Goal: Contribute content: Contribute content

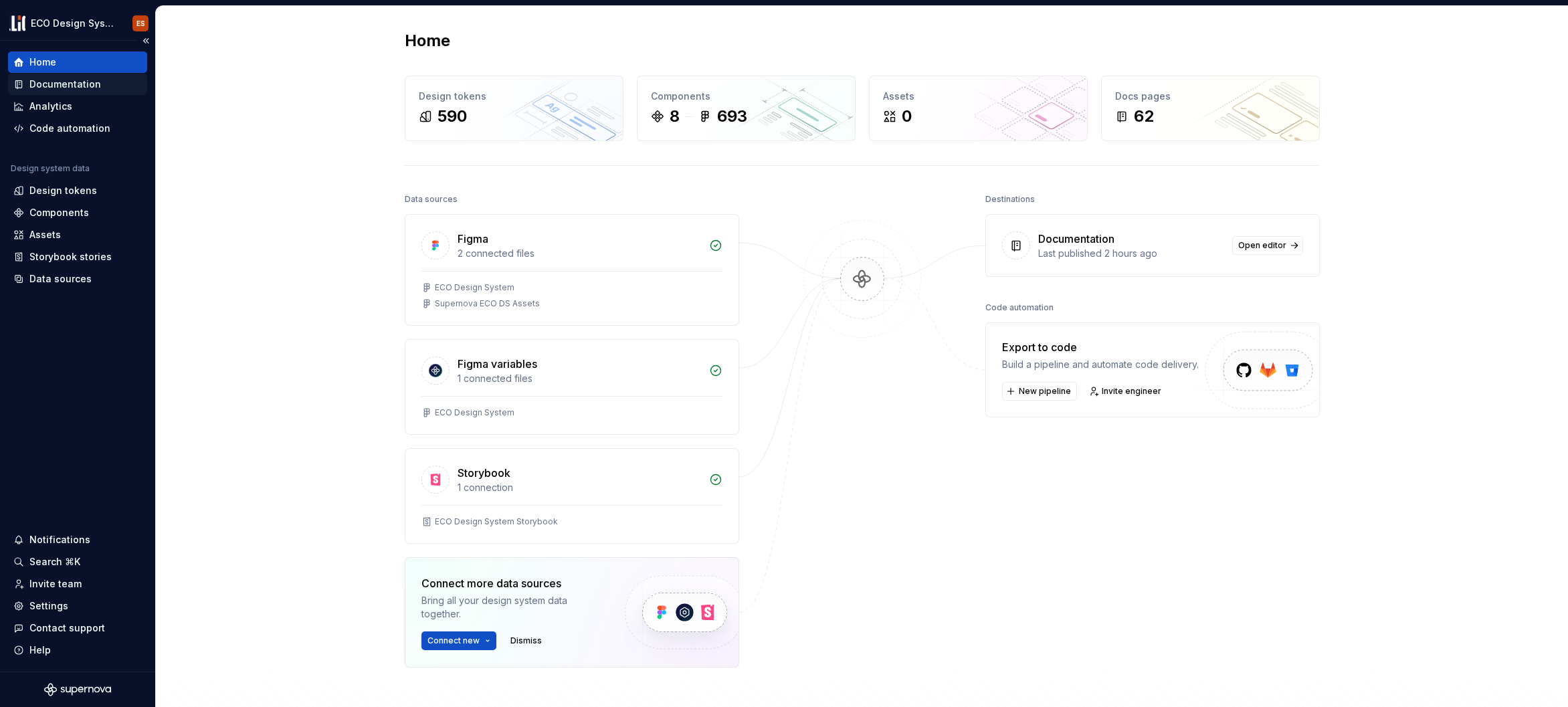
click at [76, 83] on div "Documentation" at bounding box center [66, 83] width 72 height 13
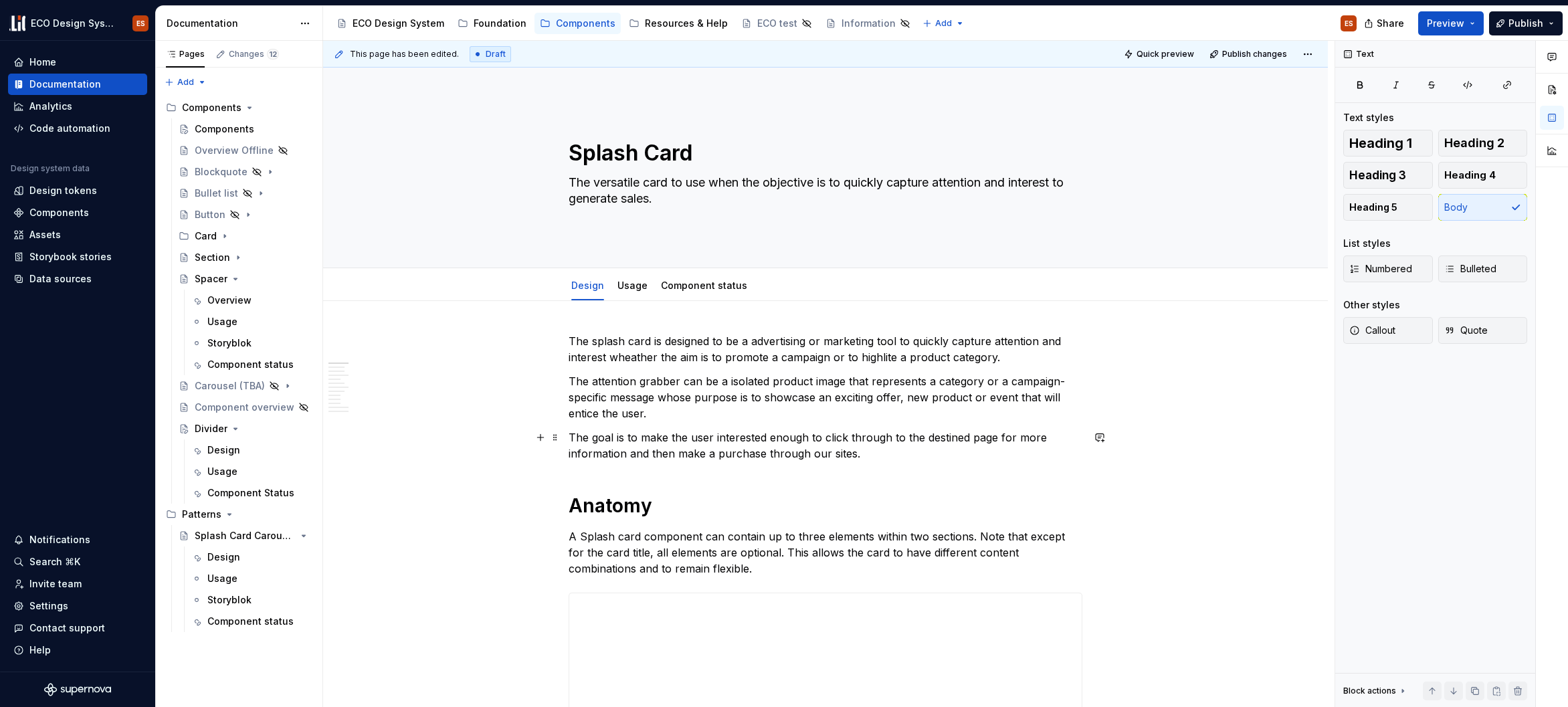
click at [571, 446] on p "The goal is to make the user interested enough to click through to the destined…" at bounding box center [825, 446] width 514 height 32
click at [592, 508] on h1 "Anatomy" at bounding box center [825, 505] width 514 height 24
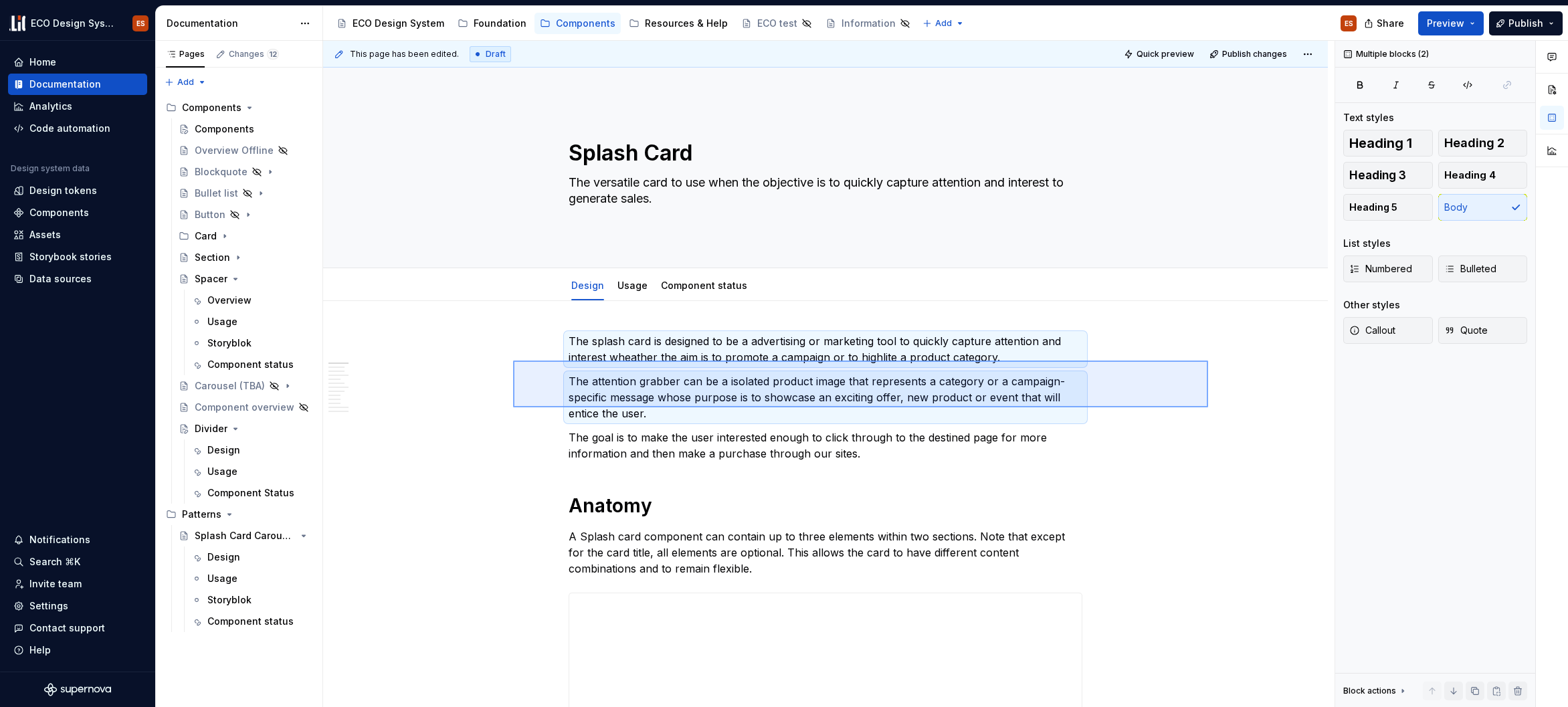
drag, startPoint x: 513, startPoint y: 361, endPoint x: 1208, endPoint y: 407, distance: 696.5
click at [1208, 407] on div "**********" at bounding box center [828, 375] width 1011 height 667
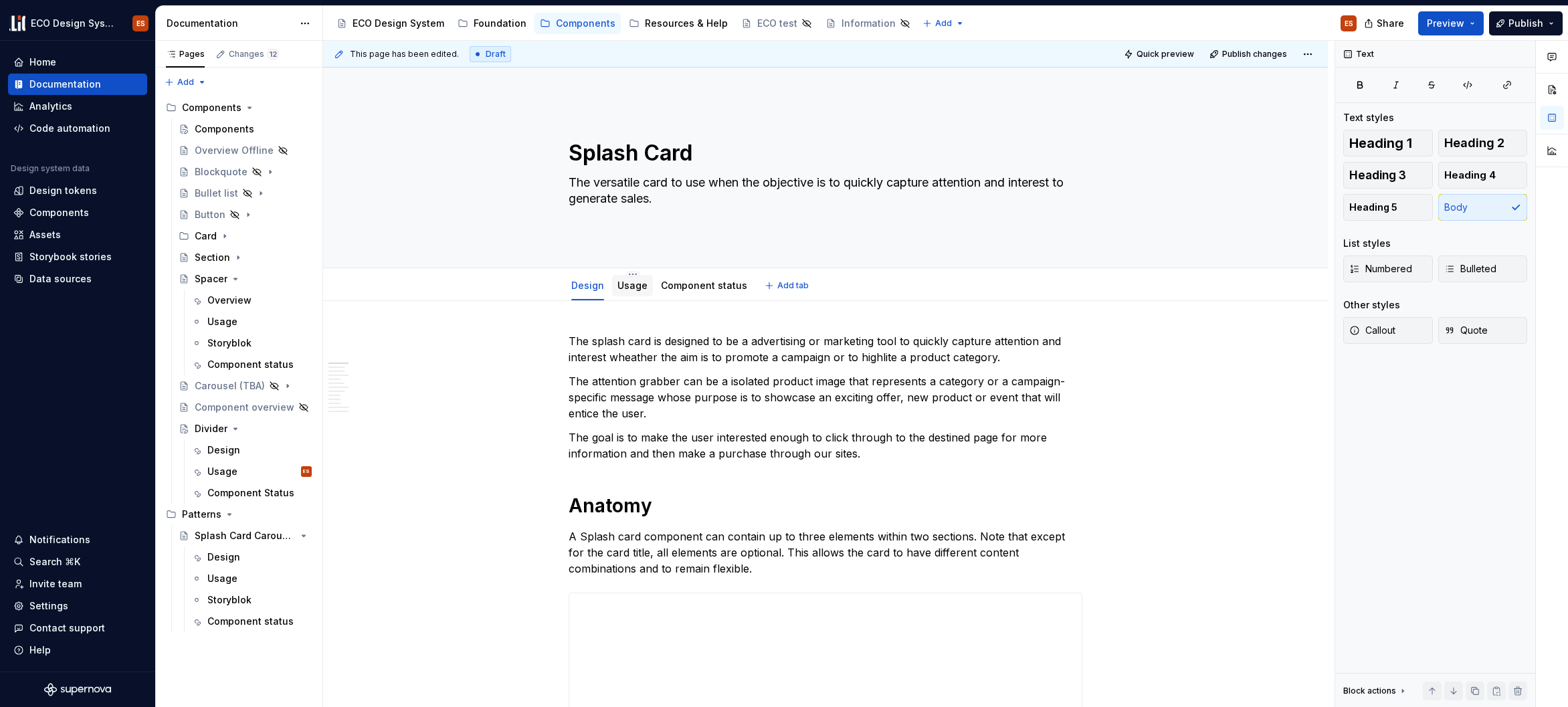
click at [634, 283] on link "Usage" at bounding box center [632, 285] width 30 height 11
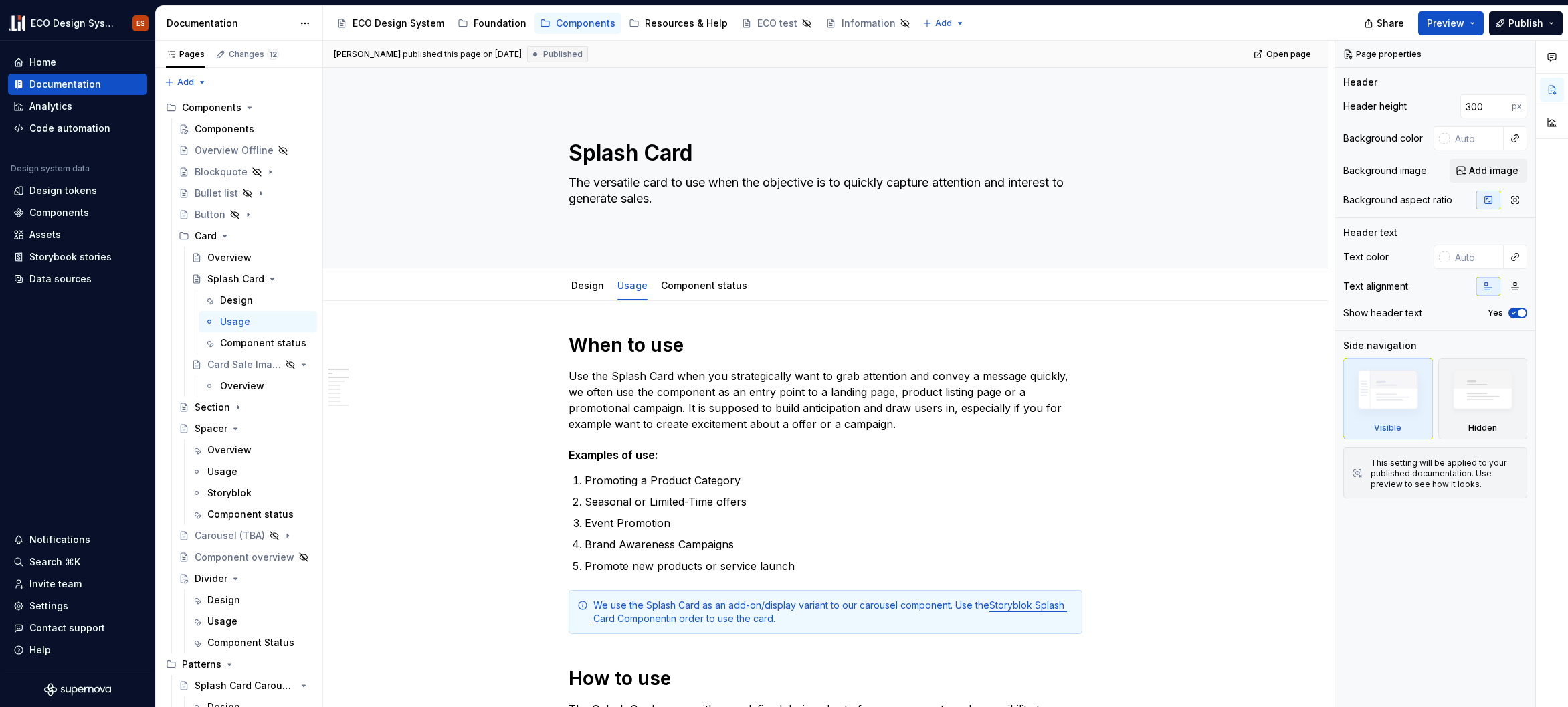
type textarea "*"
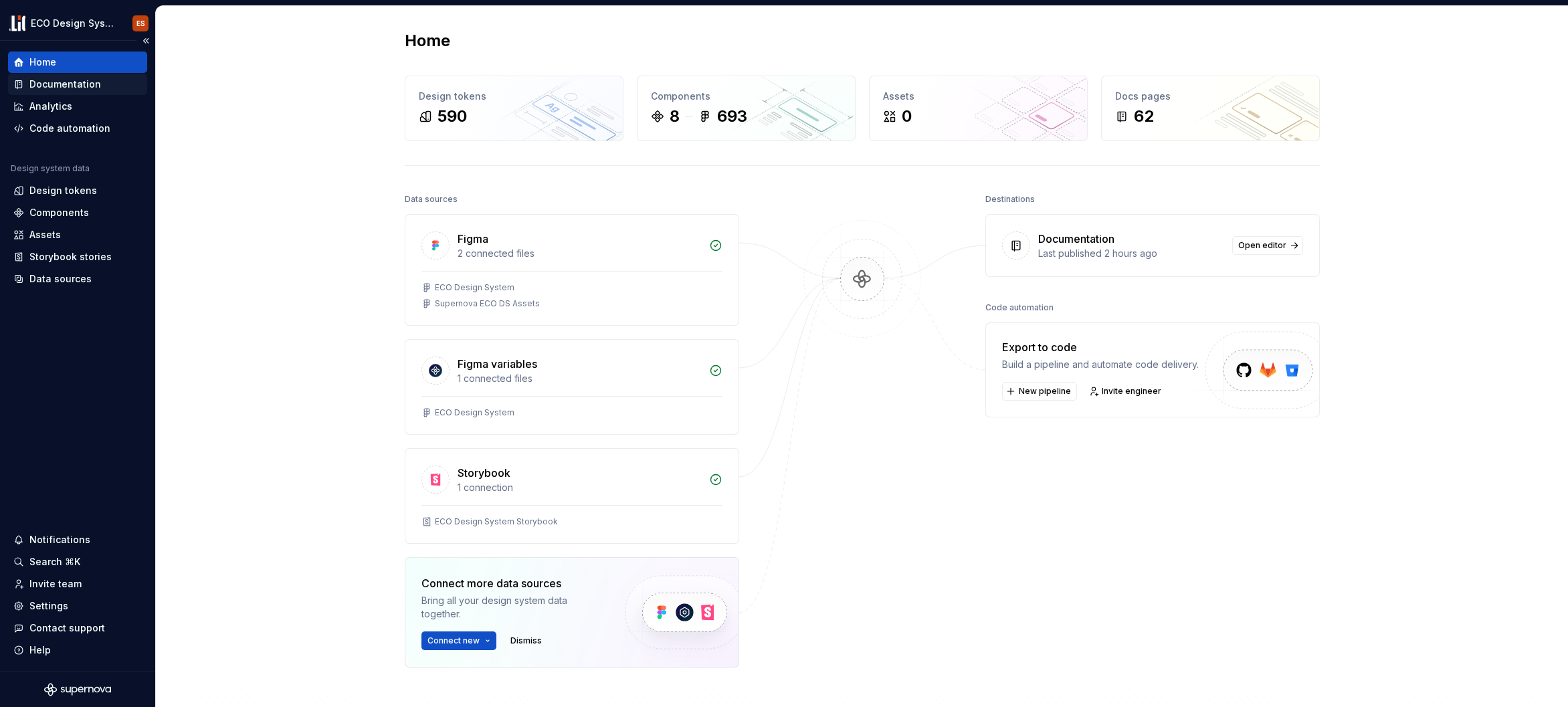
click at [54, 84] on div "Documentation" at bounding box center [66, 83] width 72 height 13
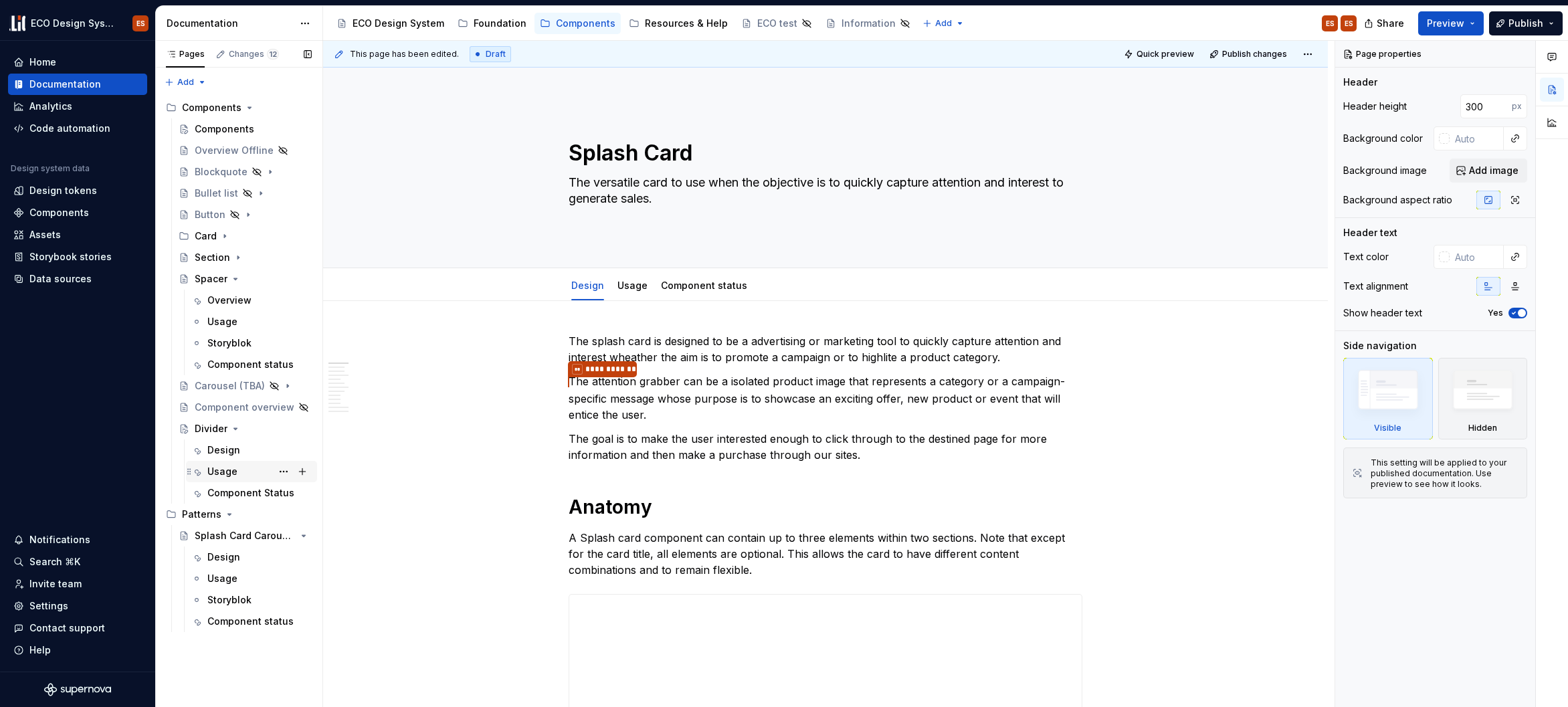
click at [241, 469] on div "Usage" at bounding box center [259, 471] width 104 height 18
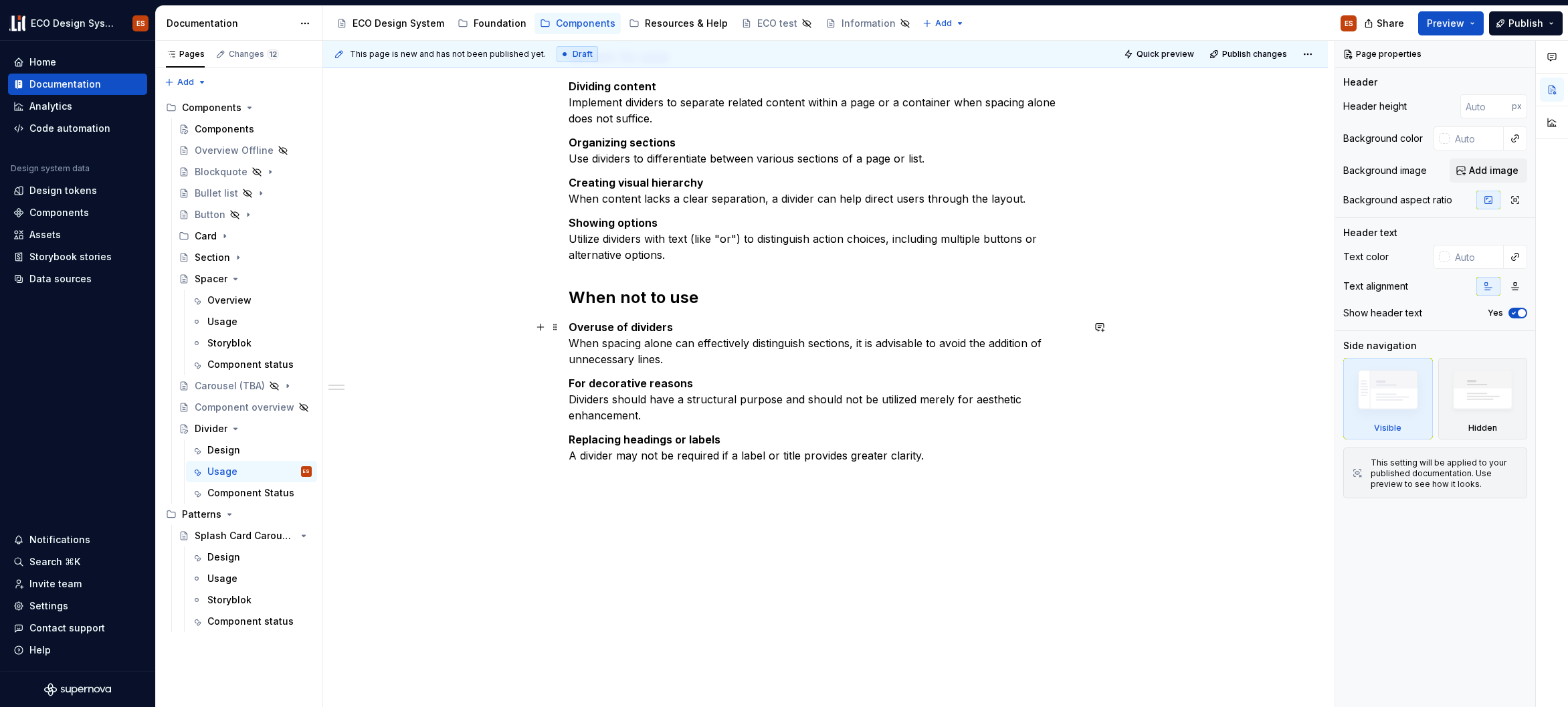
scroll to position [314, 0]
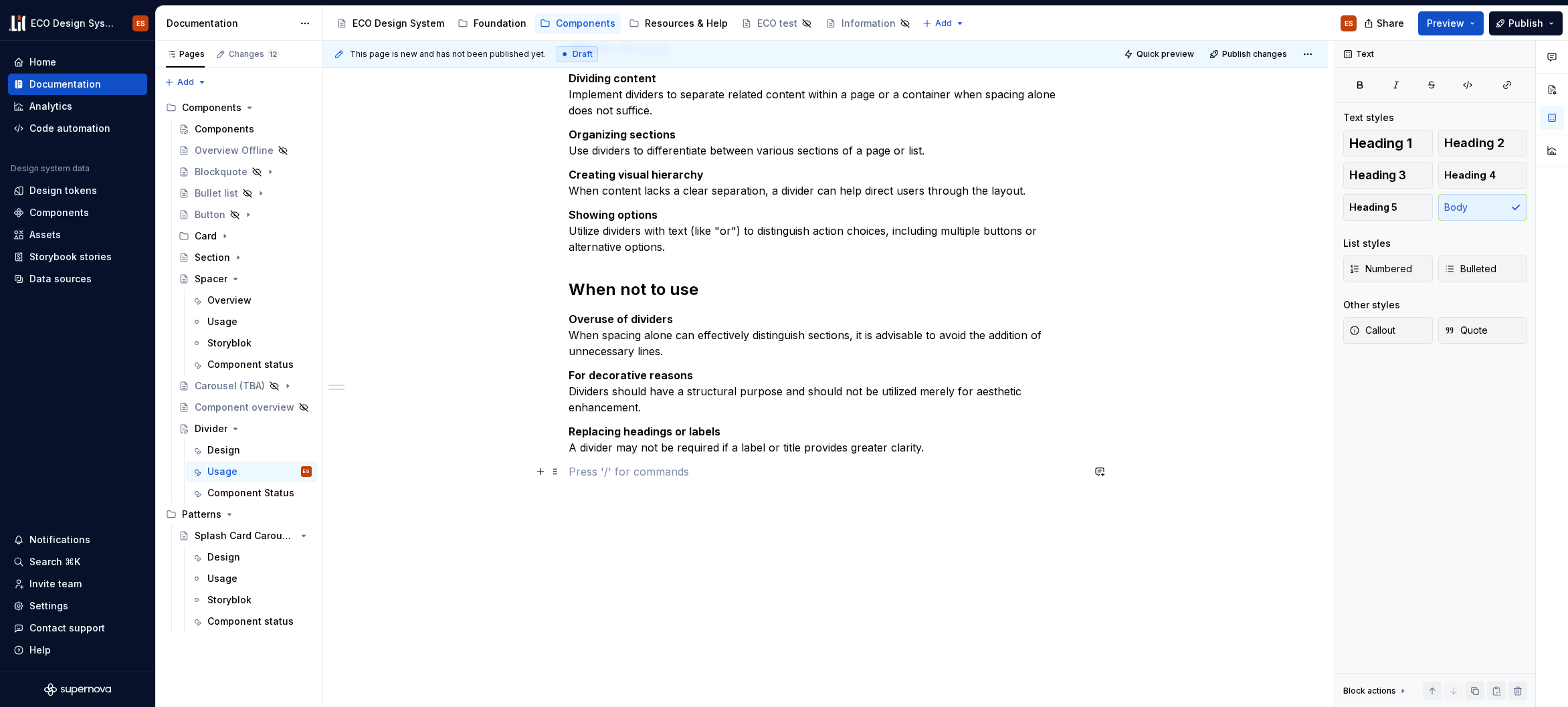
type textarea "*"
click at [613, 476] on p at bounding box center [825, 472] width 514 height 16
click at [1481, 143] on span "Heading 2" at bounding box center [1474, 143] width 61 height 13
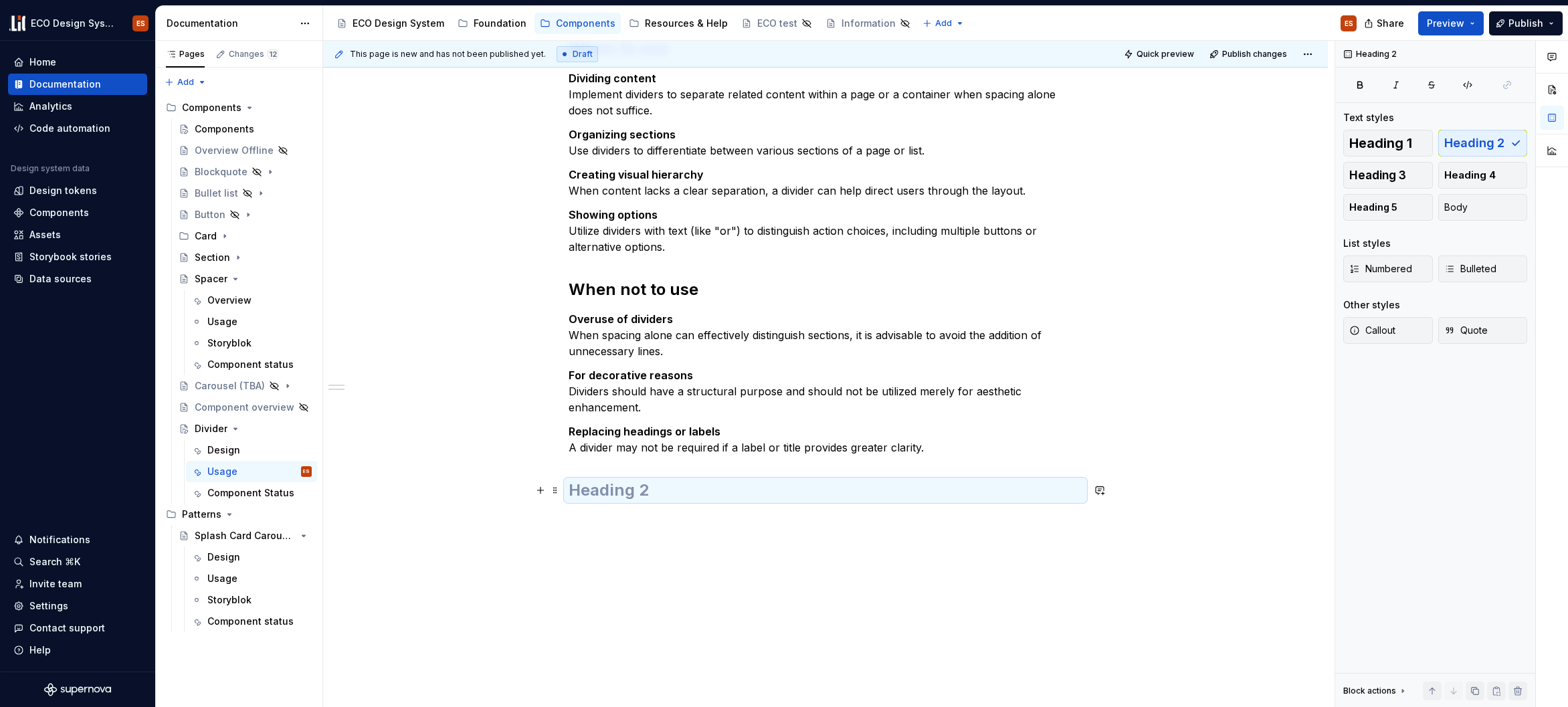
click at [711, 494] on h2 at bounding box center [825, 490] width 514 height 21
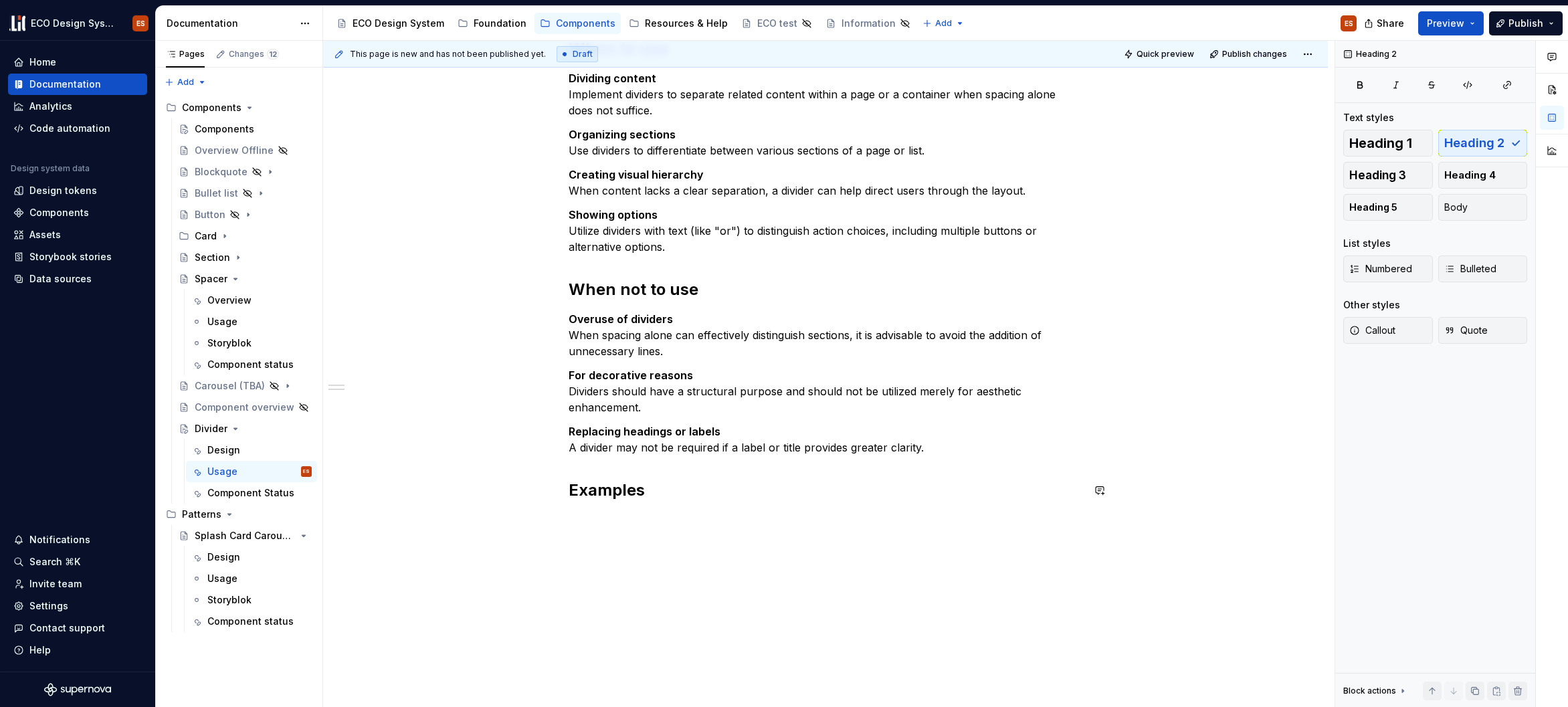
click at [733, 559] on div "Dividers serve as a discreet method to categorize content into groups, sections…" at bounding box center [825, 331] width 1005 height 796
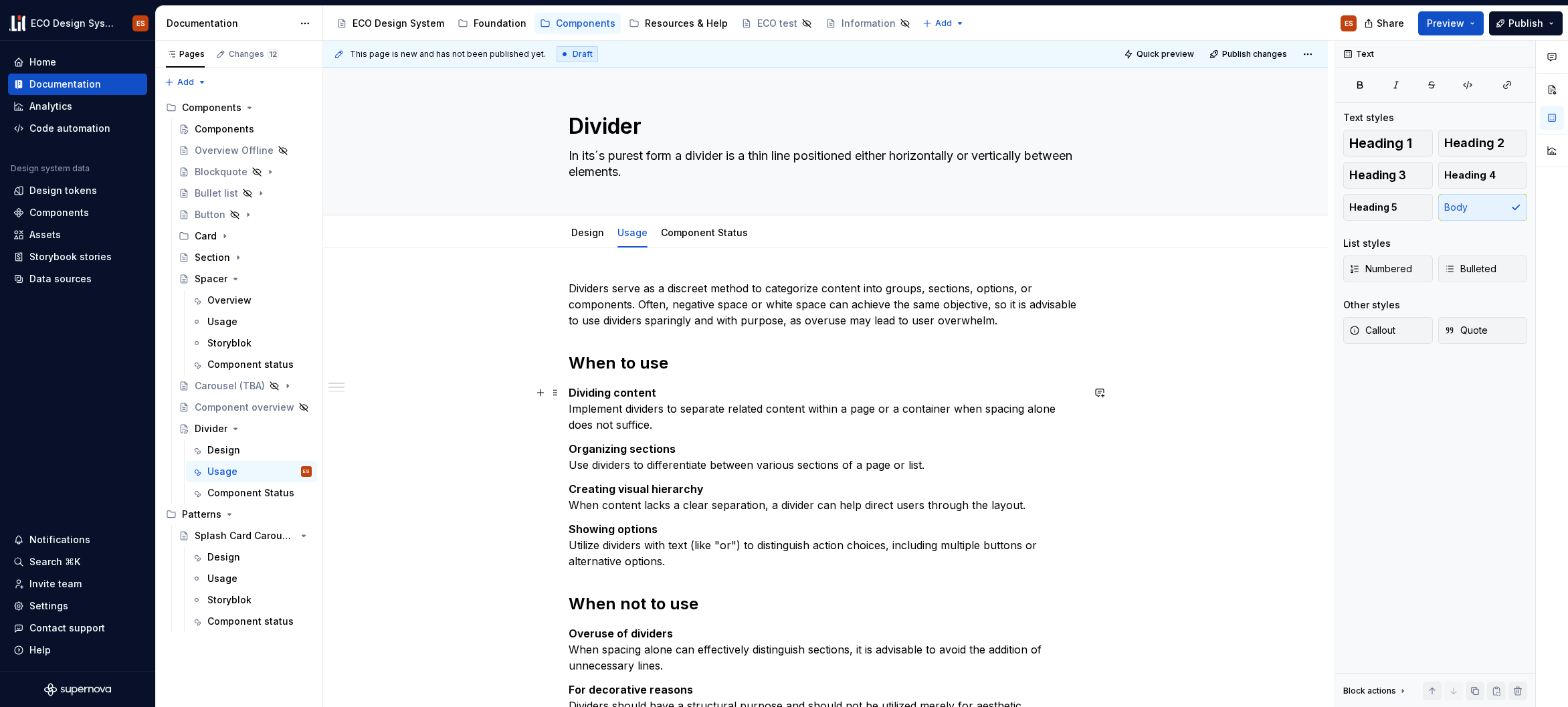
scroll to position [362, 0]
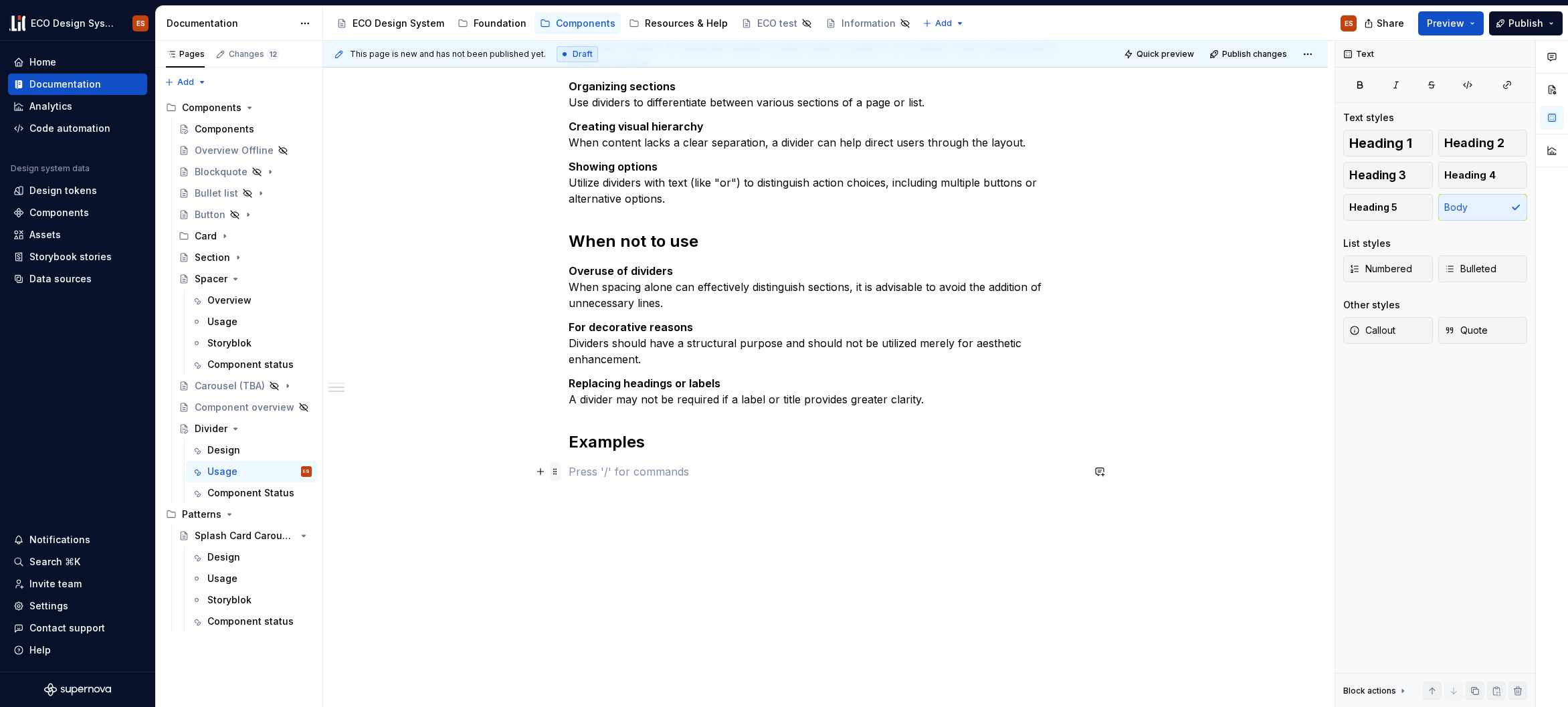
click at [556, 475] on span at bounding box center [555, 471] width 11 height 18
click at [671, 471] on p at bounding box center [825, 472] width 514 height 16
click at [672, 470] on p at bounding box center [825, 472] width 514 height 16
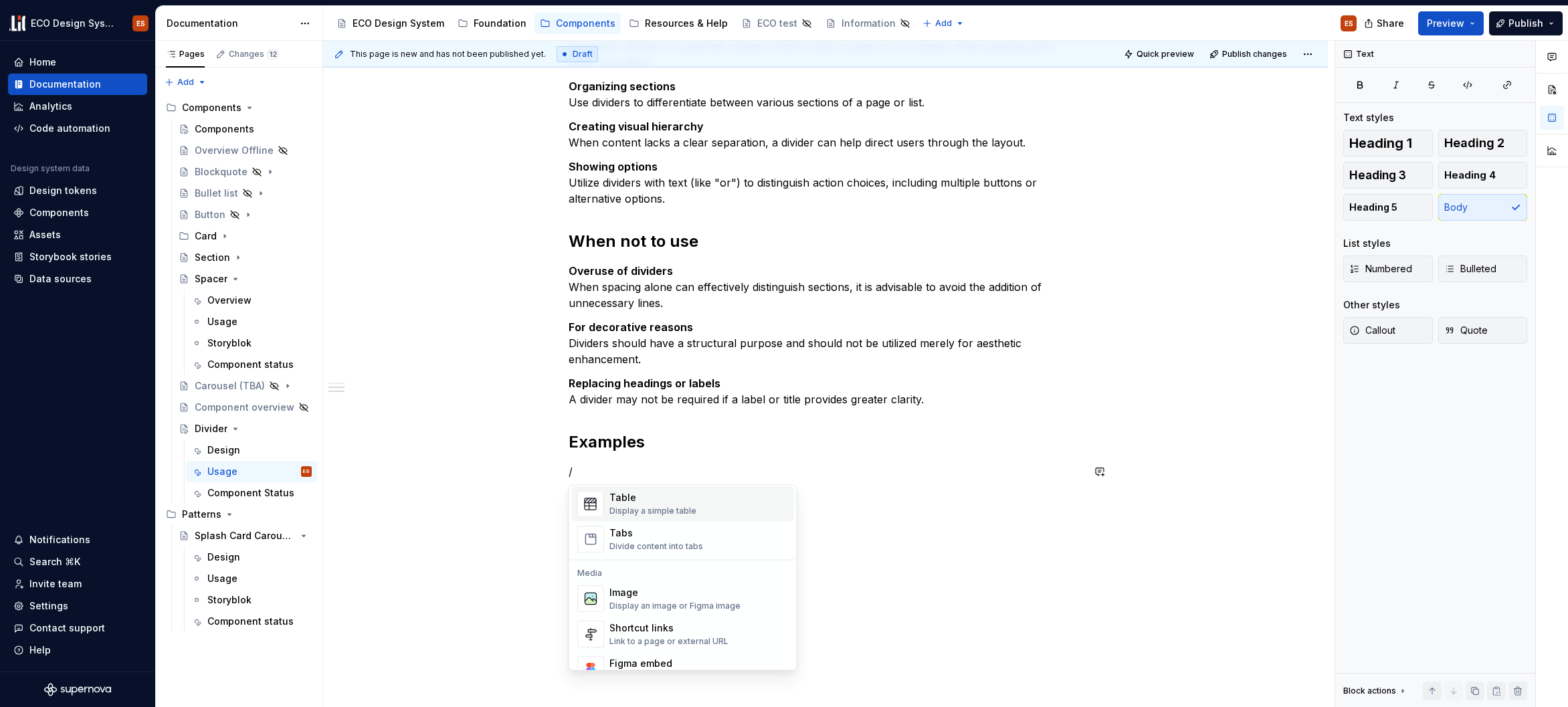
scroll to position [506, 0]
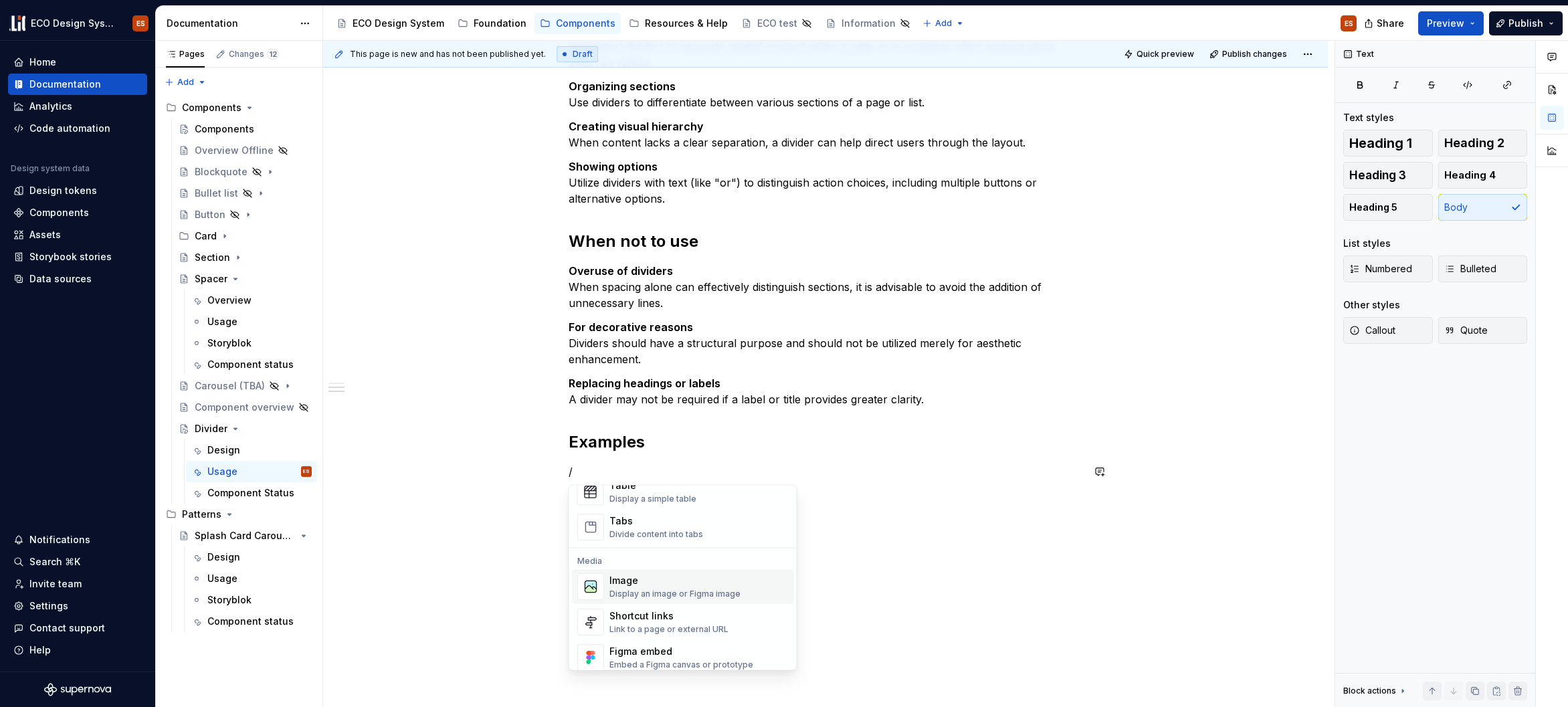
click at [736, 592] on div "Image Display an image or Figma image" at bounding box center [699, 587] width 179 height 27
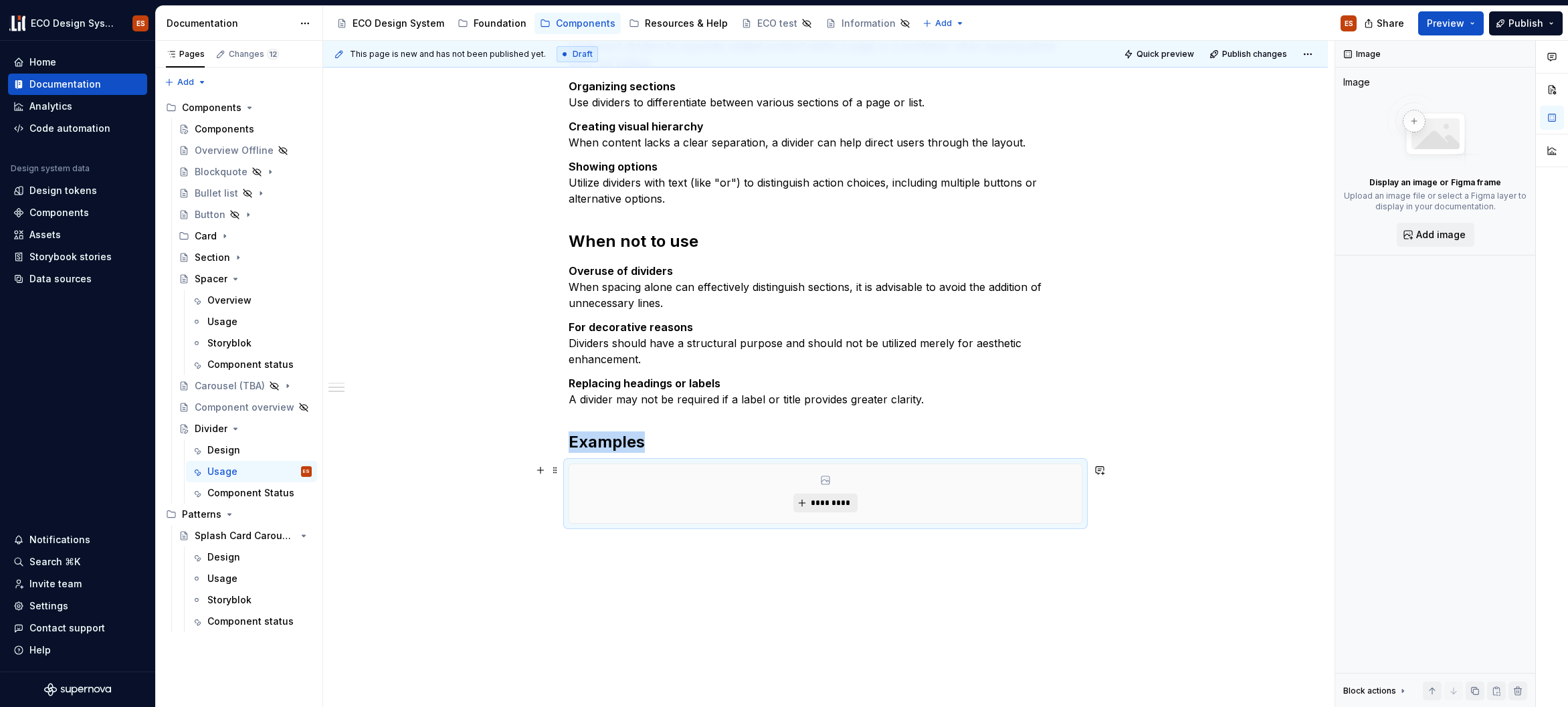
click at [810, 504] on span "*********" at bounding box center [830, 503] width 41 height 11
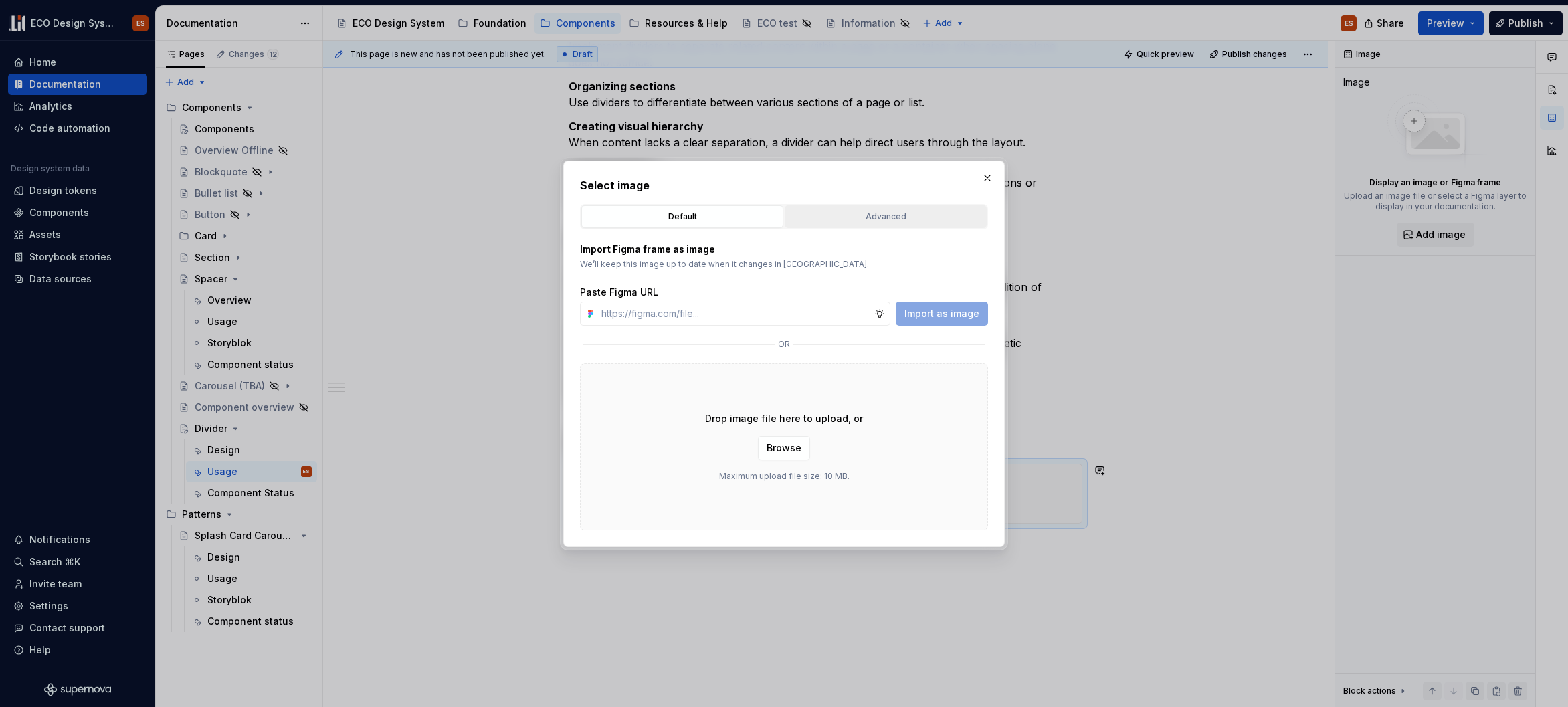
click at [824, 213] on div "Advanced" at bounding box center [886, 216] width 193 height 13
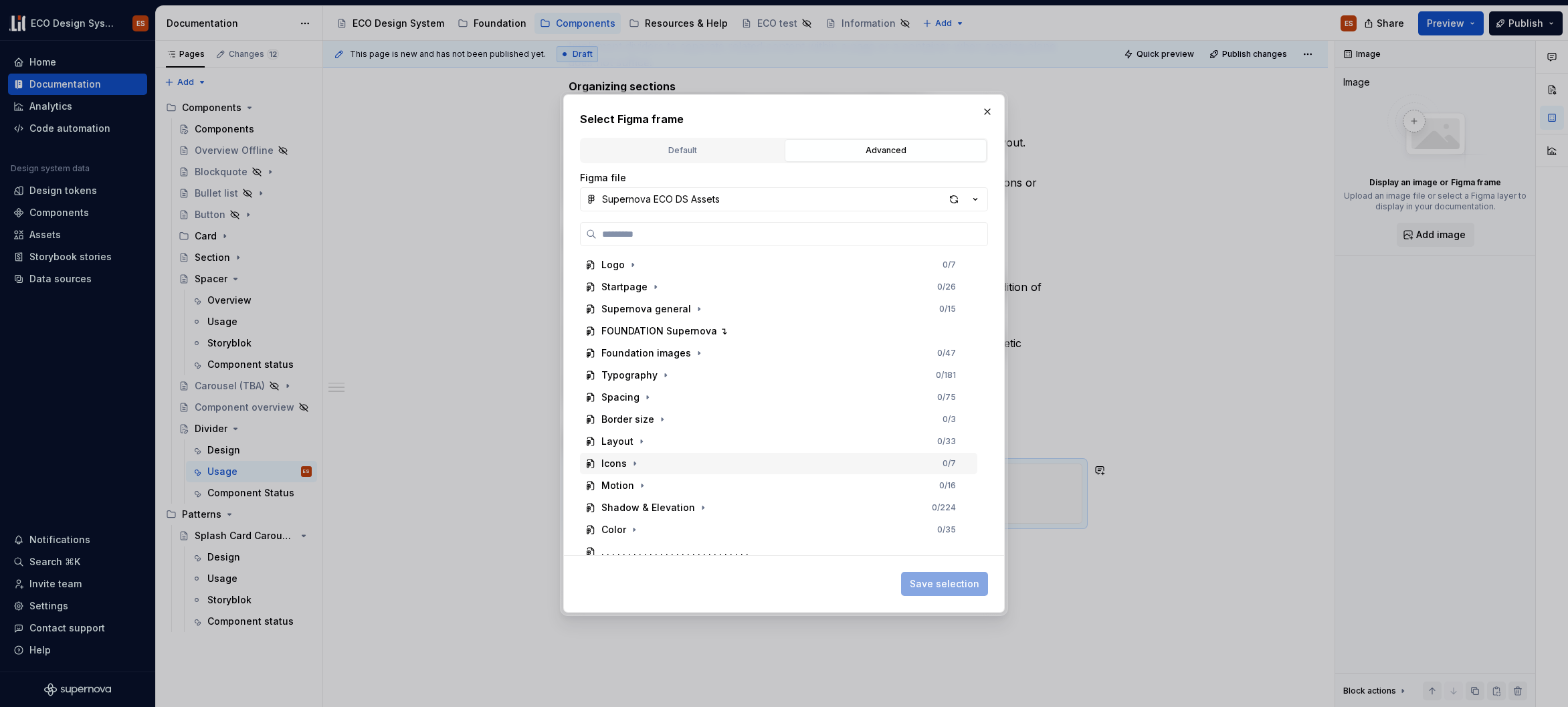
scroll to position [318, 0]
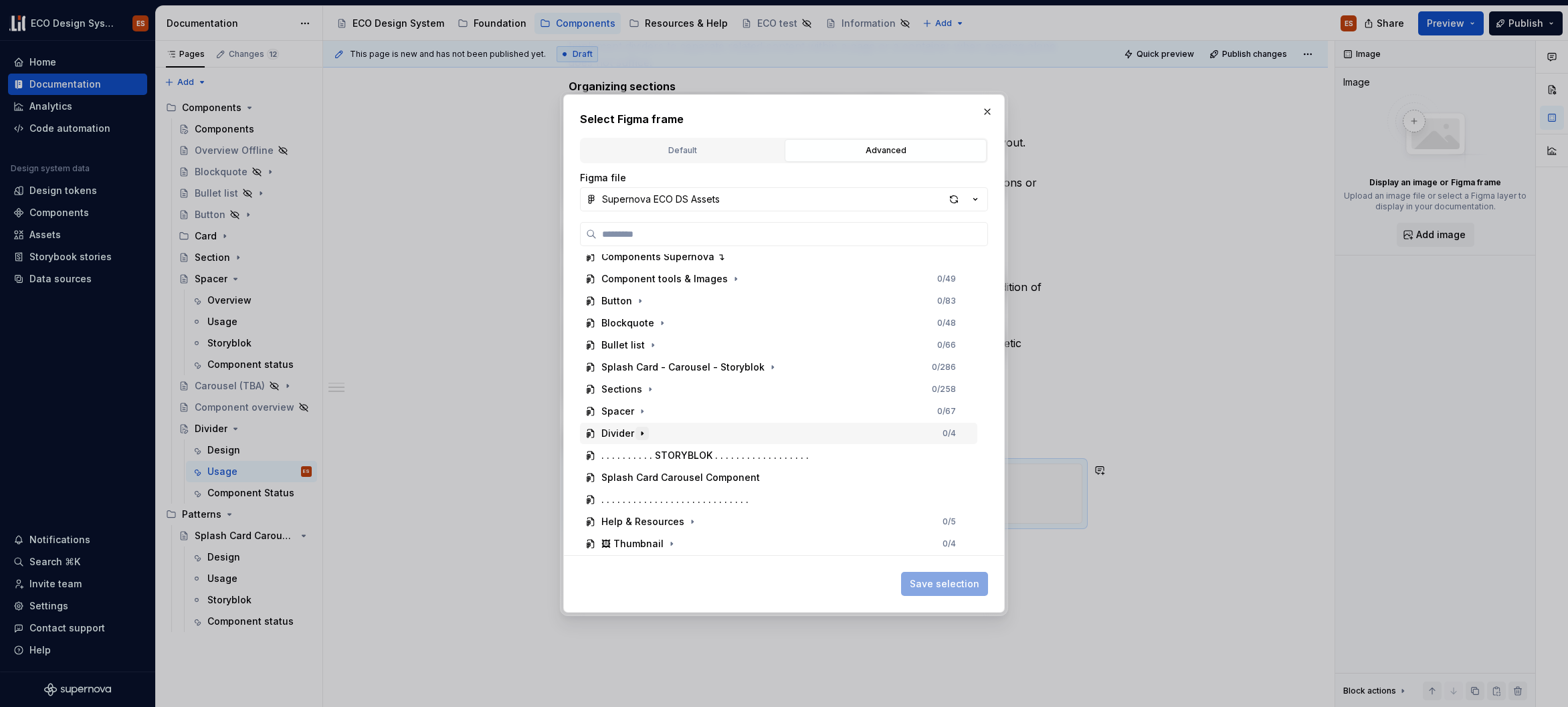
click at [639, 428] on icon "button" at bounding box center [642, 433] width 11 height 11
click at [655, 453] on icon "button" at bounding box center [659, 455] width 11 height 11
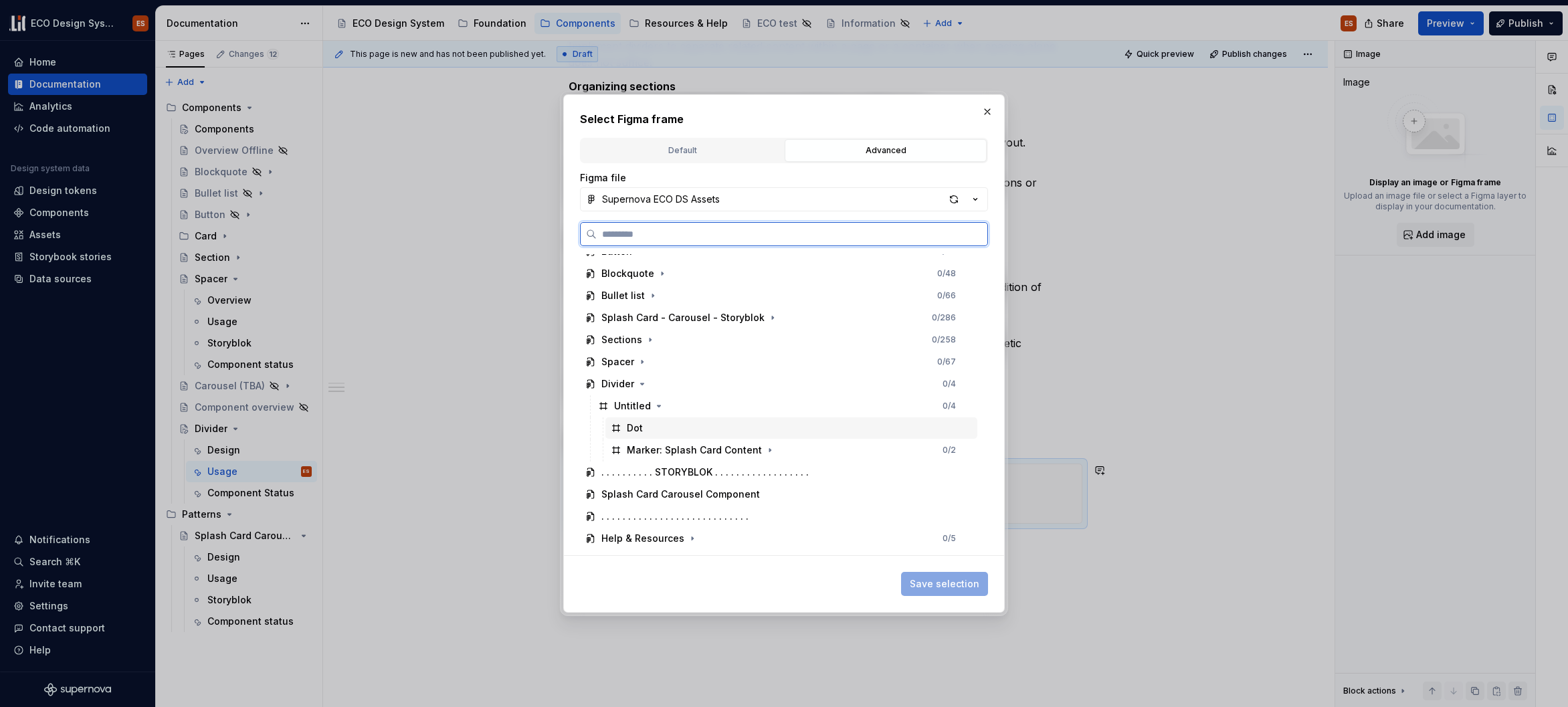
scroll to position [380, 0]
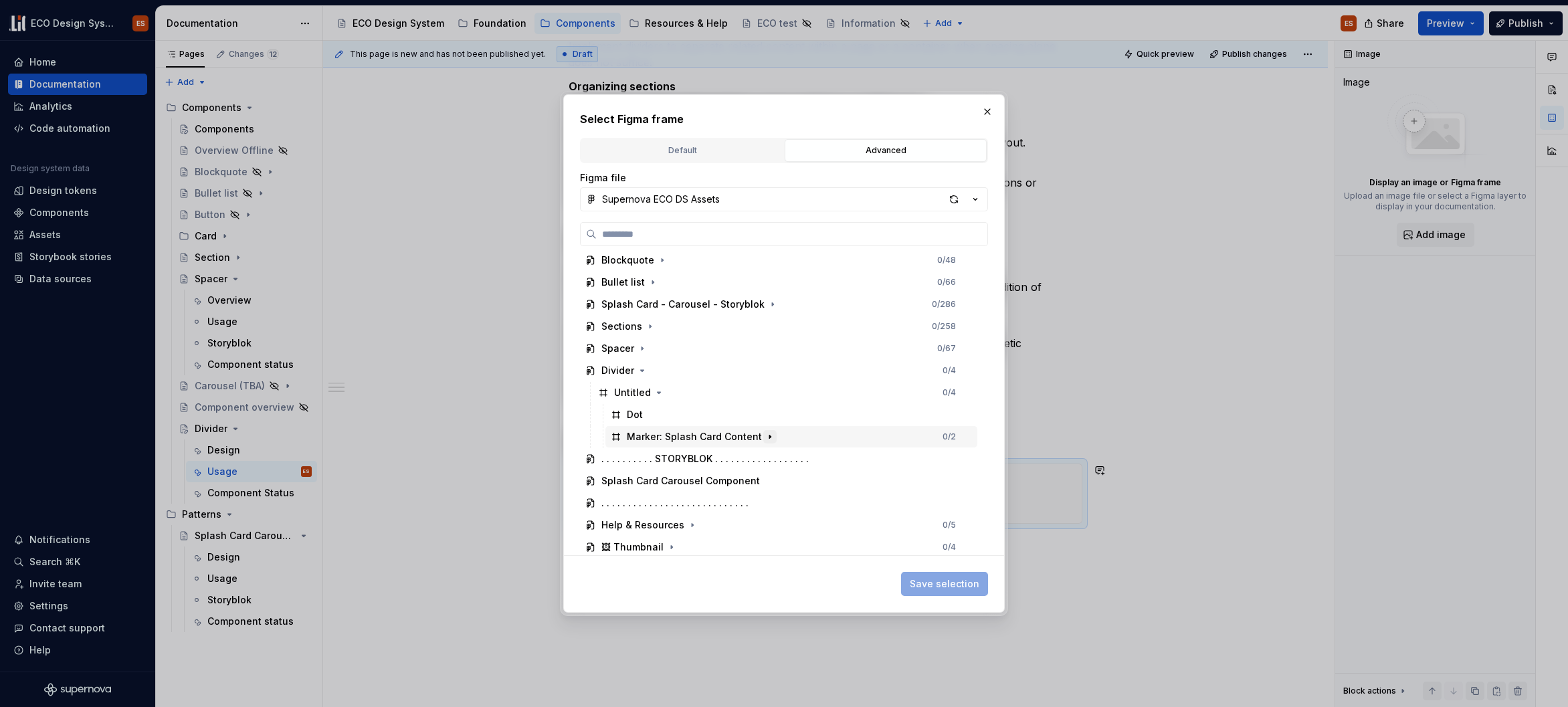
click at [765, 436] on icon "button" at bounding box center [770, 437] width 11 height 11
click at [658, 392] on icon "button" at bounding box center [659, 393] width 4 height 2
click at [948, 199] on div "button" at bounding box center [953, 199] width 18 height 18
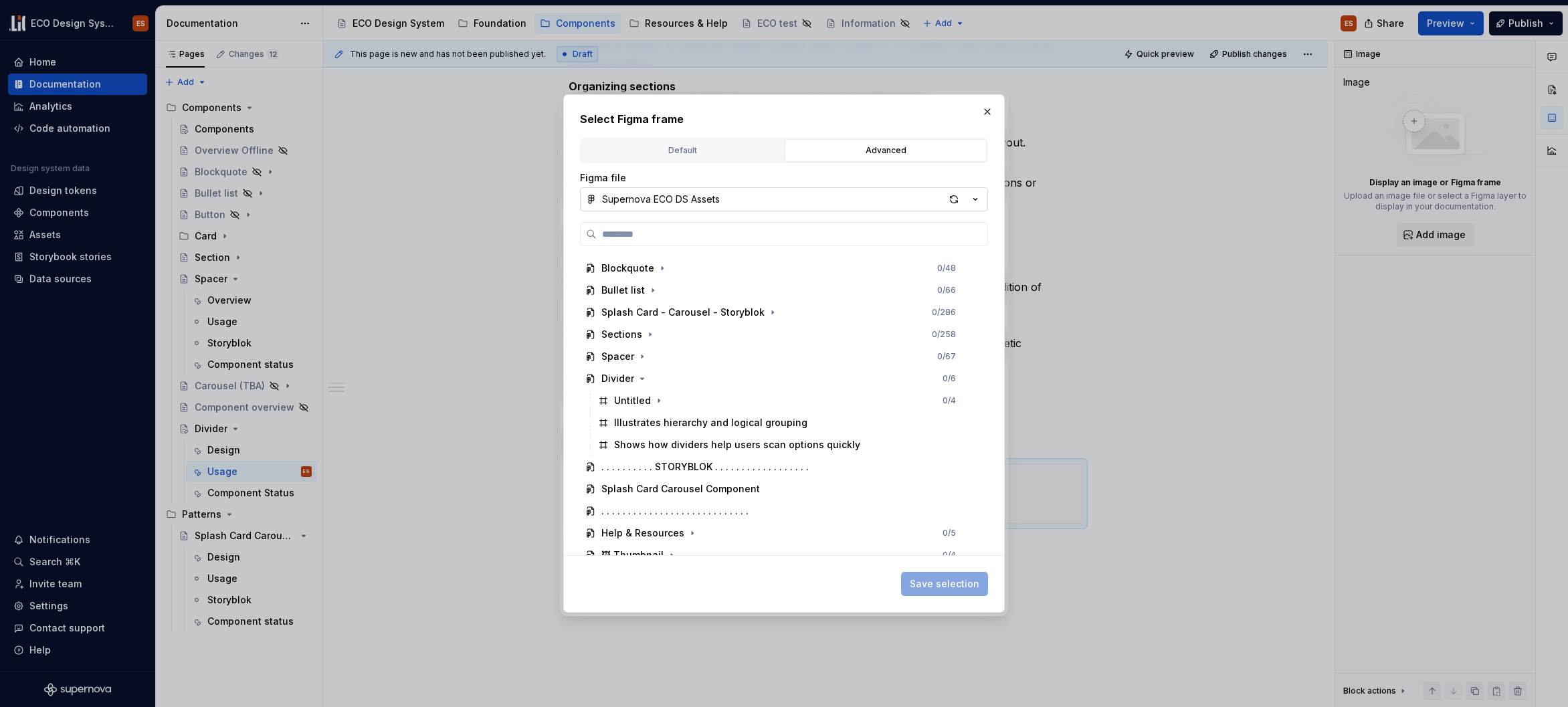
scroll to position [383, 0]
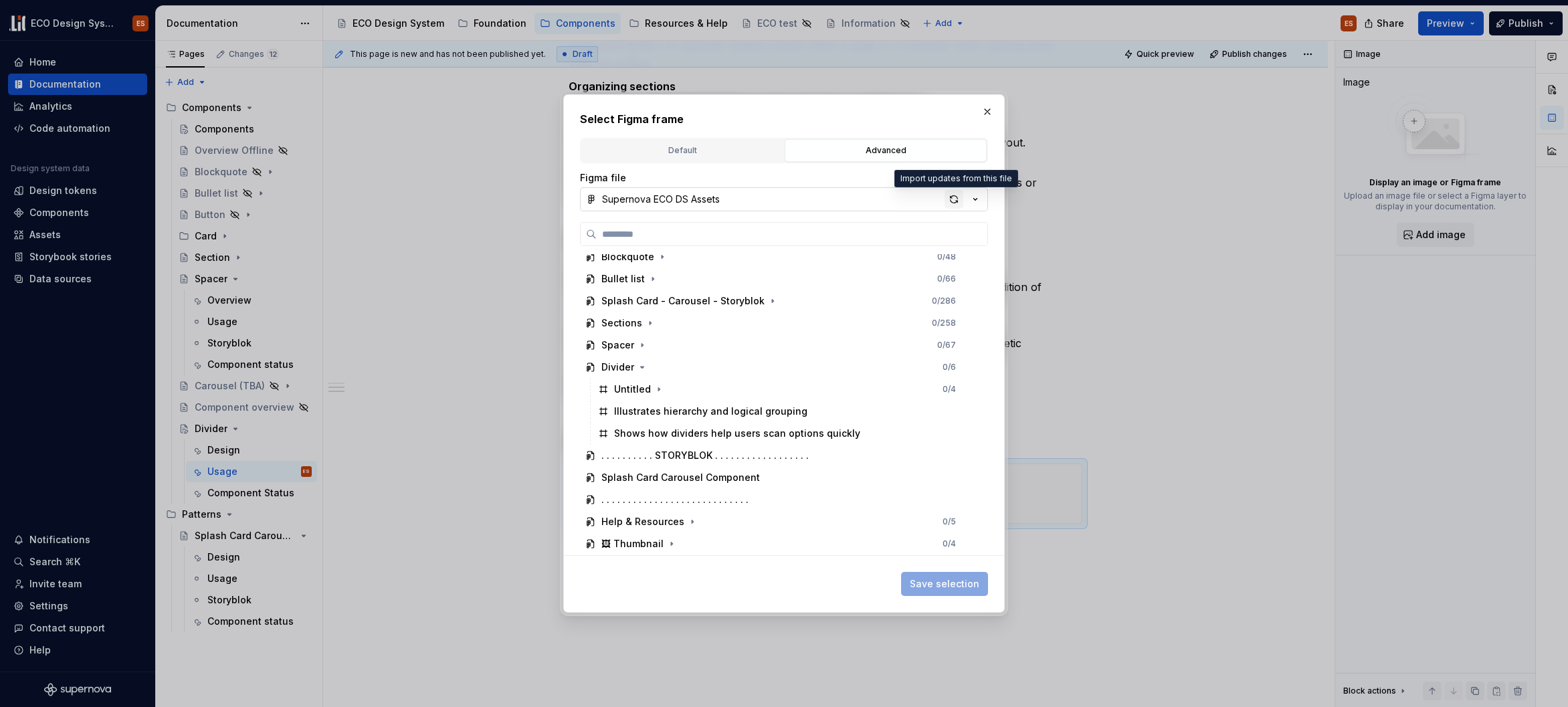
click at [948, 200] on div "button" at bounding box center [953, 199] width 18 height 18
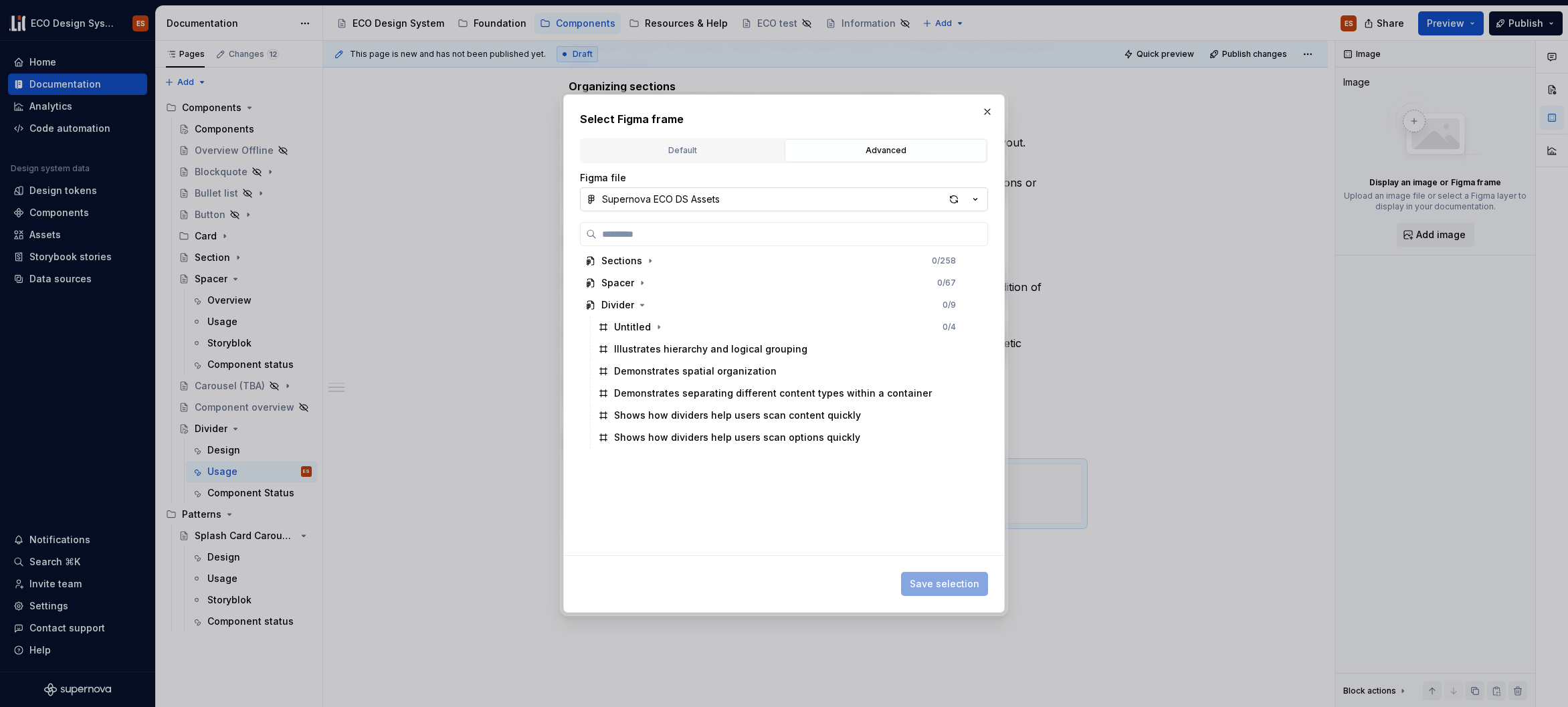
scroll to position [450, 0]
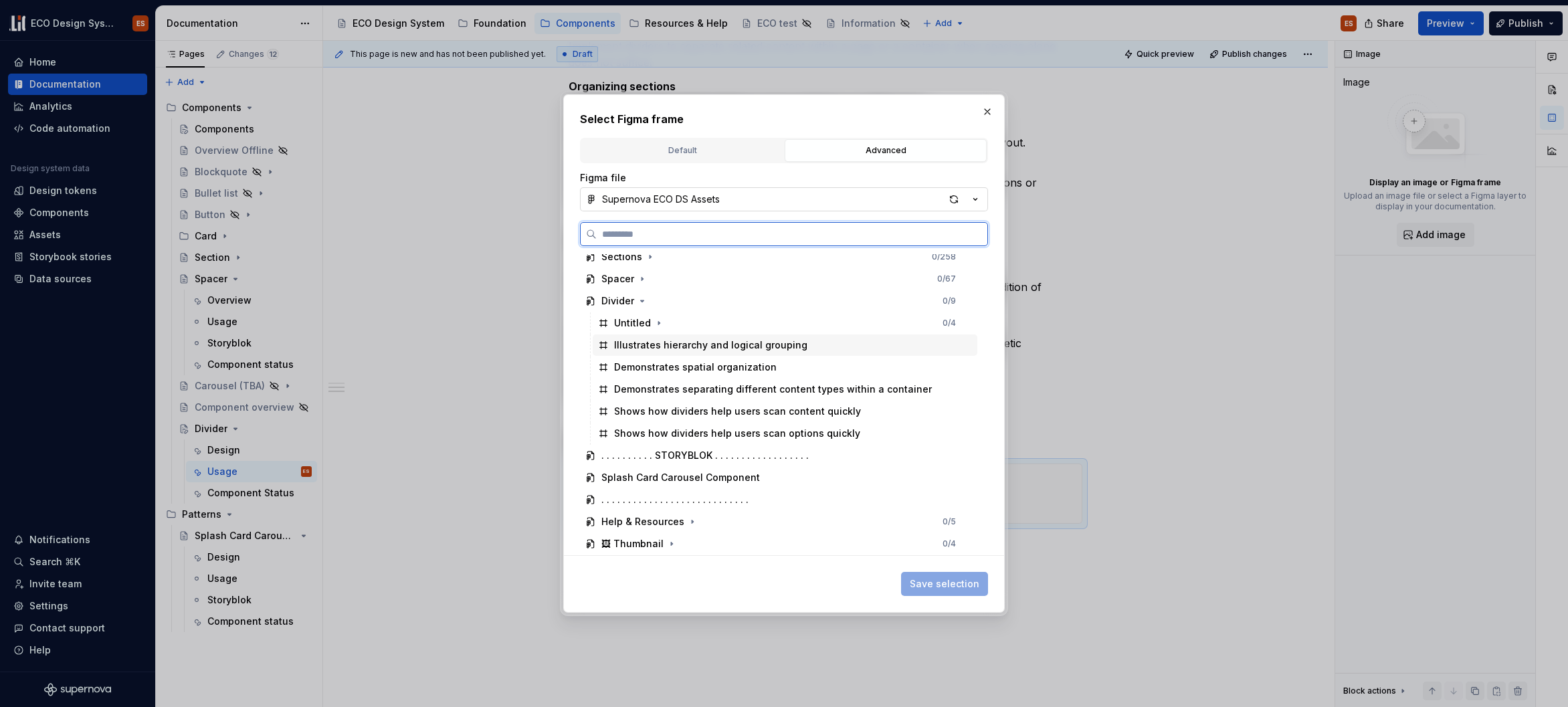
click at [740, 345] on div "Illustrates hierarchy and logical grouping" at bounding box center [710, 345] width 193 height 13
click at [964, 579] on span "Save selection" at bounding box center [944, 583] width 69 height 13
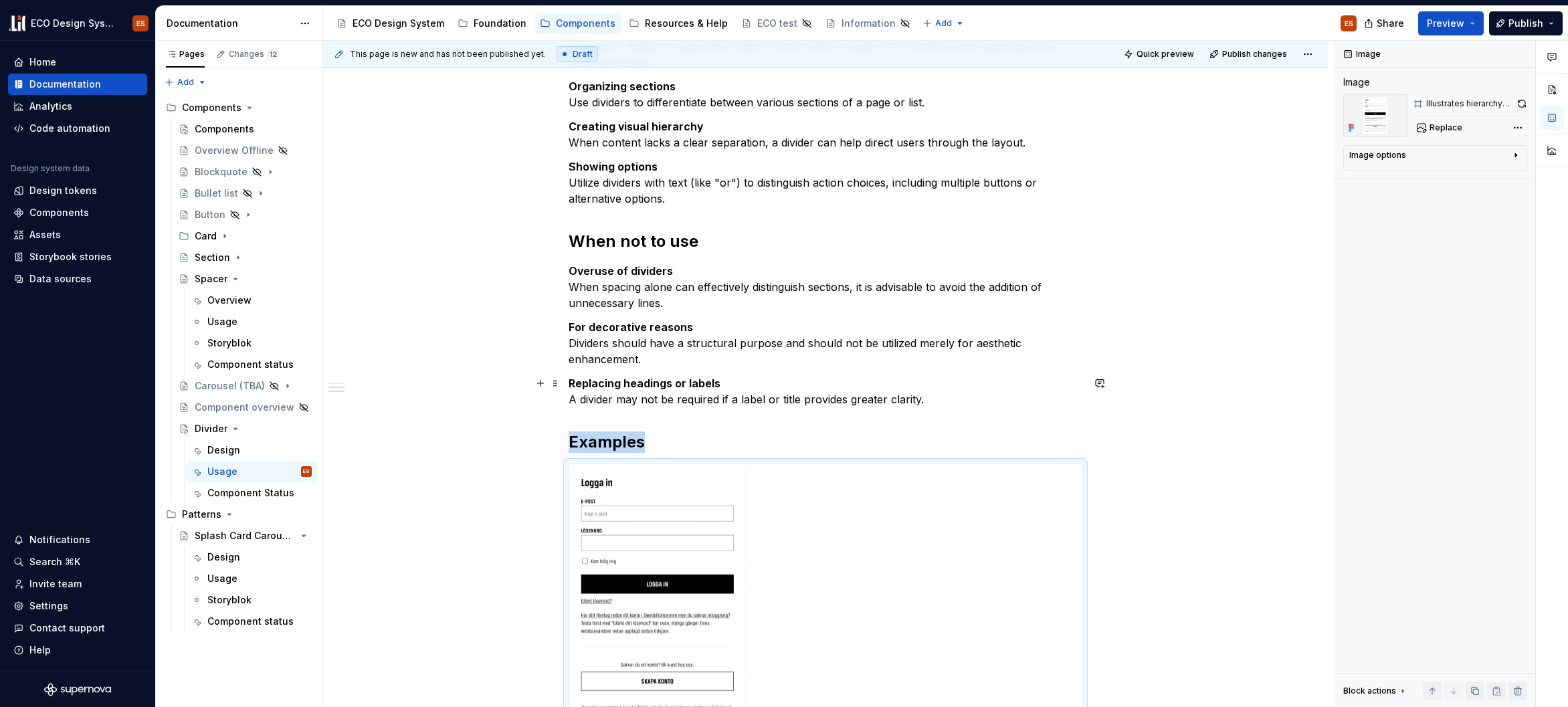
scroll to position [481, 0]
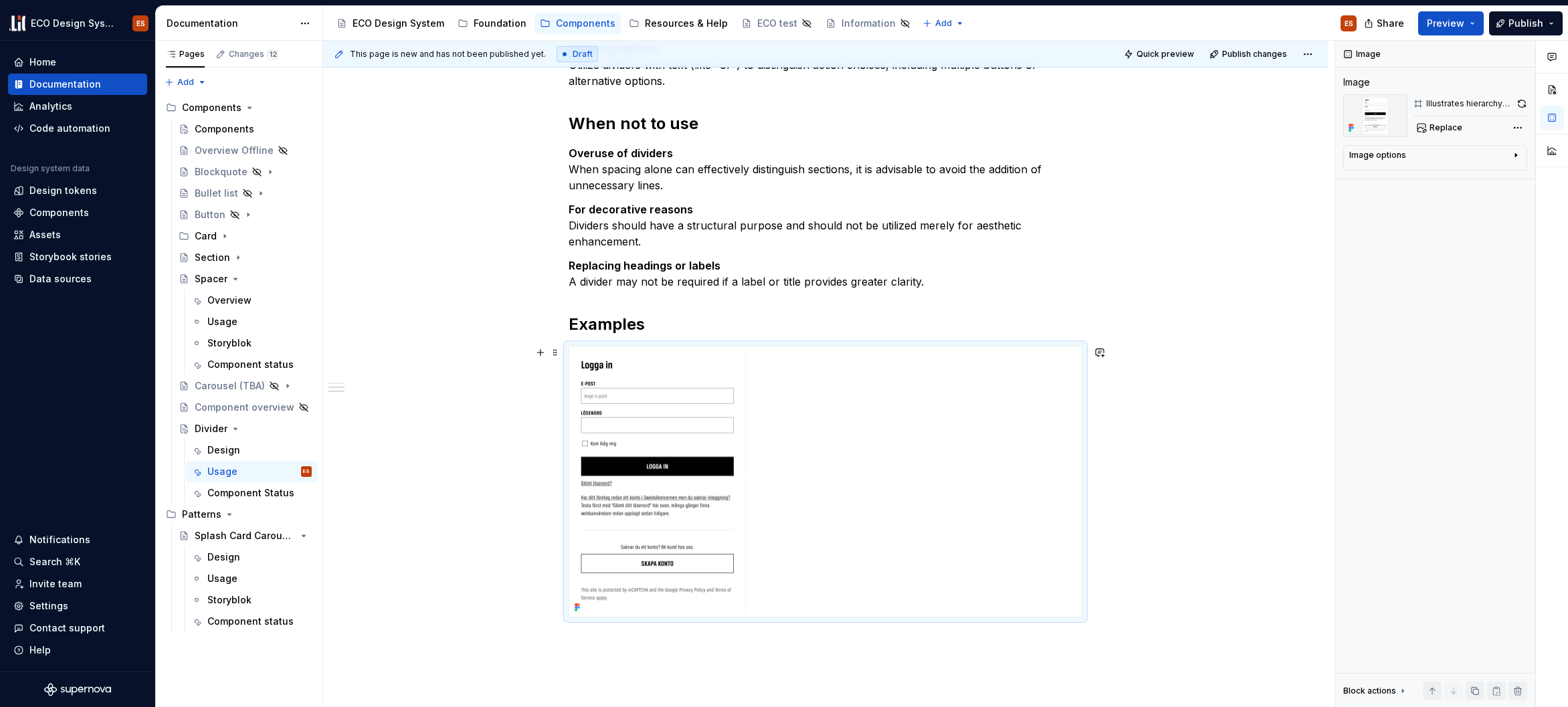
click at [913, 525] on div at bounding box center [825, 482] width 512 height 270
click at [1515, 160] on icon "button" at bounding box center [1515, 155] width 11 height 11
click at [1478, 180] on icon "button" at bounding box center [1482, 175] width 11 height 11
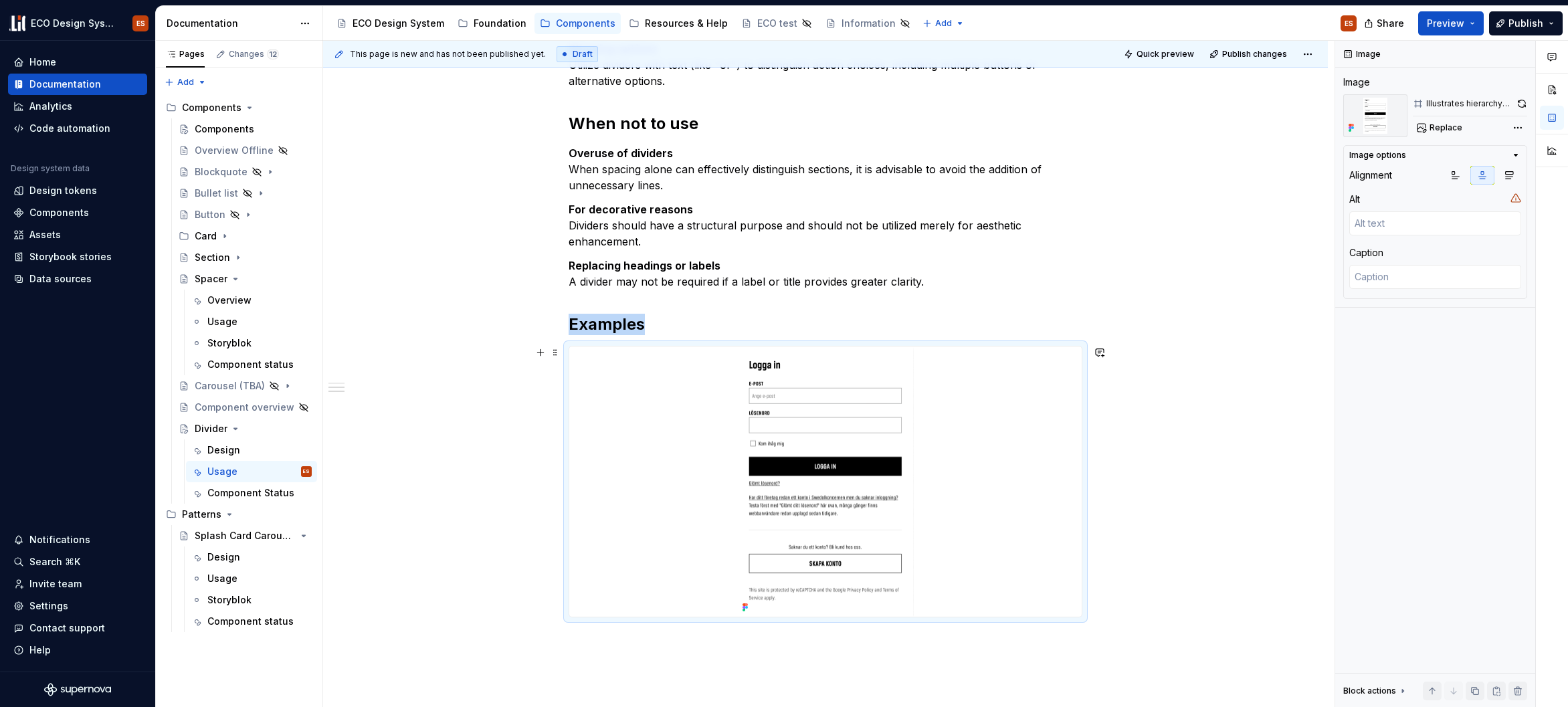
click at [1158, 557] on div "Dividers serve as a discreet method to categorize content into groups, sections…" at bounding box center [825, 306] width 1005 height 1078
click at [1144, 551] on div "Dividers serve as a discreet method to categorize content into groups, sections…" at bounding box center [825, 306] width 1005 height 1078
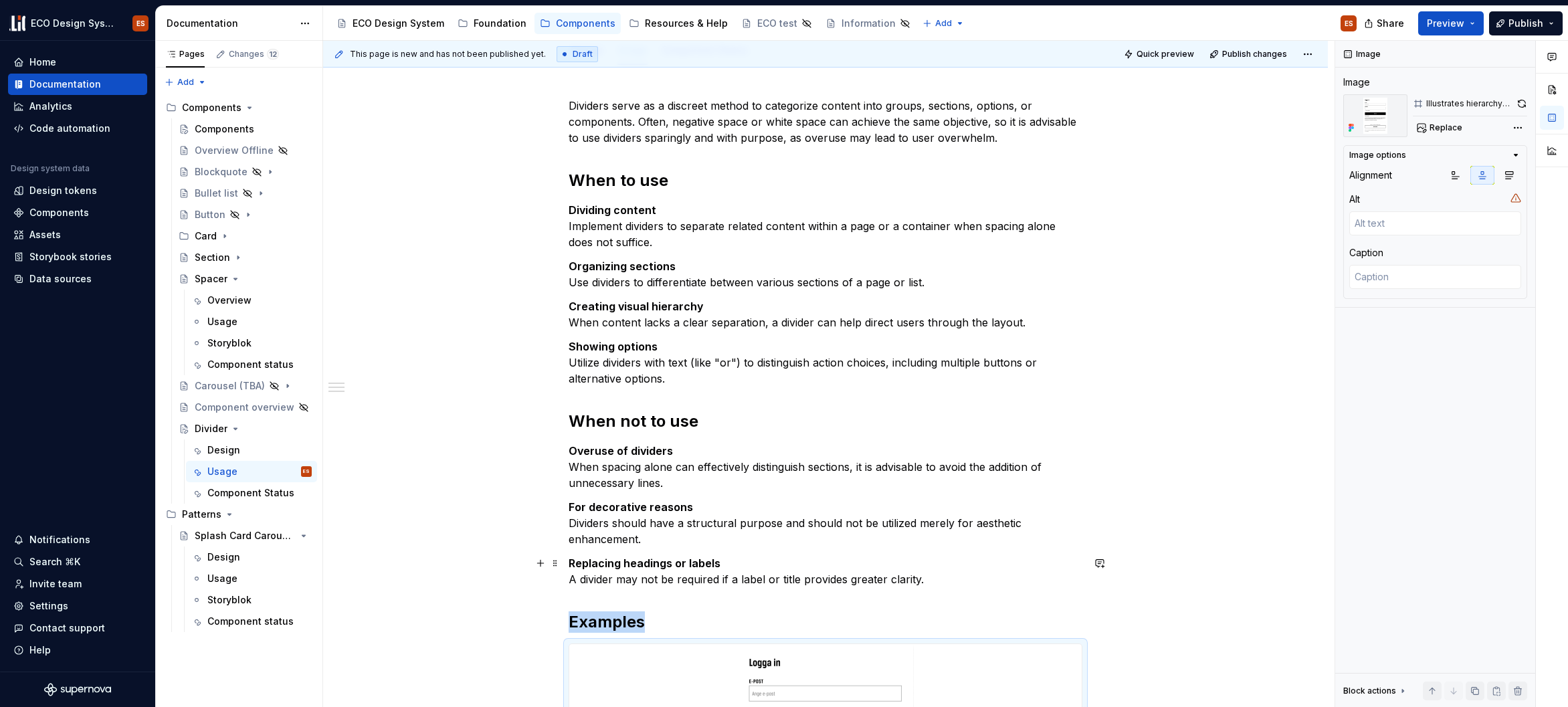
scroll to position [618, 0]
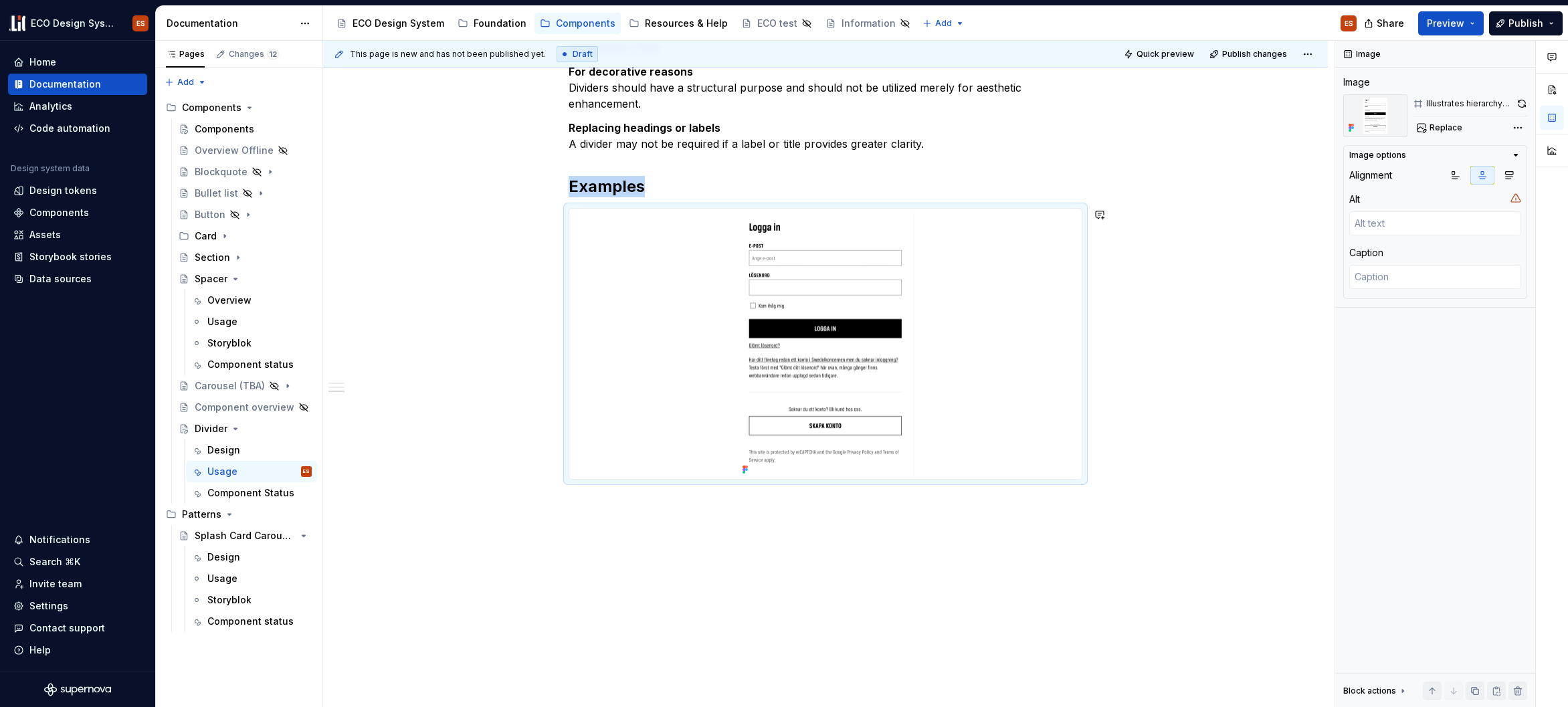
click at [1153, 488] on div "Dividers serve as a discreet method to categorize content into groups, sections…" at bounding box center [825, 168] width 1005 height 1078
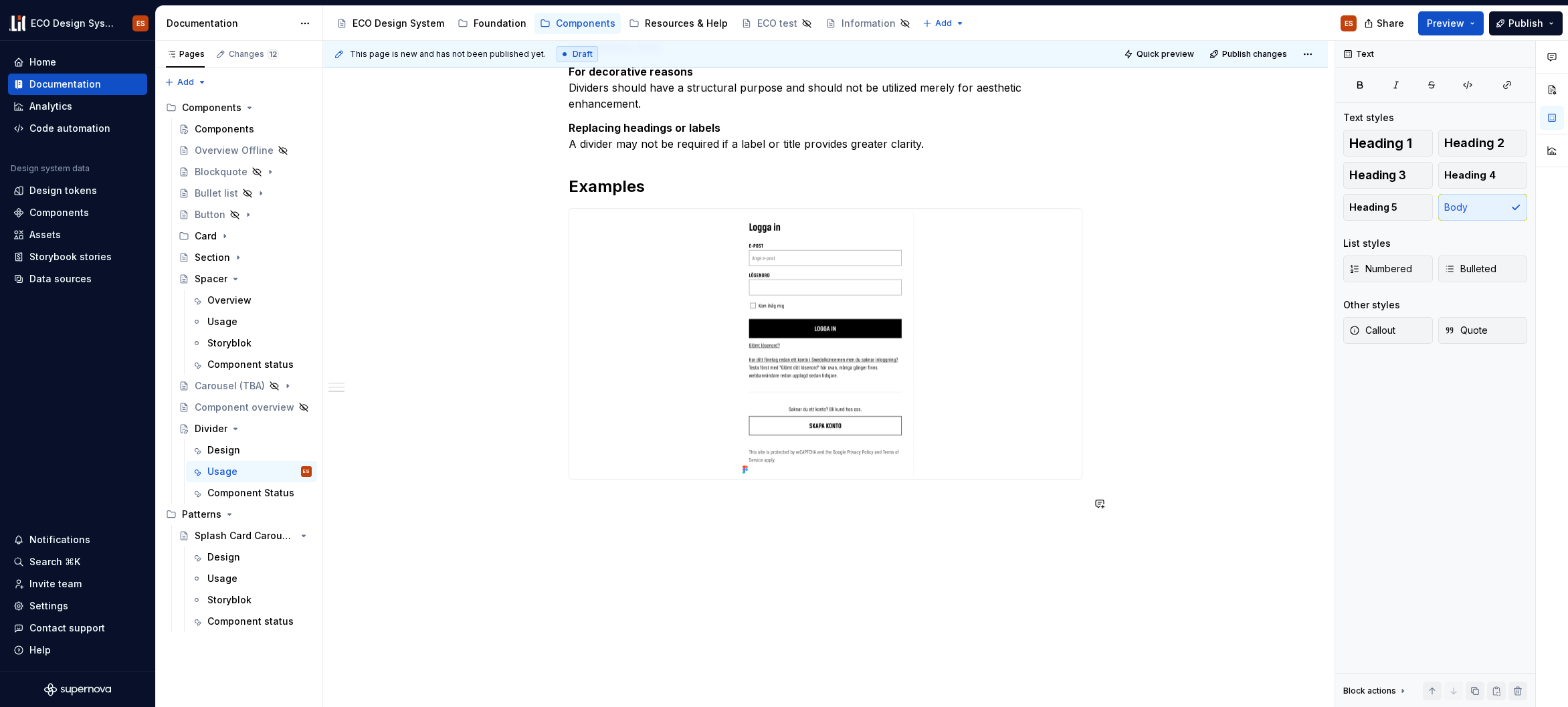
click at [1123, 601] on div "Dividers serve as a discreet method to categorize content into groups, sections…" at bounding box center [825, 184] width 1005 height 1110
click at [1468, 21] on button "Preview" at bounding box center [1450, 23] width 66 height 24
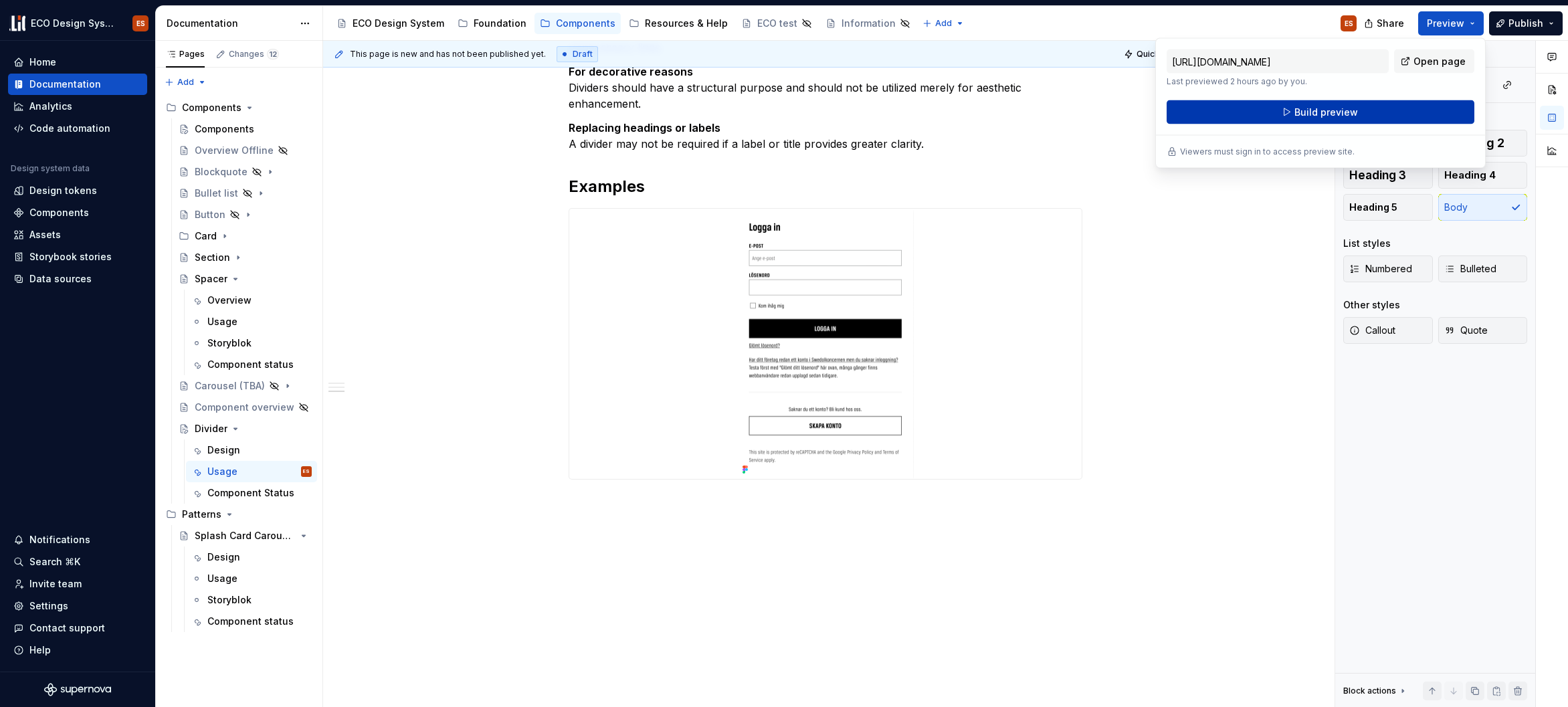
click at [1442, 112] on button "Build preview" at bounding box center [1320, 111] width 308 height 24
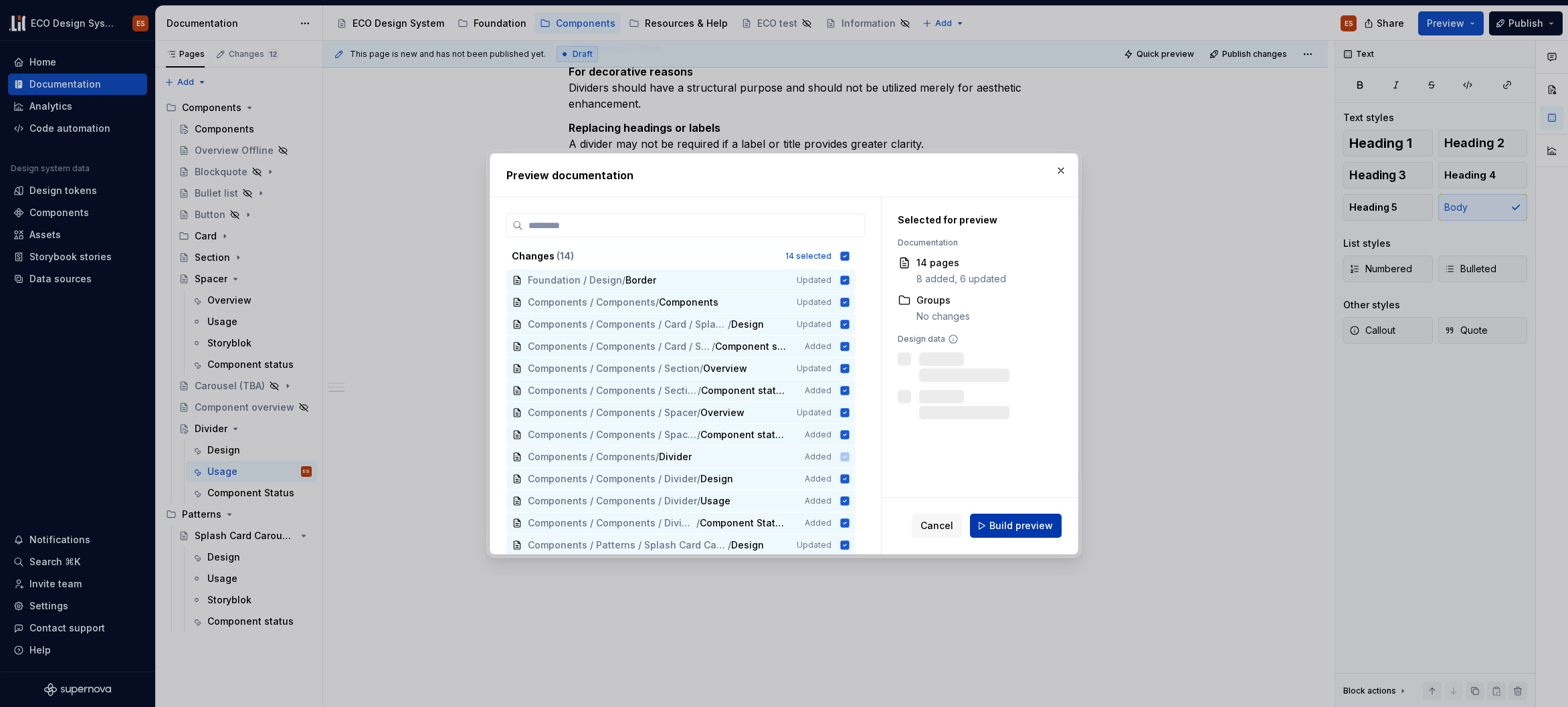
click at [1045, 528] on span "Build preview" at bounding box center [1021, 525] width 63 height 13
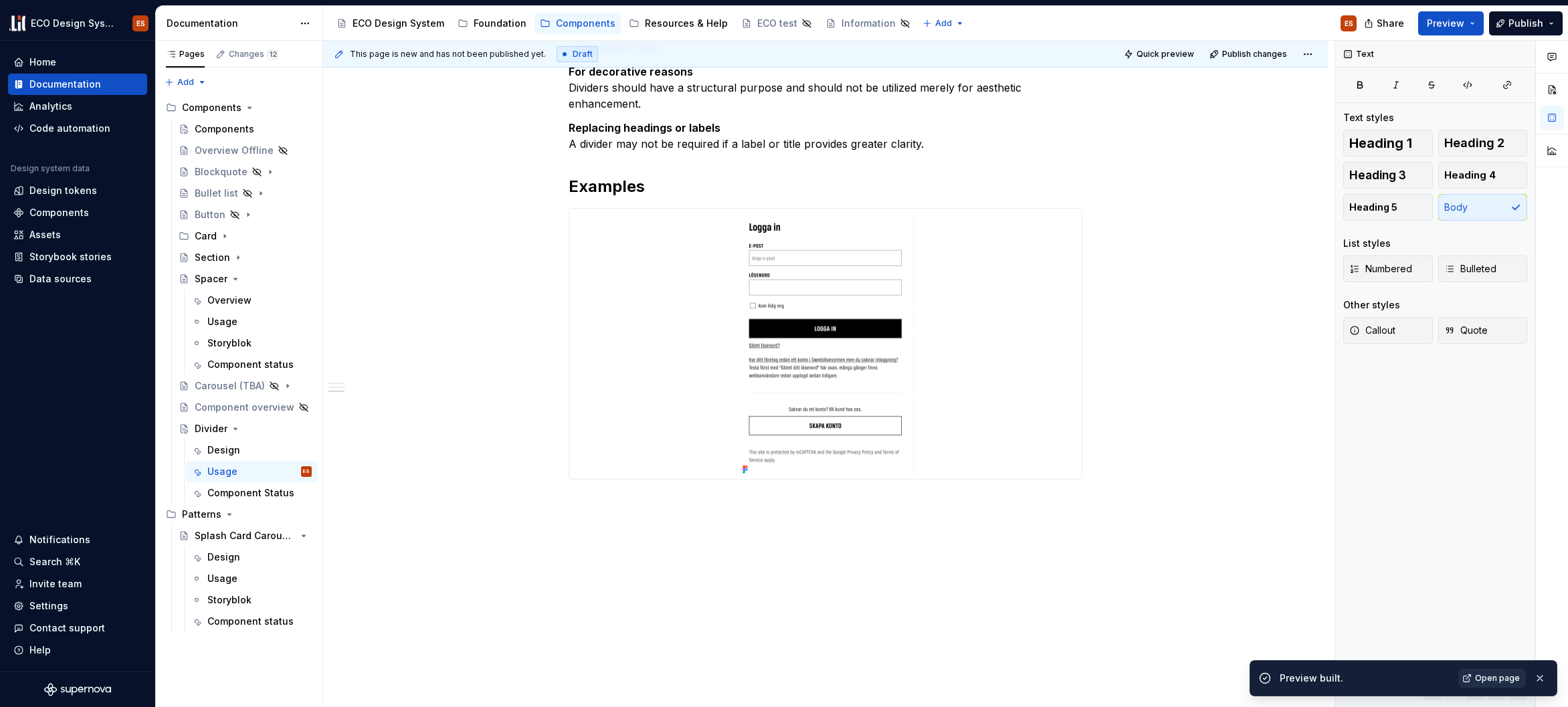
click at [1483, 676] on span "Open page" at bounding box center [1497, 678] width 45 height 11
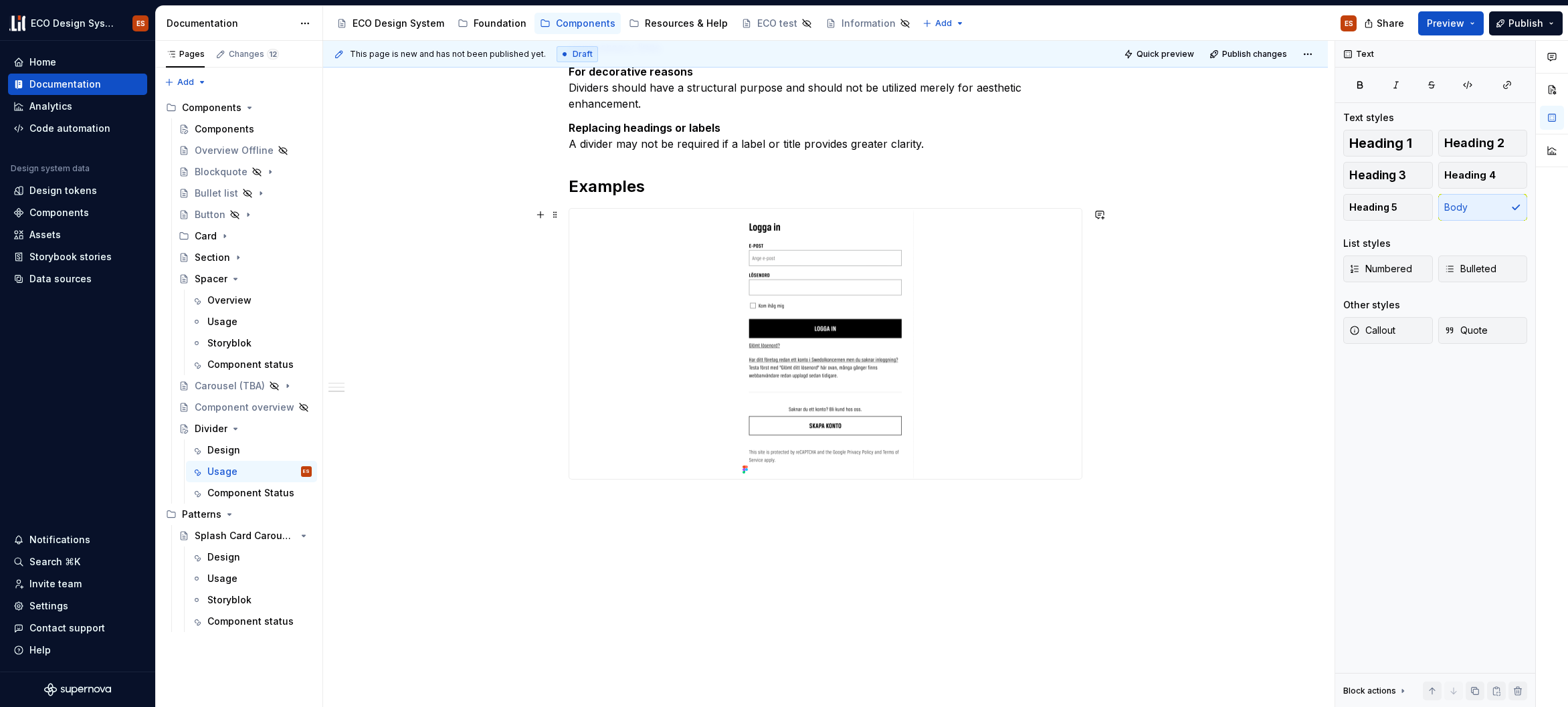
click at [1013, 364] on div at bounding box center [825, 344] width 512 height 270
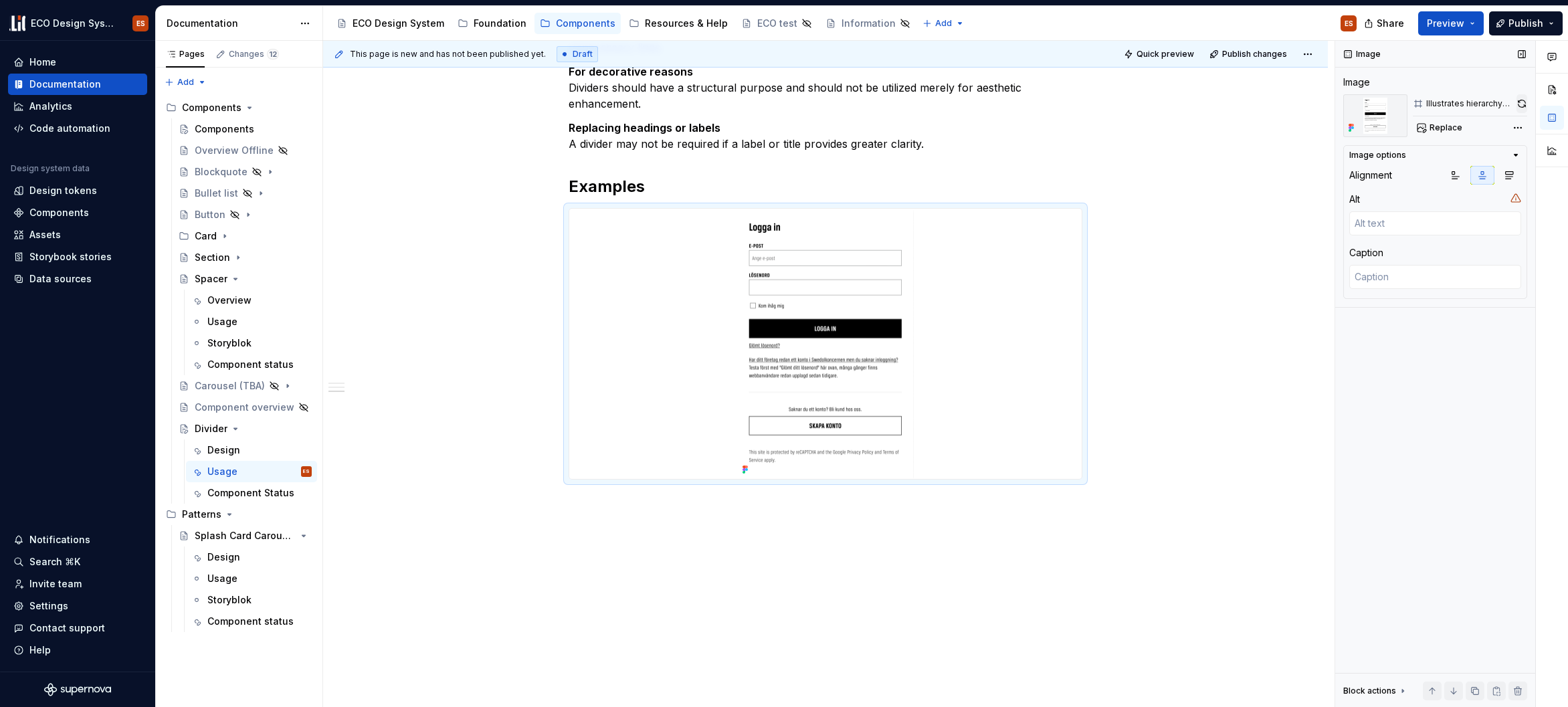
click at [1521, 105] on button "button" at bounding box center [1522, 104] width 11 height 18
click at [1082, 632] on div "Dividers serve as a discreet method to categorize content into groups, sections…" at bounding box center [825, 185] width 1005 height 1110
click at [1519, 104] on button "button" at bounding box center [1522, 104] width 11 height 18
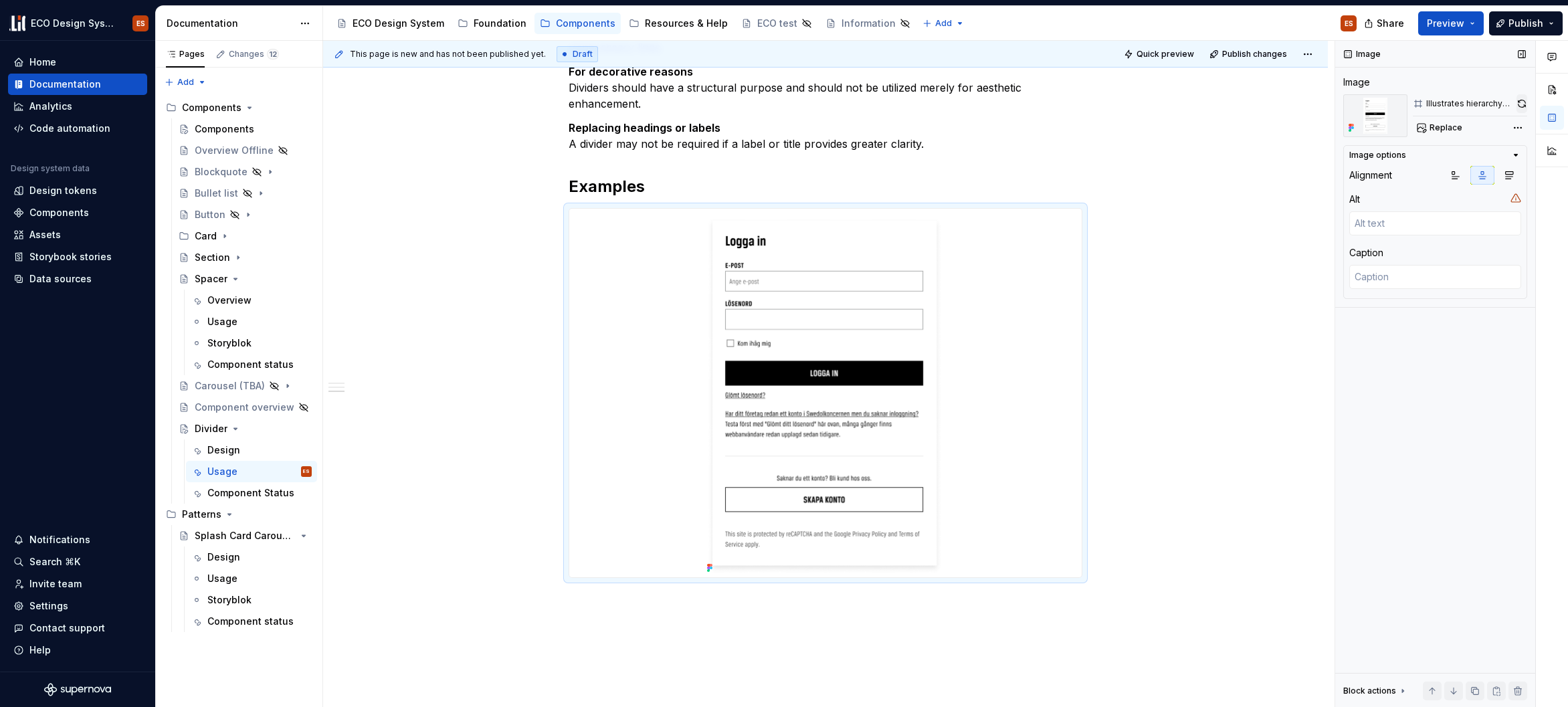
click at [1526, 103] on button "button" at bounding box center [1522, 104] width 11 height 18
click at [1188, 275] on div "Dividers serve as a discreet method to categorize content into groups, sections…" at bounding box center [825, 233] width 1005 height 1208
click at [1175, 294] on div "Dividers serve as a discreet method to categorize content into groups, sections…" at bounding box center [825, 233] width 1005 height 1208
click at [1471, 18] on button "Preview" at bounding box center [1450, 23] width 66 height 24
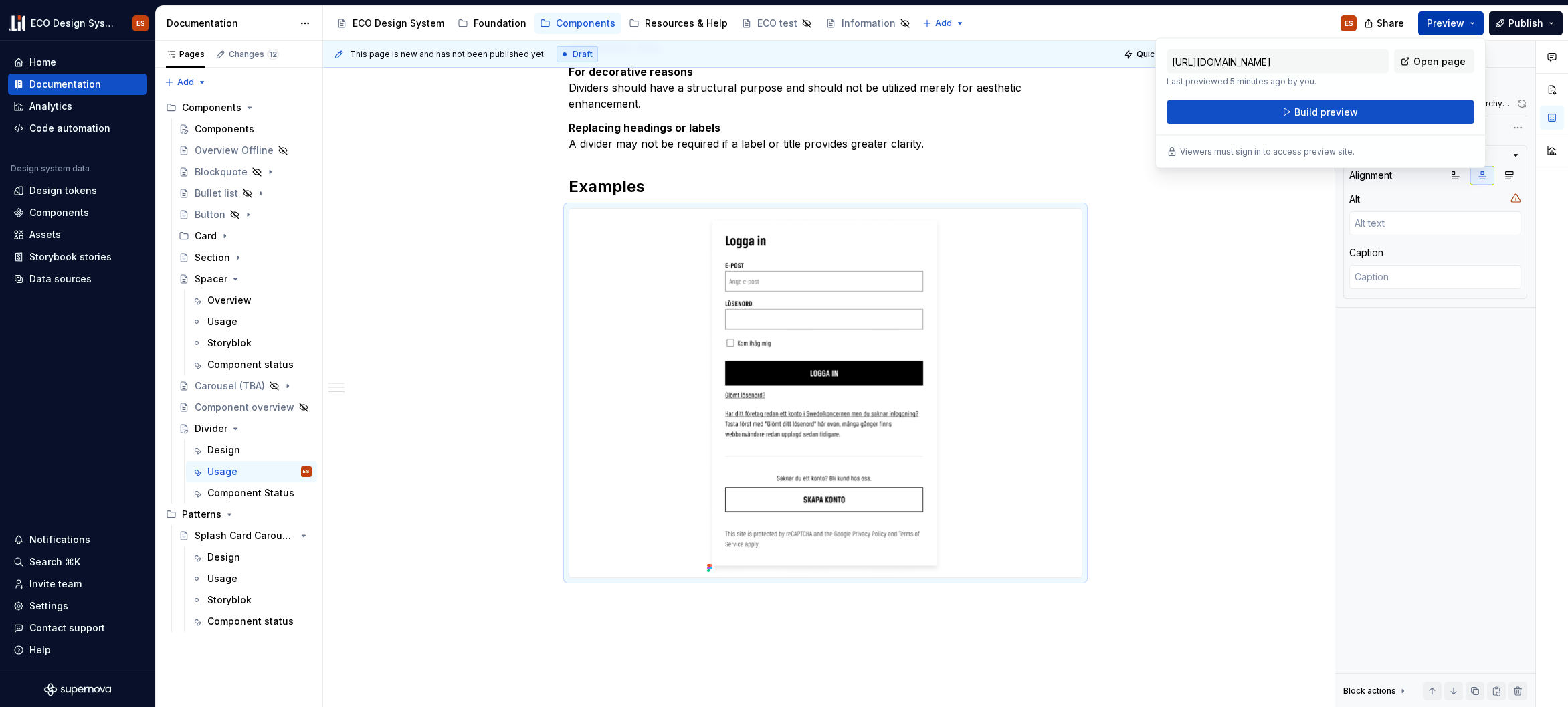
click at [1449, 114] on button "Build preview" at bounding box center [1320, 111] width 308 height 24
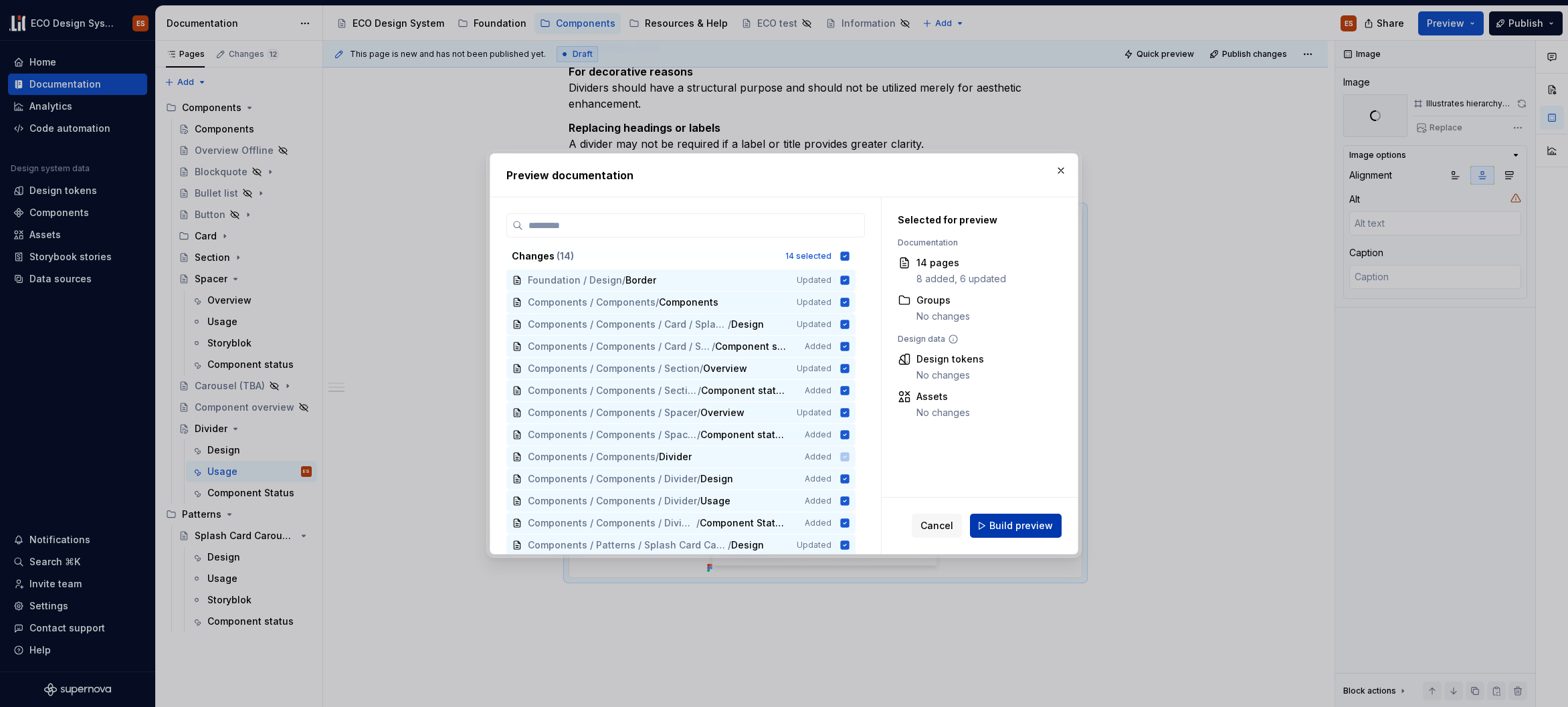
click at [1023, 525] on span "Build preview" at bounding box center [1021, 525] width 63 height 13
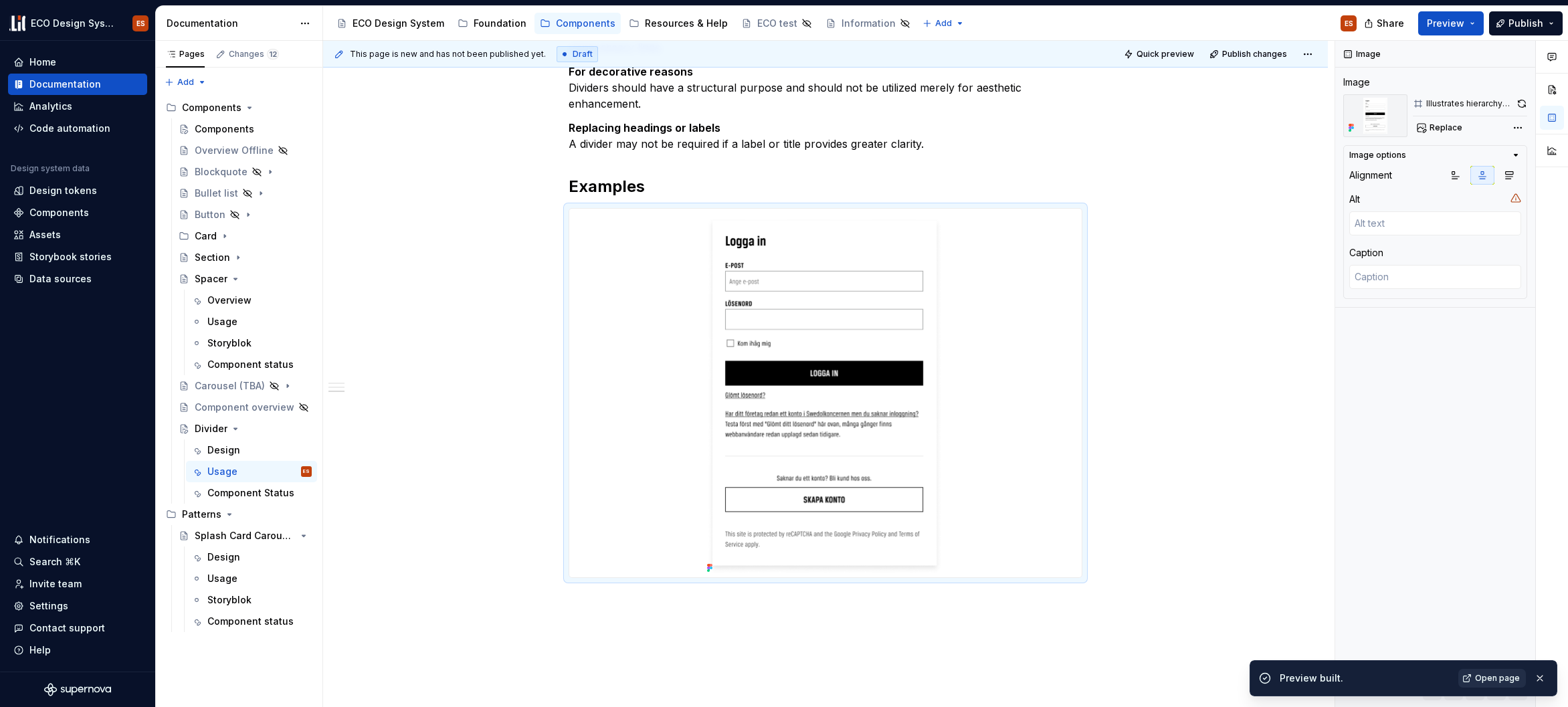
click at [1510, 681] on span "Open page" at bounding box center [1497, 678] width 45 height 11
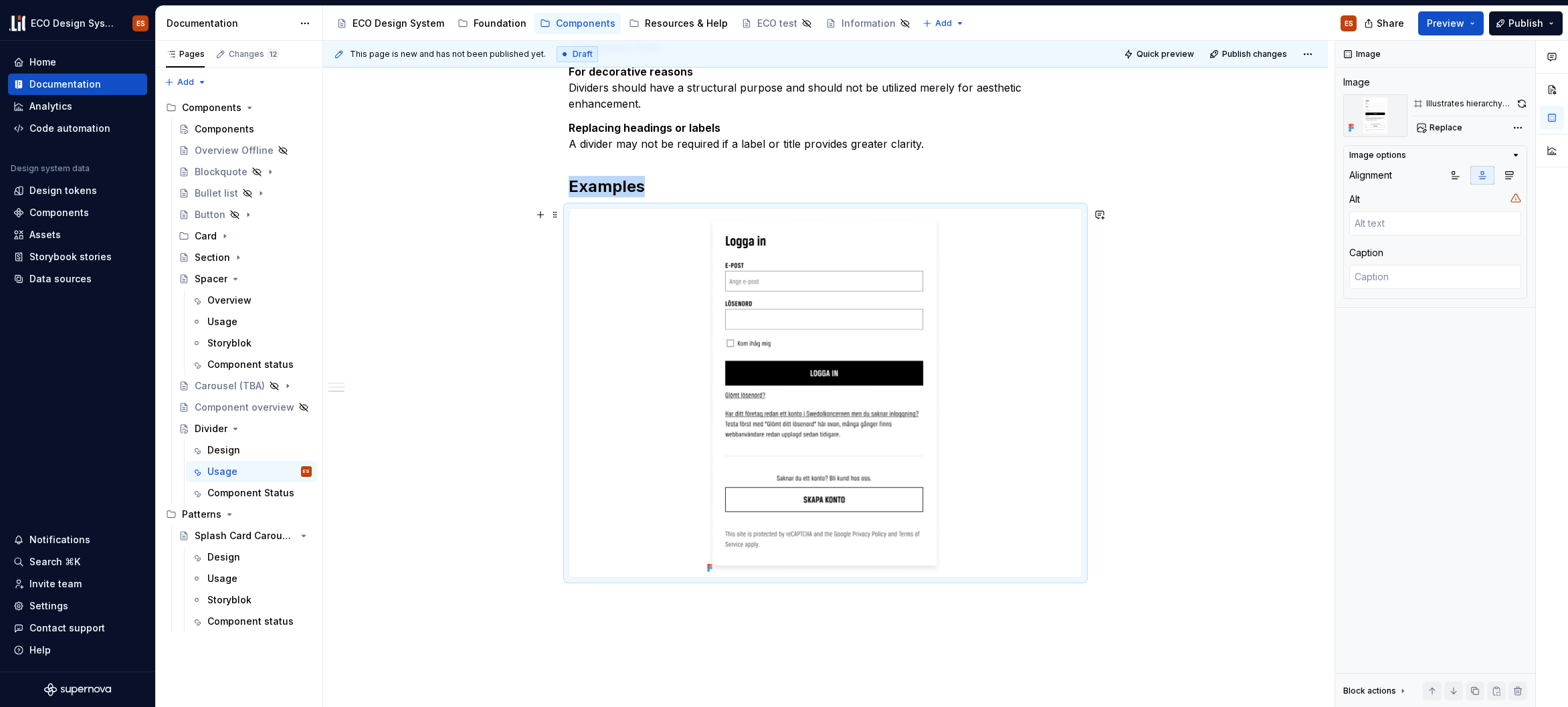
click at [866, 341] on img at bounding box center [825, 393] width 248 height 368
click at [1408, 227] on textarea at bounding box center [1435, 223] width 172 height 24
paste textarea "Illustrates hierarchy and logical grouping"
type textarea "*"
type textarea "Illustrates hierarchy and logical grouping"
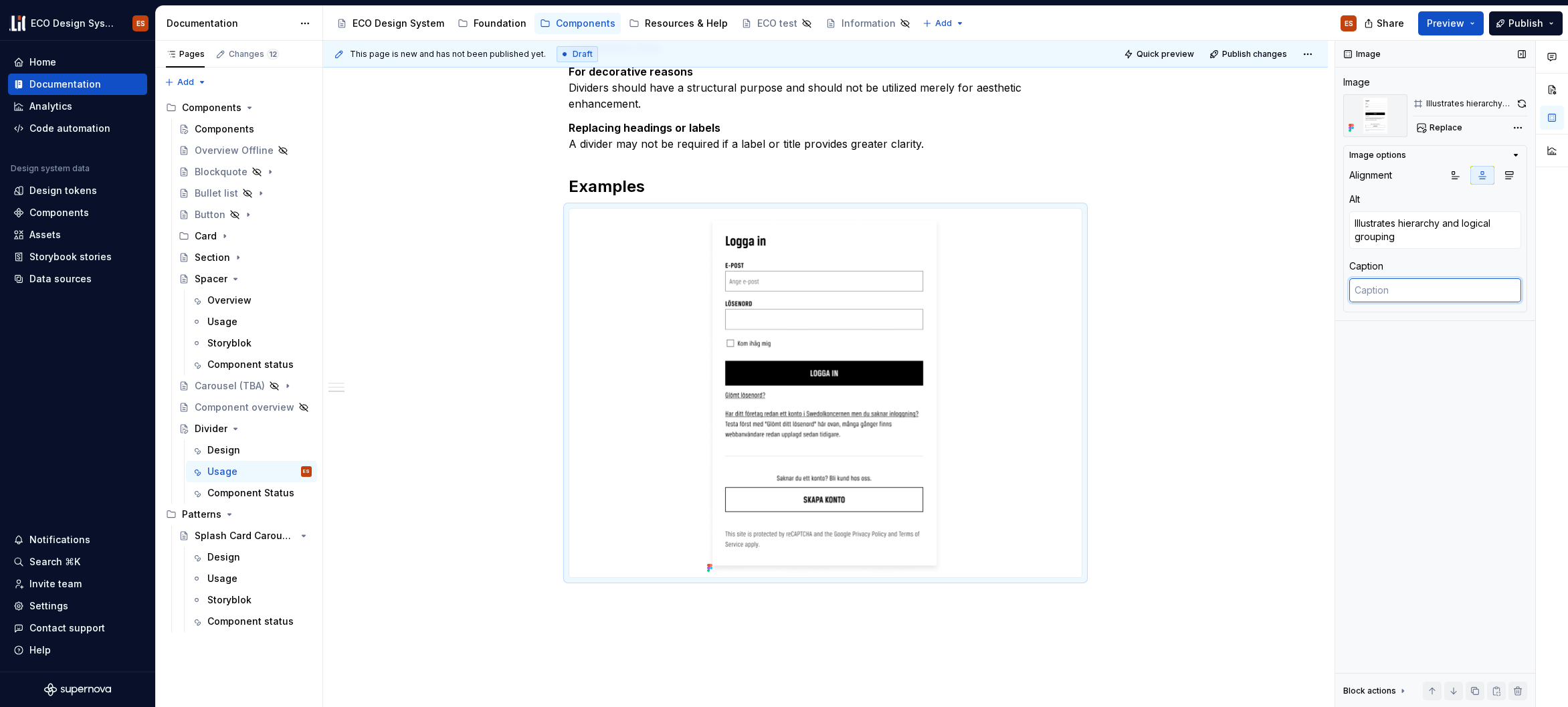
click at [1393, 286] on textarea at bounding box center [1435, 289] width 172 height 24
paste textarea "Illustrates hierarchy and logical grouping"
type textarea "*"
type textarea "Illustrates hierarchy and logical grouping"
click at [1187, 603] on div "Dividers serve as a discreet method to categorize content into groups, sections…" at bounding box center [825, 242] width 1005 height 1225
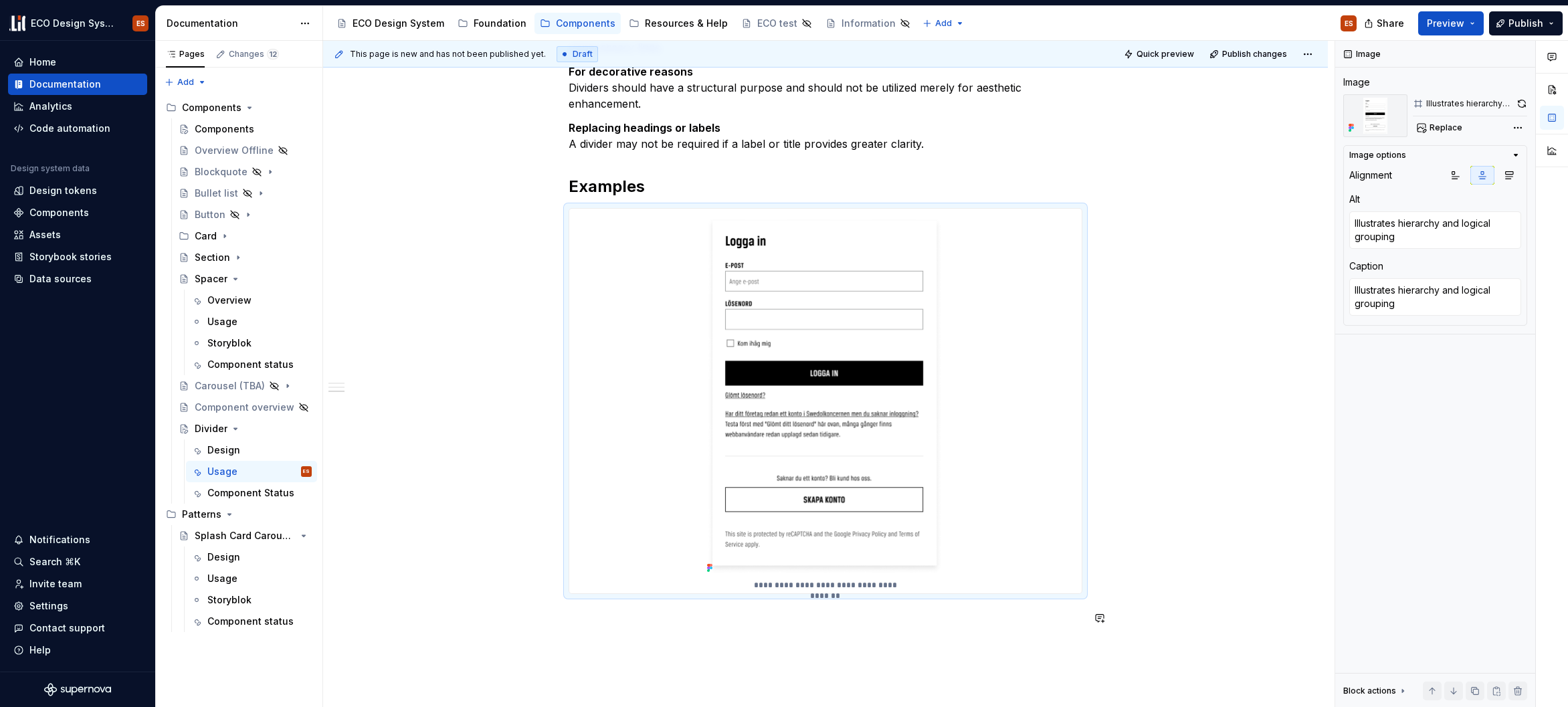
click at [980, 664] on div "Dividers serve as a discreet method to categorize content into groups, sections…" at bounding box center [825, 242] width 1005 height 1225
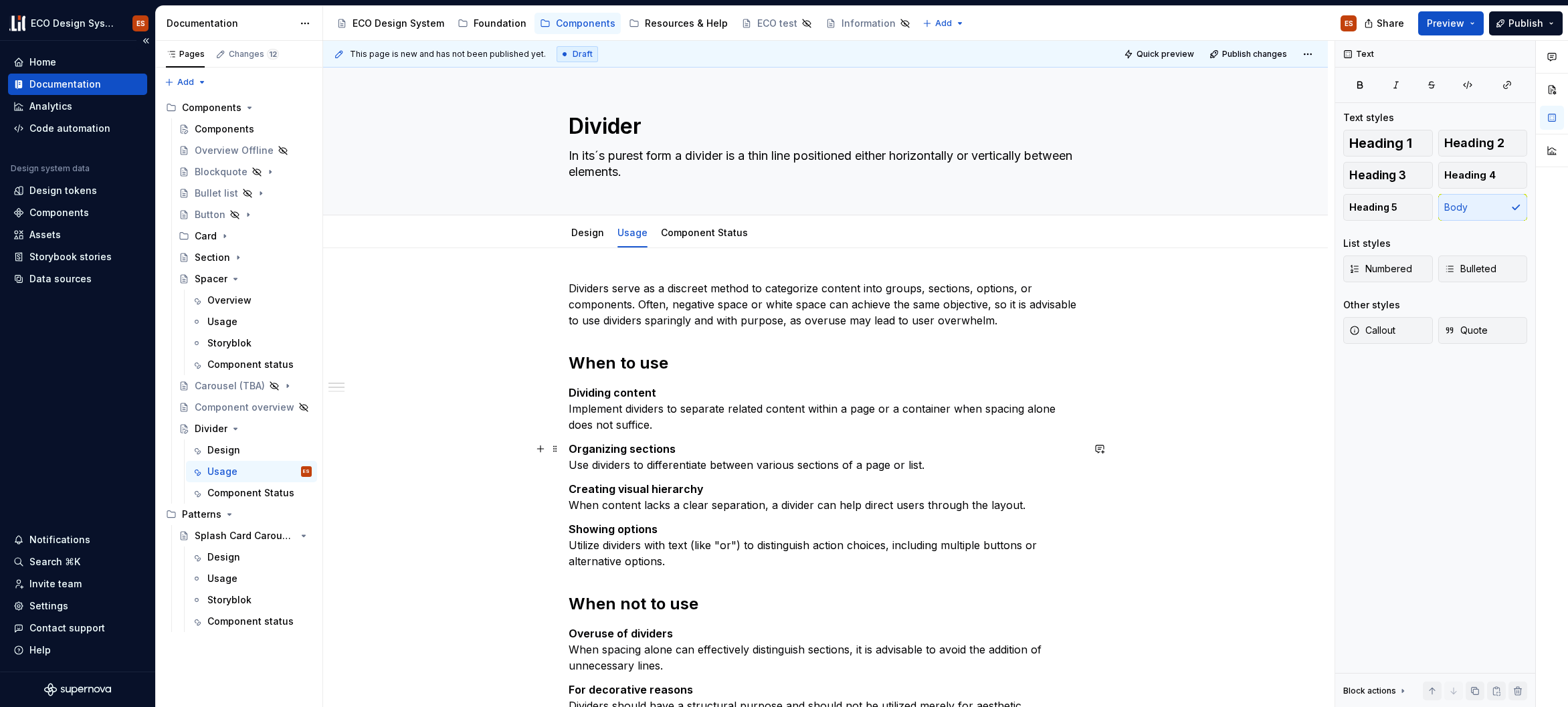
scroll to position [0, 0]
click at [579, 232] on link "Design" at bounding box center [587, 232] width 32 height 11
type textarea "*"
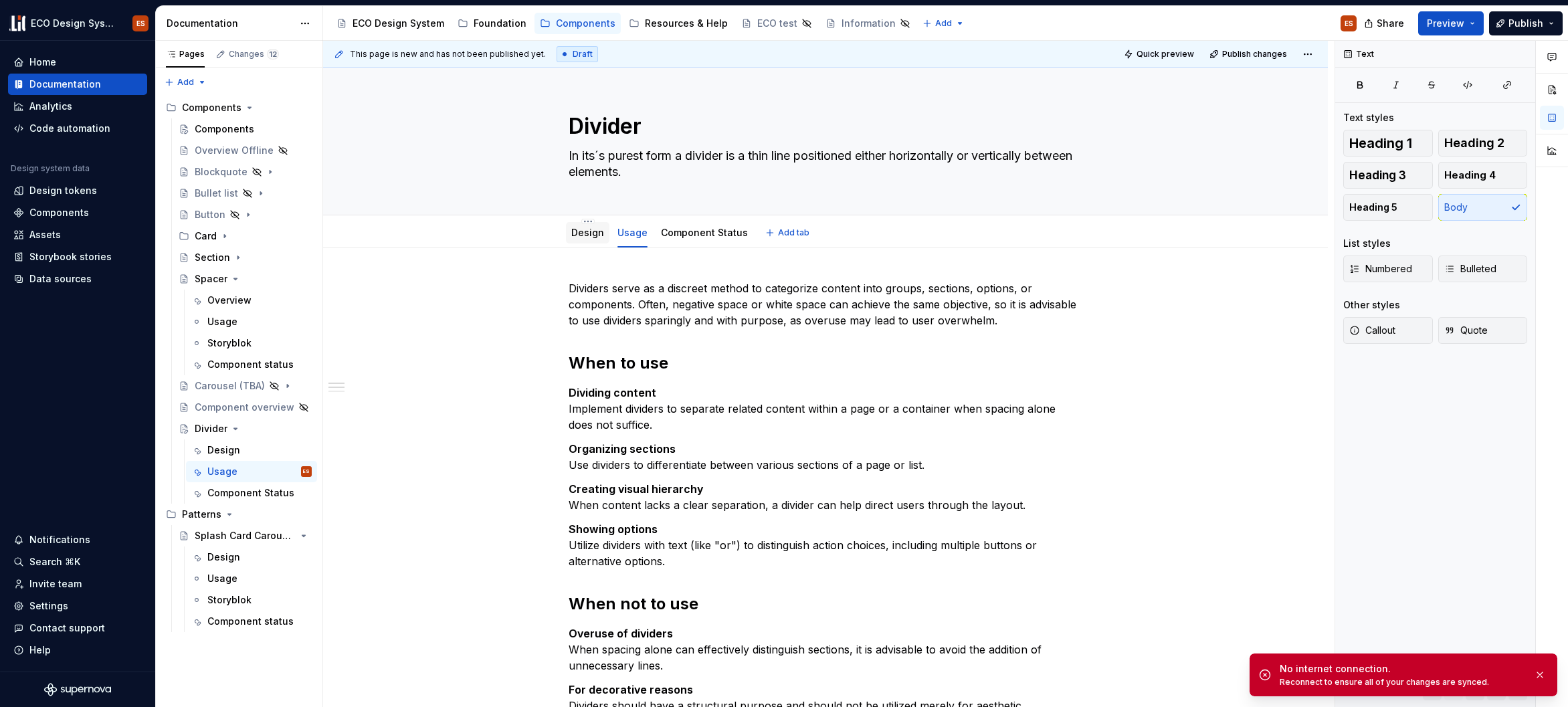
click at [591, 240] on div "Design" at bounding box center [587, 232] width 32 height 16
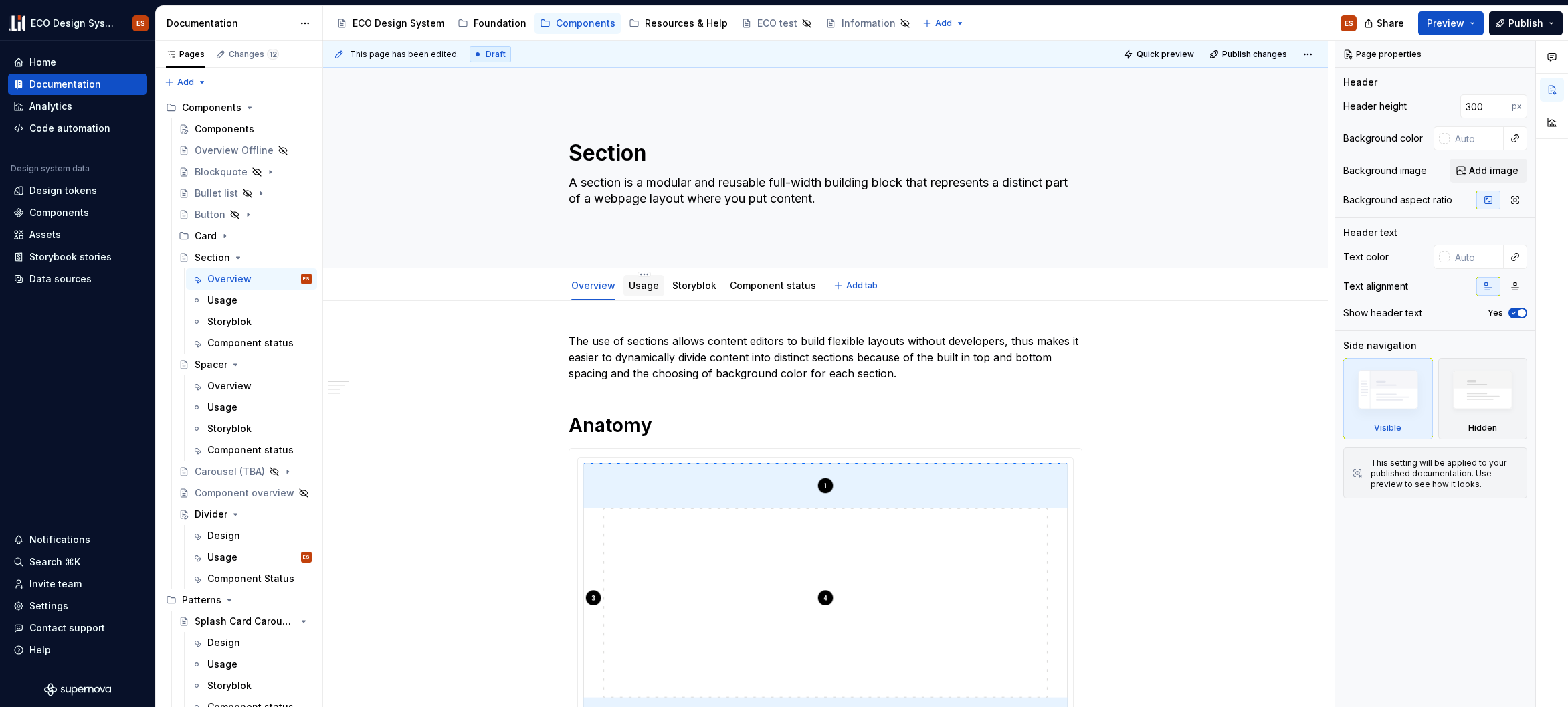
click at [646, 288] on link "Usage" at bounding box center [644, 285] width 30 height 11
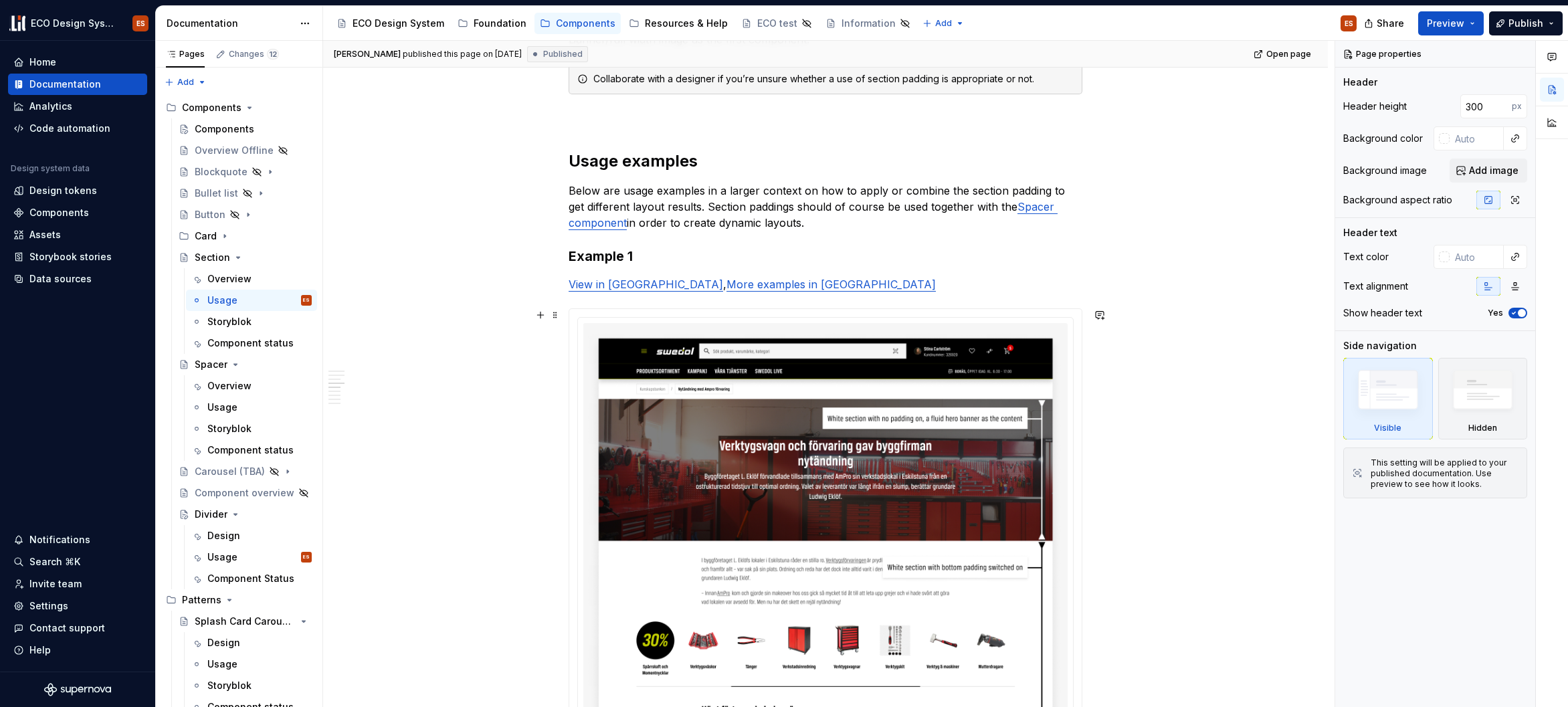
scroll to position [2399, 0]
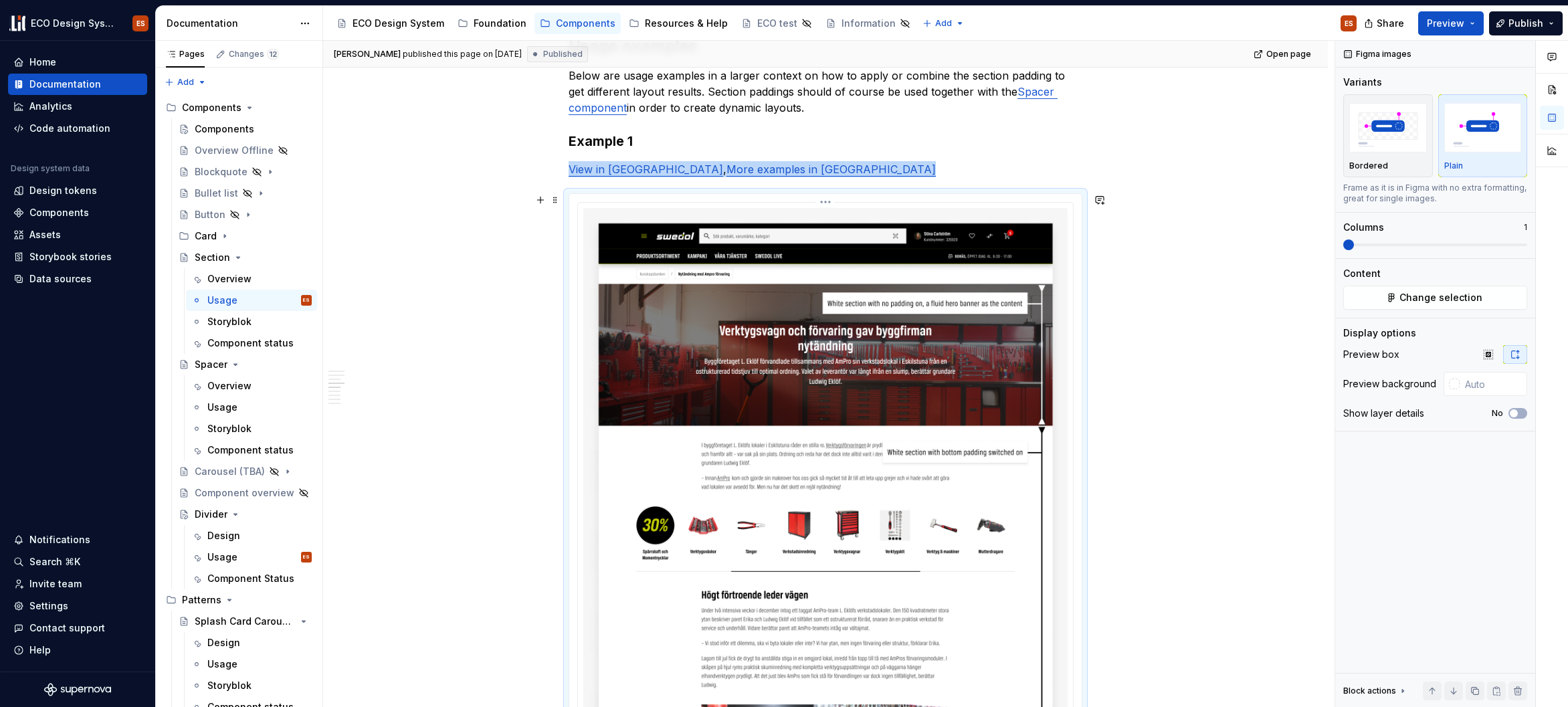
type textarea "*"
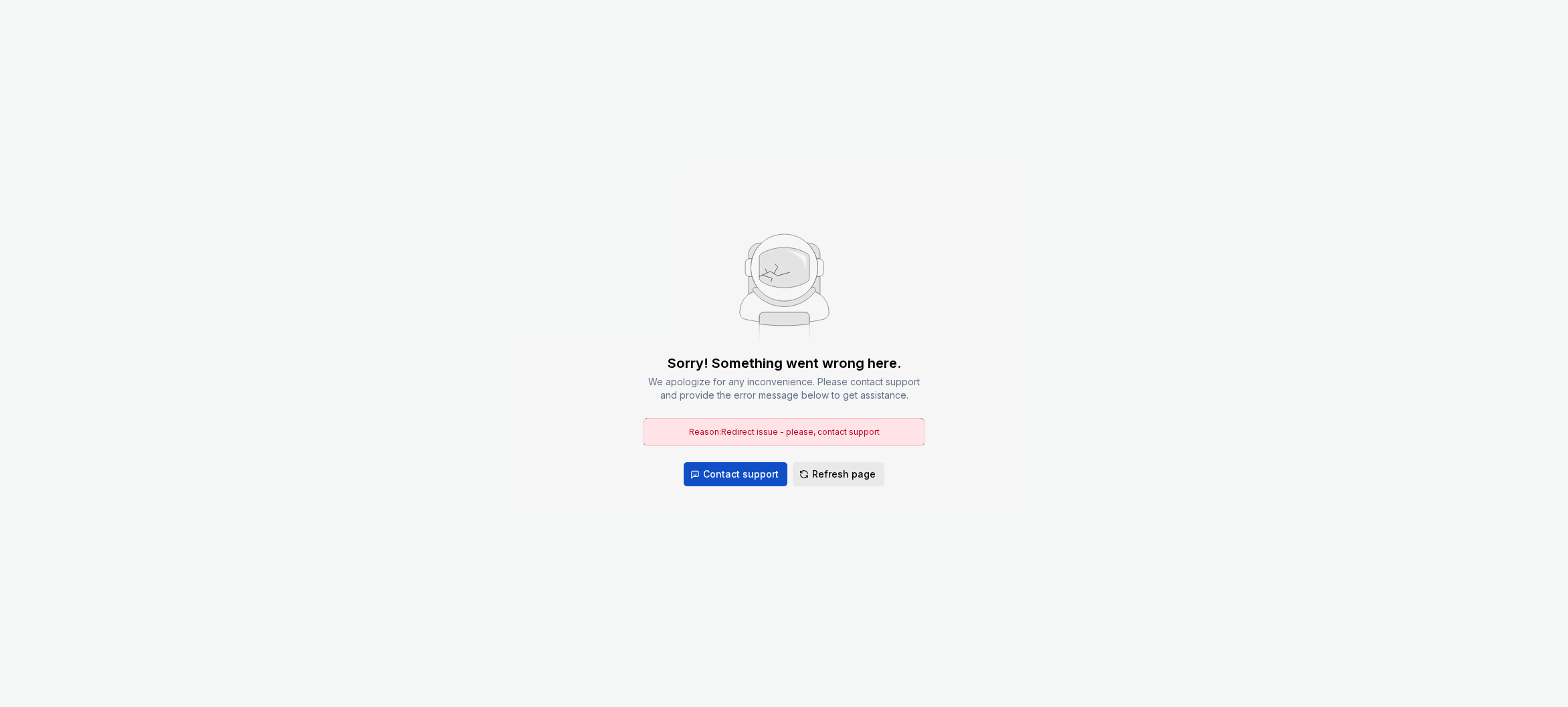
click at [823, 473] on span "Refresh page" at bounding box center [844, 474] width 63 height 13
click at [823, 473] on span "Refresh page" at bounding box center [844, 474] width 63 height 13
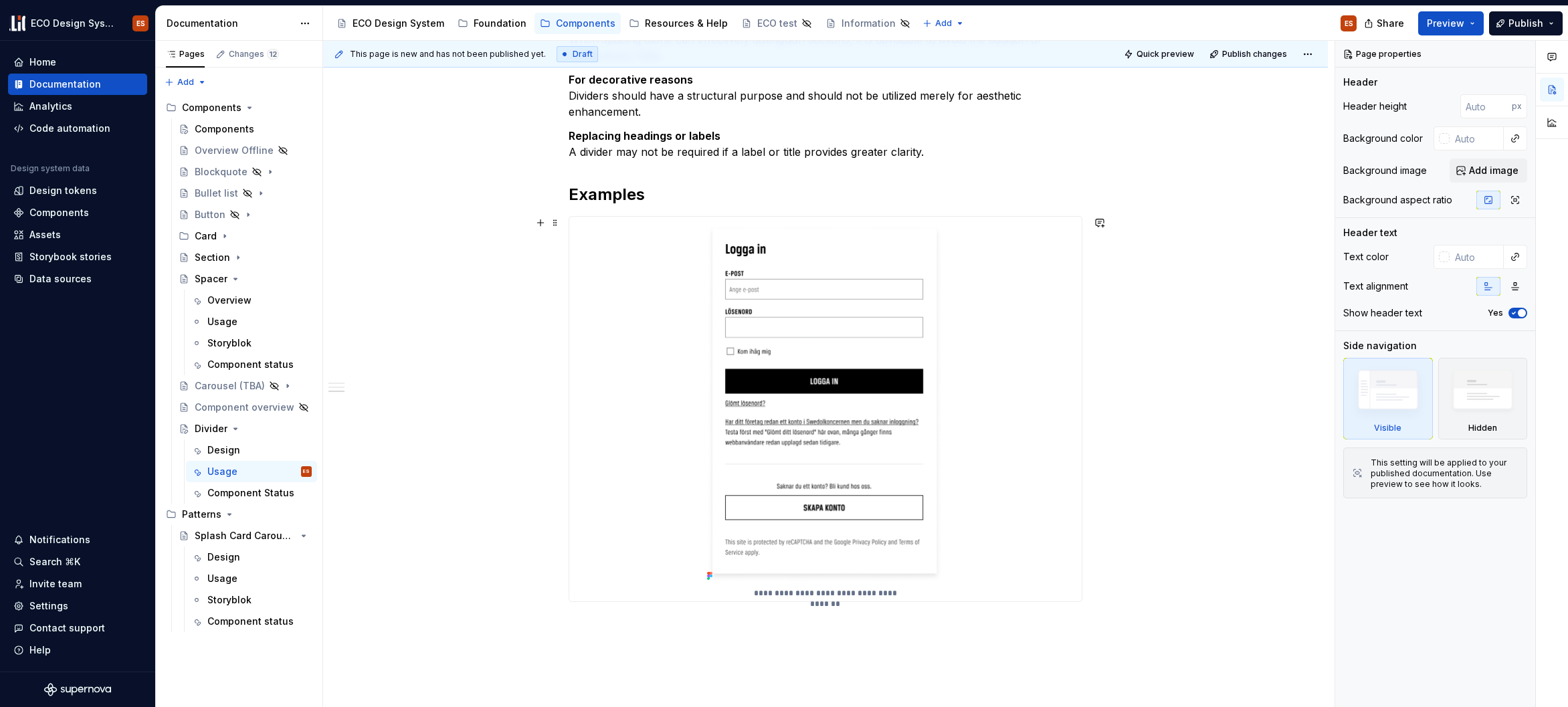
scroll to position [518, 0]
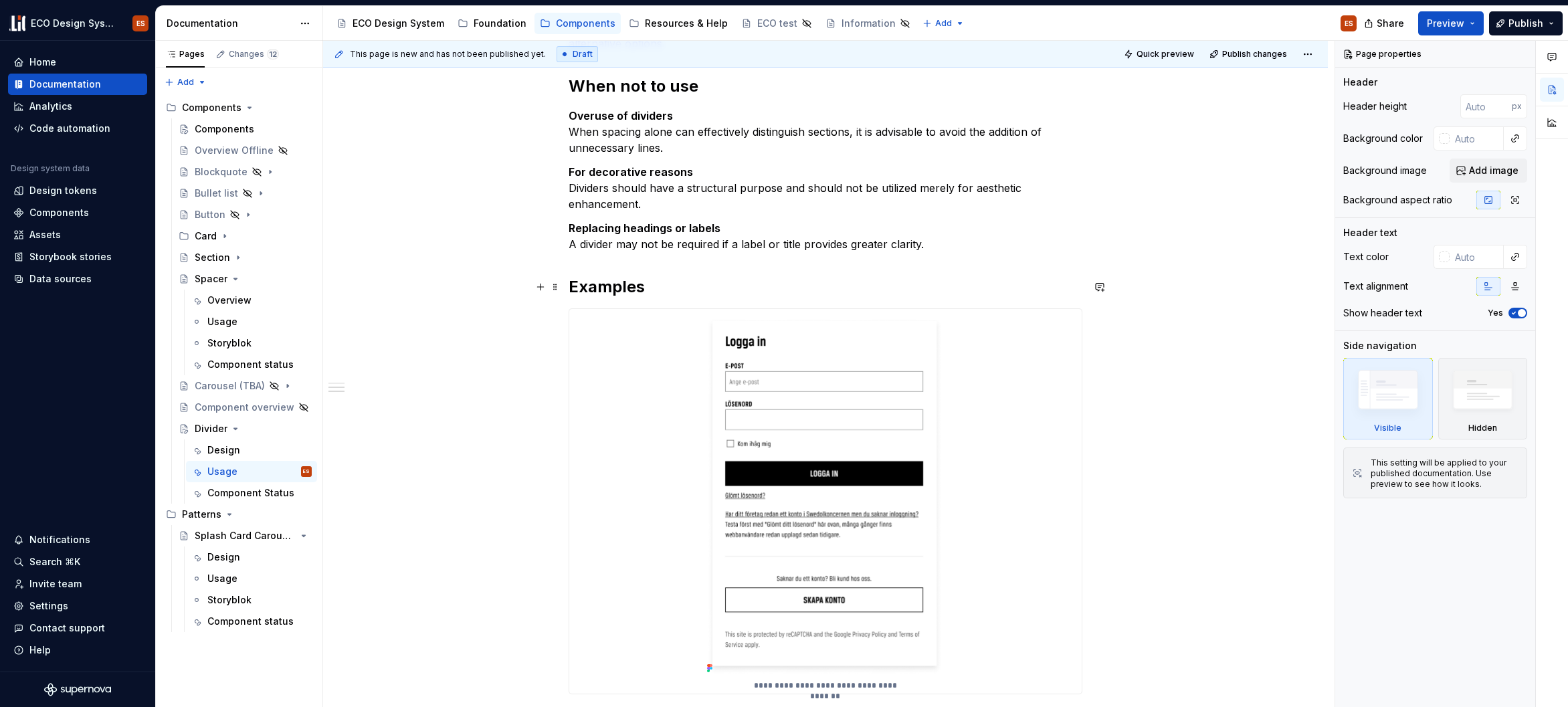
click at [624, 283] on h2 "Examples" at bounding box center [825, 287] width 514 height 21
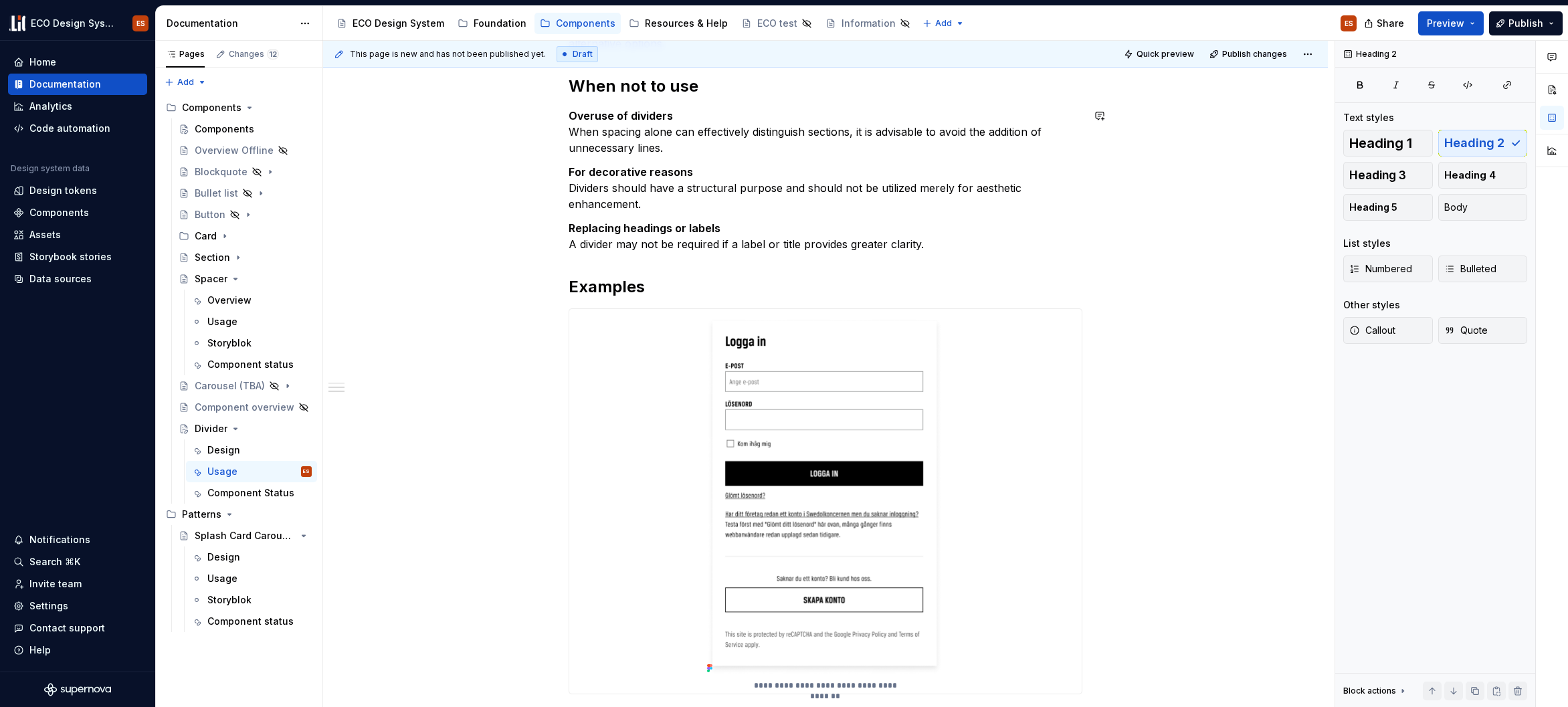
type textarea "*"
click at [538, 290] on button "button" at bounding box center [540, 287] width 18 height 18
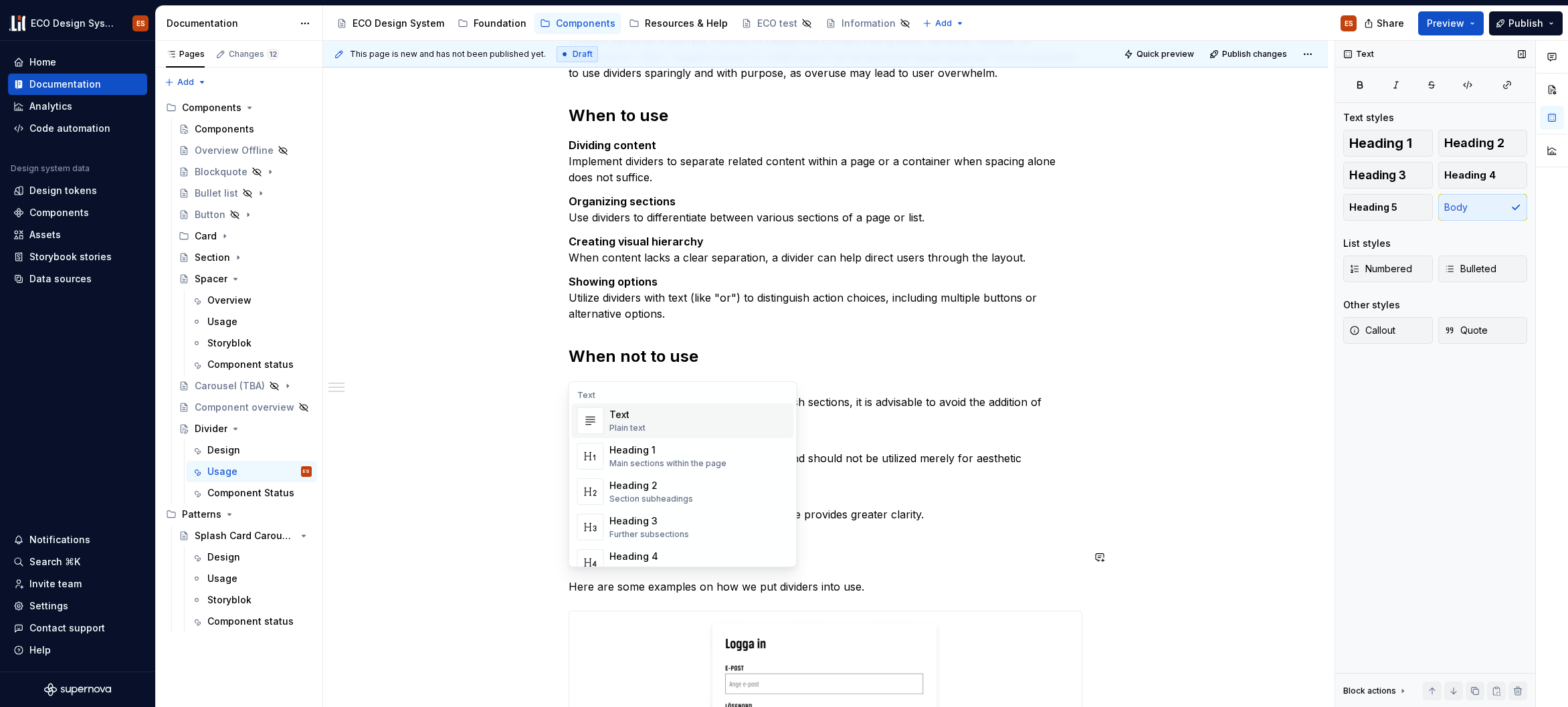
scroll to position [385, 0]
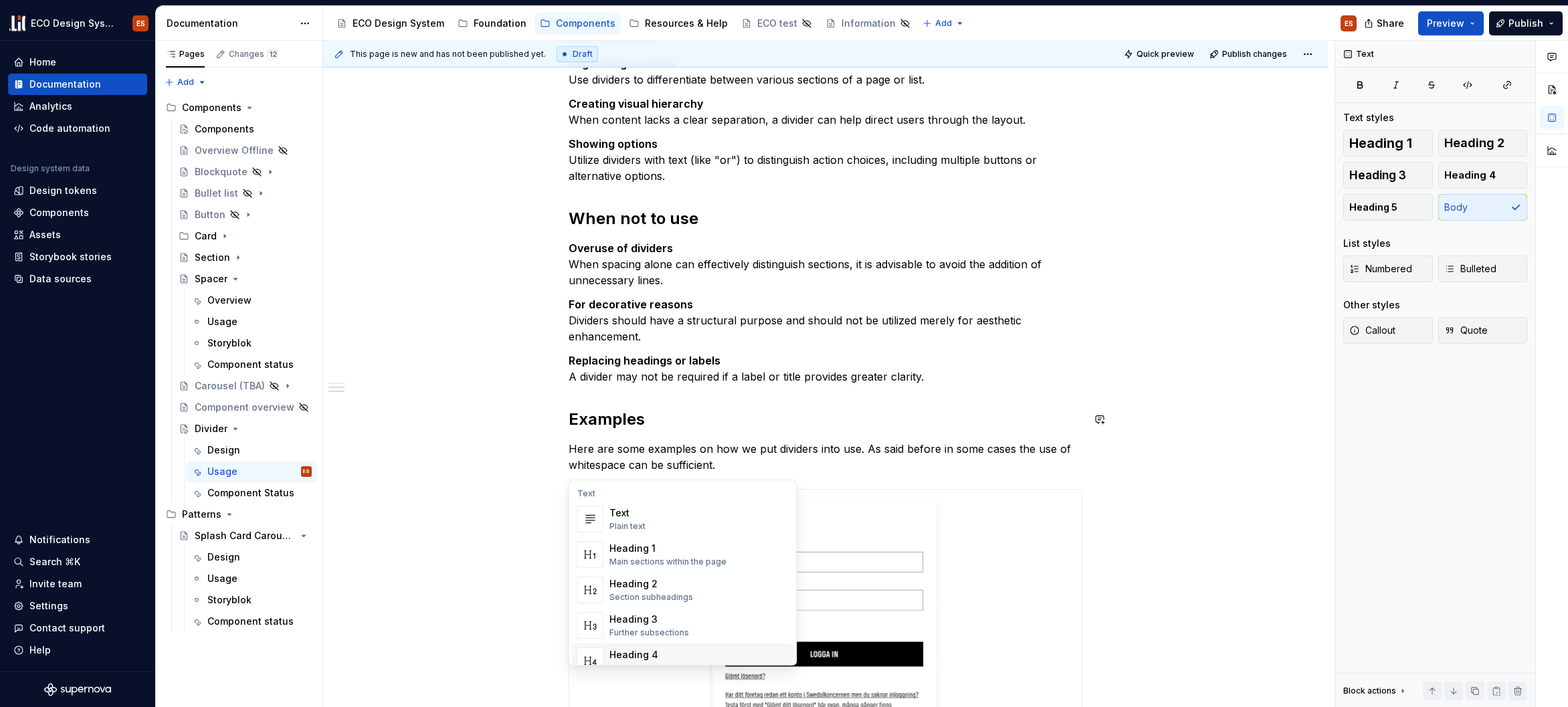
click at [935, 450] on p "Here are some examples on how we put dividers into use. As said before in some …" at bounding box center [825, 457] width 514 height 32
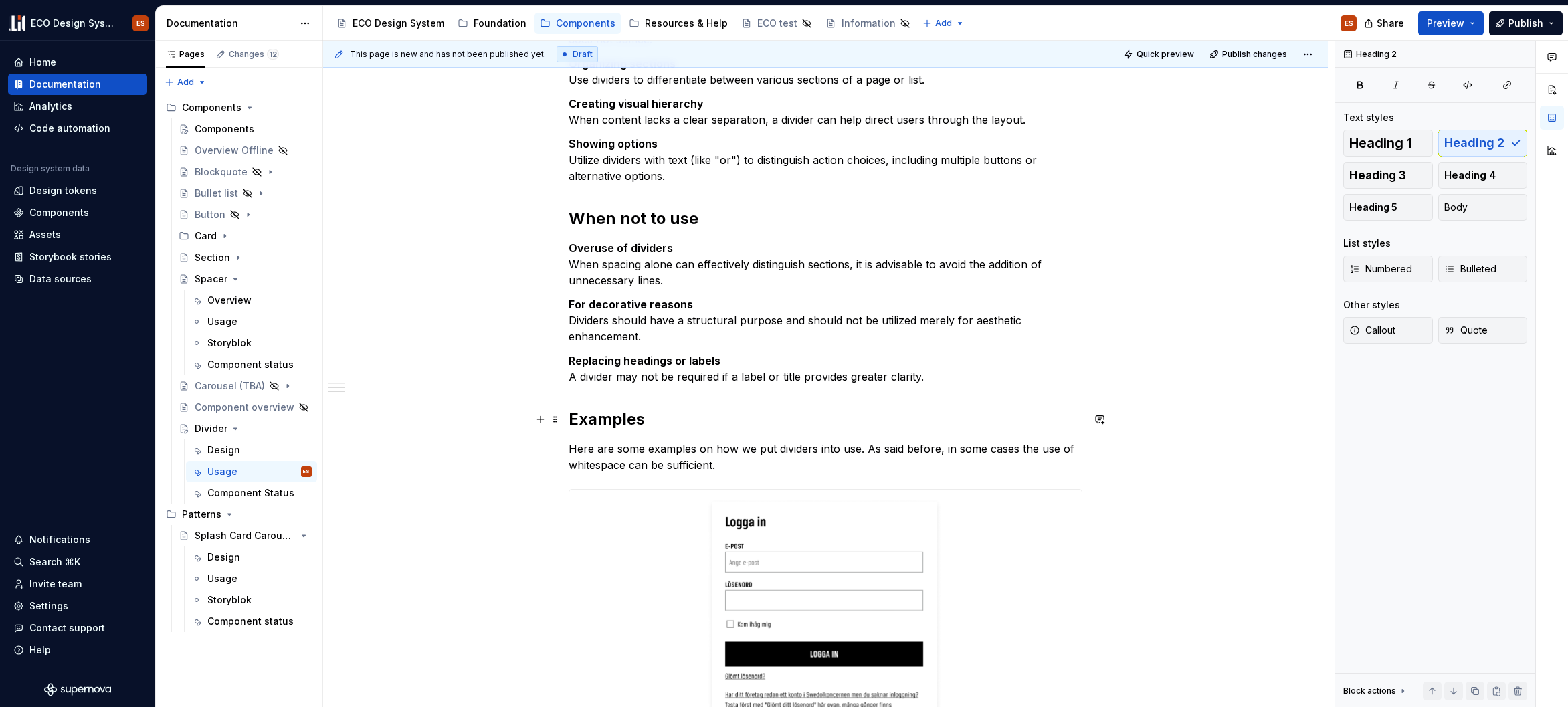
click at [648, 420] on h2 "Examples" at bounding box center [825, 419] width 514 height 21
drag, startPoint x: 645, startPoint y: 421, endPoint x: 571, endPoint y: 423, distance: 74.0
click at [571, 423] on h2 "Examples" at bounding box center [825, 419] width 514 height 21
click at [865, 450] on p "Here are some examples on how we put dividers into use. As said before, in some…" at bounding box center [825, 457] width 514 height 32
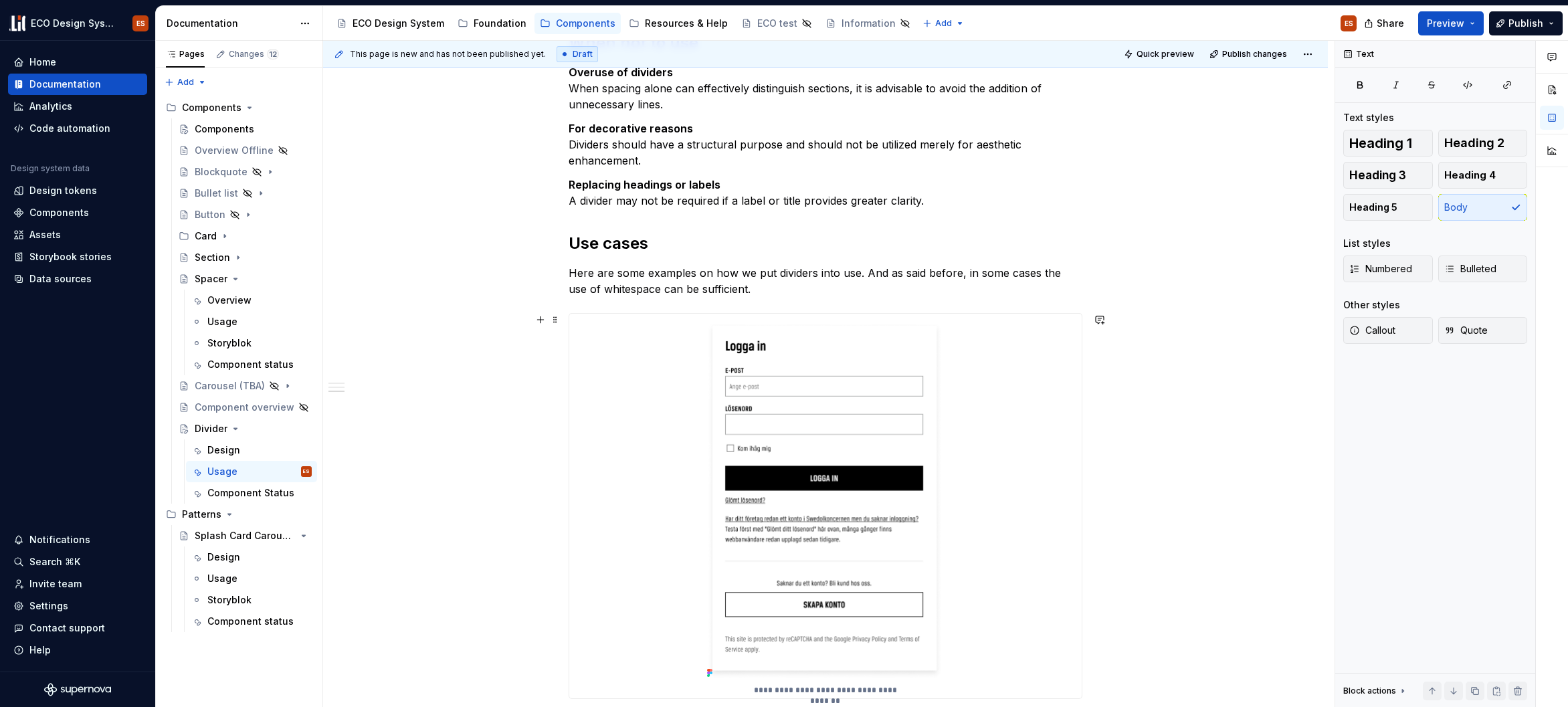
scroll to position [625, 0]
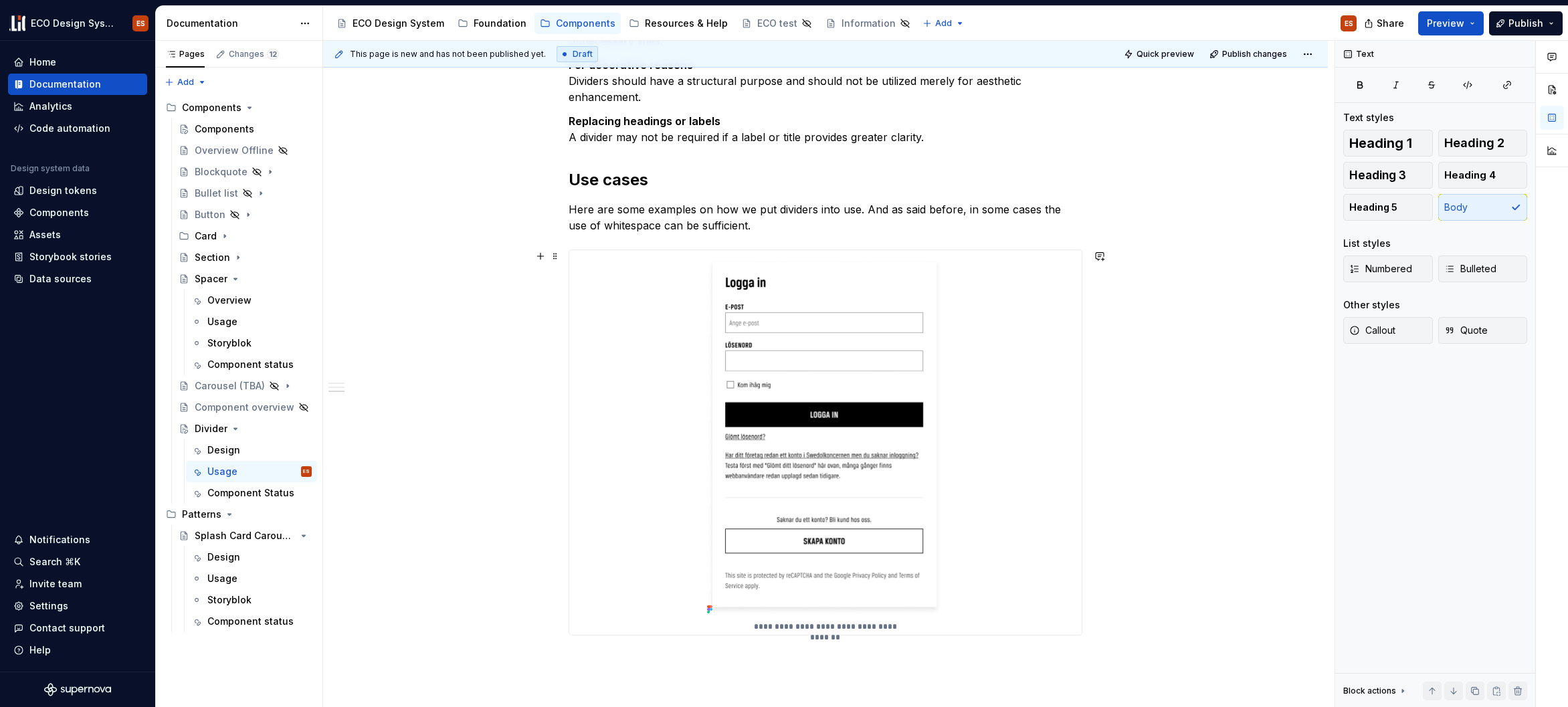
click at [898, 625] on p "**********" at bounding box center [824, 627] width 153 height 11
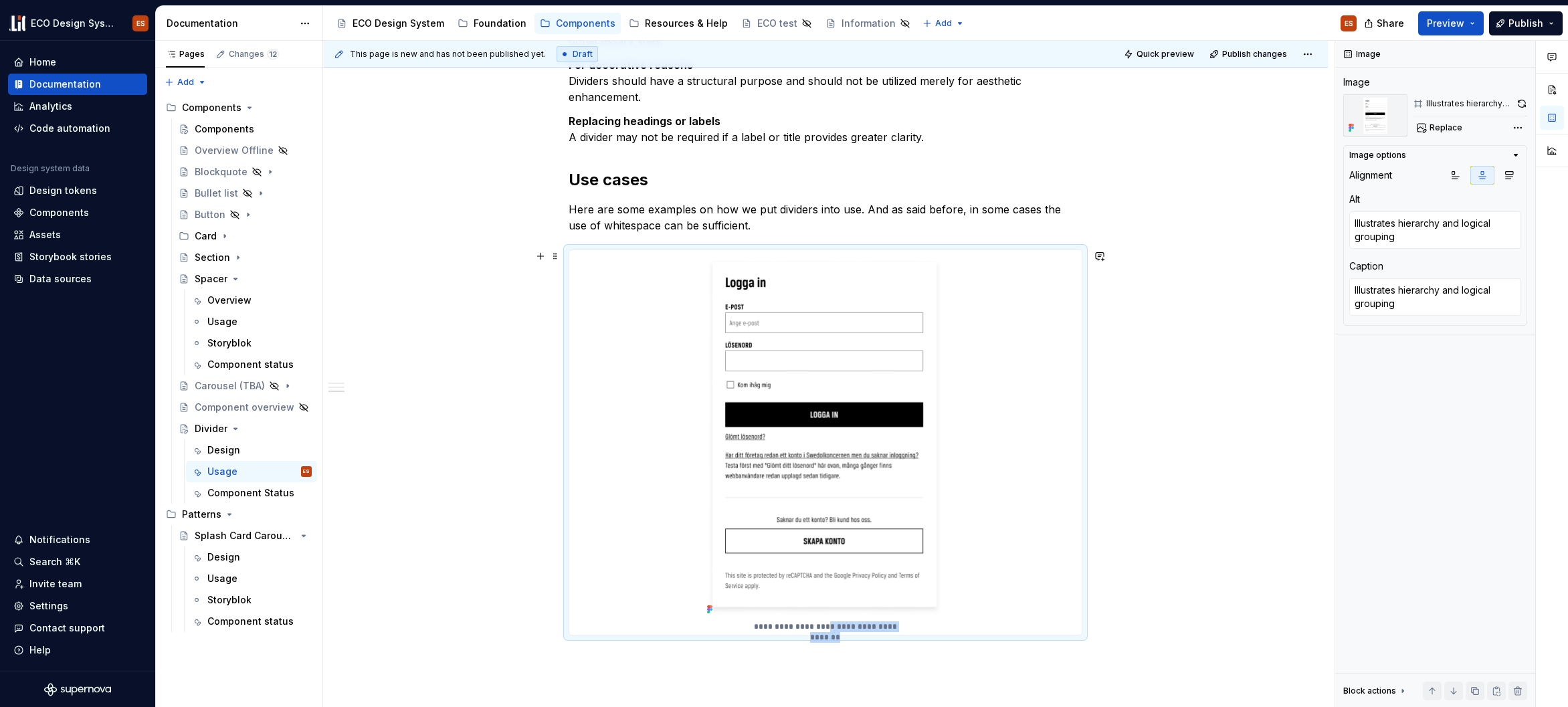
drag, startPoint x: 830, startPoint y: 622, endPoint x: 808, endPoint y: 622, distance: 22.0
click at [808, 622] on div "**********" at bounding box center [825, 442] width 512 height 385
click at [788, 625] on p "**********" at bounding box center [824, 627] width 153 height 11
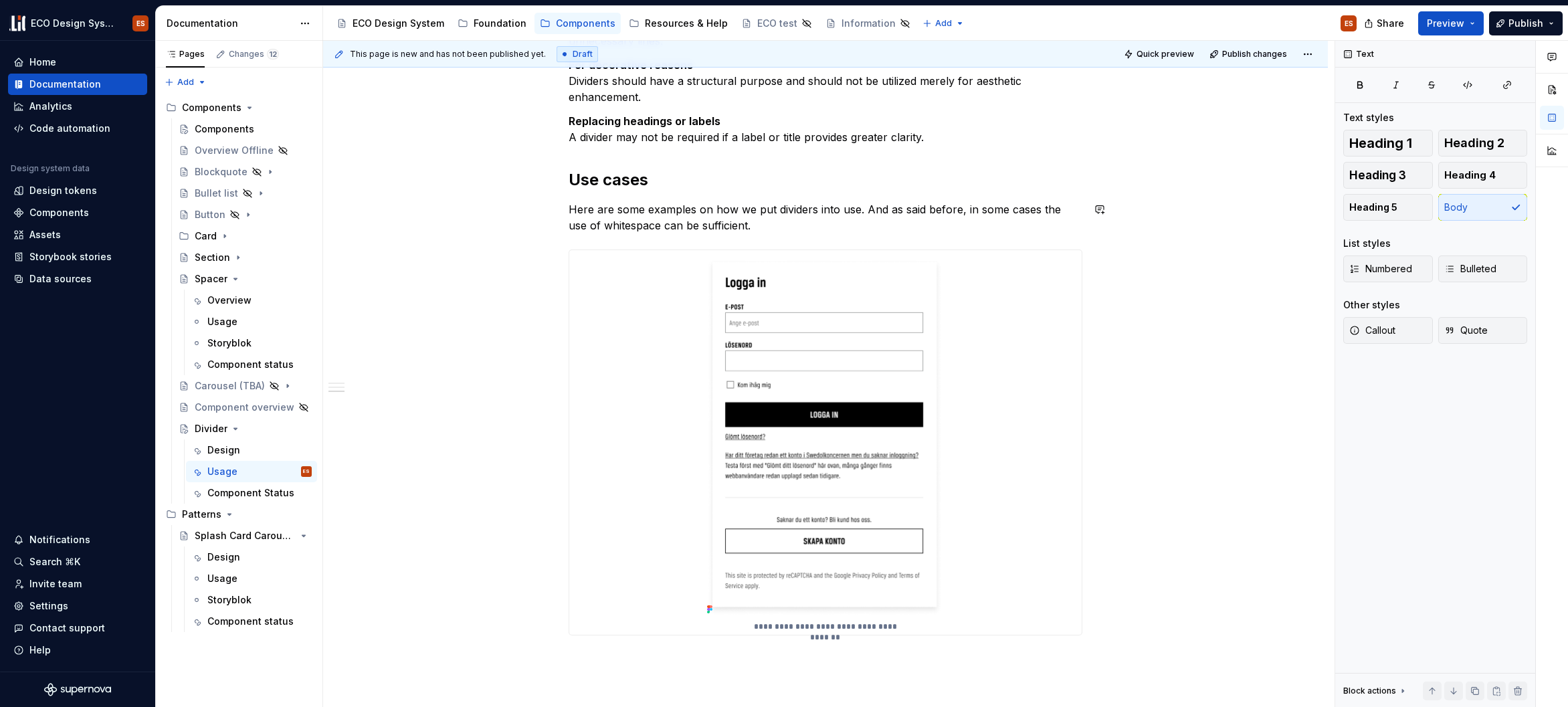
click at [737, 236] on div "Dividers serve as a discreet method to categorize content into groups, sections…" at bounding box center [825, 161] width 514 height 1012
click at [539, 210] on button "button" at bounding box center [540, 209] width 18 height 18
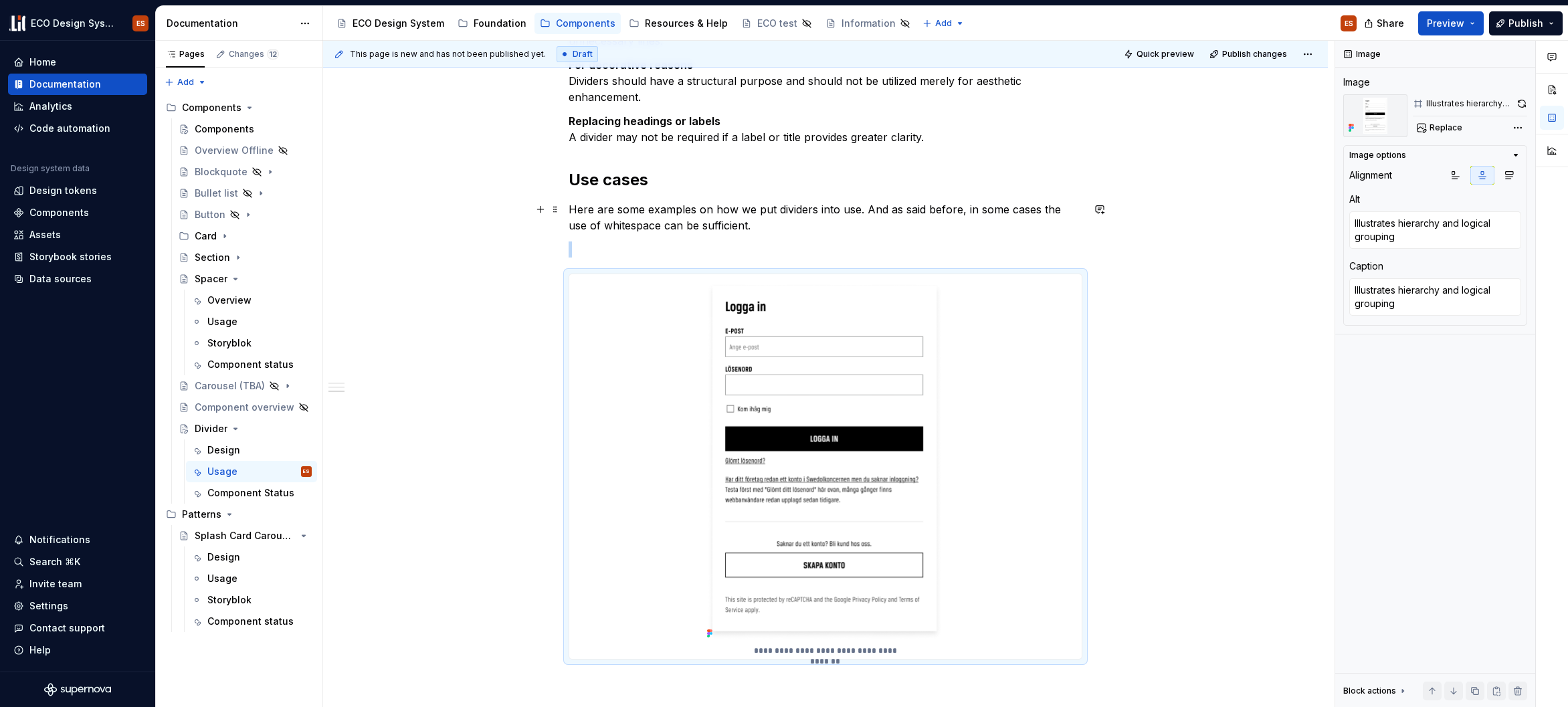
click at [951, 577] on div "**********" at bounding box center [825, 467] width 512 height 385
click at [918, 520] on img at bounding box center [825, 459] width 248 height 368
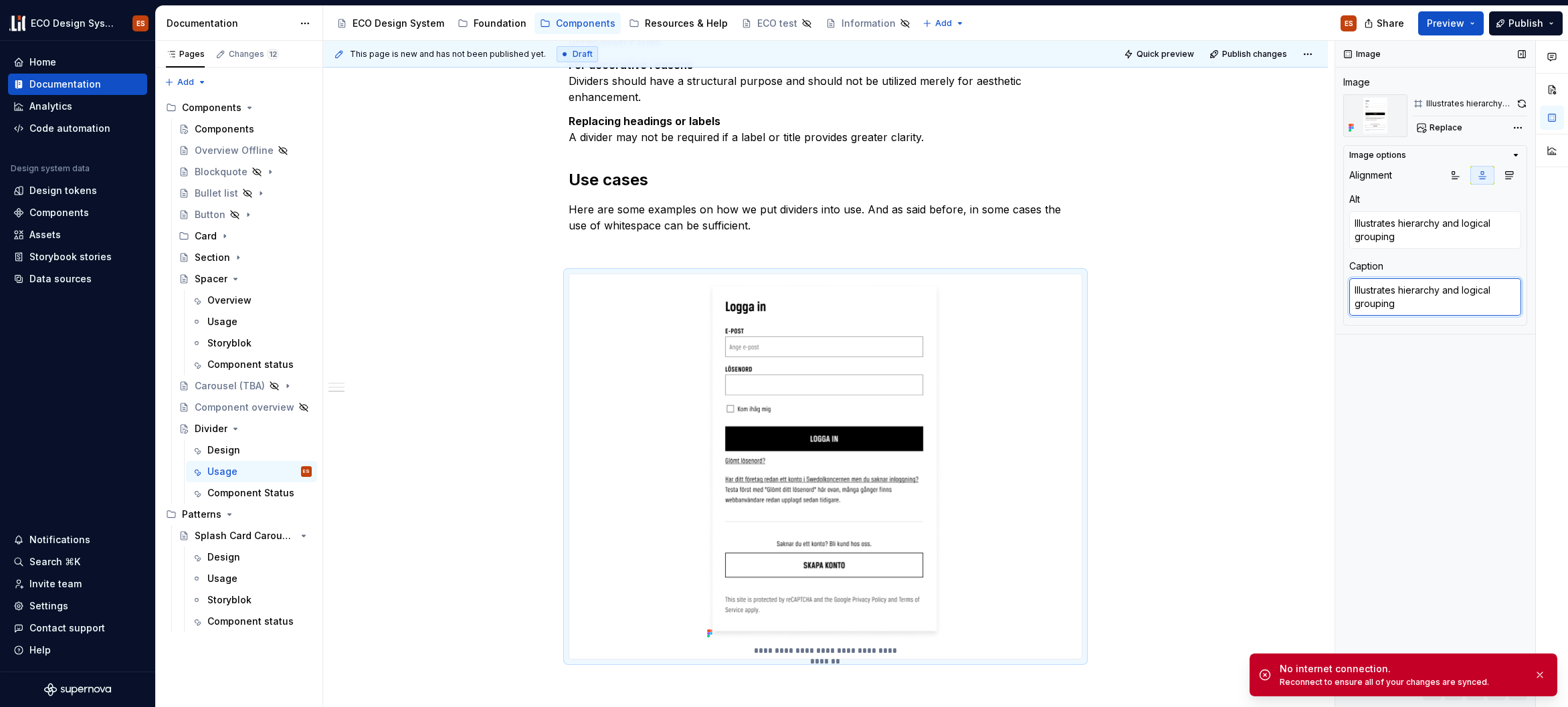
drag, startPoint x: 1405, startPoint y: 304, endPoint x: 1354, endPoint y: 291, distance: 52.6
click at [1354, 291] on textarea "Illustrates hierarchy and logical grouping" at bounding box center [1435, 296] width 172 height 38
click at [632, 266] on div "Dividers serve as a discreet method to categorize content into groups, sections…" at bounding box center [825, 173] width 514 height 1036
type textarea "*"
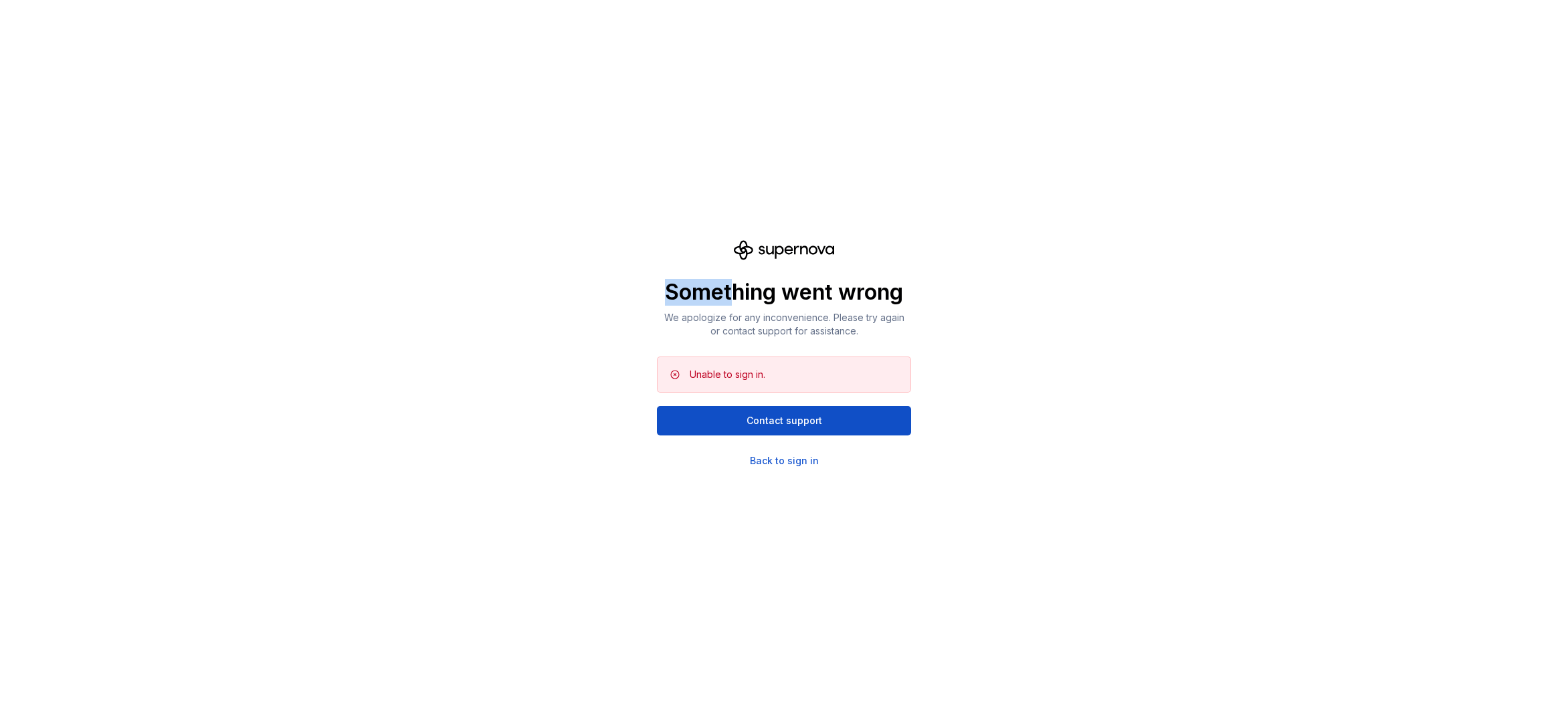
drag, startPoint x: 670, startPoint y: 292, endPoint x: 731, endPoint y: 295, distance: 61.1
click at [731, 295] on p "Something went wrong" at bounding box center [784, 292] width 254 height 27
drag, startPoint x: 773, startPoint y: 292, endPoint x: 783, endPoint y: 292, distance: 10.0
click at [783, 292] on p "Something went wrong" at bounding box center [784, 292] width 254 height 27
drag, startPoint x: 830, startPoint y: 291, endPoint x: 838, endPoint y: 292, distance: 8.1
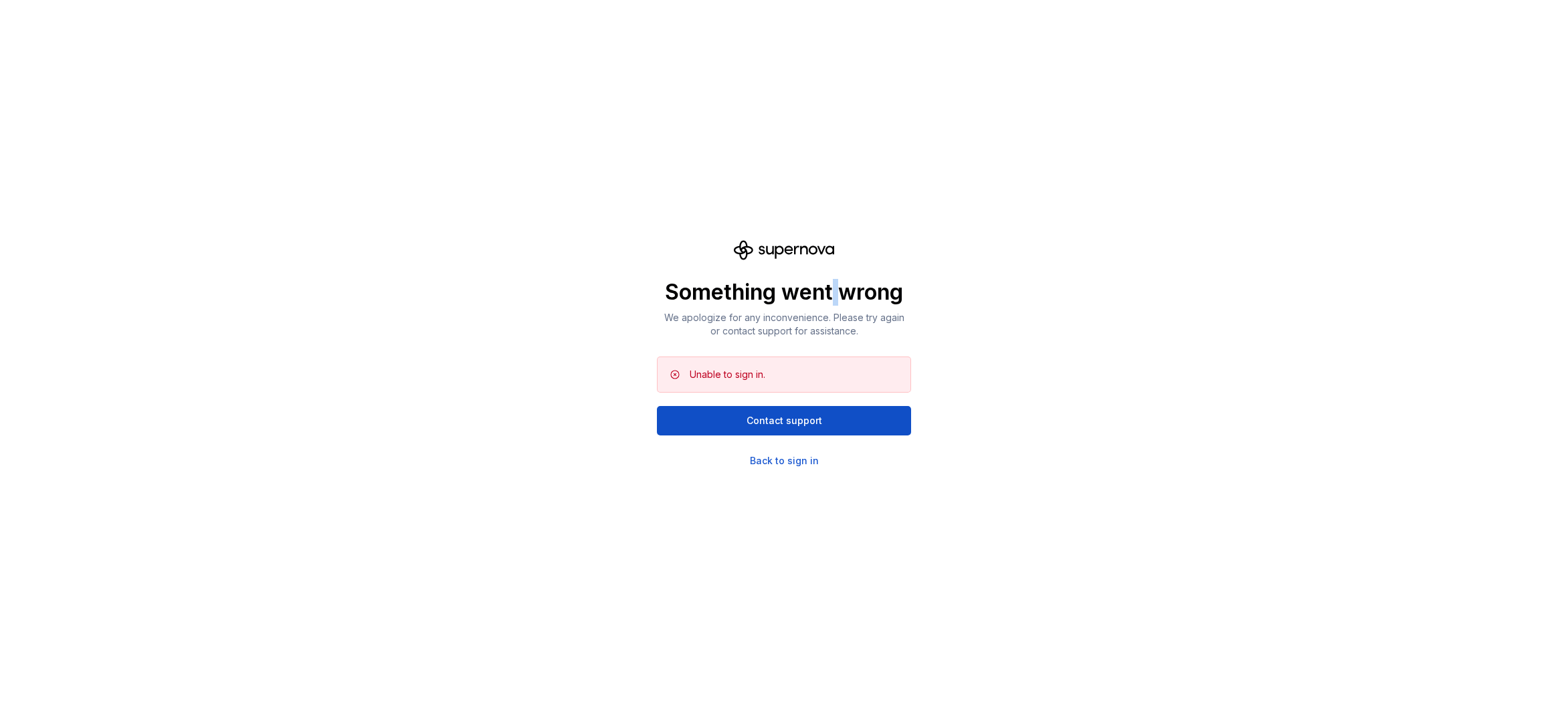
click at [838, 292] on p "Something went wrong" at bounding box center [784, 292] width 254 height 27
click at [938, 292] on div "Something went wrong We apologize for any inconvenience. Please try again or co…" at bounding box center [784, 354] width 1568 height 707
click at [776, 292] on p "Something went wrong" at bounding box center [784, 292] width 254 height 27
click at [830, 293] on p "Something went wrong" at bounding box center [784, 292] width 254 height 27
drag, startPoint x: 830, startPoint y: 293, endPoint x: 838, endPoint y: 293, distance: 8.0
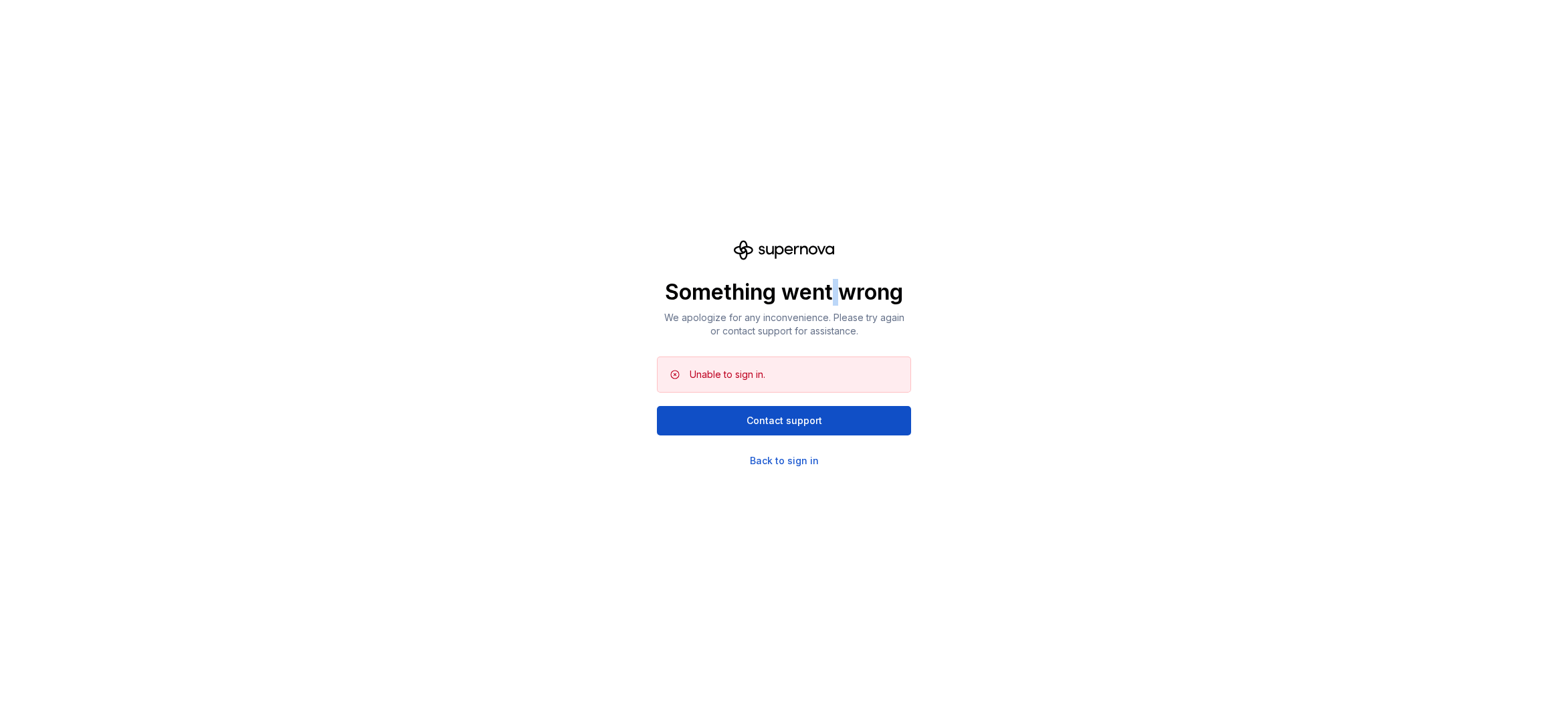
click at [838, 293] on p "Something went wrong" at bounding box center [784, 292] width 254 height 27
click at [944, 298] on div "Something went wrong We apologize for any inconvenience. Please try again or co…" at bounding box center [784, 354] width 1568 height 707
click at [874, 114] on div "Something went wrong We apologize for any inconvenience. Please try again or co…" at bounding box center [784, 354] width 1568 height 707
click at [806, 457] on div "Back to sign in" at bounding box center [784, 461] width 69 height 13
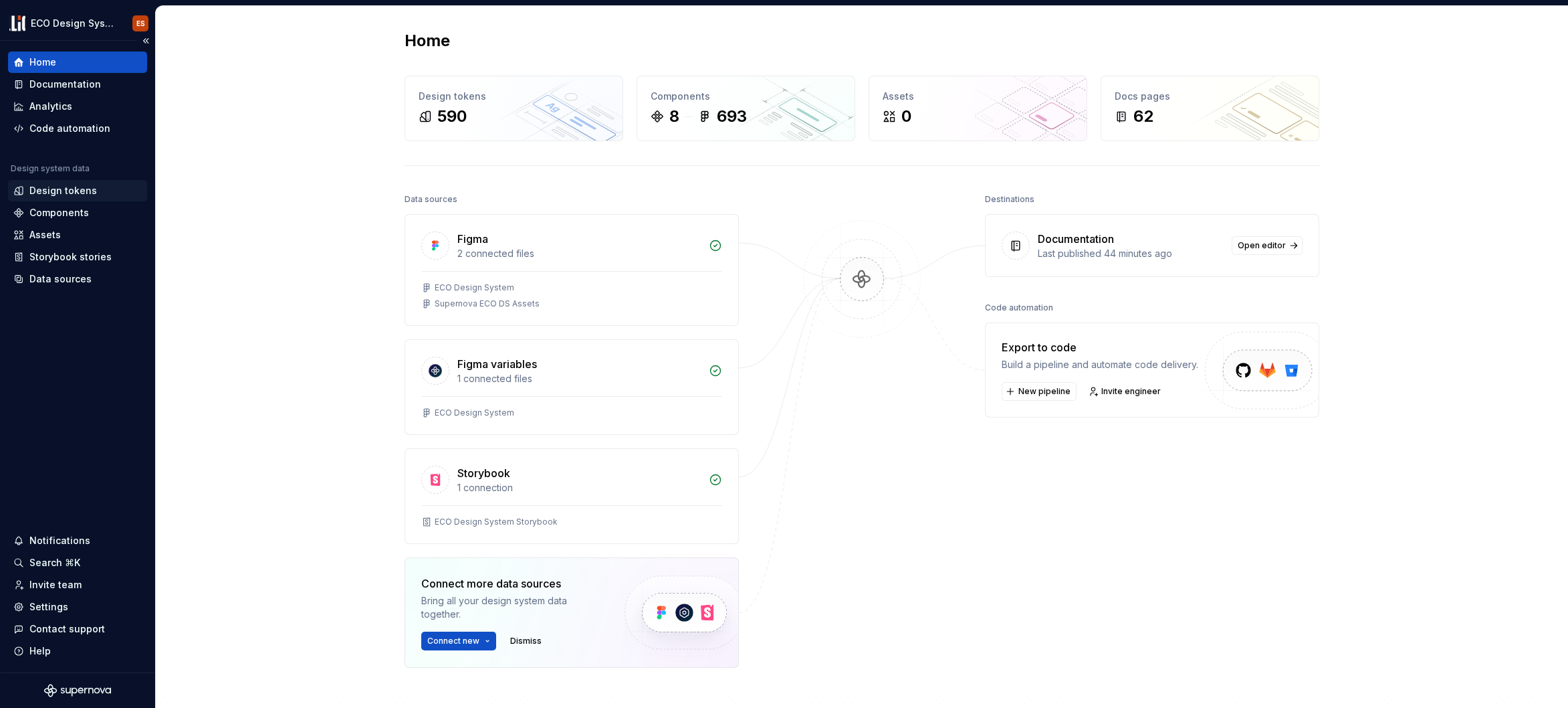
click at [68, 190] on div "Design tokens" at bounding box center [63, 190] width 68 height 13
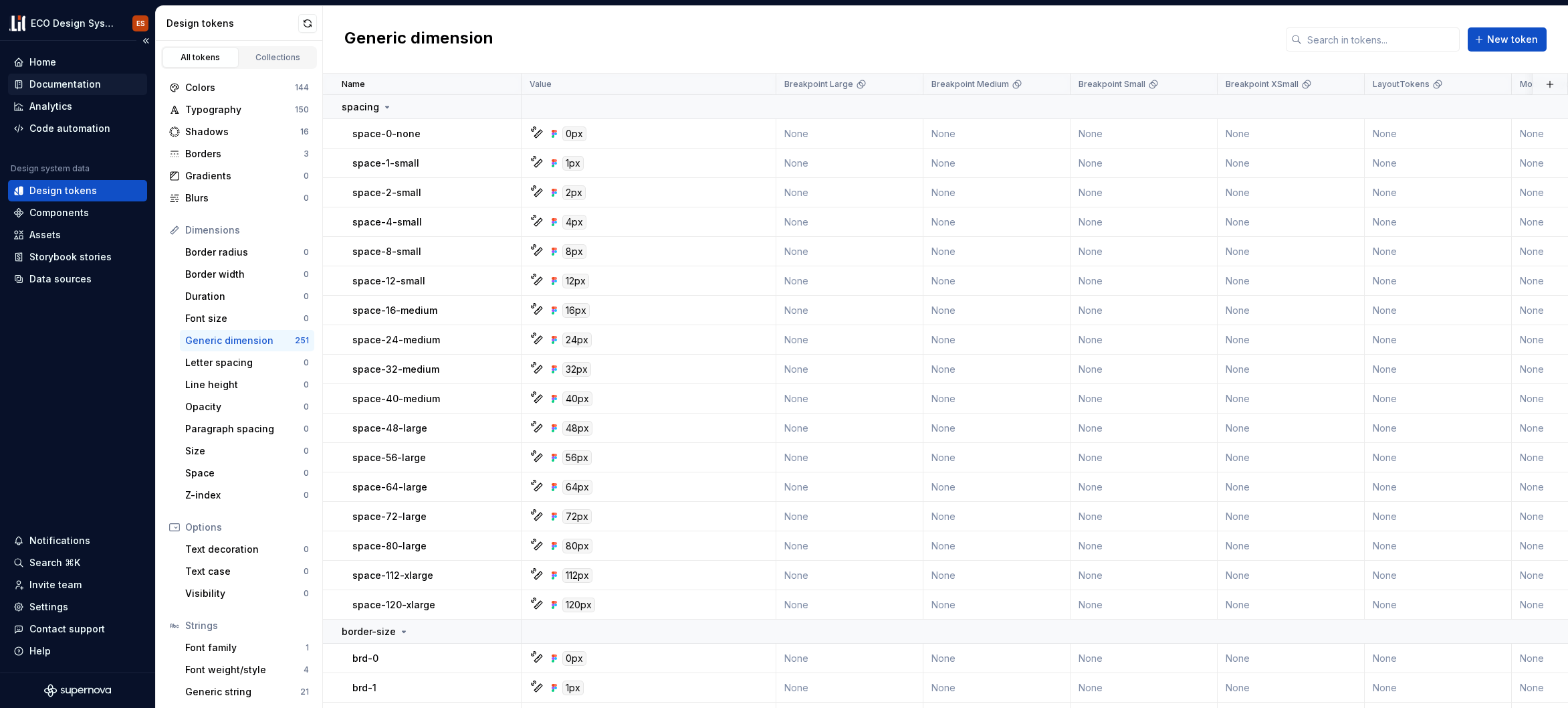
click at [60, 84] on div "Documentation" at bounding box center [66, 83] width 72 height 13
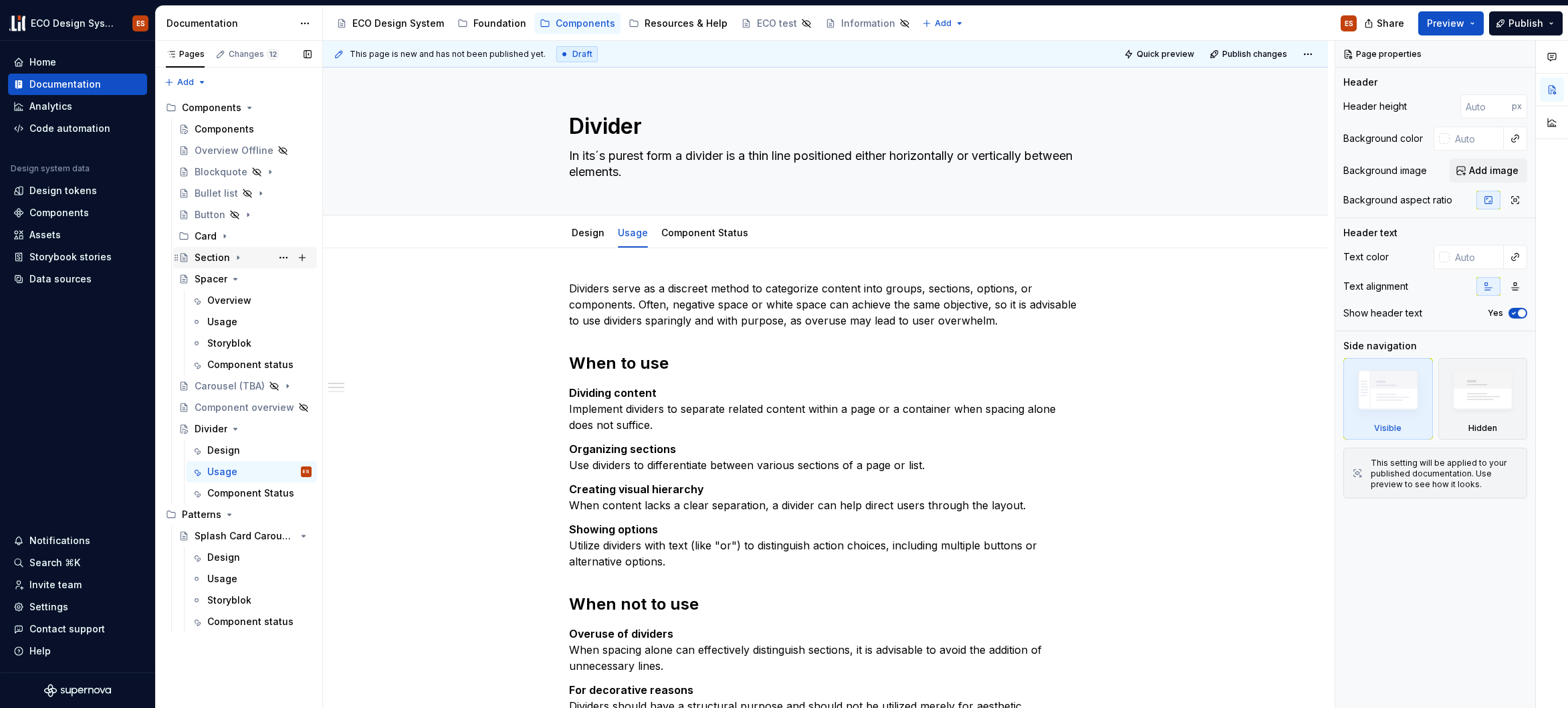
click at [205, 260] on div "Section" at bounding box center [212, 257] width 35 height 13
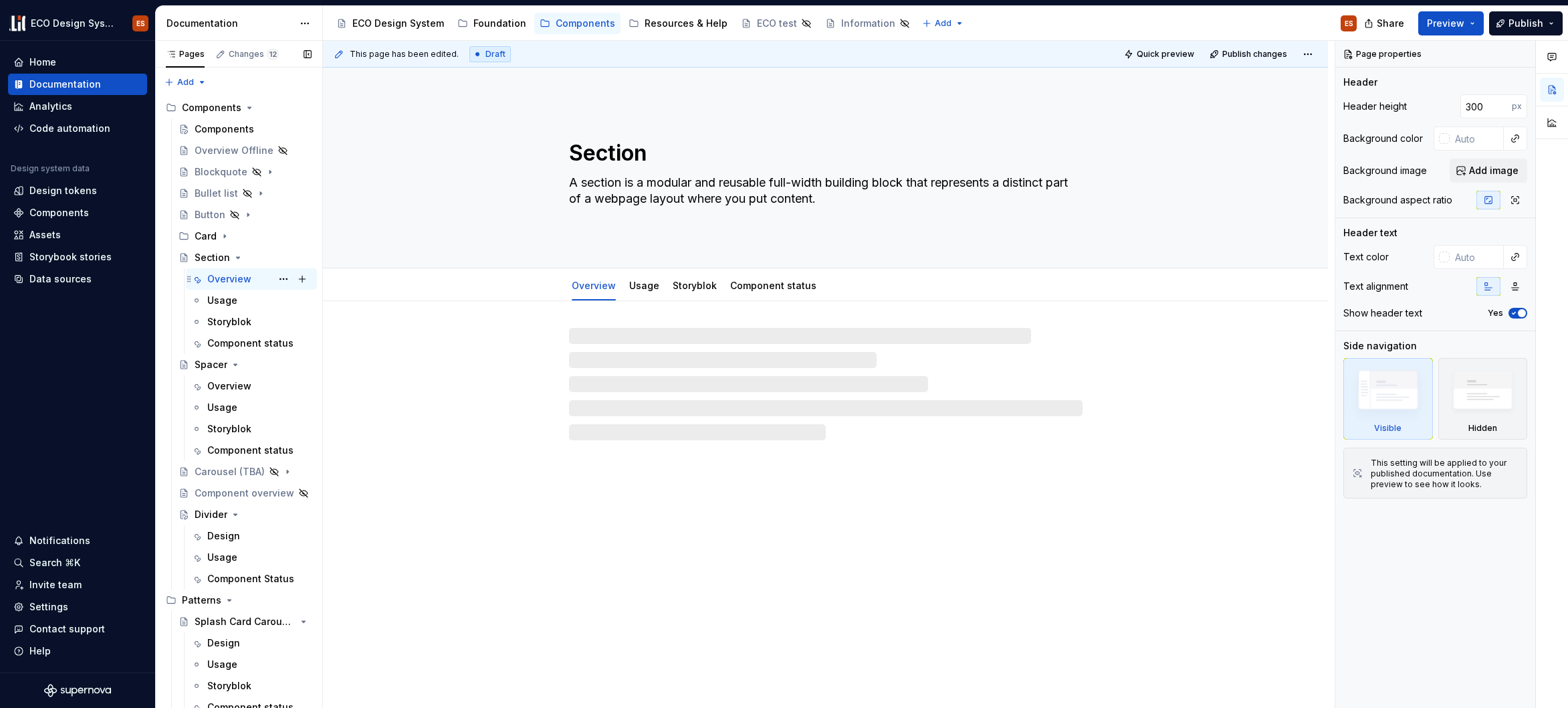
click at [212, 277] on div "Overview" at bounding box center [229, 278] width 44 height 13
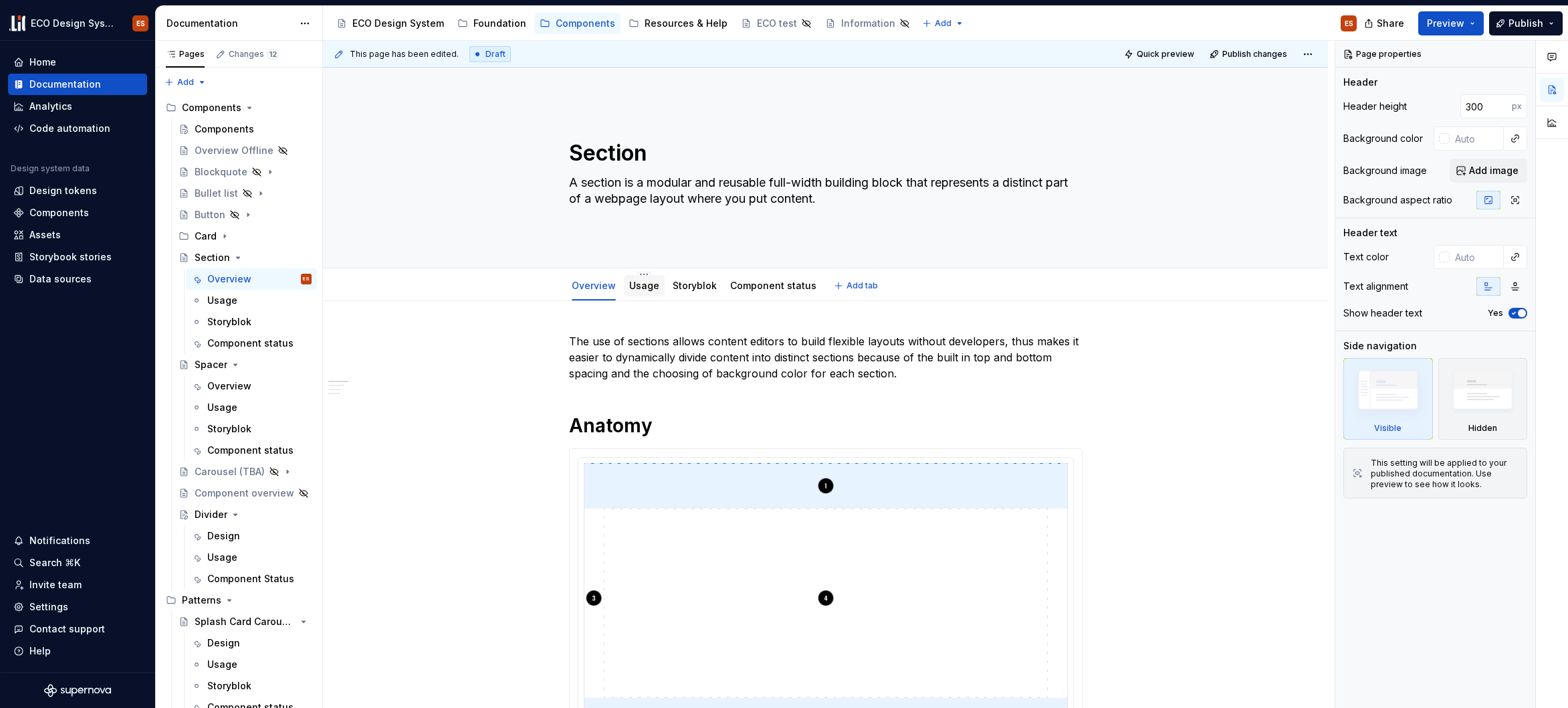
click at [641, 282] on link "Usage" at bounding box center [645, 285] width 30 height 11
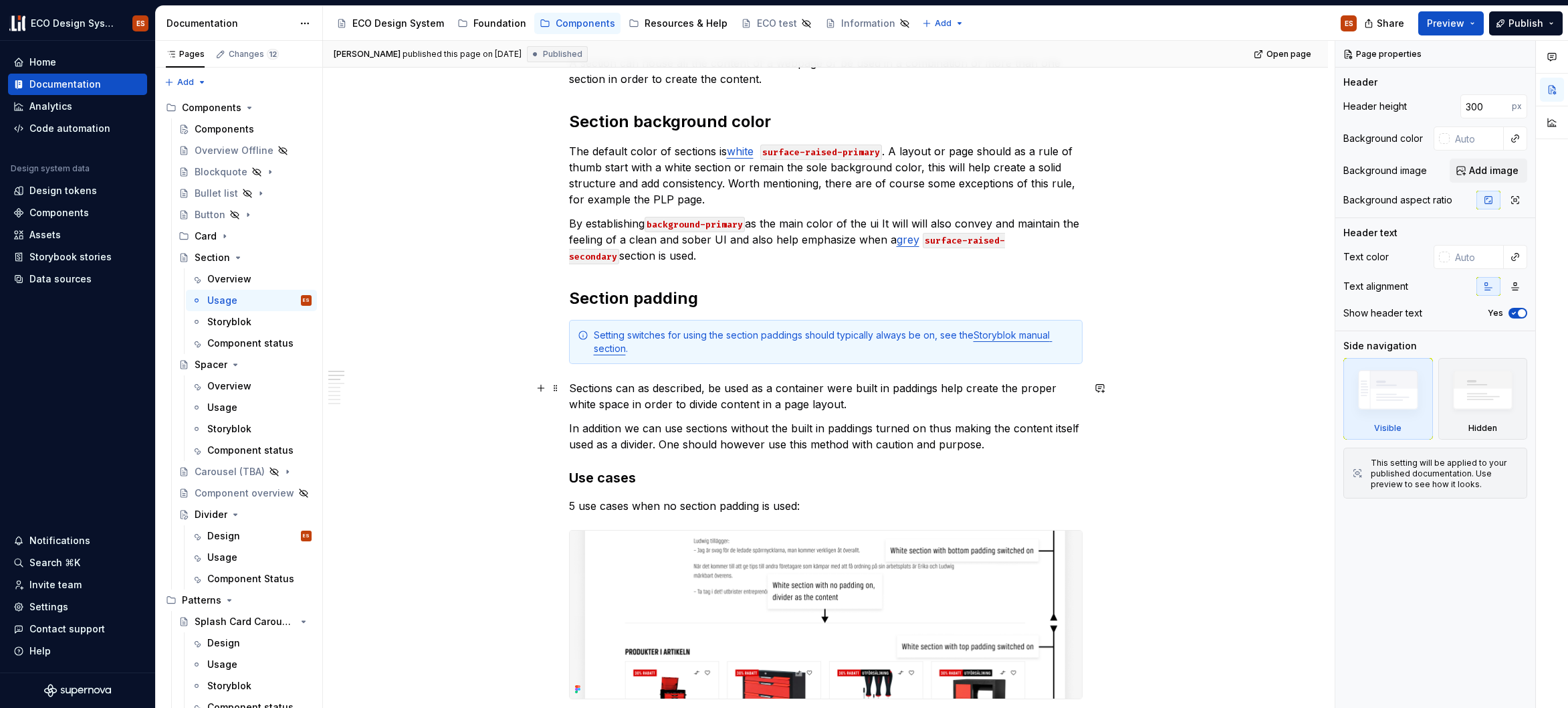
scroll to position [278, 0]
type textarea "*"
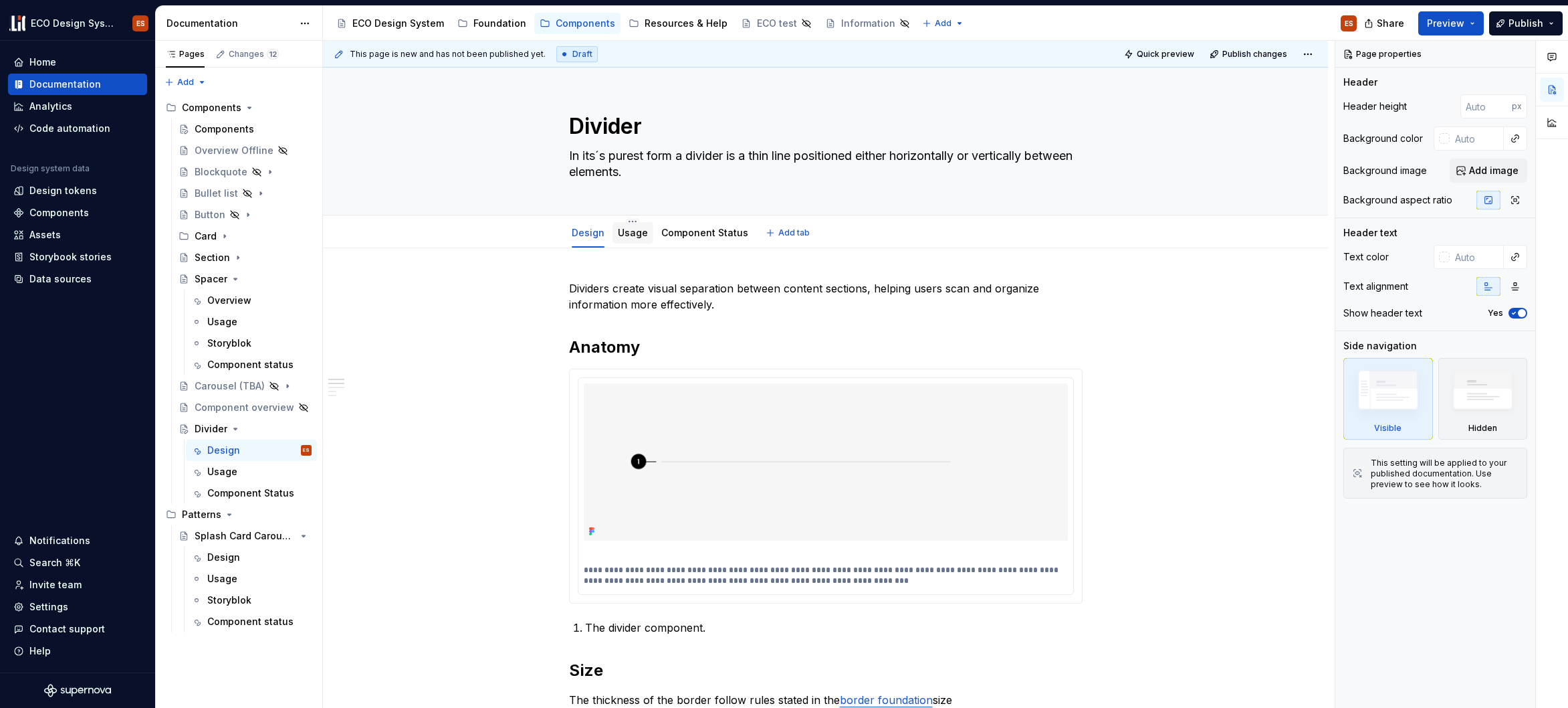
click at [633, 239] on div "Usage" at bounding box center [633, 232] width 30 height 13
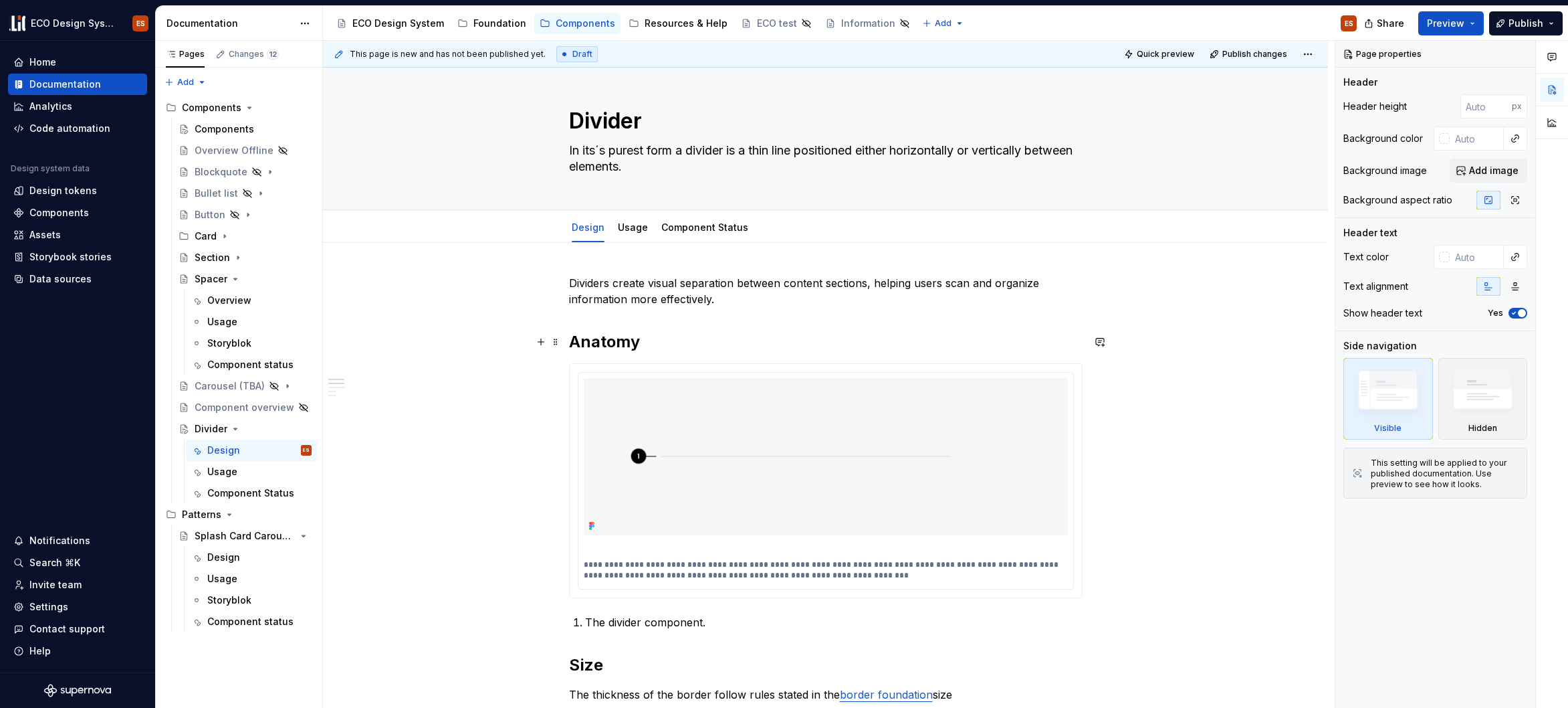
scroll to position [82, 0]
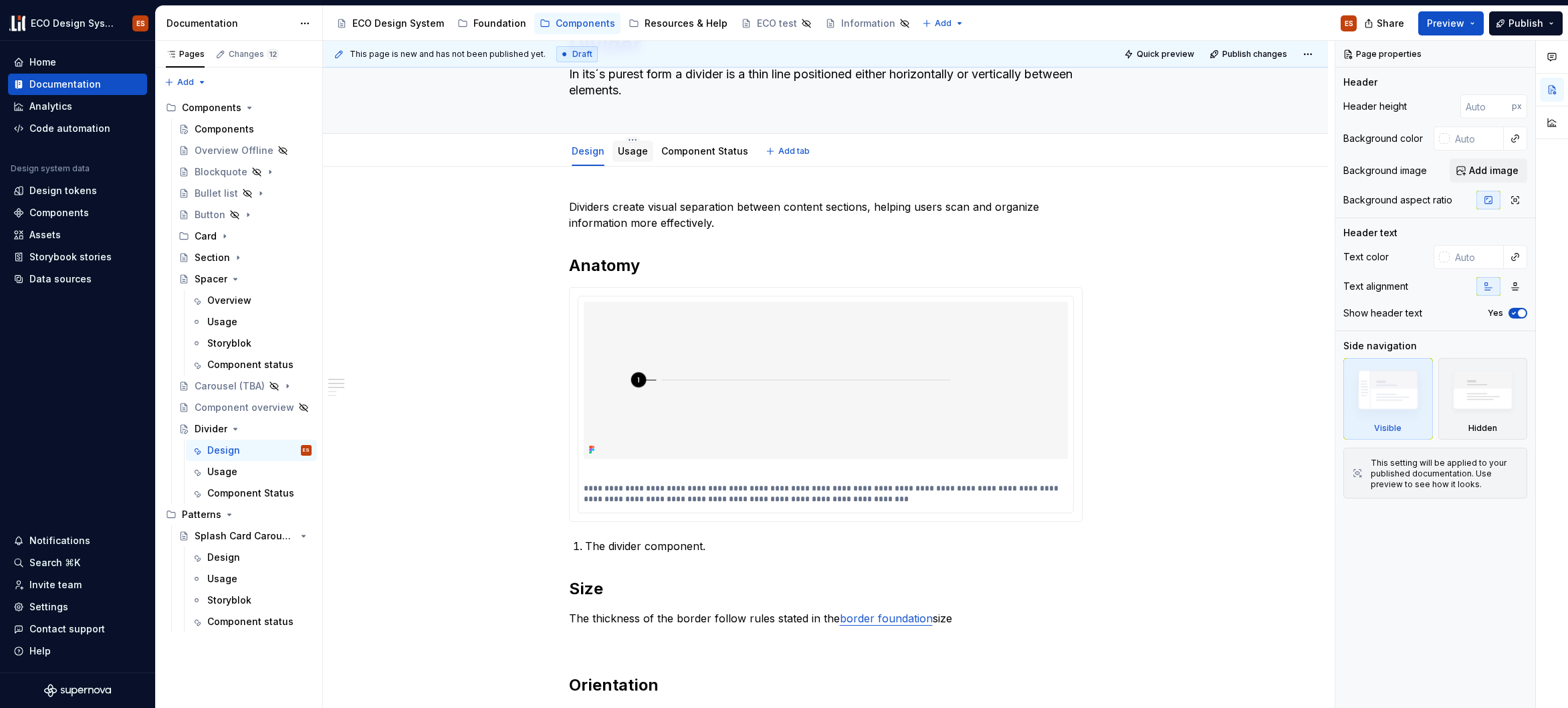
click at [631, 154] on link "Usage" at bounding box center [633, 150] width 30 height 11
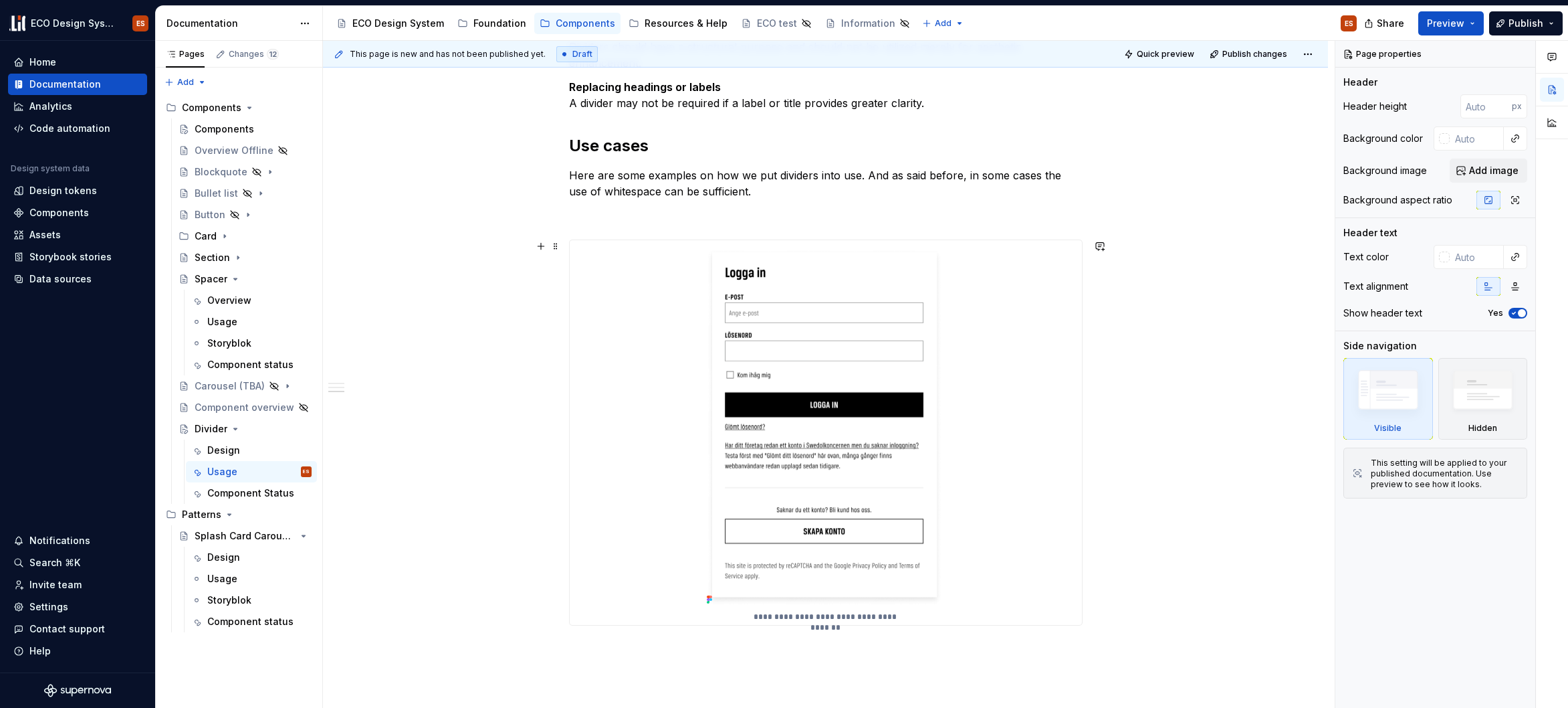
scroll to position [602, 0]
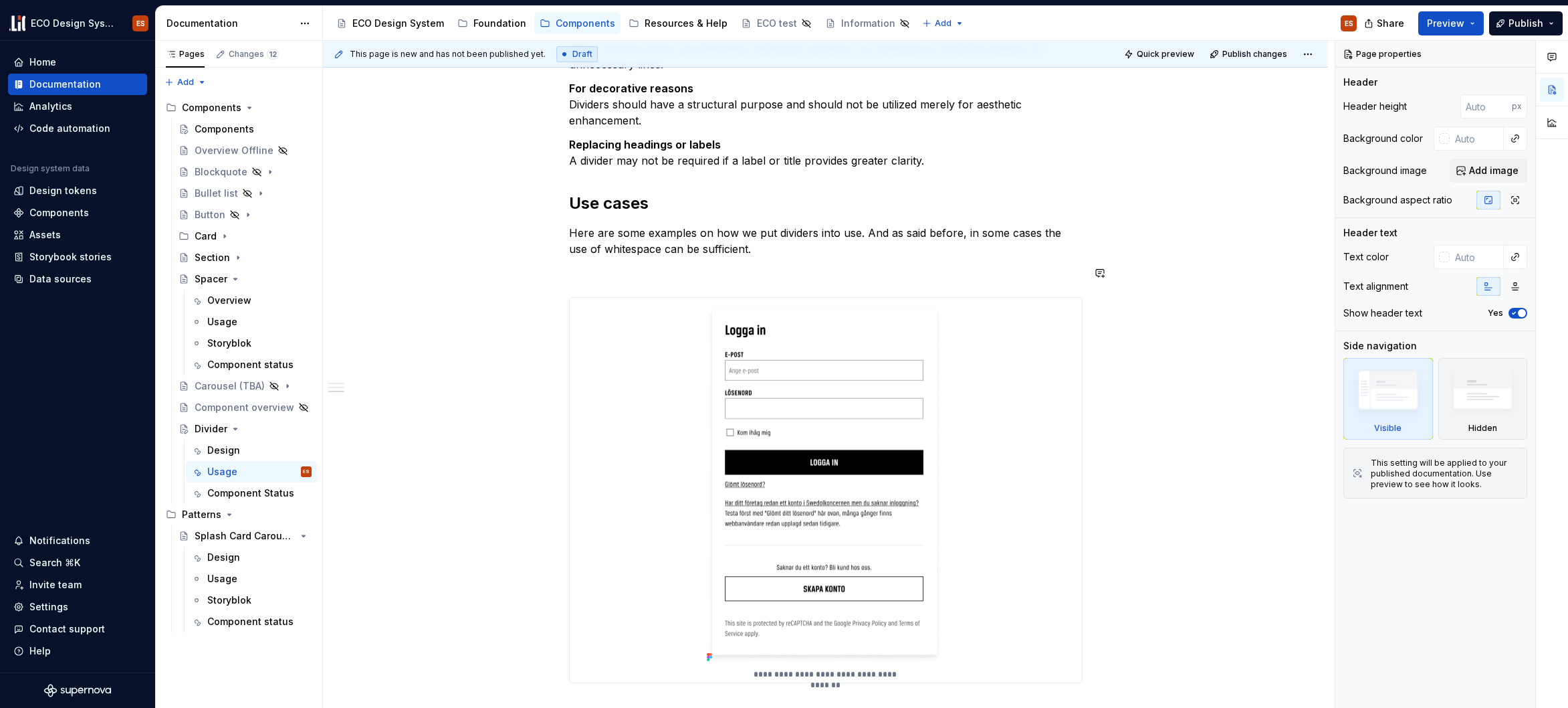
click at [599, 282] on div "Dividers serve as a discreet method to categorize content into groups, sections…" at bounding box center [826, 197] width 514 height 1036
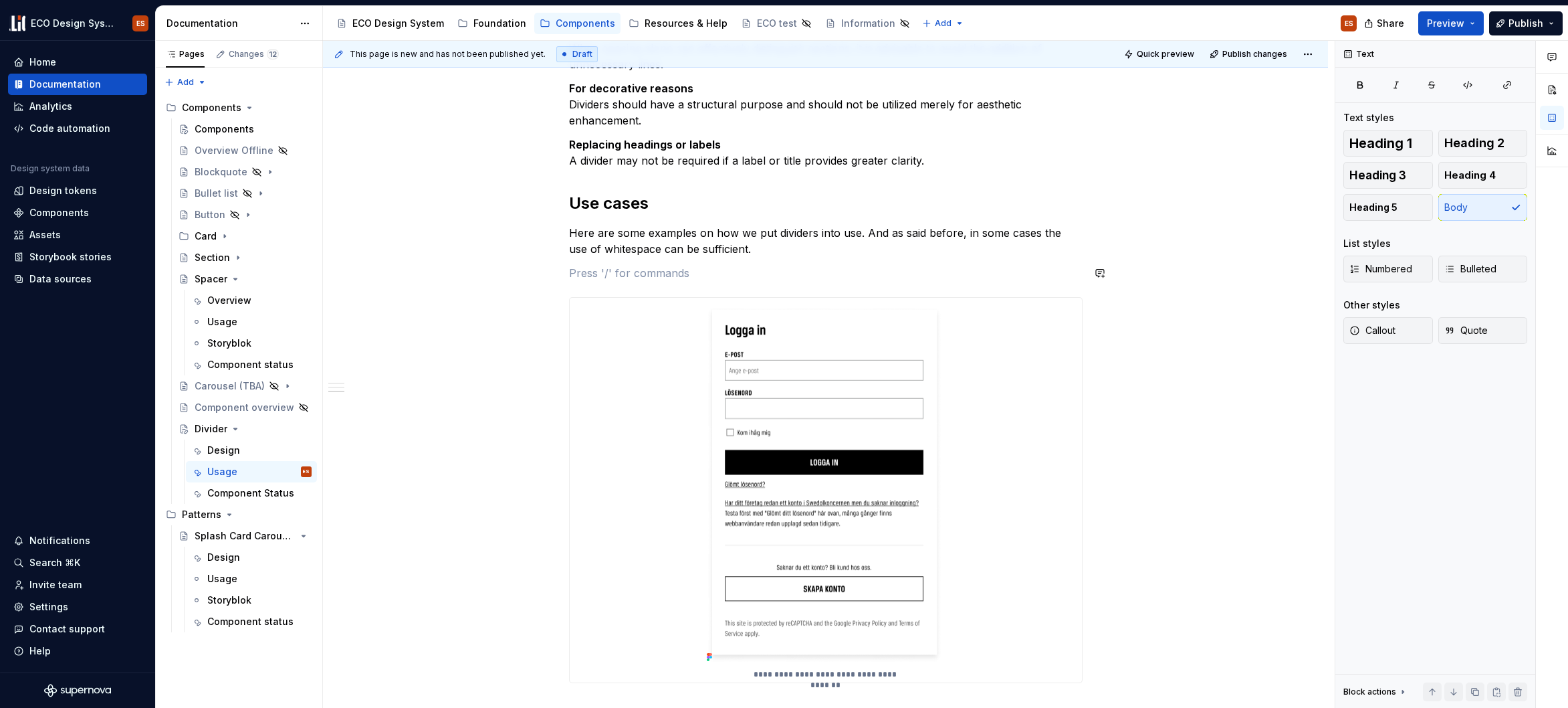
click at [582, 287] on div "Dividers serve as a discreet method to categorize content into groups, sections…" at bounding box center [826, 197] width 514 height 1036
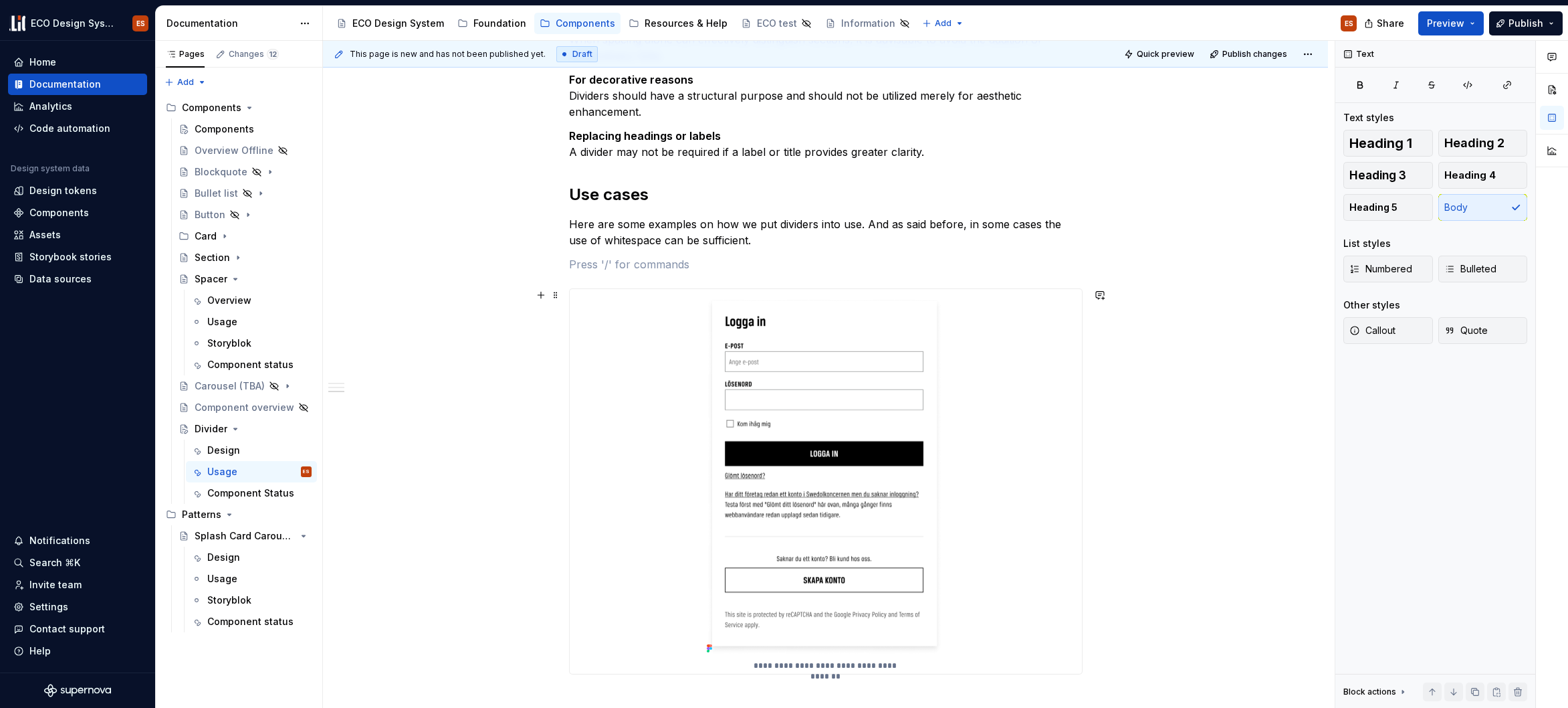
scroll to position [612, 0]
type textarea "*"
click at [824, 662] on p "**********" at bounding box center [824, 663] width 153 height 11
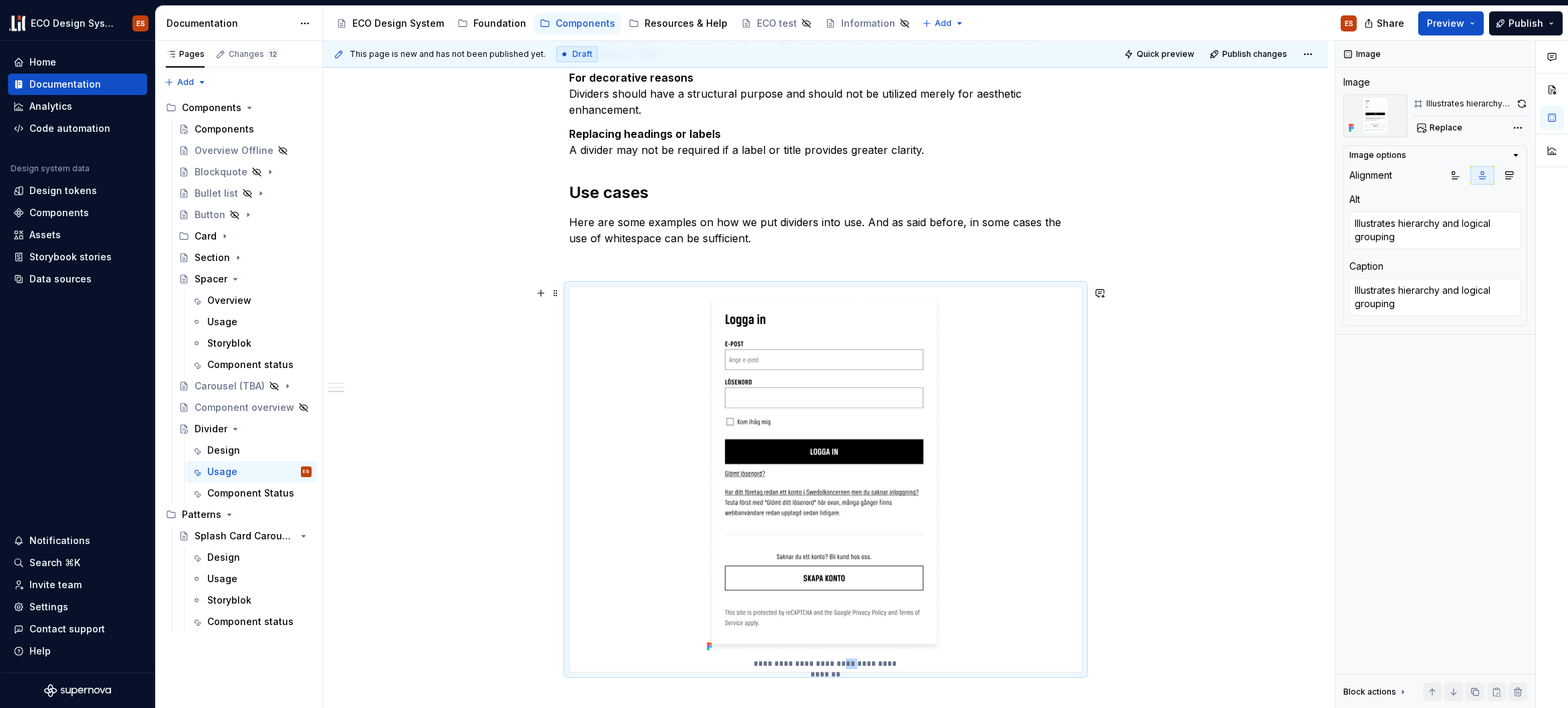
click at [824, 662] on p "**********" at bounding box center [824, 663] width 153 height 11
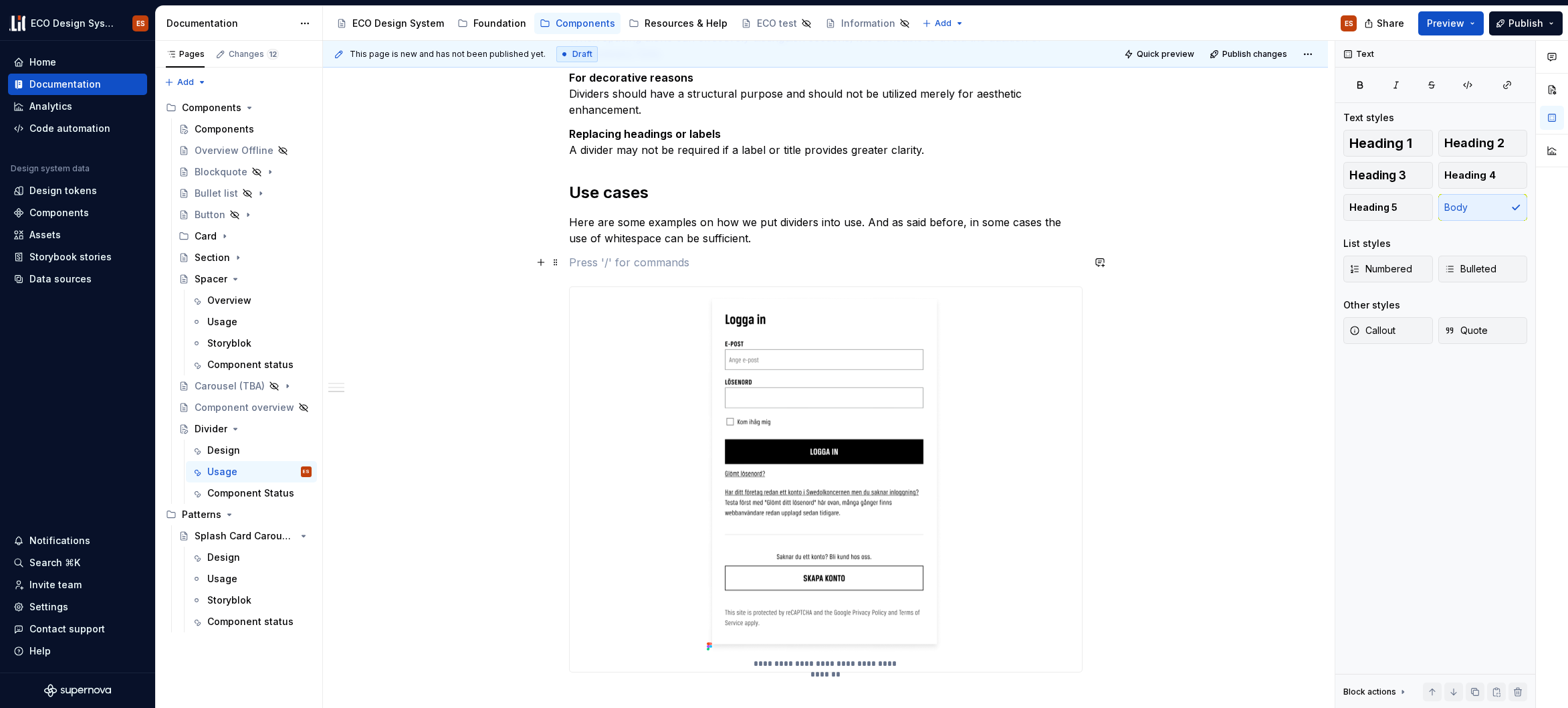
click at [606, 268] on p at bounding box center [826, 262] width 514 height 16
click at [574, 261] on p "hierarchy and logical grouping" at bounding box center [826, 262] width 514 height 16
click at [1415, 203] on button "Heading 5" at bounding box center [1388, 207] width 89 height 27
click at [1109, 342] on div "Dividers serve as a discreet method to categorize content into groups, sections…" at bounding box center [825, 284] width 1005 height 1297
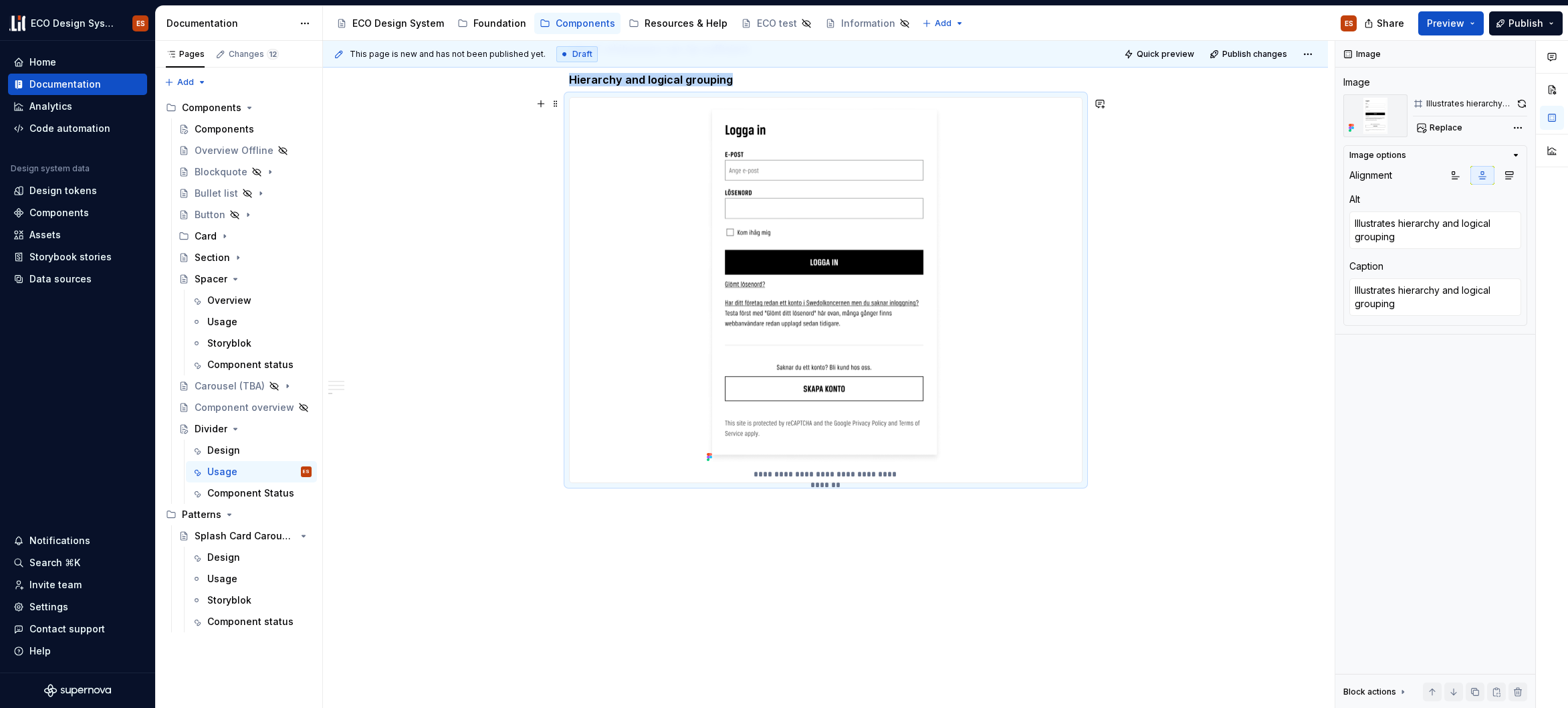
click at [1194, 374] on div "Dividers serve as a discreet method to categorize content into groups, sections…" at bounding box center [825, 95] width 1005 height 1297
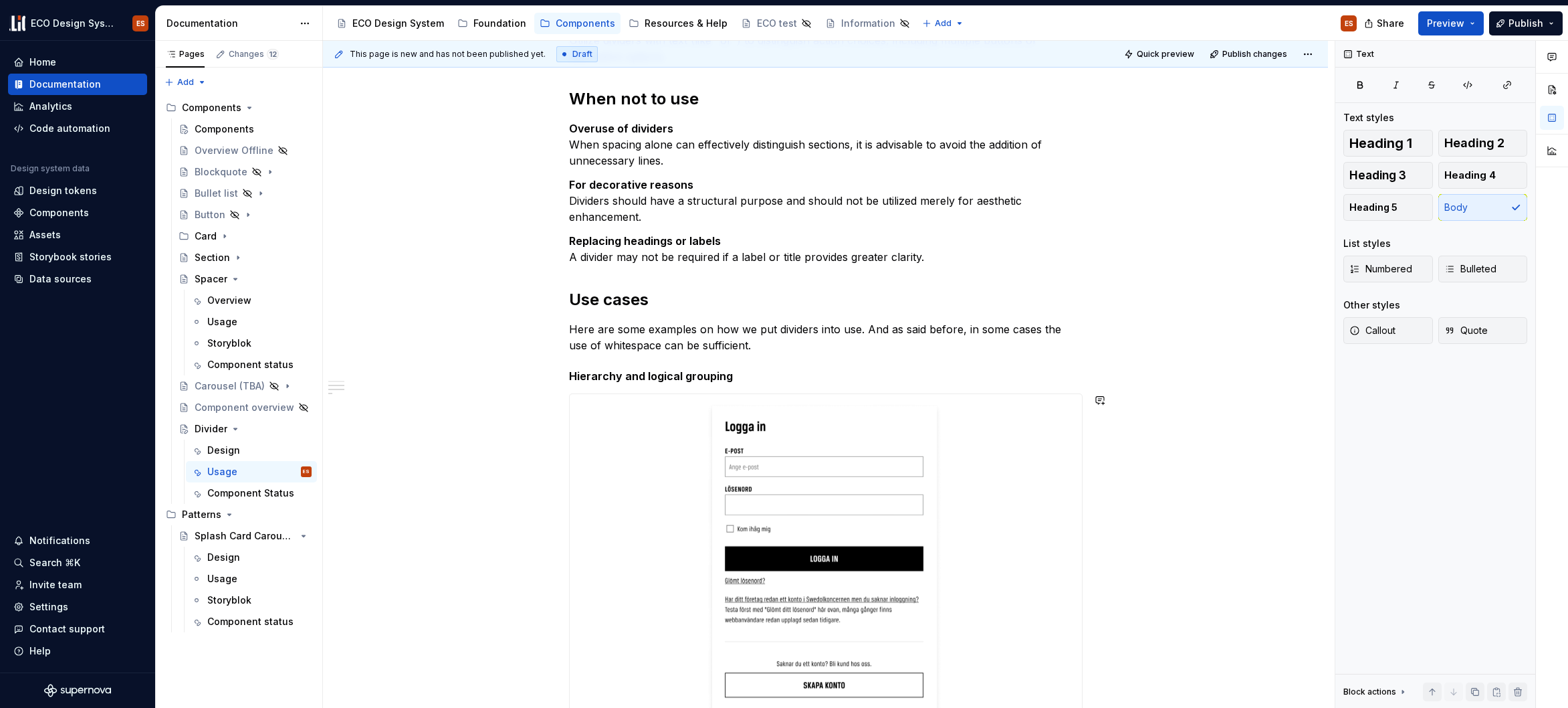
scroll to position [498, 0]
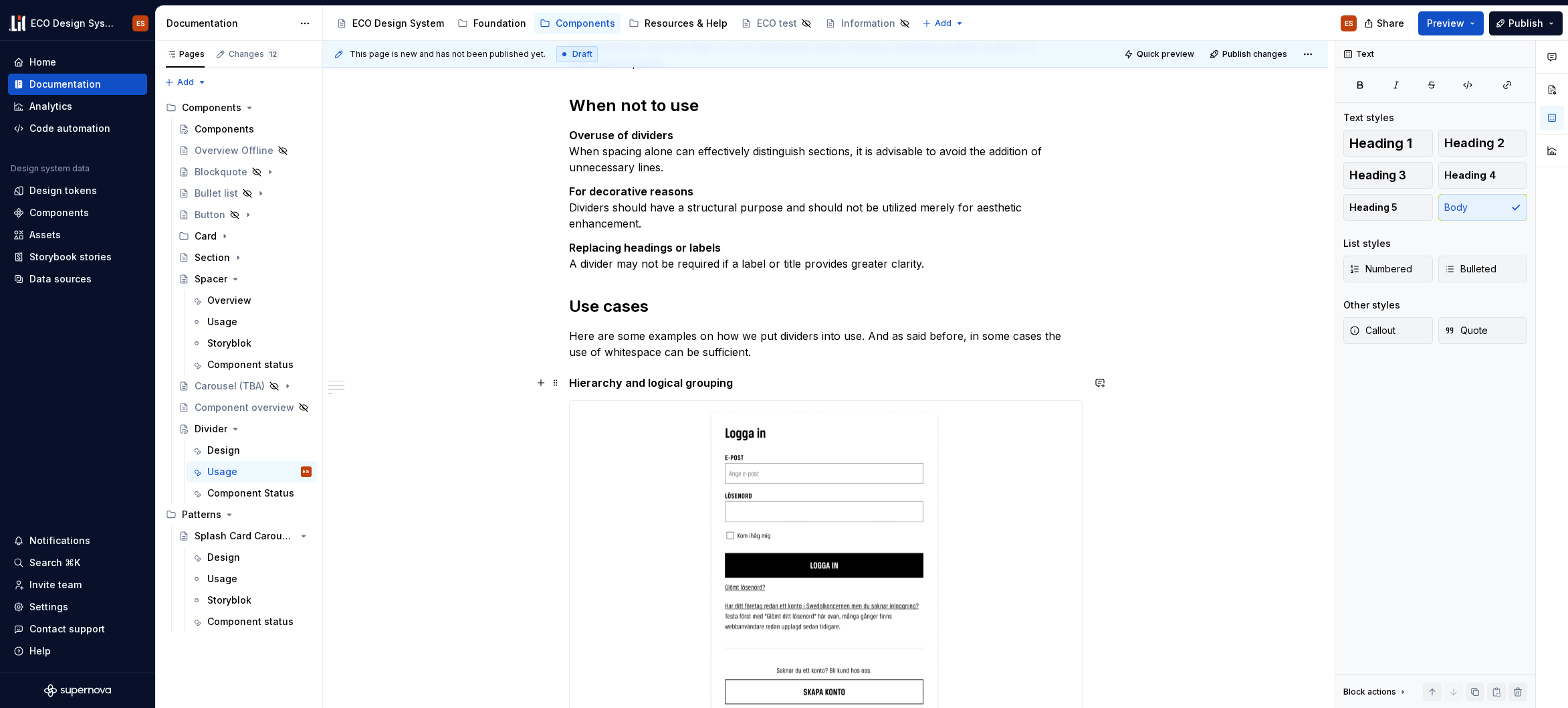
click at [567, 382] on div "Dividers serve as a discreet method to categorize content into groups, sections…" at bounding box center [825, 398] width 1005 height 1297
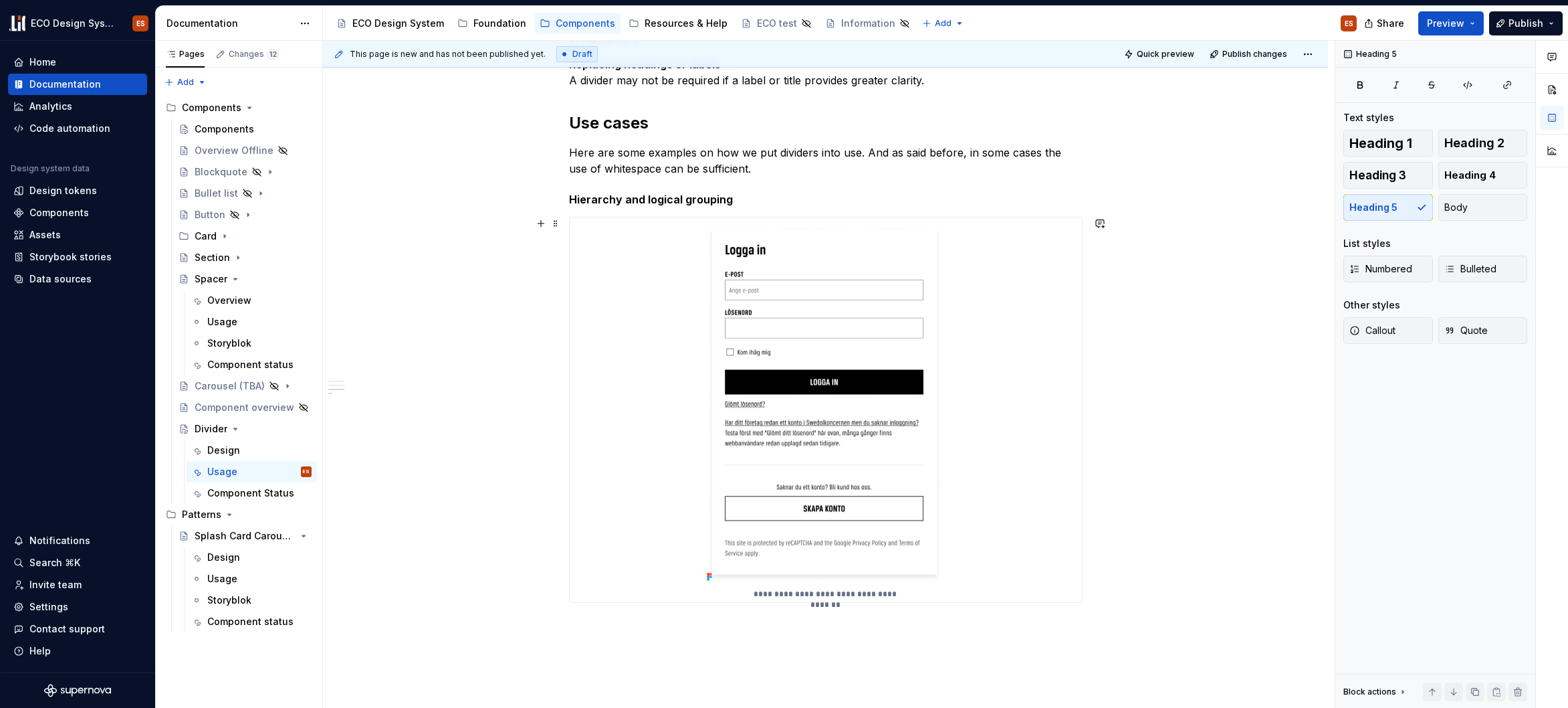
scroll to position [601, 0]
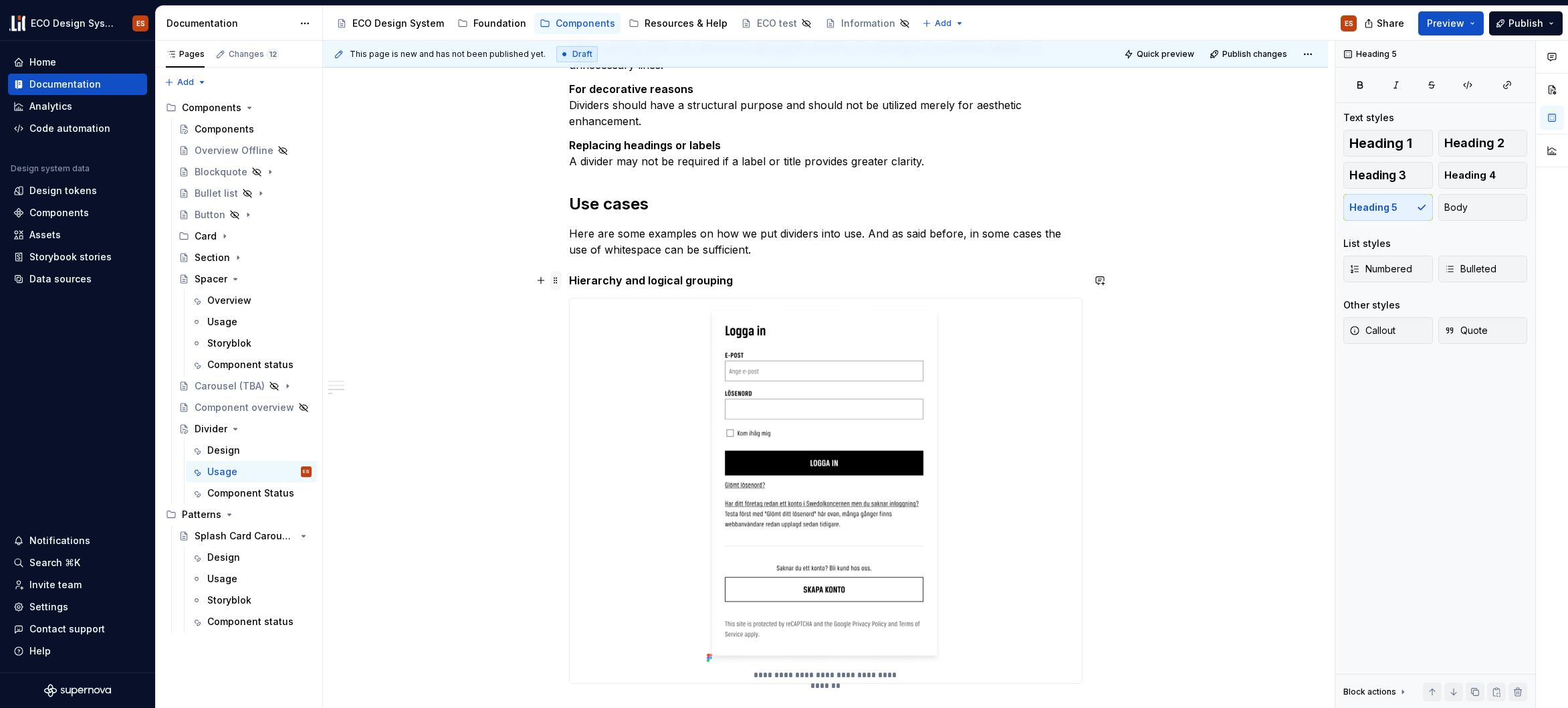
click at [554, 281] on span at bounding box center [556, 280] width 11 height 18
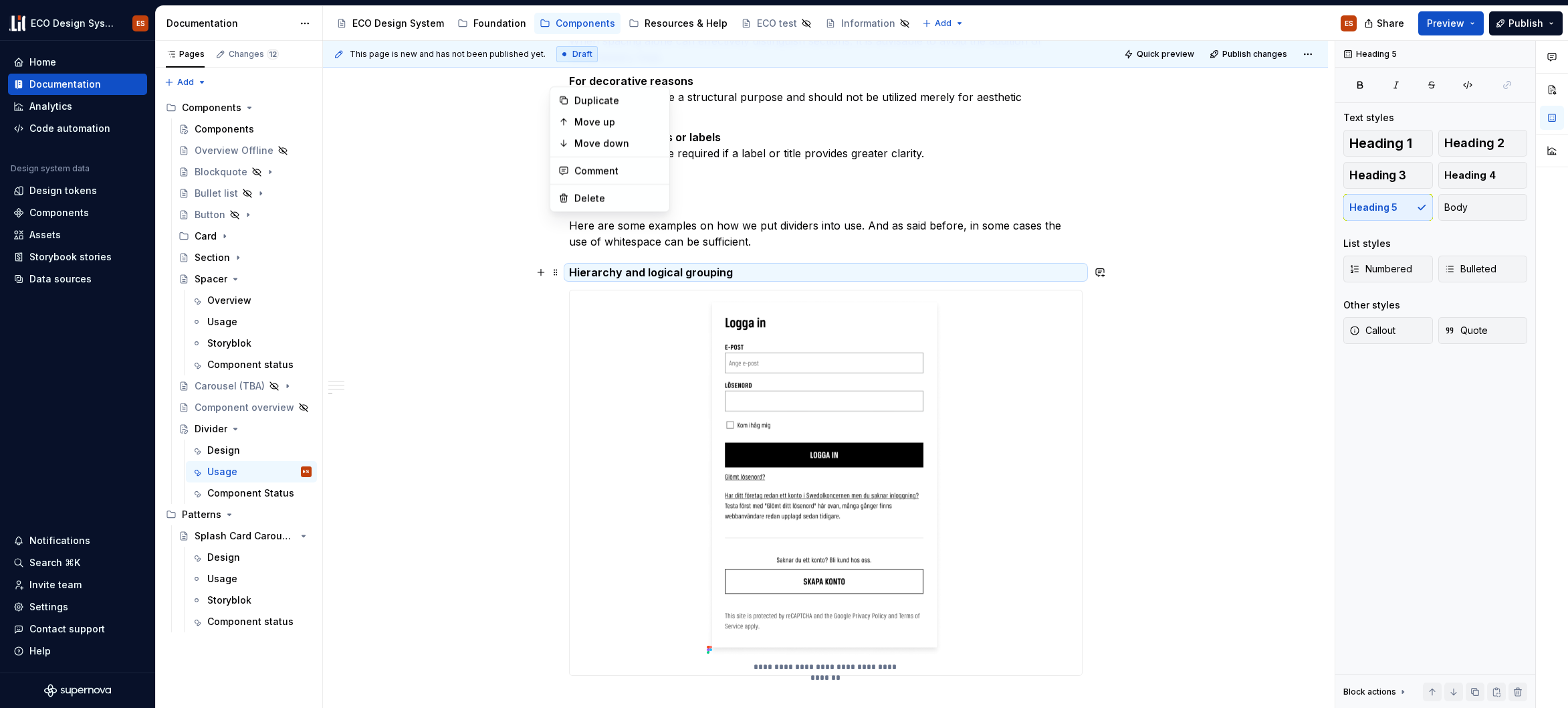
scroll to position [822, 0]
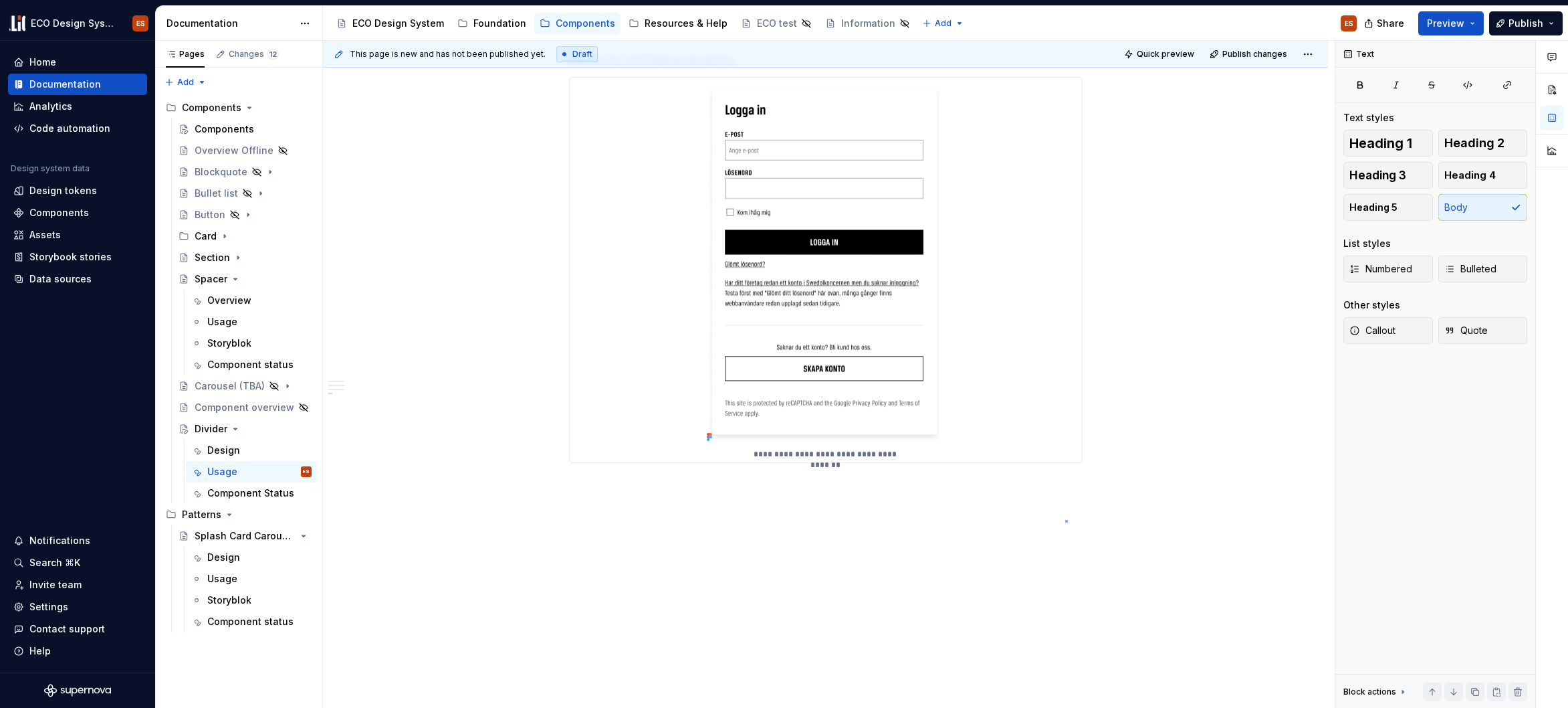
click at [1066, 520] on div "This page is new and has not been published yet. Draft Quick preview Publish ch…" at bounding box center [829, 375] width 1012 height 668
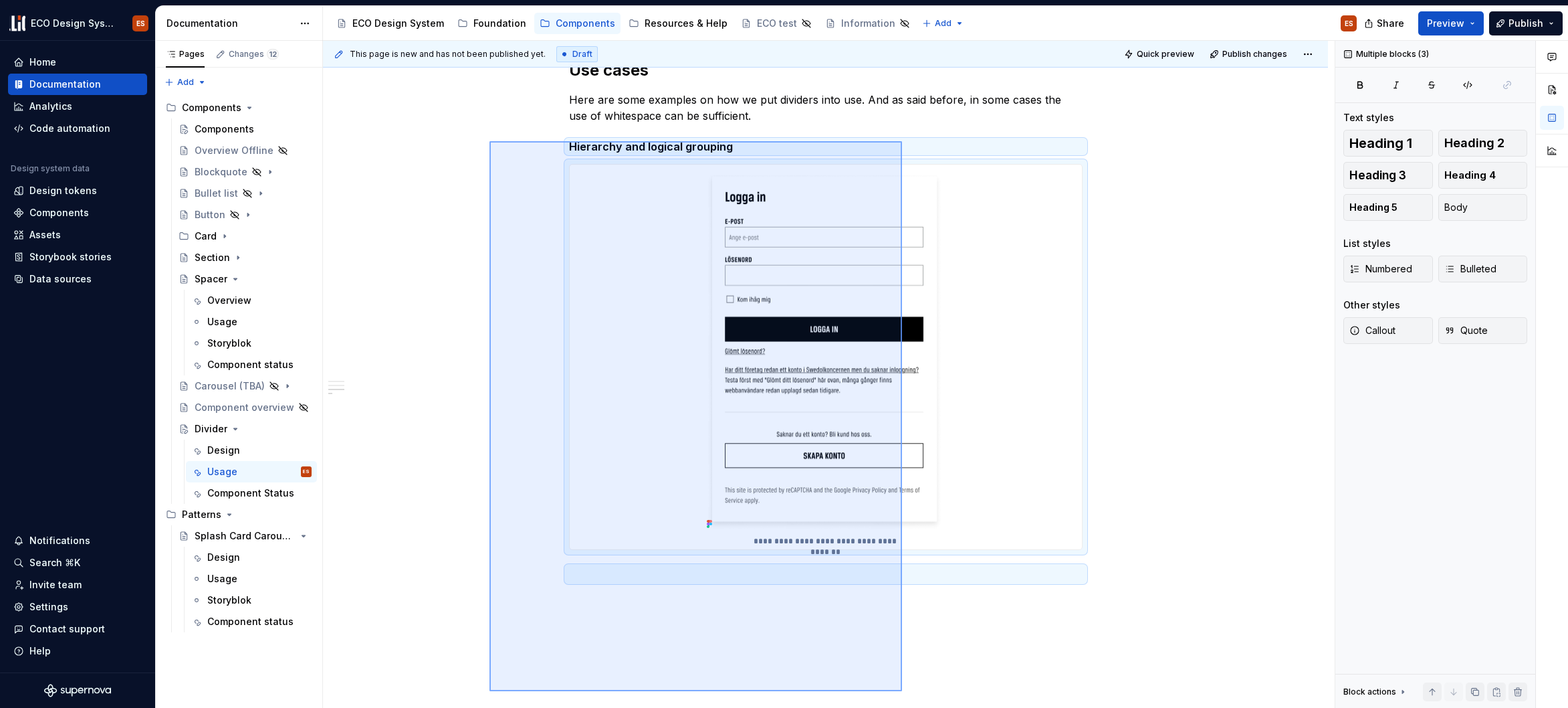
scroll to position [745, 0]
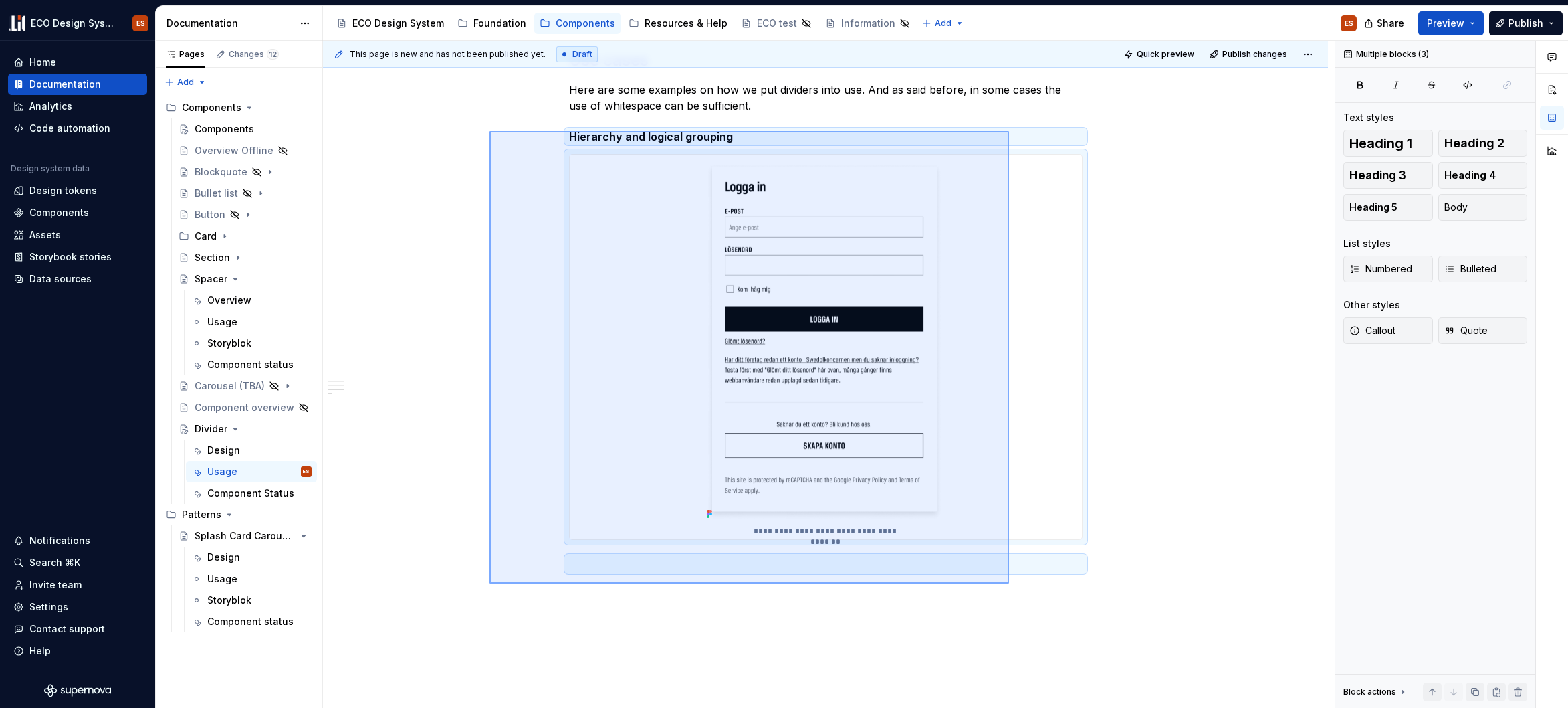
drag, startPoint x: 489, startPoint y: 387, endPoint x: 1009, endPoint y: 583, distance: 555.7
click at [1009, 583] on div "This page is new and has not been published yet. Draft Quick preview Publish ch…" at bounding box center [829, 375] width 1012 height 668
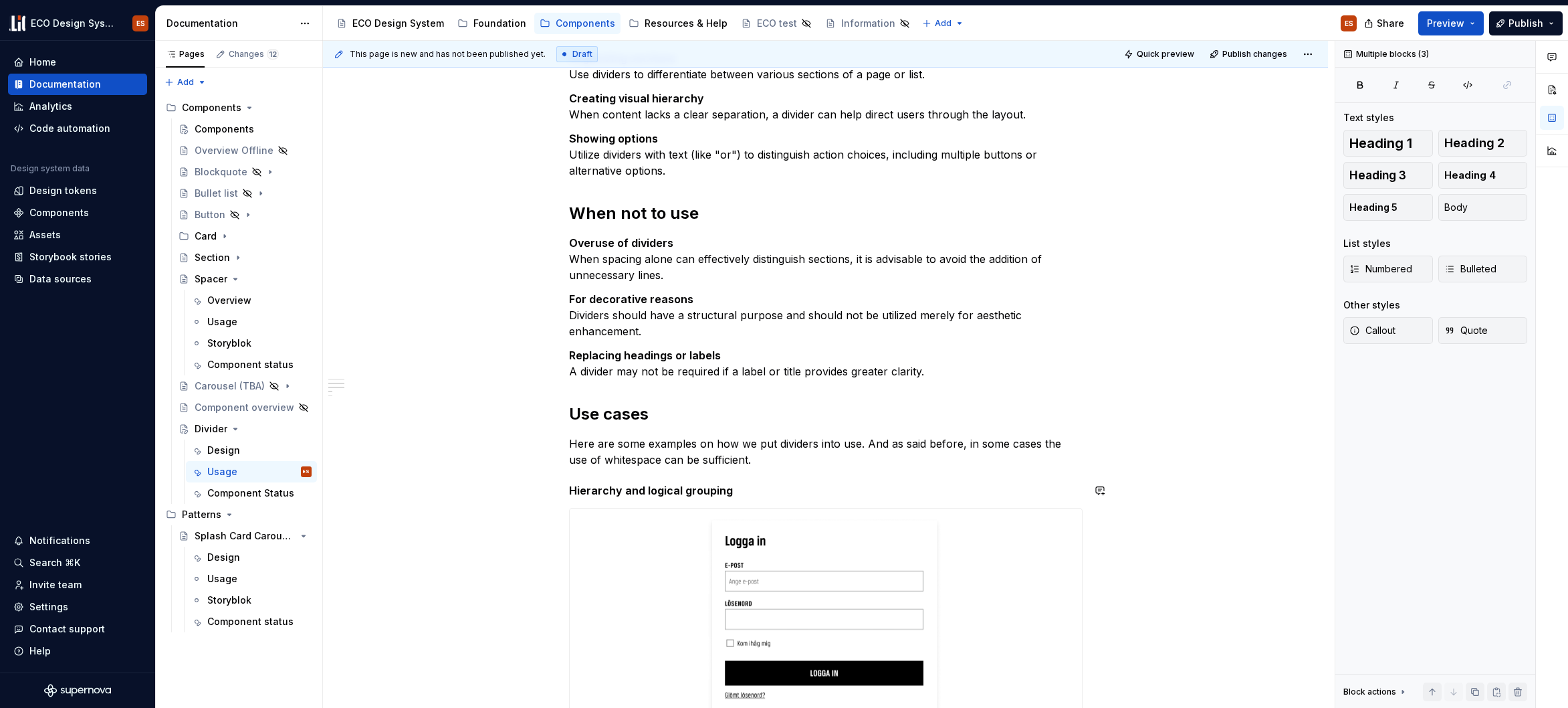
scroll to position [385, 0]
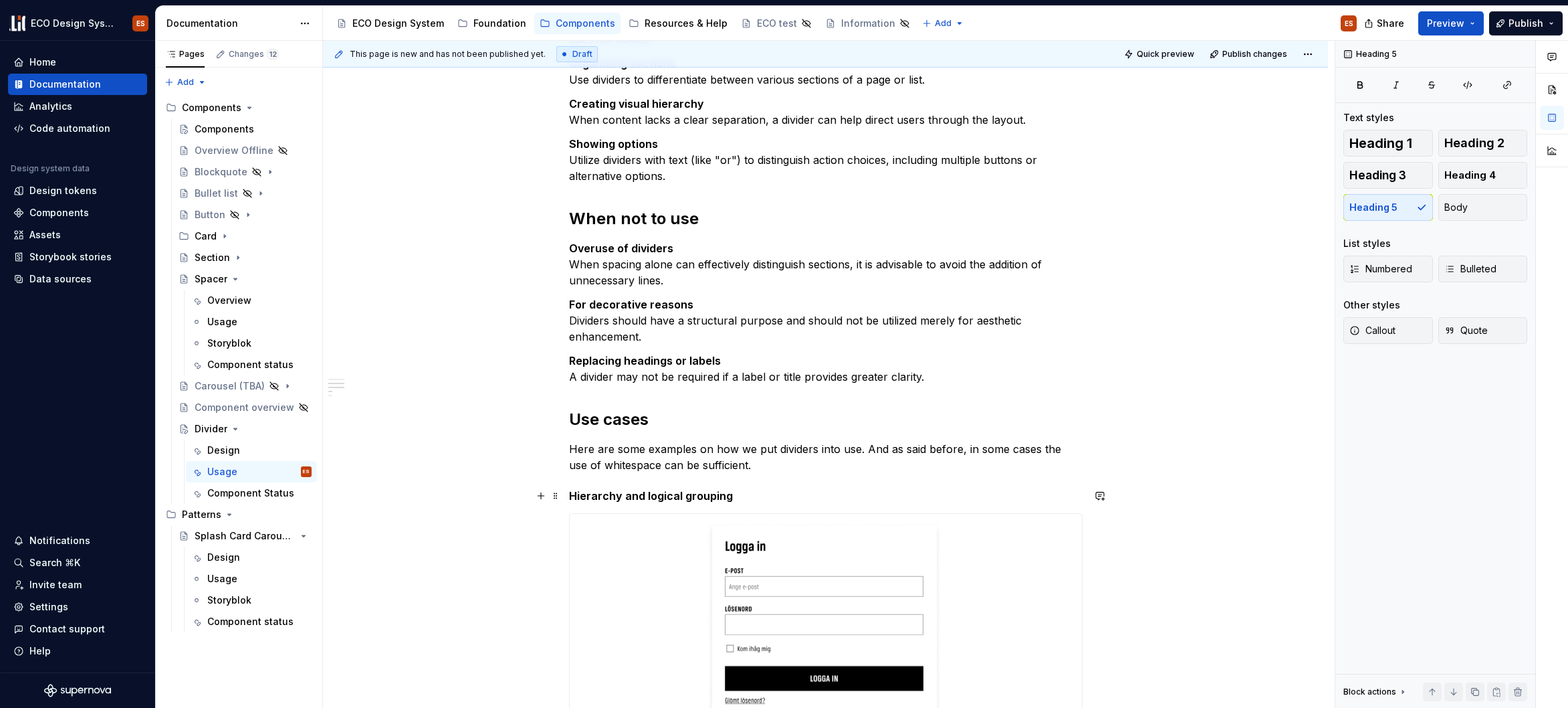
click at [674, 500] on h5 "Hierarchy and logical grouping" at bounding box center [826, 496] width 514 height 13
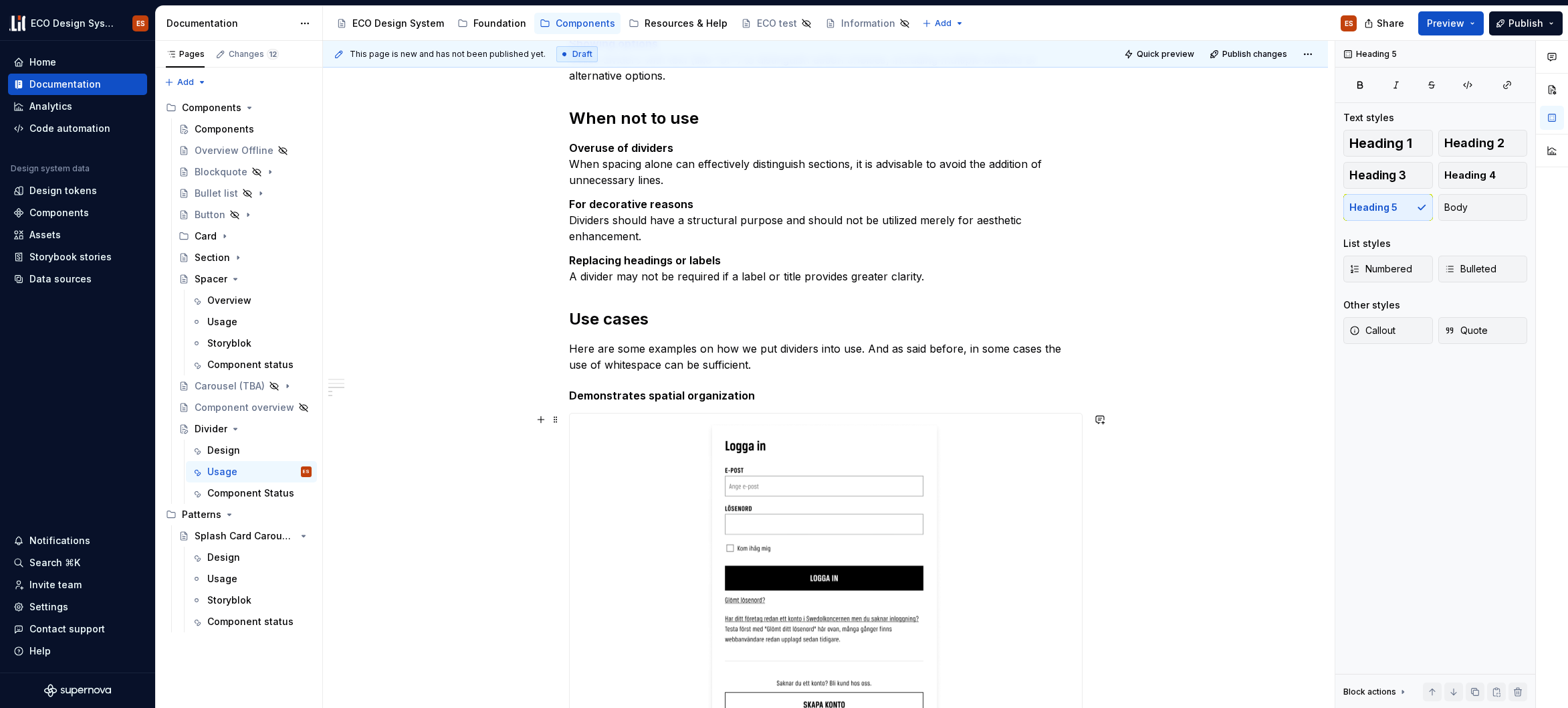
scroll to position [684, 0]
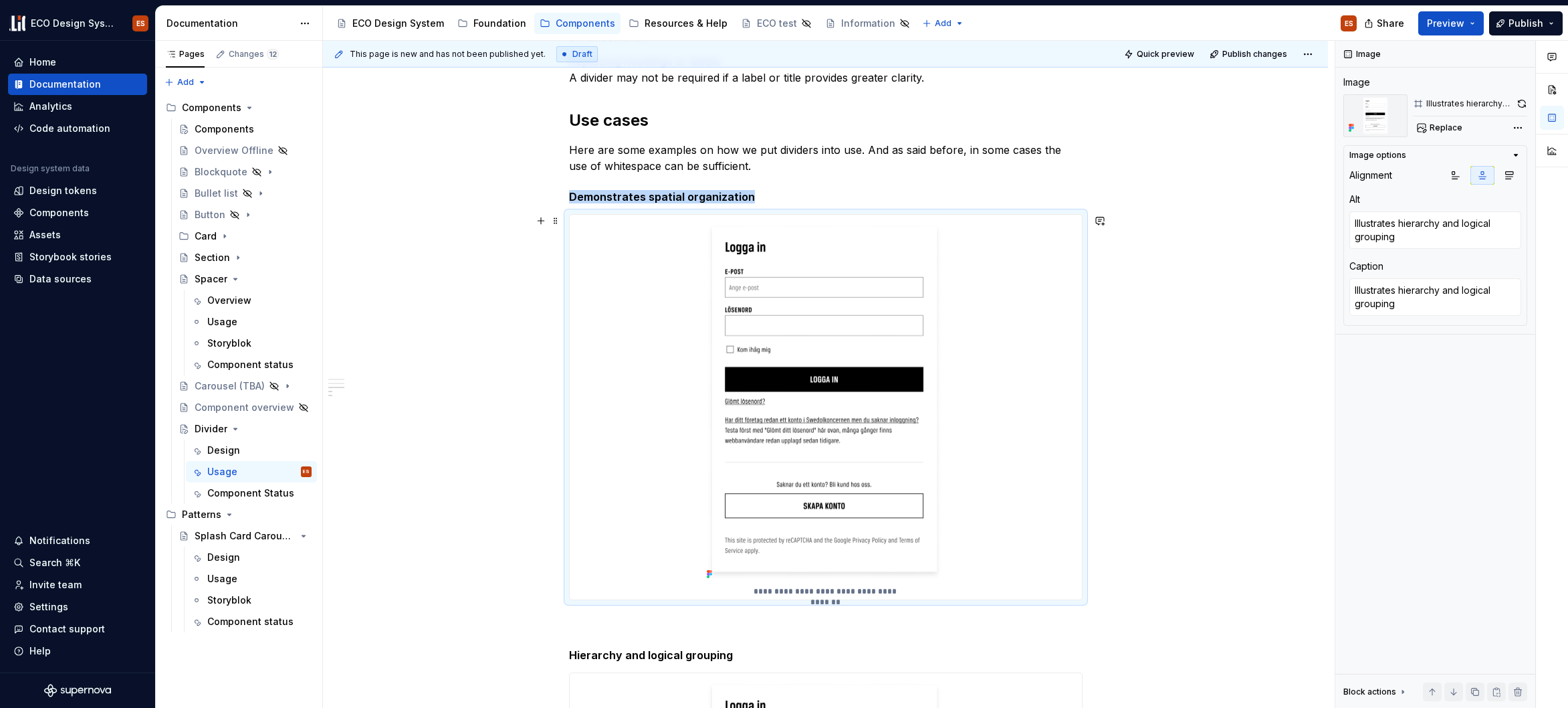
click at [916, 447] on img at bounding box center [825, 399] width 248 height 368
click at [1440, 131] on span "Replace" at bounding box center [1446, 128] width 32 height 11
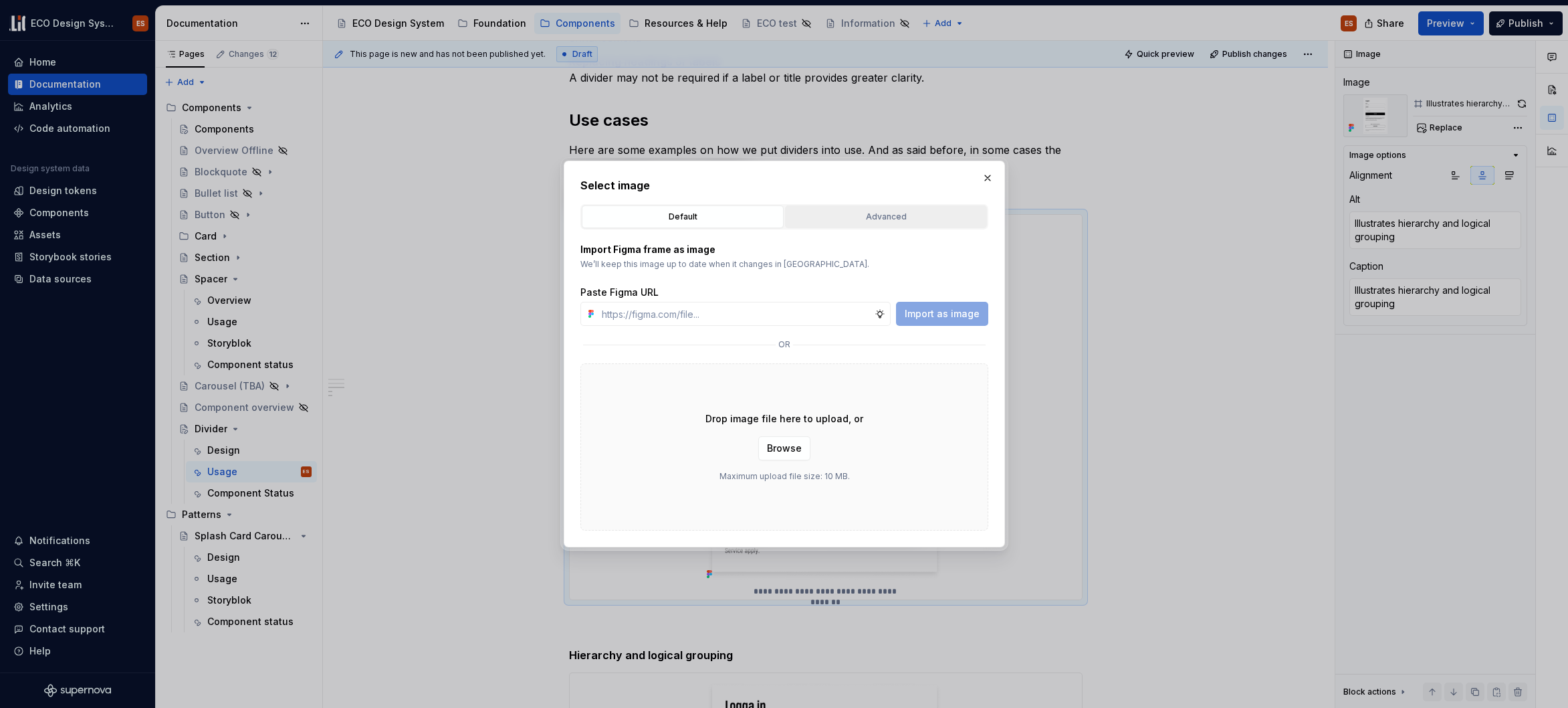
click at [840, 223] on div "Advanced" at bounding box center [887, 216] width 193 height 13
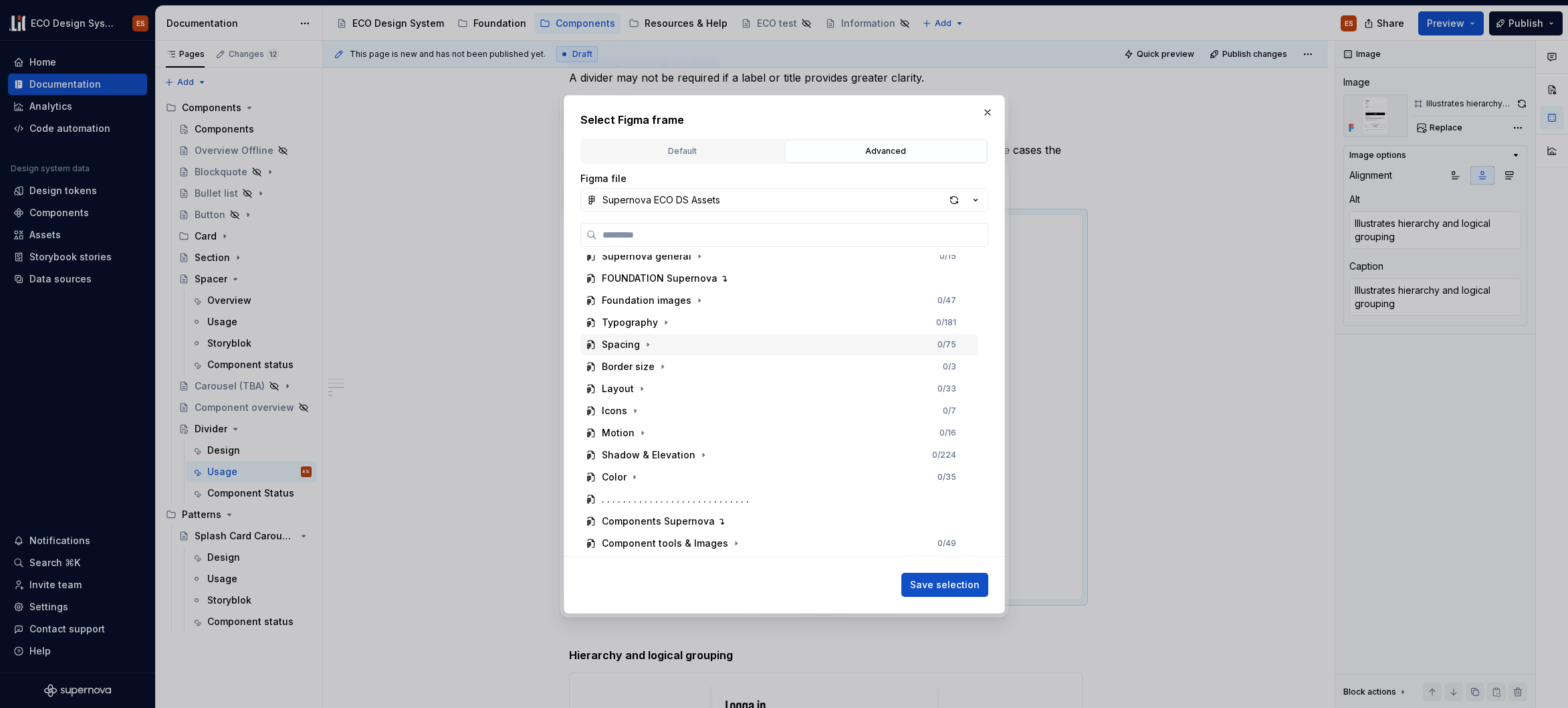
scroll to position [278, 0]
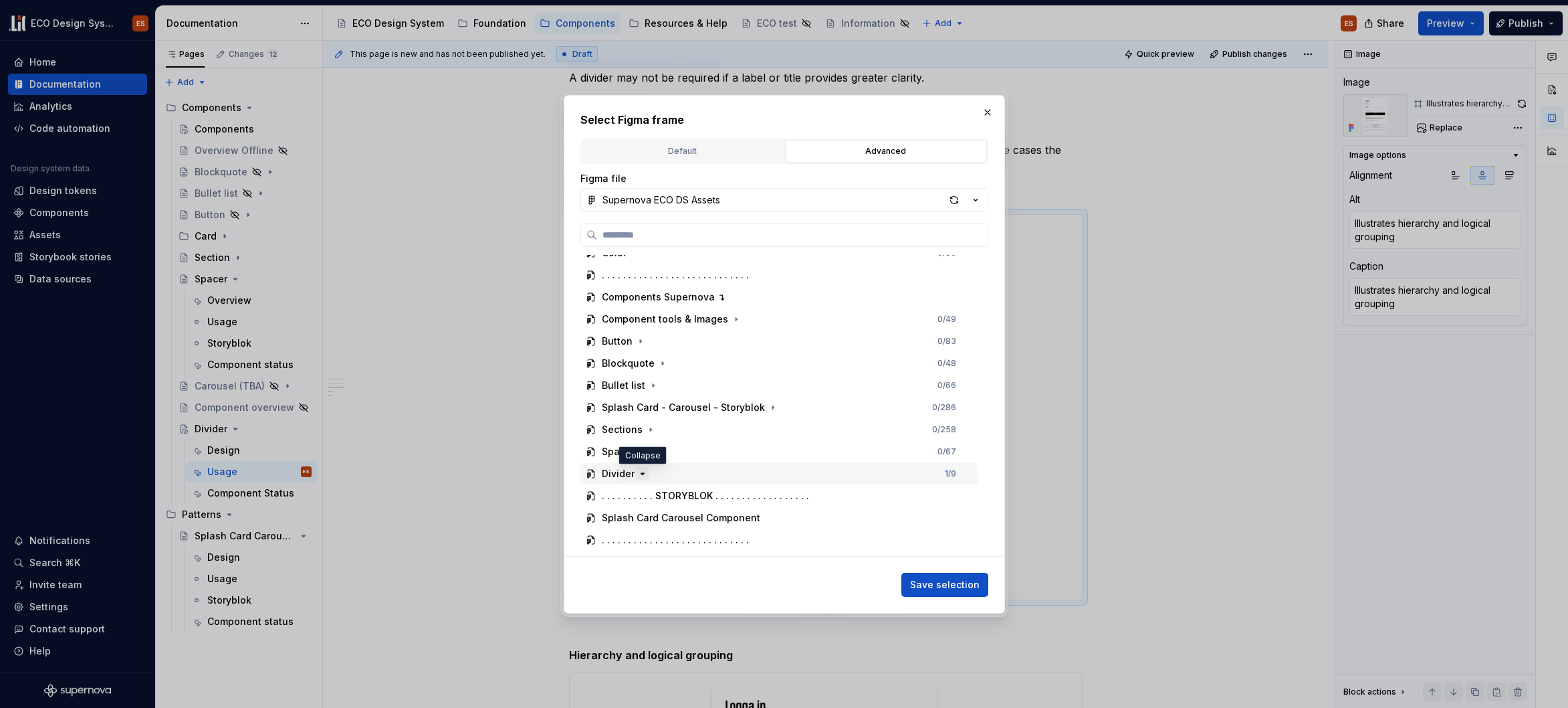
click at [641, 473] on icon "button" at bounding box center [643, 474] width 4 height 2
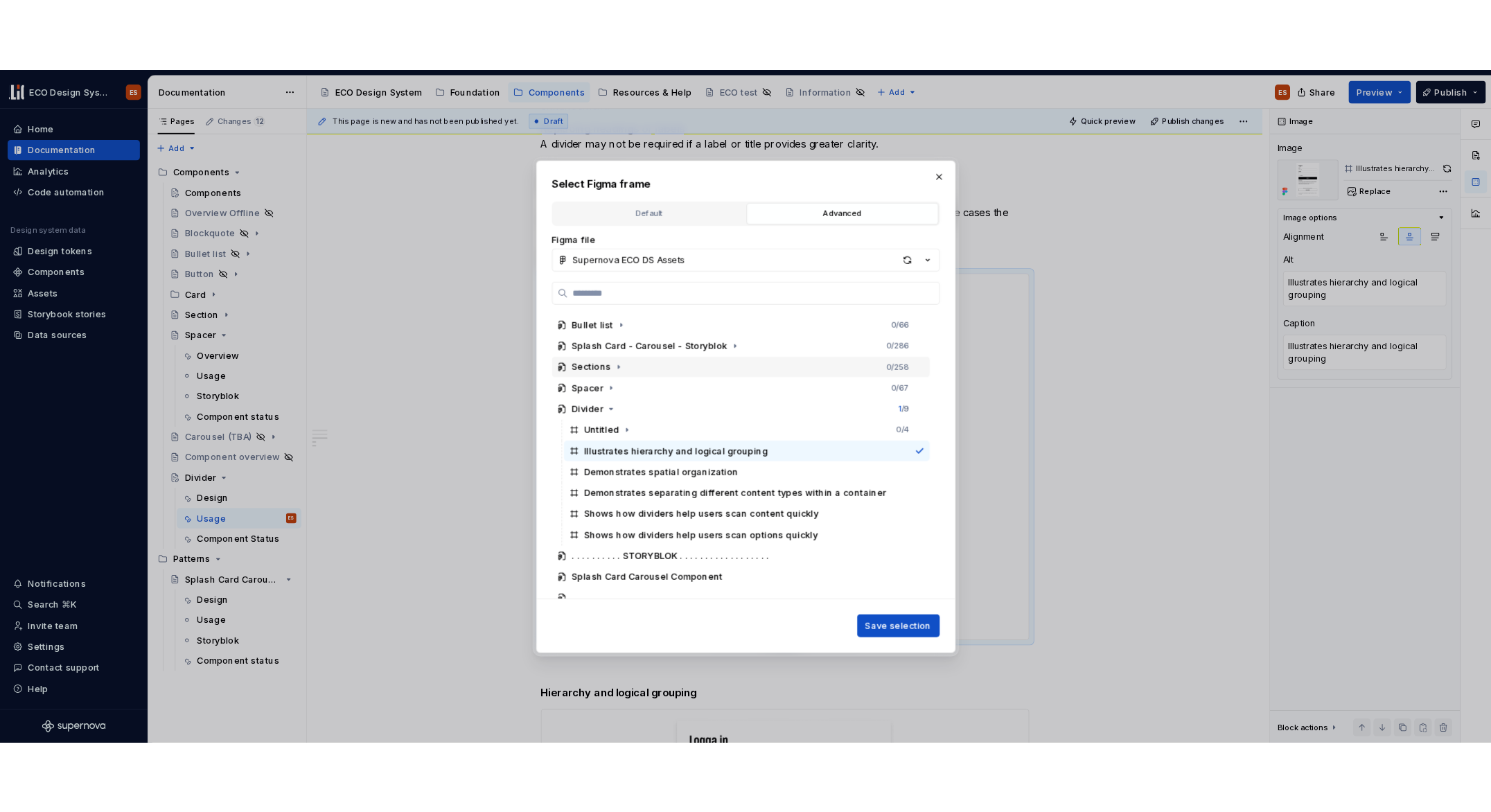
scroll to position [466, 0]
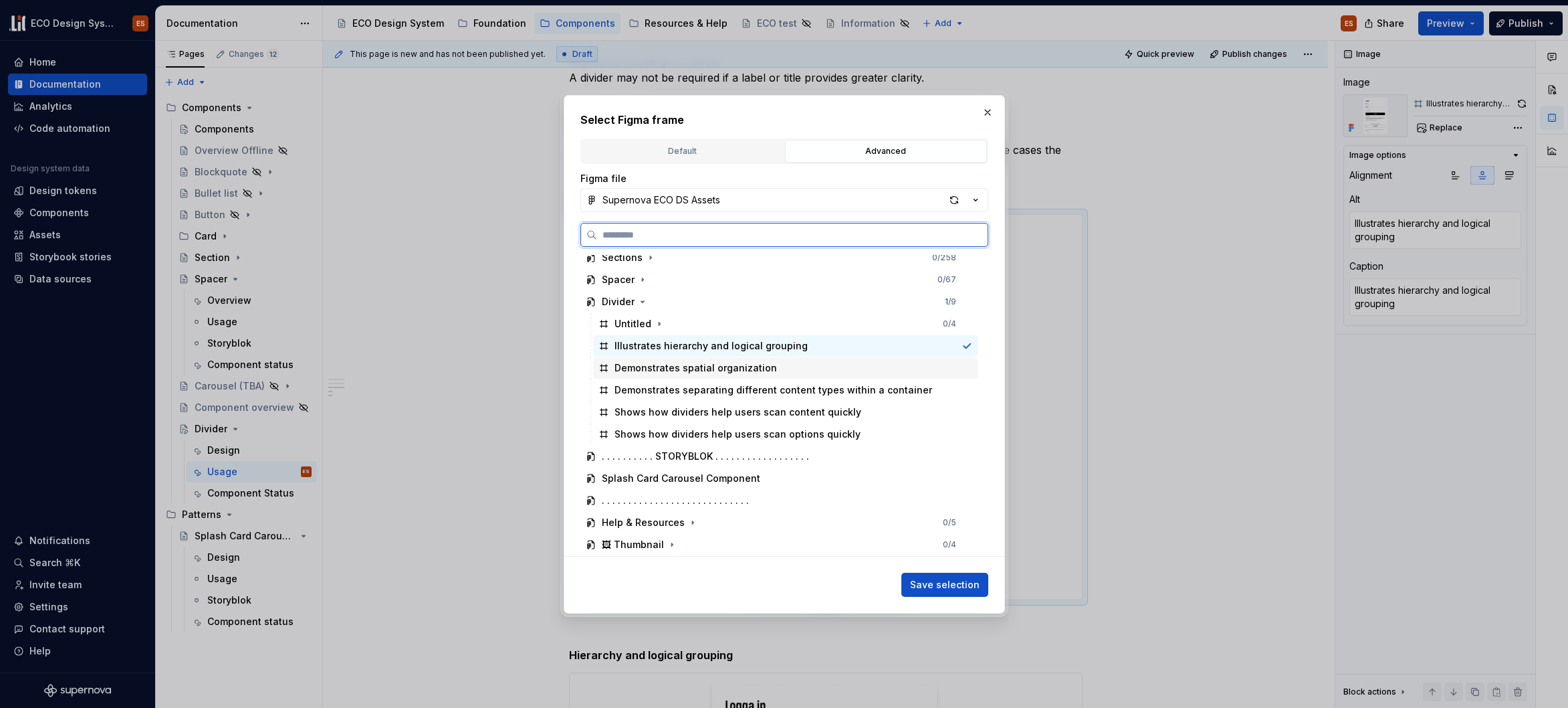
click at [734, 371] on div "Demonstrates spatial organization" at bounding box center [695, 368] width 162 height 13
click at [923, 588] on span "Save selection" at bounding box center [944, 584] width 69 height 13
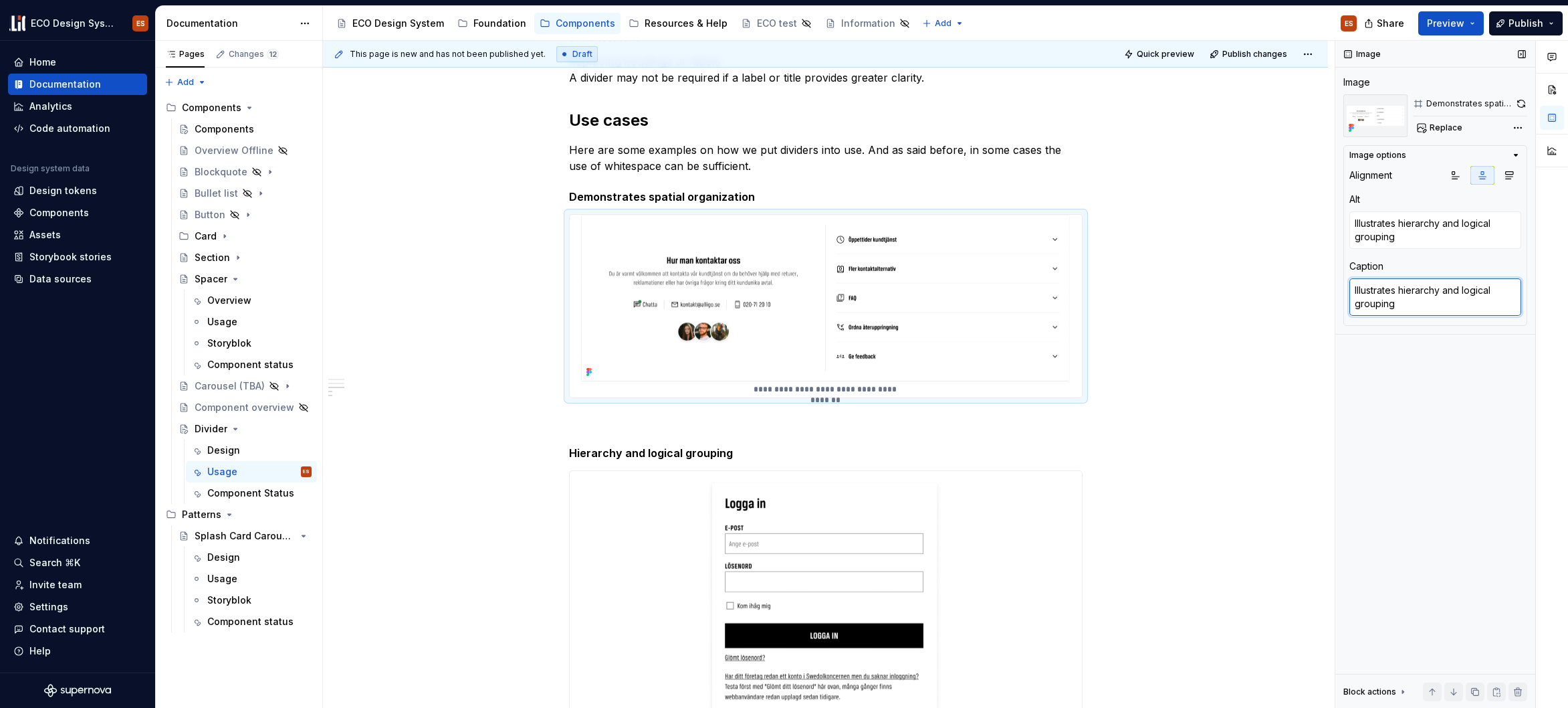
click at [1418, 299] on textarea "Illustrates hierarchy and logical grouping" at bounding box center [1436, 297] width 172 height 38
click at [1429, 311] on textarea "Illustrates hierarchy and logical grouping" at bounding box center [1436, 297] width 172 height 38
drag, startPoint x: 1429, startPoint y: 311, endPoint x: 1347, endPoint y: 287, distance: 85.4
click at [1347, 287] on div "Image options Alignment Alt Illustrates hierarchy and logical grouping Caption …" at bounding box center [1436, 235] width 184 height 181
paste textarea "Demonstrates spatial organization"
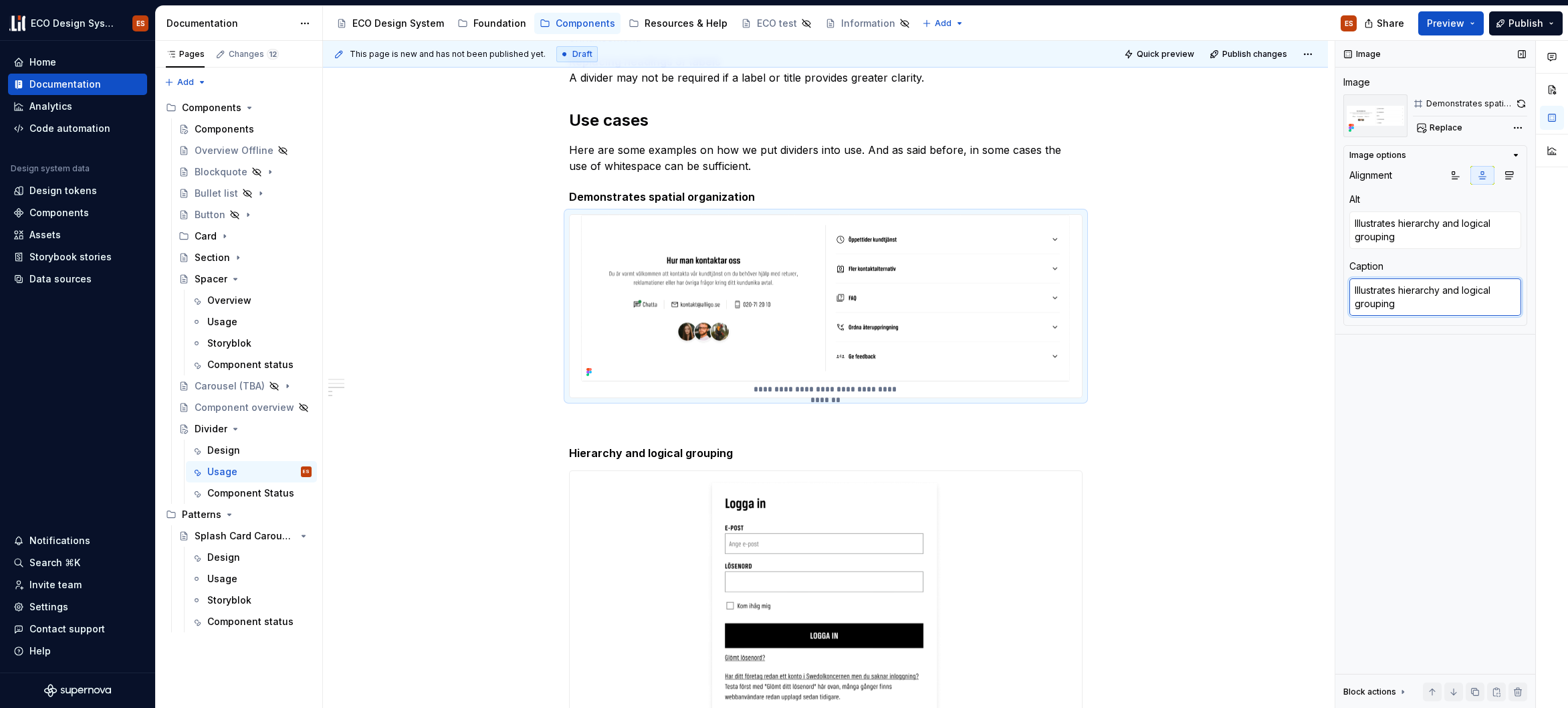
type textarea "*"
type textarea "Demonstrates spatial organization"
drag, startPoint x: 1422, startPoint y: 239, endPoint x: 1339, endPoint y: 217, distance: 85.9
click at [1339, 217] on div "Image Image Demonstrates spatial organization Replace Image options Alignment A…" at bounding box center [1436, 375] width 200 height 668
paste textarea "Demonstrates spatial organization"
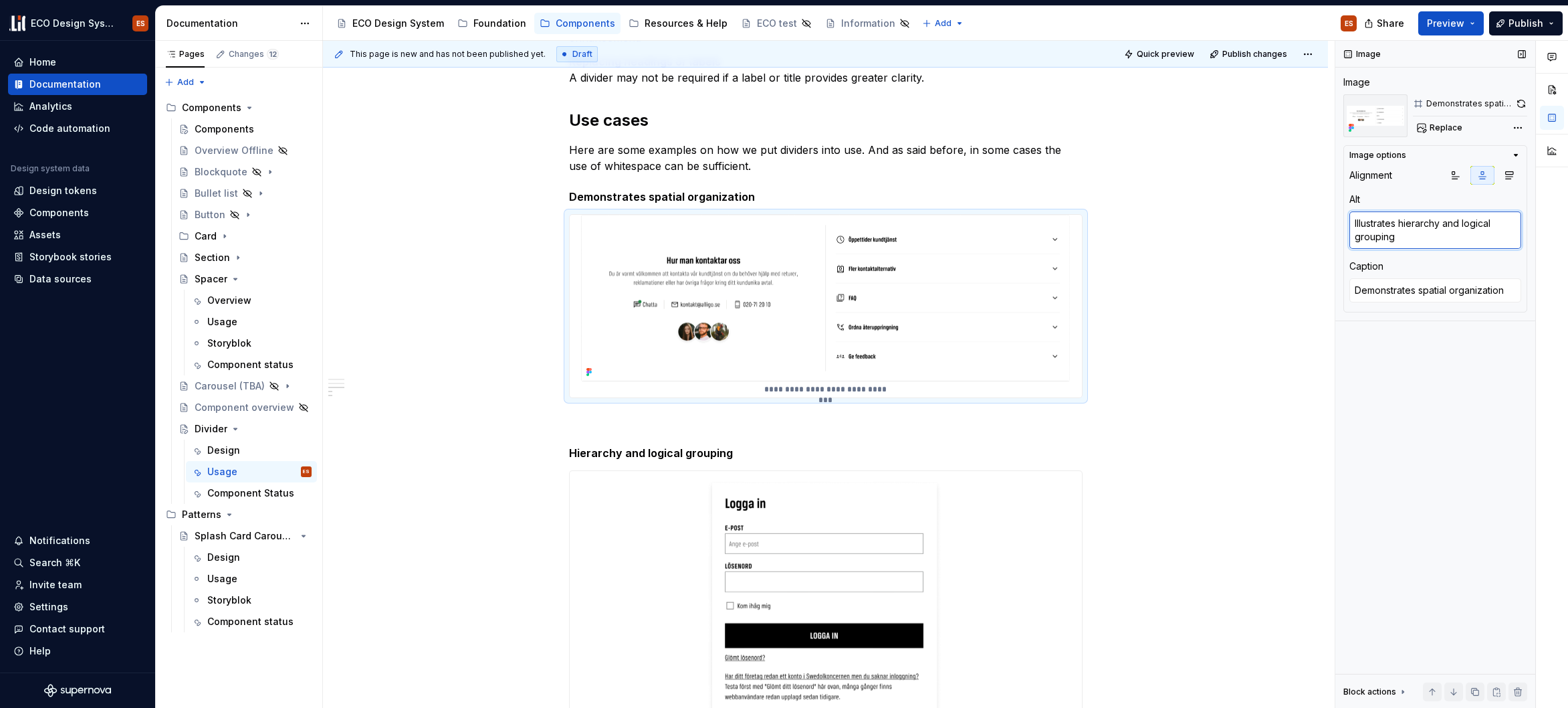
type textarea "*"
type textarea "Demonstrates spatial organization"
click at [1227, 312] on div "Dividers serve as a discreet method to categorize content into groups, sections…" at bounding box center [825, 340] width 1005 height 1554
click at [1187, 362] on div "Dividers serve as a discreet method to categorize content into groups, sections…" at bounding box center [825, 340] width 1005 height 1554
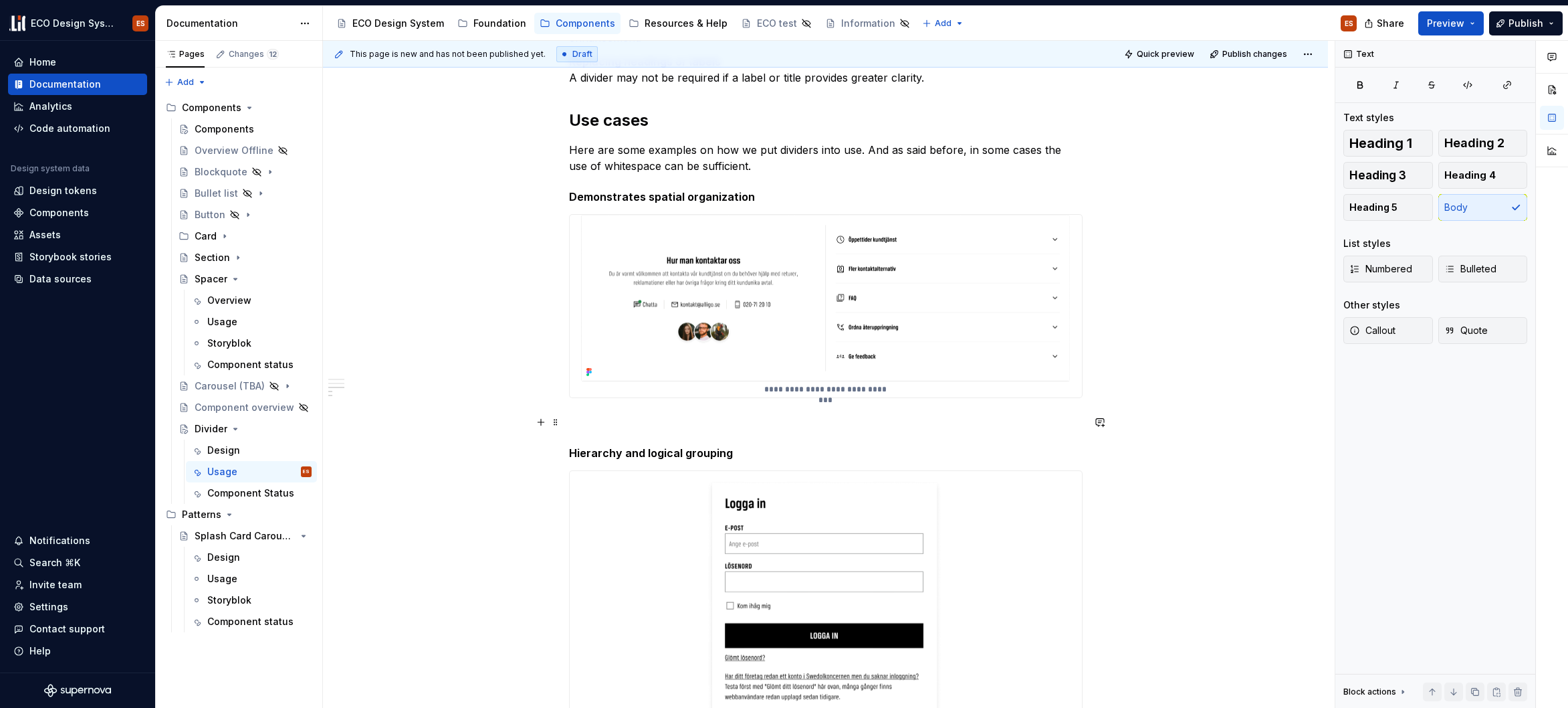
click at [1190, 425] on div "Dividers serve as a discreet method to categorize content into groups, sections…" at bounding box center [825, 340] width 1005 height 1554
click at [1118, 399] on div "Dividers serve as a discreet method to categorize content into groups, sections…" at bounding box center [825, 340] width 1005 height 1554
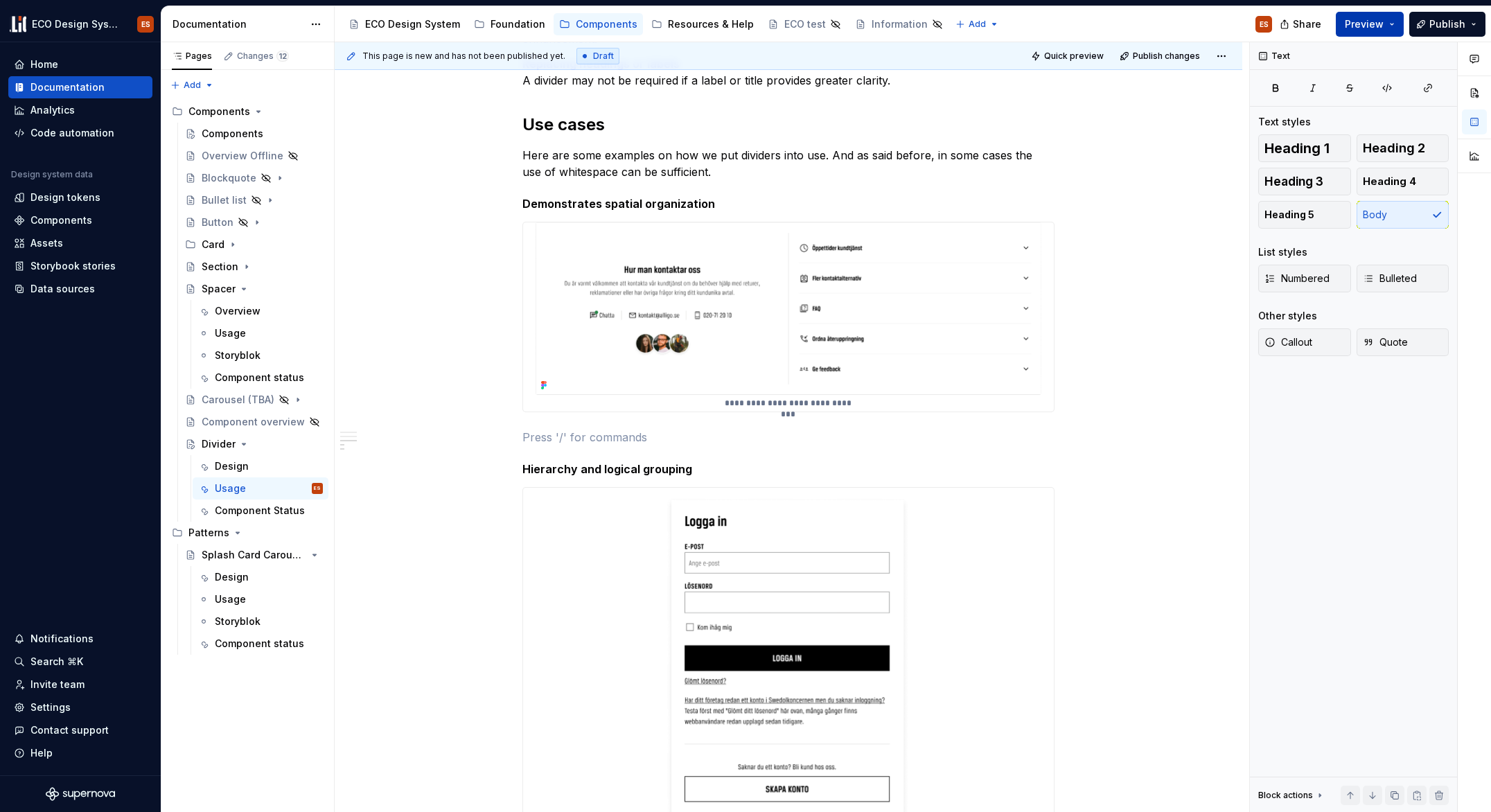
click at [1383, 21] on span "Preview" at bounding box center [1364, 24] width 39 height 14
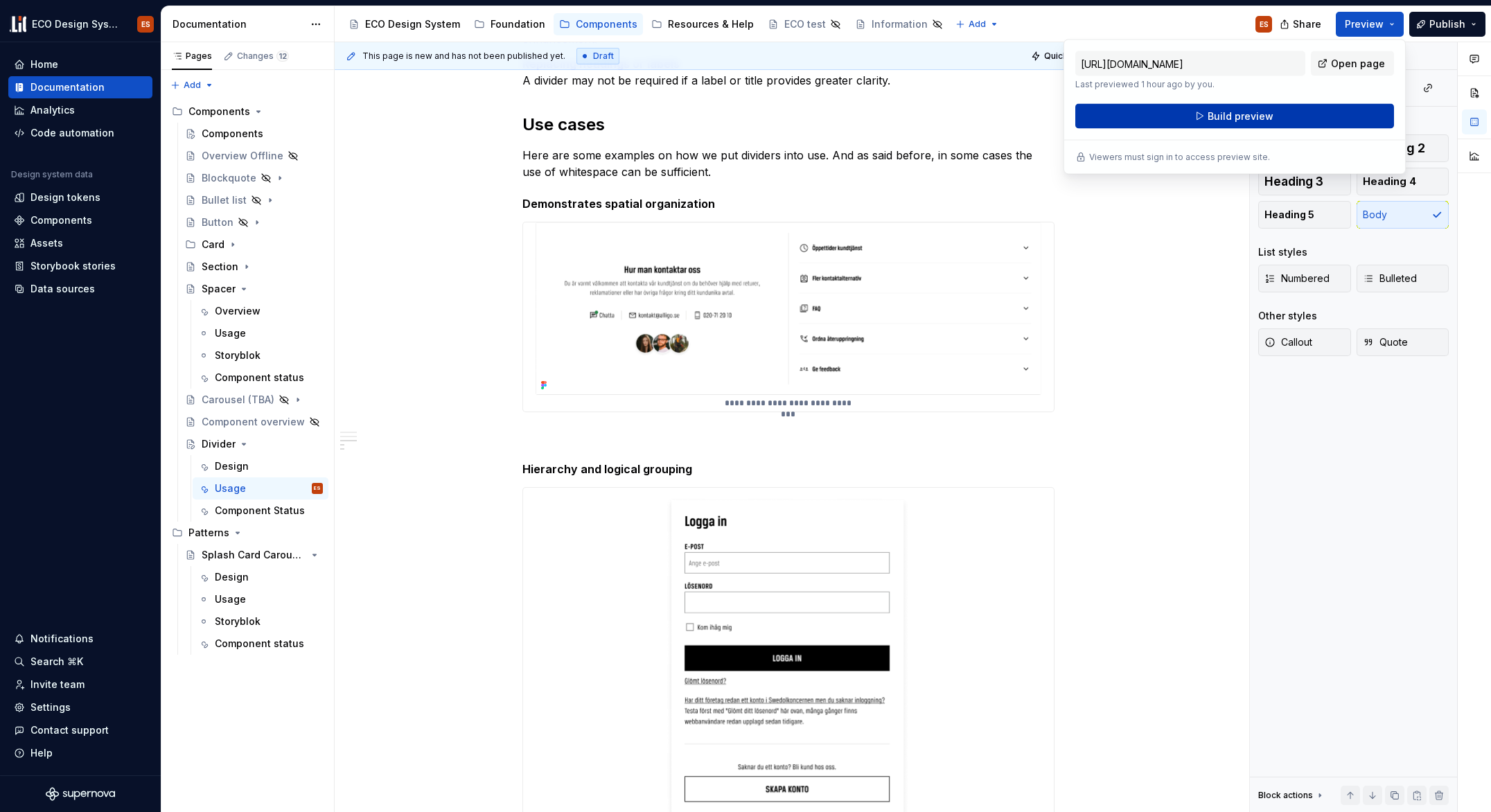
click at [1308, 111] on button "Build preview" at bounding box center [1235, 115] width 319 height 25
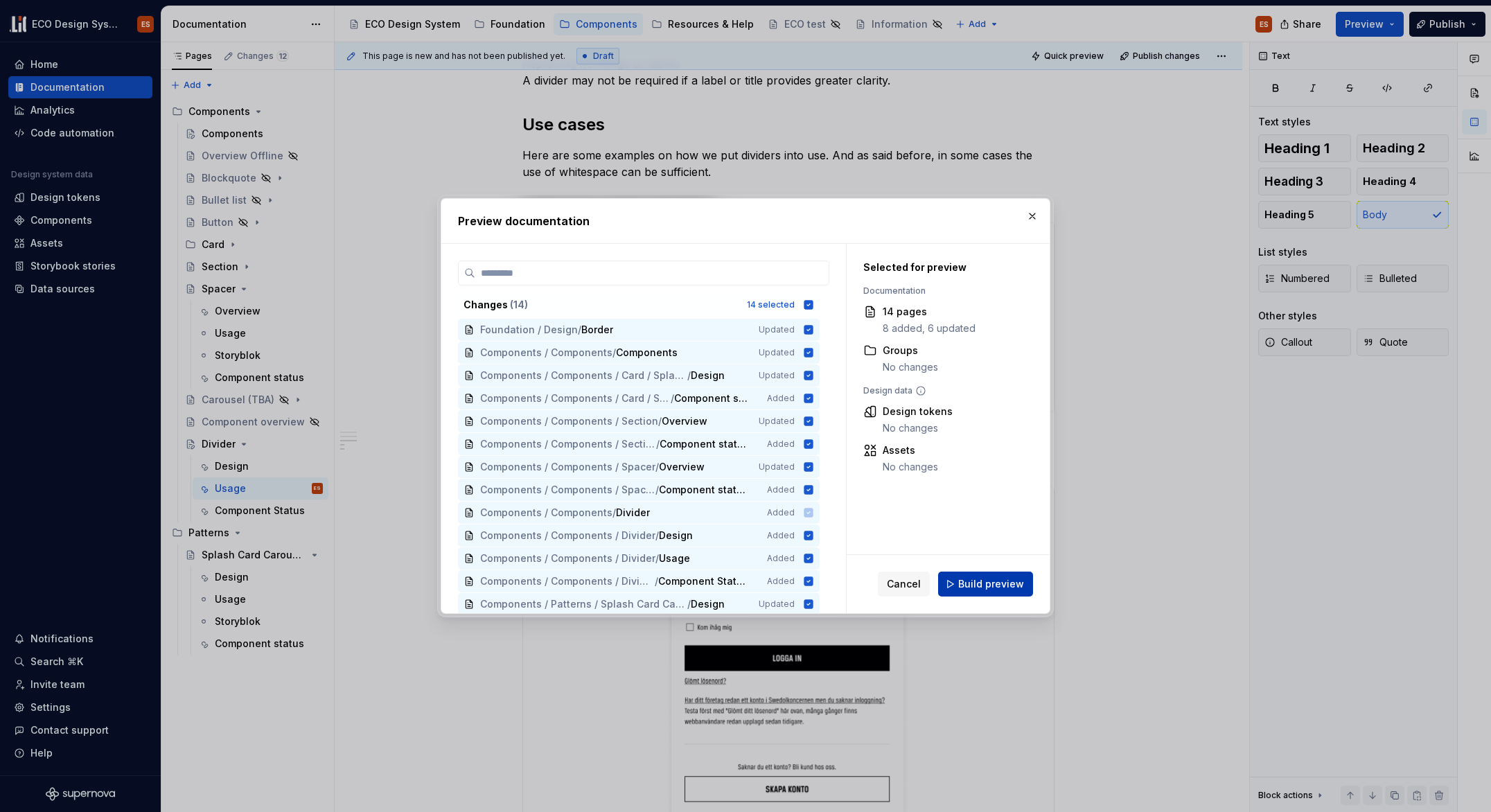
click at [1020, 593] on button "Build preview" at bounding box center [986, 583] width 94 height 25
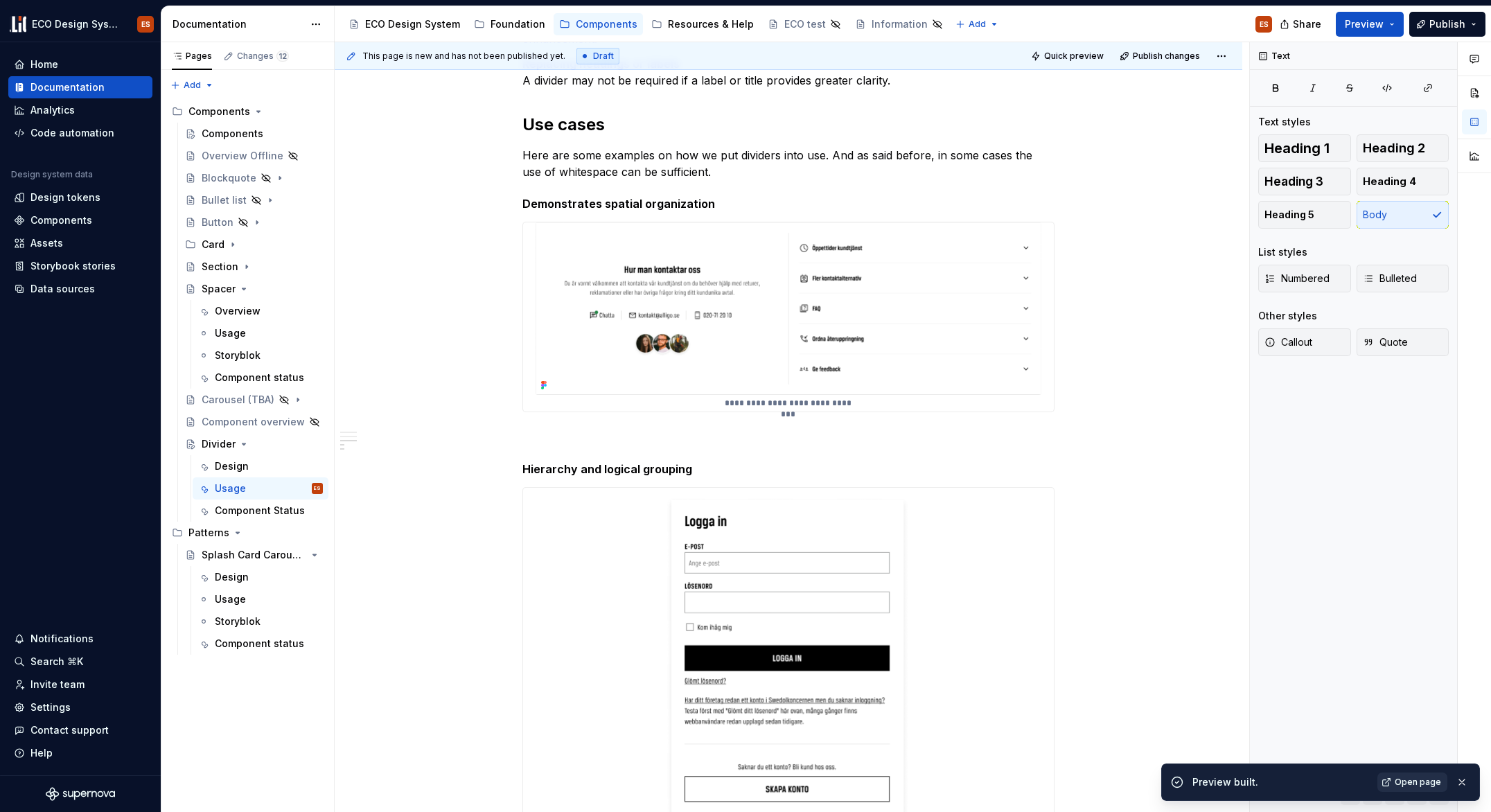
click at [1414, 732] on span "Open page" at bounding box center [1417, 782] width 46 height 11
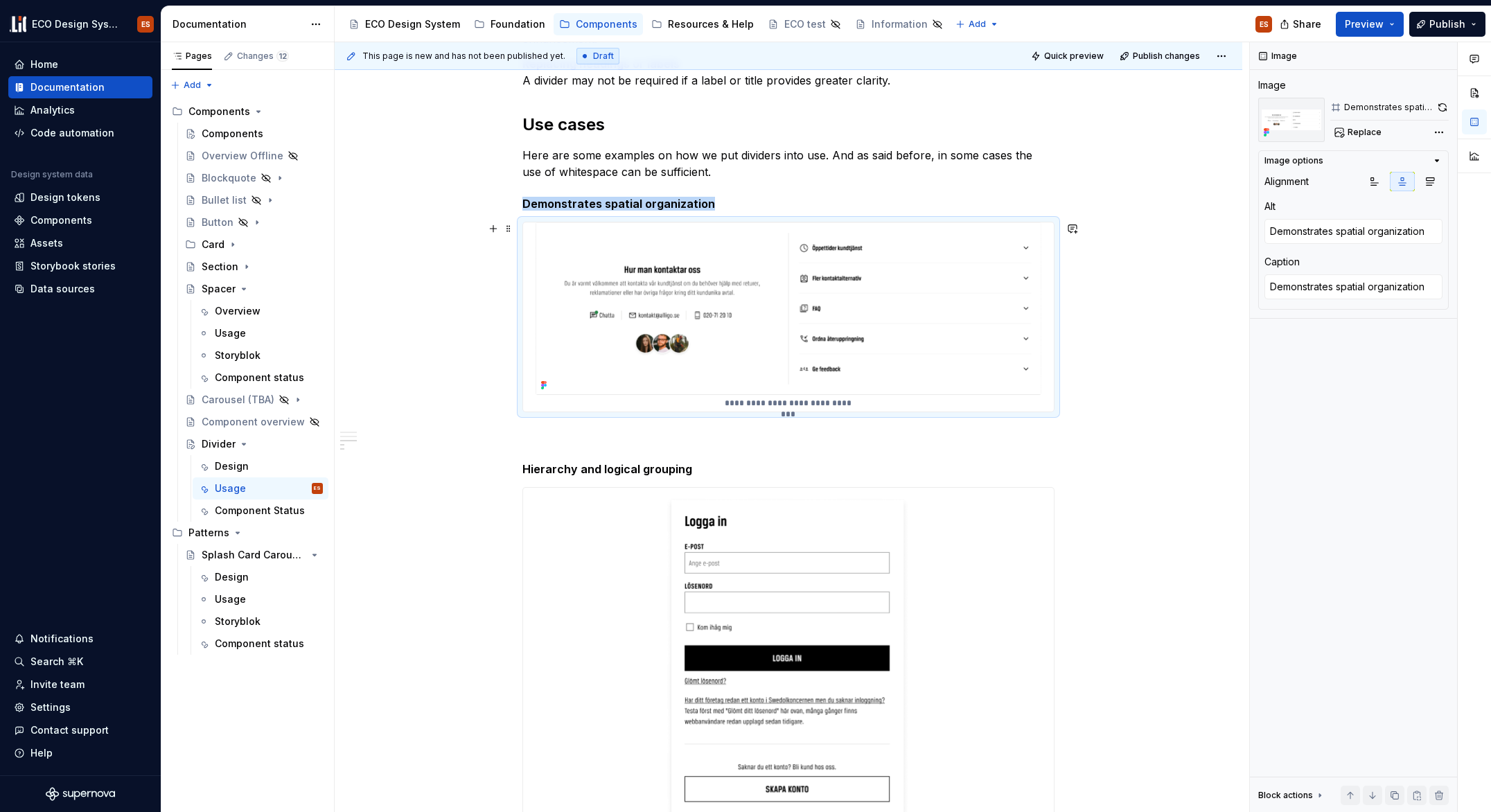
click at [562, 233] on img at bounding box center [789, 309] width 506 height 173
click at [1438, 105] on button "button" at bounding box center [1442, 107] width 13 height 19
click at [1444, 107] on button "button" at bounding box center [1442, 107] width 13 height 19
click at [460, 600] on div "Dividers serve as a discreet method to categorize content into groups, sections…" at bounding box center [788, 364] width 908 height 1632
click at [433, 596] on div "Dividers serve as a discreet method to categorize content into groups, sections…" at bounding box center [788, 364] width 908 height 1632
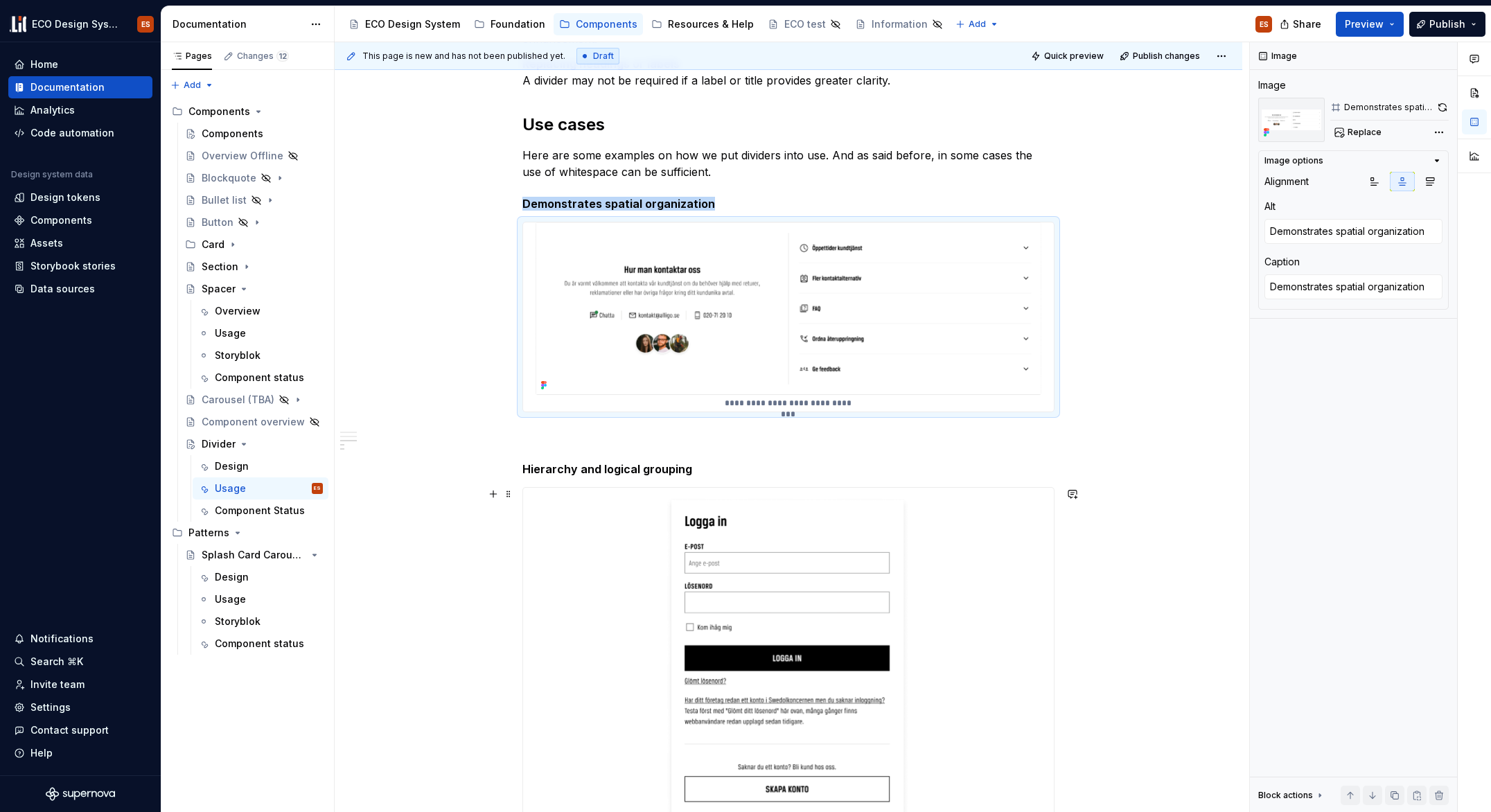
type textarea "*"
type textarea "Illustrates hierarchy and logical grouping"
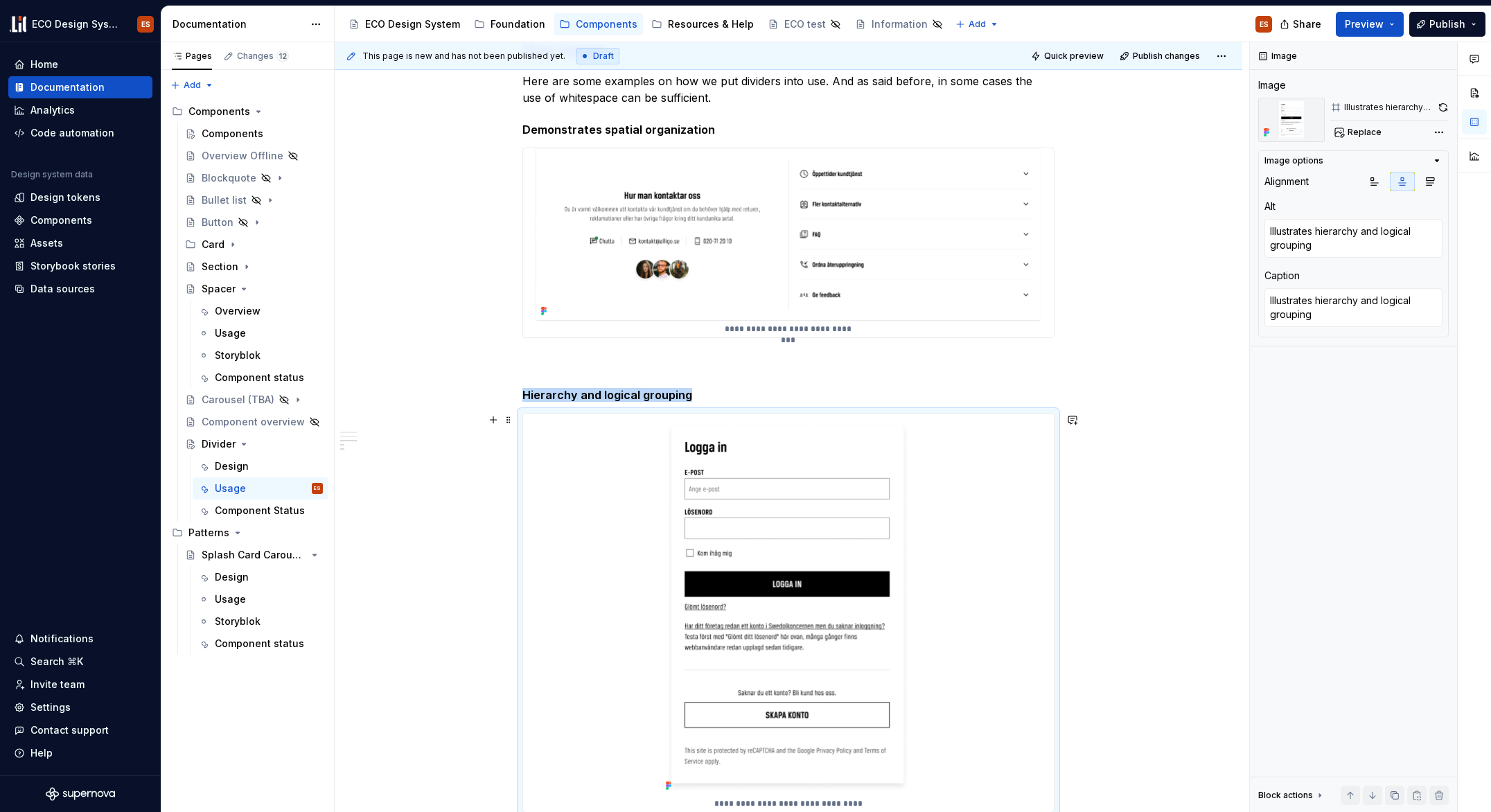
scroll to position [762, 0]
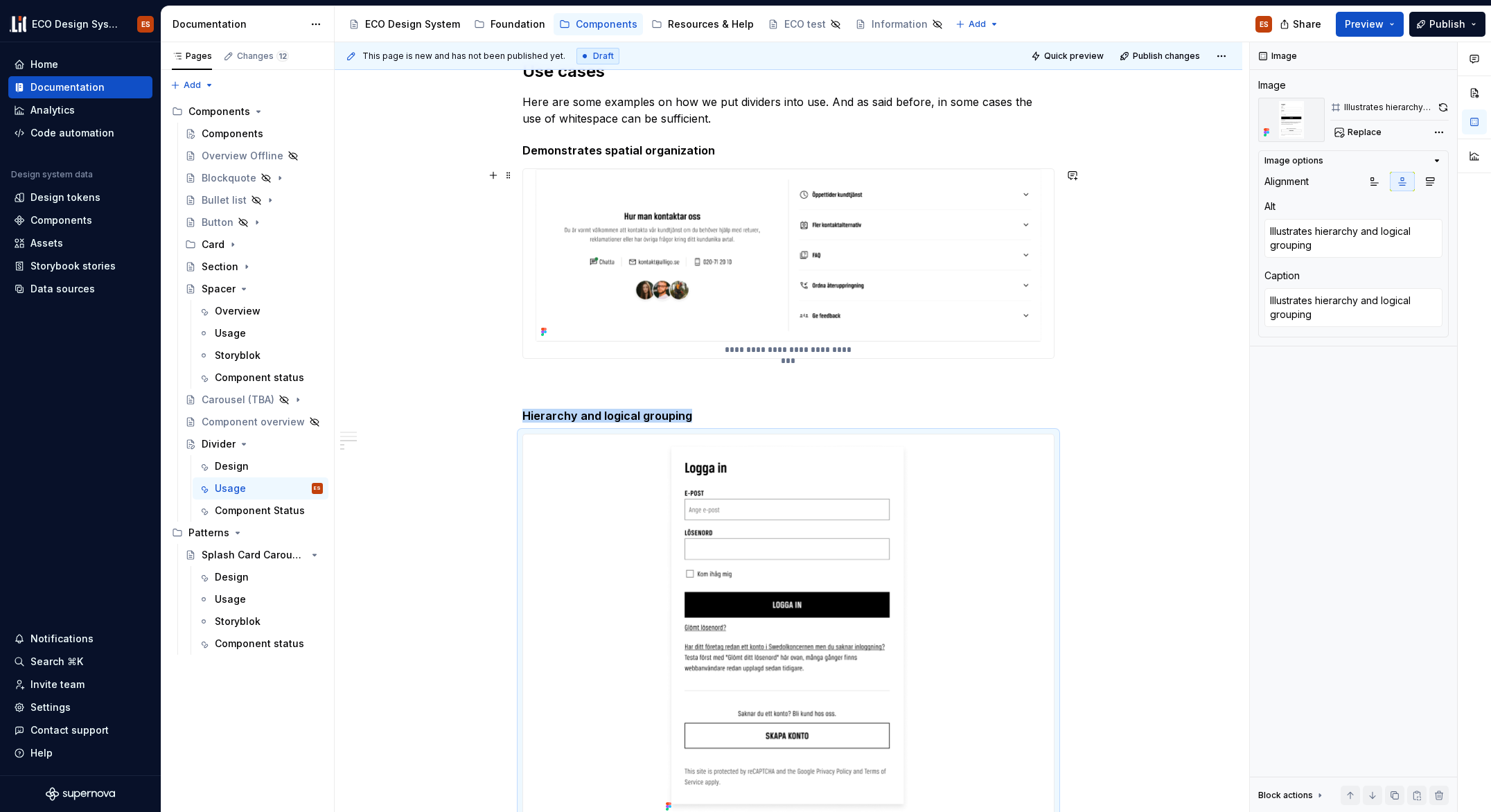
type textarea "*"
type textarea "Demonstrates spatial organization"
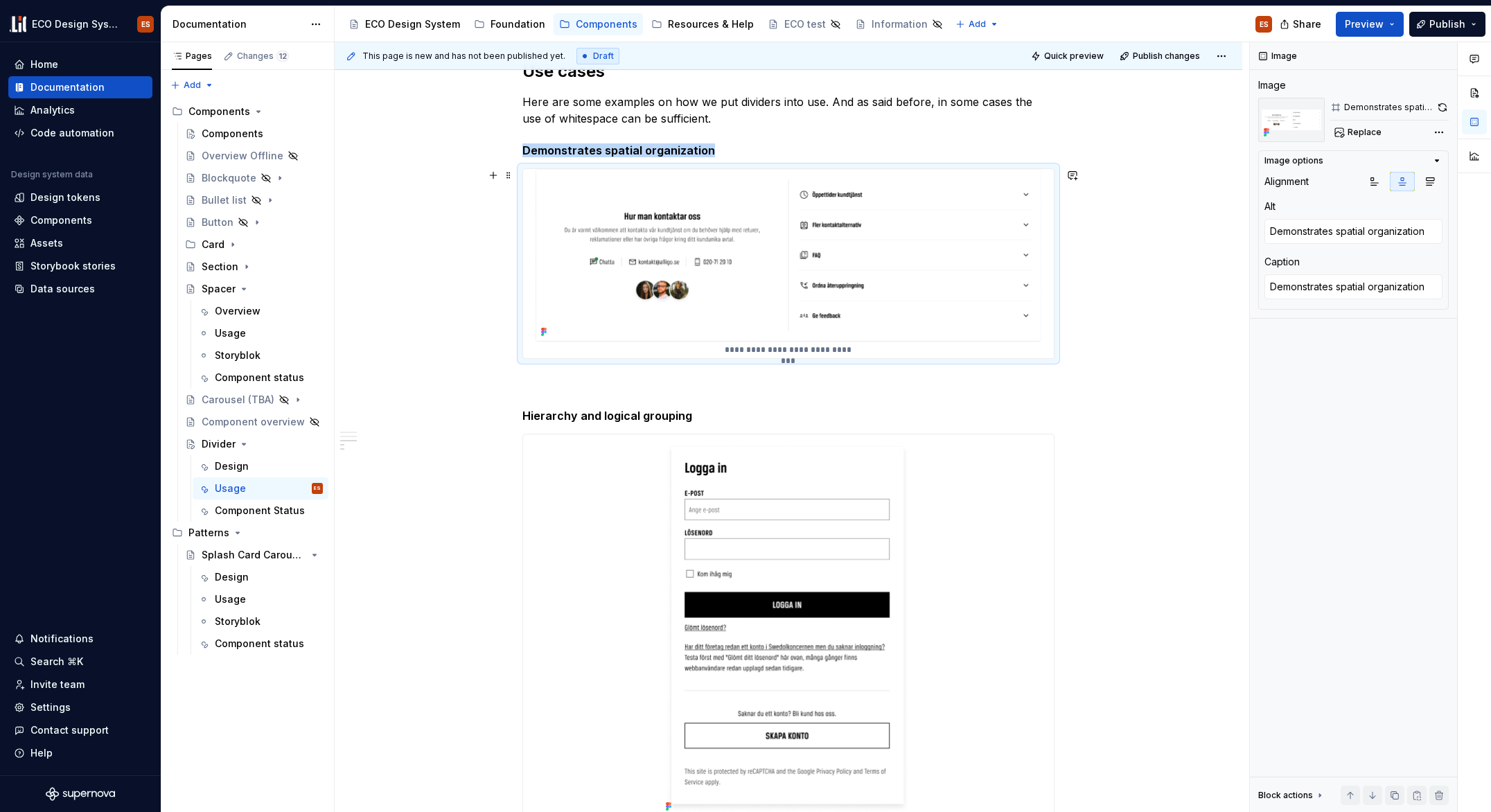
click at [1042, 213] on div "**********" at bounding box center [789, 263] width 531 height 189
click at [1438, 106] on button "button" at bounding box center [1442, 107] width 13 height 19
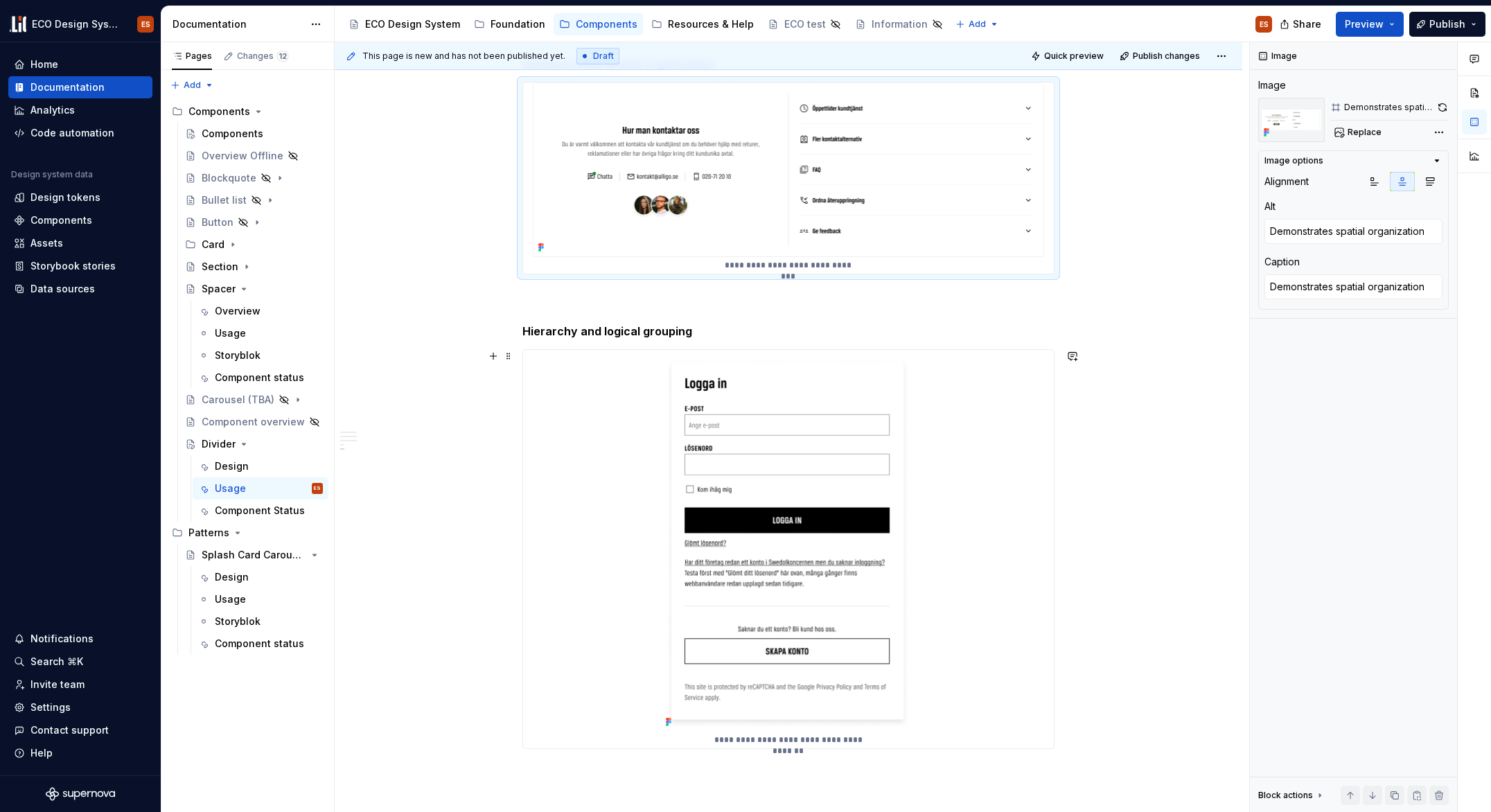
scroll to position [1066, 0]
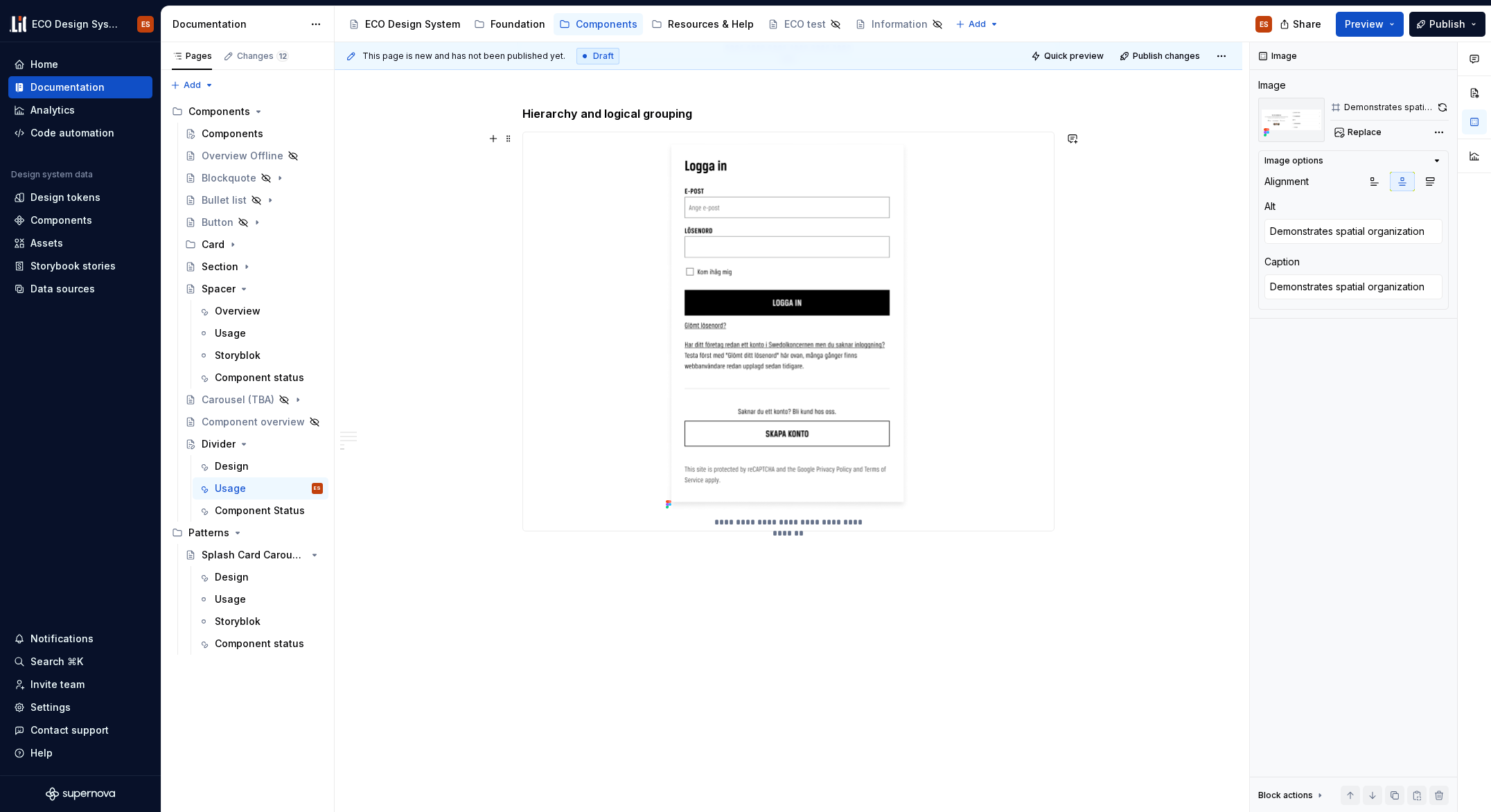
type textarea "*"
type textarea "Illustrates hierarchy and logical grouping"
click at [721, 489] on img at bounding box center [789, 323] width 257 height 381
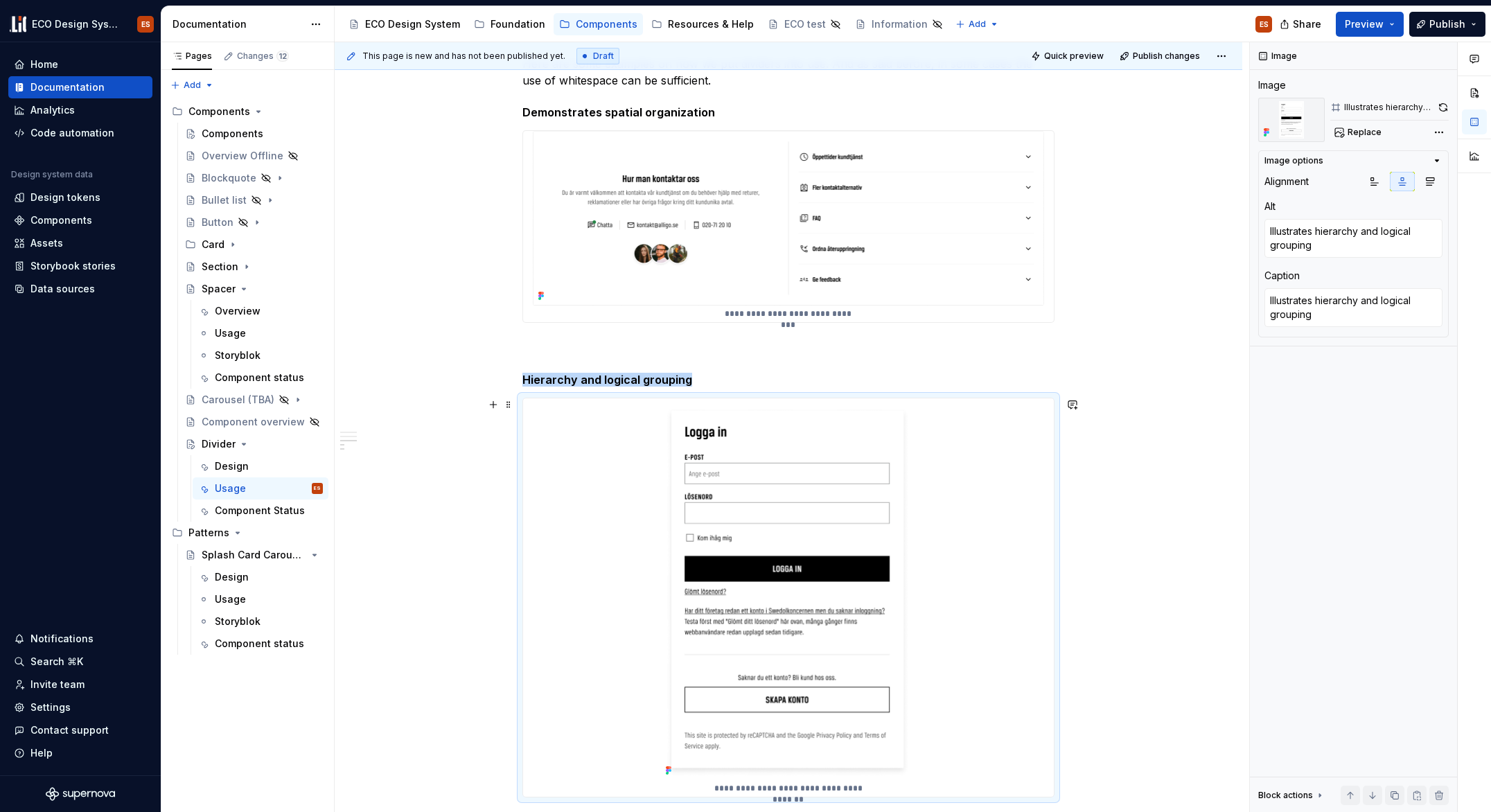
scroll to position [655, 0]
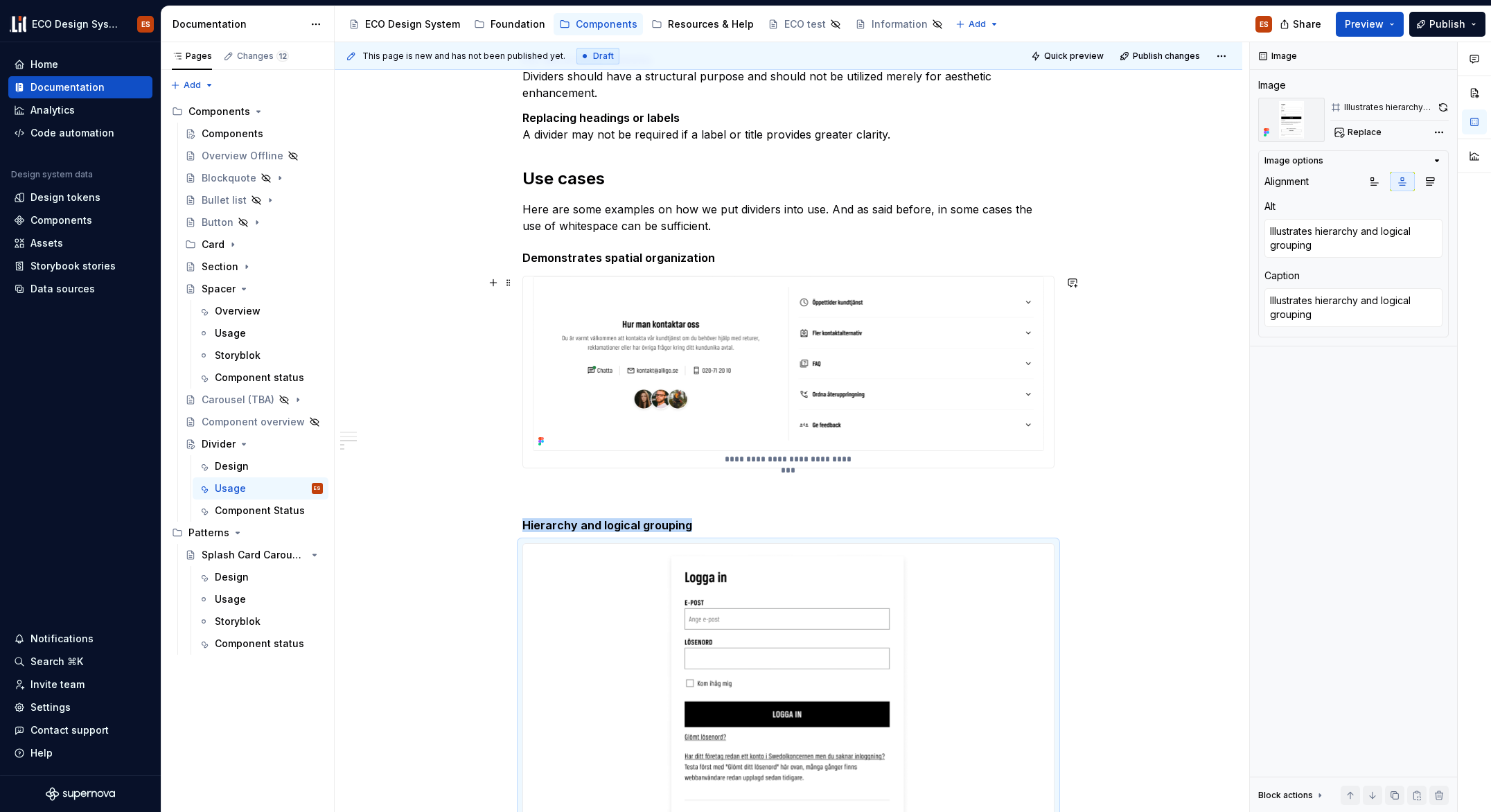
type textarea "*"
type textarea "Demonstrates spatial organization"
click at [751, 332] on img at bounding box center [789, 363] width 512 height 174
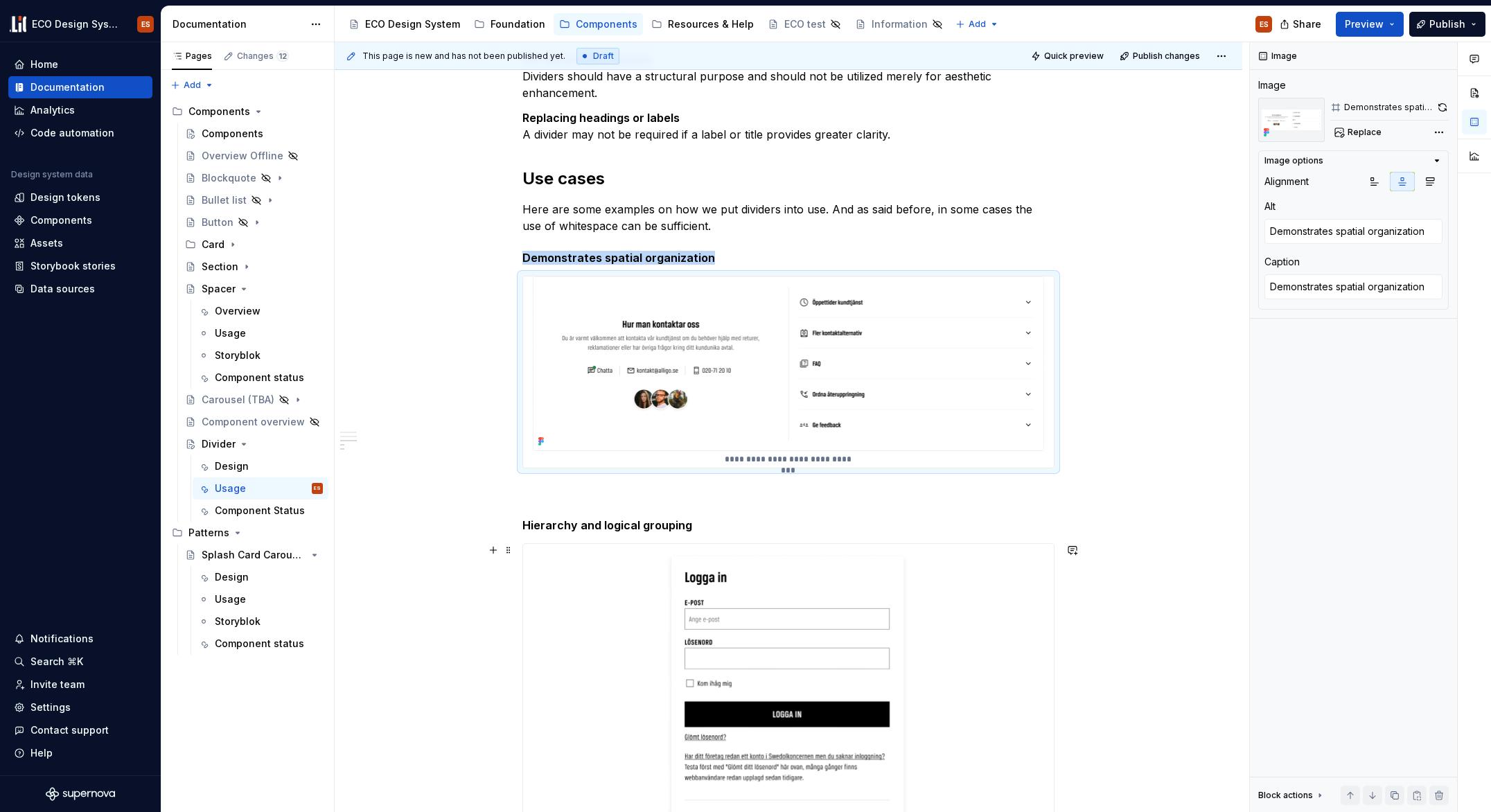
type textarea "*"
type textarea "Illustrates hierarchy and logical grouping"
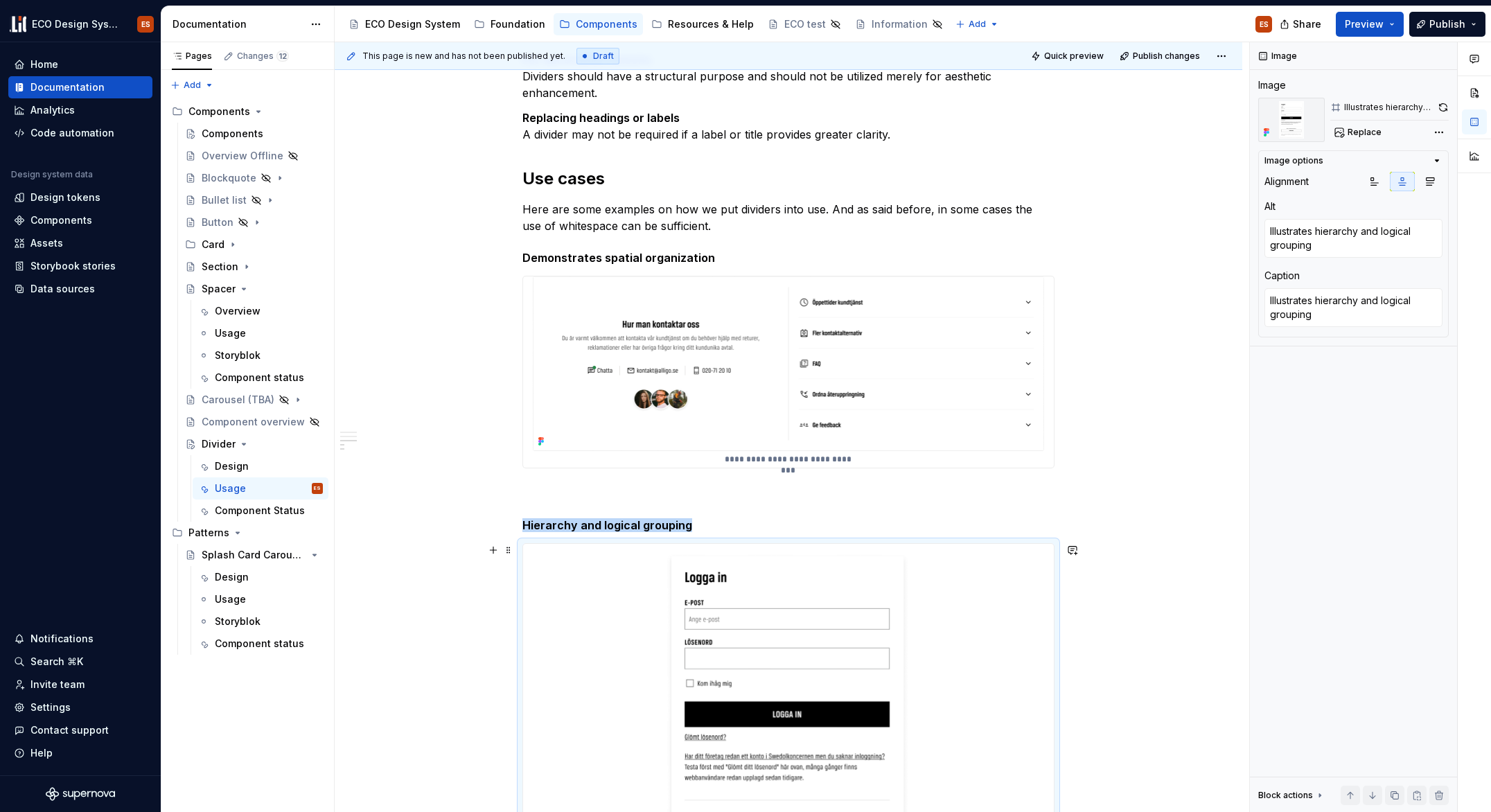
click at [730, 577] on img at bounding box center [789, 735] width 257 height 381
type textarea "*"
type textarea "Demonstrates spatial organization"
click at [765, 357] on img at bounding box center [789, 363] width 512 height 174
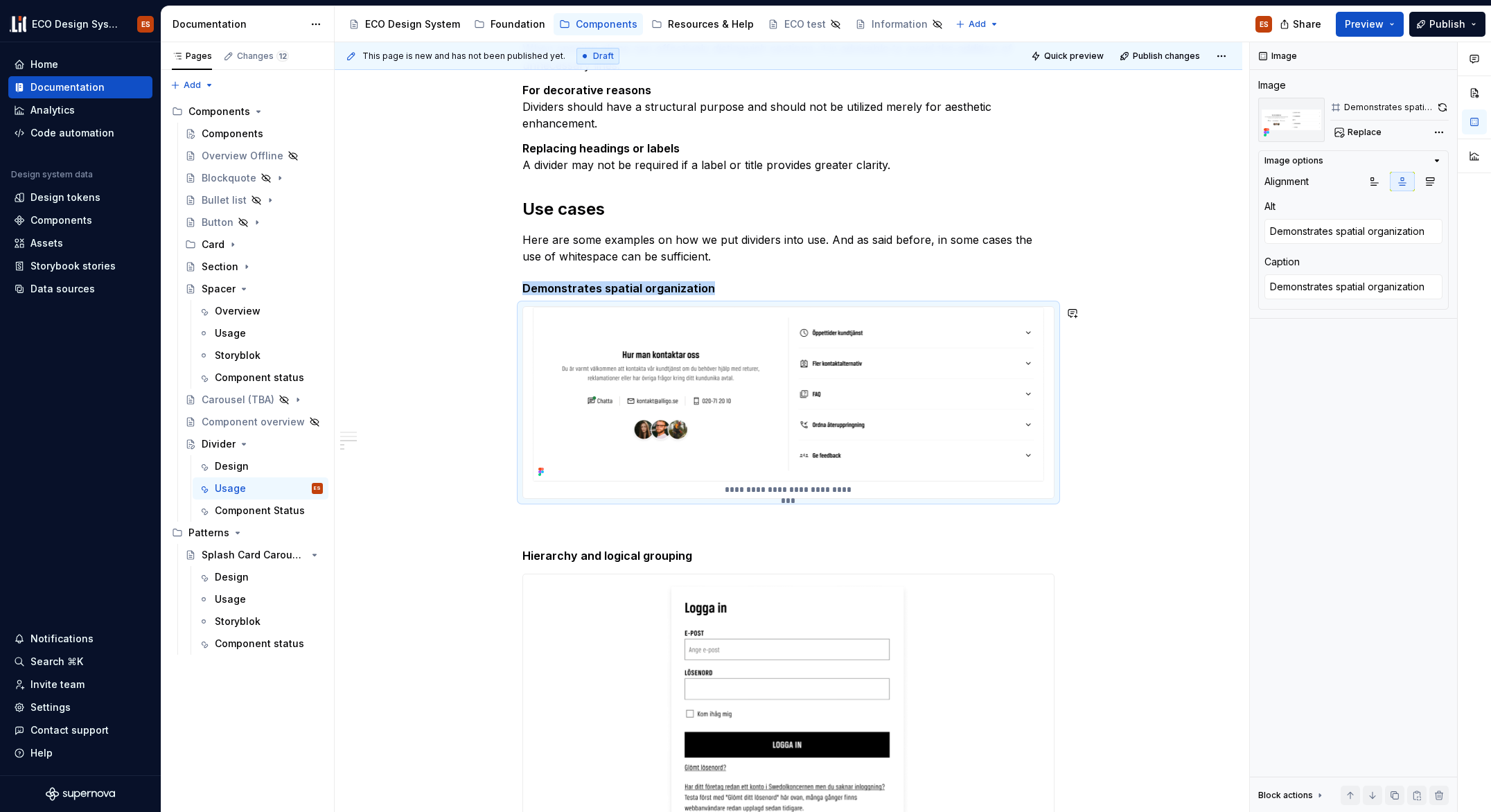
scroll to position [456, 0]
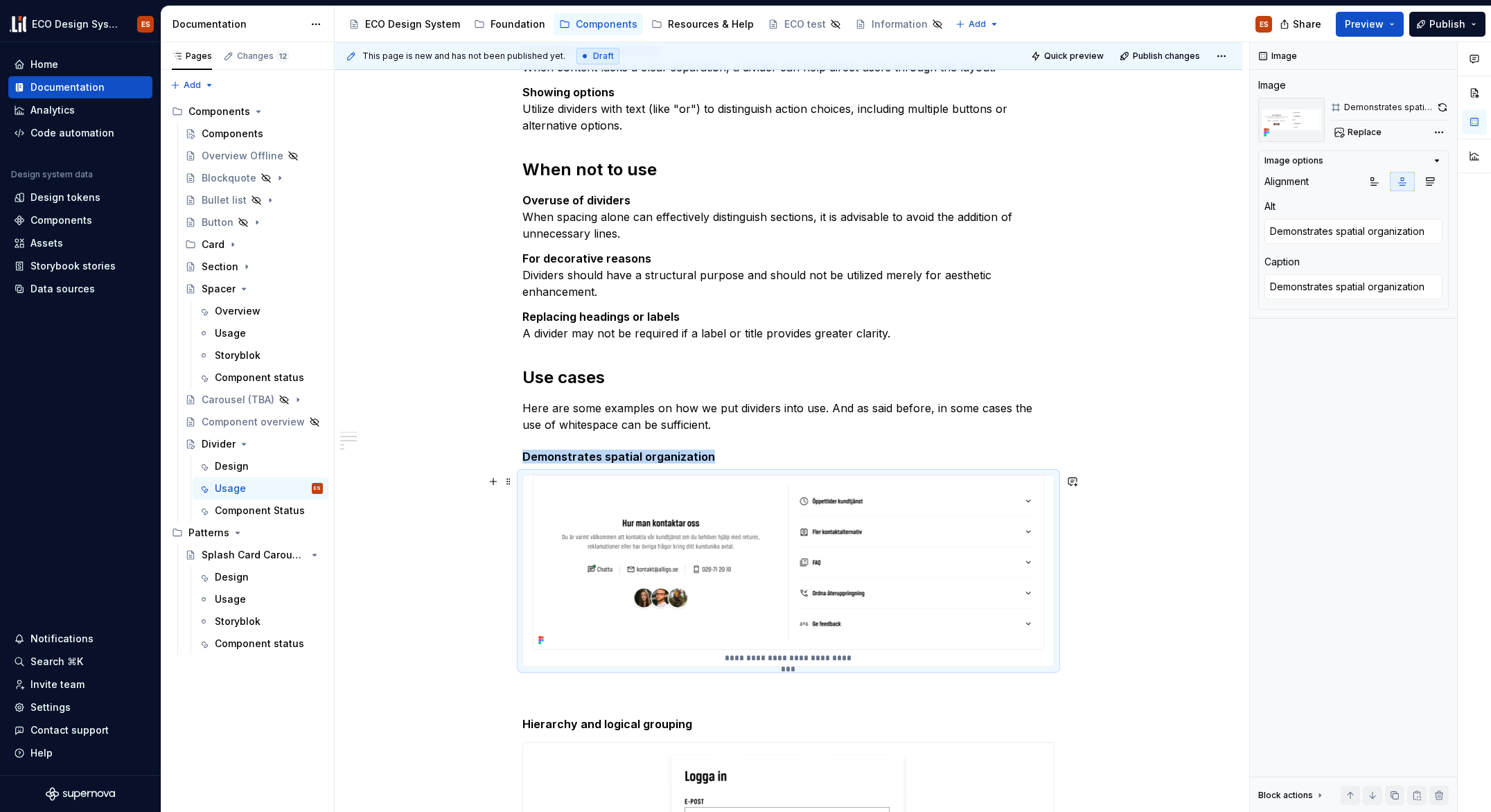
click at [987, 516] on img at bounding box center [789, 562] width 512 height 174
click at [1443, 104] on button "button" at bounding box center [1442, 107] width 13 height 19
click at [1445, 108] on button "button" at bounding box center [1442, 107] width 13 height 19
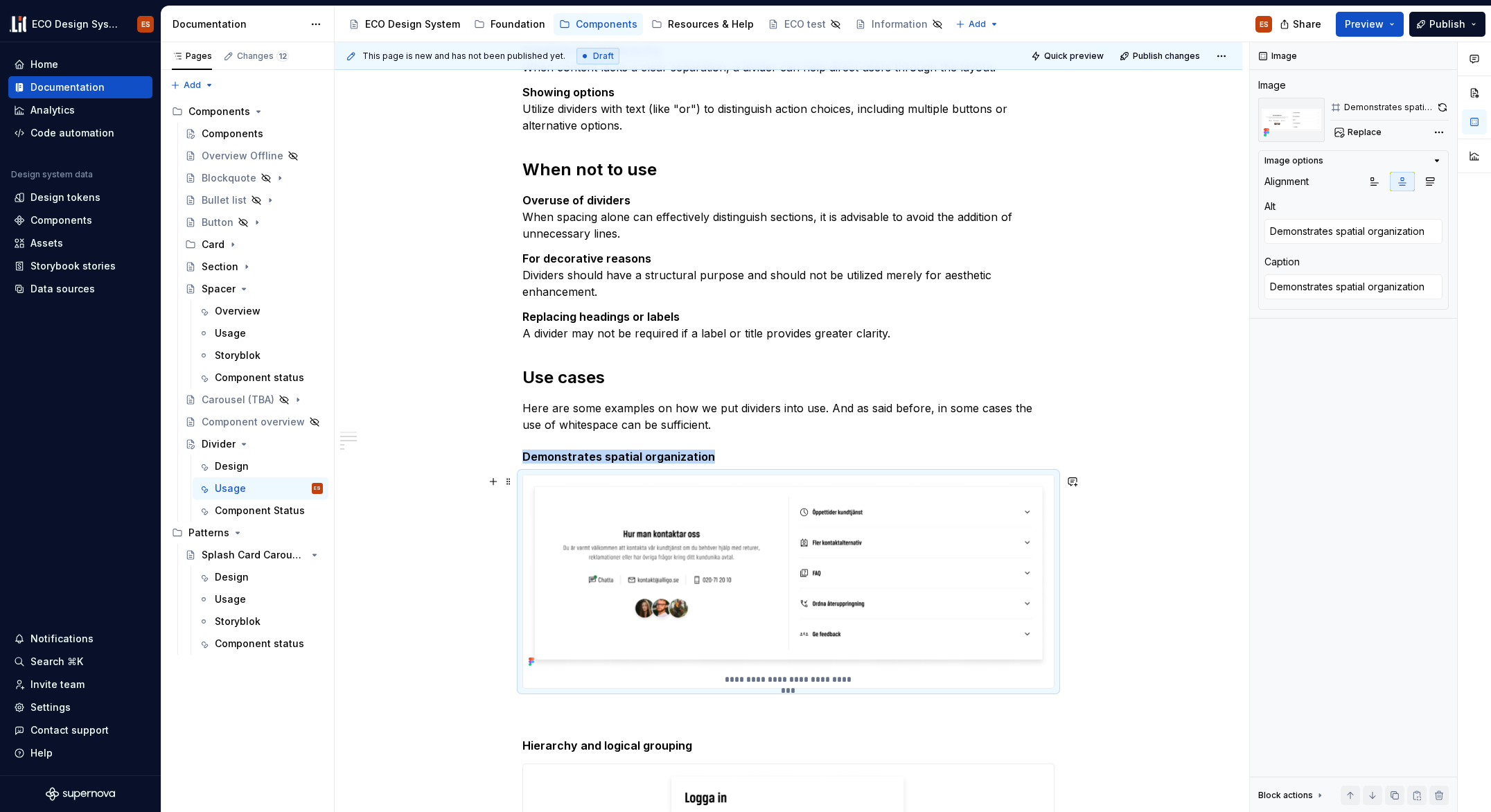
click at [1087, 566] on div "Dividers serve as a discreet method to categorize content into groups, sections…" at bounding box center [788, 629] width 908 height 1655
click at [1123, 588] on div "This page is new and has not been published yet. Draft Quick preview Publish ch…" at bounding box center [791, 428] width 915 height 770
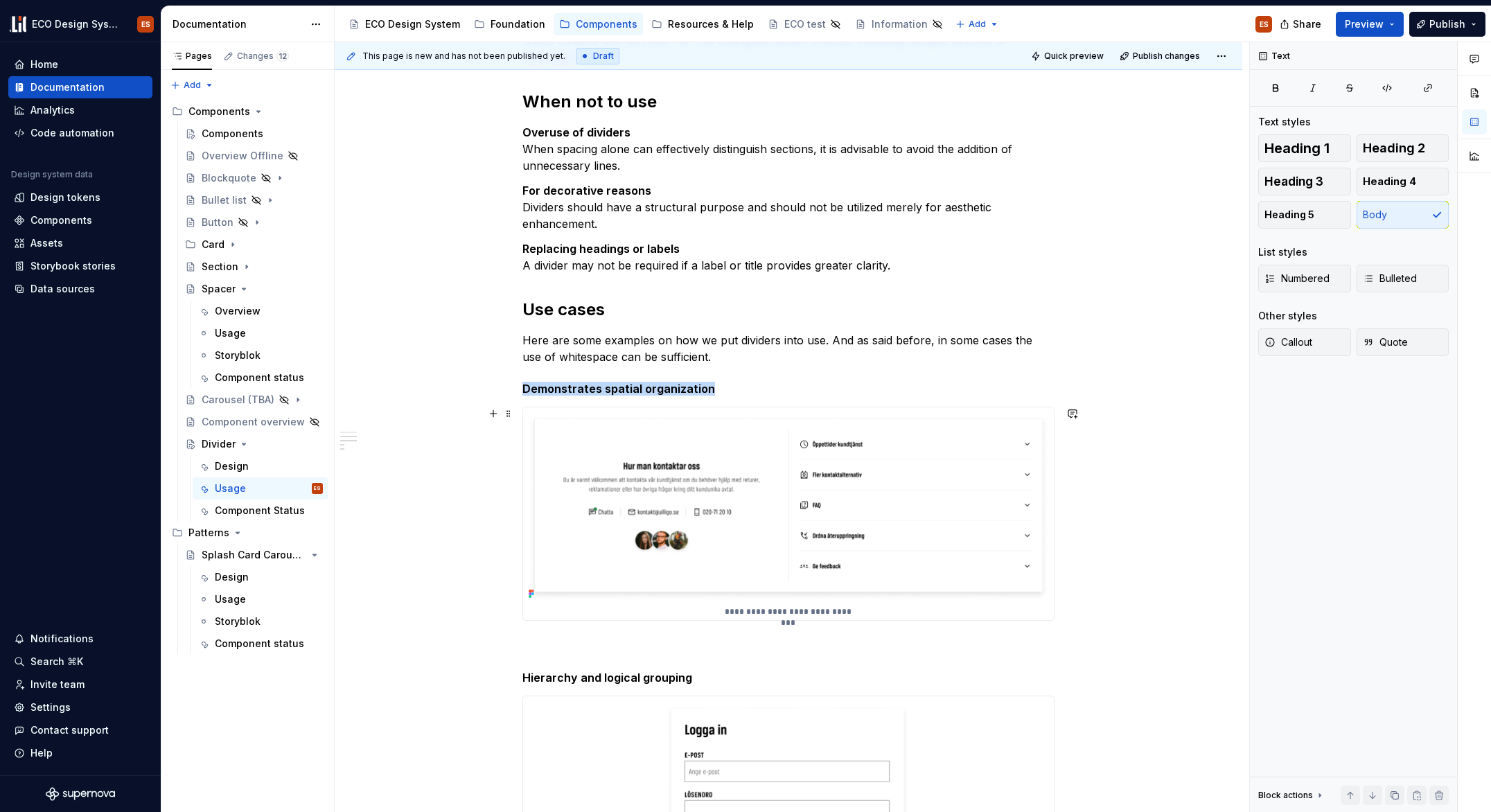
scroll to position [528, 0]
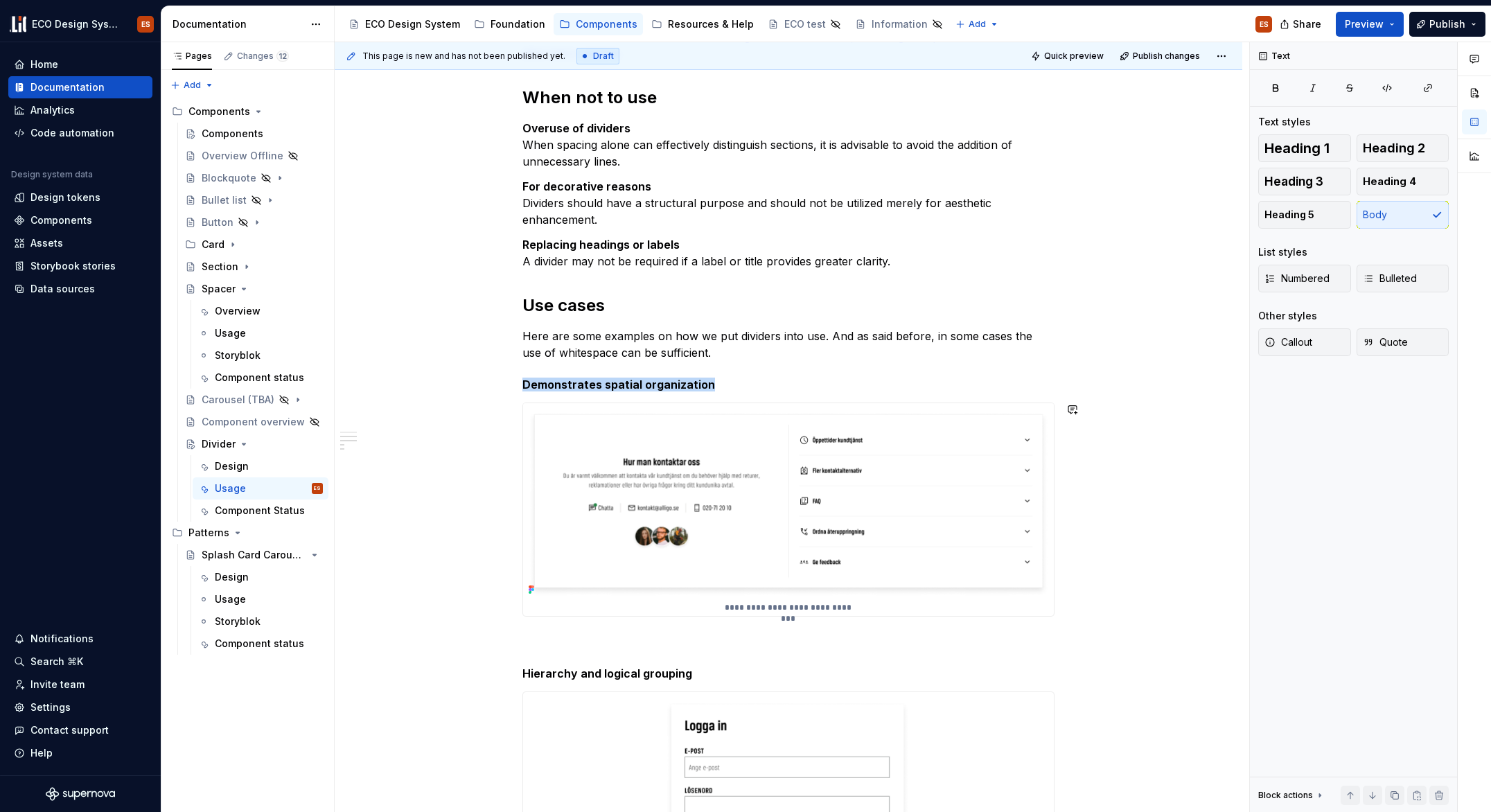
click at [1161, 626] on div "Dividers serve as a discreet method to categorize content into groups, sections…" at bounding box center [788, 557] width 908 height 1655
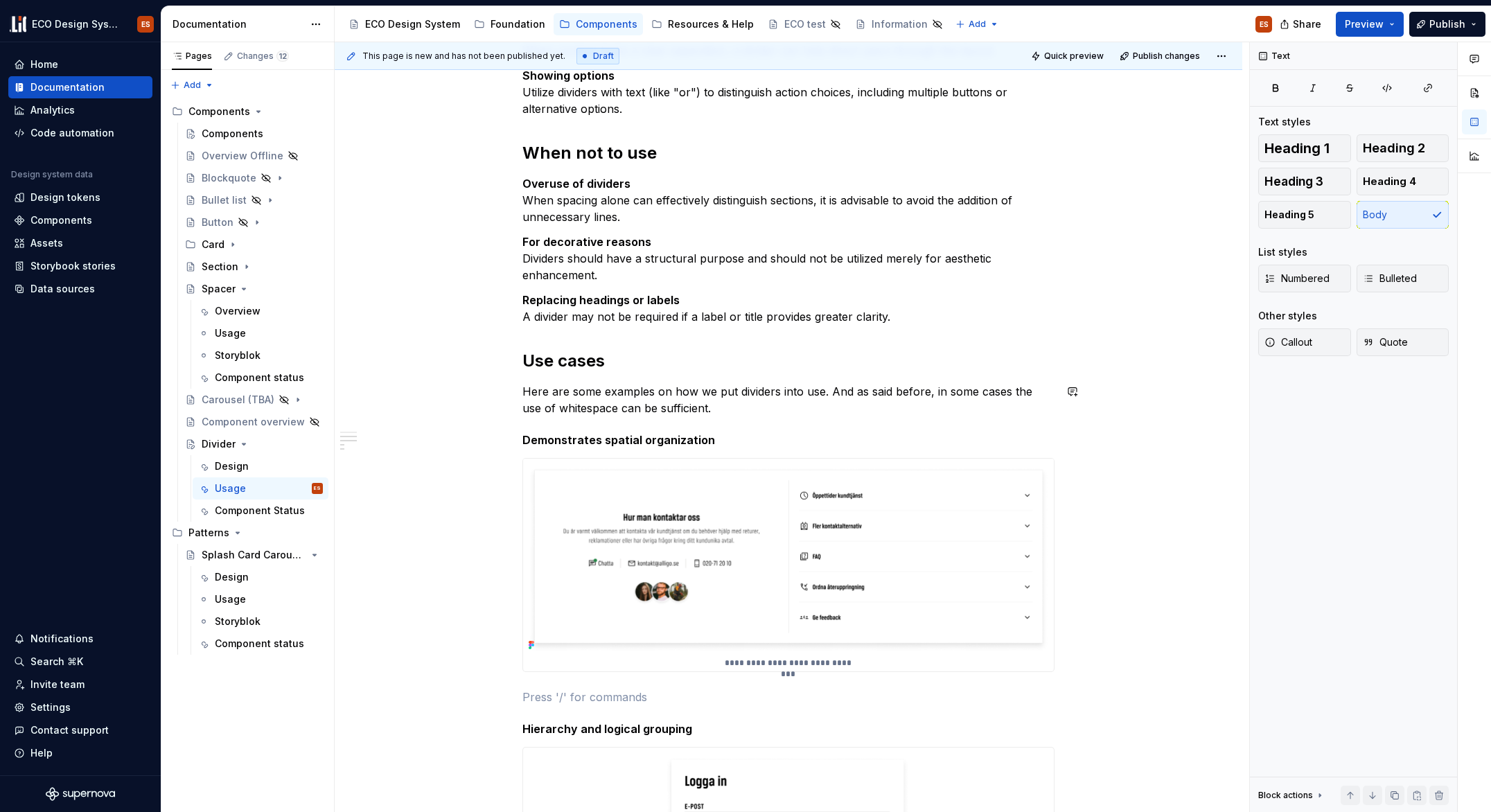
scroll to position [467, 0]
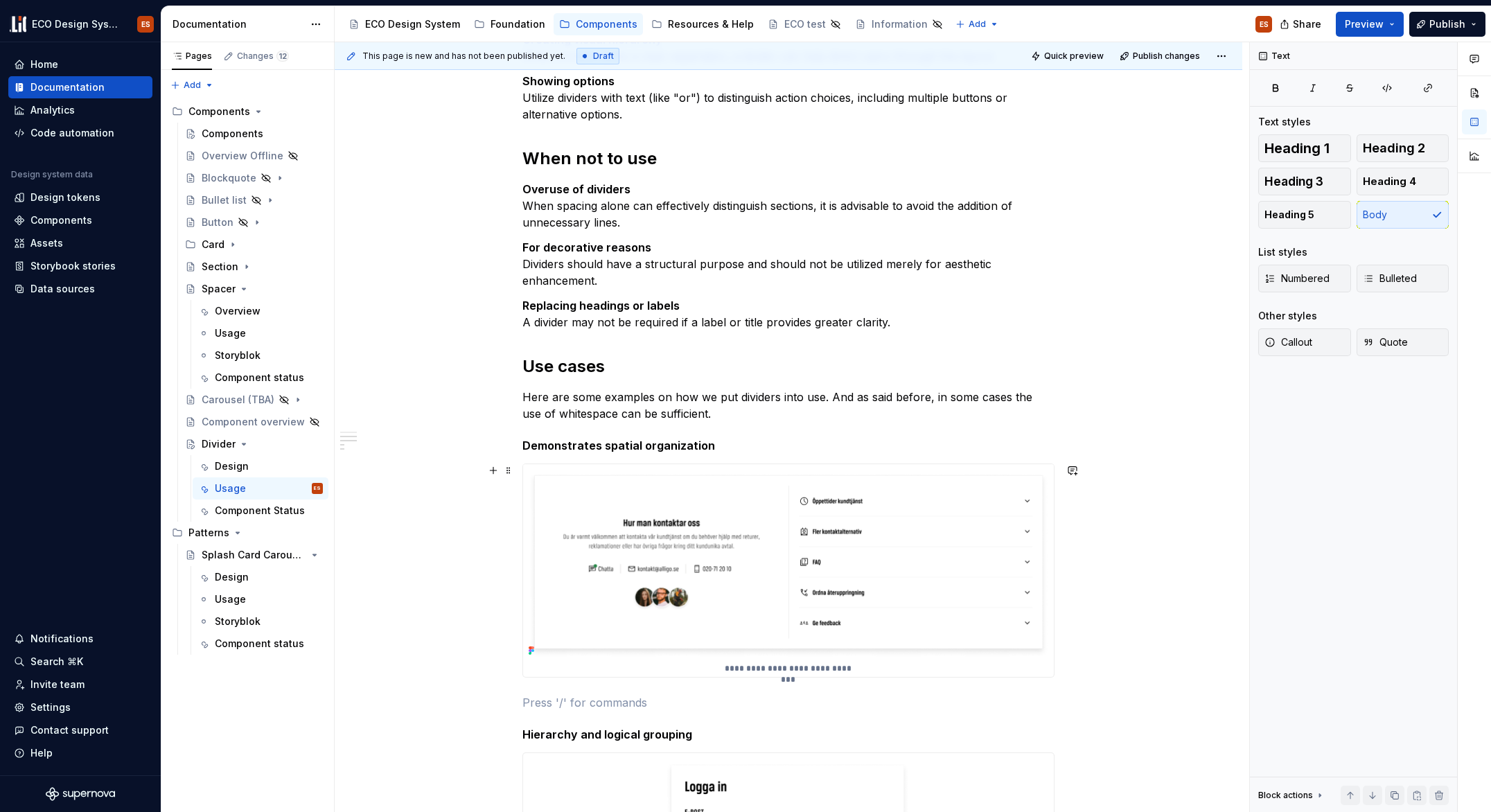
click at [1188, 609] on div "Dividers serve as a discreet method to categorize content into groups, sections…" at bounding box center [788, 618] width 908 height 1655
click at [1391, 25] on button "Preview" at bounding box center [1369, 24] width 68 height 25
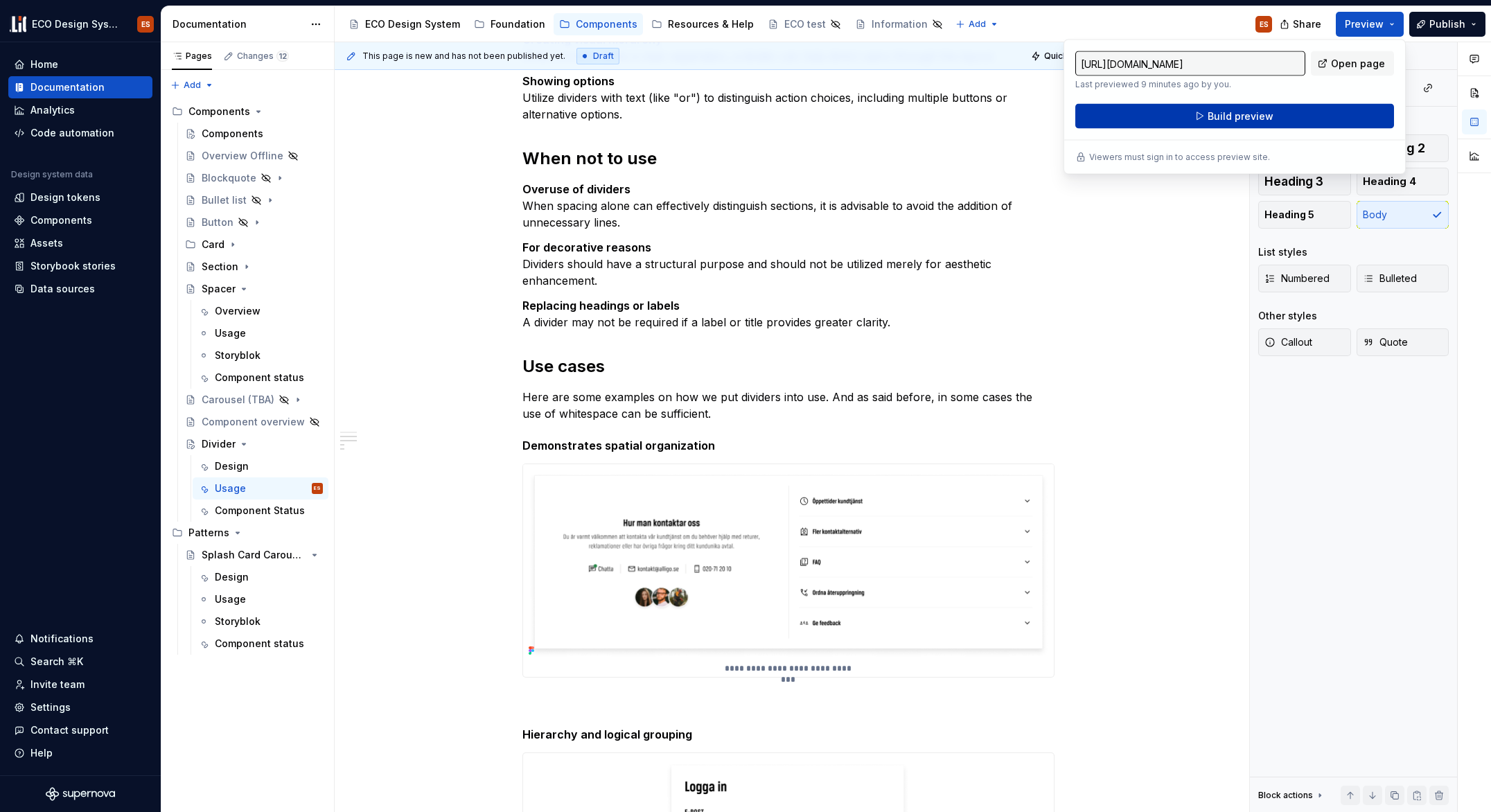
click at [1320, 121] on button "Build preview" at bounding box center [1235, 115] width 319 height 25
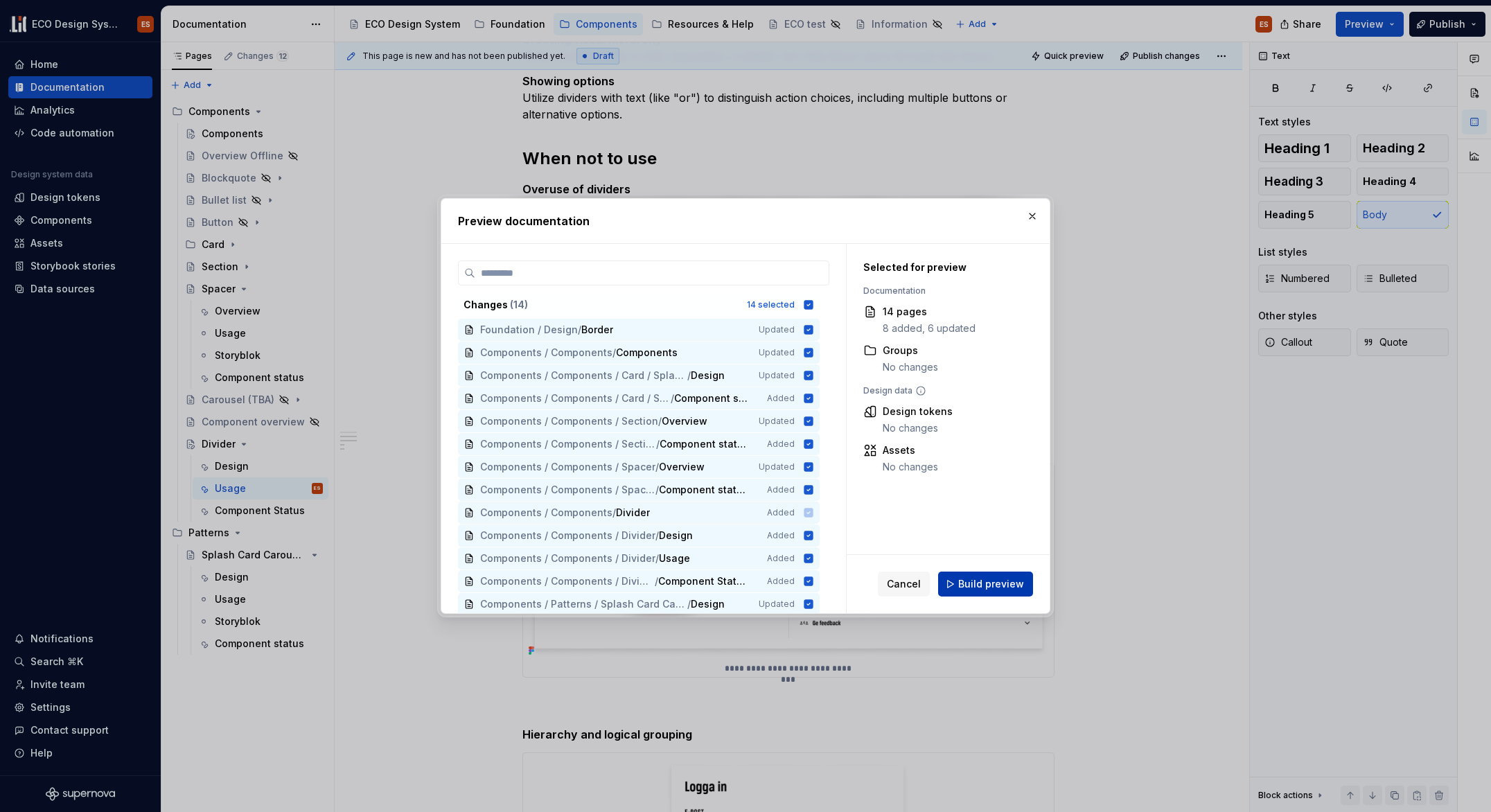
click at [1009, 588] on span "Build preview" at bounding box center [991, 583] width 65 height 14
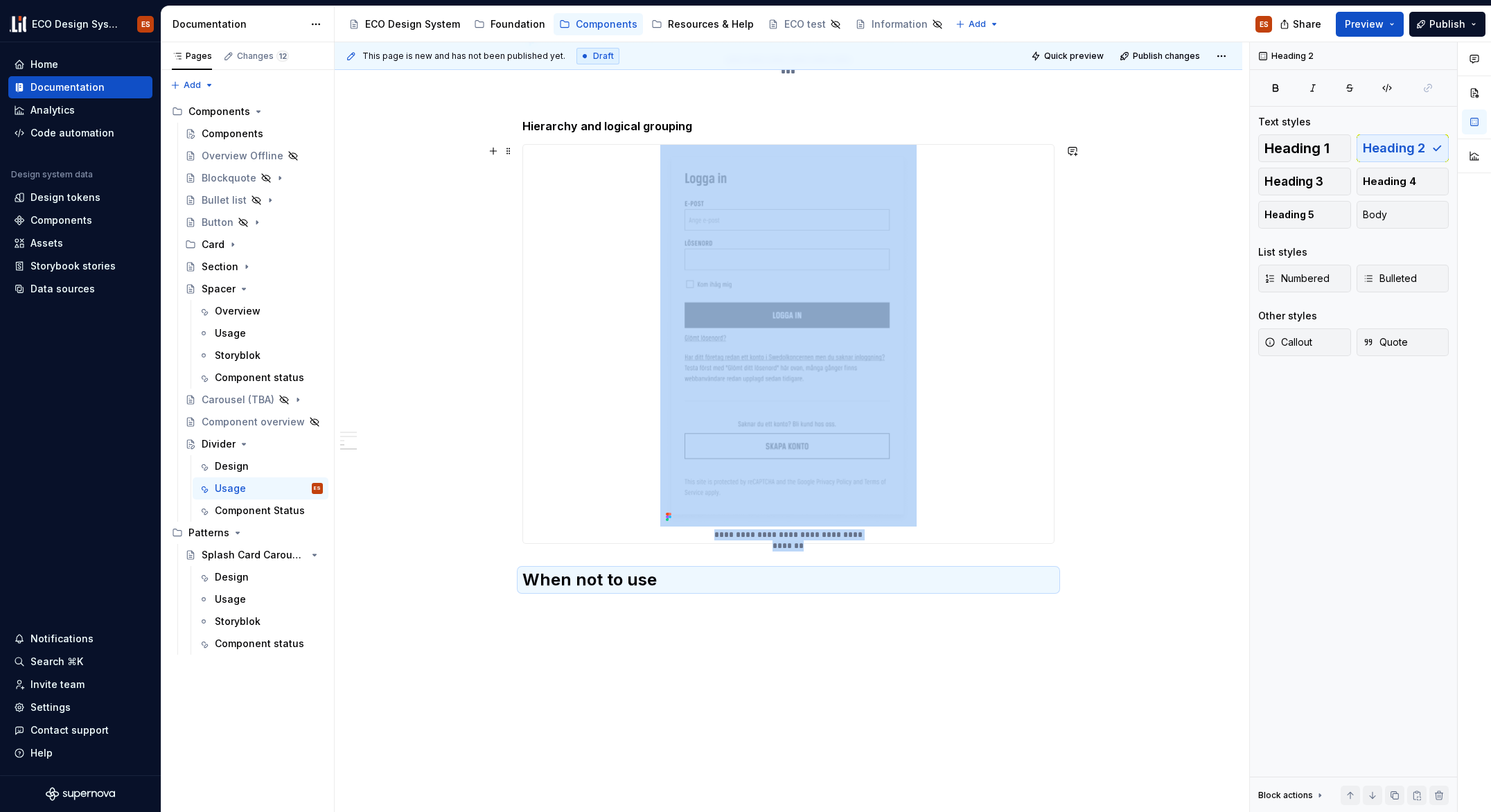
scroll to position [1025, 0]
click at [492, 147] on button "button" at bounding box center [492, 151] width 19 height 19
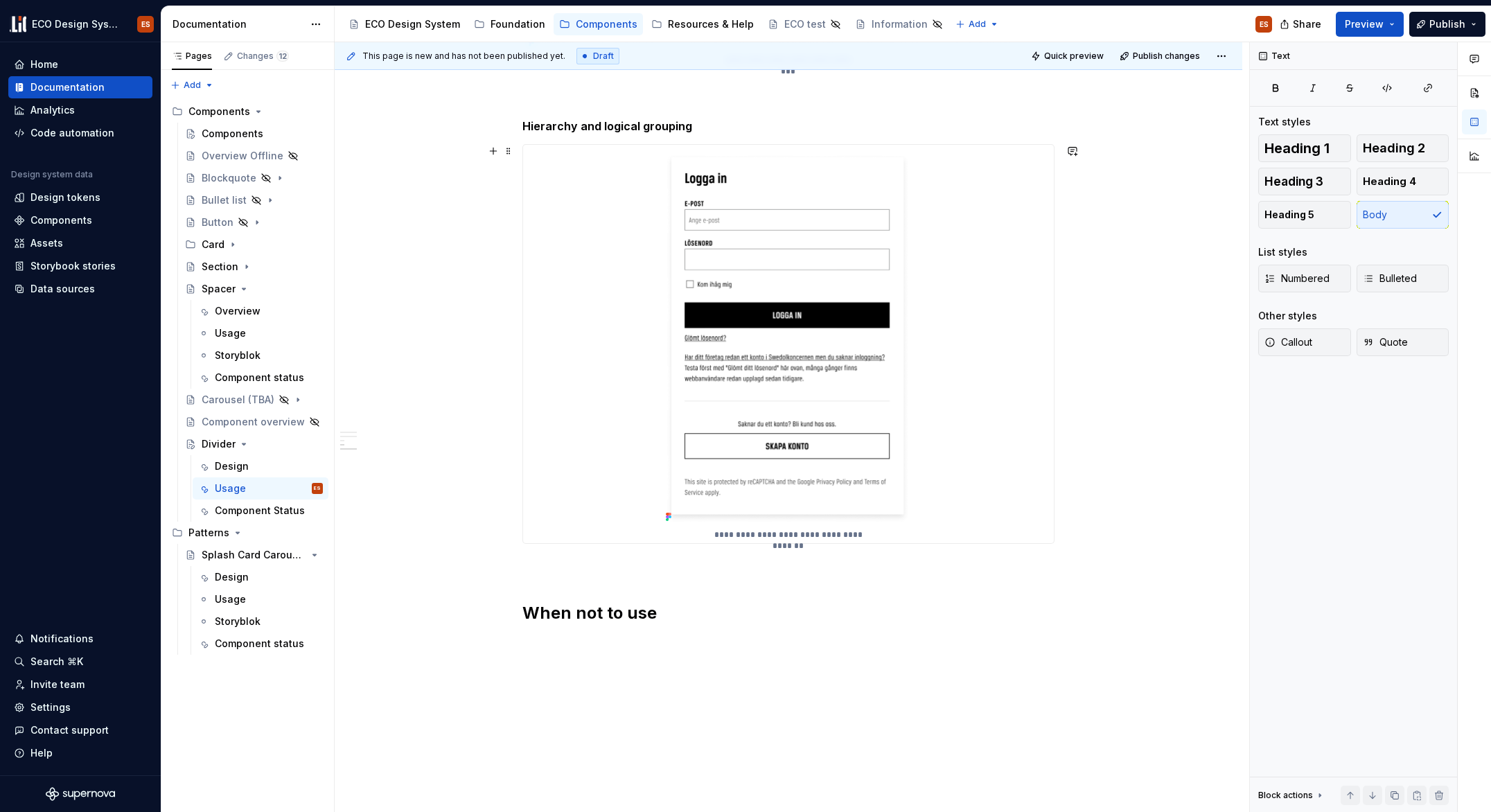
click at [1179, 521] on div "Dividers serve as a discreet method to categorize content into groups, sections…" at bounding box center [788, 71] width 908 height 1679
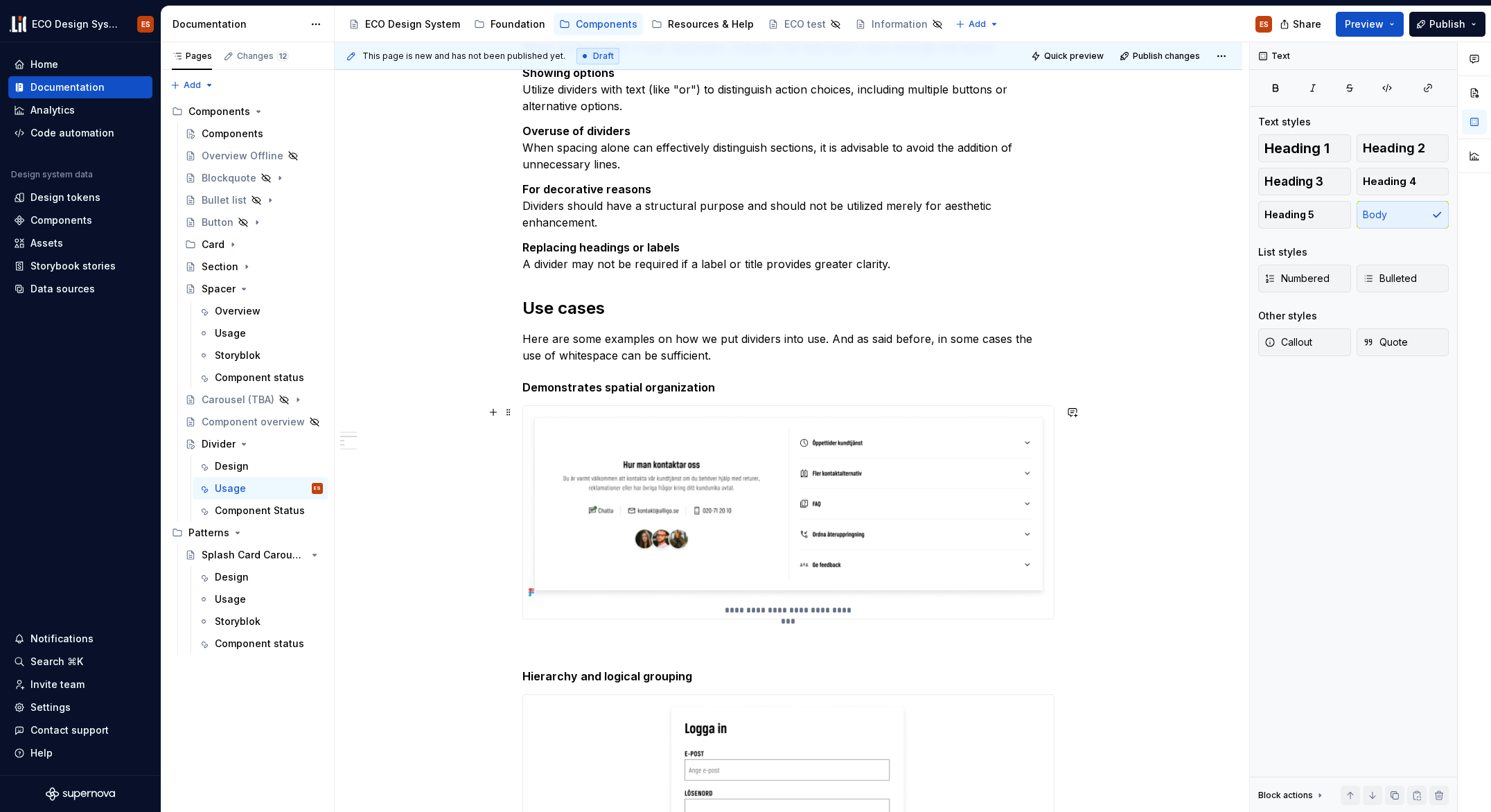
scroll to position [128, 0]
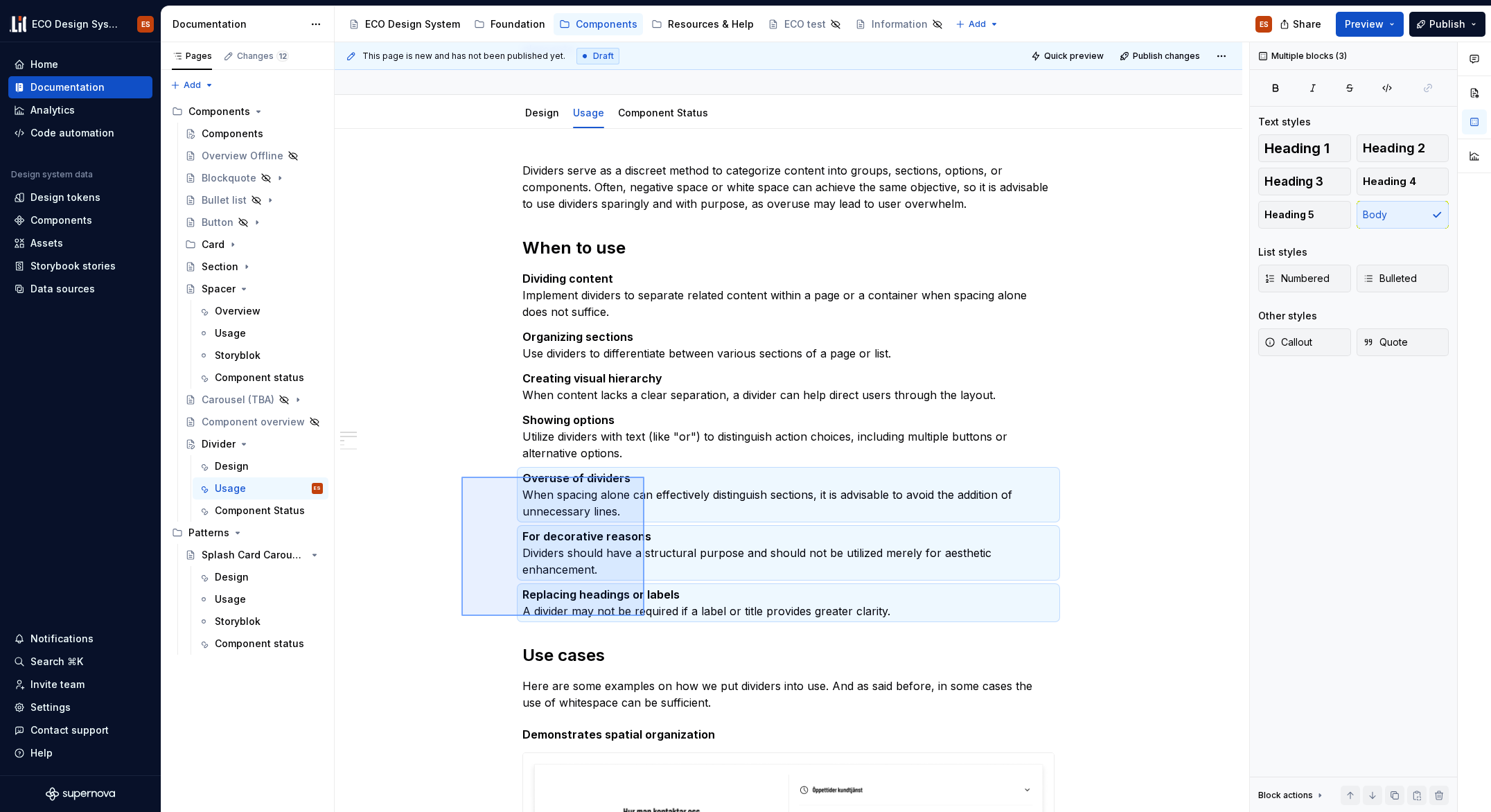
drag, startPoint x: 462, startPoint y: 477, endPoint x: 646, endPoint y: 618, distance: 231.8
click at [646, 618] on div "This page is new and has not been published yet. Draft Quick preview Publish ch…" at bounding box center [791, 428] width 915 height 770
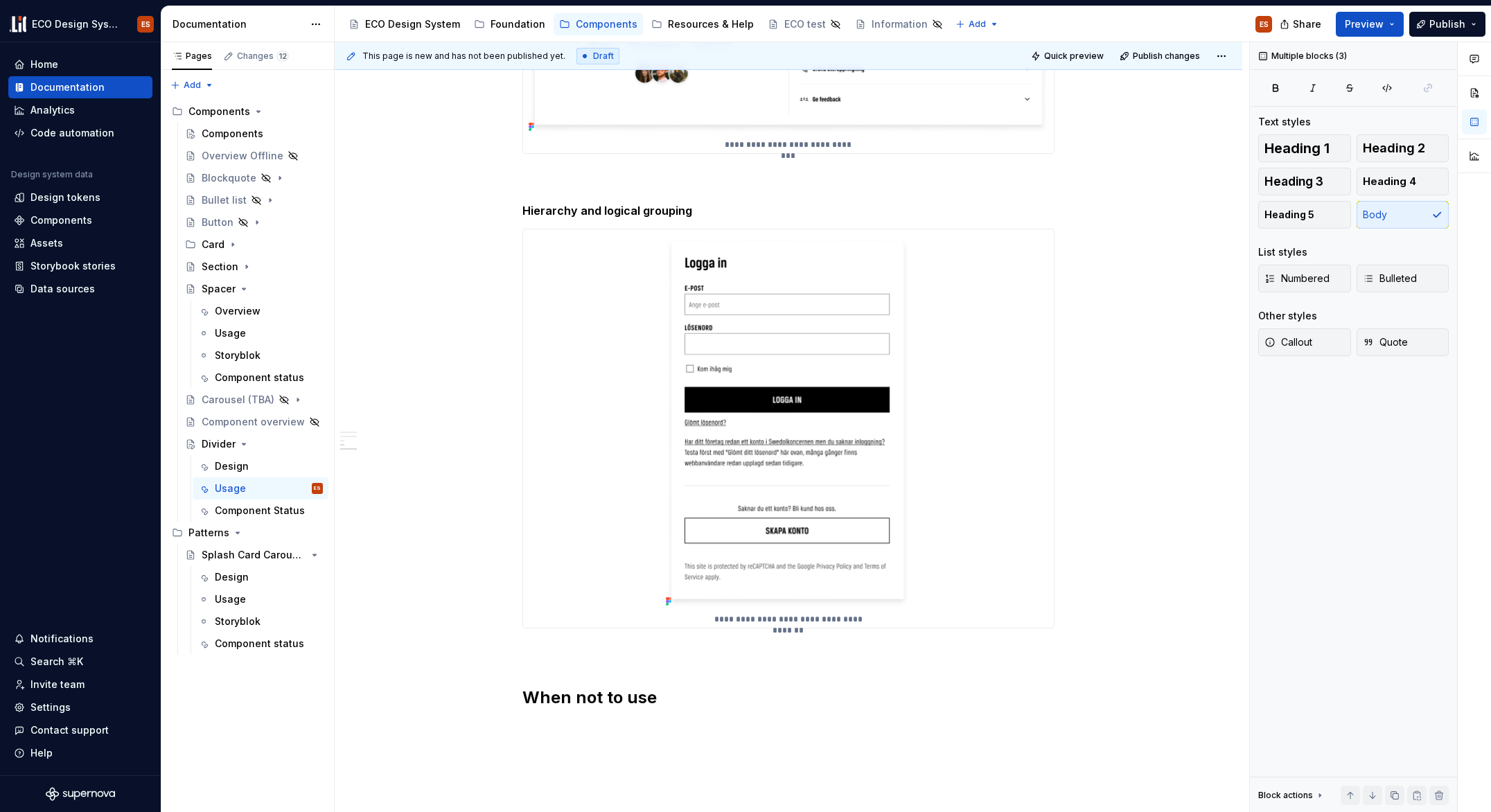
scroll to position [1124, 0]
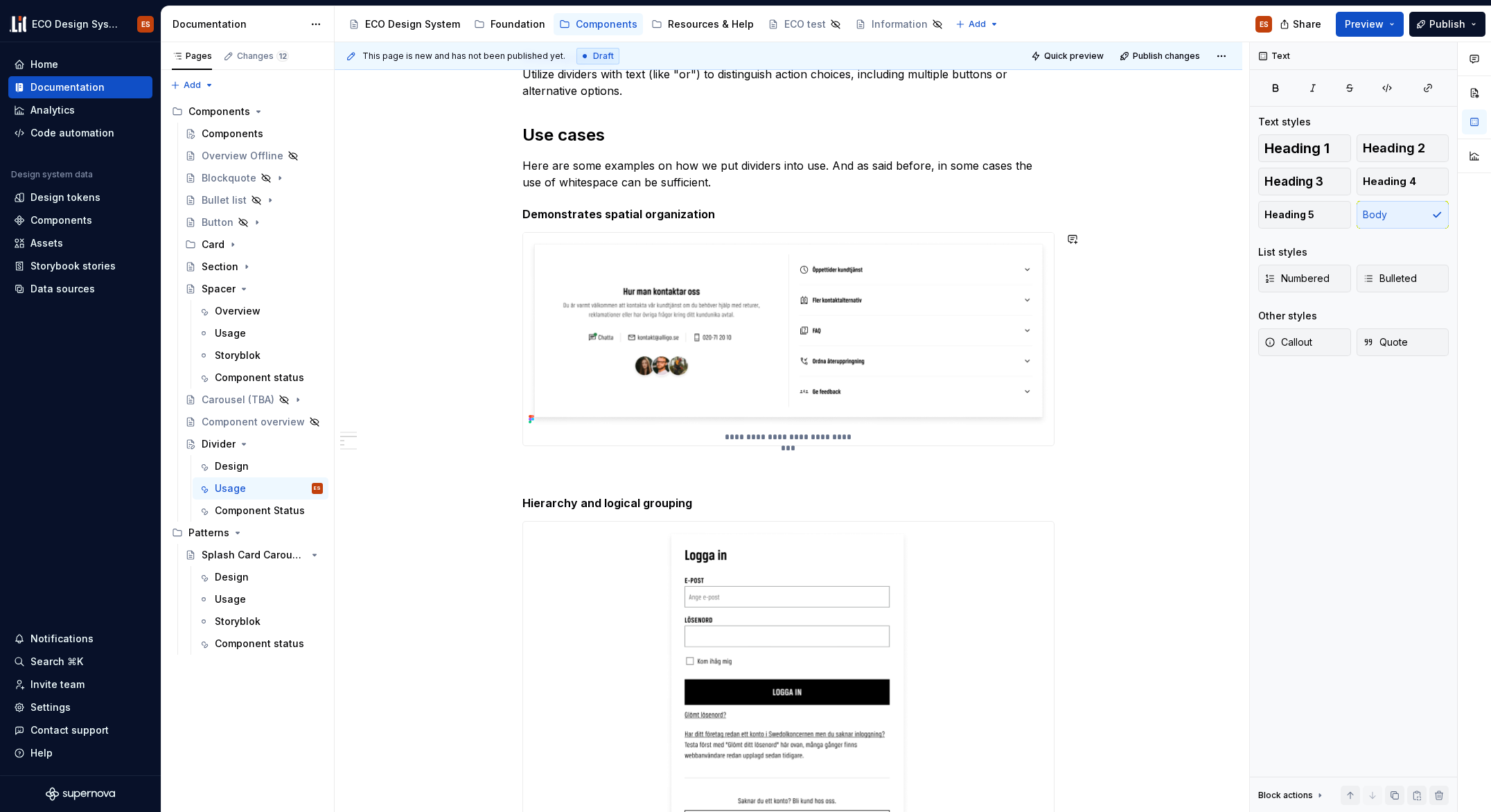
scroll to position [515, 0]
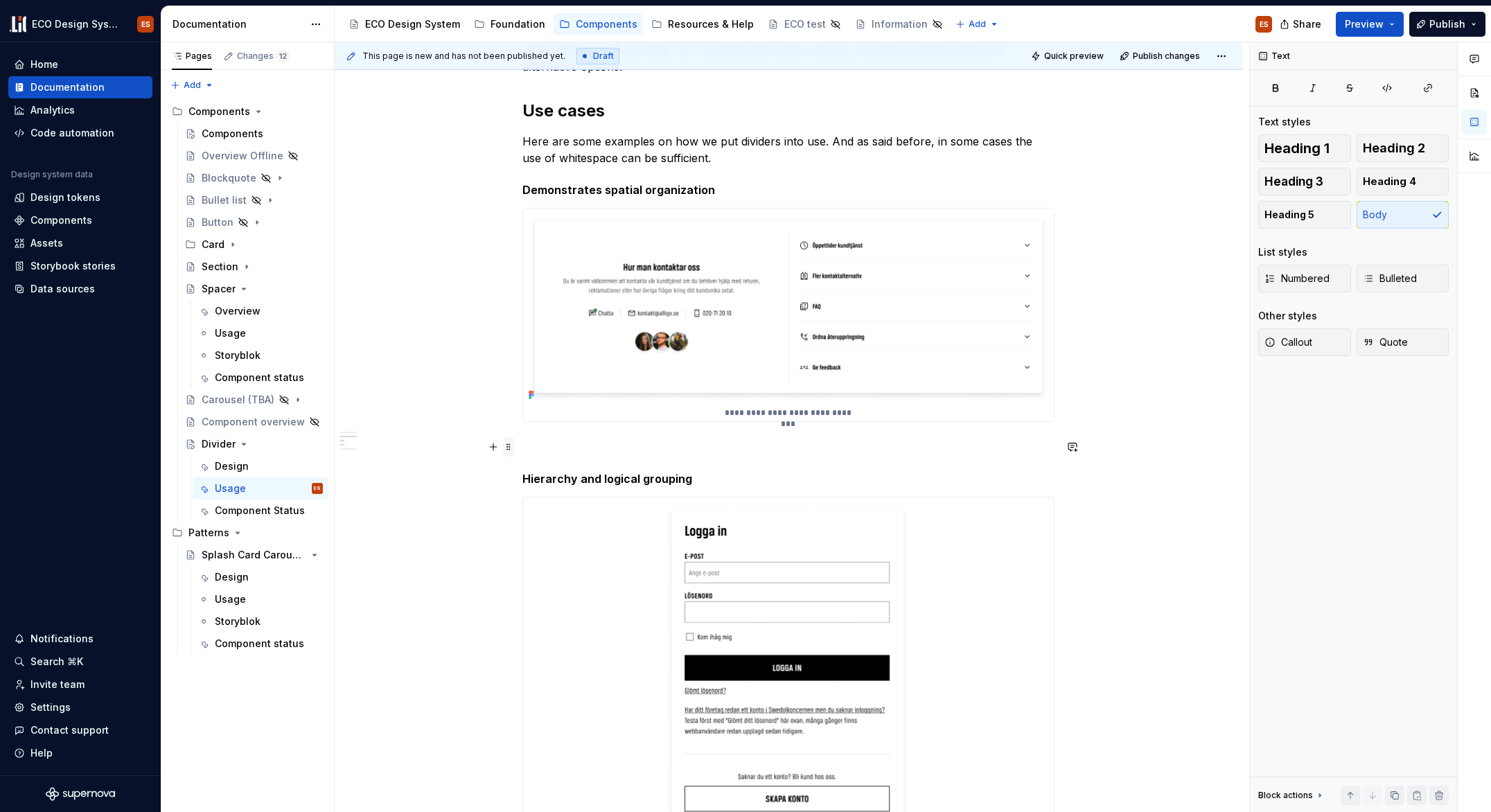
click at [508, 447] on span at bounding box center [509, 446] width 11 height 19
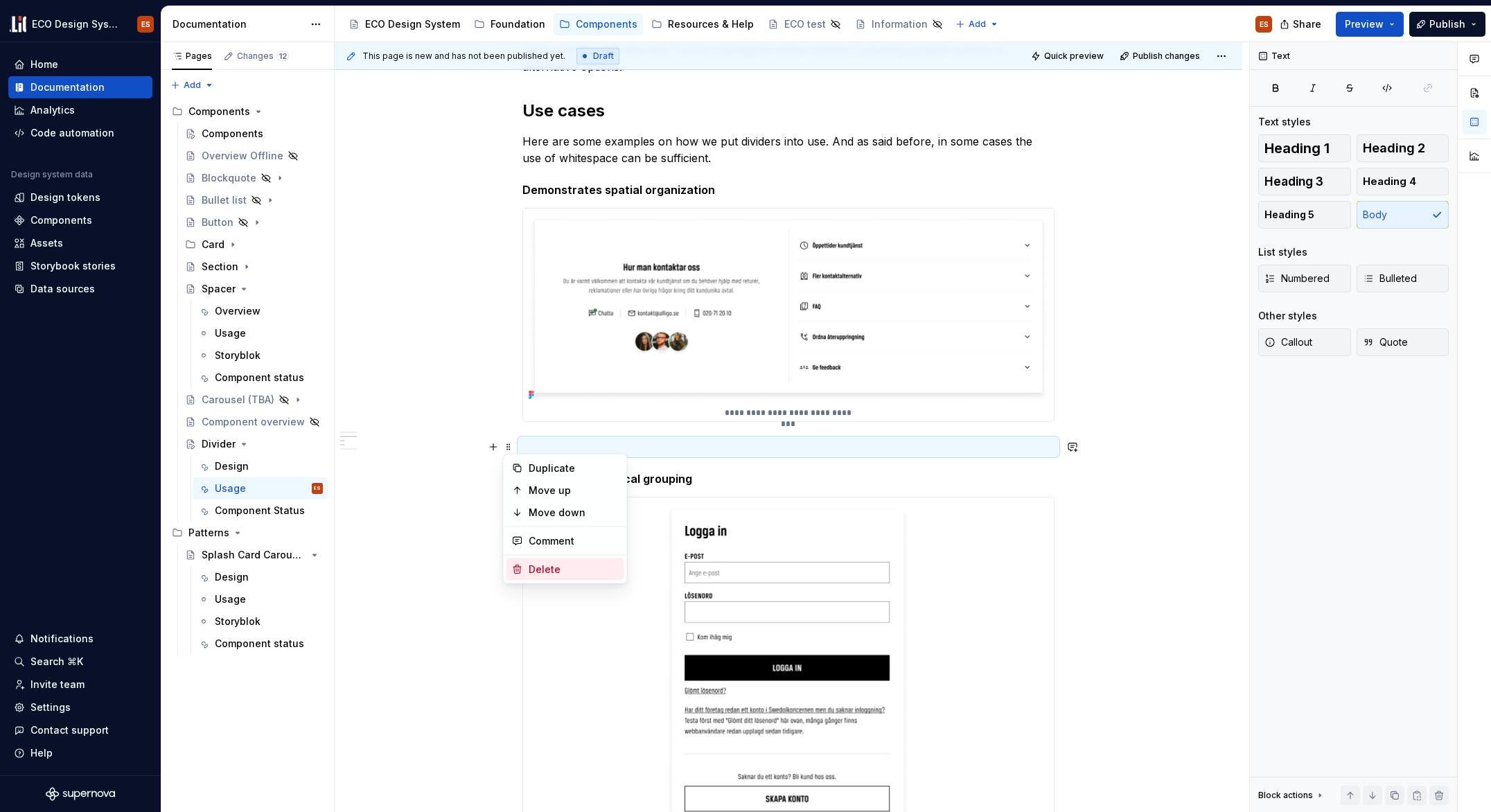
click at [542, 570] on div "Delete" at bounding box center [573, 569] width 90 height 14
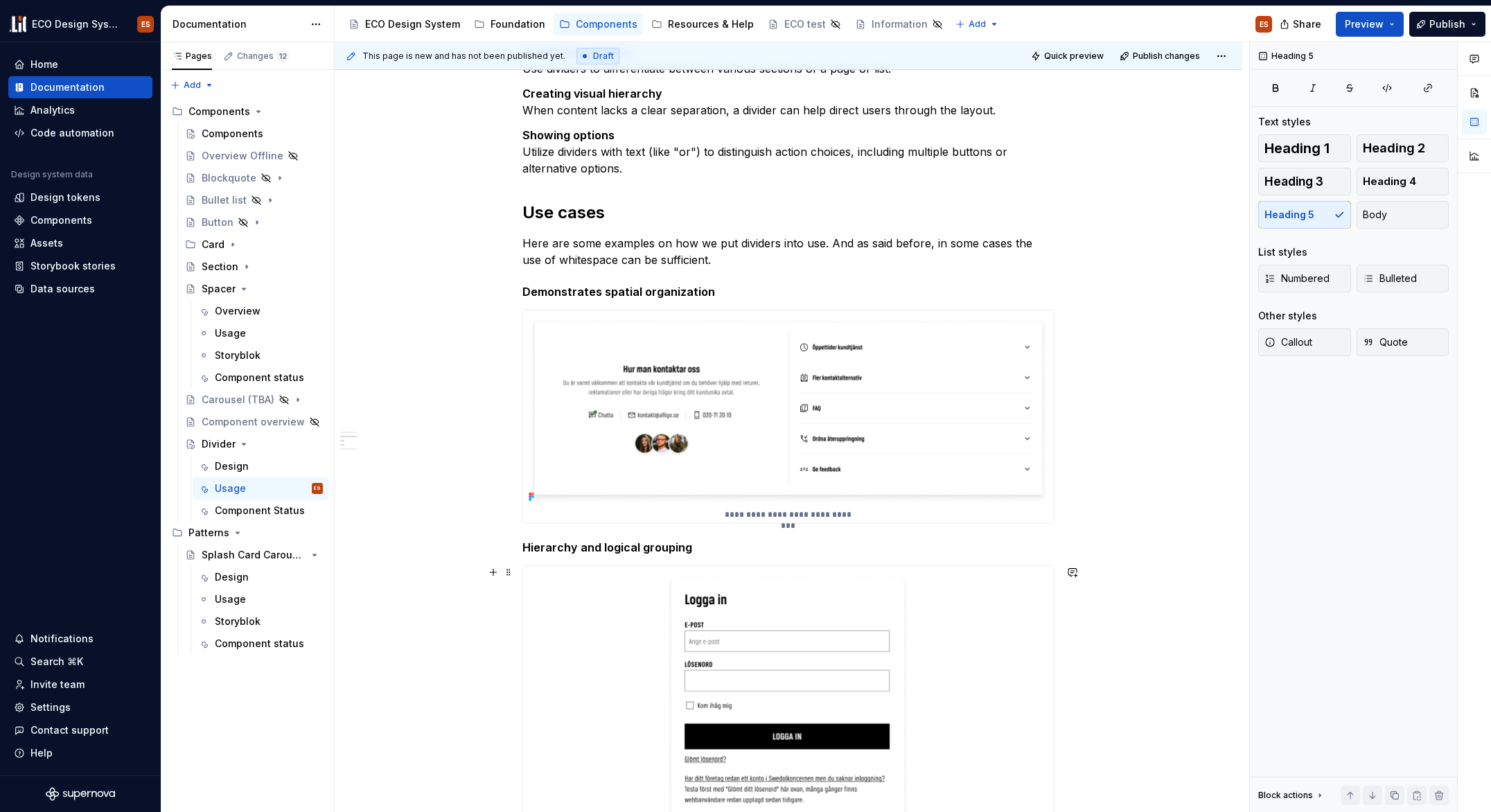
scroll to position [270, 0]
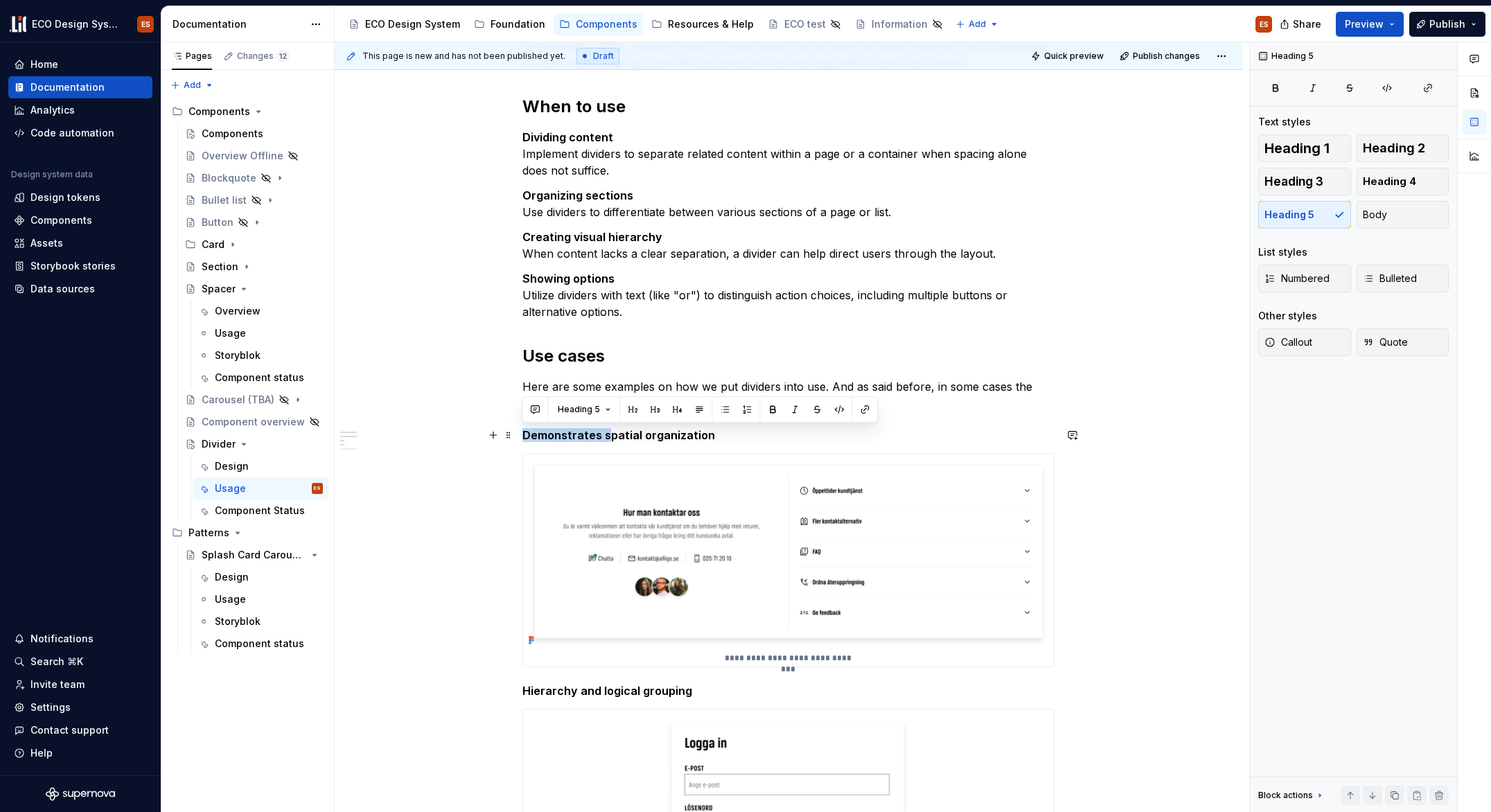
drag, startPoint x: 607, startPoint y: 435, endPoint x: 518, endPoint y: 433, distance: 89.0
click at [522, 433] on h5 "Demonstrates spatial organization" at bounding box center [789, 434] width 532 height 14
click at [452, 477] on div "**********" at bounding box center [788, 810] width 908 height 1647
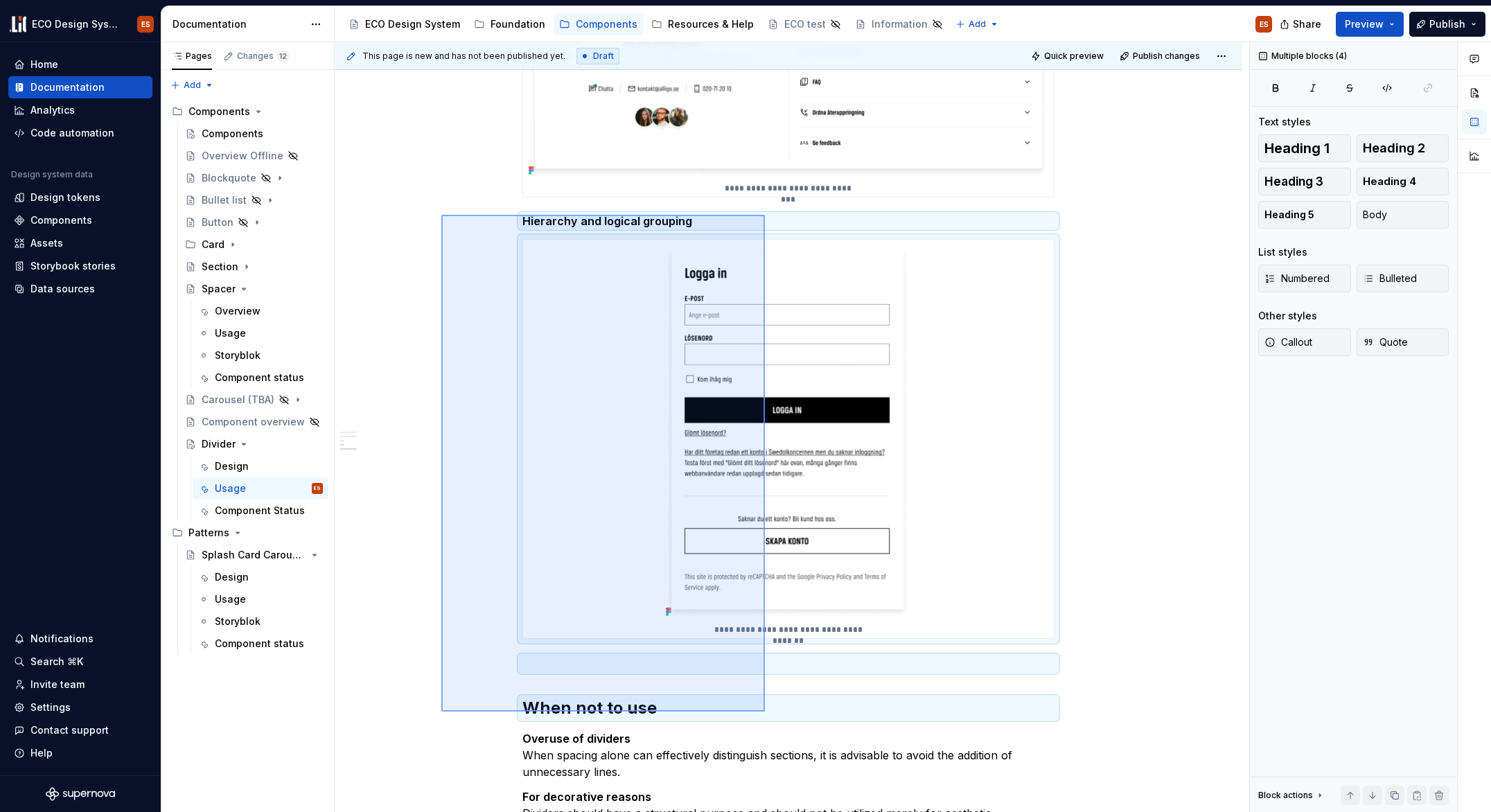
scroll to position [742, 0]
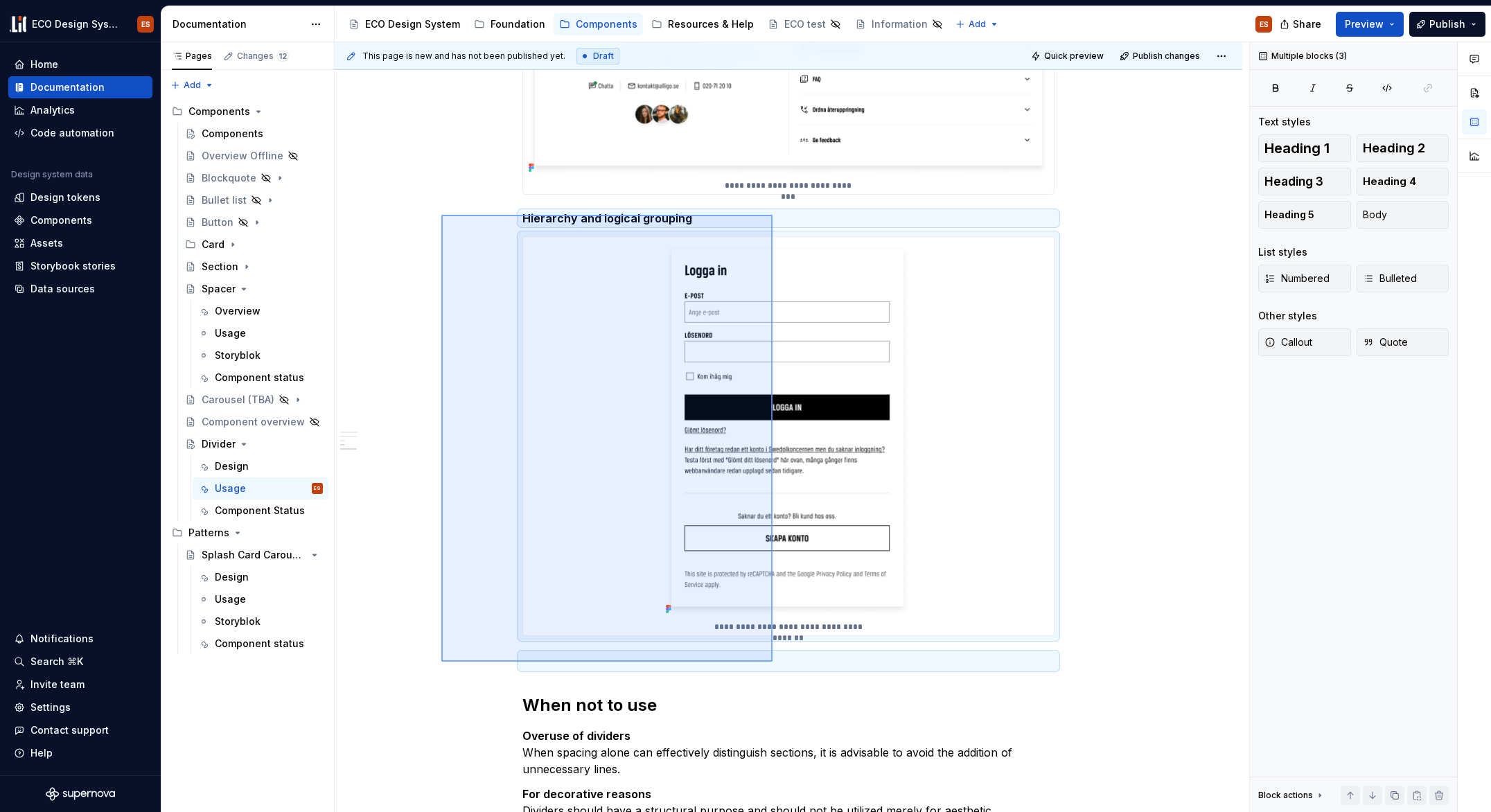
drag, startPoint x: 442, startPoint y: 354, endPoint x: 772, endPoint y: 661, distance: 450.7
click at [772, 661] on div "This page is new and has not been published yet. Draft Quick preview Publish ch…" at bounding box center [791, 428] width 915 height 770
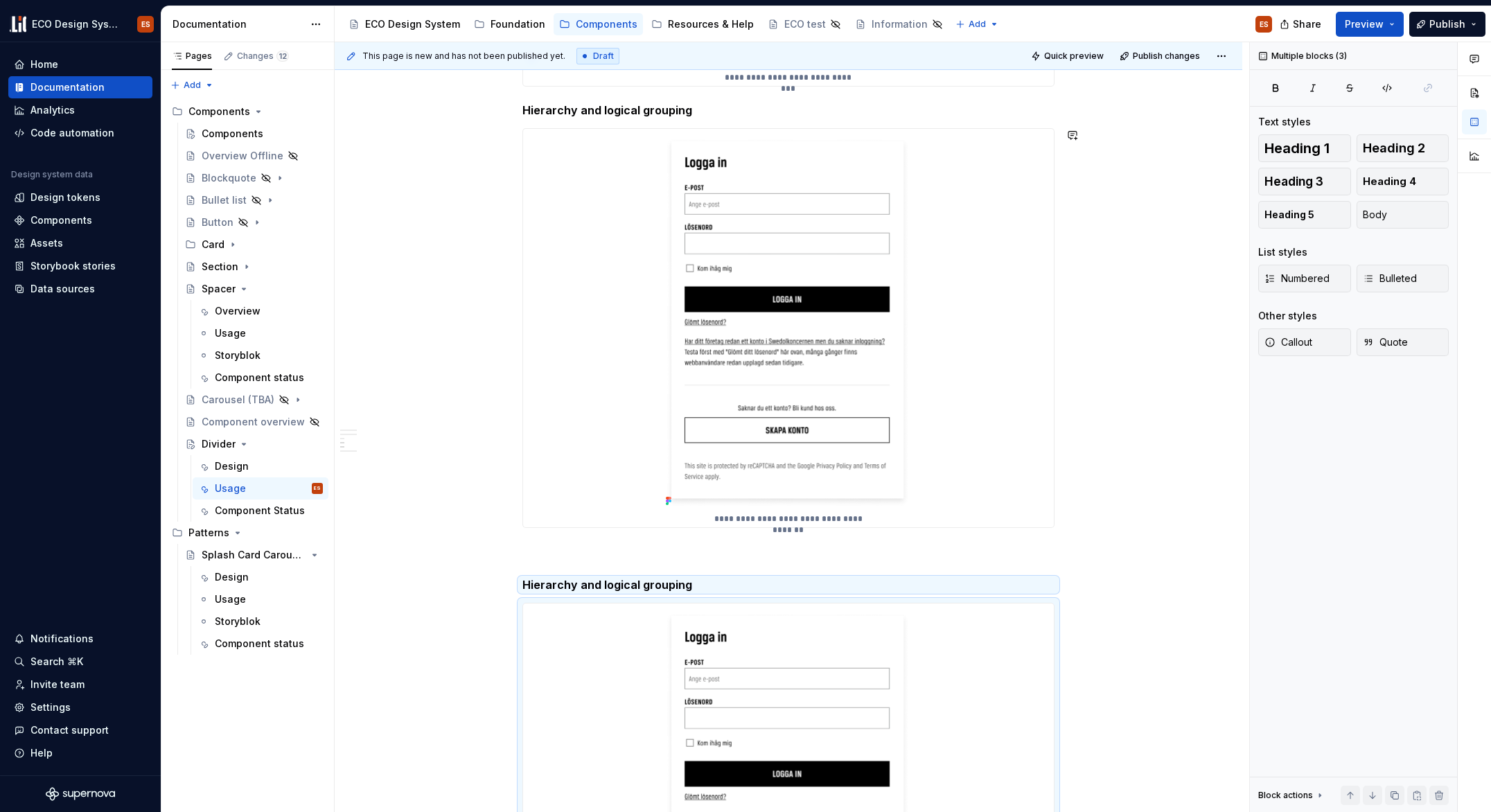
scroll to position [1064, 0]
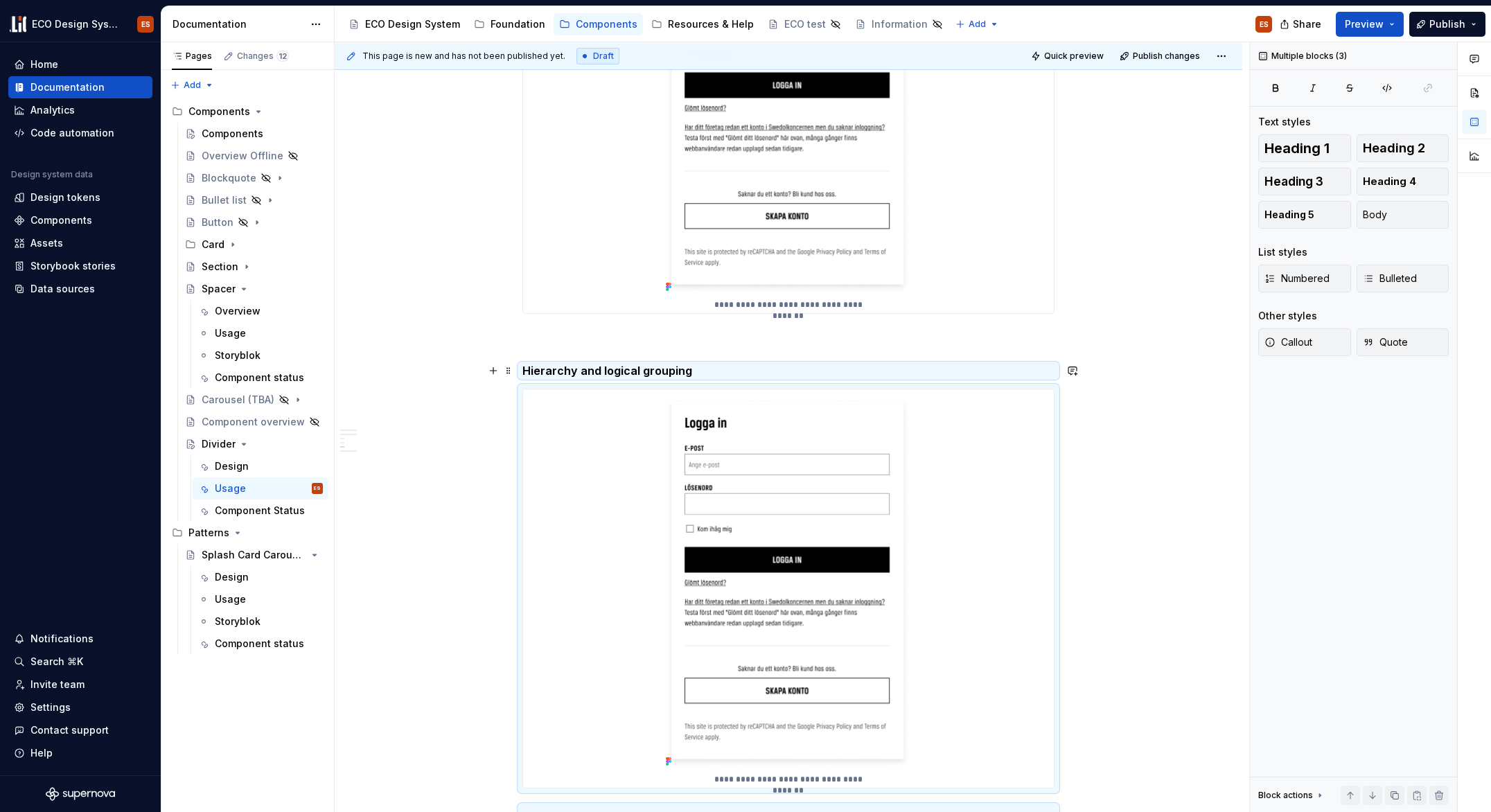
click at [612, 369] on h5 "Hierarchy and logical grouping" at bounding box center [789, 370] width 532 height 14
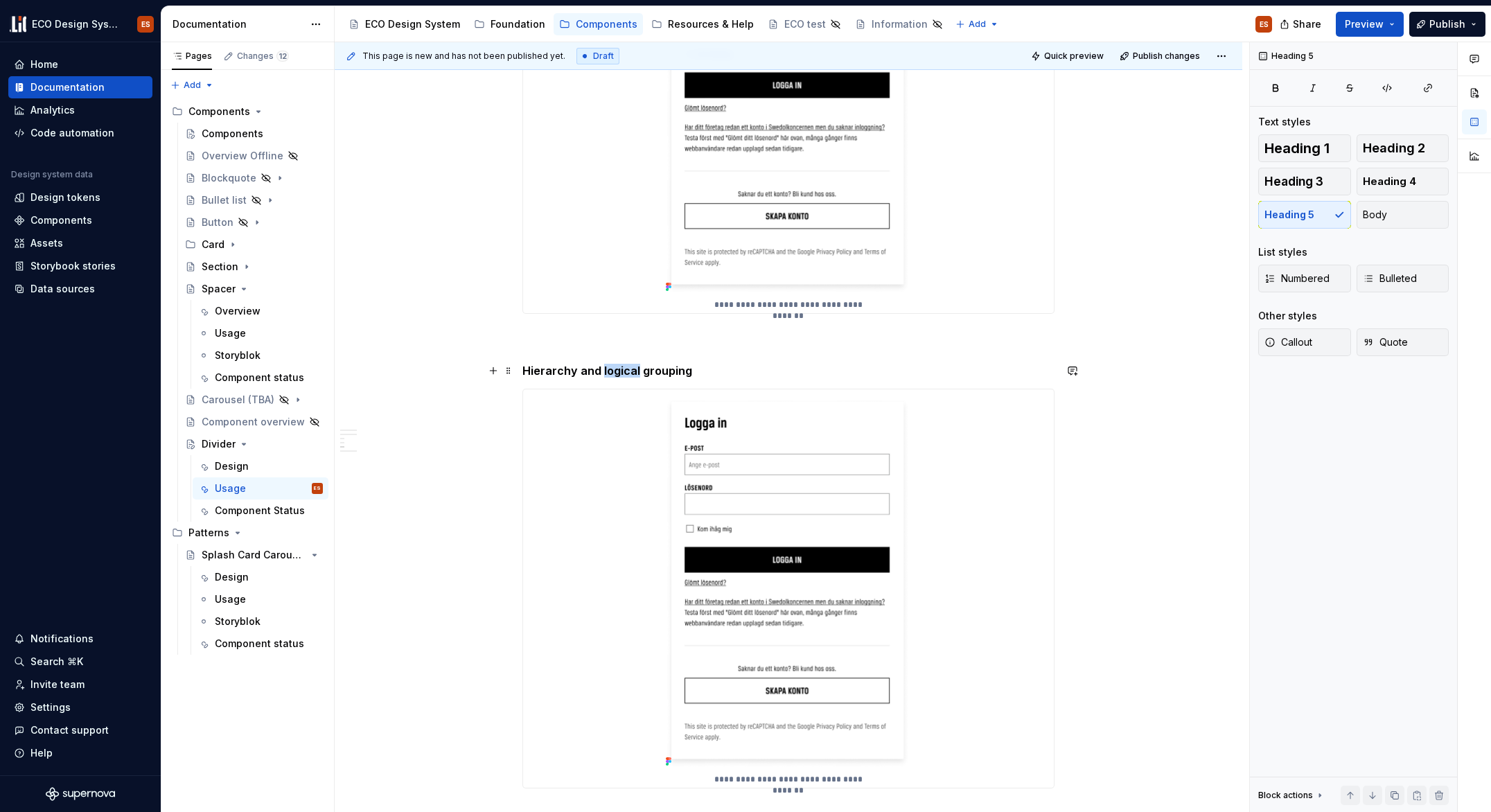
click at [612, 369] on h5 "Hierarchy and logical grouping" at bounding box center [789, 370] width 532 height 14
drag, startPoint x: 606, startPoint y: 372, endPoint x: 522, endPoint y: 371, distance: 84.0
click at [522, 371] on div "**********" at bounding box center [788, 253] width 908 height 2121
click at [632, 371] on h5 "Separating different content types within a container" at bounding box center [789, 370] width 532 height 14
click at [1089, 504] on div "**********" at bounding box center [788, 253] width 908 height 2121
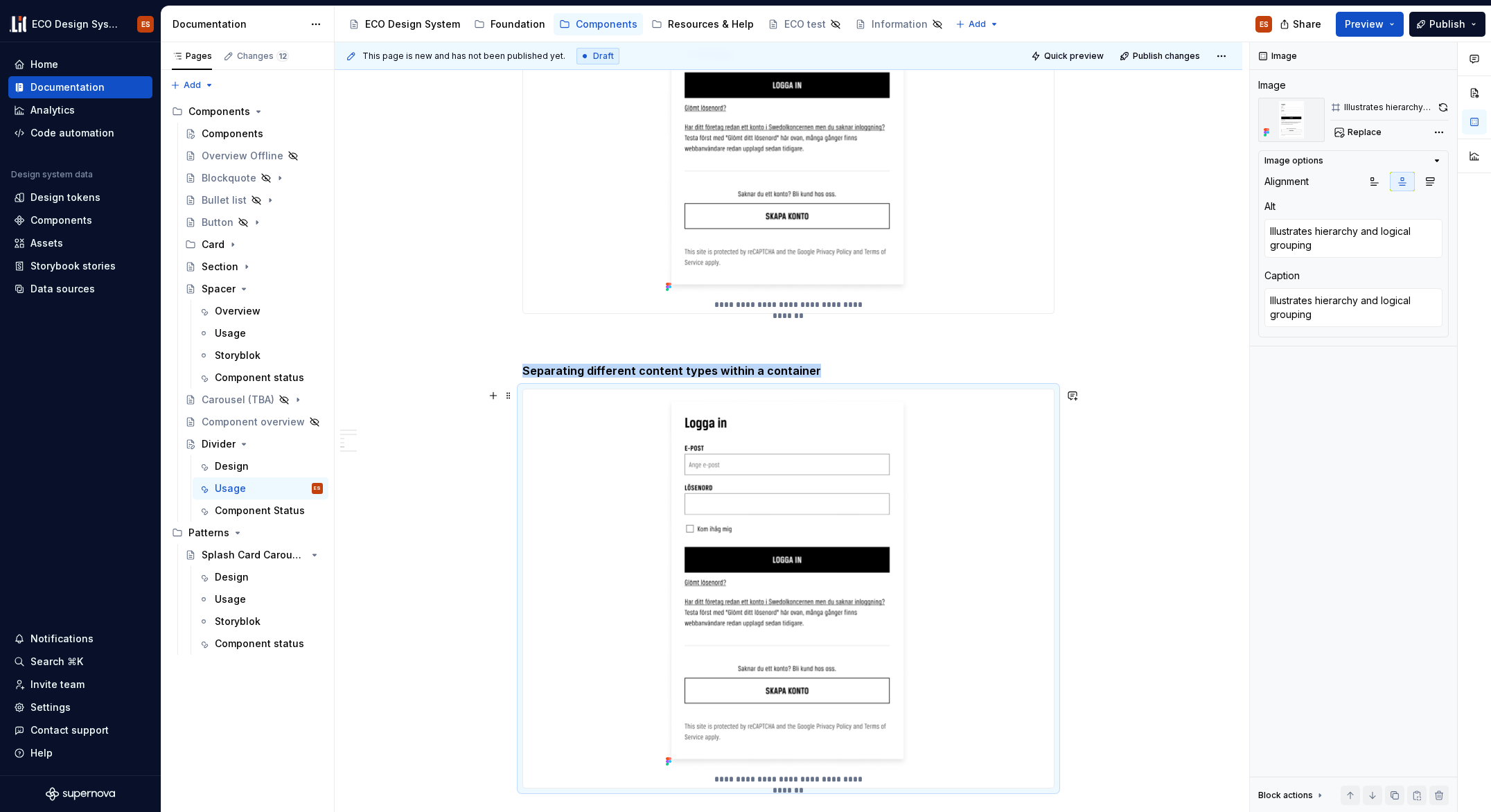
click at [921, 477] on div "**********" at bounding box center [789, 589] width 531 height 399
click at [1342, 138] on button "Replace" at bounding box center [1358, 132] width 57 height 19
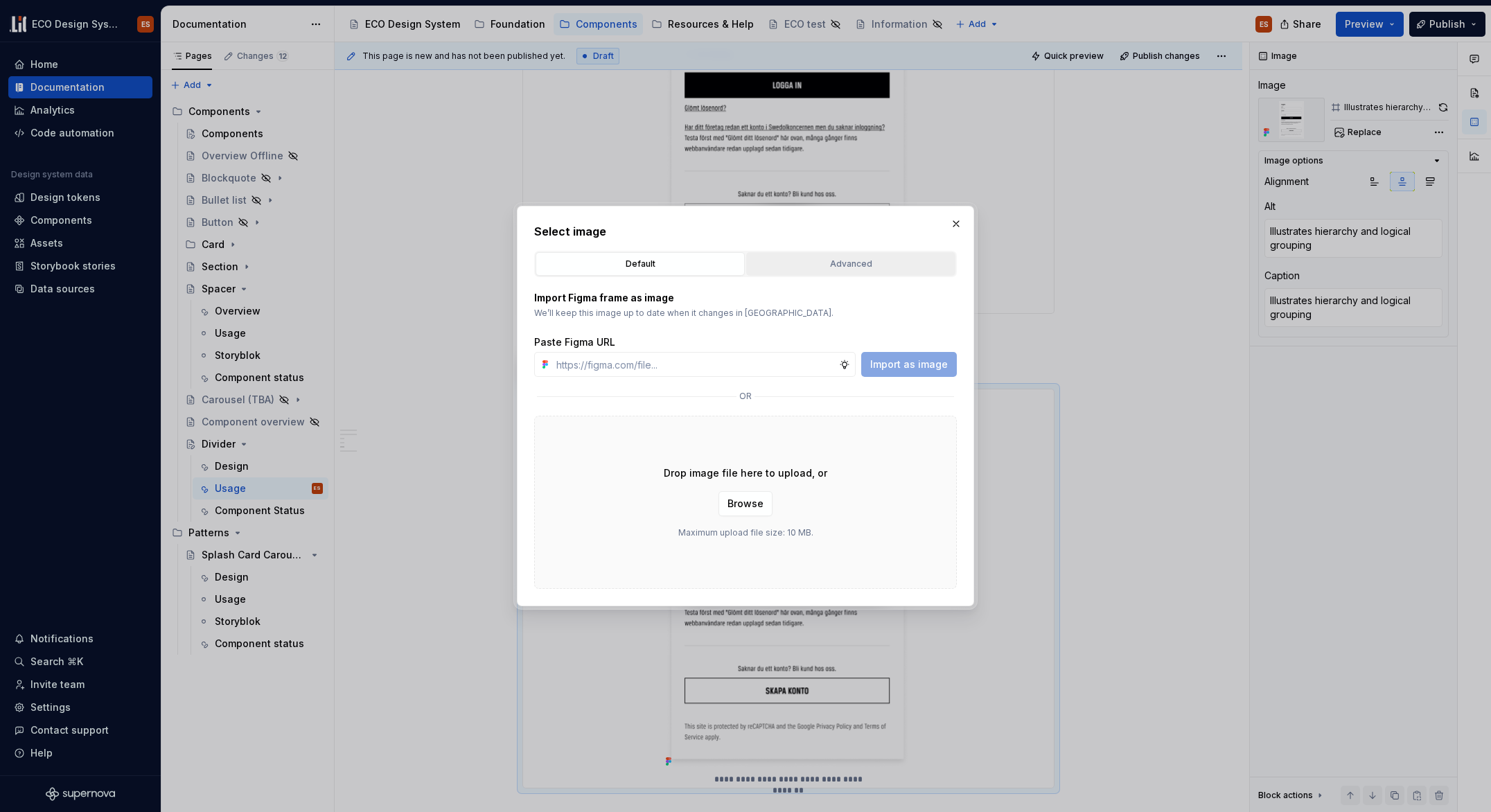
click at [848, 262] on div "Advanced" at bounding box center [851, 263] width 200 height 14
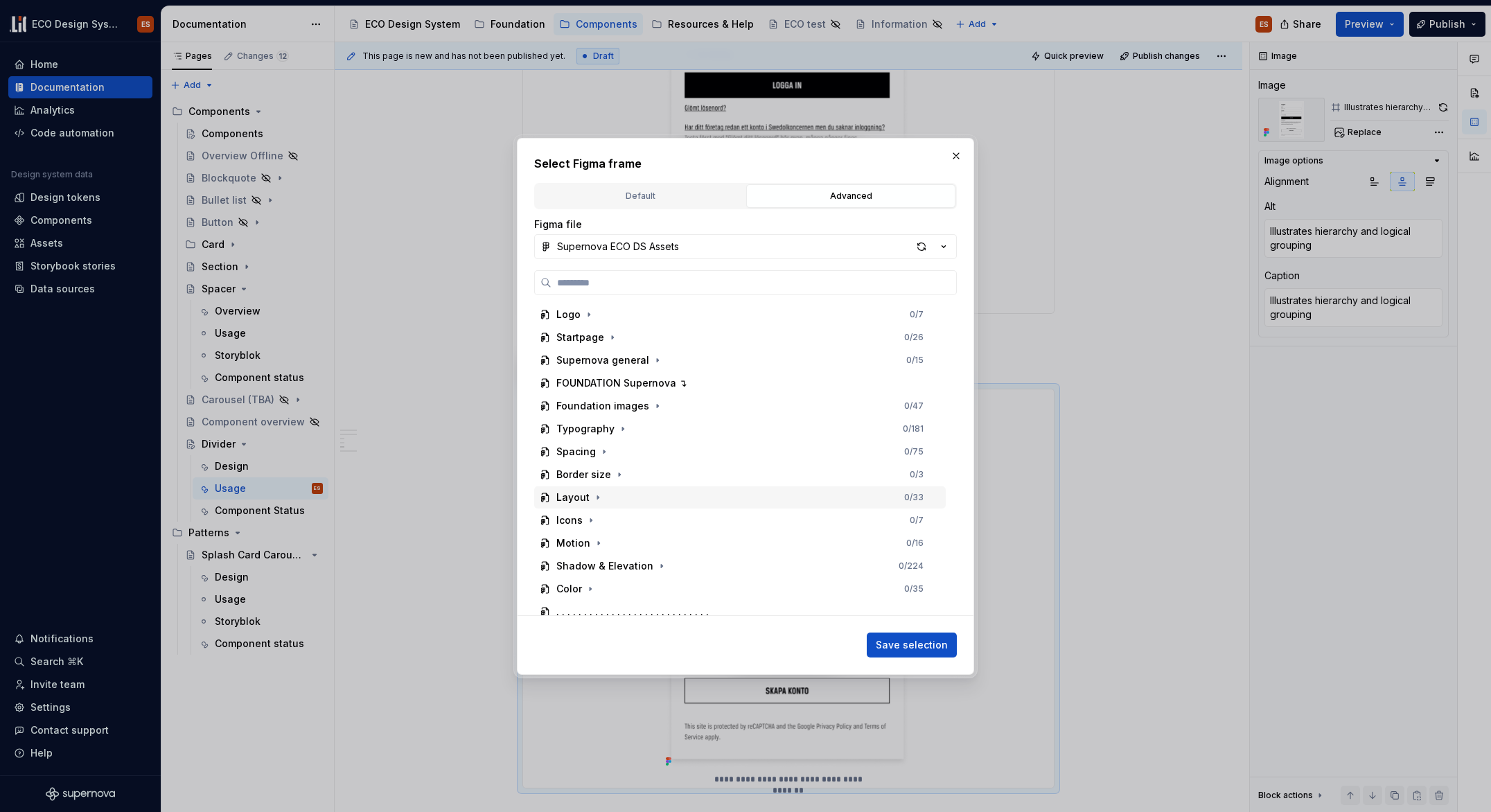
scroll to position [329, 0]
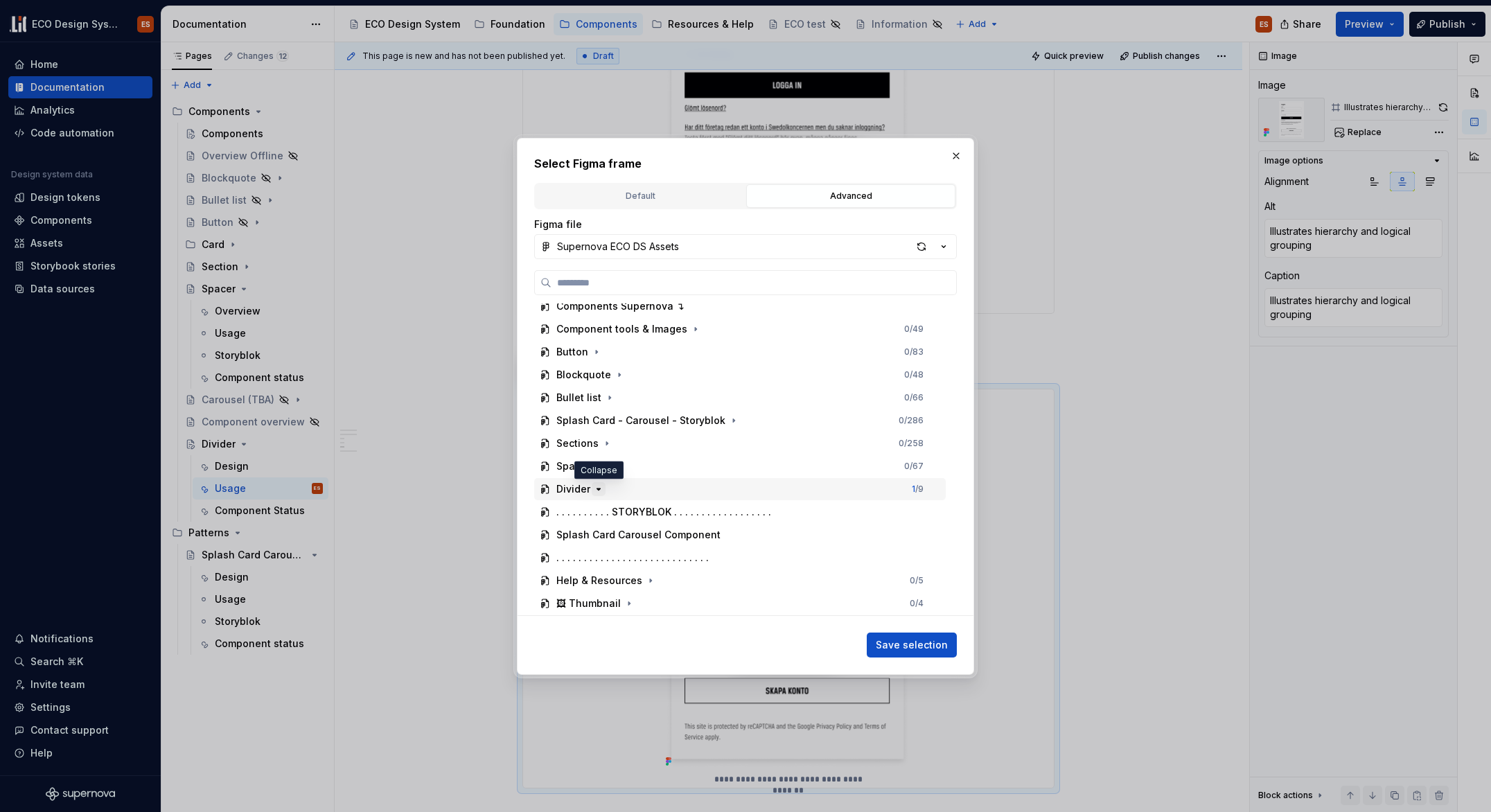
click at [593, 487] on icon "button" at bounding box center [599, 489] width 11 height 11
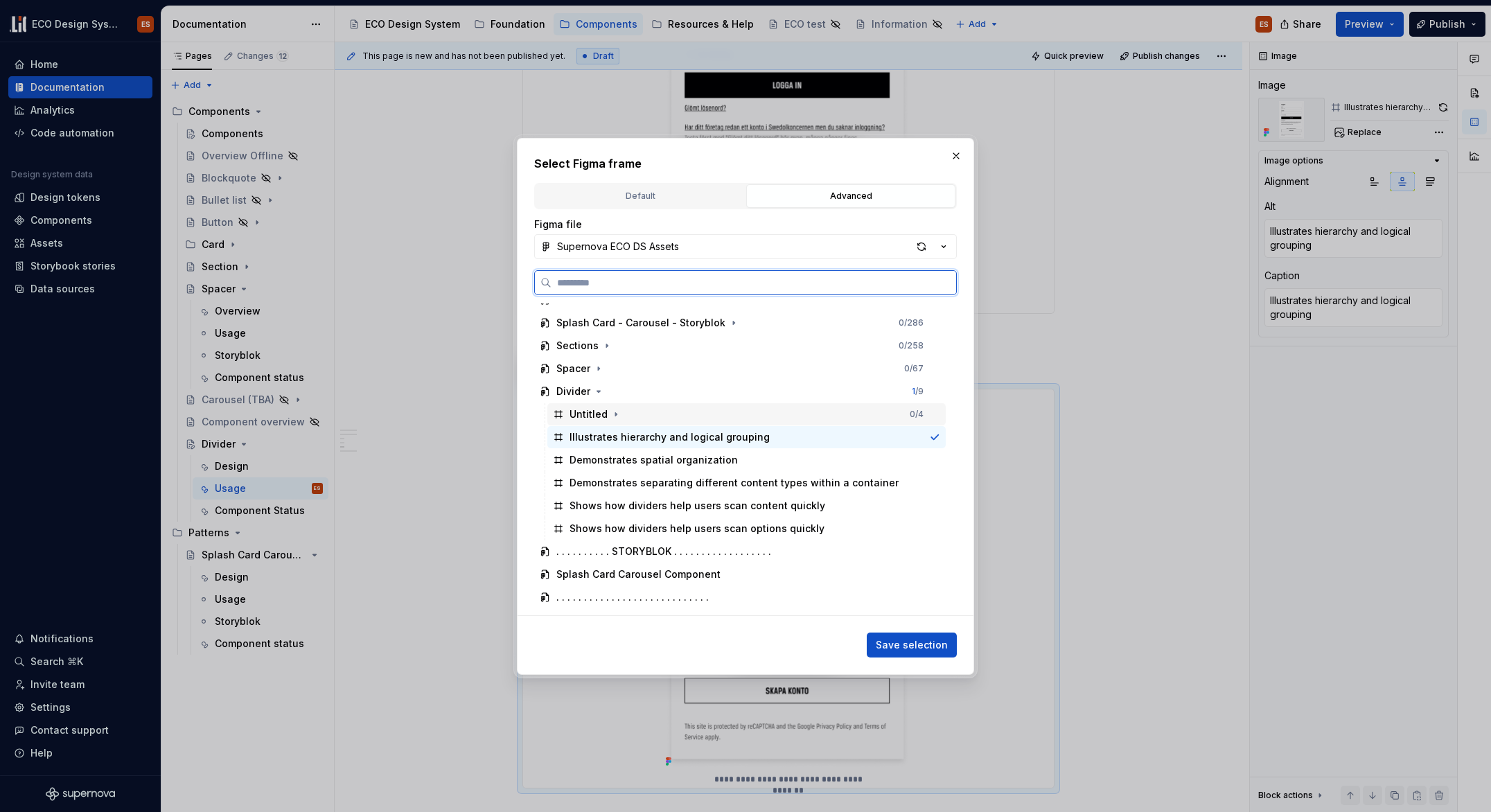
scroll to position [430, 0]
click at [696, 481] on div "Demonstrates separating different content types within a container" at bounding box center [734, 479] width 329 height 14
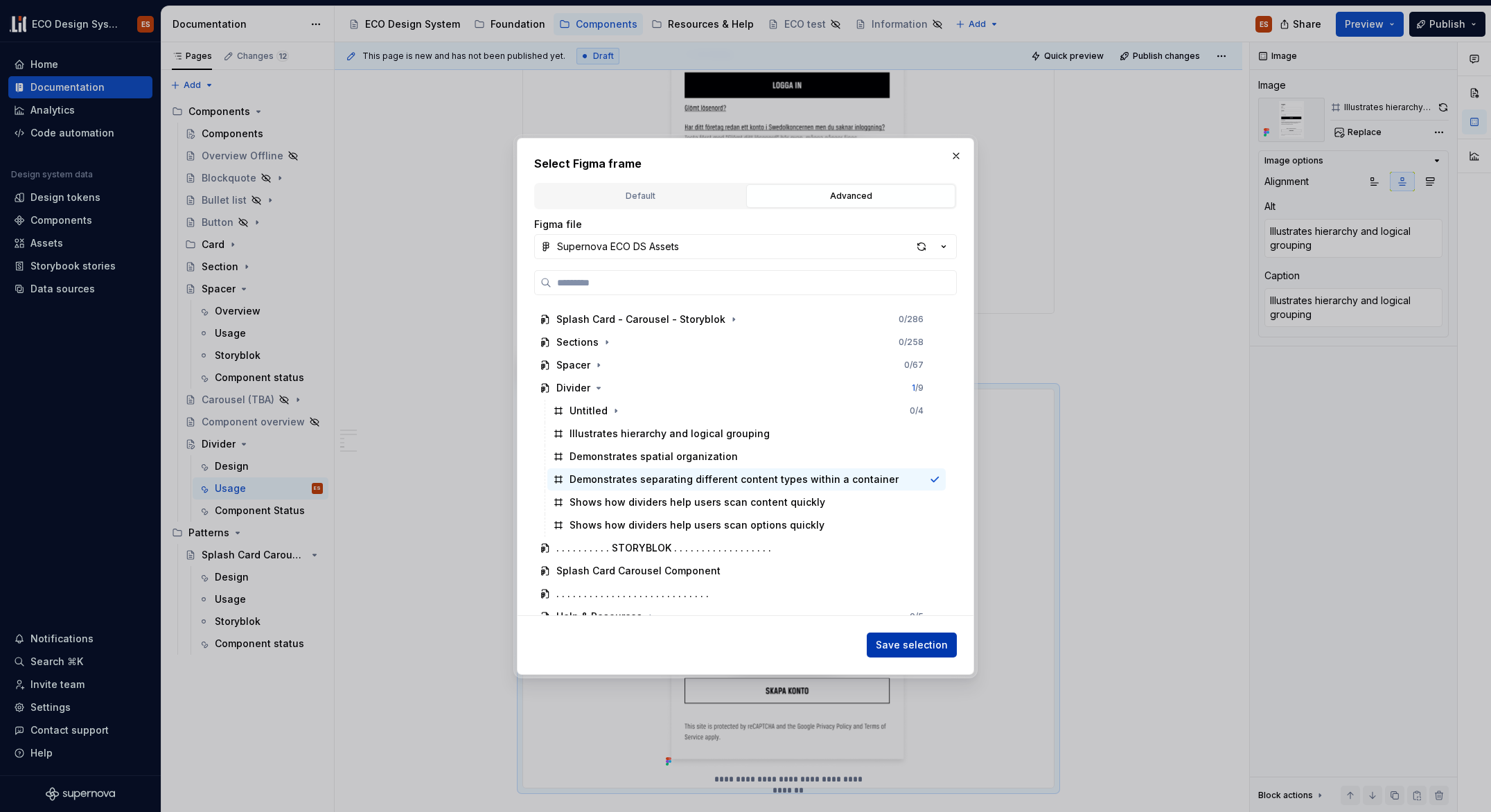
click at [913, 644] on span "Save selection" at bounding box center [911, 644] width 72 height 14
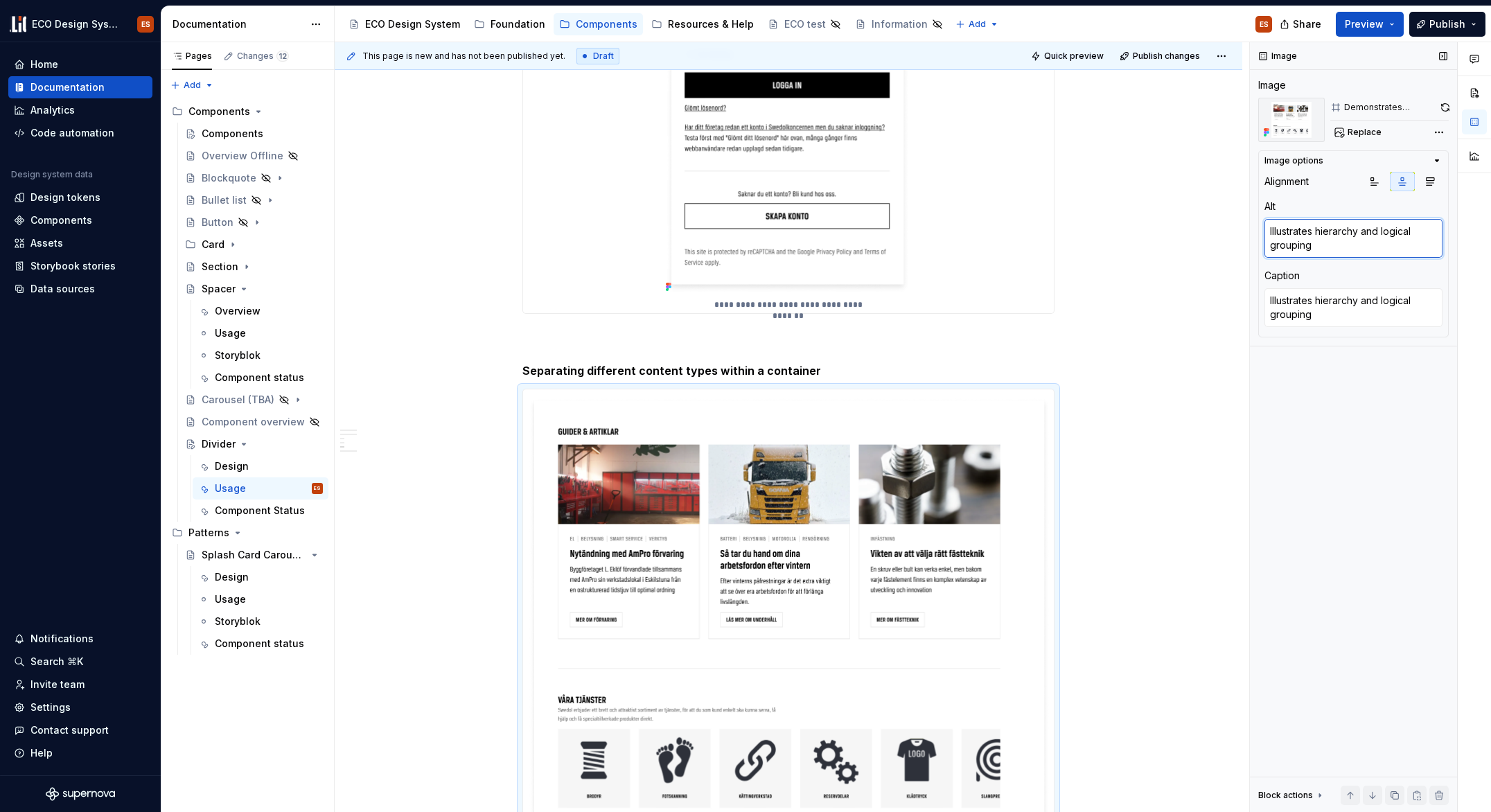
paste textarea "Demonstrates separating different content types within a container"
type textarea "*"
type textarea "Demonstrates separating different content types within a container"
click at [1318, 317] on textarea "Illustrates hierarchy and logical grouping" at bounding box center [1354, 307] width 178 height 39
paste textarea "Demonstrates separating different content types within a container"
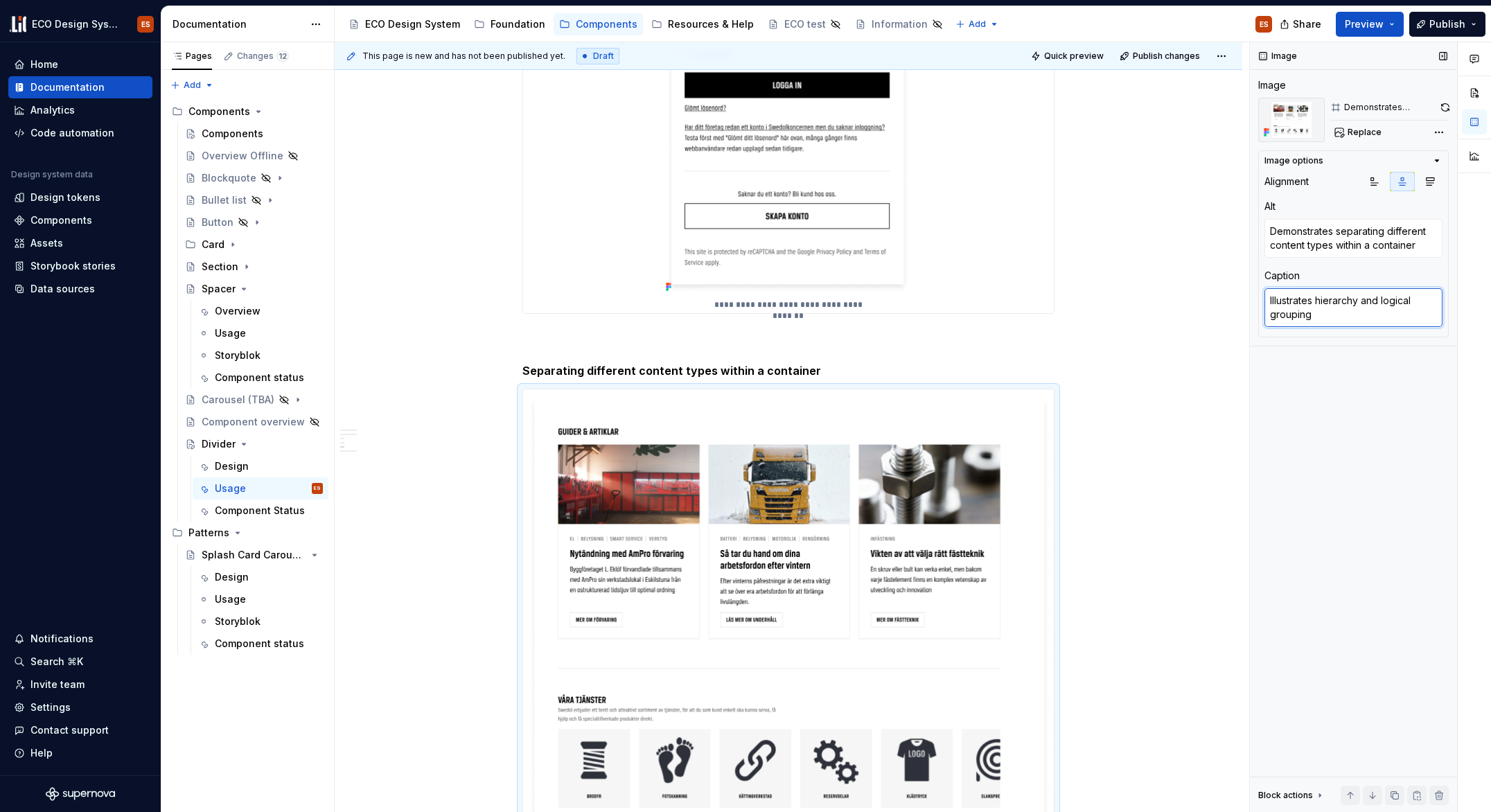
type textarea "*"
type textarea "Demonstrates separating different content types within a container"
click at [1156, 465] on div "**********" at bounding box center [788, 300] width 908 height 2213
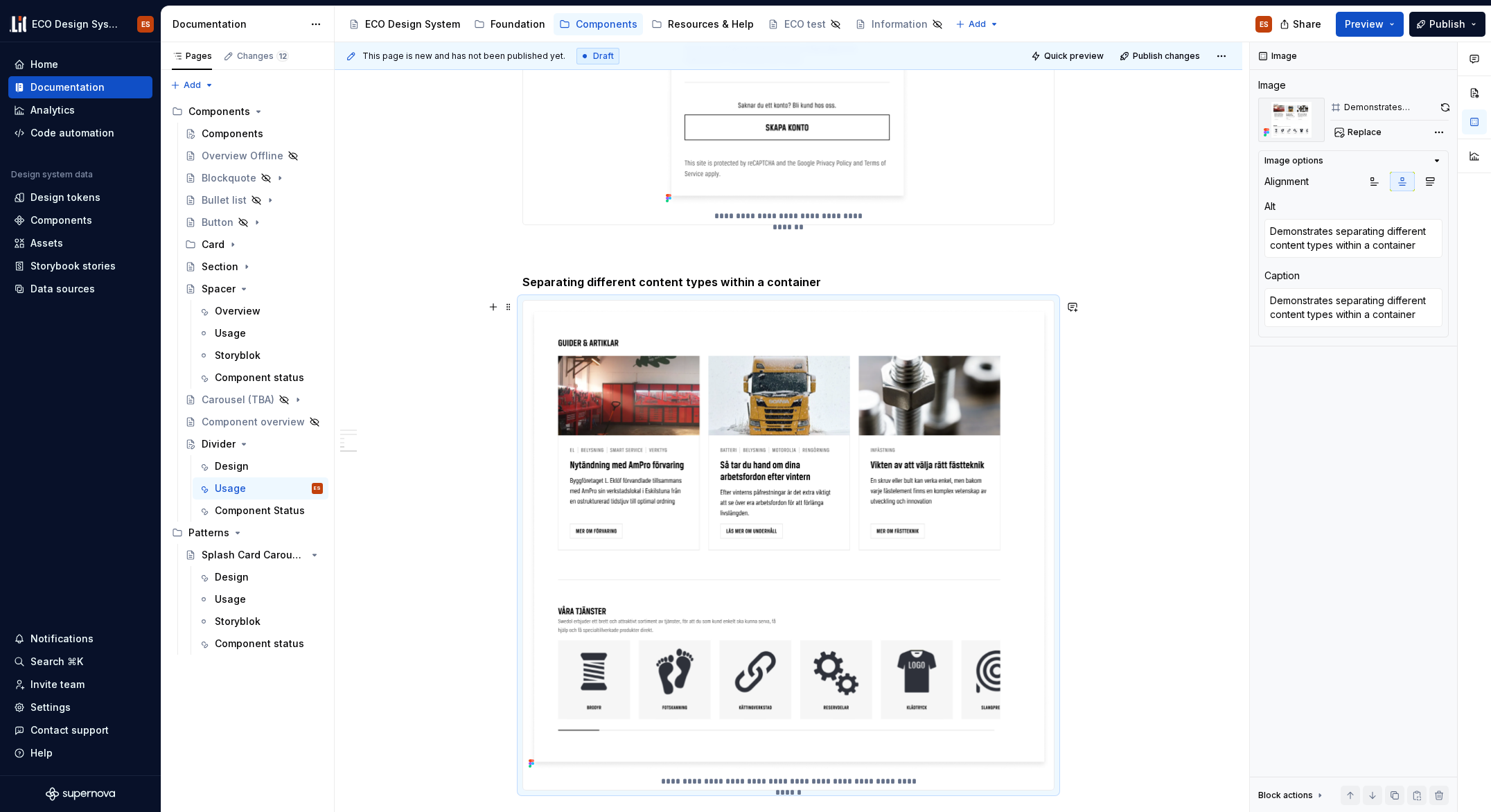
scroll to position [1146, 0]
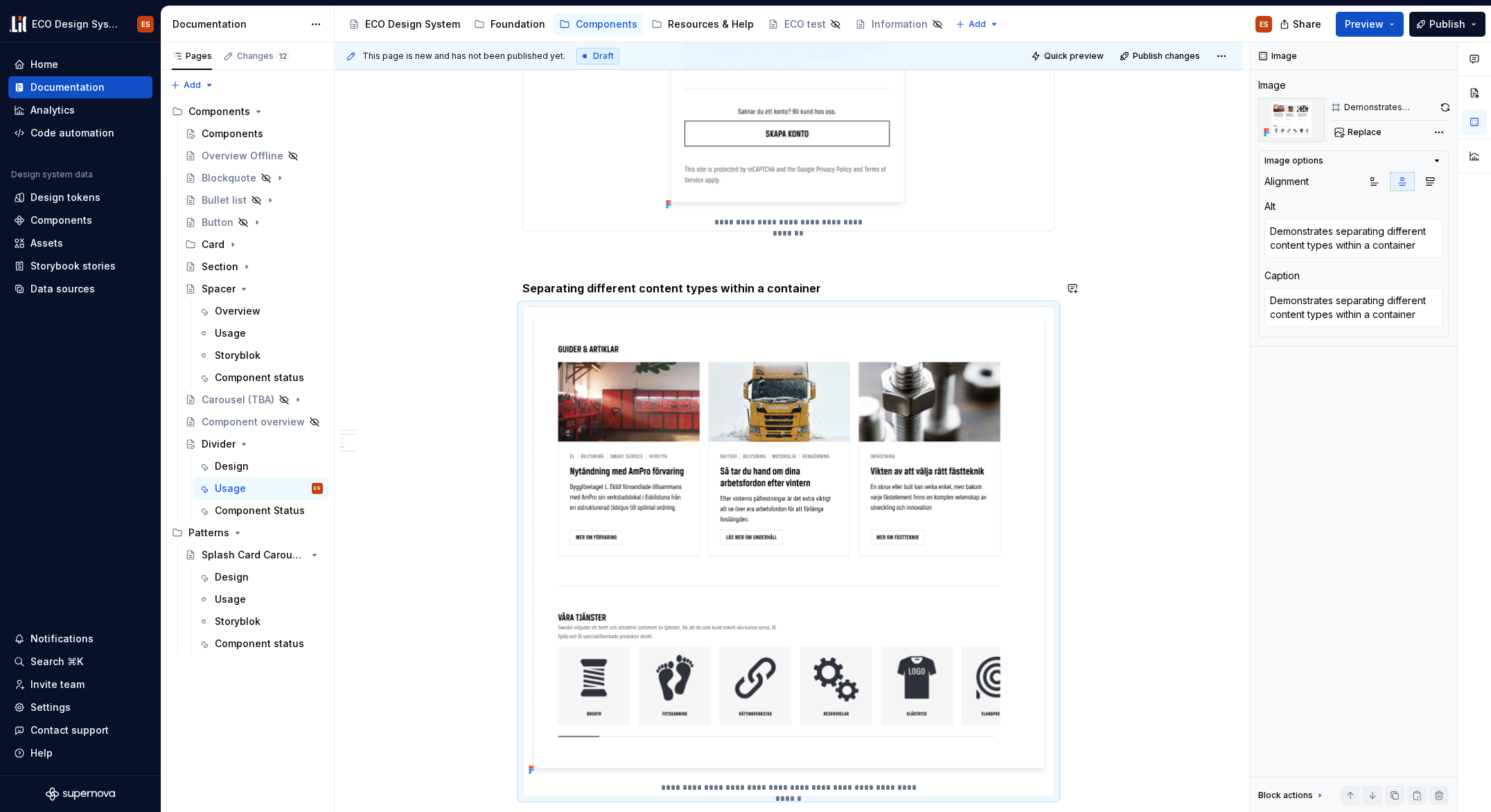
click at [443, 267] on div "**********" at bounding box center [788, 217] width 908 height 2213
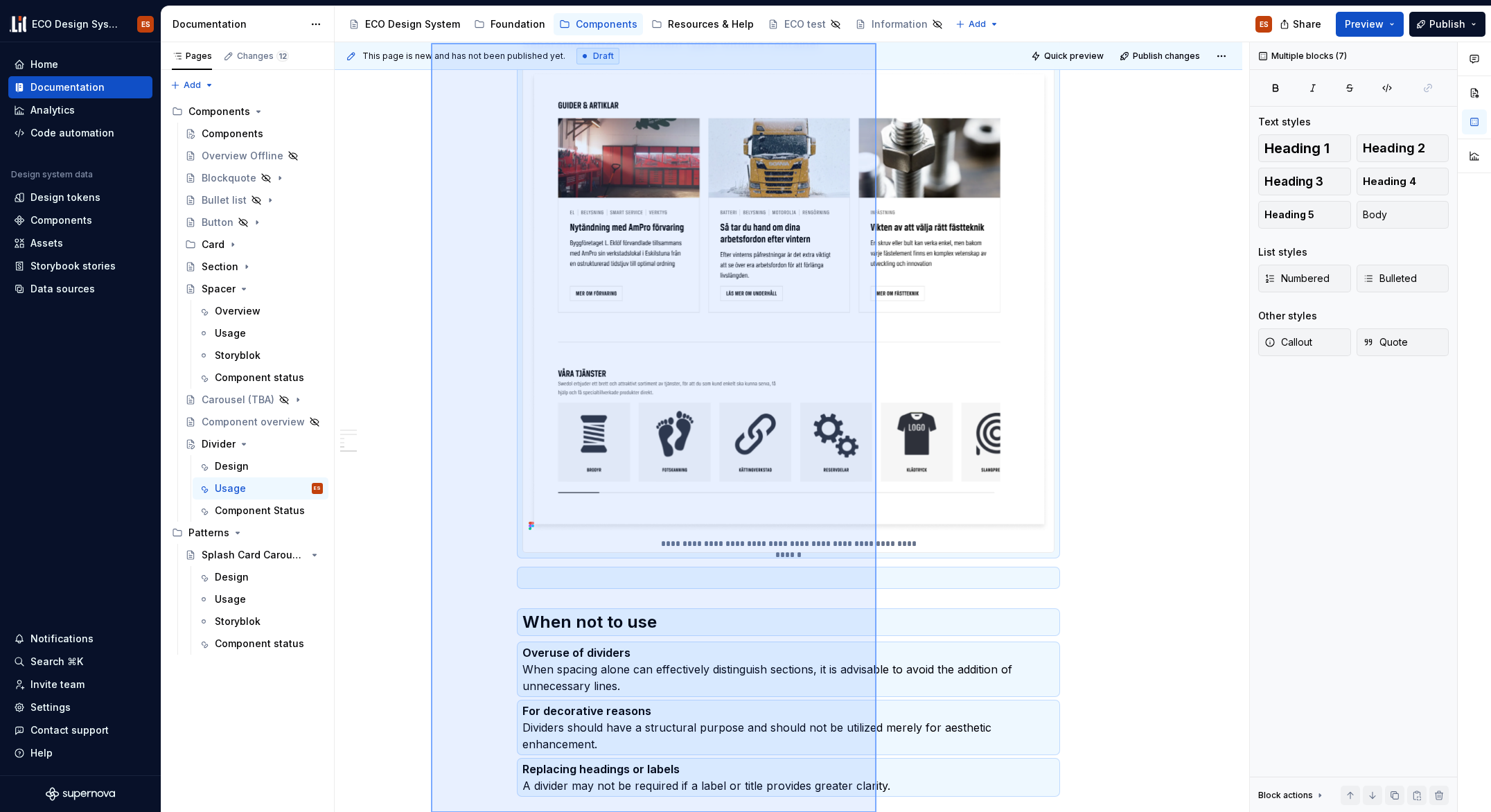
scroll to position [1395, 0]
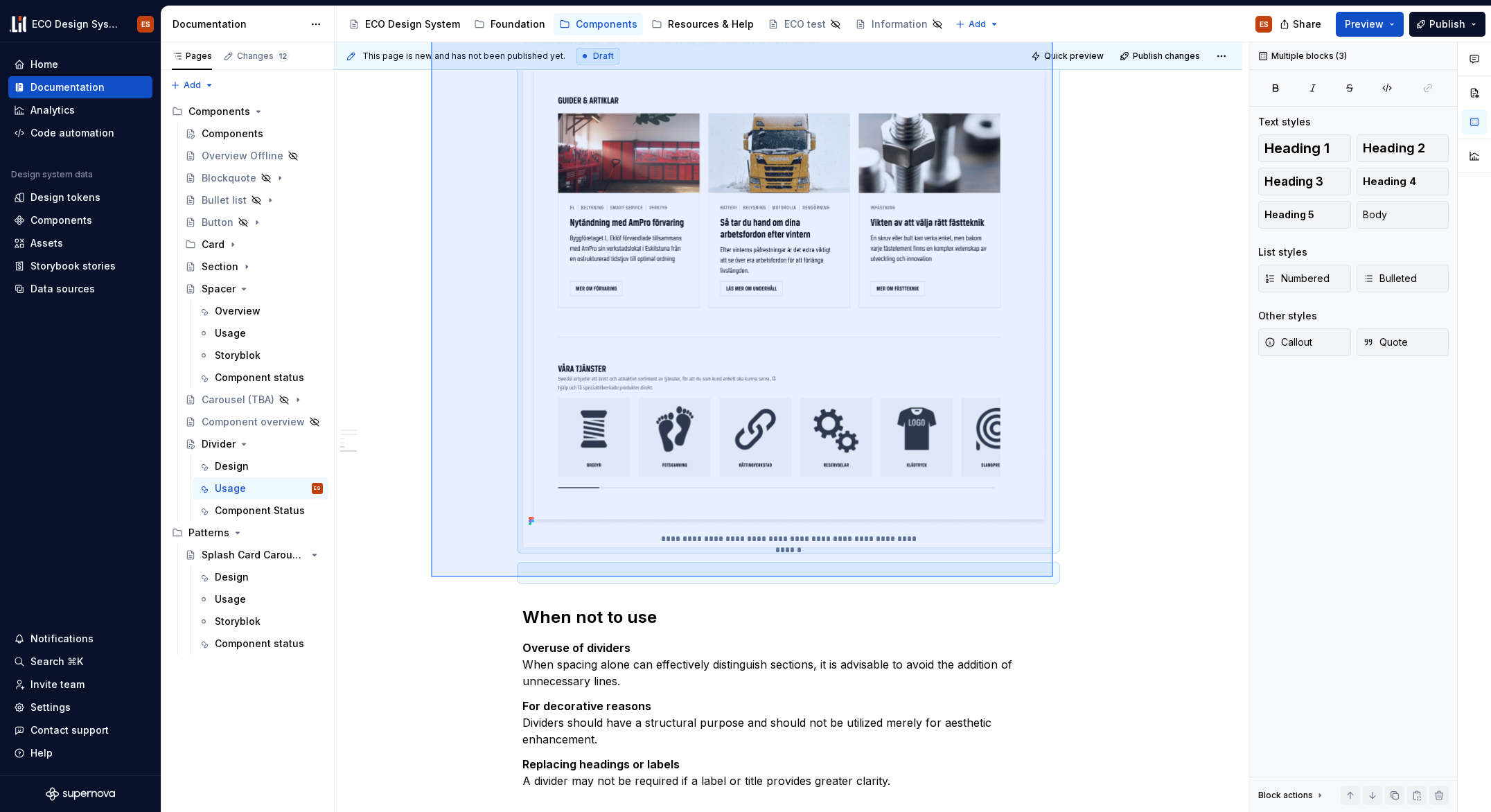
drag, startPoint x: 431, startPoint y: 264, endPoint x: 1053, endPoint y: 577, distance: 696.3
click at [1053, 577] on div "**********" at bounding box center [791, 428] width 915 height 770
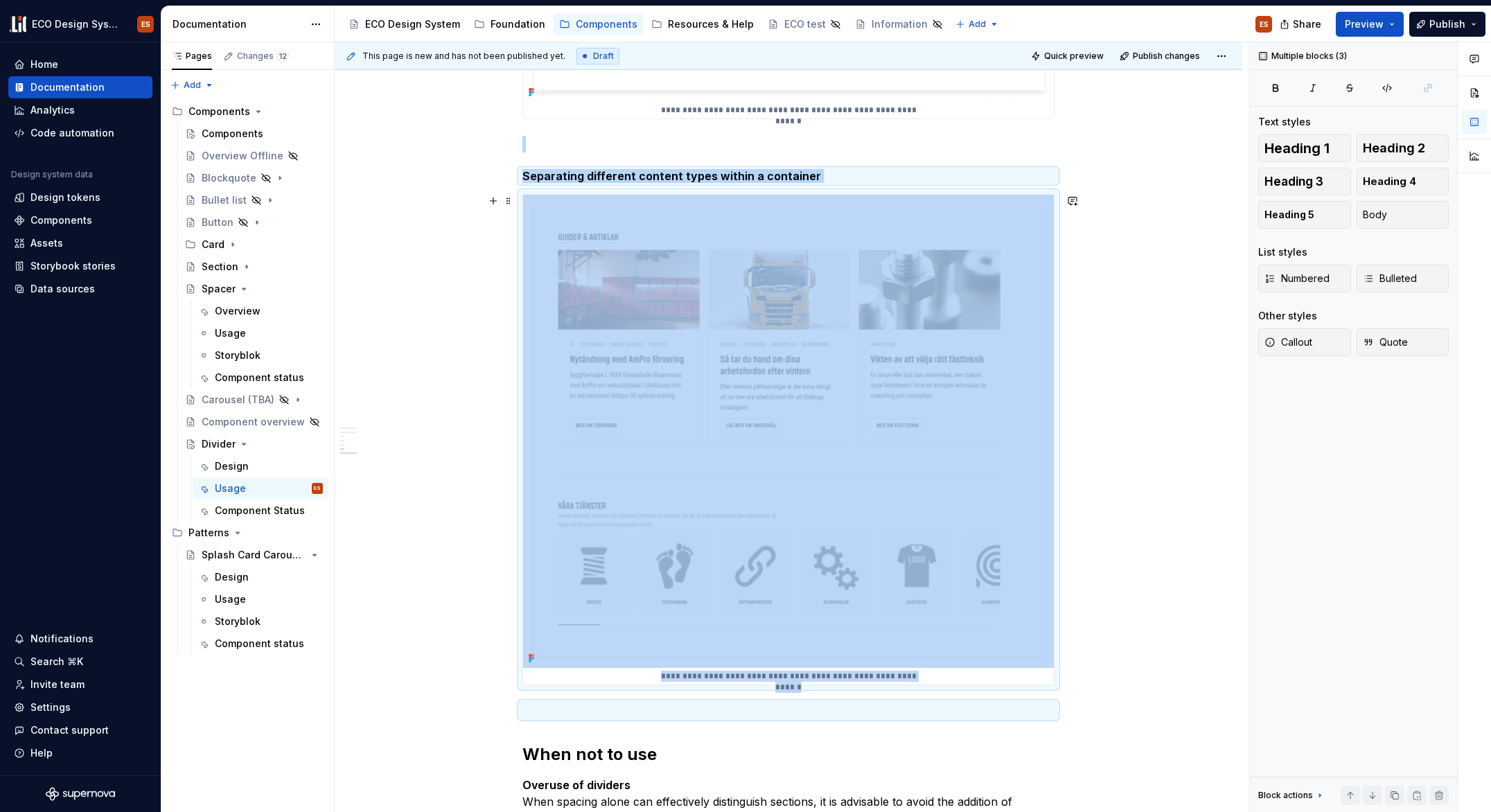
scroll to position [1685, 0]
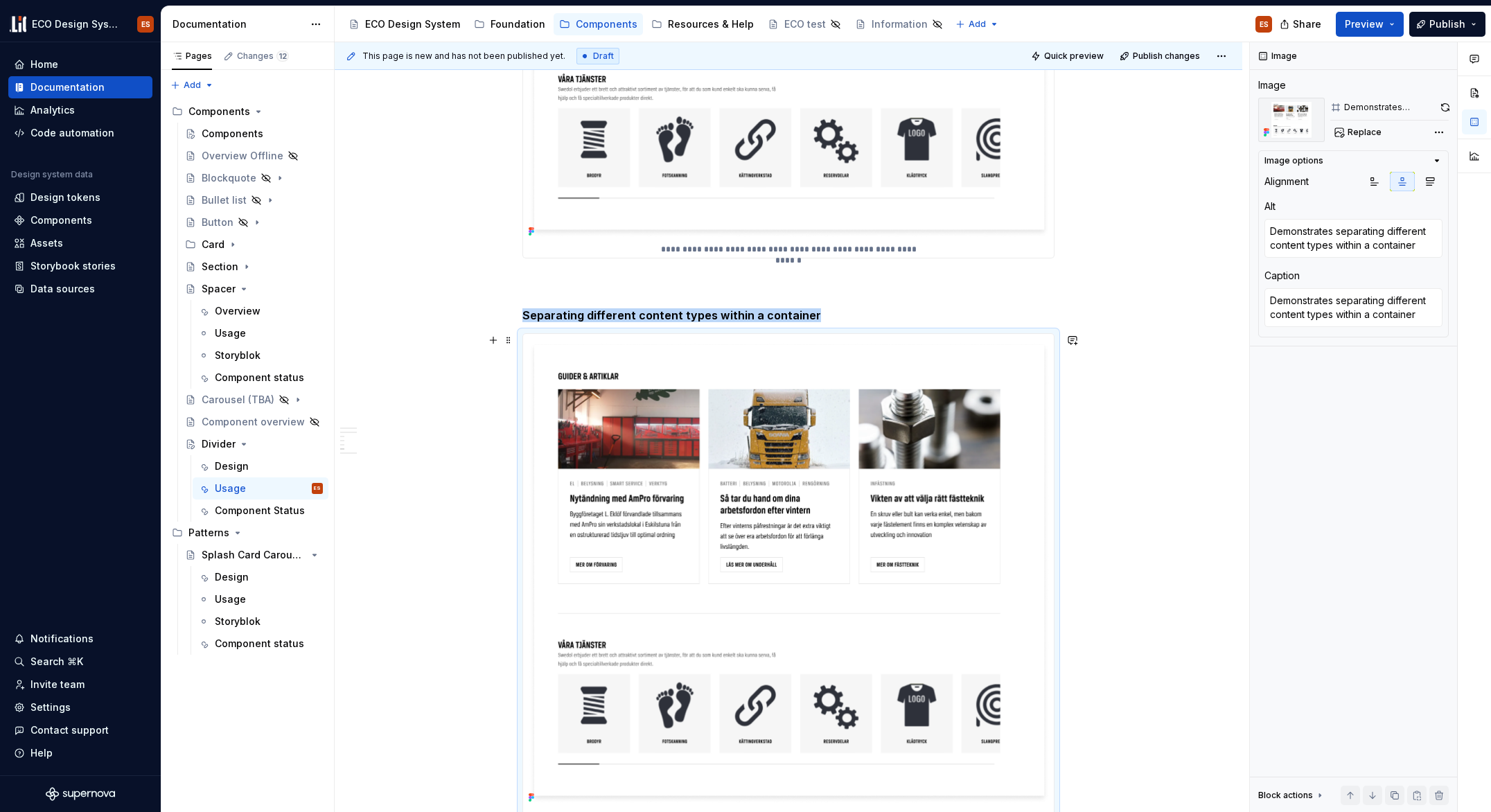
click at [756, 474] on img at bounding box center [789, 570] width 531 height 473
drag, startPoint x: 1446, startPoint y: 106, endPoint x: 1371, endPoint y: 114, distance: 75.4
click at [1387, 110] on div "Demonstrates separating different content types within a container" at bounding box center [1389, 107] width 118 height 19
click at [1339, 133] on button "Replace" at bounding box center [1358, 132] width 57 height 19
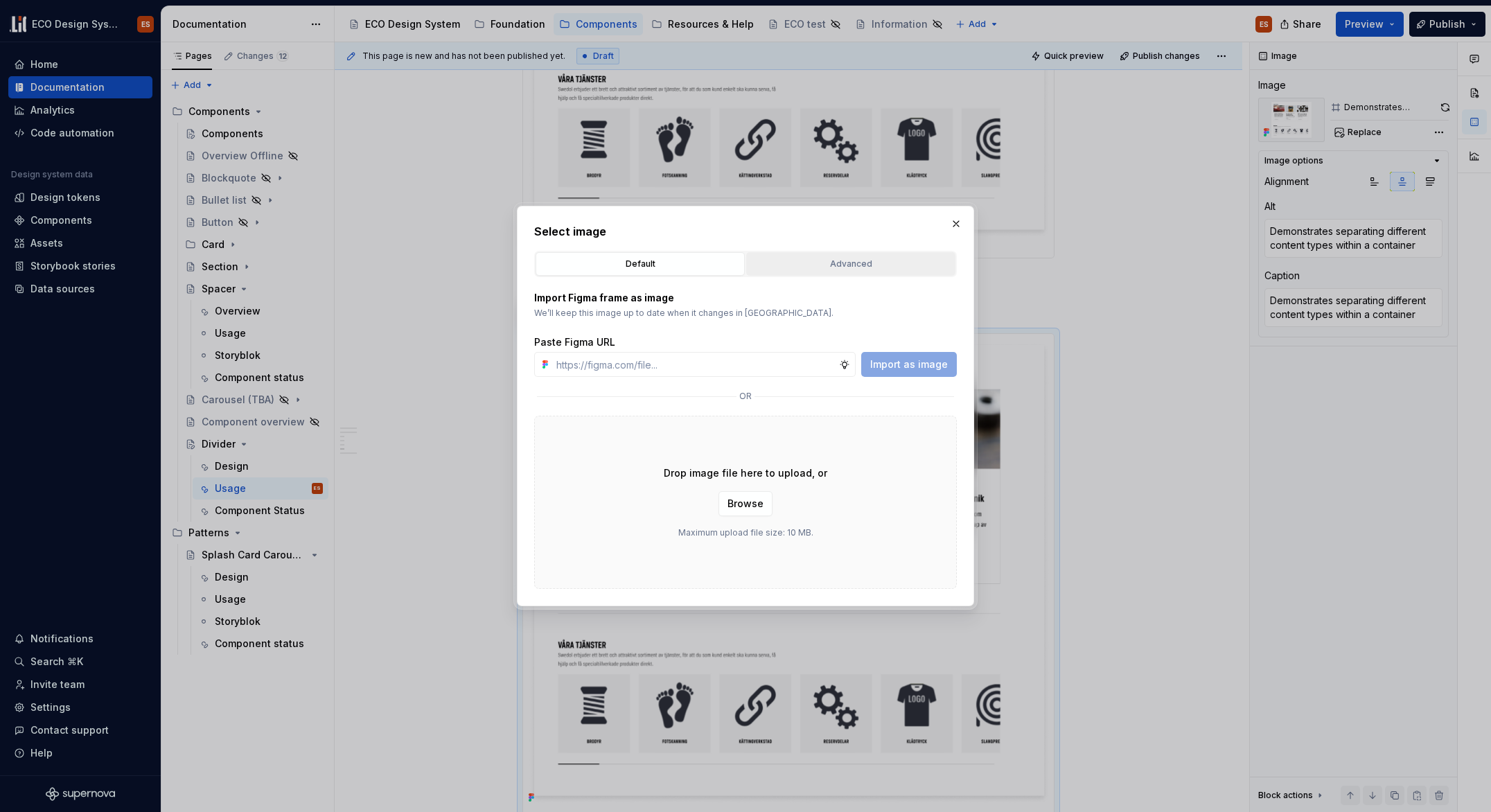
click at [878, 262] on div "Advanced" at bounding box center [851, 263] width 200 height 14
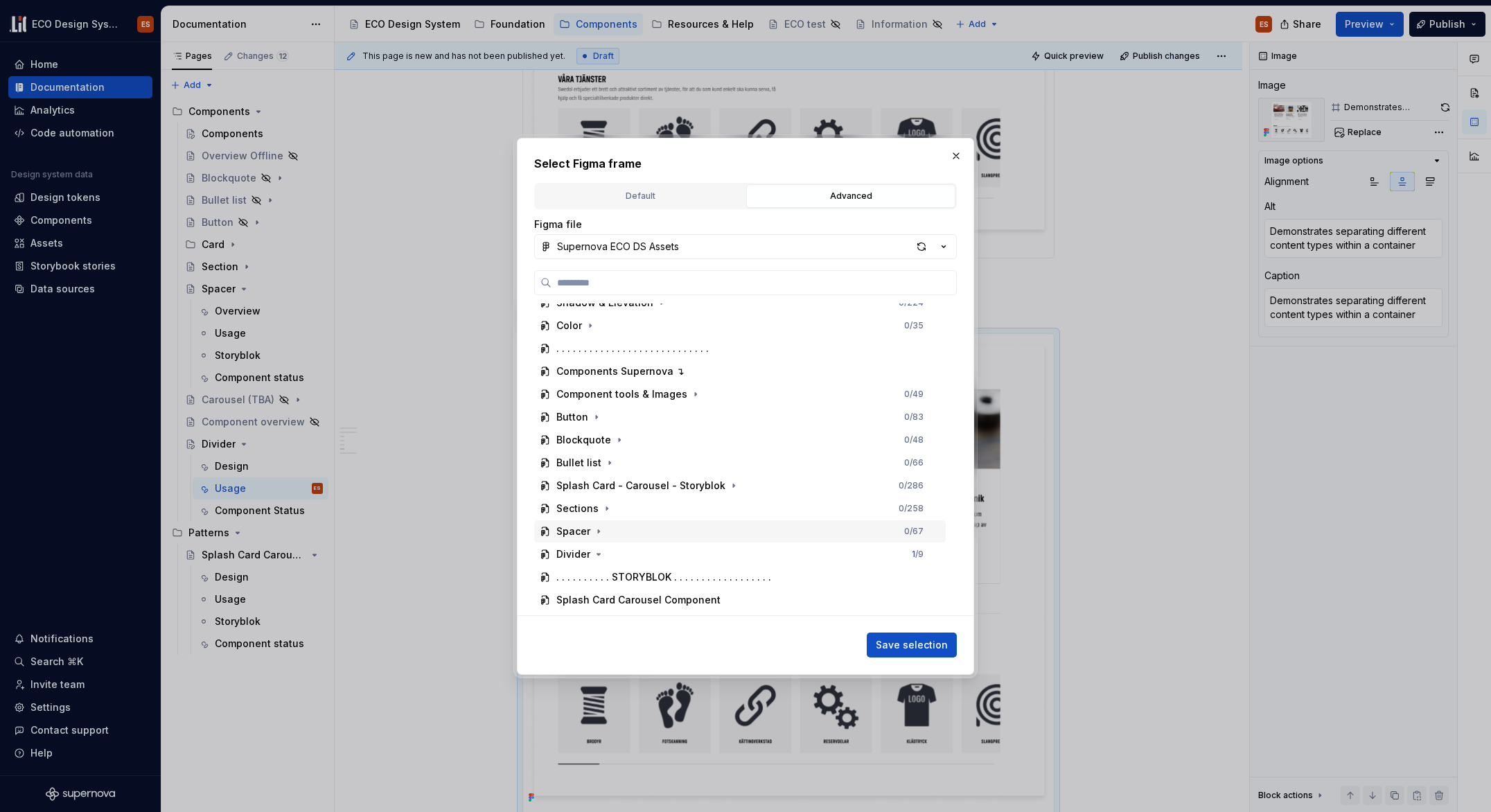
scroll to position [329, 0]
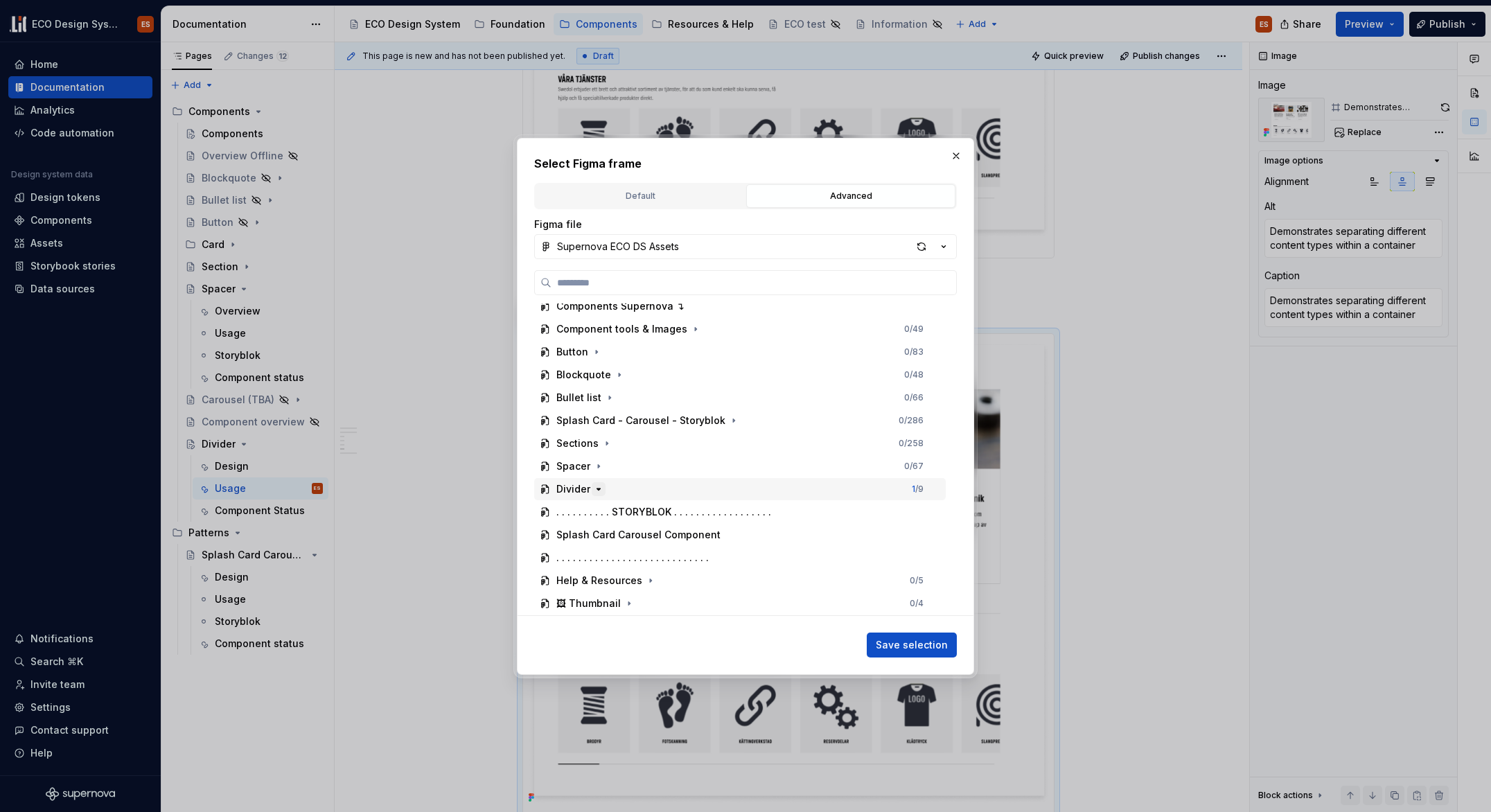
click at [597, 489] on icon "button" at bounding box center [599, 490] width 4 height 2
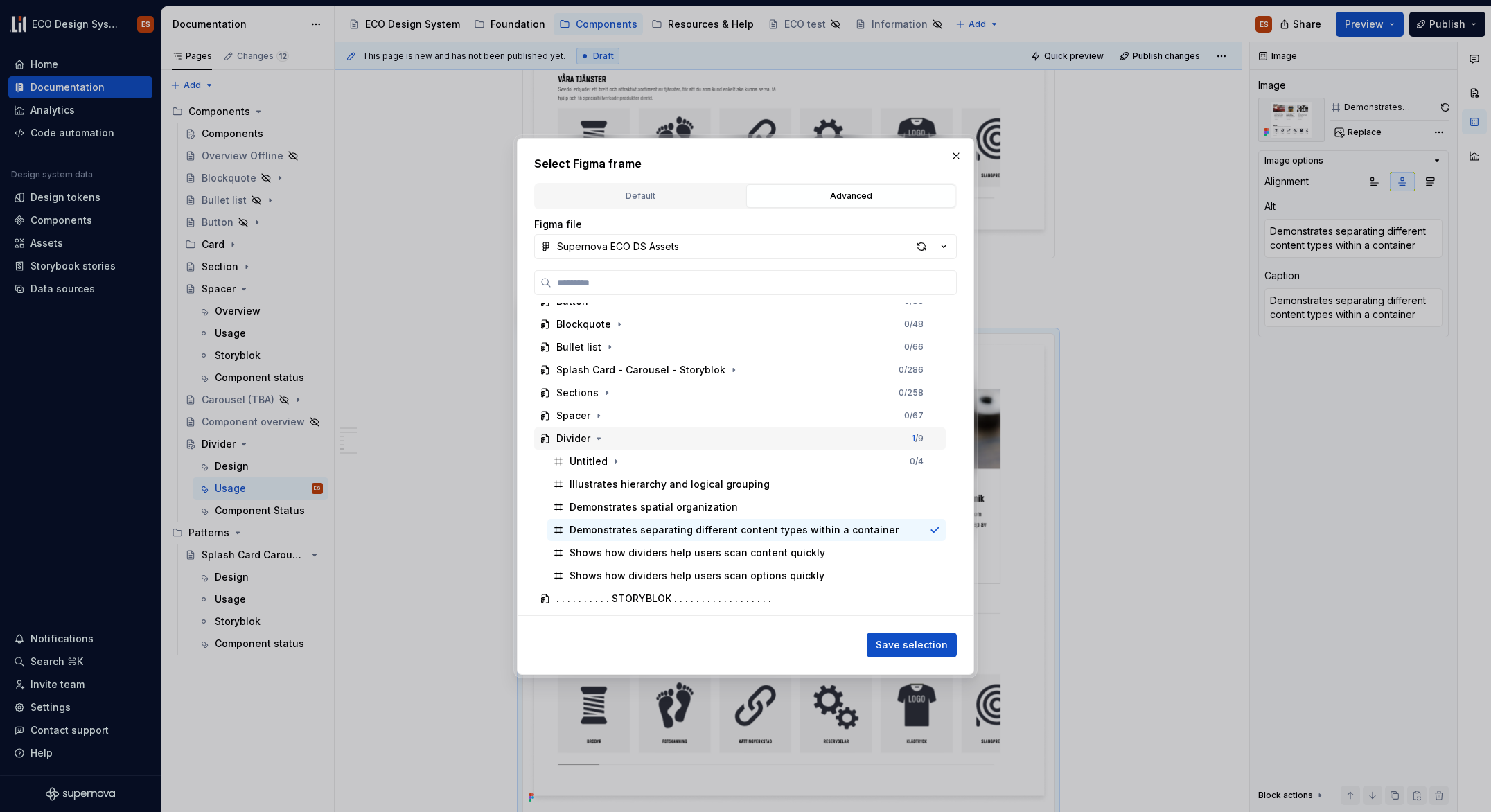
scroll to position [393, 0]
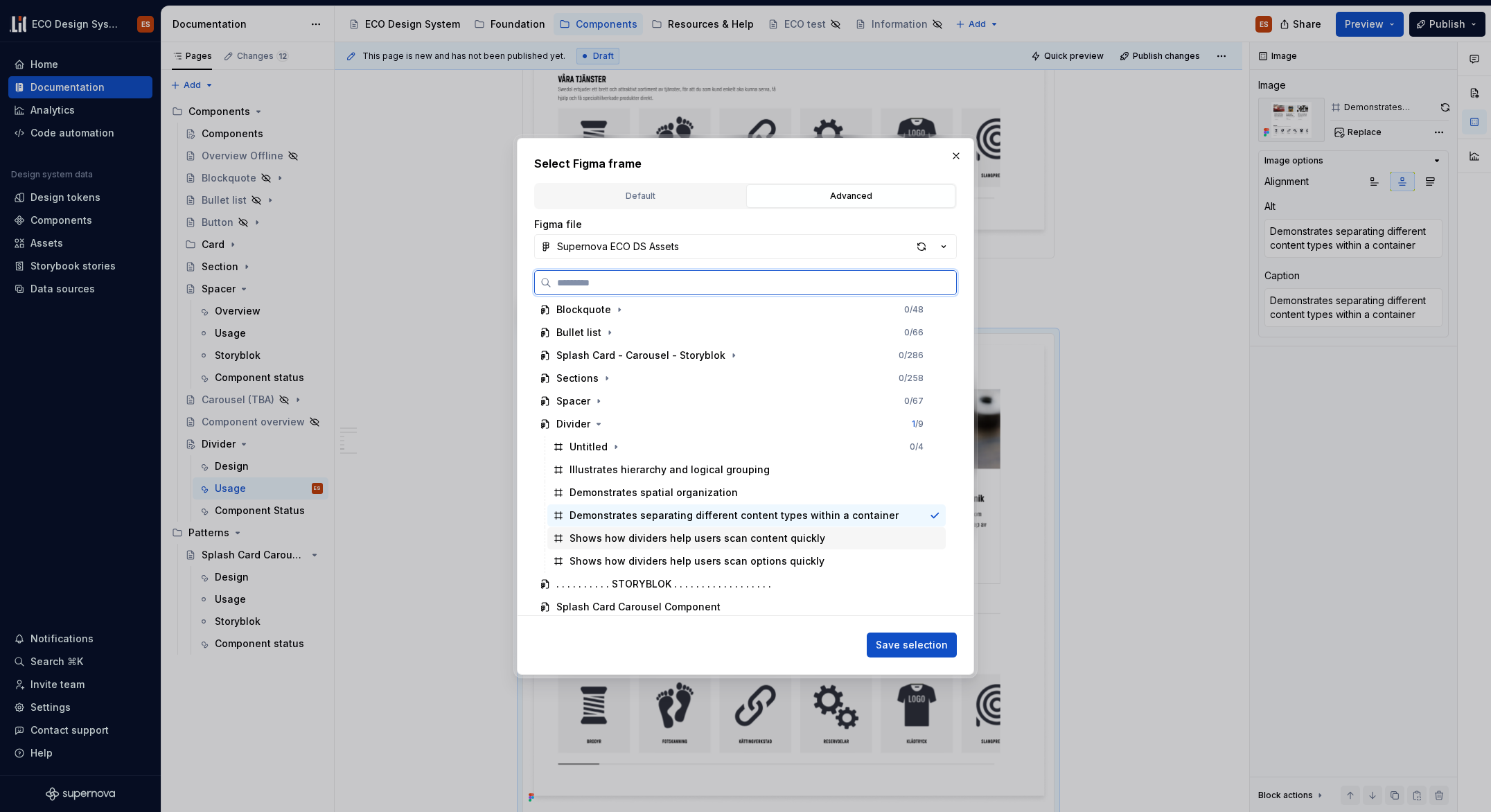
click at [720, 539] on div "Shows how dividers help users scan content quickly" at bounding box center [697, 538] width 255 height 14
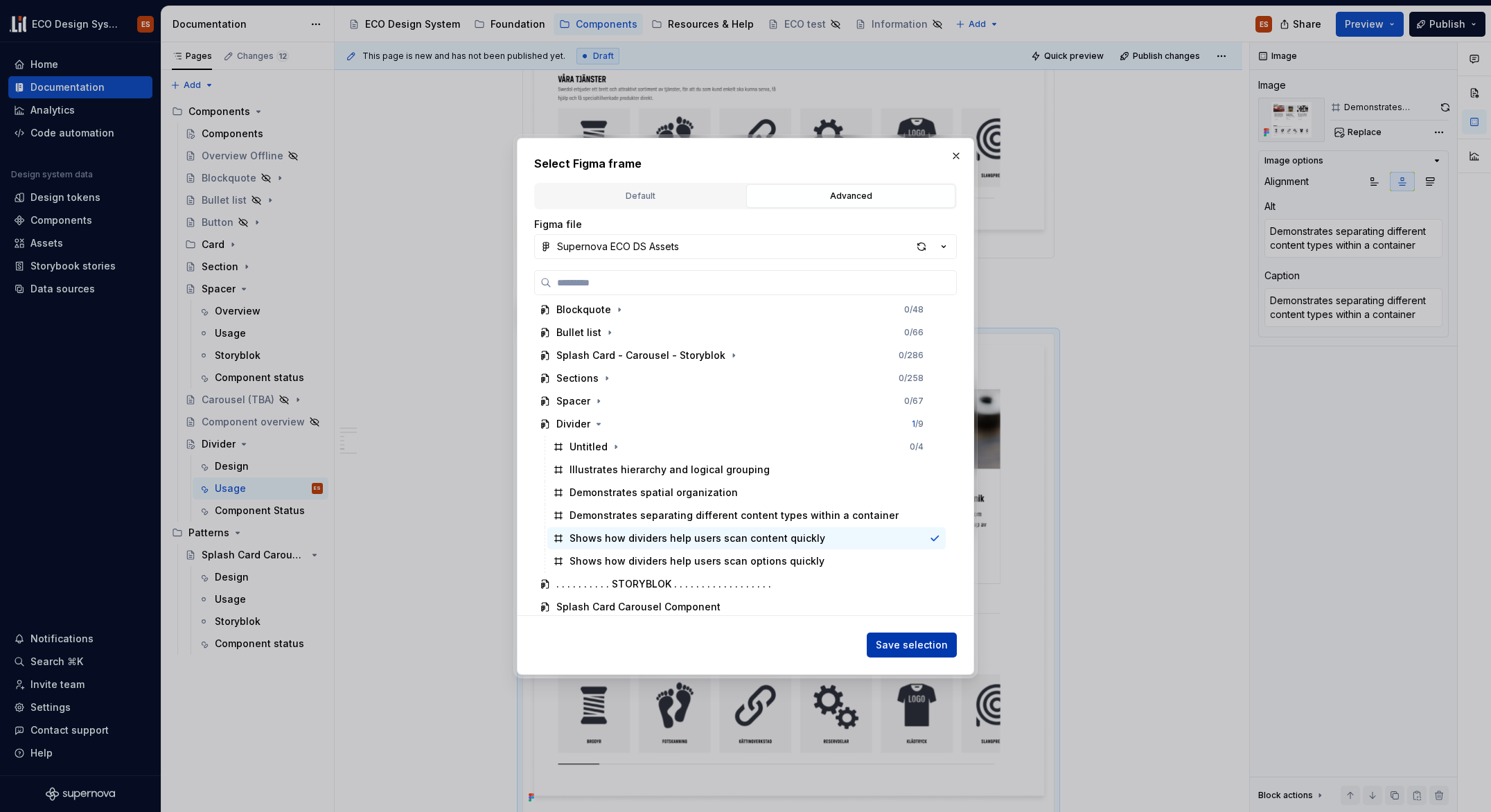
click at [894, 644] on span "Save selection" at bounding box center [911, 644] width 72 height 14
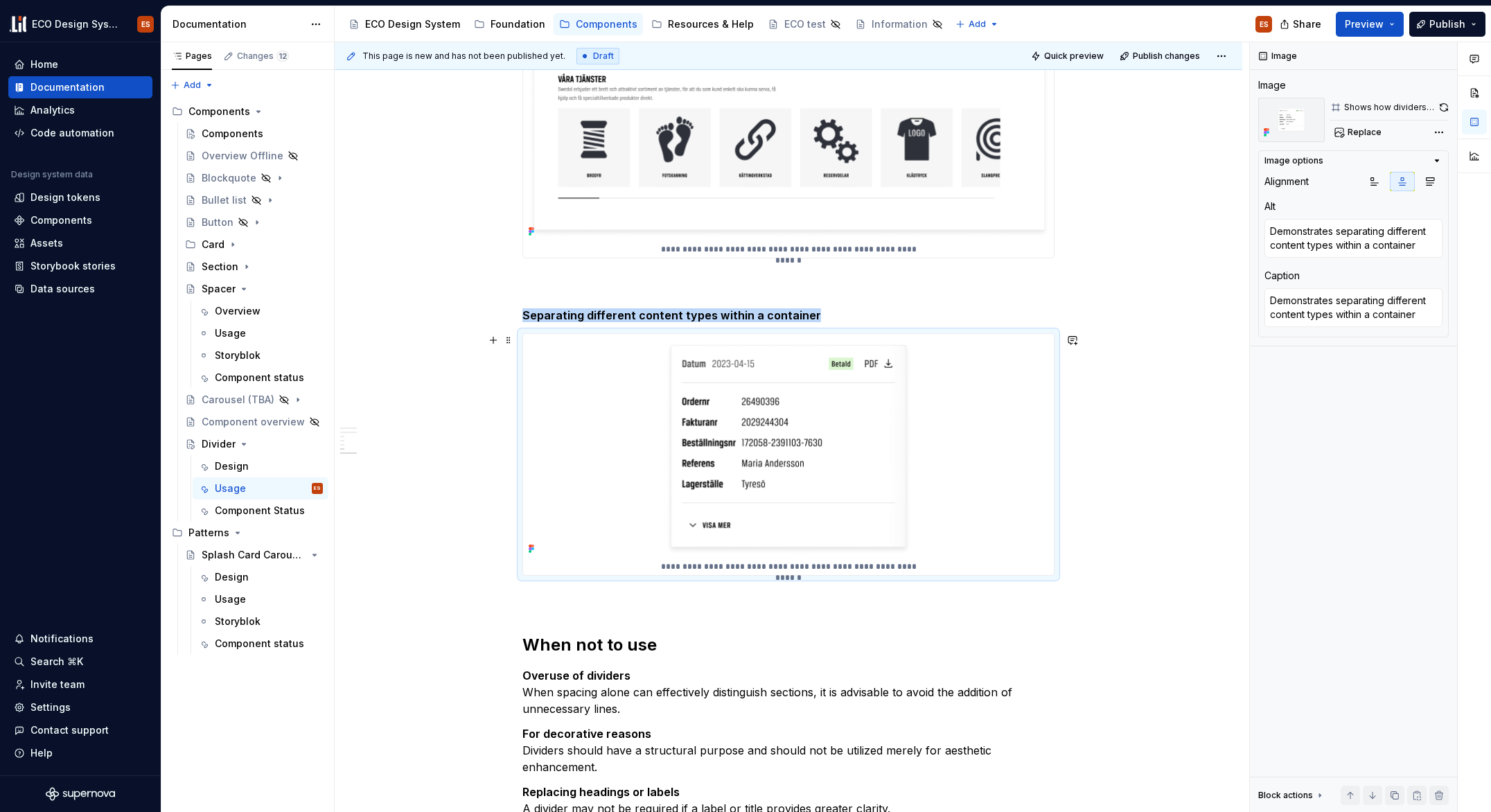
click at [740, 568] on p "**********" at bounding box center [789, 567] width 263 height 11
click at [1312, 314] on textarea "Demonstrates separating different content types within a container" at bounding box center [1354, 307] width 178 height 39
paste textarea "Shows how dividers help users scan content quickly"
type textarea "*"
type textarea "Shows how dividers help users scan content quickly"
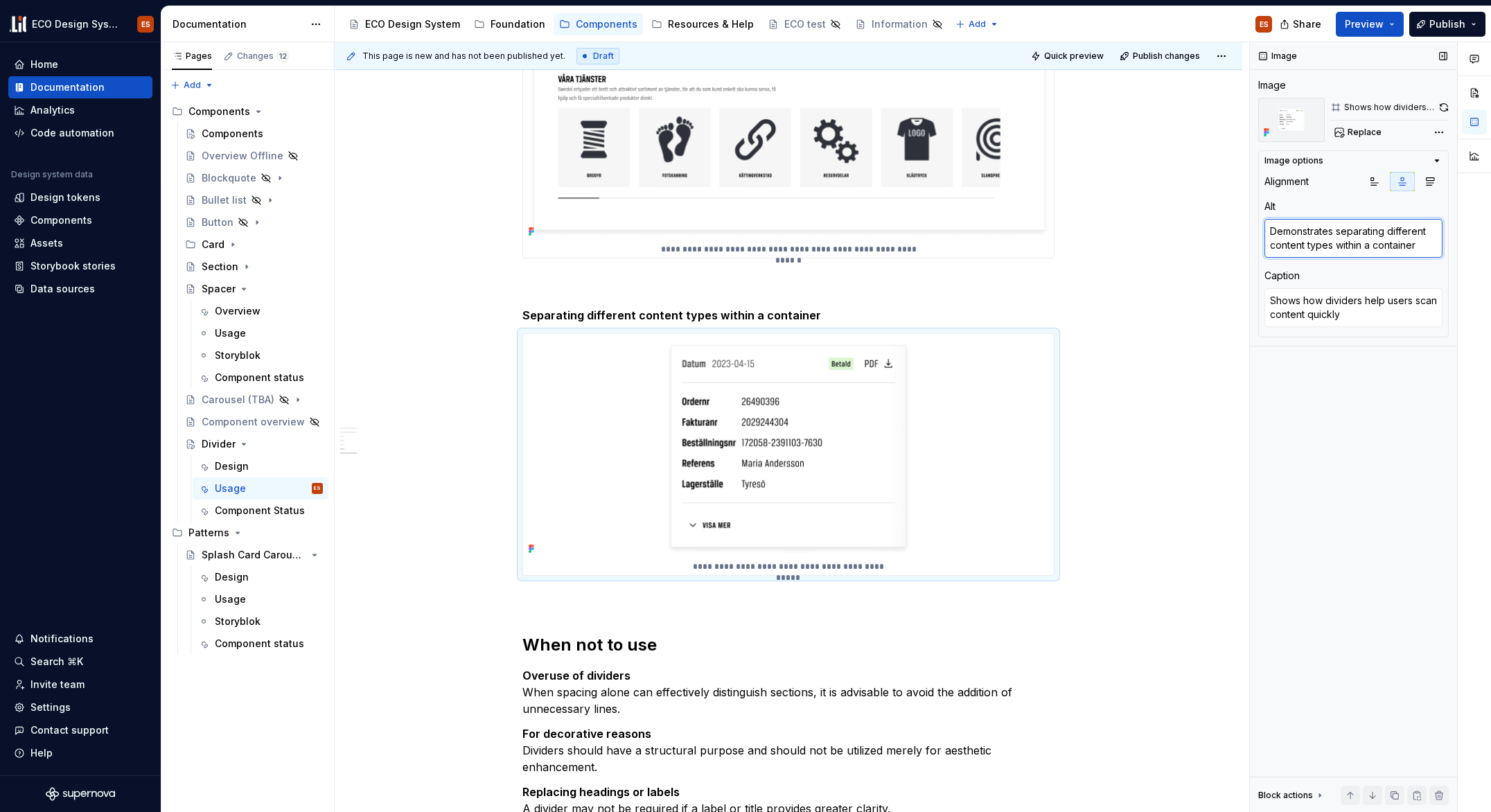
click at [1362, 246] on textarea "Demonstrates separating different content types within a container" at bounding box center [1354, 238] width 178 height 39
paste textarea "Shows how dividers help users scan content quickly"
type textarea "*"
type textarea "Shows how dividers help users scan content quickly"
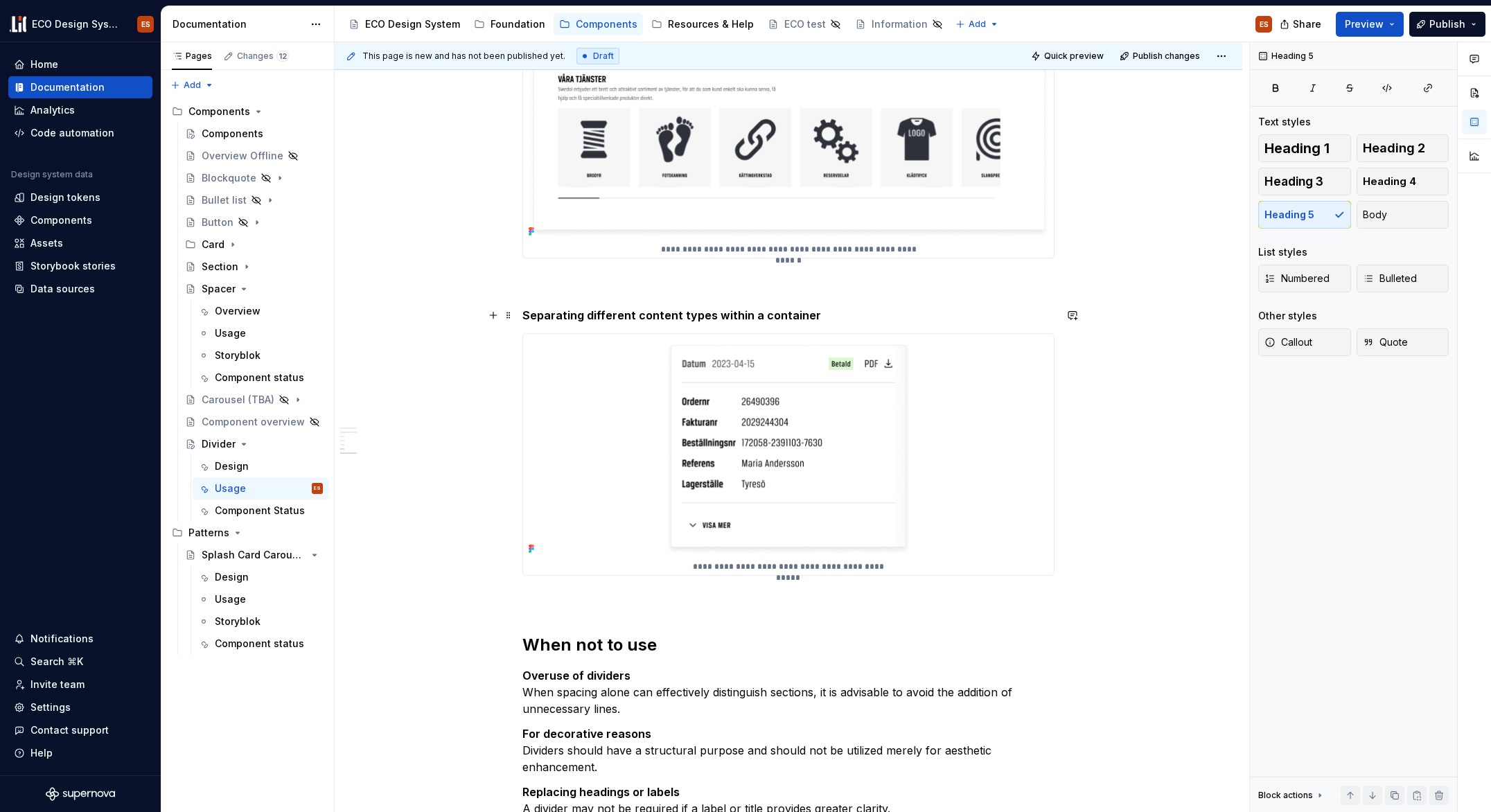
click at [646, 310] on h5 "Separating different content types within a container" at bounding box center [789, 314] width 532 height 14
click at [785, 315] on h5 "Separating different content types within a container" at bounding box center [789, 314] width 532 height 14
drag, startPoint x: 697, startPoint y: 315, endPoint x: 521, endPoint y: 312, distance: 176.0
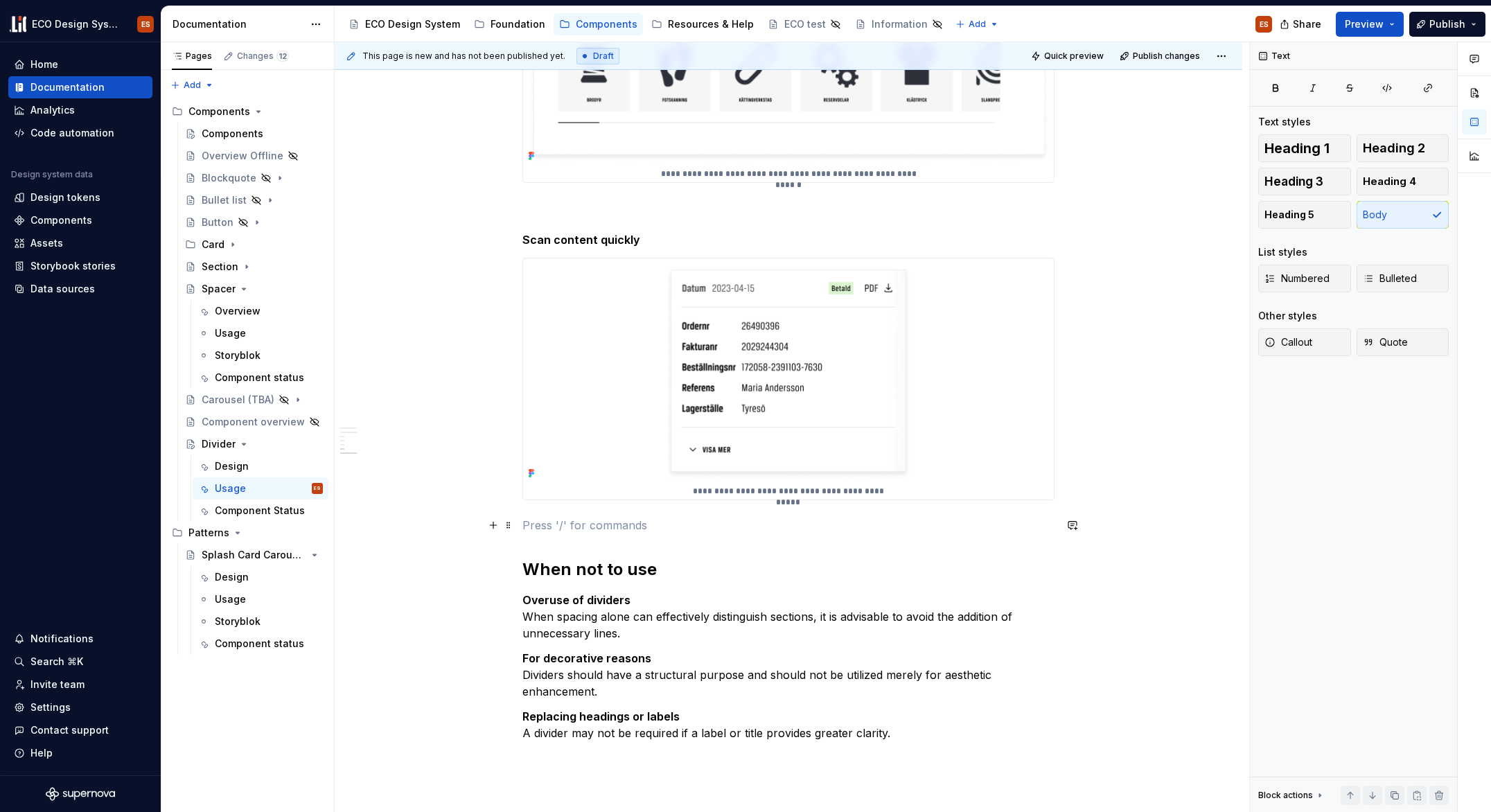
scroll to position [1760, 0]
click at [503, 238] on span at bounding box center [509, 239] width 11 height 19
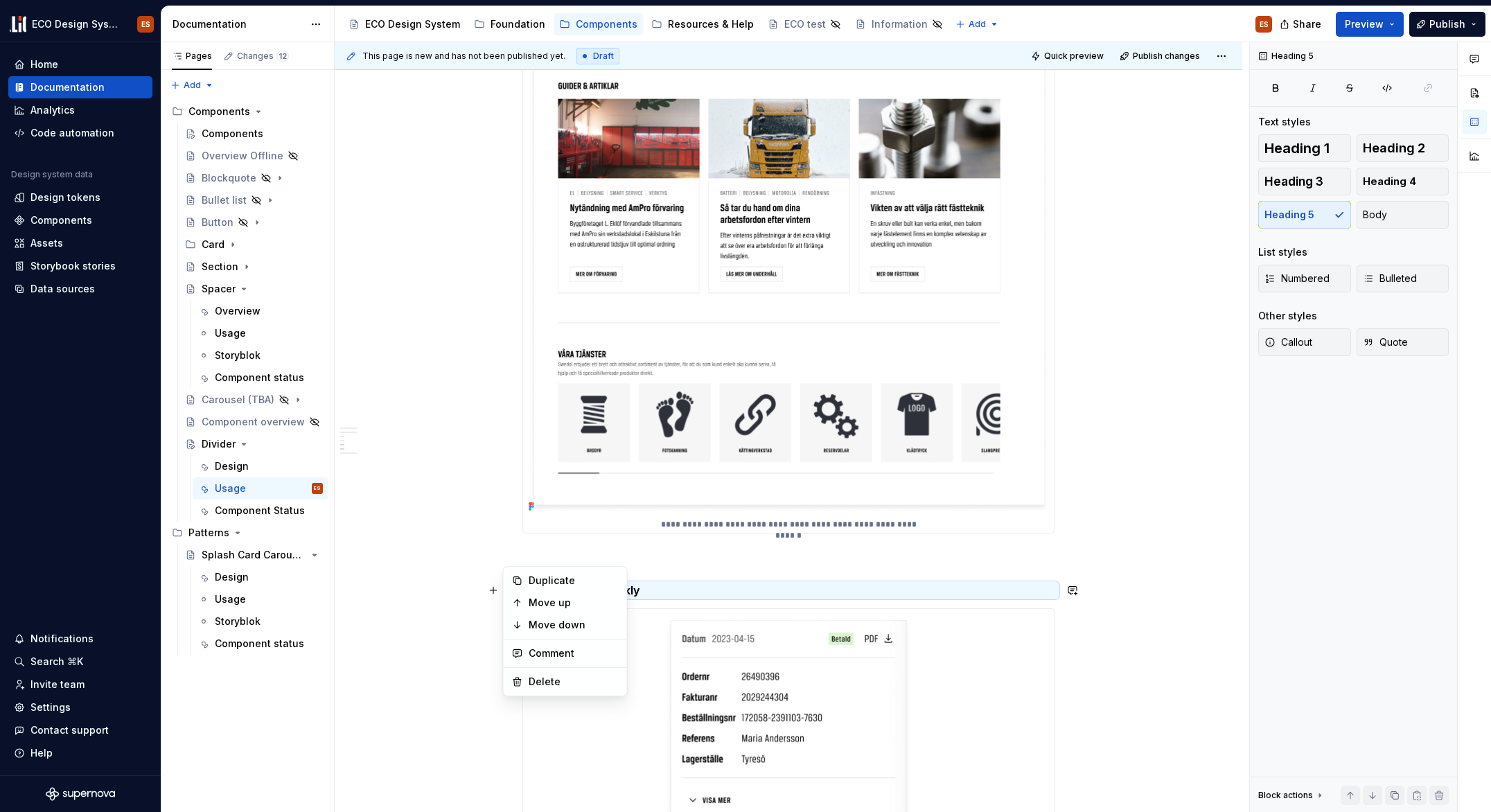
scroll to position [1292, 0]
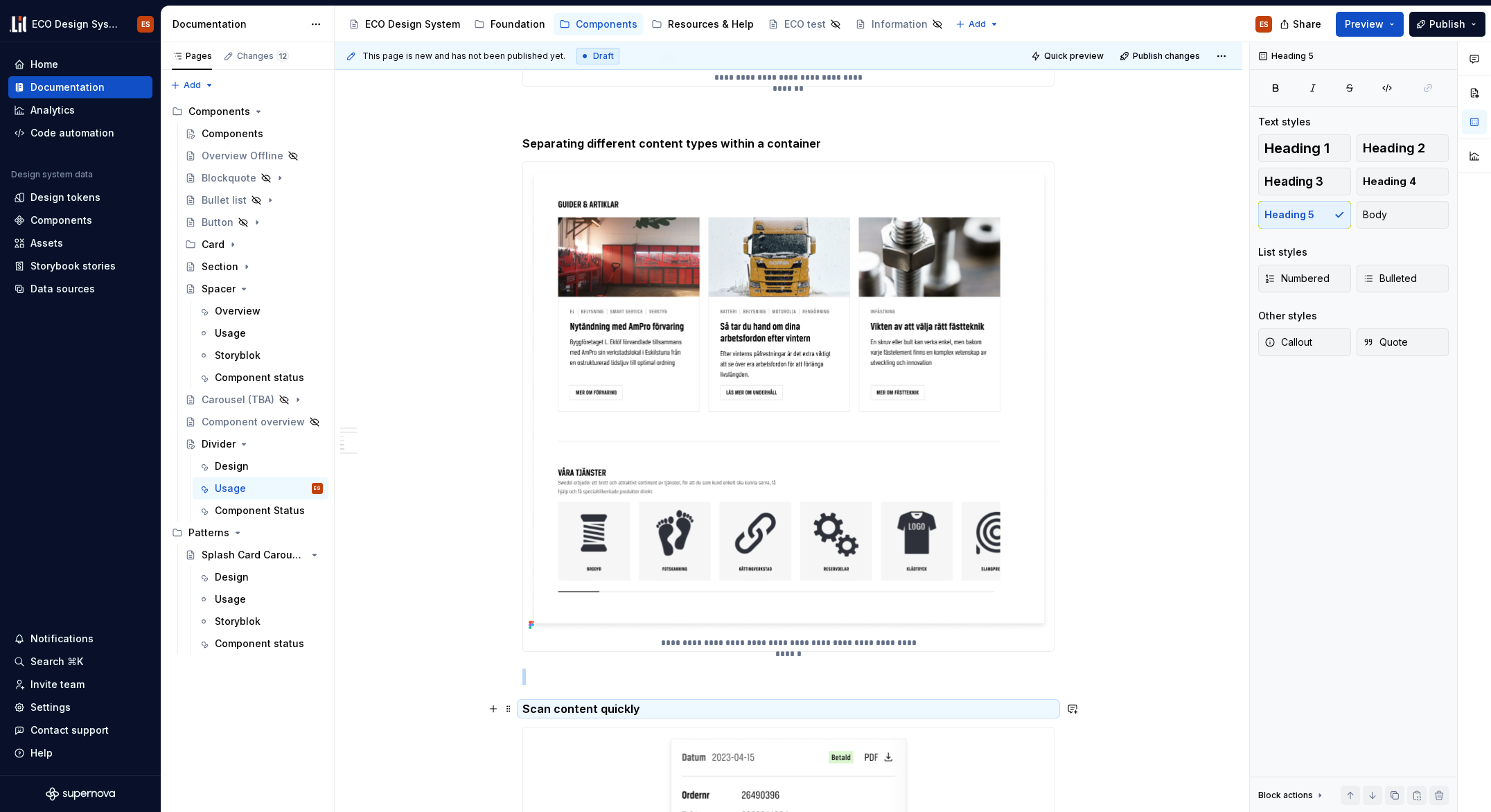
click at [1123, 374] on div "**********" at bounding box center [788, 230] width 908 height 2530
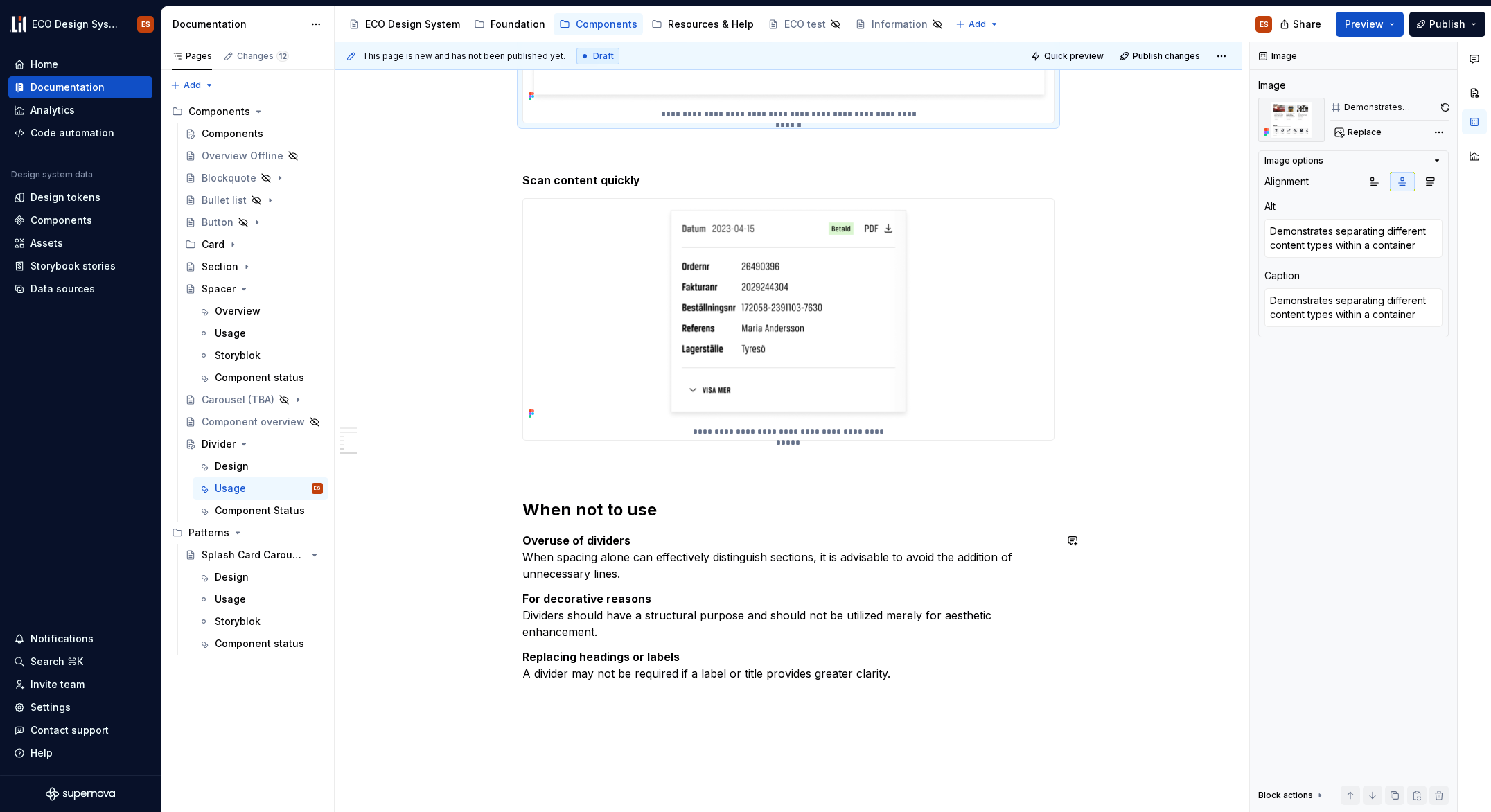
scroll to position [1820, 0]
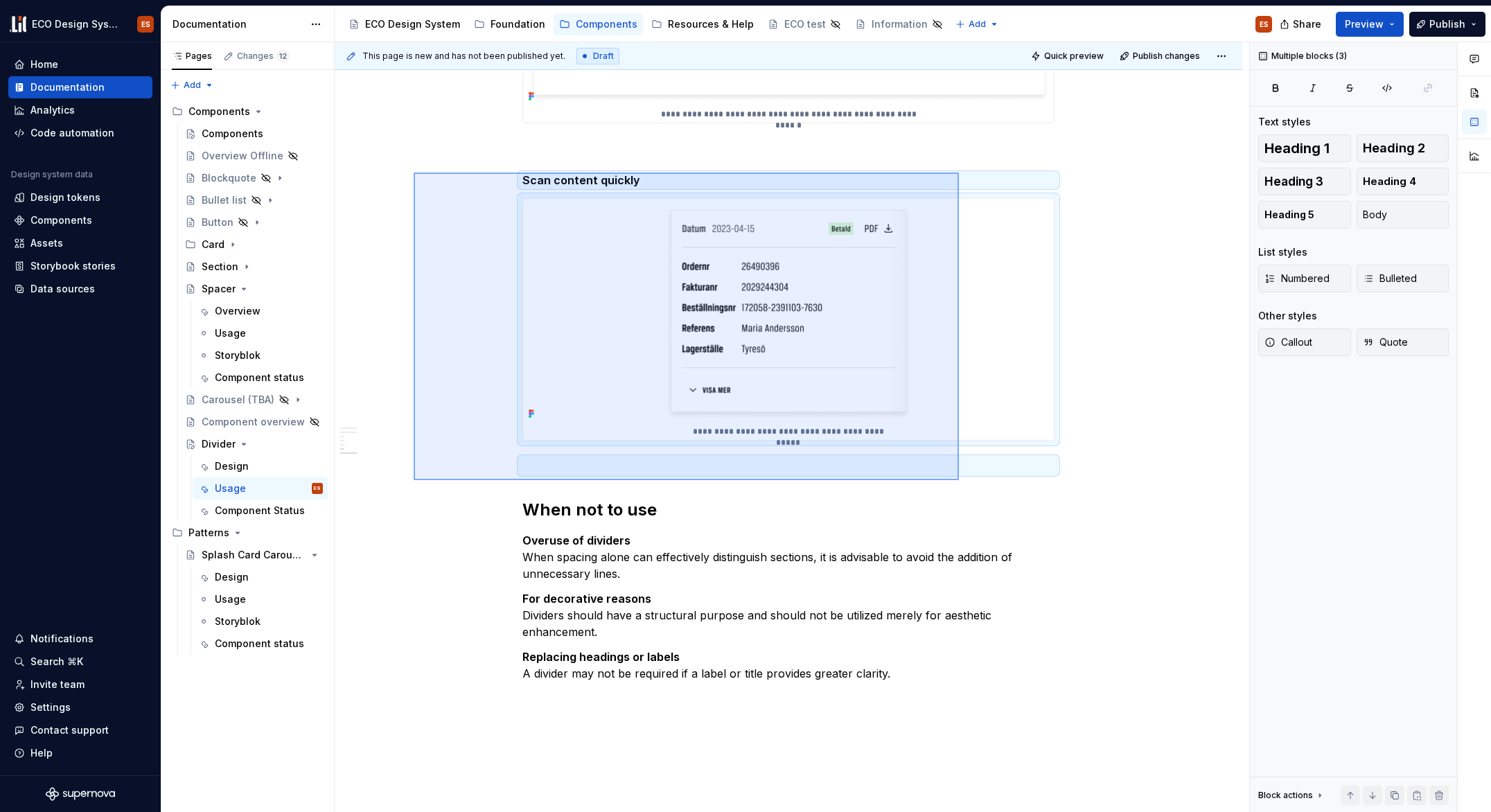
drag, startPoint x: 413, startPoint y: 173, endPoint x: 959, endPoint y: 480, distance: 626.4
click at [959, 480] on div "This page is new and has not been published yet. Draft Quick preview Publish ch…" at bounding box center [791, 428] width 915 height 770
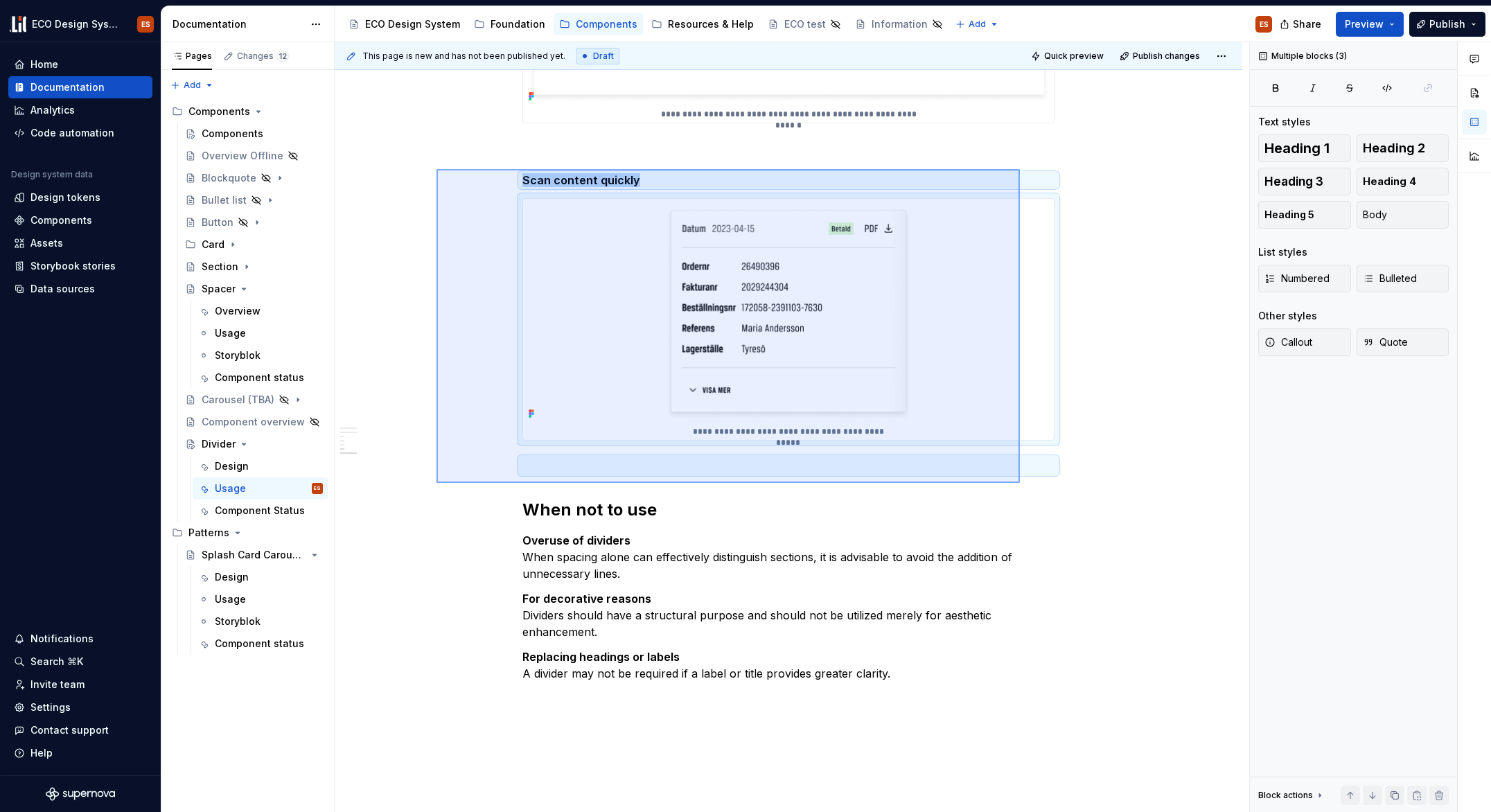
drag, startPoint x: 436, startPoint y: 169, endPoint x: 1020, endPoint y: 483, distance: 663.1
click at [1020, 483] on div "This page is new and has not been published yet. Draft Quick preview Publish ch…" at bounding box center [791, 428] width 915 height 770
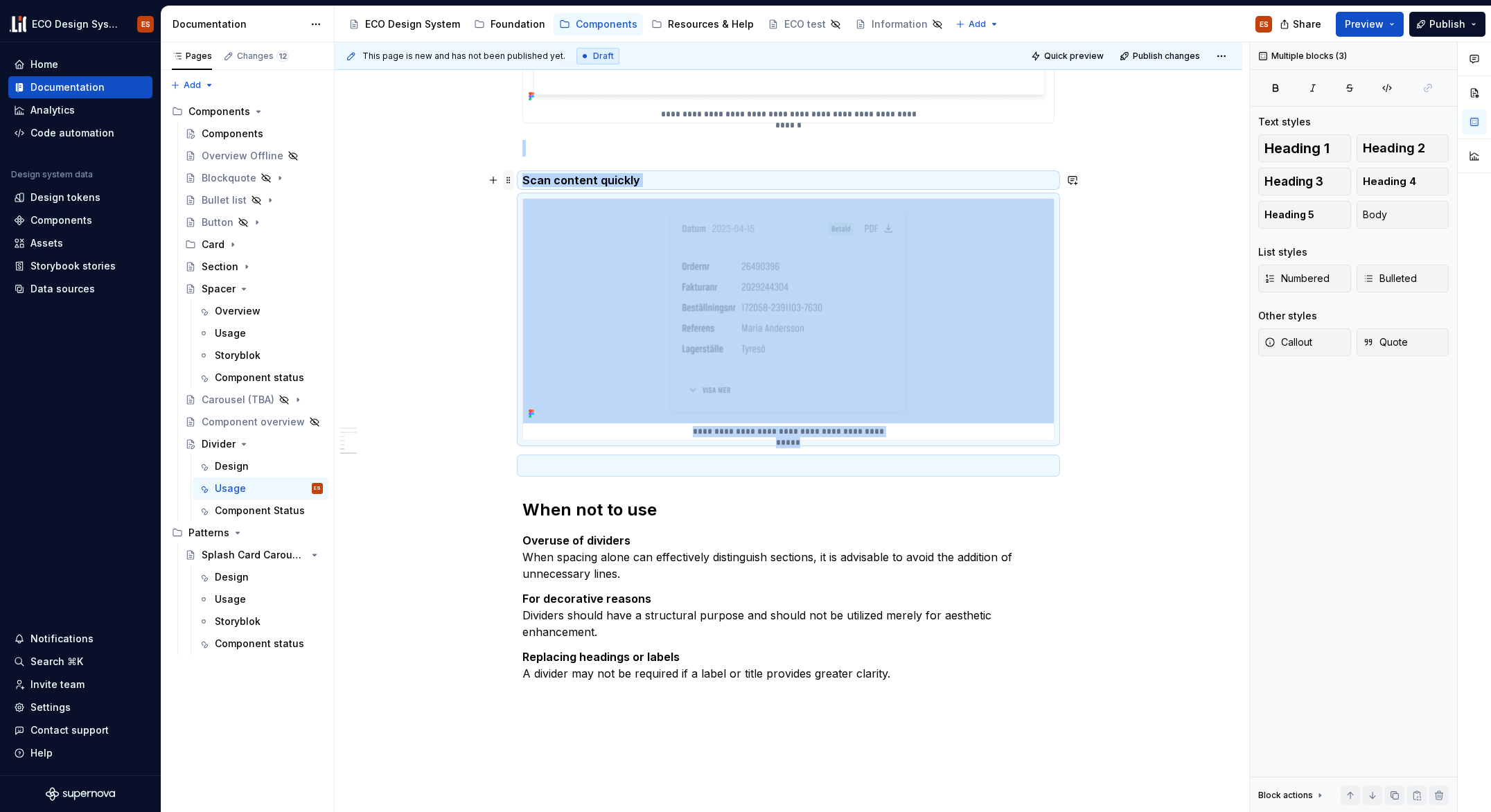
click at [507, 183] on span at bounding box center [509, 180] width 11 height 19
click at [530, 197] on div "Duplicate" at bounding box center [573, 202] width 90 height 14
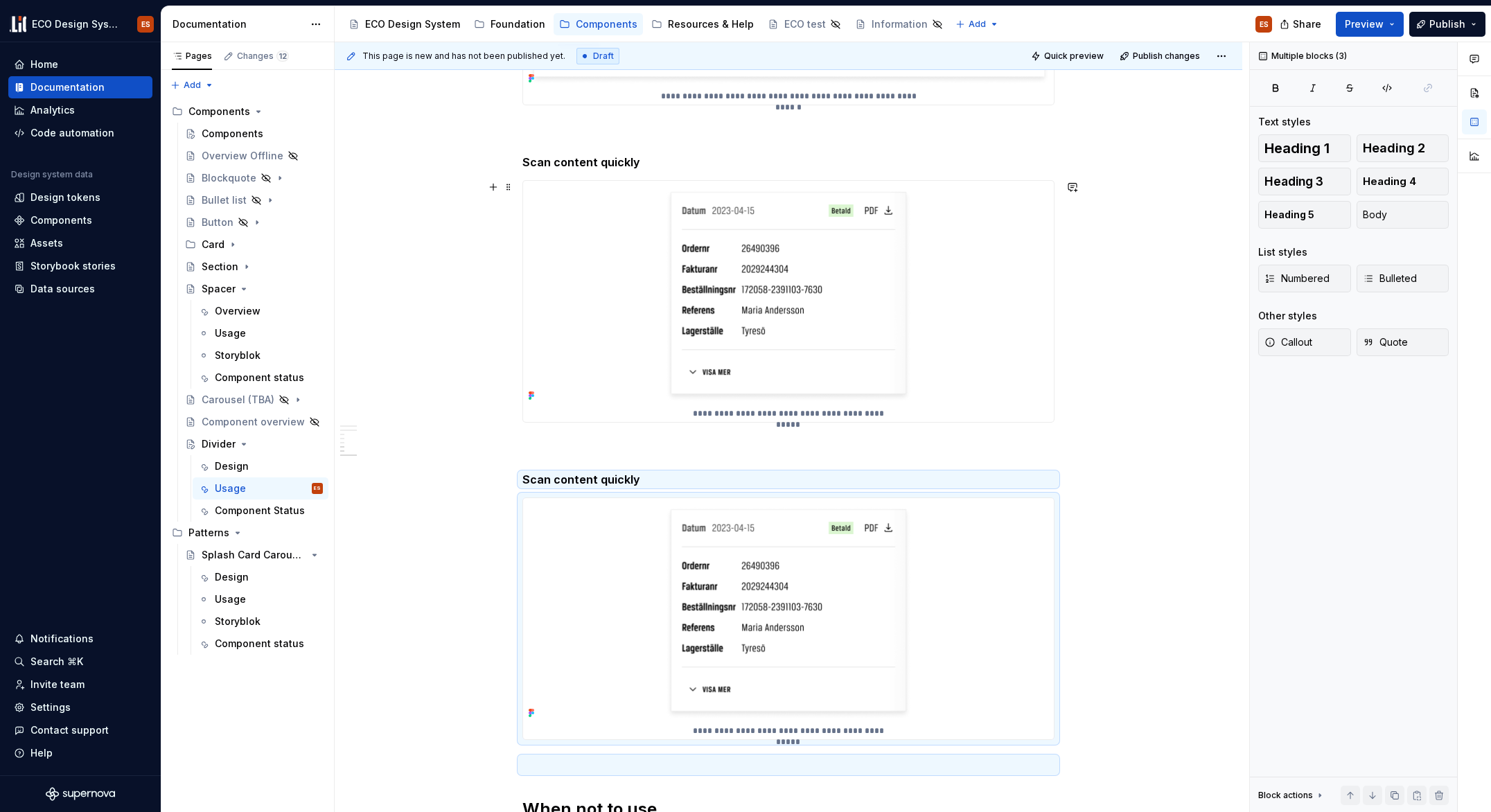
scroll to position [1931, 0]
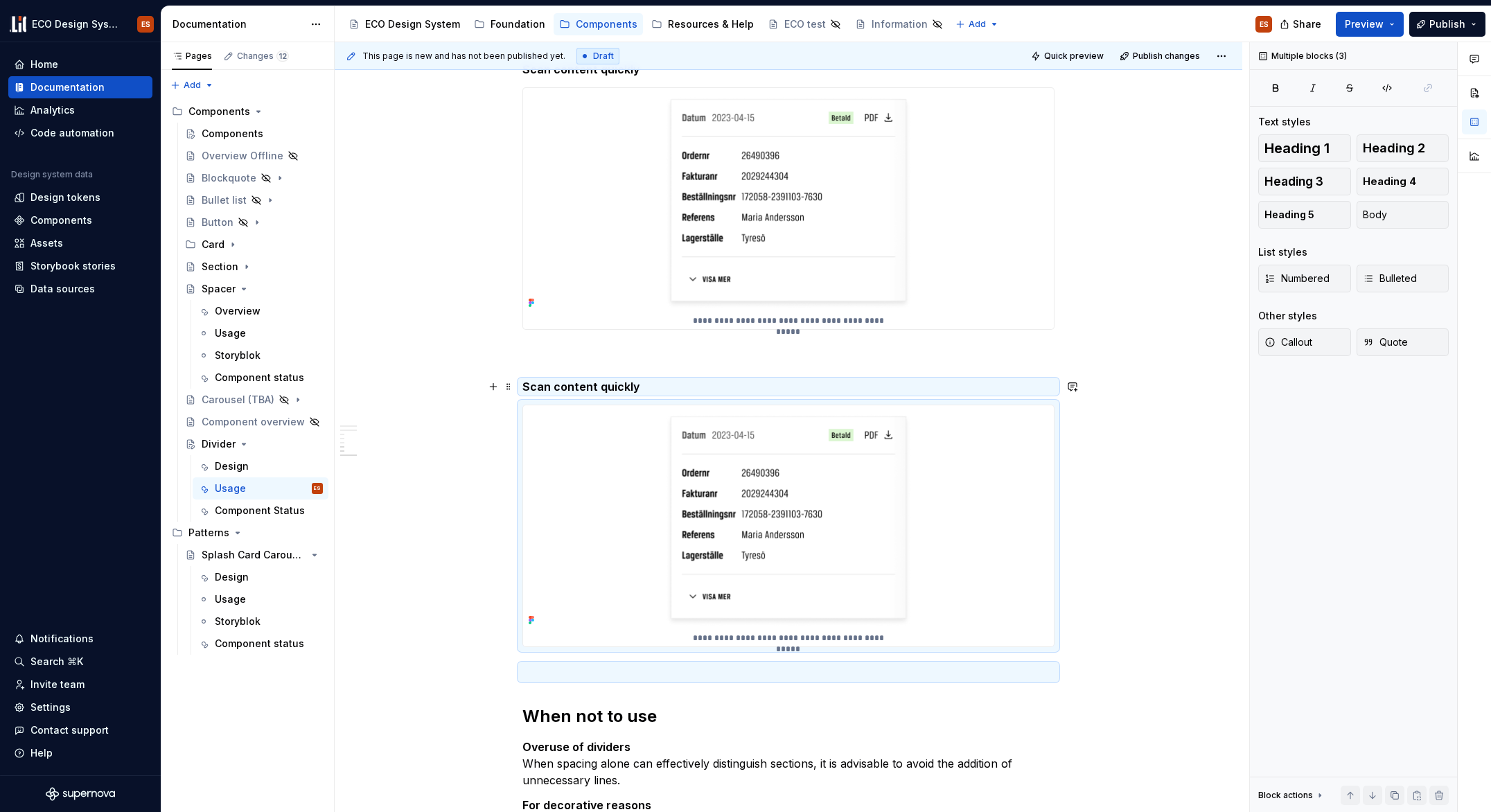
click at [631, 384] on h5 "Scan content quickly" at bounding box center [789, 386] width 532 height 14
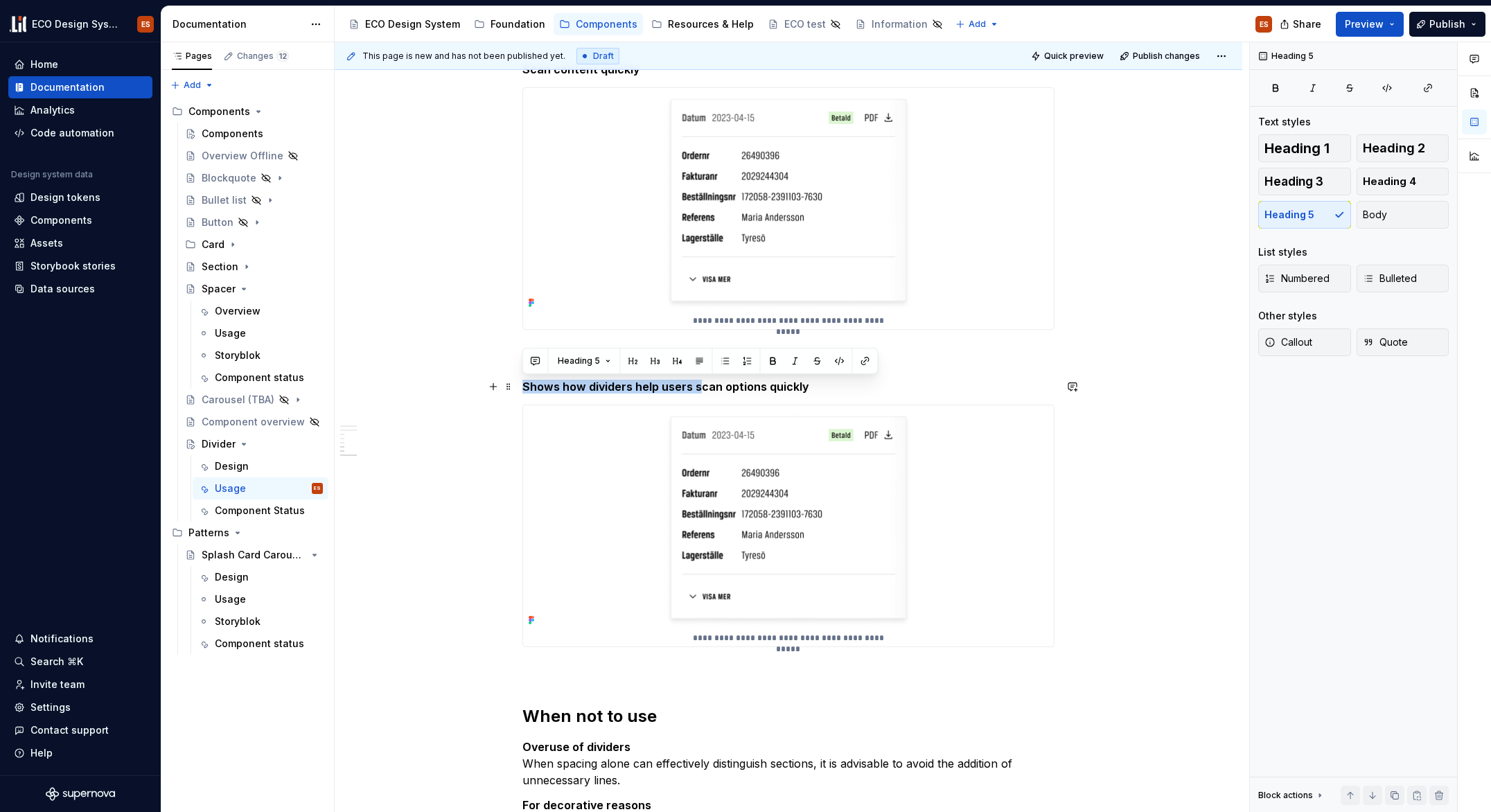
drag, startPoint x: 697, startPoint y: 387, endPoint x: 520, endPoint y: 387, distance: 177.0
click at [524, 387] on h5 "Shows how dividers help users scan options quickly" at bounding box center [789, 386] width 532 height 14
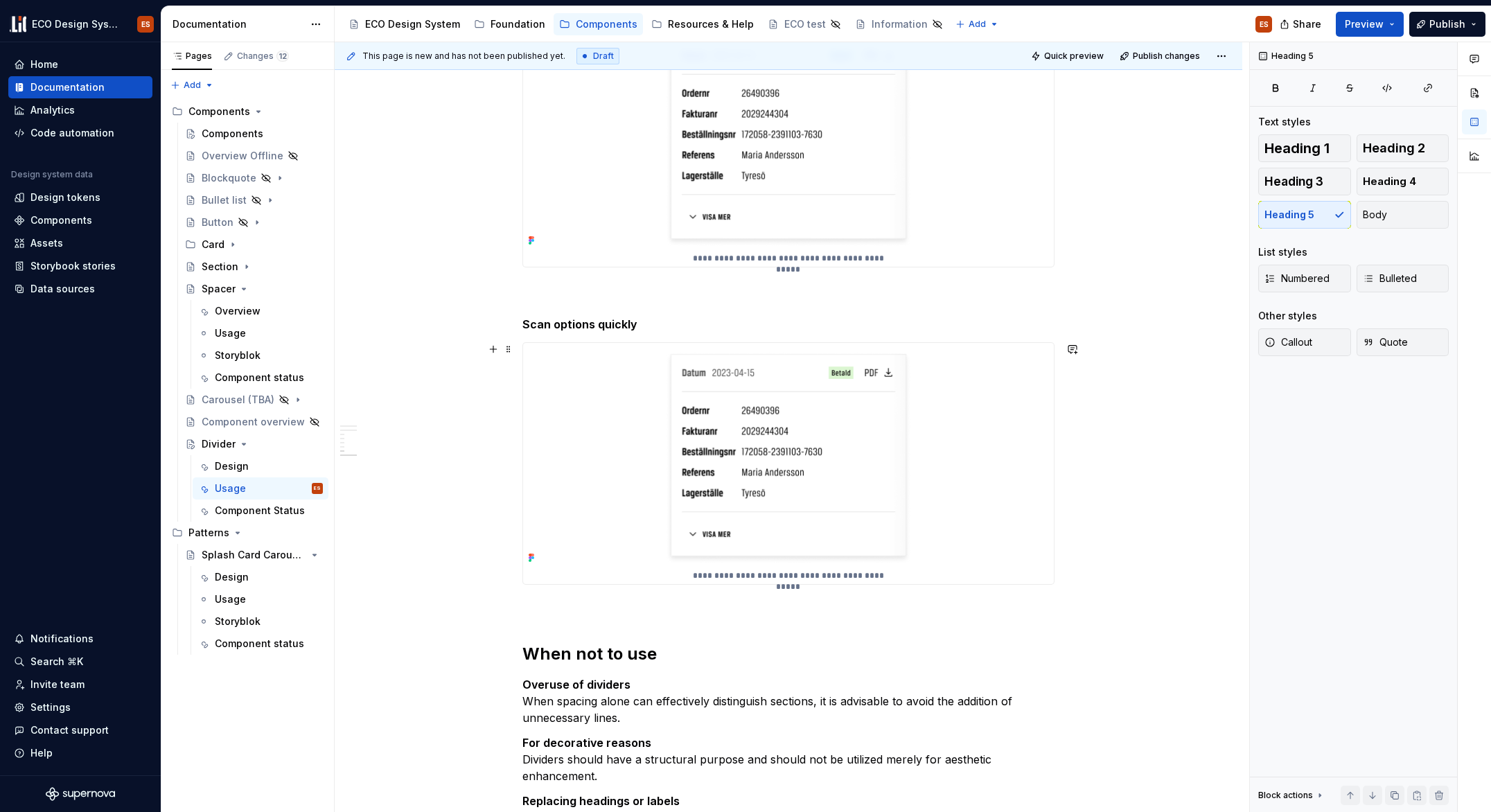
scroll to position [1996, 0]
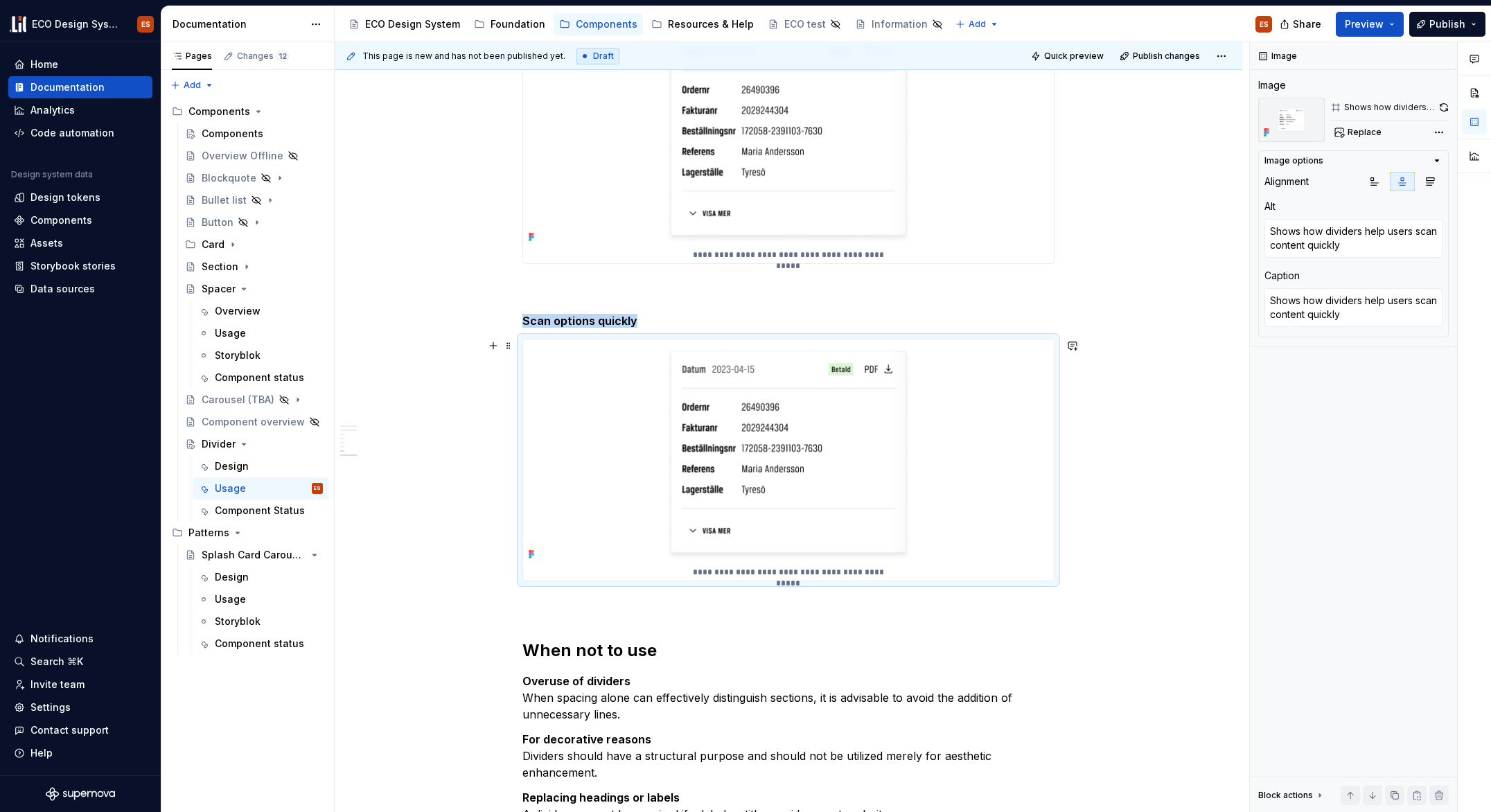
click at [734, 403] on img at bounding box center [789, 451] width 531 height 224
click at [750, 419] on img at bounding box center [789, 451] width 531 height 224
click at [1327, 319] on textarea "Shows how dividers help users scan content quickly" at bounding box center [1354, 307] width 178 height 39
click at [1341, 320] on textarea "Shows how dividers help users scan content quickly" at bounding box center [1354, 307] width 178 height 39
drag, startPoint x: 1349, startPoint y: 318, endPoint x: 1267, endPoint y: 300, distance: 84.0
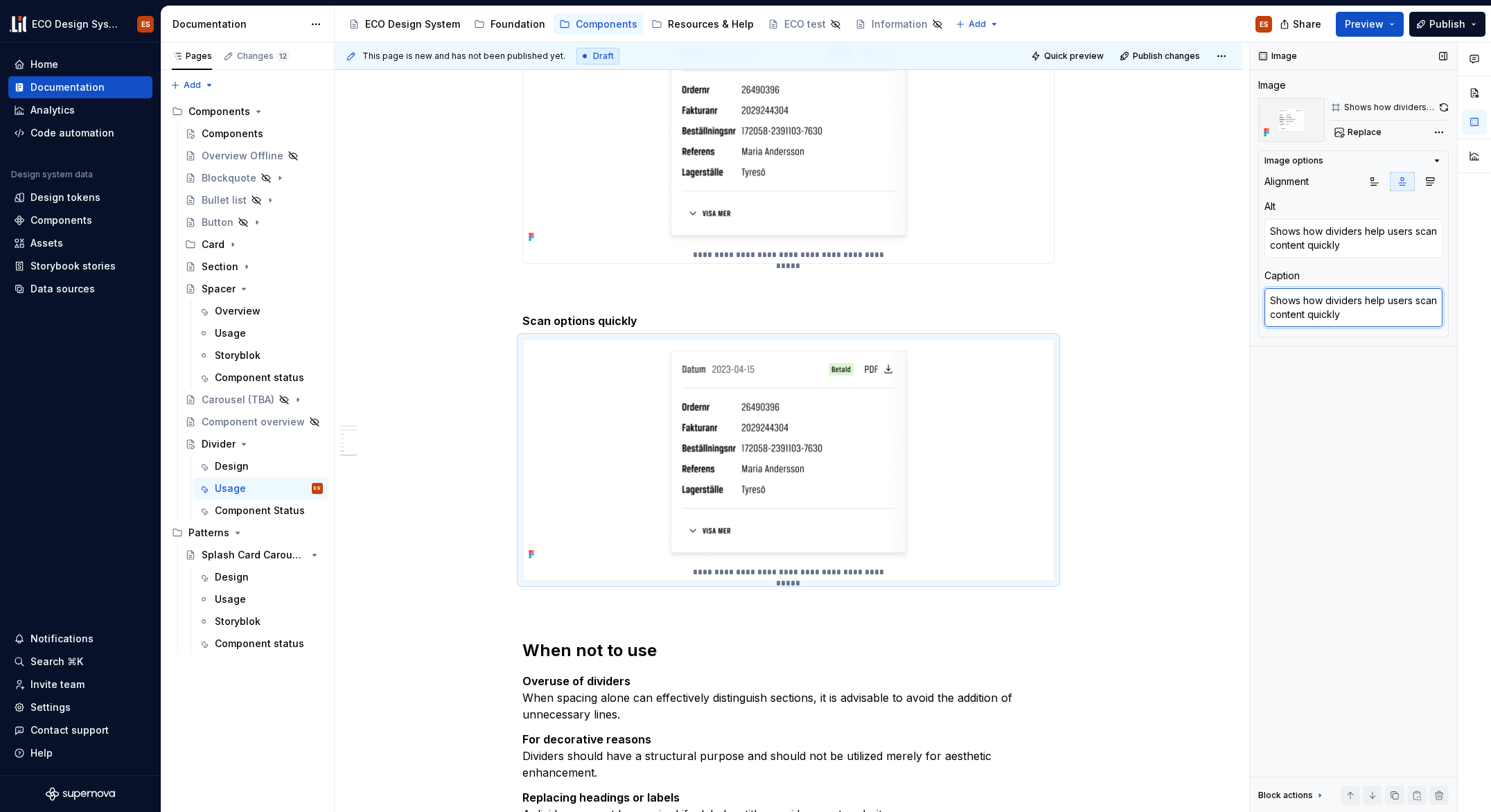
click at [1267, 300] on textarea "Shows how dividers help users scan content quickly" at bounding box center [1354, 307] width 178 height 39
paste textarea "options"
type textarea "*"
type textarea "Shows how dividers help users scan options quickly"
click at [543, 322] on h5 "Scan options quickly" at bounding box center [789, 320] width 532 height 14
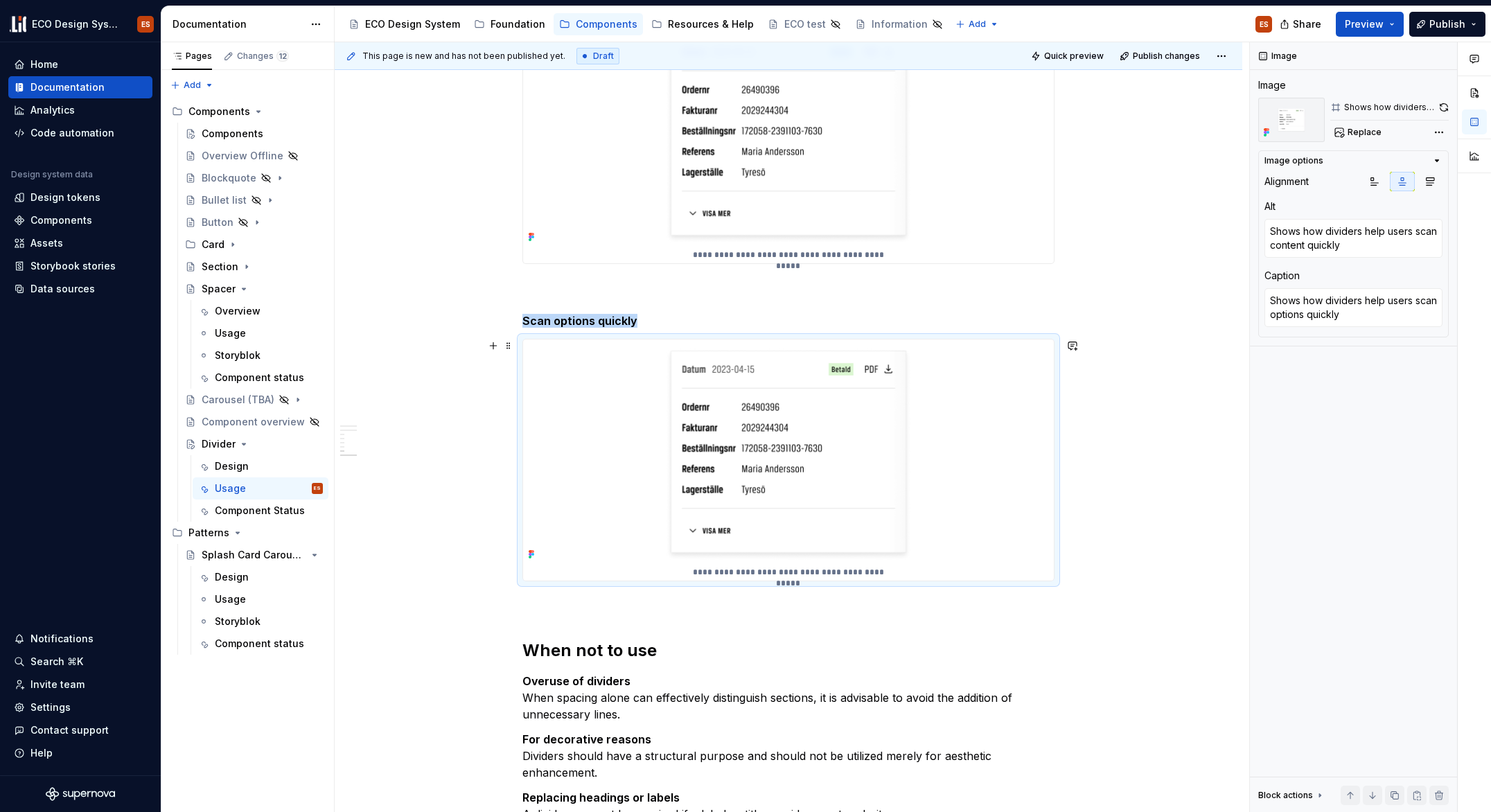
click at [711, 396] on img at bounding box center [789, 451] width 531 height 224
click at [1358, 131] on span "Replace" at bounding box center [1364, 133] width 34 height 11
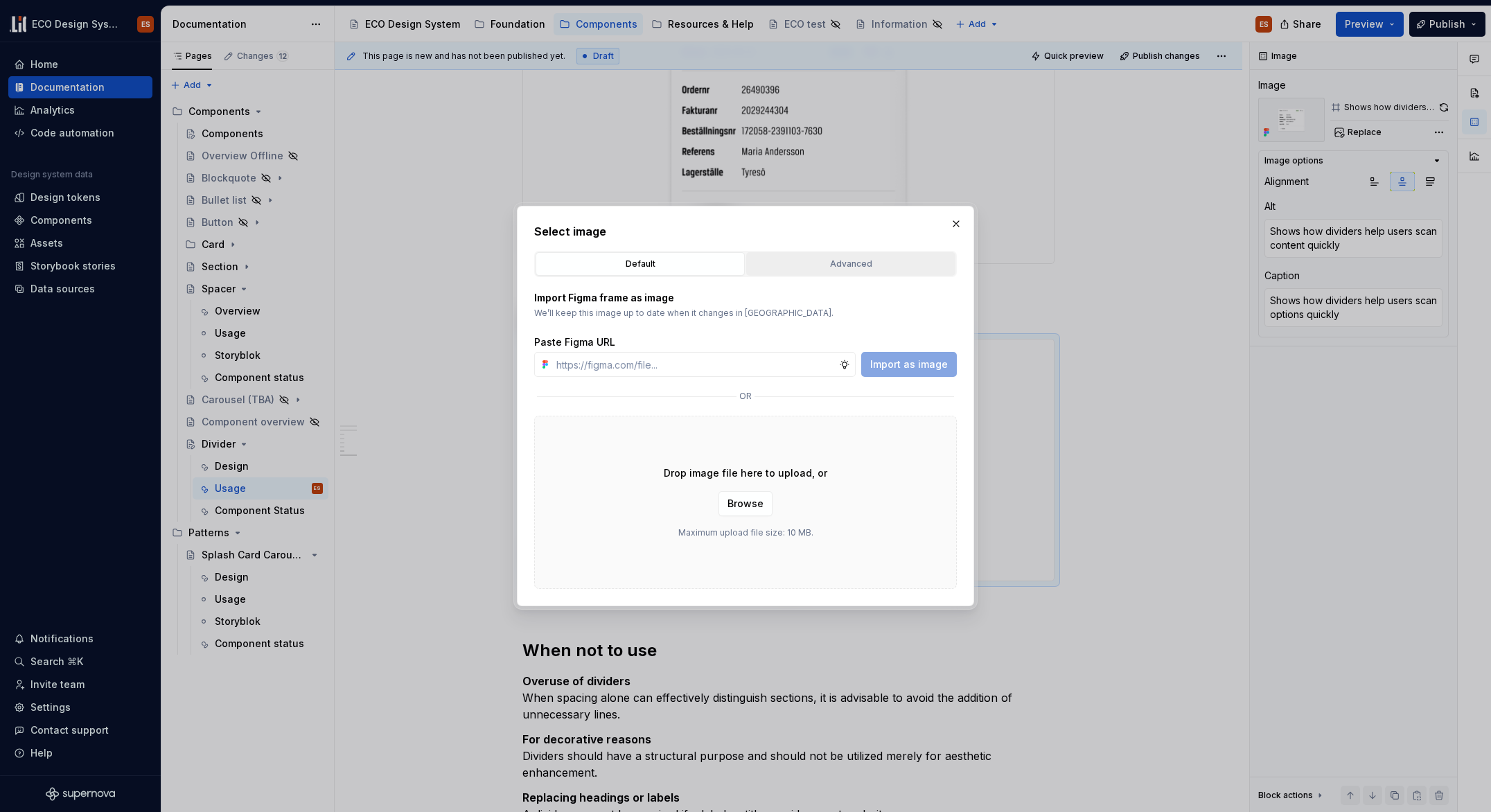
click at [830, 274] on button "Advanced" at bounding box center [850, 264] width 209 height 24
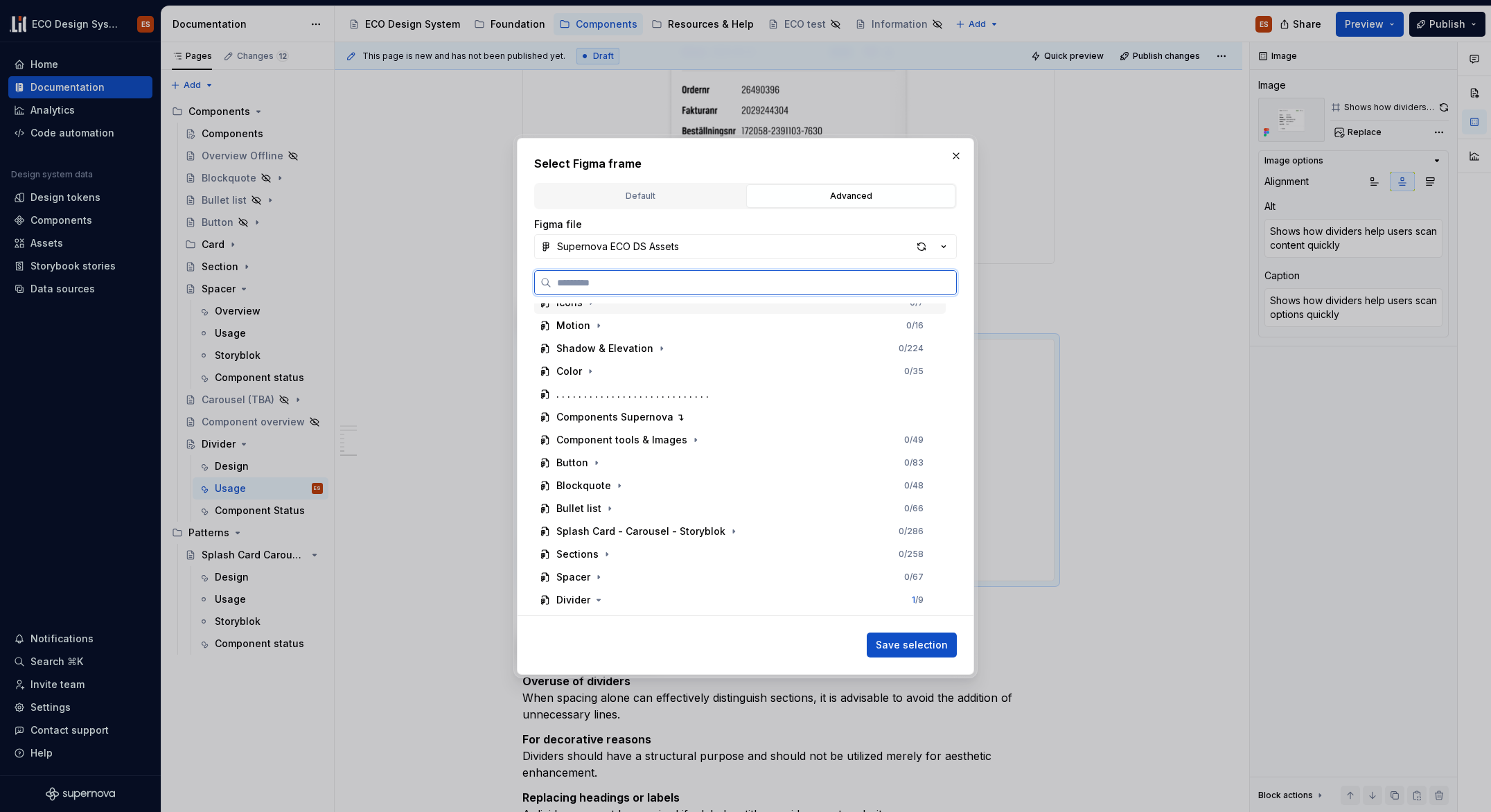
scroll to position [329, 0]
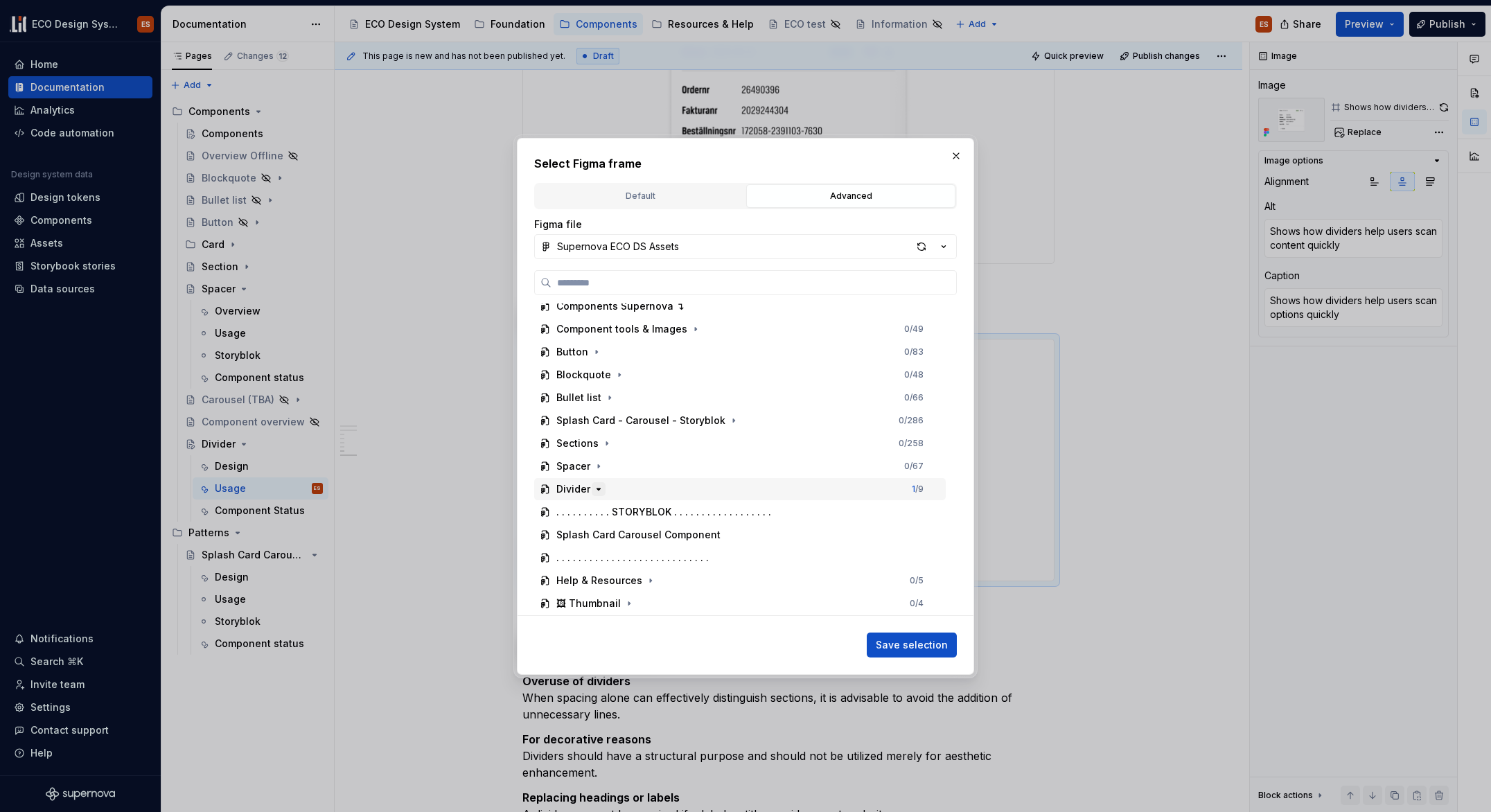
click at [596, 488] on icon "button" at bounding box center [599, 489] width 11 height 11
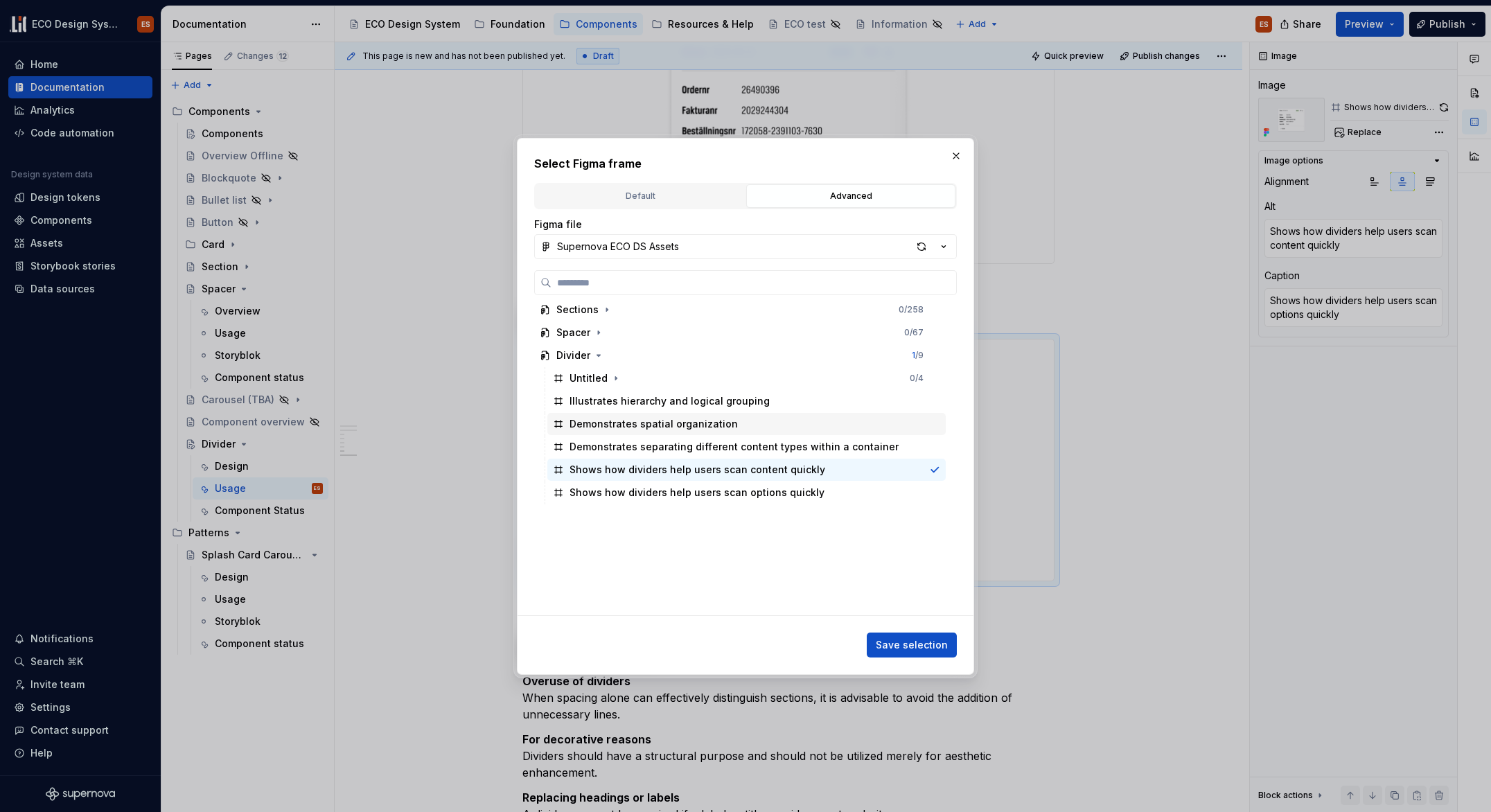
scroll to position [466, 0]
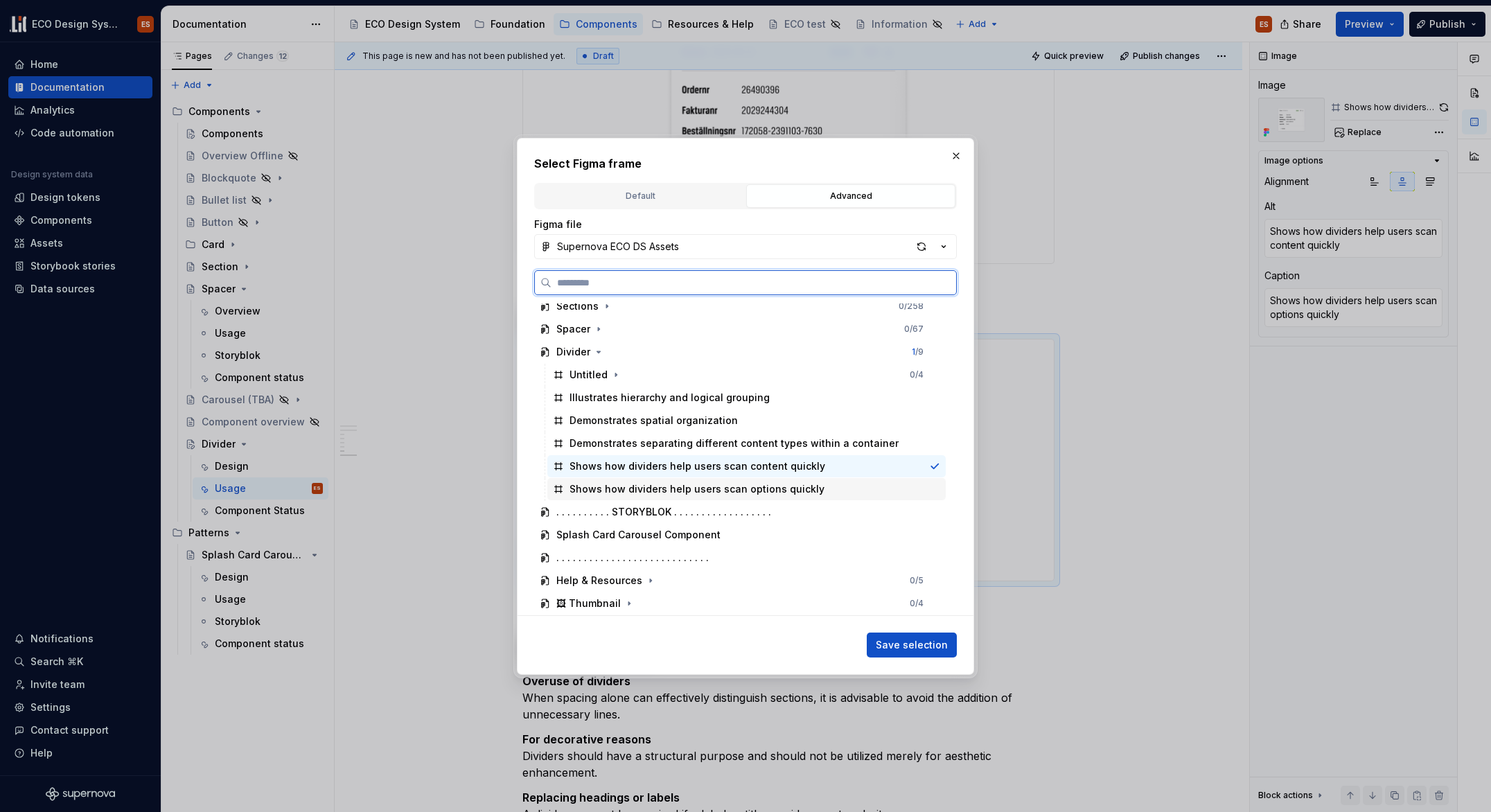
click at [719, 491] on div "Shows how dividers help users scan options quickly" at bounding box center [697, 489] width 255 height 14
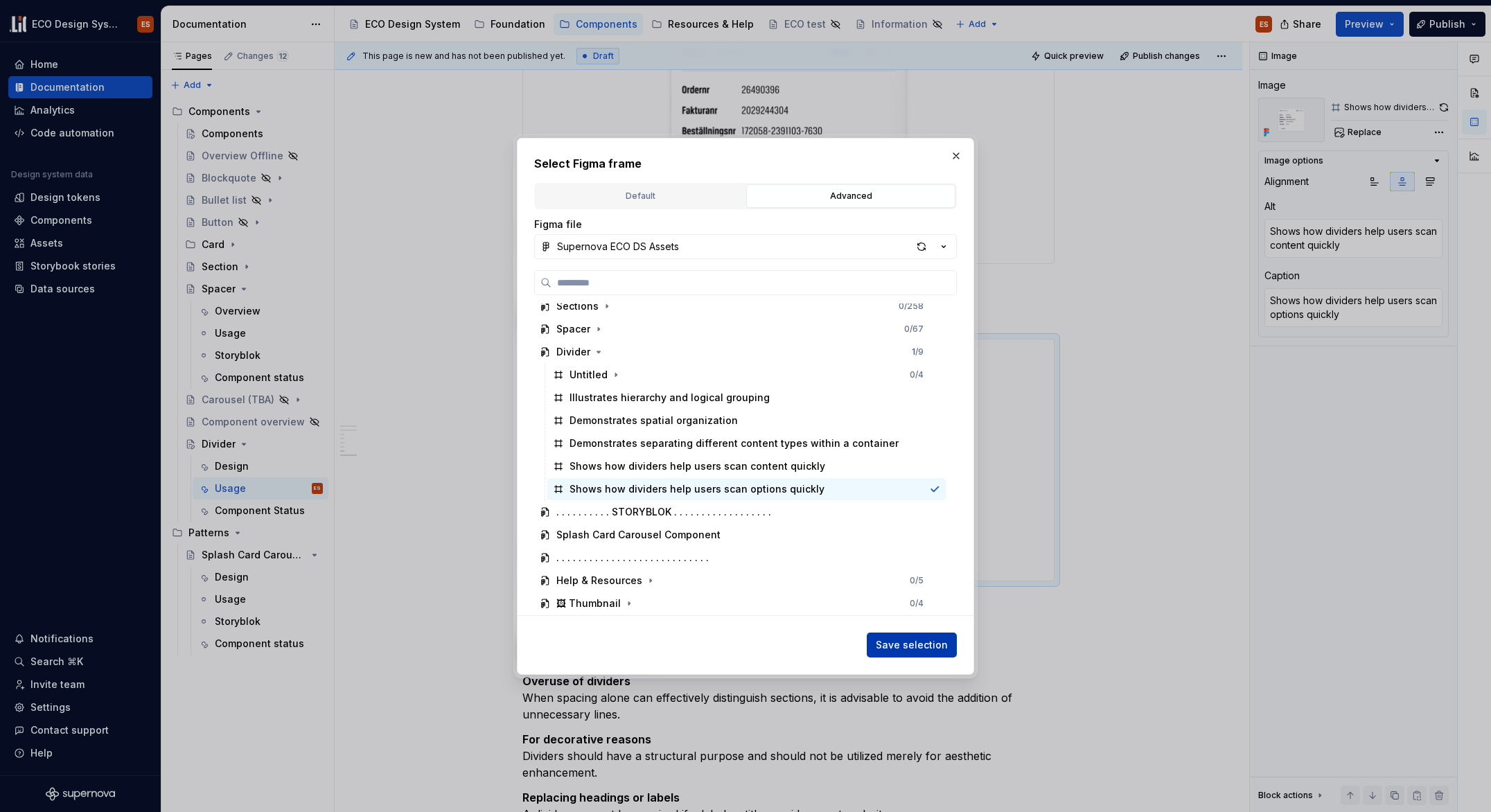
click at [927, 644] on span "Save selection" at bounding box center [911, 644] width 72 height 14
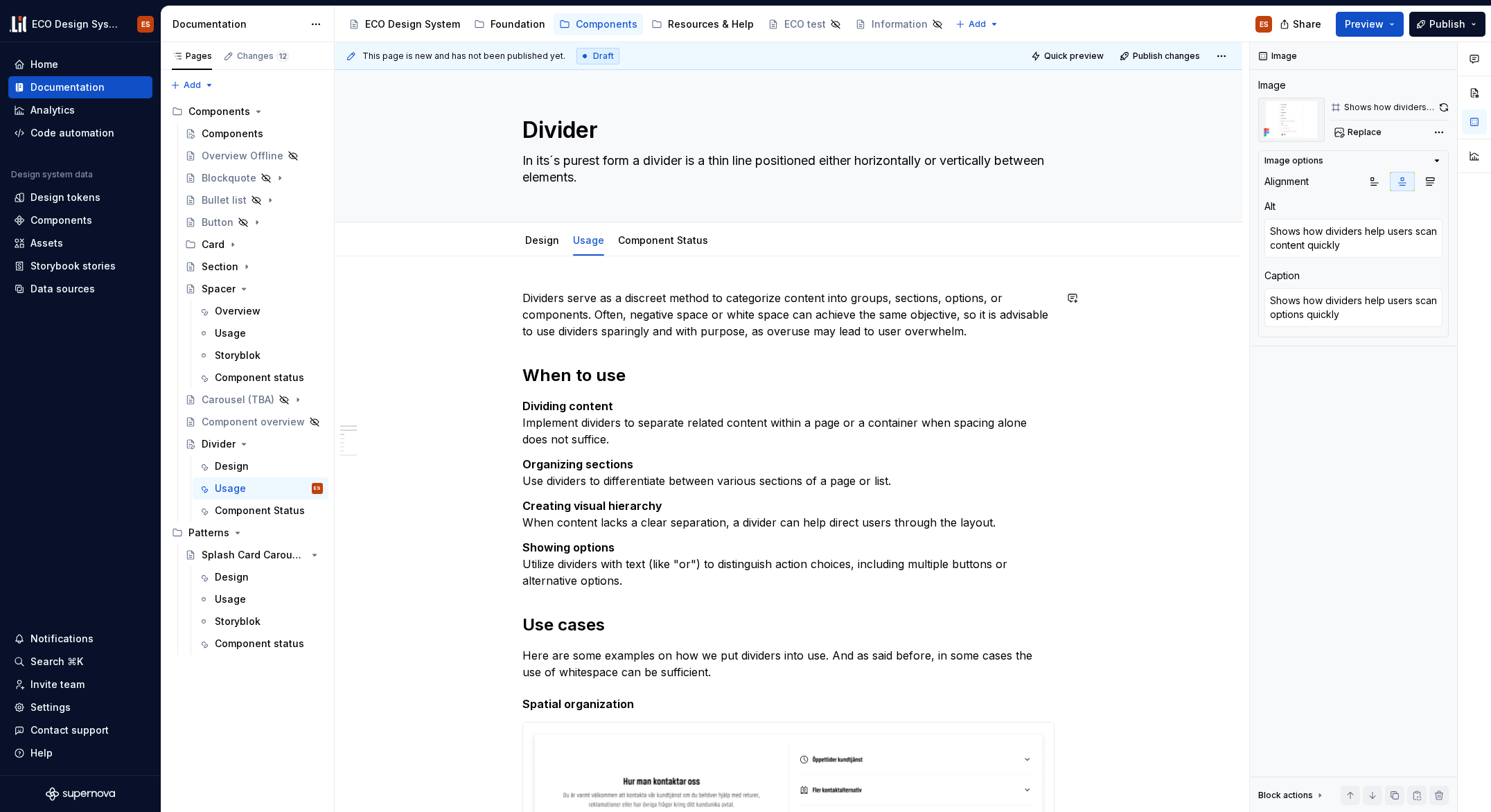
scroll to position [0, 0]
click at [758, 238] on span "Add tab" at bounding box center [756, 241] width 33 height 11
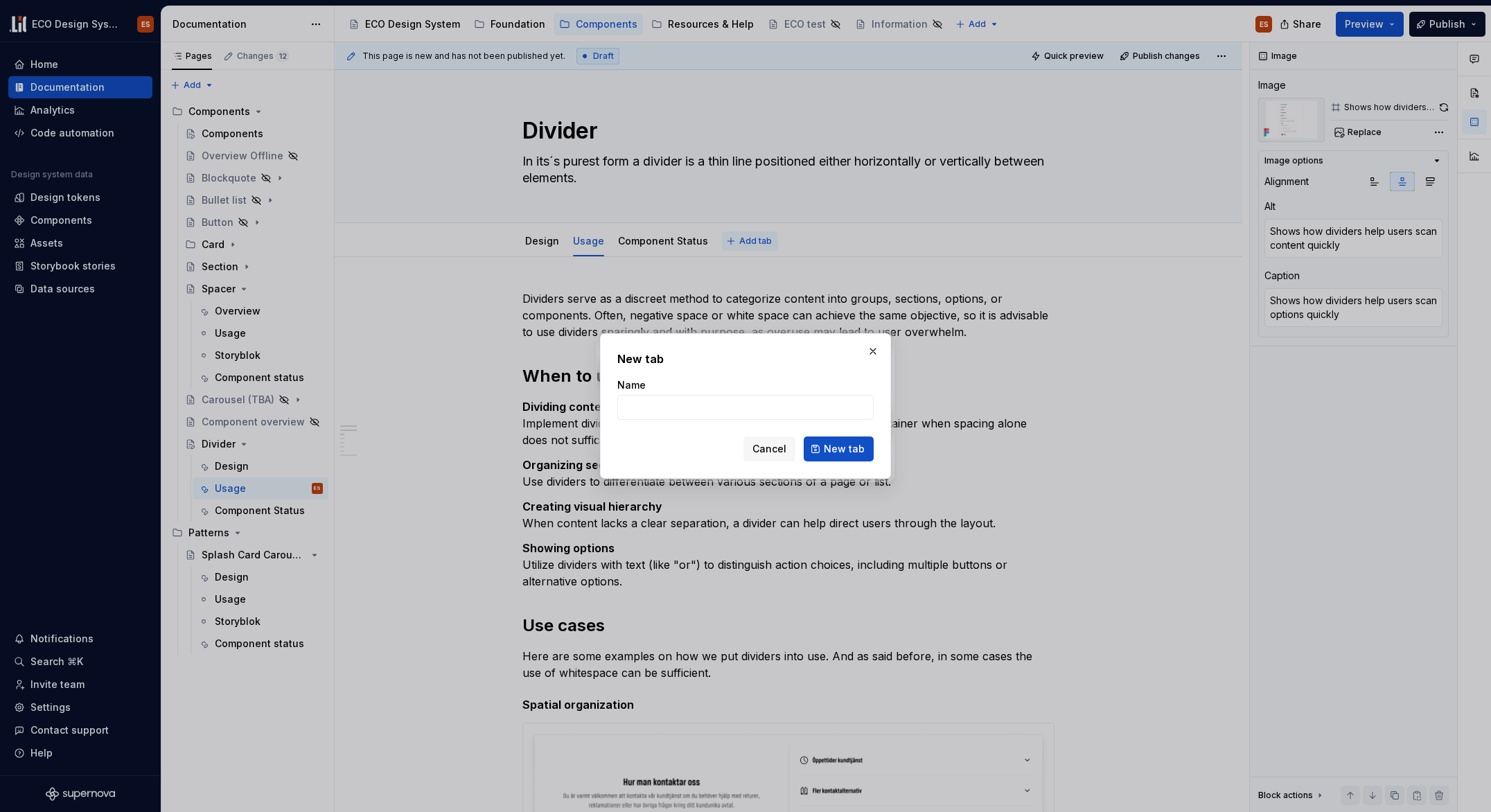
type textarea "*"
type input "Storyblok"
type textarea "*"
type input "Storyblok"
click at [852, 454] on span "New tab" at bounding box center [844, 449] width 41 height 14
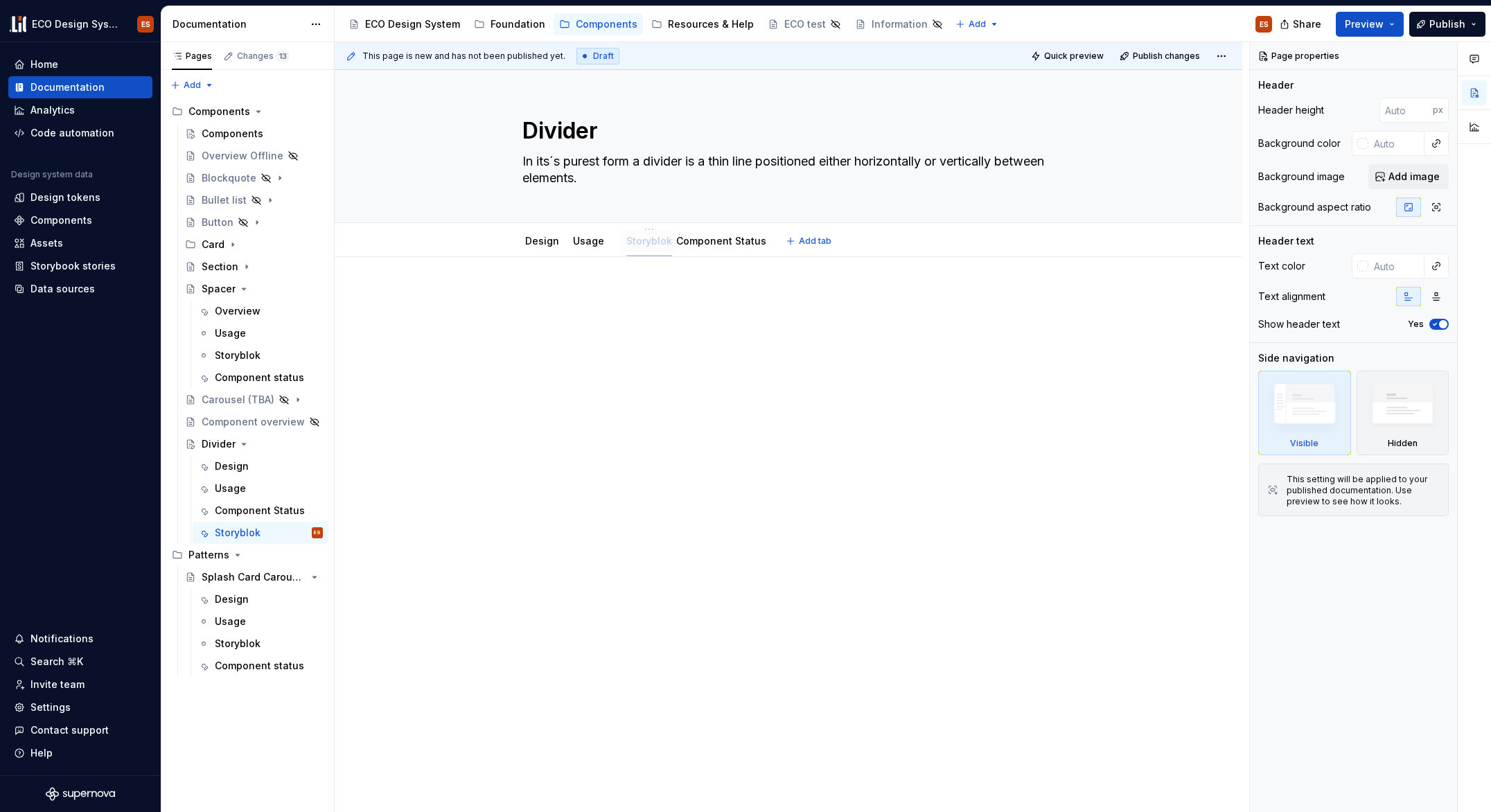
drag, startPoint x: 735, startPoint y: 243, endPoint x: 641, endPoint y: 238, distance: 94.1
click at [635, 244] on link "Storyblok" at bounding box center [641, 241] width 45 height 12
click at [232, 644] on div "Storyblok" at bounding box center [237, 643] width 45 height 14
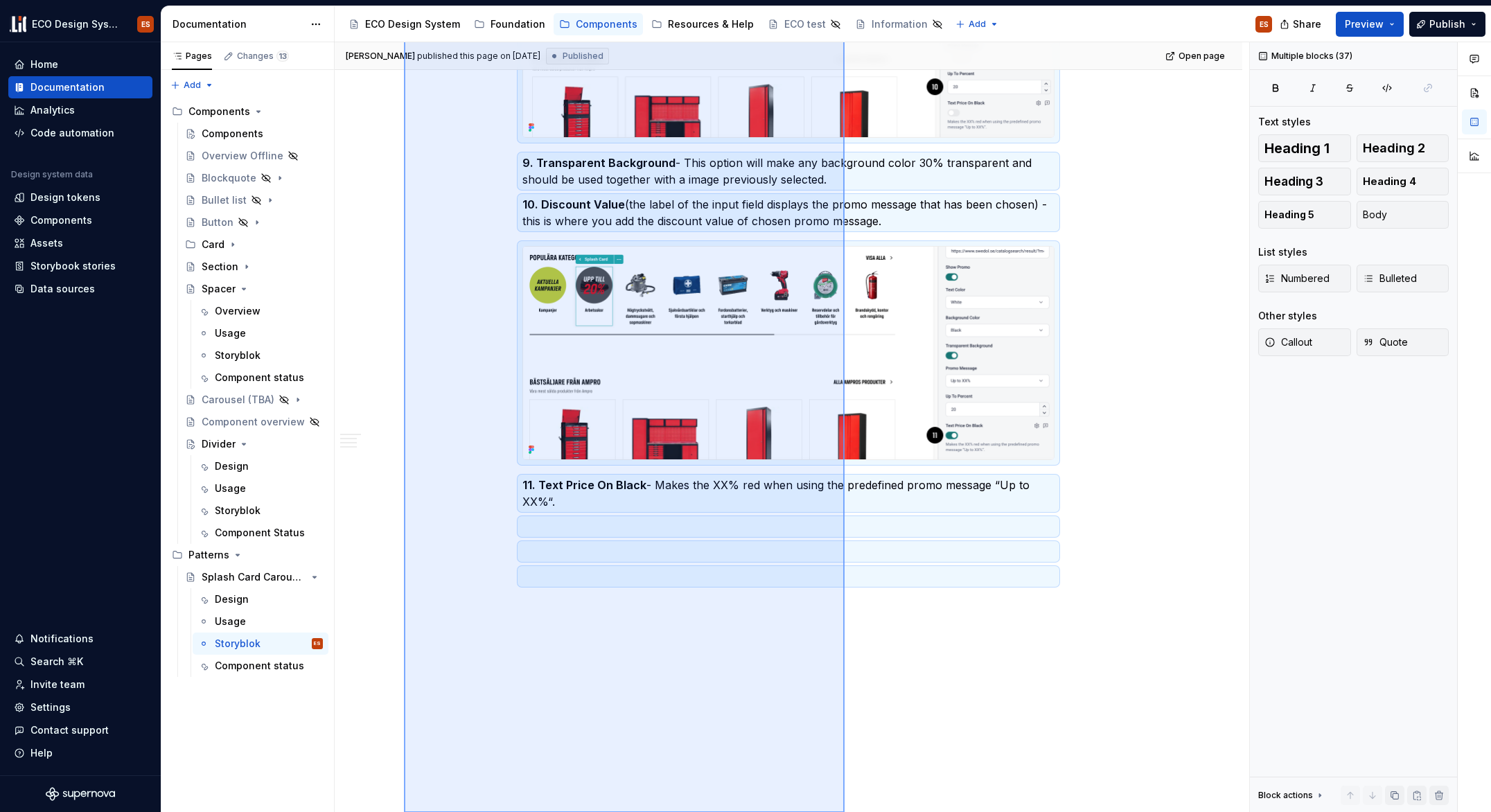
scroll to position [3005, 0]
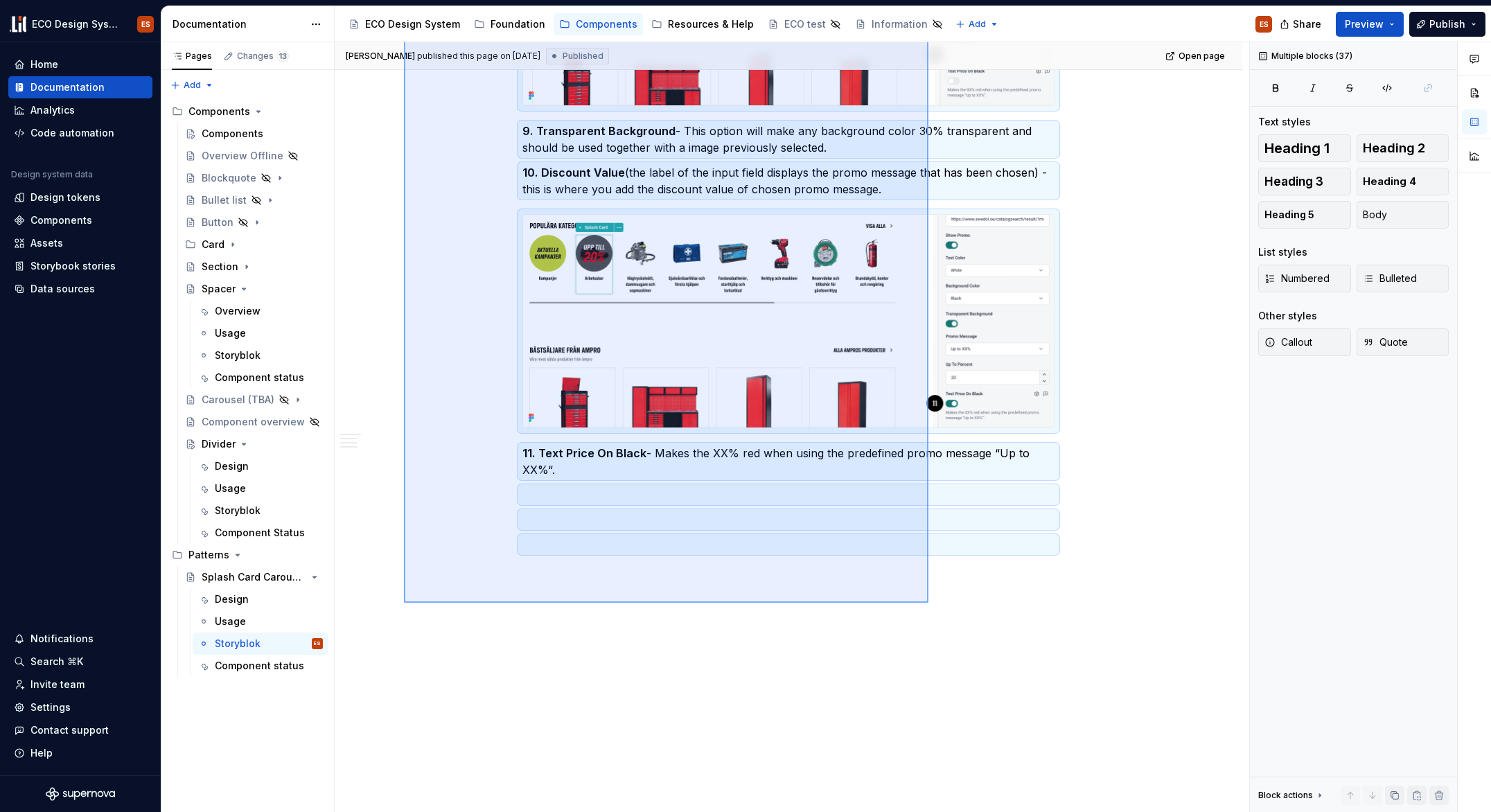
drag, startPoint x: 404, startPoint y: 130, endPoint x: 929, endPoint y: 603, distance: 706.6
click at [929, 603] on div "Erik Sundler published this page on May 15, 2025 Published Open page Splash Car…" at bounding box center [791, 428] width 915 height 770
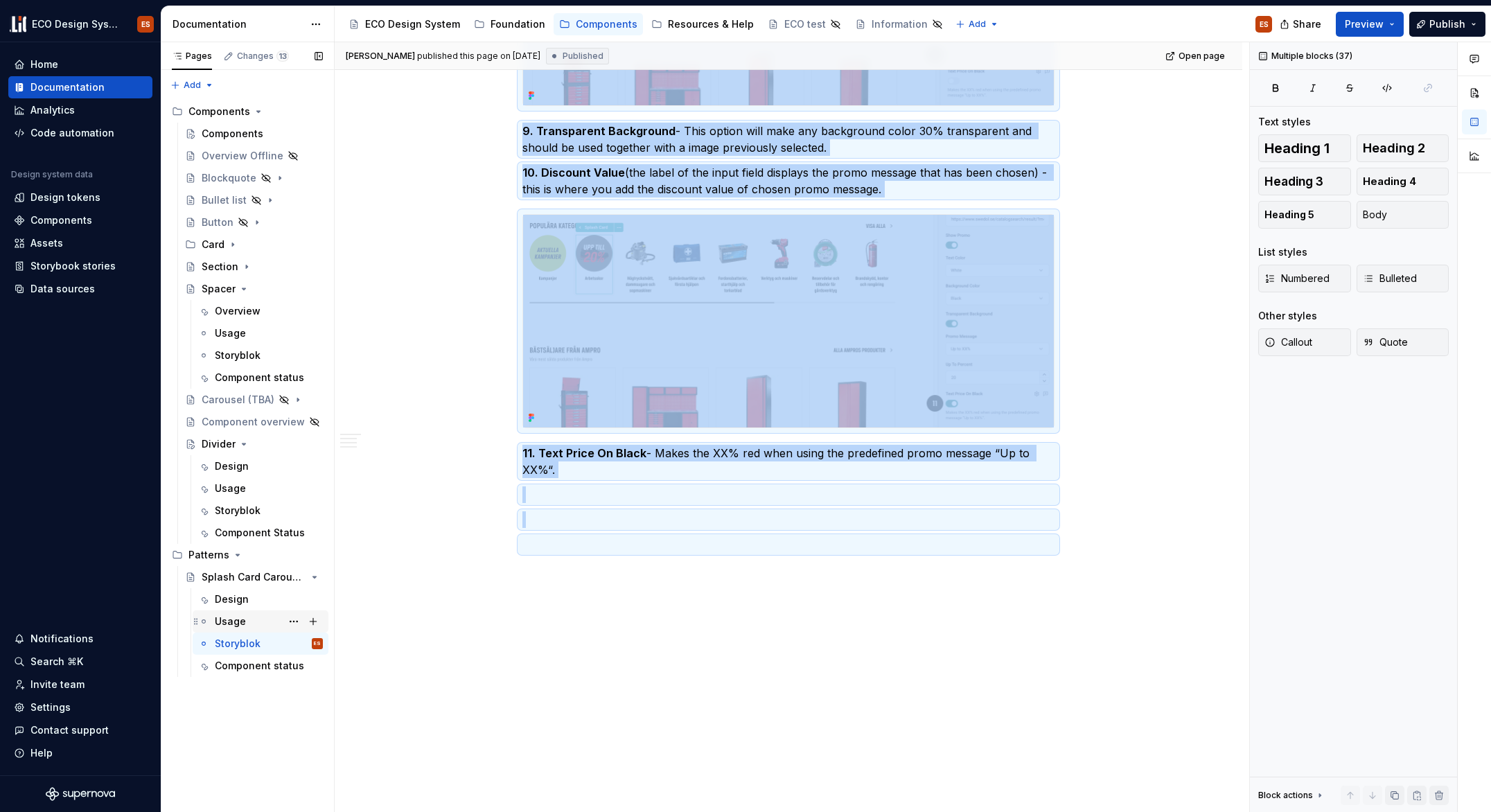
click at [248, 617] on div "Usage" at bounding box center [268, 620] width 108 height 19
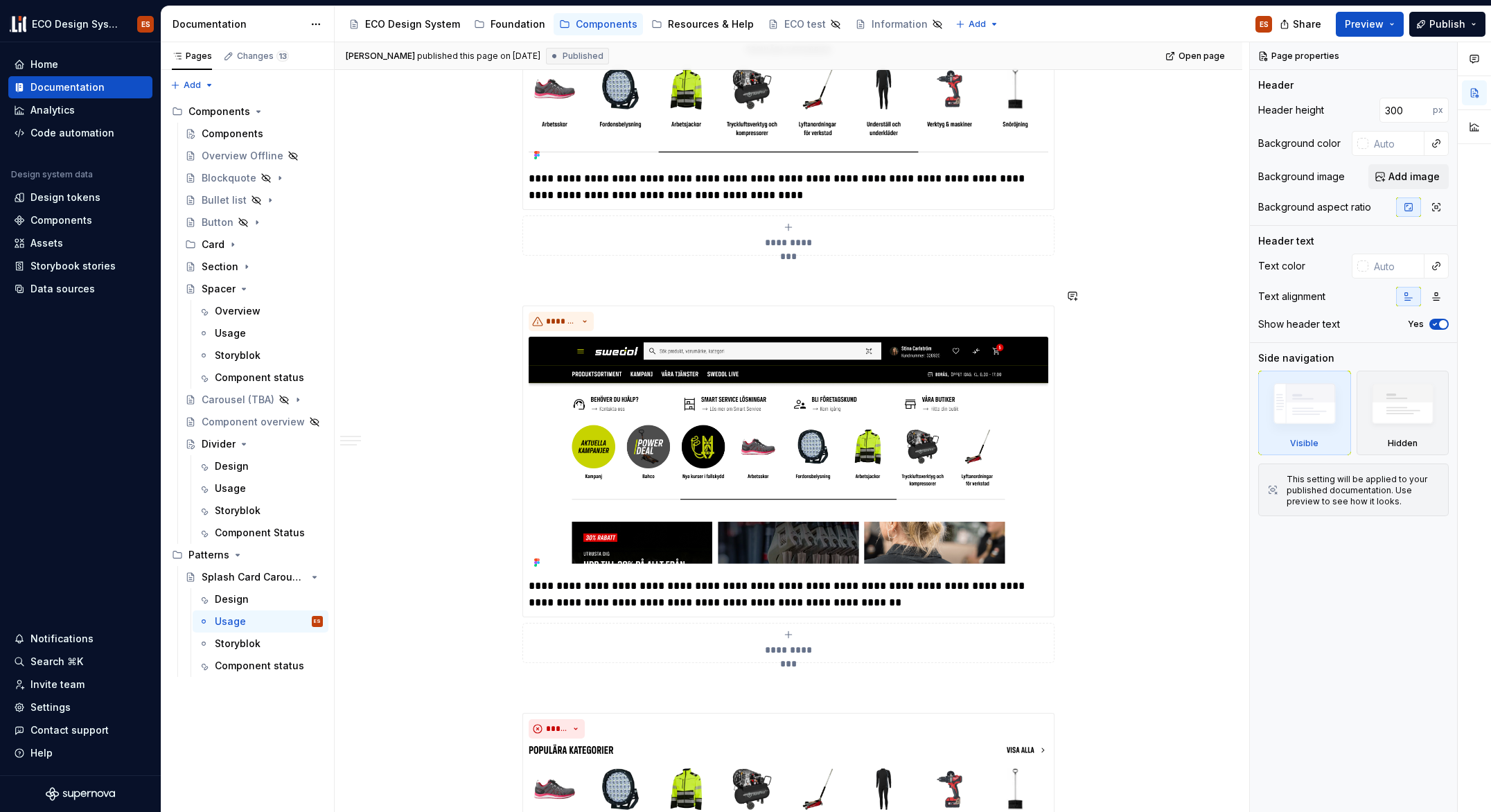
scroll to position [3971, 0]
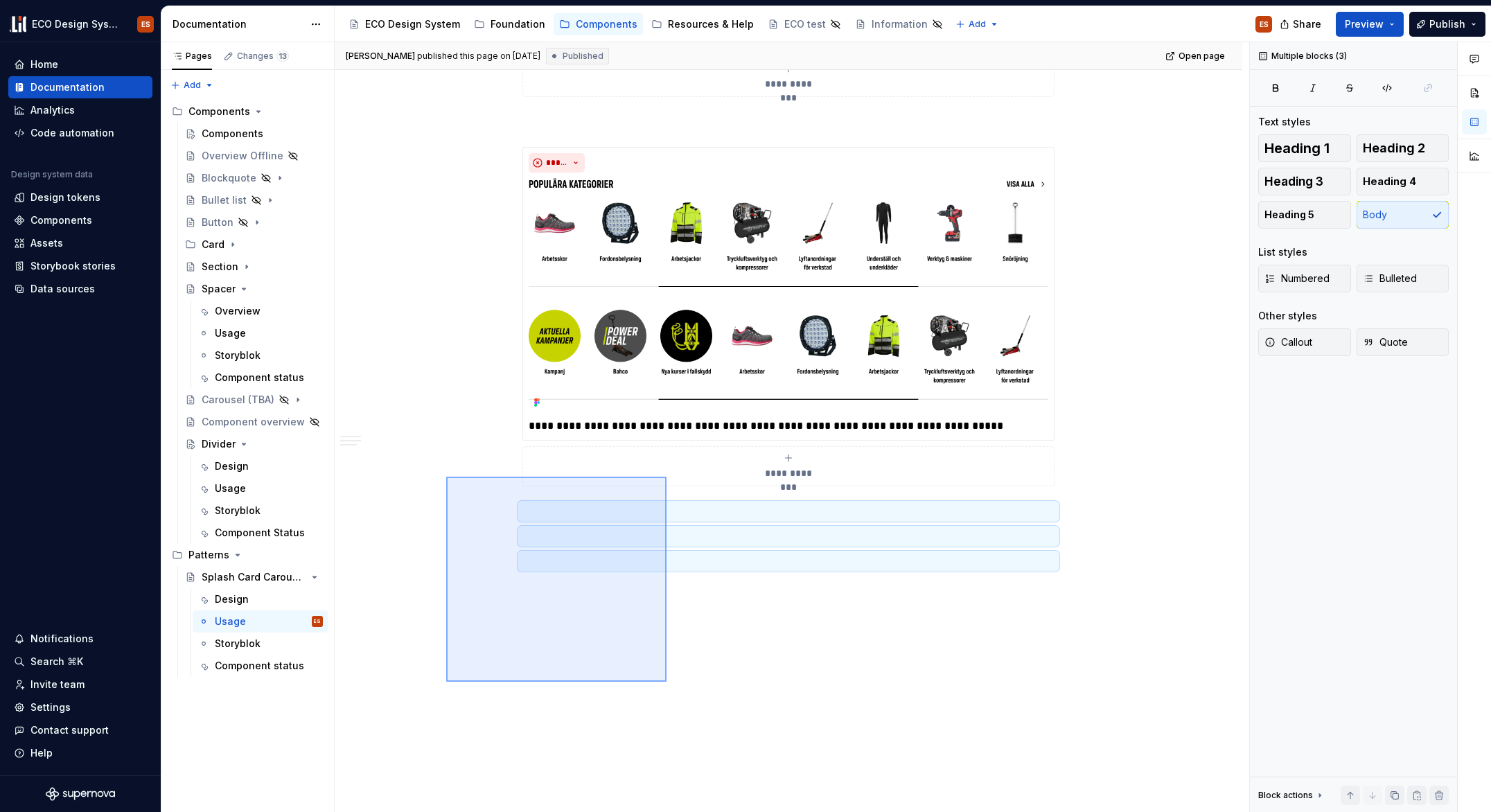
drag, startPoint x: 446, startPoint y: 681, endPoint x: 548, endPoint y: 553, distance: 163.7
click at [666, 477] on div "**********" at bounding box center [791, 428] width 915 height 770
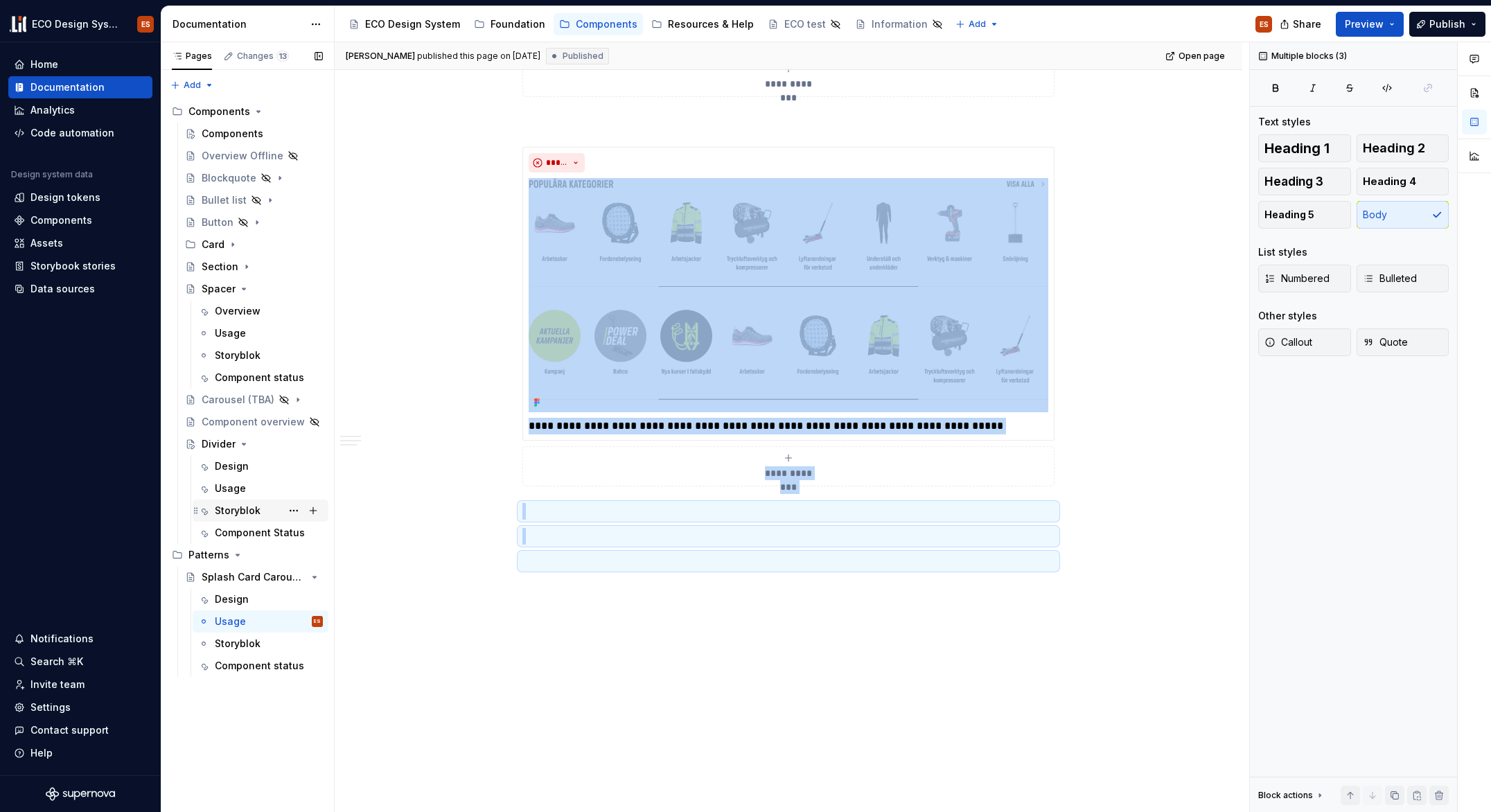
click at [244, 507] on div "Storyblok" at bounding box center [237, 510] width 45 height 14
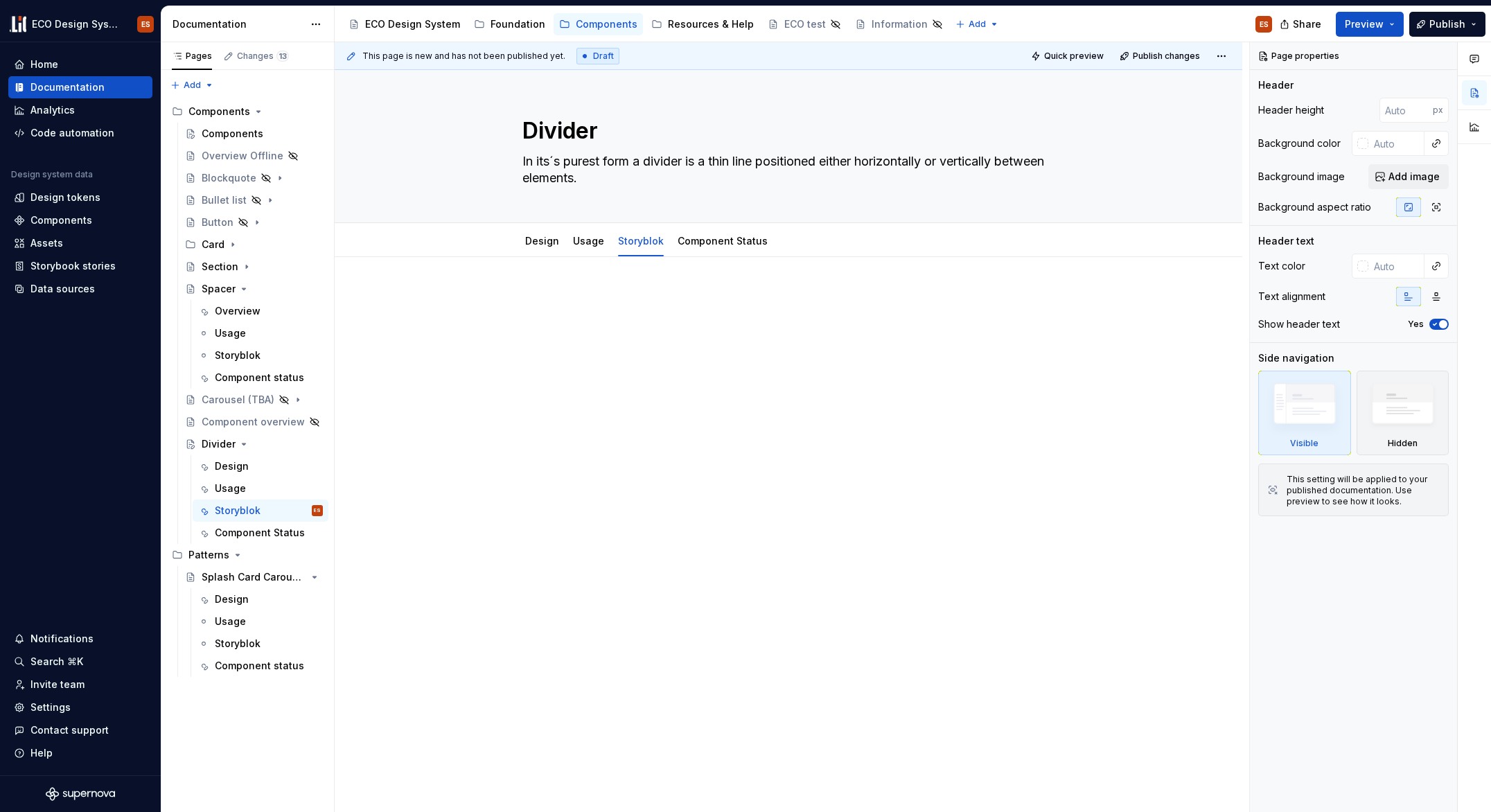
type textarea "*"
click at [569, 291] on p at bounding box center [789, 299] width 532 height 16
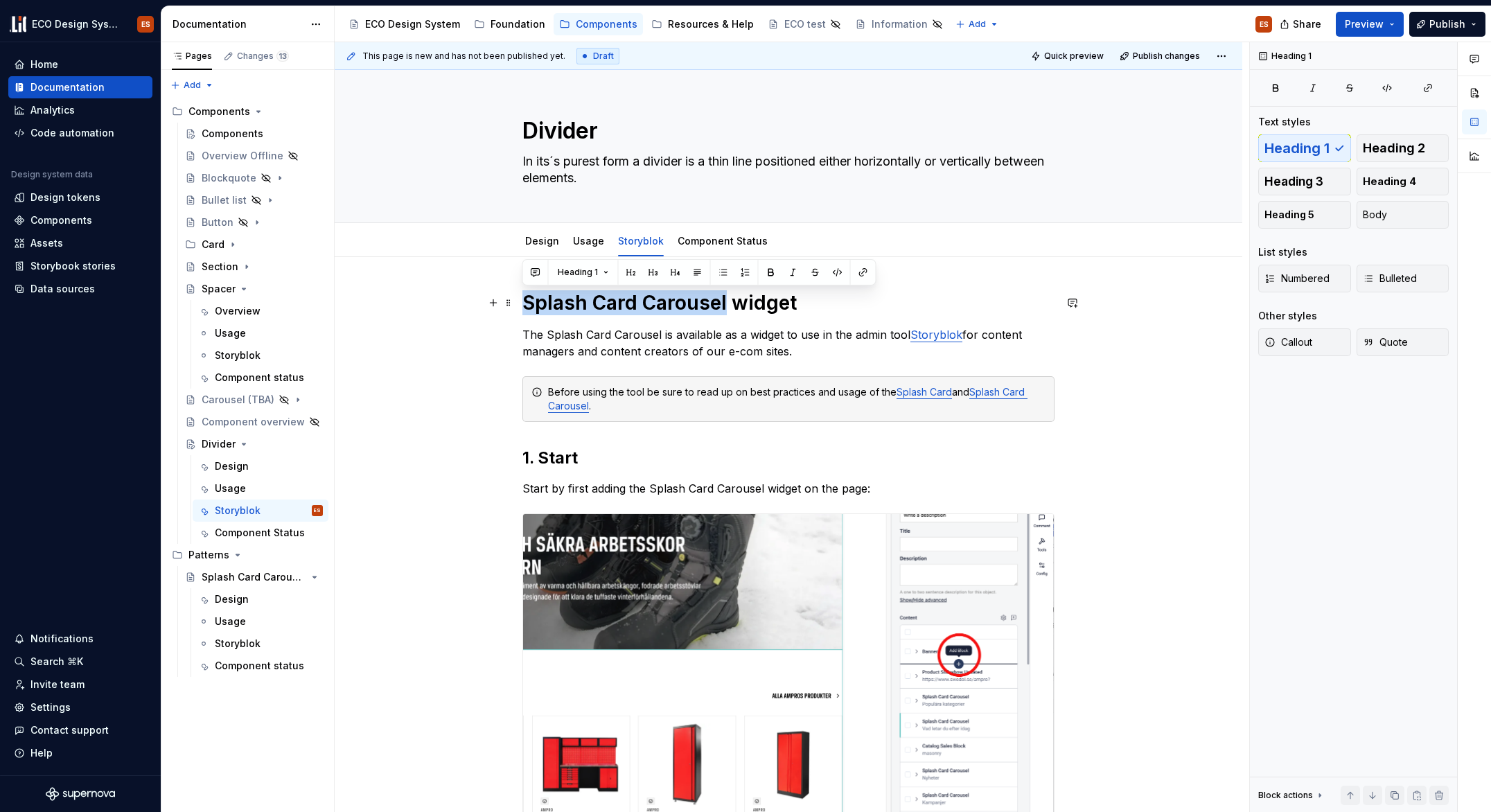
drag, startPoint x: 523, startPoint y: 302, endPoint x: 723, endPoint y: 299, distance: 200.0
click at [723, 299] on h1 "Splash Card Carousel widget" at bounding box center [789, 302] width 532 height 25
drag, startPoint x: 536, startPoint y: 306, endPoint x: 523, endPoint y: 305, distance: 13.0
click at [523, 305] on h1 "divider widget" at bounding box center [789, 302] width 532 height 25
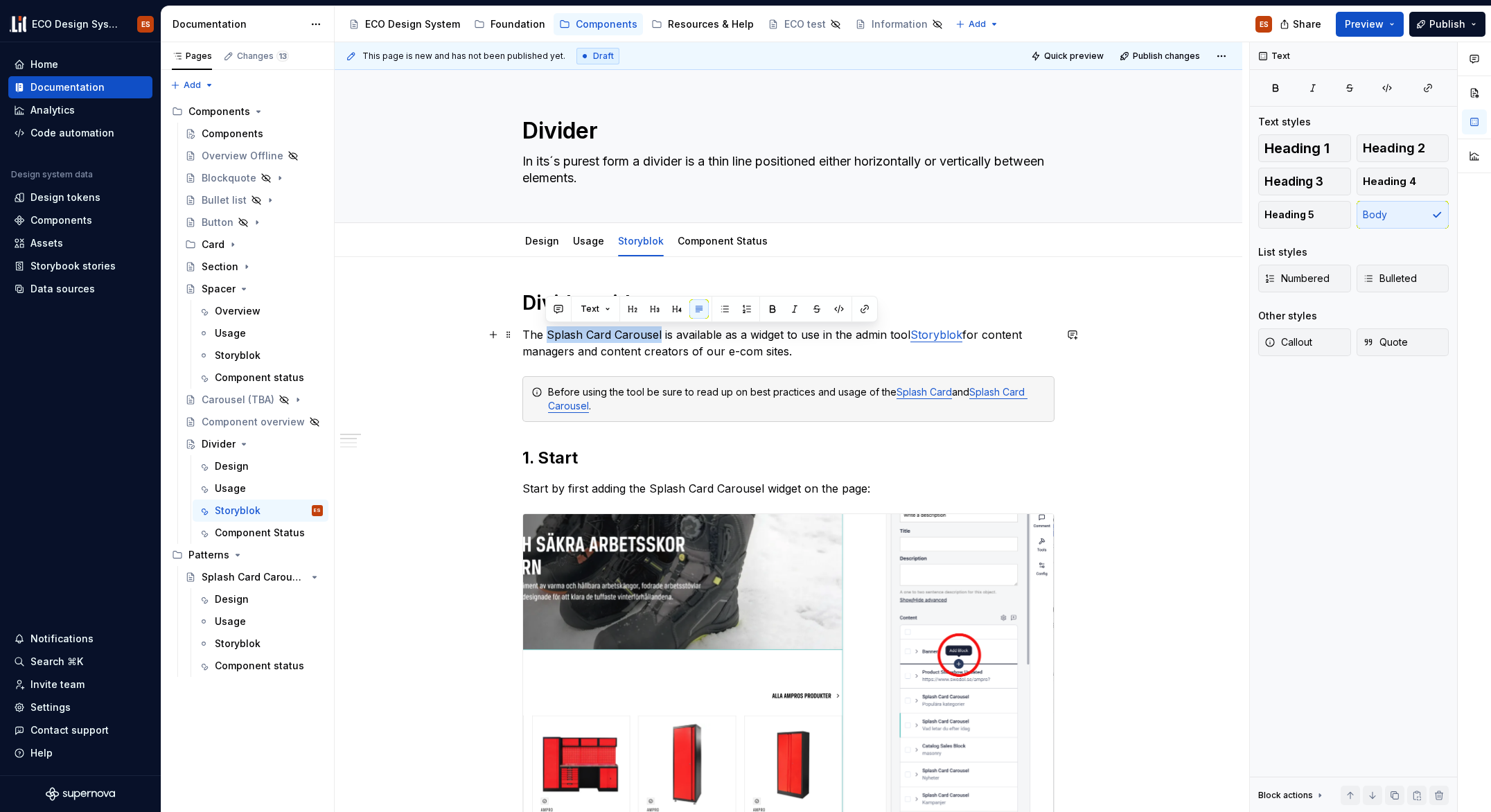
drag, startPoint x: 658, startPoint y: 335, endPoint x: 546, endPoint y: 339, distance: 112.1
click at [546, 339] on p "The Splash Card Carousel is available as a widget to use in the admin tool Stor…" at bounding box center [789, 342] width 532 height 34
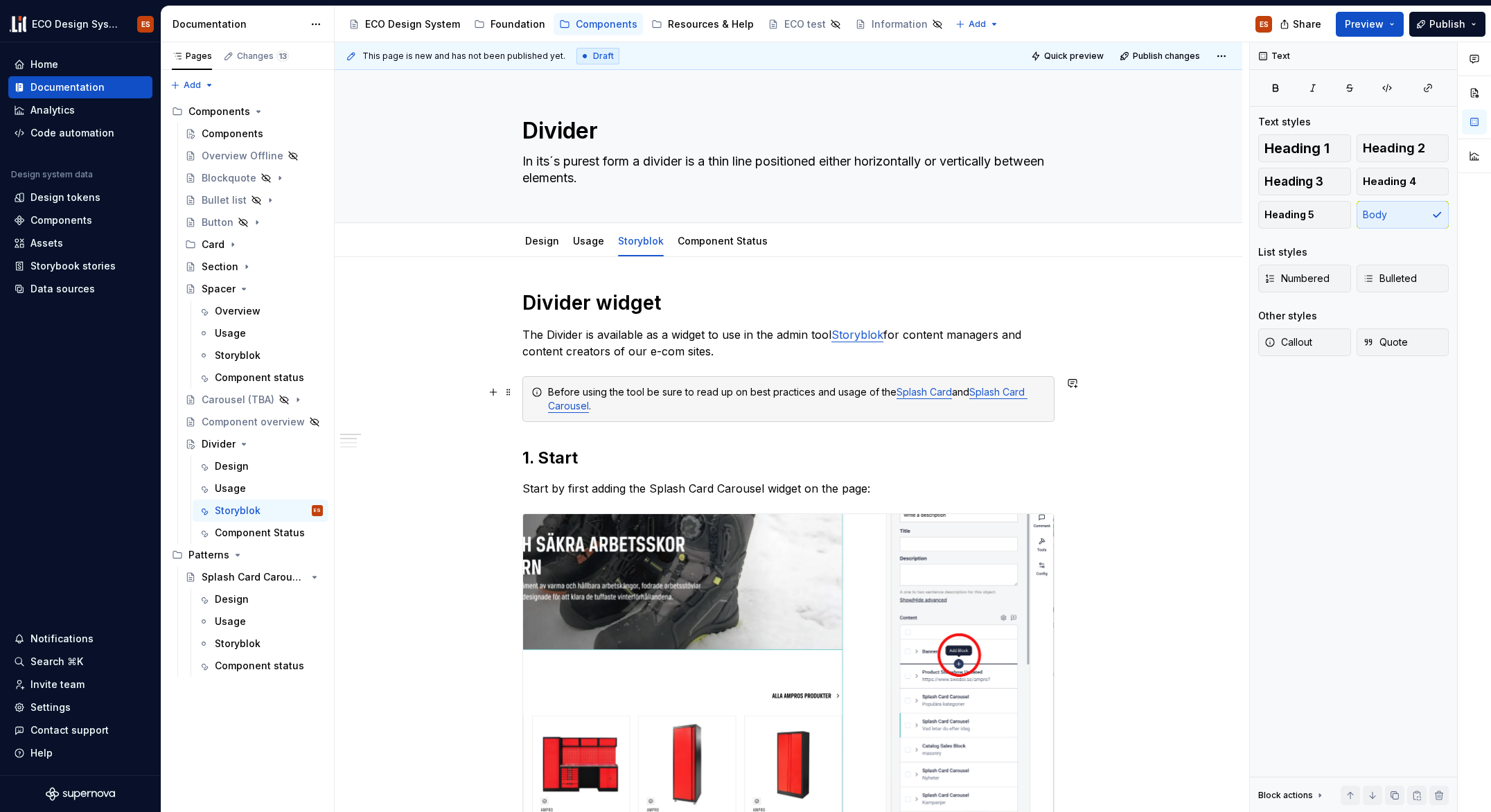
click at [910, 393] on link "Splash Card" at bounding box center [924, 391] width 55 height 12
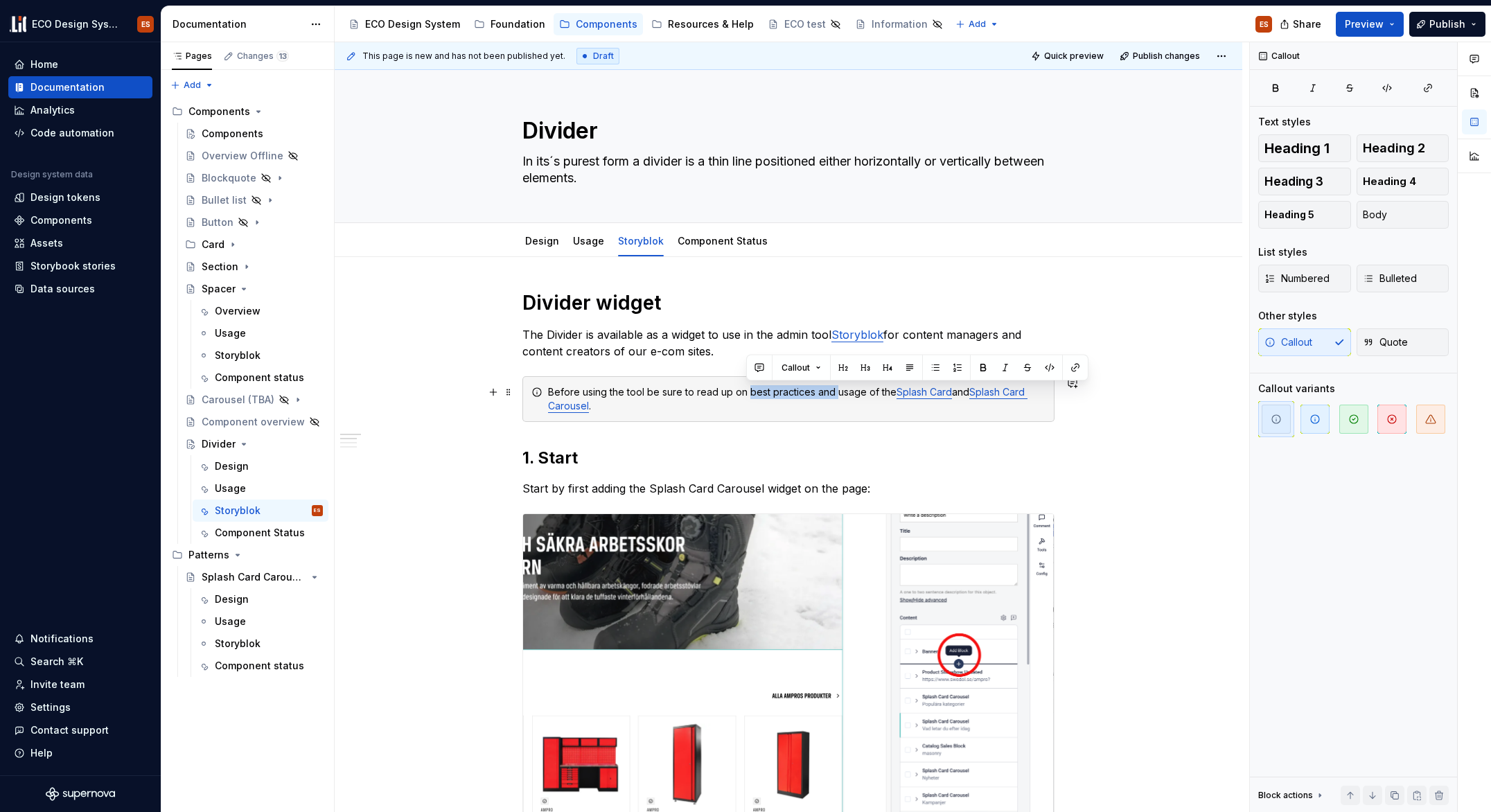
drag, startPoint x: 834, startPoint y: 393, endPoint x: 746, endPoint y: 392, distance: 88.0
click at [746, 392] on div "Before using the tool be sure to read up on best practices and usage of the Spl…" at bounding box center [797, 399] width 498 height 28
click at [880, 392] on div "Before using the tool be sure to read up on input regarding divider usage of th…" at bounding box center [797, 399] width 498 height 28
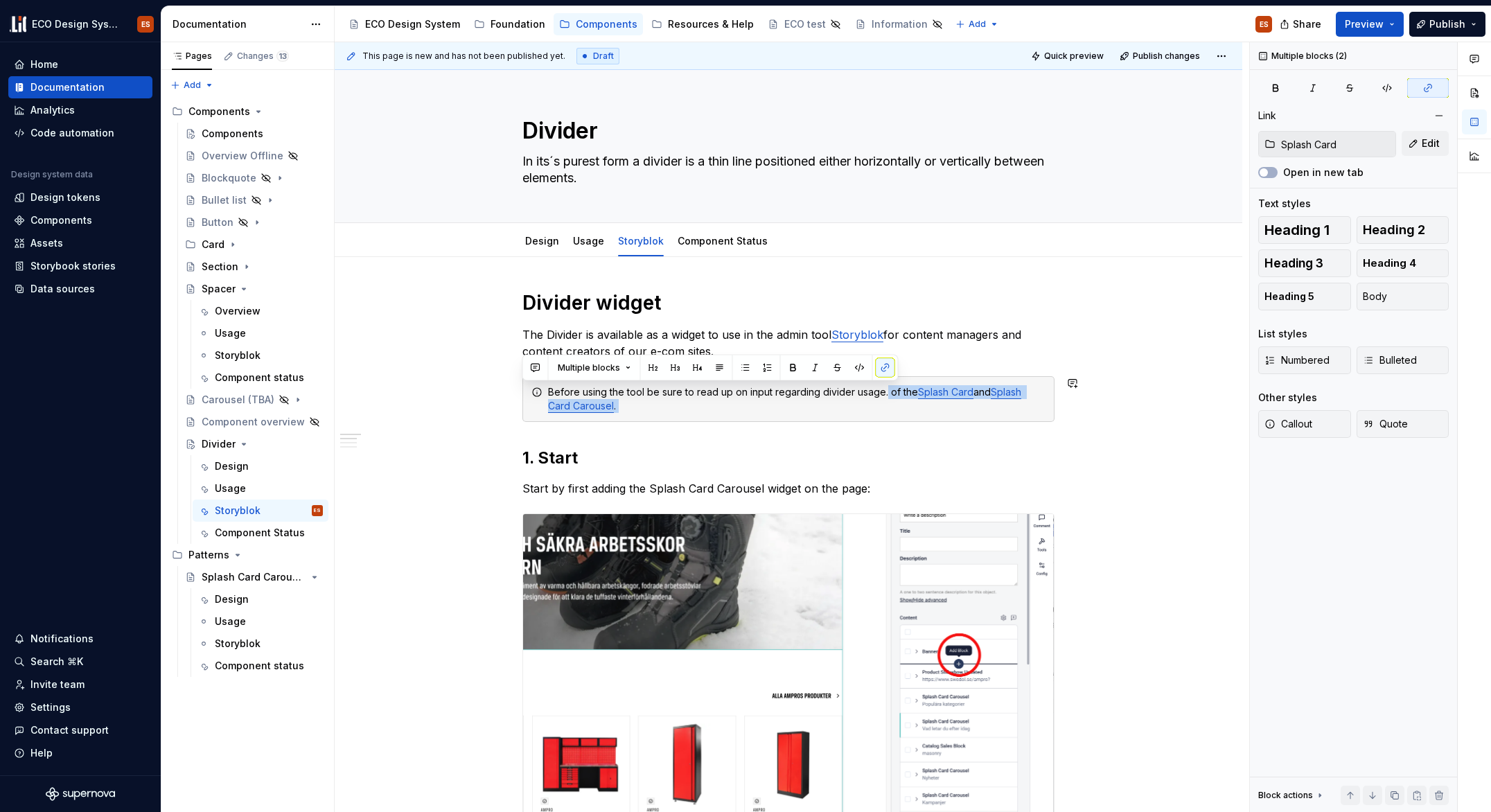
drag, startPoint x: 883, startPoint y: 393, endPoint x: 953, endPoint y: 434, distance: 81.1
drag, startPoint x: 886, startPoint y: 393, endPoint x: 997, endPoint y: 417, distance: 113.6
click at [997, 417] on div "Before using the tool be sure to read up on input regarding divider usage. of t…" at bounding box center [789, 399] width 532 height 45
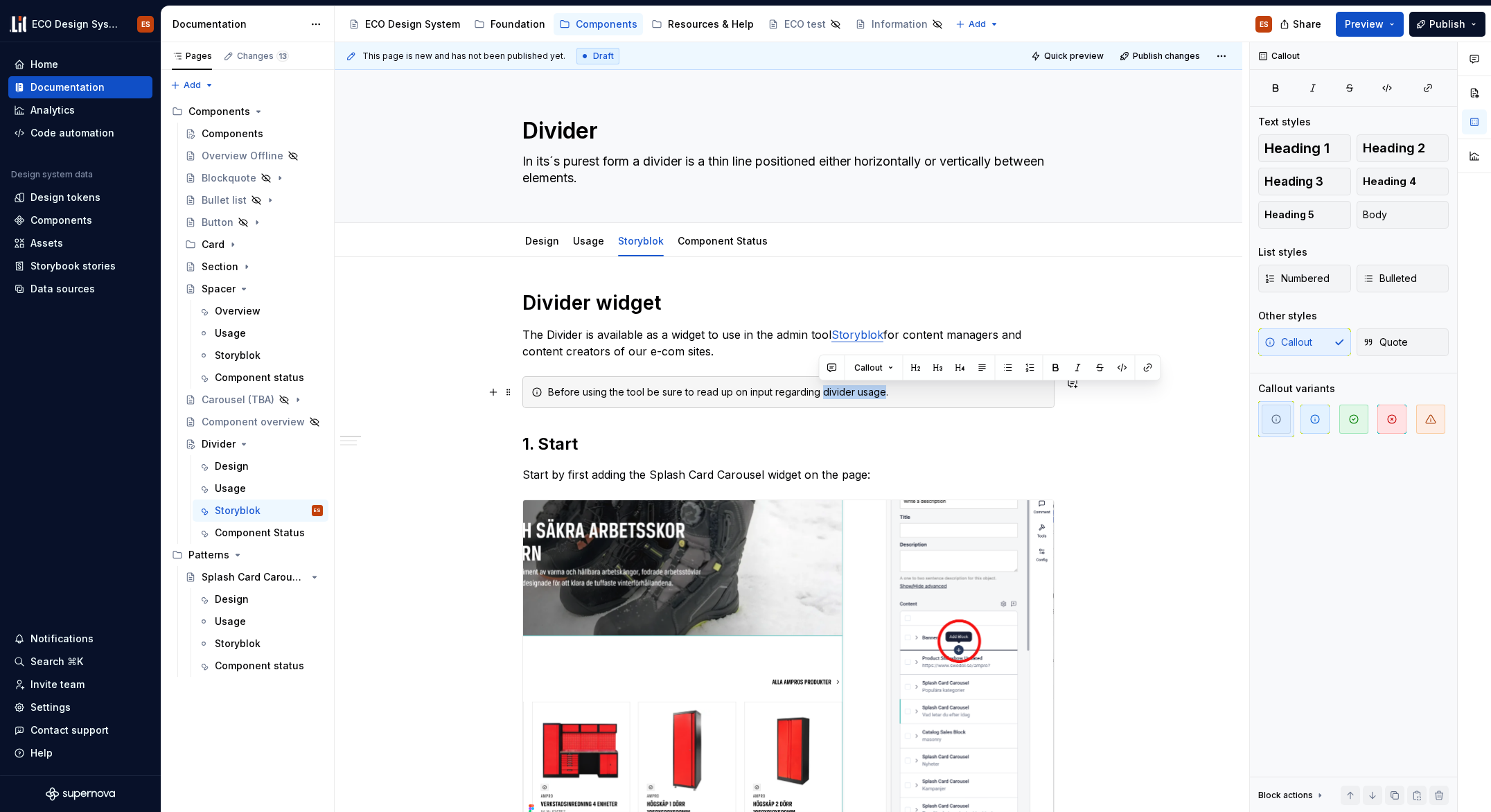
drag, startPoint x: 880, startPoint y: 391, endPoint x: 820, endPoint y: 397, distance: 60.3
click at [820, 397] on div "Before using the tool be sure to read up on input regarding divider usage." at bounding box center [797, 391] width 498 height 14
click at [1425, 89] on icon "button" at bounding box center [1428, 88] width 7 height 7
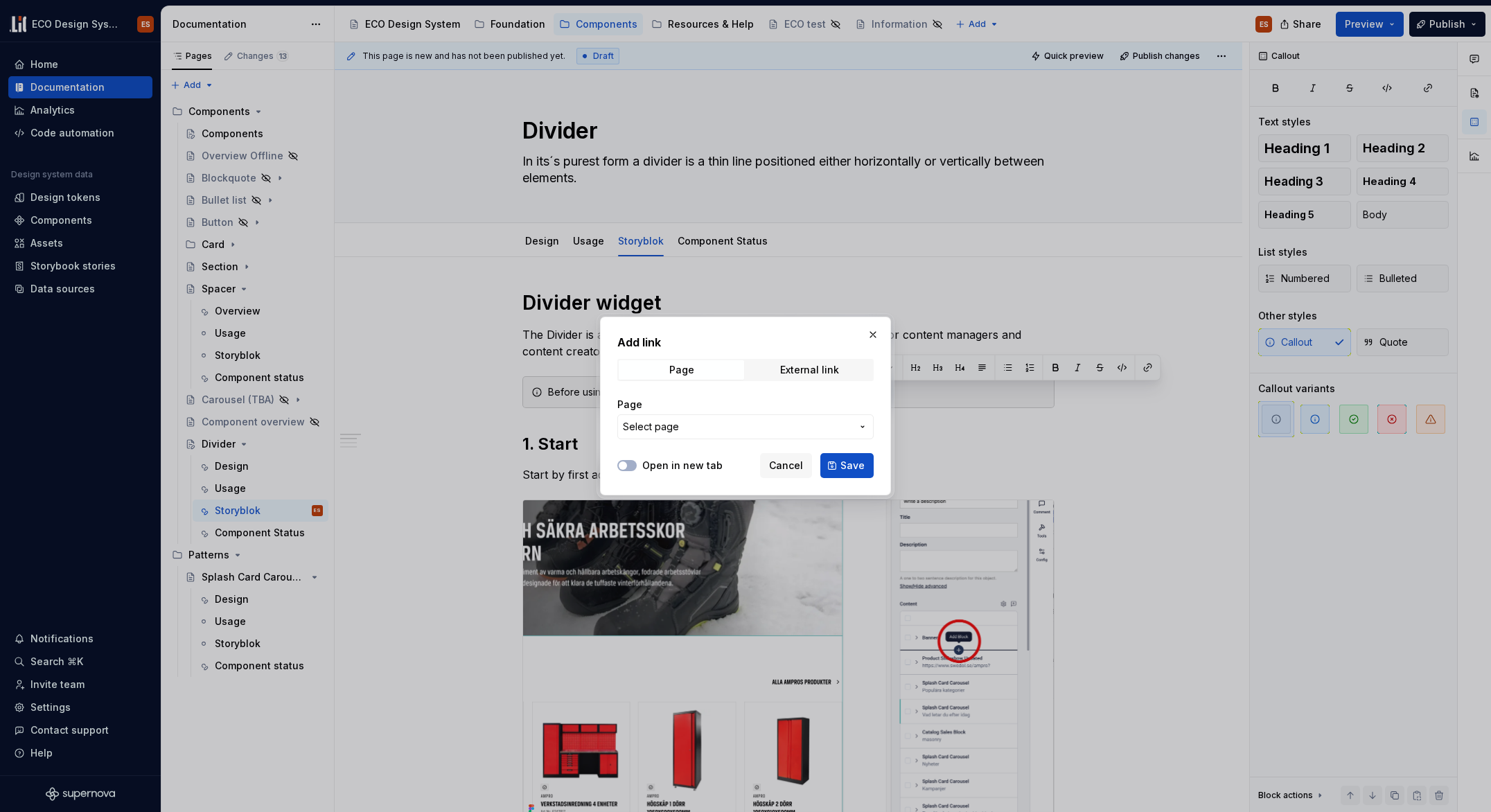
click at [704, 421] on span "Select page" at bounding box center [738, 426] width 229 height 14
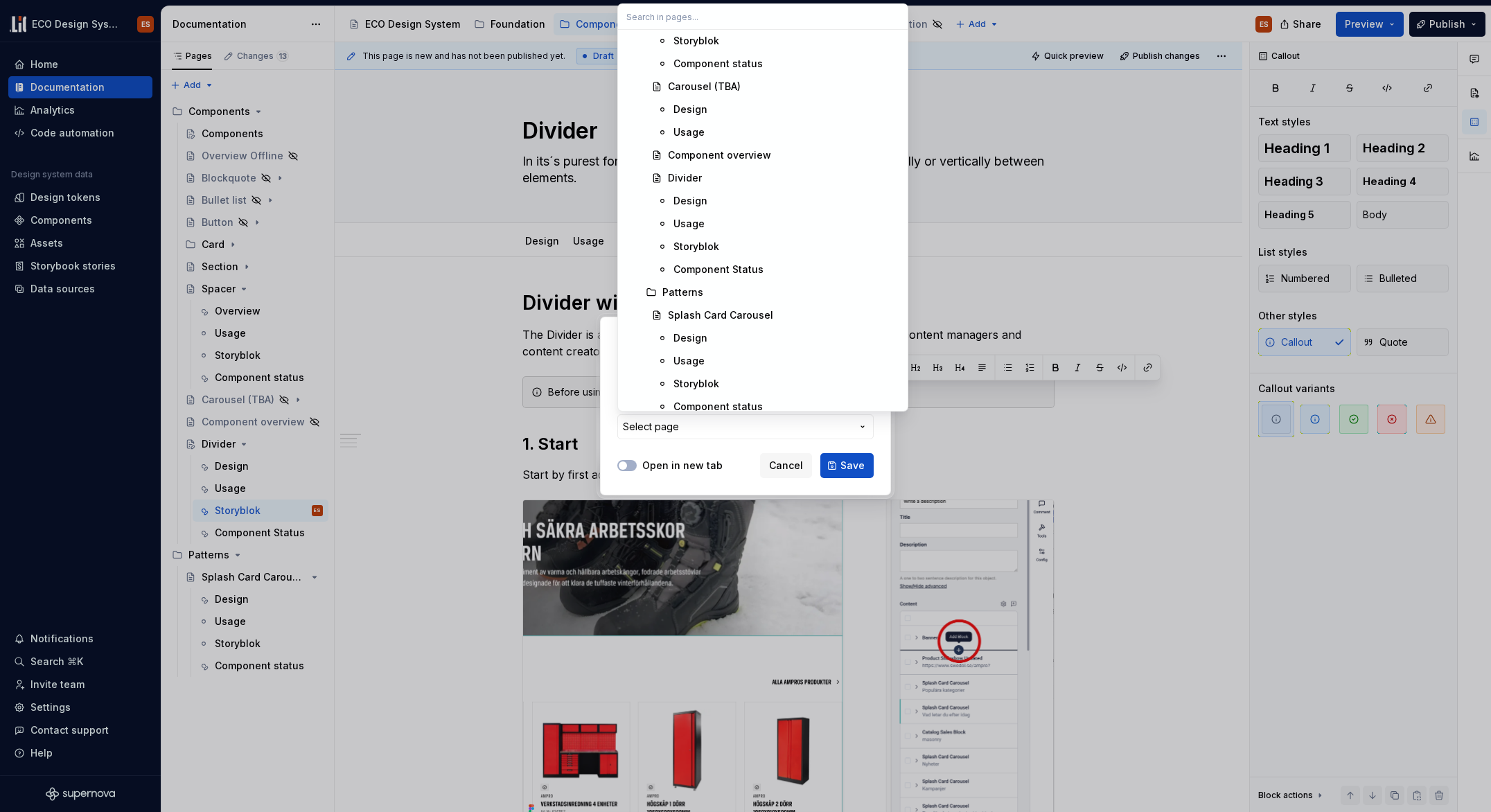
scroll to position [1446, 0]
click at [703, 216] on div "Usage" at bounding box center [786, 221] width 226 height 14
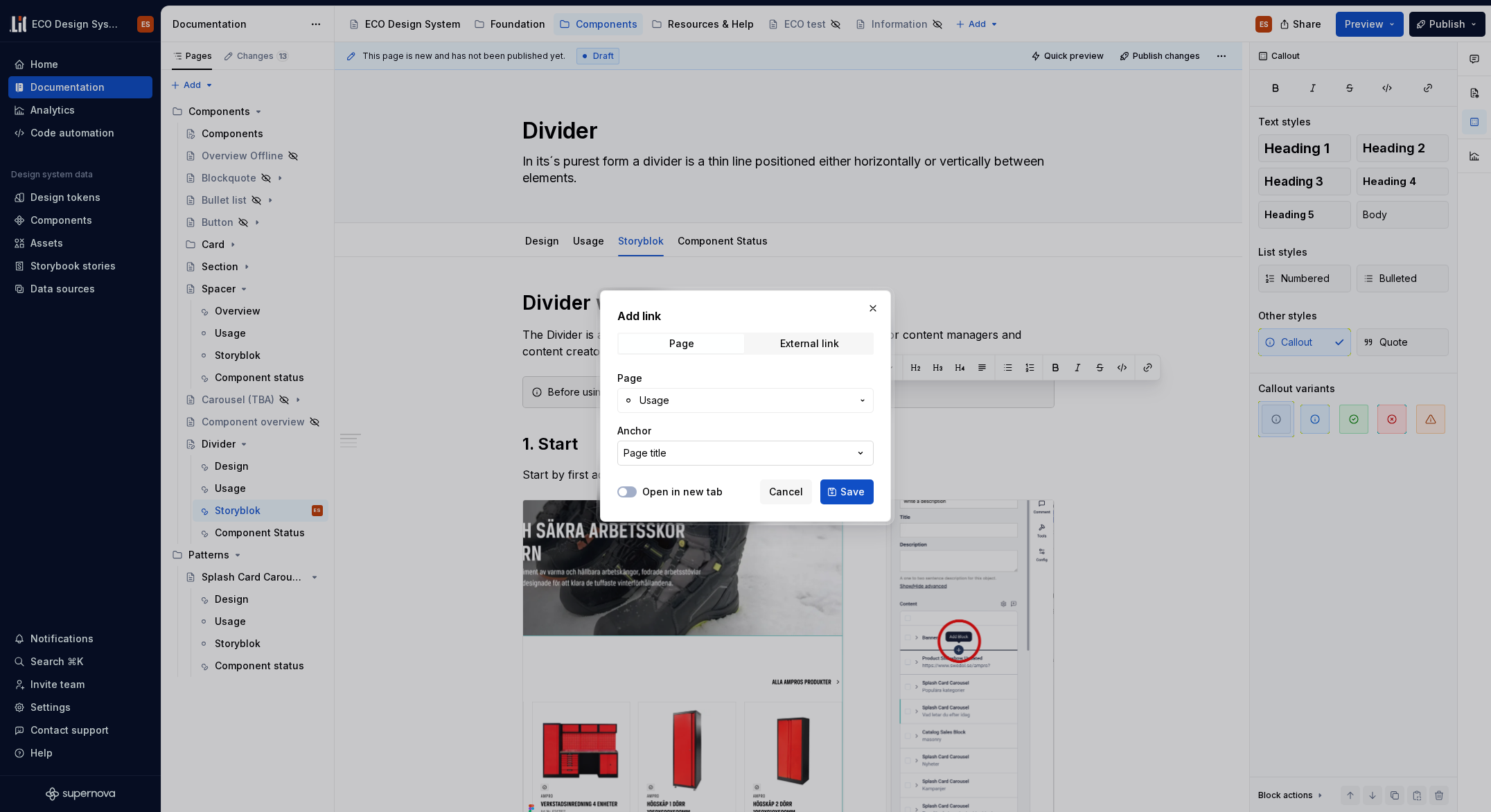
click at [861, 452] on icon "button" at bounding box center [861, 453] width 4 height 2
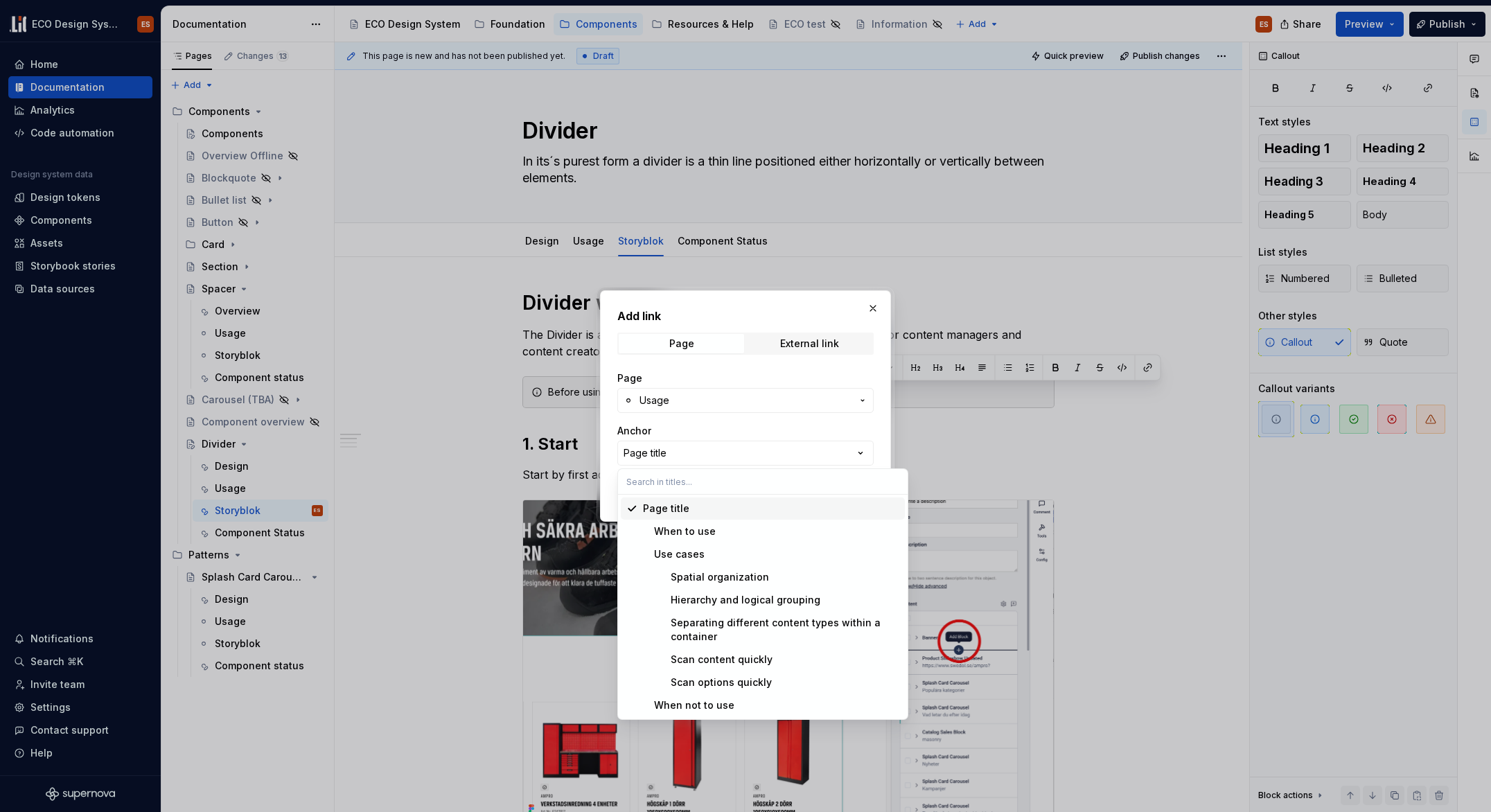
click at [880, 440] on div "Add link Page External link Page Usage Anchor Page title Open in new tab Cancel…" at bounding box center [745, 406] width 1491 height 812
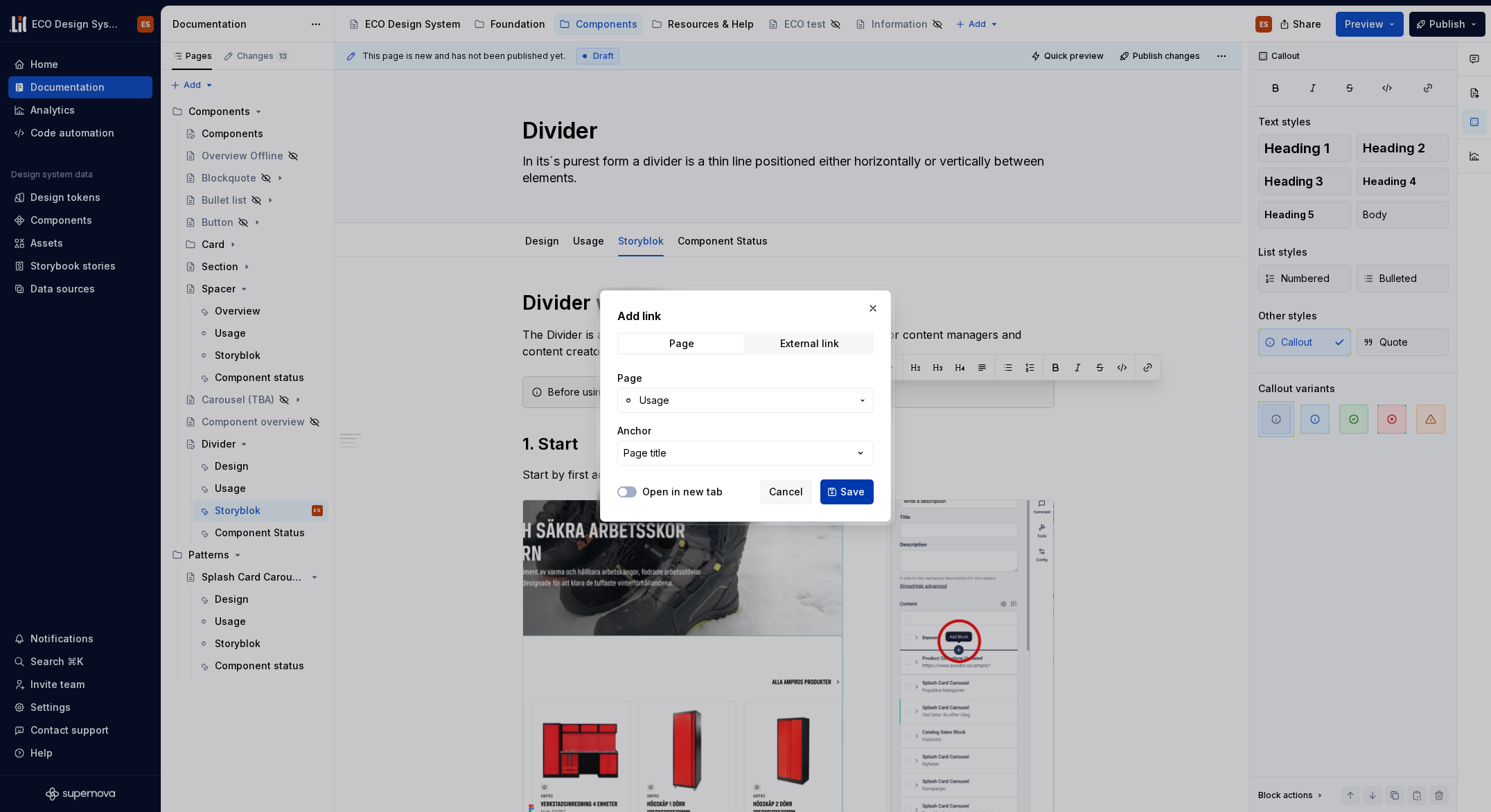
click at [857, 493] on span "Save" at bounding box center [852, 491] width 25 height 14
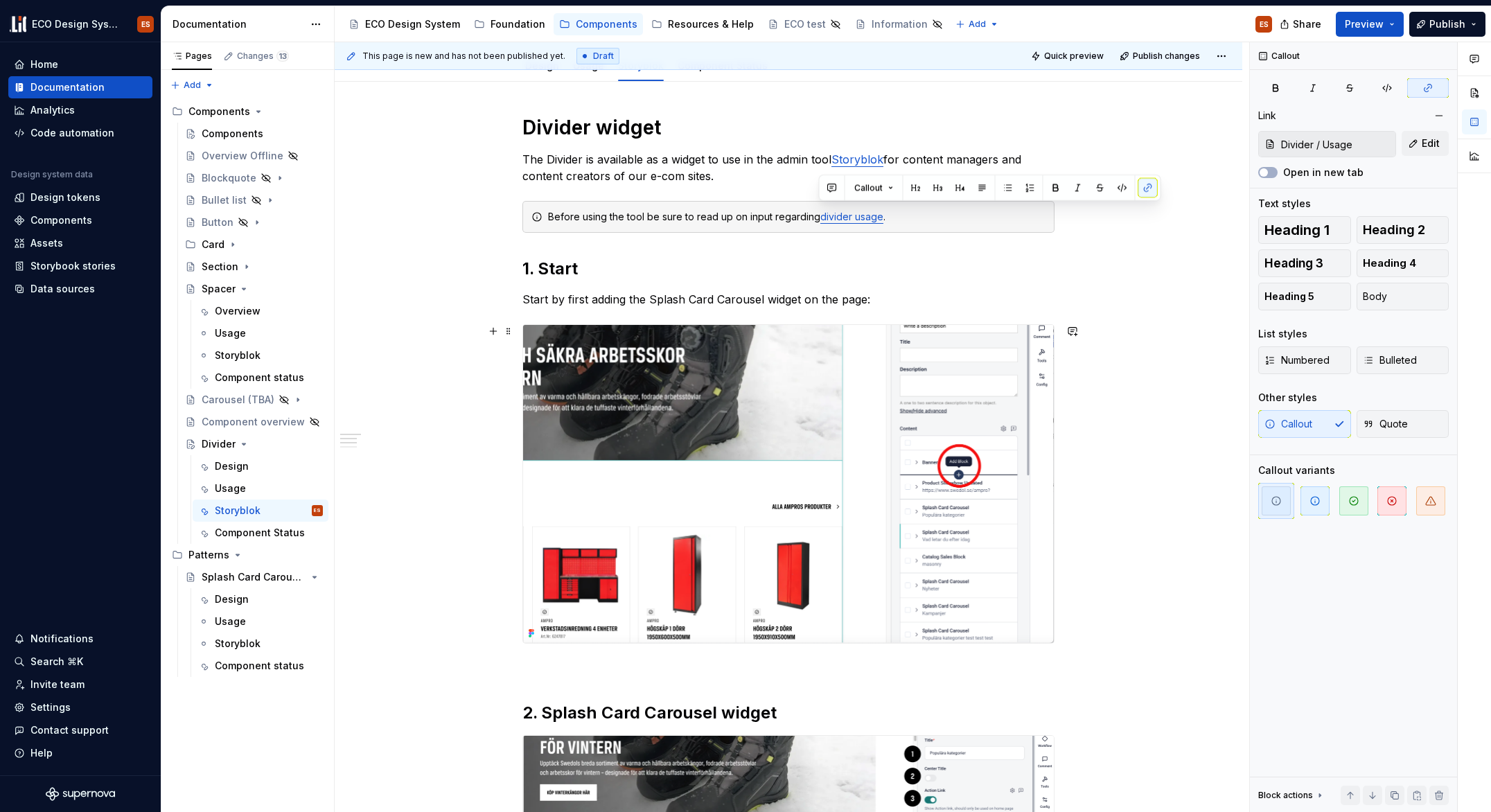
scroll to position [180, 0]
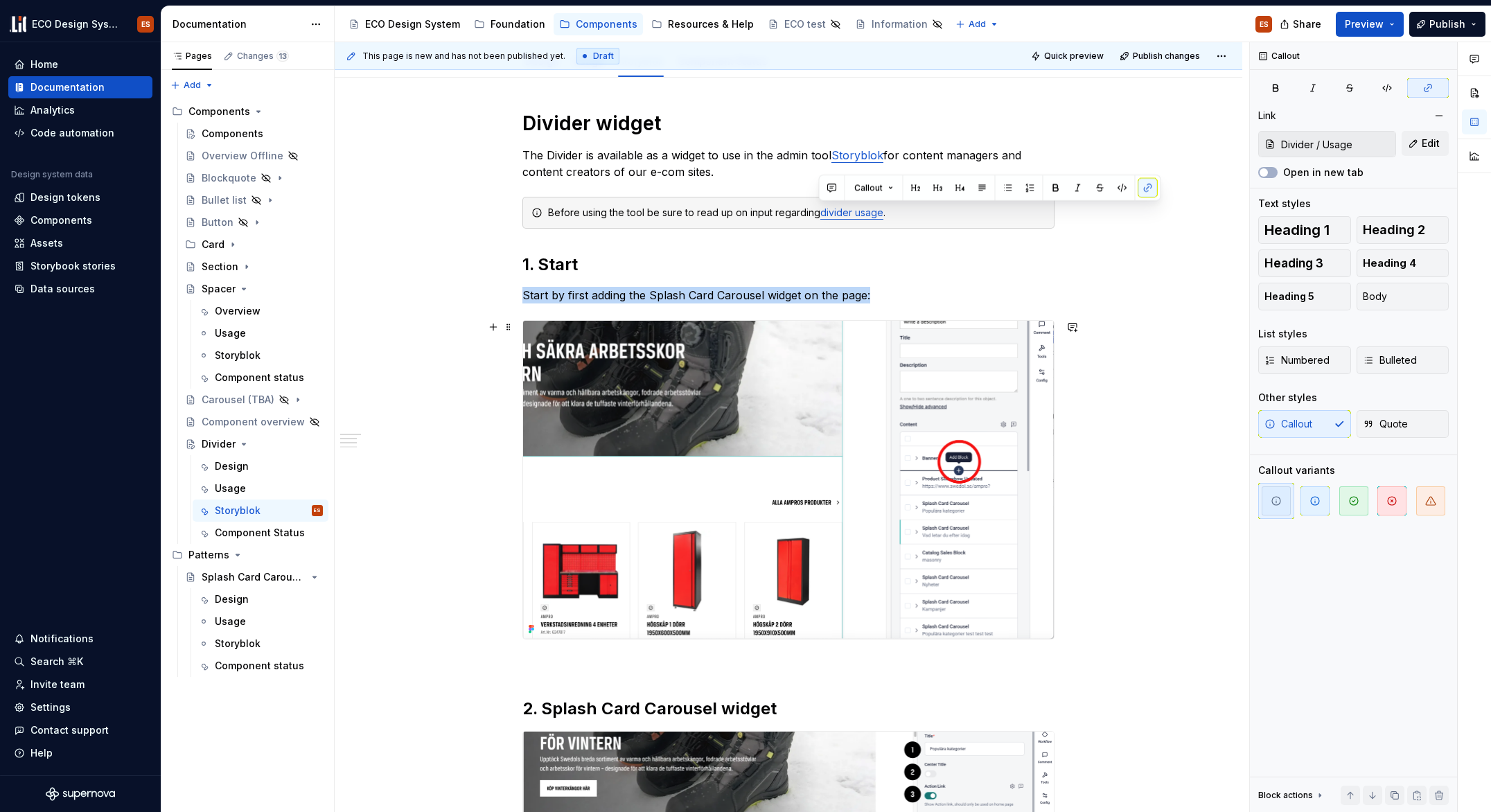
click at [763, 461] on img at bounding box center [789, 480] width 531 height 318
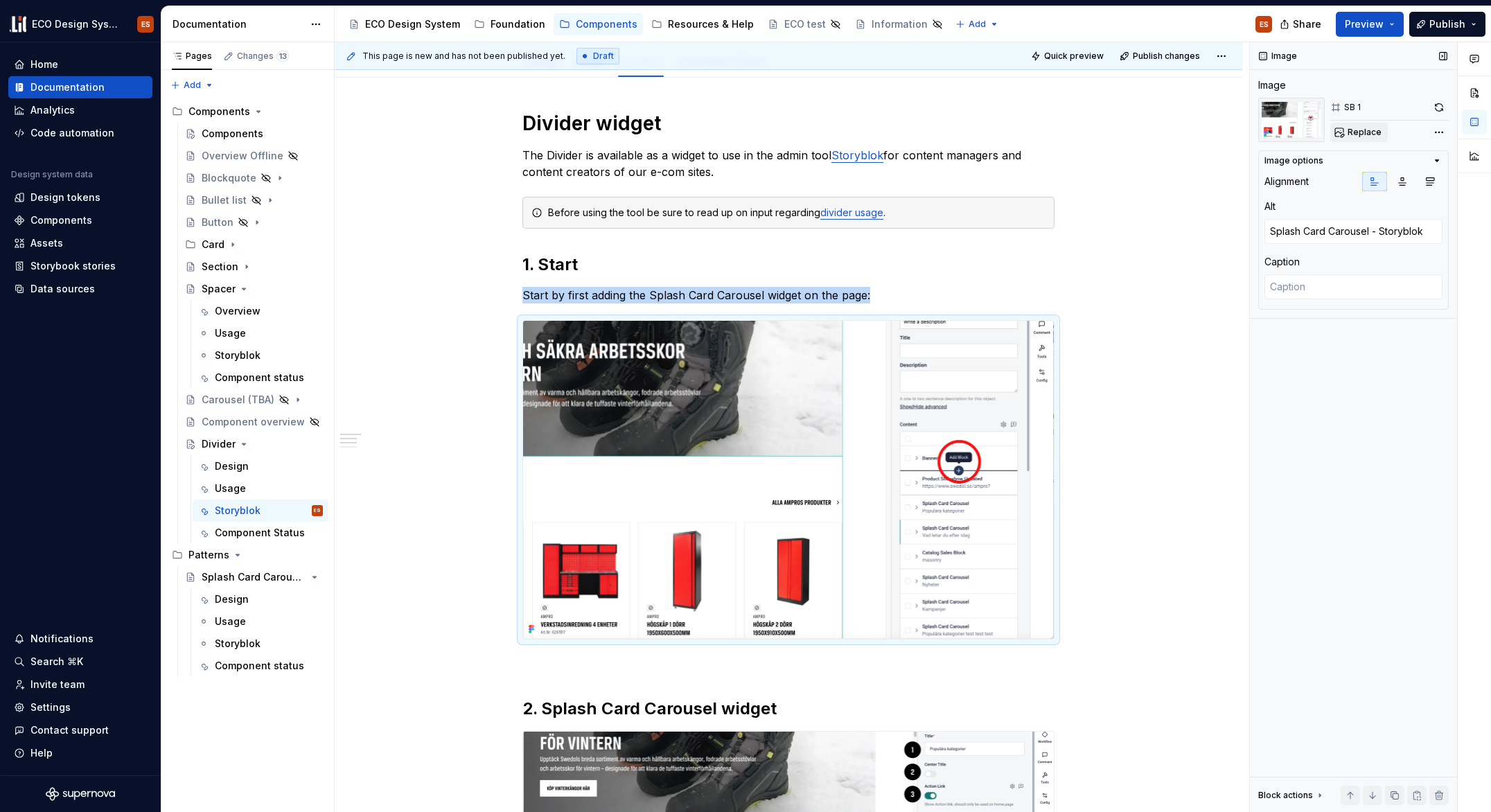
click at [1358, 131] on span "Replace" at bounding box center [1364, 133] width 34 height 11
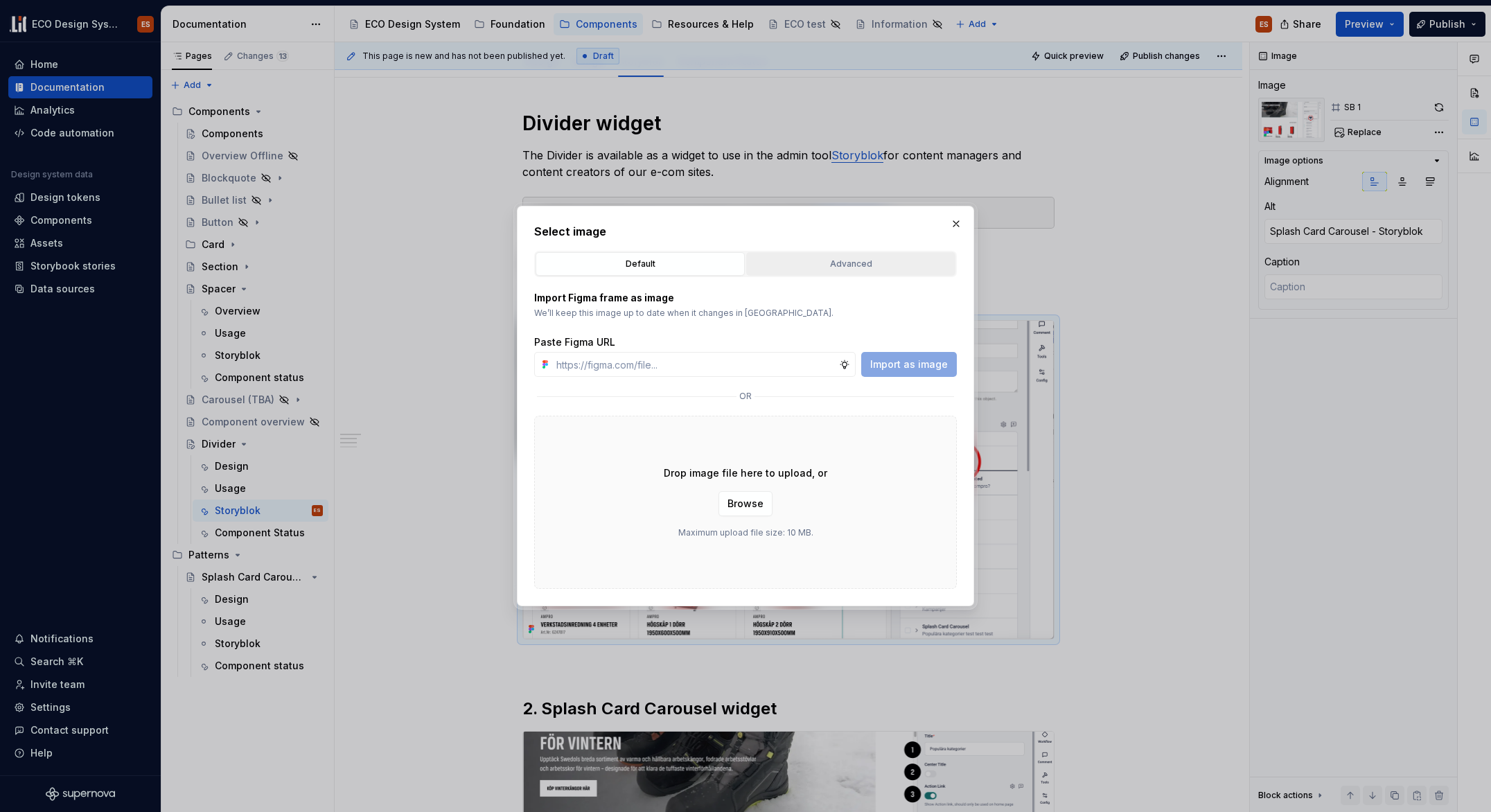
click at [817, 260] on div "Advanced" at bounding box center [851, 263] width 200 height 14
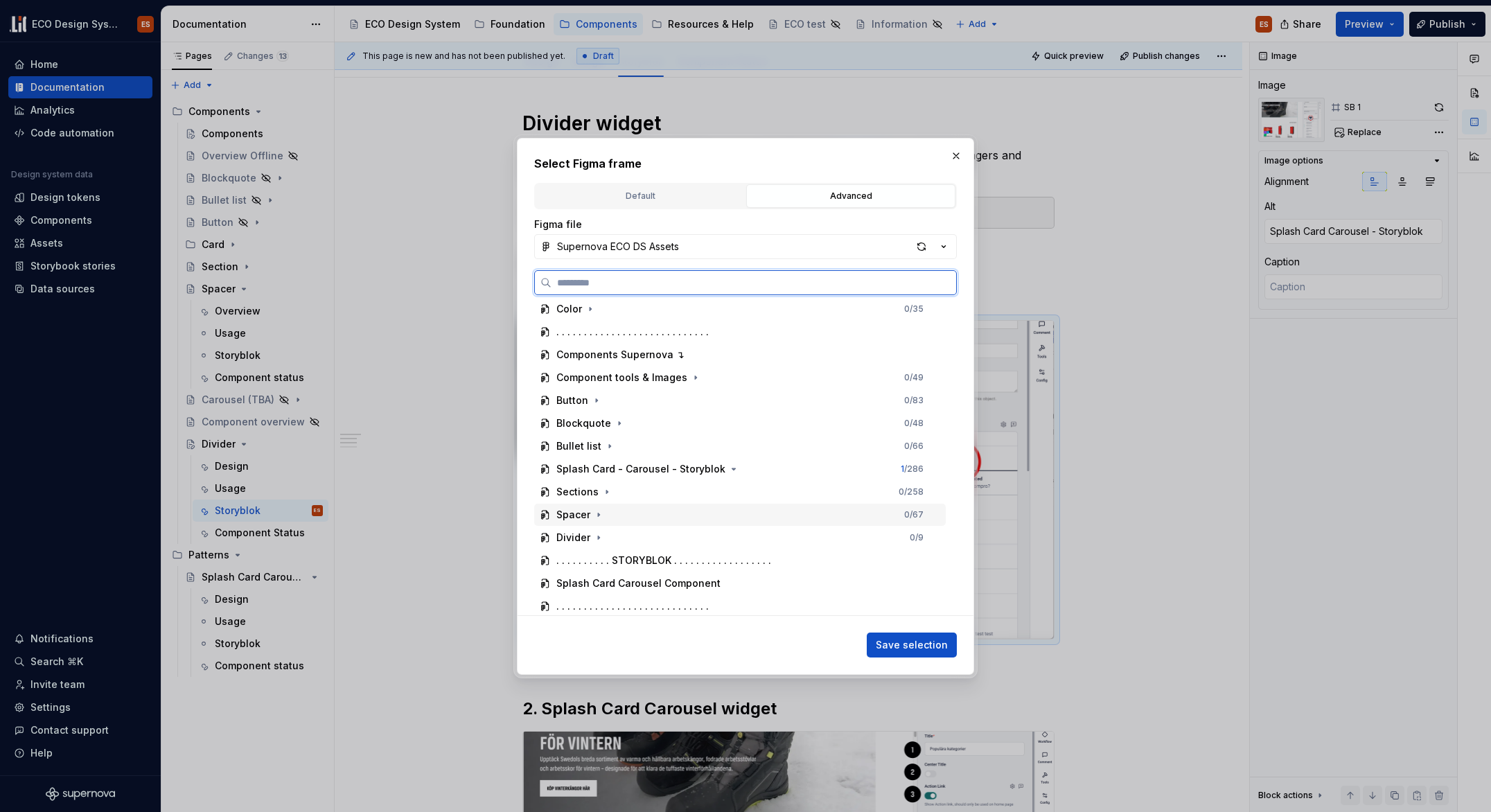
scroll to position [280, 0]
click at [594, 535] on icon "button" at bounding box center [599, 538] width 11 height 11
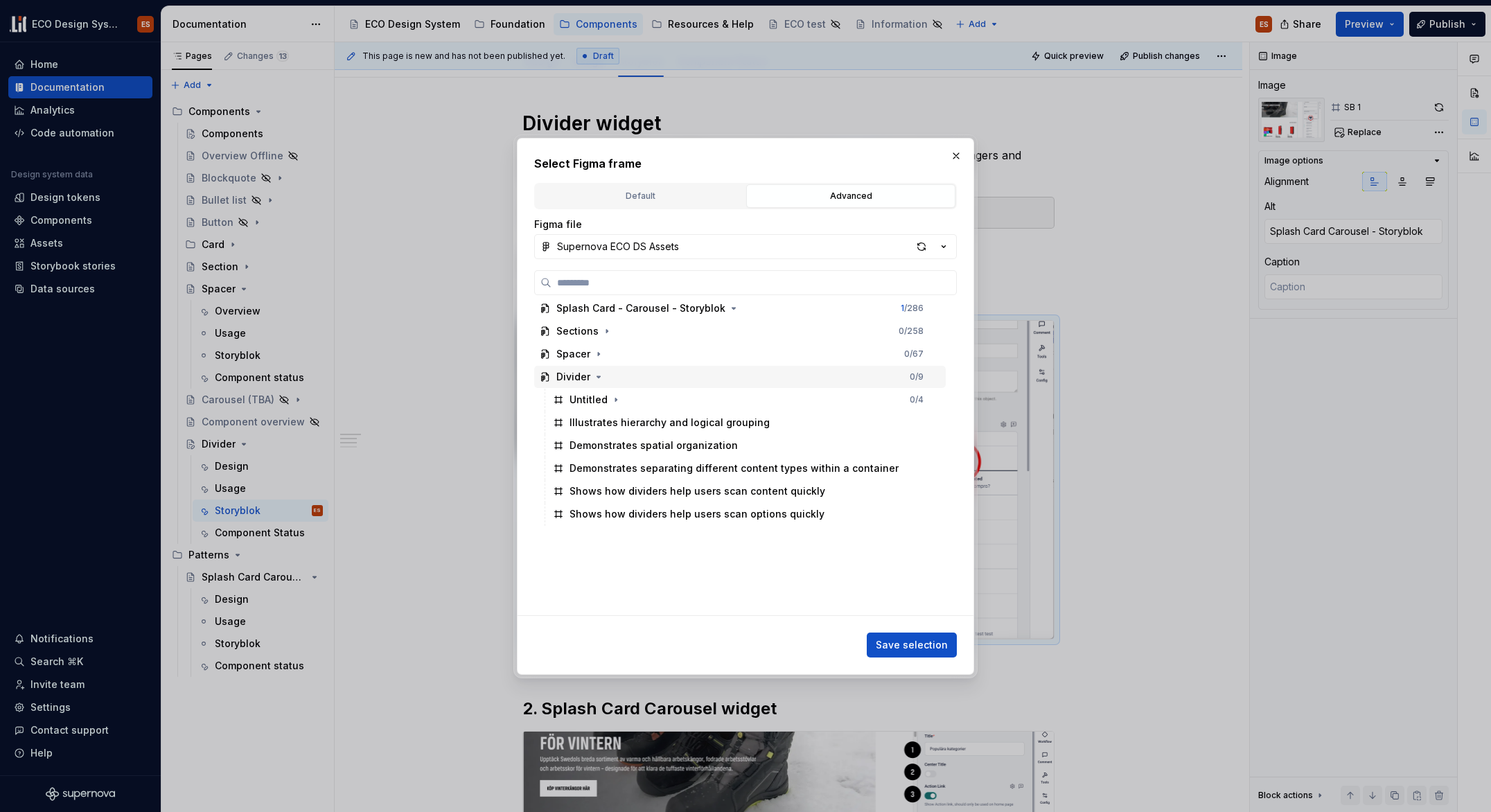
scroll to position [466, 0]
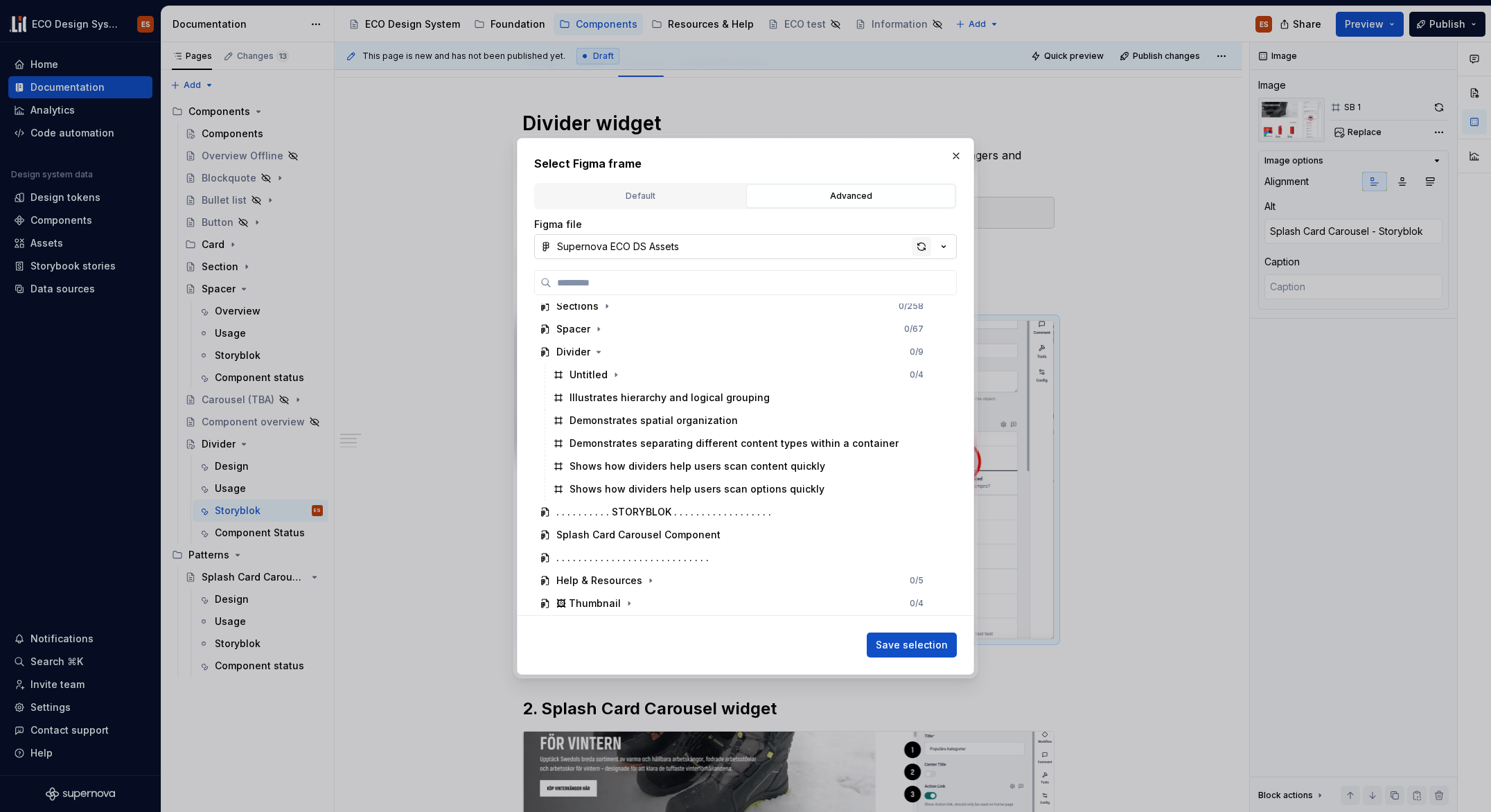
click at [921, 247] on div "button" at bounding box center [921, 246] width 19 height 19
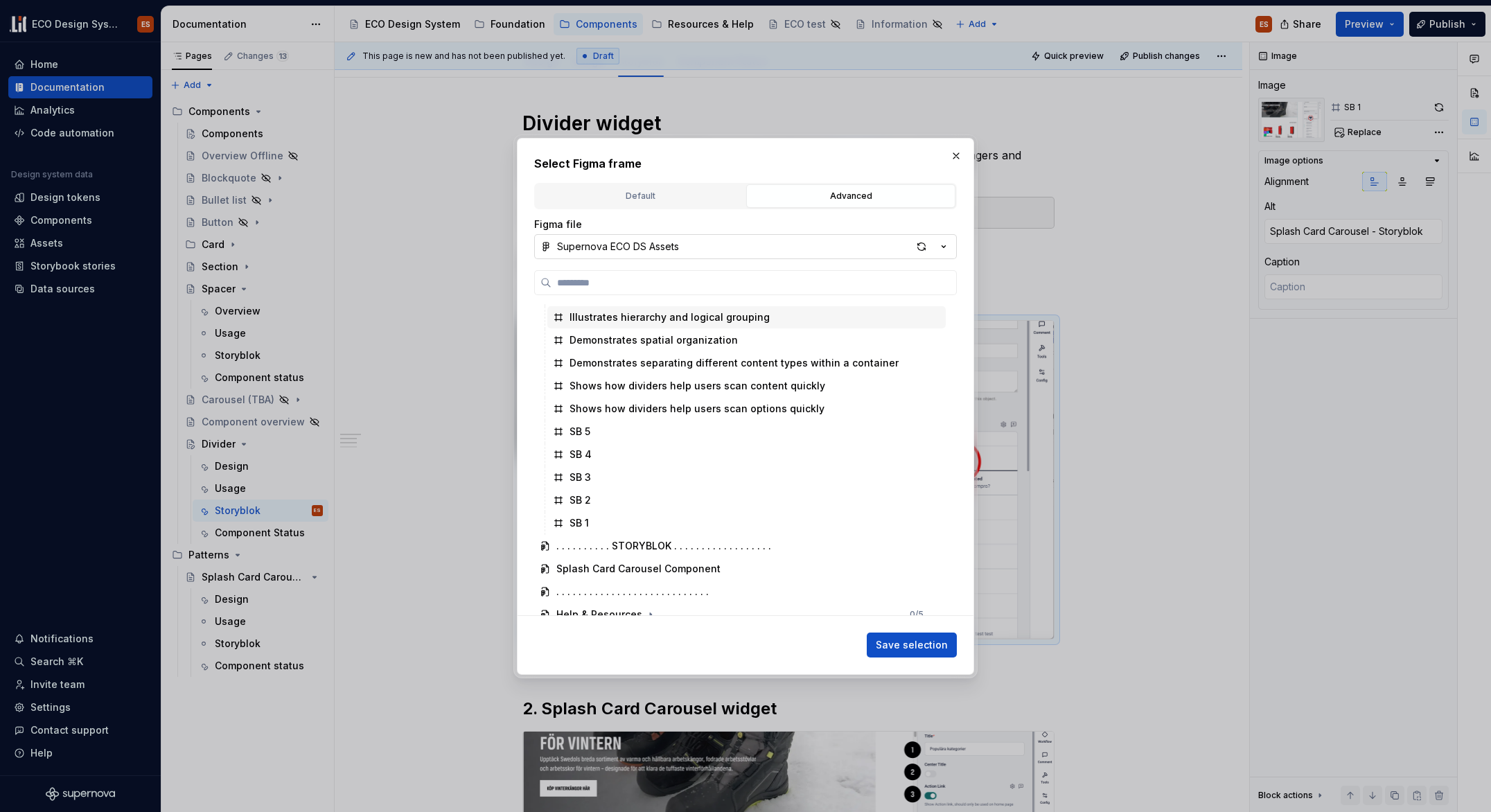
scroll to position [549, 0]
click at [609, 514] on div "SB 1" at bounding box center [747, 520] width 399 height 22
click at [940, 649] on span "Save selection" at bounding box center [911, 644] width 72 height 14
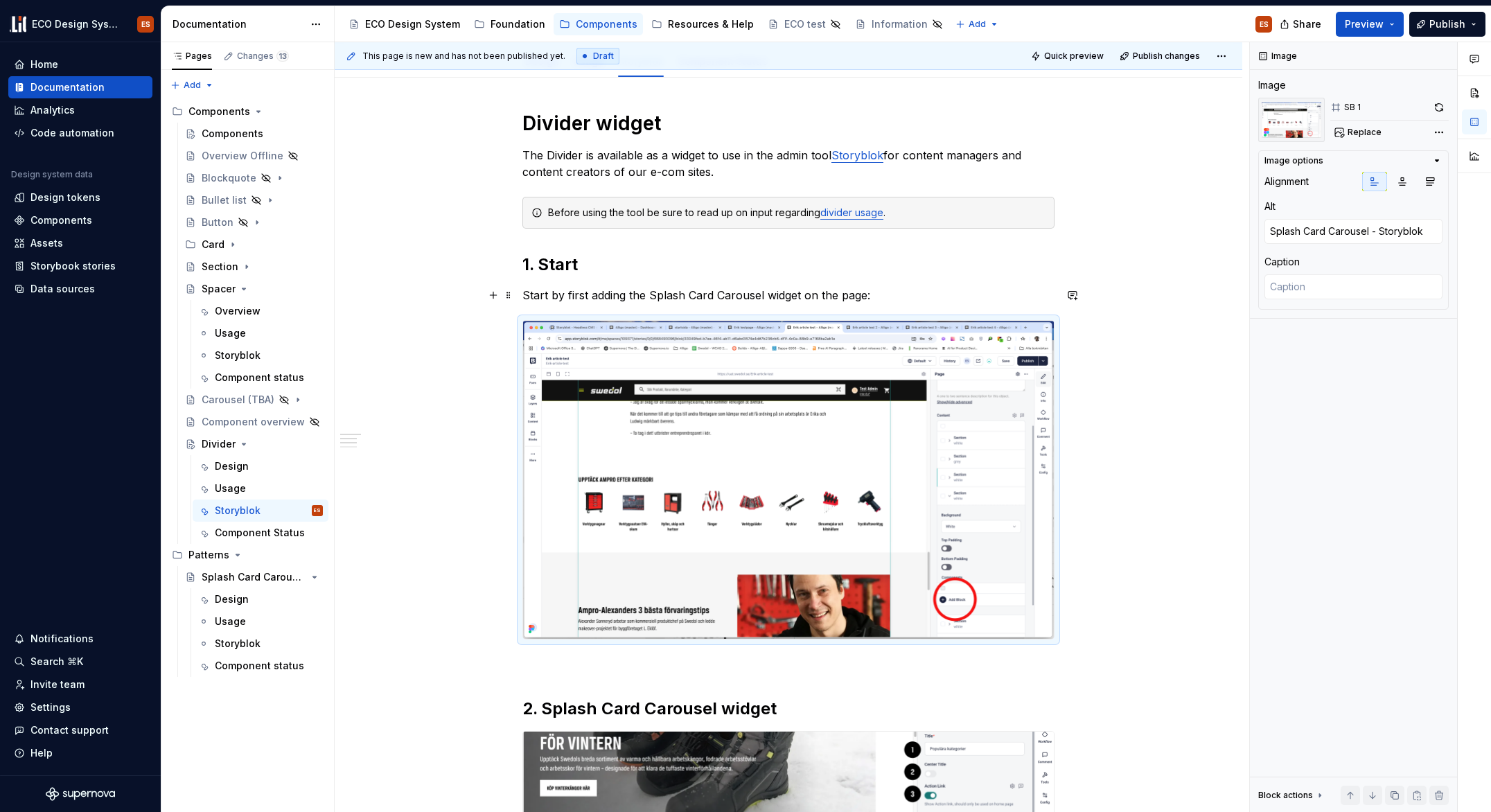
click at [751, 292] on p "Start by first adding the Splash Card Carousel widget on the page:" at bounding box center [789, 295] width 532 height 16
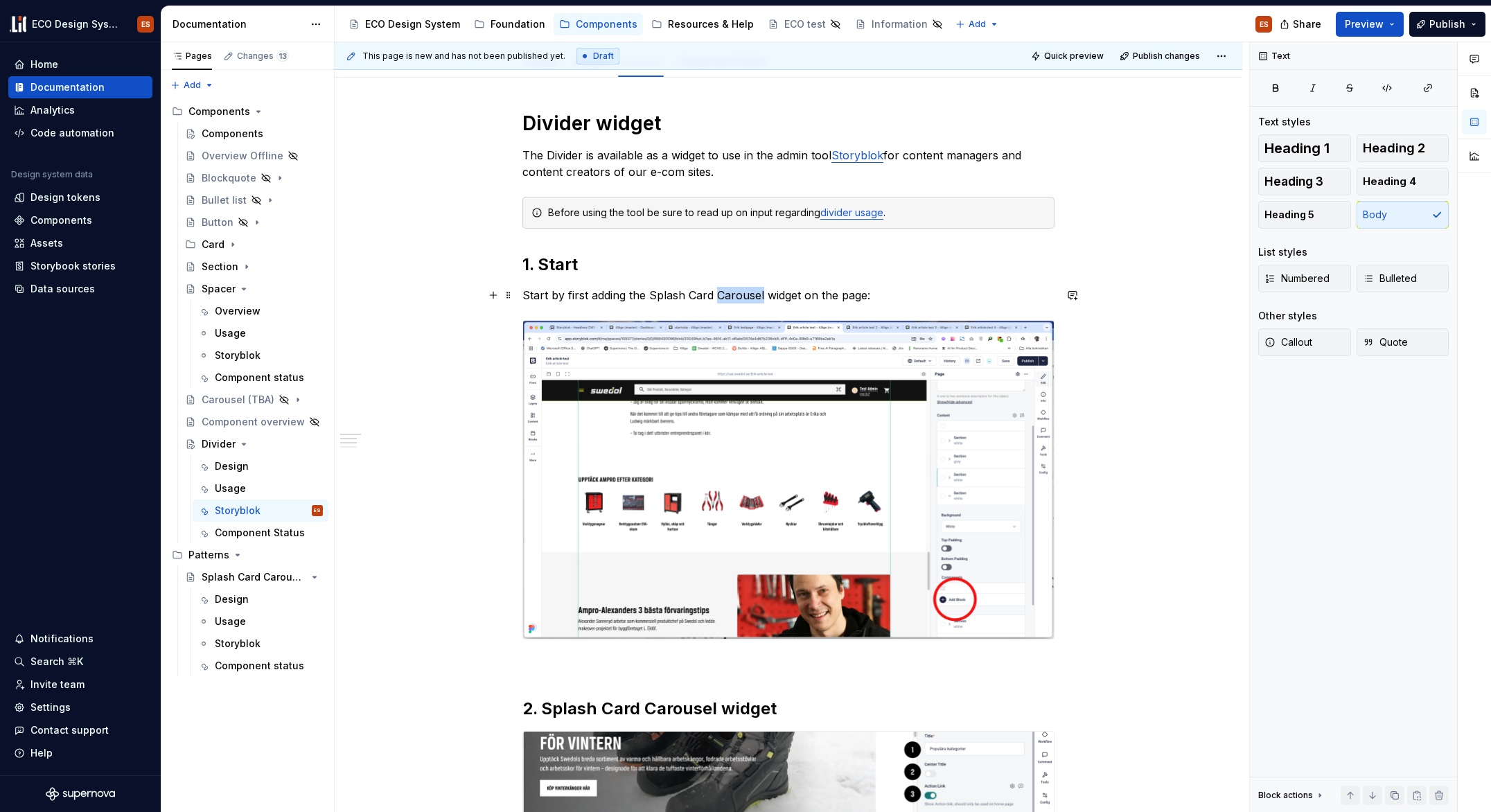
click at [751, 292] on p "Start by first adding the Splash Card Carousel widget on the page:" at bounding box center [789, 295] width 532 height 16
click at [1392, 207] on div "Heading 1 Heading 2 Heading 3 Heading 4 Heading 5 Body" at bounding box center [1354, 182] width 191 height 94
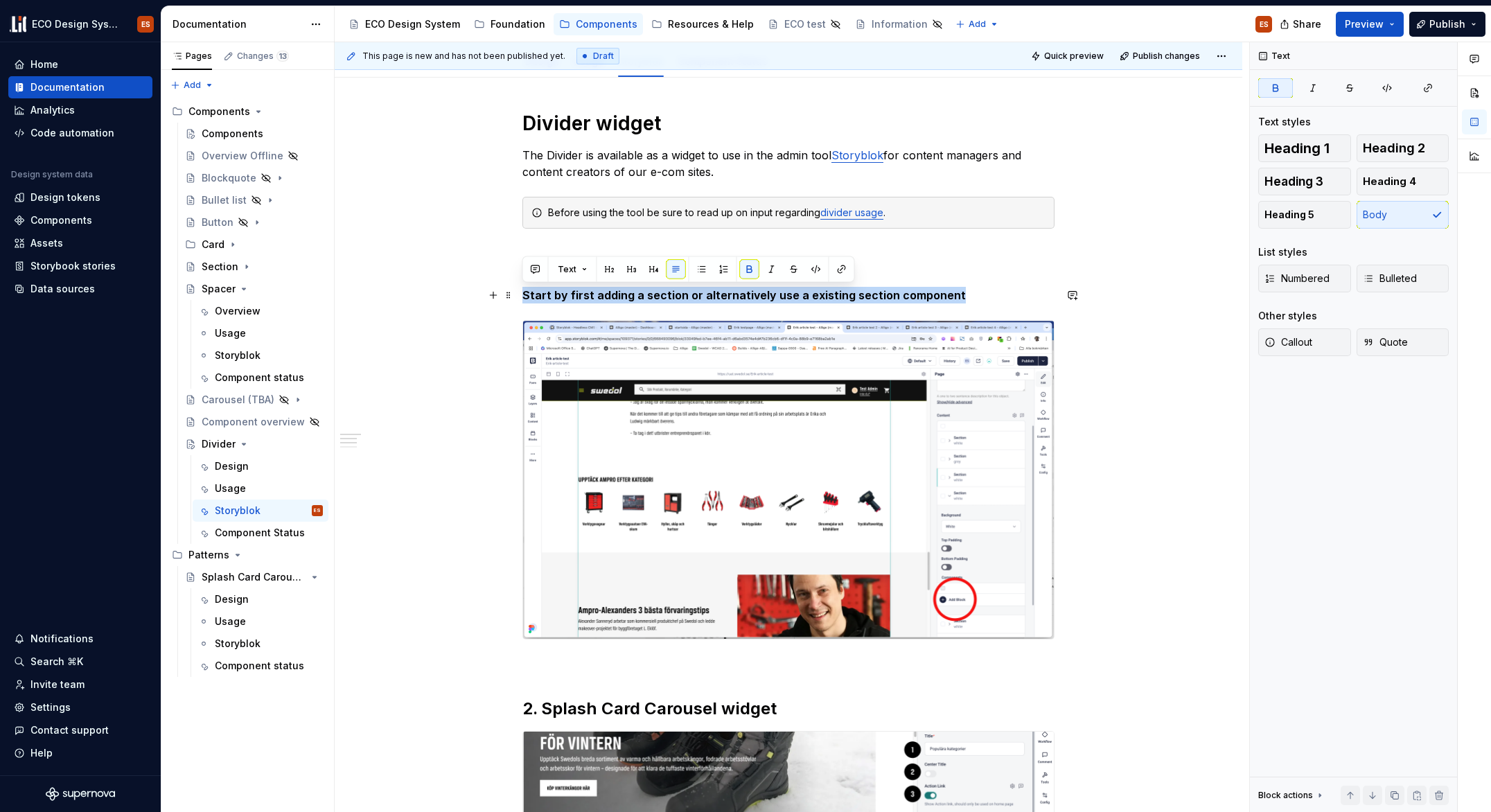
drag, startPoint x: 950, startPoint y: 294, endPoint x: 517, endPoint y: 295, distance: 433.0
click at [743, 267] on button "button" at bounding box center [750, 269] width 19 height 19
click at [947, 293] on p "Start by first adding a section or alternatively use a existing section compone…" at bounding box center [789, 295] width 532 height 16
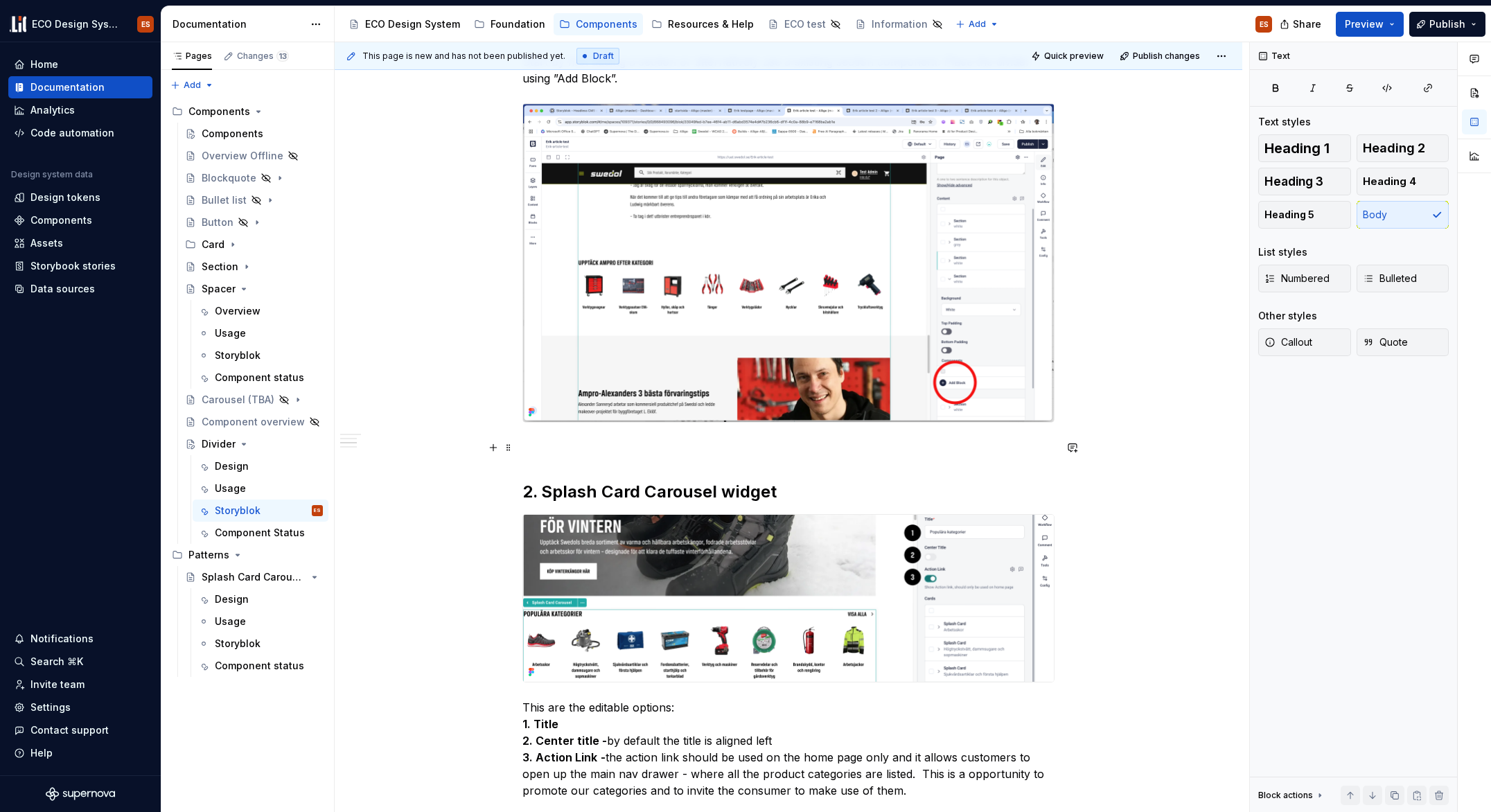
scroll to position [384, 0]
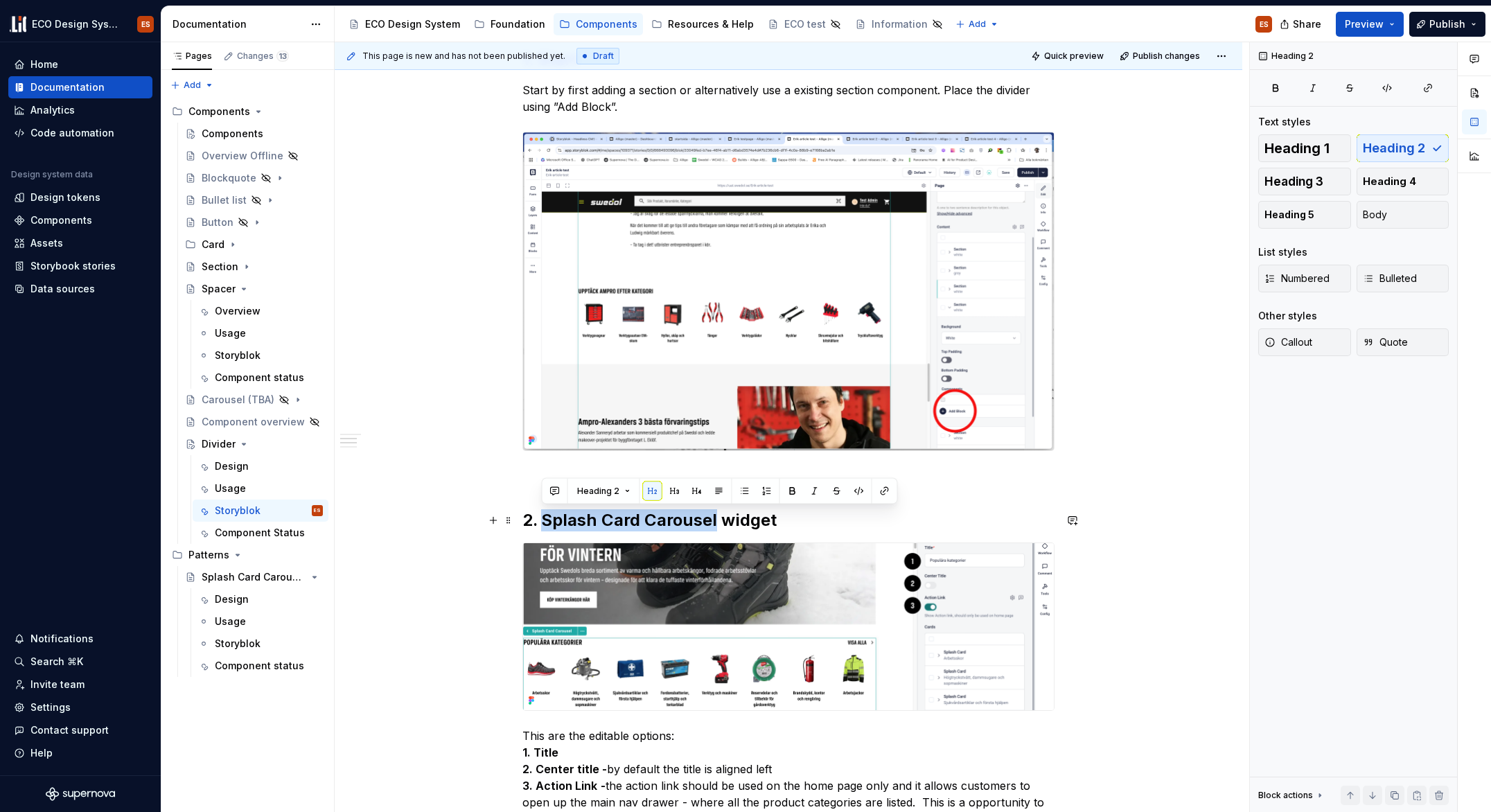
drag, startPoint x: 544, startPoint y: 521, endPoint x: 715, endPoint y: 519, distance: 171.0
click at [715, 519] on h2 "2. Splash Card Carousel widget" at bounding box center [789, 520] width 532 height 22
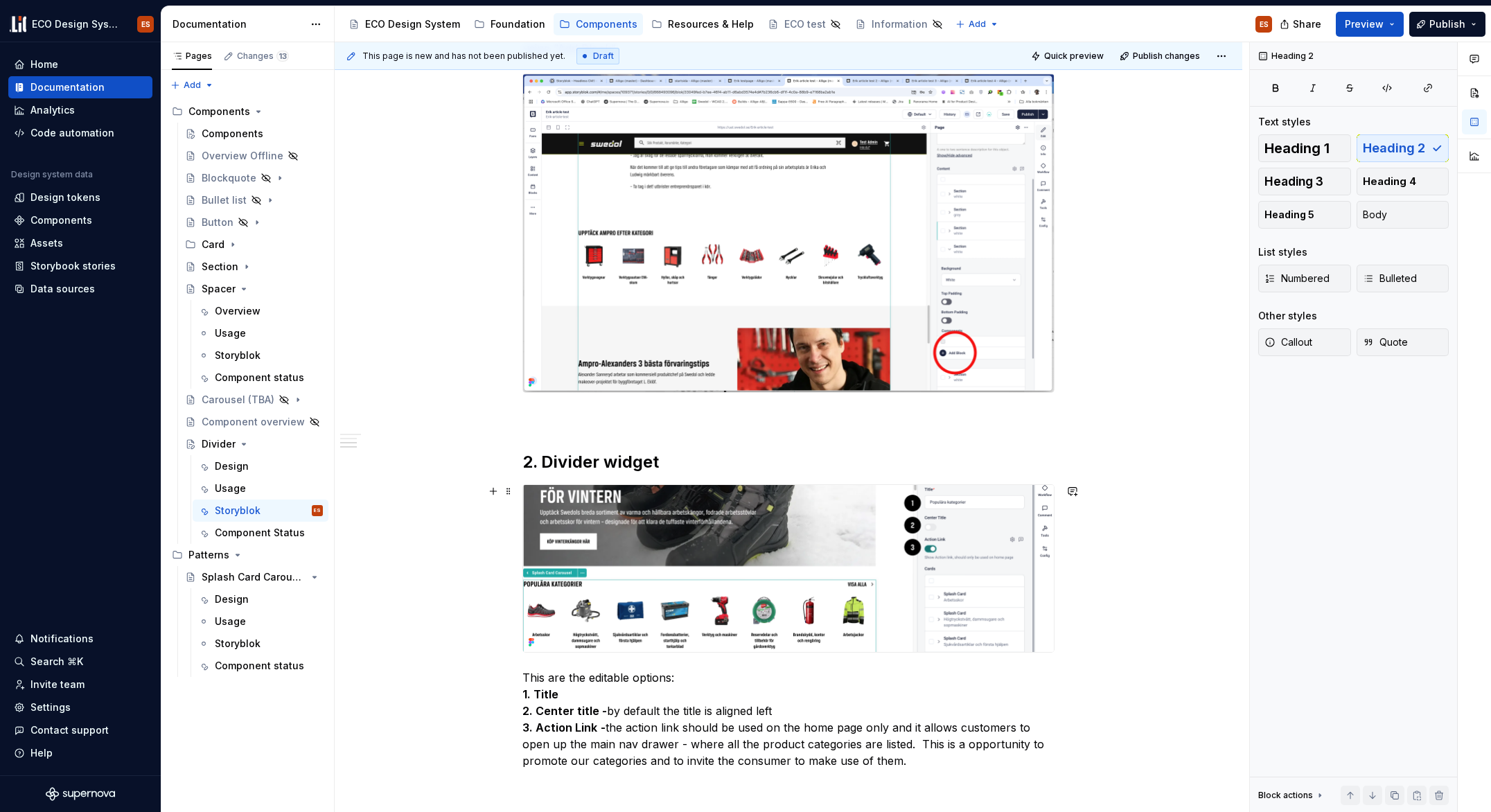
scroll to position [457, 0]
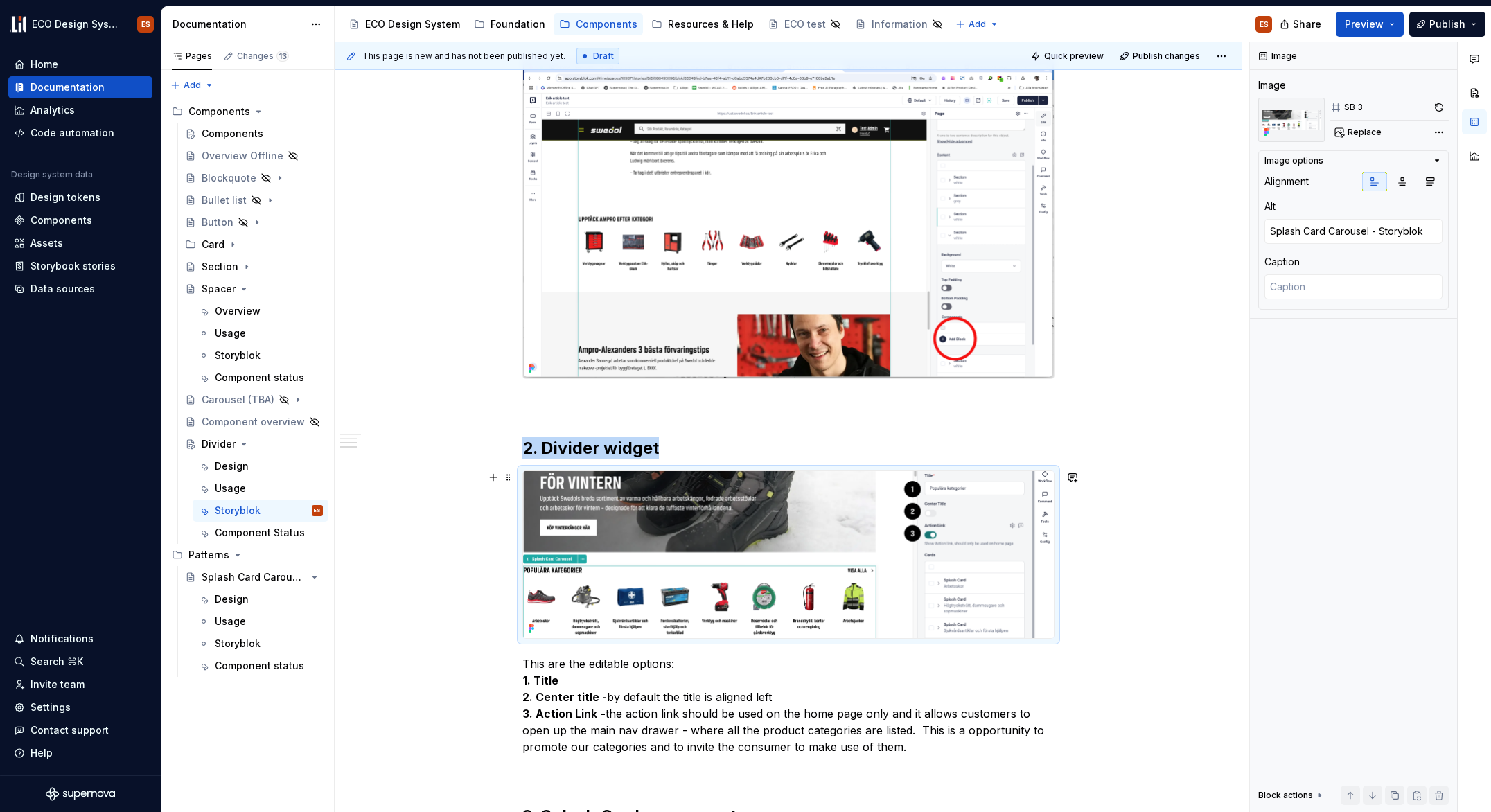
click at [837, 569] on img at bounding box center [789, 555] width 531 height 167
click at [833, 550] on img at bounding box center [789, 555] width 531 height 167
click at [1343, 133] on button "Replace" at bounding box center [1358, 132] width 57 height 19
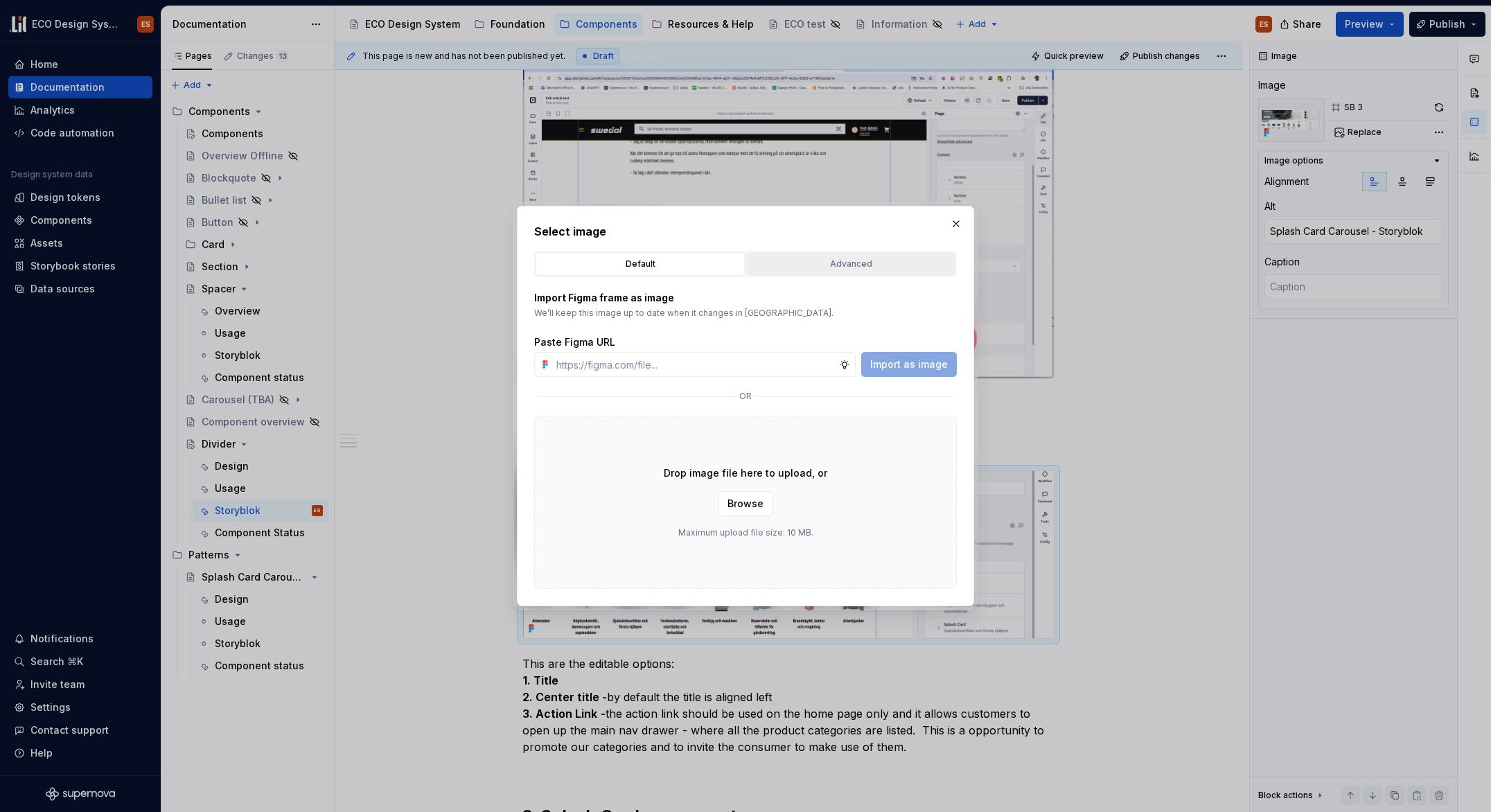
click at [841, 270] on div "Advanced" at bounding box center [851, 263] width 200 height 14
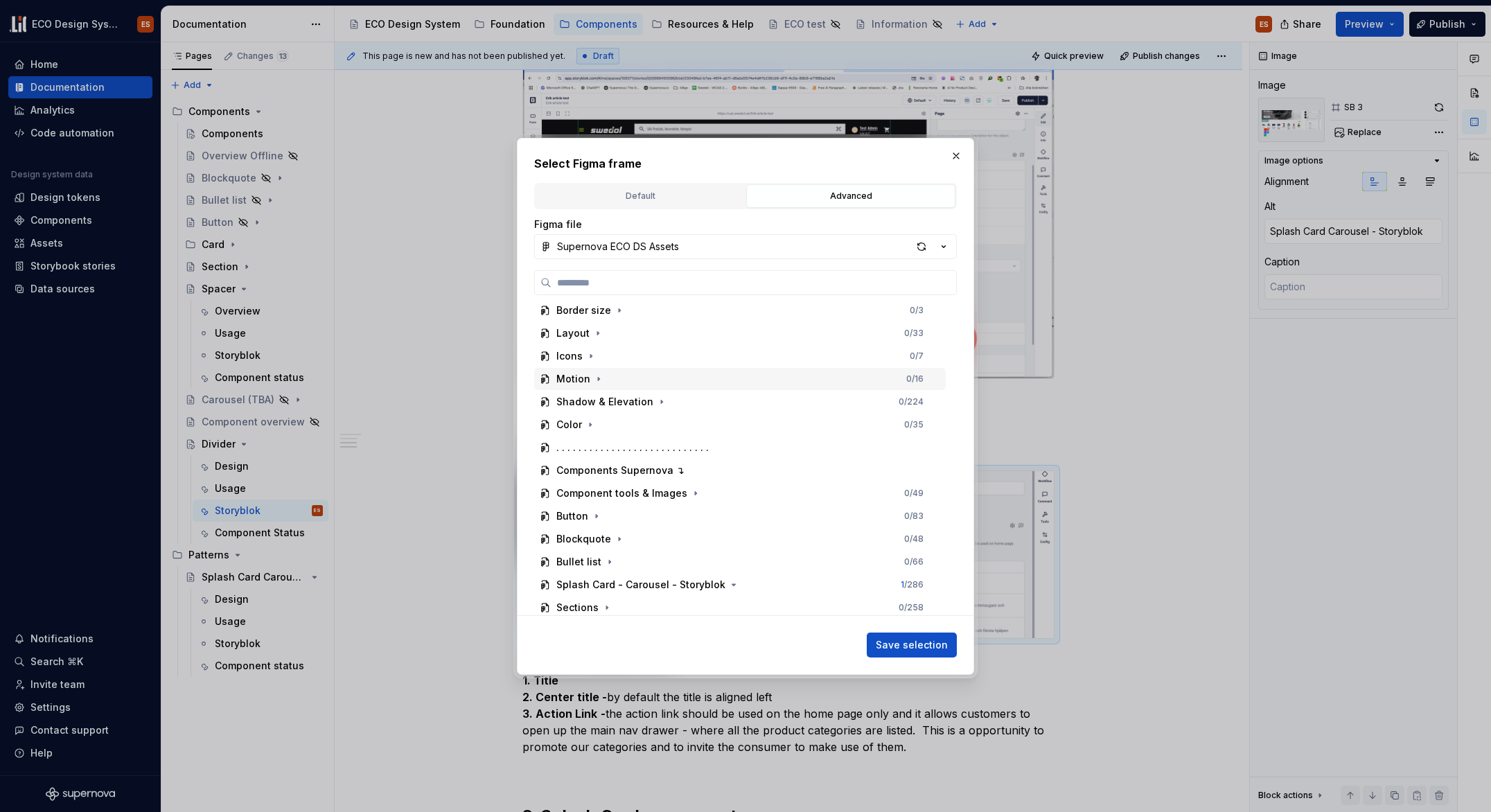
scroll to position [329, 0]
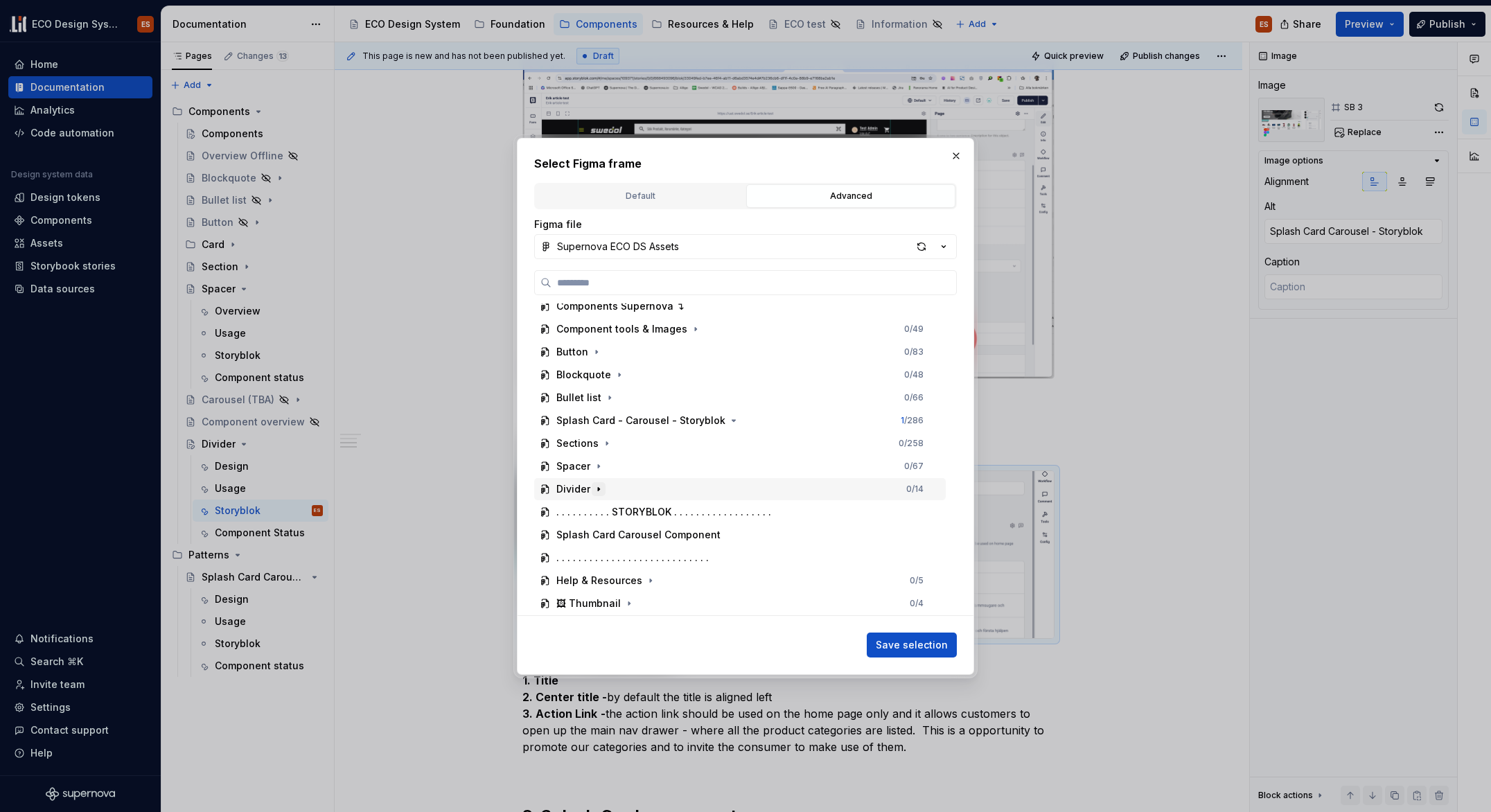
click at [594, 489] on icon "button" at bounding box center [599, 489] width 11 height 11
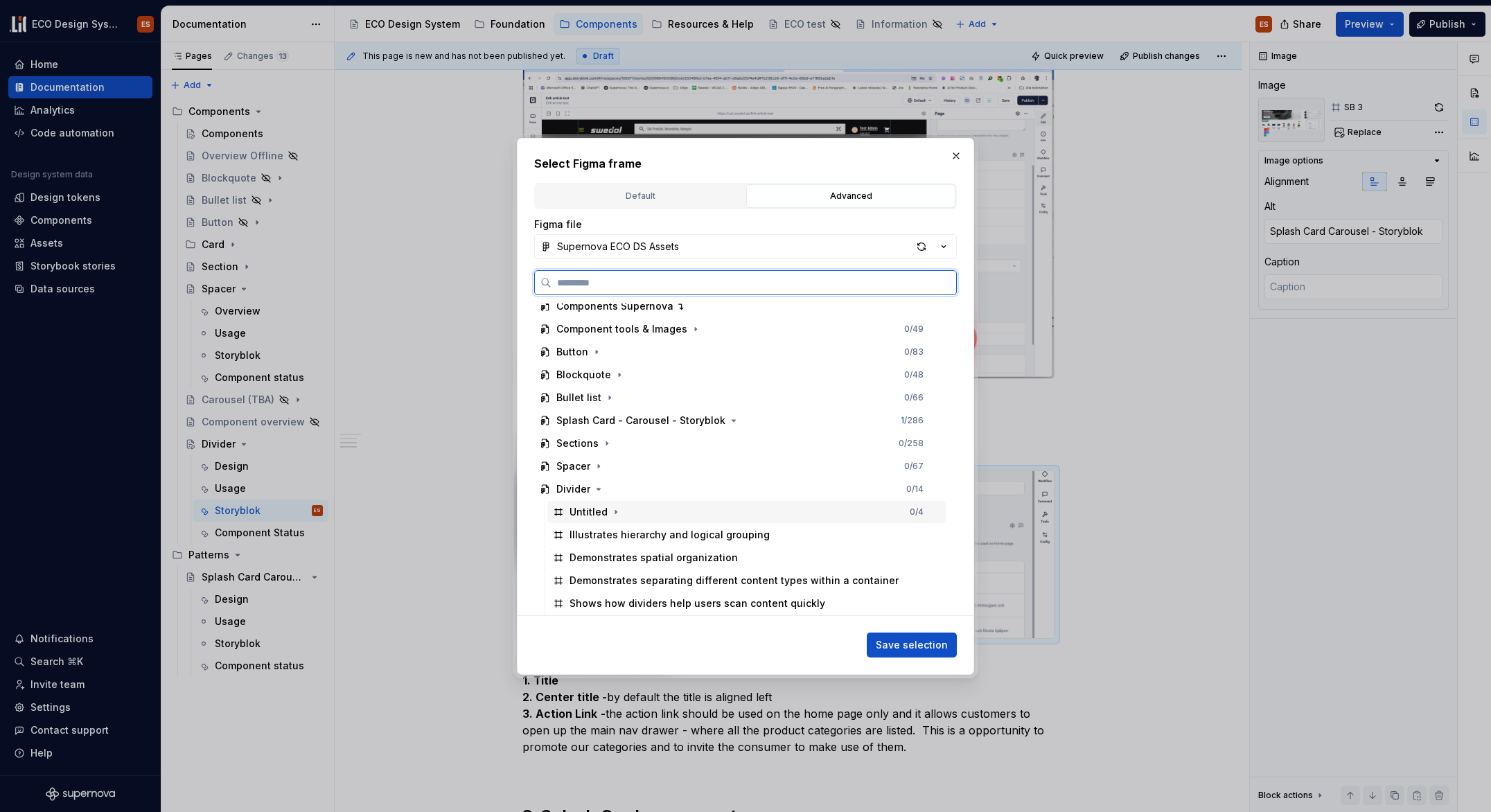
scroll to position [579, 0]
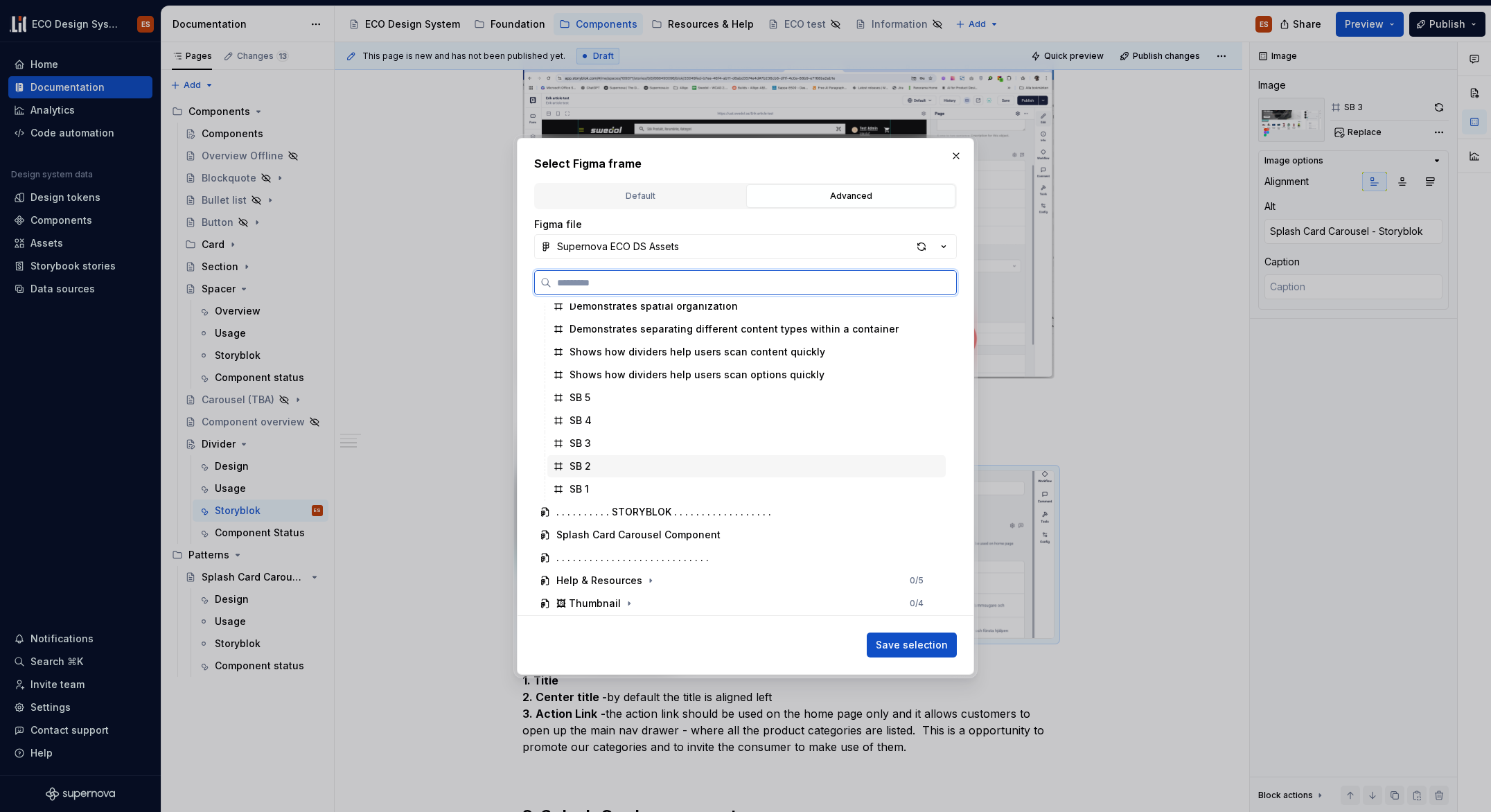
click at [584, 460] on div "SB 2" at bounding box center [581, 466] width 22 height 14
click at [891, 649] on span "Save selection" at bounding box center [911, 644] width 72 height 14
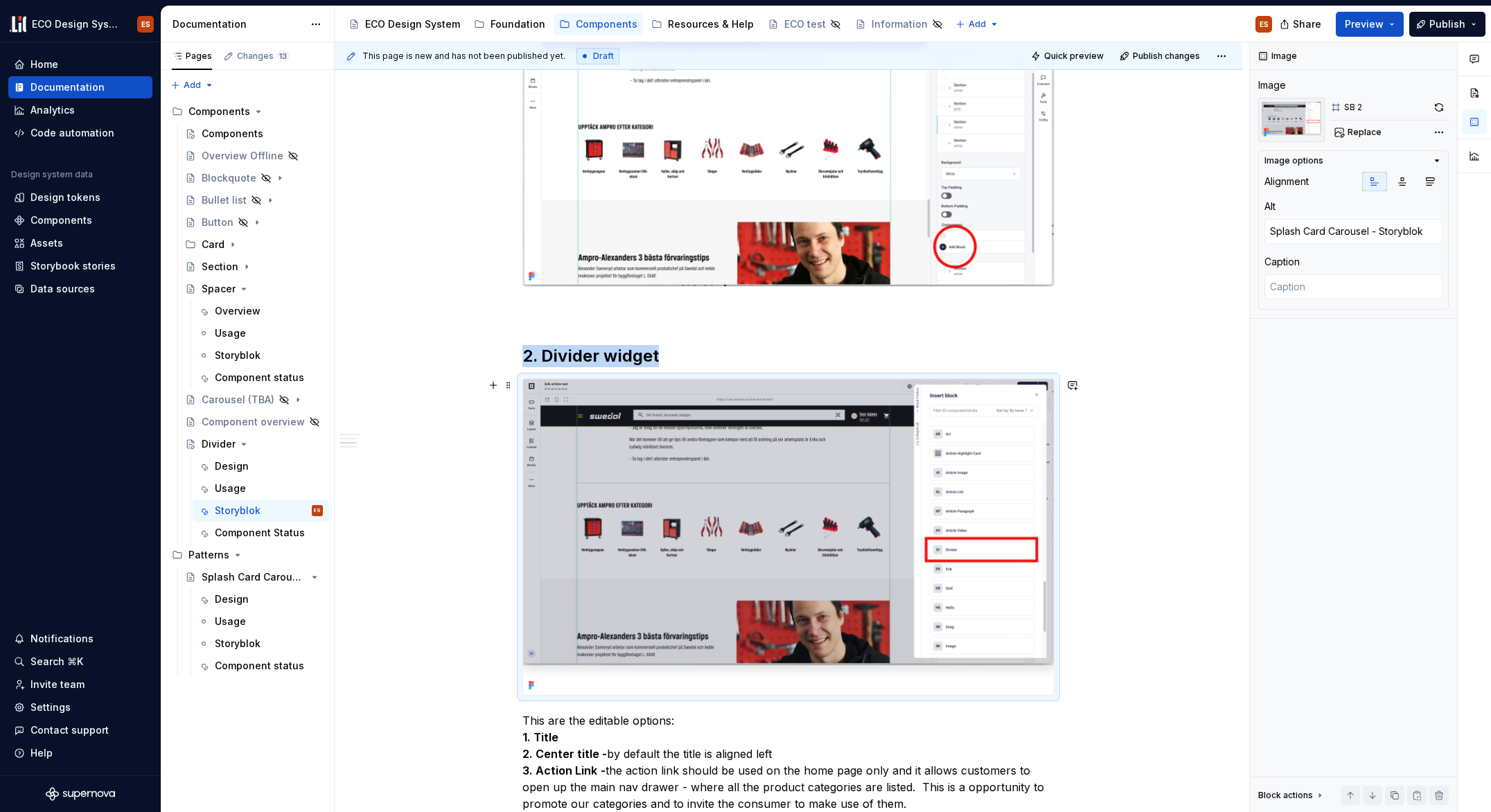
scroll to position [903, 0]
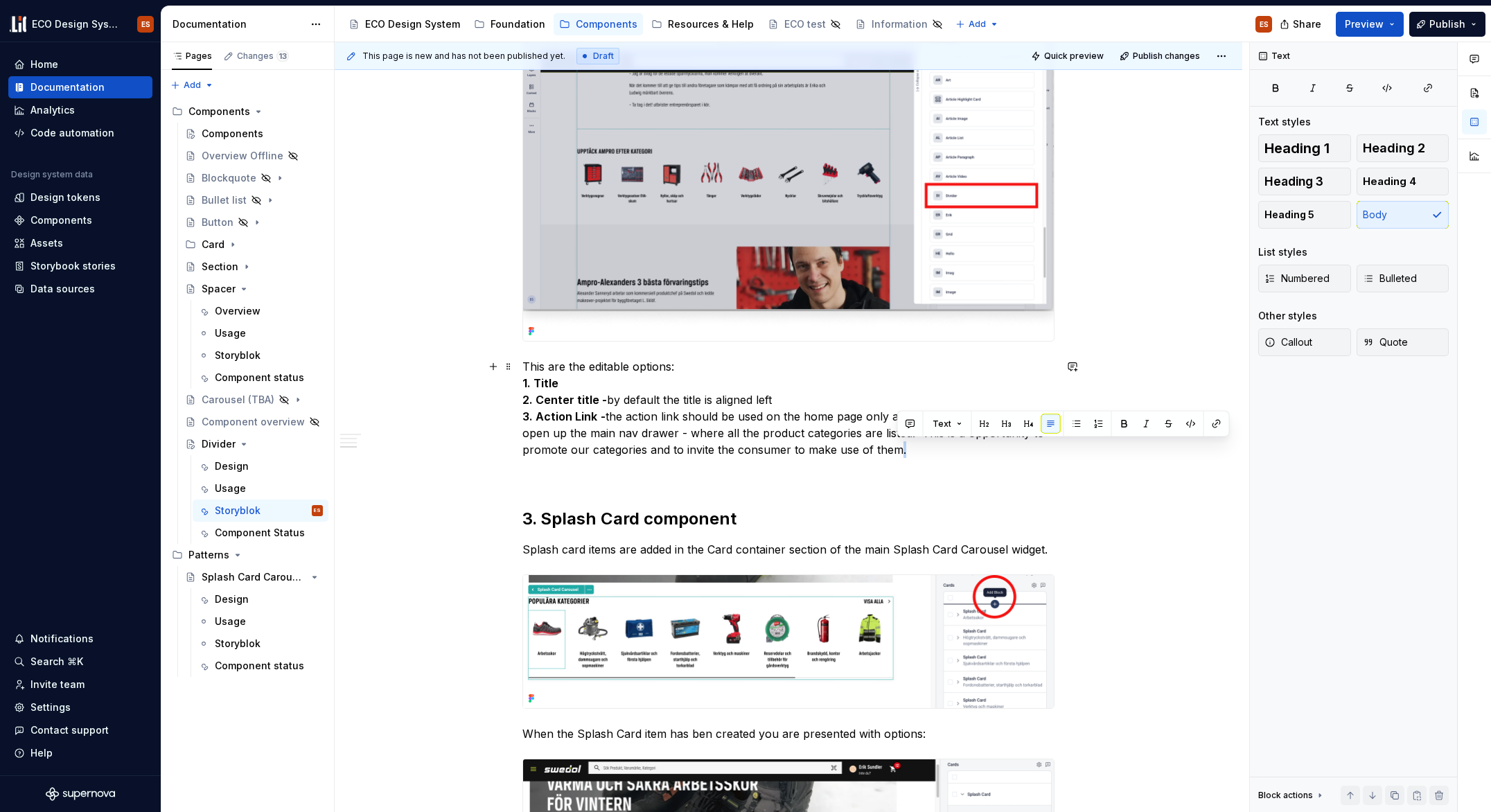
drag, startPoint x: 904, startPoint y: 451, endPoint x: 897, endPoint y: 448, distance: 7.6
click at [897, 448] on p "This are the editable options: 1. Title 2. Center title - by default the title …" at bounding box center [789, 408] width 532 height 100
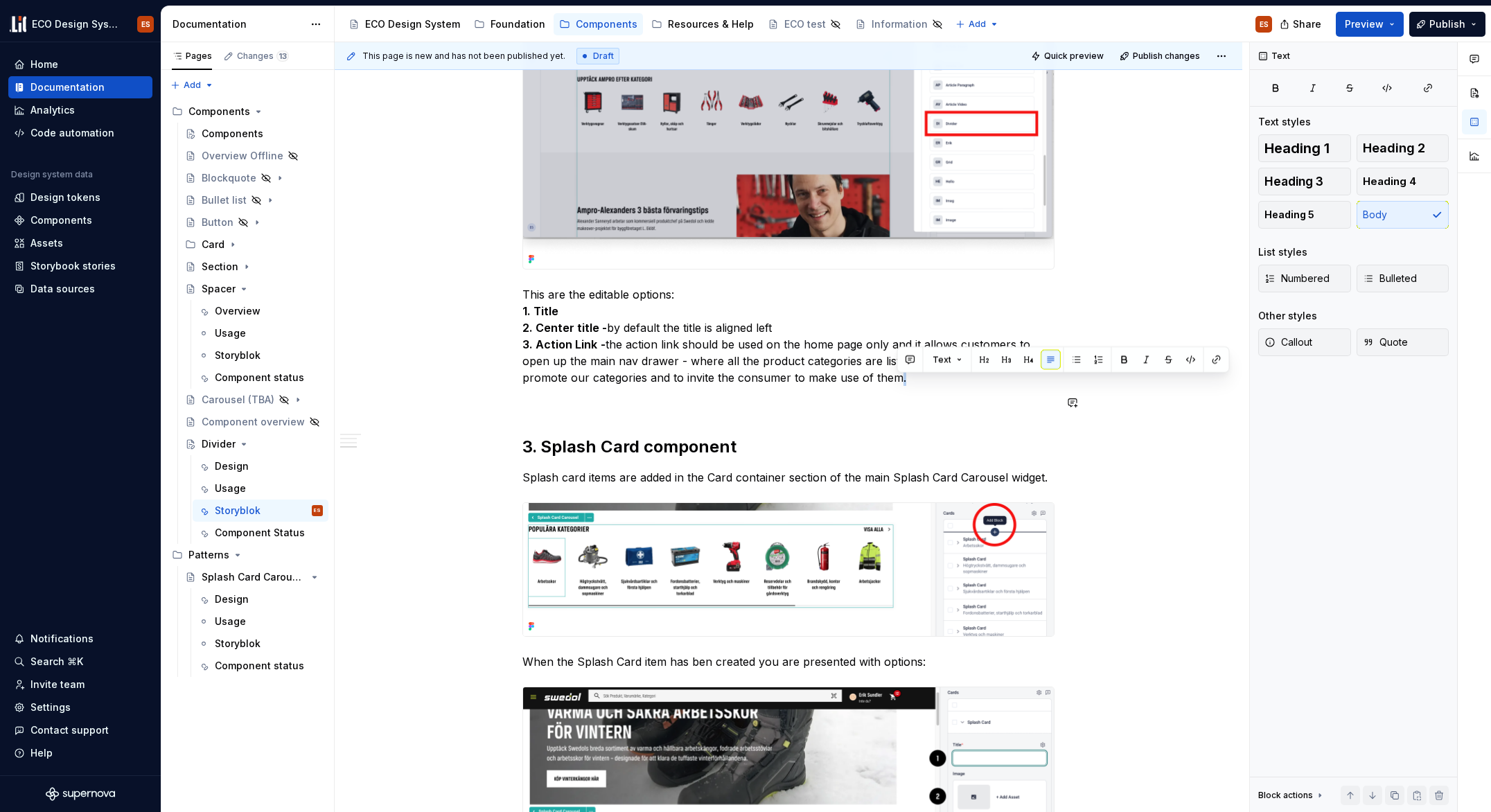
scroll to position [987, 0]
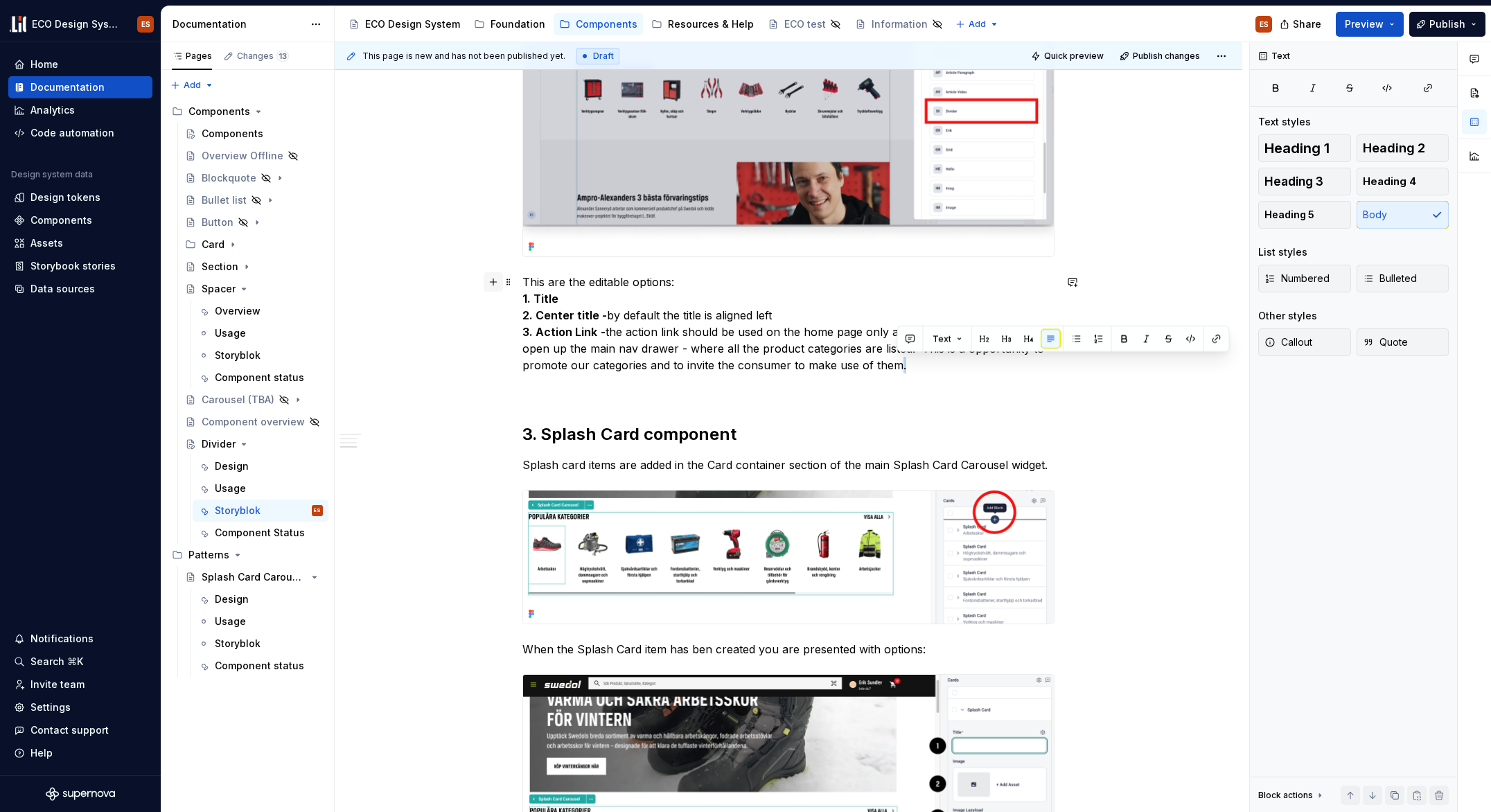
click at [493, 282] on button "button" at bounding box center [492, 282] width 19 height 19
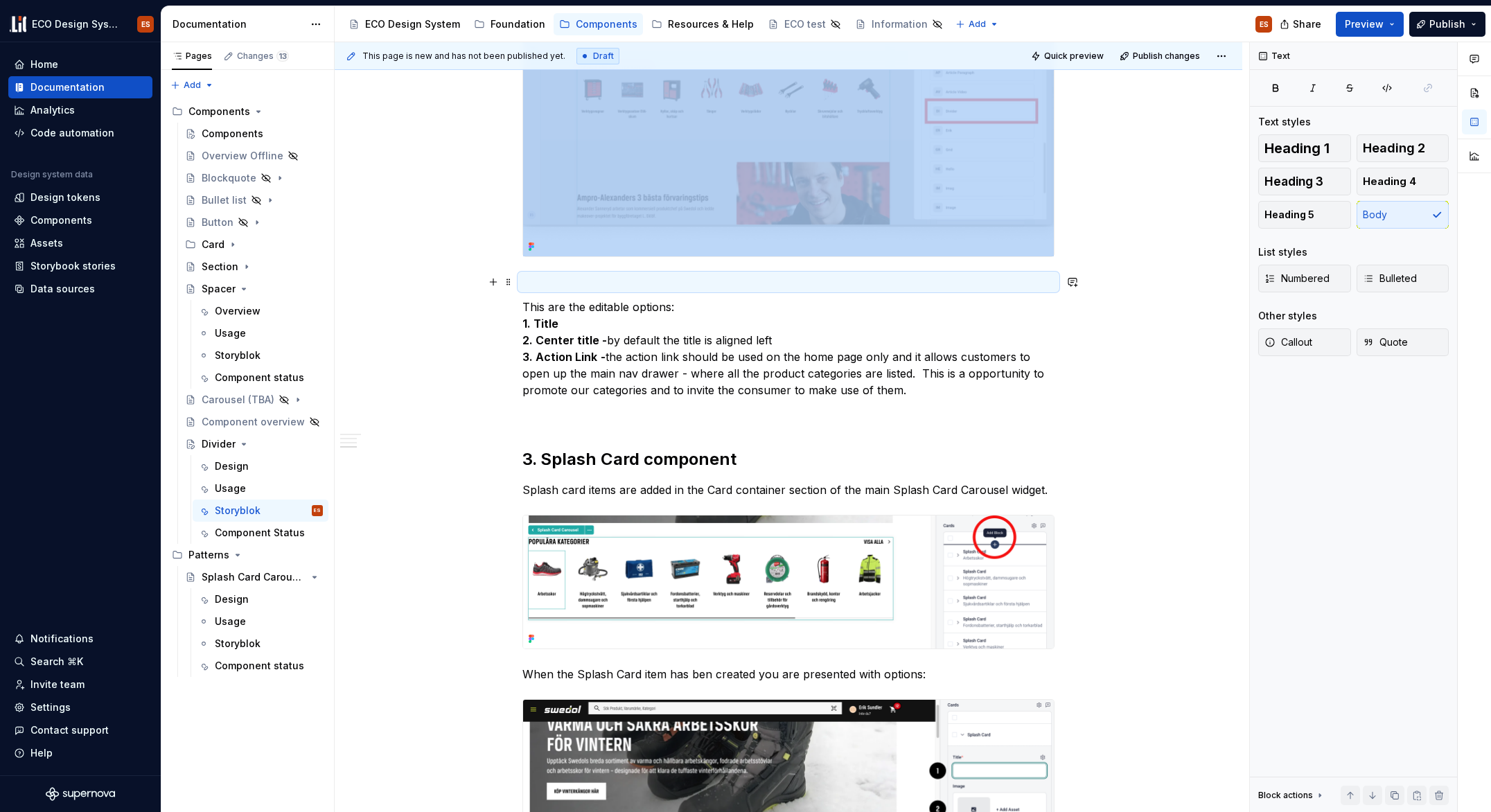
click at [537, 282] on p at bounding box center [789, 282] width 532 height 16
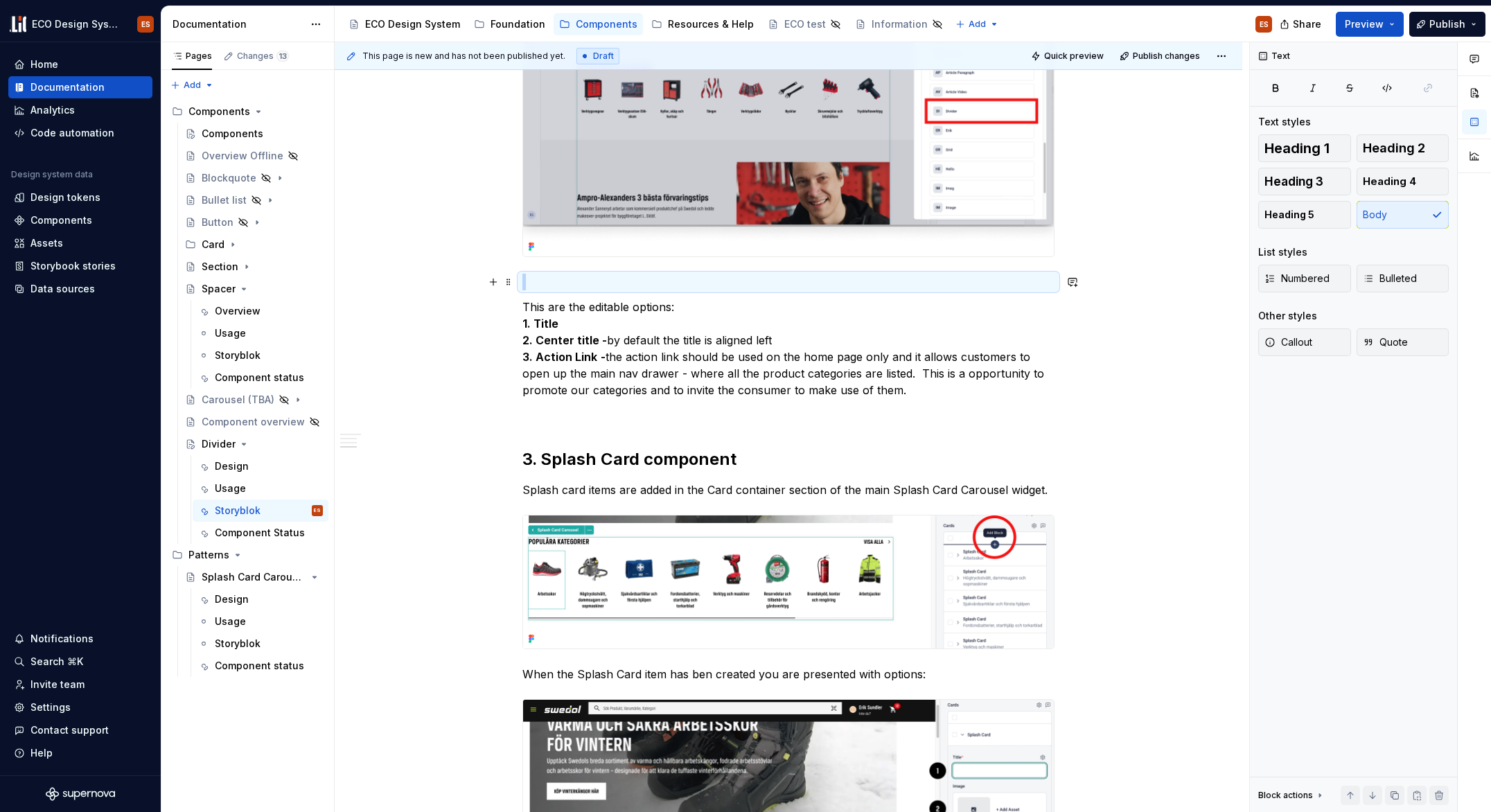
click at [537, 282] on p at bounding box center [789, 282] width 532 height 16
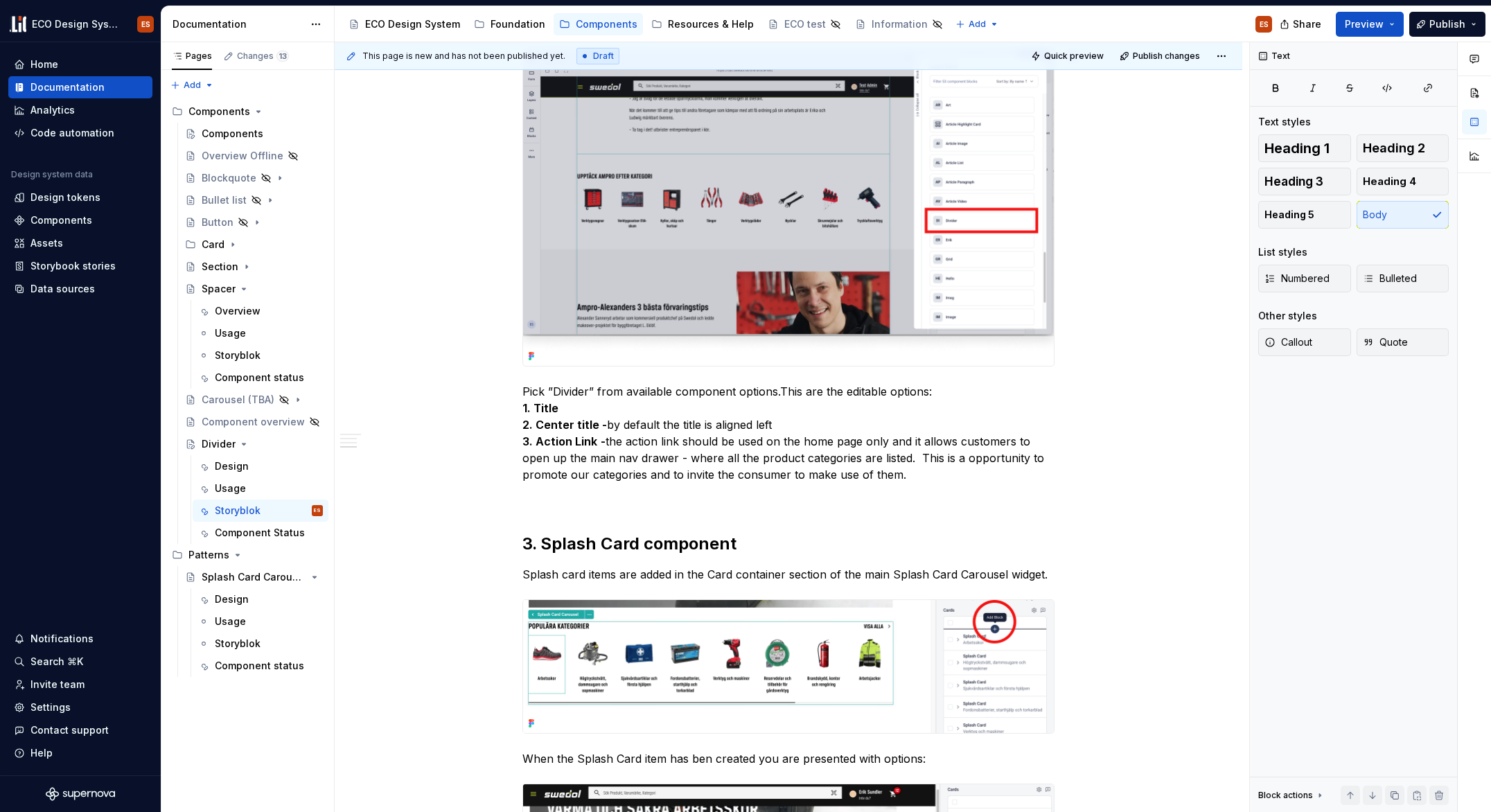
scroll to position [797, 0]
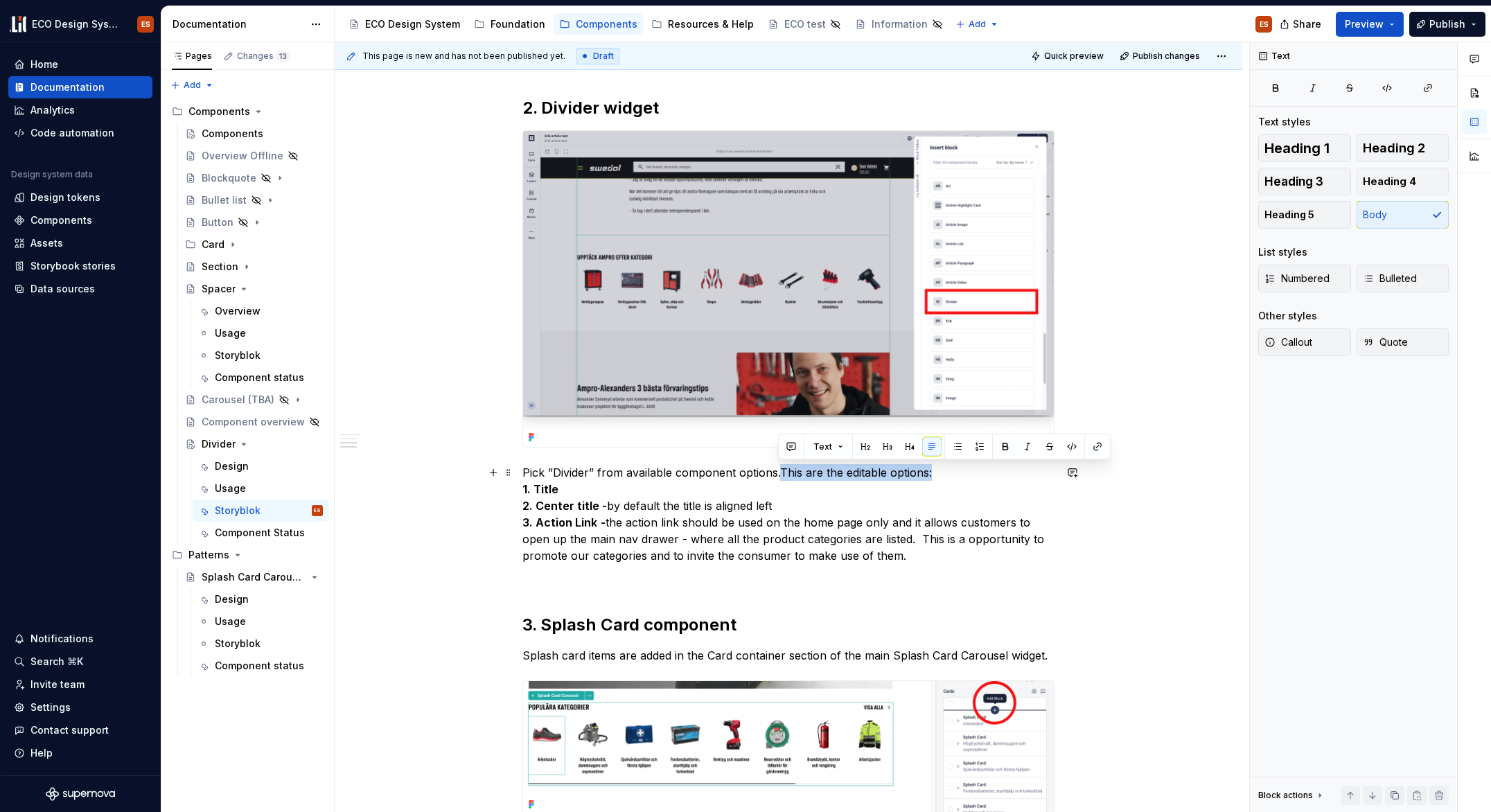
drag, startPoint x: 933, startPoint y: 470, endPoint x: 778, endPoint y: 469, distance: 155.0
click at [778, 469] on p "Pick ”Divider” from available component options.This are the editable options: …" at bounding box center [789, 514] width 532 height 100
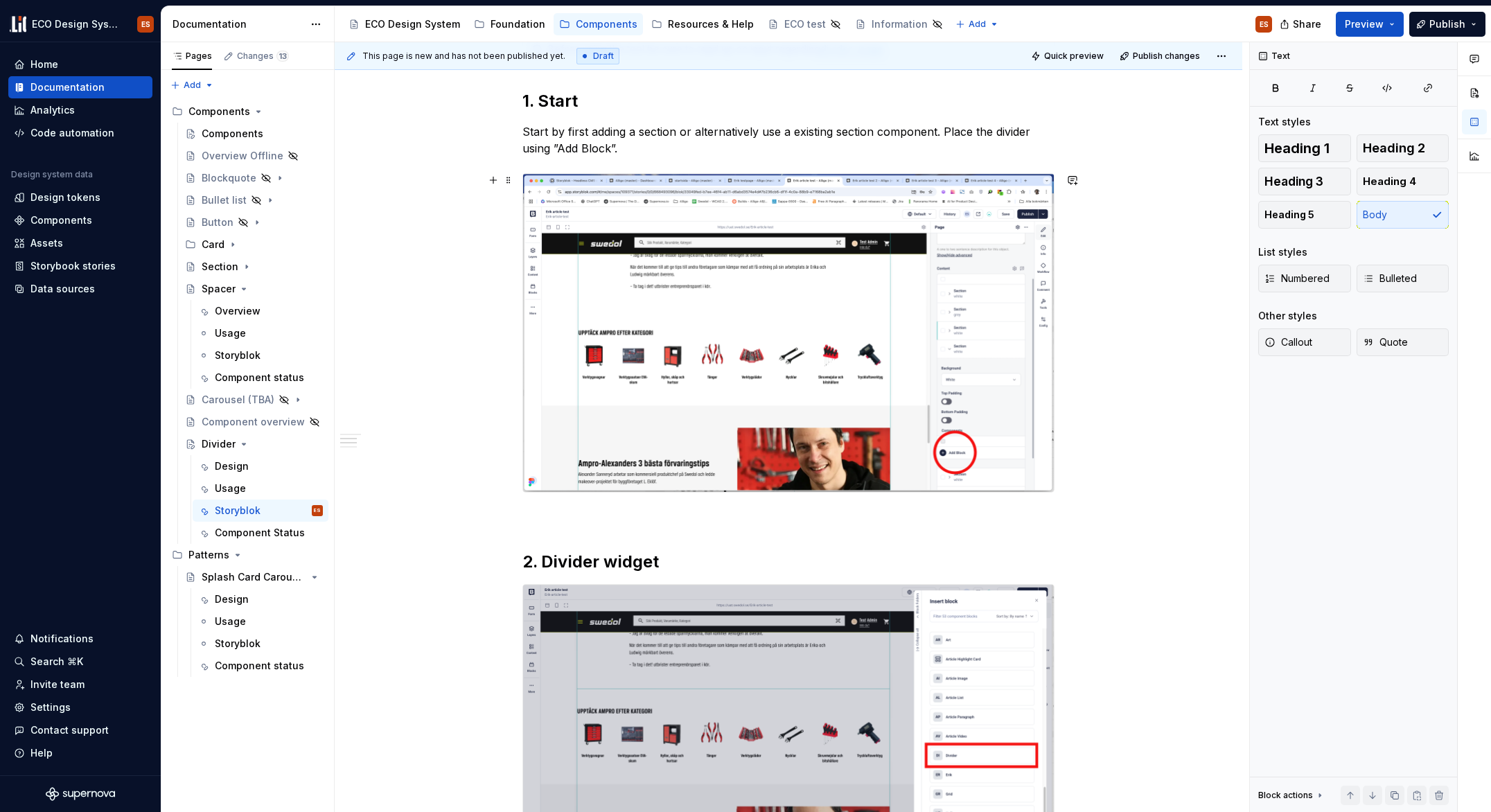
scroll to position [343, 0]
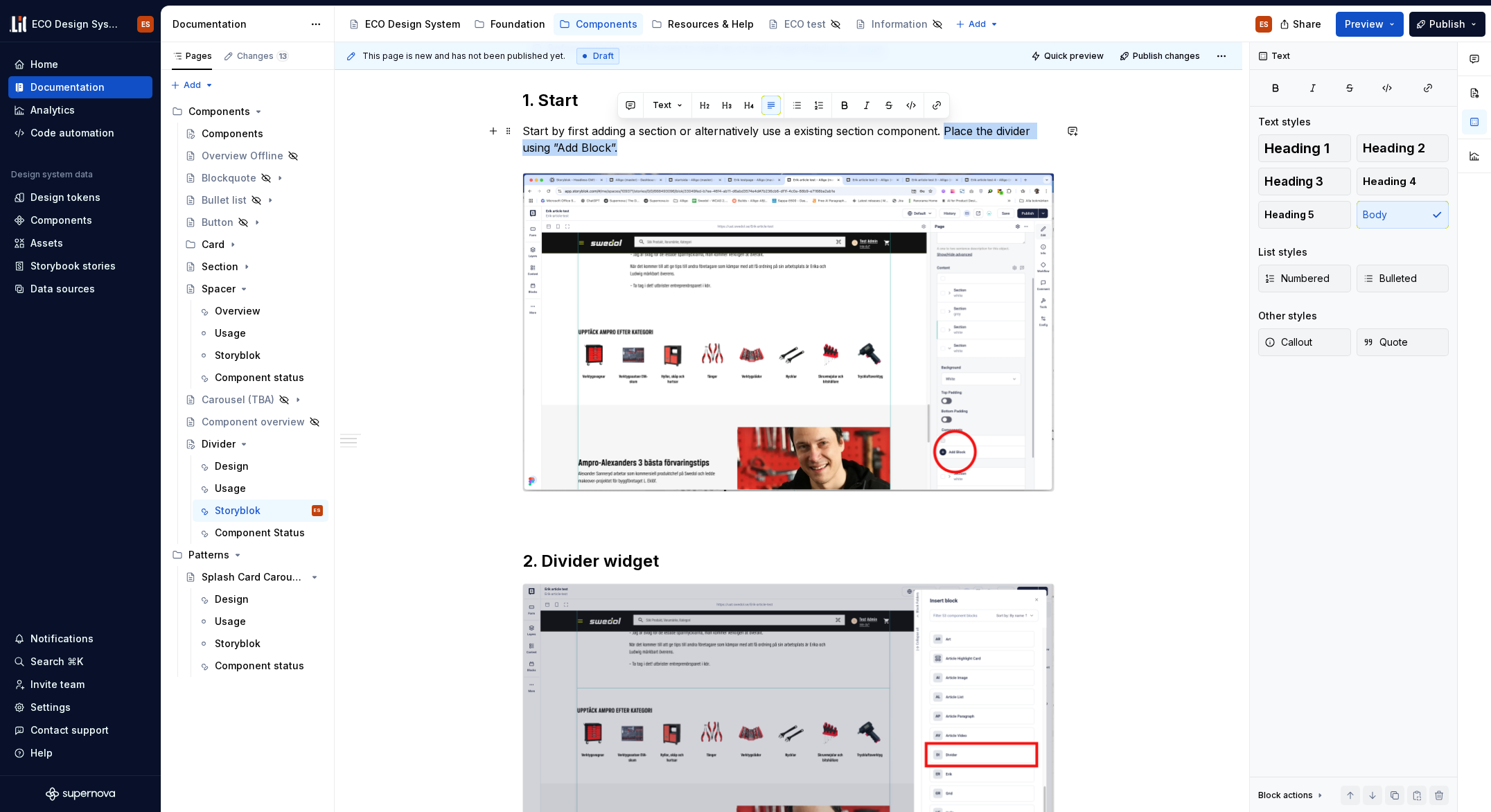
drag, startPoint x: 944, startPoint y: 130, endPoint x: 1023, endPoint y: 144, distance: 80.2
click at [1023, 144] on p "Start by first adding a section or alternatively use a existing section compone…" at bounding box center [789, 139] width 532 height 34
click at [512, 133] on span at bounding box center [509, 130] width 11 height 19
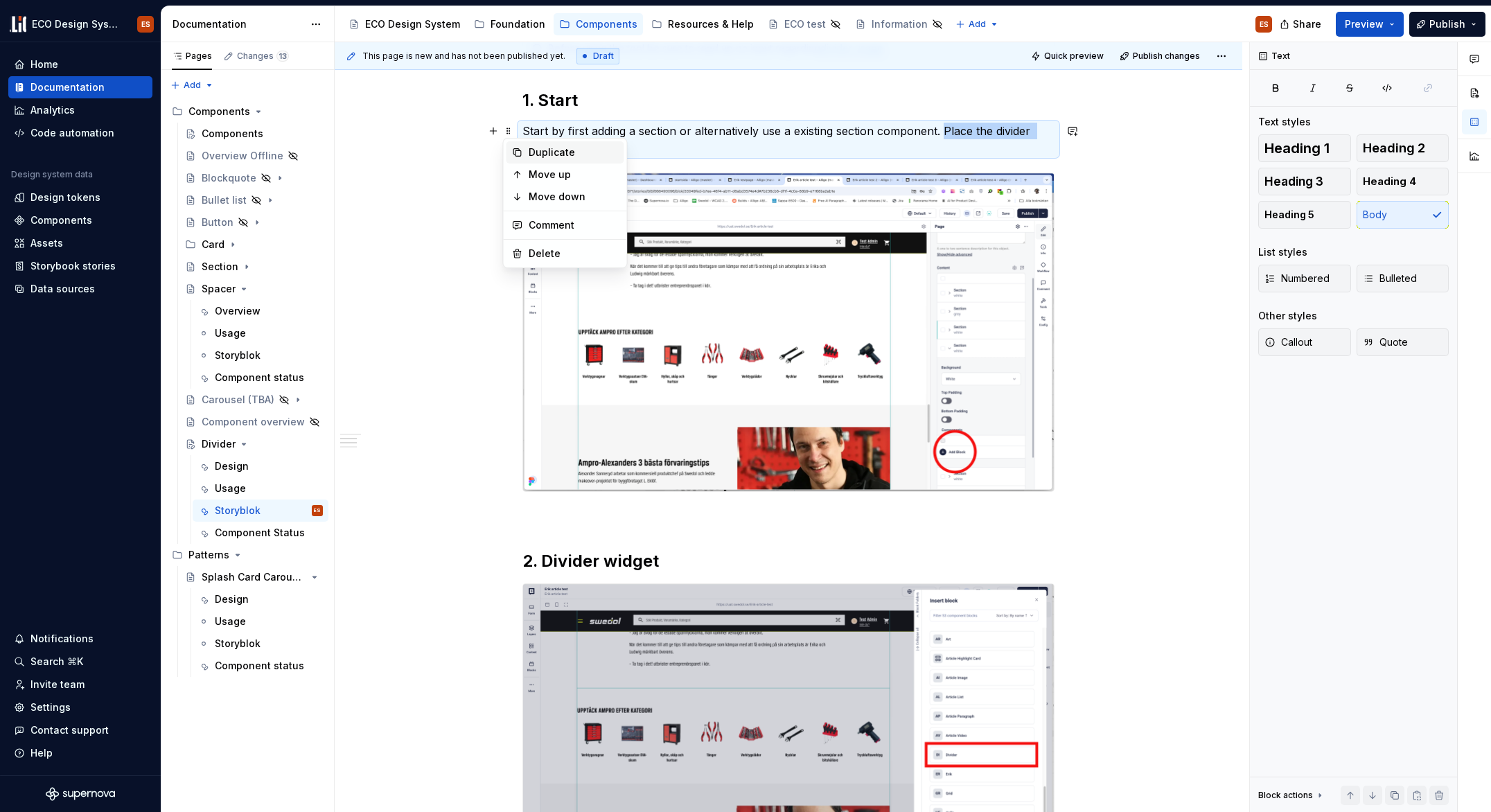
click at [539, 144] on div "Duplicate" at bounding box center [566, 153] width 118 height 22
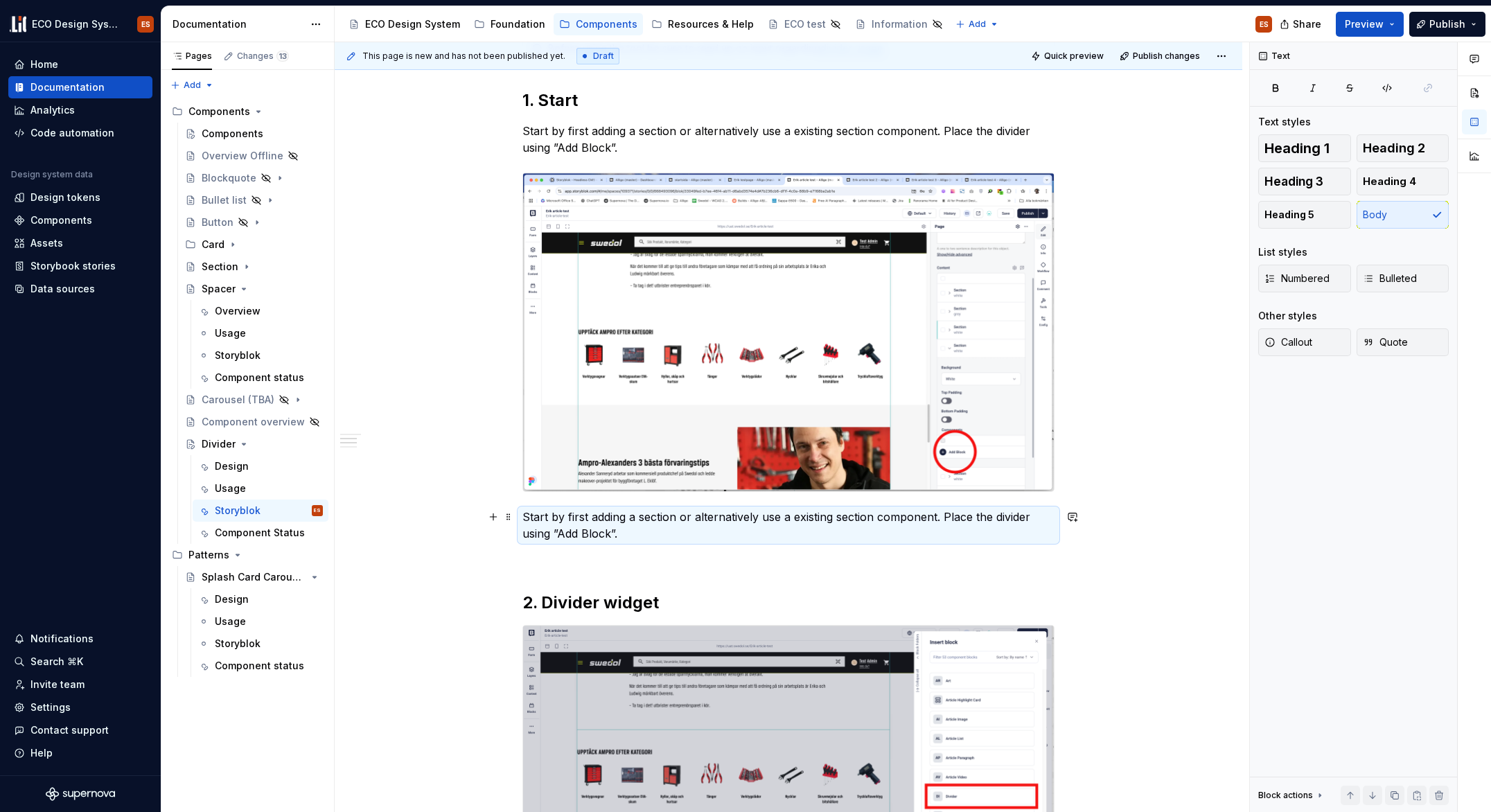
click at [947, 515] on p "Start by first adding a section or alternatively use a existing section compone…" at bounding box center [789, 525] width 532 height 34
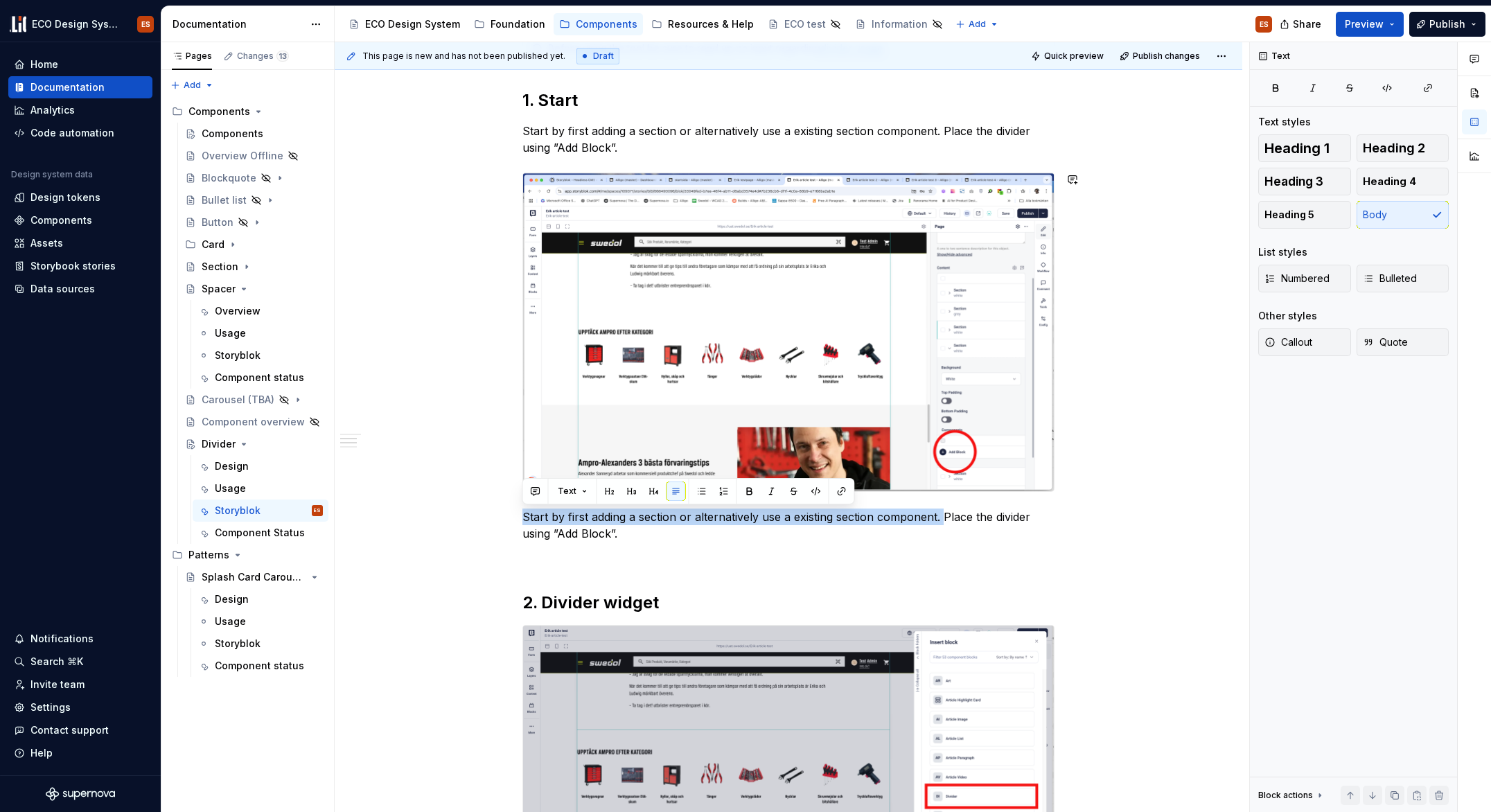
drag, startPoint x: 944, startPoint y: 518, endPoint x: 521, endPoint y: 499, distance: 423.4
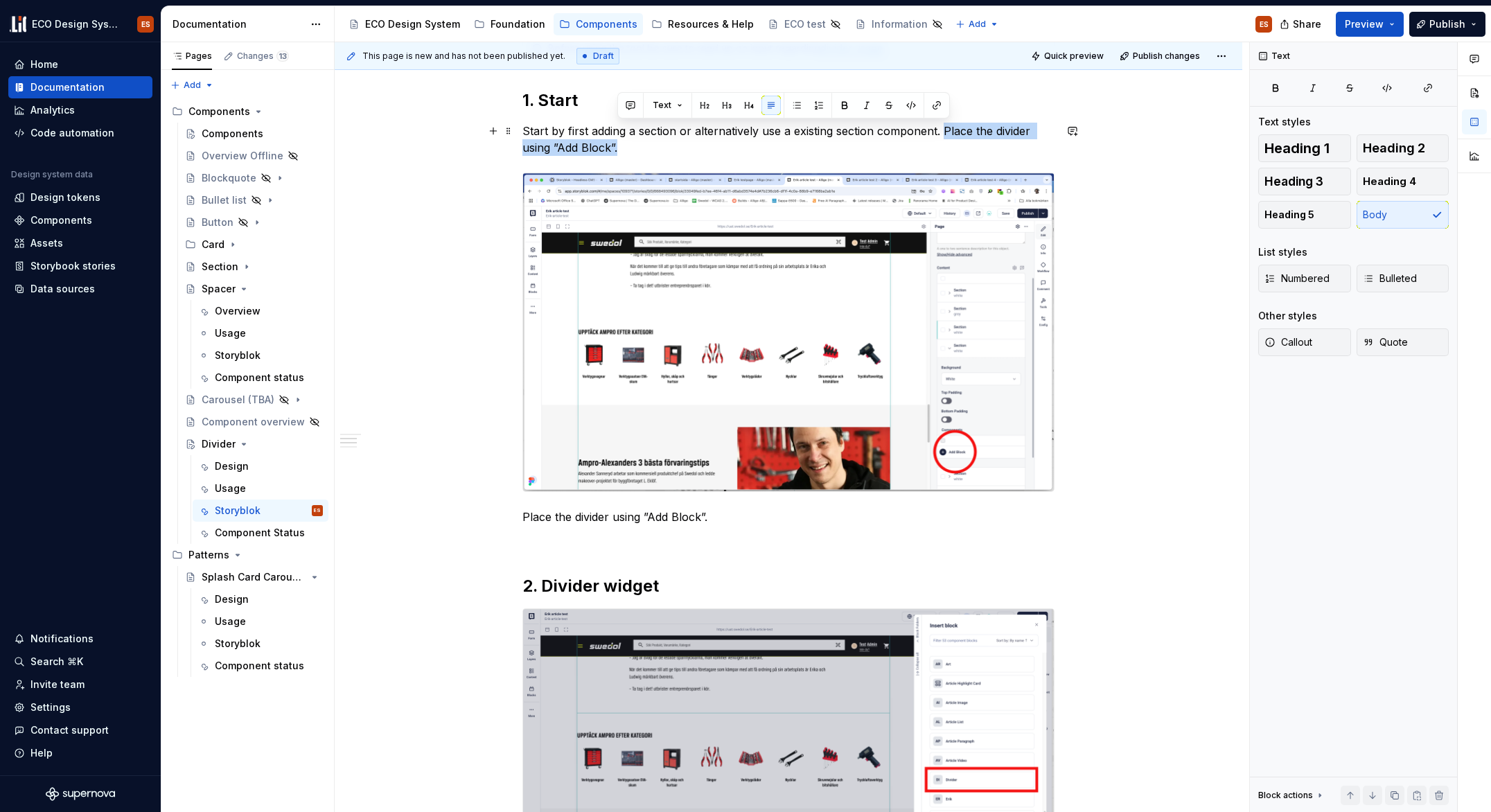
drag, startPoint x: 940, startPoint y: 130, endPoint x: 991, endPoint y: 153, distance: 55.9
click at [991, 153] on p "Start by first adding a section or alternatively use a existing section compone…" at bounding box center [789, 139] width 532 height 34
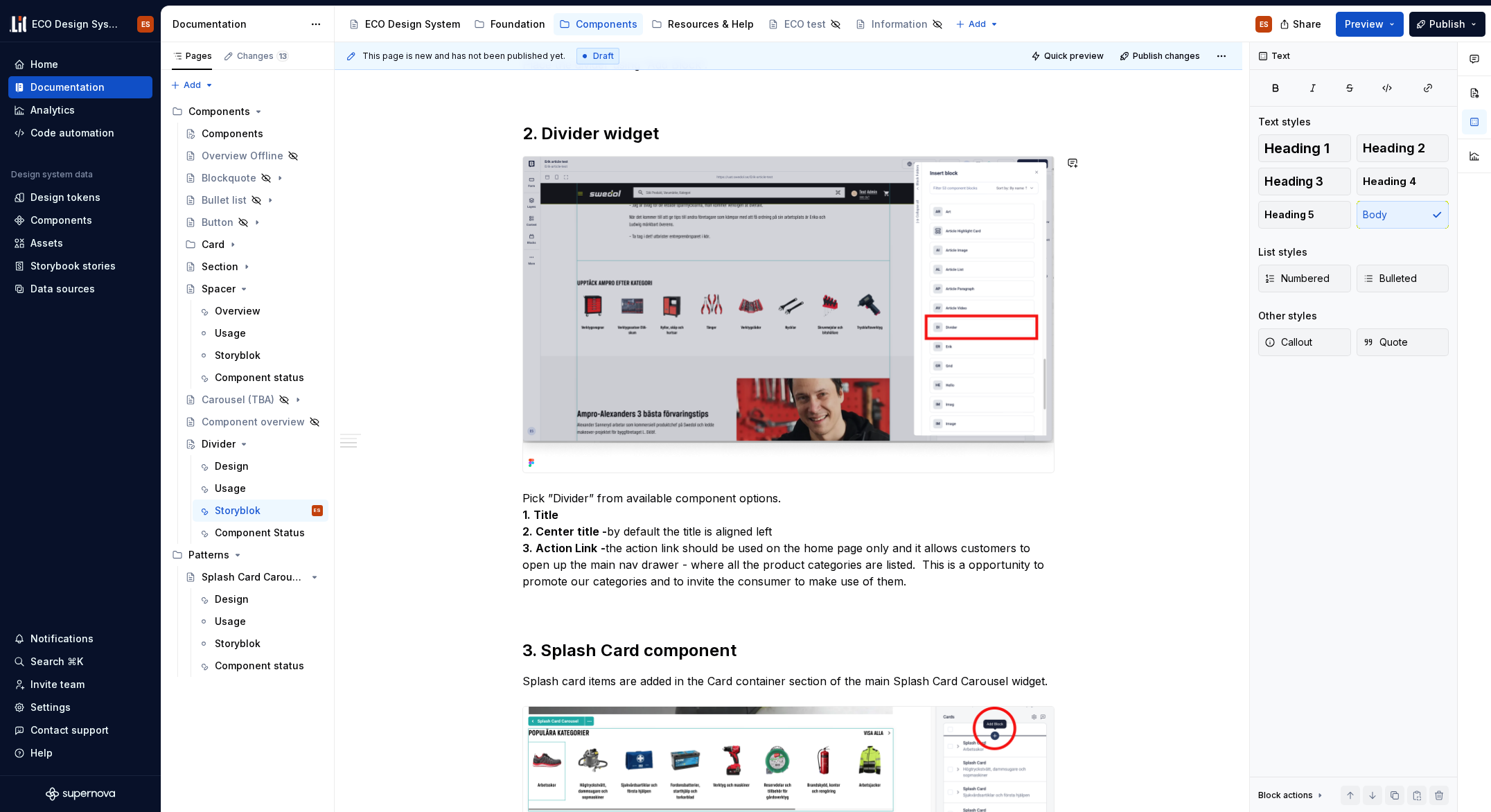
scroll to position [782, 0]
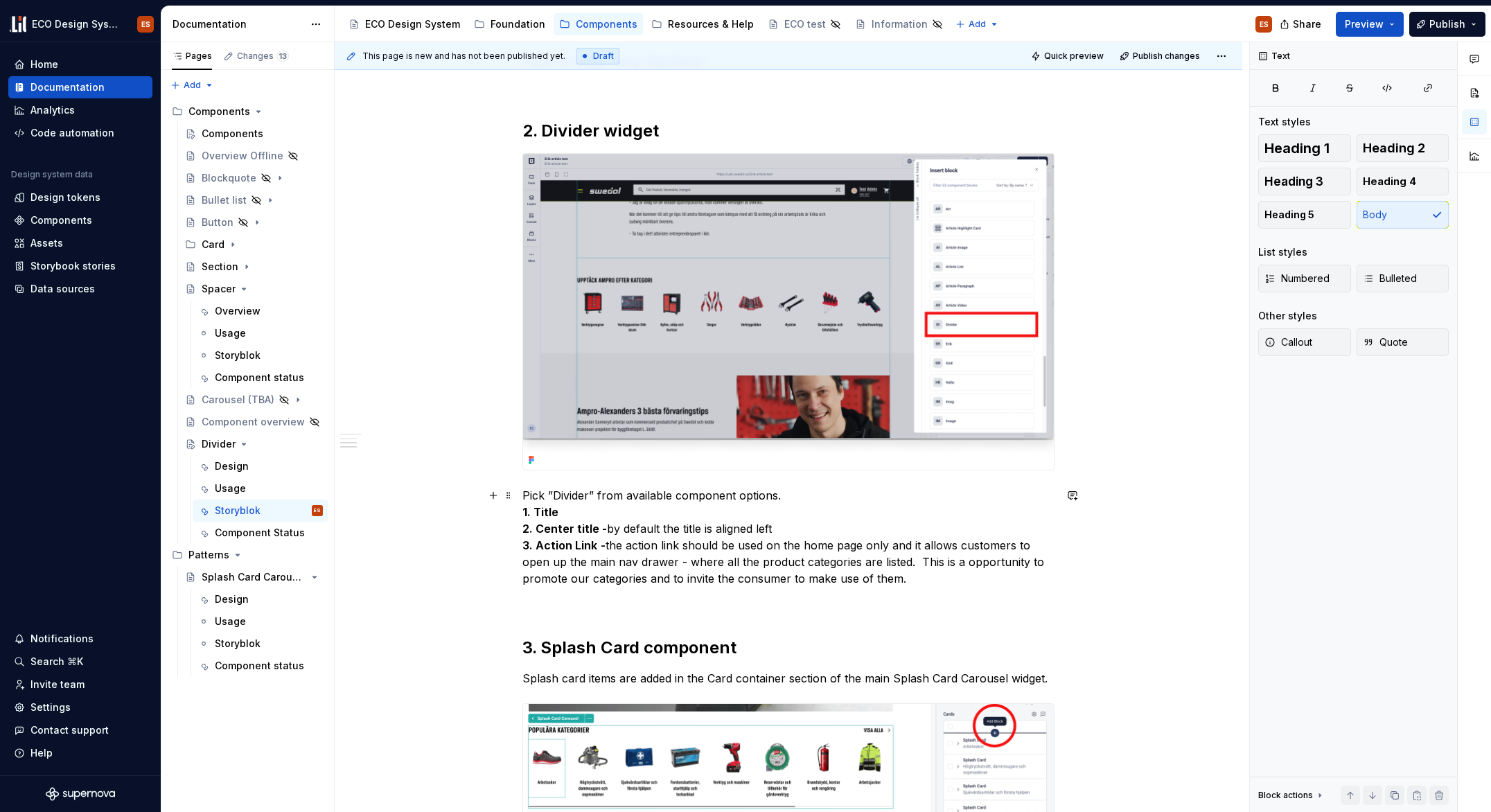
click at [784, 495] on p "Pick ”Divider” from available component options. 1. Title 2. Center title - by …" at bounding box center [789, 537] width 532 height 100
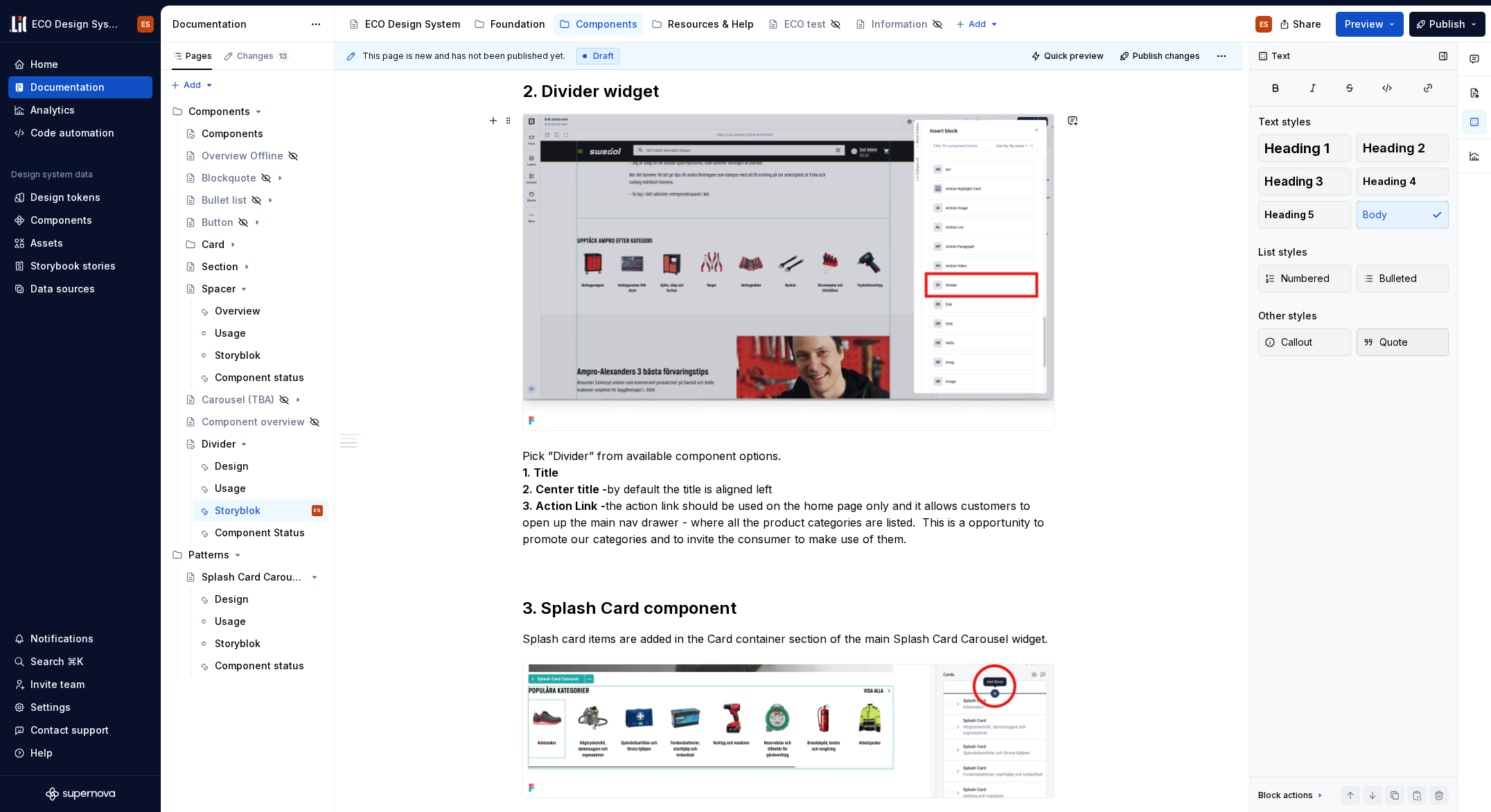
scroll to position [837, 0]
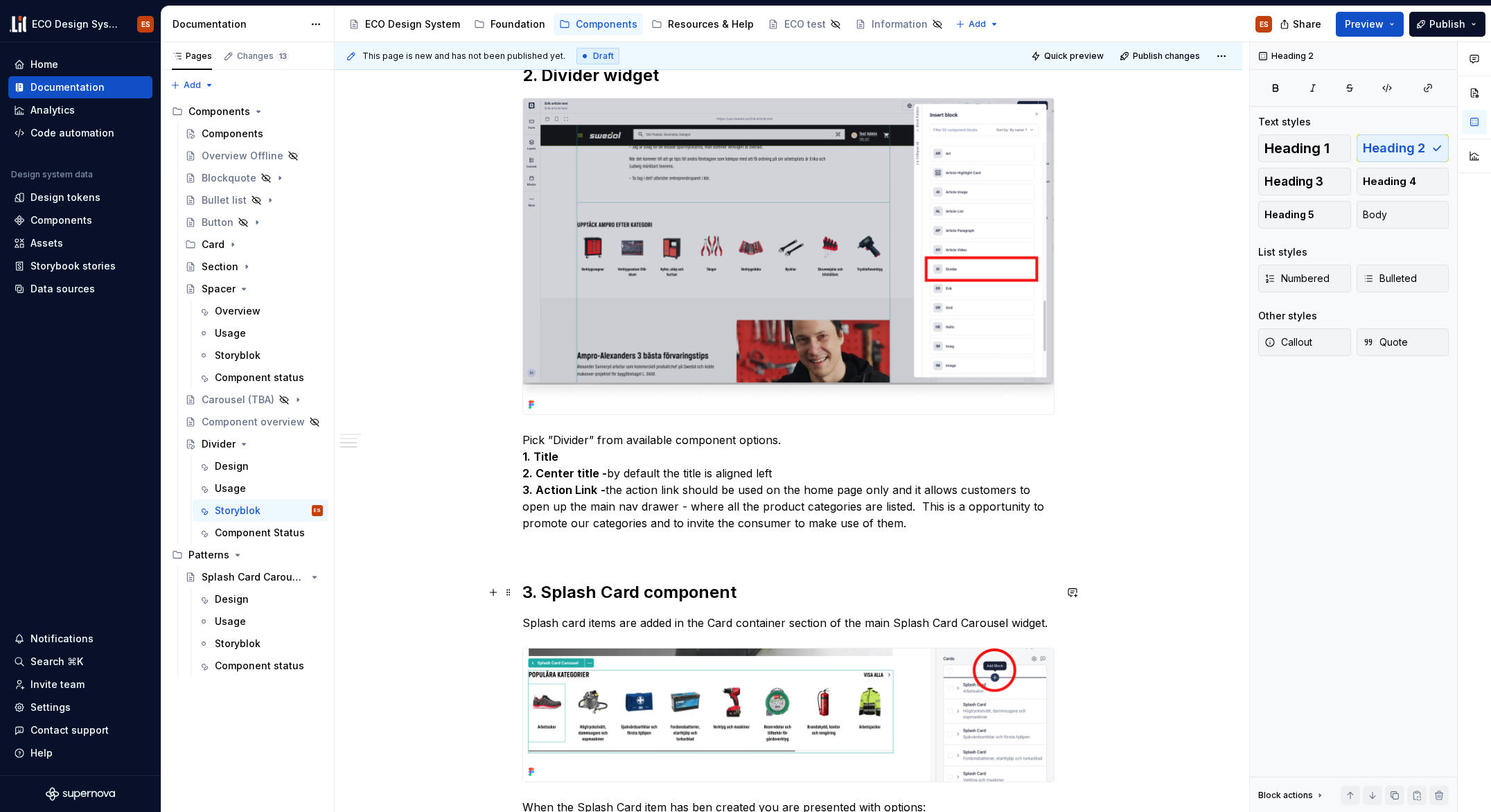
click at [543, 590] on h2 "3. Splash Card component" at bounding box center [789, 592] width 532 height 22
drag, startPoint x: 543, startPoint y: 590, endPoint x: 770, endPoint y: 586, distance: 227.0
click at [770, 586] on h2 "3. Splash Card component" at bounding box center [789, 592] width 532 height 22
drag, startPoint x: 636, startPoint y: 591, endPoint x: 705, endPoint y: 590, distance: 69.0
click at [705, 590] on h2 "3. The divider is added" at bounding box center [789, 592] width 532 height 22
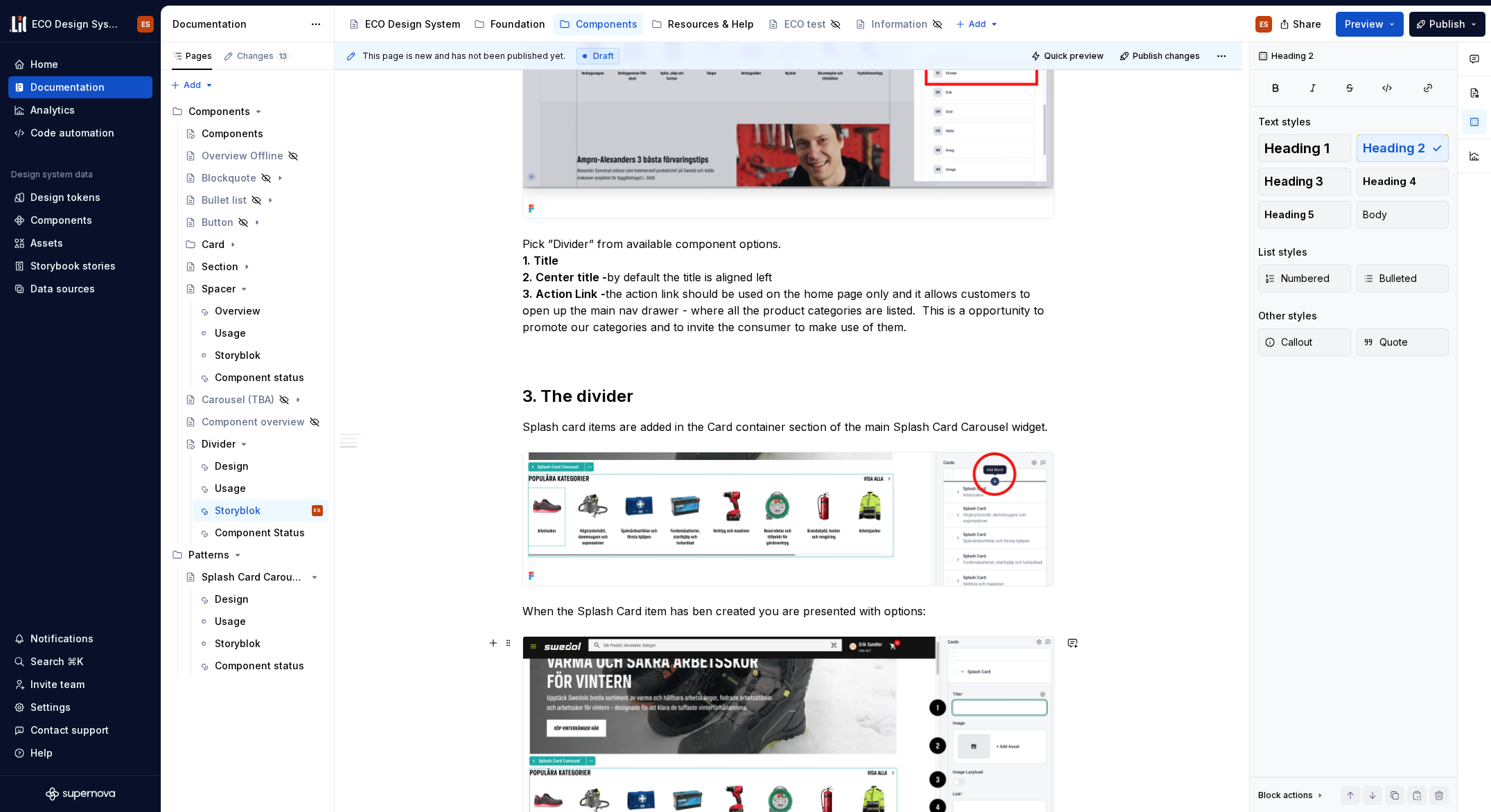
scroll to position [998, 0]
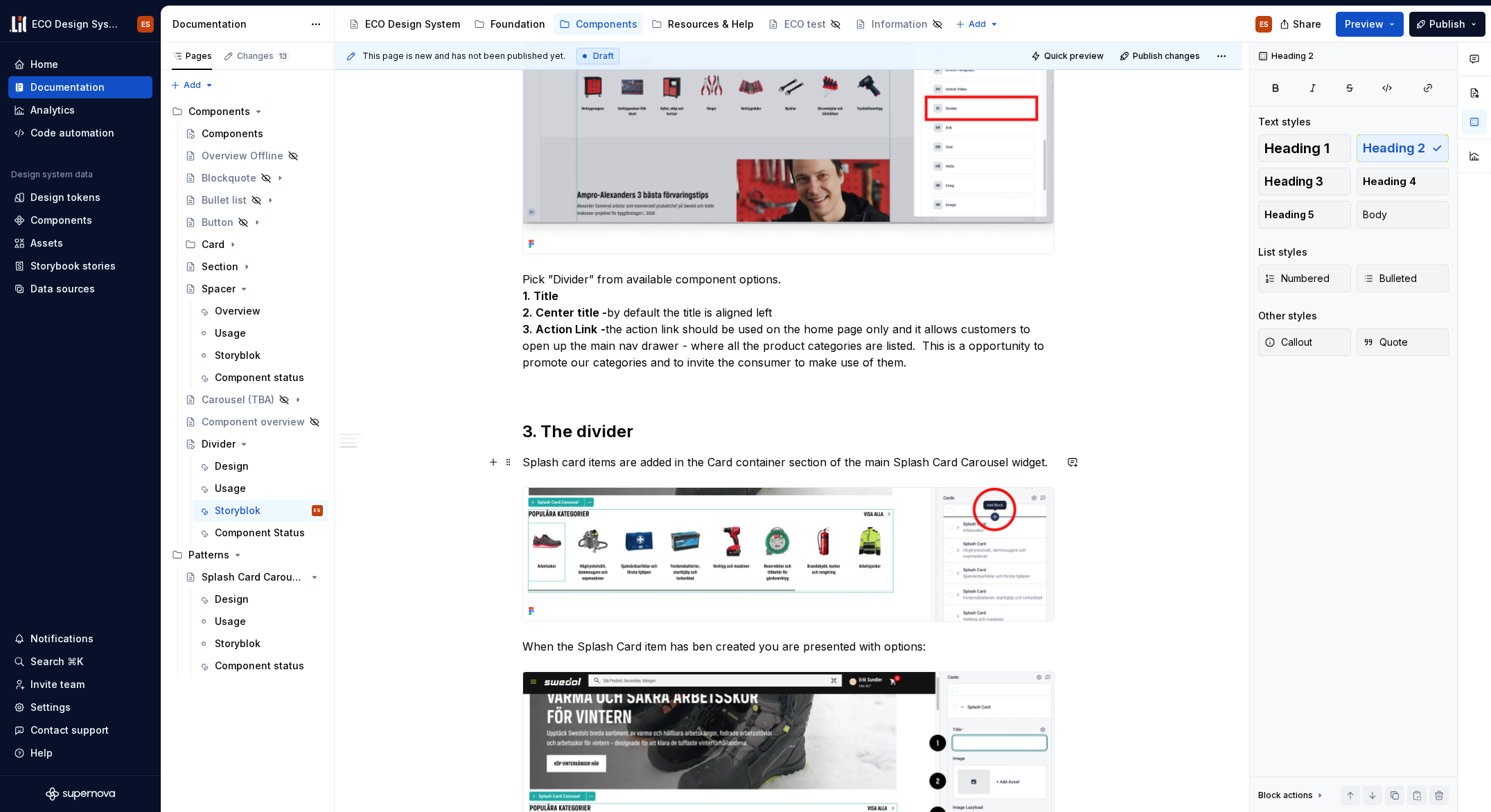
click at [542, 464] on p "Splash card items are added in the Card container section of the main Splash Ca…" at bounding box center [789, 462] width 532 height 16
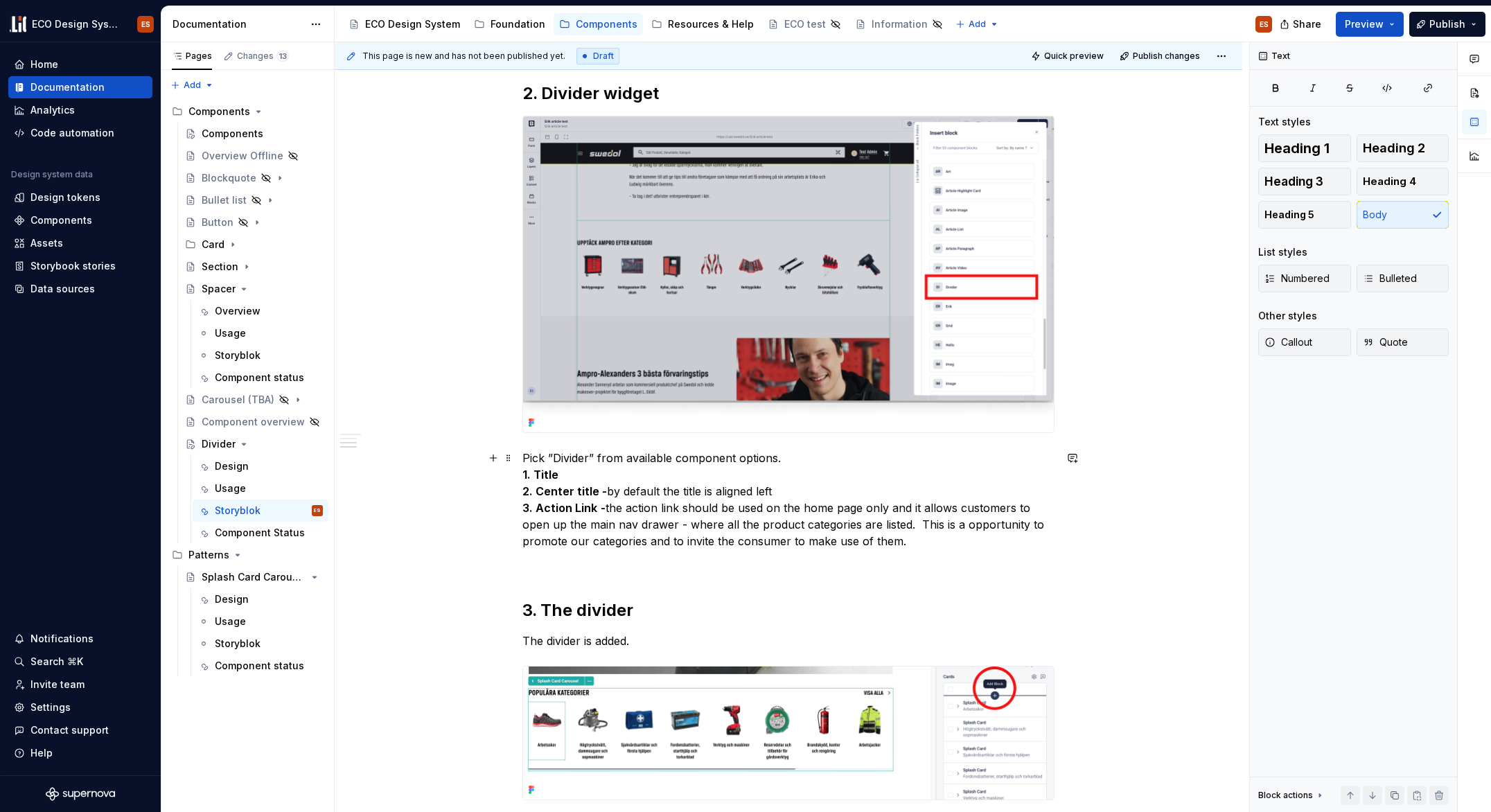
scroll to position [898, 0]
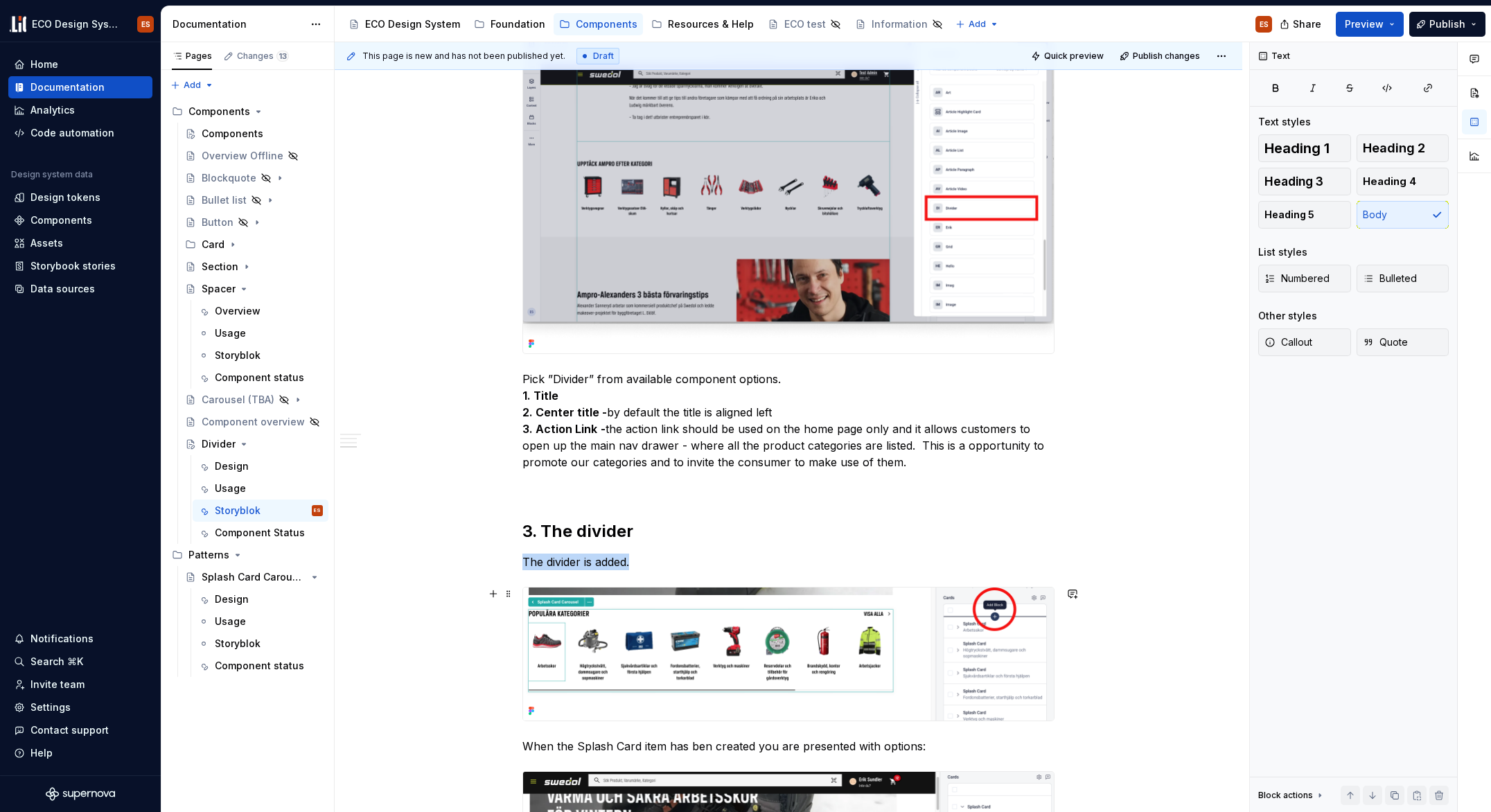
click at [698, 603] on img at bounding box center [789, 654] width 531 height 133
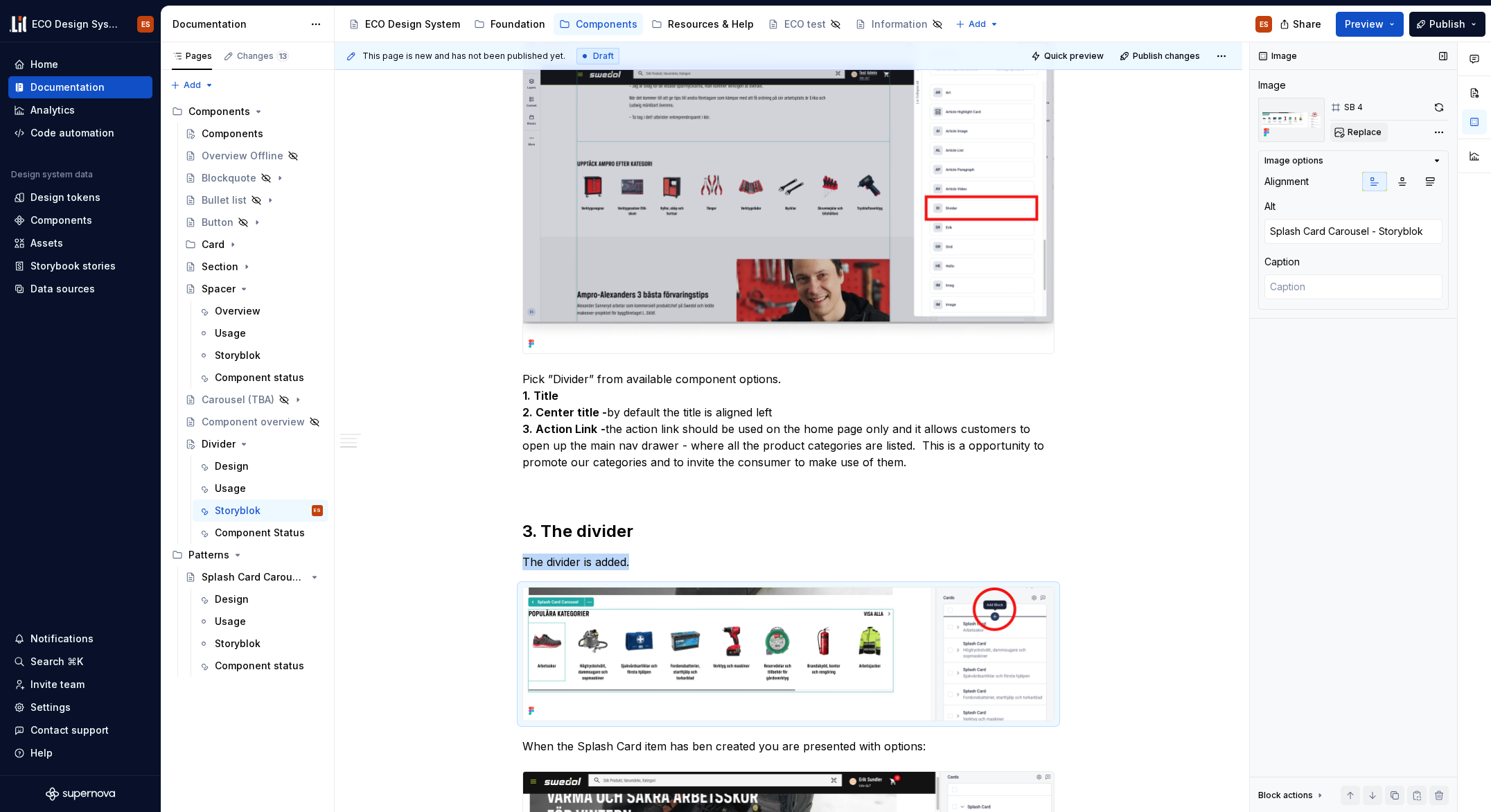
click at [1357, 134] on span "Replace" at bounding box center [1364, 133] width 34 height 11
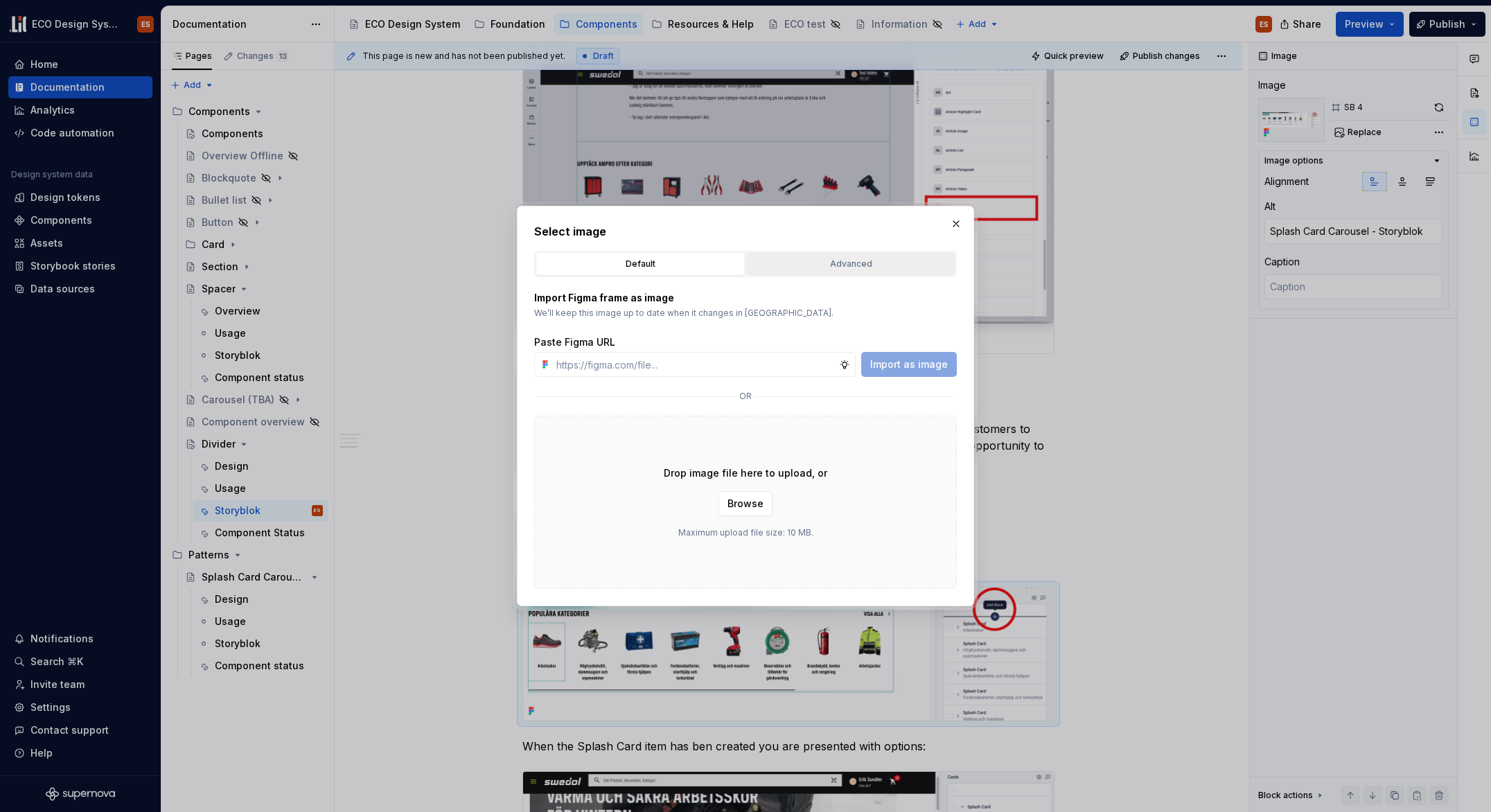
click at [841, 262] on div "Advanced" at bounding box center [851, 263] width 200 height 14
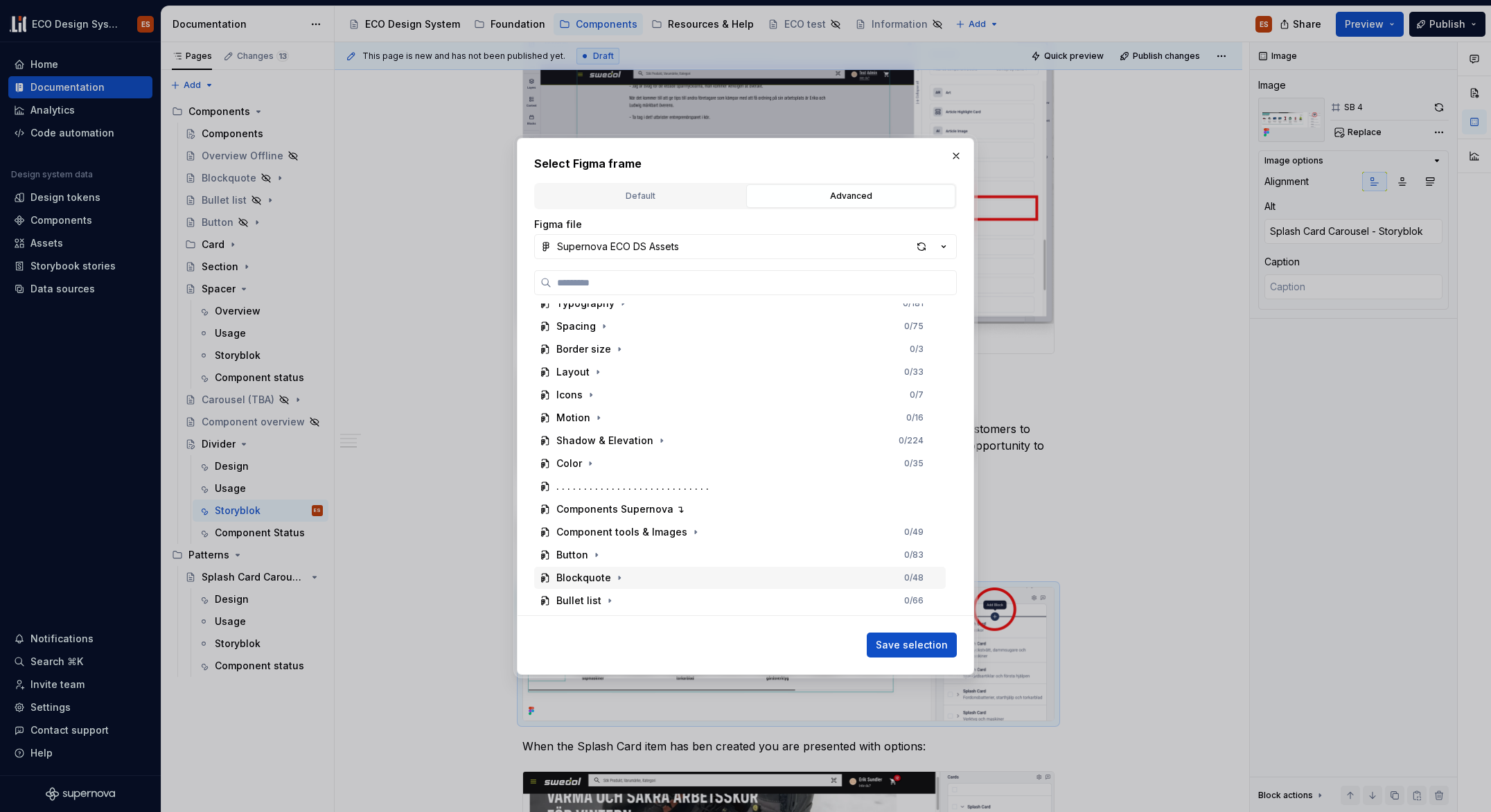
scroll to position [219, 0]
click at [600, 598] on icon "button" at bounding box center [599, 599] width 11 height 11
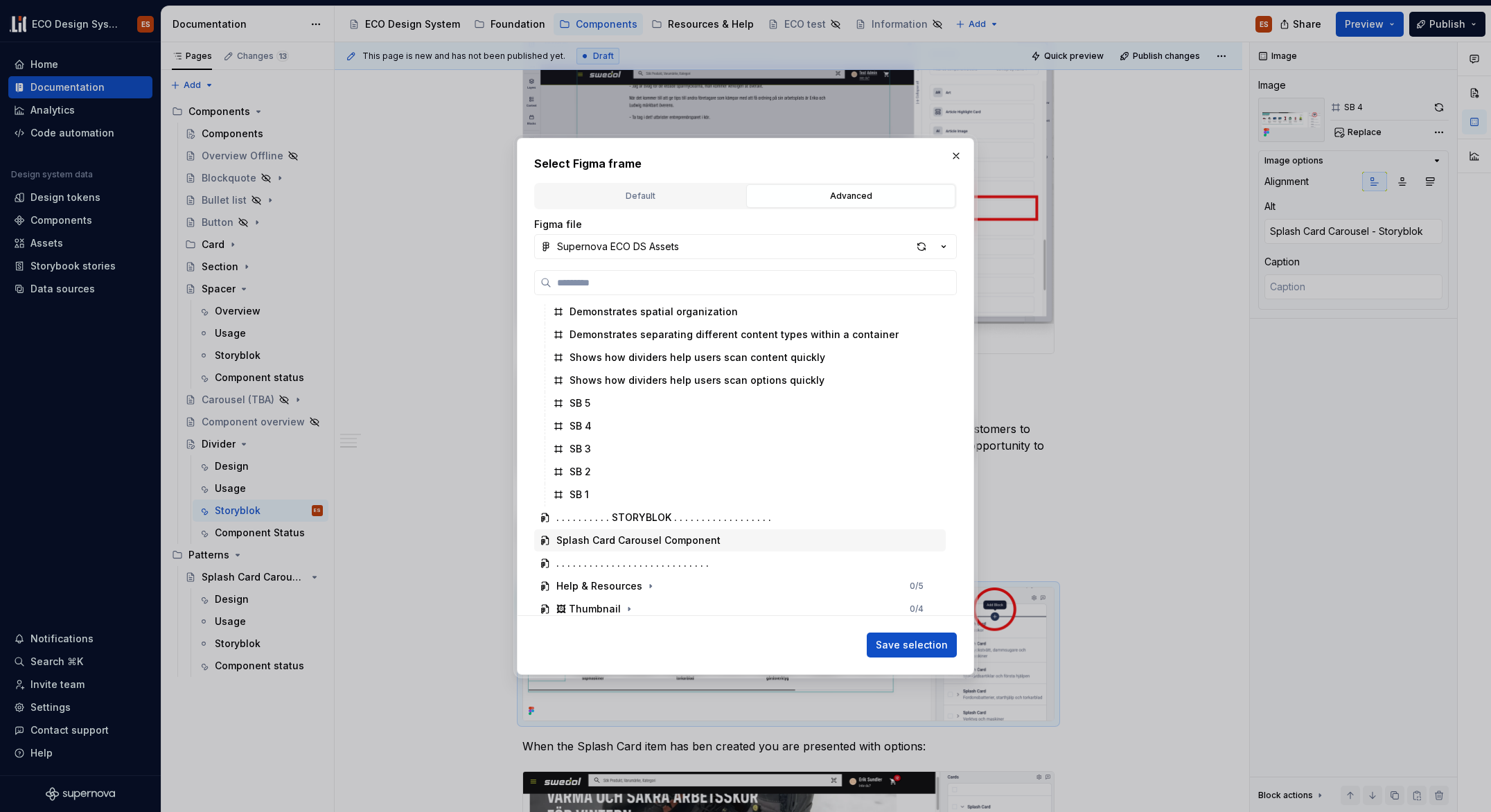
scroll to position [579, 0]
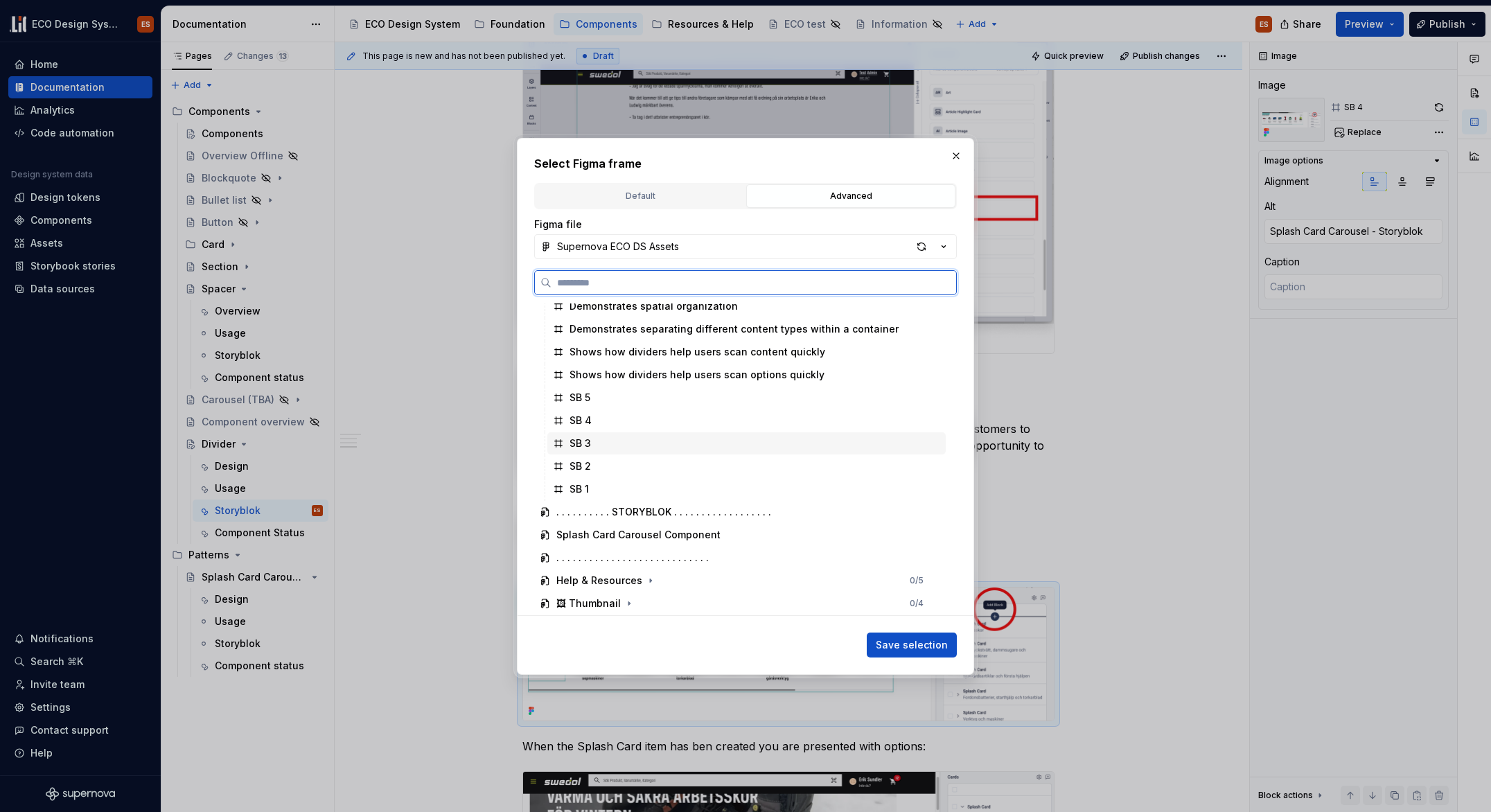
click at [609, 443] on div "SB 3" at bounding box center [747, 443] width 399 height 22
click at [890, 641] on span "Save selection" at bounding box center [911, 644] width 72 height 14
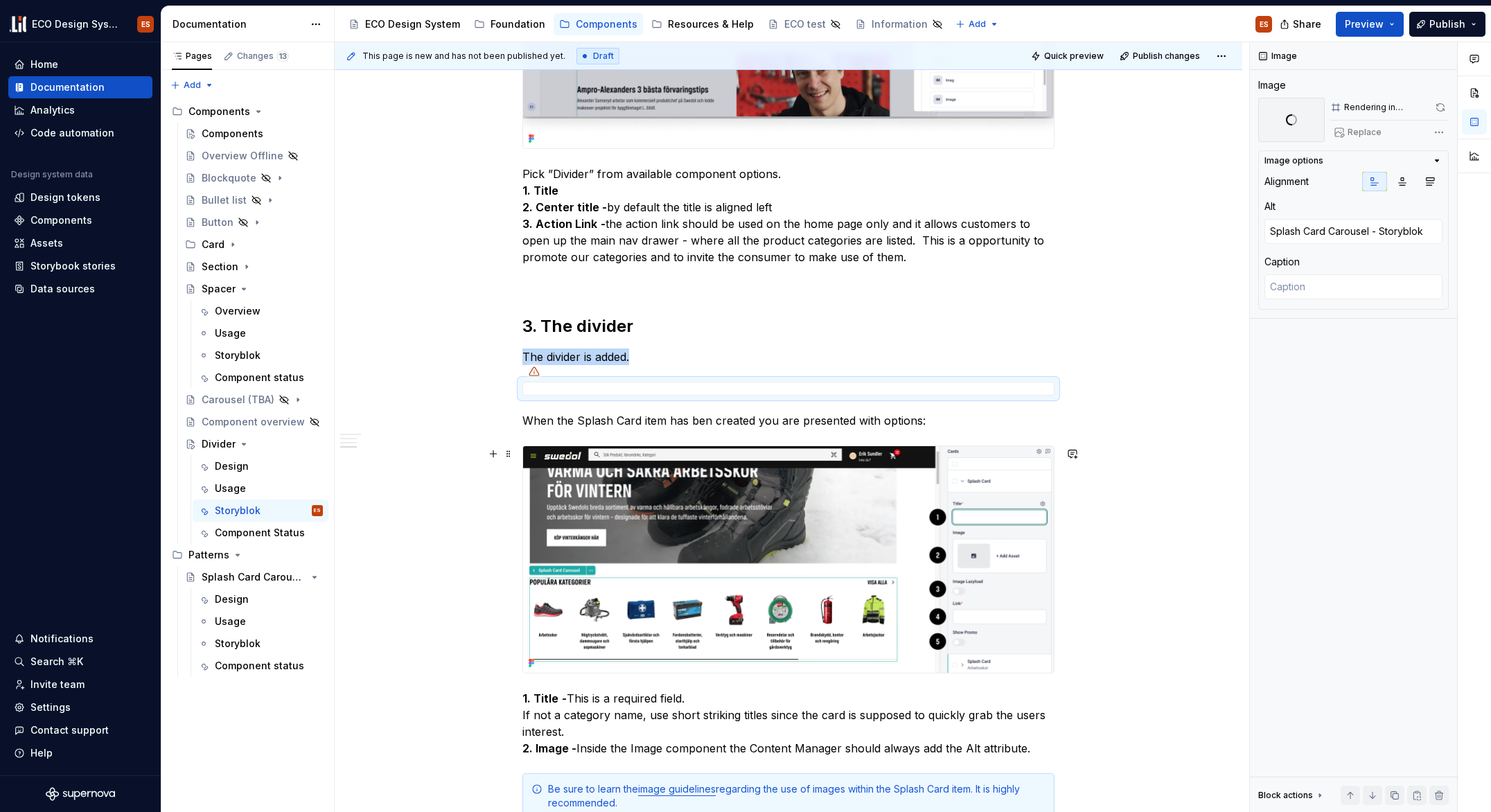
scroll to position [1108, 0]
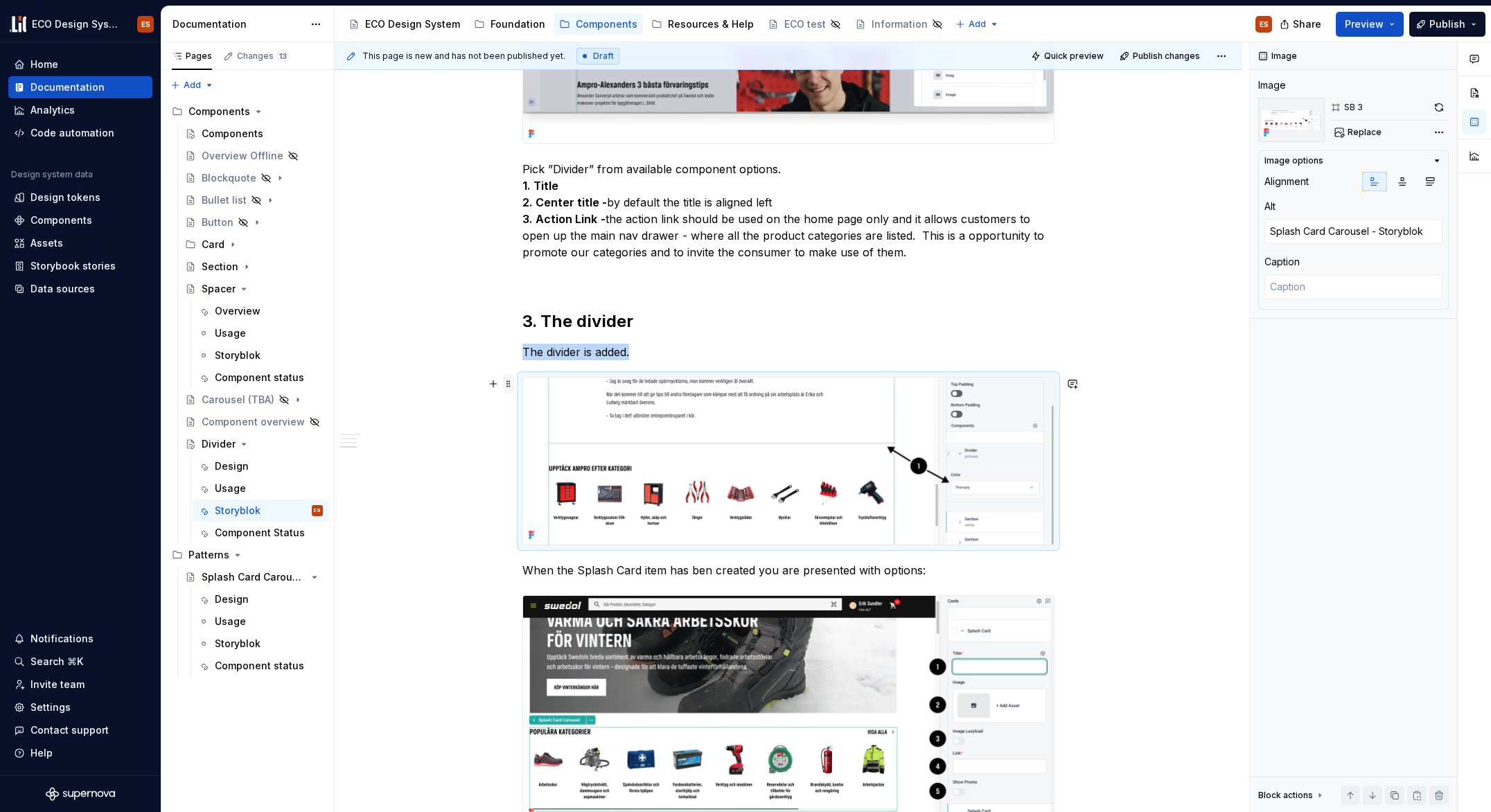
click at [506, 384] on span at bounding box center [509, 383] width 11 height 19
click at [546, 407] on div "Duplicate" at bounding box center [573, 404] width 90 height 14
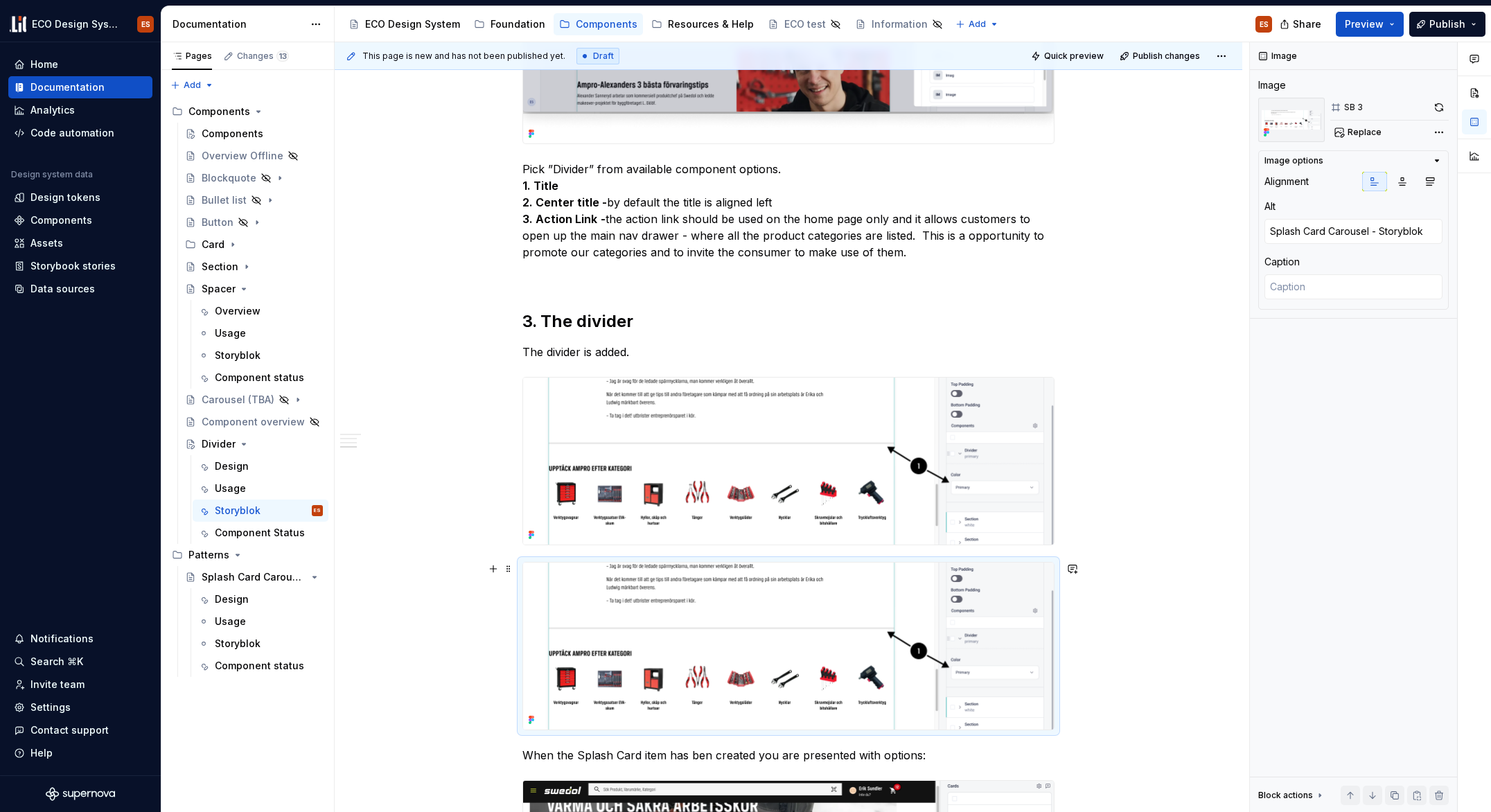
click at [739, 602] on img at bounding box center [789, 646] width 531 height 167
click at [866, 577] on img at bounding box center [789, 646] width 531 height 167
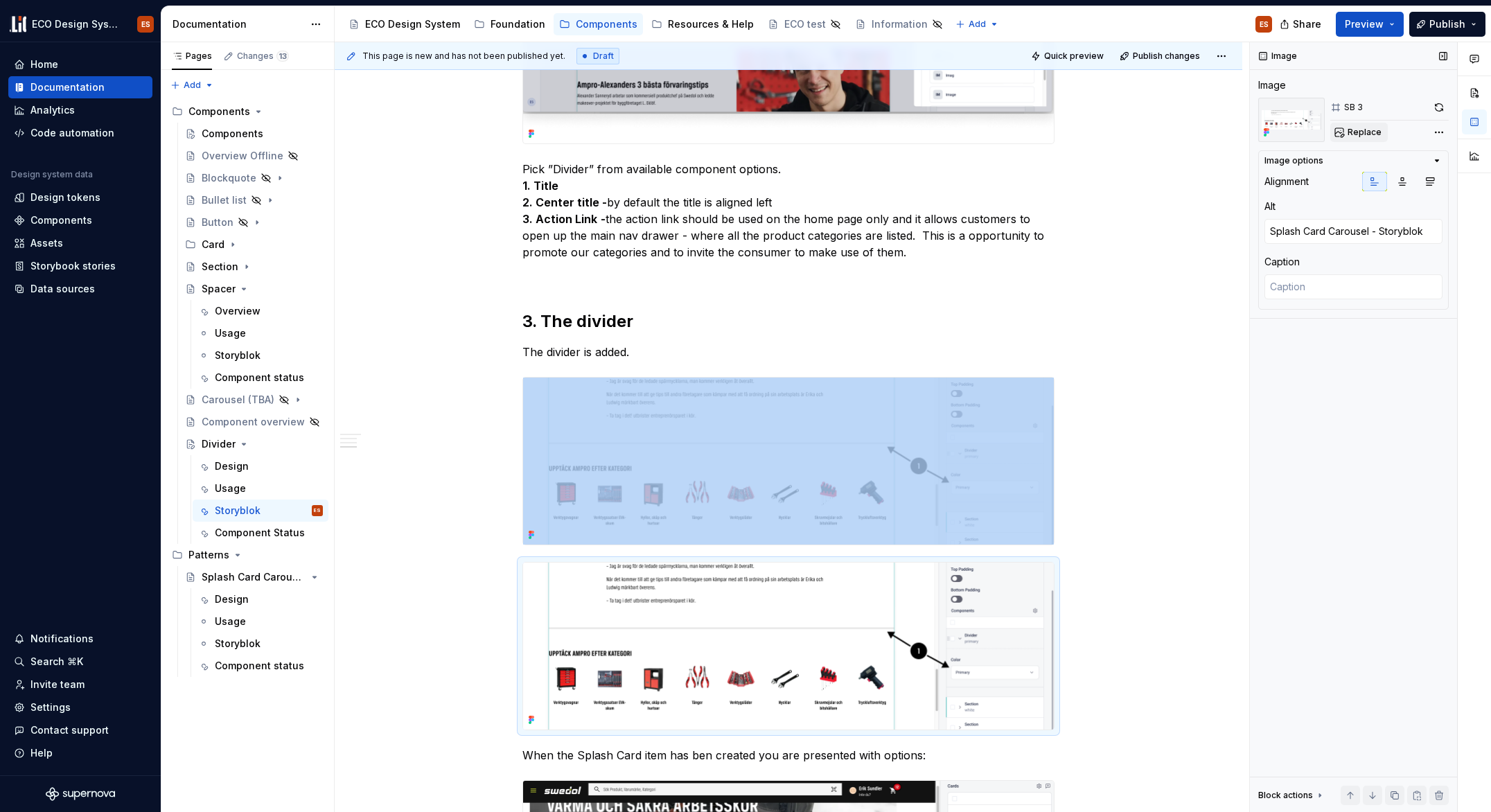
click at [1352, 134] on span "Replace" at bounding box center [1364, 133] width 34 height 11
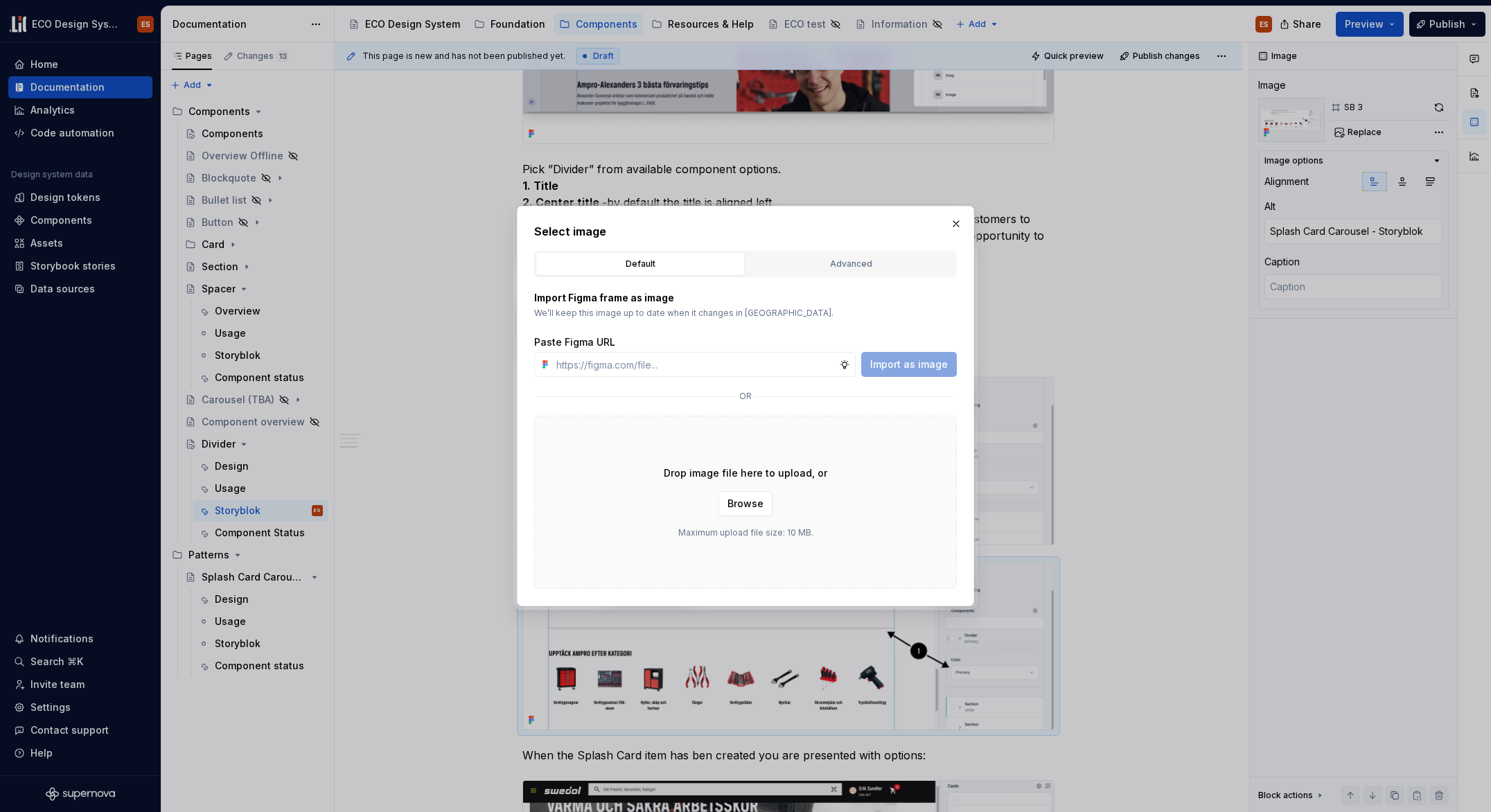
click at [827, 250] on div "Select image Default Advanced Import Figma frame as image We’ll keep this image…" at bounding box center [745, 406] width 422 height 366
click at [827, 257] on div "Advanced" at bounding box center [851, 263] width 200 height 14
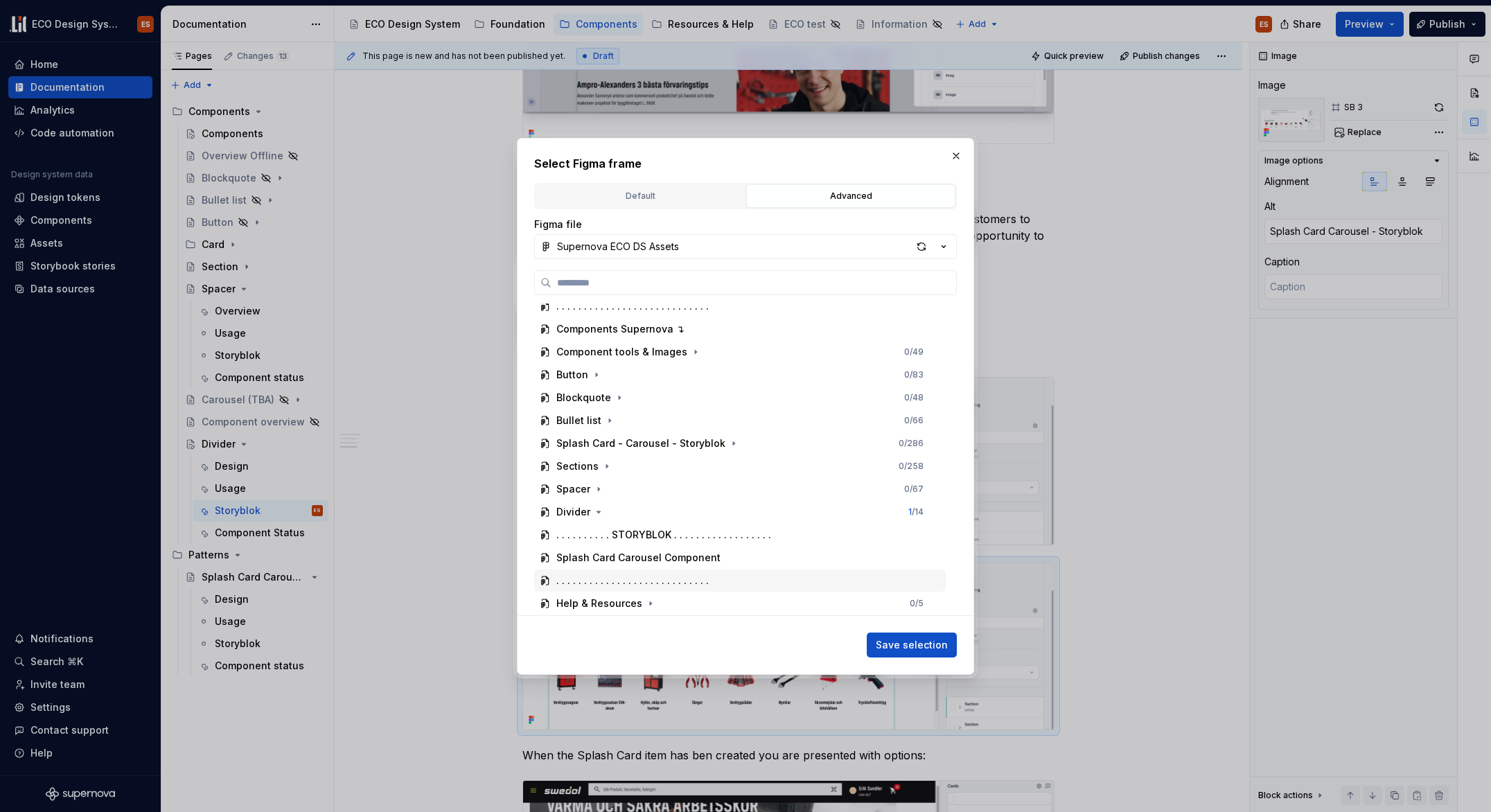
scroll to position [329, 0]
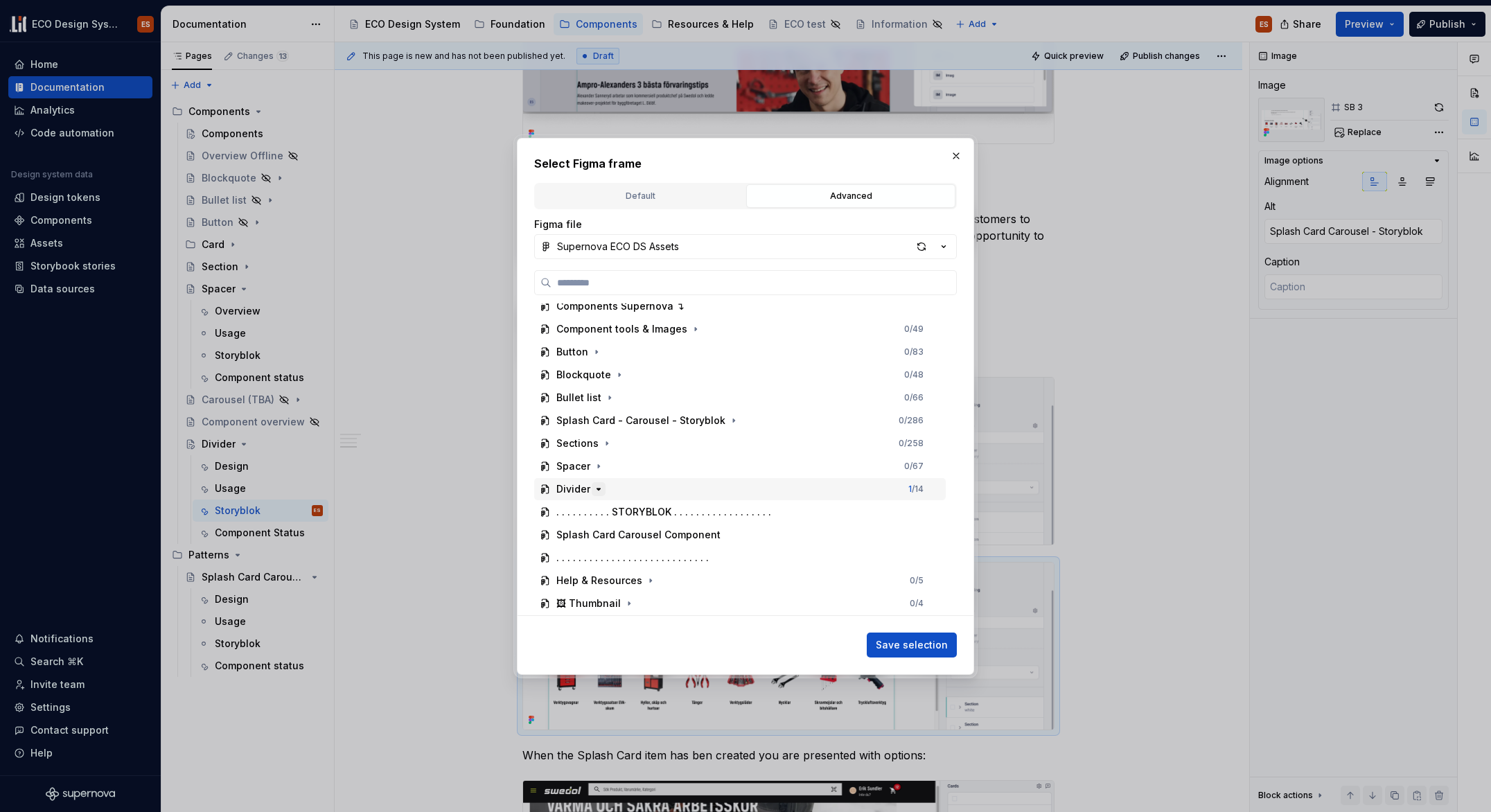
click at [596, 491] on icon "button" at bounding box center [599, 489] width 11 height 11
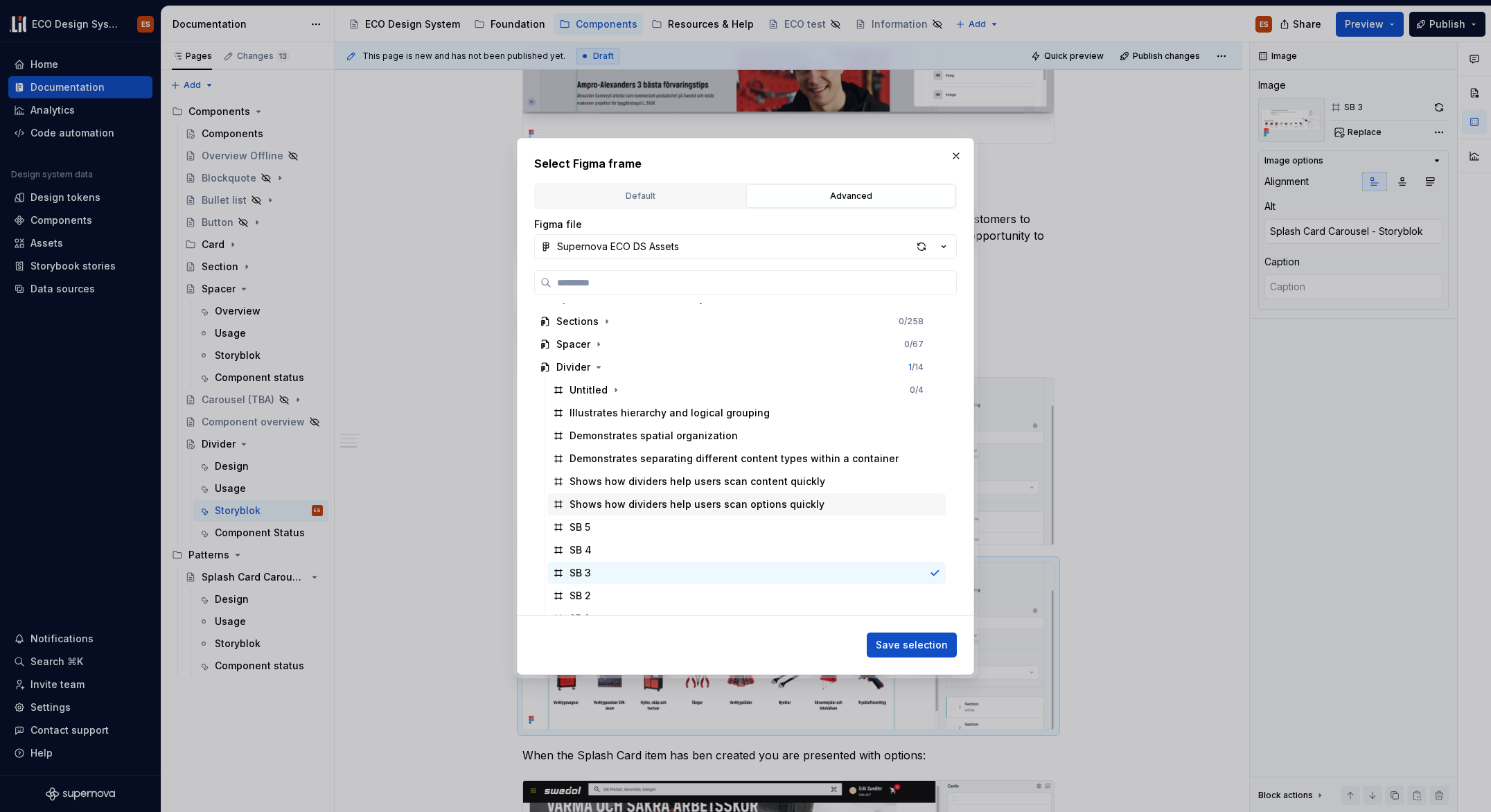
scroll to position [482, 0]
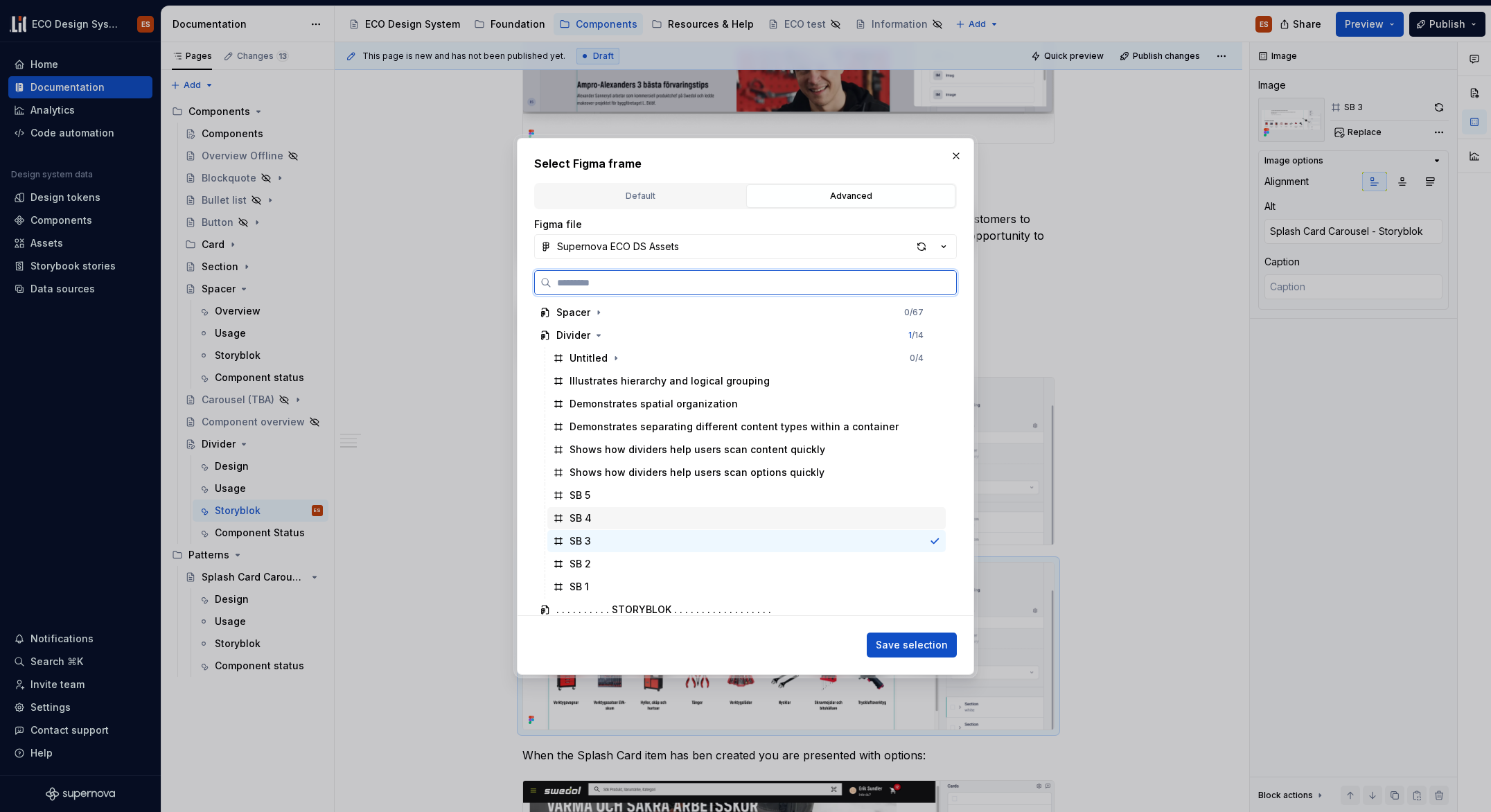
click at [599, 521] on div "SB 4" at bounding box center [747, 518] width 399 height 22
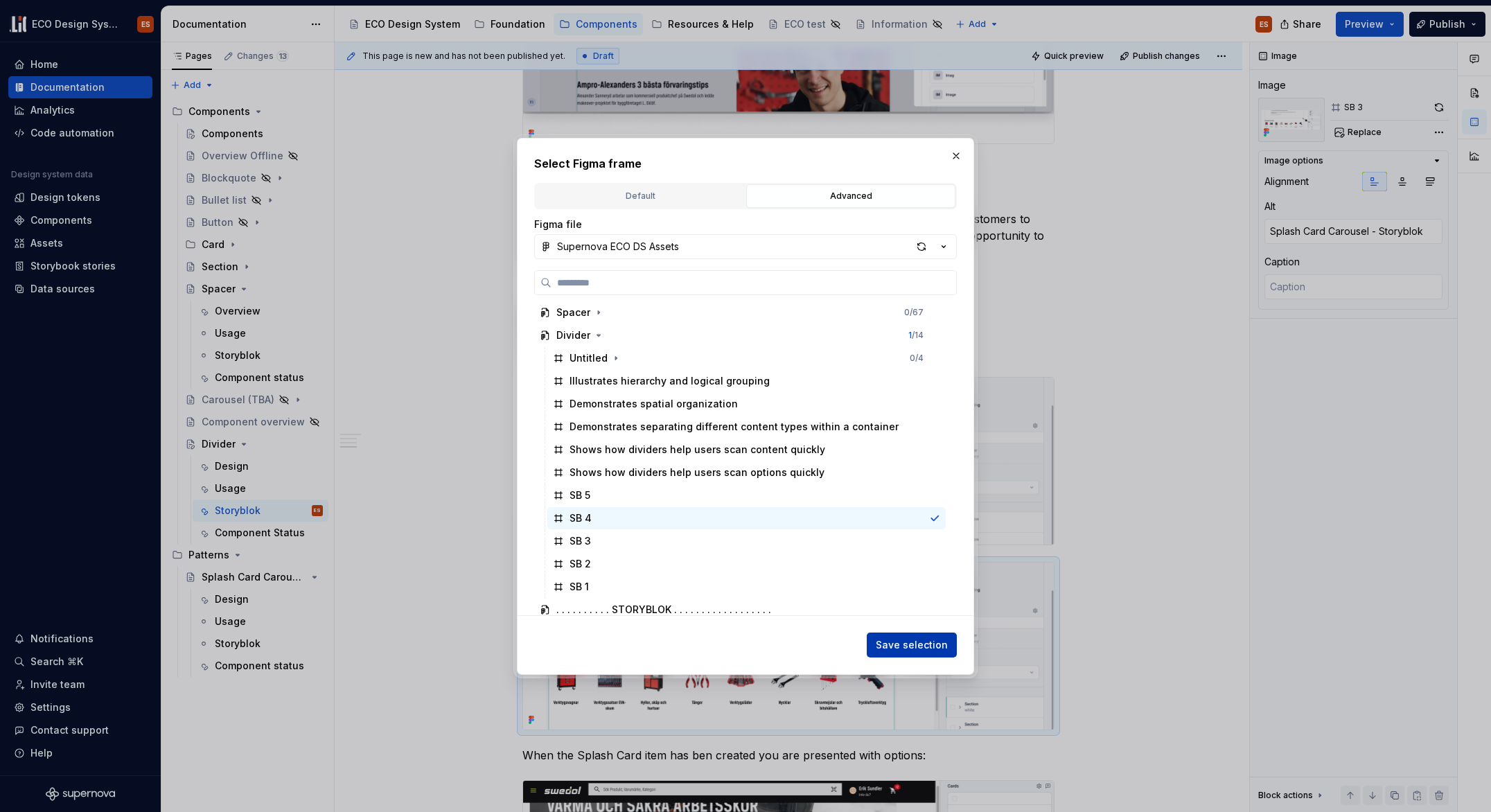
click at [921, 649] on span "Save selection" at bounding box center [911, 644] width 72 height 14
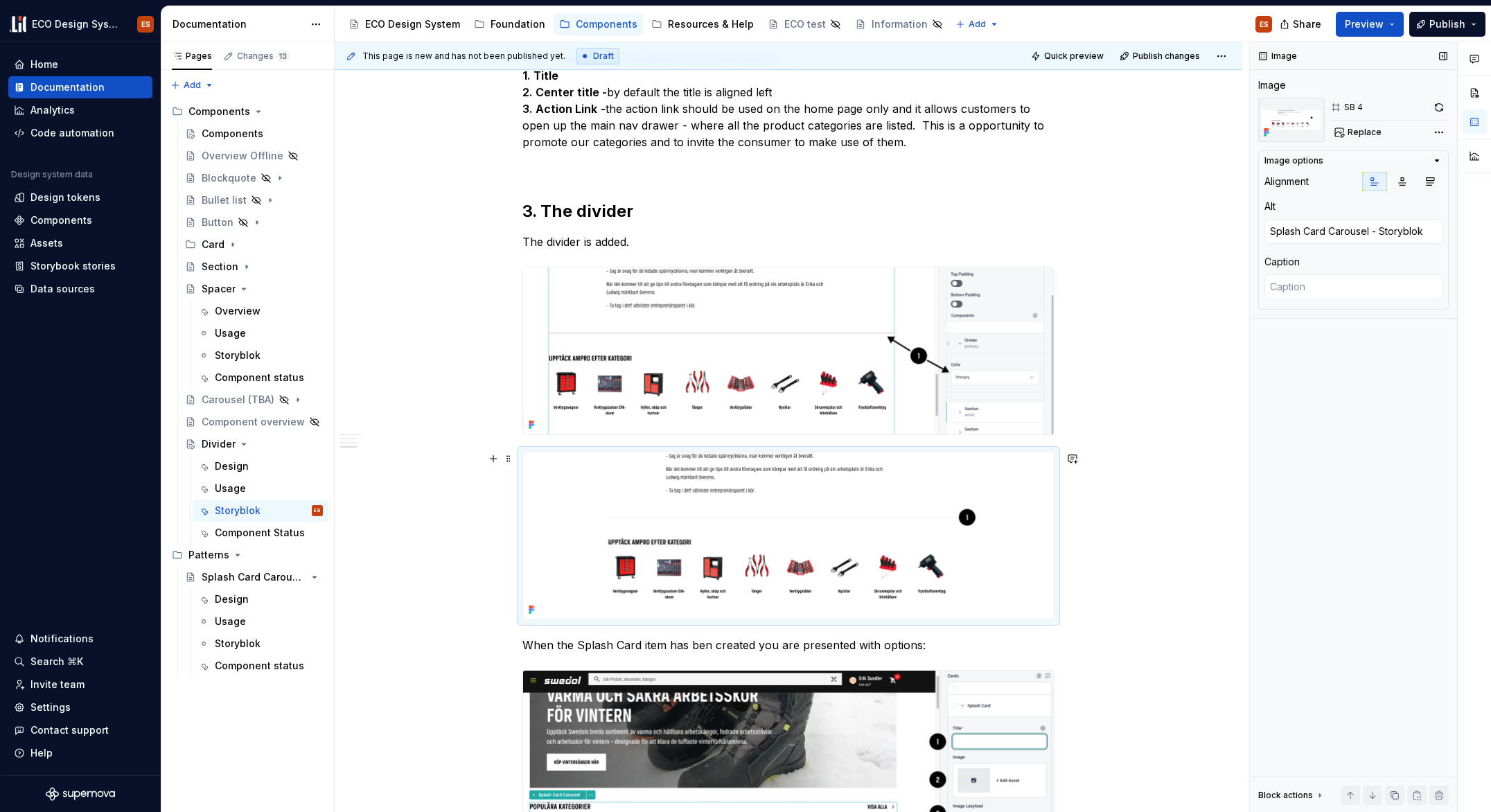
scroll to position [1362, 0]
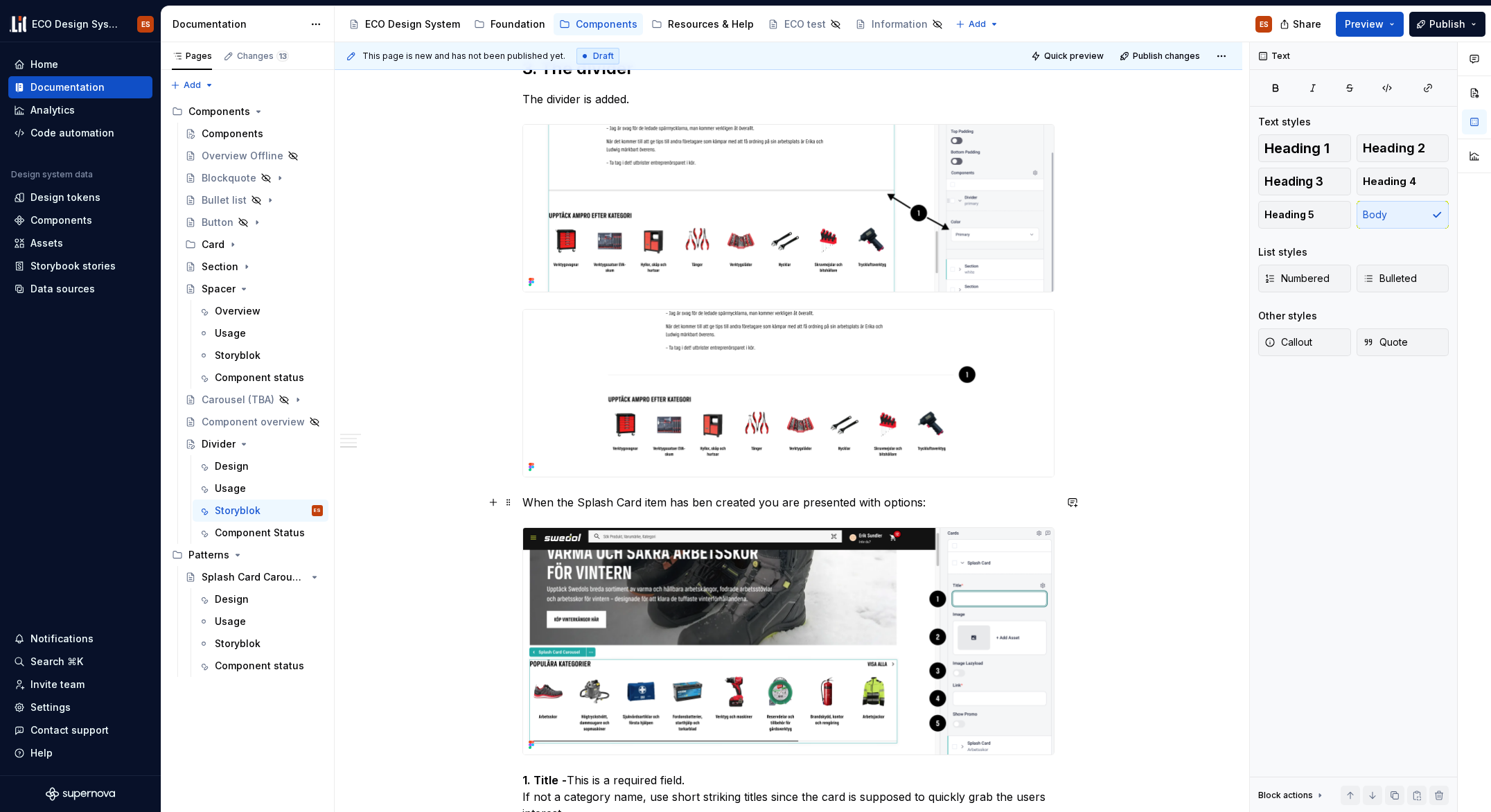
click at [828, 509] on p "When the Splash Card item has ben created you are presented with options:" at bounding box center [789, 502] width 532 height 16
click at [828, 508] on p "When the Splash Card item has ben created you are presented with options:" at bounding box center [789, 502] width 532 height 16
click at [522, 507] on p "The divider is added. The output of the divider on the live site will be 1px in…" at bounding box center [789, 502] width 532 height 16
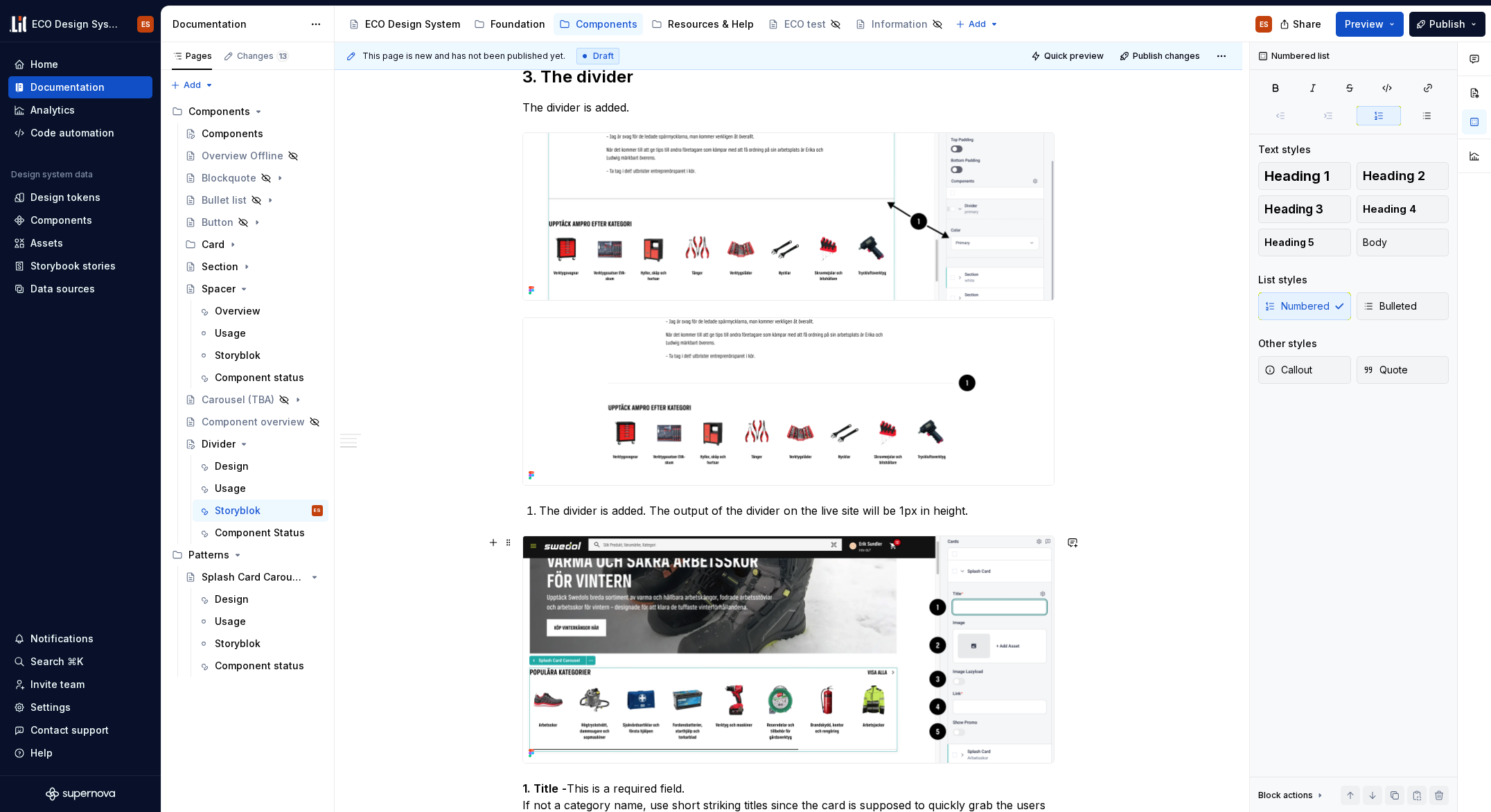
scroll to position [1352, 0]
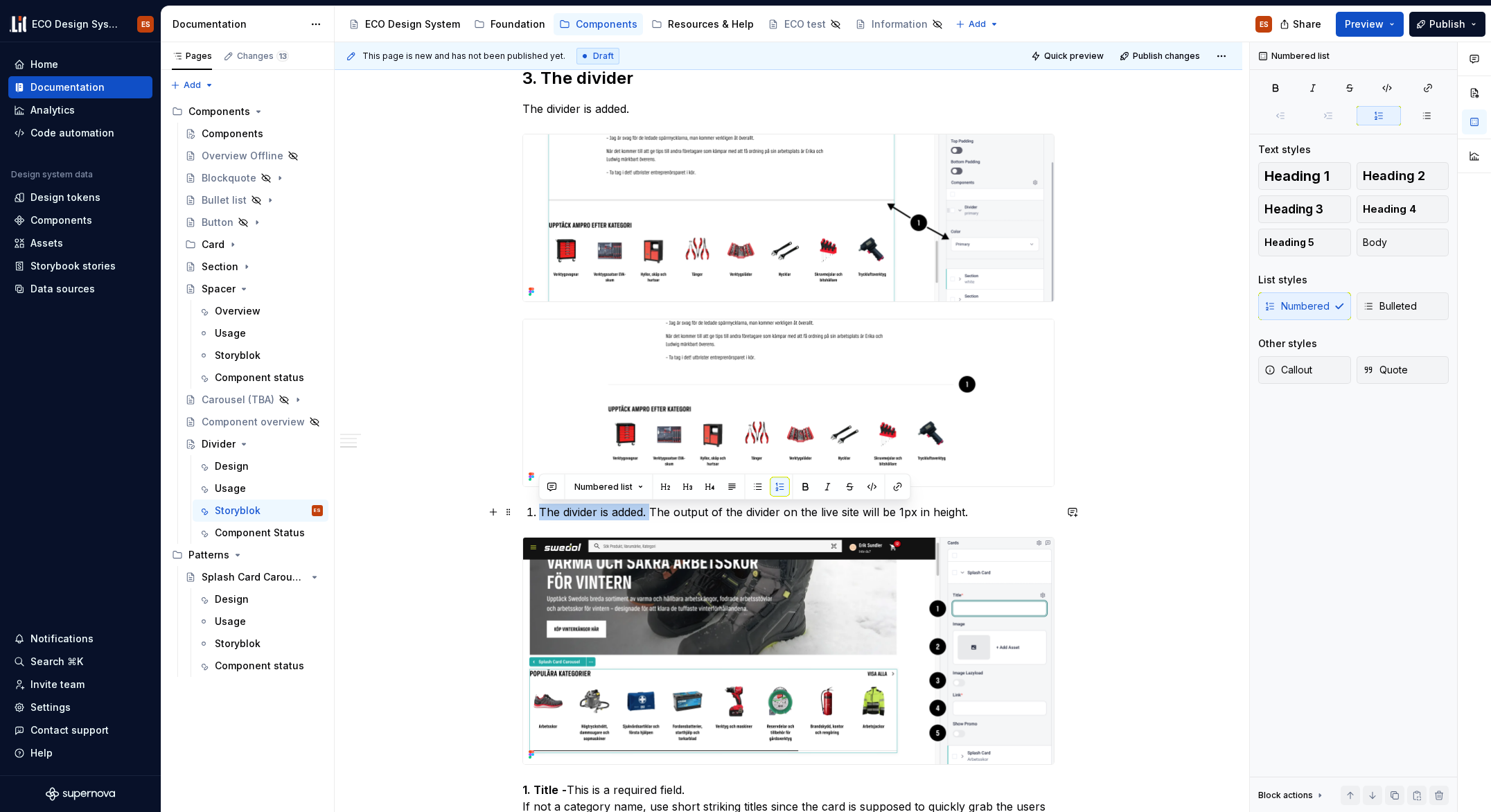
drag, startPoint x: 652, startPoint y: 512, endPoint x: 522, endPoint y: 507, distance: 130.1
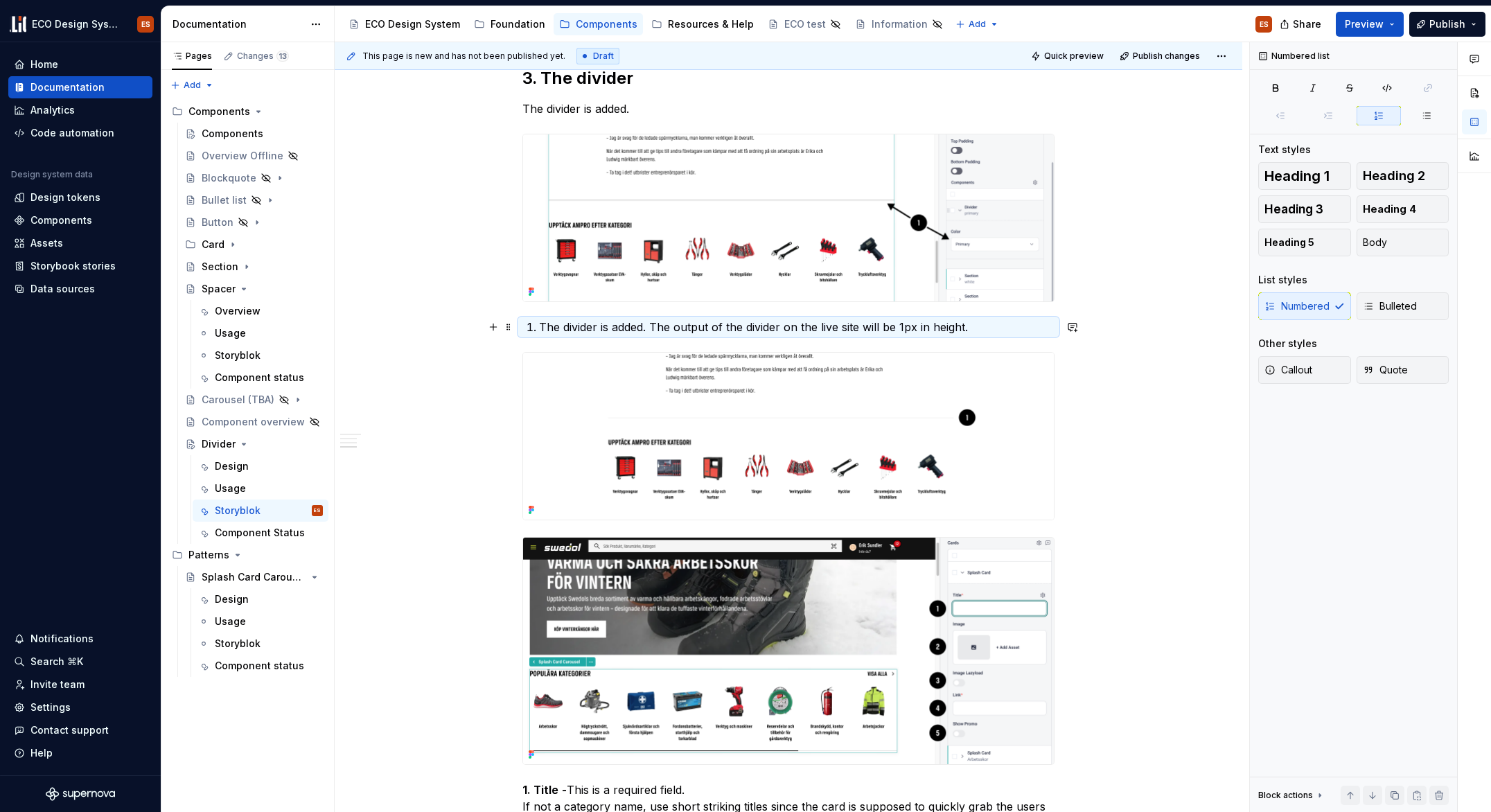
click at [702, 329] on p "The divider is added. The output of the divider on the live site will be 1px in…" at bounding box center [796, 327] width 515 height 16
click at [653, 330] on p "The divider is added. The output of the divider on the live site will be 1px in…" at bounding box center [796, 327] width 515 height 16
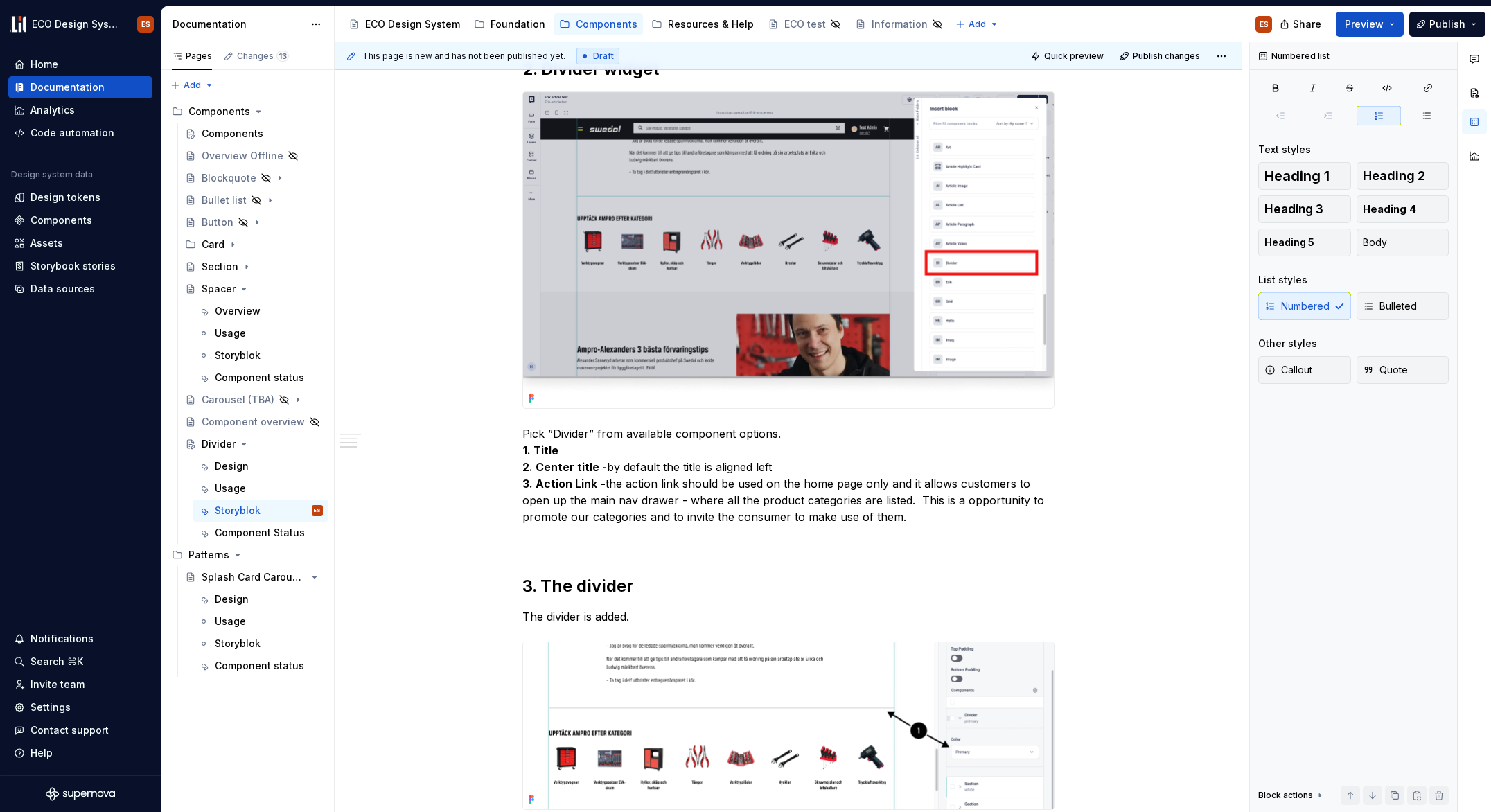
scroll to position [849, 0]
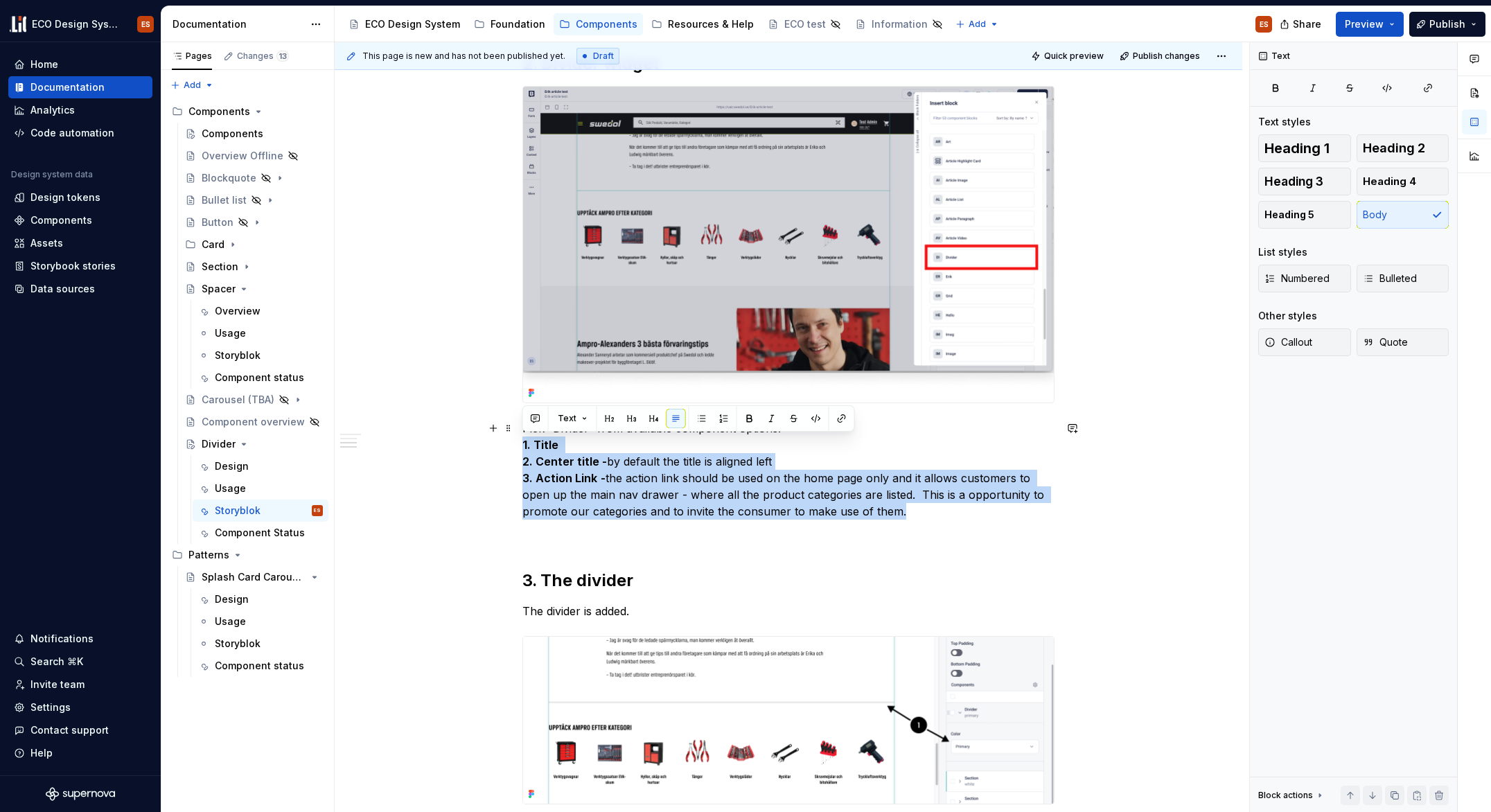
drag, startPoint x: 917, startPoint y: 512, endPoint x: 440, endPoint y: 443, distance: 482.0
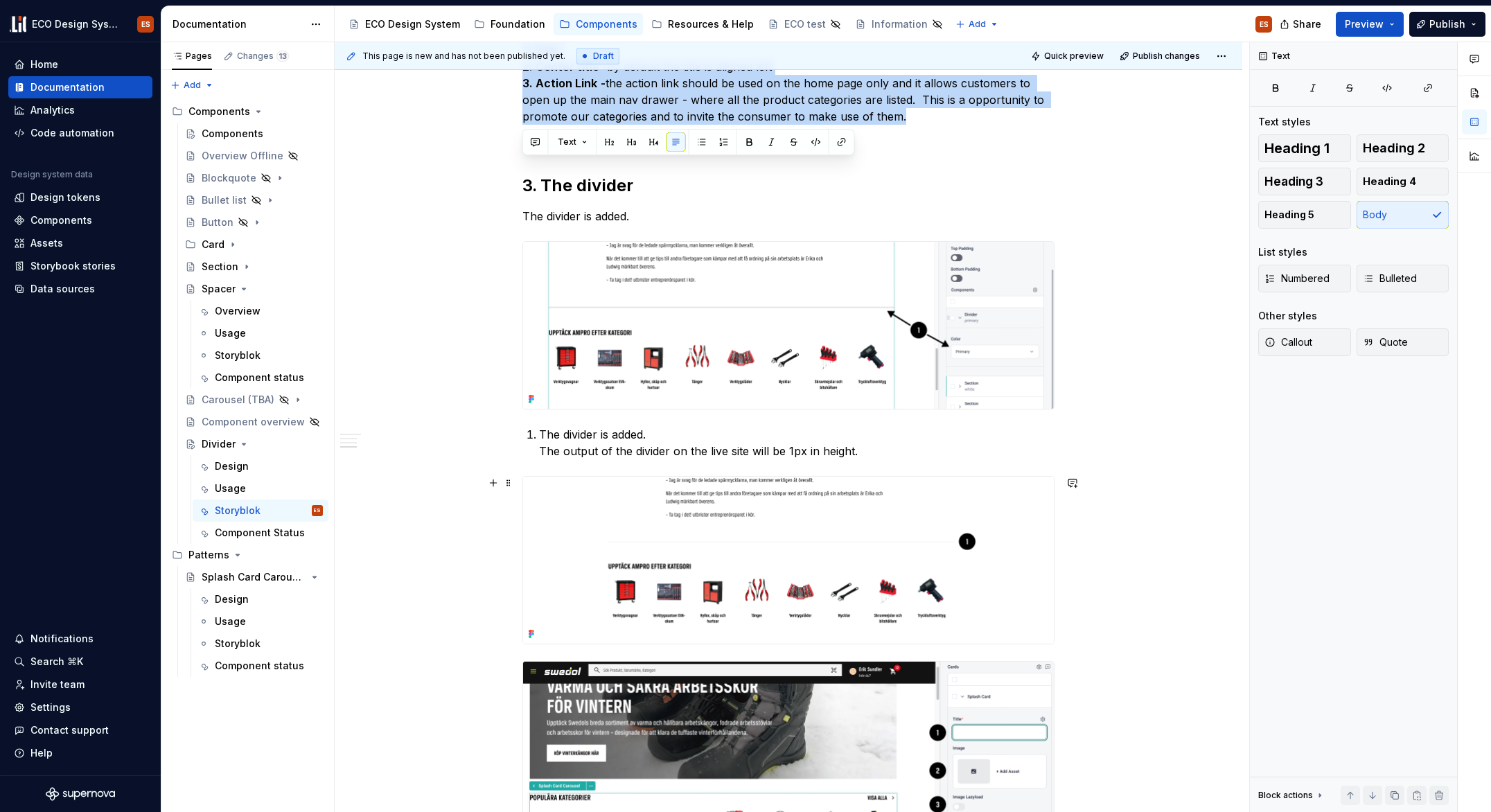
scroll to position [1243, 0]
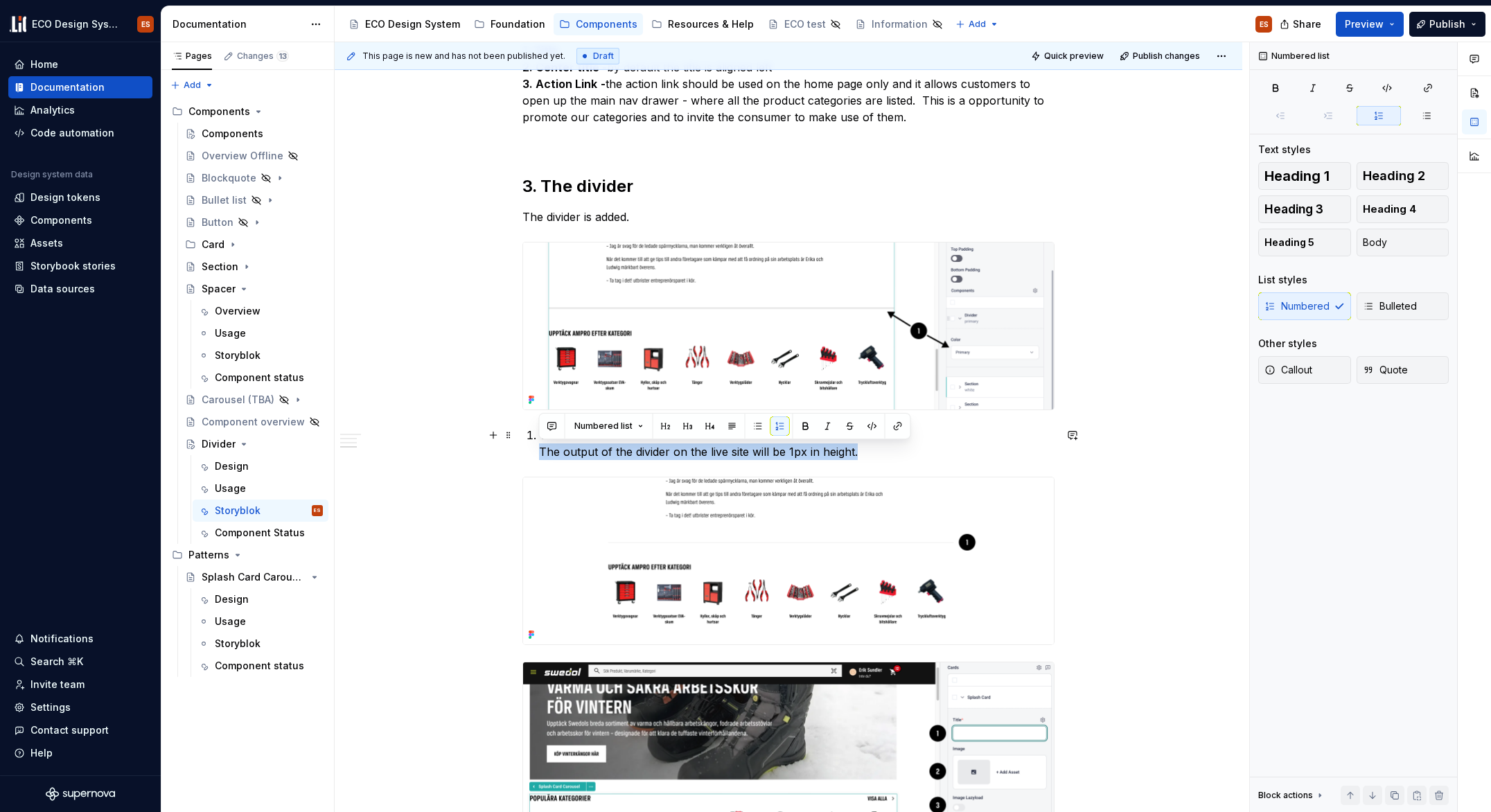
drag, startPoint x: 856, startPoint y: 453, endPoint x: 531, endPoint y: 458, distance: 325.0
click at [507, 440] on span at bounding box center [509, 434] width 11 height 19
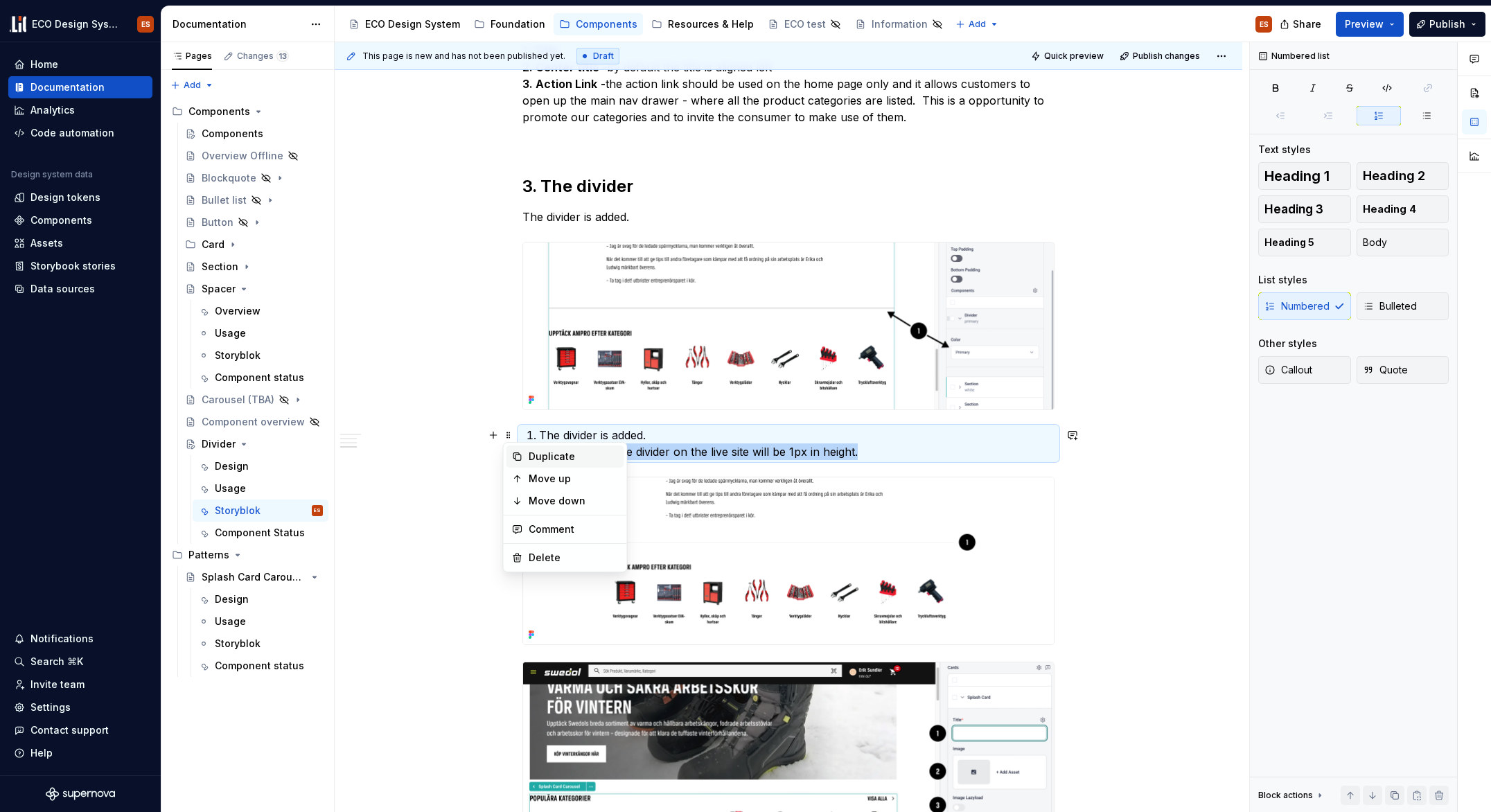
click at [538, 457] on div "Duplicate" at bounding box center [573, 456] width 90 height 14
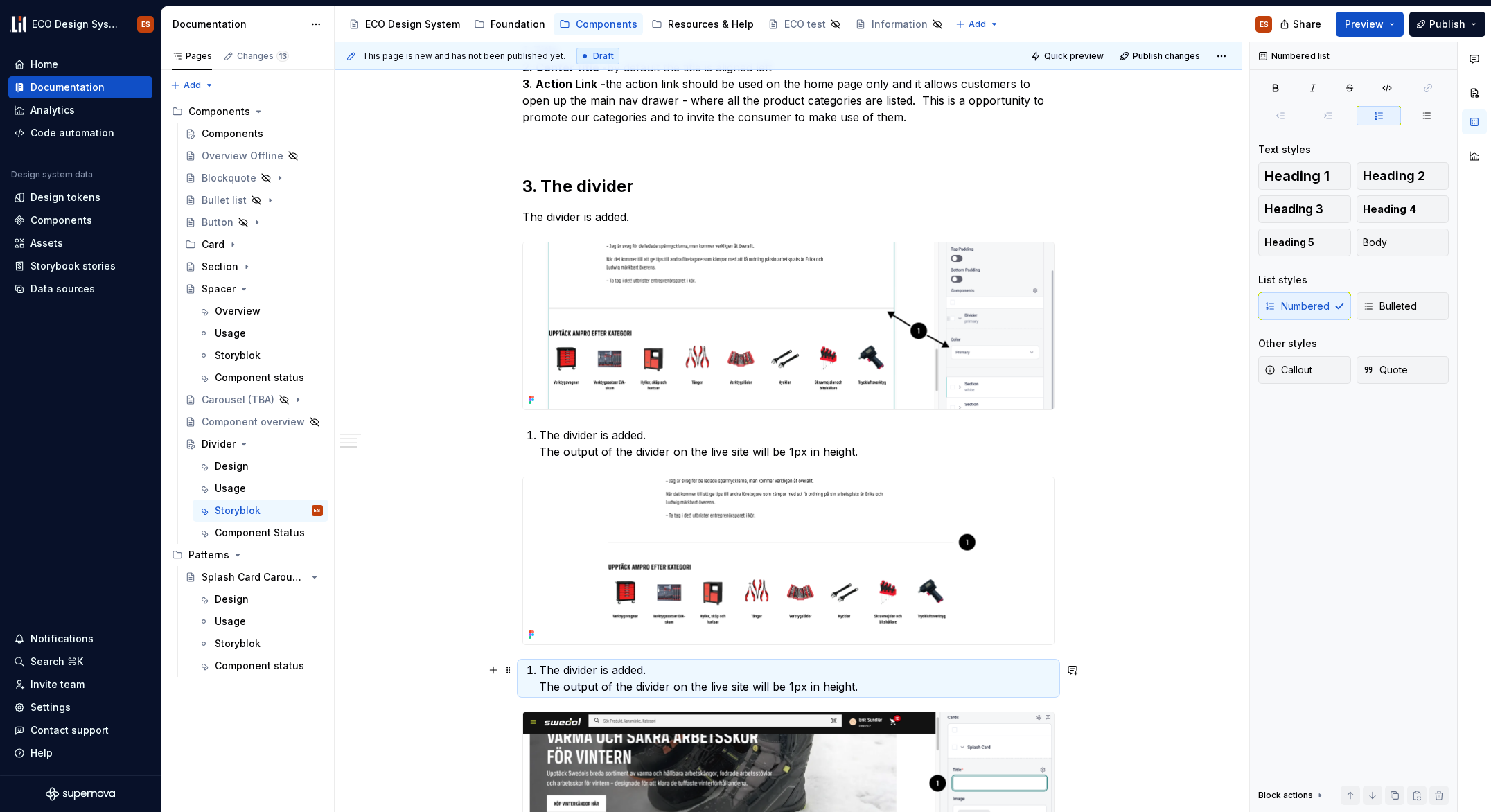
click at [802, 687] on p "The divider is added. The output of the divider on the live site will be 1px in…" at bounding box center [796, 678] width 515 height 34
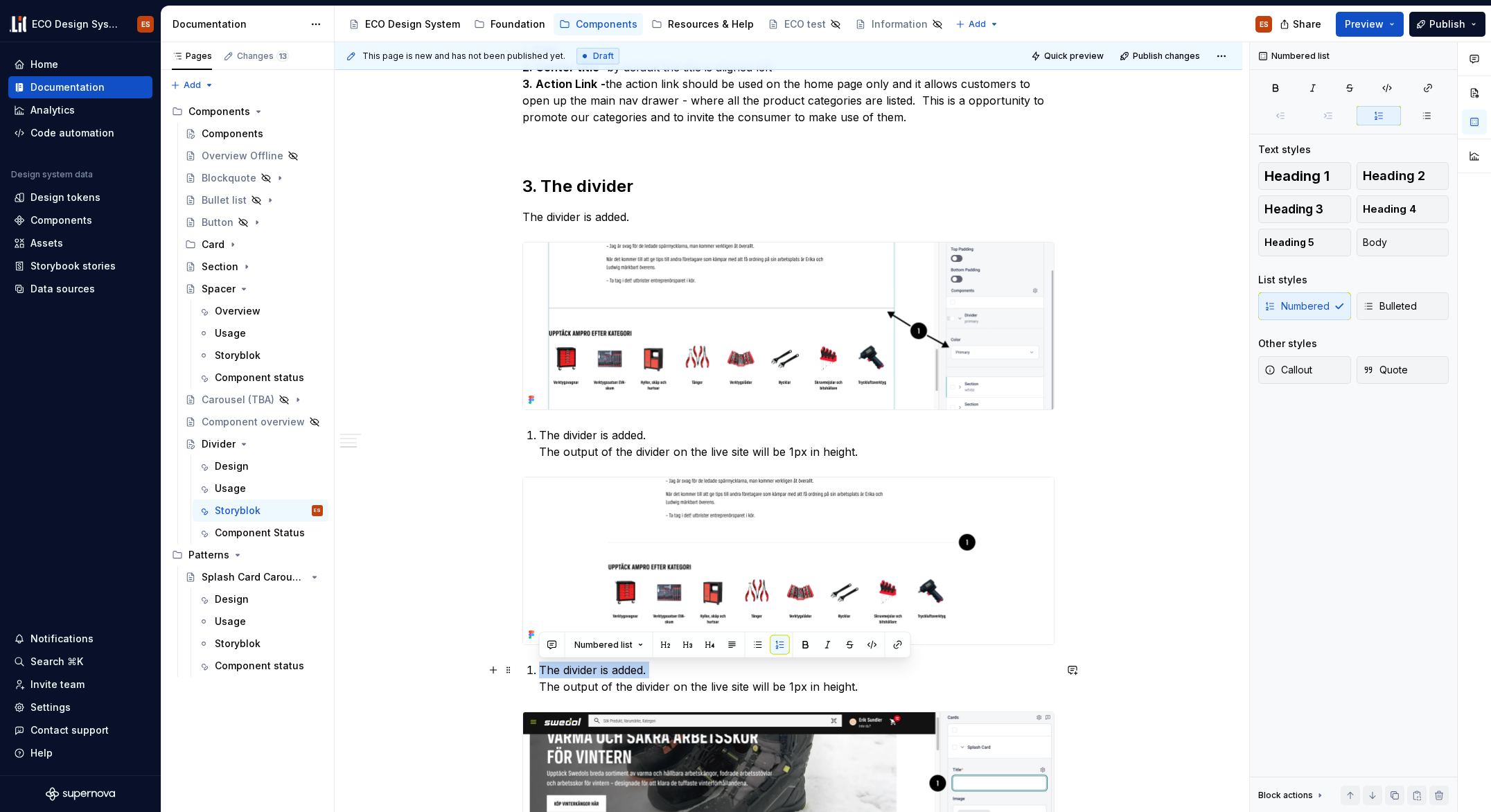
drag, startPoint x: 540, startPoint y: 688, endPoint x: 540, endPoint y: 673, distance: 15.0
click at [540, 673] on p "The divider is added. The output of the divider on the live site will be 1px in…" at bounding box center [796, 678] width 515 height 34
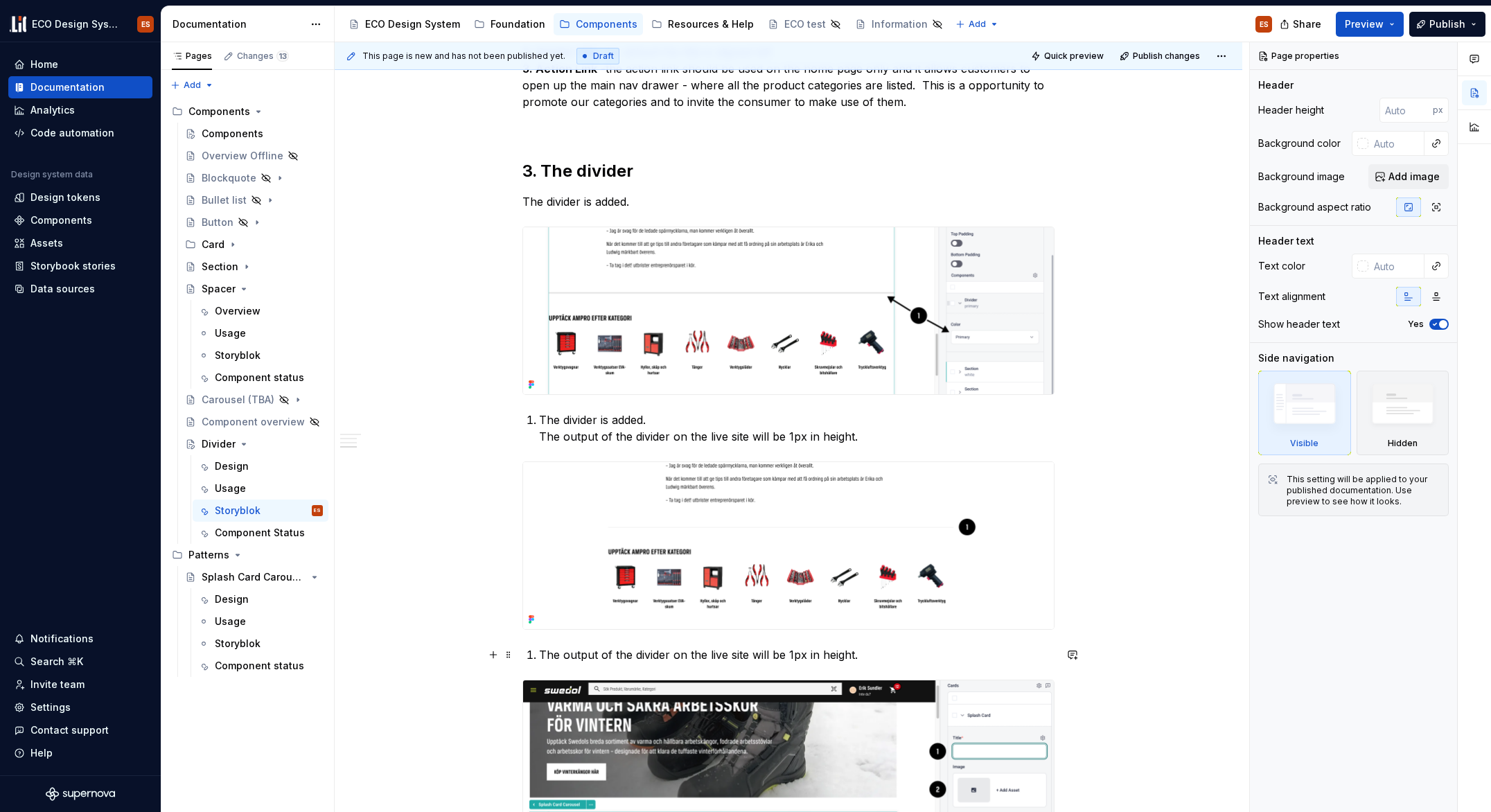
scroll to position [1339, 0]
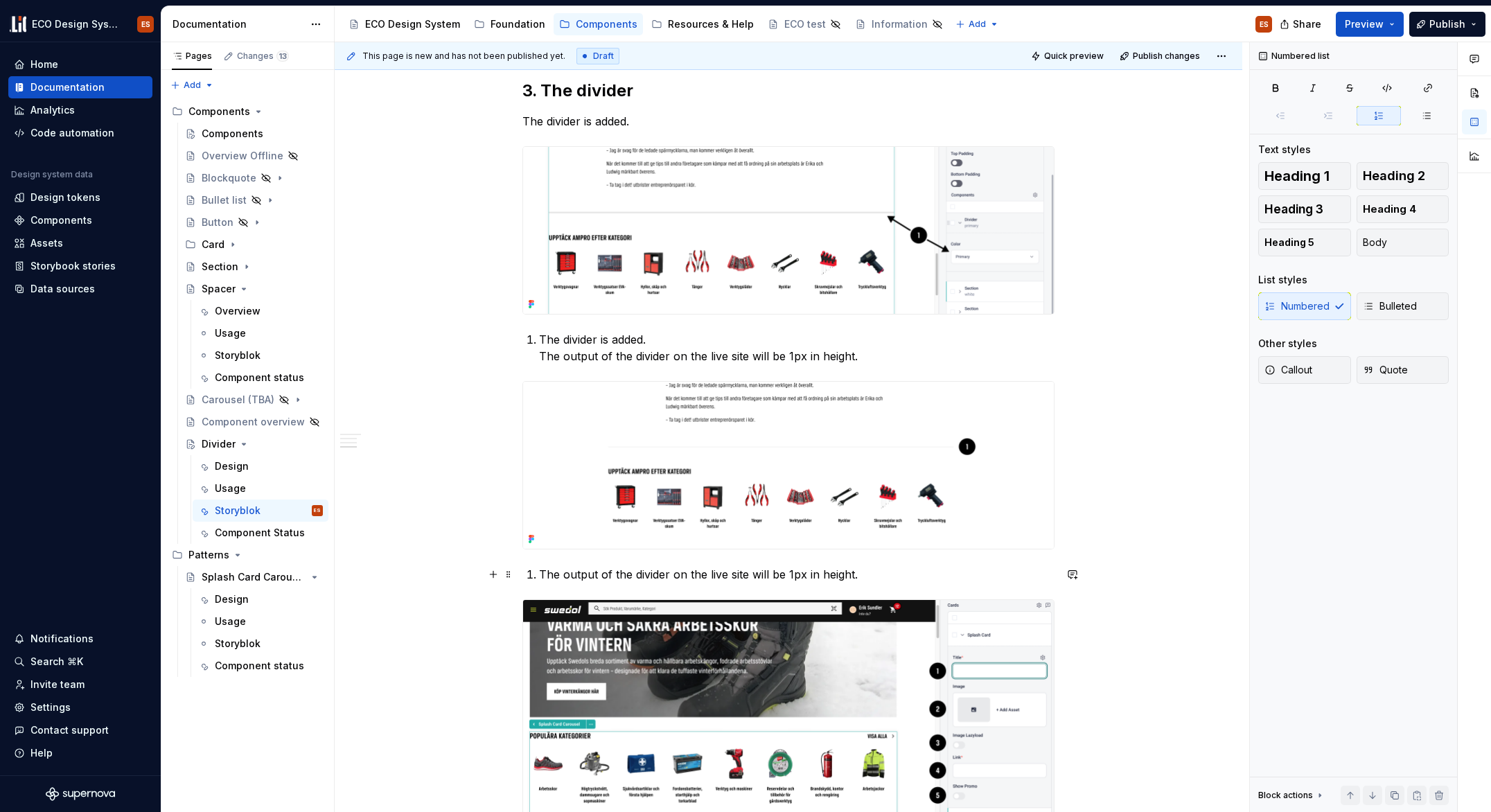
click at [540, 573] on p "The output of the divider on the live site will be 1px in height." at bounding box center [796, 574] width 515 height 16
click at [1383, 244] on span "Body" at bounding box center [1375, 242] width 25 height 14
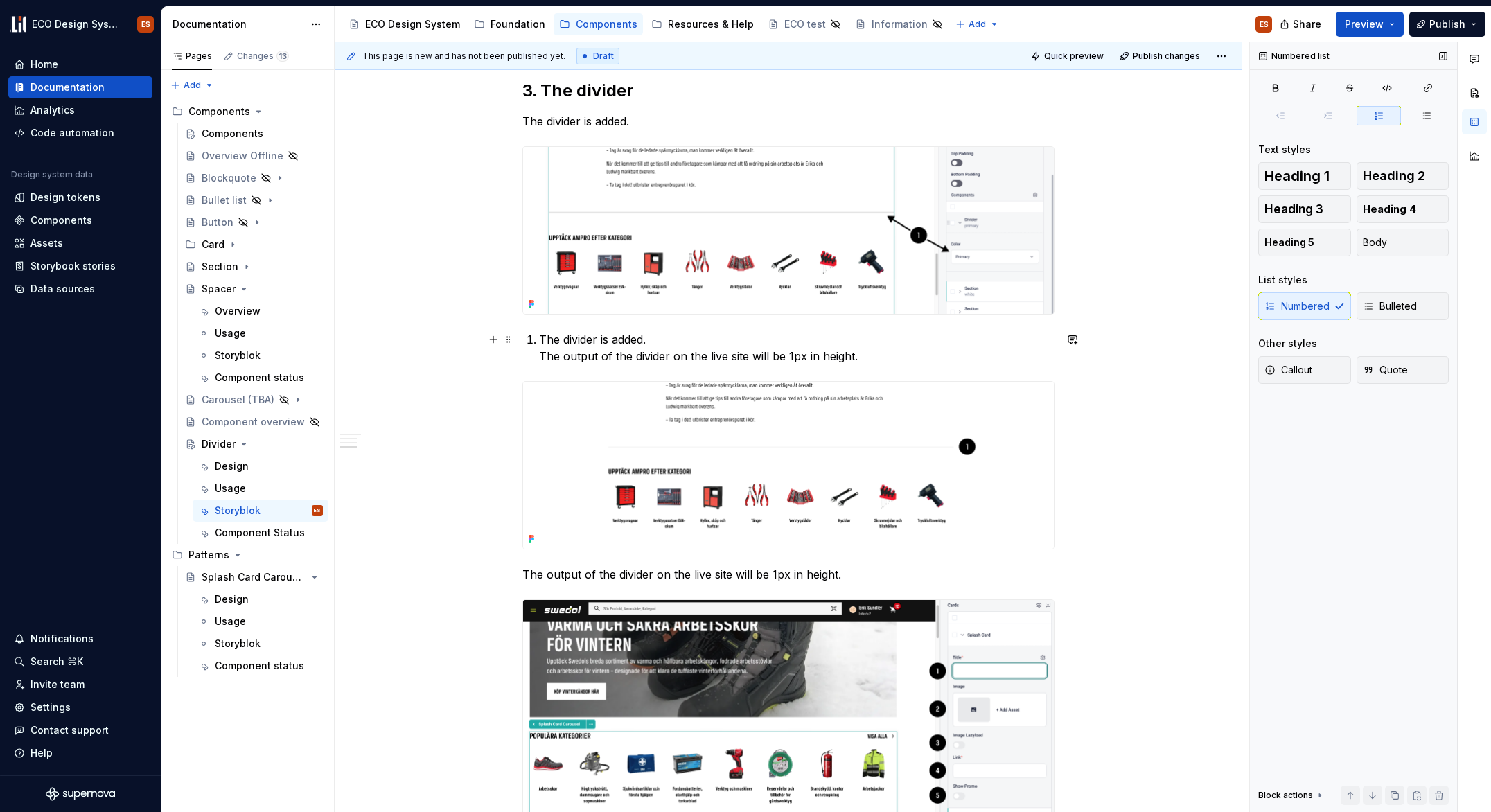
click at [716, 355] on p "The divider is added. The output of the divider on the live site will be 1px in…" at bounding box center [796, 348] width 515 height 34
drag, startPoint x: 857, startPoint y: 358, endPoint x: 539, endPoint y: 360, distance: 318.0
click at [539, 360] on p "The divider is added. The output of the divider on the live site will be 1px in…" at bounding box center [796, 348] width 515 height 34
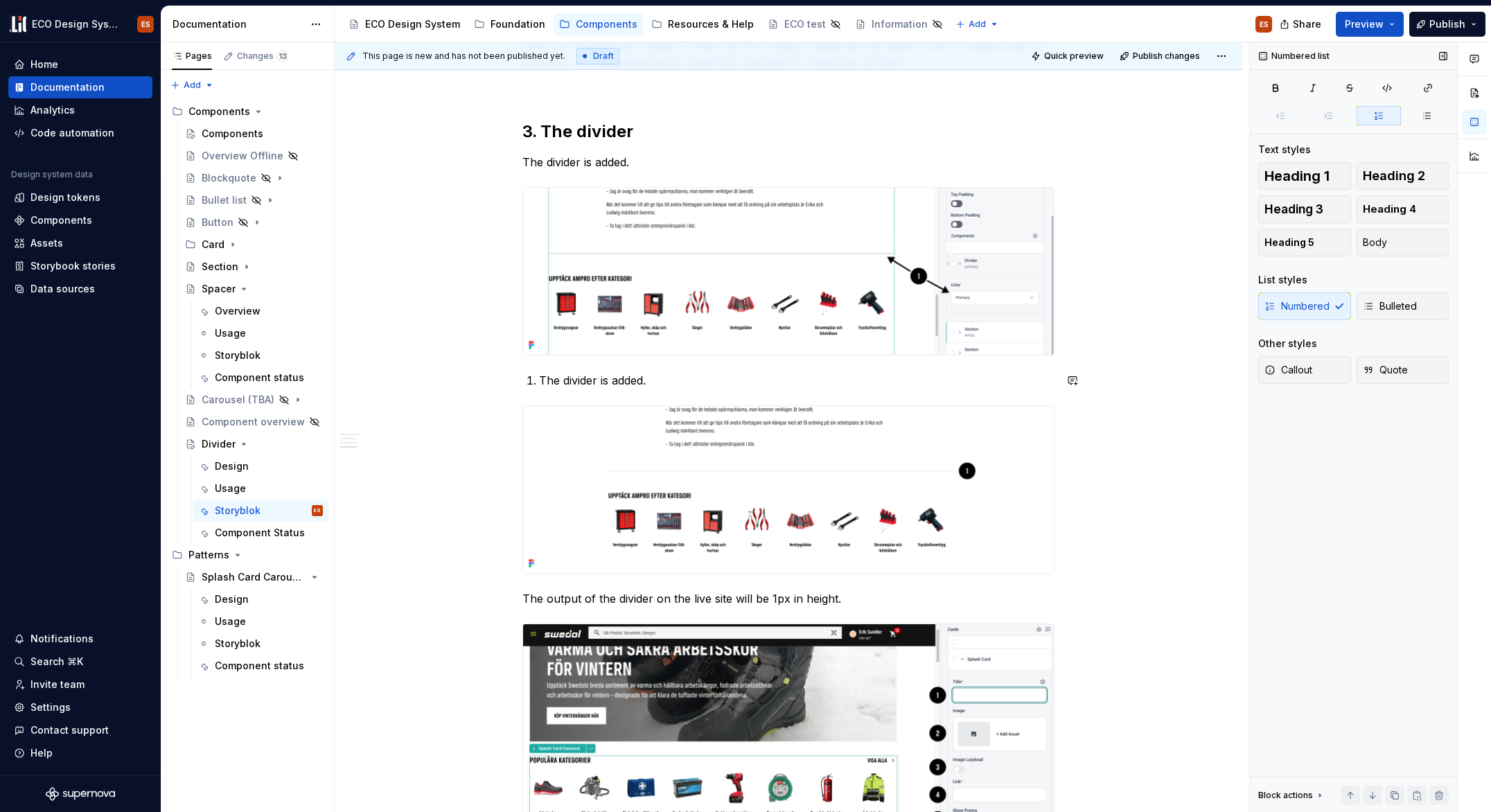
scroll to position [1280, 0]
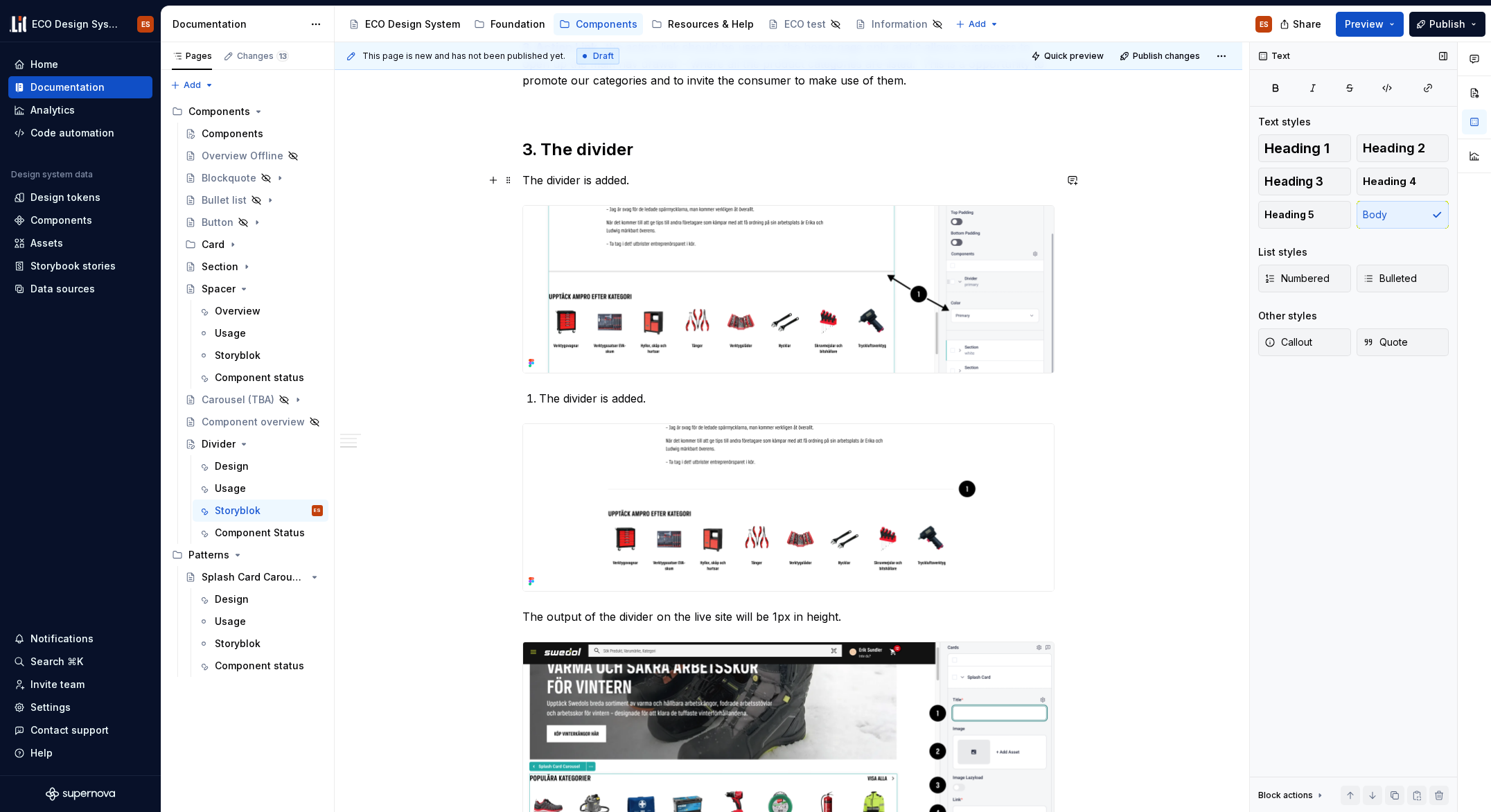
click at [625, 181] on p "The divider is added." at bounding box center [789, 180] width 532 height 16
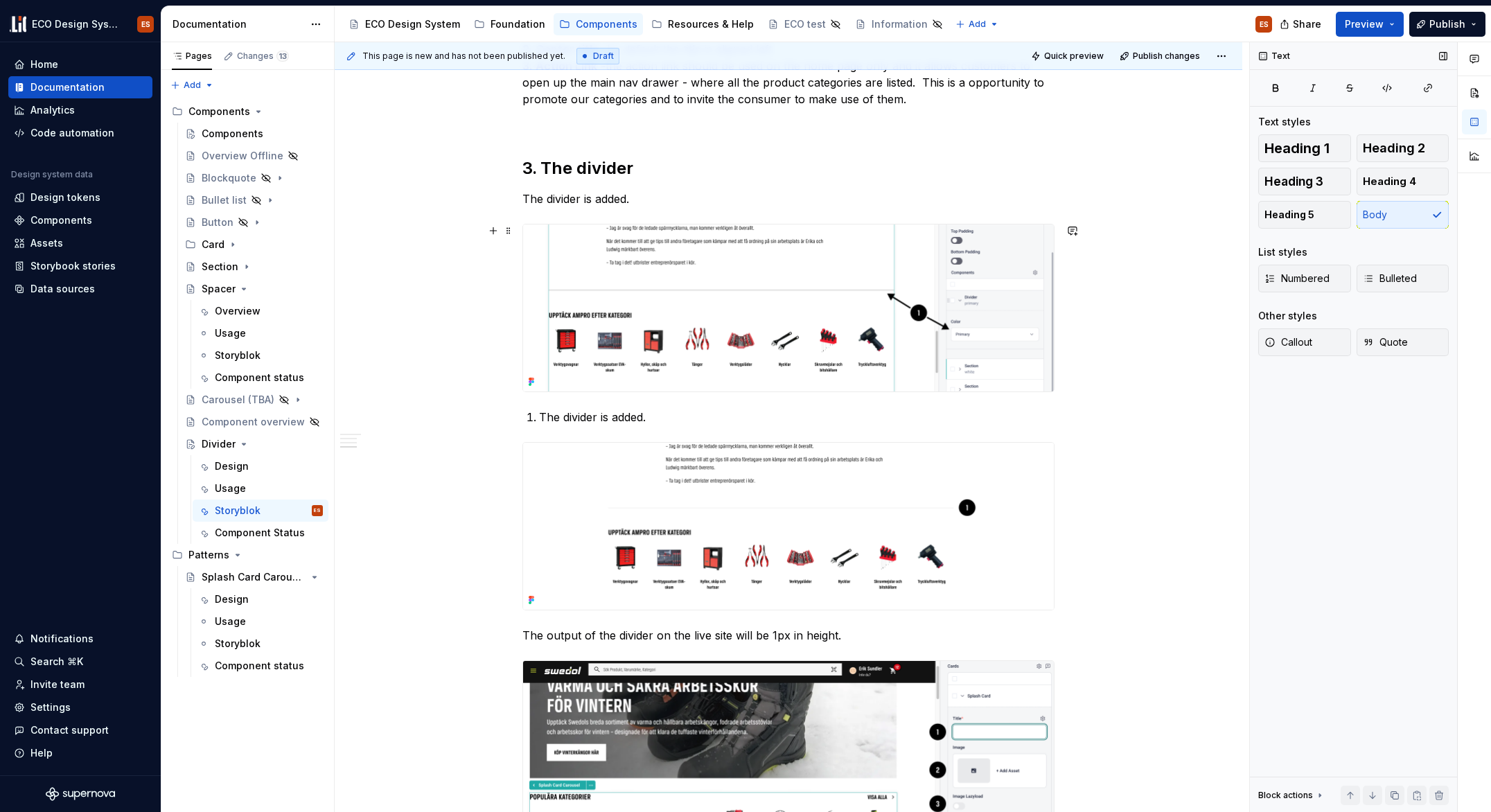
scroll to position [1239, 0]
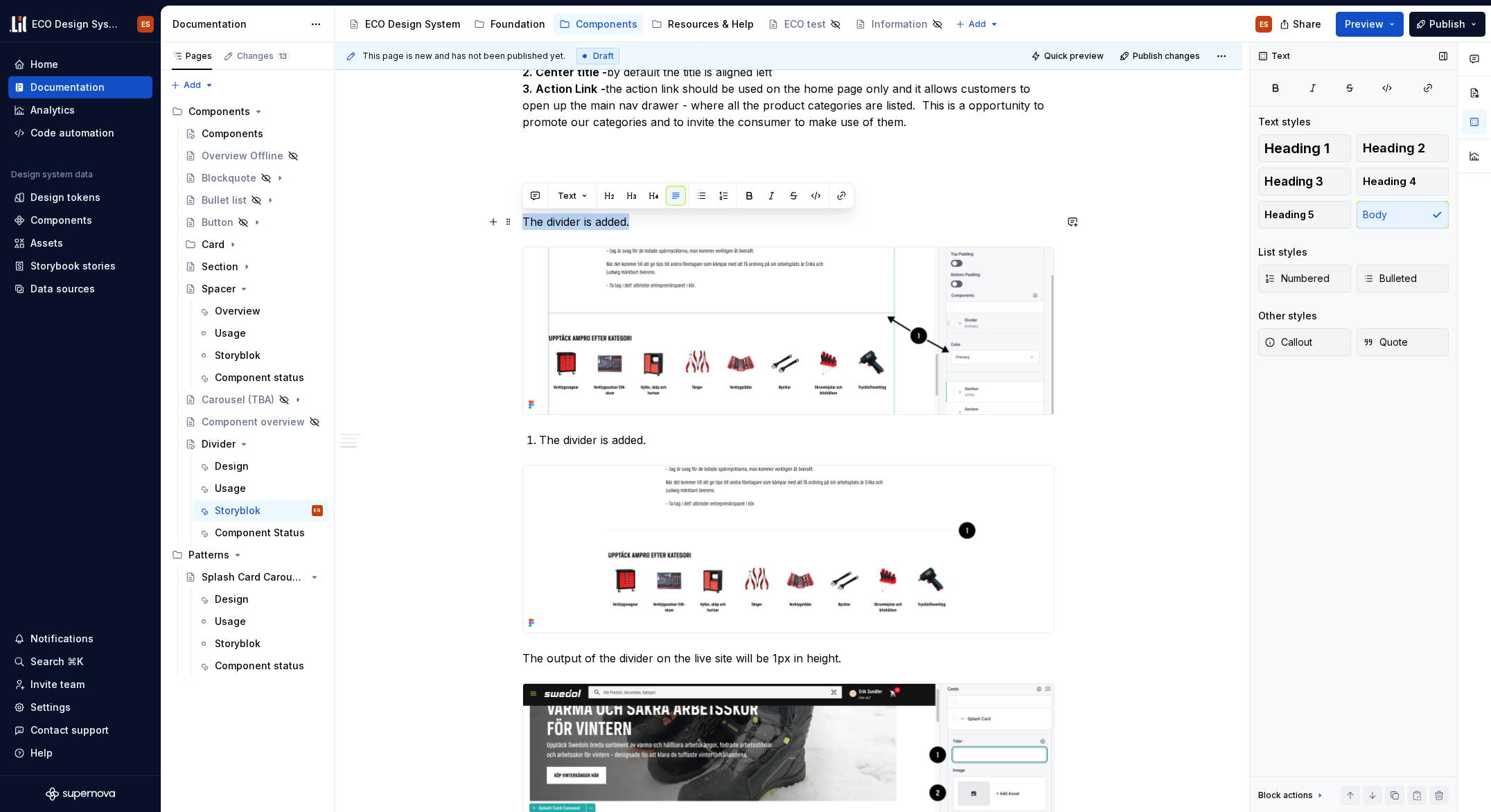
drag, startPoint x: 636, startPoint y: 223, endPoint x: 517, endPoint y: 221, distance: 119.0
click at [504, 222] on span at bounding box center [509, 221] width 11 height 19
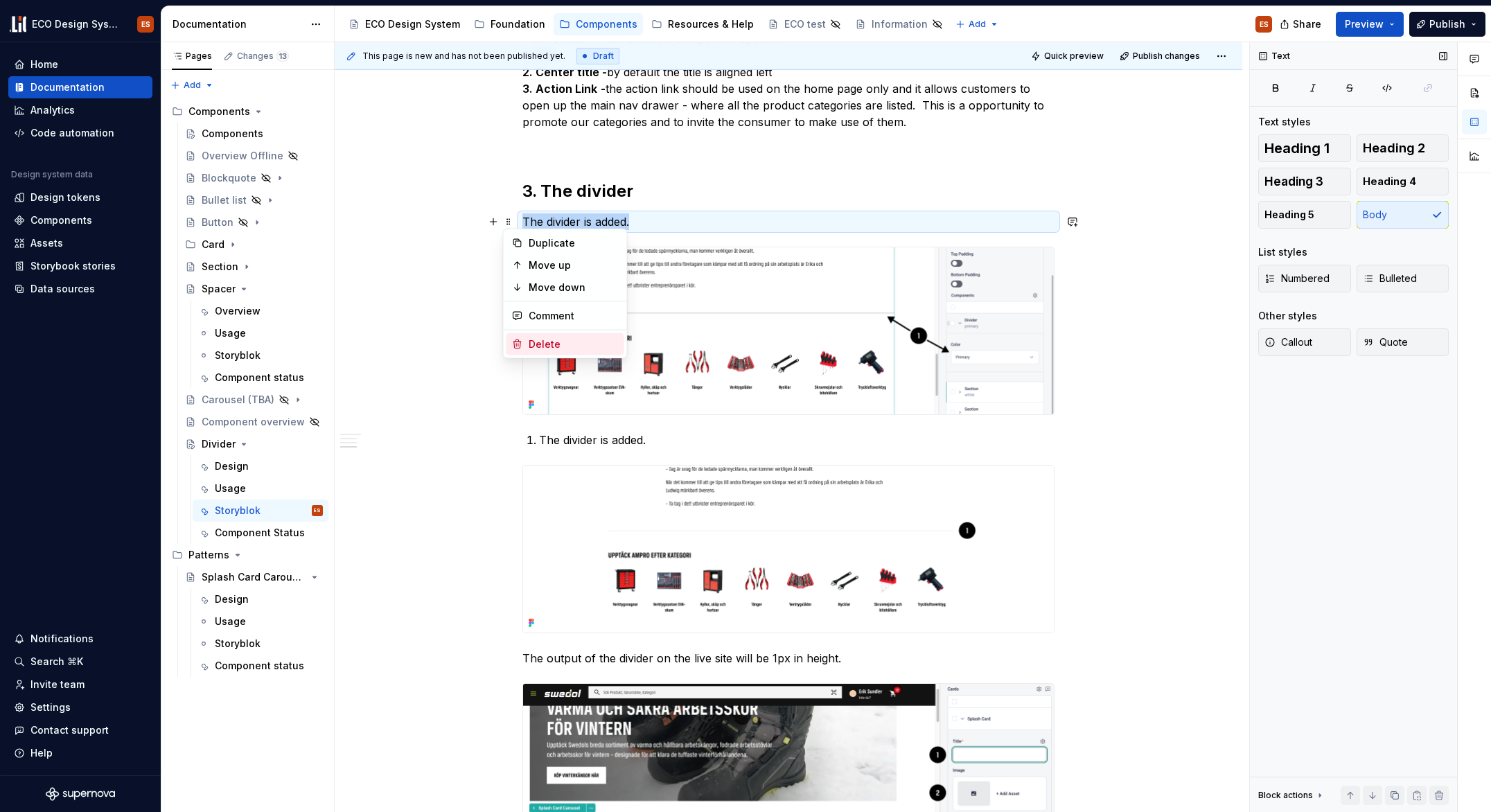
click at [532, 343] on div "Delete" at bounding box center [573, 343] width 90 height 14
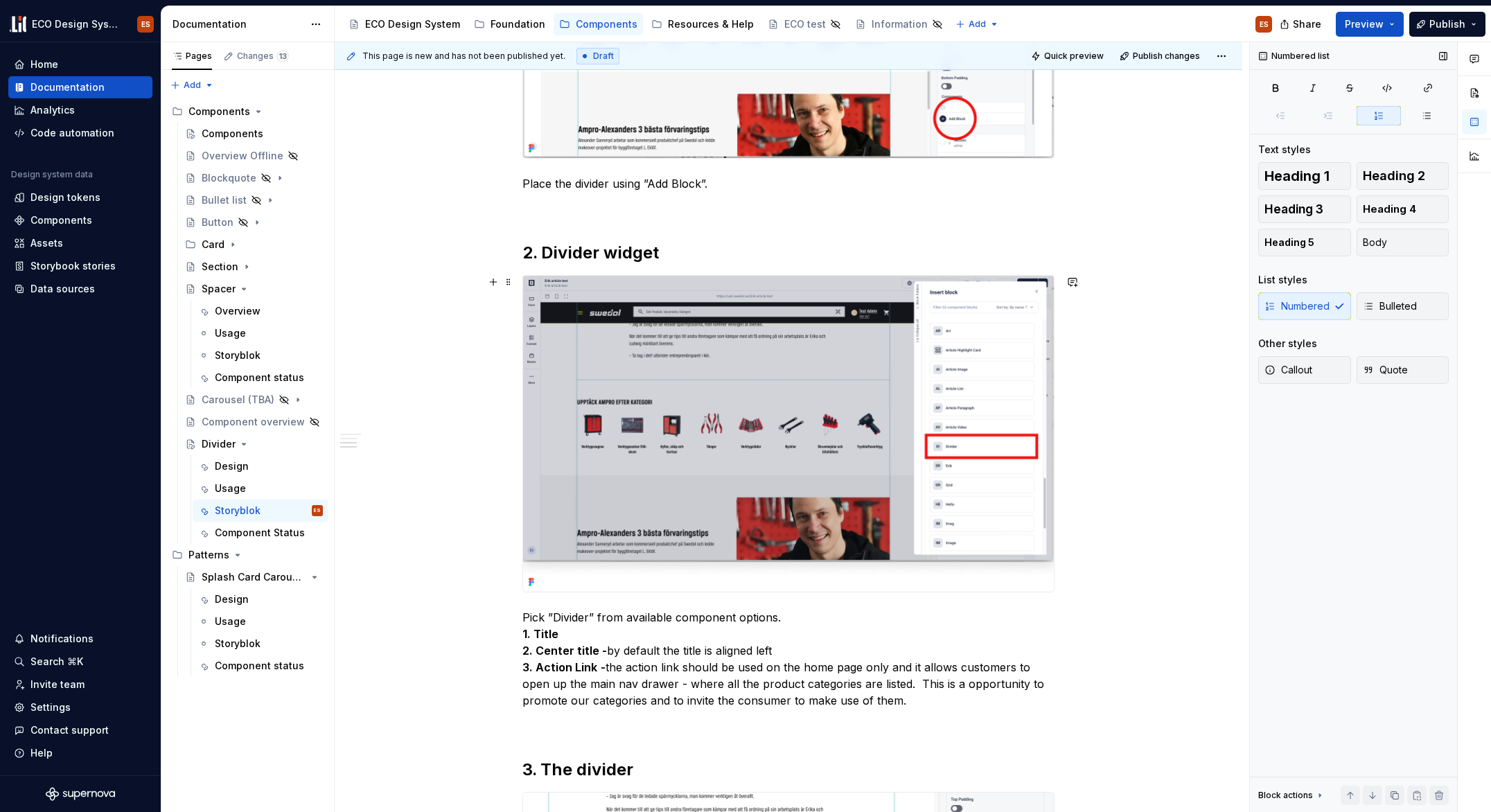
scroll to position [660, 0]
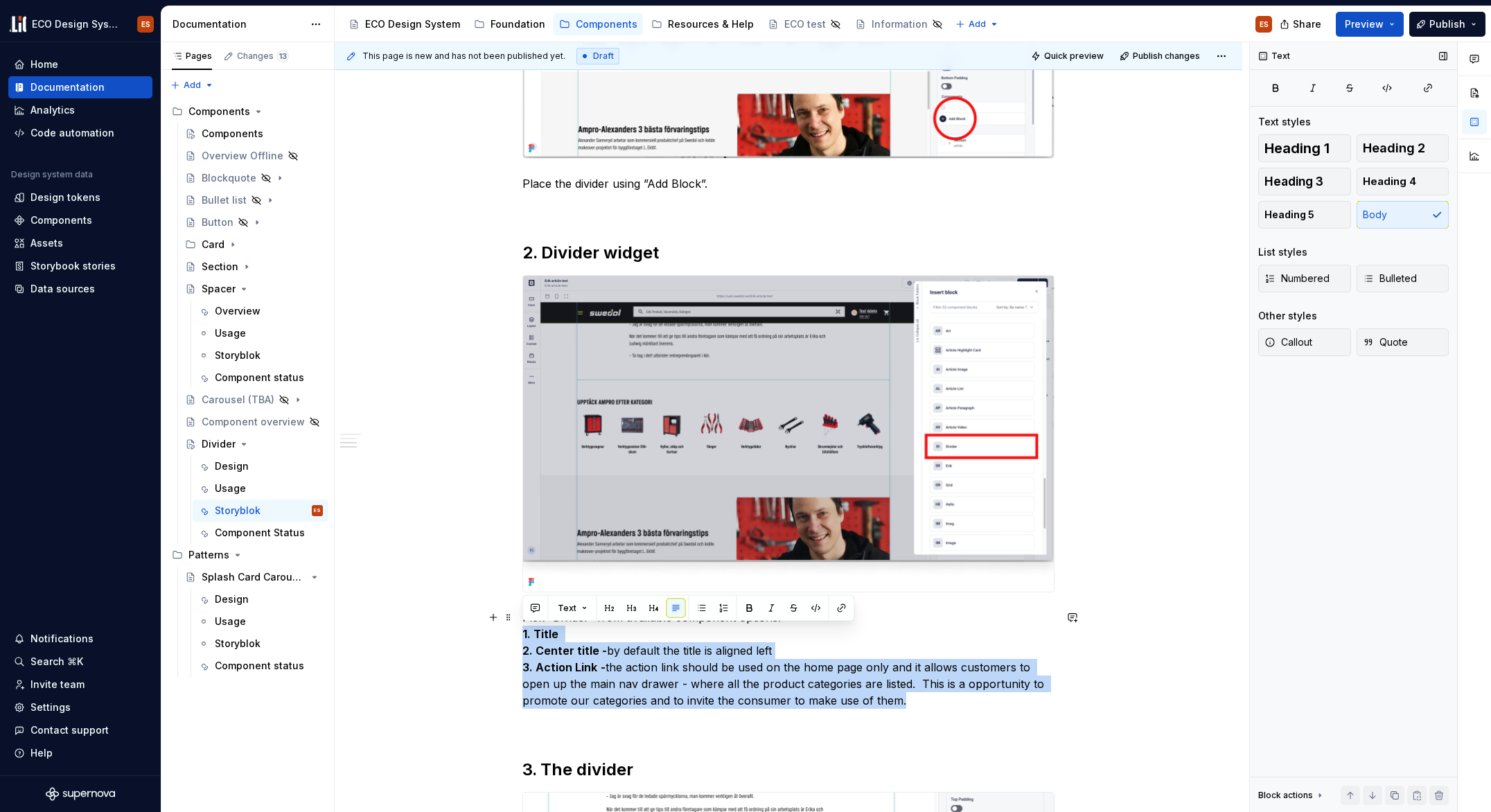
drag, startPoint x: 910, startPoint y: 701, endPoint x: 510, endPoint y: 637, distance: 405.1
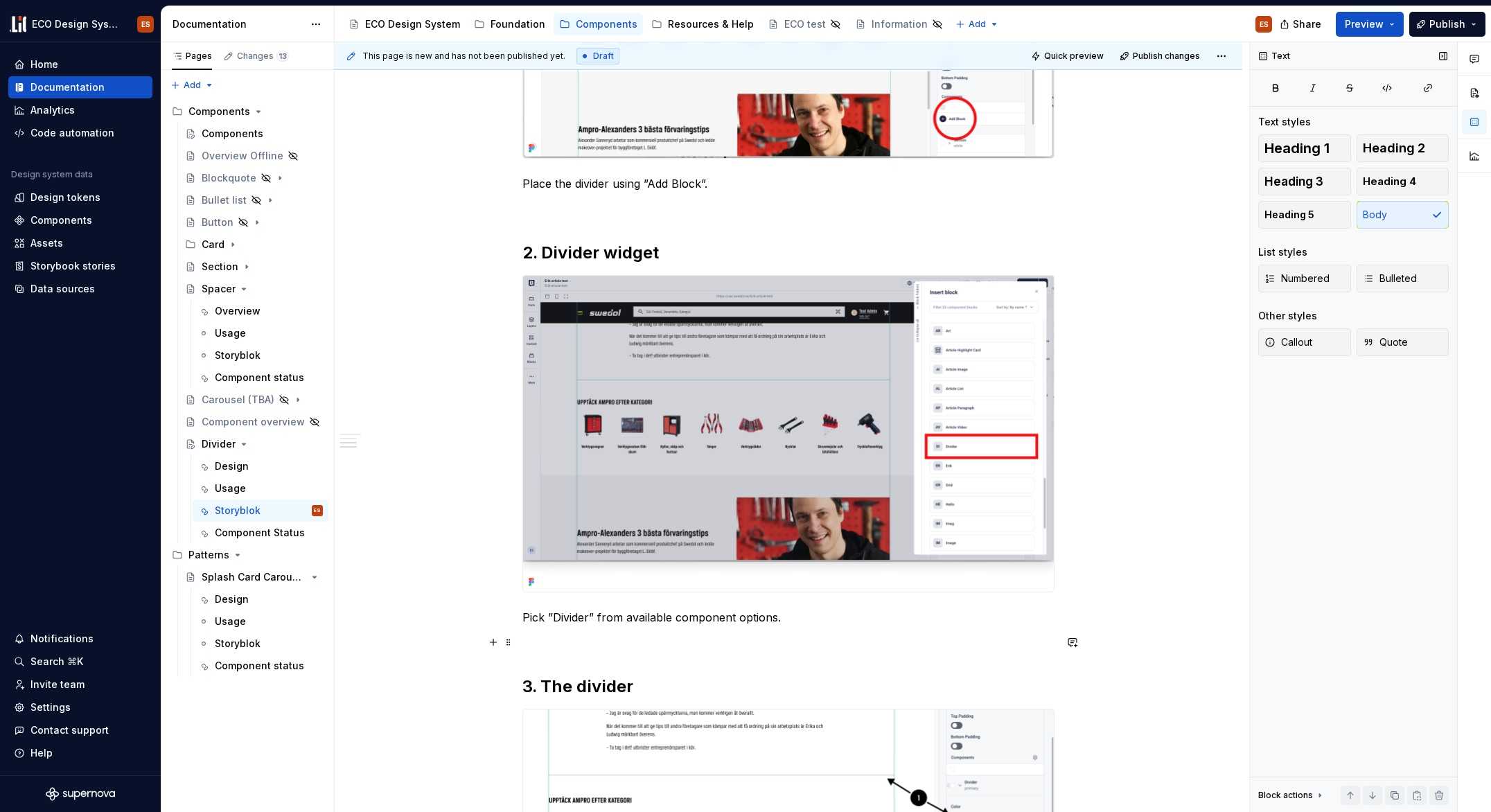
click at [508, 643] on span at bounding box center [509, 641] width 11 height 19
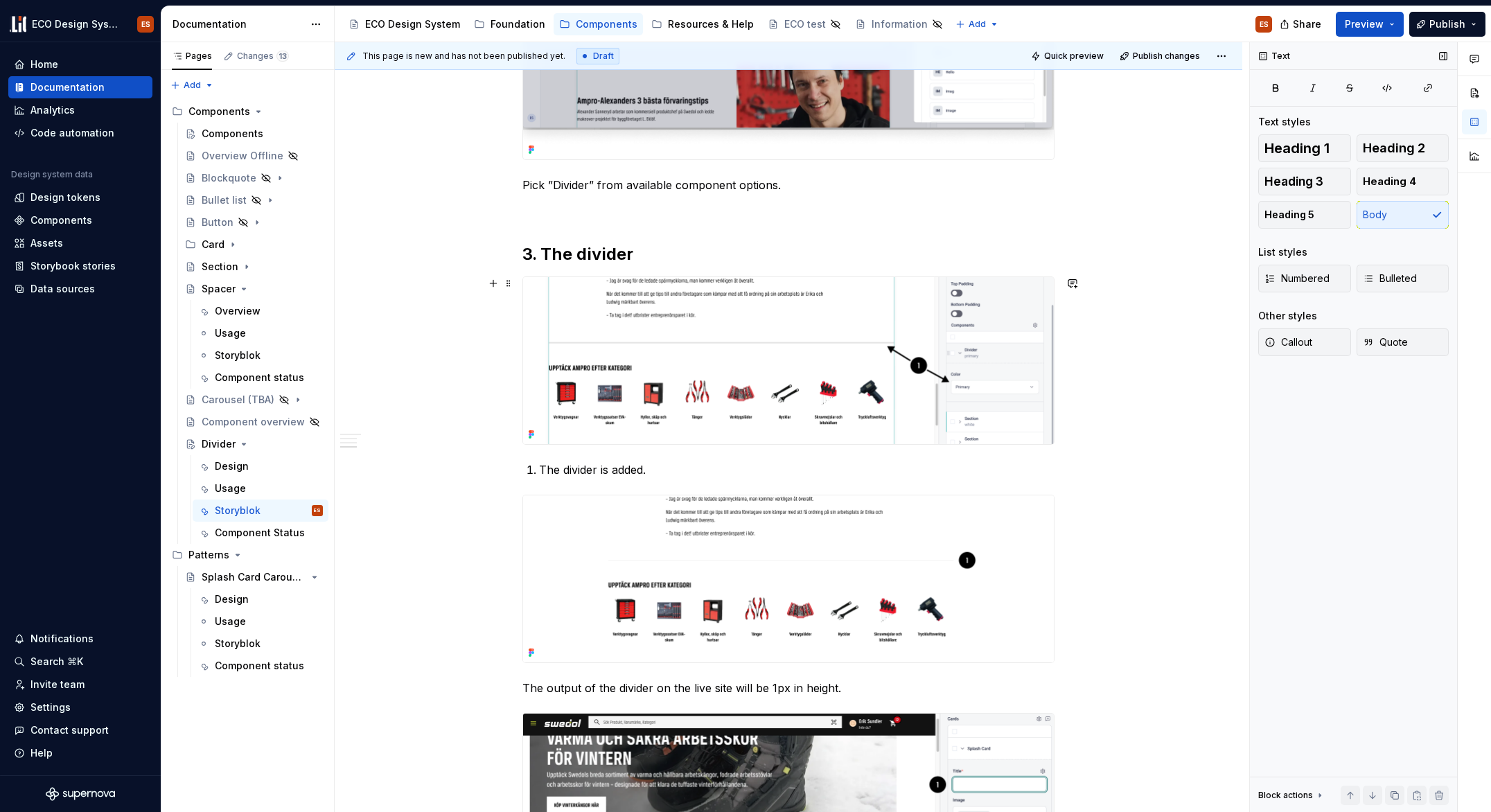
scroll to position [1093, 0]
click at [507, 254] on span at bounding box center [509, 253] width 11 height 19
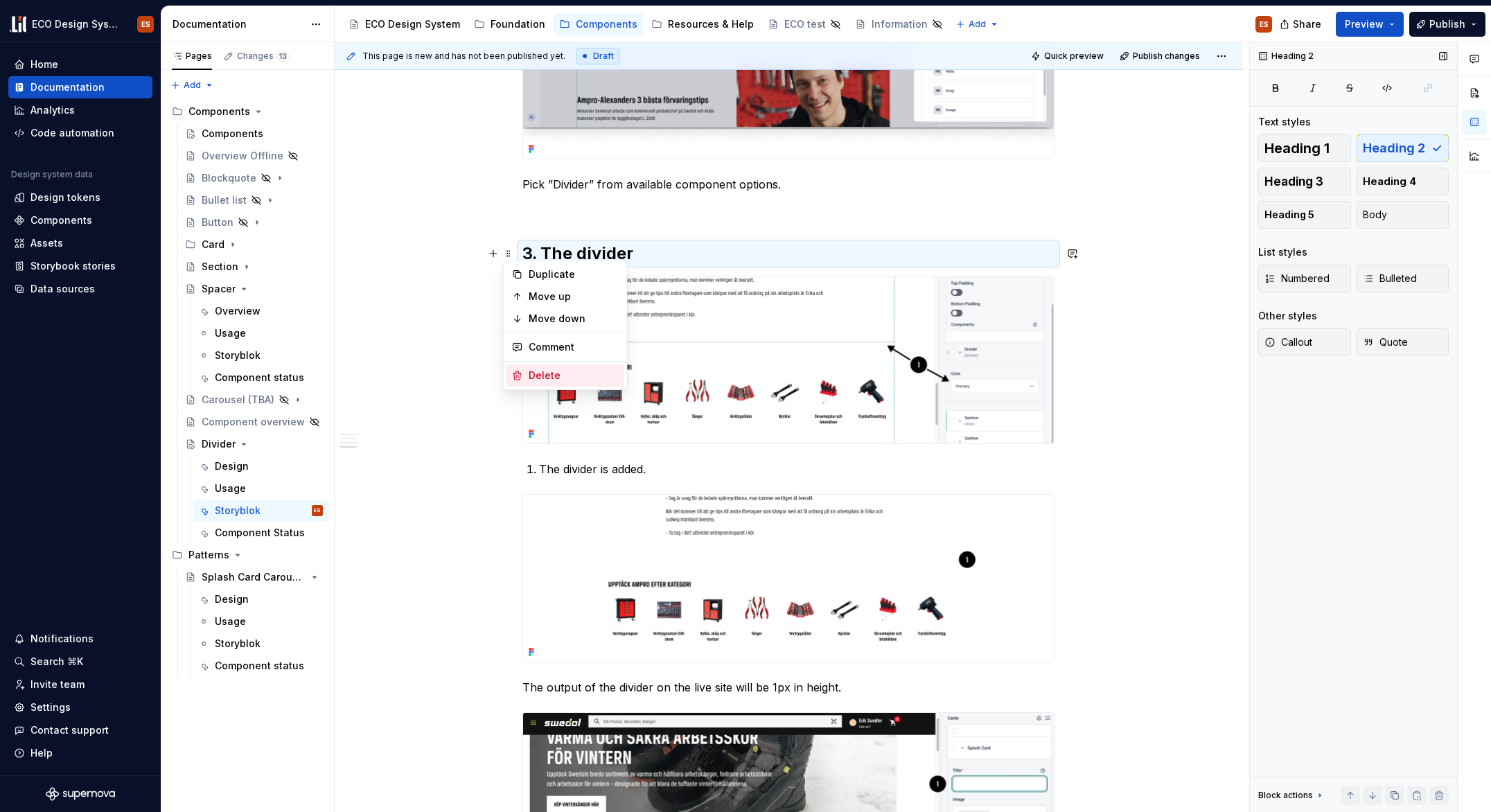
click at [542, 372] on div "Delete" at bounding box center [573, 375] width 90 height 14
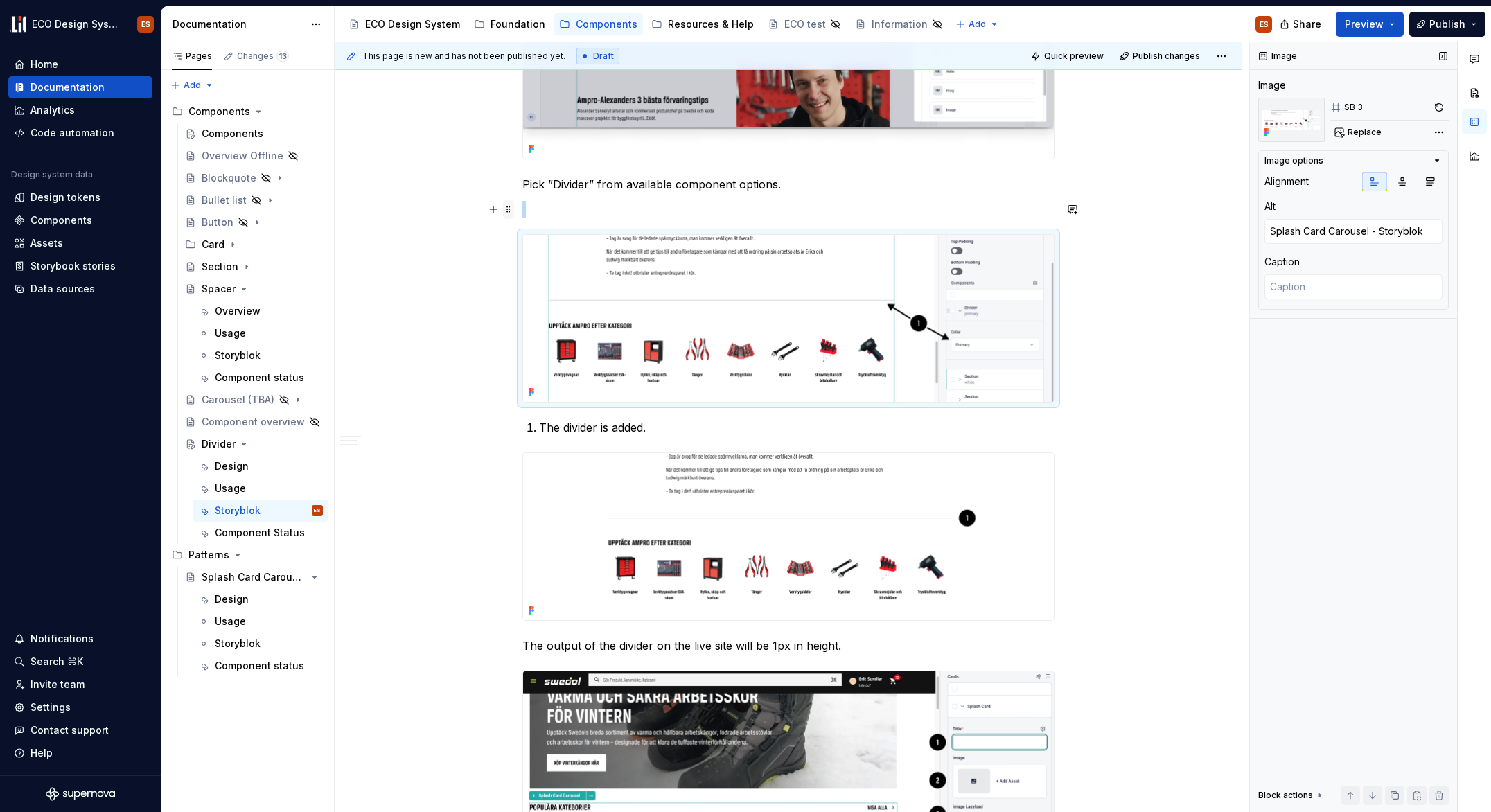
click at [507, 210] on span at bounding box center [509, 209] width 11 height 19
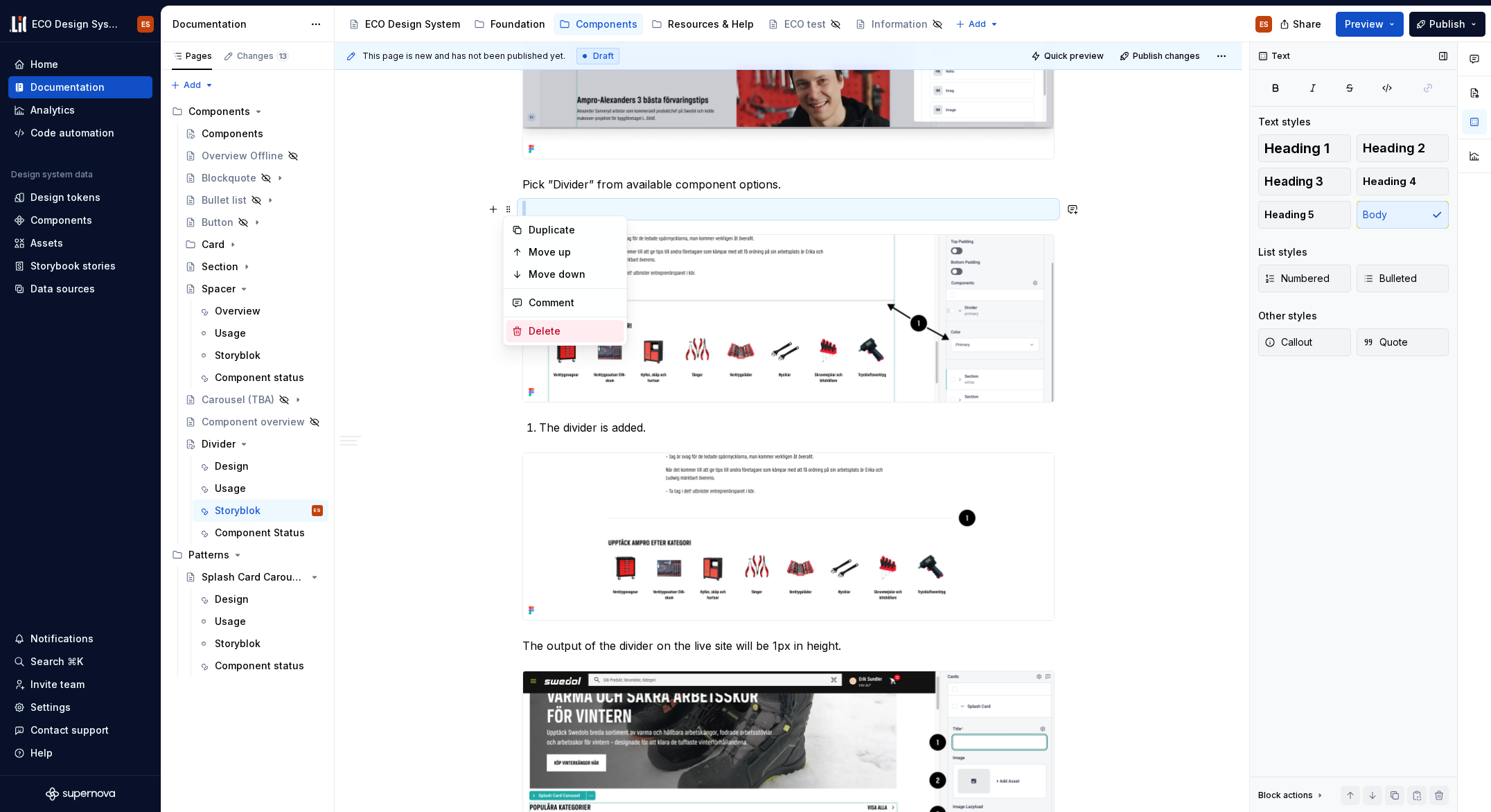
click at [543, 325] on div "Delete" at bounding box center [573, 331] width 90 height 14
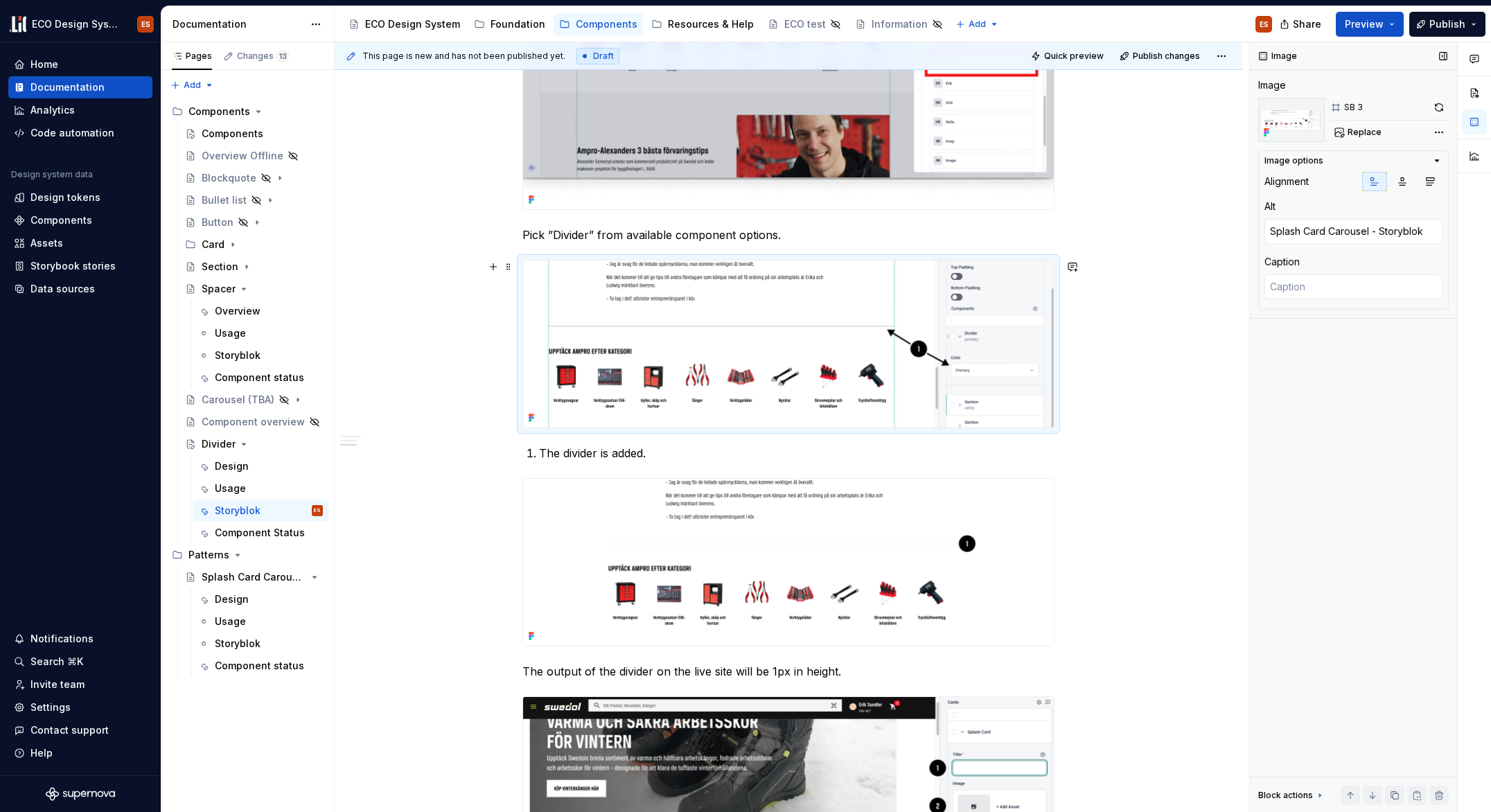
scroll to position [799, 0]
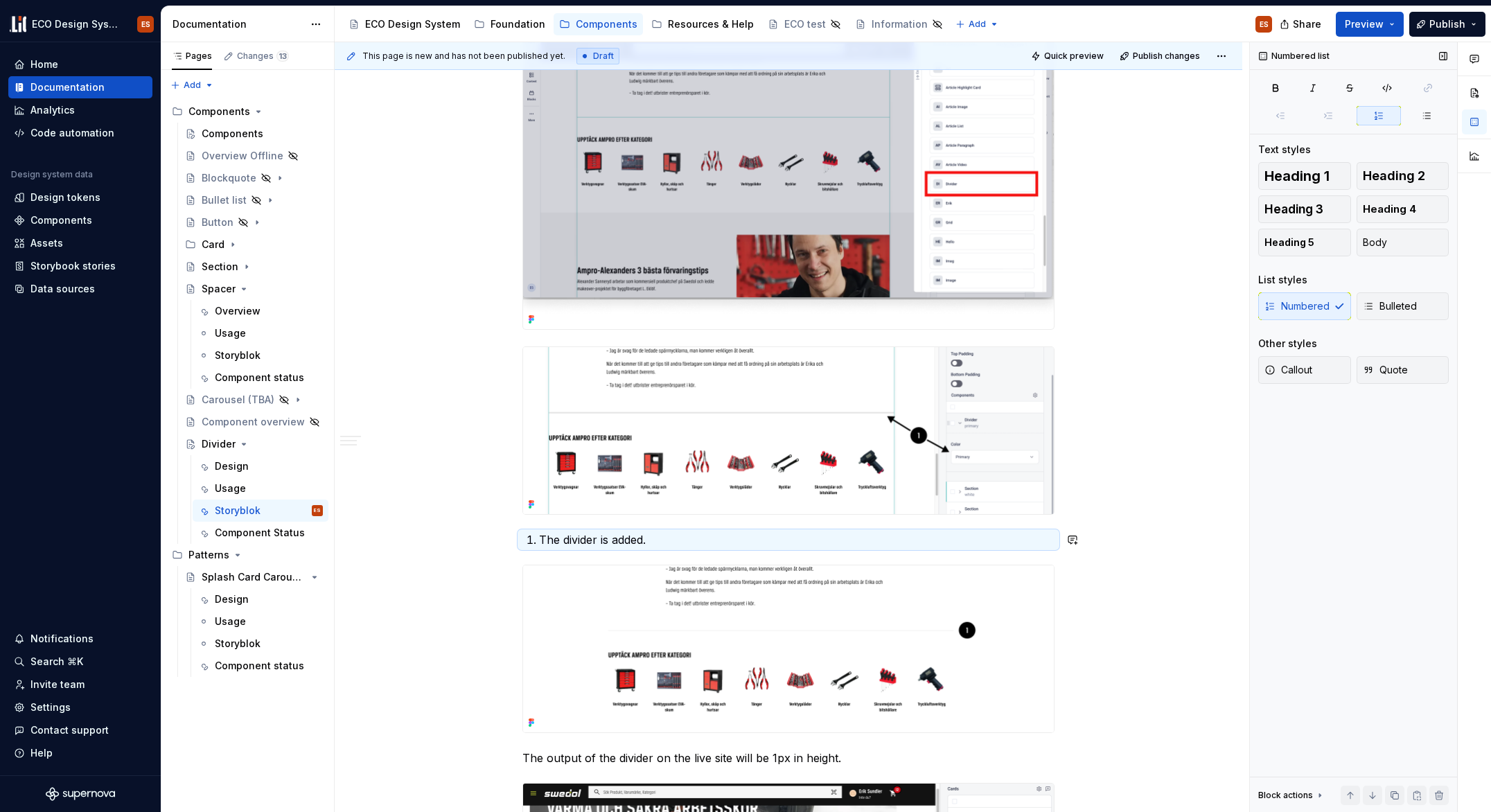
scroll to position [1233, 0]
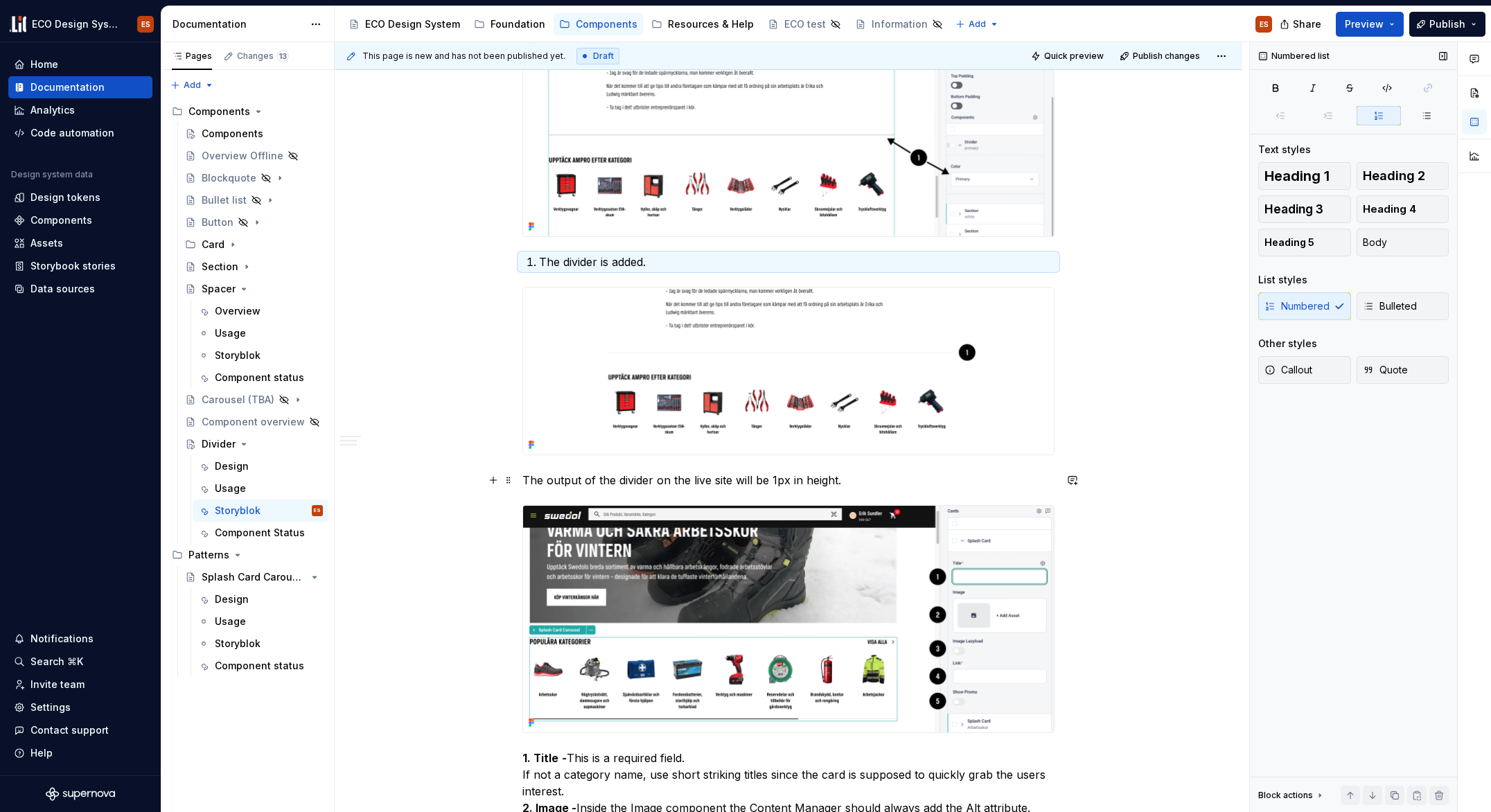
click at [528, 481] on p "The output of the divider on the live site will be 1px in height." at bounding box center [789, 480] width 532 height 16
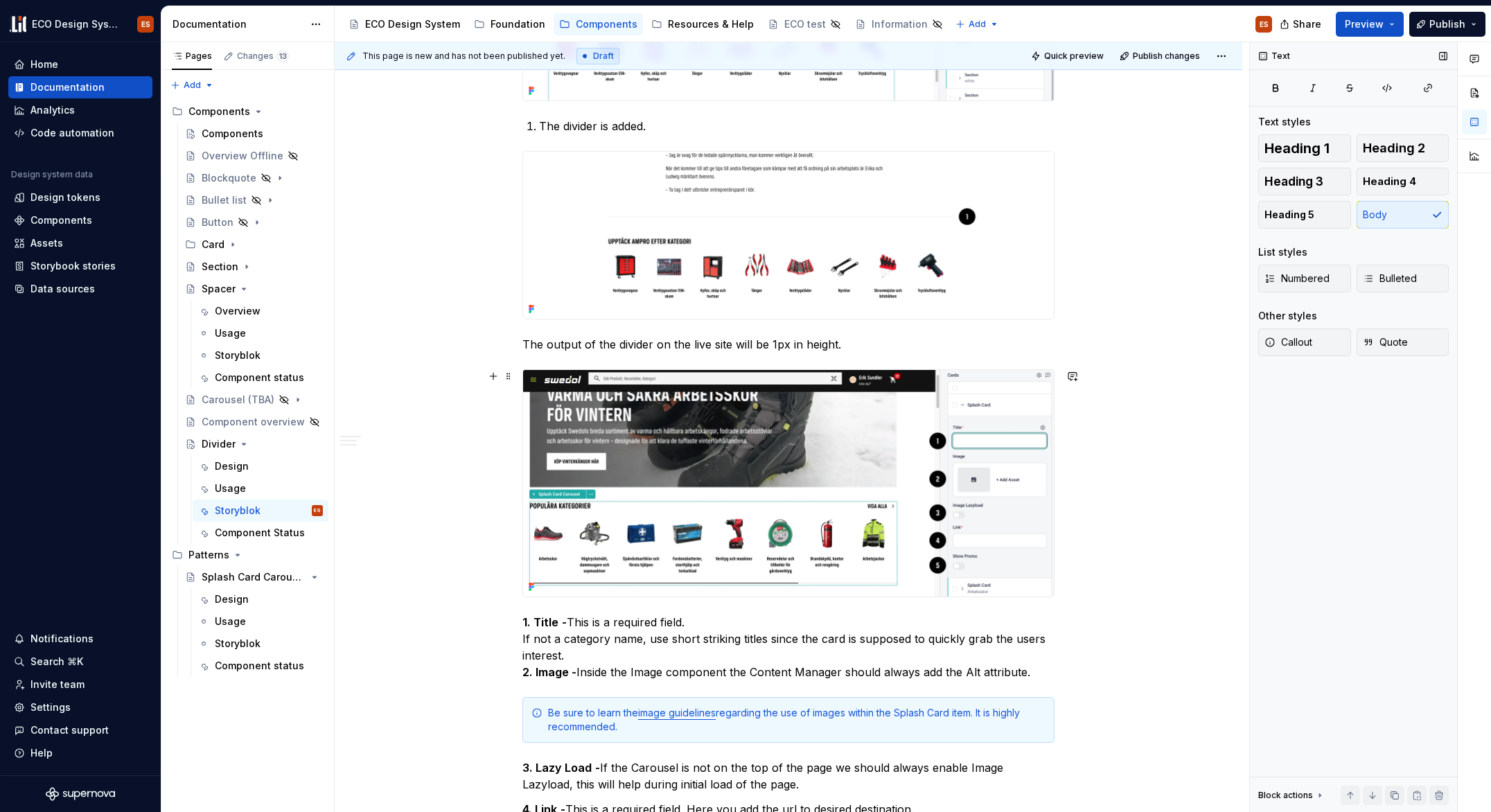
scroll to position [1455, 0]
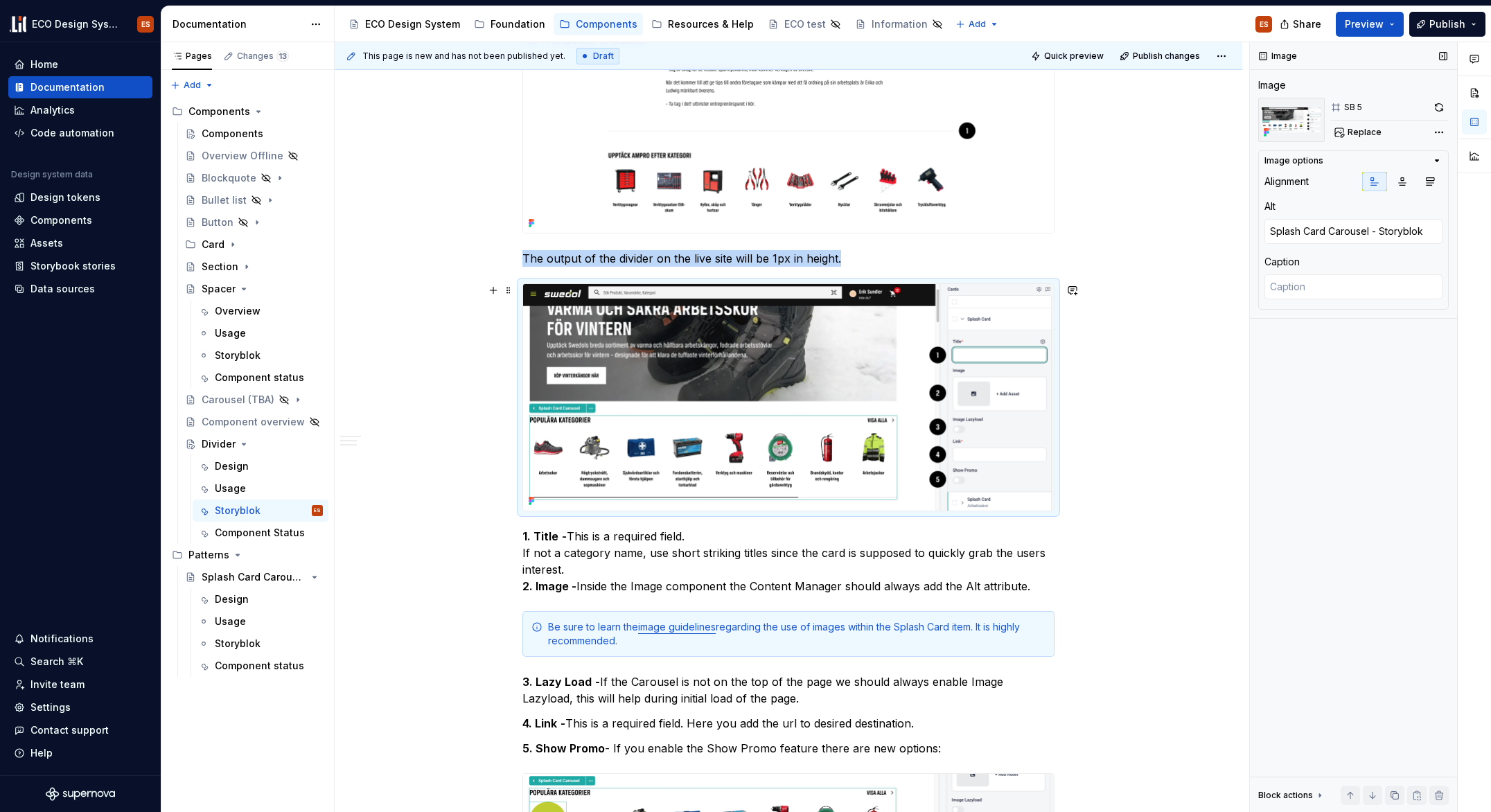
click at [819, 374] on img at bounding box center [789, 397] width 531 height 226
click at [1337, 132] on button "Replace" at bounding box center [1358, 132] width 57 height 19
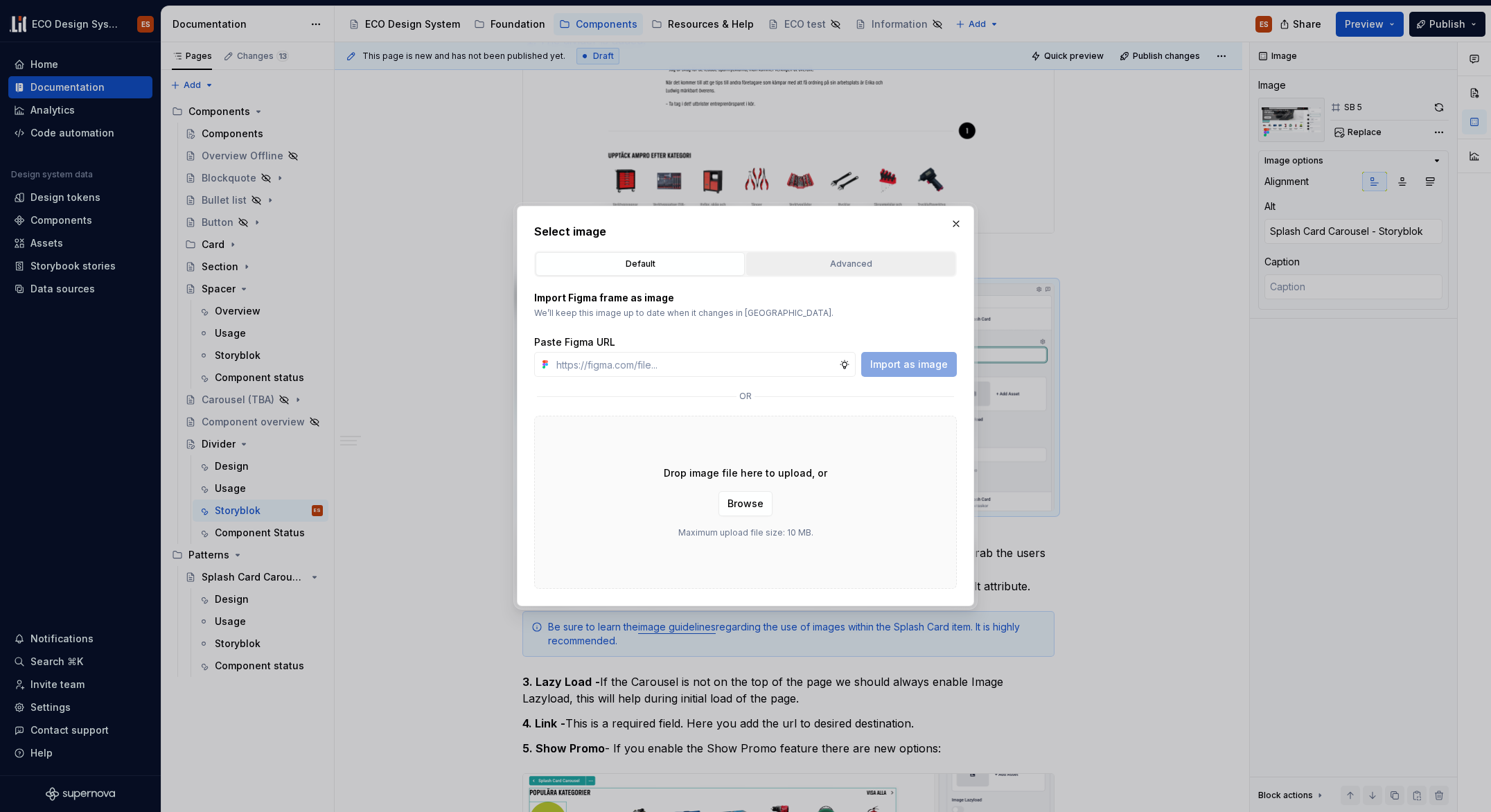
click at [775, 254] on button "Advanced" at bounding box center [850, 264] width 209 height 24
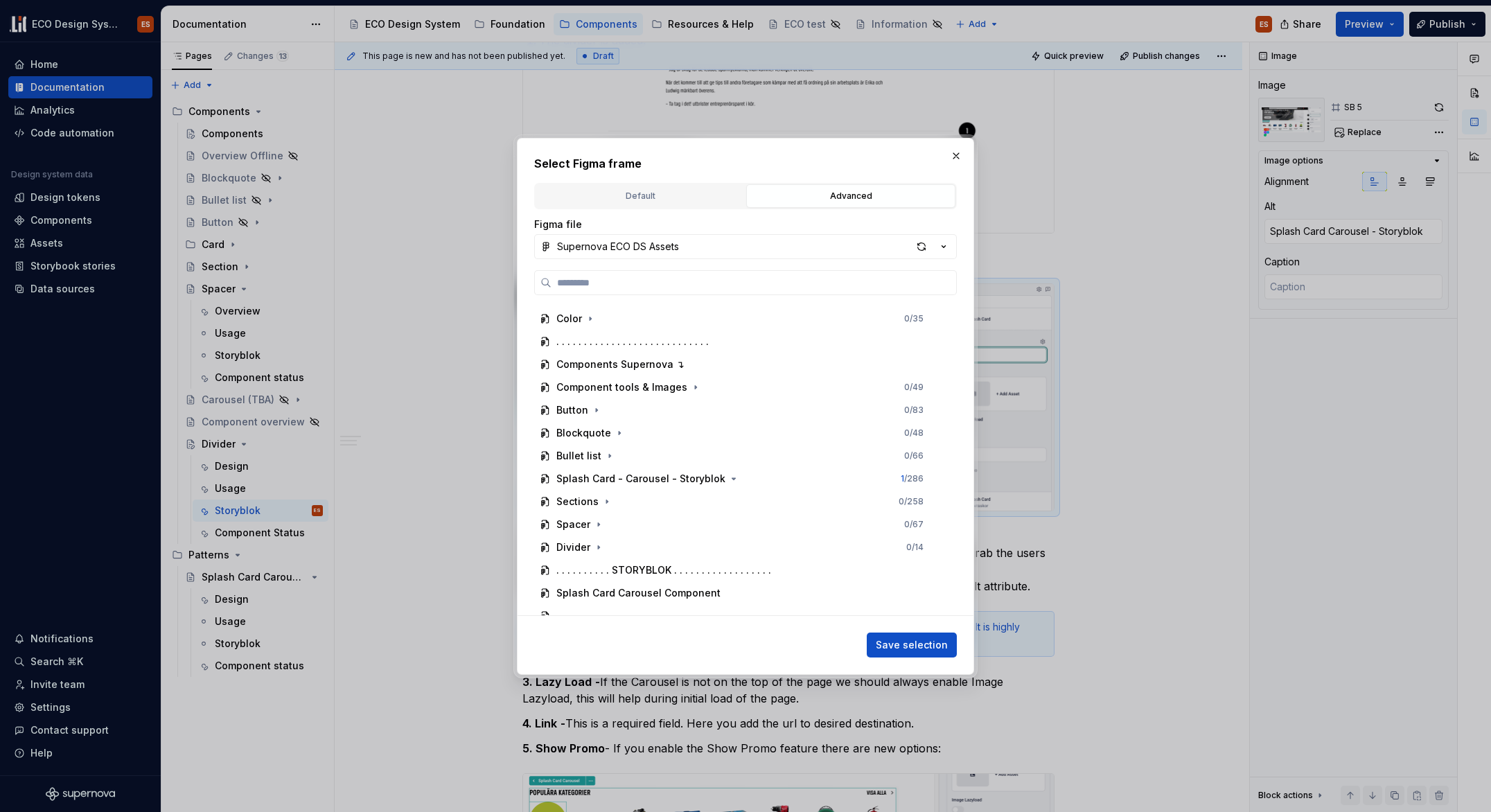
scroll to position [329, 0]
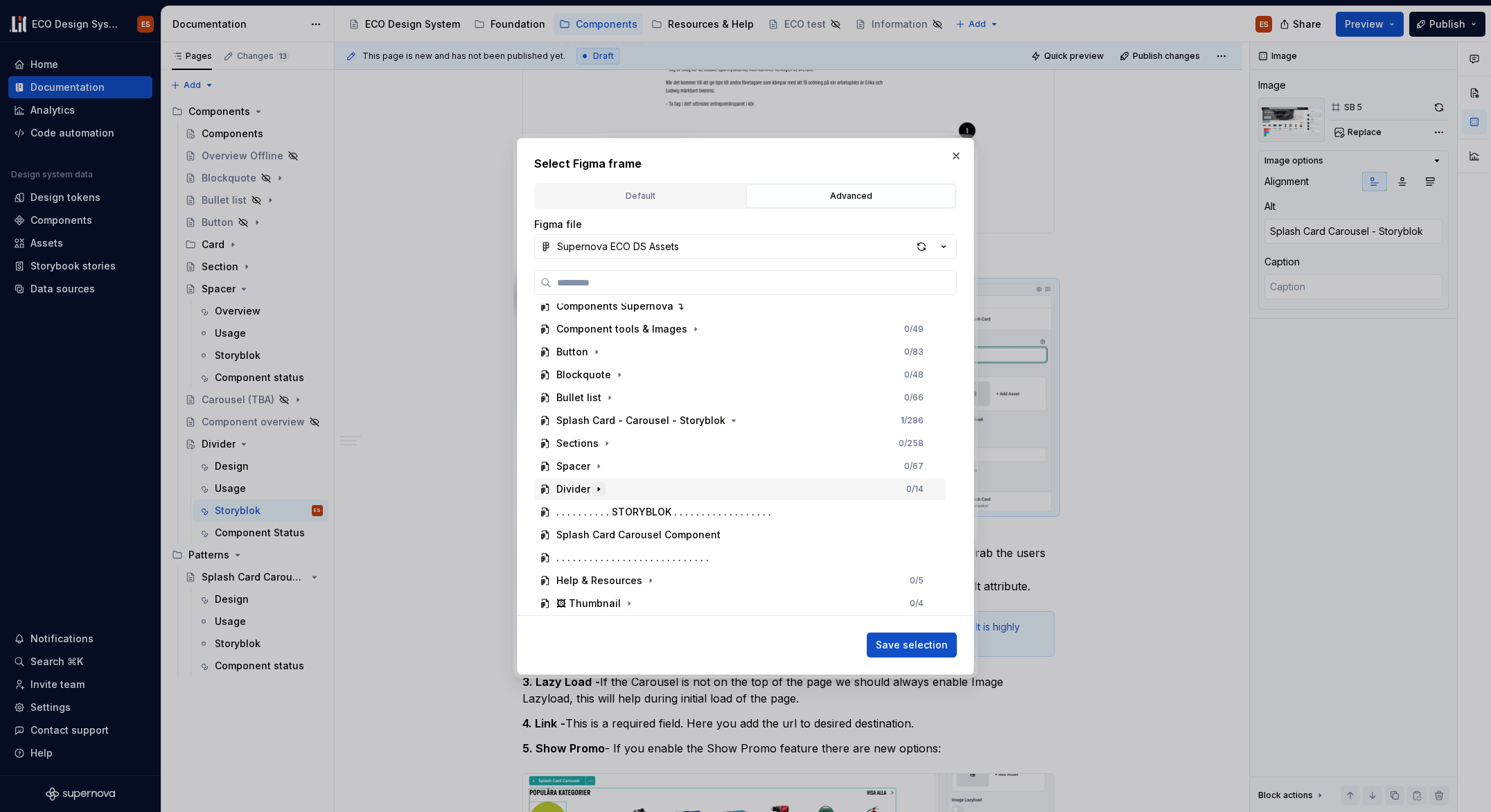
click at [595, 491] on icon "button" at bounding box center [599, 489] width 11 height 11
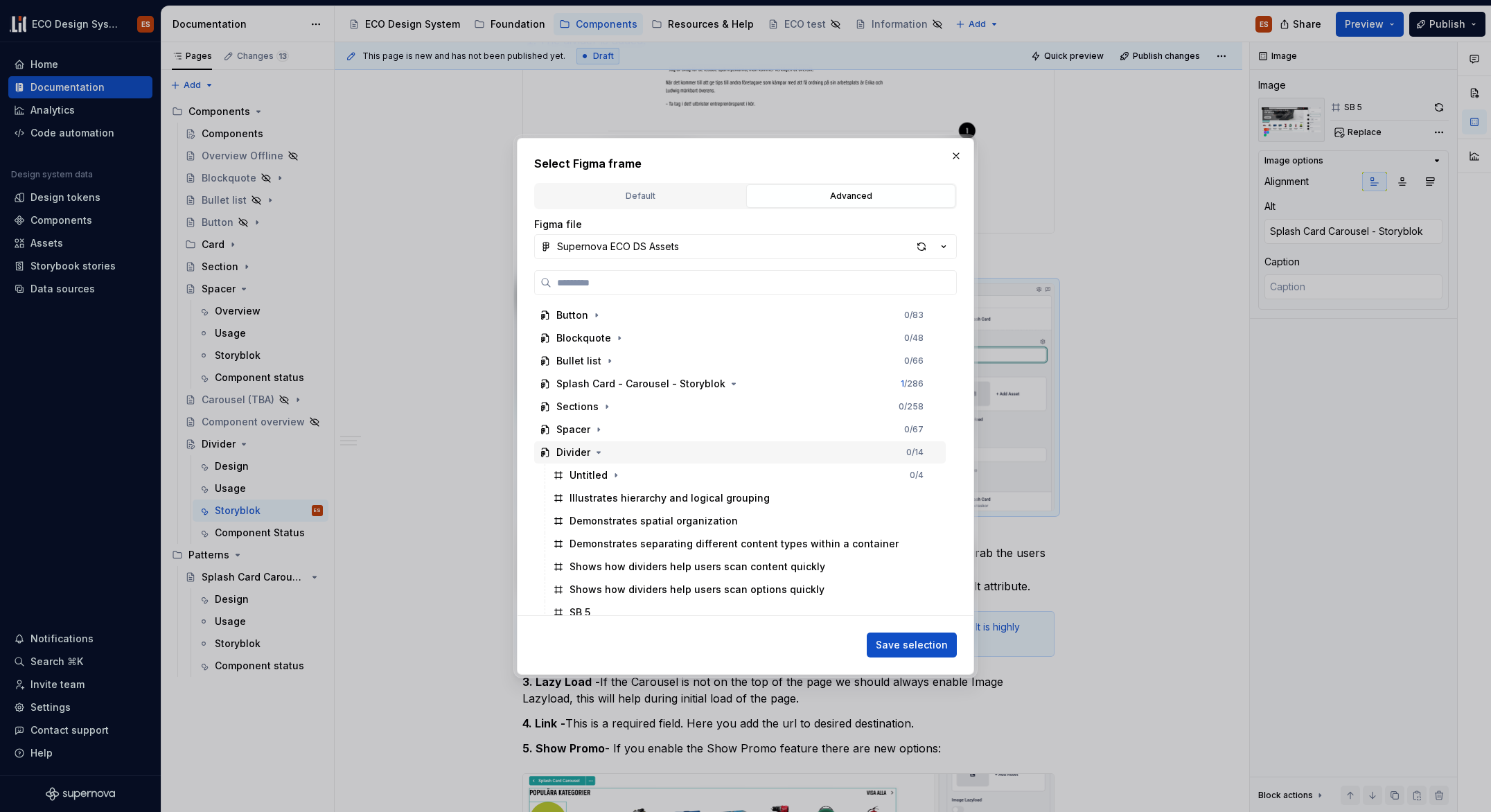
scroll to position [579, 0]
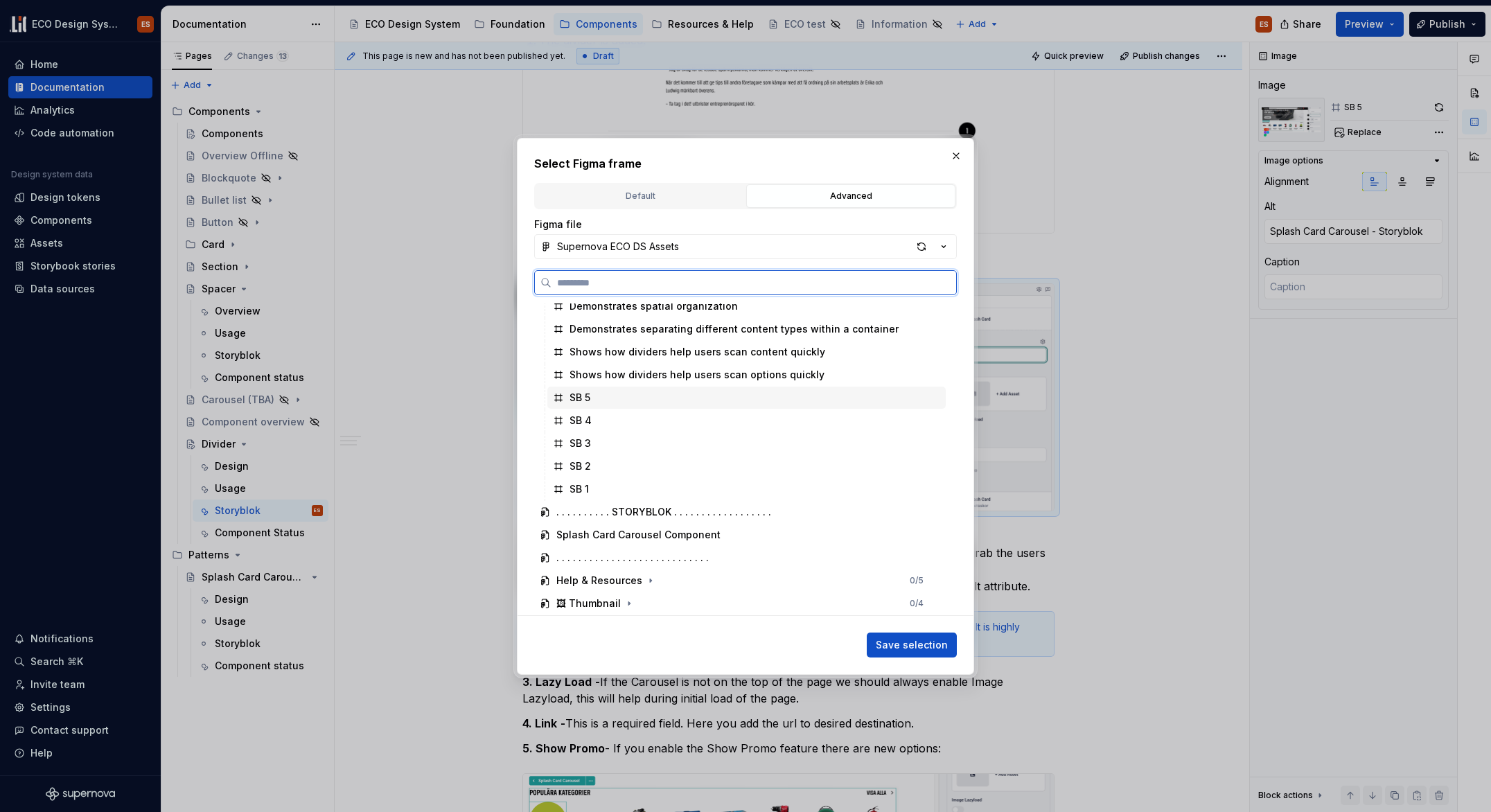
click at [583, 401] on div "SB 5" at bounding box center [580, 397] width 21 height 14
click at [924, 645] on span "Save selection" at bounding box center [911, 644] width 72 height 14
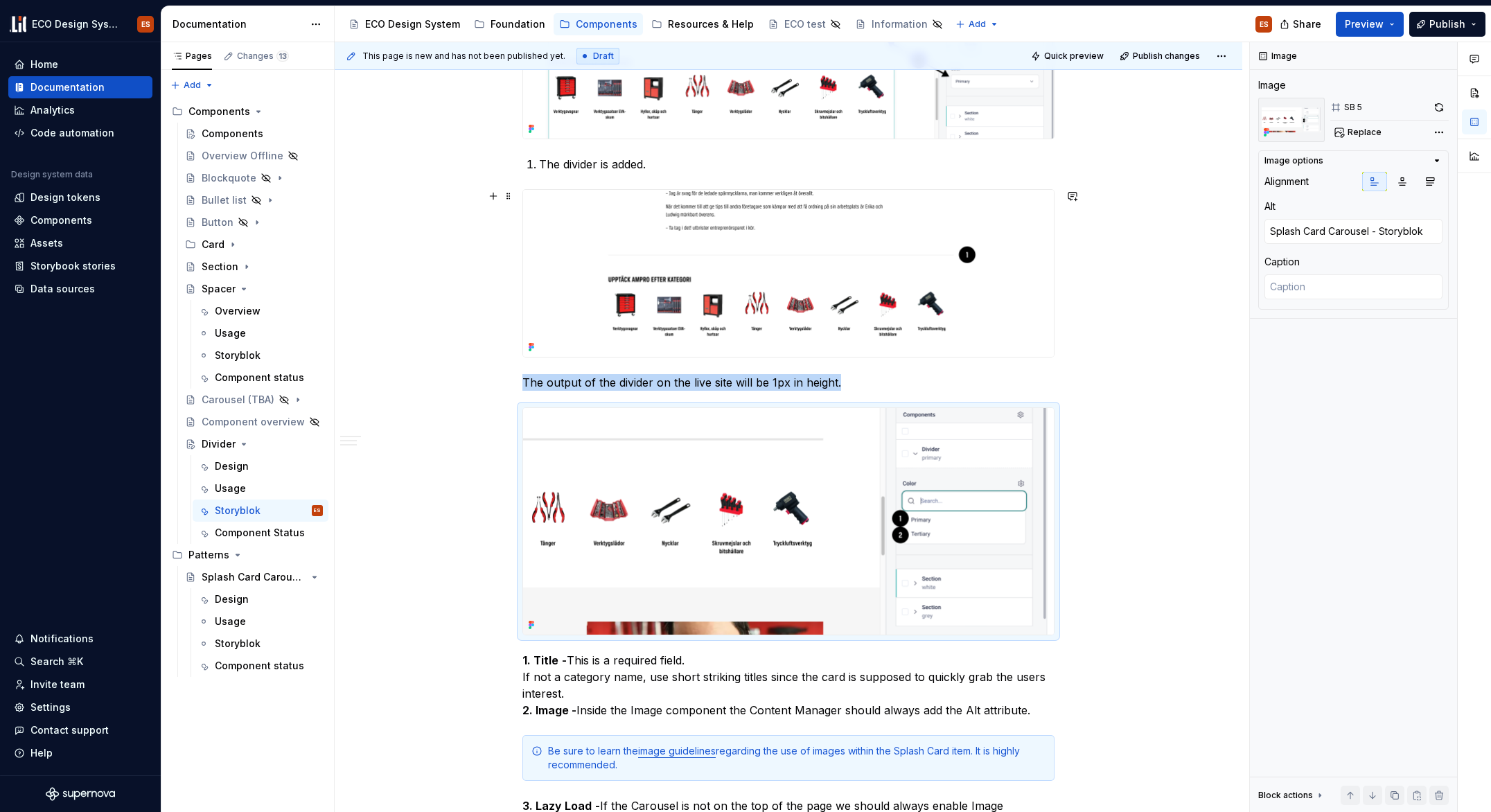
scroll to position [1330, 0]
click at [1062, 359] on div "This page is new and has not been published yet. Draft Quick preview Publish ch…" at bounding box center [791, 428] width 915 height 770
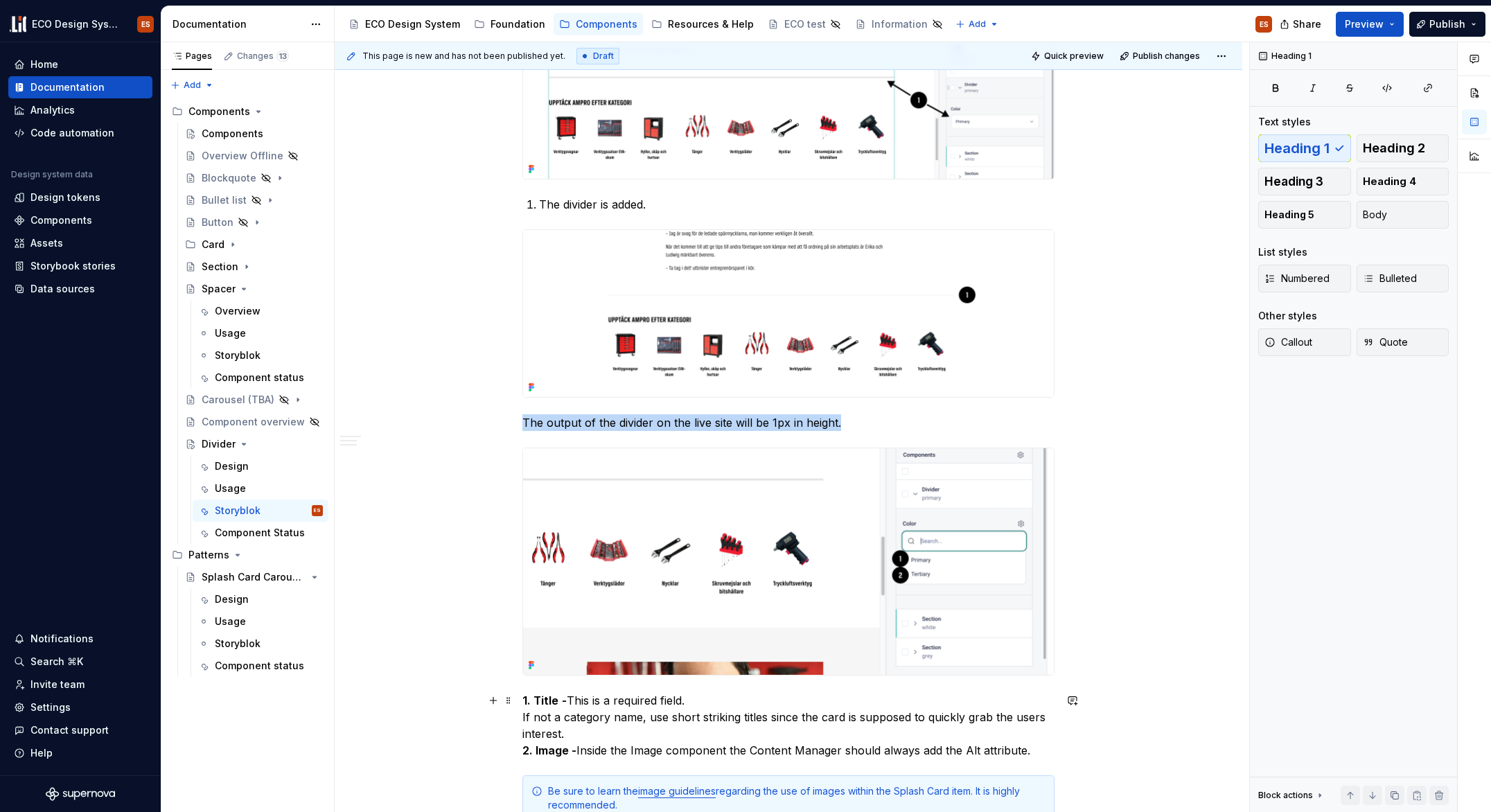
scroll to position [1291, 0]
click at [523, 422] on p "The output of the divider on the live site will be 1px in height." at bounding box center [789, 423] width 532 height 16
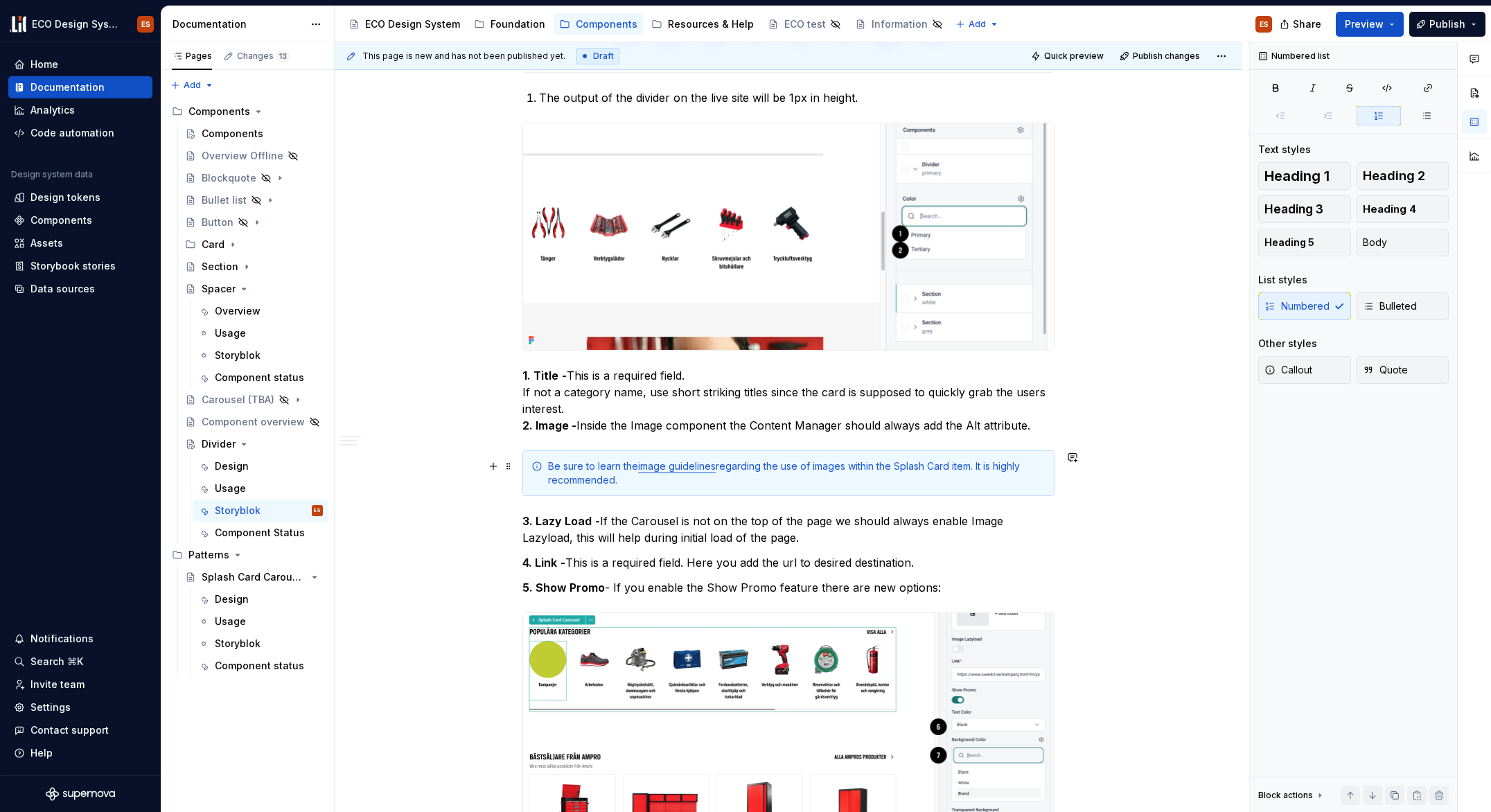
scroll to position [1619, 0]
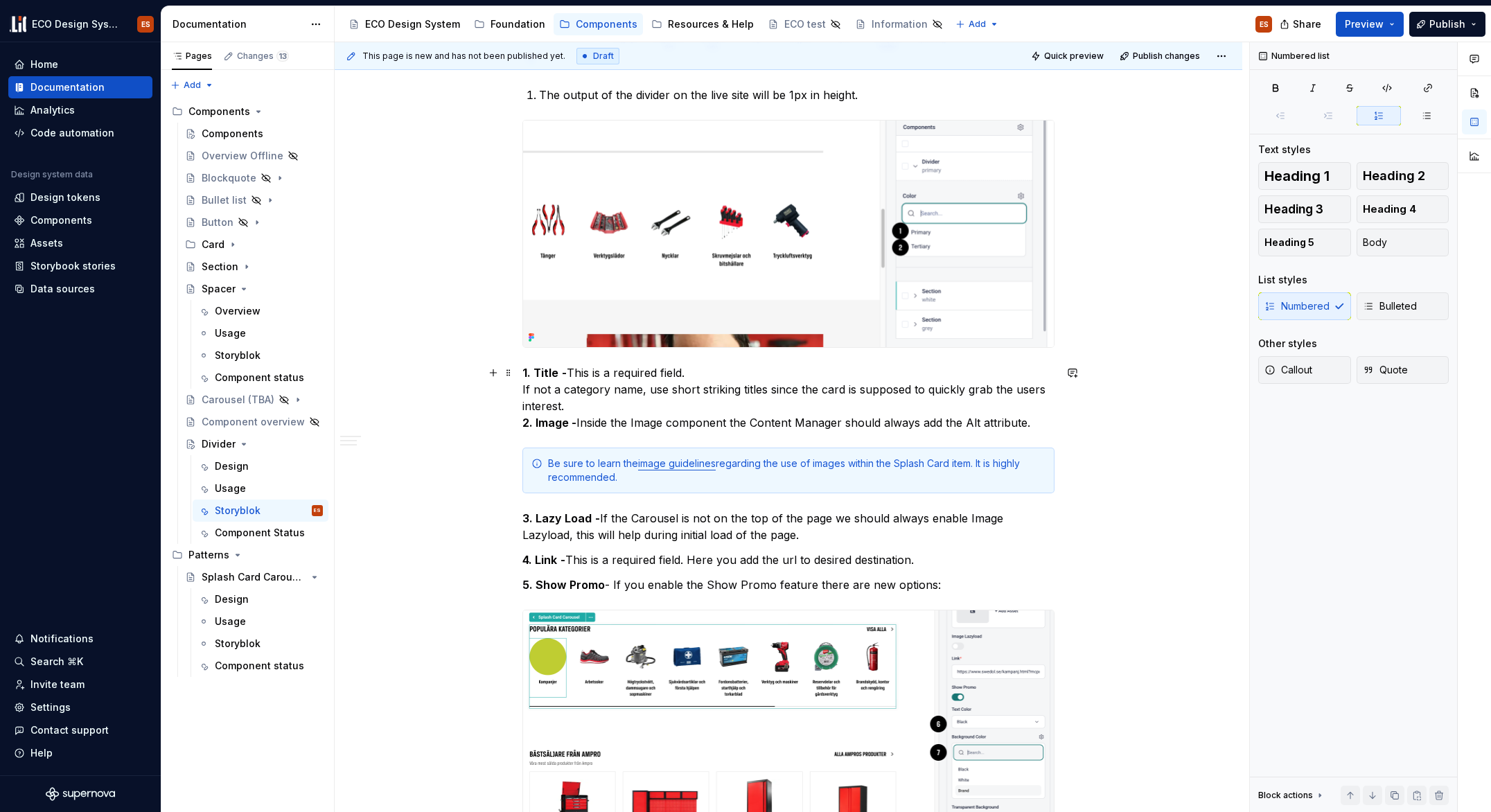
click at [547, 391] on p "1. Title - This is a required field. If not a category name, use short striking…" at bounding box center [789, 397] width 532 height 66
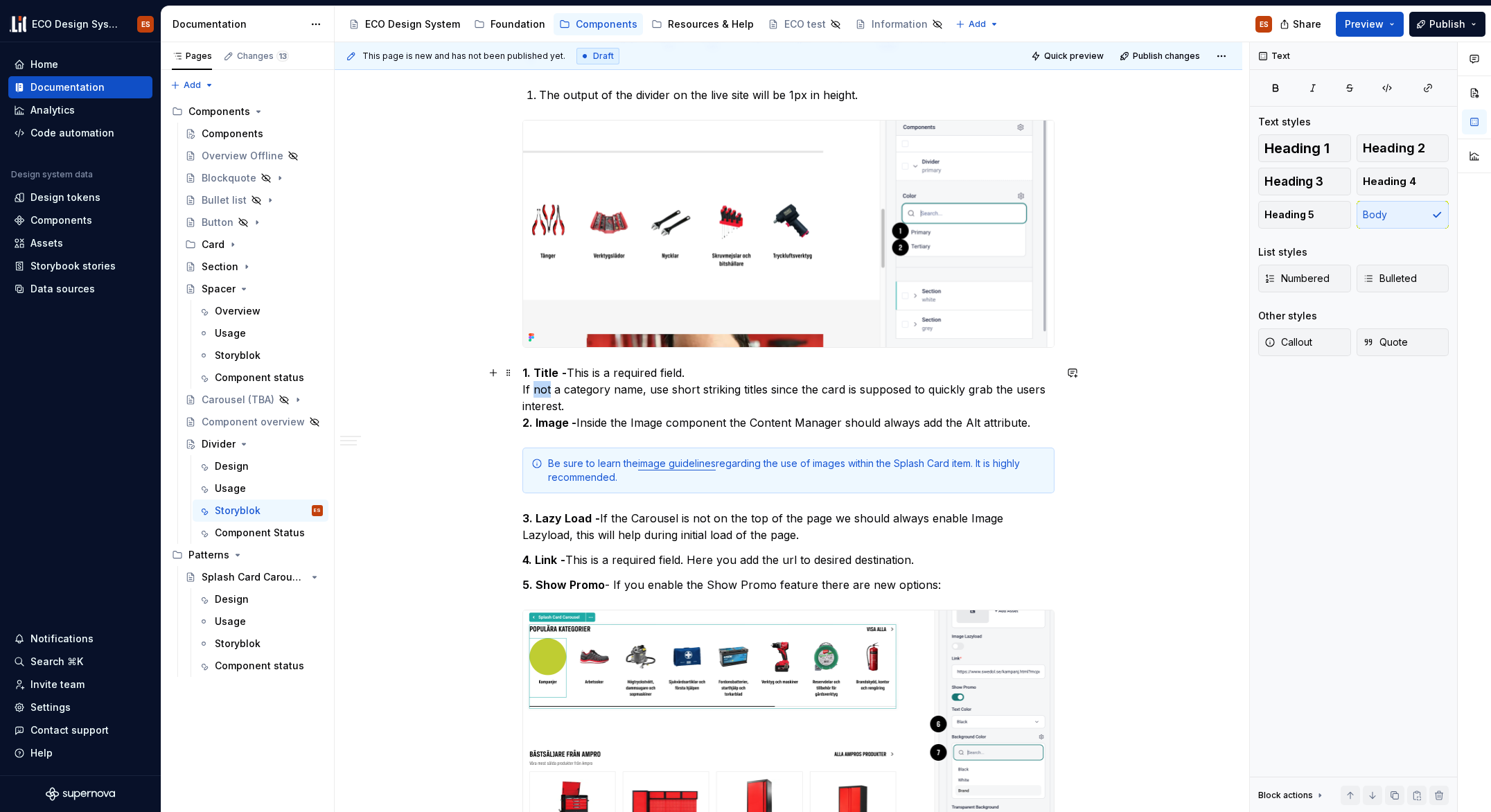
click at [547, 391] on p "1. Title - This is a required field. If not a category name, use short striking…" at bounding box center [789, 397] width 532 height 66
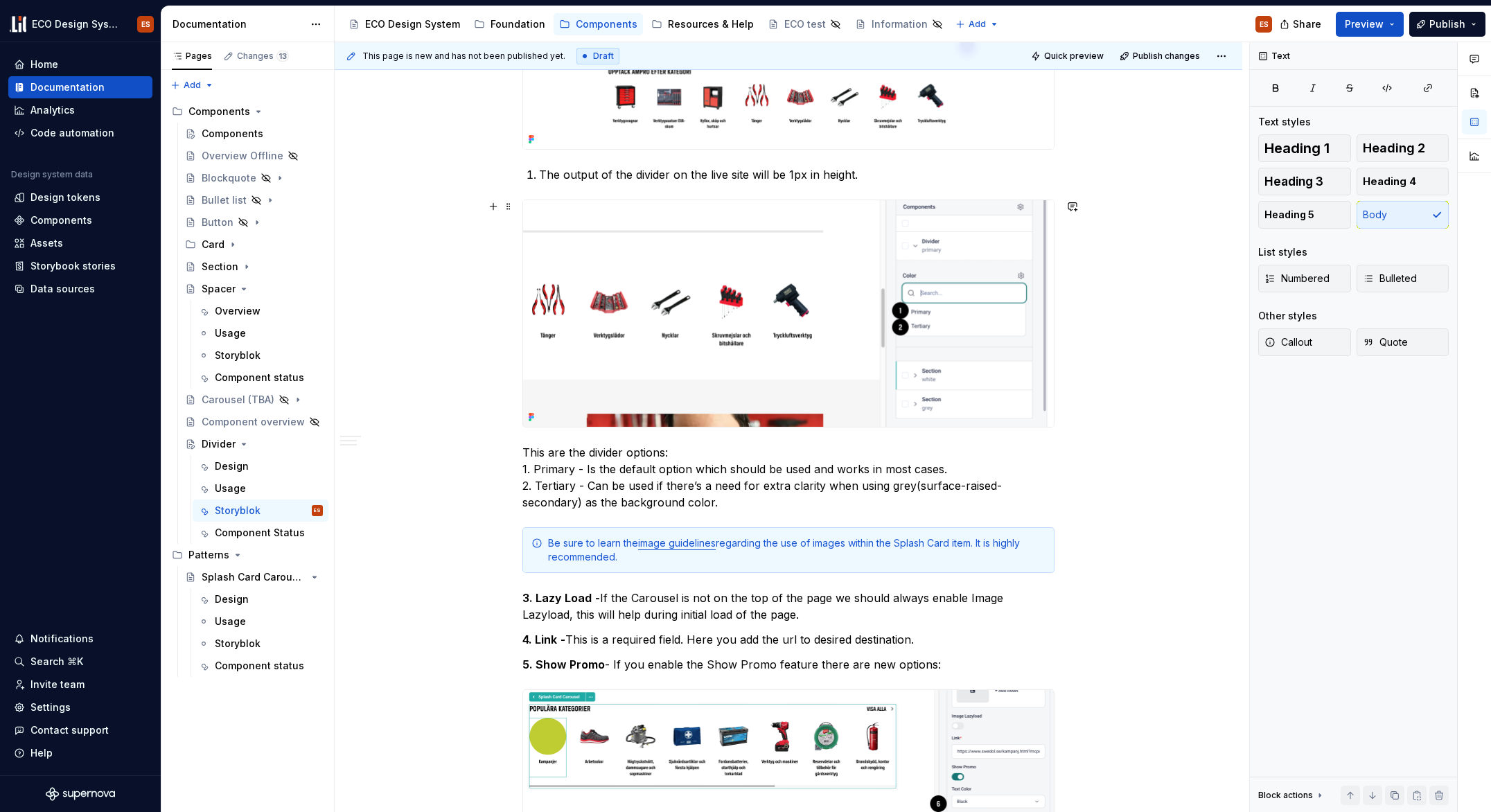
scroll to position [1515, 0]
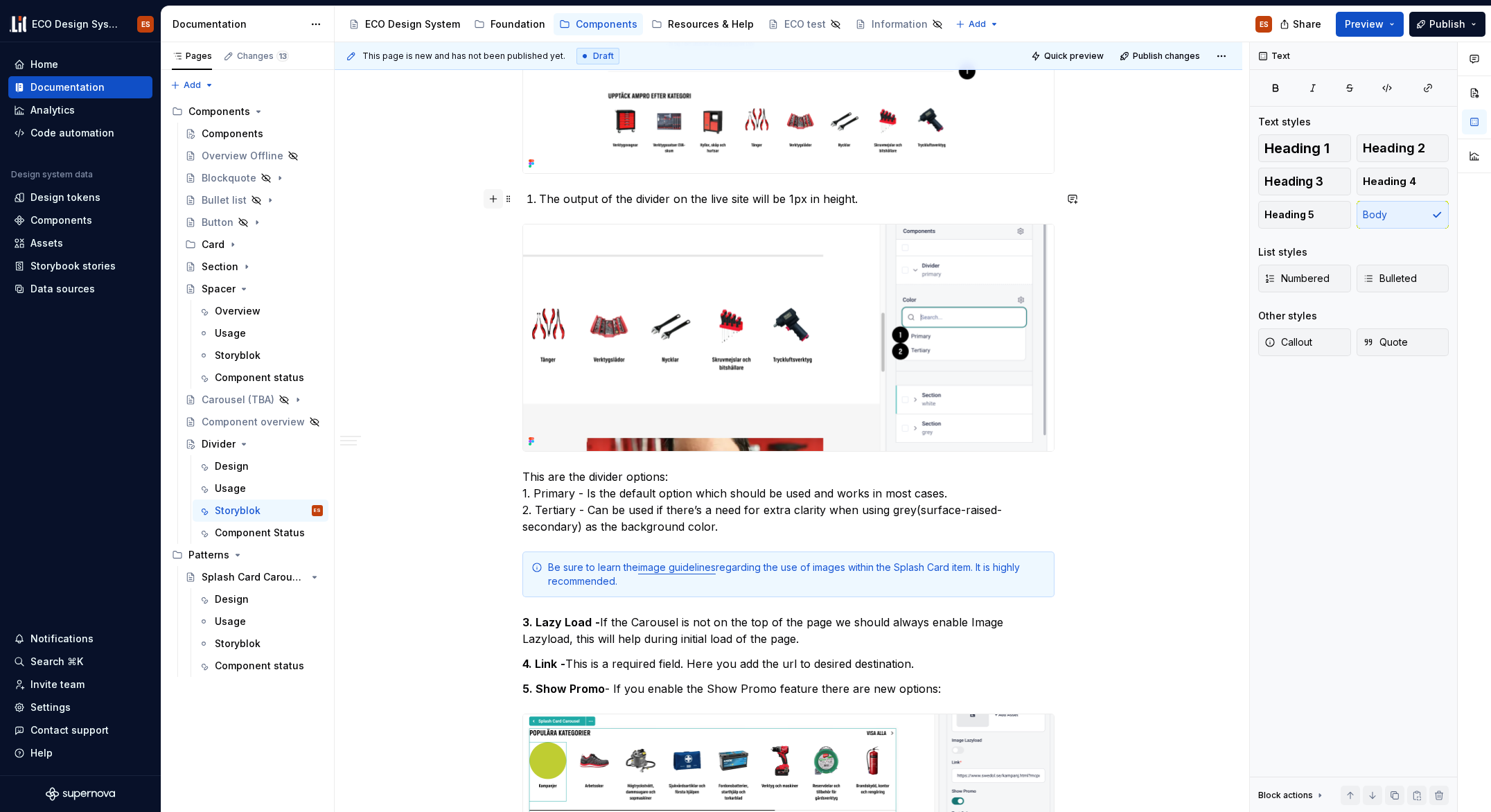
click at [496, 200] on button "button" at bounding box center [492, 198] width 19 height 19
click at [827, 458] on div "Divider widget The Divider is available as a widget to use in the admin tool St…" at bounding box center [789, 496] width 532 height 3441
click at [493, 232] on button "button" at bounding box center [492, 230] width 19 height 19
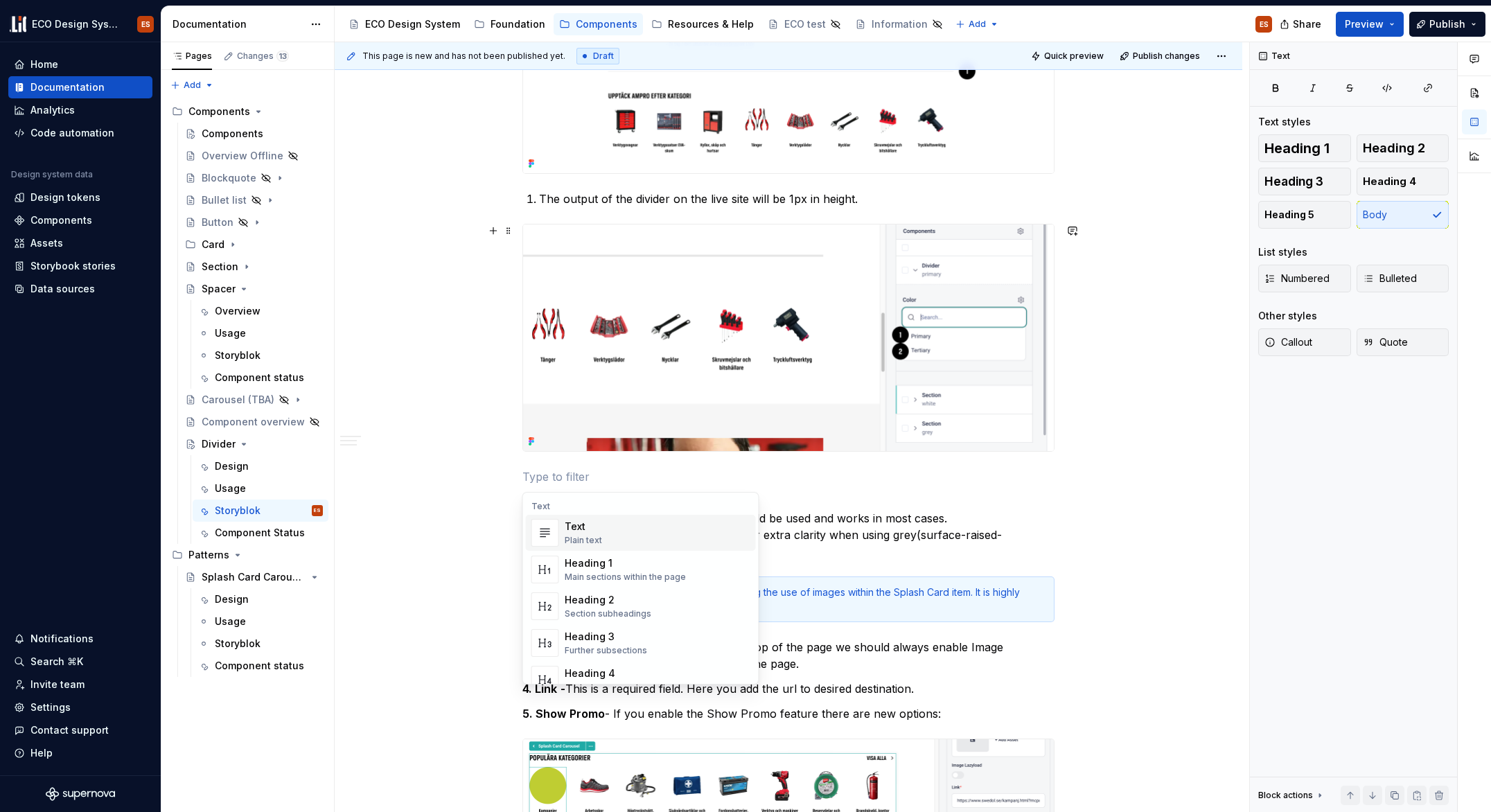
click at [489, 488] on div "Divider widget The Divider is available as a widget to use in the admin tool St…" at bounding box center [788, 622] width 908 height 3760
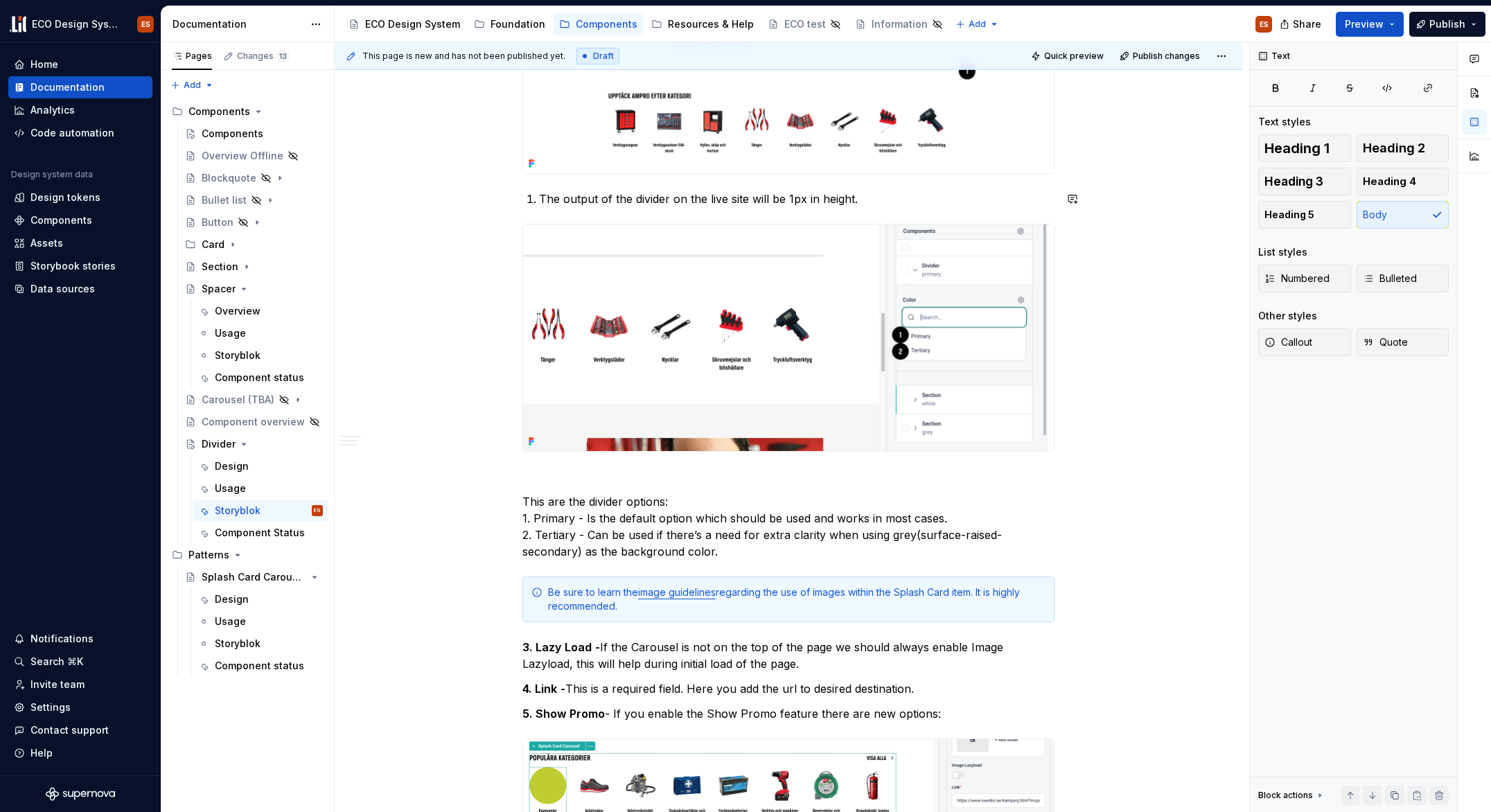
drag, startPoint x: 507, startPoint y: 476, endPoint x: 530, endPoint y: 217, distance: 260.0
click at [511, 478] on span at bounding box center [509, 476] width 11 height 19
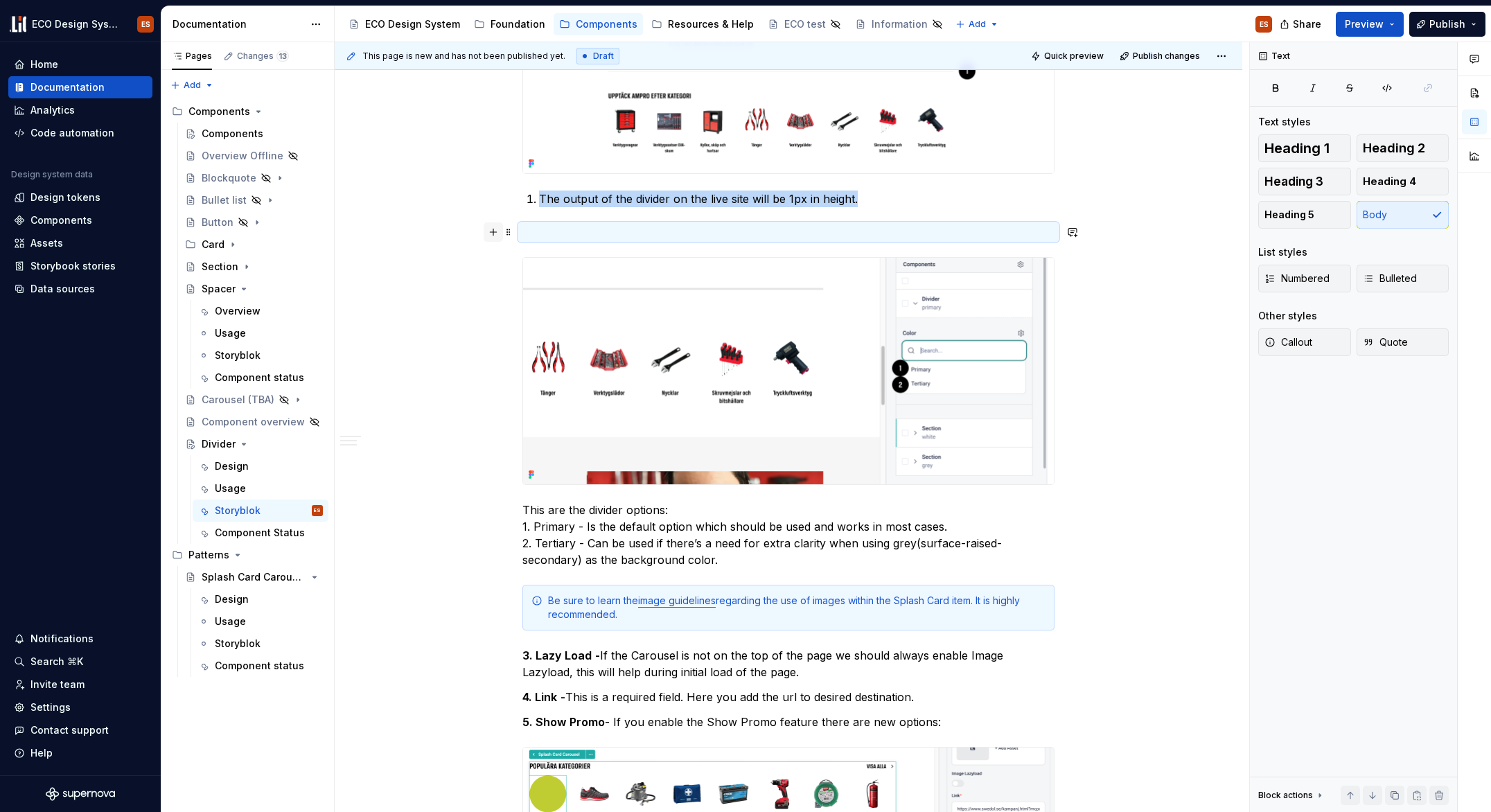
click at [495, 236] on button "button" at bounding box center [492, 232] width 19 height 19
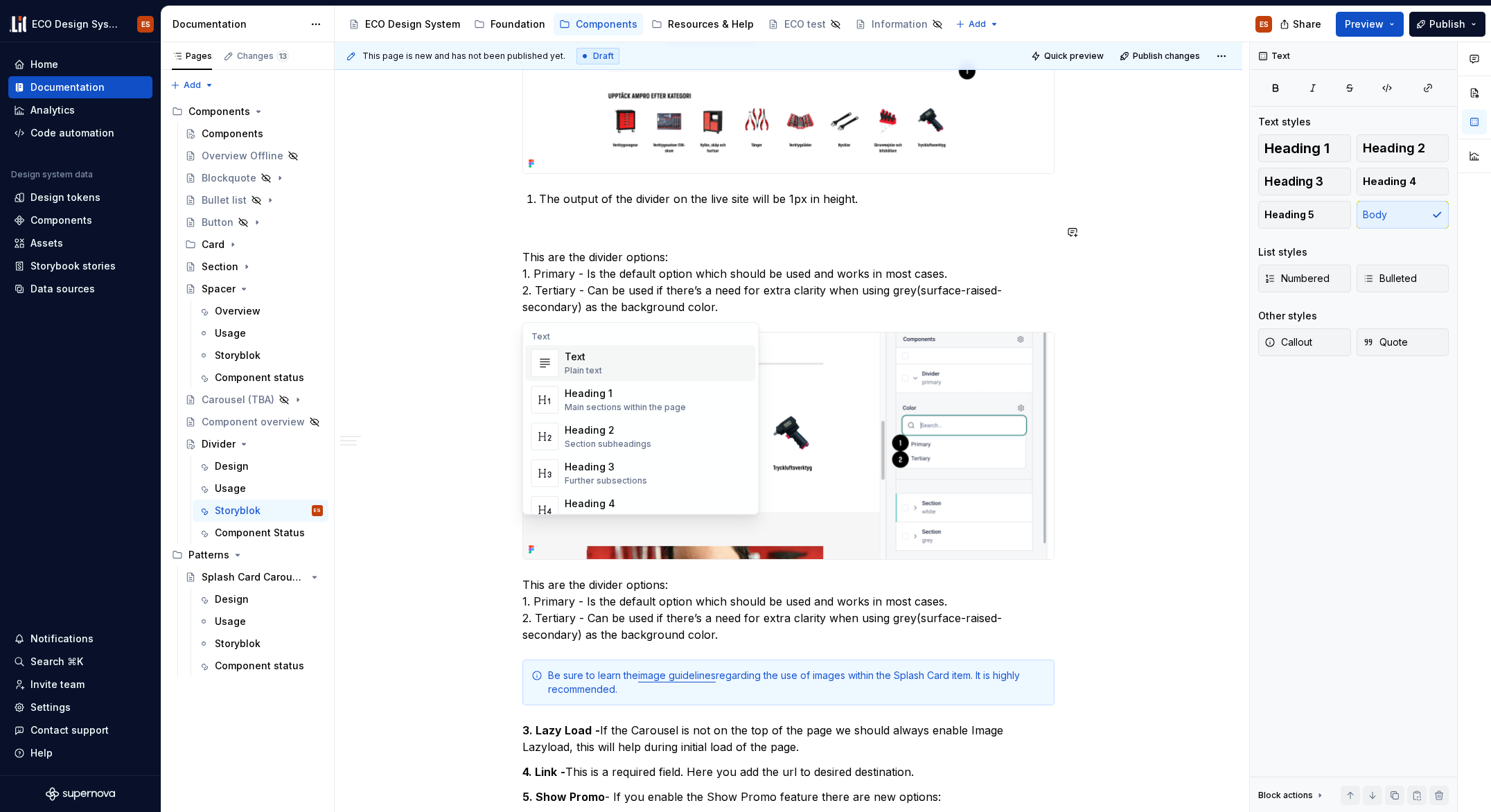
click at [1115, 340] on div "Divider widget The Divider is available as a widget to use in the admin tool St…" at bounding box center [788, 663] width 908 height 3843
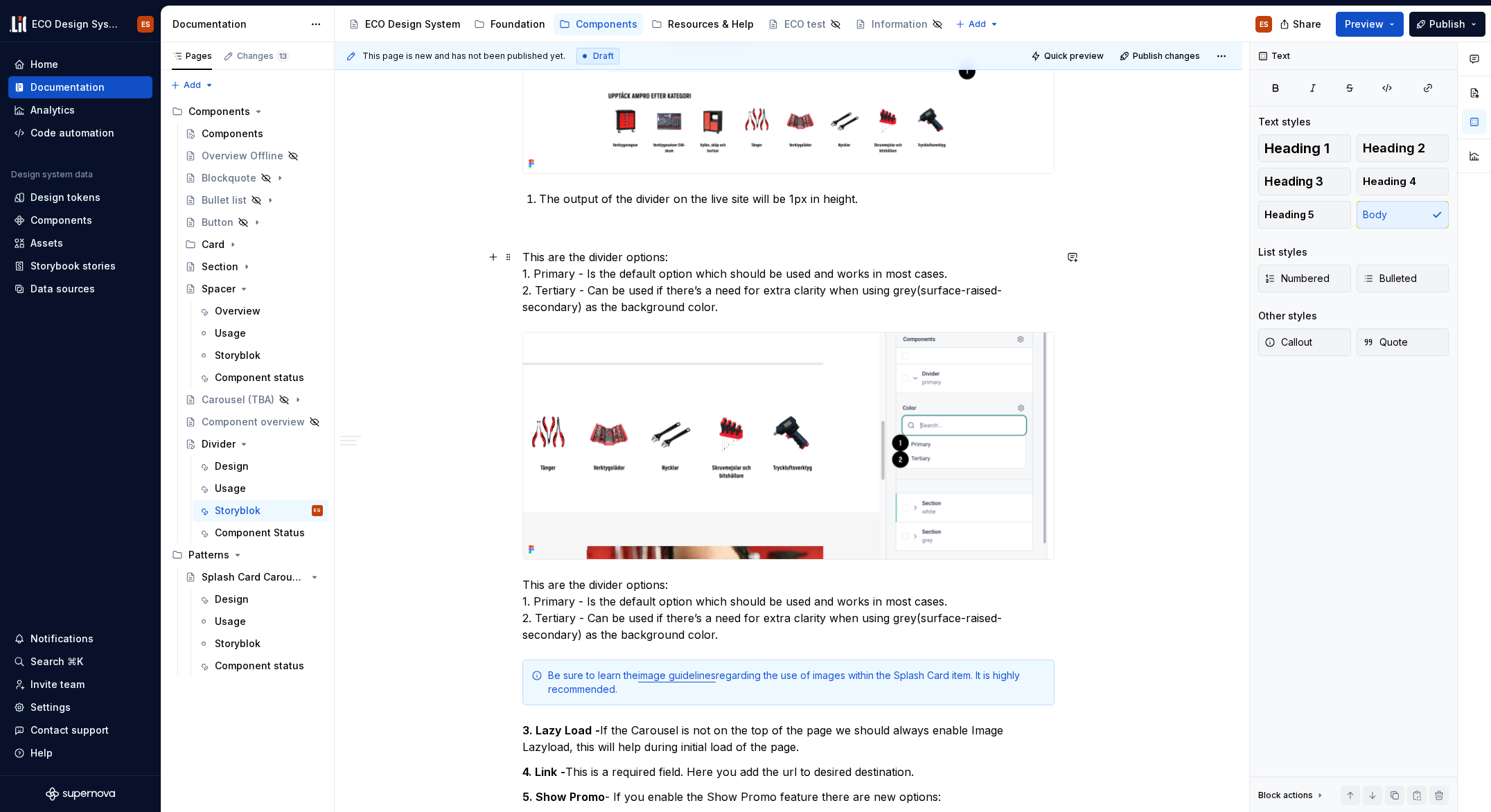
click at [536, 277] on p "This are the divider options: 1. Primary - Is the default option which should b…" at bounding box center [789, 282] width 532 height 66
click at [1304, 276] on span "Numbered" at bounding box center [1297, 278] width 65 height 14
click at [523, 272] on p "This are the divider options: 1. Primary - Is the default option which should b…" at bounding box center [789, 282] width 532 height 66
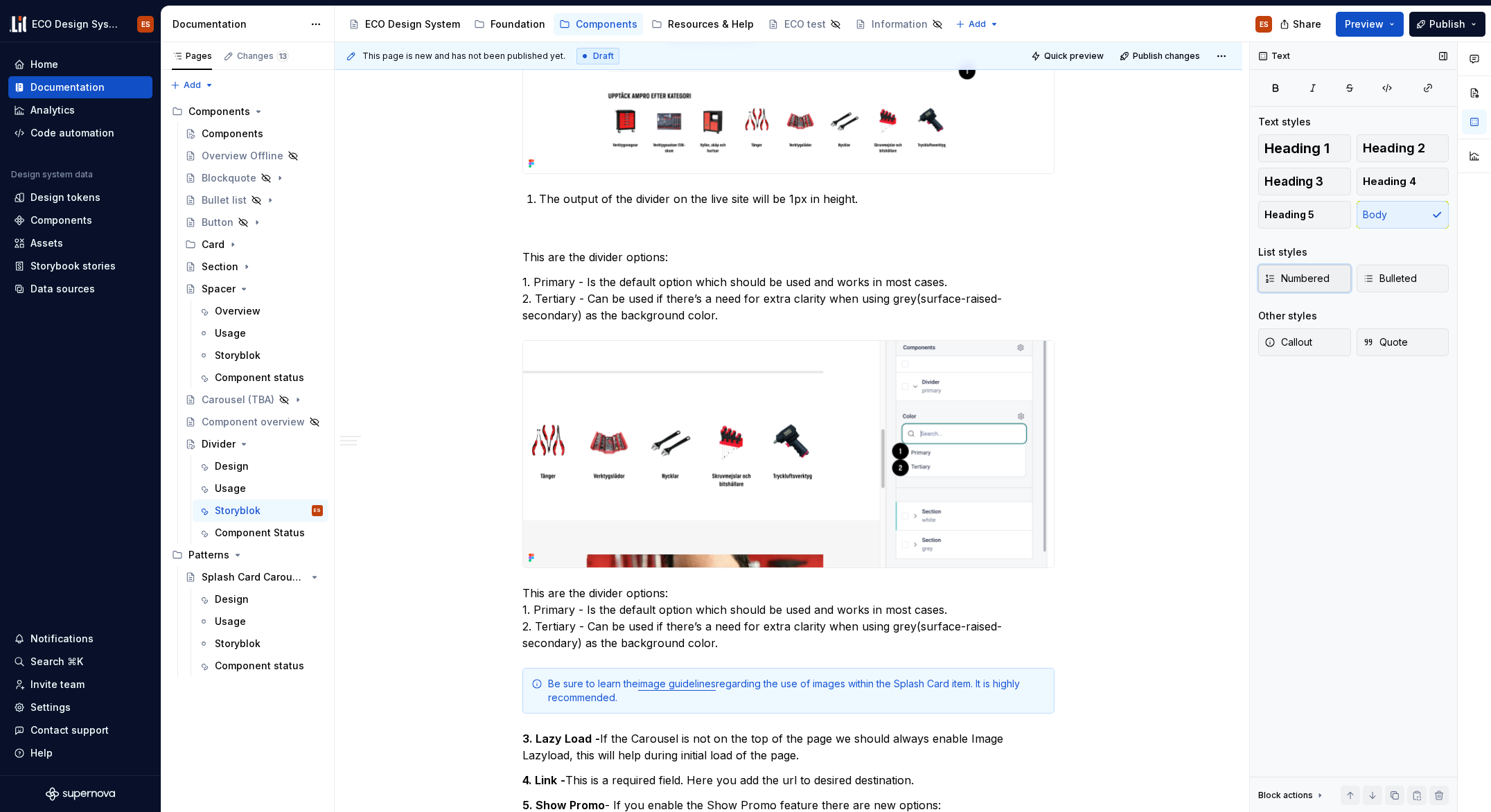
click at [1286, 282] on span "Numbered" at bounding box center [1297, 278] width 65 height 14
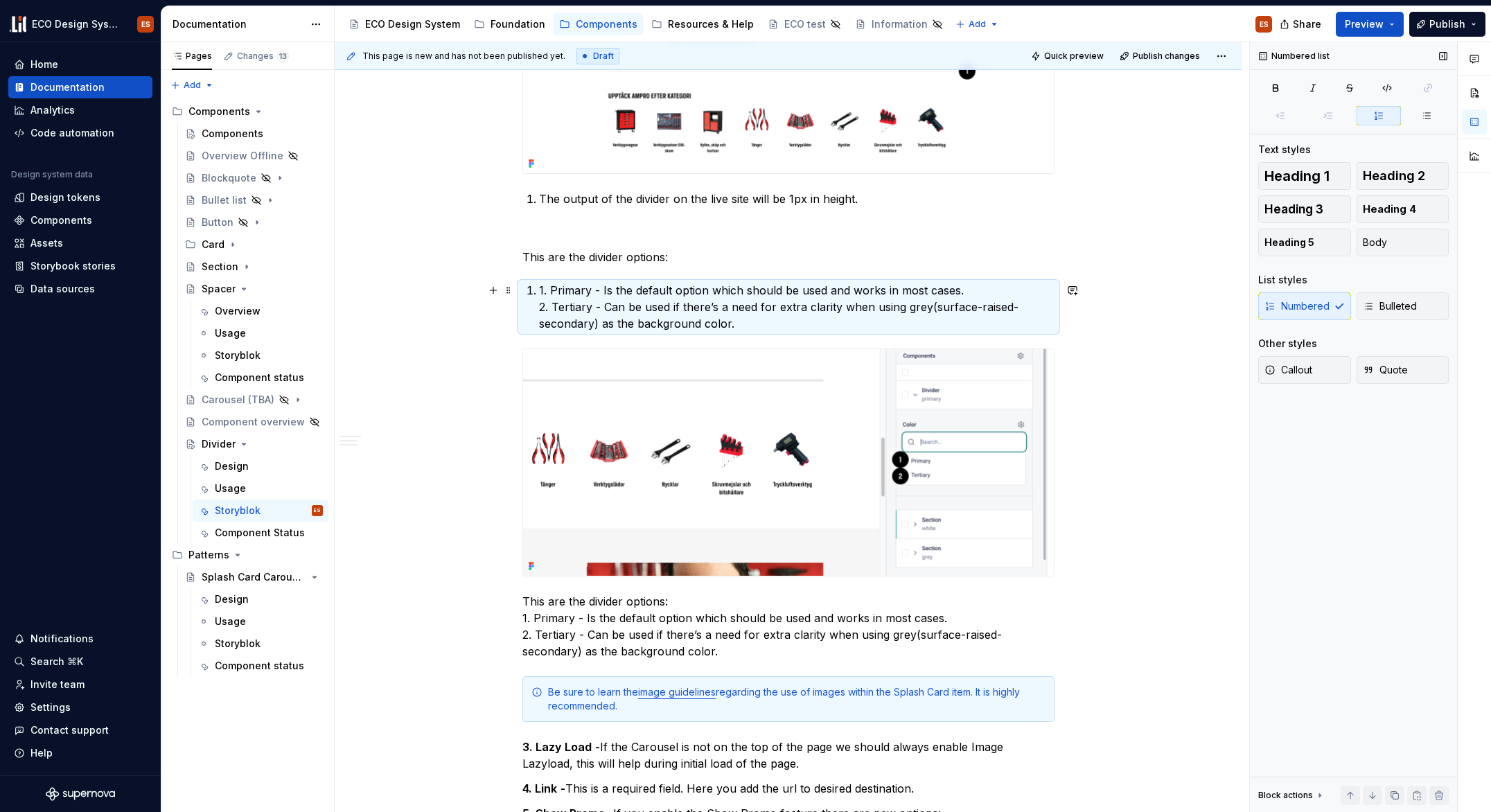
click at [539, 288] on p "1. Primary - Is the default option which should be used and works in most cases…" at bounding box center [796, 306] width 515 height 50
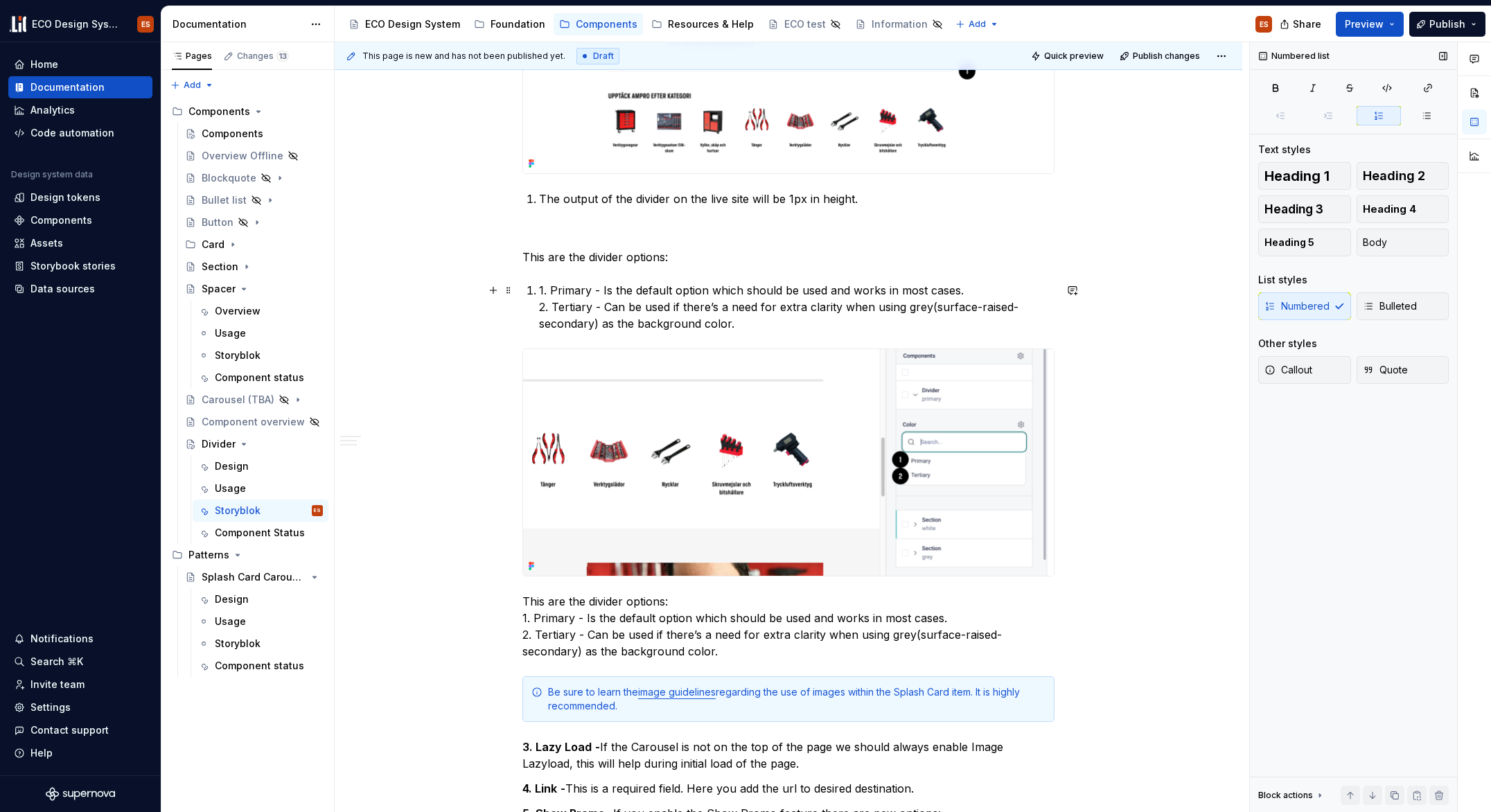
click at [538, 308] on div "Divider widget The Divider is available as a widget to use in the admin tool St…" at bounding box center [789, 559] width 532 height 3566
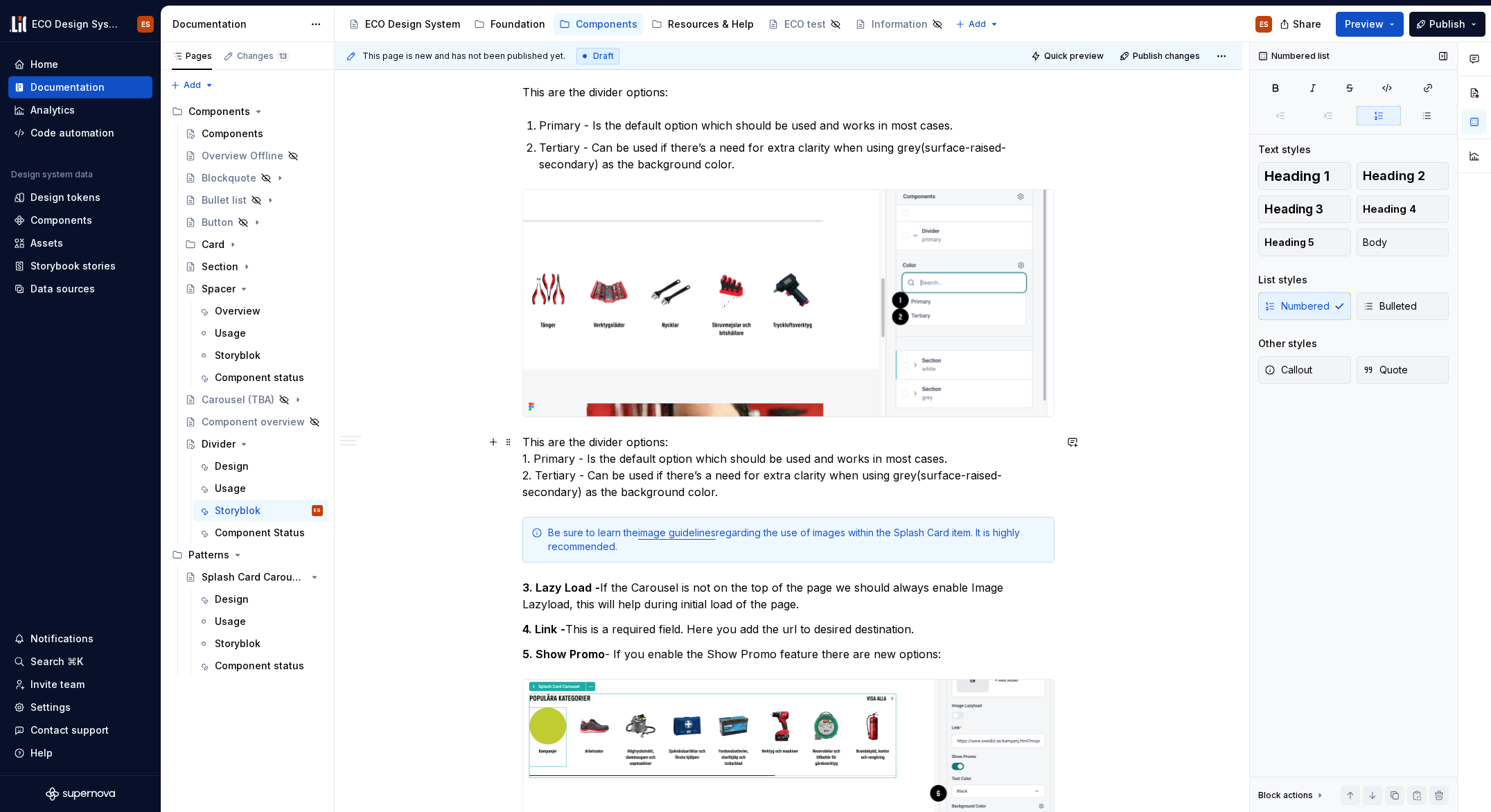
scroll to position [1736, 0]
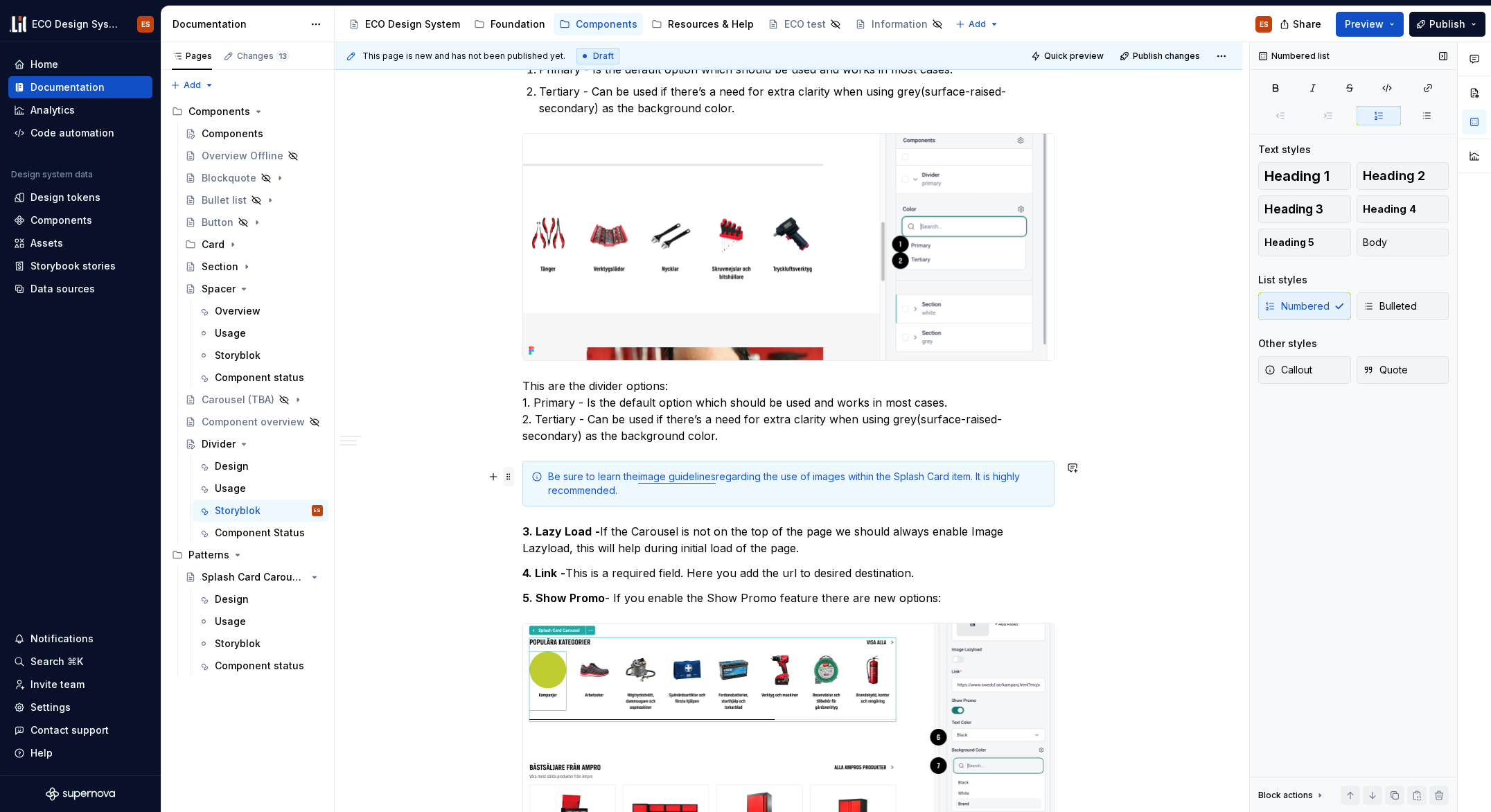
click at [510, 475] on span at bounding box center [509, 476] width 11 height 19
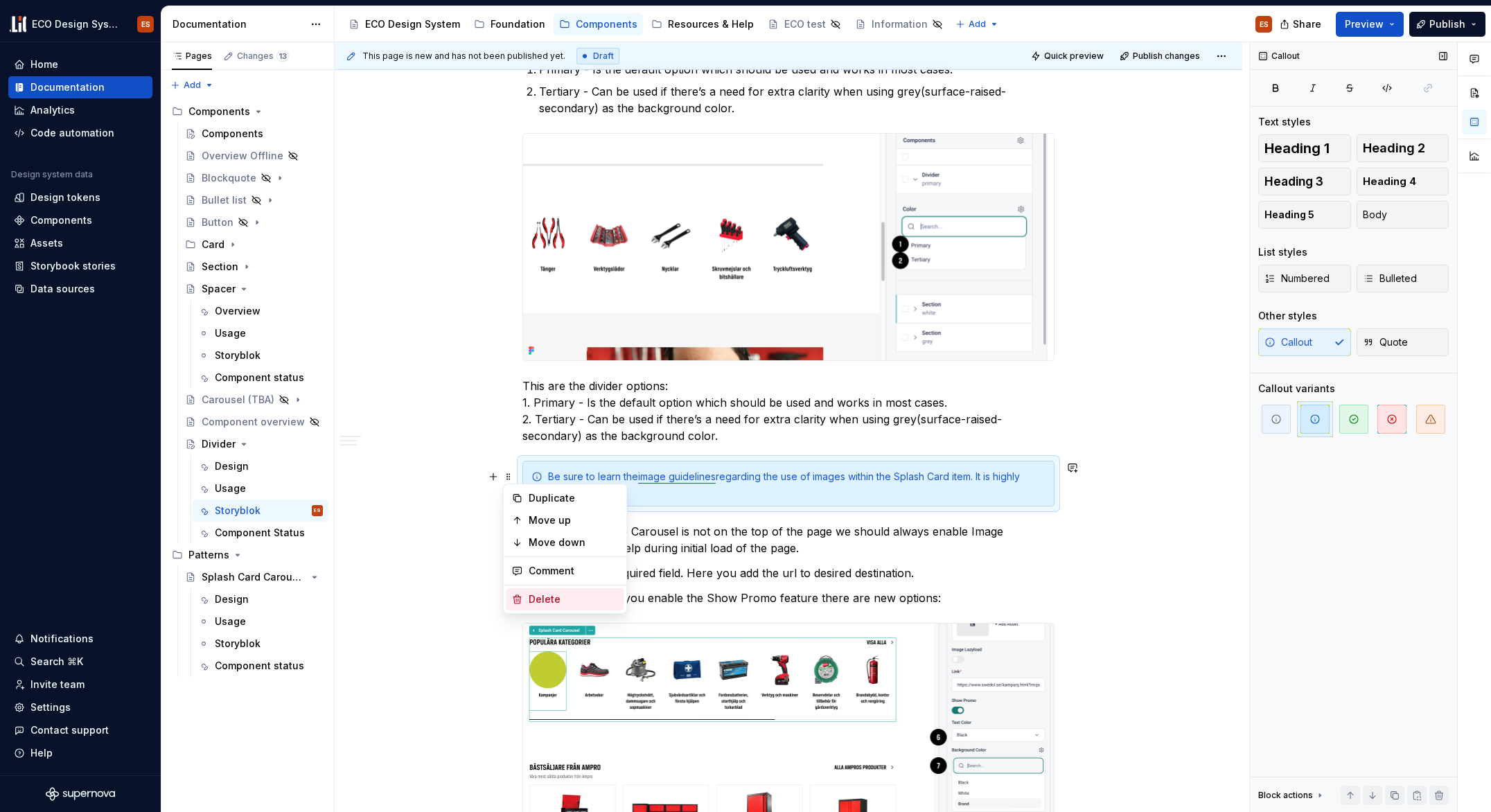
click at [559, 597] on div "Delete" at bounding box center [573, 599] width 90 height 14
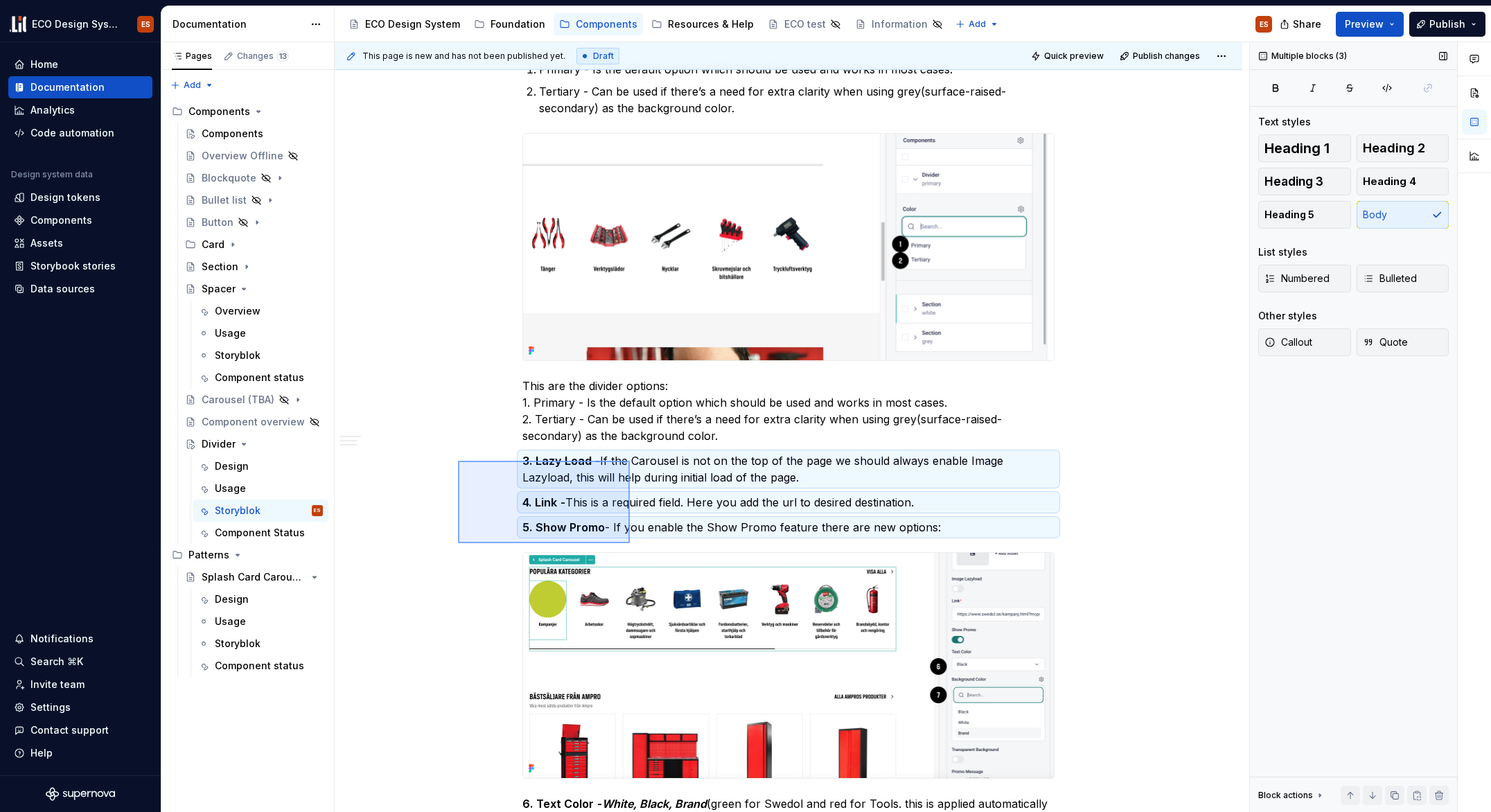
drag, startPoint x: 458, startPoint y: 460, endPoint x: 630, endPoint y: 543, distance: 191.0
click at [630, 543] on div "This page is new and has not been published yet. Draft Quick preview Publish ch…" at bounding box center [791, 428] width 915 height 770
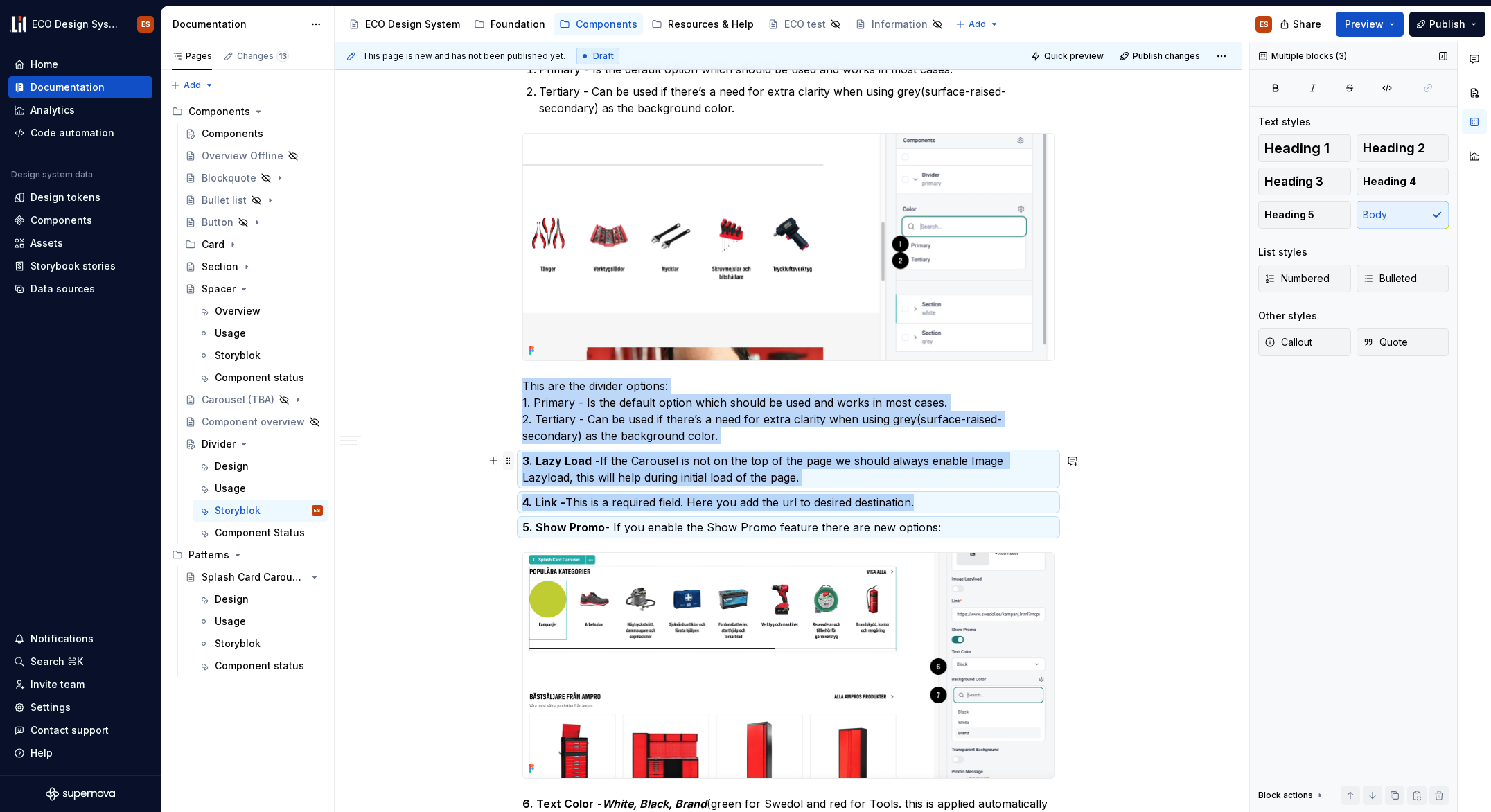
click at [506, 459] on span at bounding box center [509, 460] width 11 height 19
click at [556, 579] on div "Delete" at bounding box center [573, 583] width 90 height 14
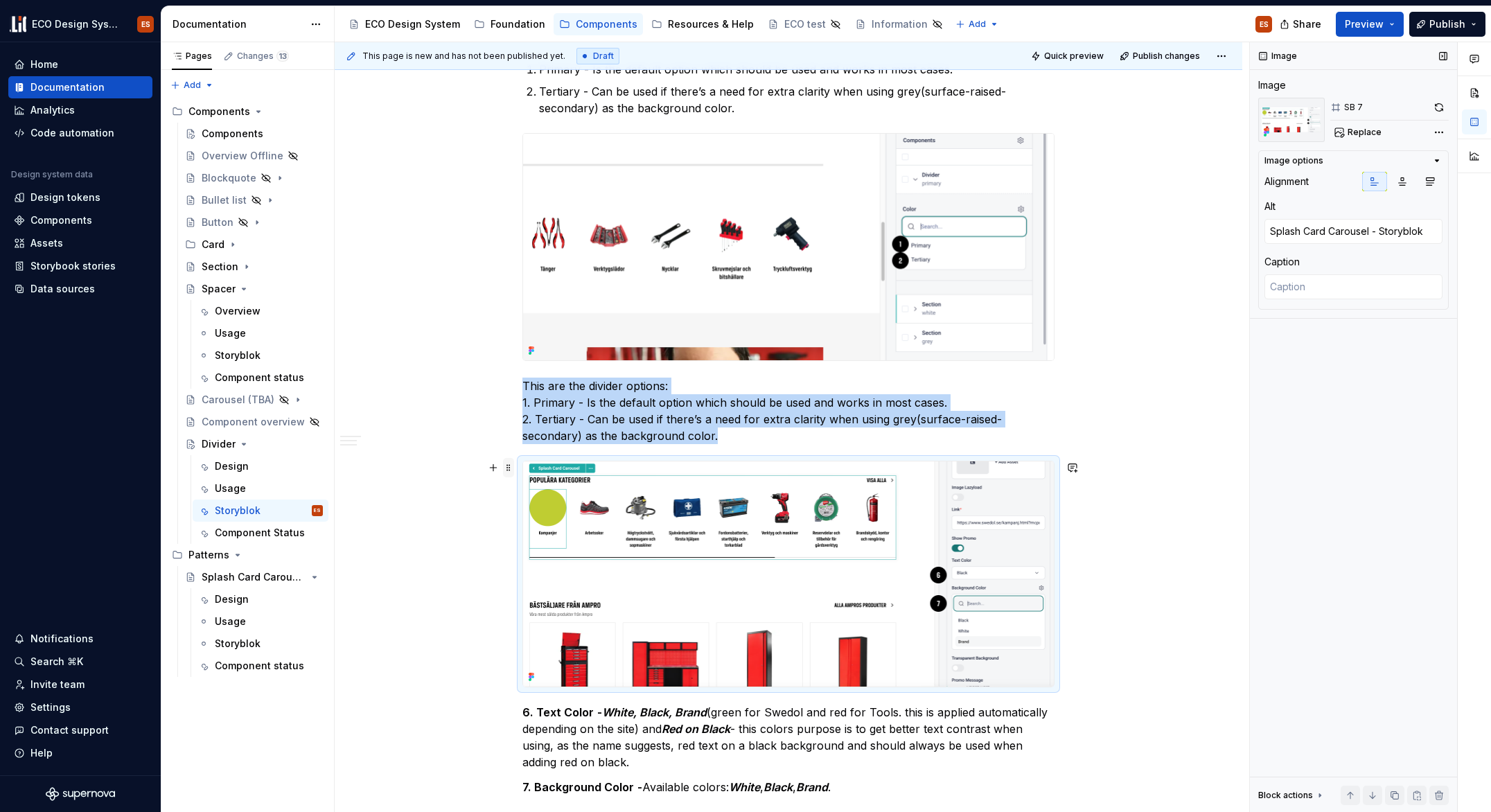
click at [510, 470] on span at bounding box center [509, 467] width 11 height 19
click at [542, 587] on div "Delete" at bounding box center [573, 589] width 90 height 14
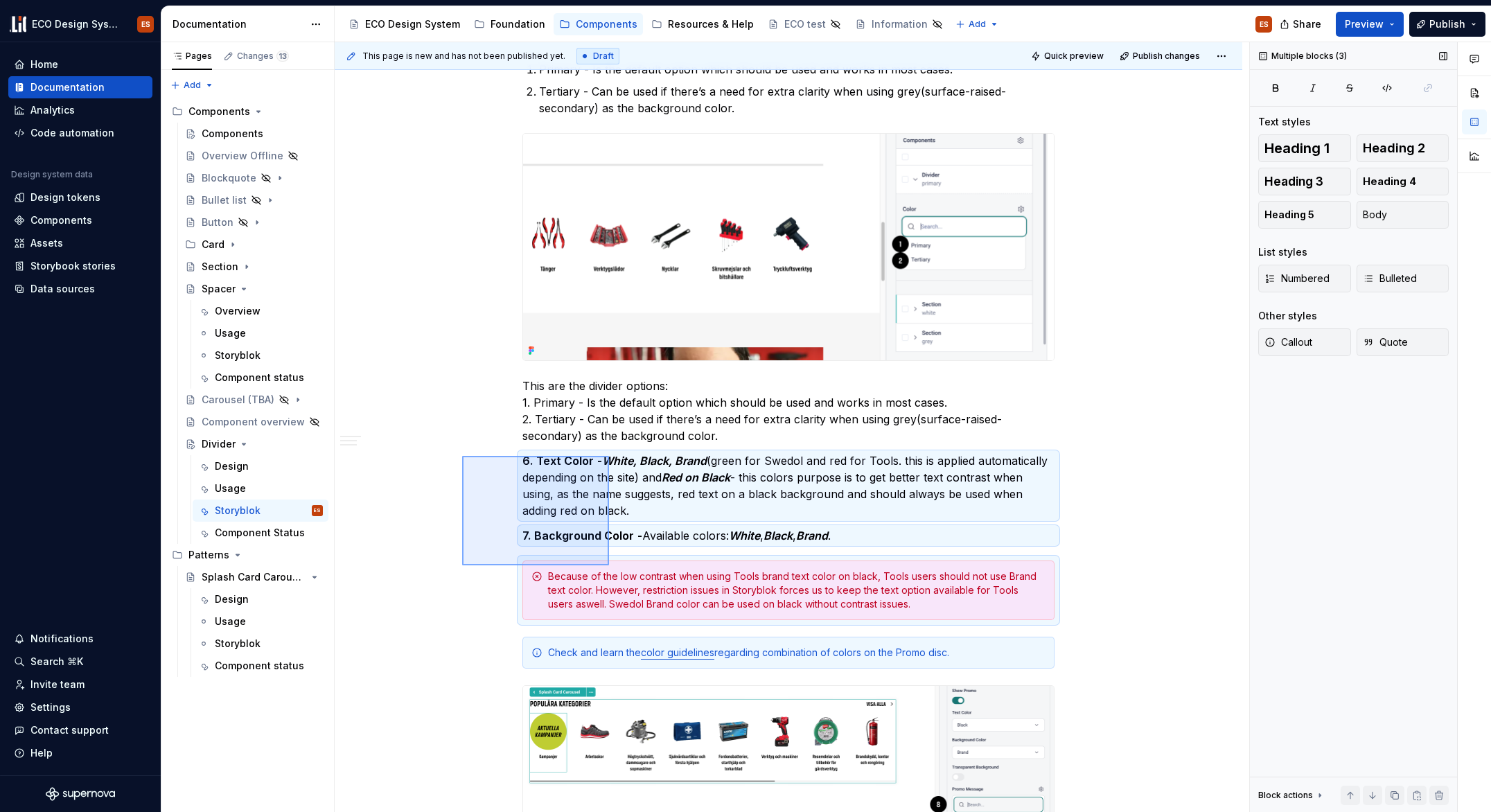
drag, startPoint x: 462, startPoint y: 456, endPoint x: 609, endPoint y: 565, distance: 183.0
click at [609, 565] on div "This page is new and has not been published yet. Draft Quick preview Publish ch…" at bounding box center [791, 428] width 915 height 770
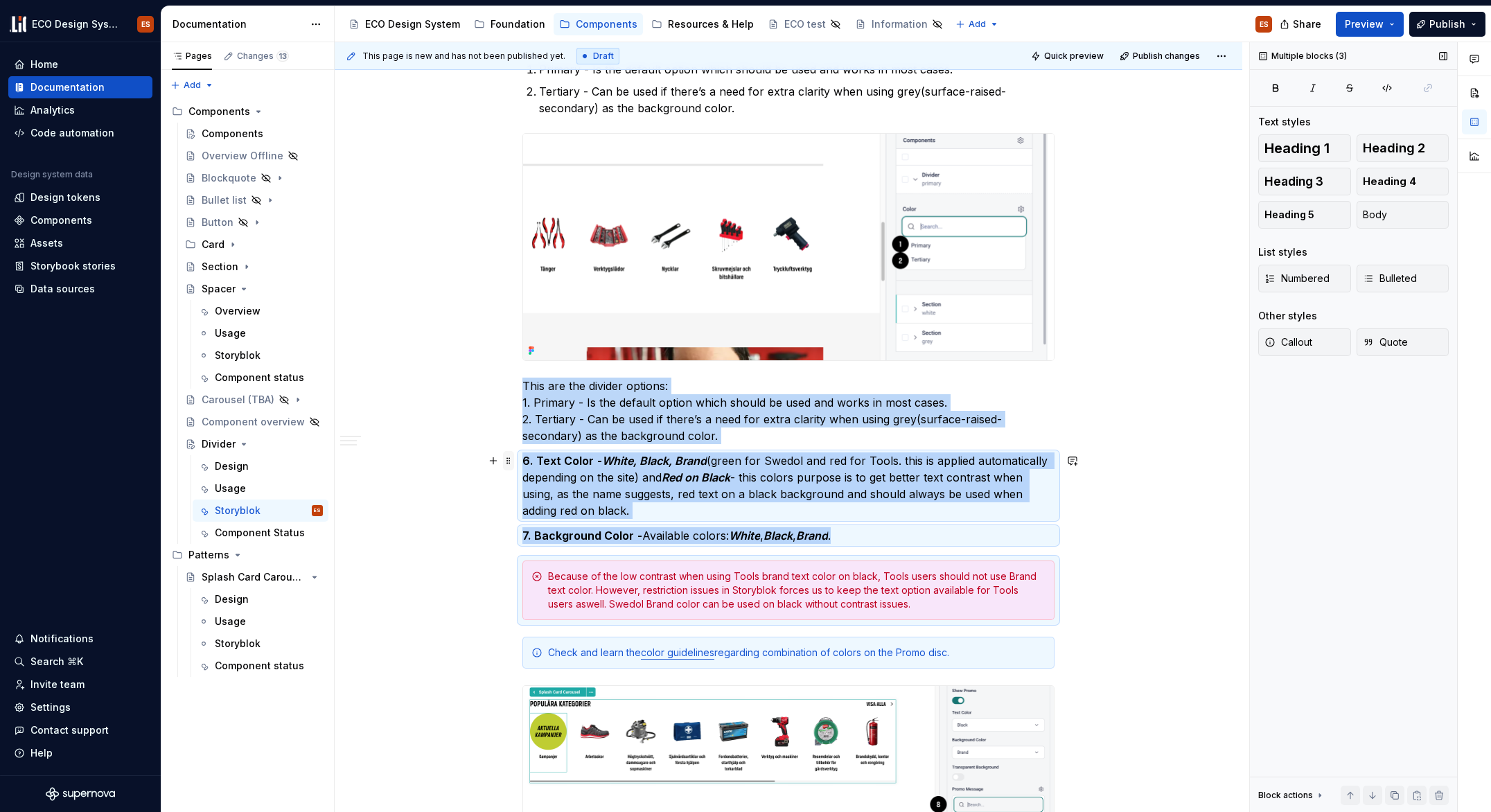
click at [510, 456] on span at bounding box center [509, 460] width 11 height 19
click at [607, 456] on em "White, Black, Brand" at bounding box center [654, 460] width 104 height 14
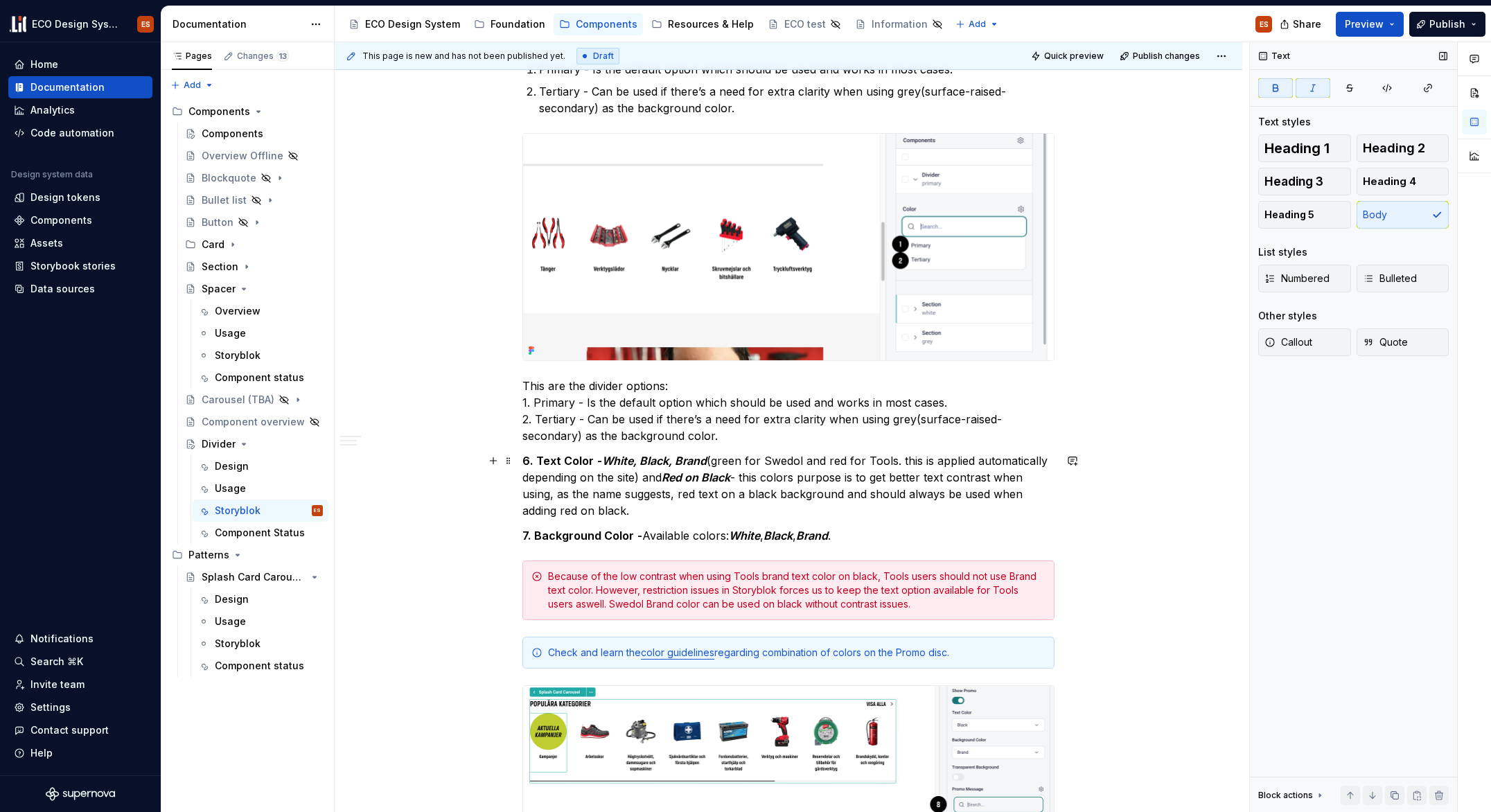
click at [577, 460] on strong "6. Text Color" at bounding box center [558, 460] width 72 height 14
click at [541, 457] on strong "6. Text Color" at bounding box center [558, 460] width 72 height 14
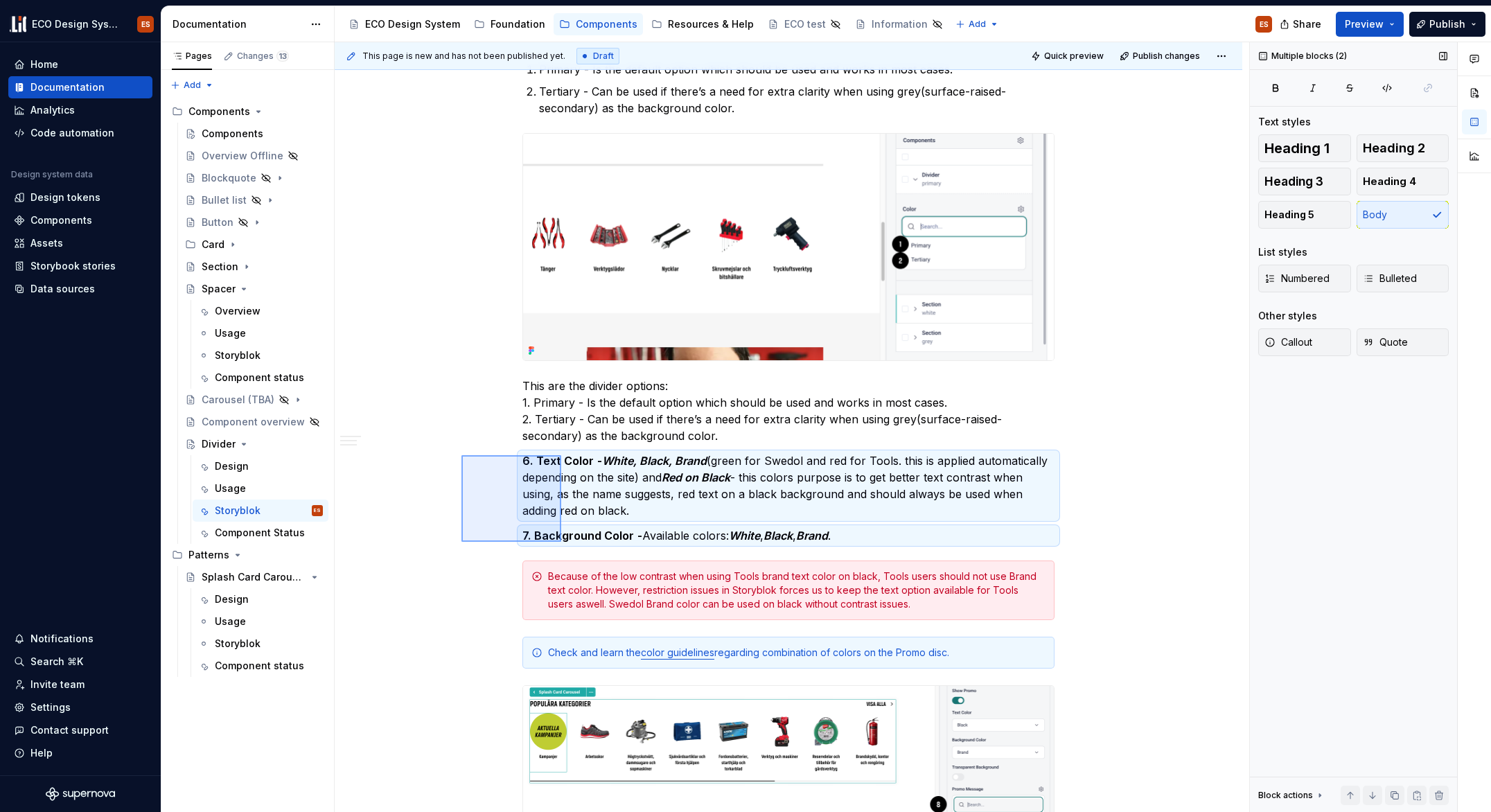
drag, startPoint x: 462, startPoint y: 455, endPoint x: 562, endPoint y: 541, distance: 131.9
click at [562, 541] on div "This page is new and has not been published yet. Draft Quick preview Publish ch…" at bounding box center [791, 428] width 915 height 770
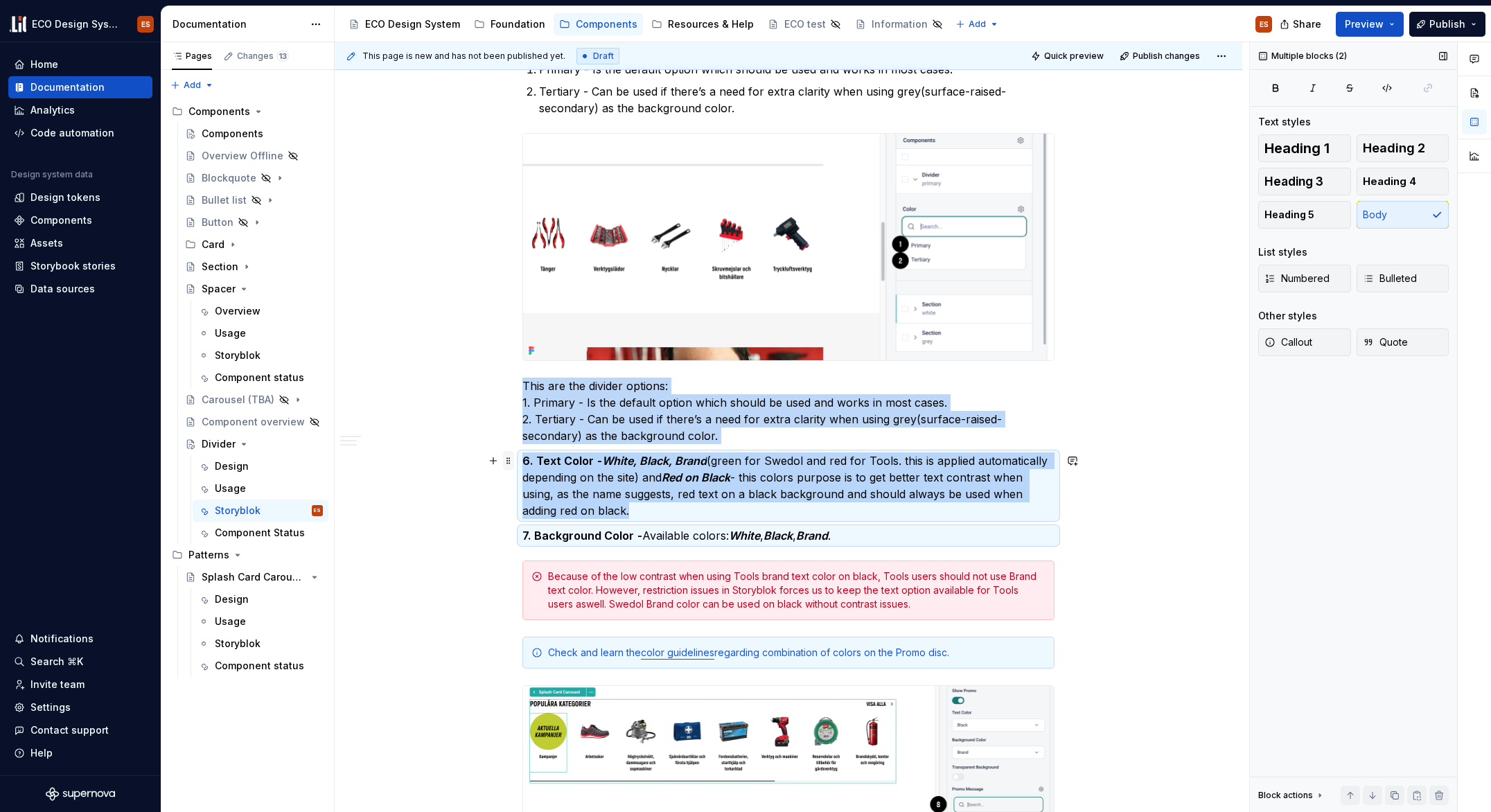
click at [507, 459] on span at bounding box center [509, 460] width 11 height 19
click at [542, 580] on div "Delete" at bounding box center [573, 583] width 90 height 14
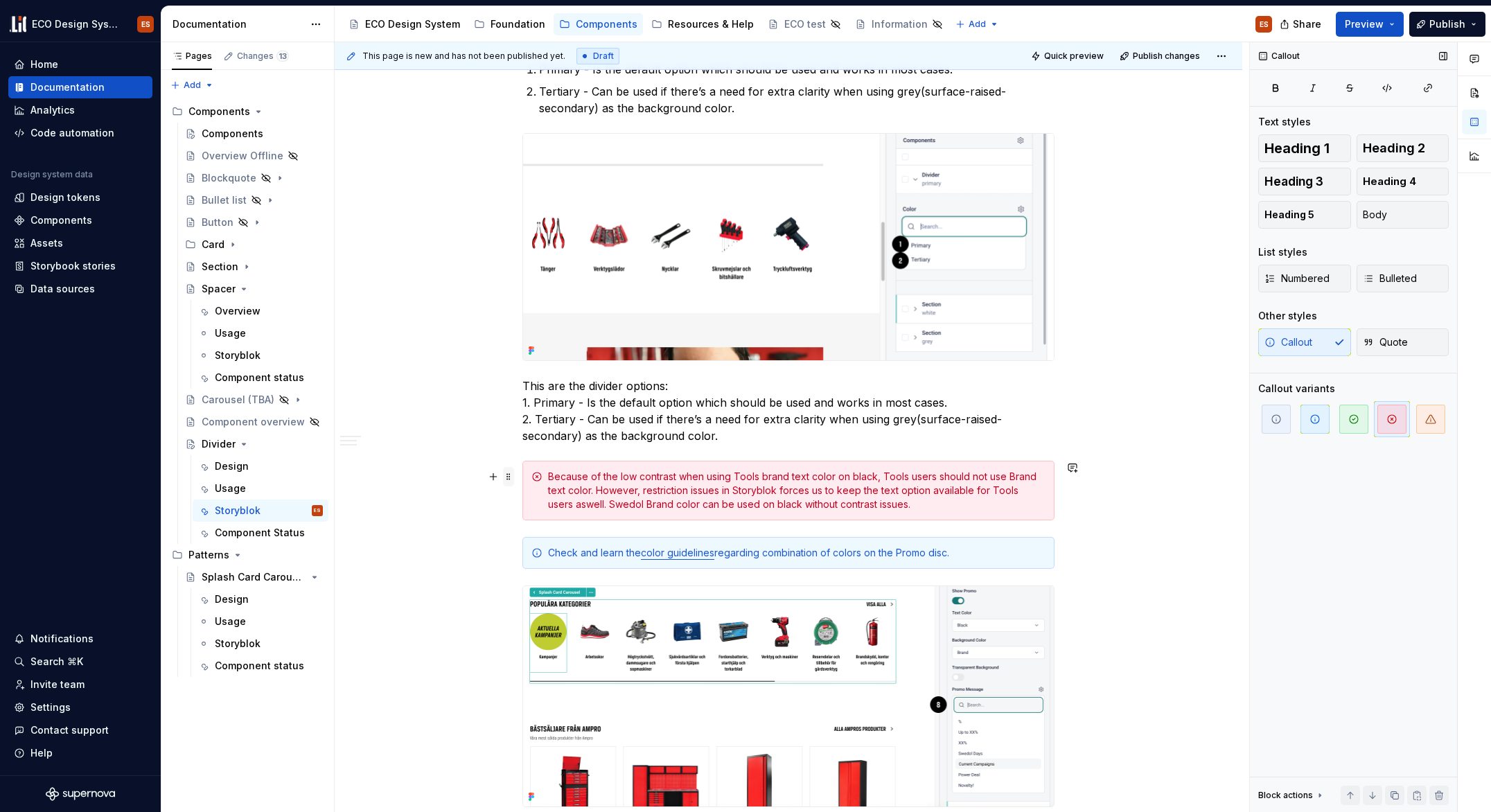
click at [512, 480] on span at bounding box center [509, 476] width 11 height 19
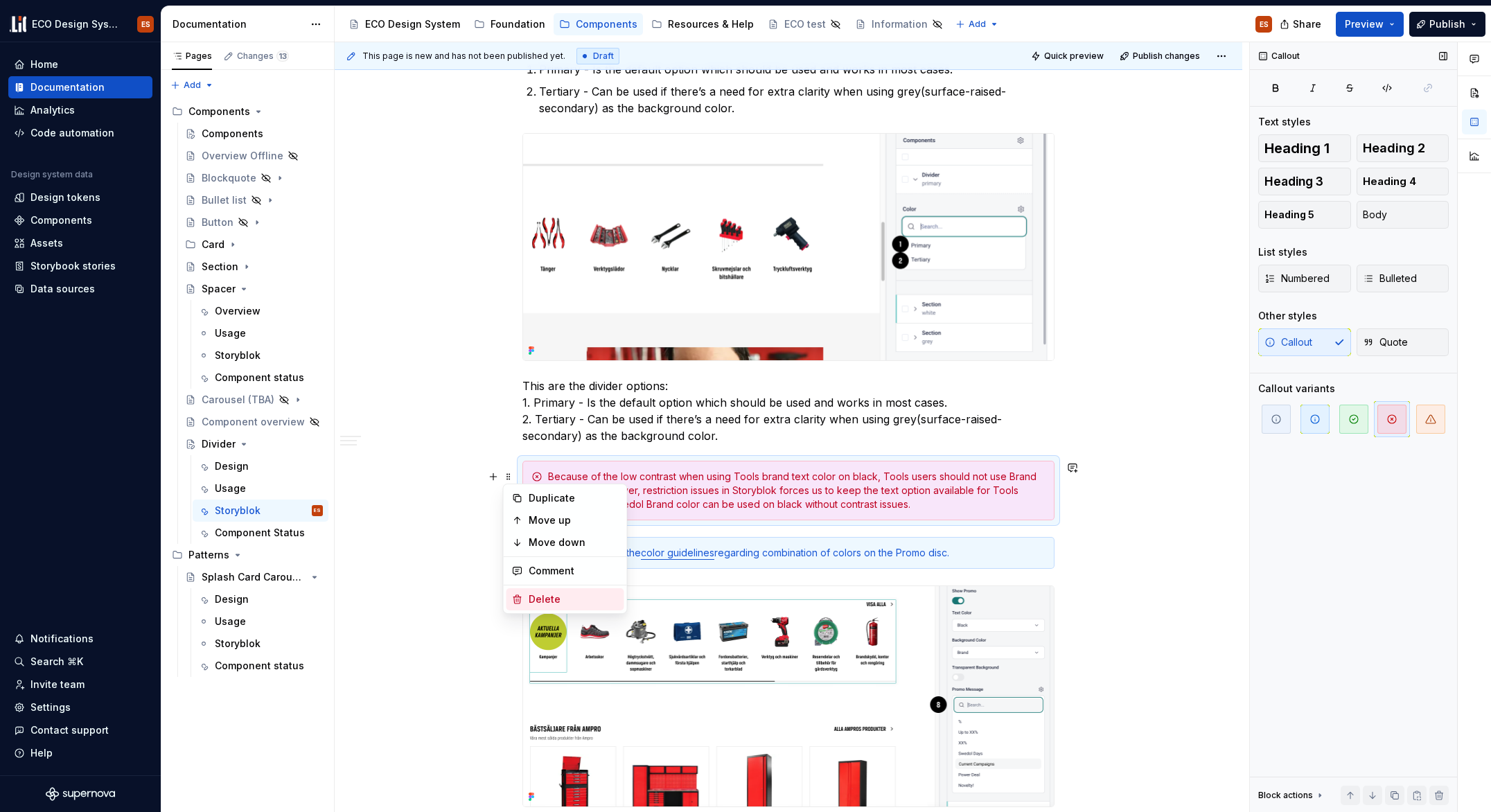
click at [539, 592] on div "Delete" at bounding box center [573, 599] width 90 height 14
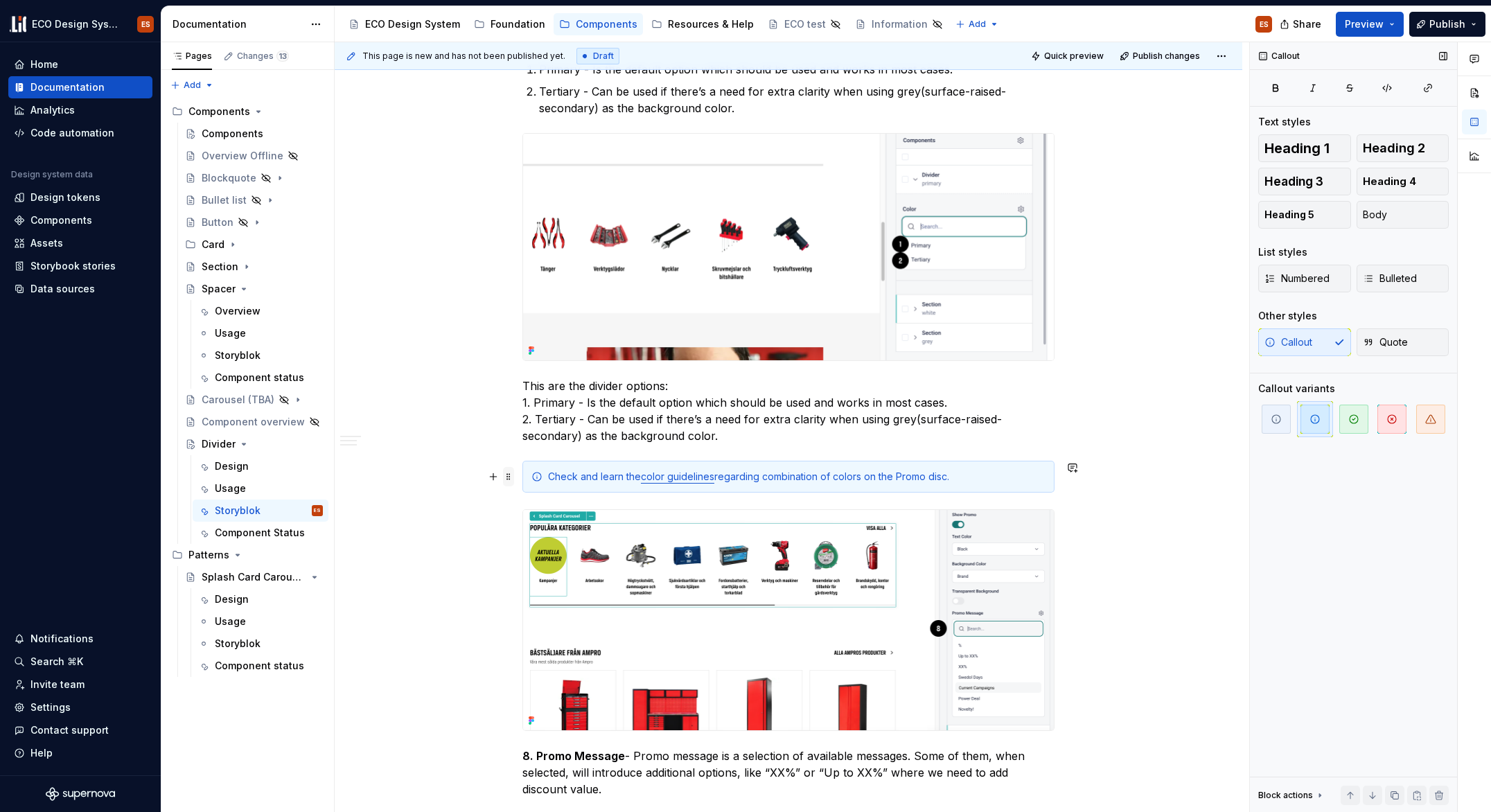
click at [510, 473] on span at bounding box center [509, 476] width 11 height 19
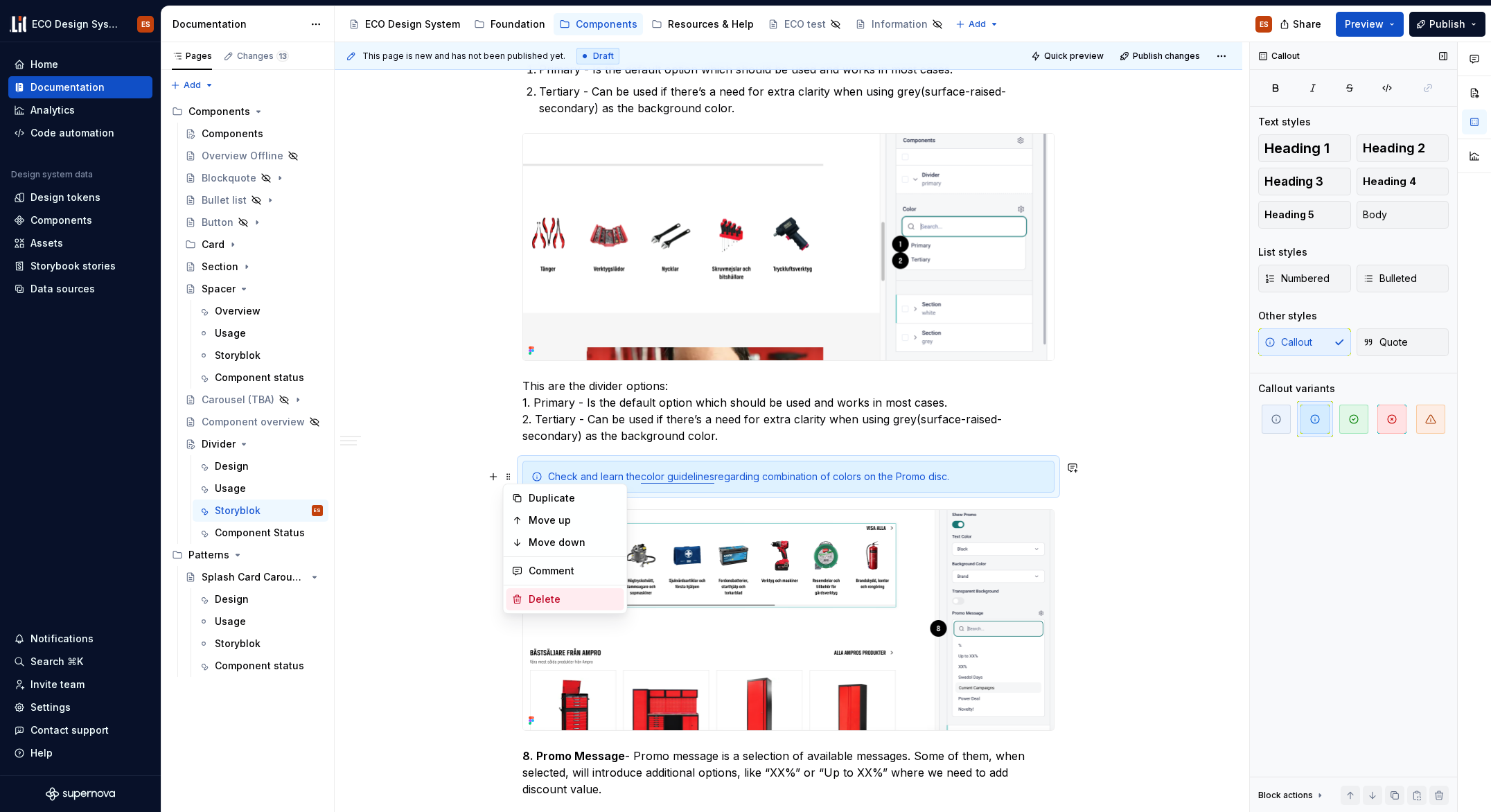
click at [539, 599] on div "Delete" at bounding box center [573, 599] width 90 height 14
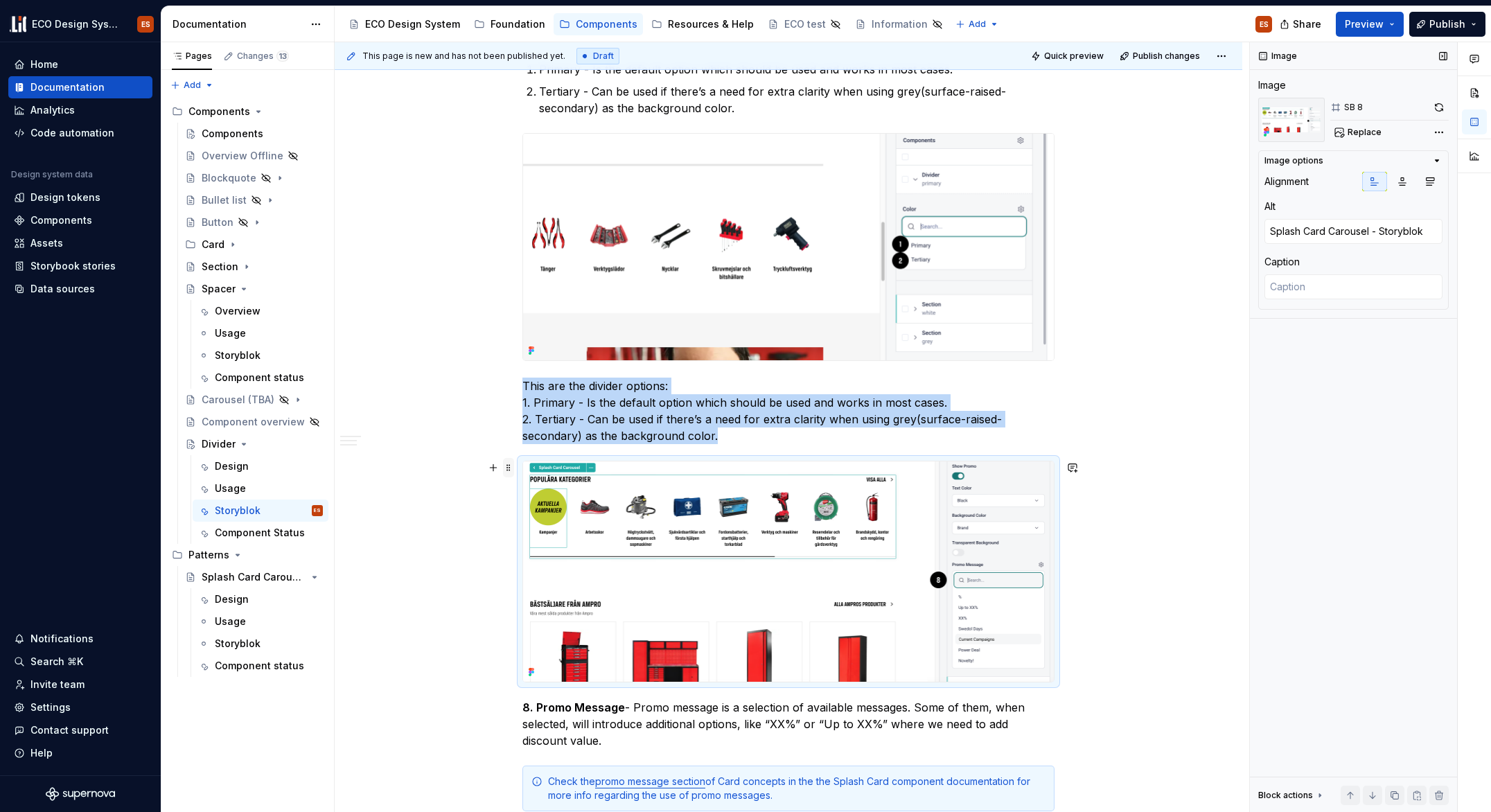
click at [507, 470] on span at bounding box center [509, 467] width 11 height 19
click at [532, 587] on div "Delete" at bounding box center [573, 589] width 90 height 14
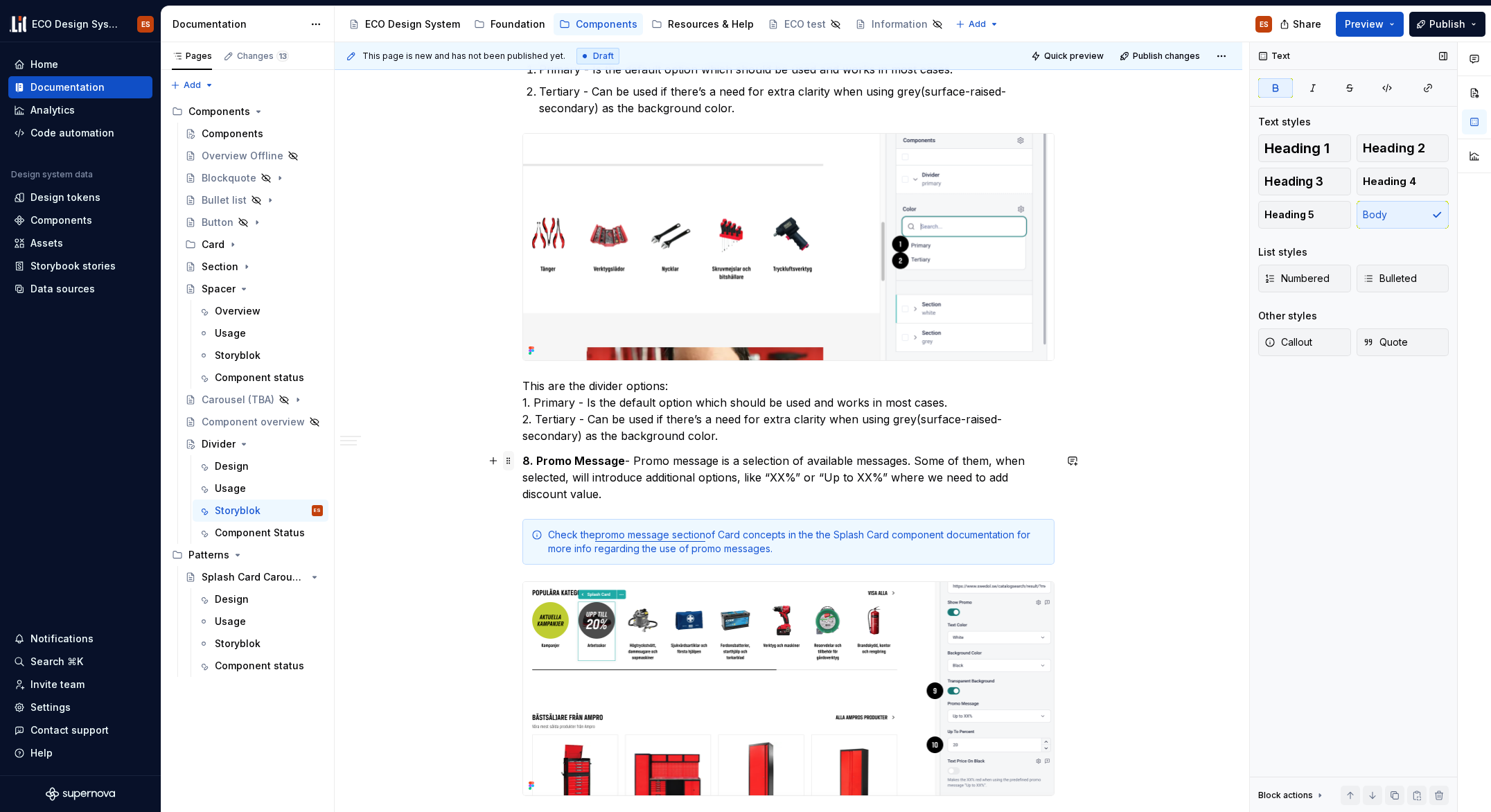
click at [508, 462] on span at bounding box center [509, 460] width 11 height 19
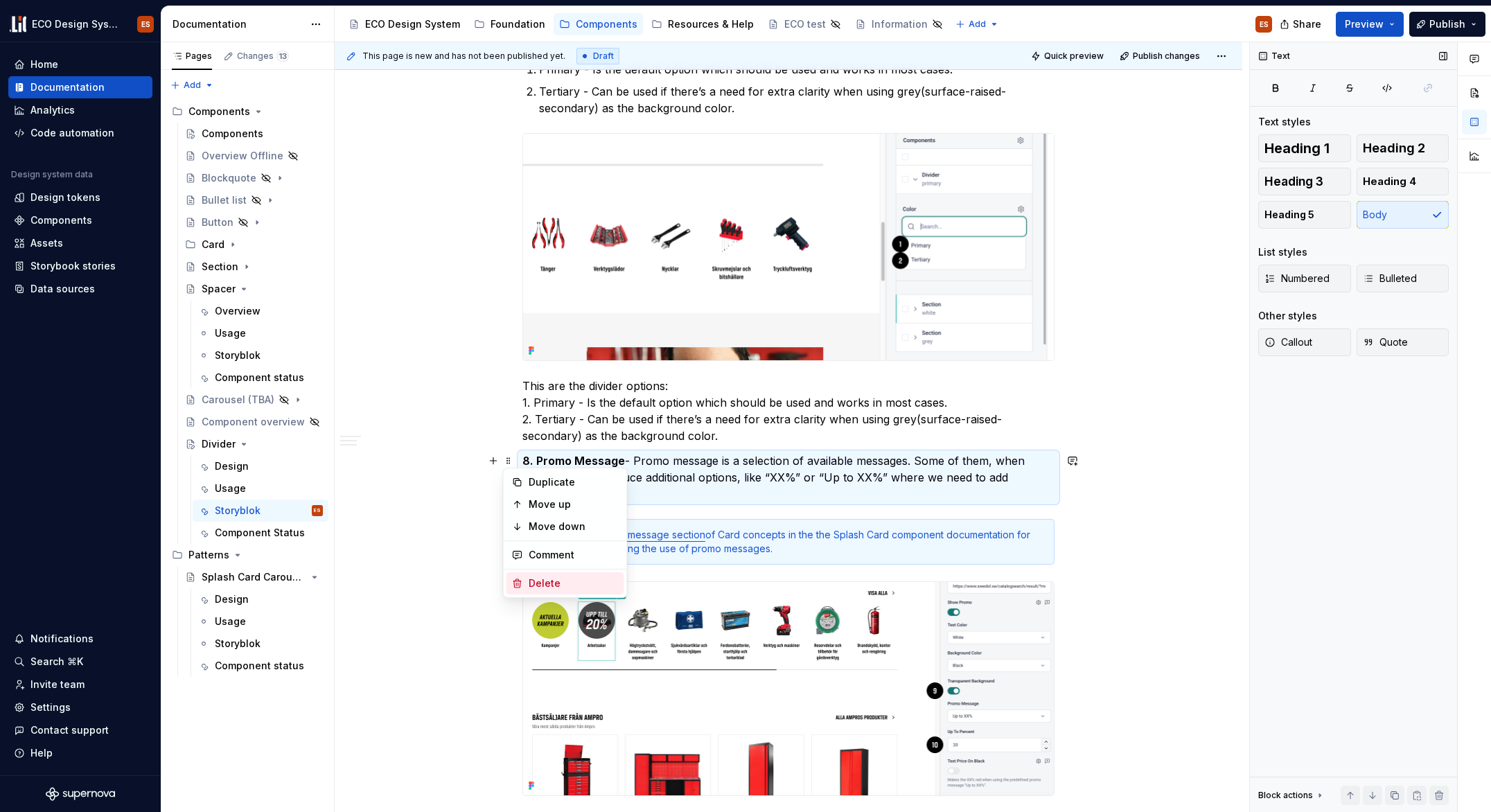
click at [542, 583] on div "Delete" at bounding box center [573, 583] width 90 height 14
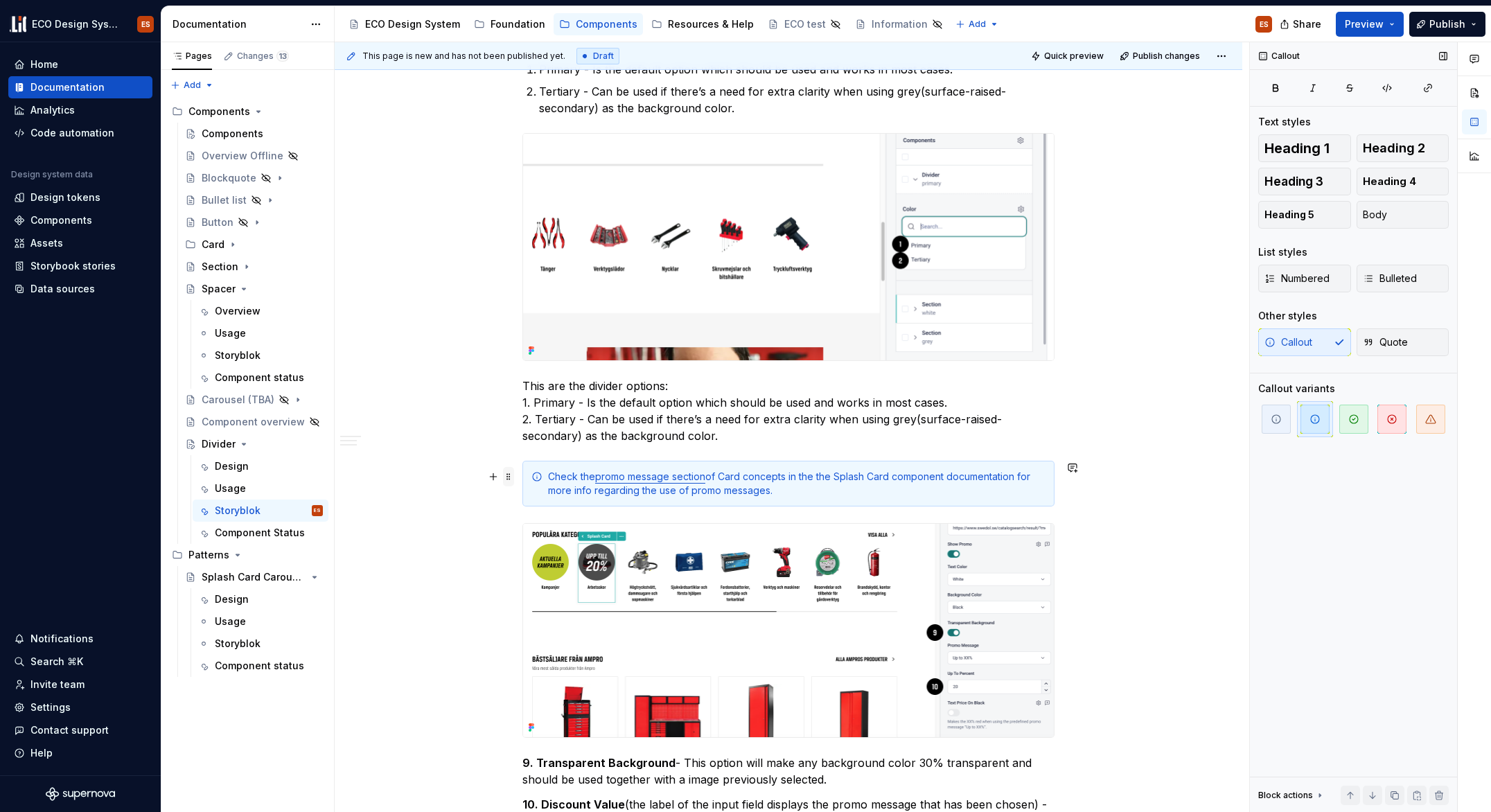
click at [510, 473] on span at bounding box center [509, 476] width 11 height 19
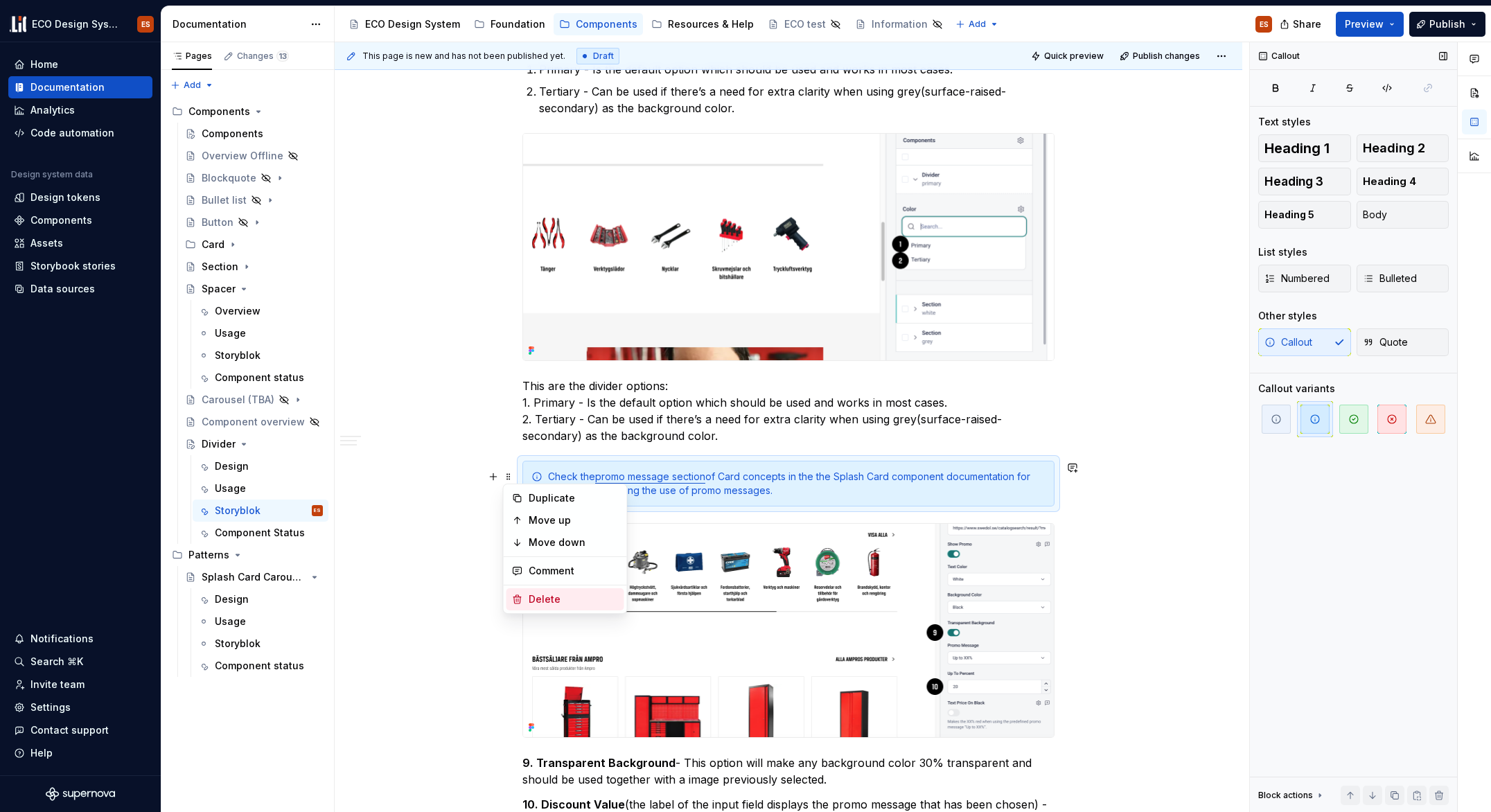
click at [544, 591] on div "Delete" at bounding box center [566, 599] width 118 height 22
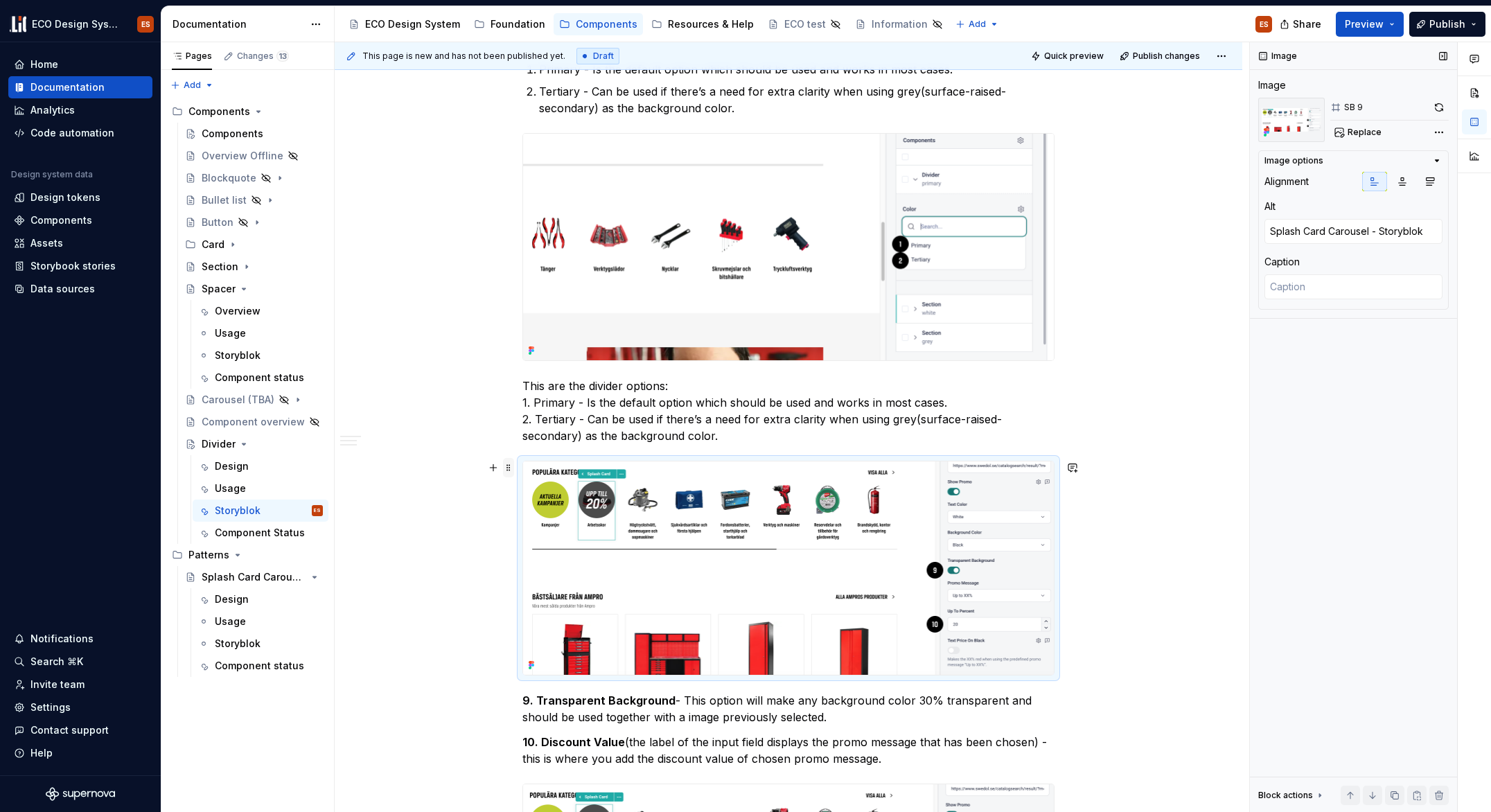
click at [510, 474] on span at bounding box center [509, 467] width 11 height 19
click at [534, 588] on div "Delete" at bounding box center [573, 589] width 90 height 14
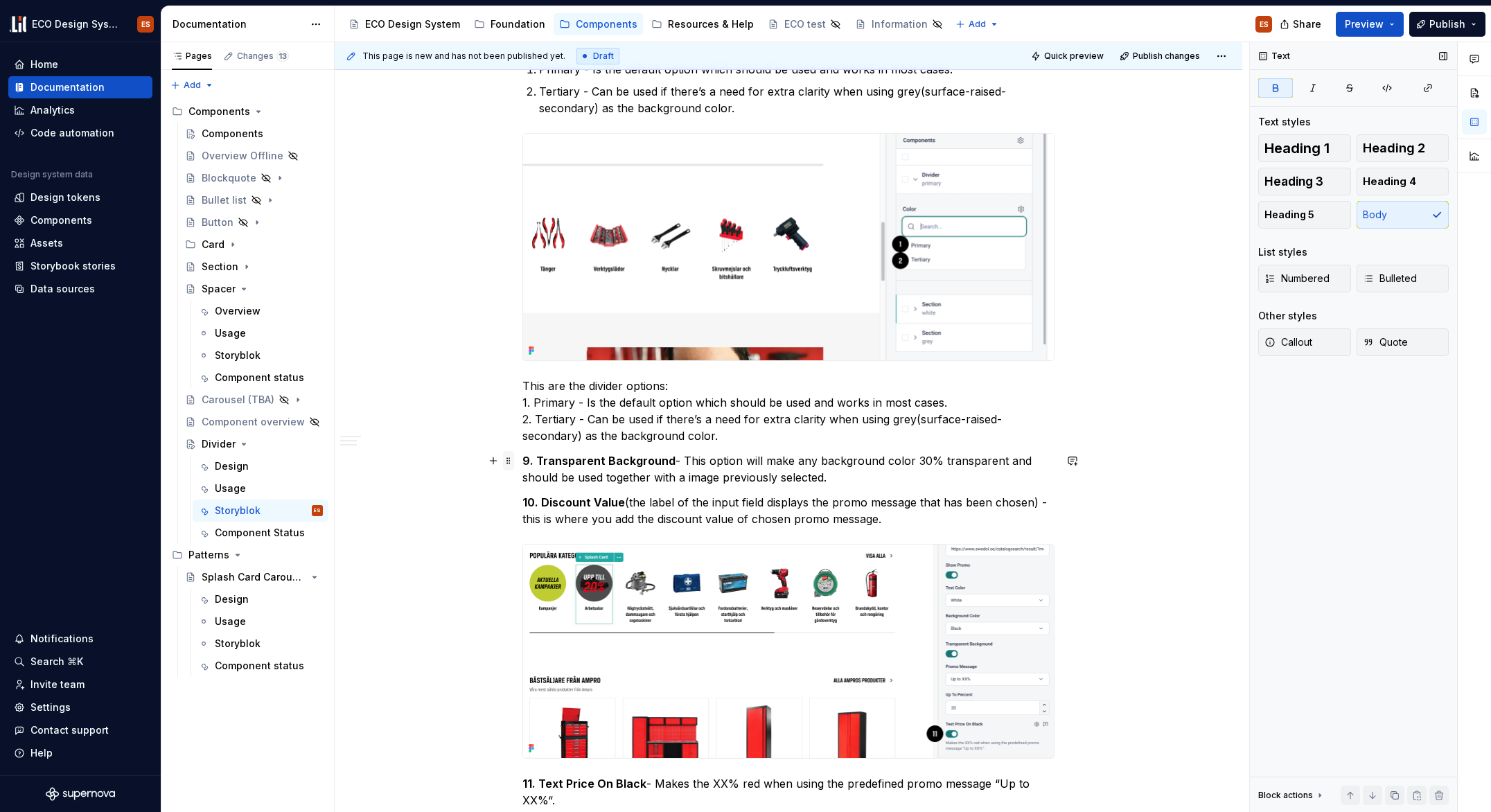
click at [505, 467] on span at bounding box center [509, 460] width 11 height 19
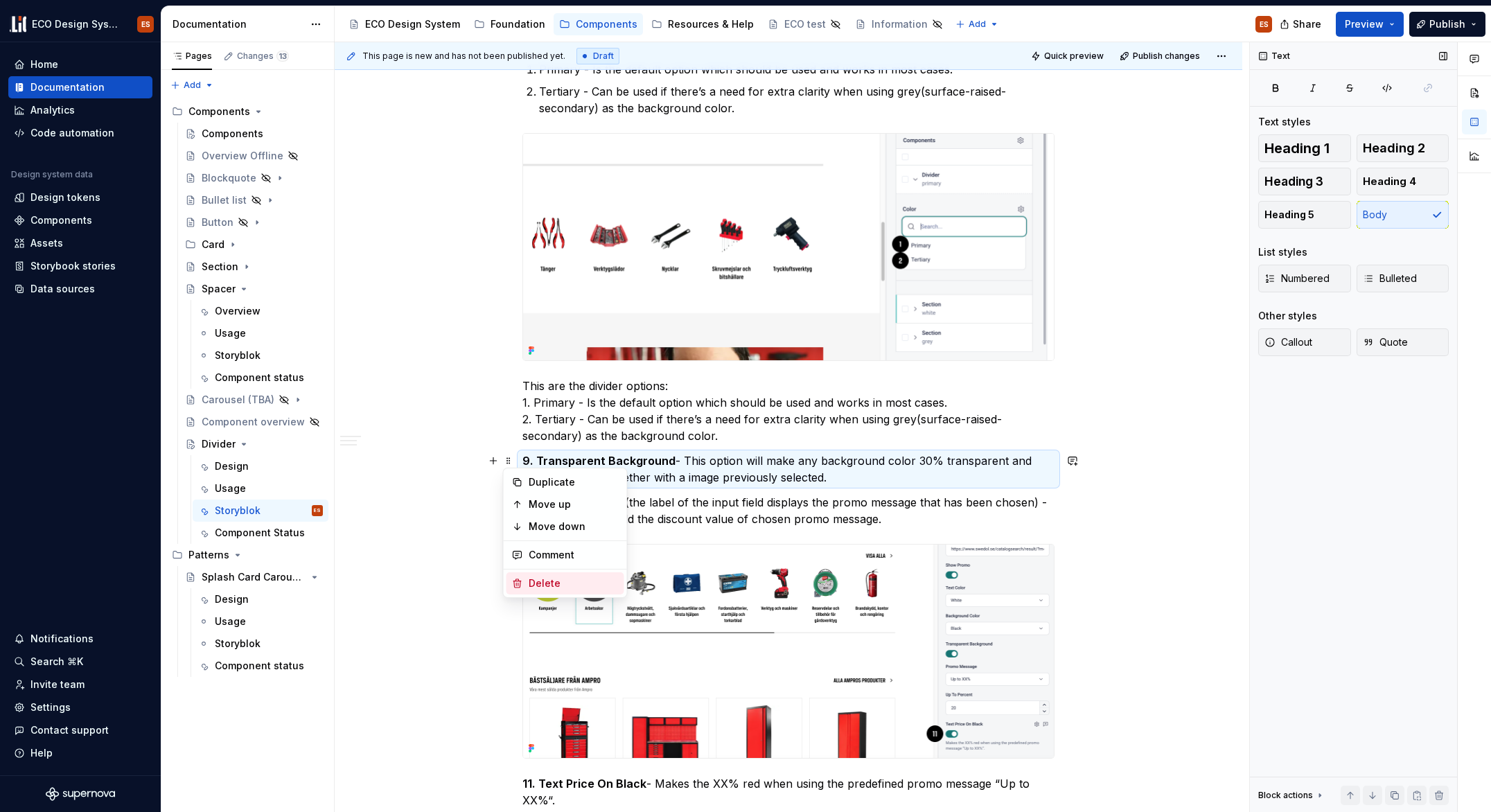
click at [530, 579] on div "Delete" at bounding box center [573, 583] width 90 height 14
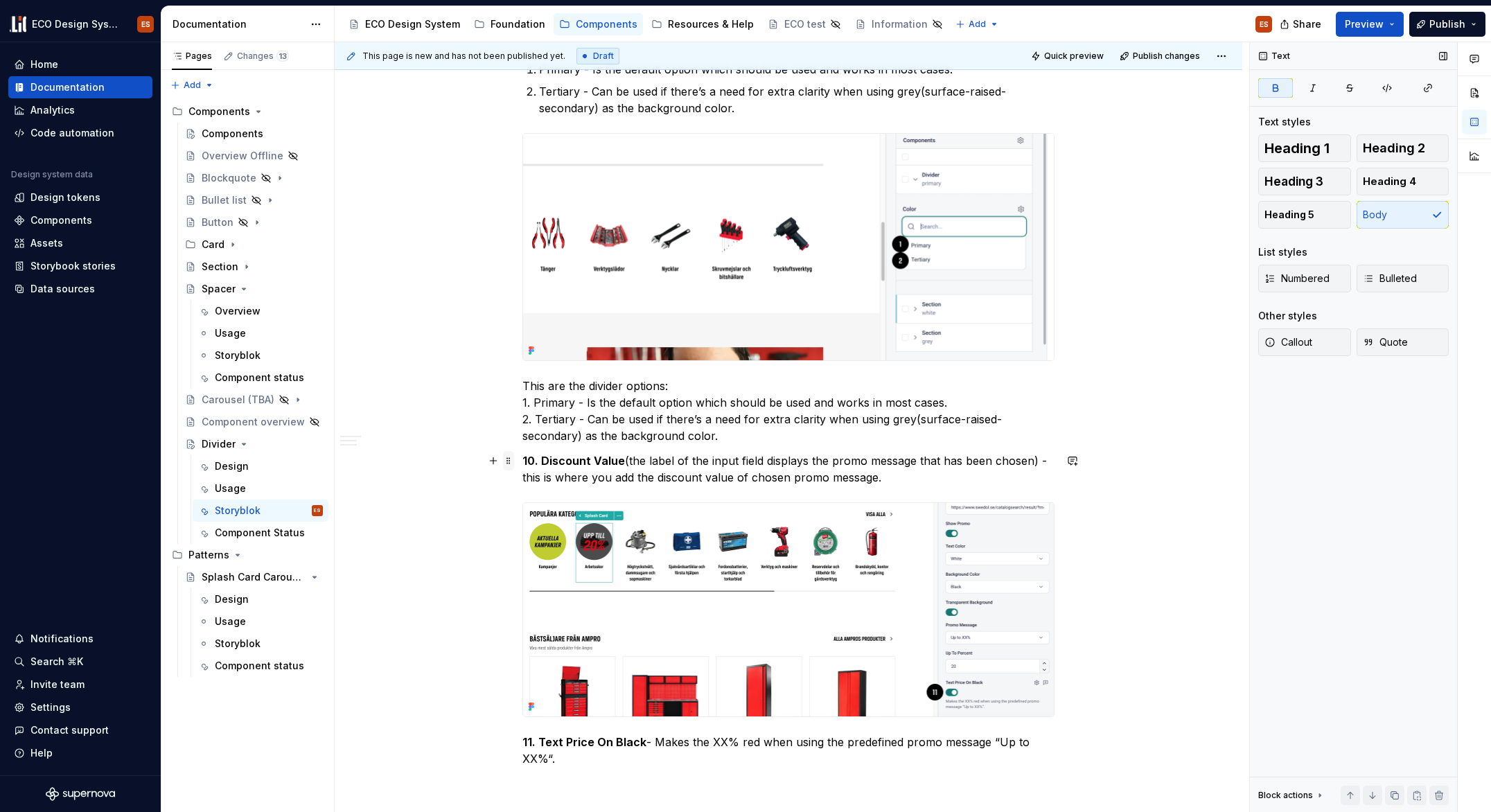
click at [512, 466] on span at bounding box center [509, 460] width 11 height 19
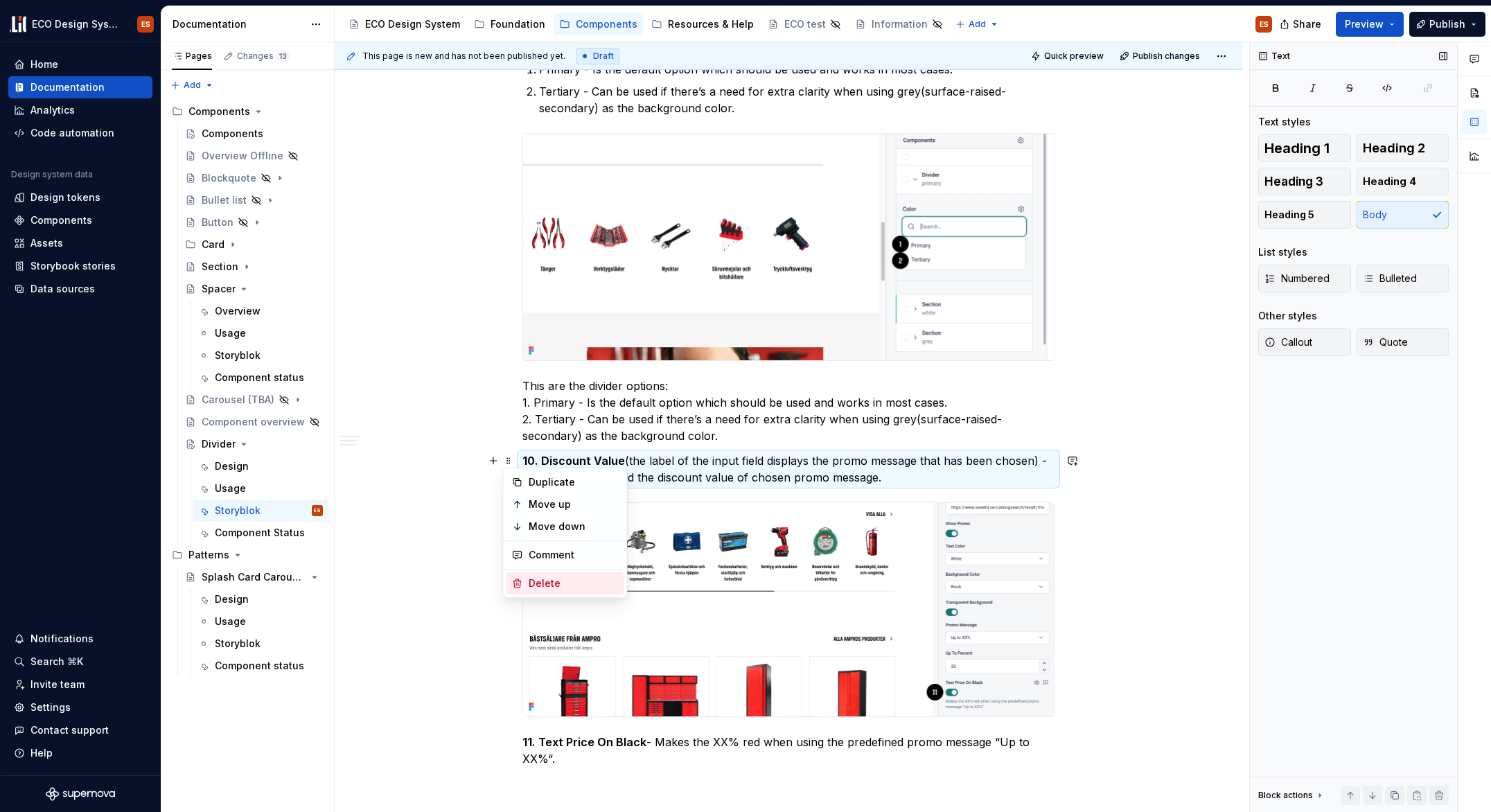
click at [542, 581] on div "Delete" at bounding box center [573, 583] width 90 height 14
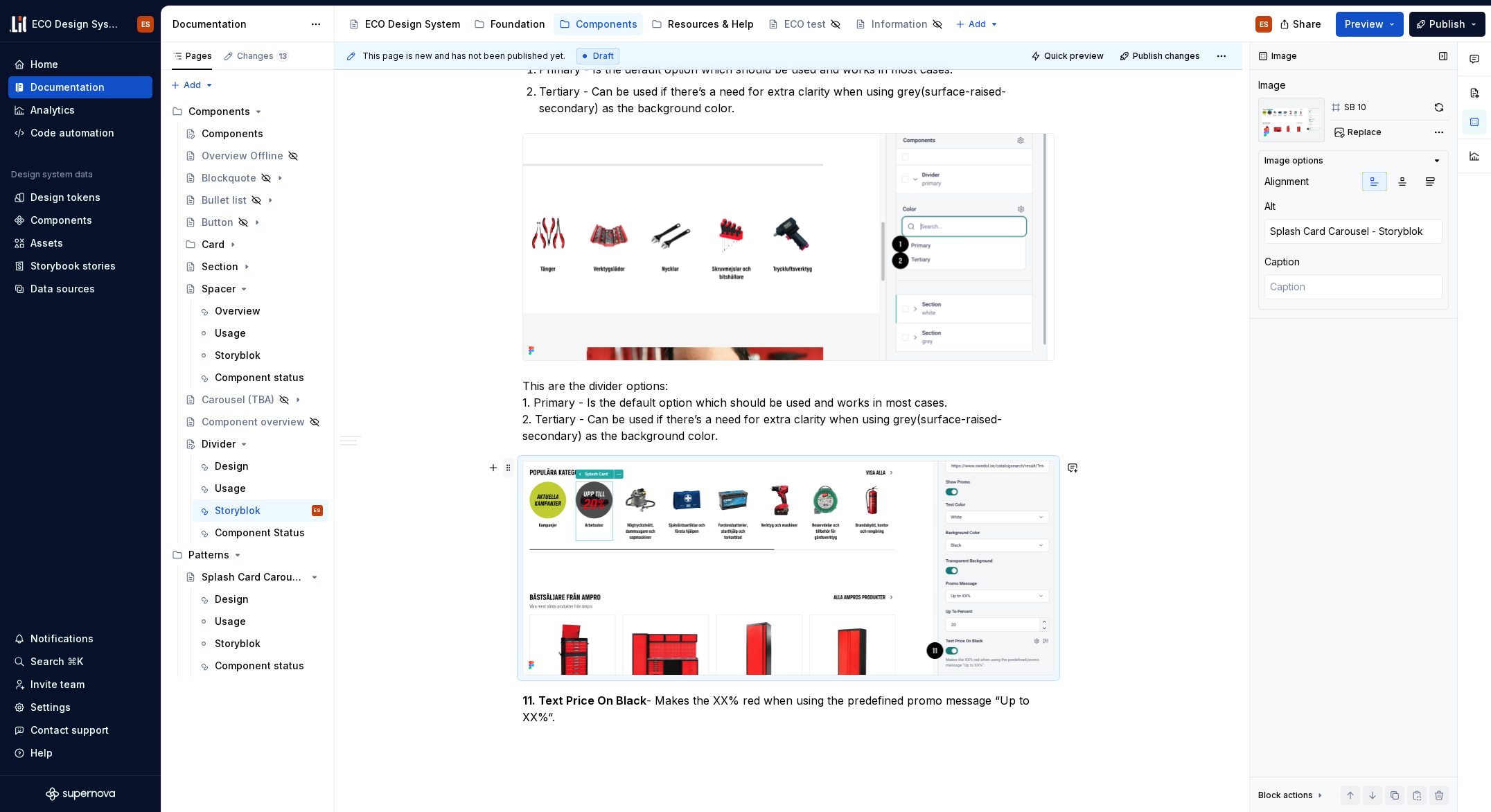
click at [510, 468] on span at bounding box center [509, 467] width 11 height 19
click at [532, 581] on div "Delete" at bounding box center [566, 590] width 118 height 22
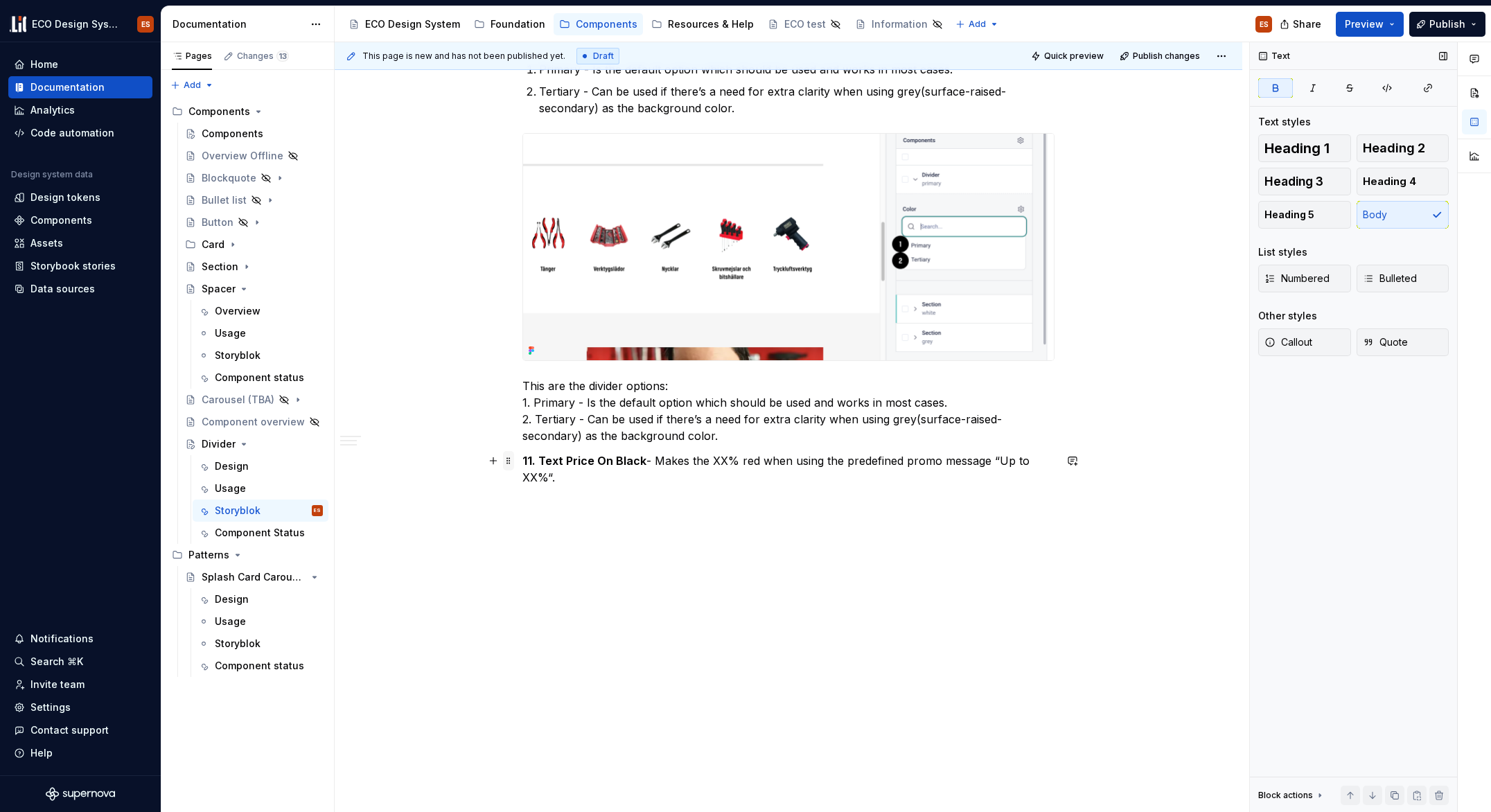
click at [509, 461] on span at bounding box center [509, 460] width 11 height 19
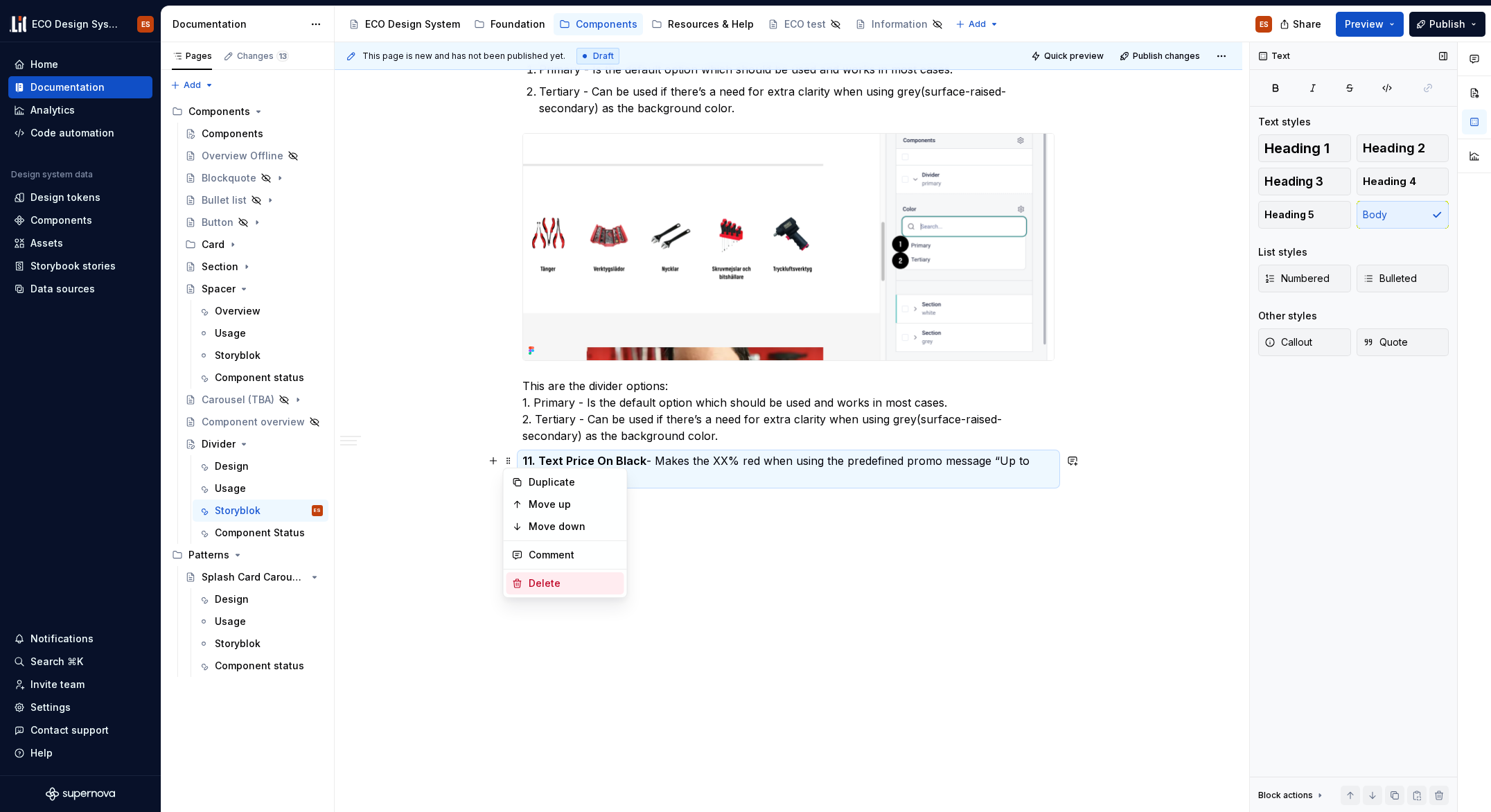
click at [542, 576] on div "Delete" at bounding box center [566, 583] width 118 height 22
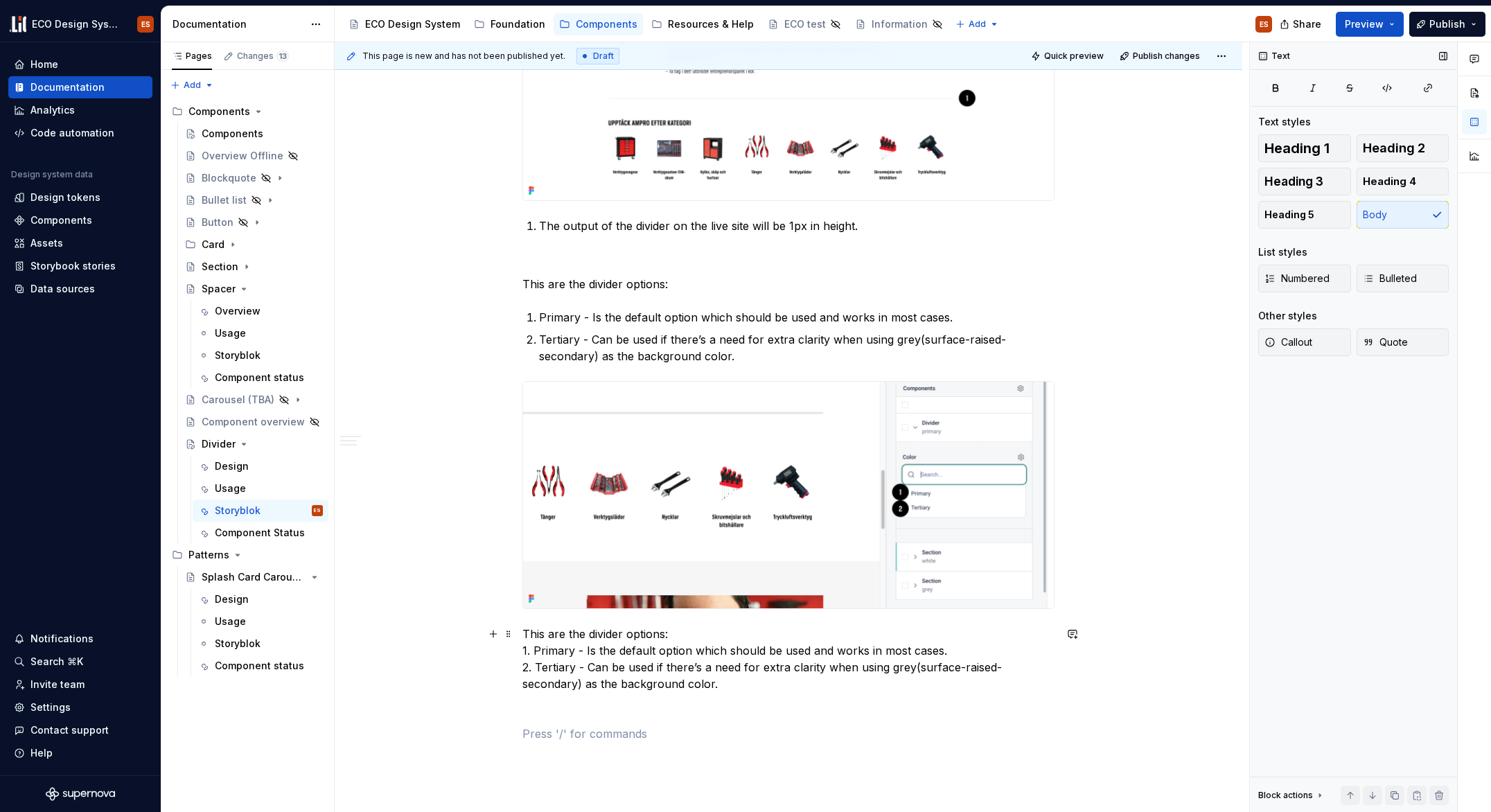
scroll to position [1490, 0]
click at [508, 634] on span at bounding box center [509, 632] width 11 height 19
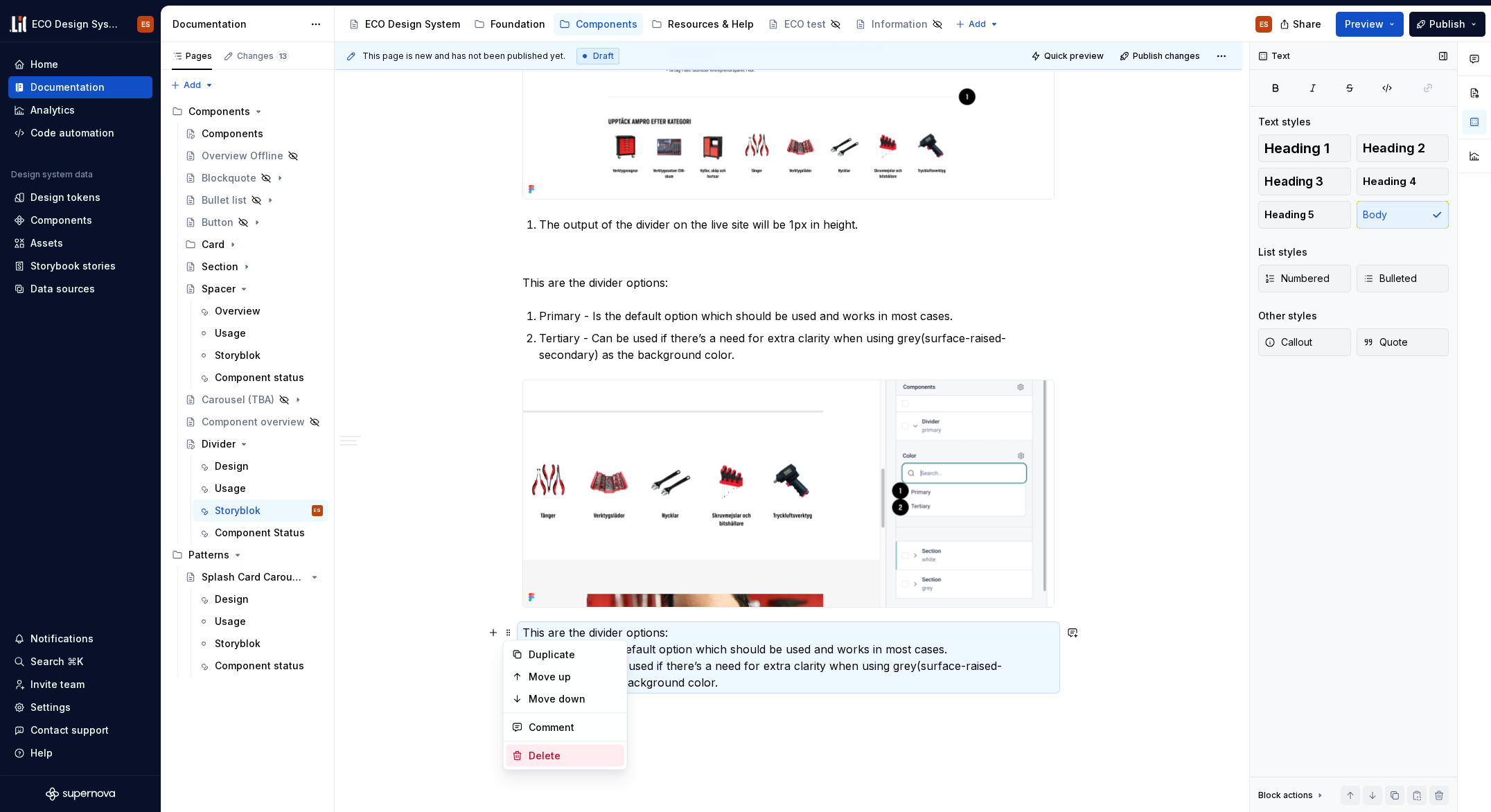
click at [530, 732] on div "Delete" at bounding box center [573, 755] width 90 height 14
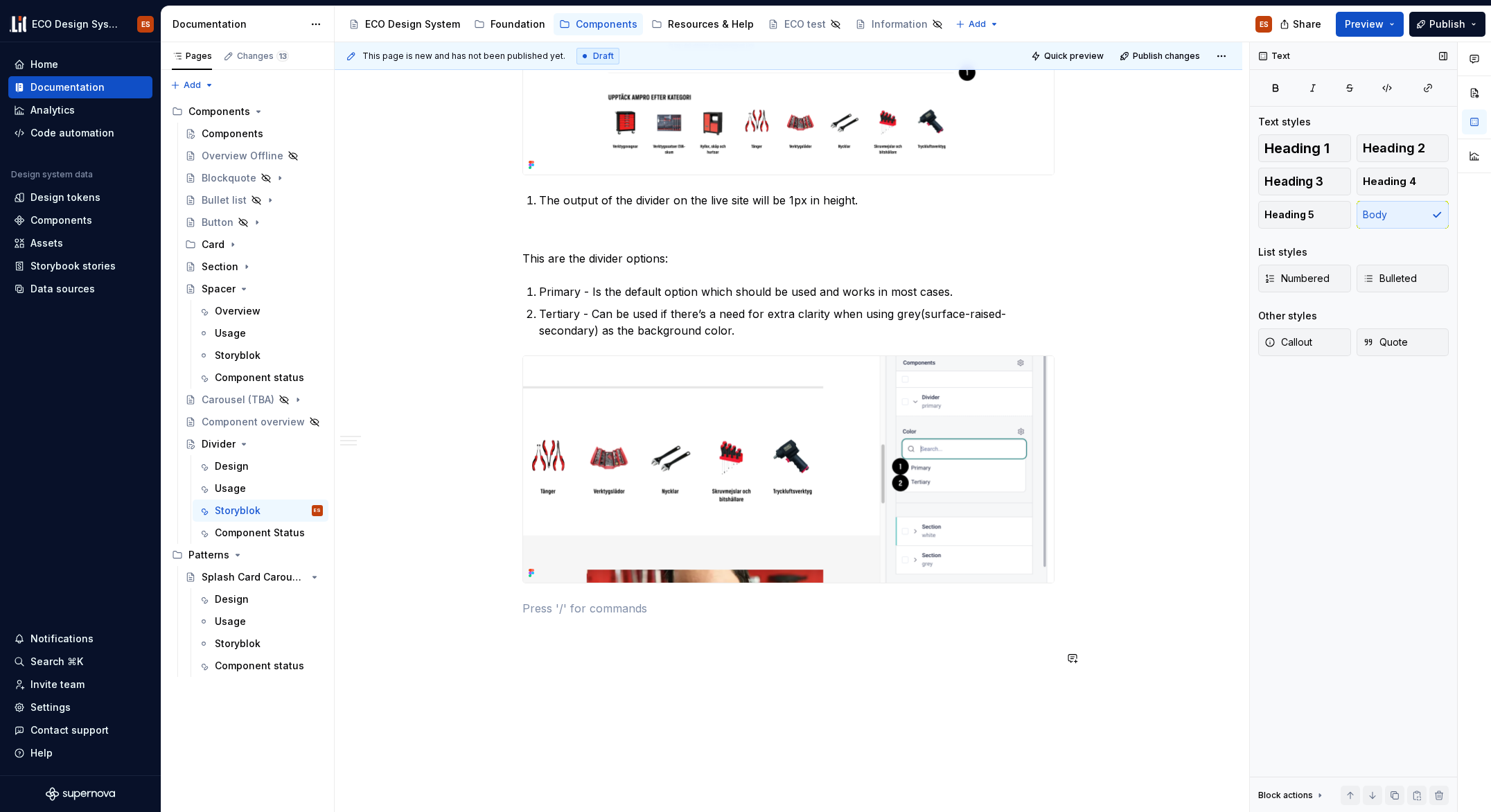
scroll to position [1612, 0]
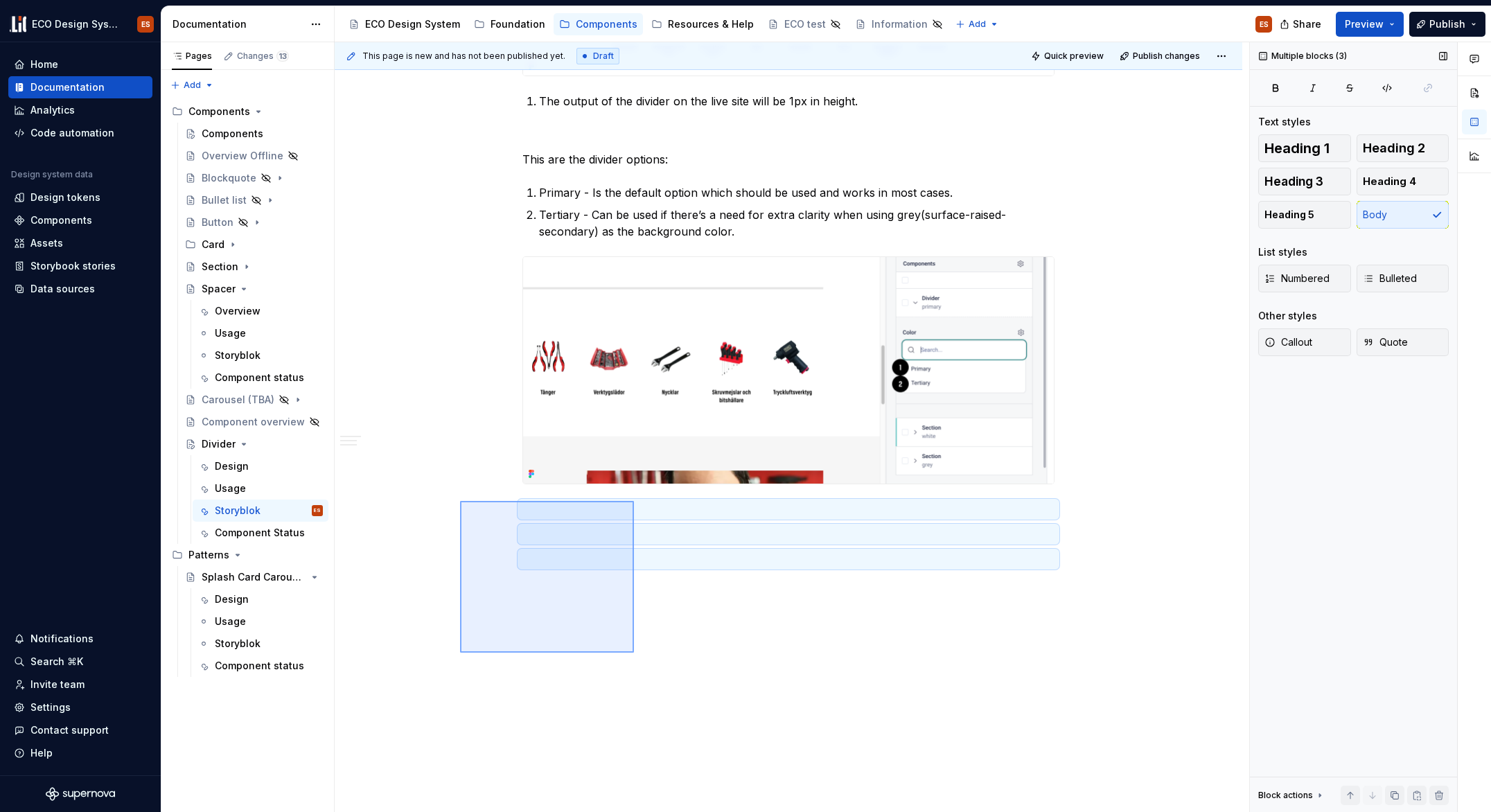
drag, startPoint x: 460, startPoint y: 500, endPoint x: 634, endPoint y: 652, distance: 231.0
click at [634, 652] on div "This page is new and has not been published yet. Draft Quick preview Publish ch…" at bounding box center [791, 428] width 915 height 770
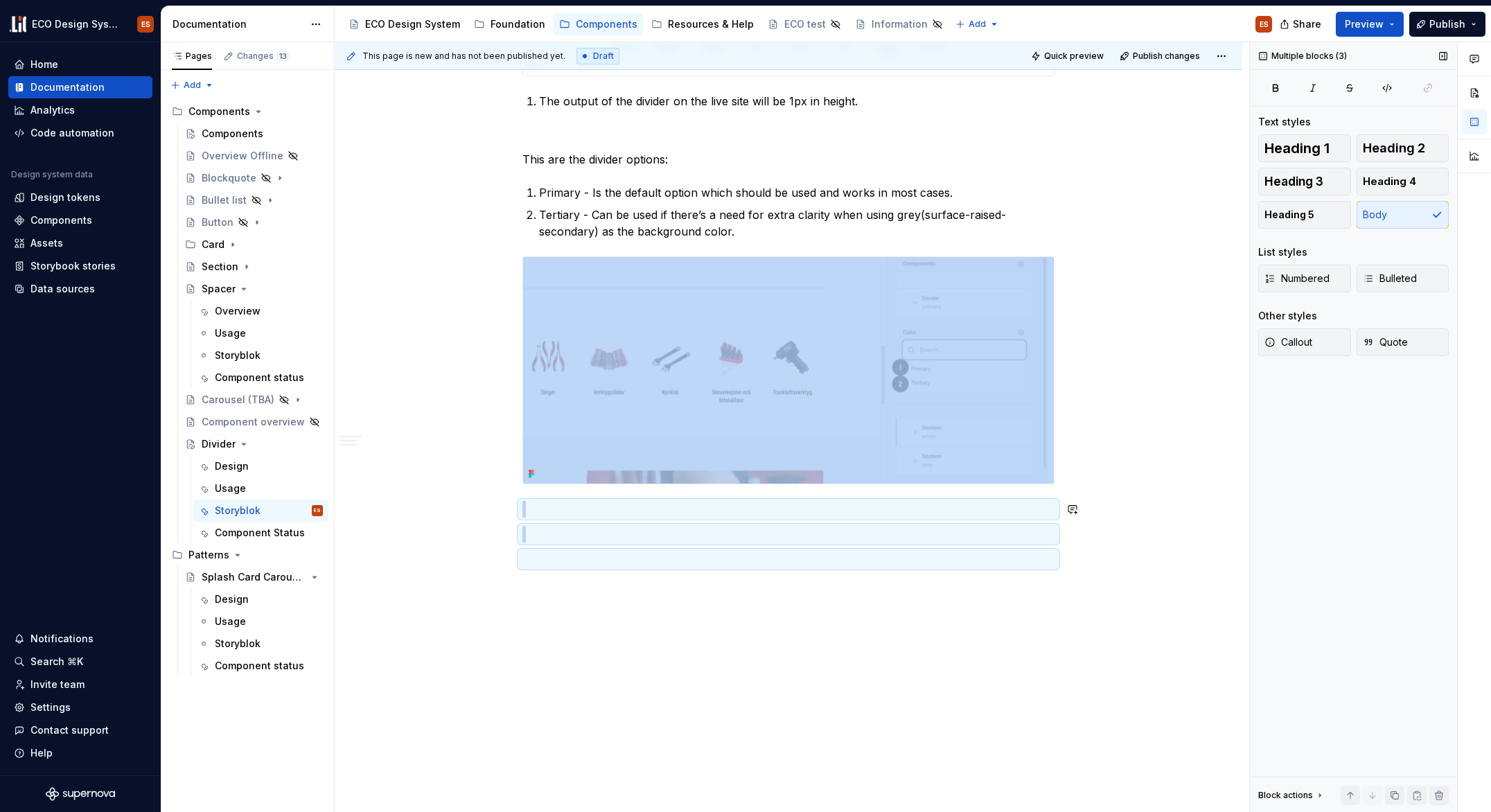
click at [652, 654] on div "This page is new and has not been published yet. Draft Quick preview Publish ch…" at bounding box center [791, 428] width 915 height 770
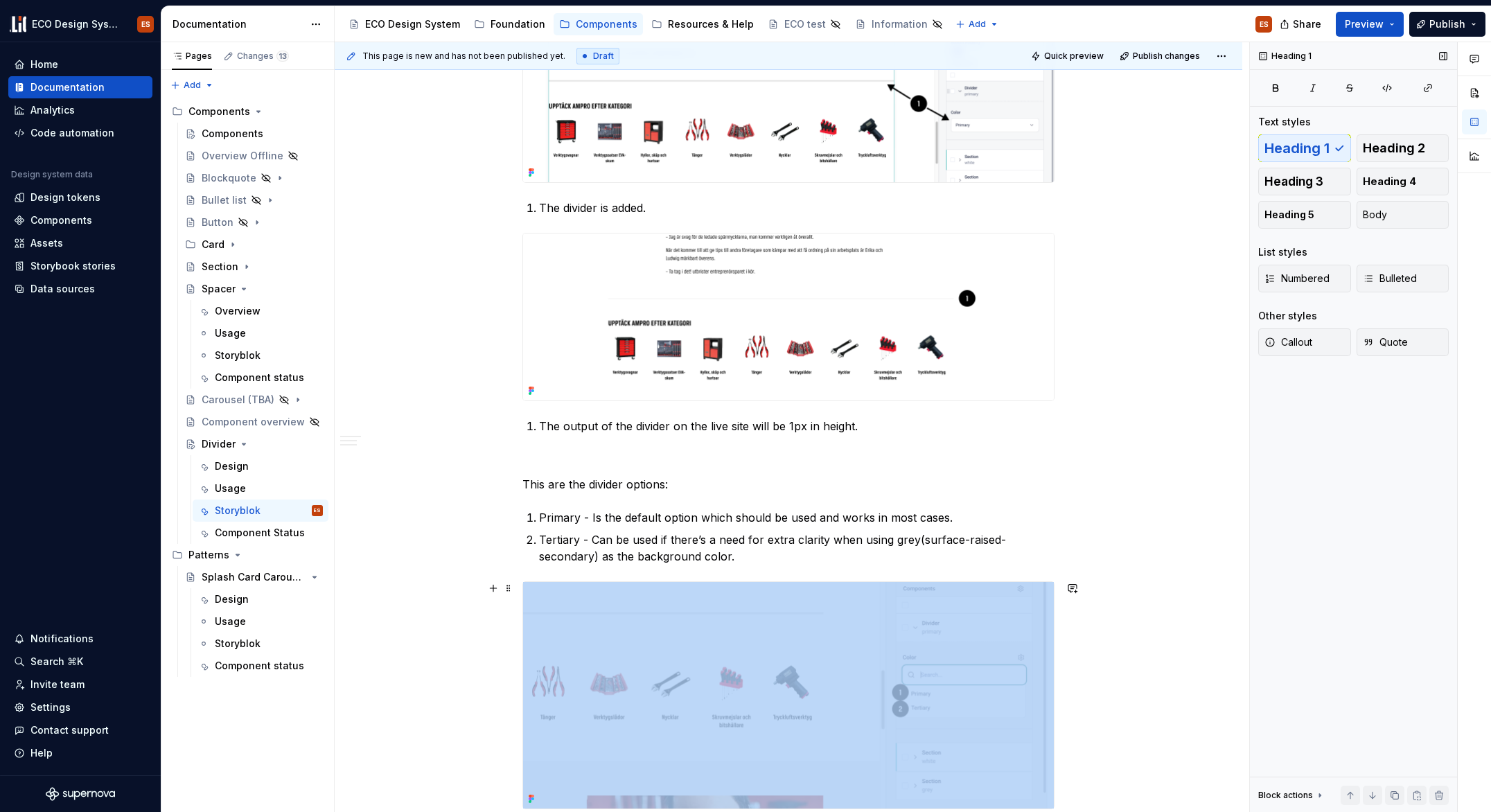
scroll to position [1272, 0]
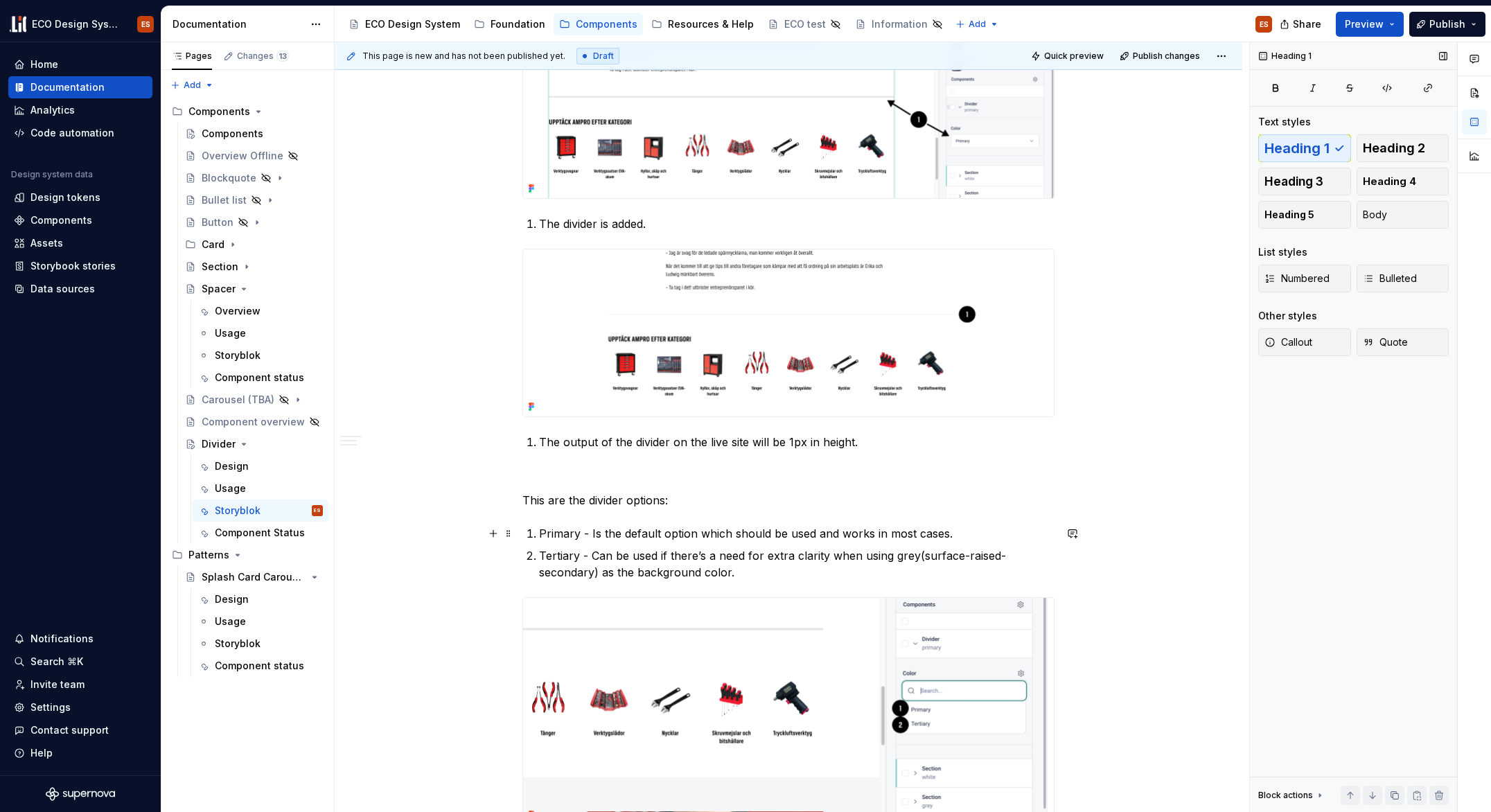
click at [555, 532] on p "Primary - Is the default option which should be used and works in most cases." at bounding box center [796, 533] width 515 height 16
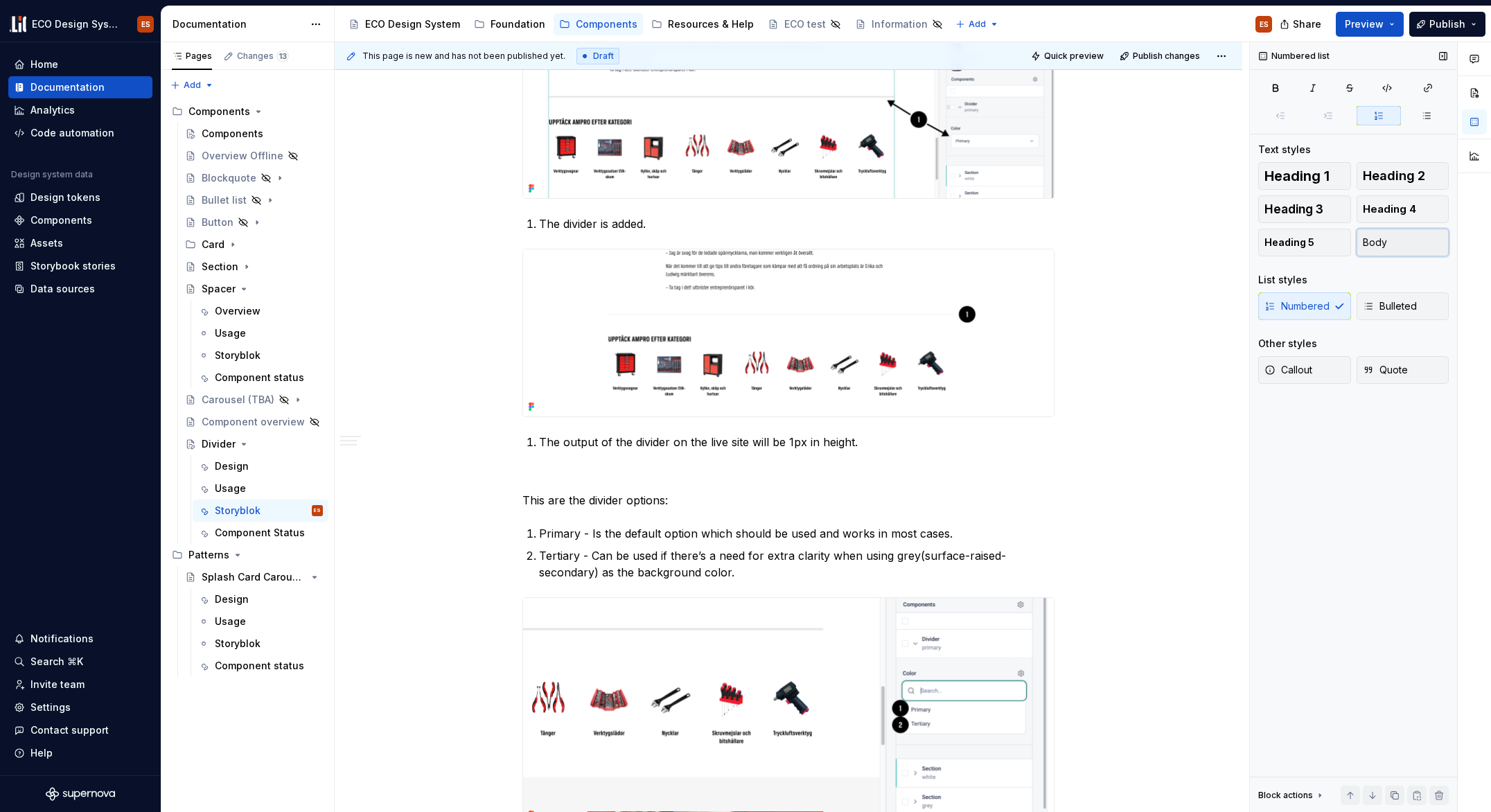
click at [1409, 239] on button "Body" at bounding box center [1403, 243] width 93 height 28
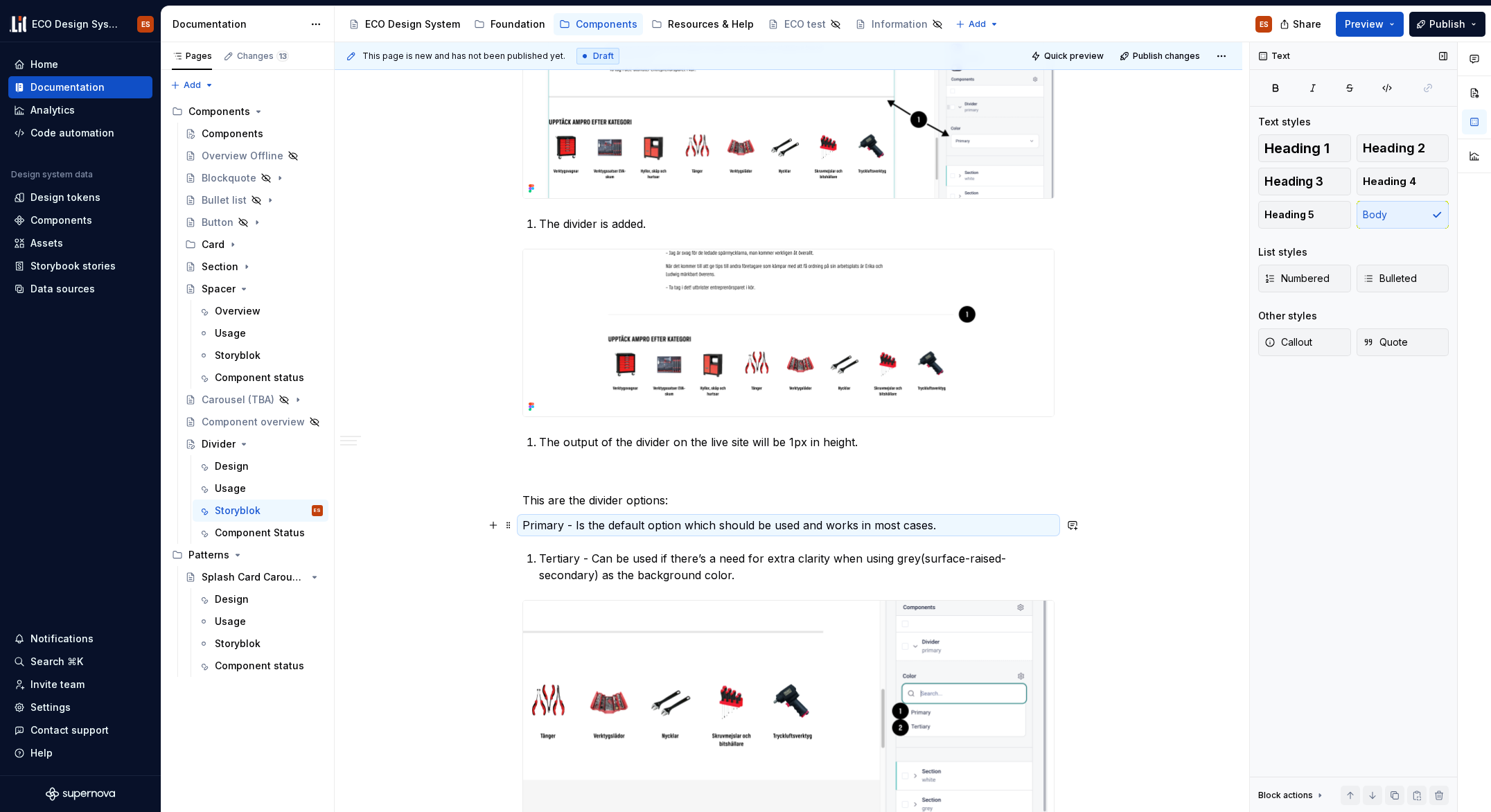
click at [522, 524] on p "Primary - Is the default option which should be used and works in most cases." at bounding box center [789, 525] width 532 height 16
click at [522, 525] on p "Primary - Is the default option which should be used and works in most cases." at bounding box center [789, 525] width 532 height 16
click at [528, 527] on p "1.Primary - Is the default option which should be used and works in most cases." at bounding box center [789, 525] width 532 height 16
drag, startPoint x: 528, startPoint y: 527, endPoint x: 520, endPoint y: 527, distance: 8.0
click at [520, 527] on div "Divider widget The Divider is available as a widget to use in the admin tool St…" at bounding box center [788, 78] width 908 height 2186
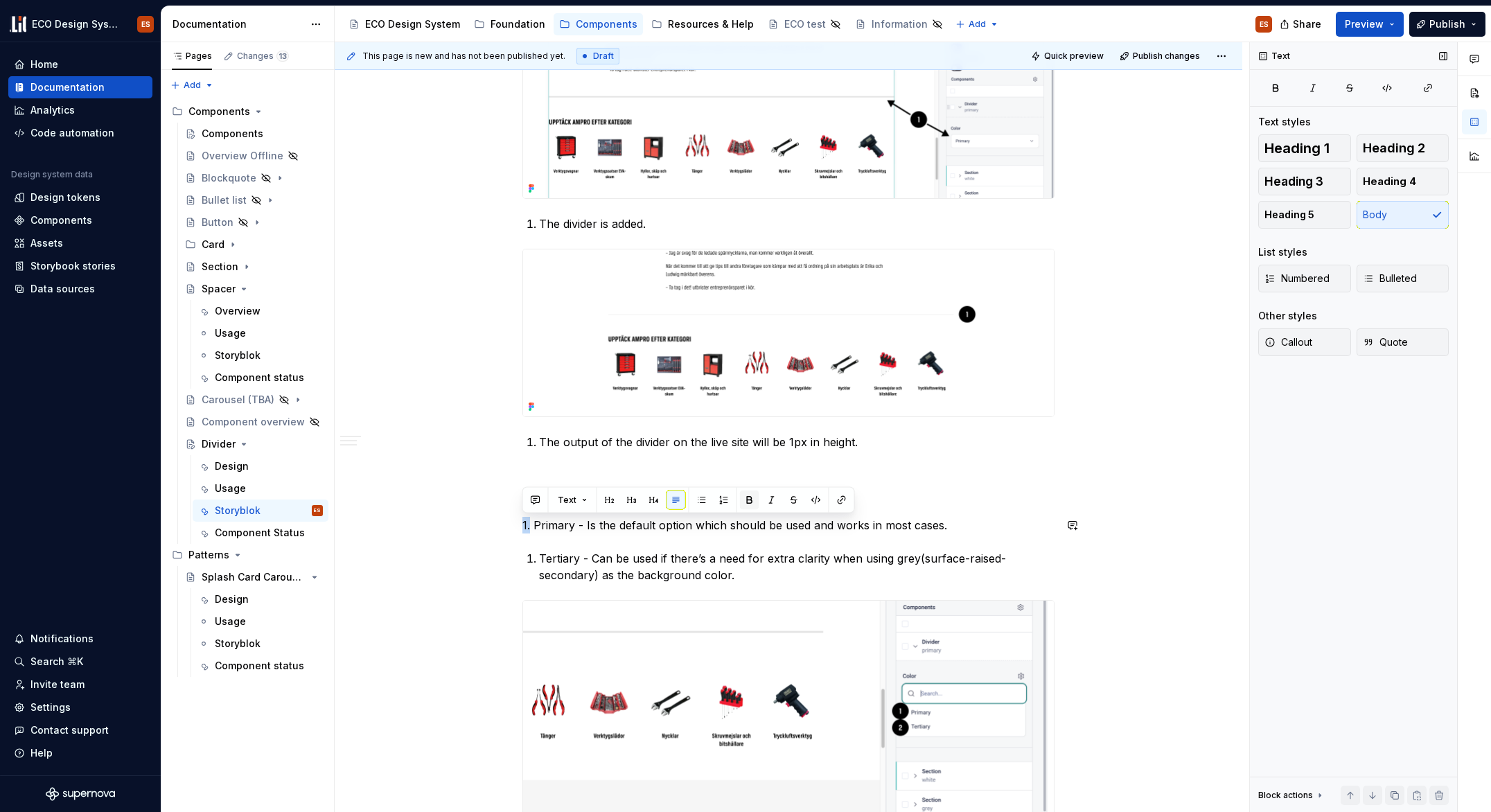
click at [746, 500] on button "button" at bounding box center [750, 500] width 19 height 19
click at [585, 561] on p "Tertiary - Can be used if there’s a need for extra clarity when using grey(surf…" at bounding box center [796, 567] width 515 height 34
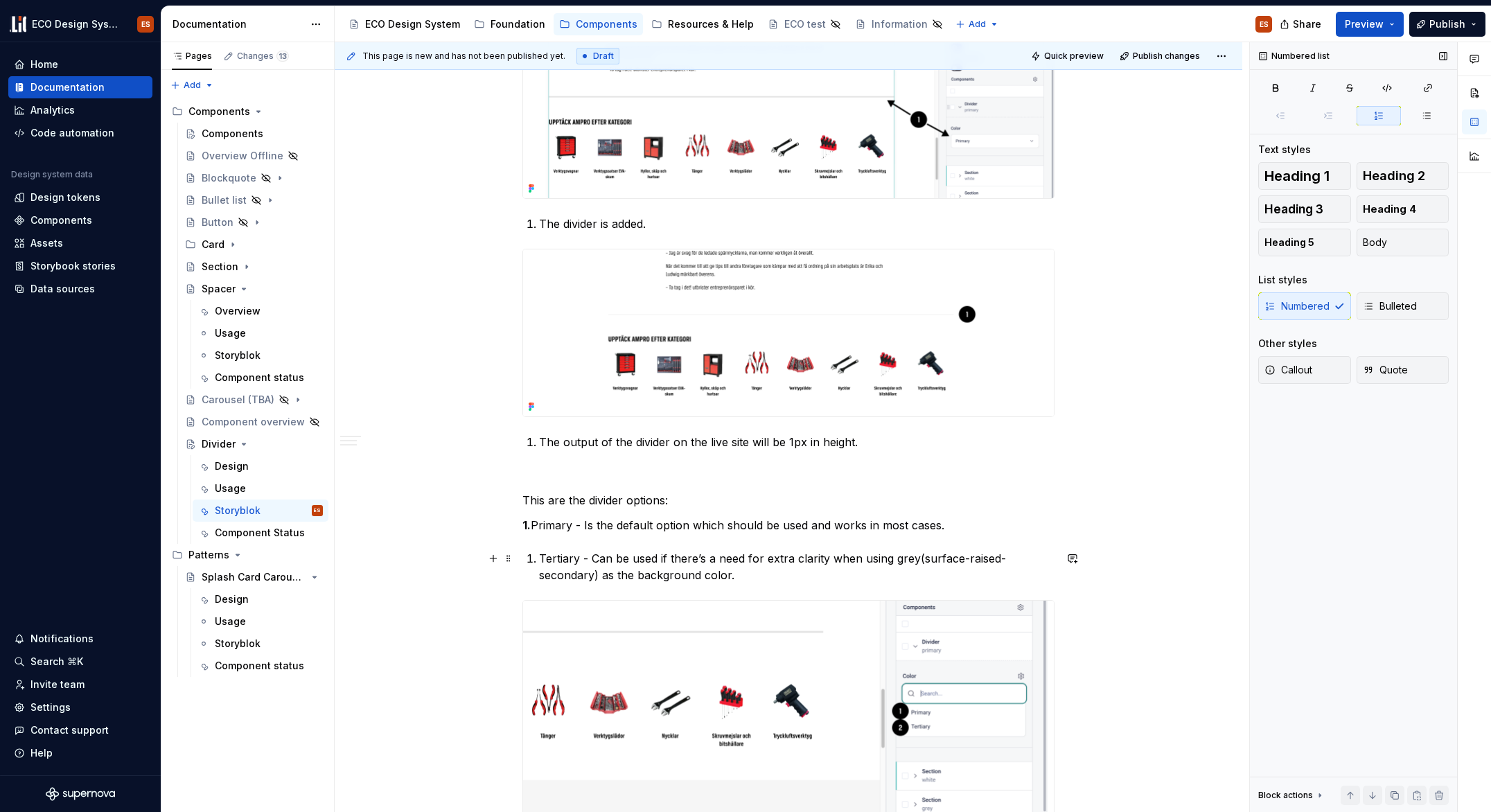
drag, startPoint x: 539, startPoint y: 558, endPoint x: 524, endPoint y: 557, distance: 15.0
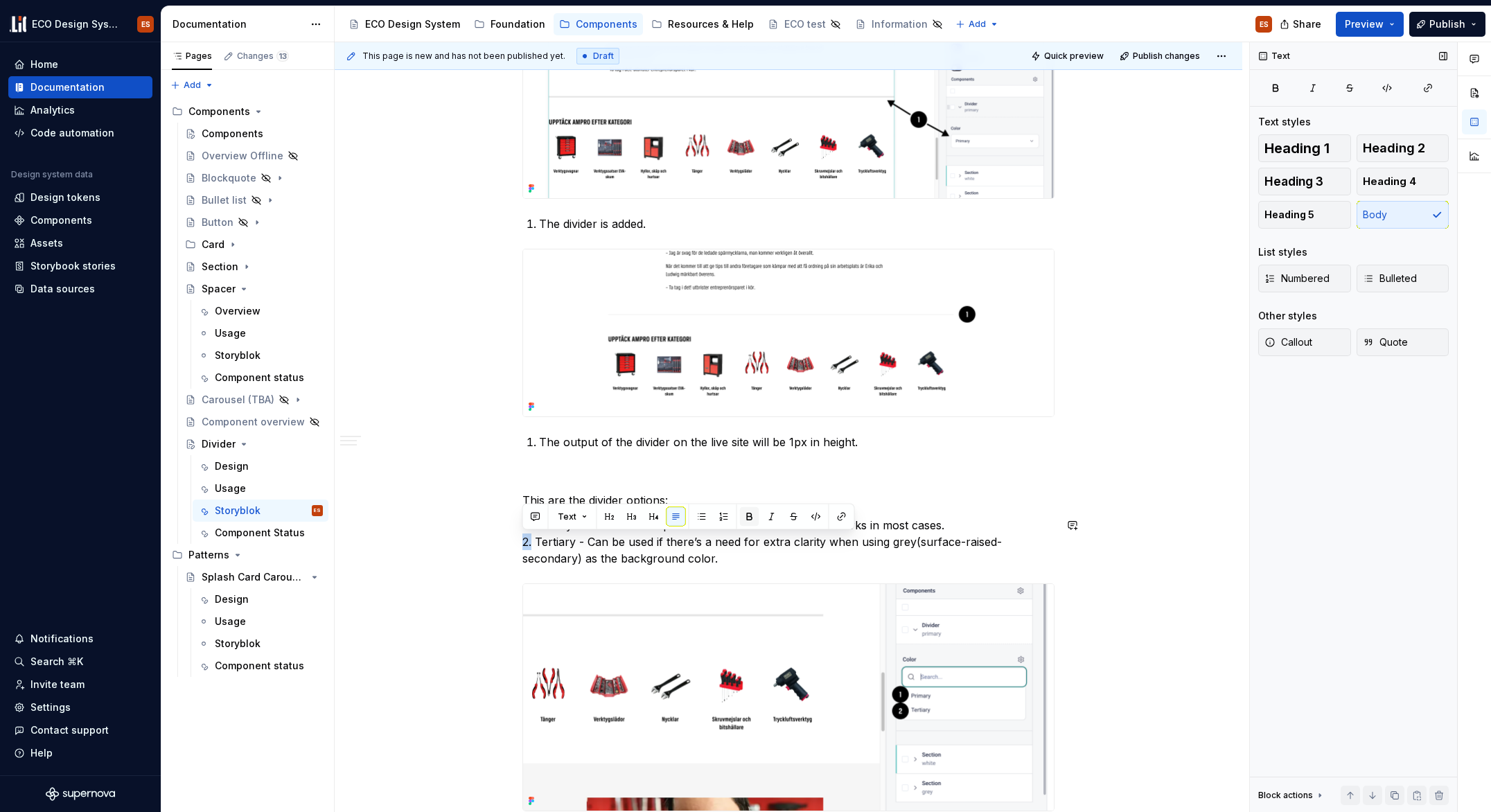
click at [747, 514] on button "button" at bounding box center [750, 516] width 19 height 19
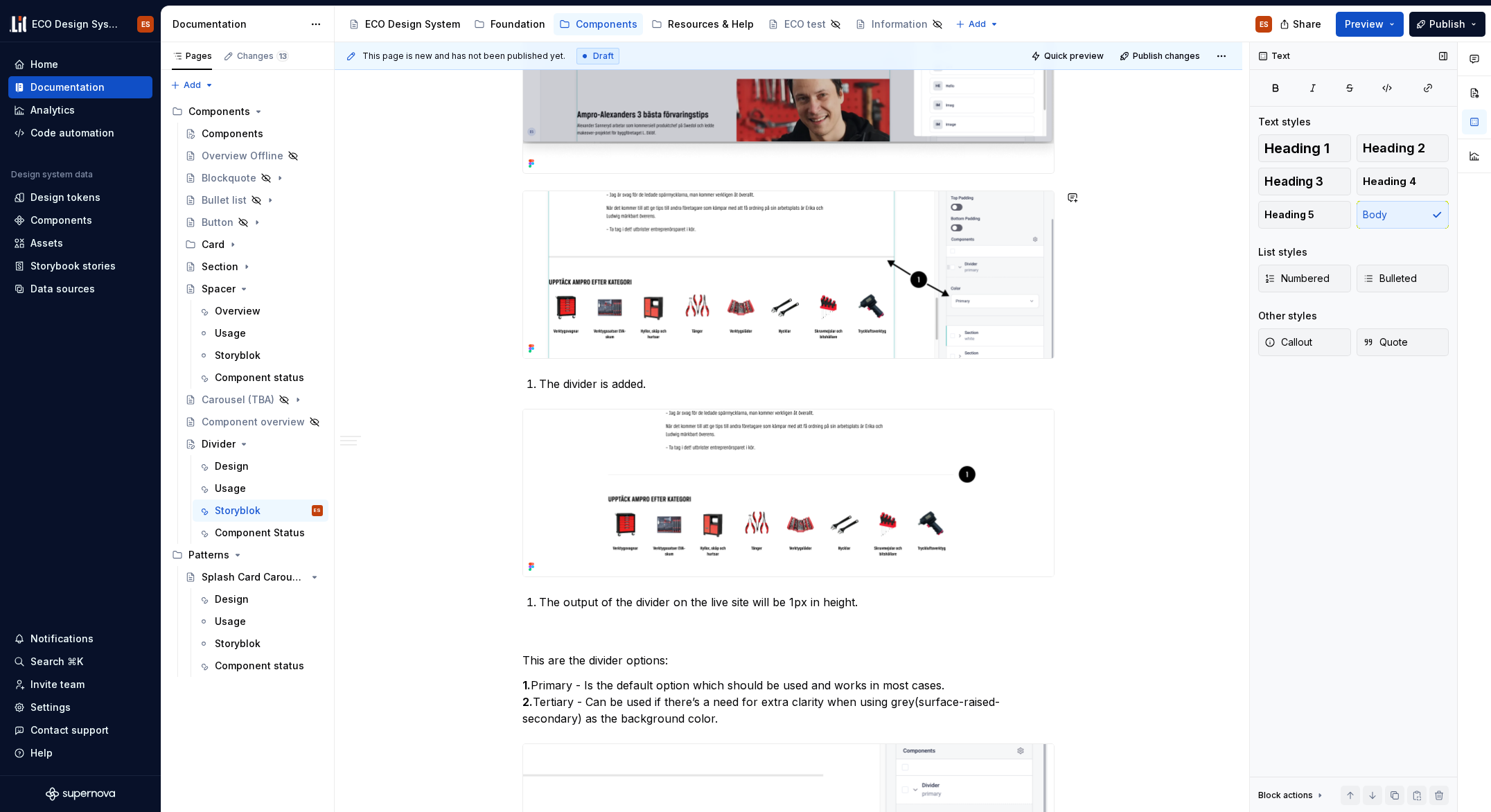
scroll to position [1234, 0]
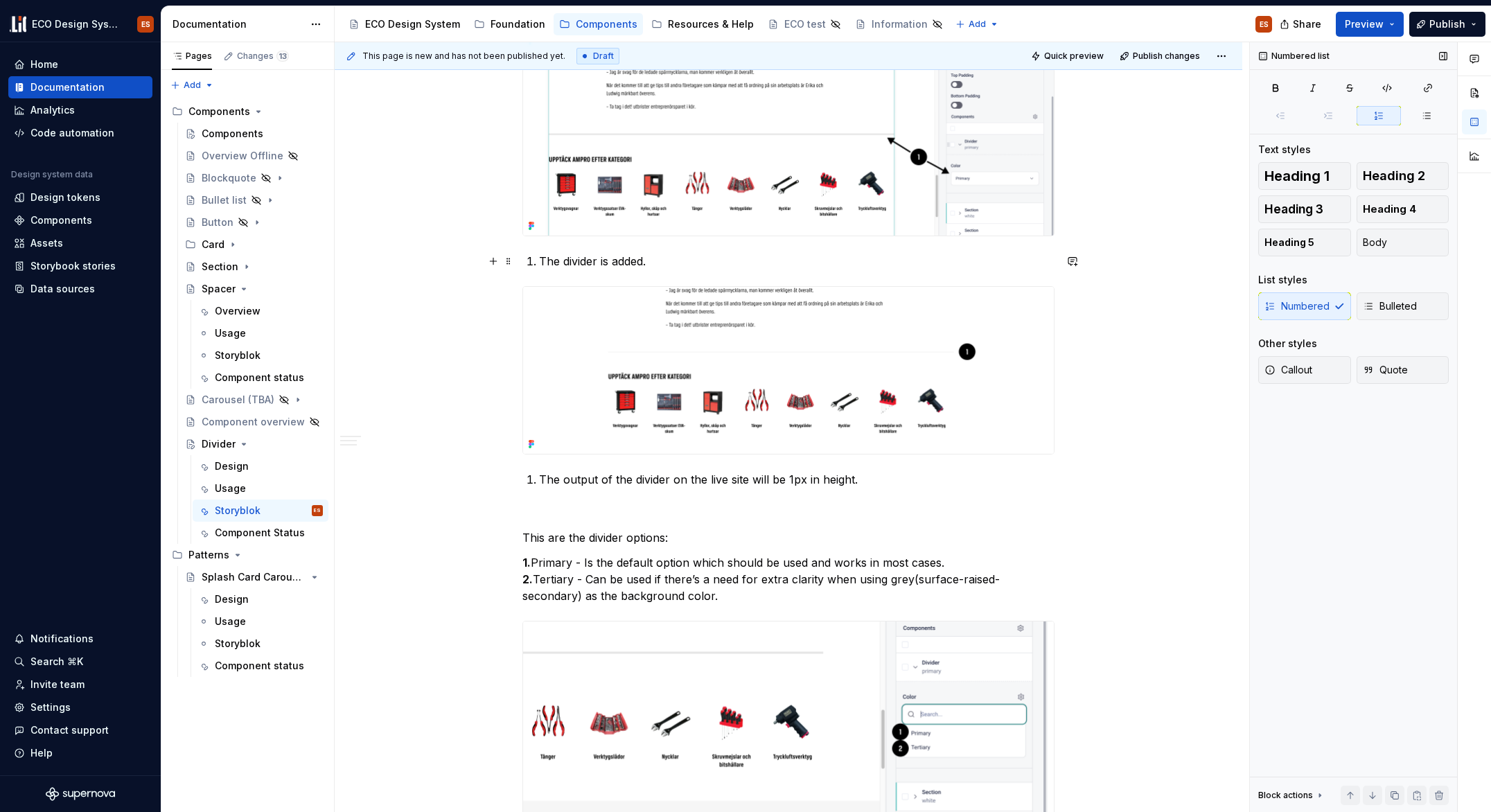
drag, startPoint x: 536, startPoint y: 262, endPoint x: 523, endPoint y: 262, distance: 13.0
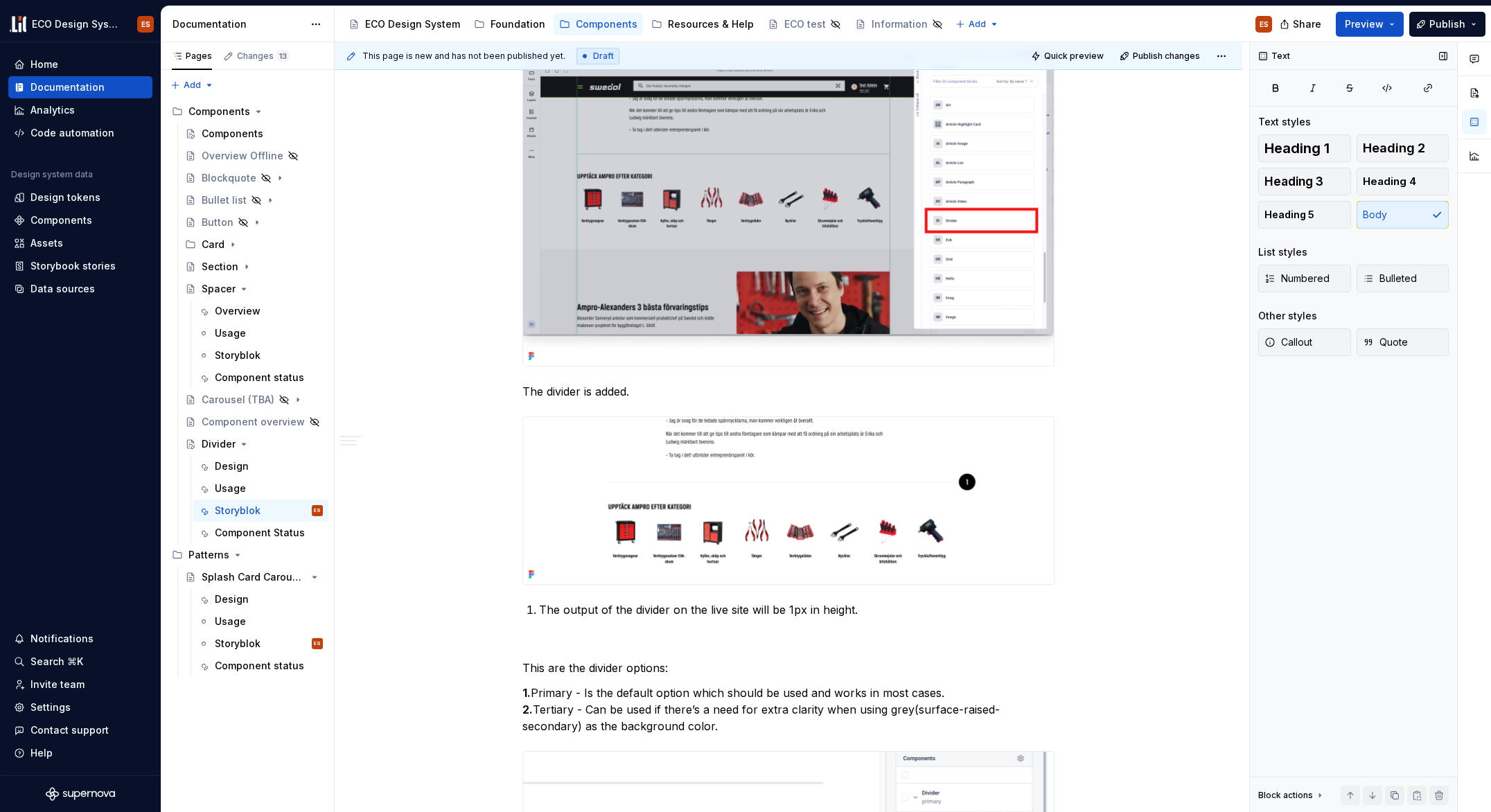
scroll to position [776, 0]
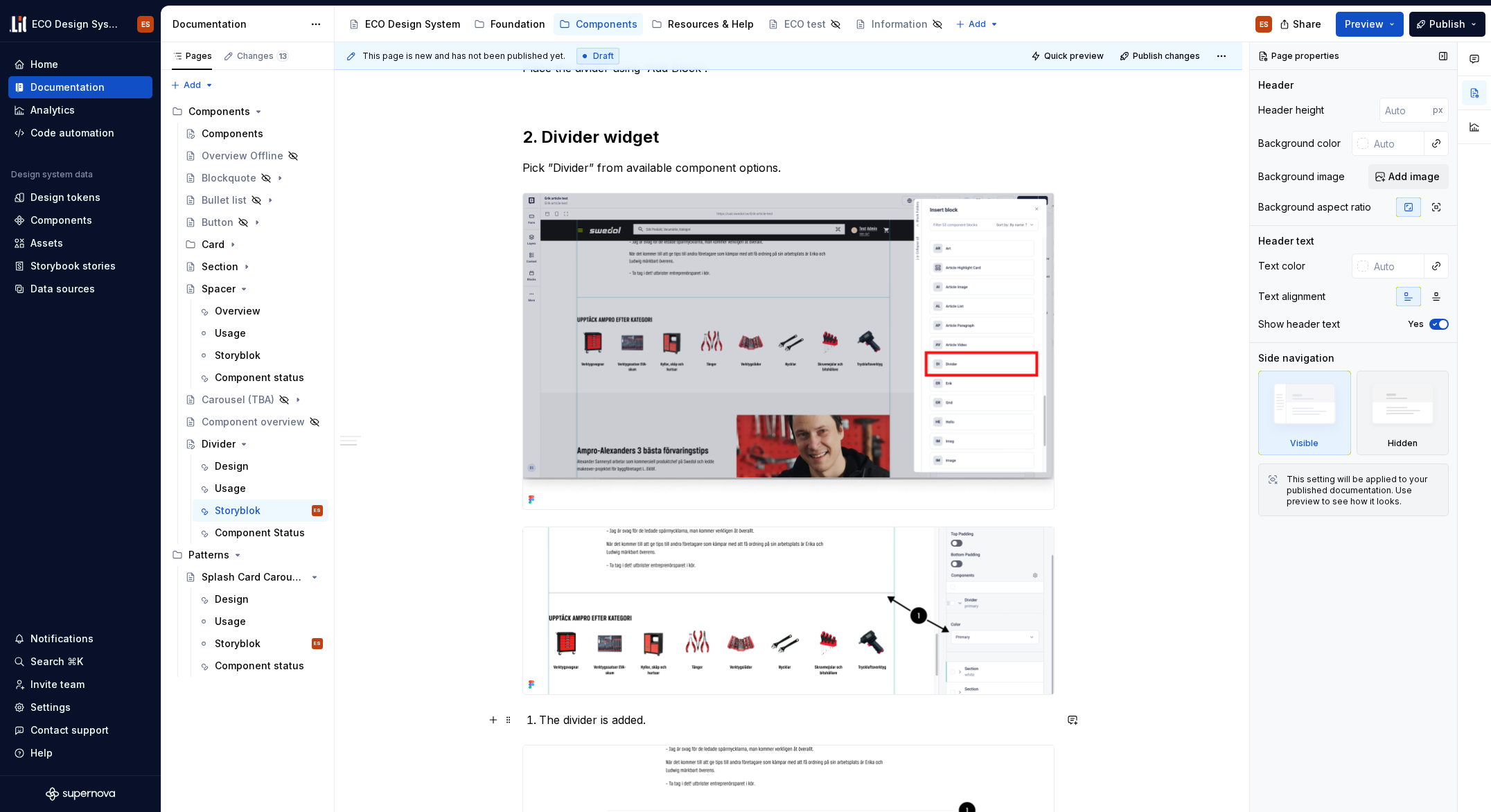
click at [1169, 478] on div "Divider widget The Divider is available as a widget to use in the admin tool St…" at bounding box center [788, 566] width 908 height 2170
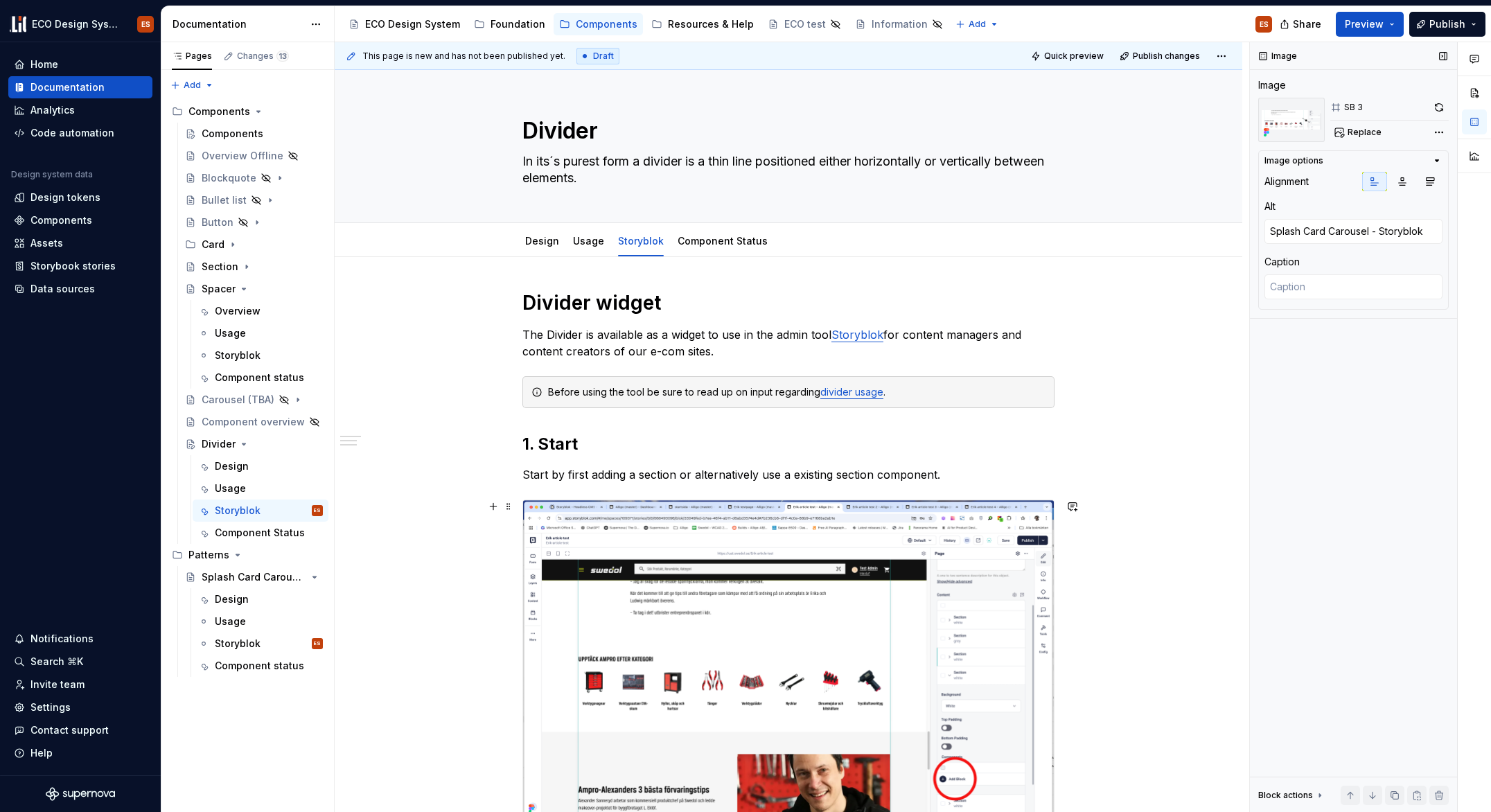
scroll to position [958, 0]
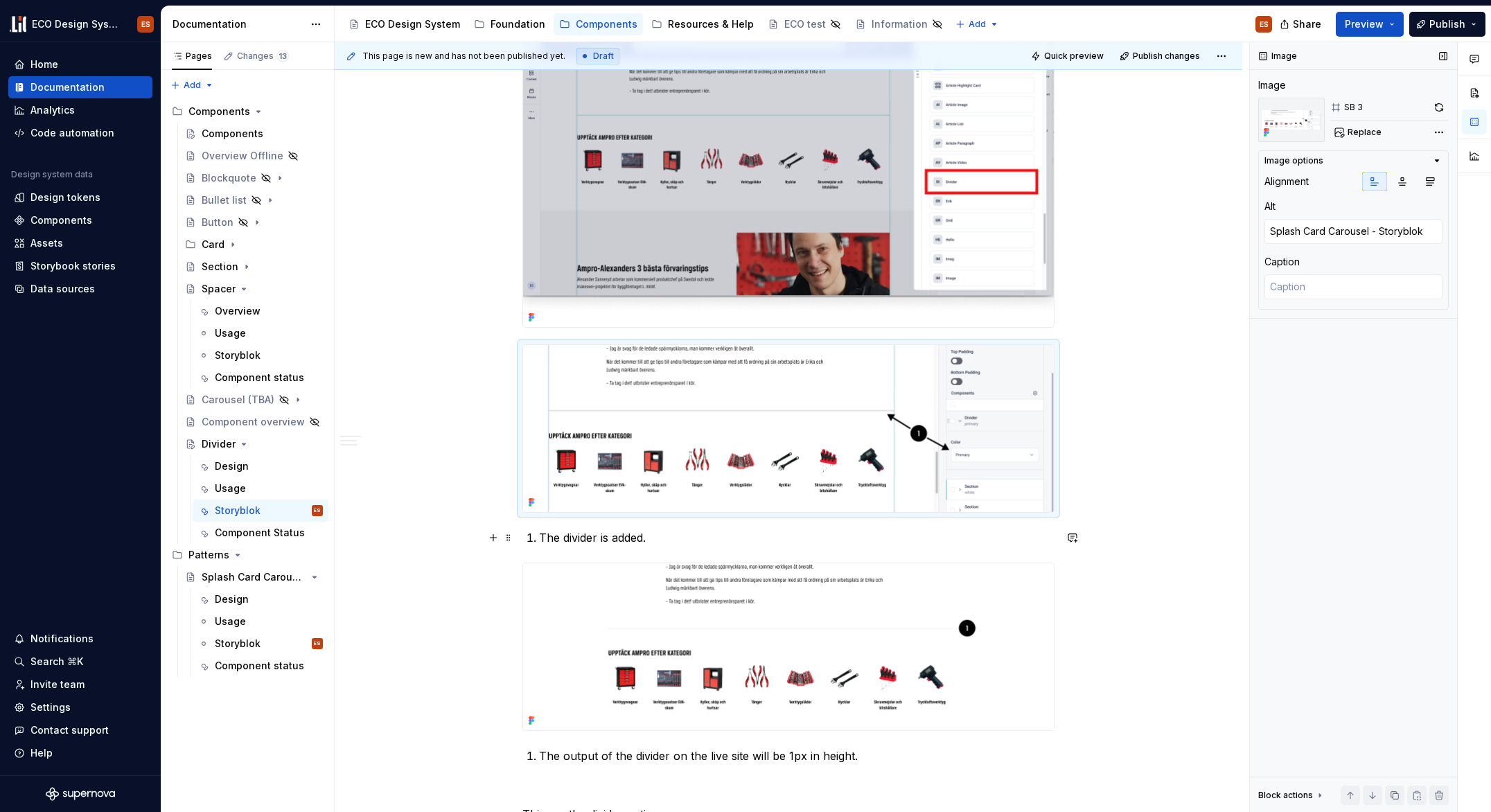
click at [569, 540] on p "The divider is added." at bounding box center [796, 538] width 515 height 16
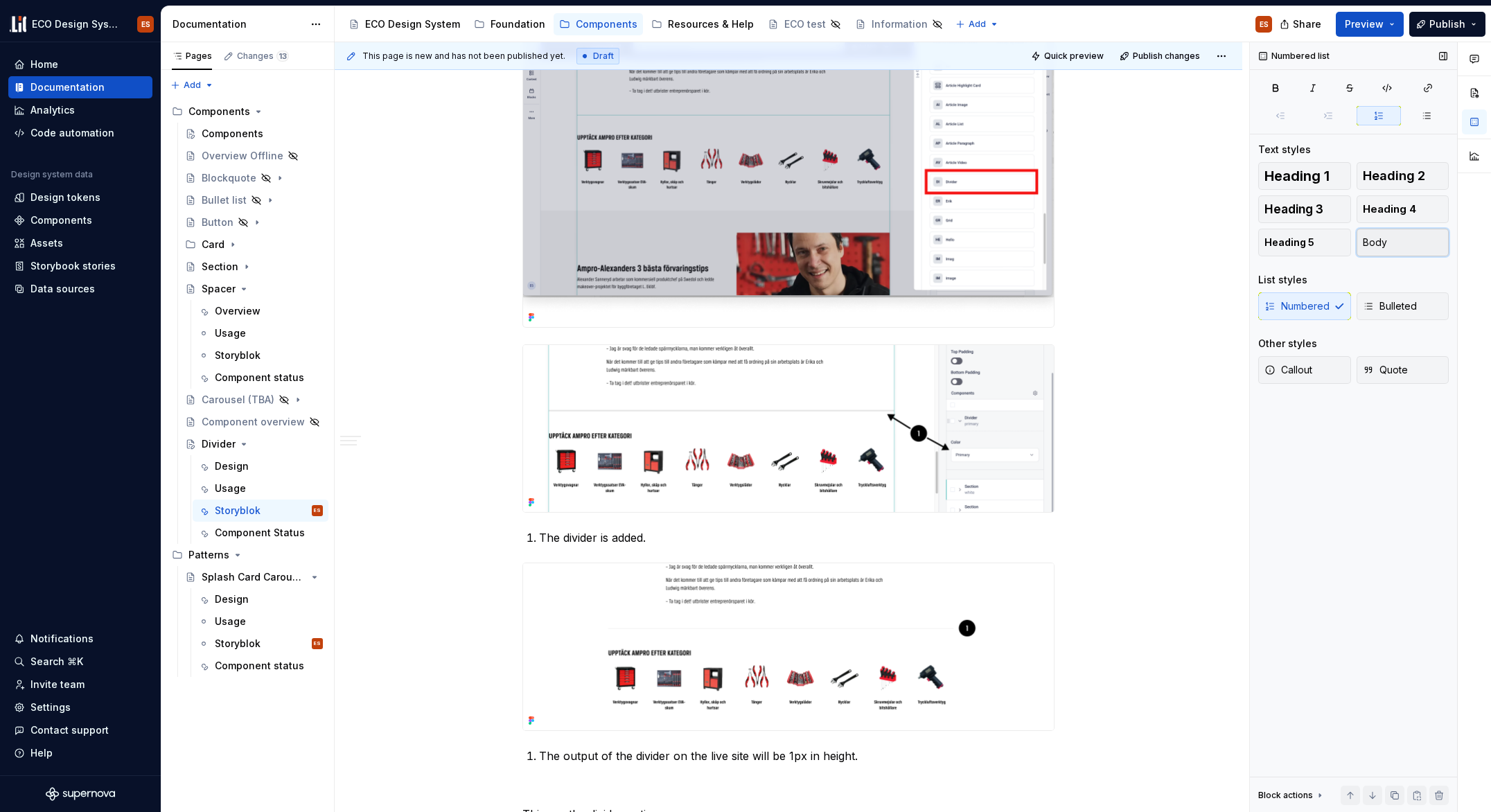
click at [1378, 238] on span "Body" at bounding box center [1375, 242] width 25 height 14
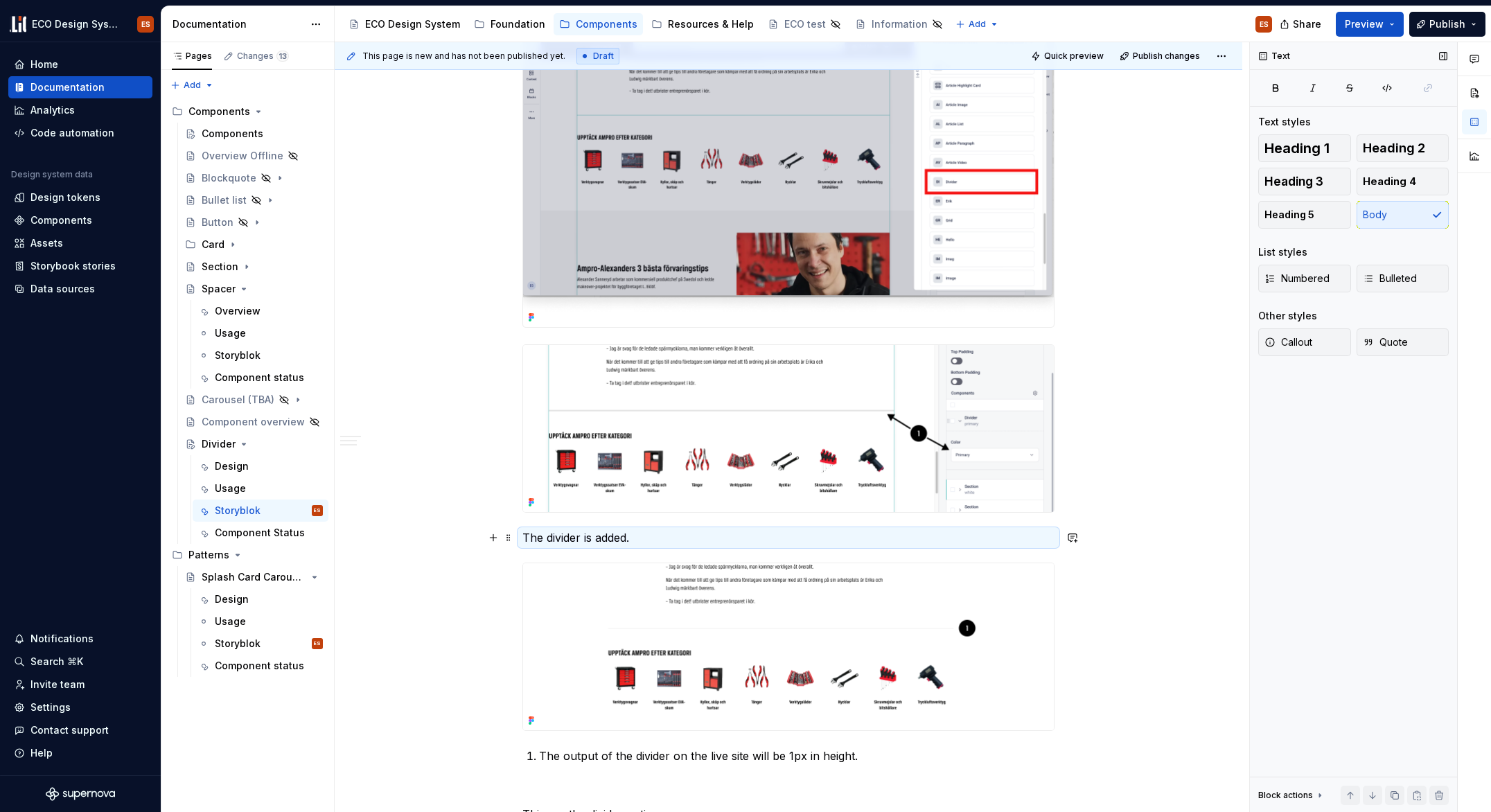
click at [522, 539] on p "The divider is added." at bounding box center [789, 538] width 532 height 16
click at [741, 512] on button "button" at bounding box center [750, 511] width 19 height 19
click at [778, 547] on div "Divider widget The Divider is available as a widget to use in the admin tool St…" at bounding box center [789, 270] width 532 height 1876
click at [631, 538] on p "1. The divider is added." at bounding box center [789, 538] width 532 height 16
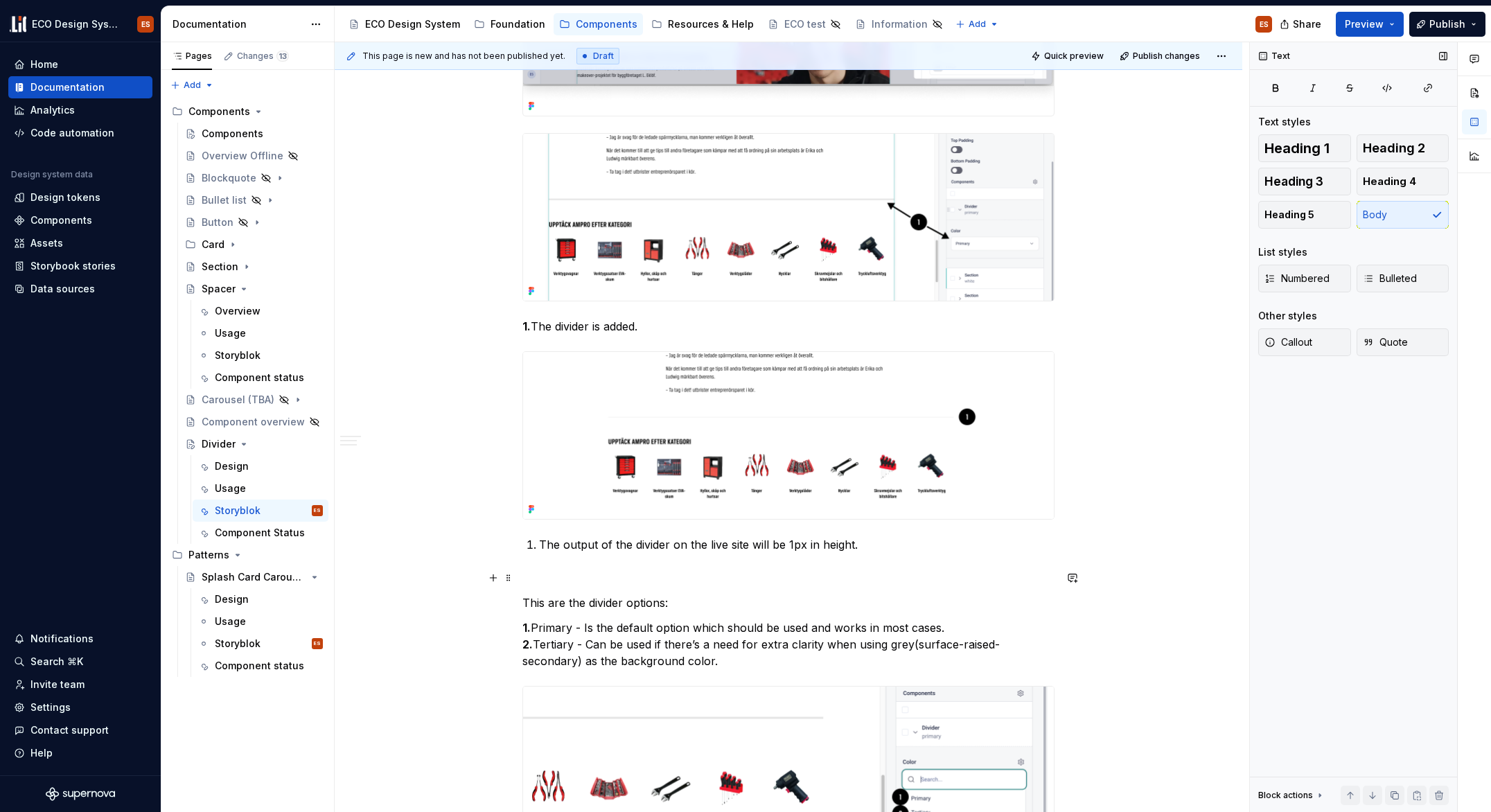
scroll to position [1301, 0]
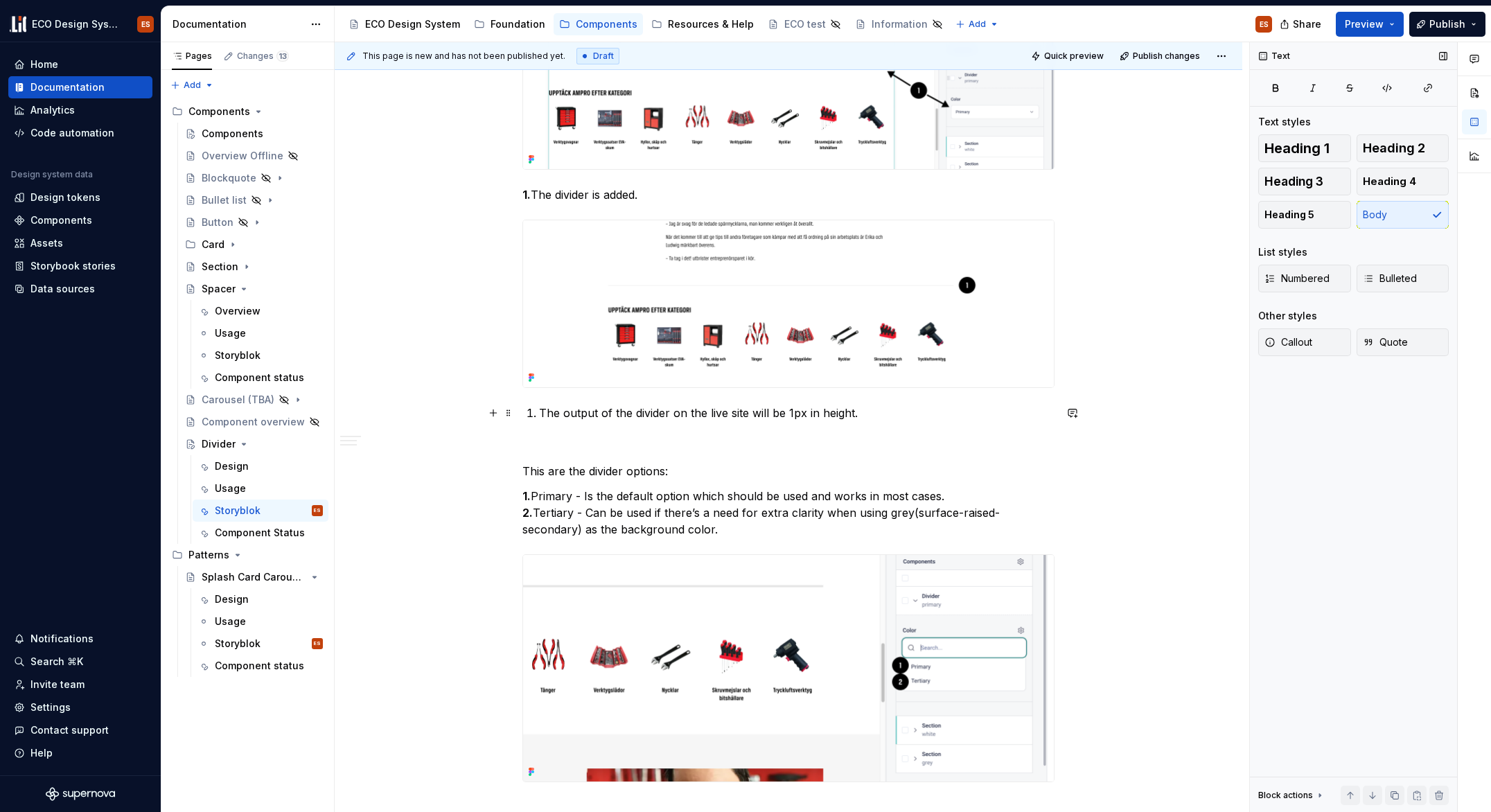
click at [712, 405] on p "The output of the divider on the live site will be 1px in height." at bounding box center [796, 412] width 515 height 16
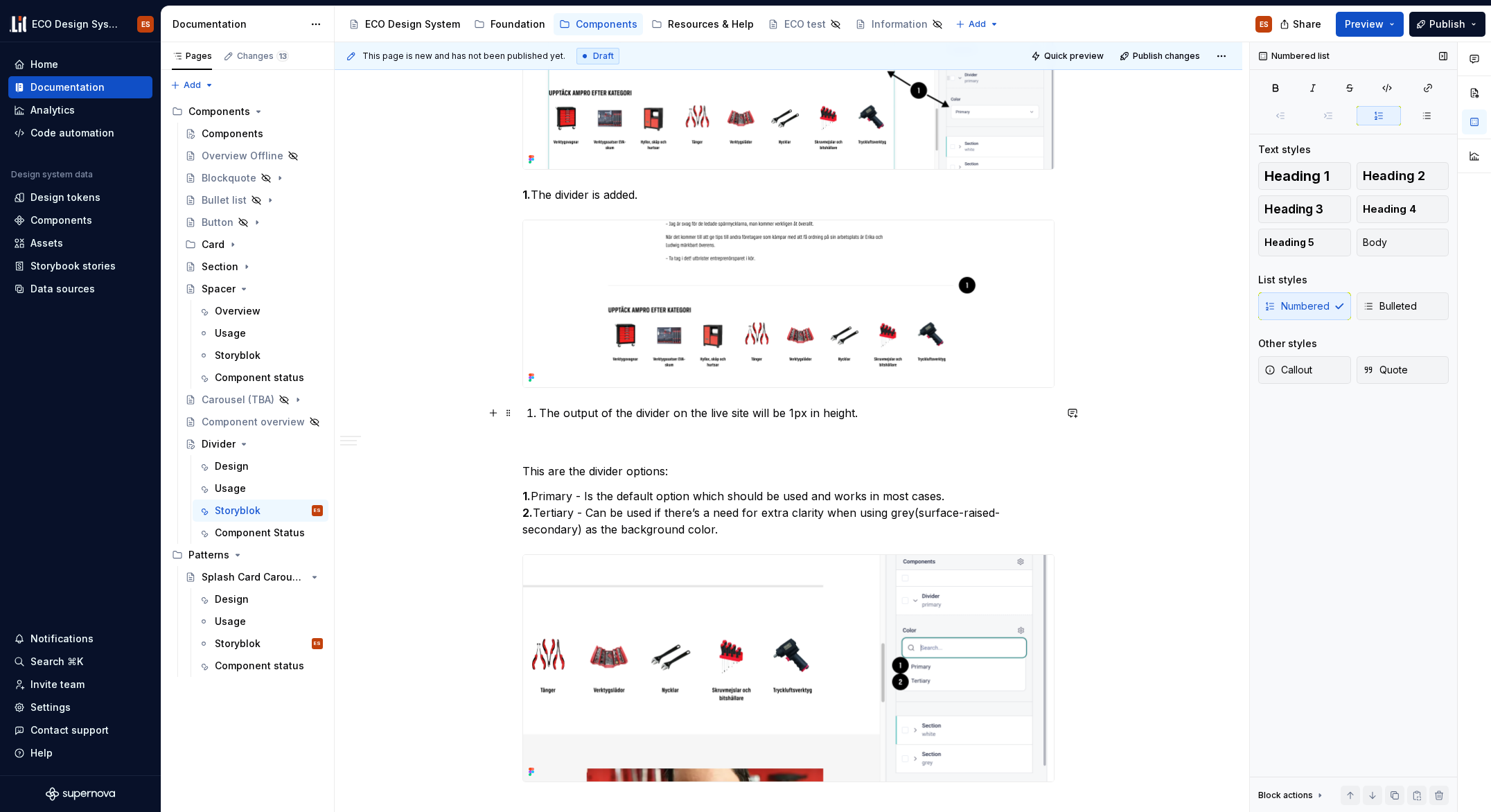
drag, startPoint x: 535, startPoint y: 414, endPoint x: 520, endPoint y: 414, distance: 15.0
click at [520, 414] on div "Divider widget The Divider is available as a widget to use in the admin tool St…" at bounding box center [788, 41] width 908 height 2170
click at [648, 197] on p "1. The divider is added." at bounding box center [789, 194] width 532 height 16
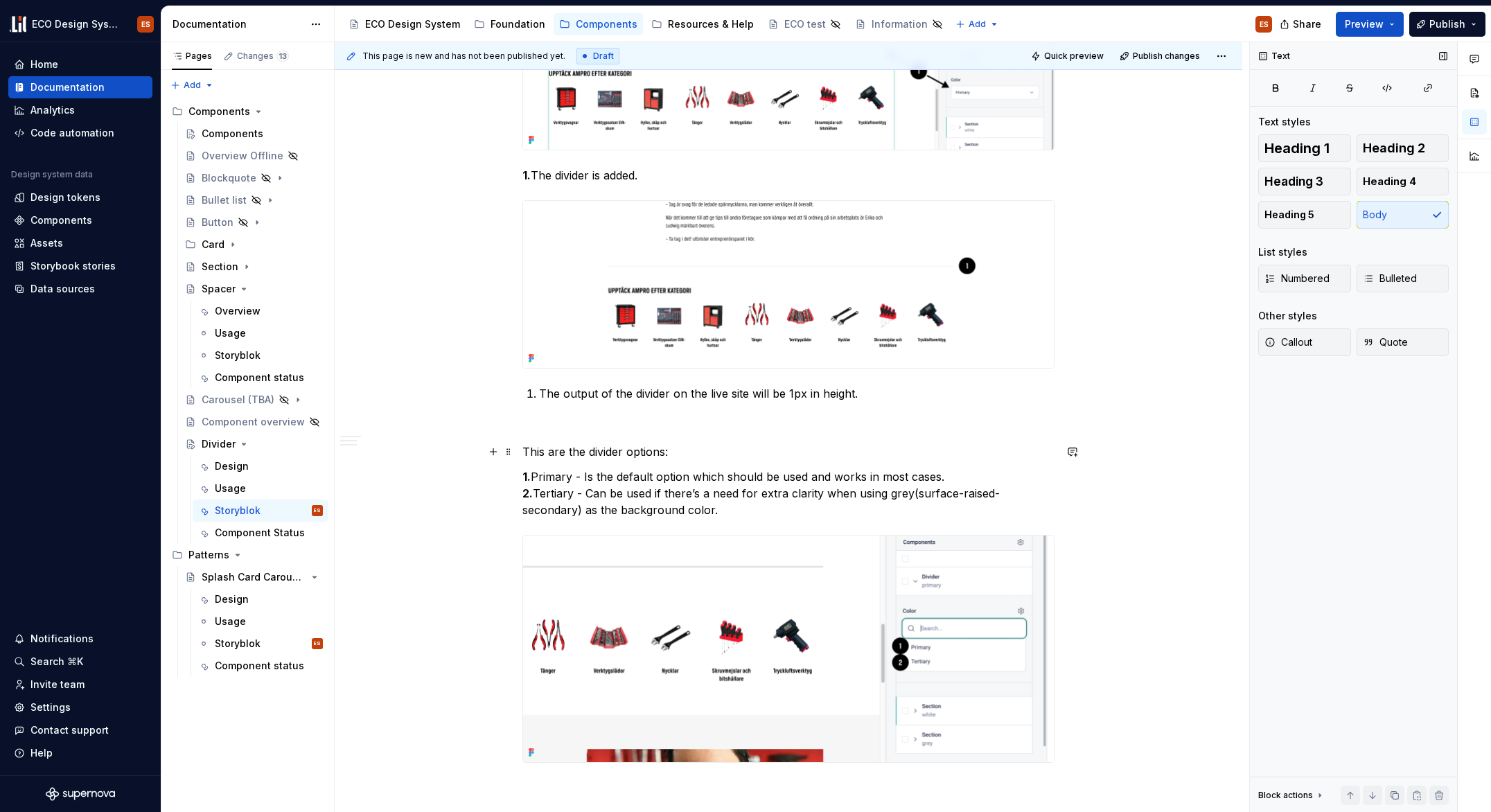
scroll to position [1321, 0]
click at [532, 494] on p "1. Primary - Is the default option which should be used and works in most cases…" at bounding box center [789, 492] width 532 height 50
click at [556, 390] on p "The output of the divider on the live site will be 1px in height." at bounding box center [796, 392] width 515 height 16
click at [650, 175] on p "1. The divider is added." at bounding box center [789, 174] width 532 height 16
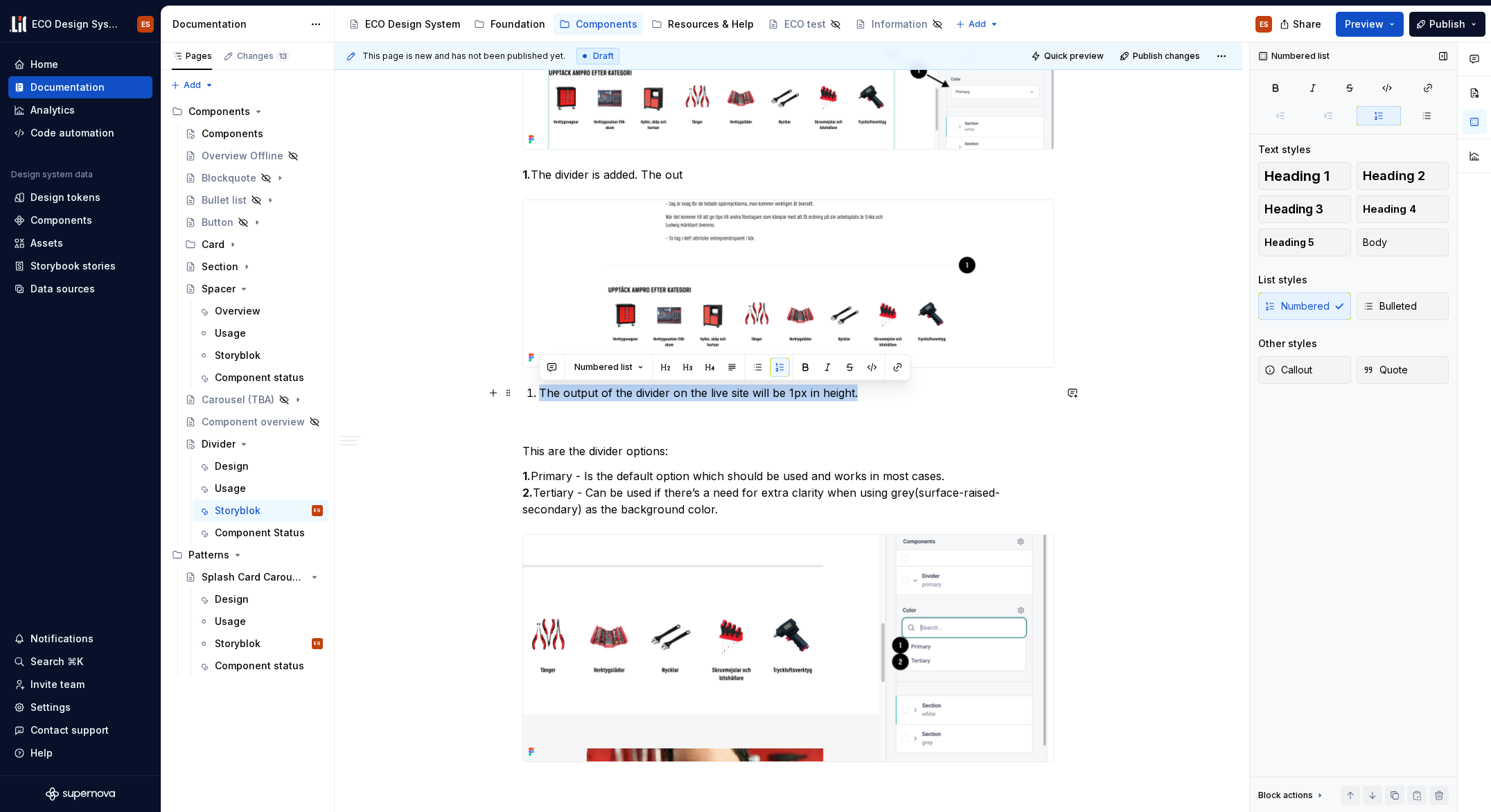
drag, startPoint x: 540, startPoint y: 390, endPoint x: 861, endPoint y: 399, distance: 321.1
click at [861, 399] on p "The output of the divider on the live site will be 1px in height." at bounding box center [796, 392] width 515 height 16
copy p "The output of the divider on the live site will be 1px in height."
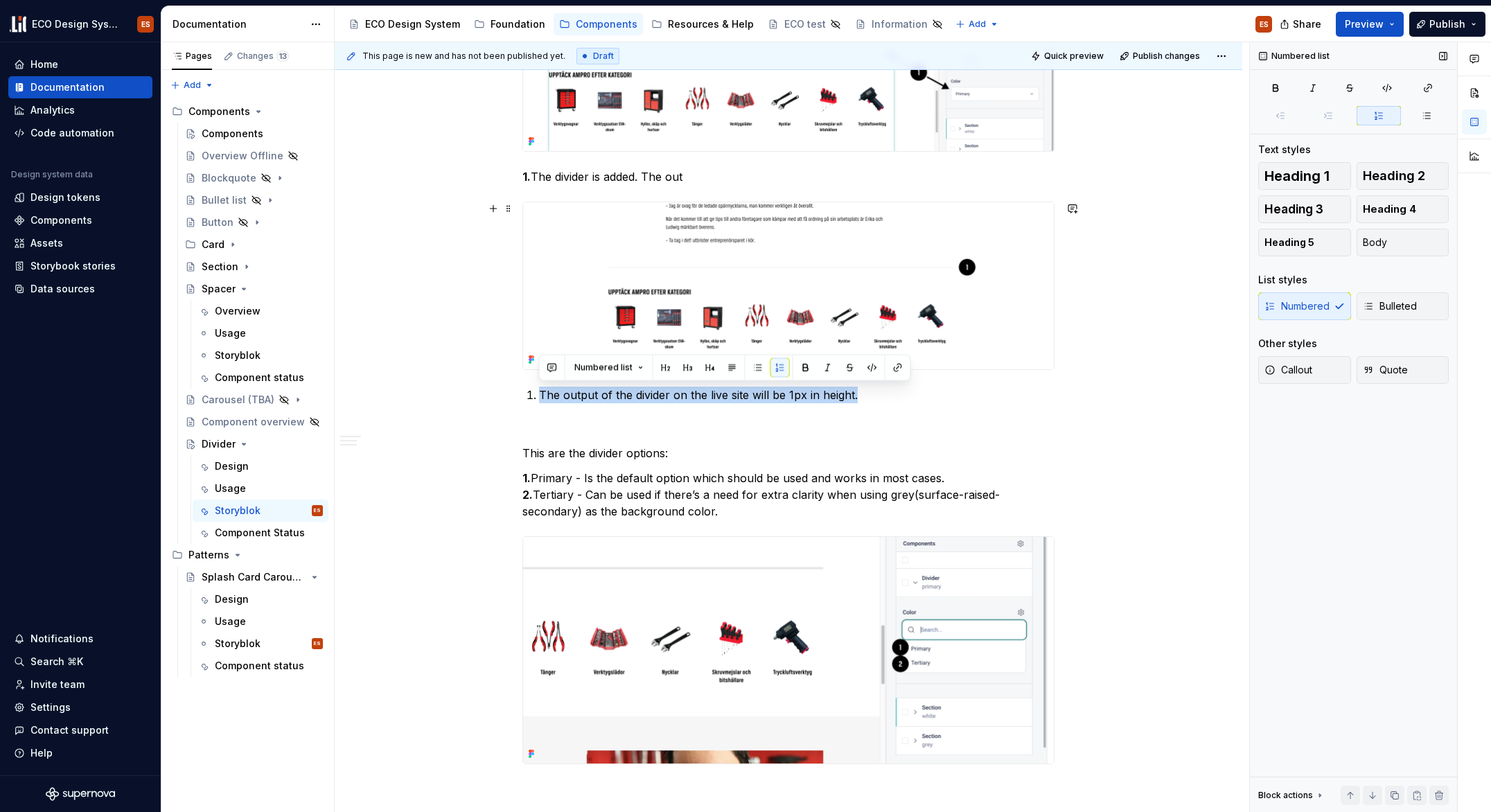
scroll to position [1318, 0]
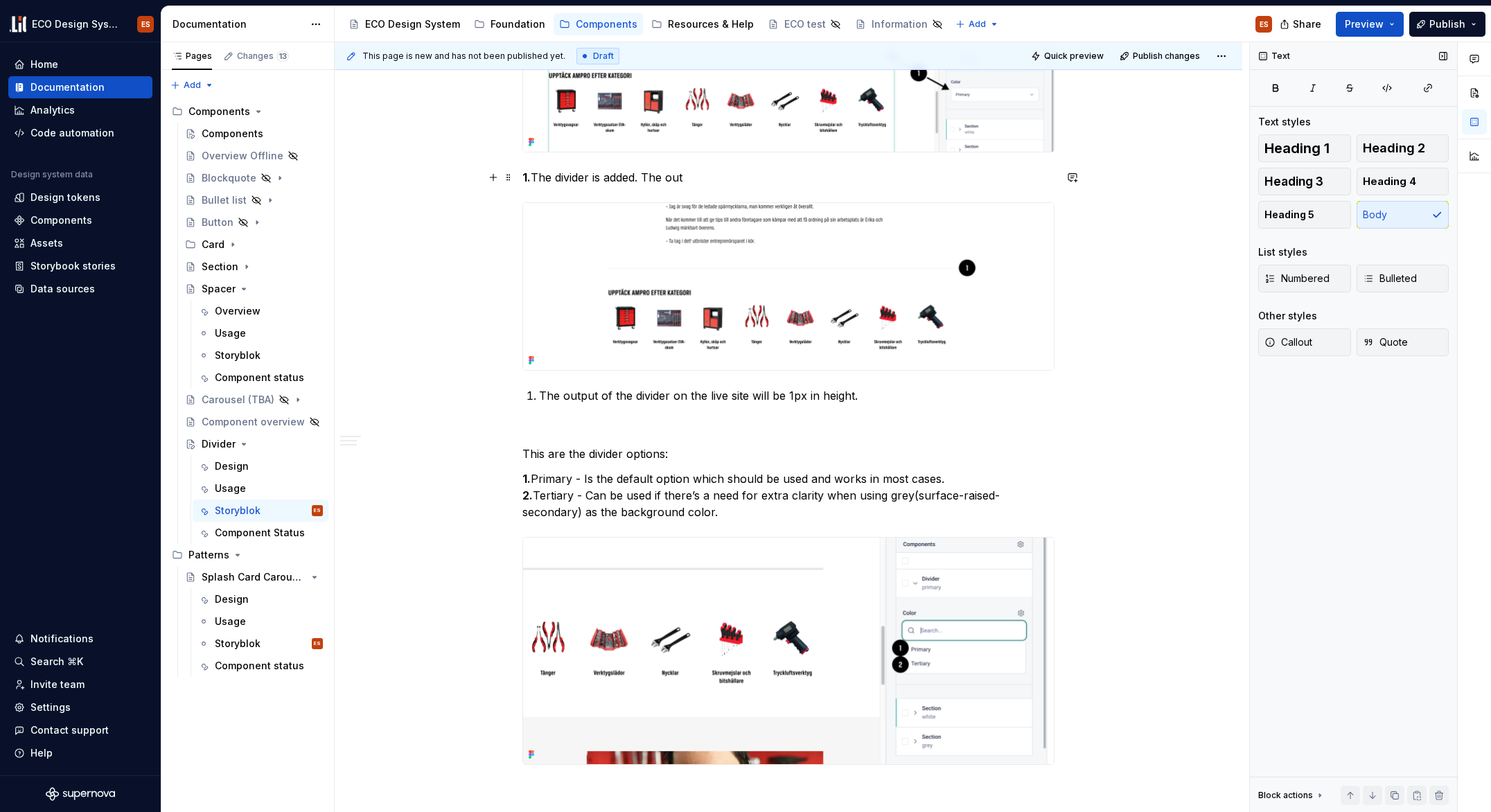
click at [693, 183] on p "1. The divider is added. The out" at bounding box center [789, 177] width 532 height 16
click at [688, 178] on p "1. The divider is added. The outThe output of the divider on the live site will…" at bounding box center [789, 177] width 532 height 16
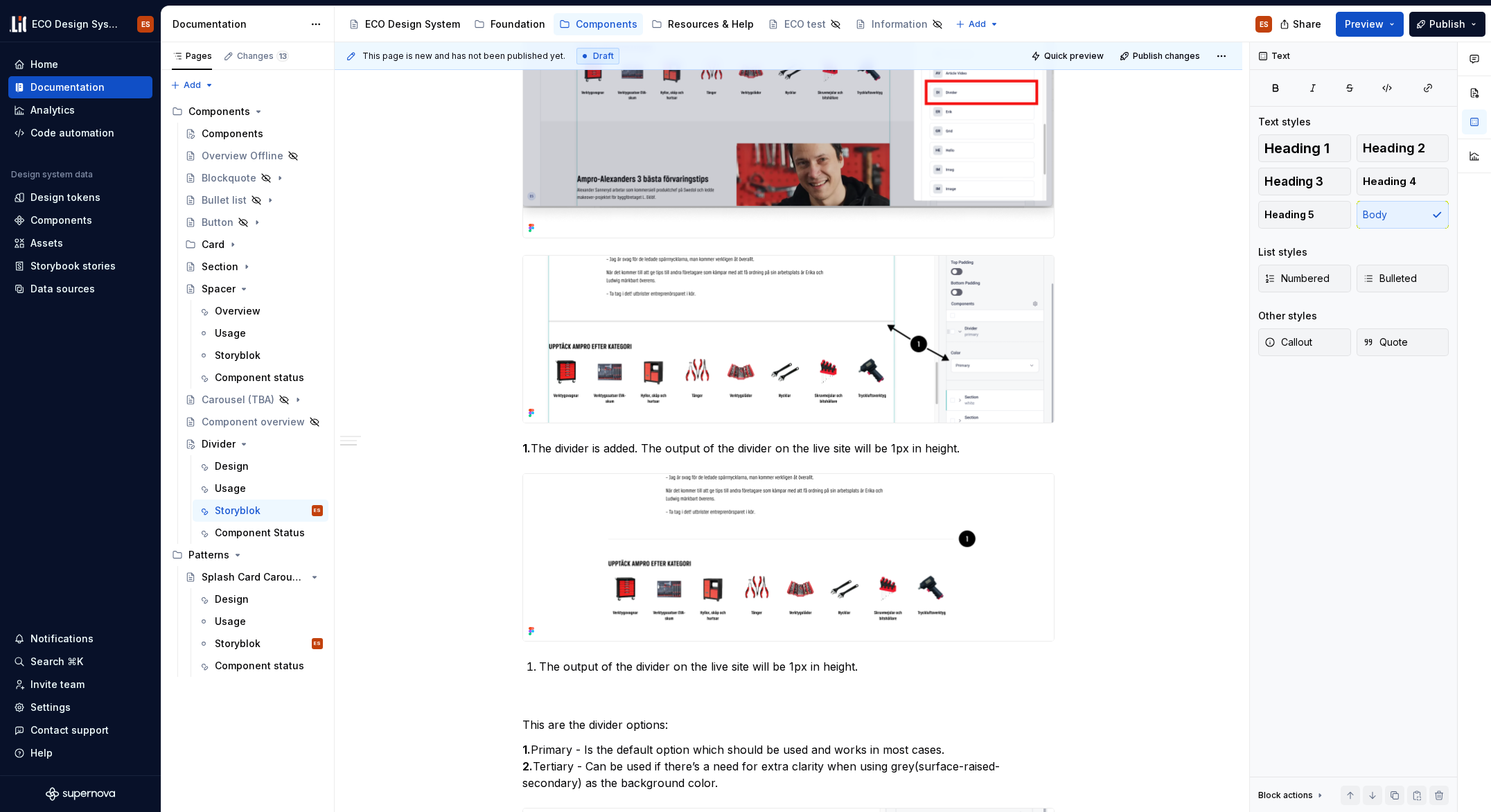
scroll to position [1164, 0]
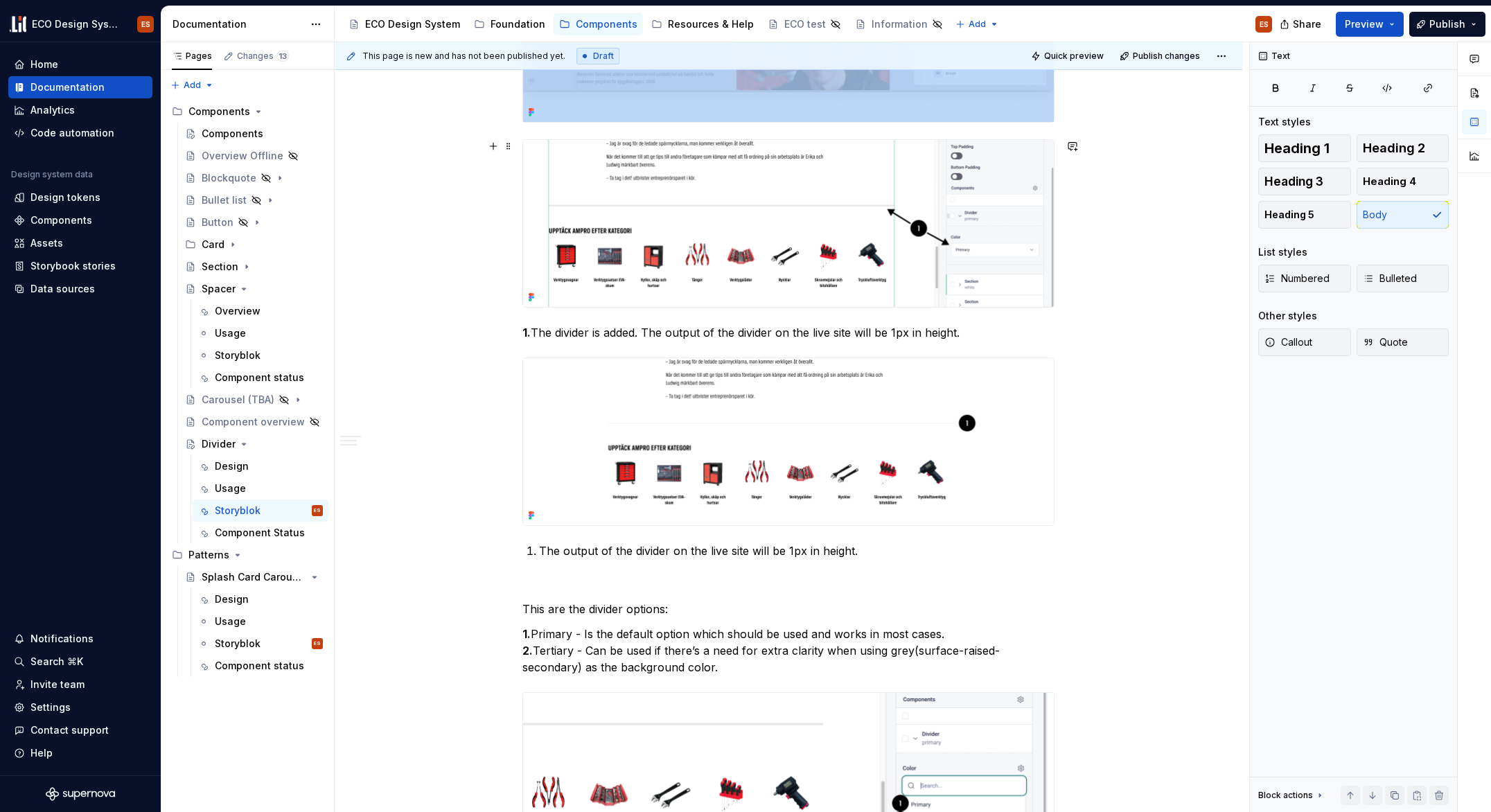
click at [674, 272] on img at bounding box center [789, 223] width 531 height 167
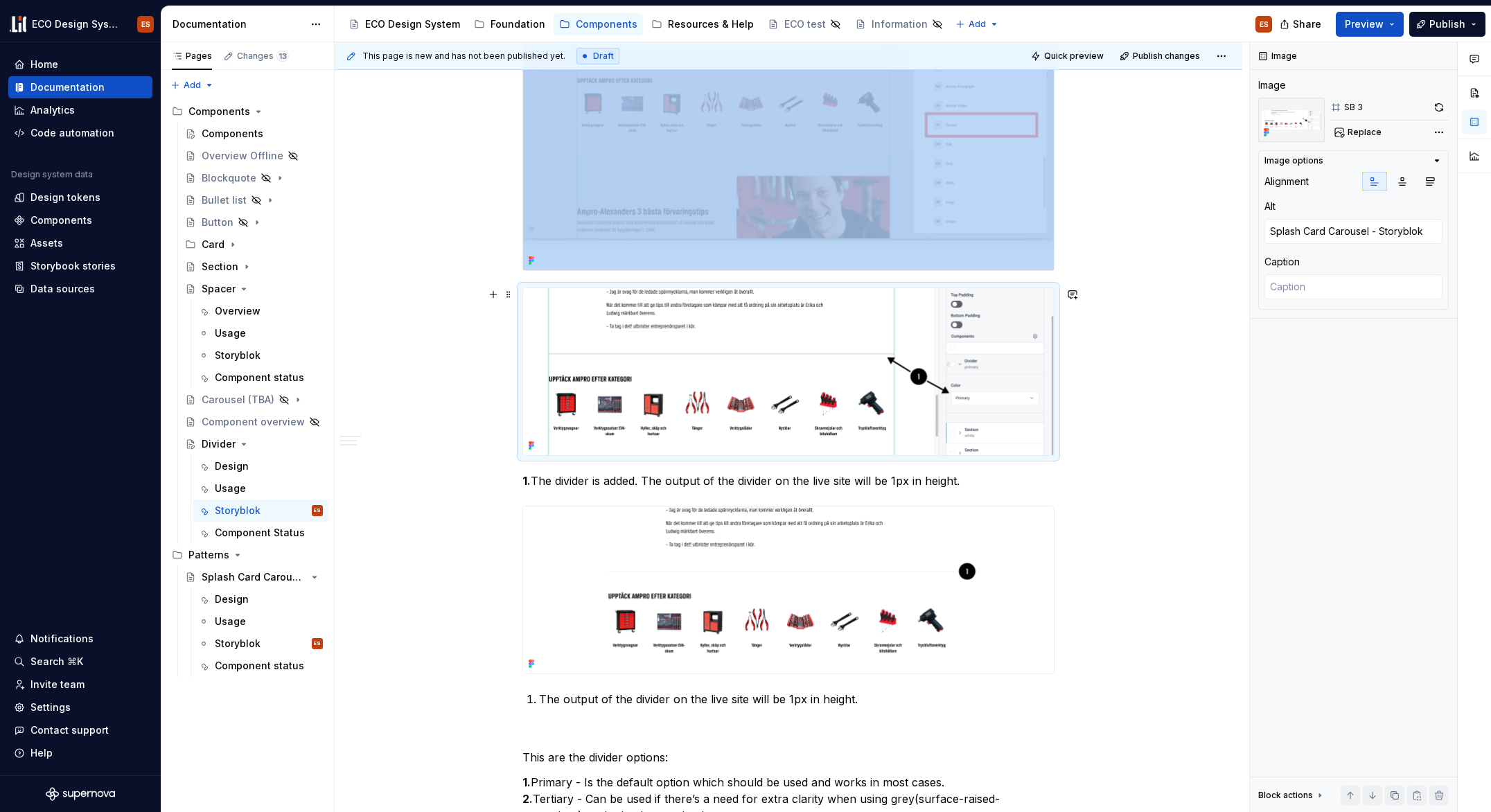
scroll to position [1020, 0]
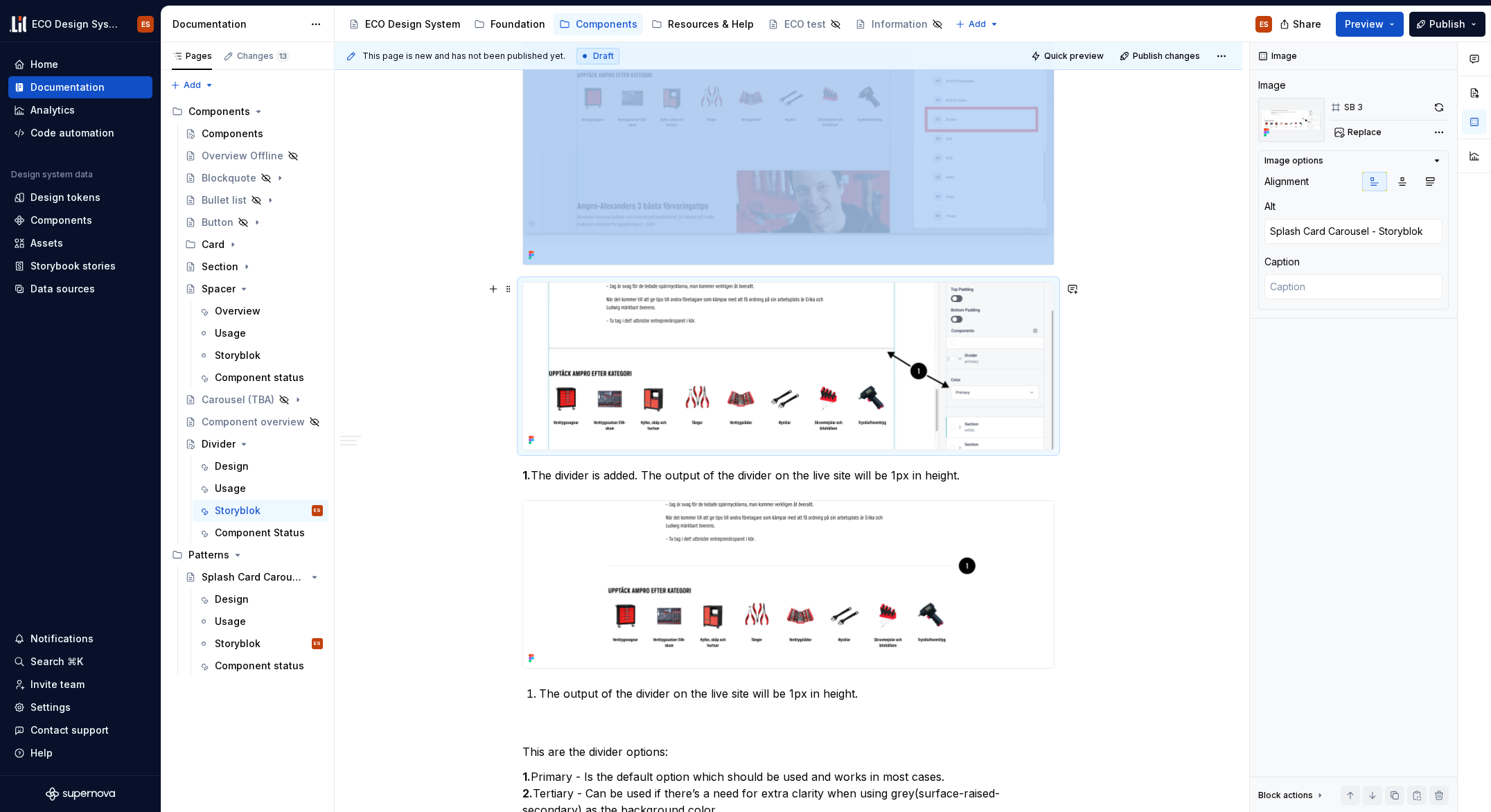
click at [766, 384] on img at bounding box center [789, 366] width 531 height 167
click at [1438, 104] on button "button" at bounding box center [1438, 107] width 19 height 19
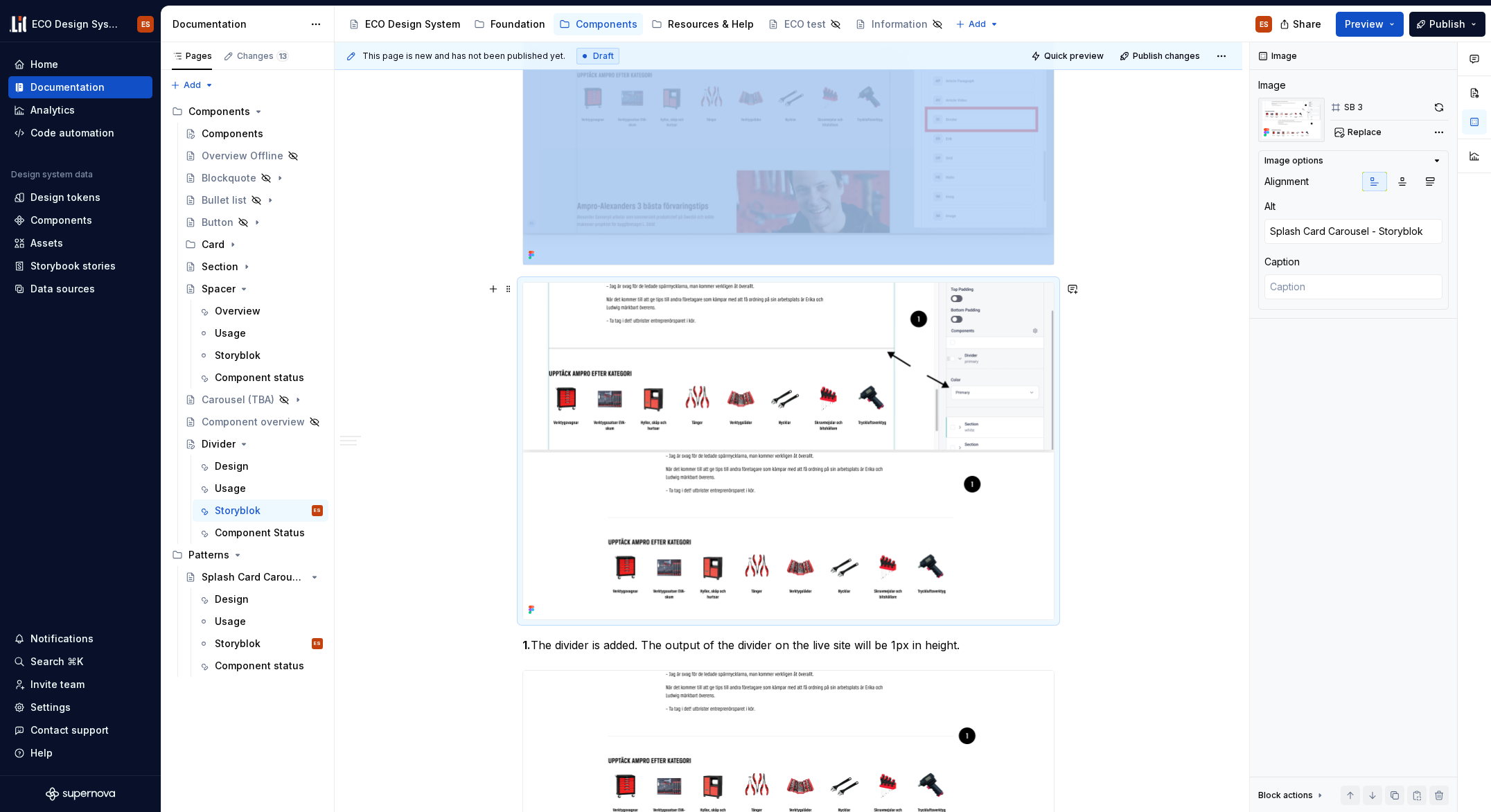
click at [1108, 503] on div "Divider widget The Divider is available as a widget to use in the admin tool St…" at bounding box center [788, 406] width 908 height 2339
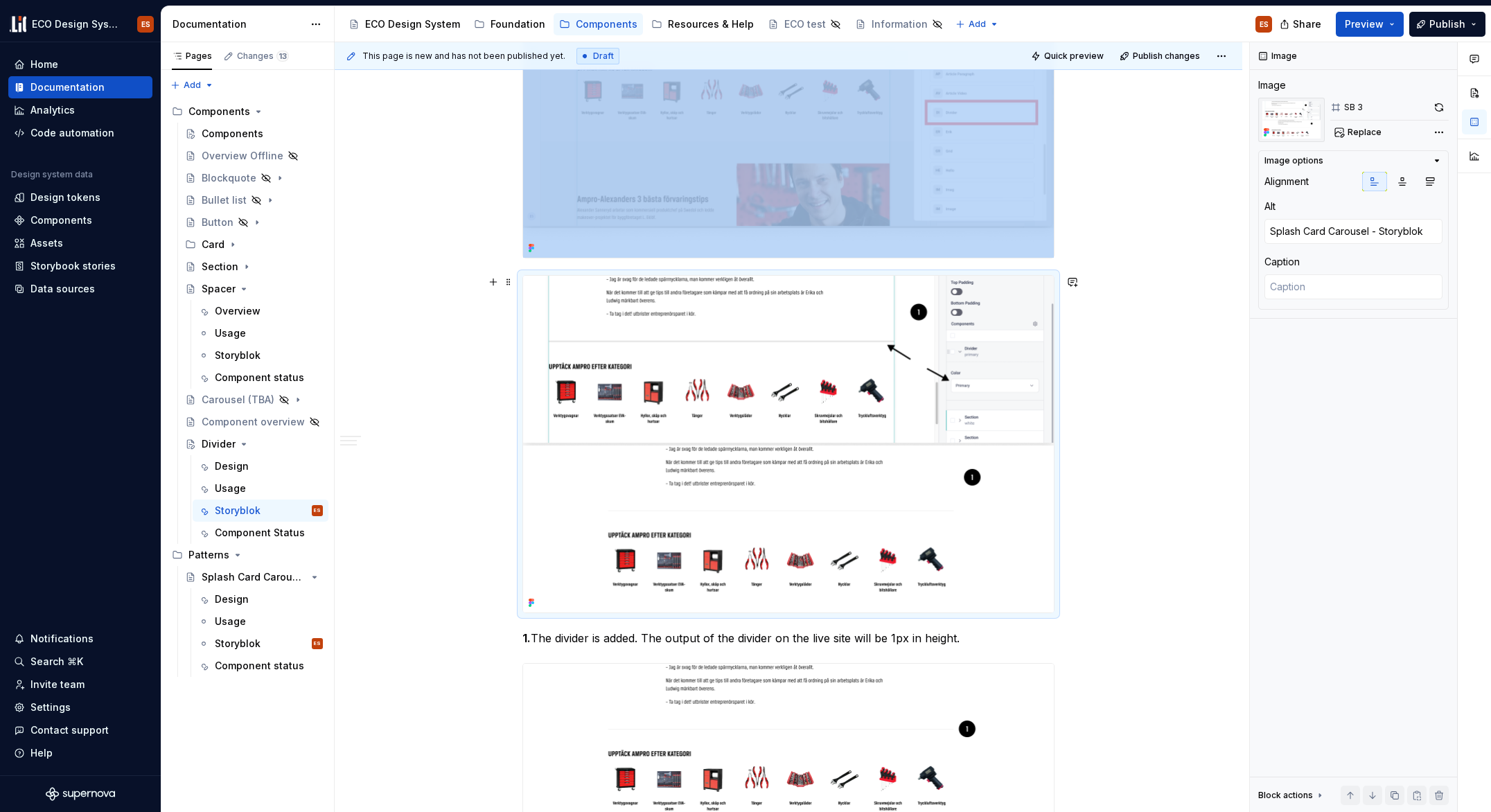
scroll to position [1098, 0]
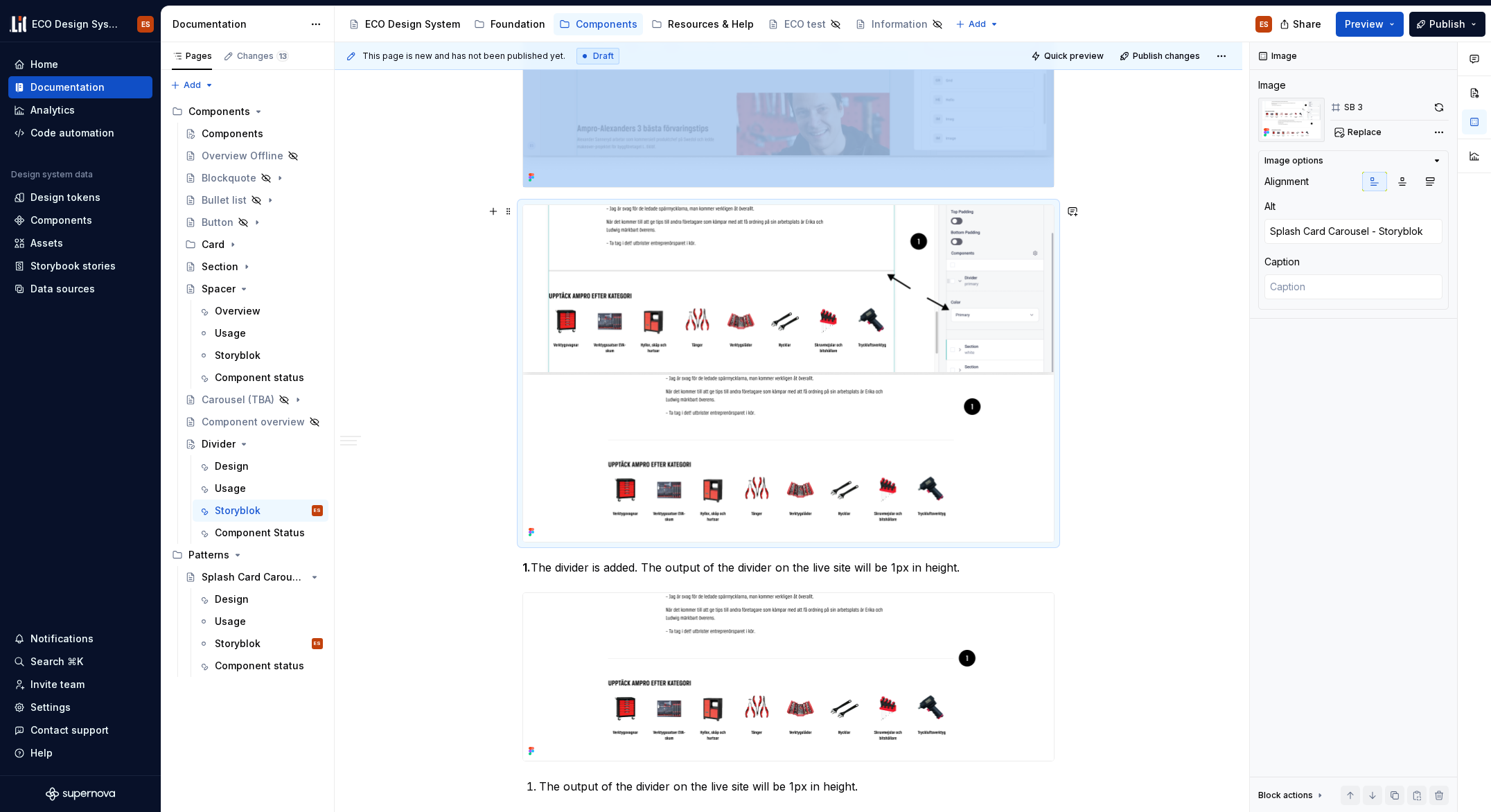
click at [978, 408] on img at bounding box center [789, 373] width 531 height 337
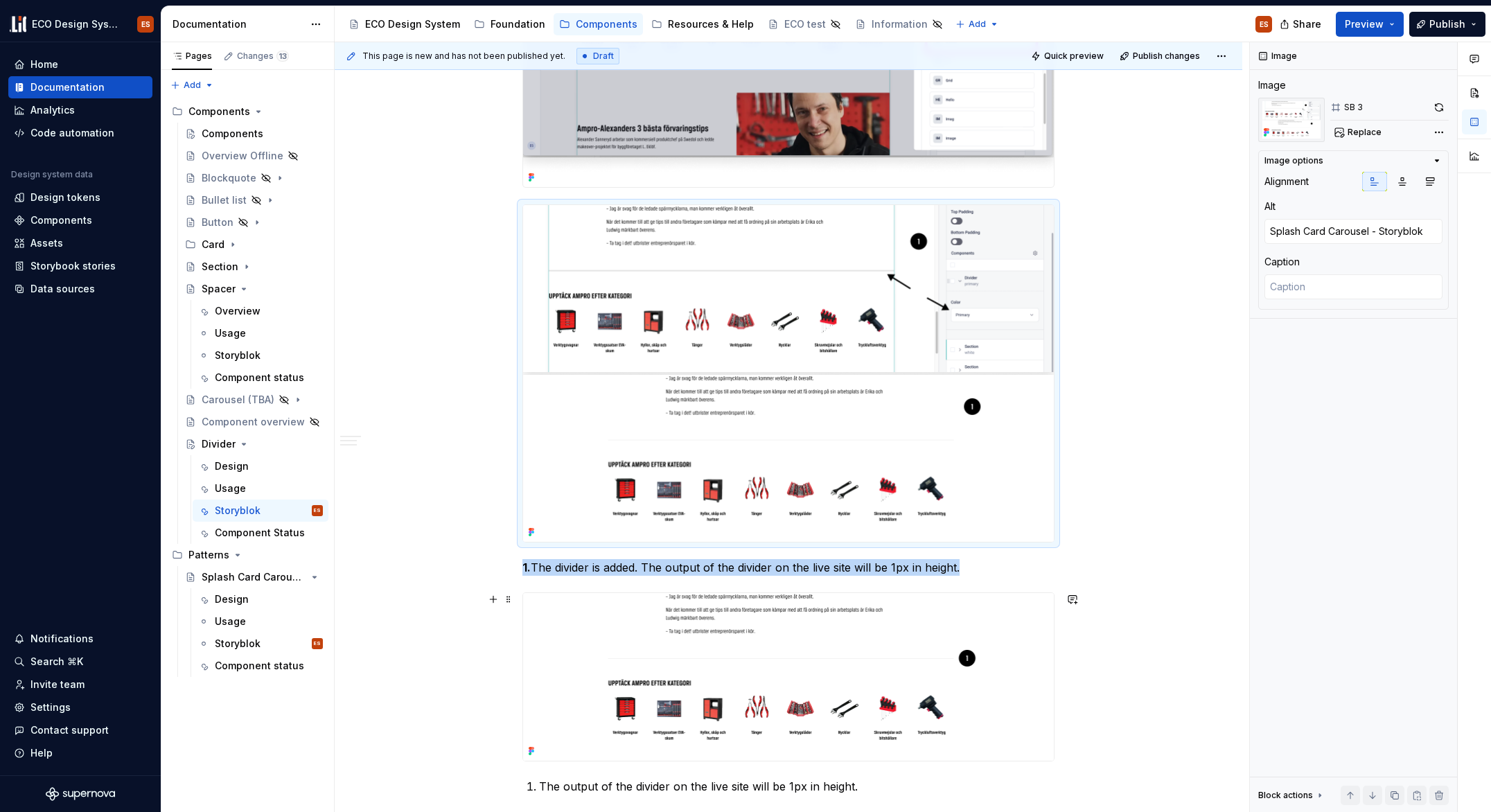
click at [640, 618] on img at bounding box center [789, 677] width 531 height 167
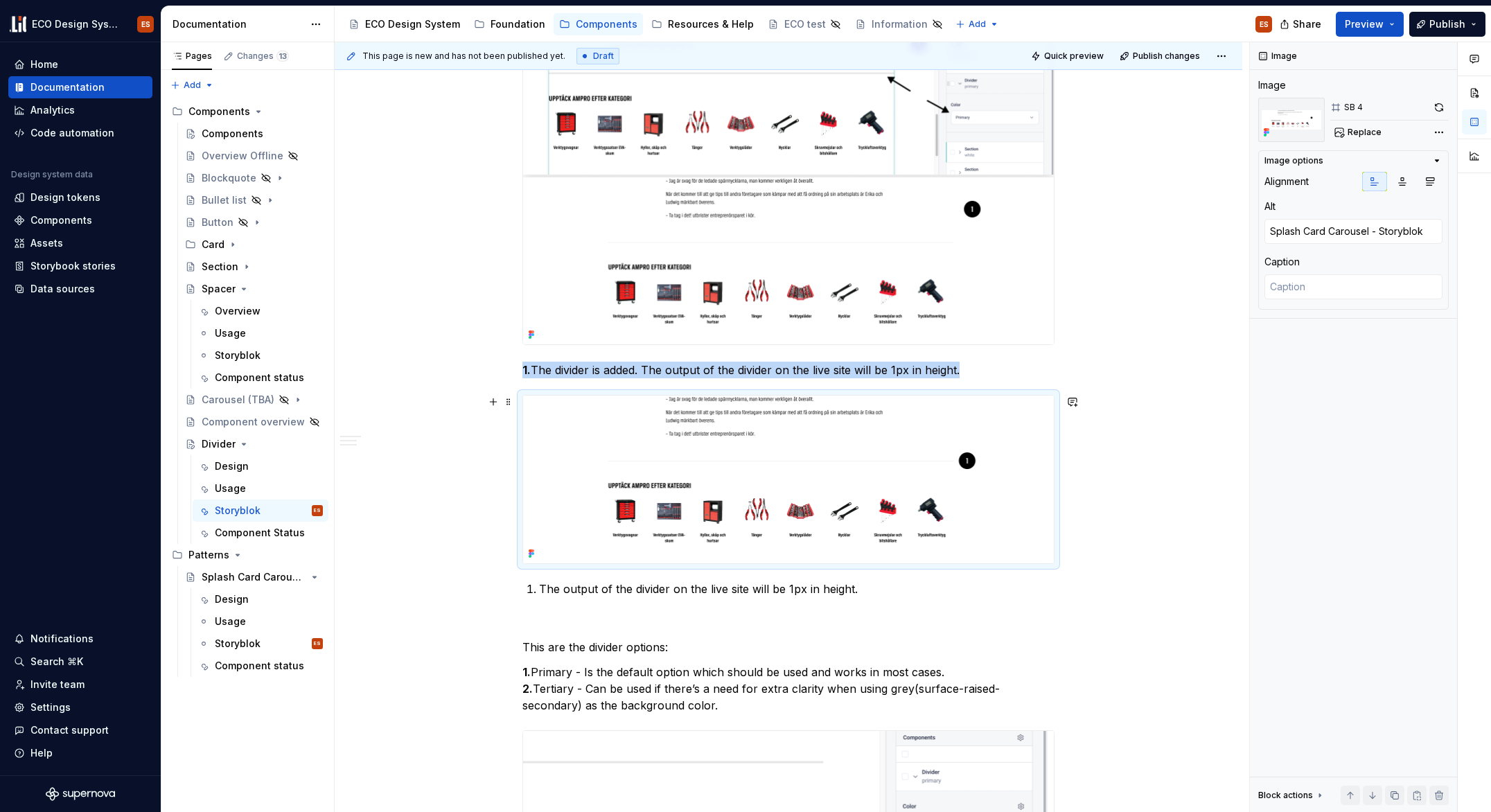
scroll to position [1302, 0]
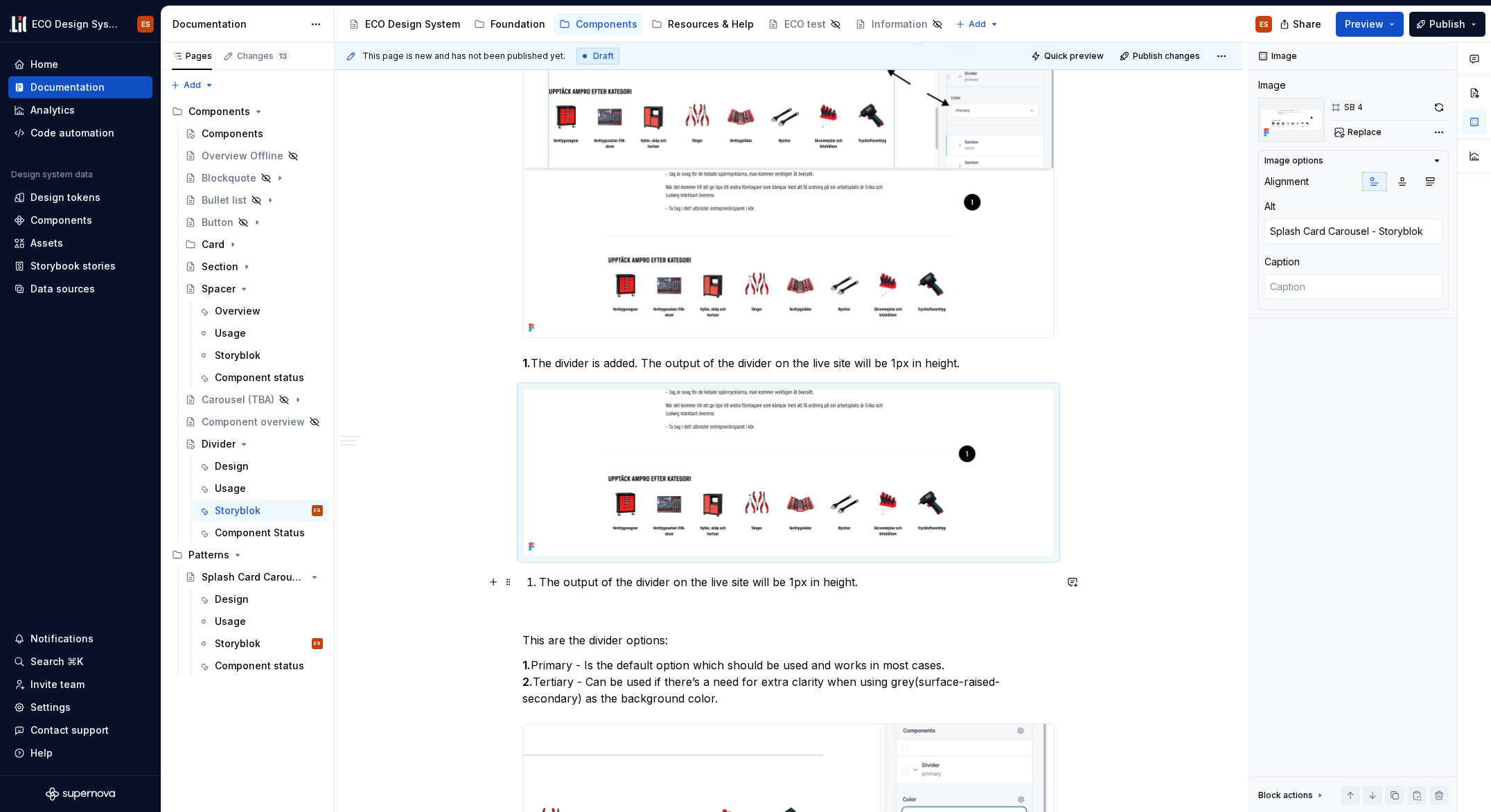
click at [591, 582] on p "The output of the divider on the live site will be 1px in height." at bounding box center [796, 581] width 515 height 16
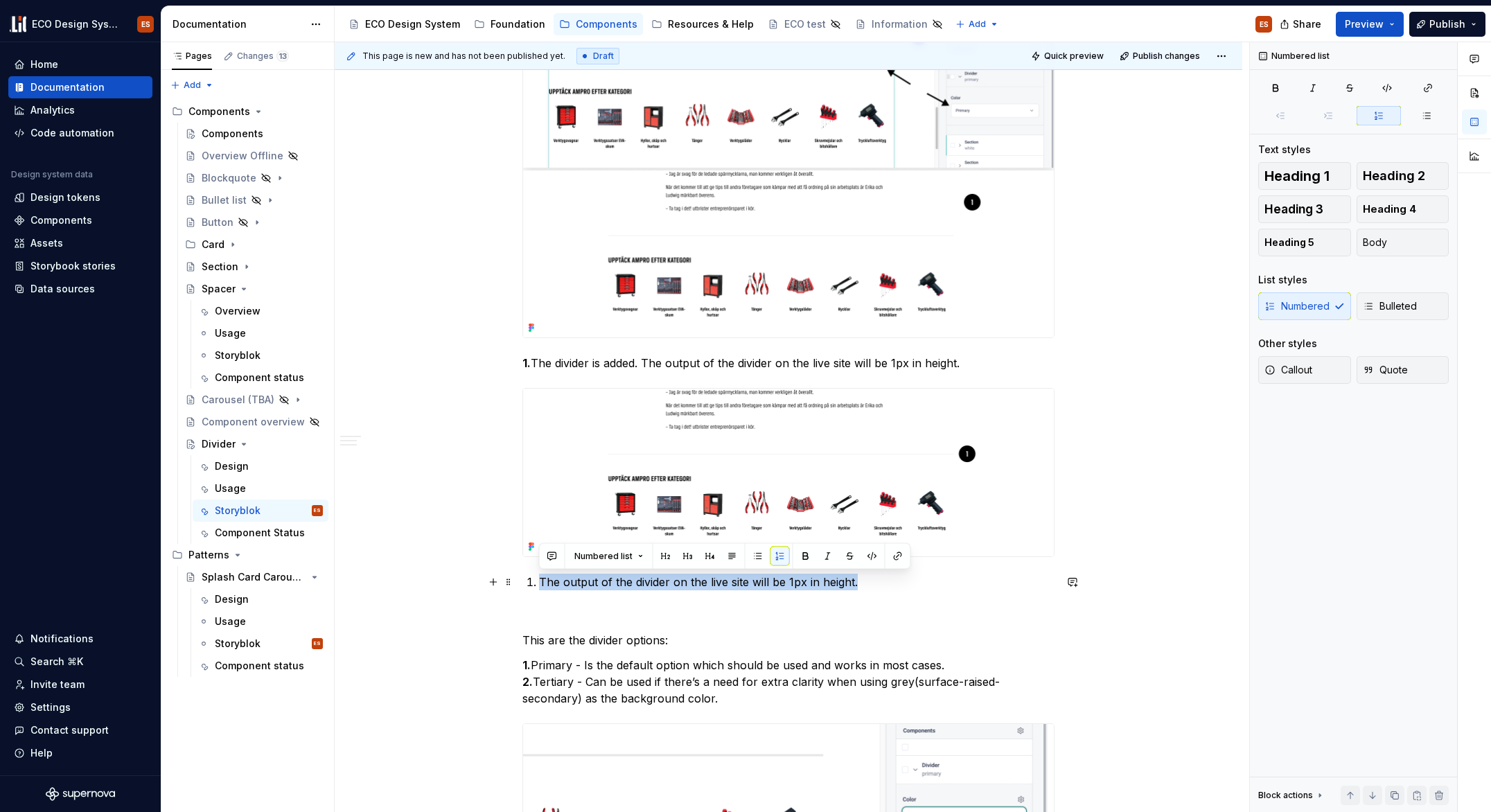
drag, startPoint x: 864, startPoint y: 583, endPoint x: 528, endPoint y: 583, distance: 336.0
click at [539, 583] on li "The output of the divider on the live site will be 1px in height." at bounding box center [796, 581] width 515 height 16
click at [507, 582] on span at bounding box center [509, 581] width 11 height 19
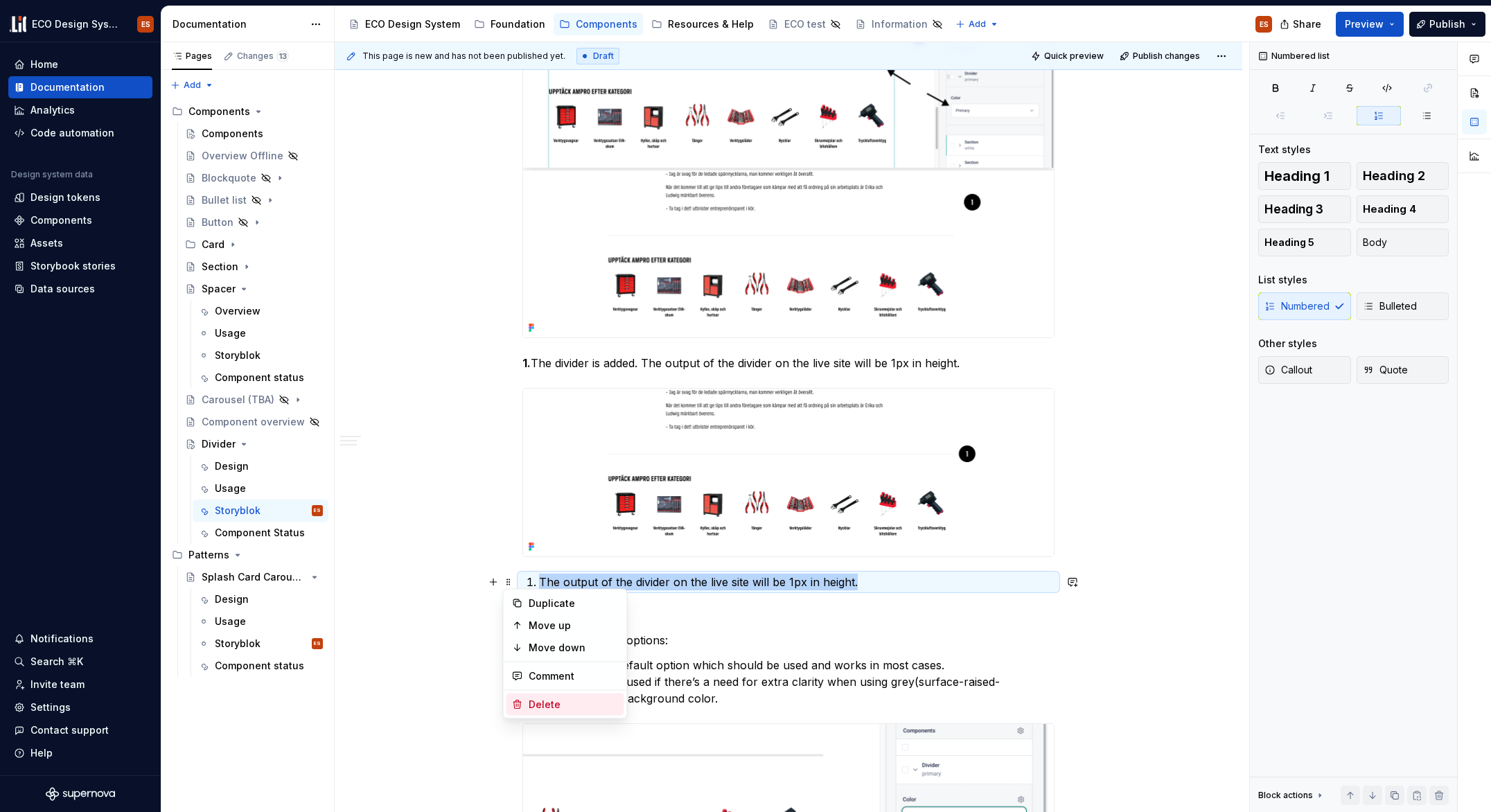
click at [551, 703] on div "Delete" at bounding box center [573, 704] width 90 height 14
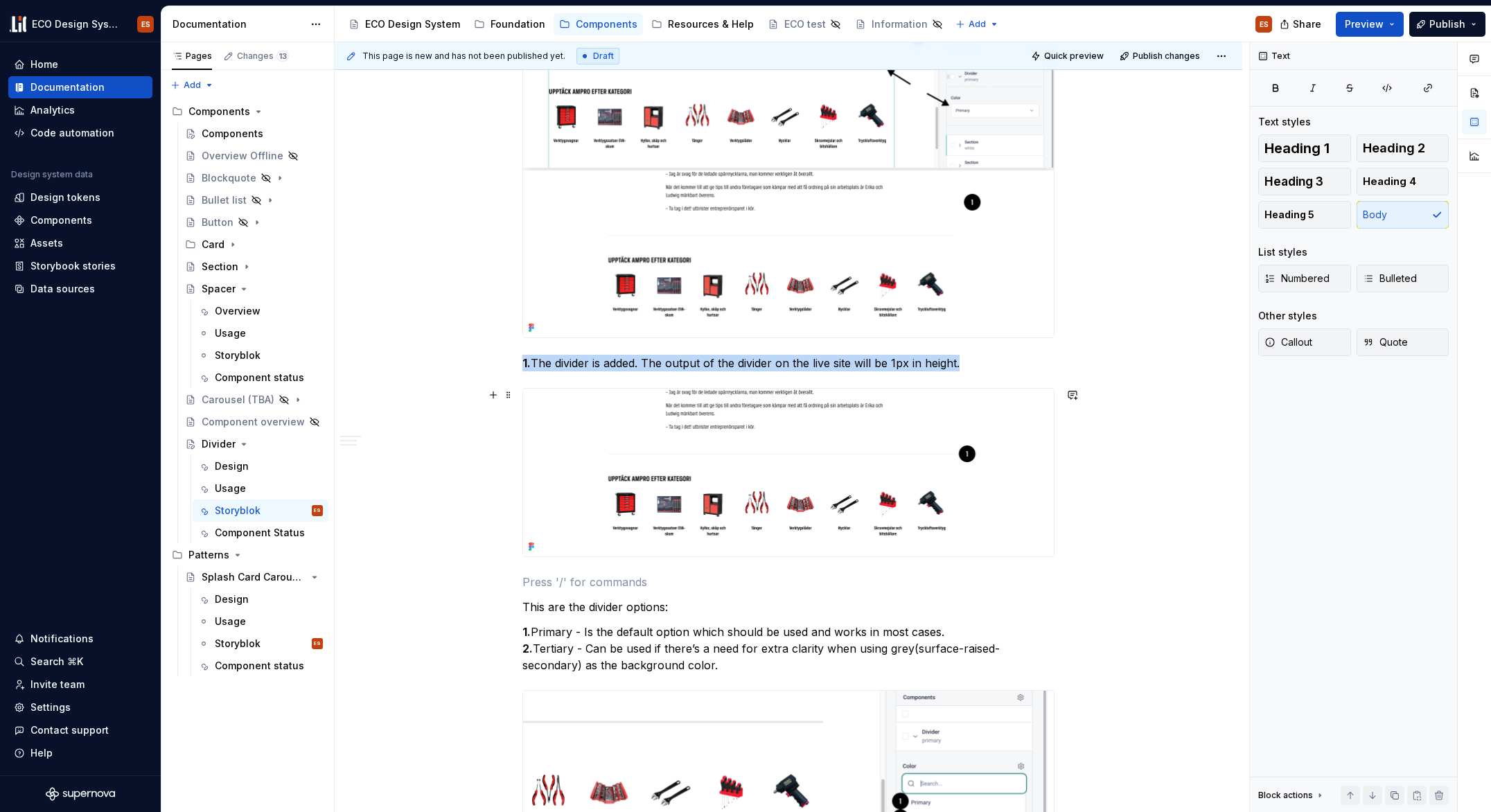
click at [588, 433] on img at bounding box center [789, 472] width 531 height 167
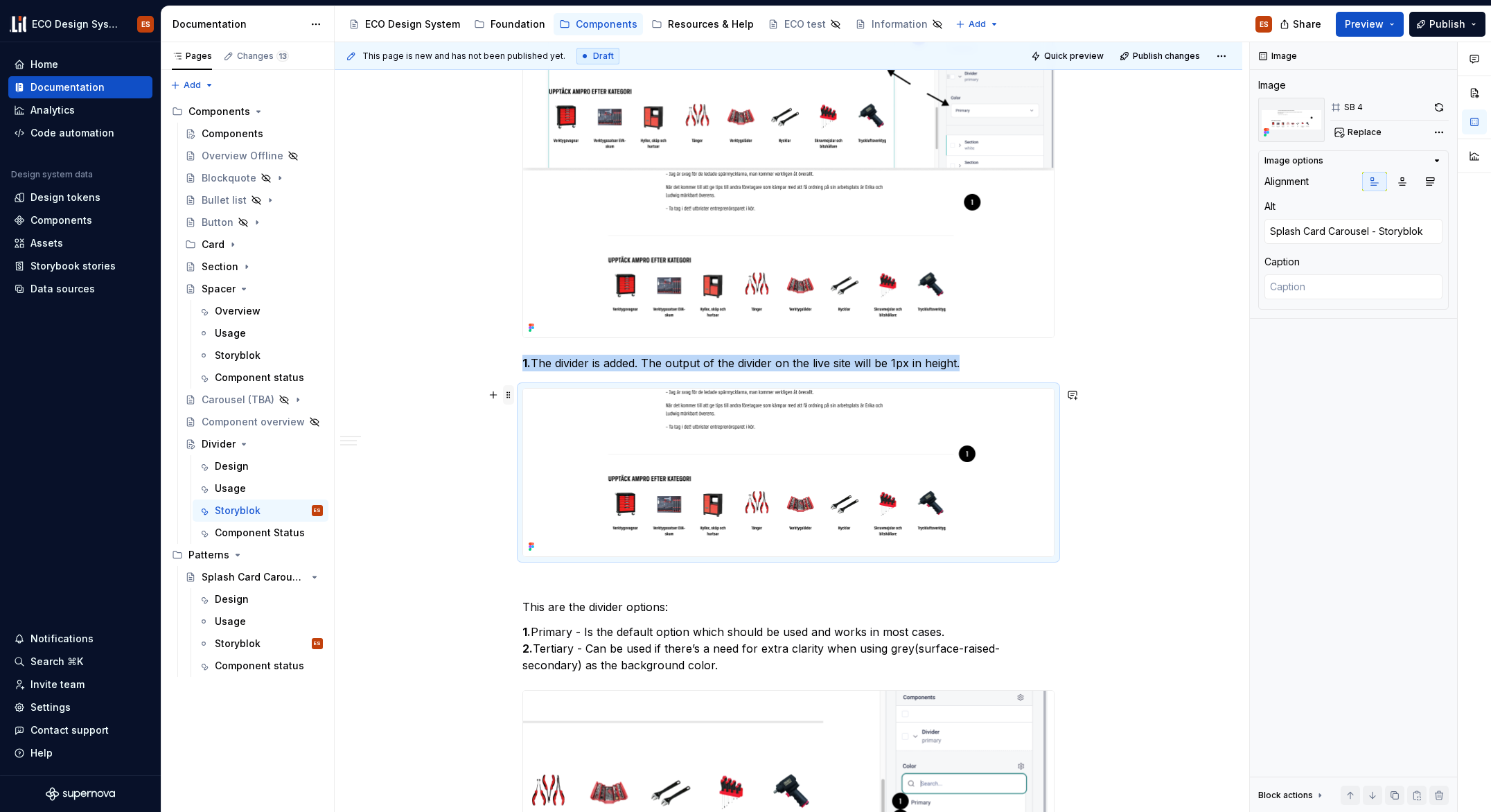
click at [508, 393] on span at bounding box center [509, 394] width 11 height 19
click at [542, 511] on div "Delete" at bounding box center [573, 518] width 90 height 14
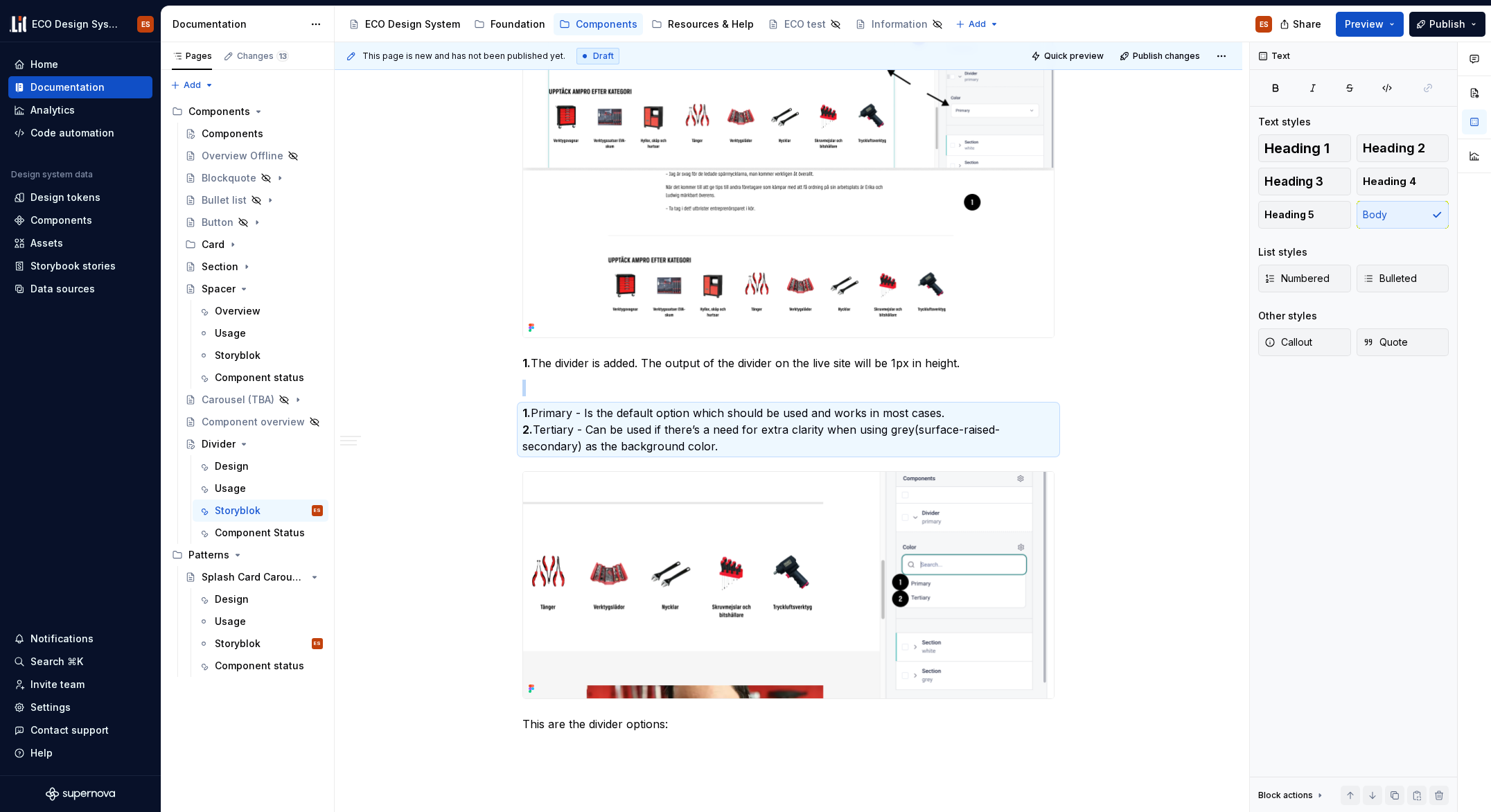
scroll to position [1309, 0]
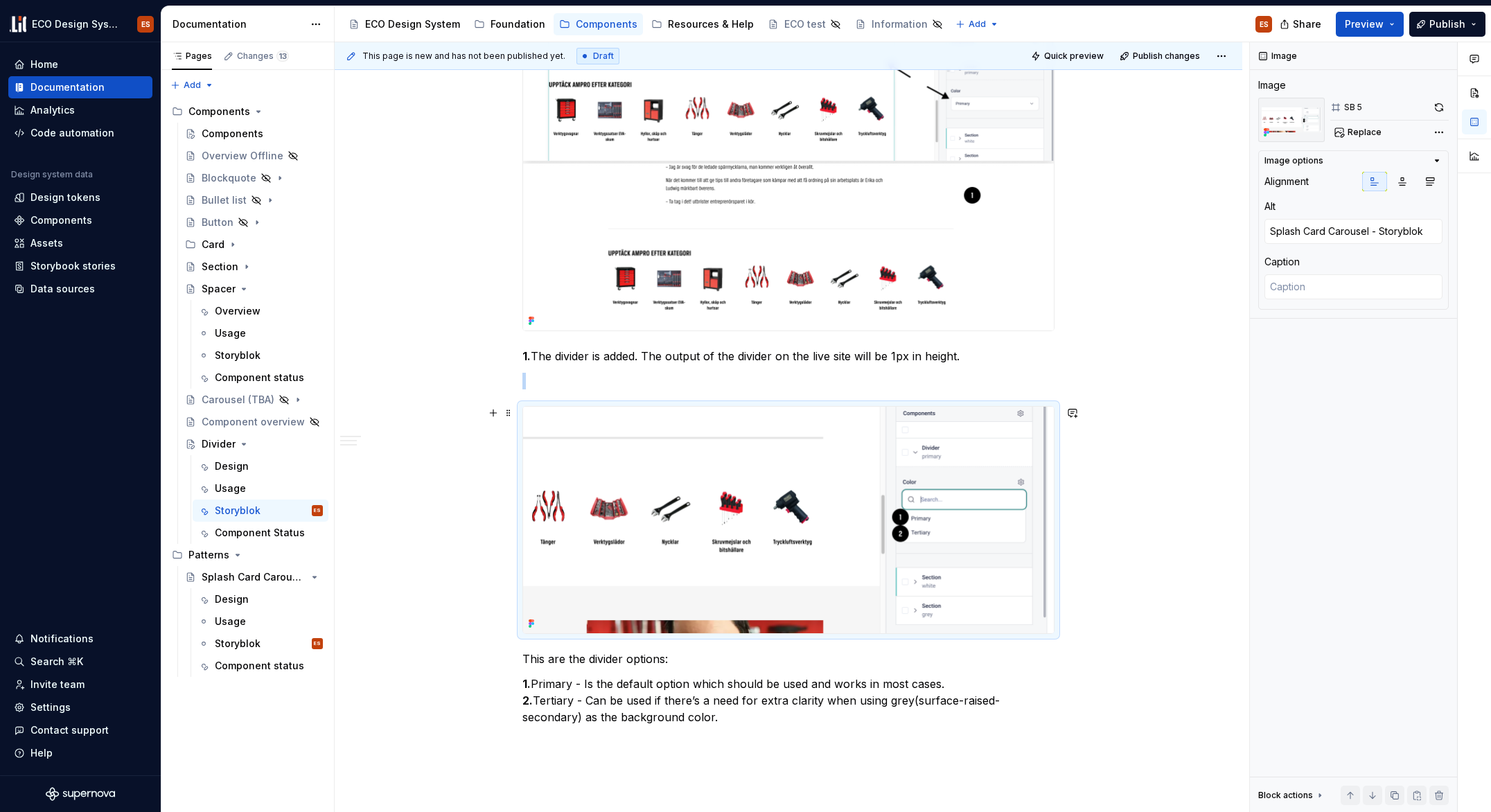
click at [973, 477] on img at bounding box center [789, 520] width 531 height 226
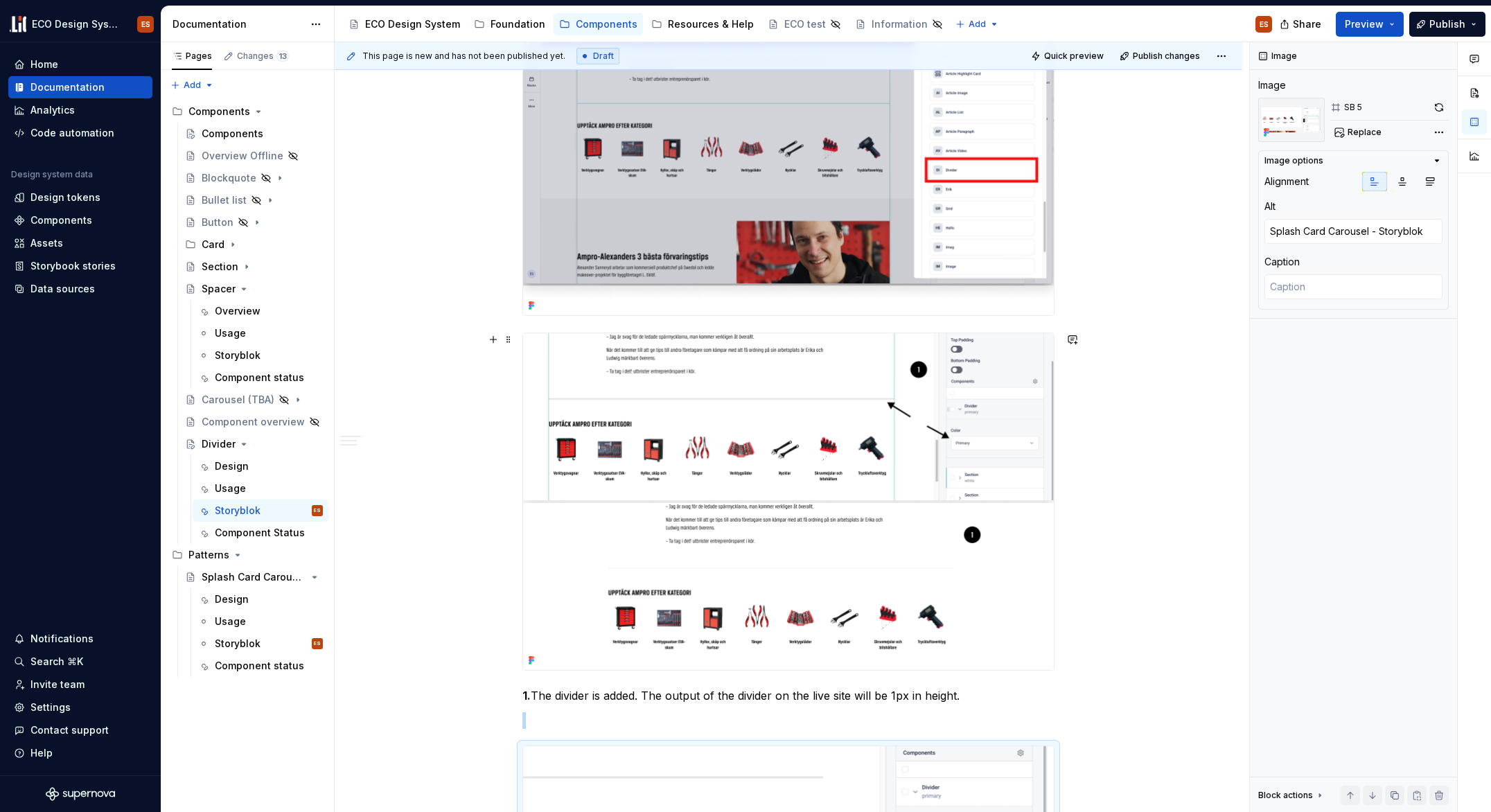
scroll to position [973, 0]
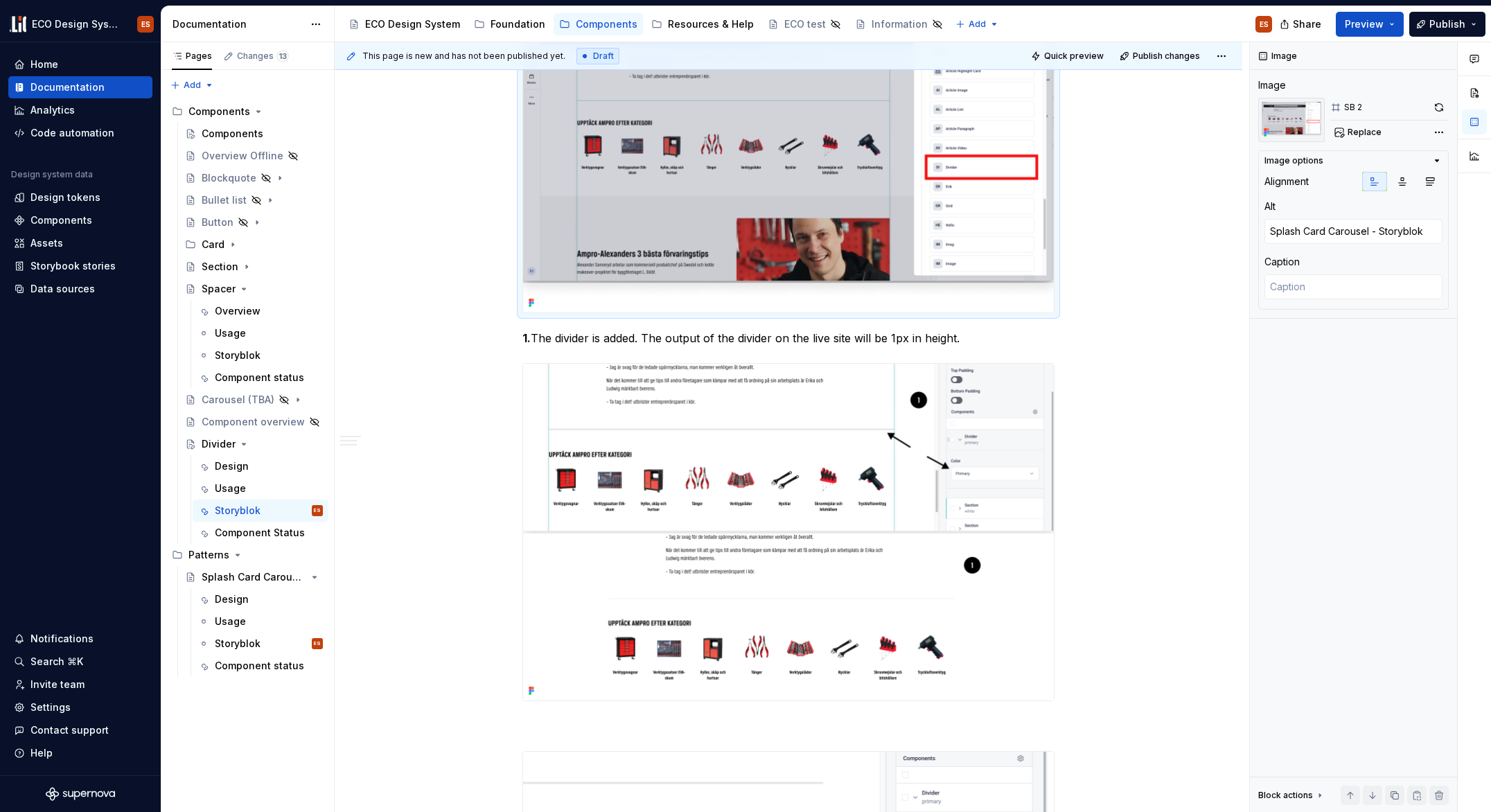
click at [536, 232] on img at bounding box center [789, 154] width 531 height 316
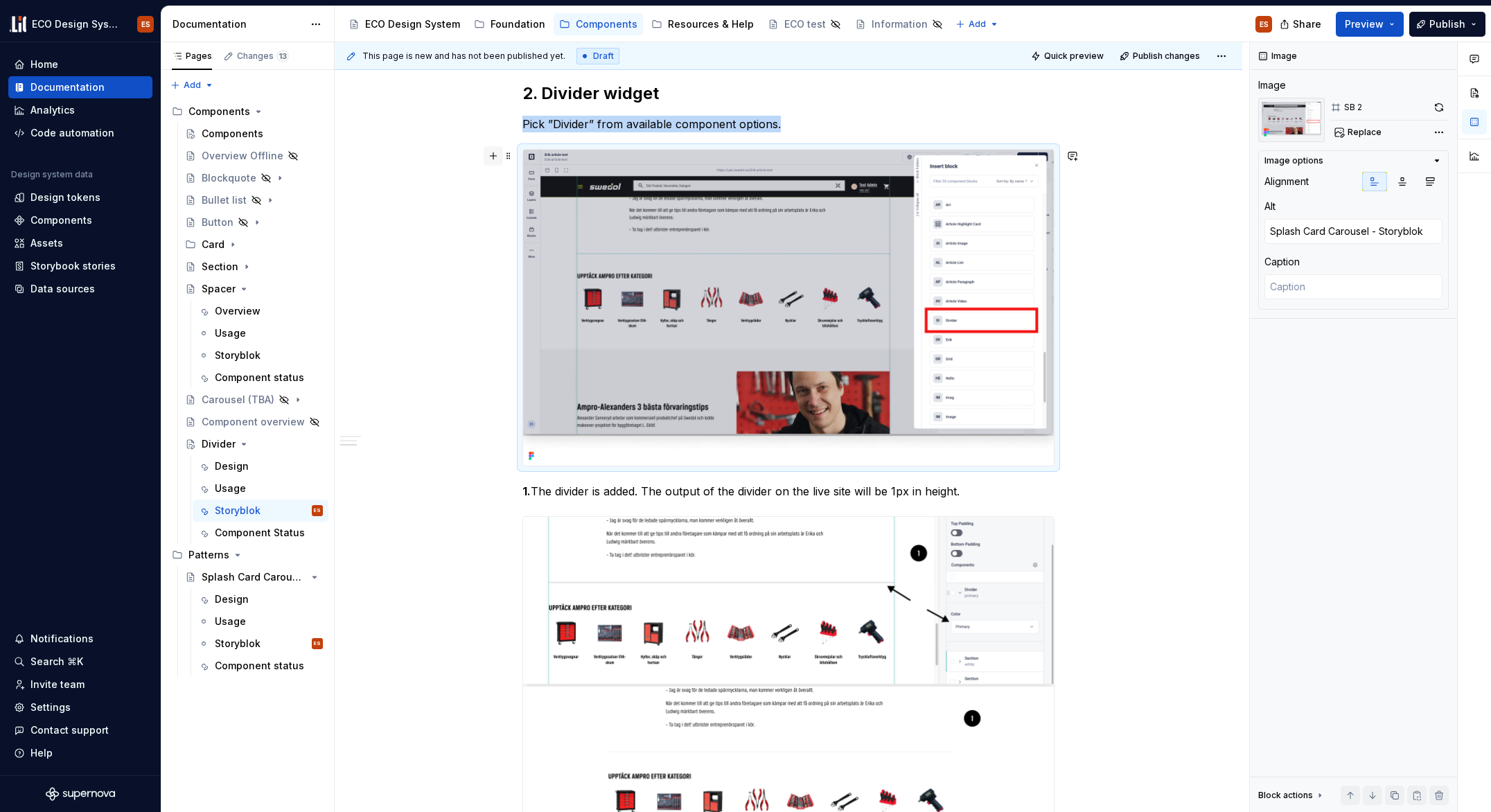
click at [495, 157] on button "button" at bounding box center [492, 155] width 19 height 19
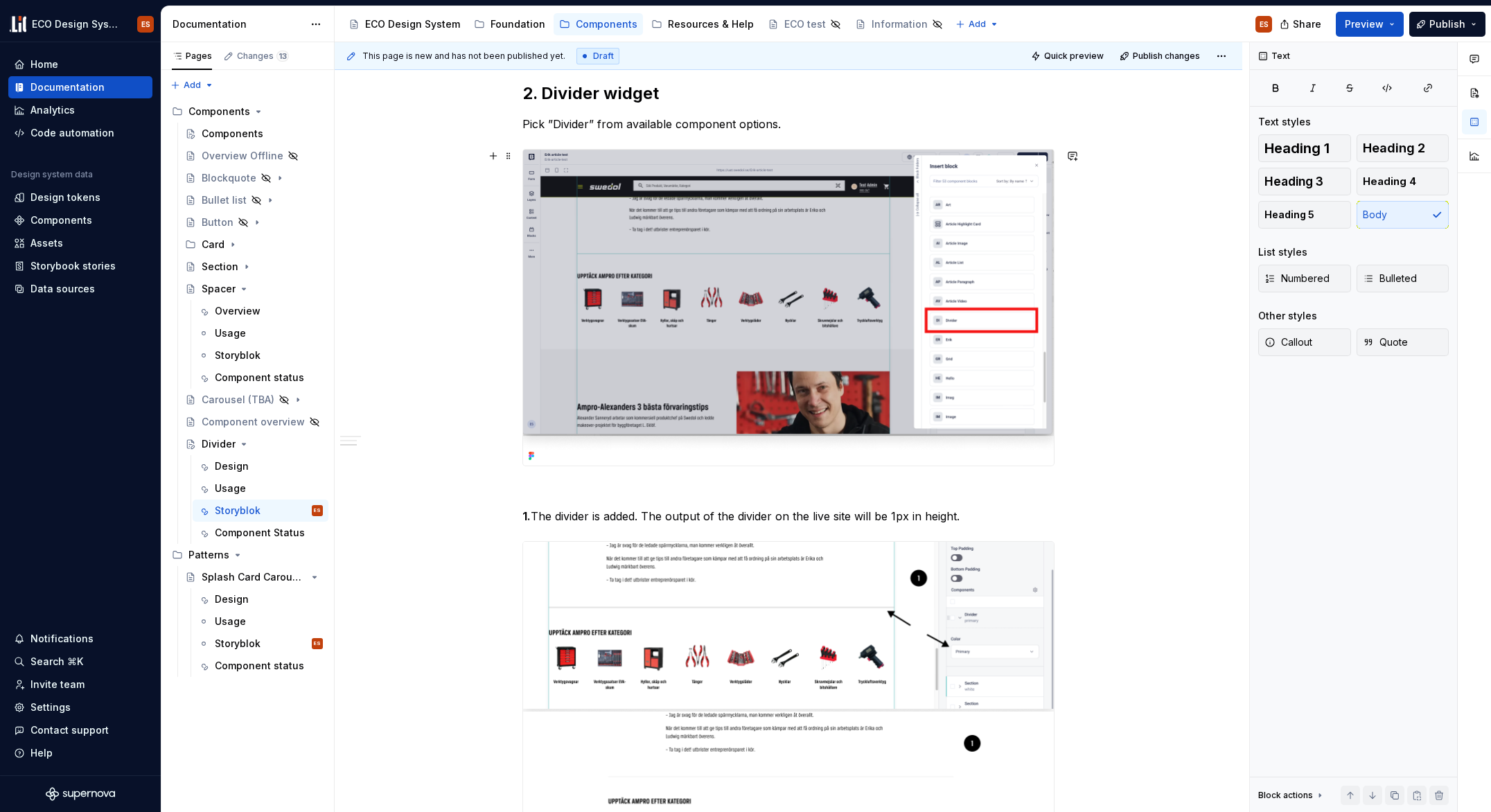
click at [1149, 465] on div "Divider widget The Divider is available as a widget to use in the admin tool St…" at bounding box center [788, 510] width 908 height 2146
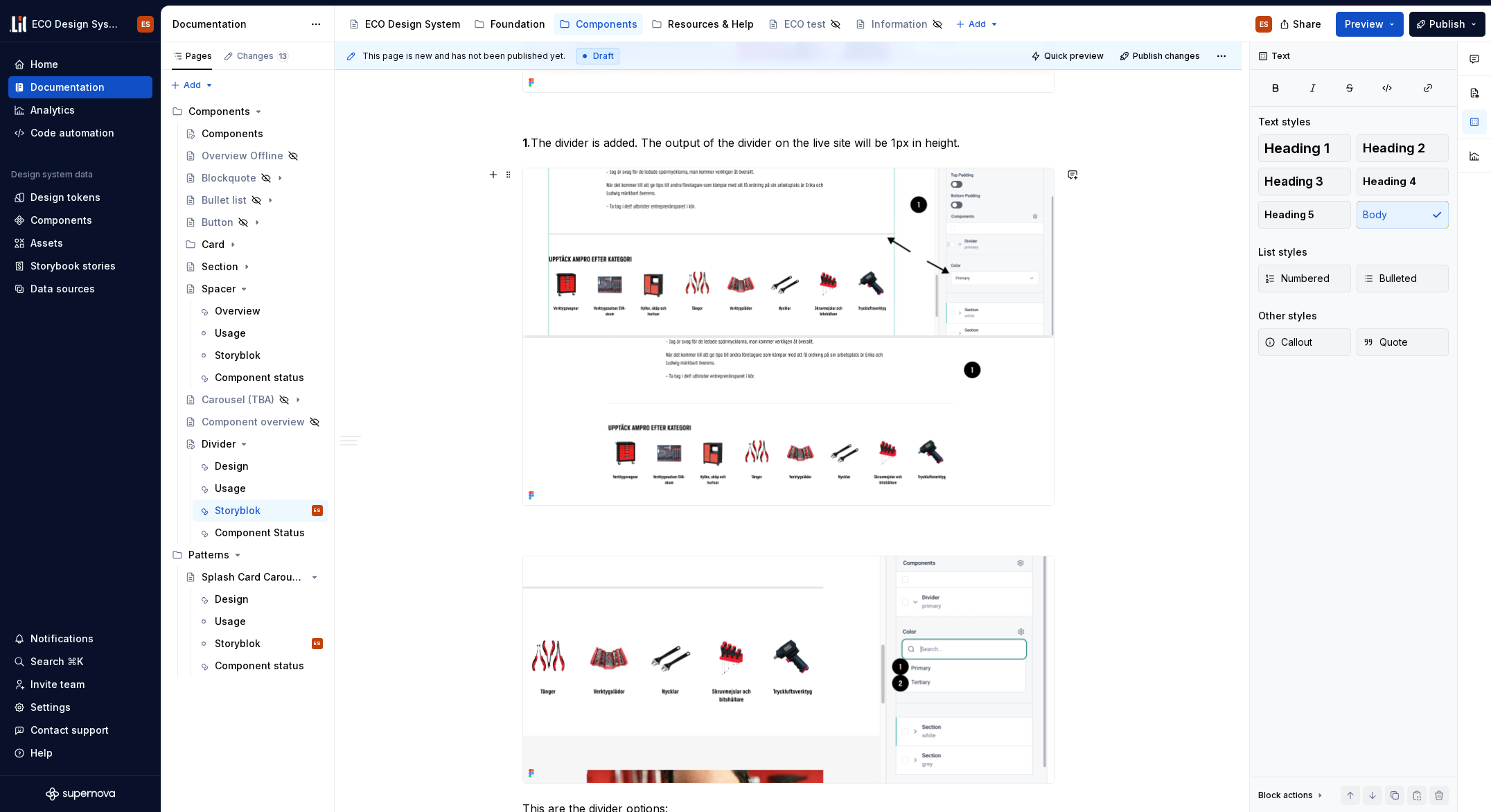
scroll to position [1205, 0]
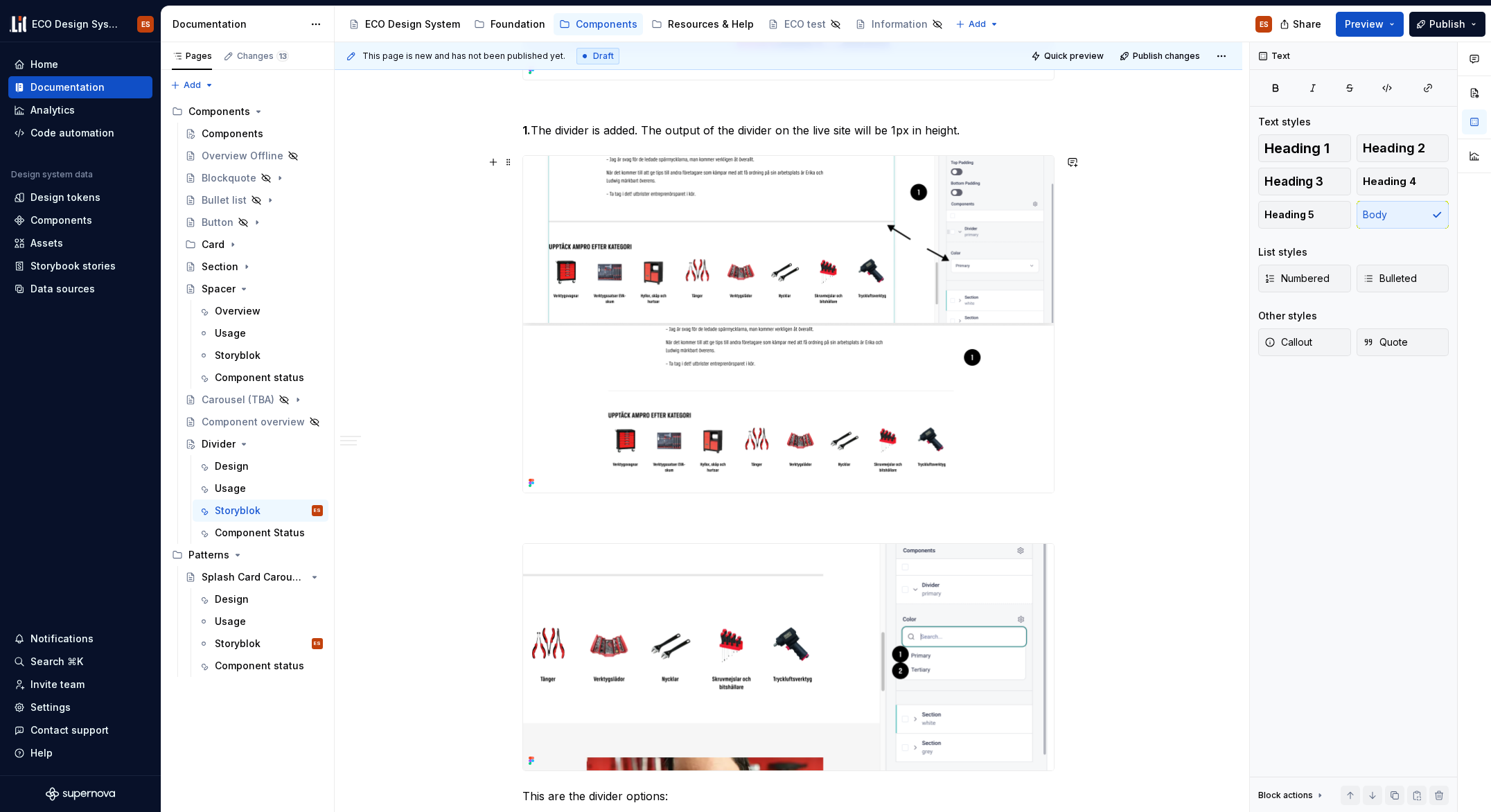
click at [1013, 404] on img at bounding box center [789, 324] width 531 height 337
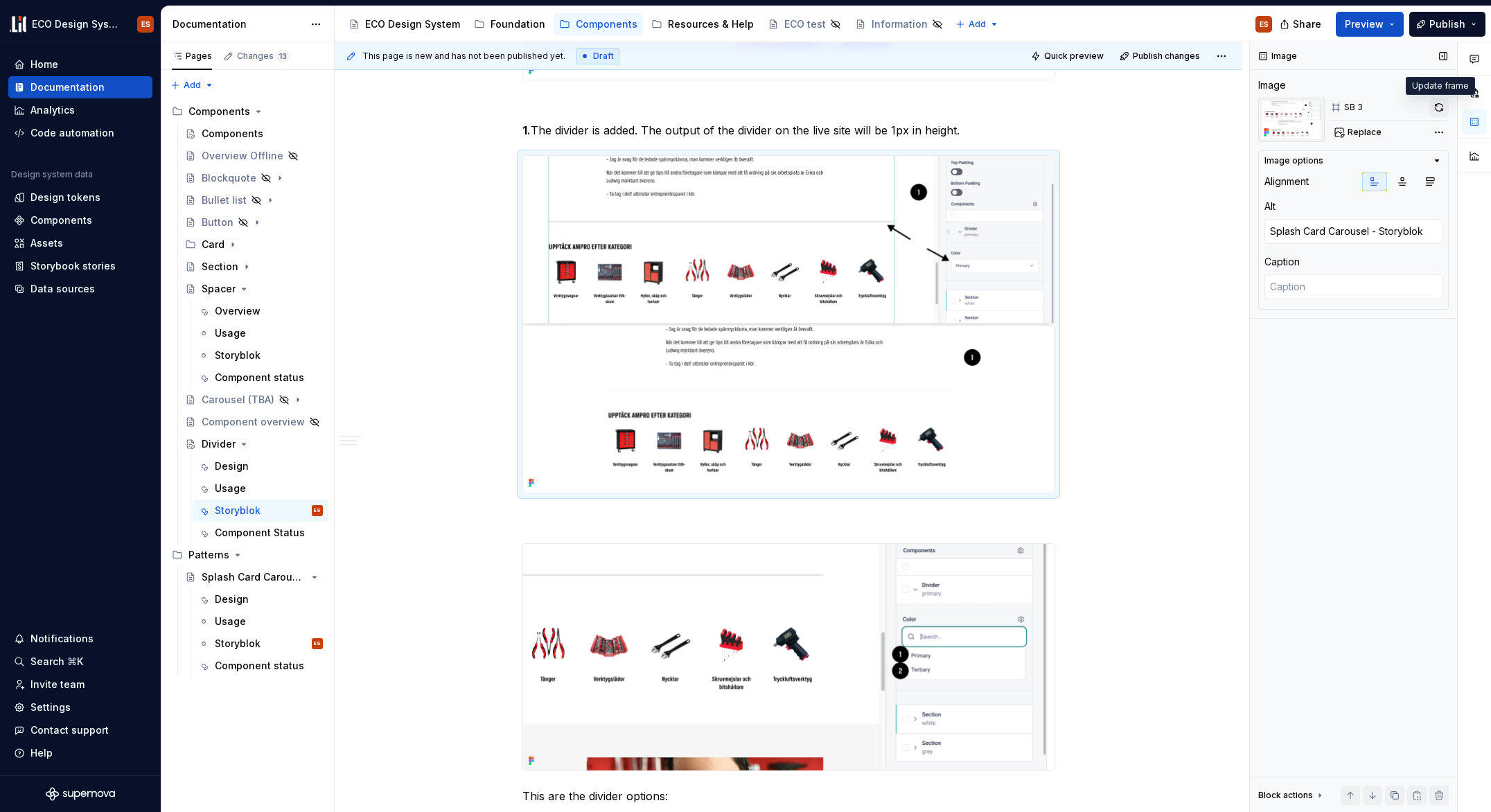
click at [1434, 107] on button "button" at bounding box center [1438, 107] width 19 height 19
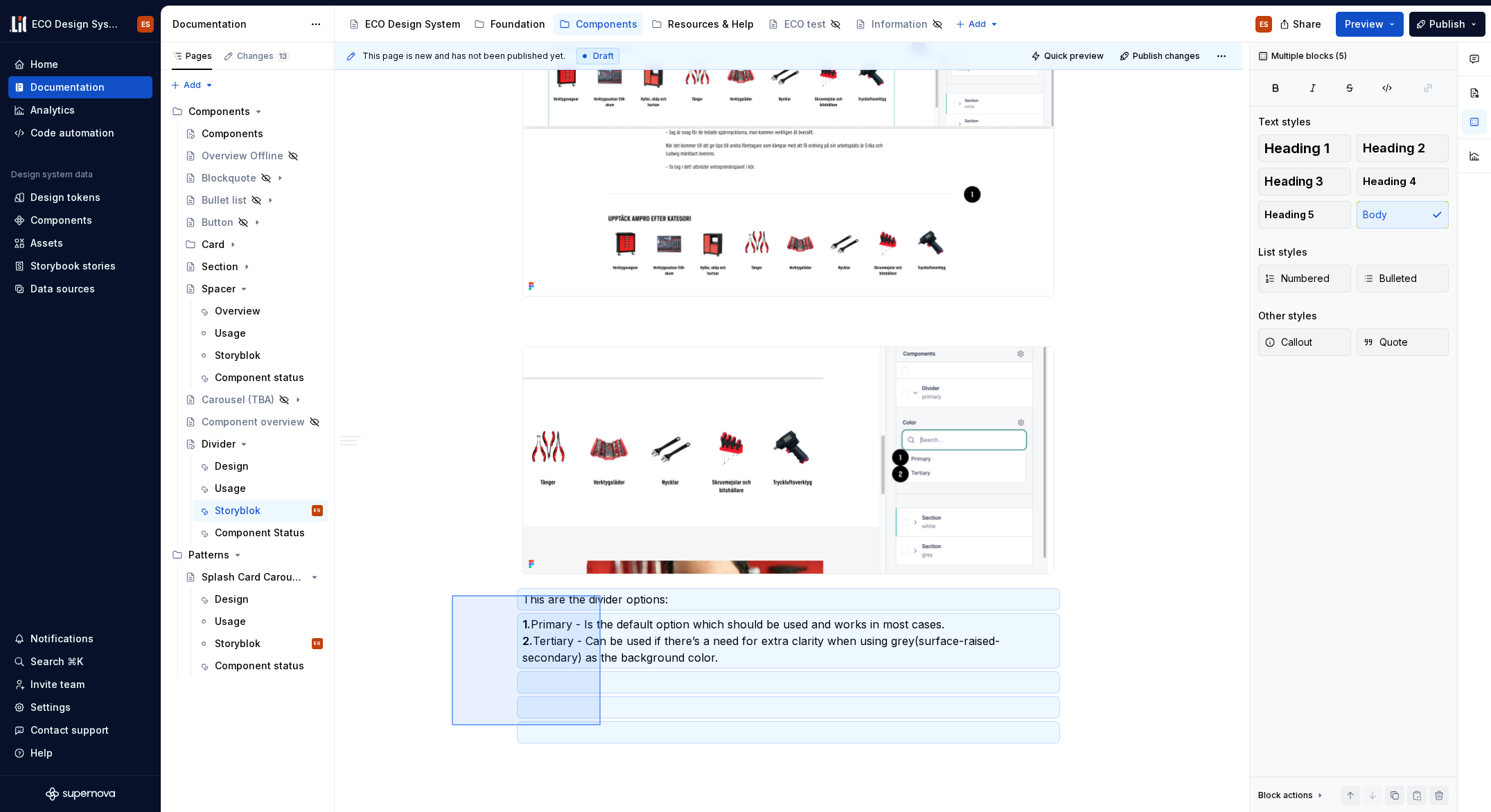
scroll to position [1403, 0]
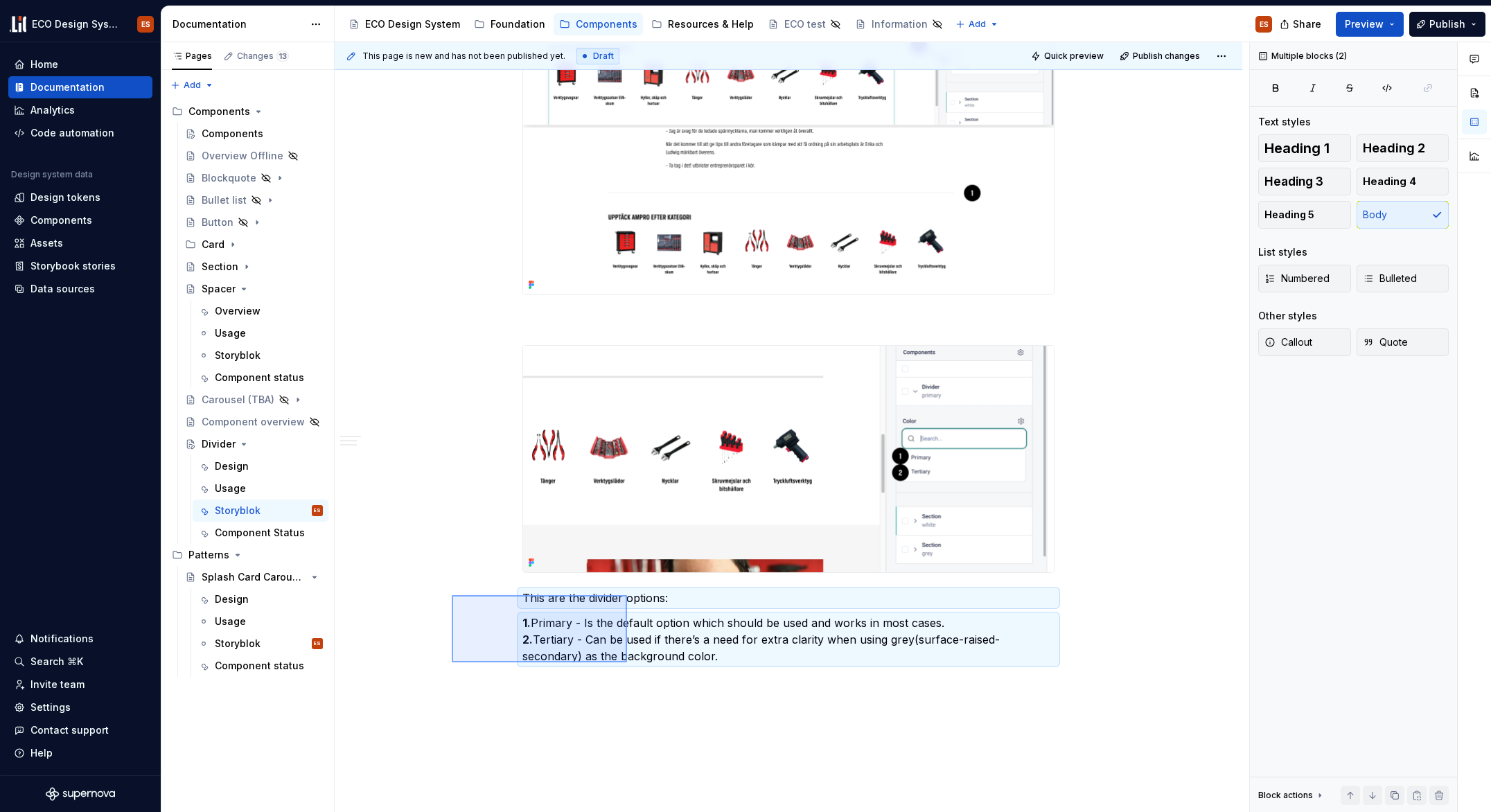
drag, startPoint x: 452, startPoint y: 661, endPoint x: 627, endPoint y: 662, distance: 175.0
click at [627, 662] on div "This page is new and has not been published yet. Draft Quick preview Publish ch…" at bounding box center [791, 428] width 915 height 770
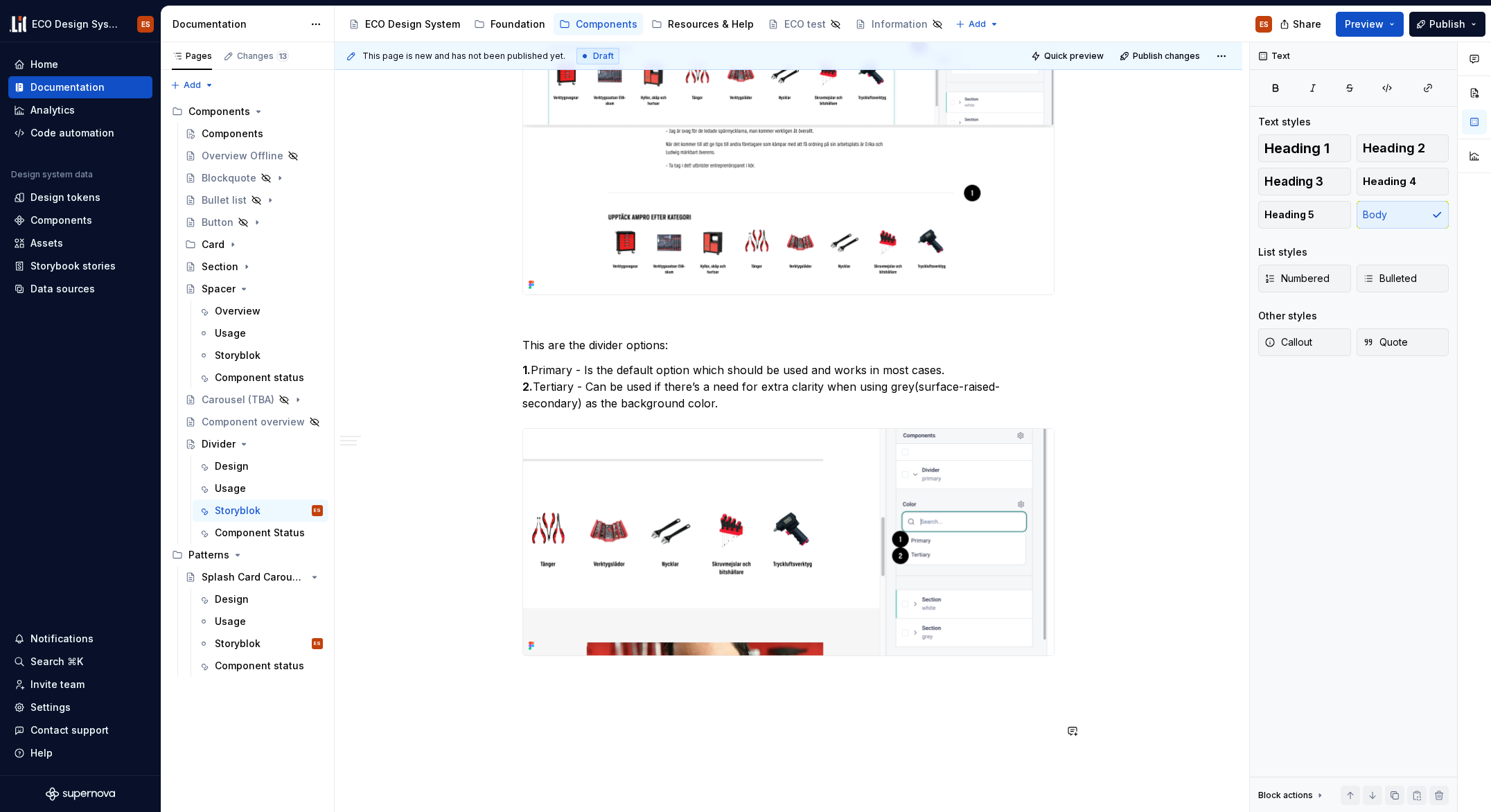
scroll to position [1414, 0]
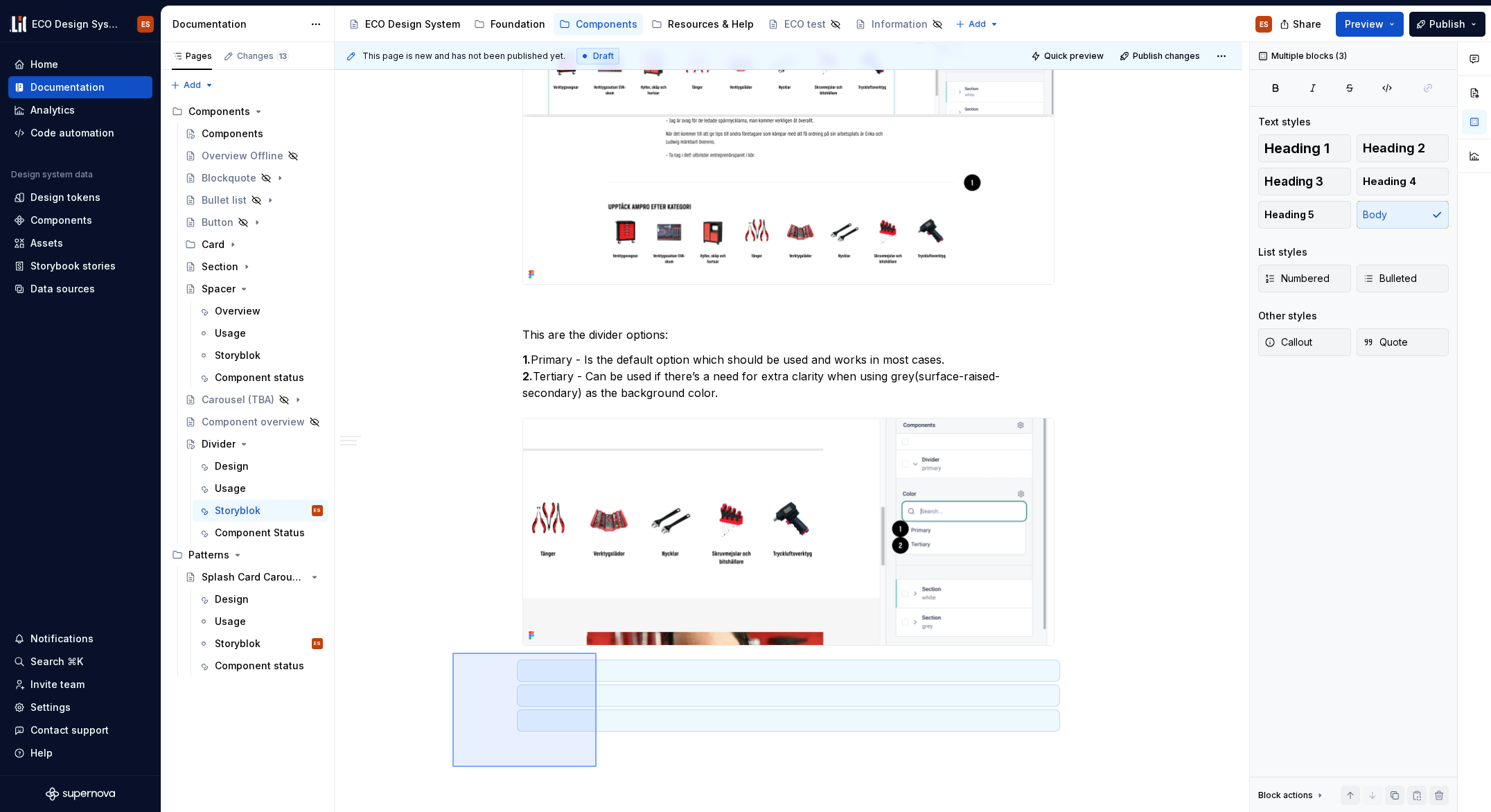
drag, startPoint x: 452, startPoint y: 777, endPoint x: 597, endPoint y: 652, distance: 191.4
click at [597, 652] on div "This page is new and has not been published yet. Draft Quick preview Publish ch…" at bounding box center [791, 428] width 915 height 770
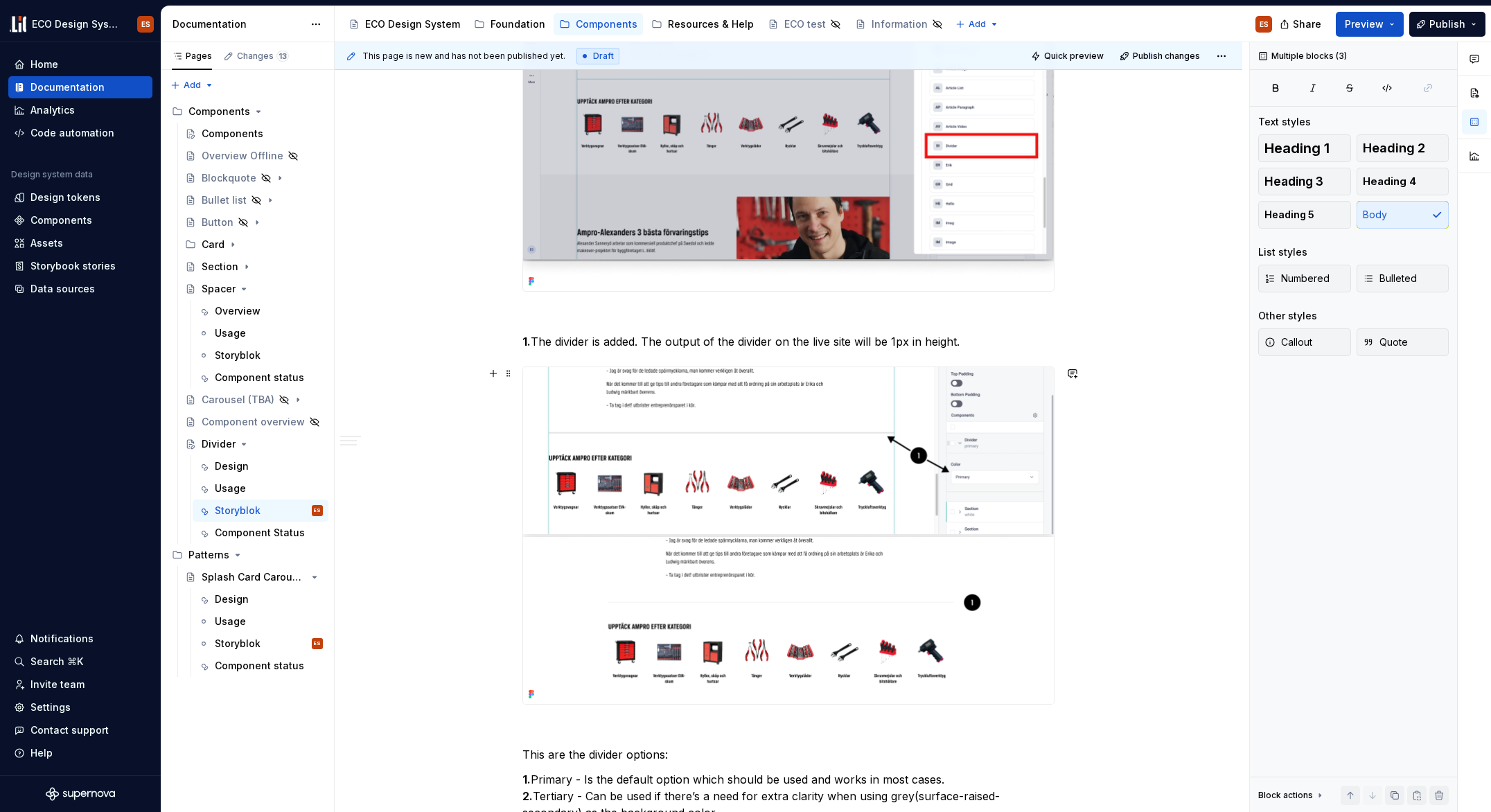
scroll to position [1299, 0]
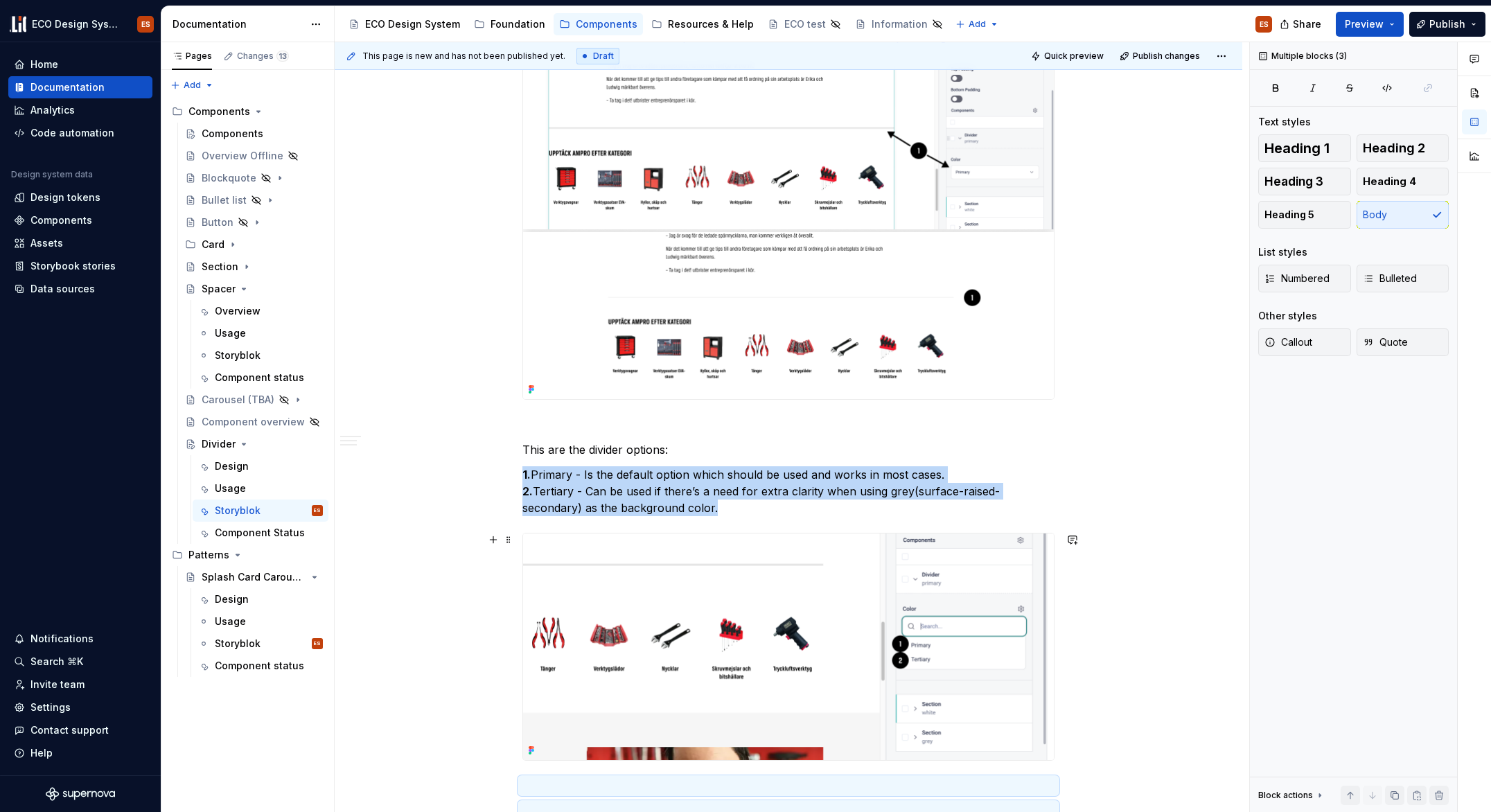
click at [1019, 554] on img at bounding box center [789, 646] width 531 height 226
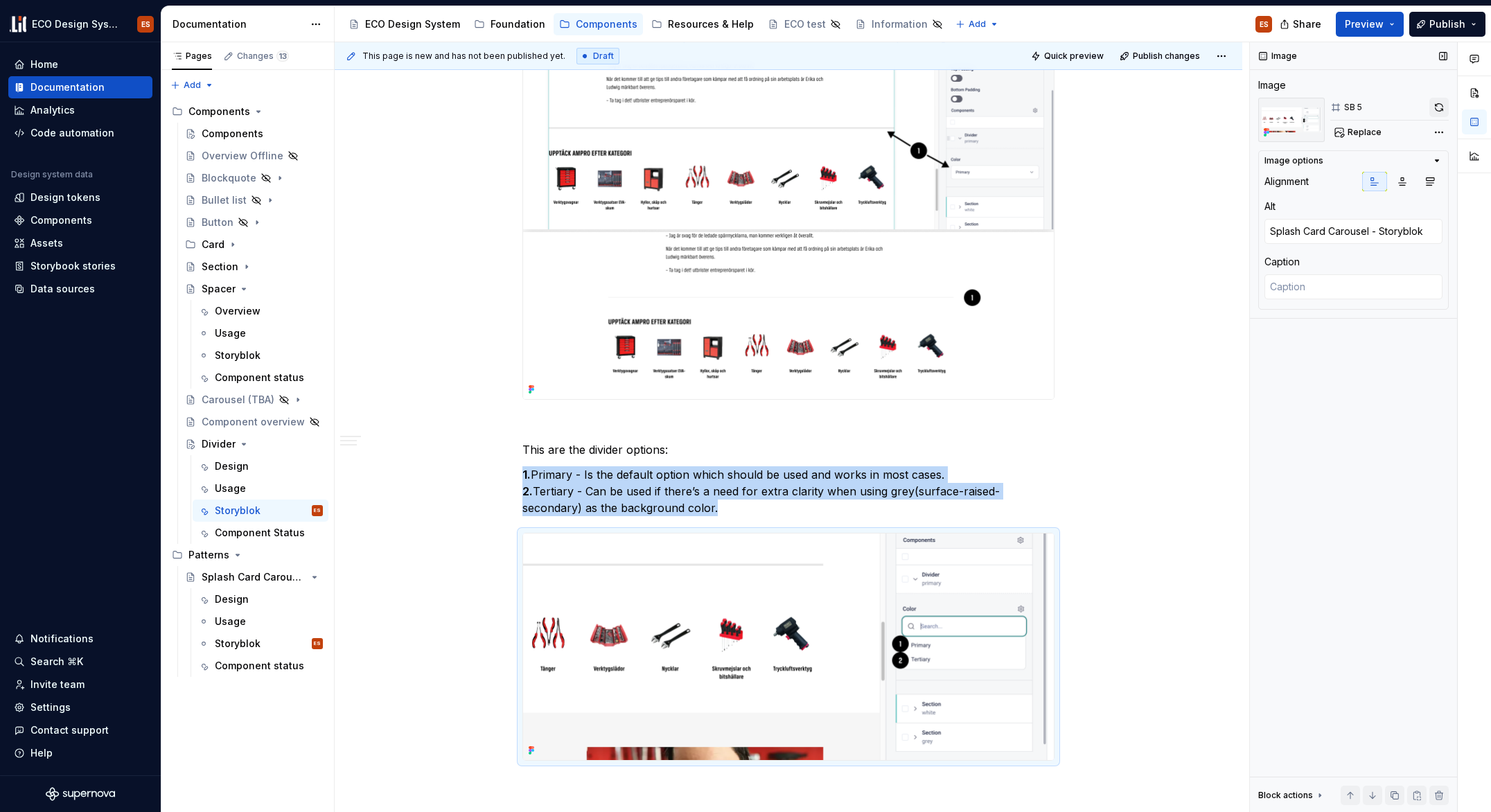
click at [1434, 106] on button "button" at bounding box center [1438, 107] width 19 height 19
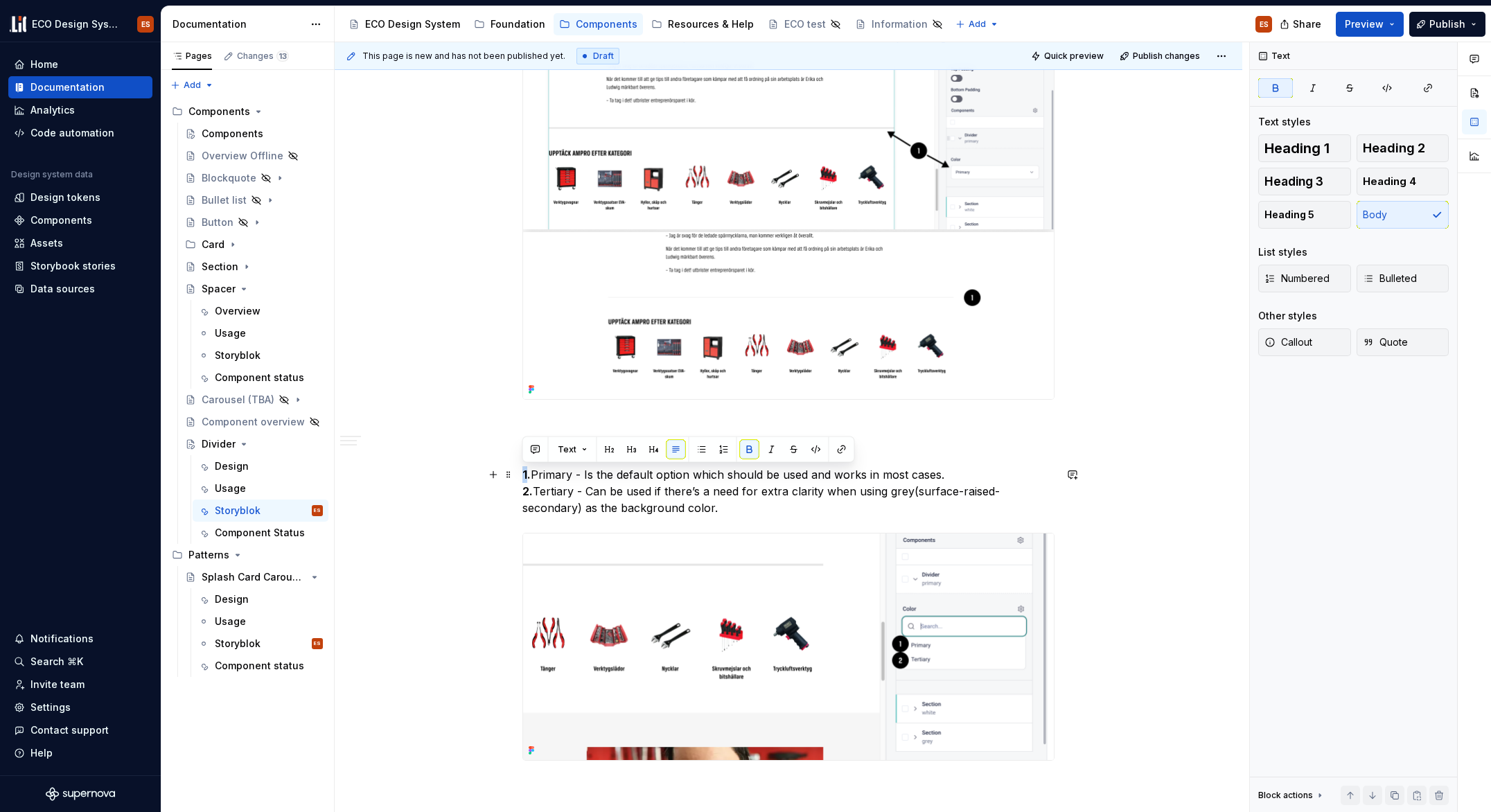
click at [523, 477] on strong "1." at bounding box center [526, 474] width 8 height 14
click at [523, 493] on strong "2." at bounding box center [527, 490] width 10 height 14
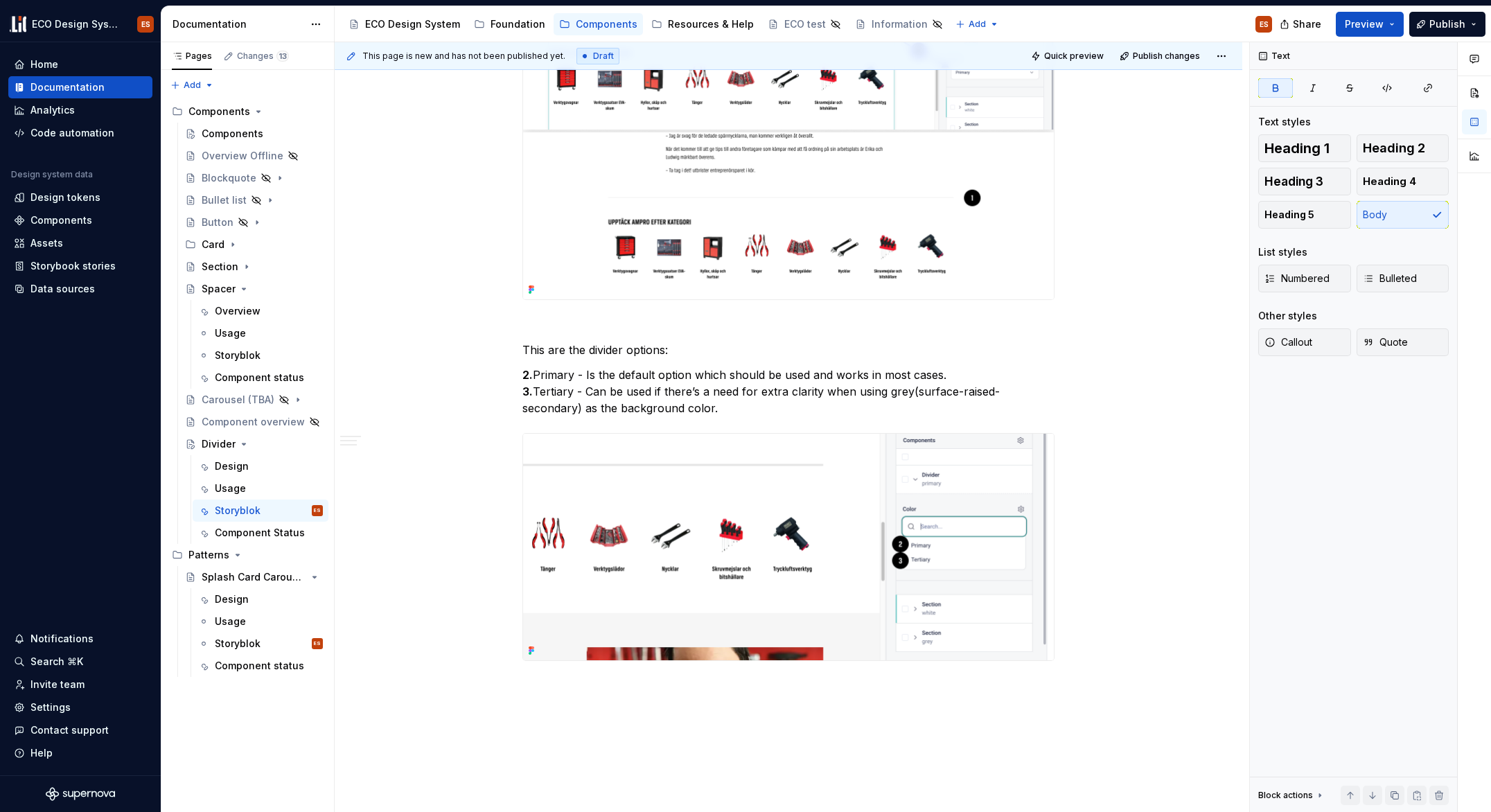
scroll to position [1353, 0]
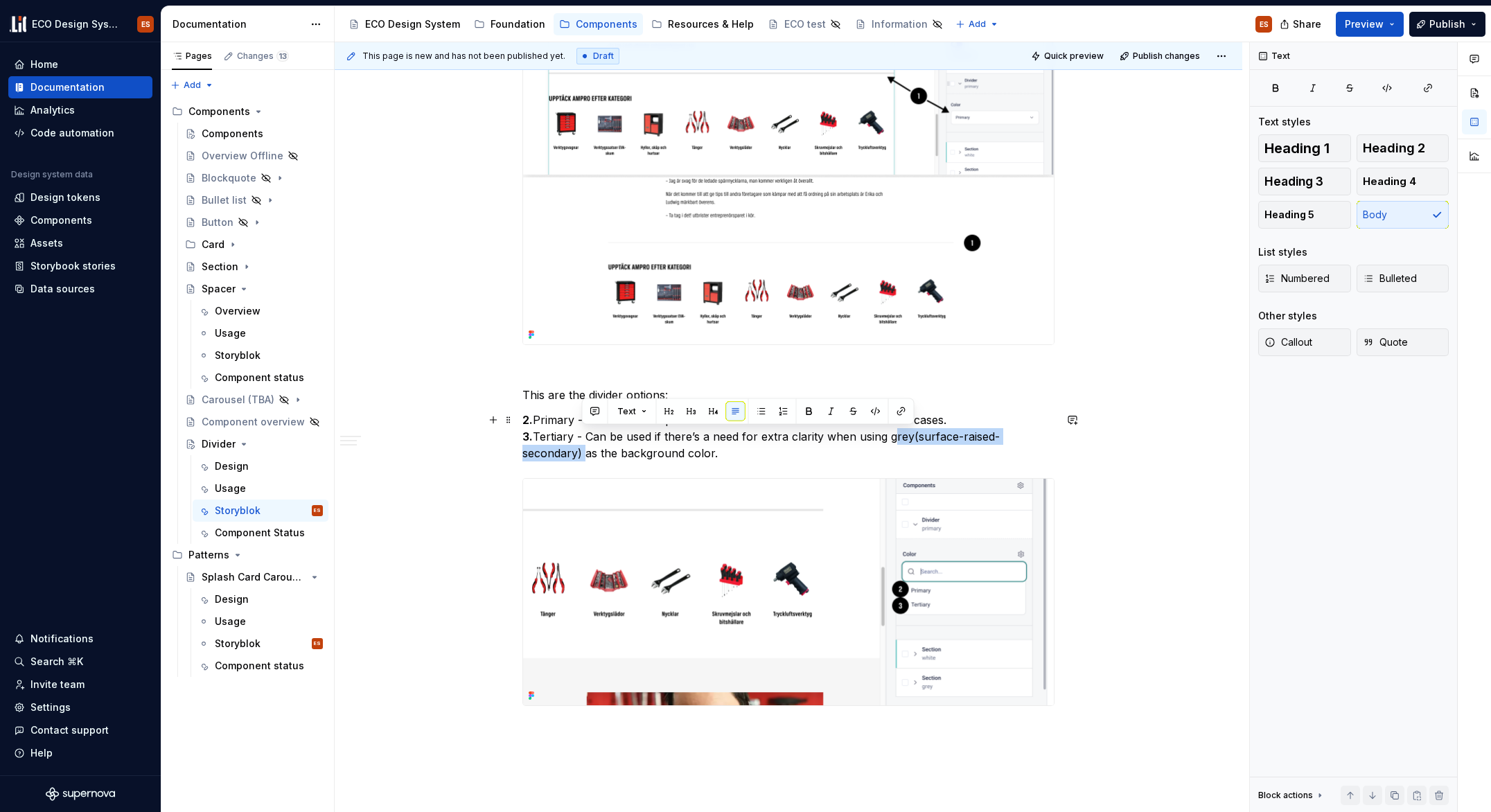
drag, startPoint x: 890, startPoint y: 436, endPoint x: 582, endPoint y: 455, distance: 308.6
click at [582, 455] on p "2. Primary - Is the default option which should be used and works in most cases…" at bounding box center [789, 436] width 532 height 50
click at [900, 407] on button "button" at bounding box center [901, 411] width 19 height 19
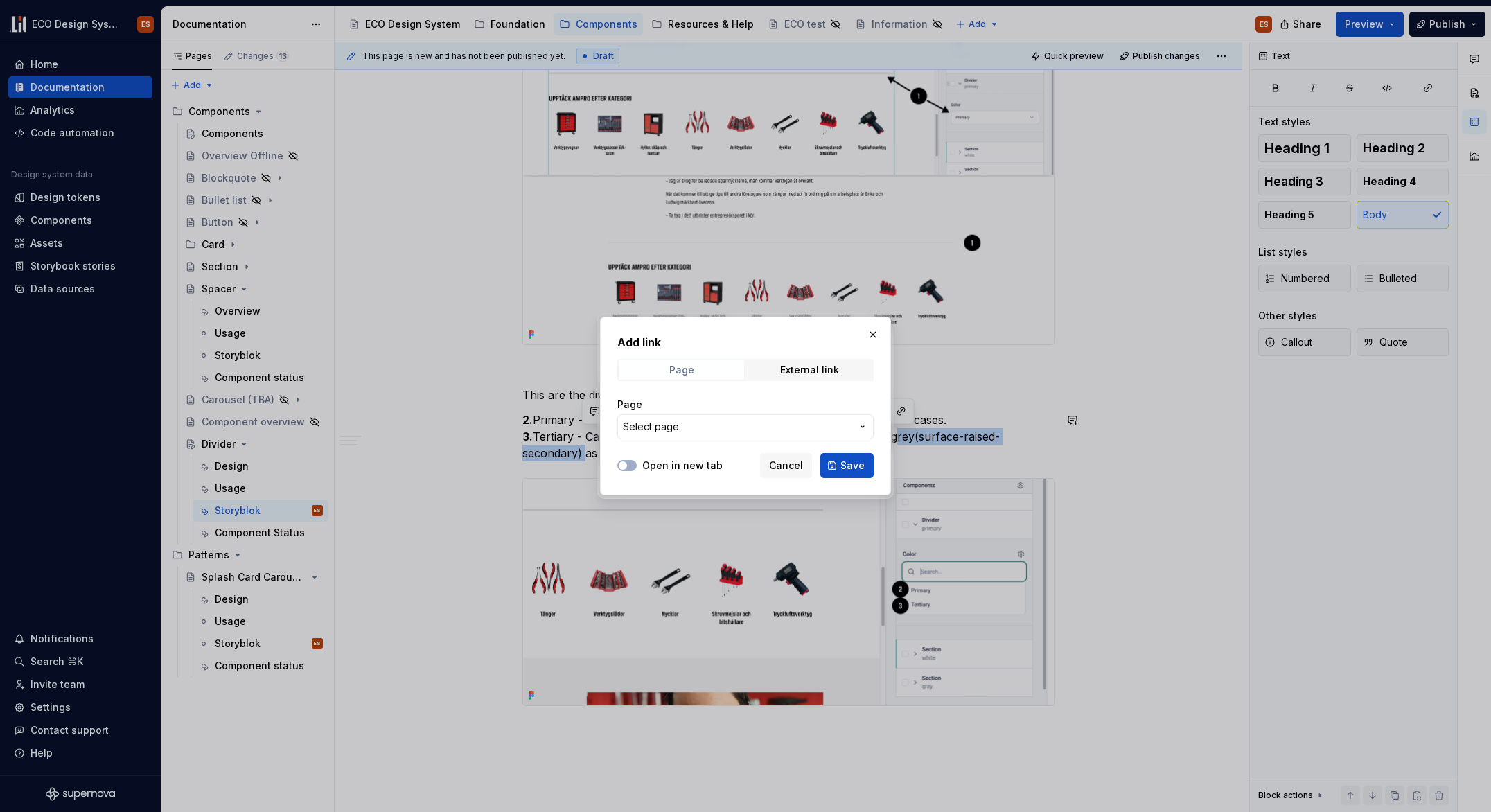
click at [719, 371] on span "Page" at bounding box center [681, 370] width 125 height 19
click at [726, 425] on span "Select page" at bounding box center [738, 426] width 229 height 14
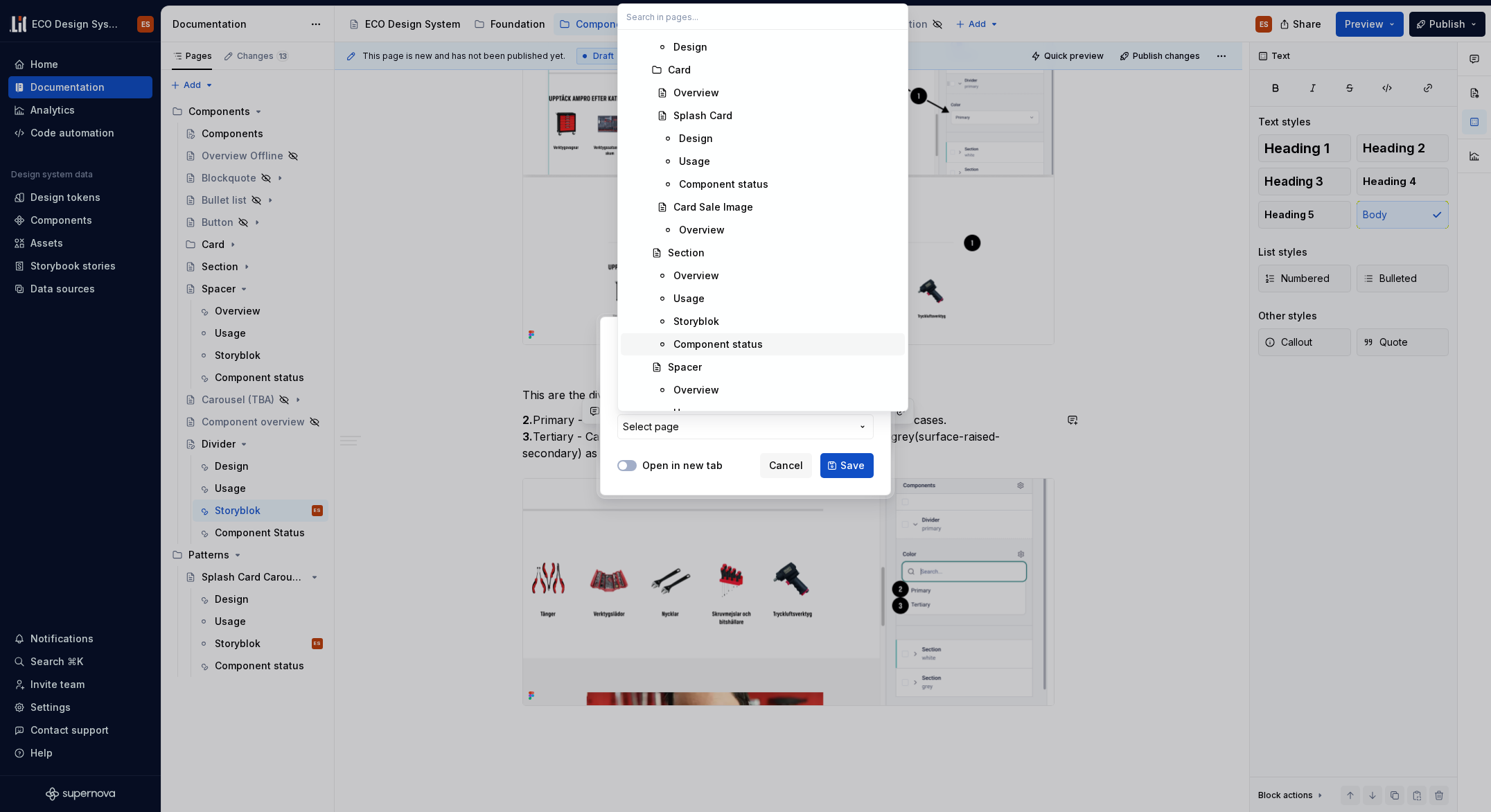
scroll to position [1051, 0]
click at [712, 296] on div "Usage" at bounding box center [786, 295] width 226 height 14
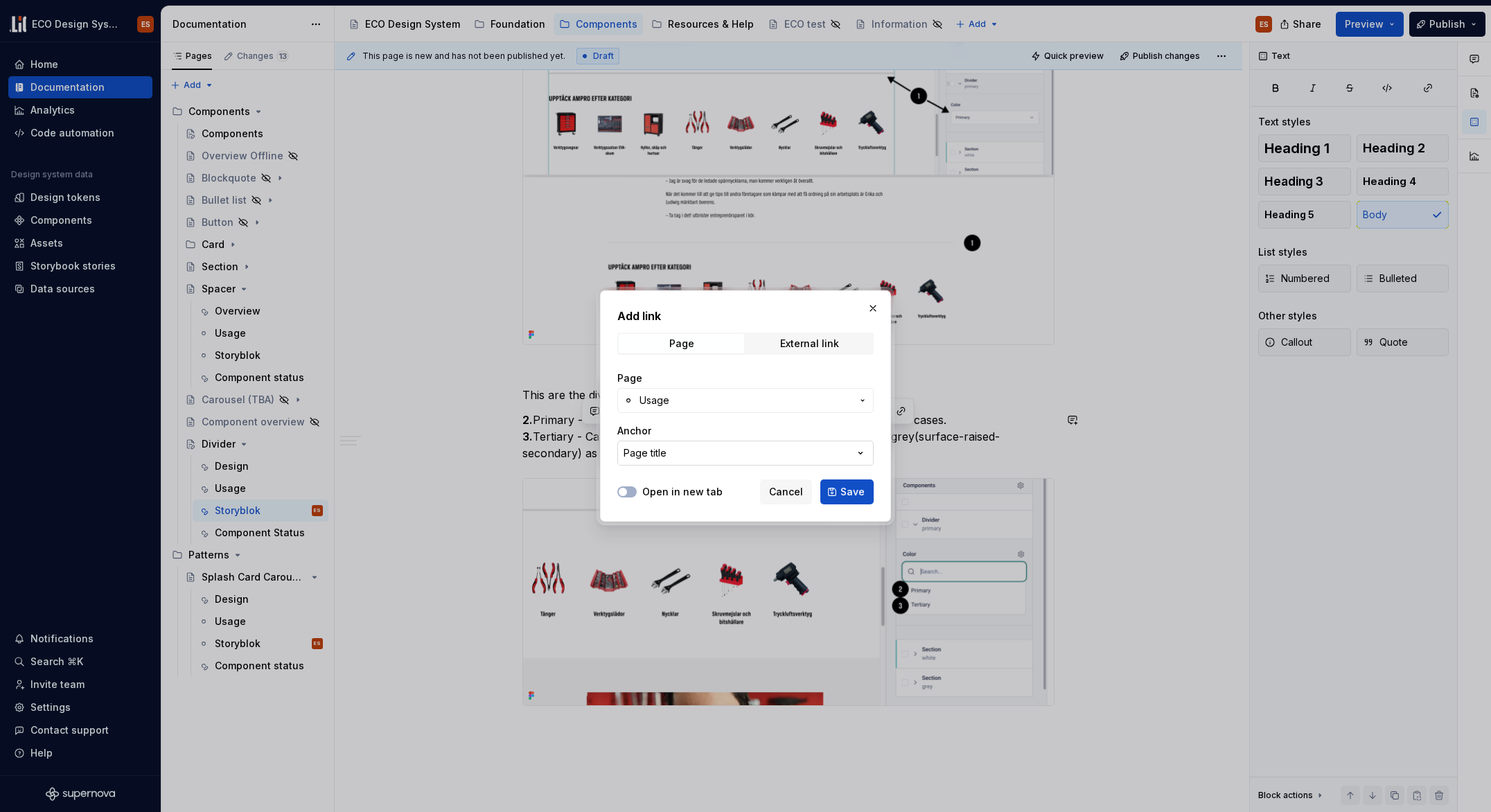
click at [860, 450] on icon "button" at bounding box center [860, 452] width 14 height 14
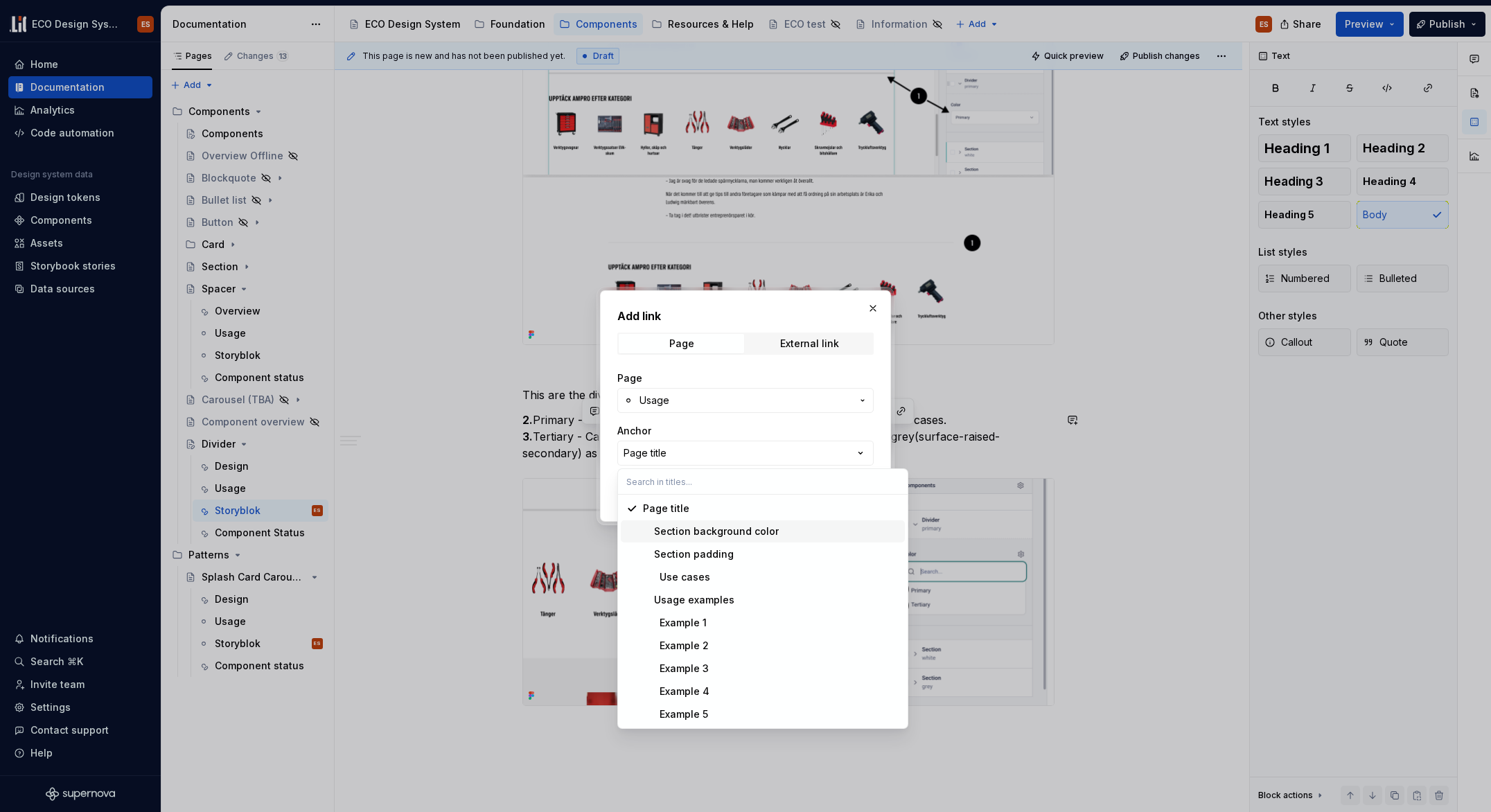
click at [784, 533] on div "Section background color" at bounding box center [771, 530] width 256 height 14
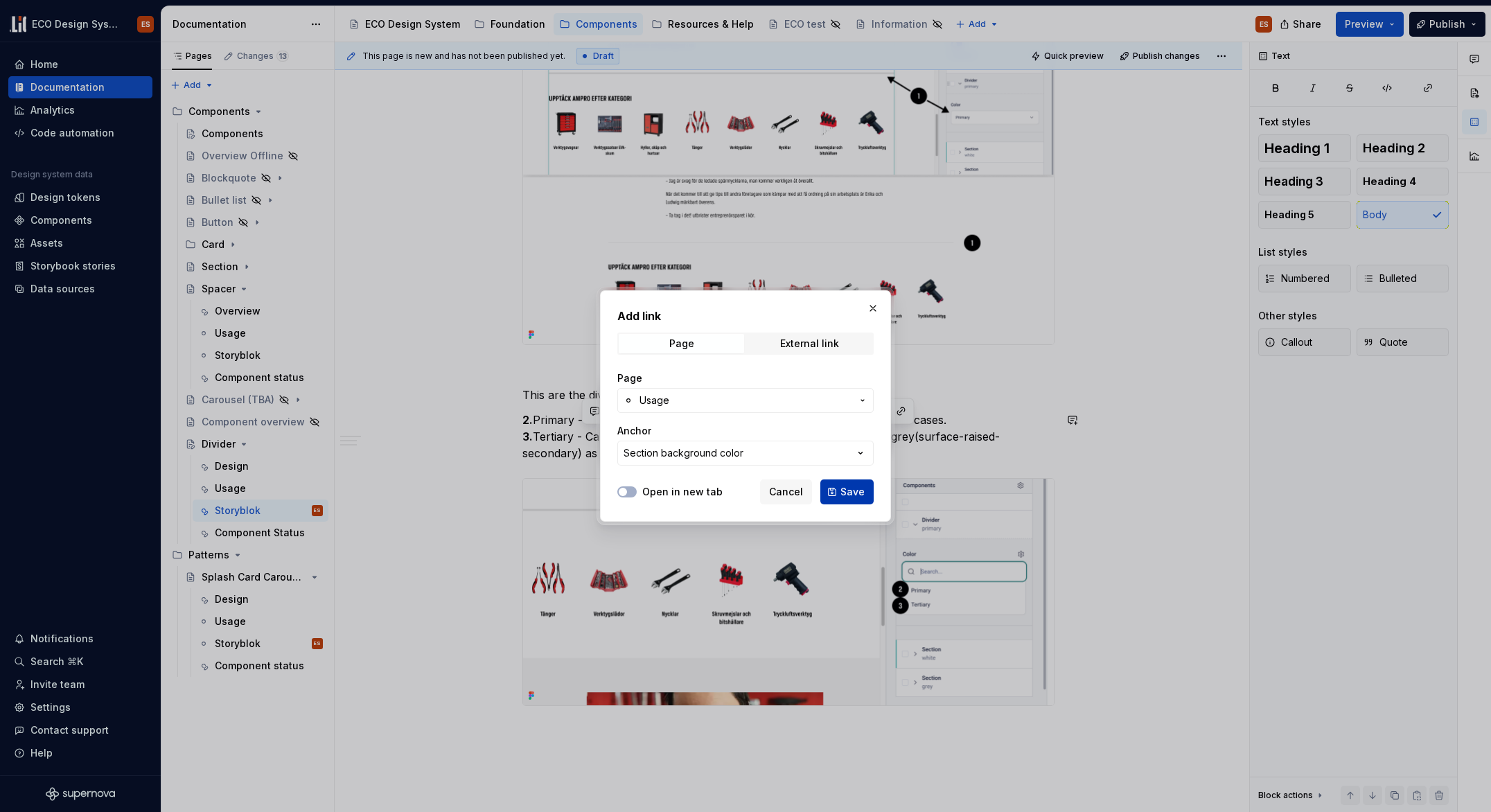
click at [859, 489] on span "Save" at bounding box center [852, 491] width 25 height 14
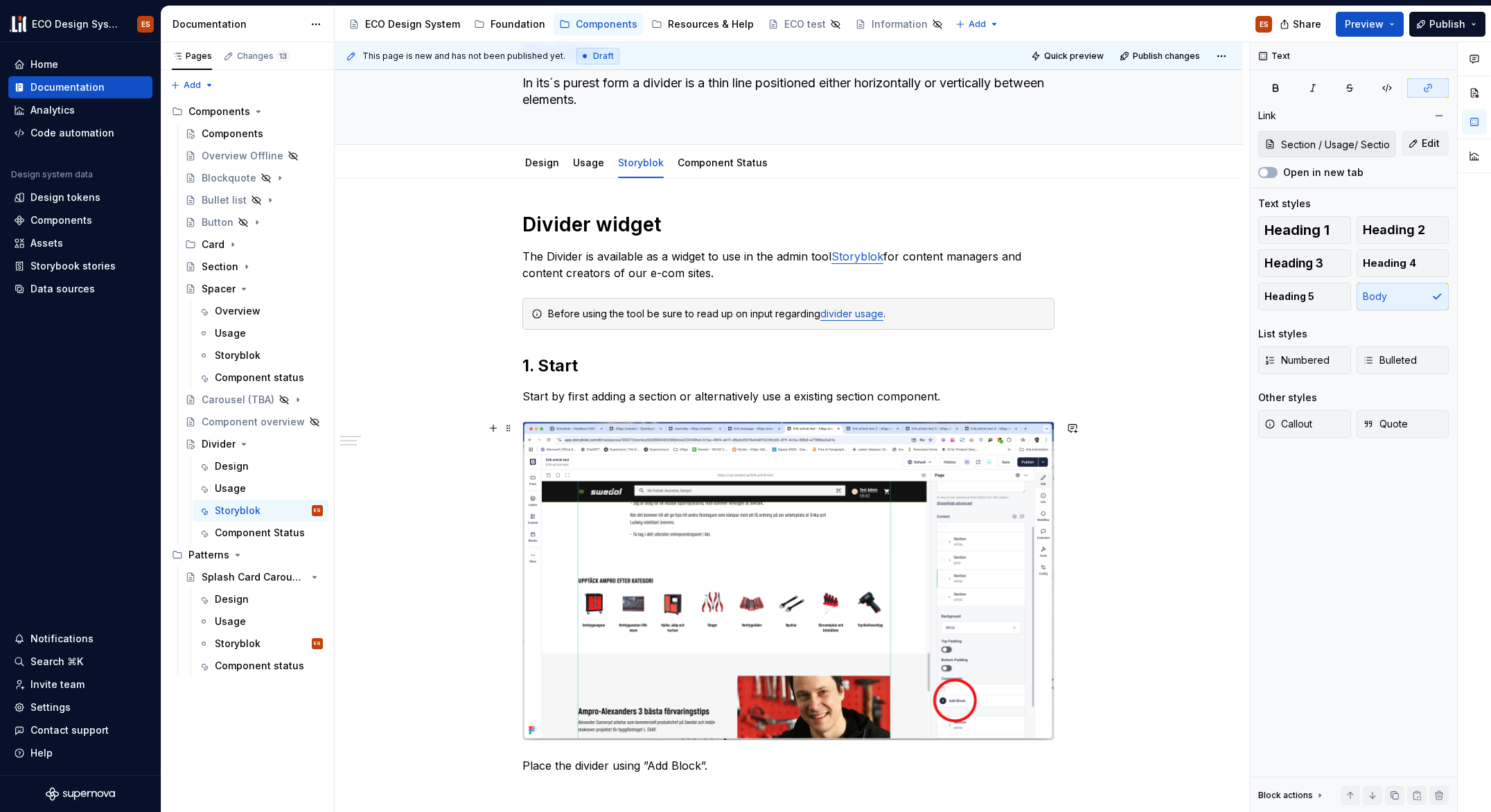
scroll to position [0, 0]
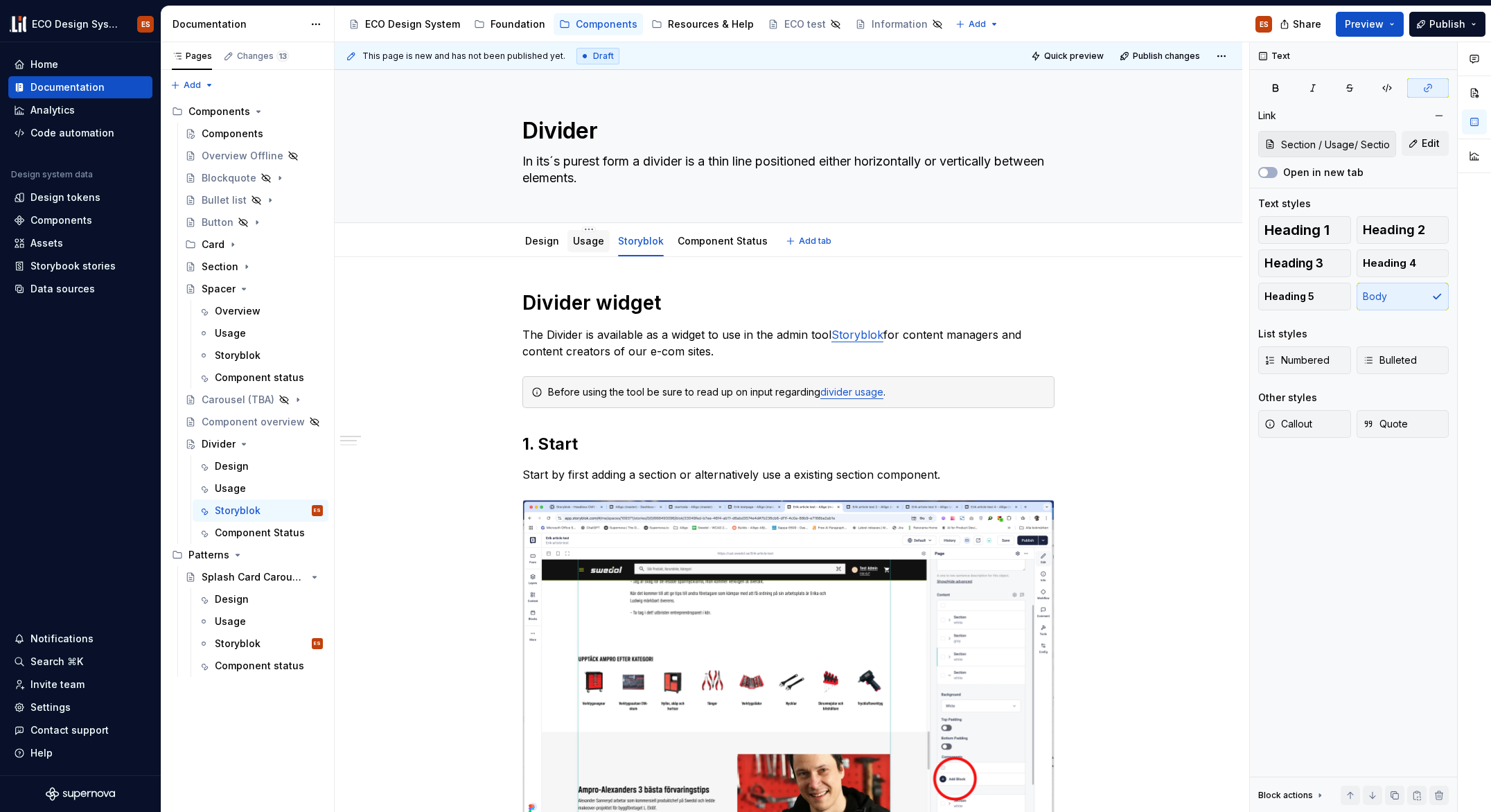
click at [578, 245] on link "Usage" at bounding box center [589, 241] width 31 height 12
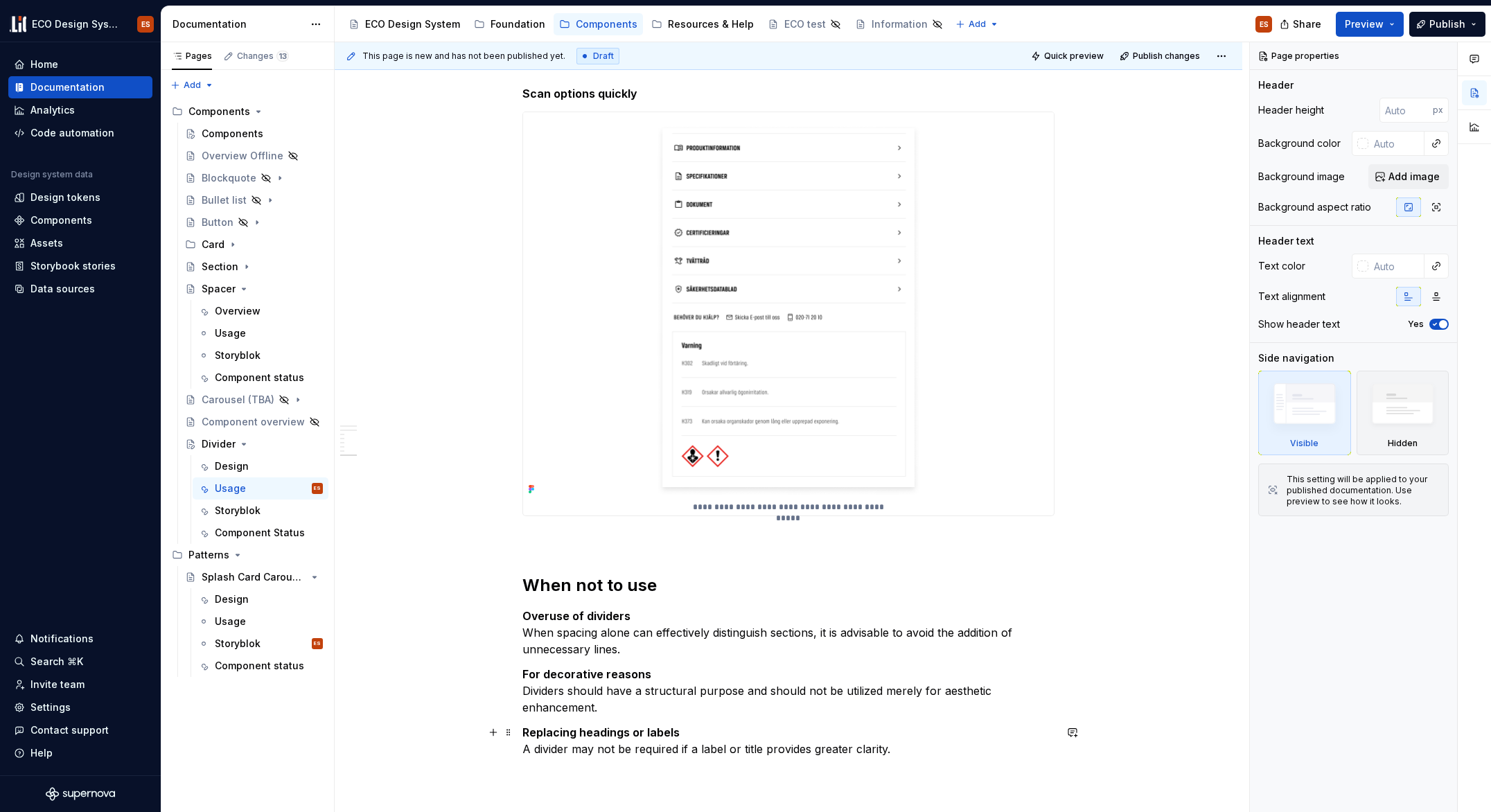
scroll to position [2095, 0]
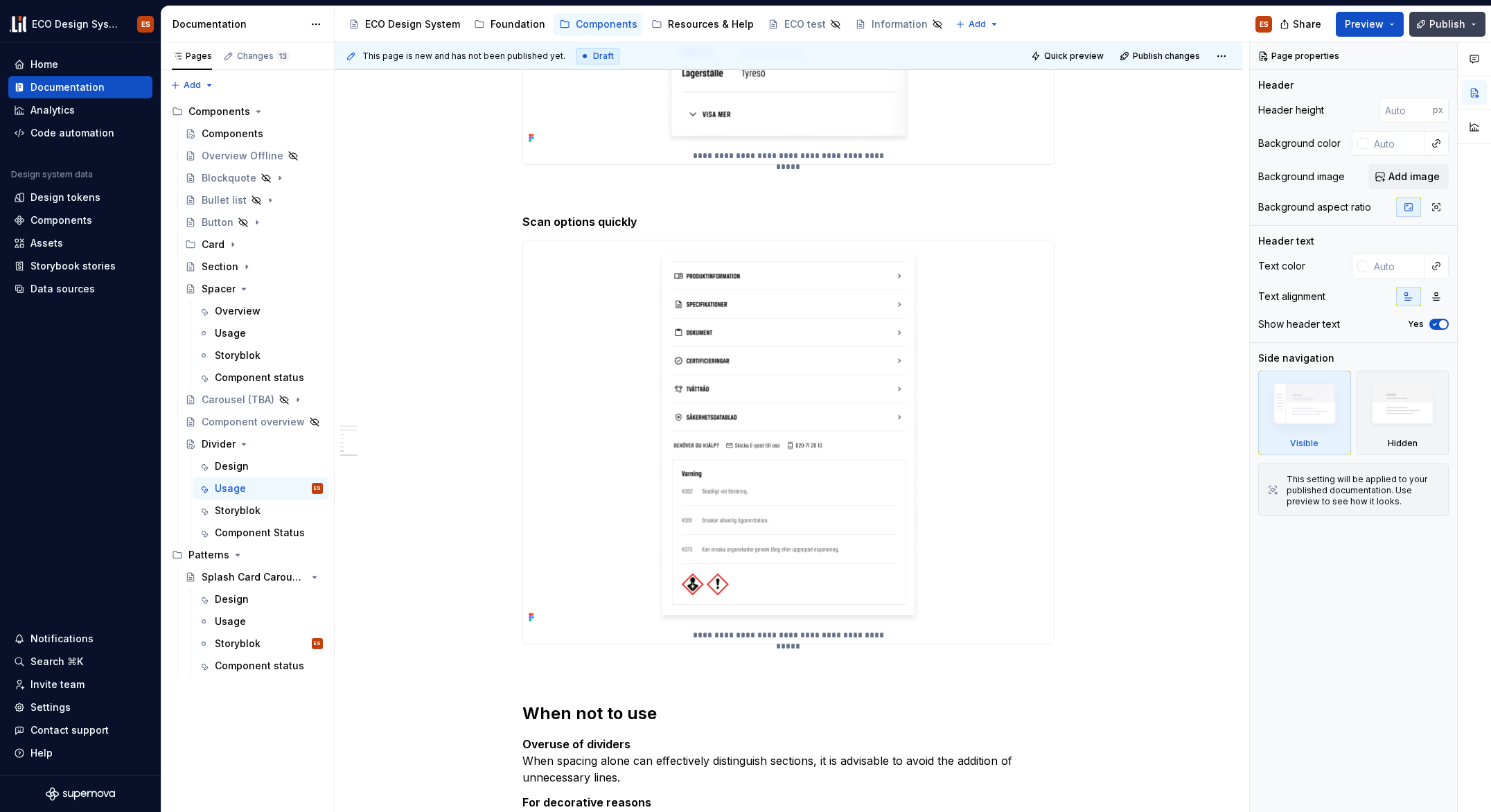
click at [1456, 22] on span "Publish" at bounding box center [1447, 24] width 36 height 14
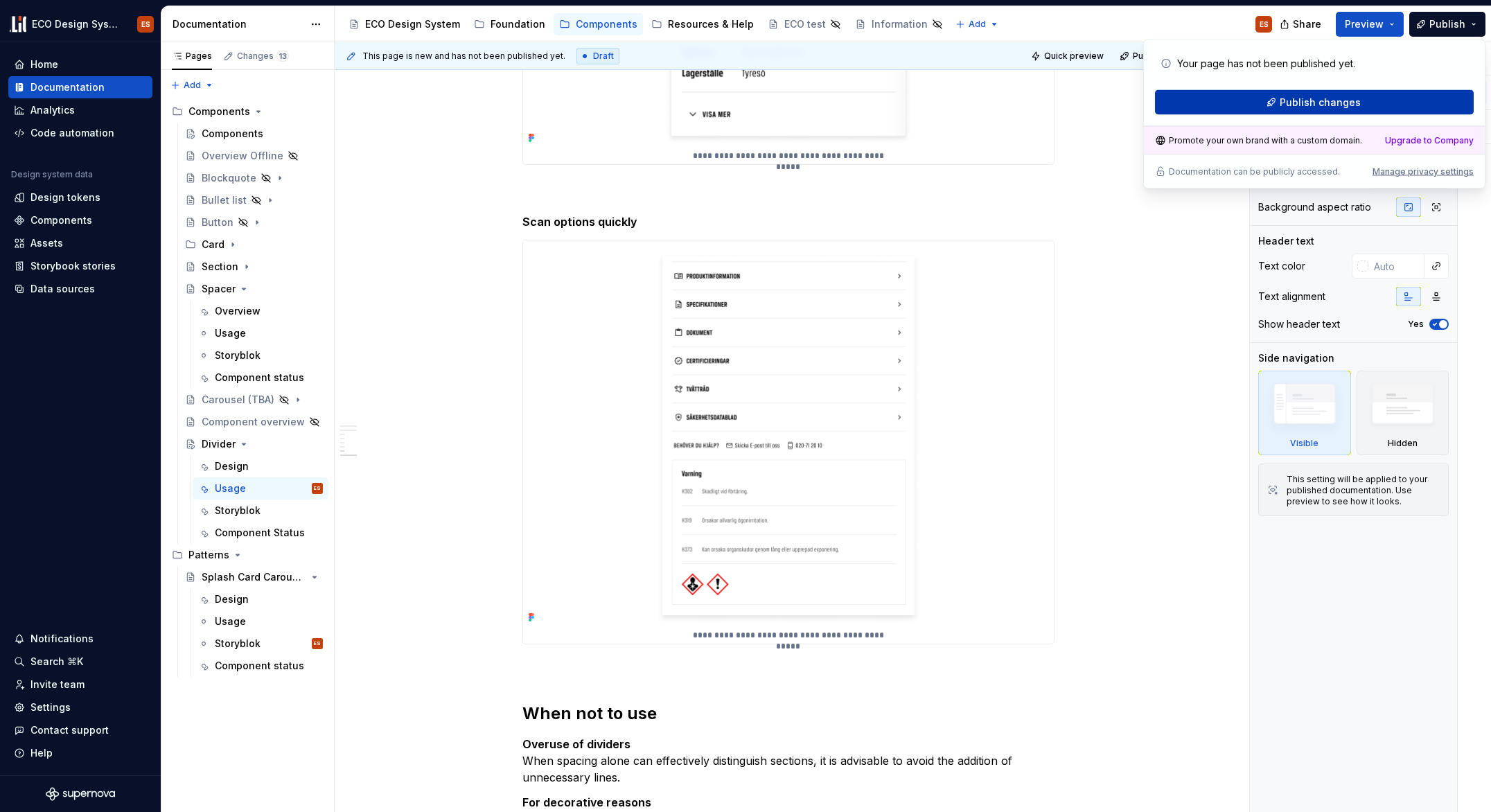
click at [1410, 101] on button "Publish changes" at bounding box center [1314, 102] width 319 height 25
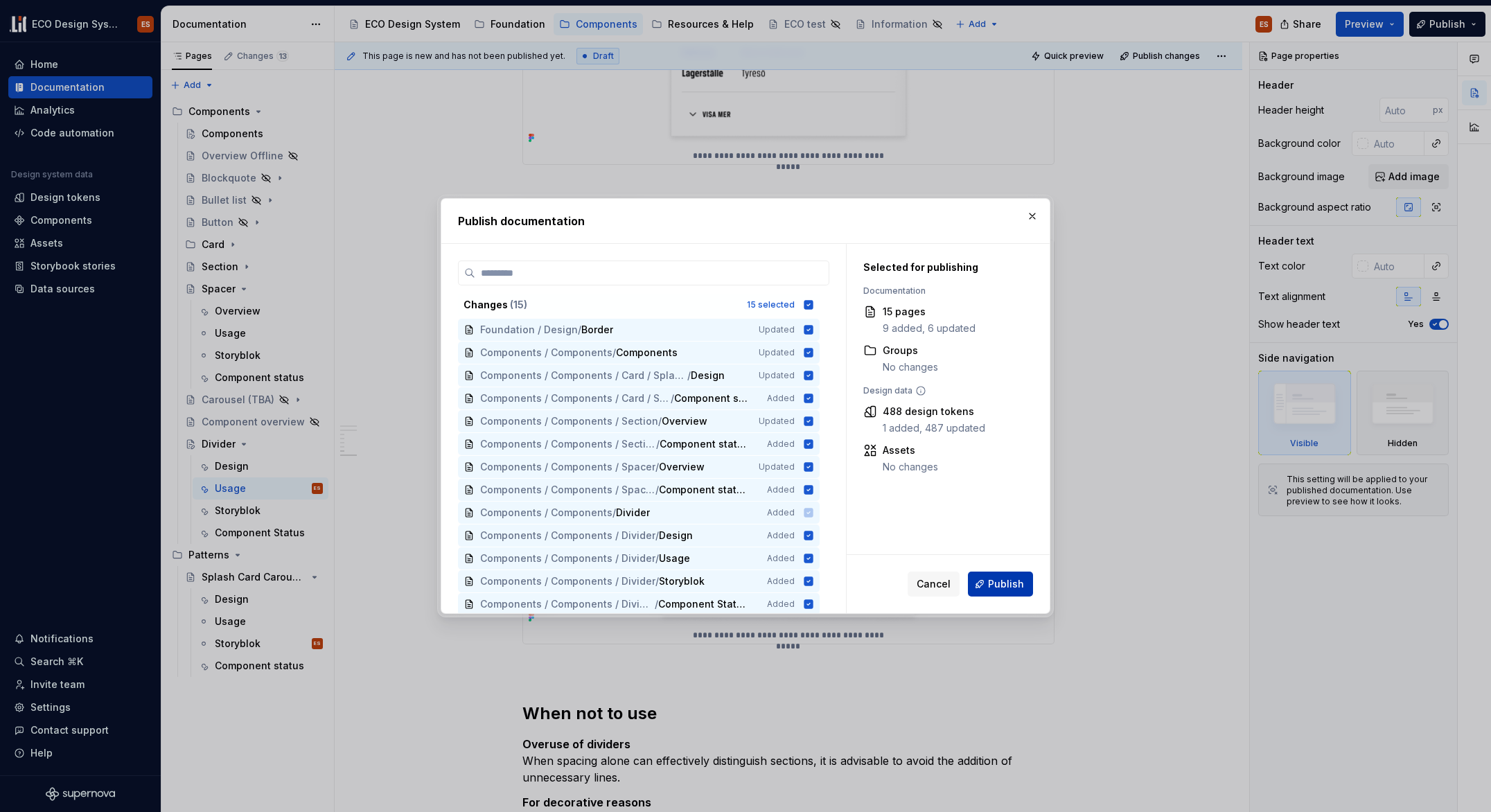
click at [1016, 577] on span "Publish" at bounding box center [1007, 583] width 36 height 14
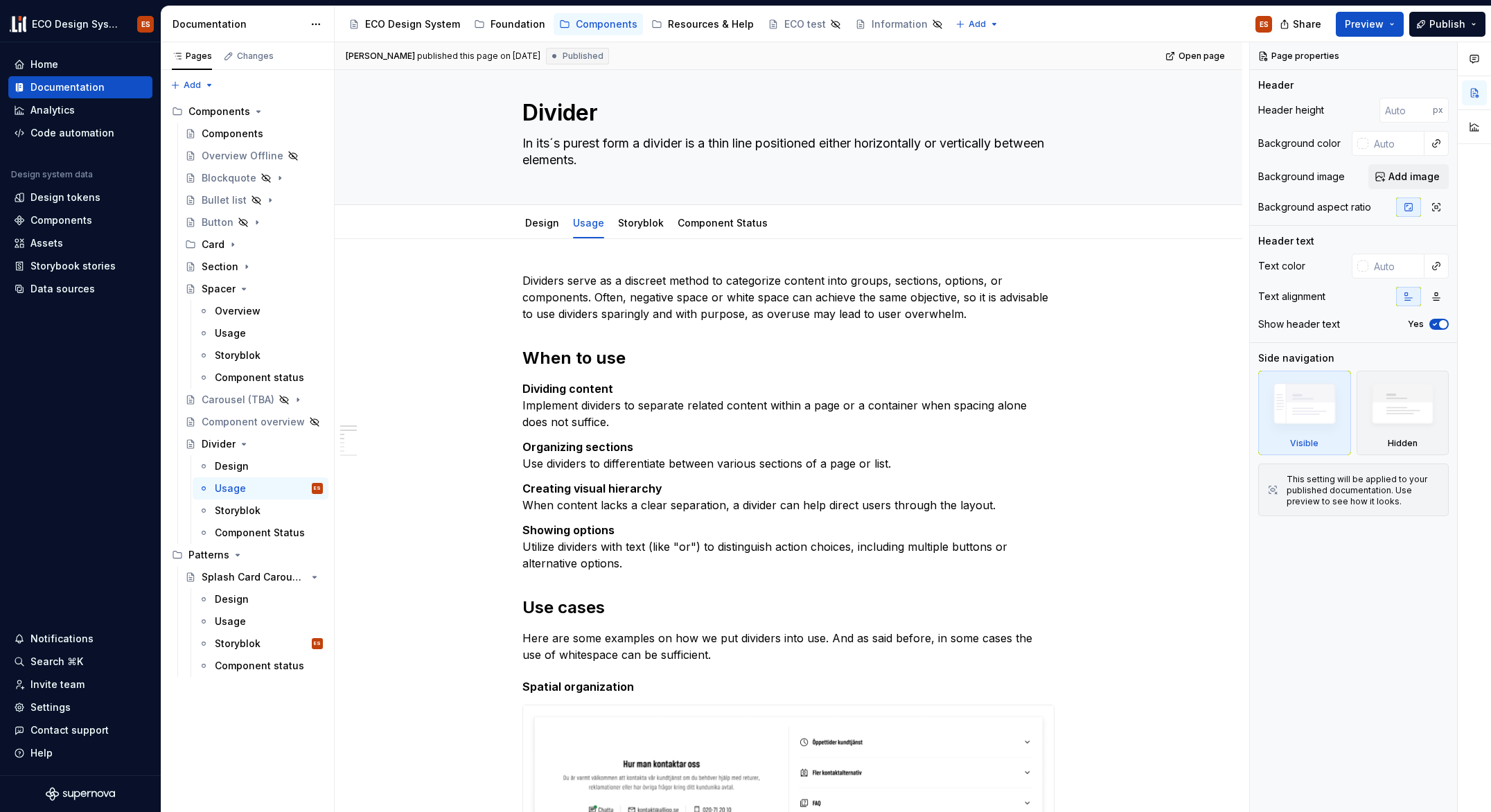
scroll to position [0, 0]
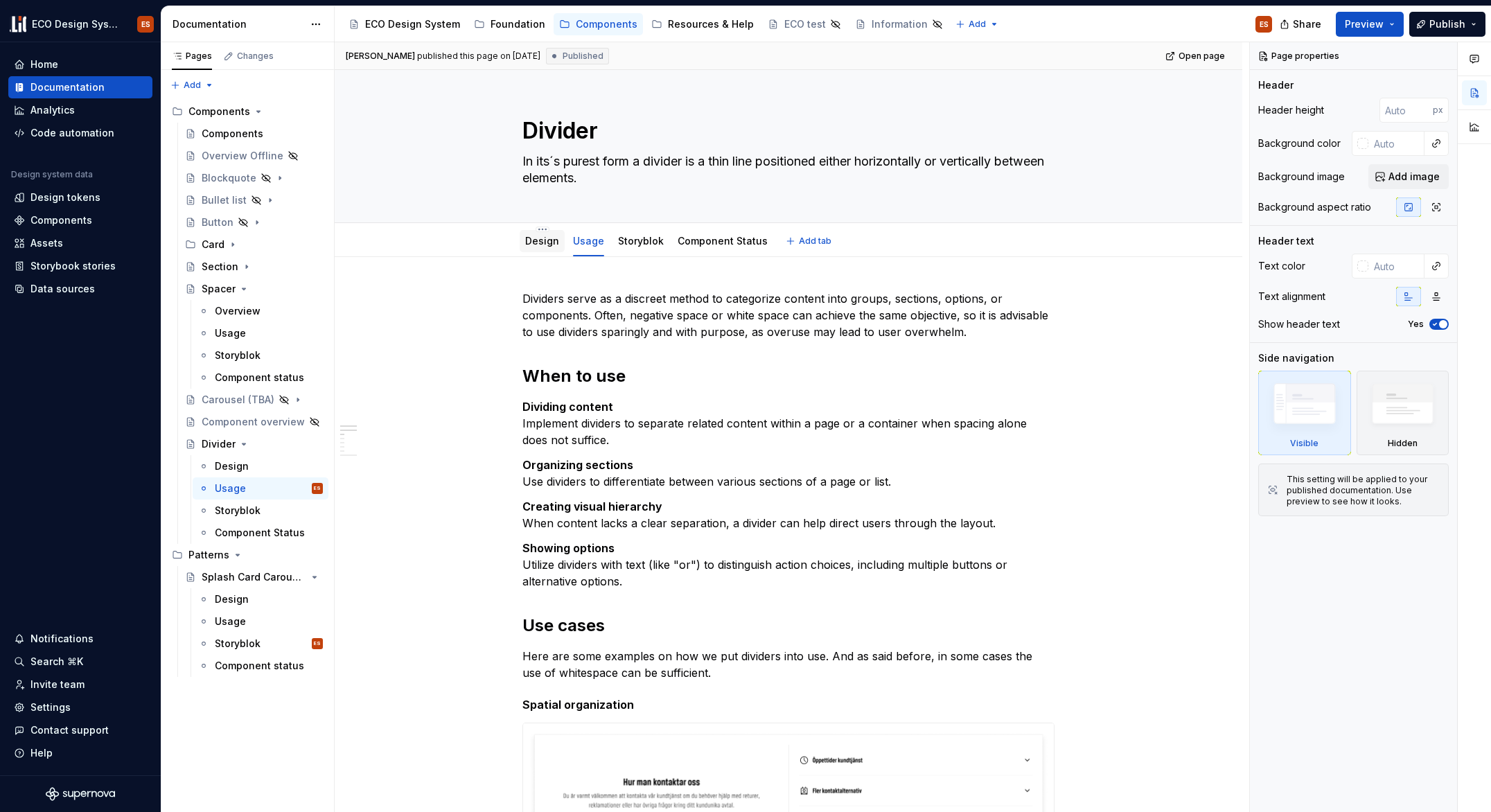
click at [533, 238] on link "Design" at bounding box center [542, 241] width 34 height 12
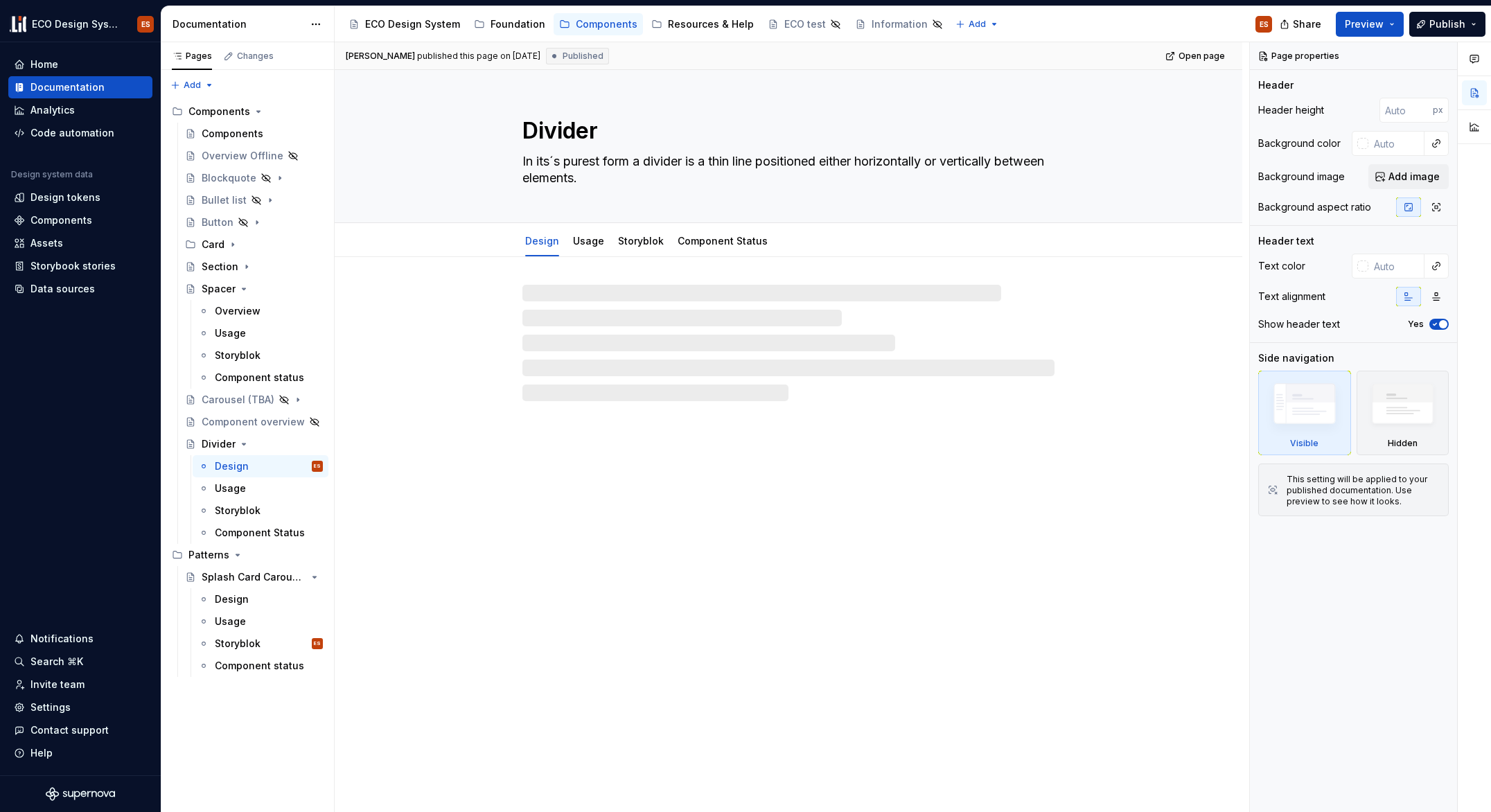
type textarea "*"
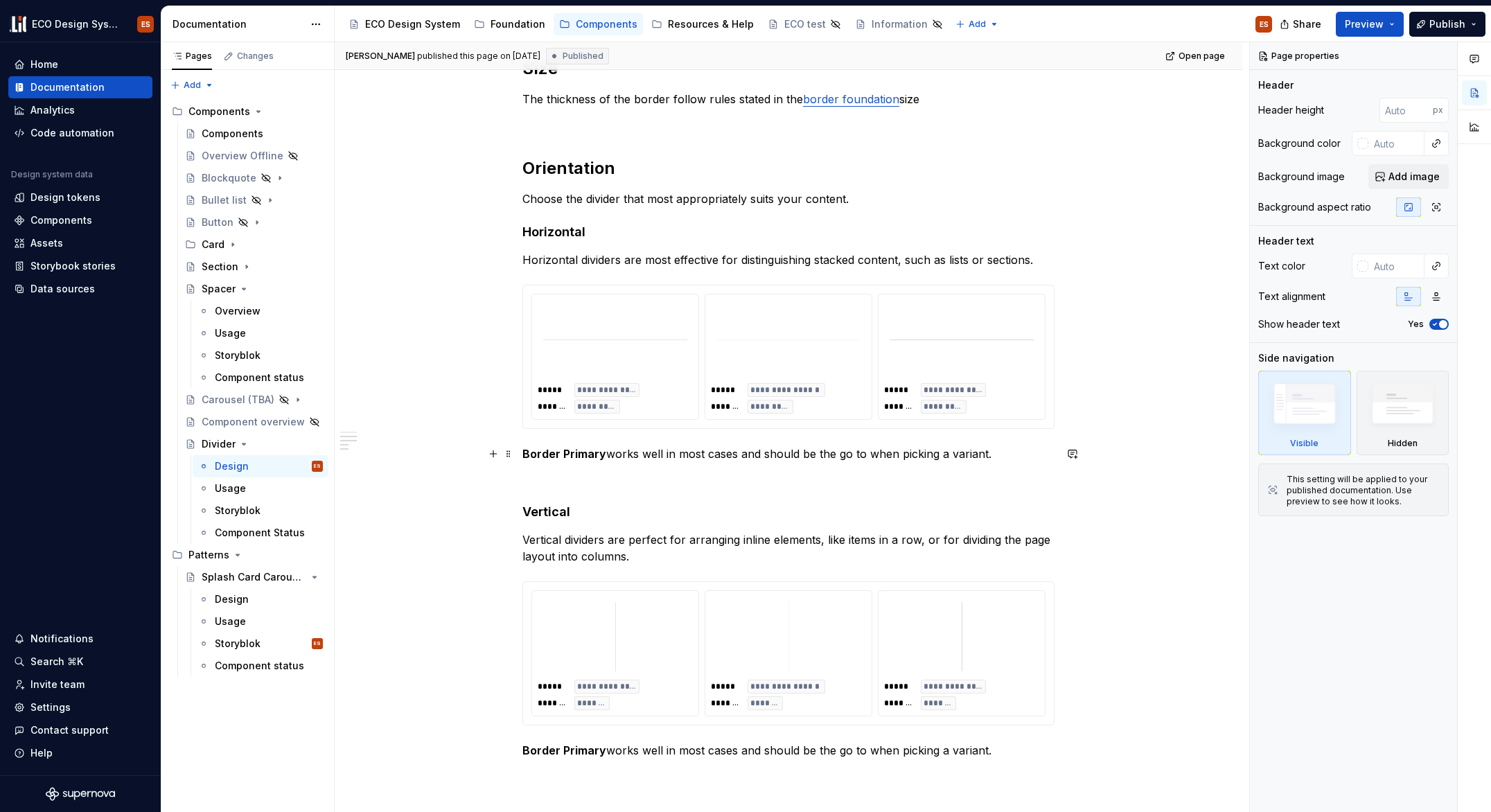
scroll to position [640, 0]
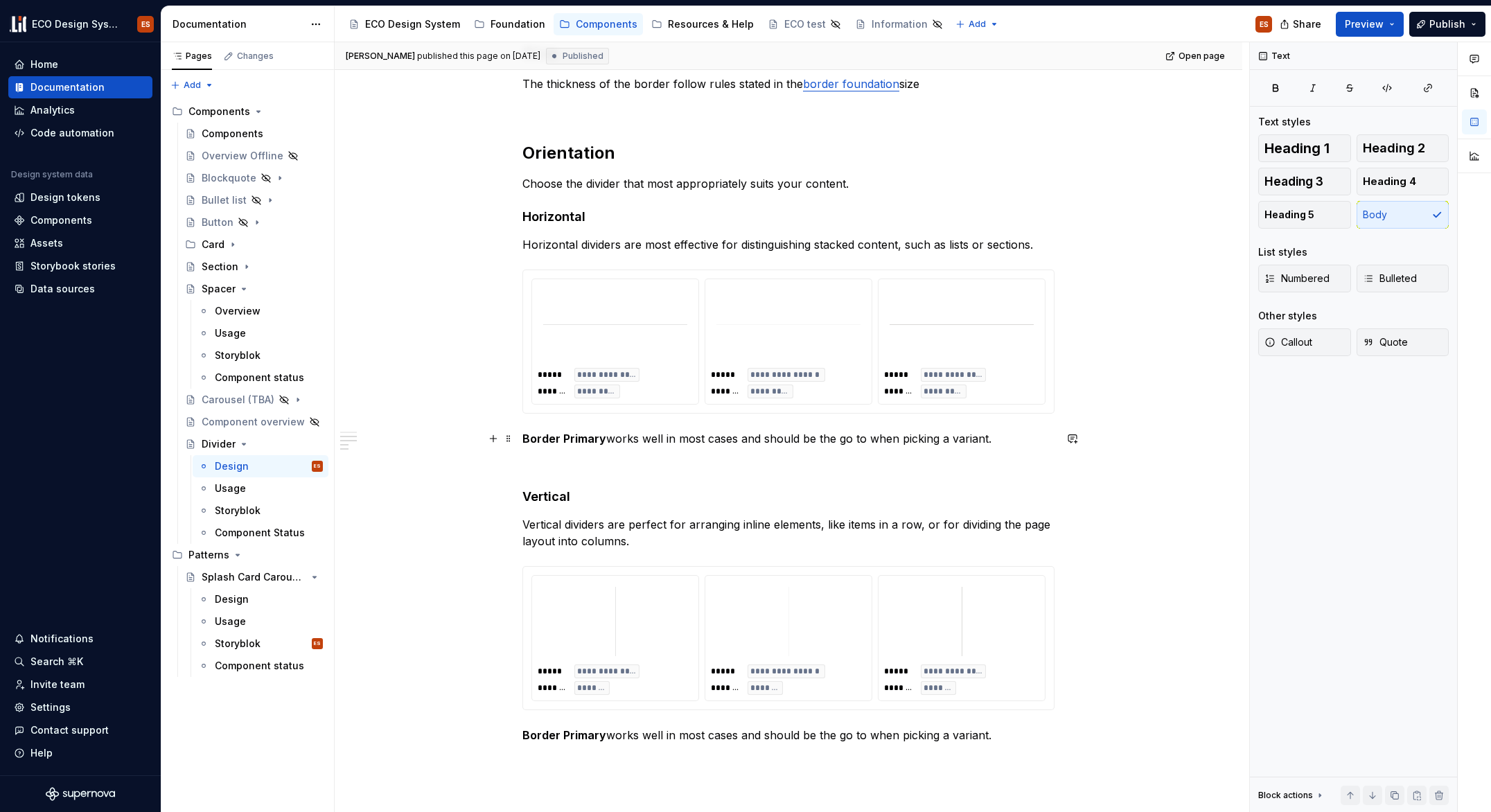
click at [854, 441] on p "Border Primary works well in most cases and should be the go to when picking a …" at bounding box center [789, 439] width 532 height 16
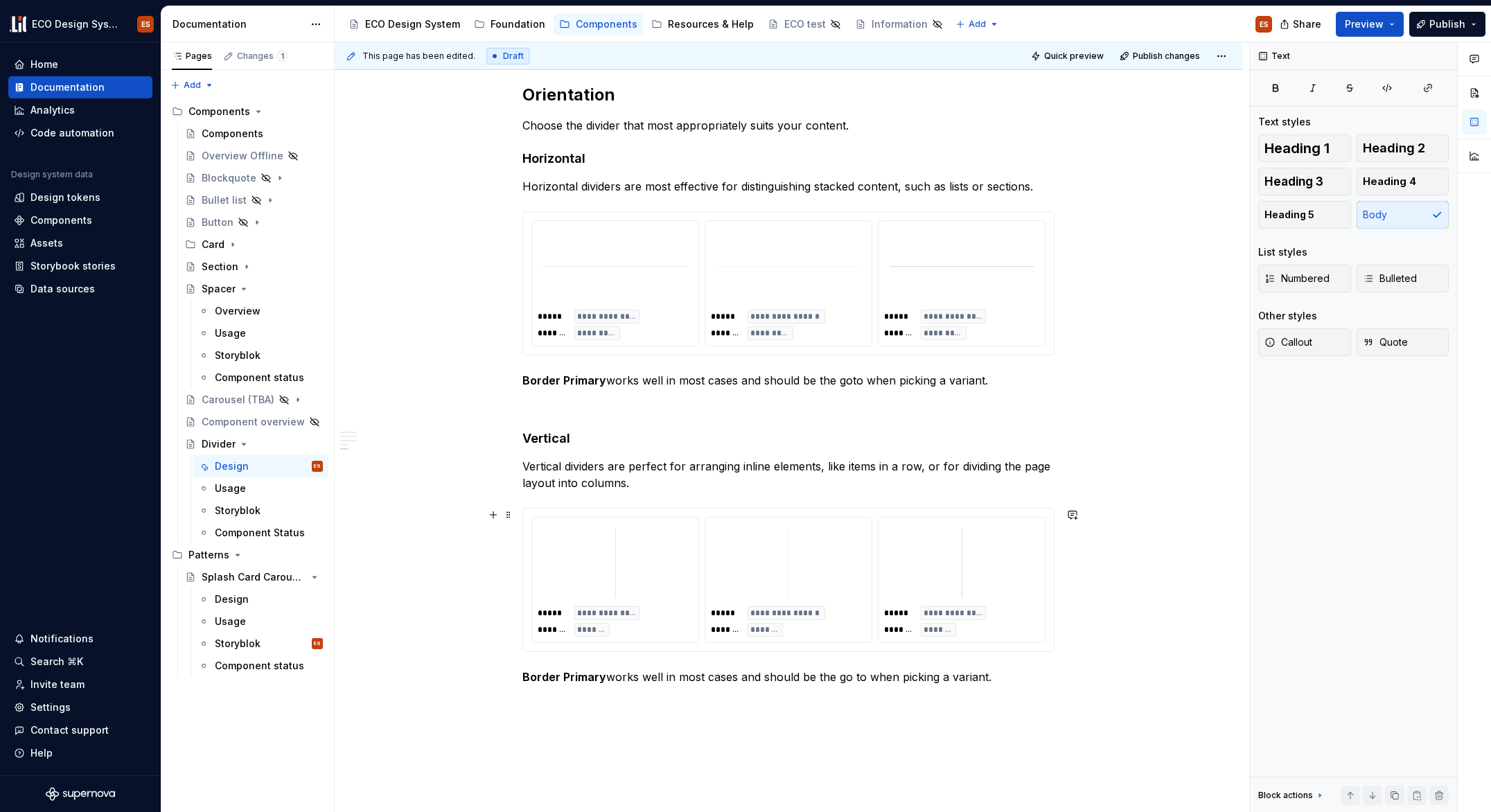
scroll to position [489, 0]
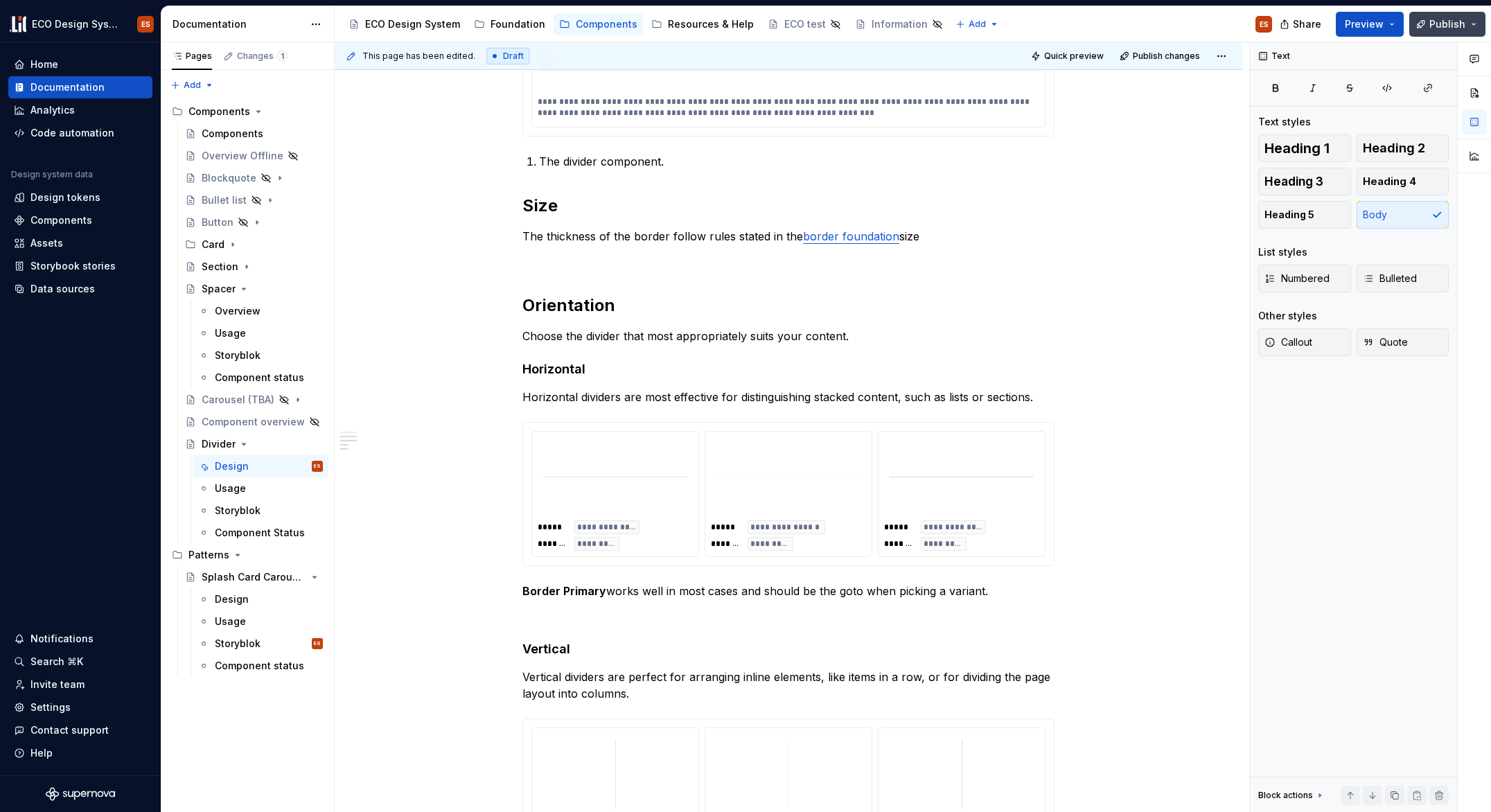
click at [1444, 28] on span "Publish" at bounding box center [1447, 24] width 36 height 14
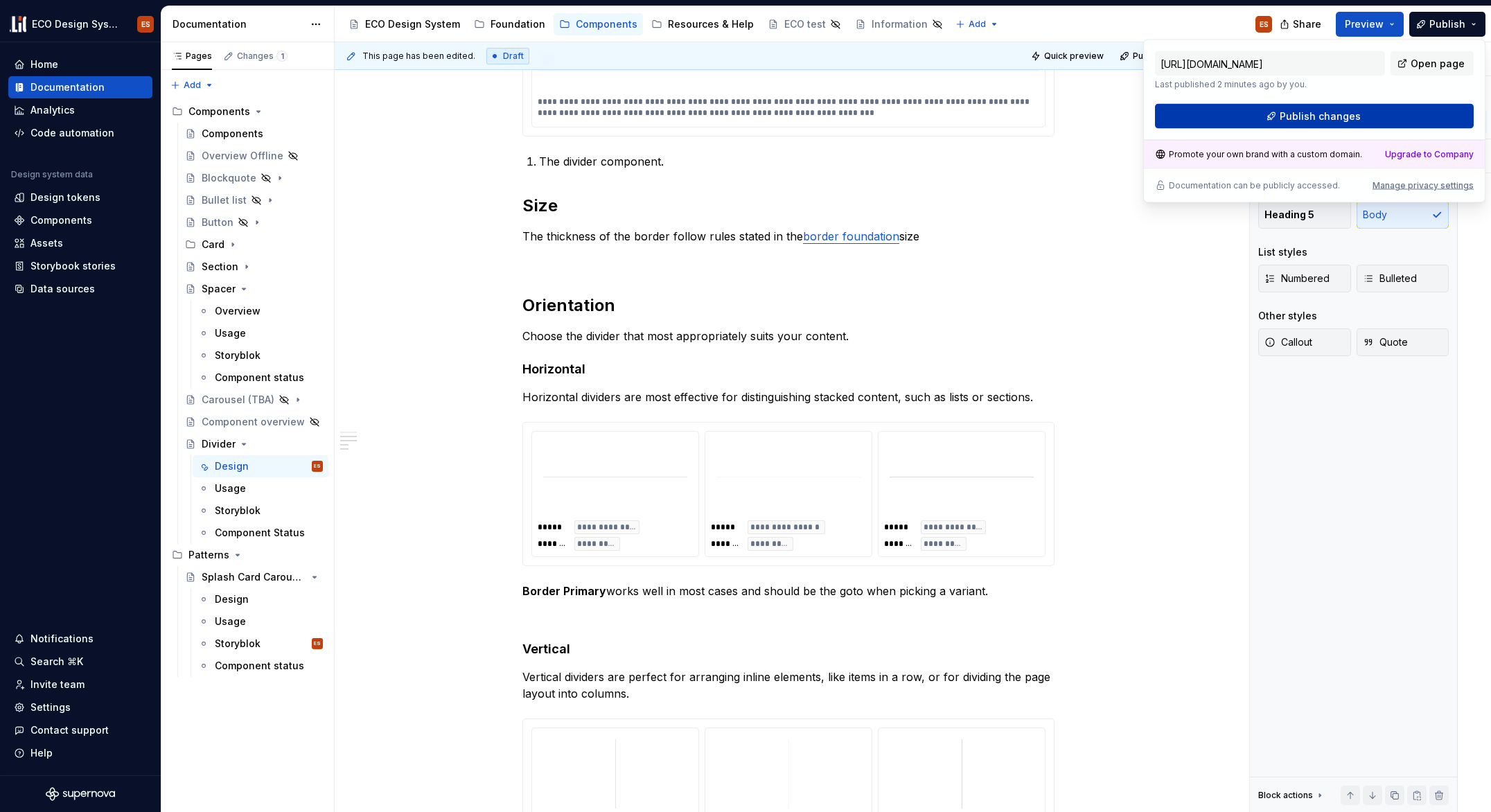
click at [1293, 120] on span "Publish changes" at bounding box center [1320, 116] width 81 height 14
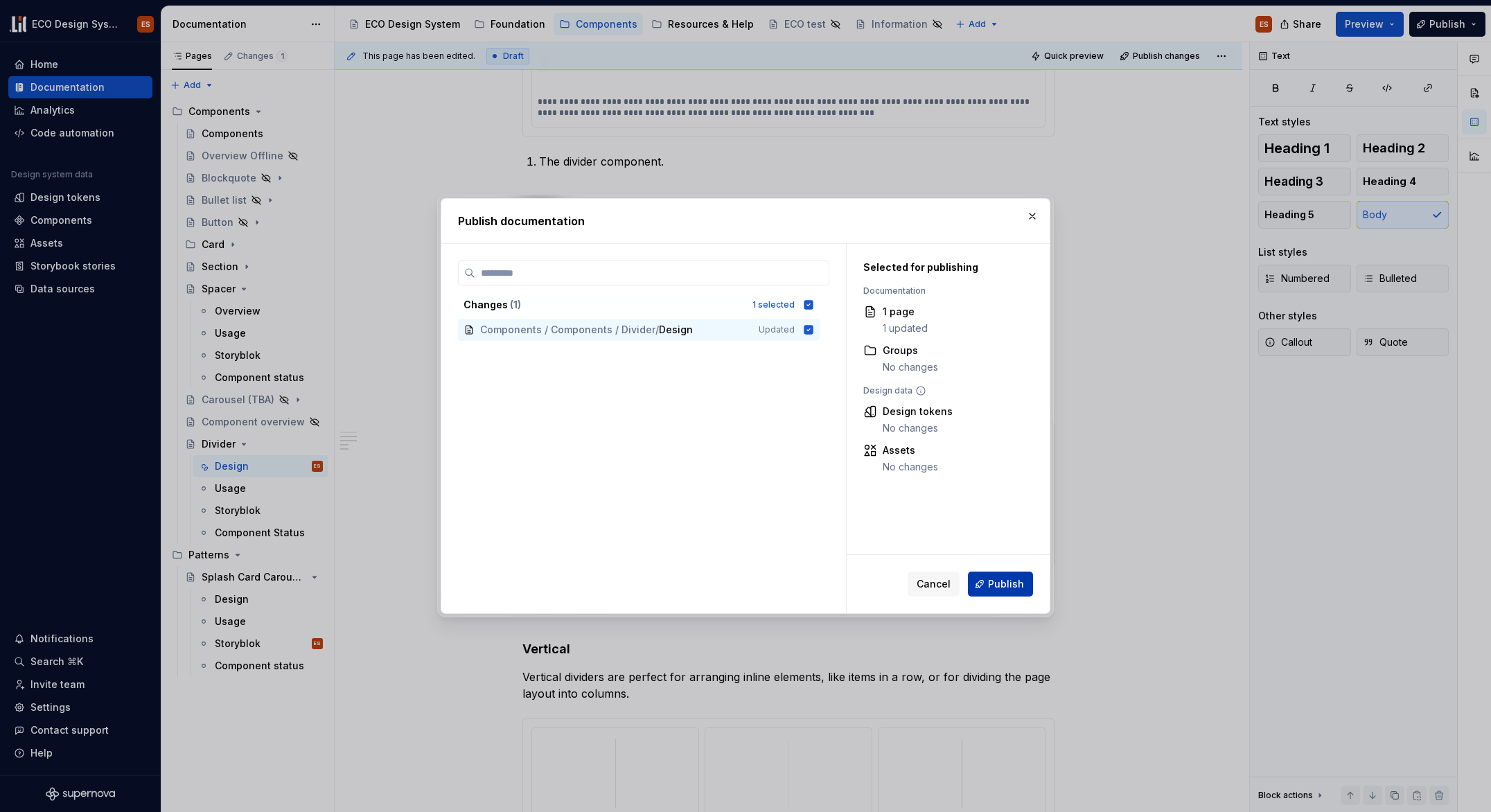
click at [1011, 589] on span "Publish" at bounding box center [1007, 583] width 36 height 14
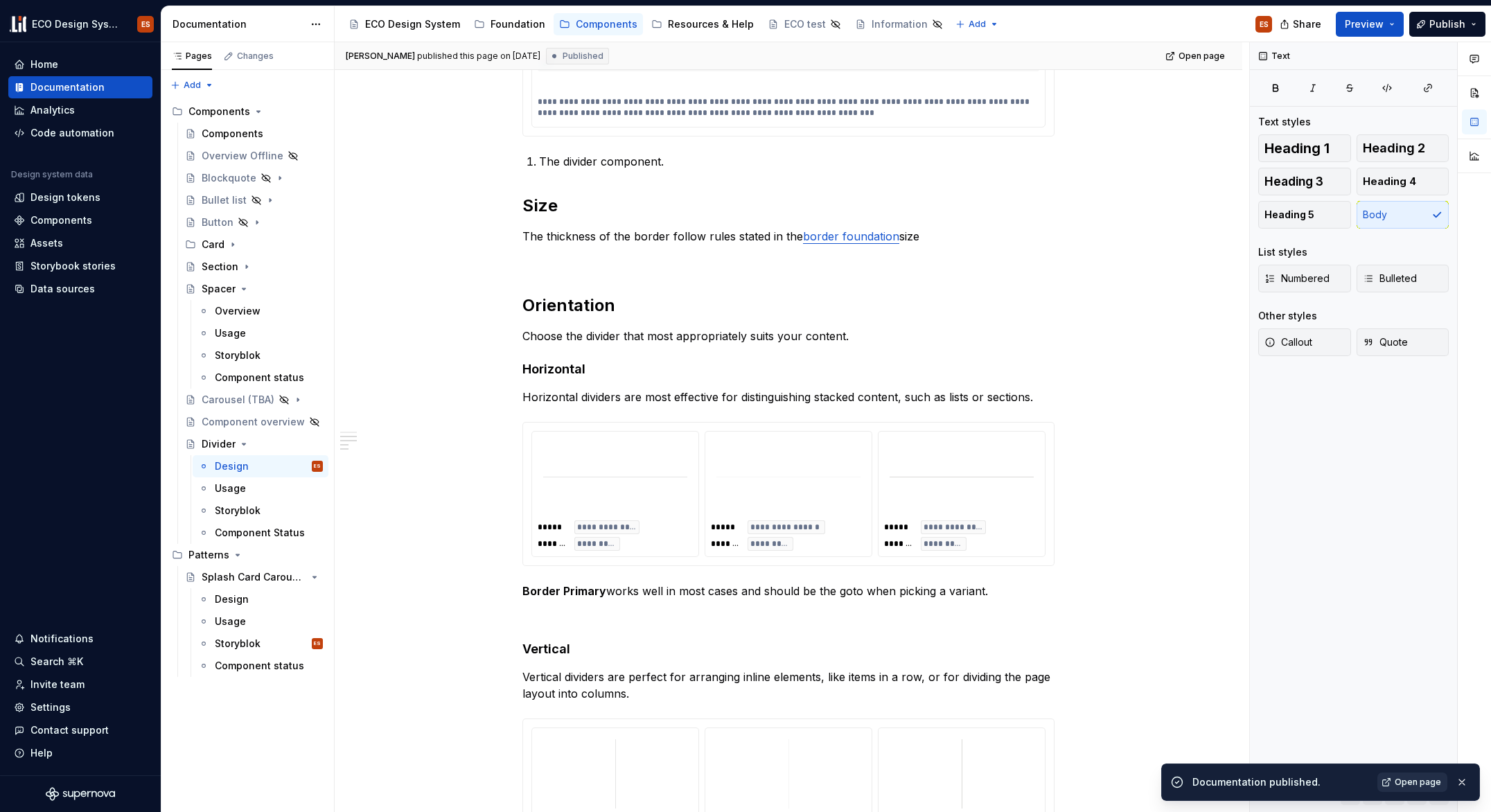
click at [1415, 732] on span "Open page" at bounding box center [1417, 782] width 46 height 11
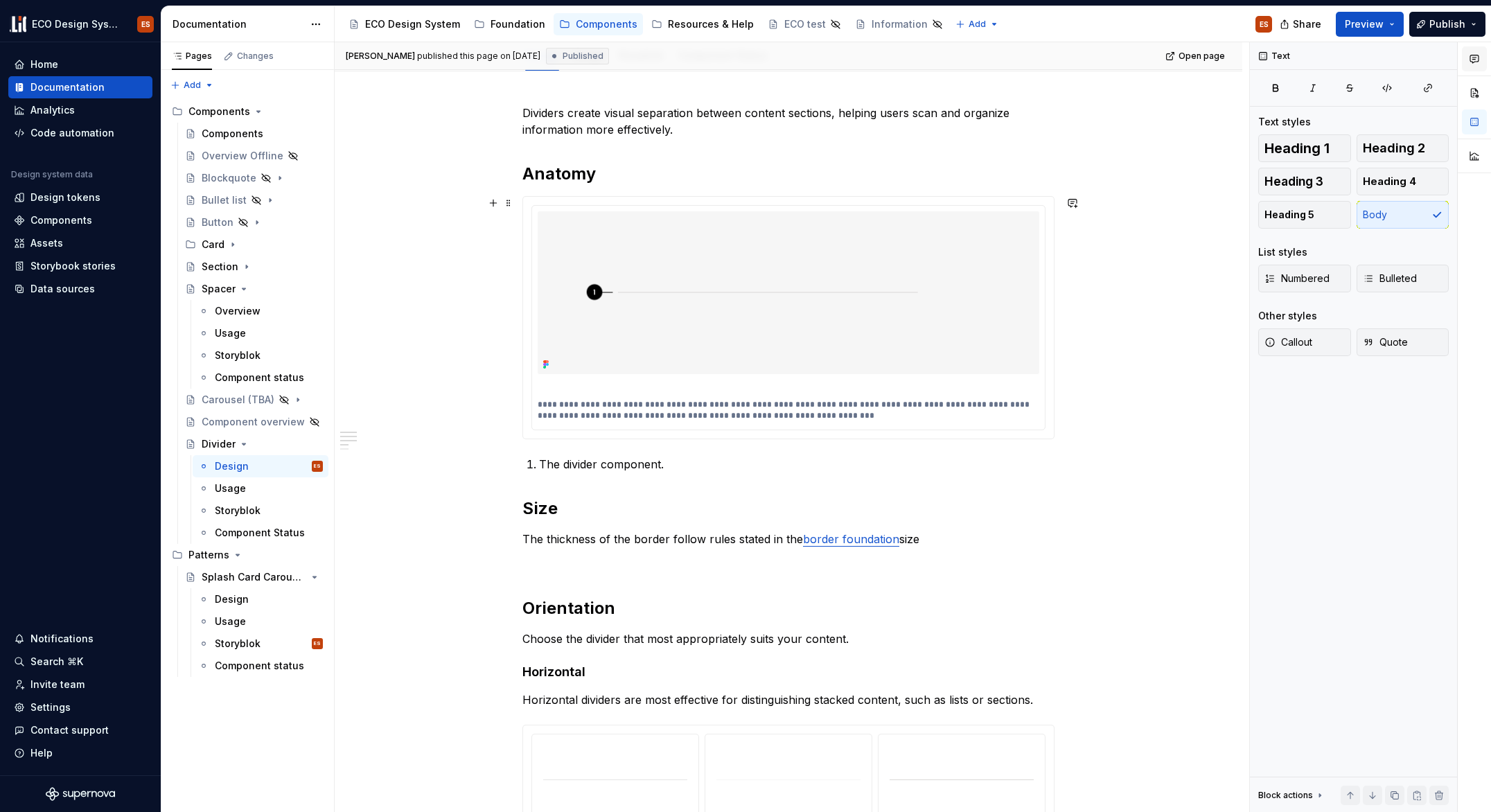
scroll to position [39, 0]
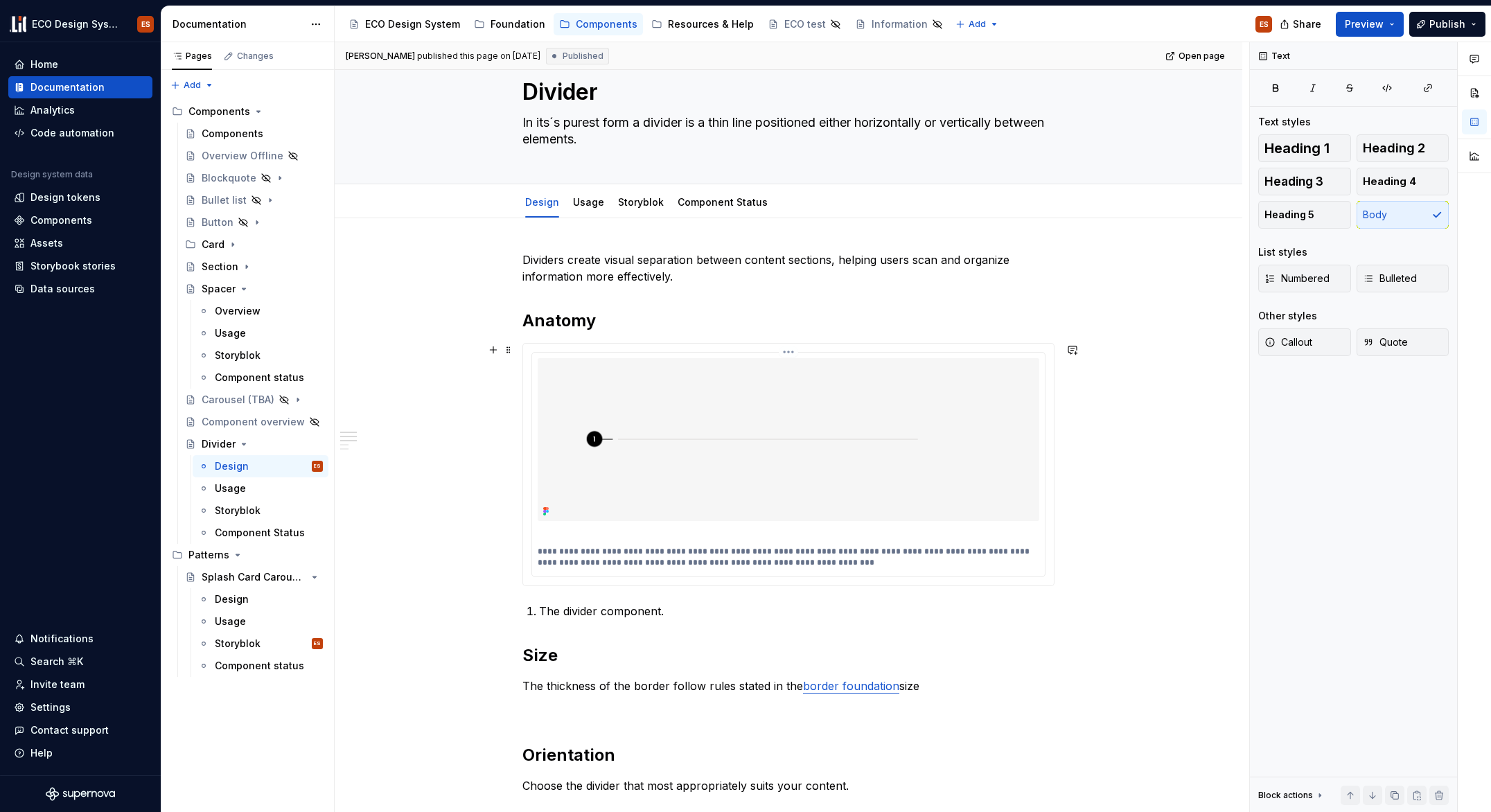
click at [718, 533] on p at bounding box center [789, 533] width 502 height 14
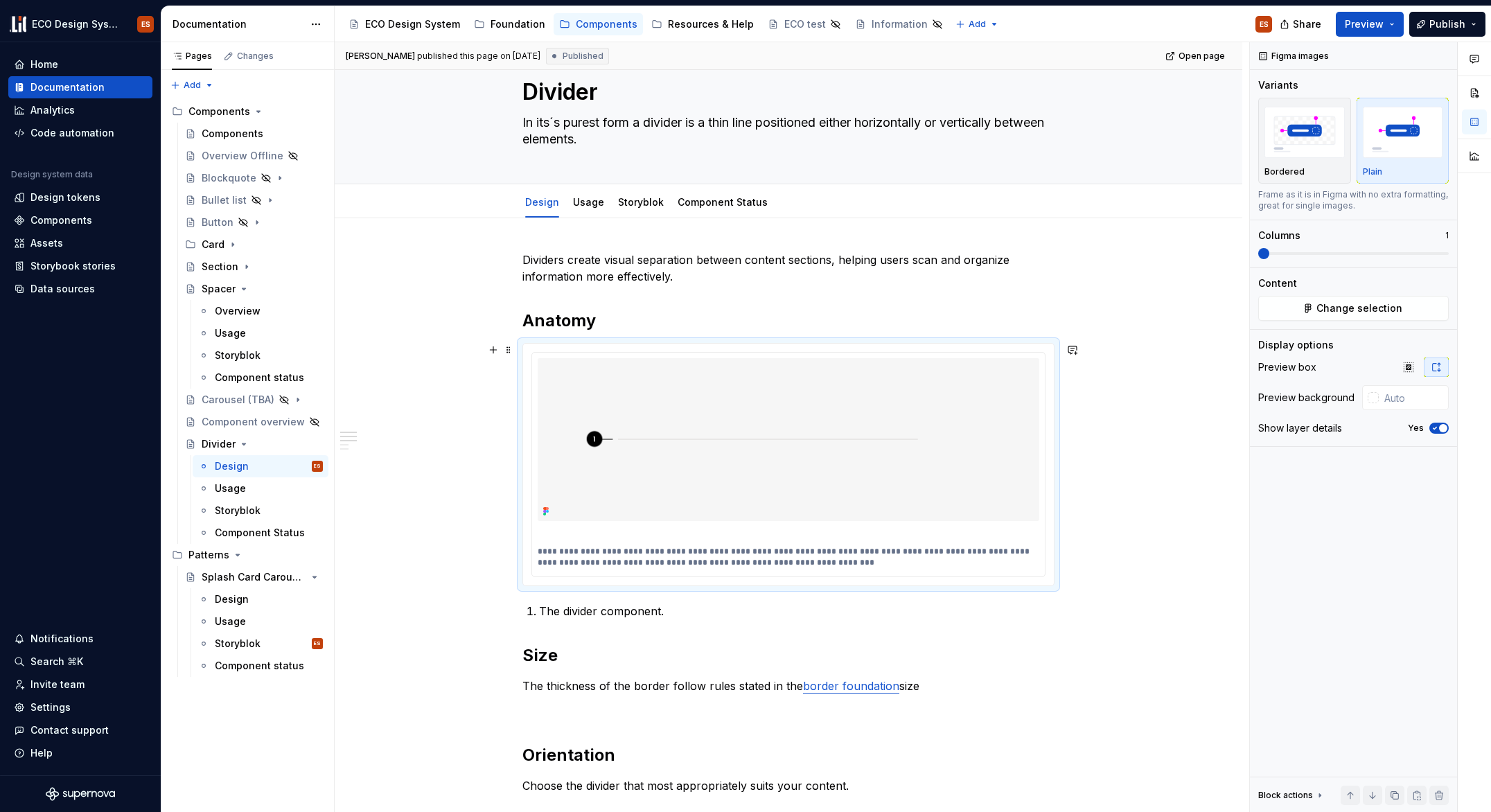
click at [533, 343] on div "**********" at bounding box center [789, 465] width 532 height 243
click at [610, 536] on p at bounding box center [789, 533] width 502 height 14
click at [596, 551] on p "**********" at bounding box center [789, 557] width 502 height 22
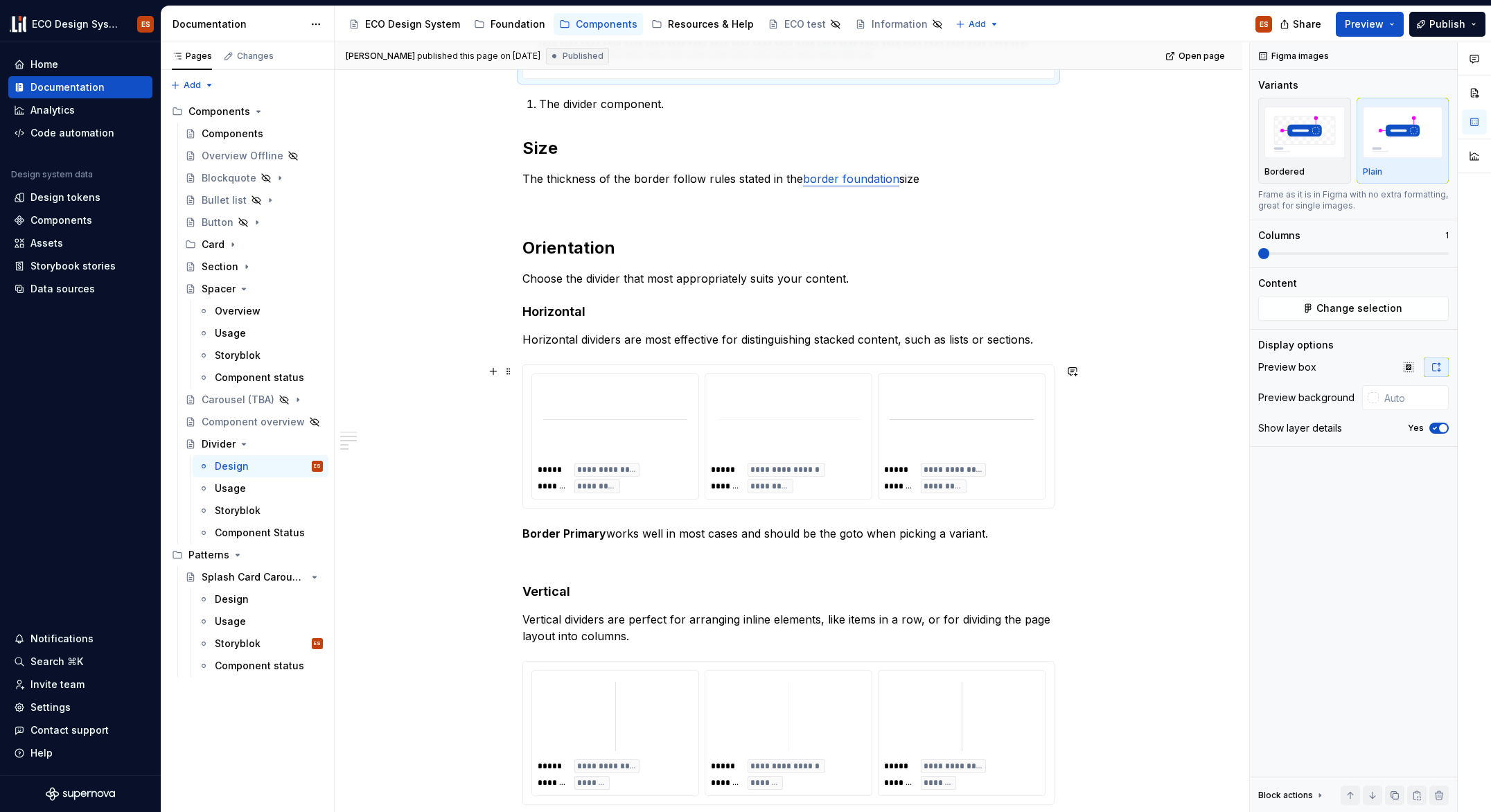
scroll to position [147, 0]
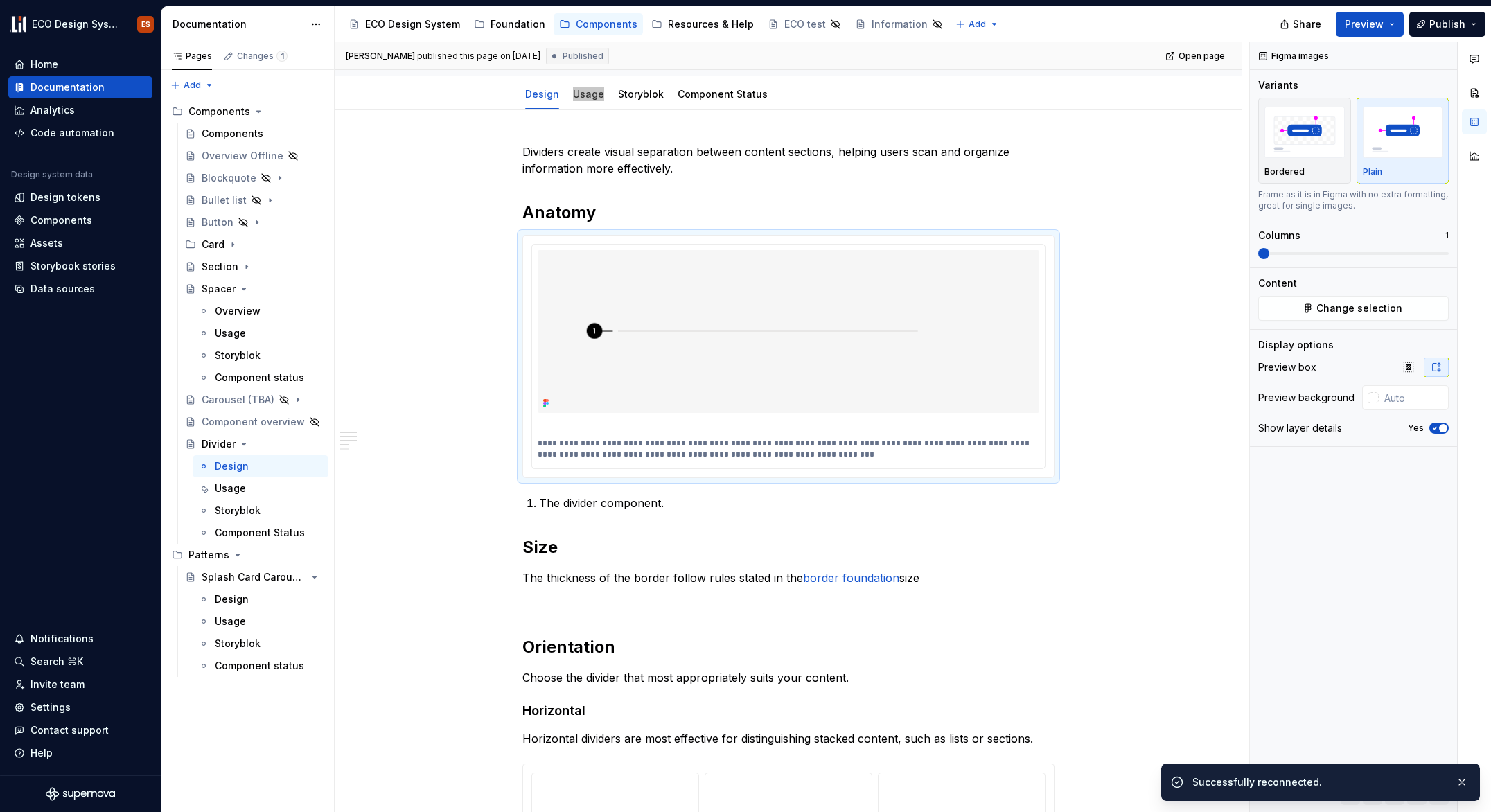
type textarea "*"
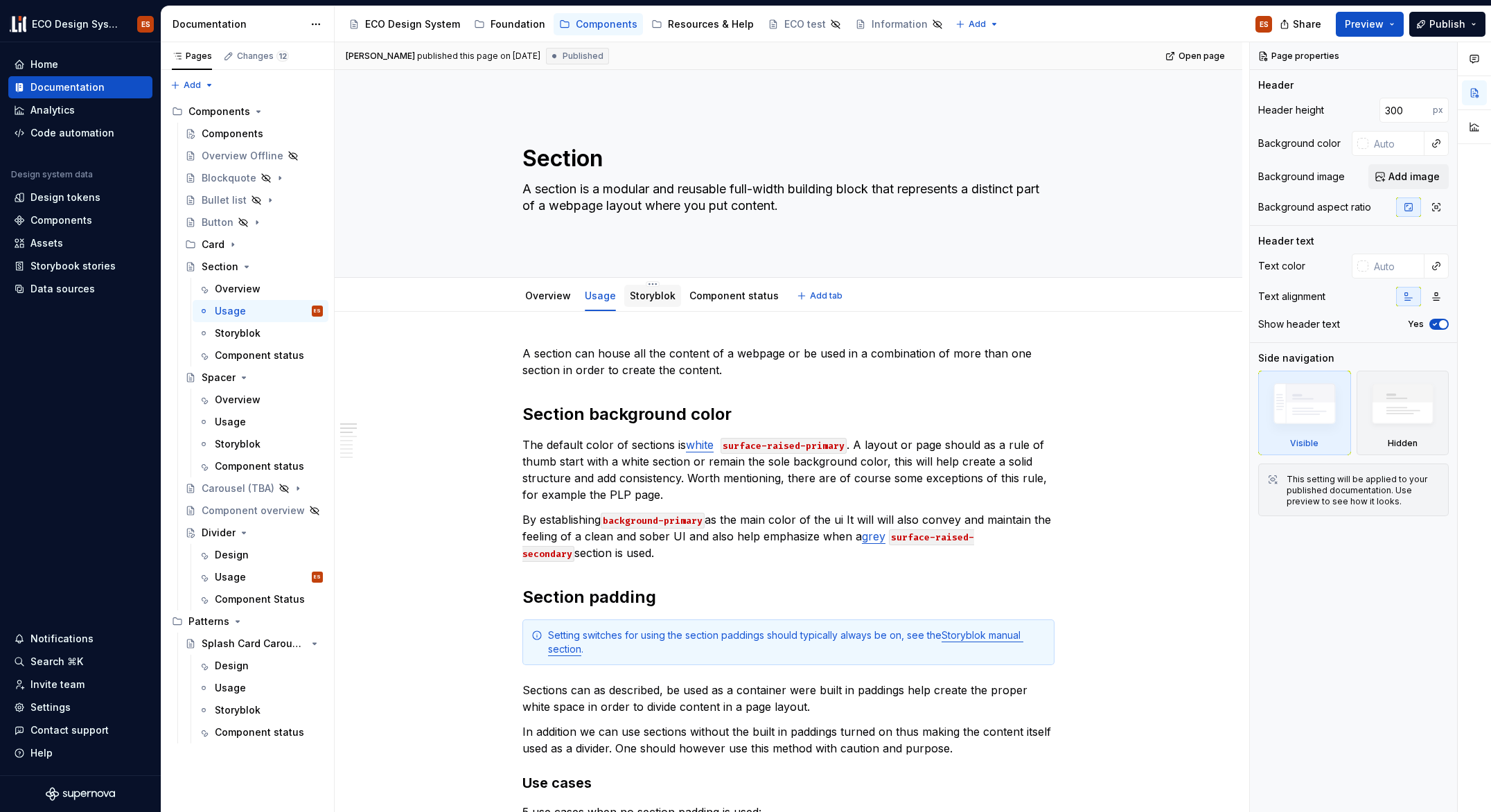
click at [652, 295] on link "Storyblok" at bounding box center [652, 295] width 45 height 12
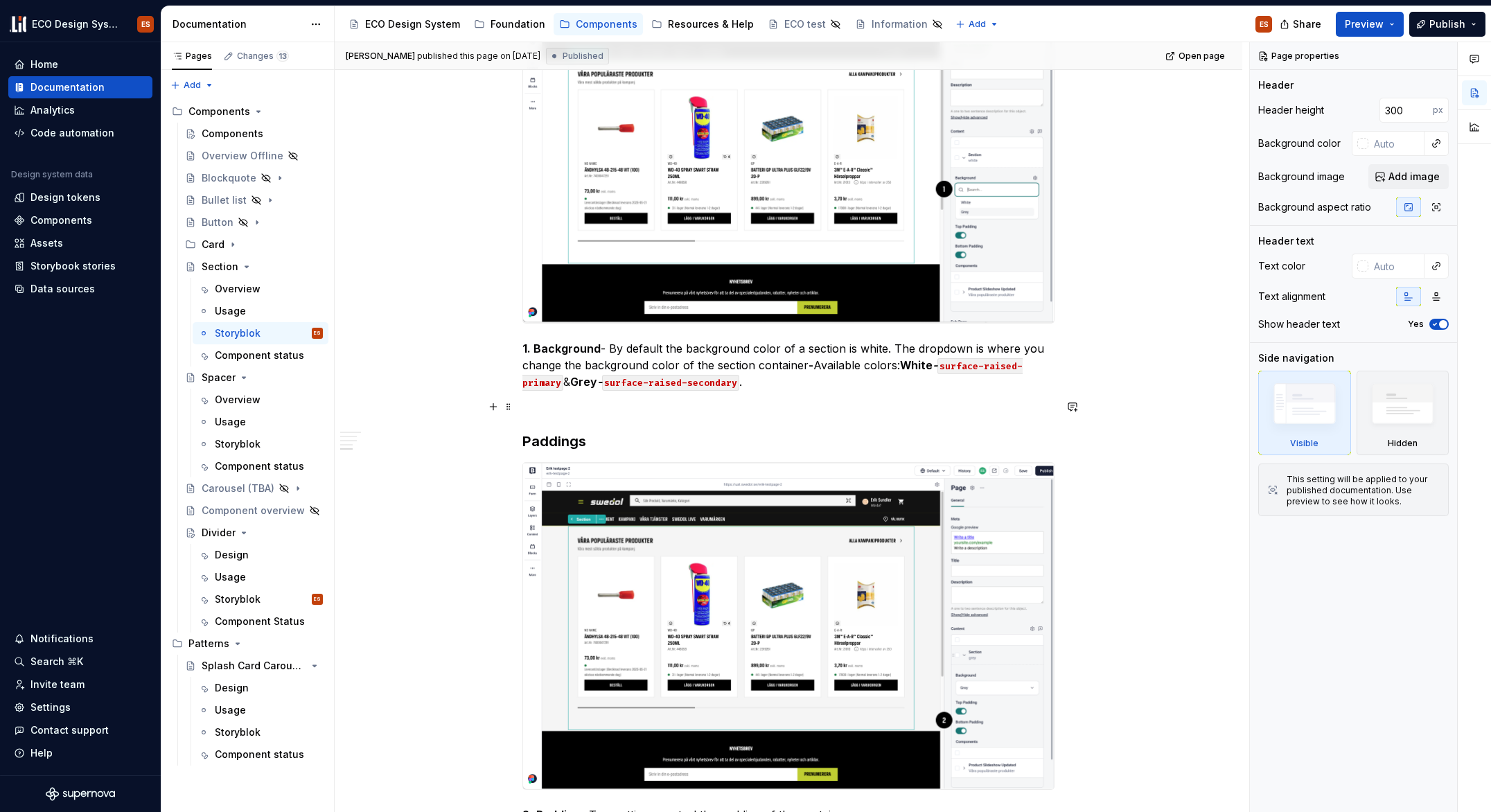
scroll to position [1475, 0]
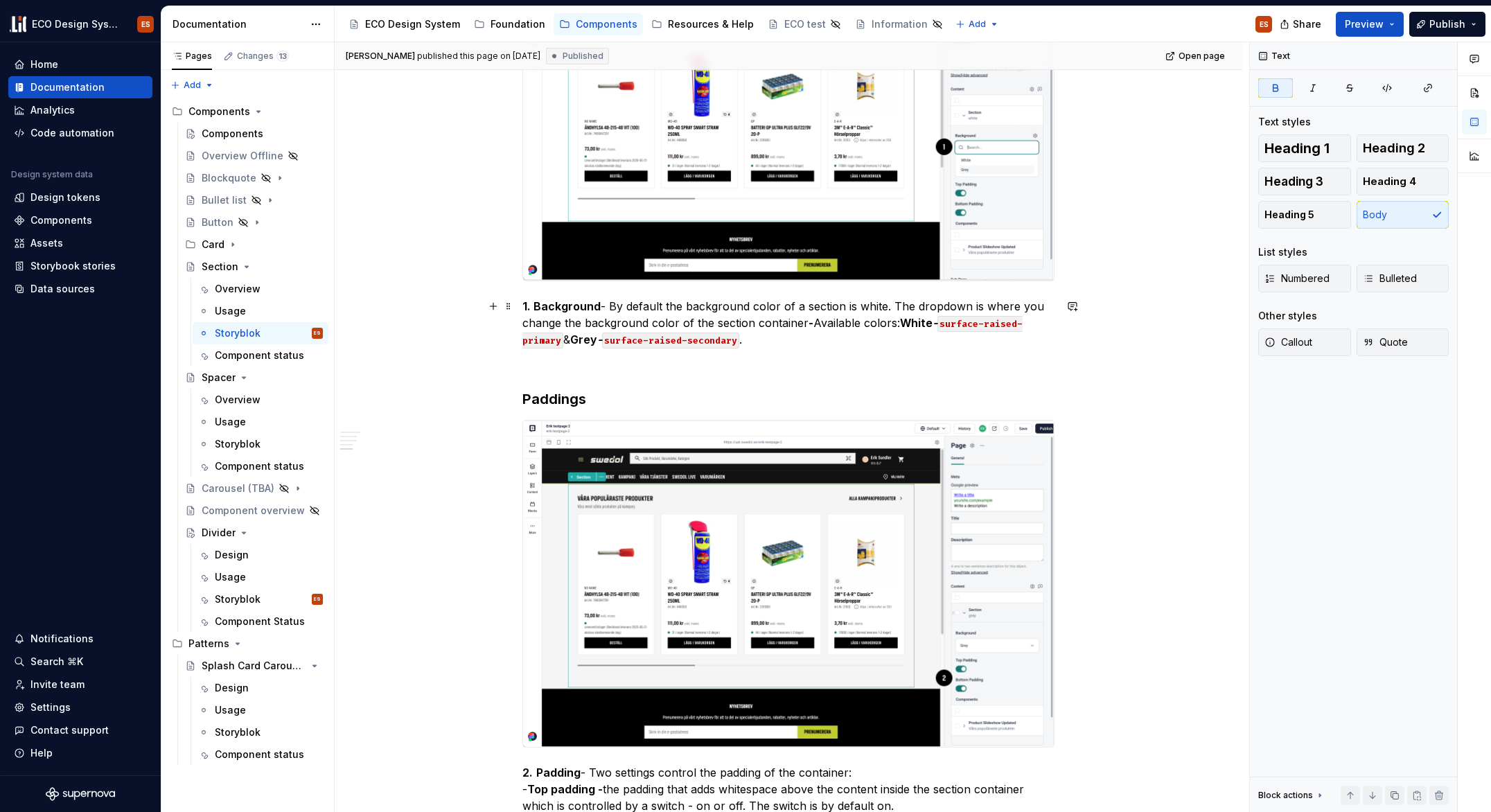
click at [587, 311] on strong "1. Background" at bounding box center [562, 305] width 78 height 14
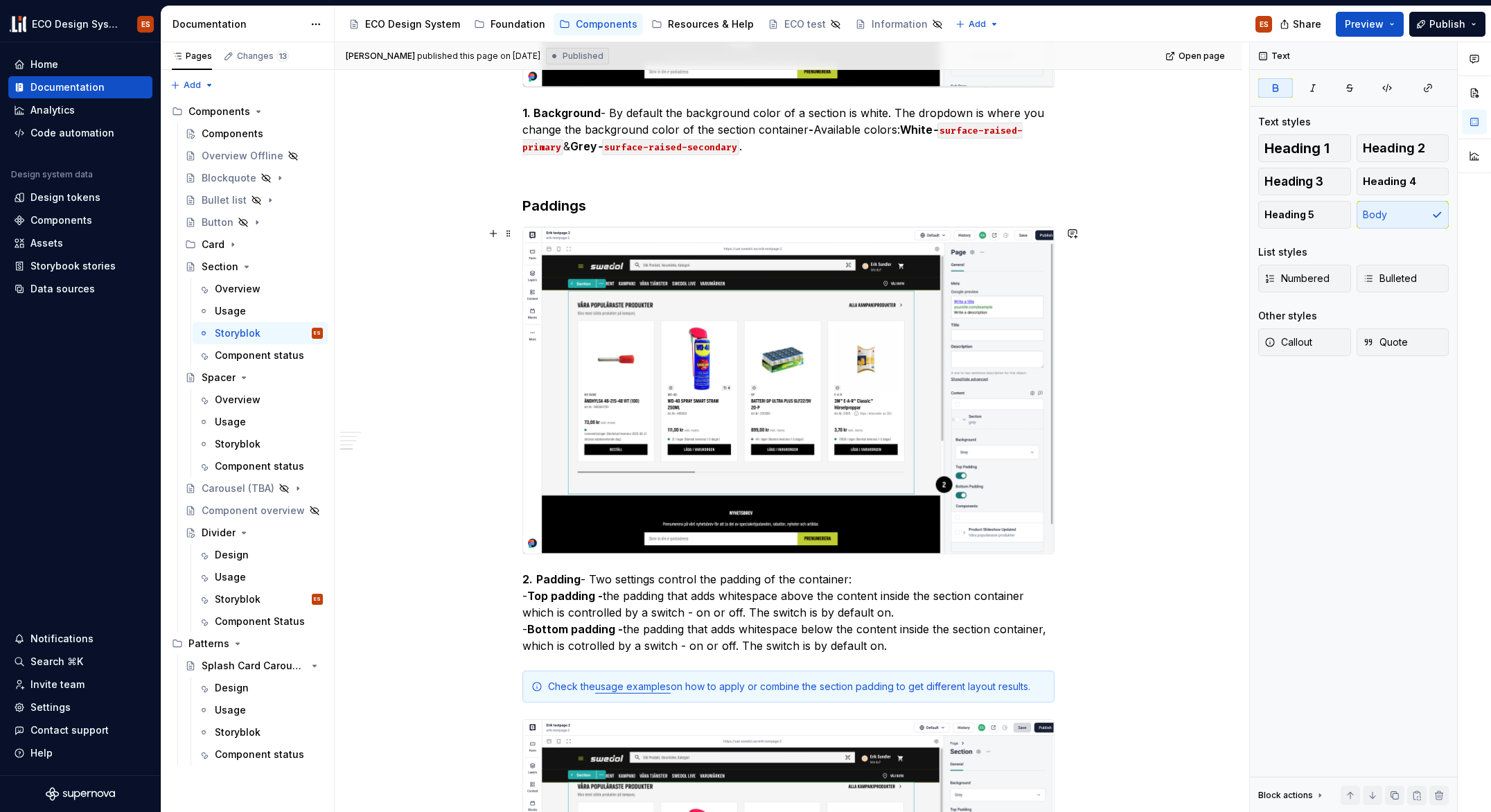
scroll to position [1807, 0]
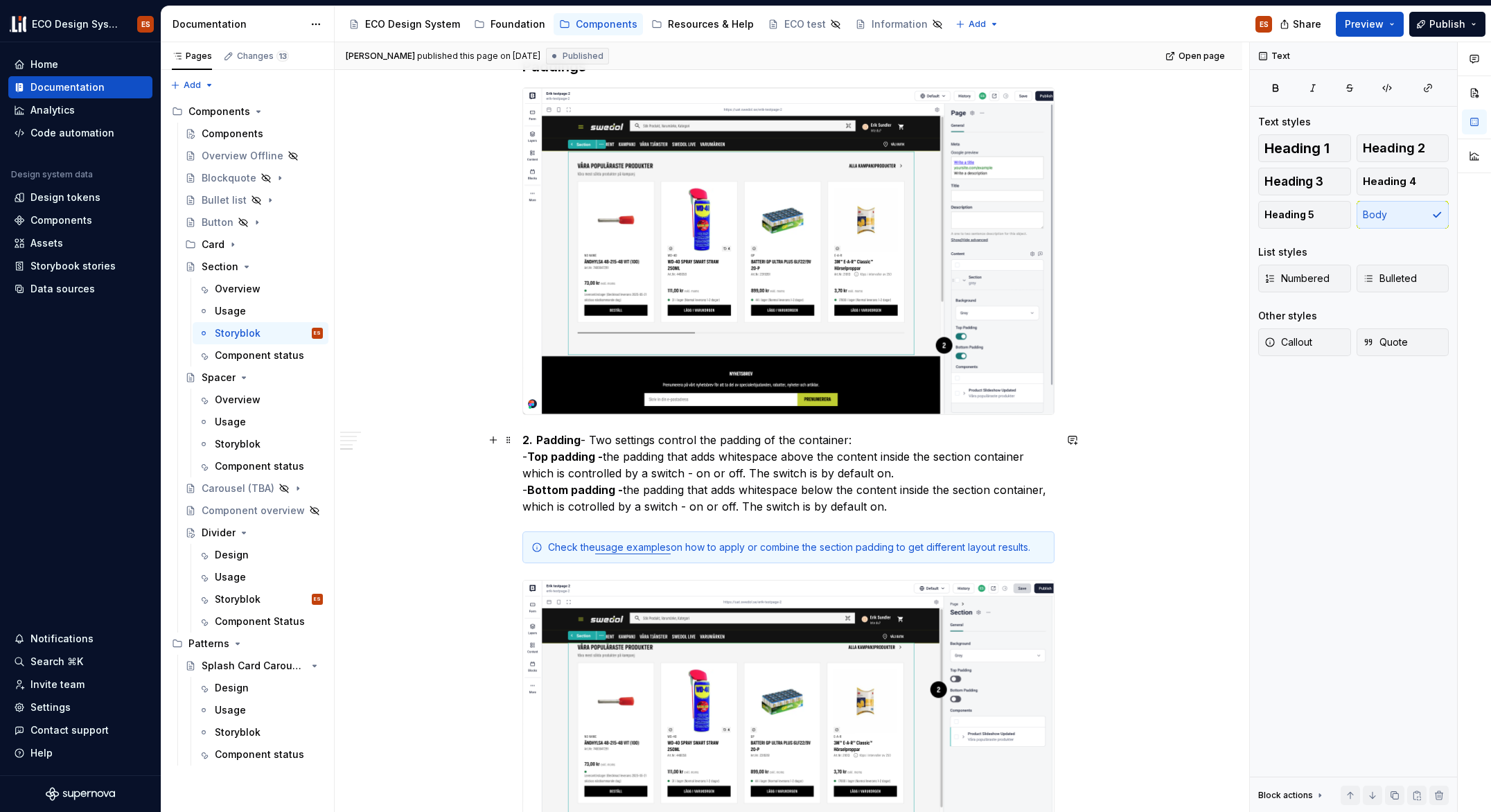
click at [539, 441] on strong "Padding" at bounding box center [558, 440] width 45 height 14
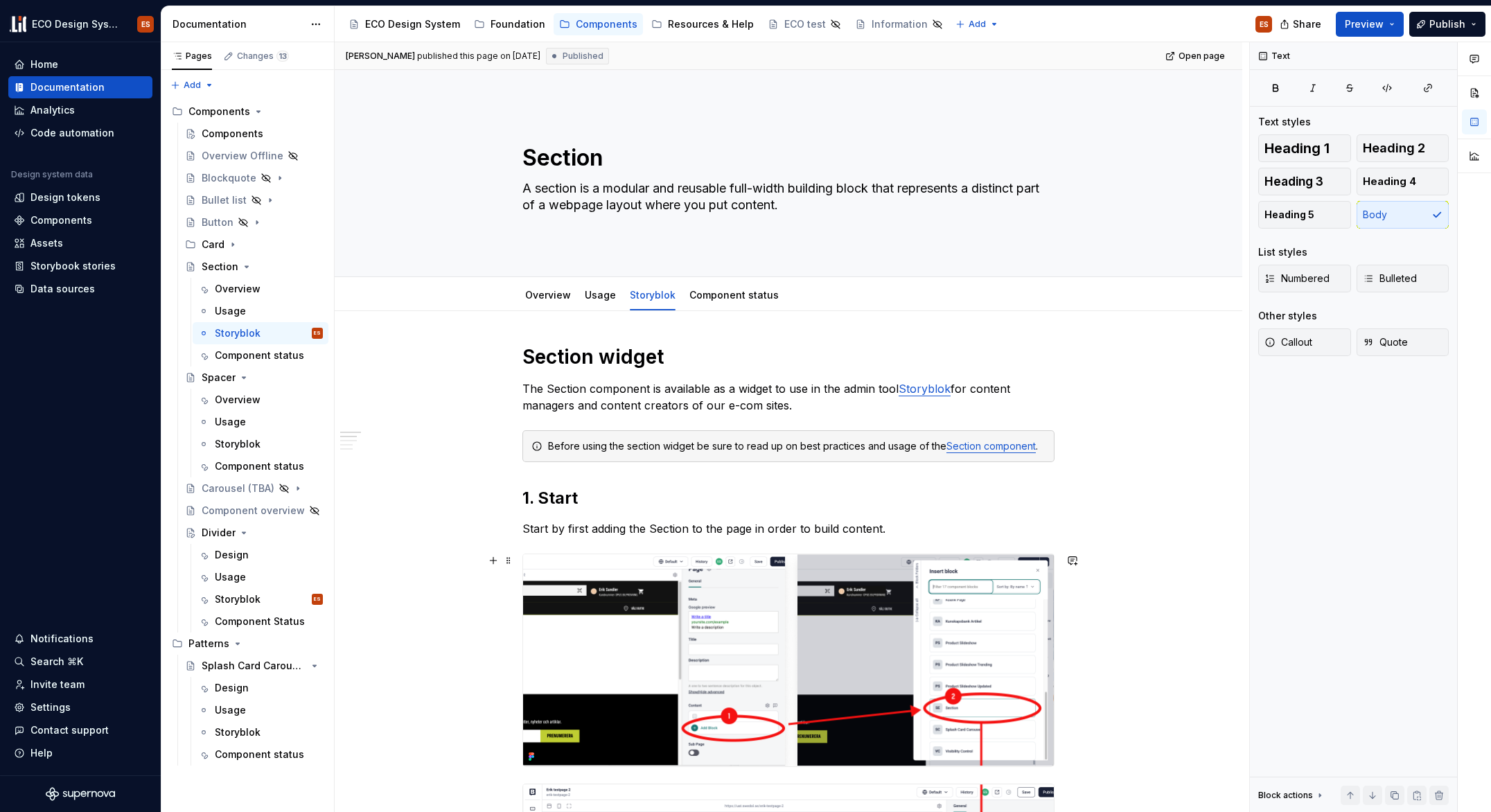
scroll to position [0, 0]
click at [240, 712] on div "Usage" at bounding box center [230, 709] width 31 height 14
click at [234, 731] on div "Storyblok" at bounding box center [237, 732] width 45 height 14
click at [232, 732] on div "Storyblok" at bounding box center [237, 732] width 45 height 14
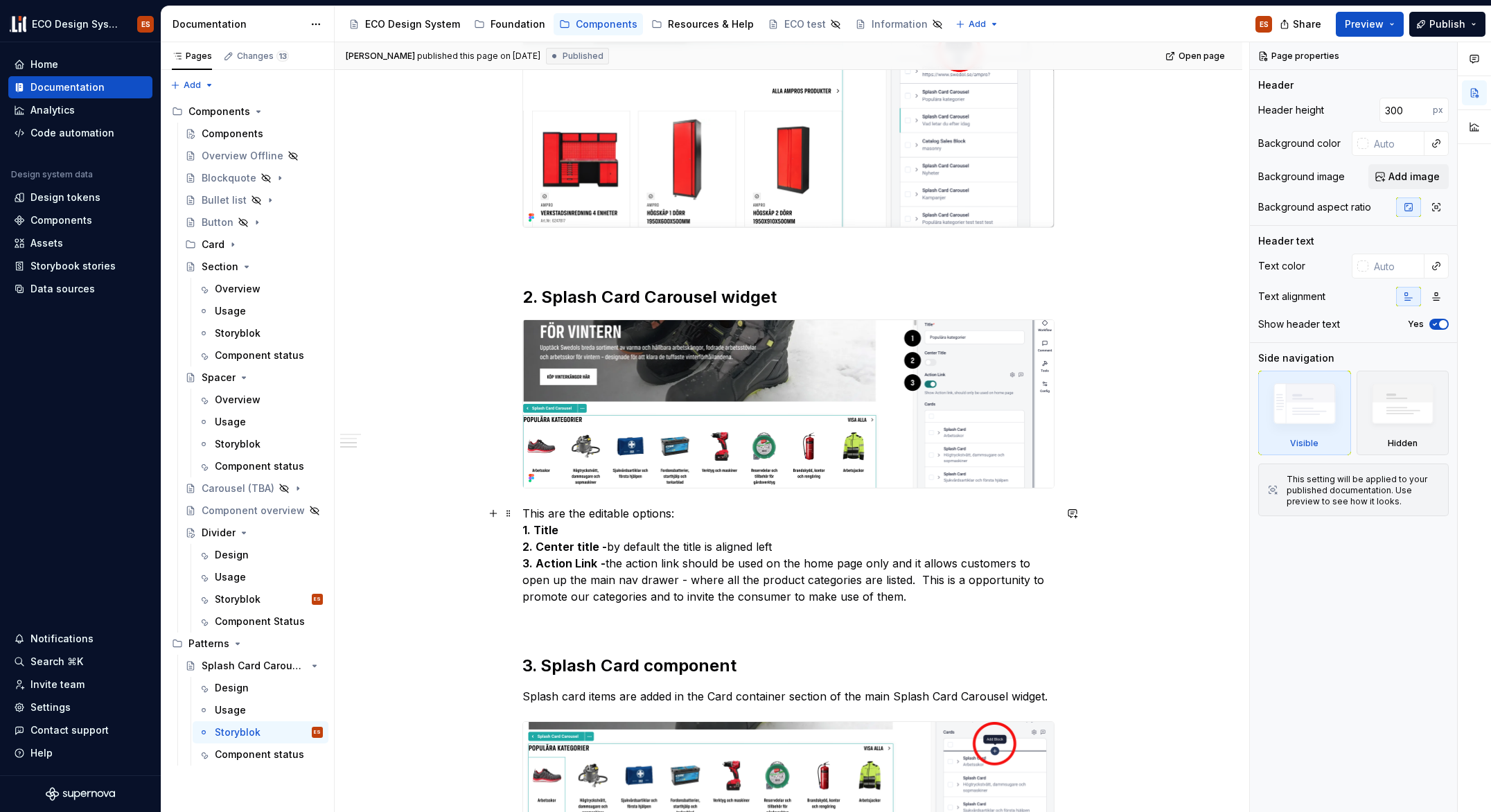
scroll to position [663, 0]
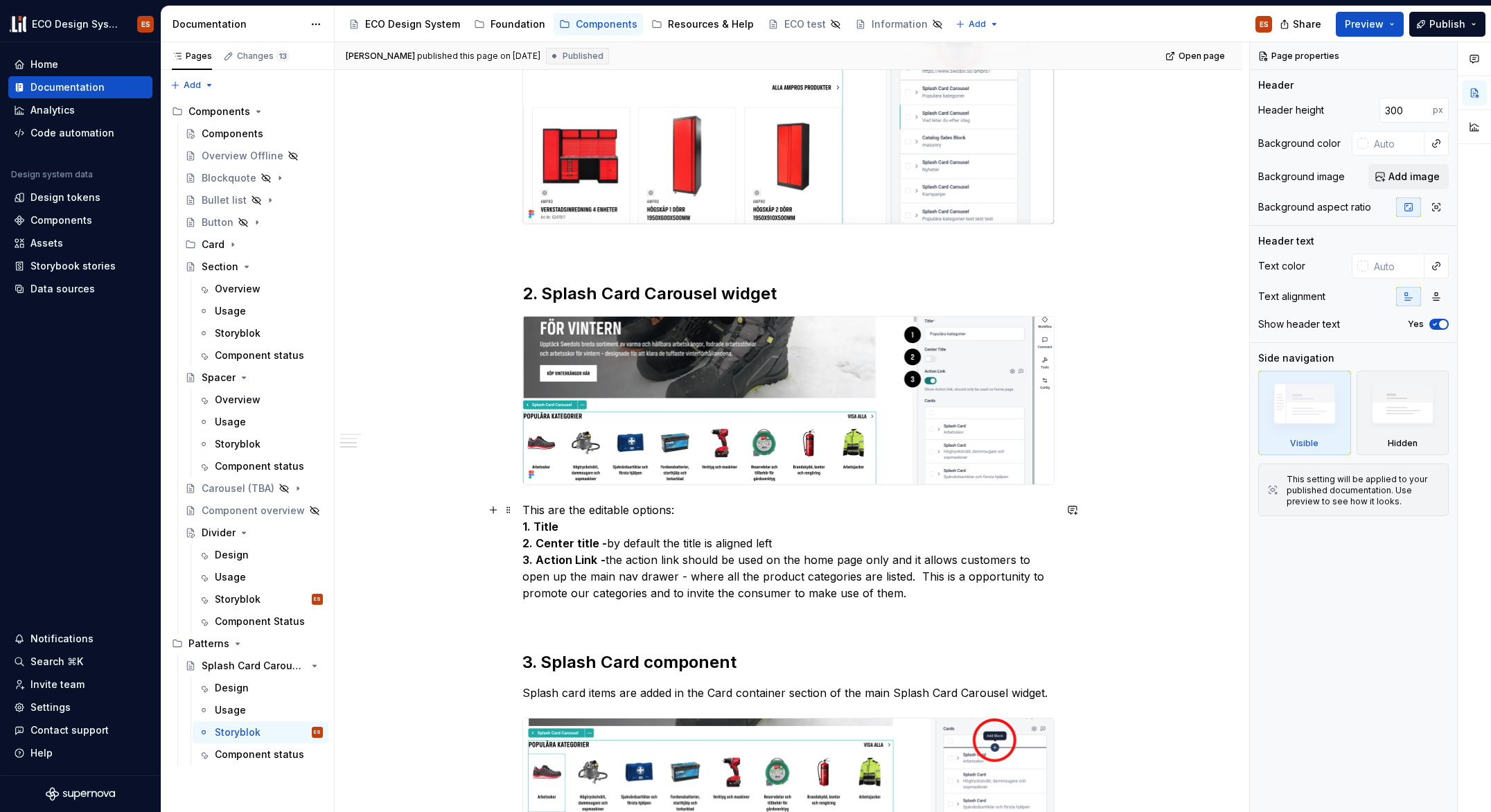
click at [542, 544] on strong "2. Center title -" at bounding box center [564, 542] width 84 height 14
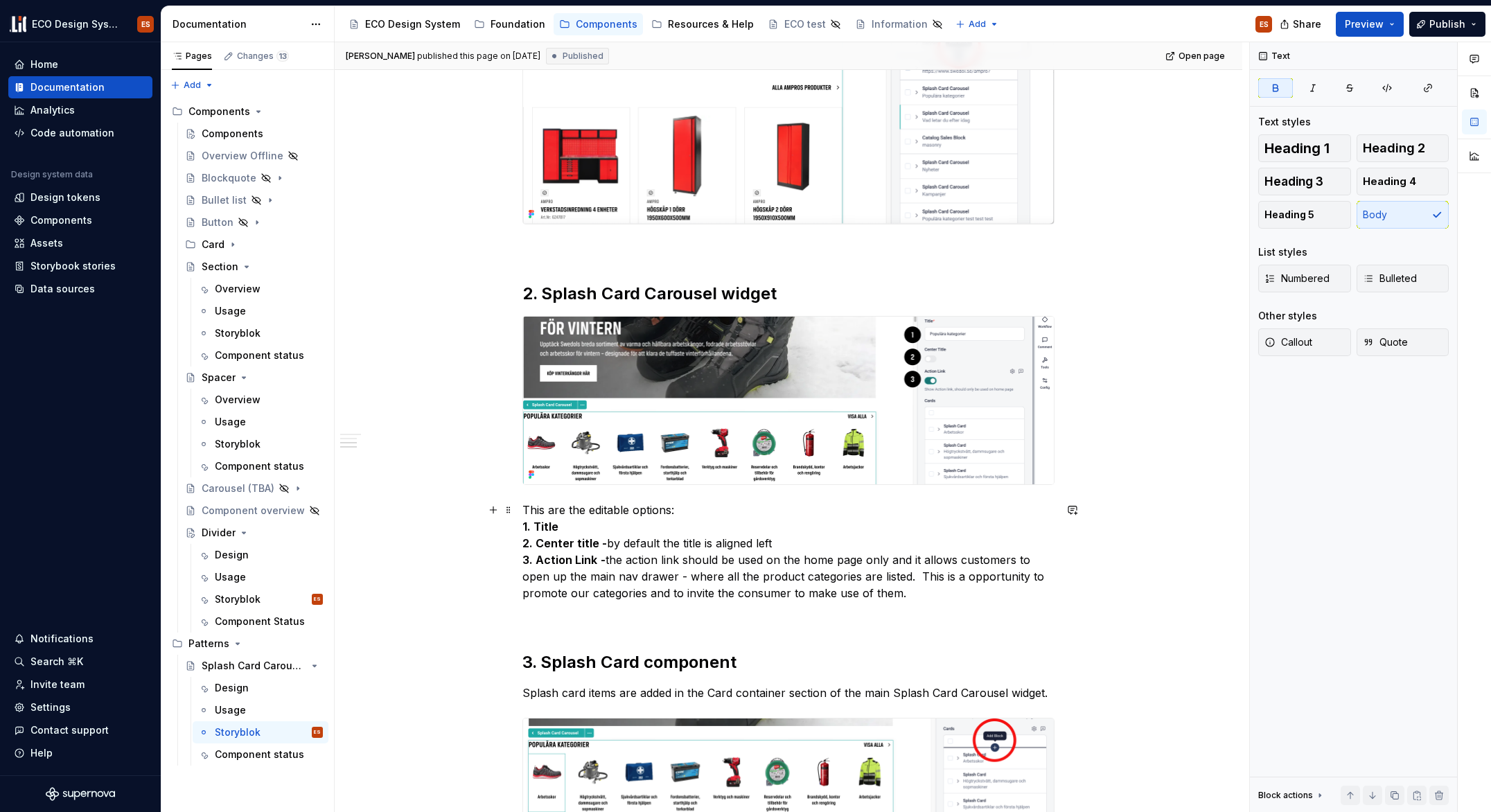
click at [544, 527] on strong "1. Title" at bounding box center [541, 526] width 36 height 14
type textarea "*"
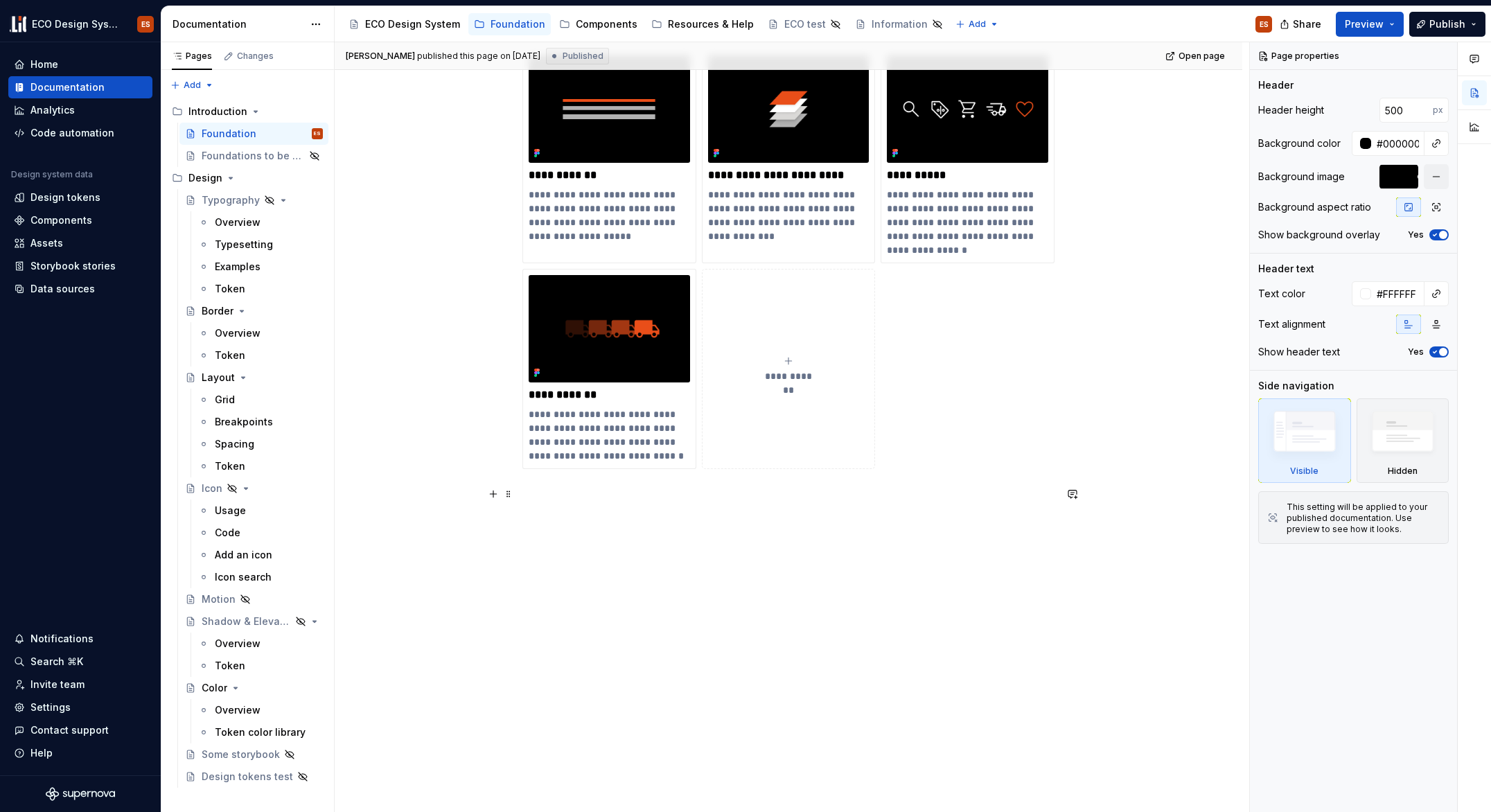
scroll to position [320, 0]
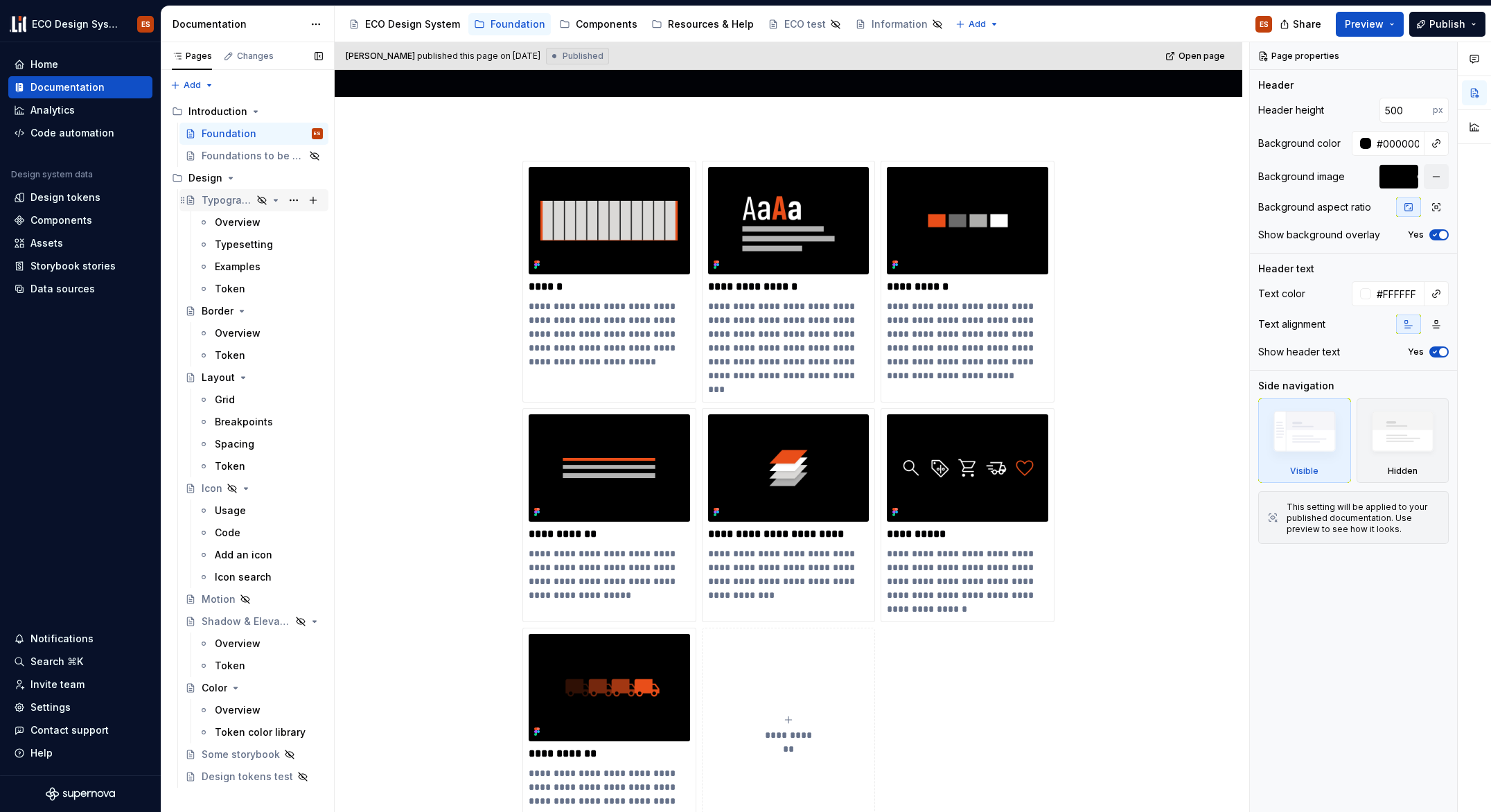
click at [214, 197] on div "Typography" at bounding box center [227, 200] width 51 height 14
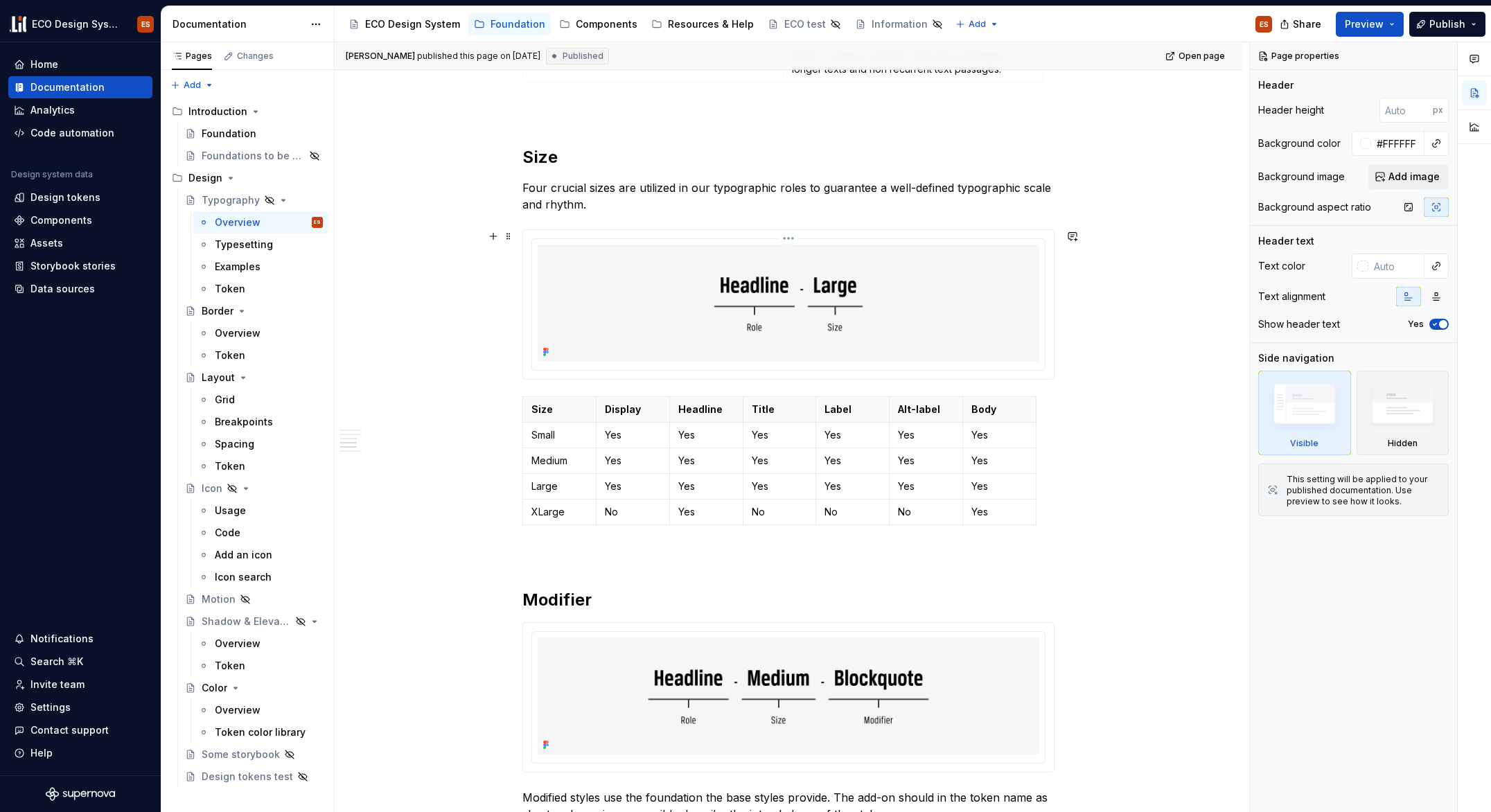
scroll to position [2358, 0]
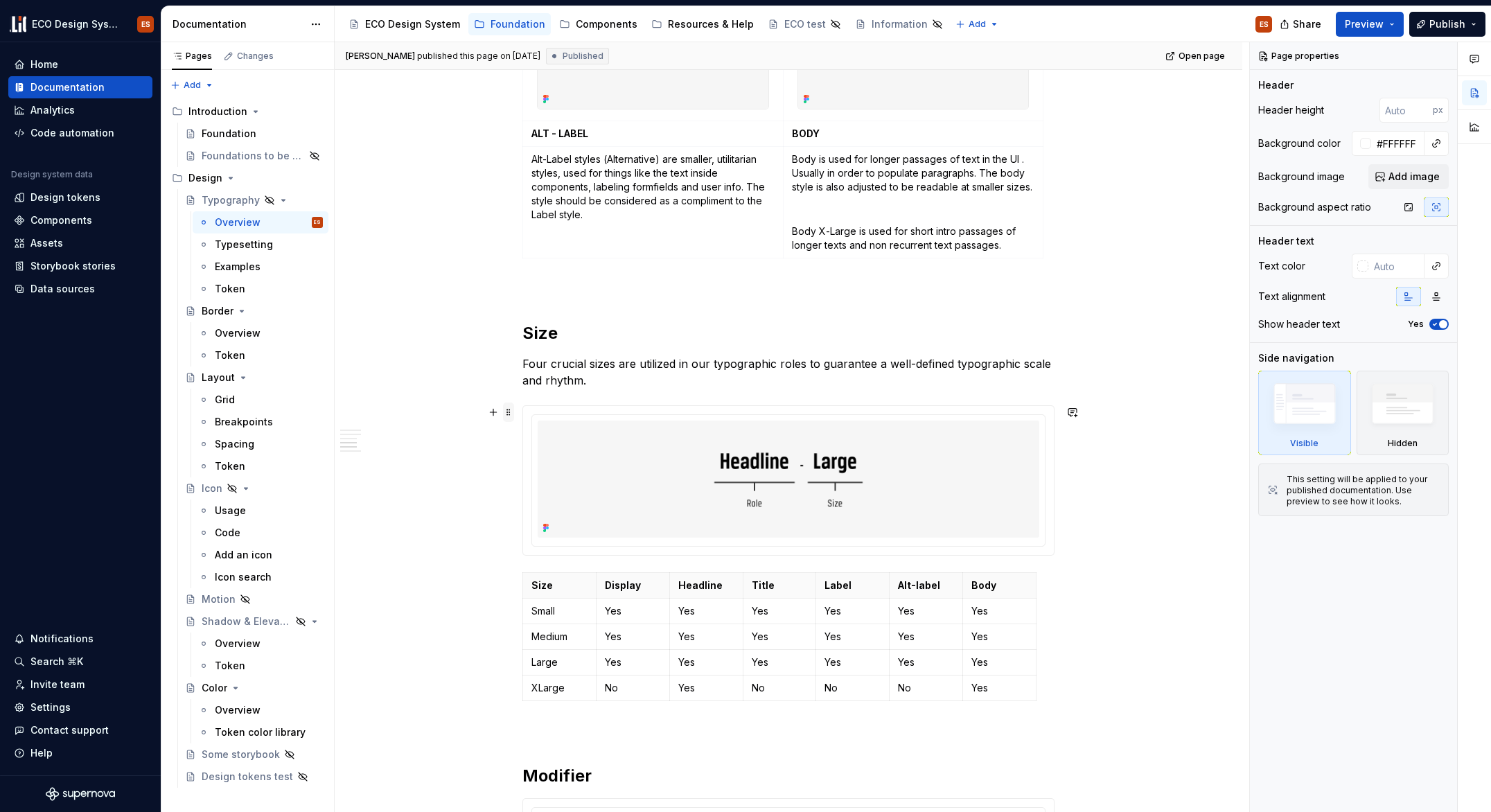
click at [509, 413] on span at bounding box center [509, 411] width 11 height 19
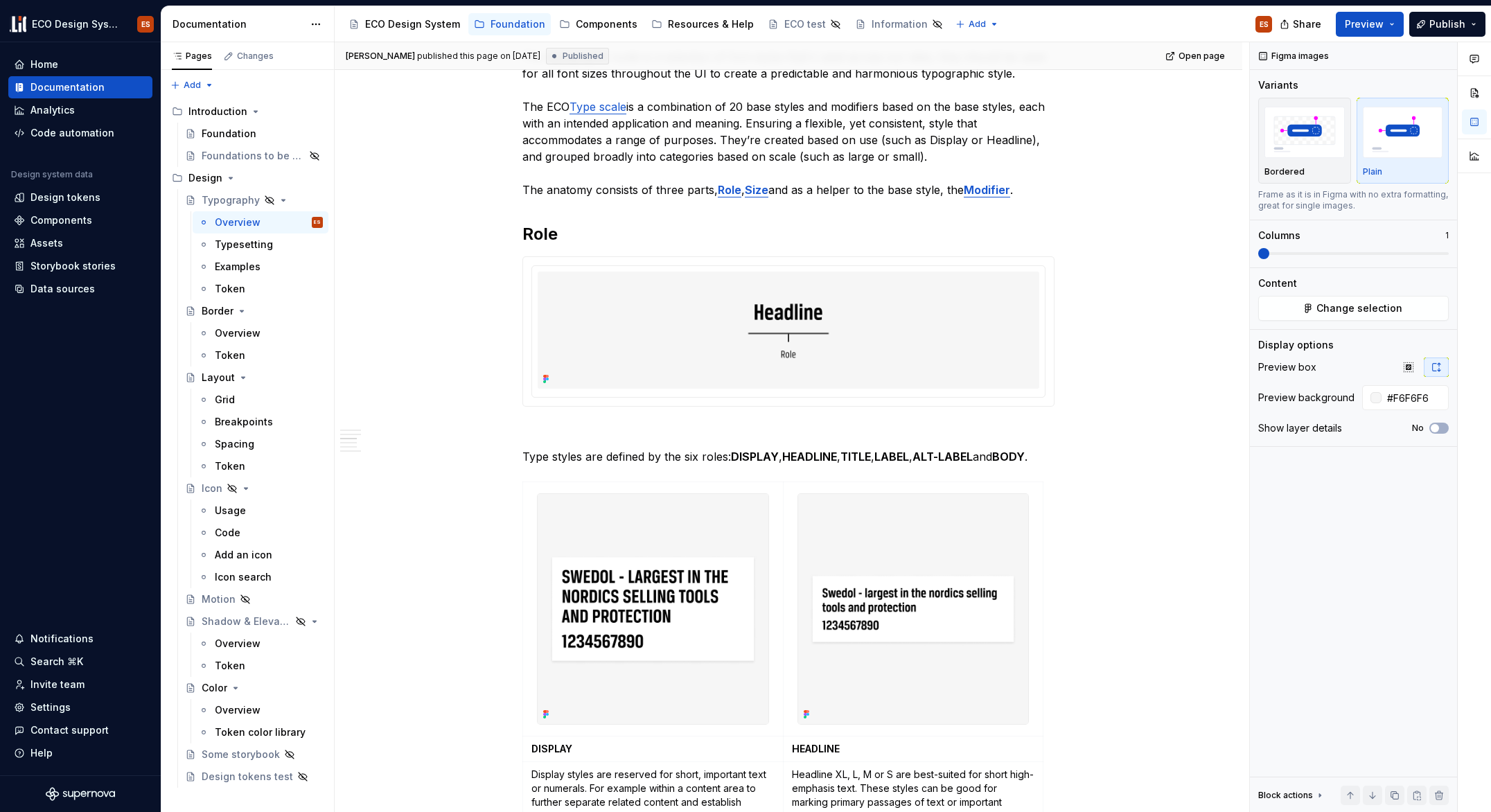
scroll to position [604, 0]
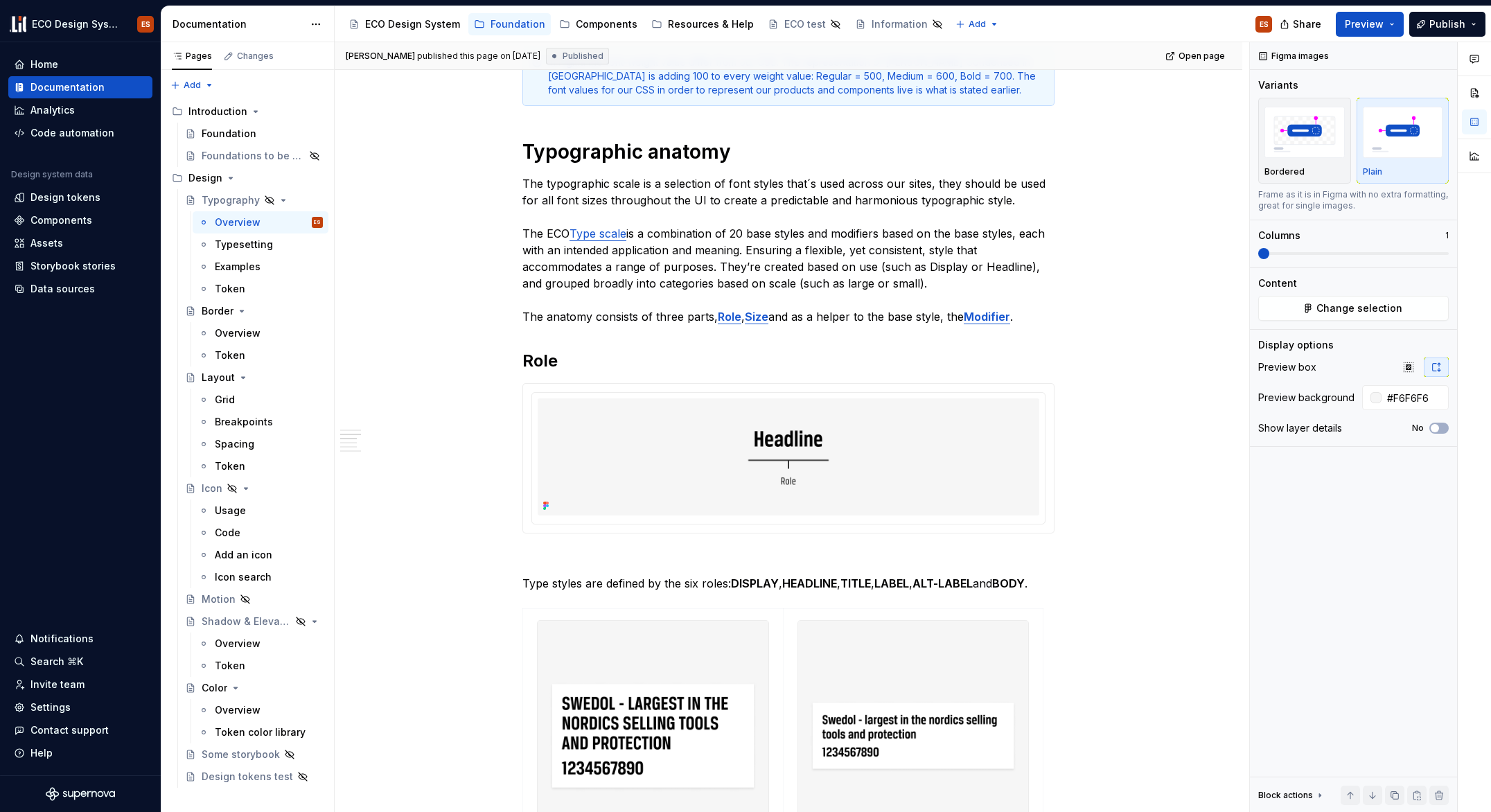
click at [536, 384] on div at bounding box center [789, 459] width 531 height 149
click at [512, 391] on span at bounding box center [509, 390] width 11 height 19
click at [507, 387] on span at bounding box center [509, 390] width 11 height 19
click at [1391, 25] on button "Preview" at bounding box center [1369, 24] width 68 height 25
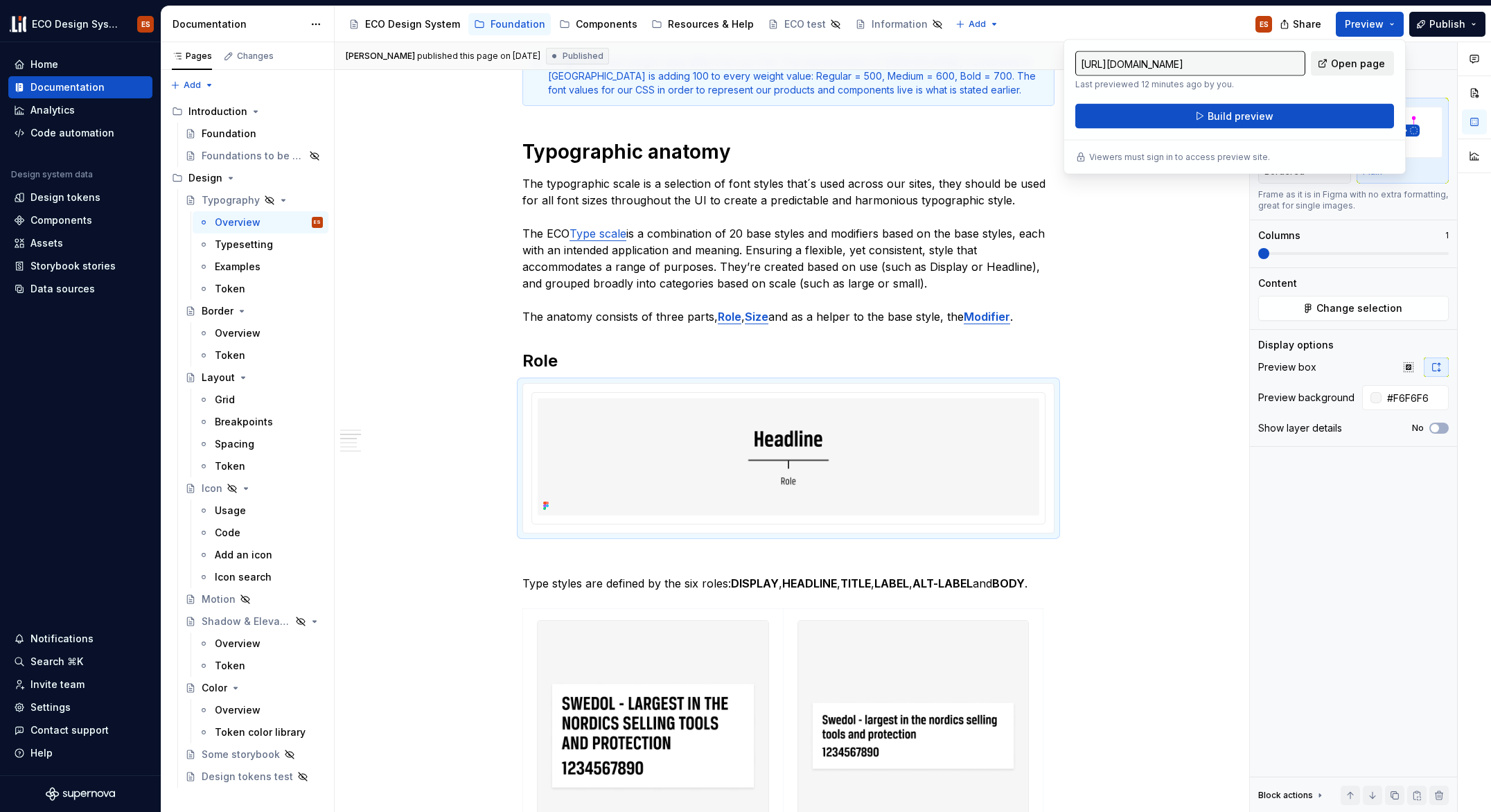
click at [1344, 65] on span "Open page" at bounding box center [1357, 64] width 54 height 14
click at [1321, 115] on button "Build preview" at bounding box center [1235, 115] width 319 height 25
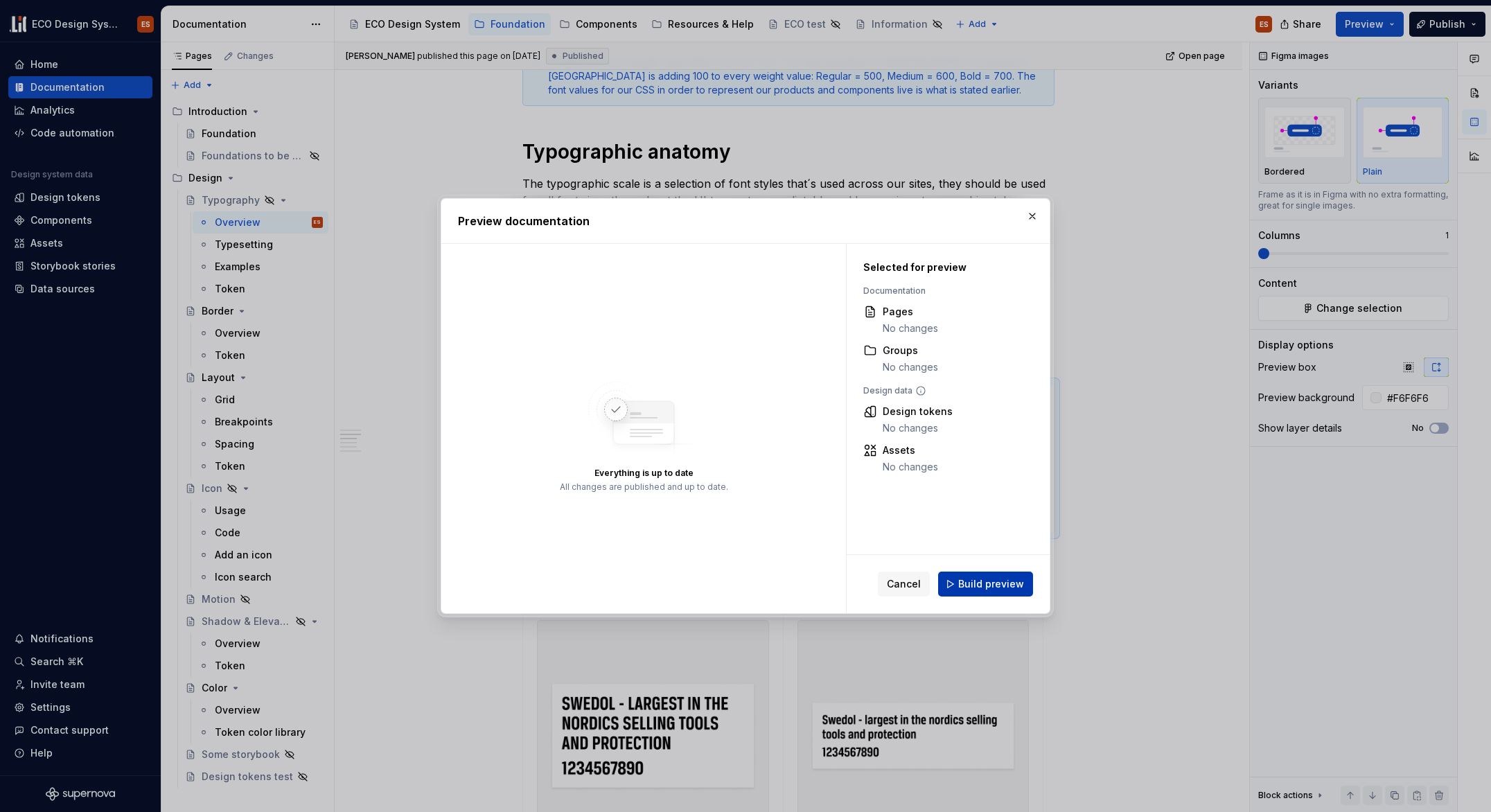
click at [967, 585] on span "Build preview" at bounding box center [991, 583] width 65 height 14
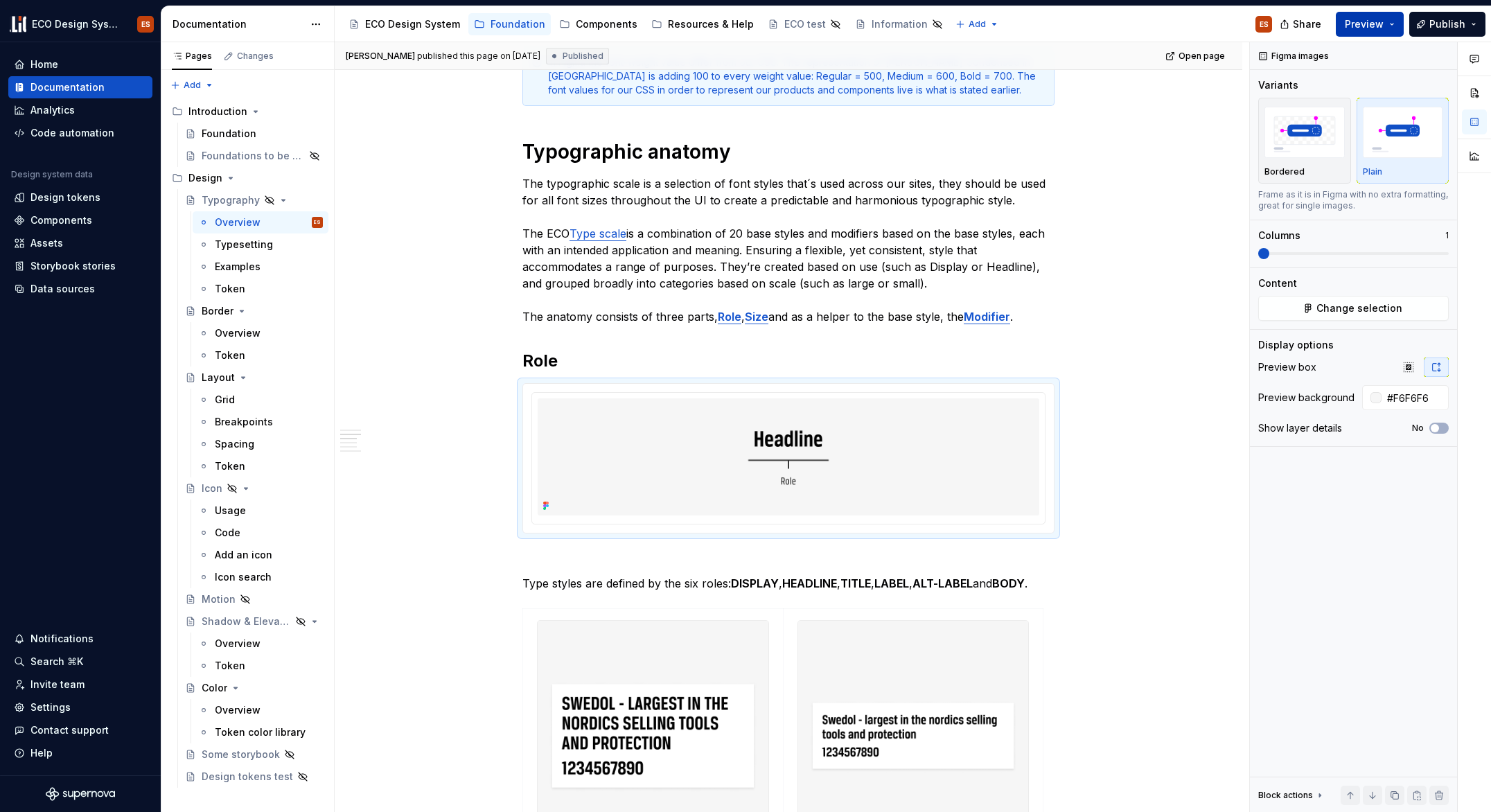
click at [1402, 26] on button "Preview" at bounding box center [1369, 24] width 68 height 25
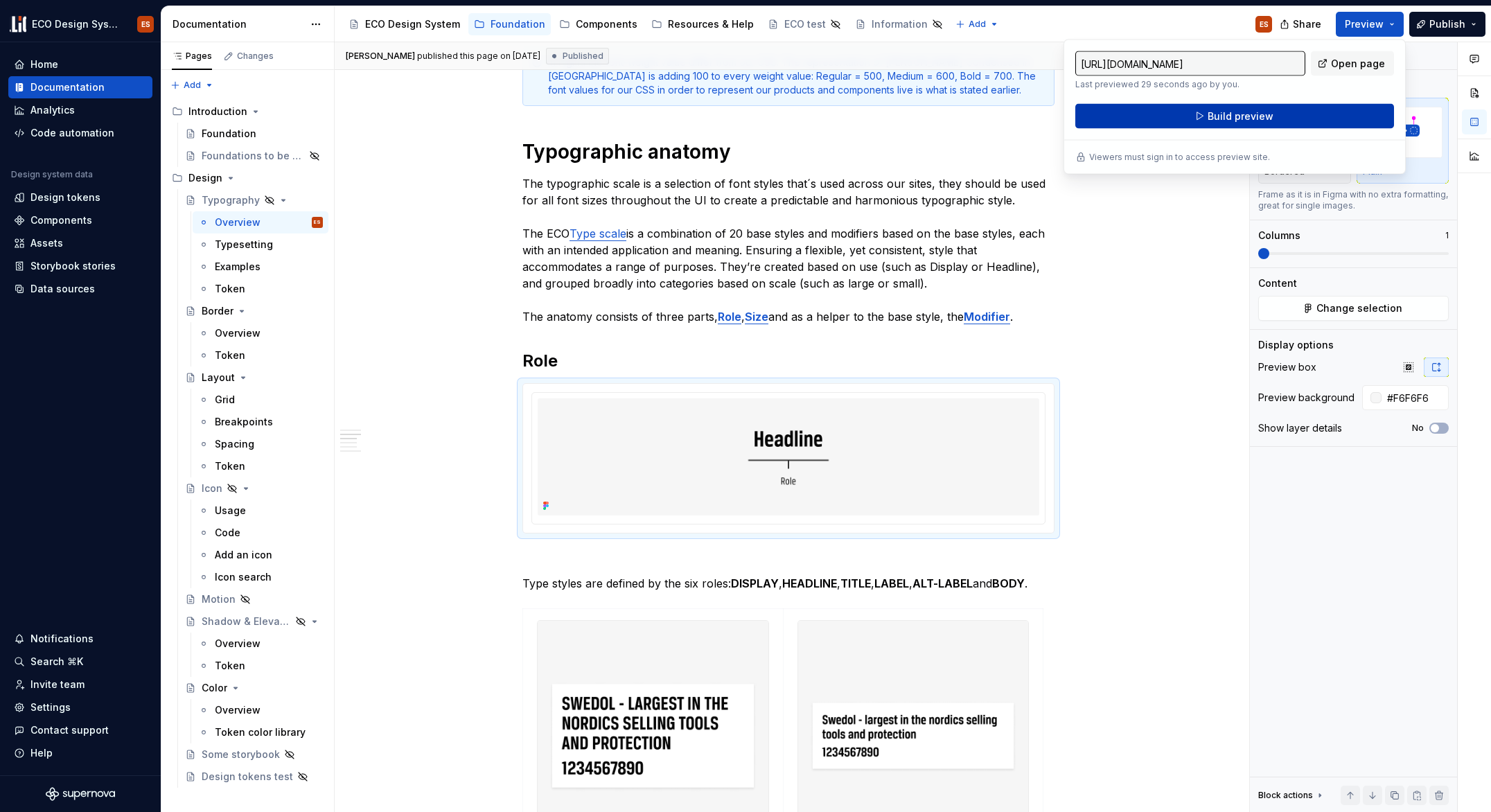
click at [1335, 110] on button "Build preview" at bounding box center [1235, 115] width 319 height 25
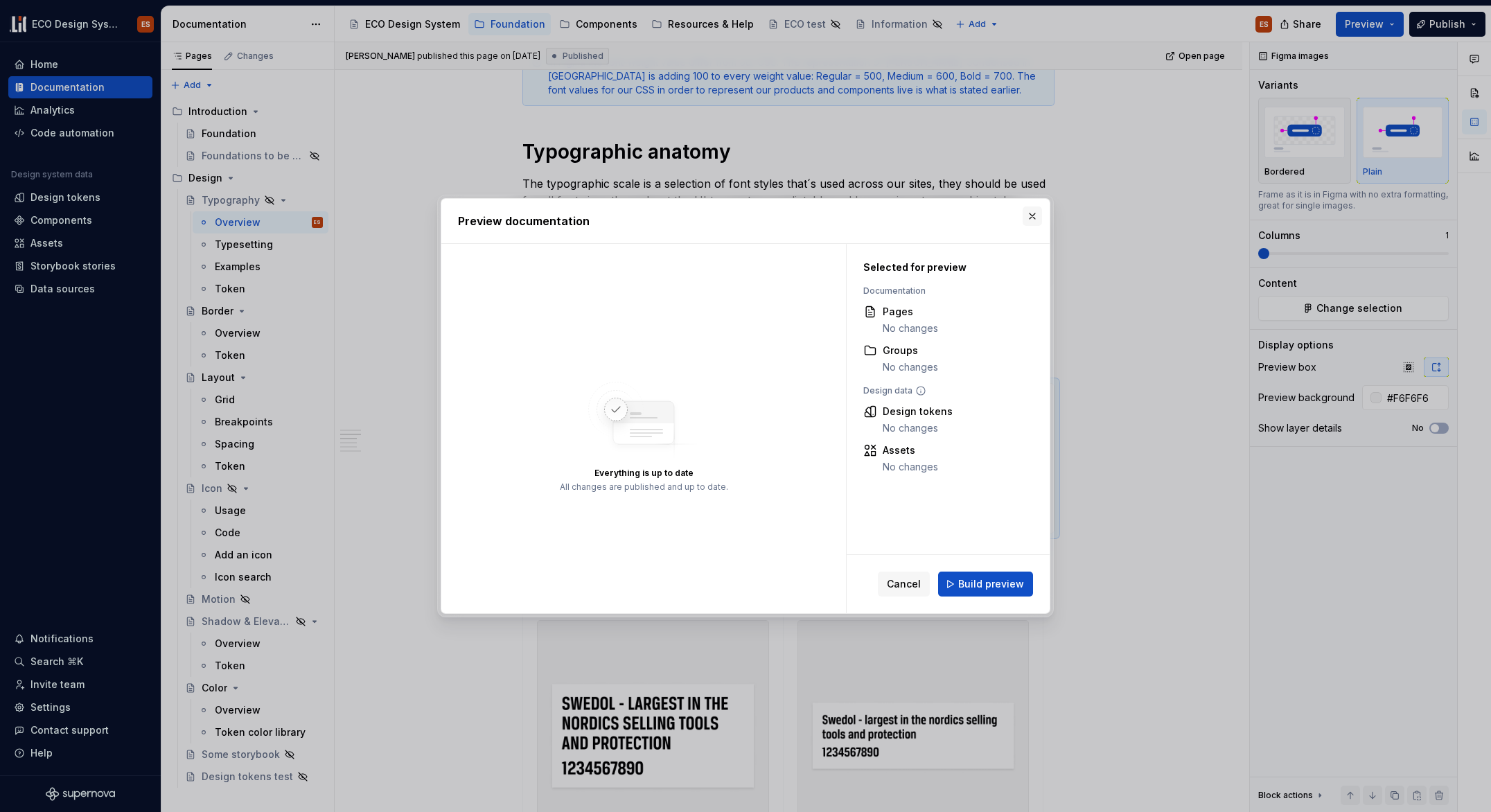
click at [1037, 212] on button "button" at bounding box center [1032, 215] width 19 height 19
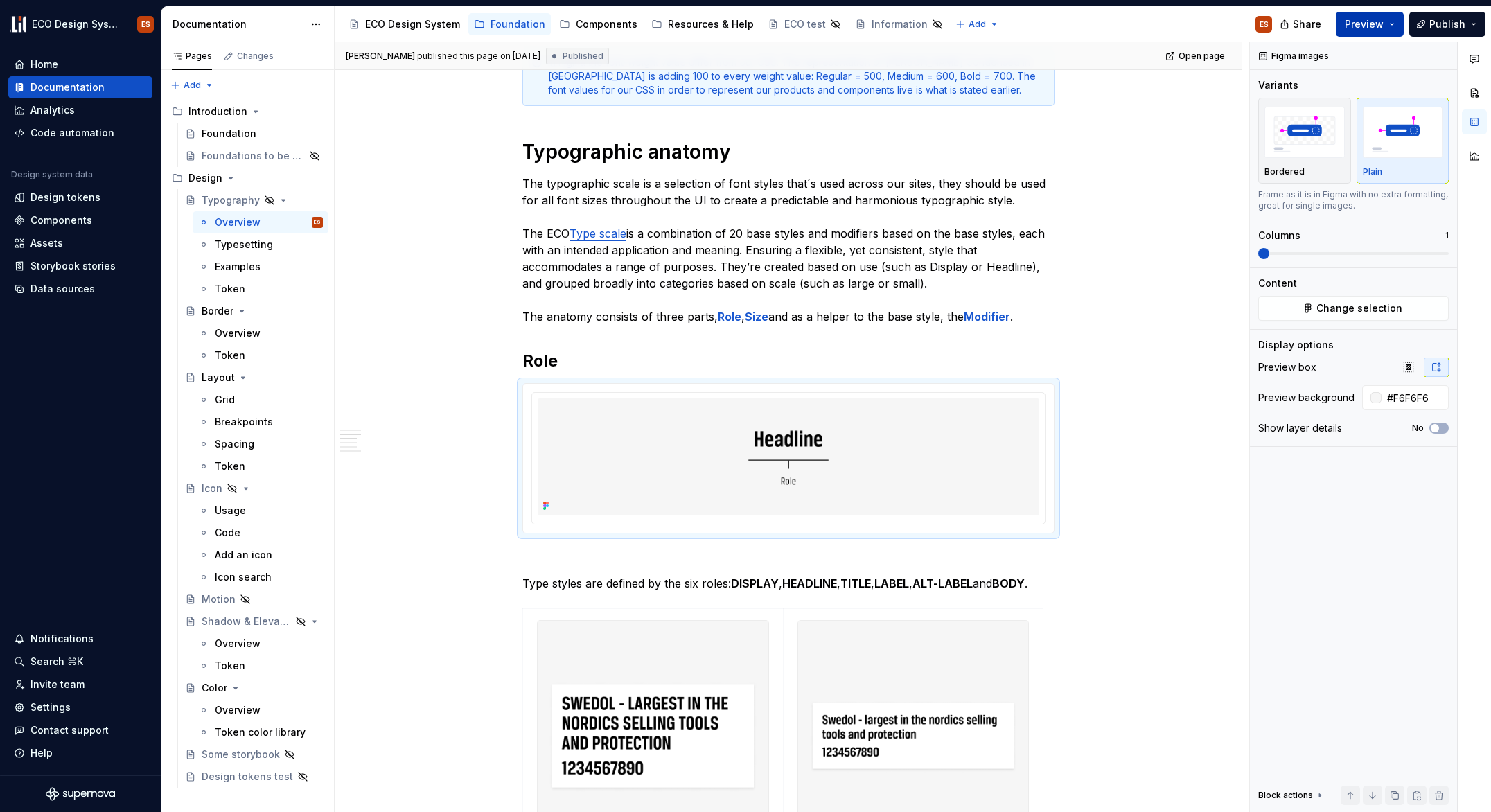
click at [1392, 20] on button "Preview" at bounding box center [1369, 24] width 68 height 25
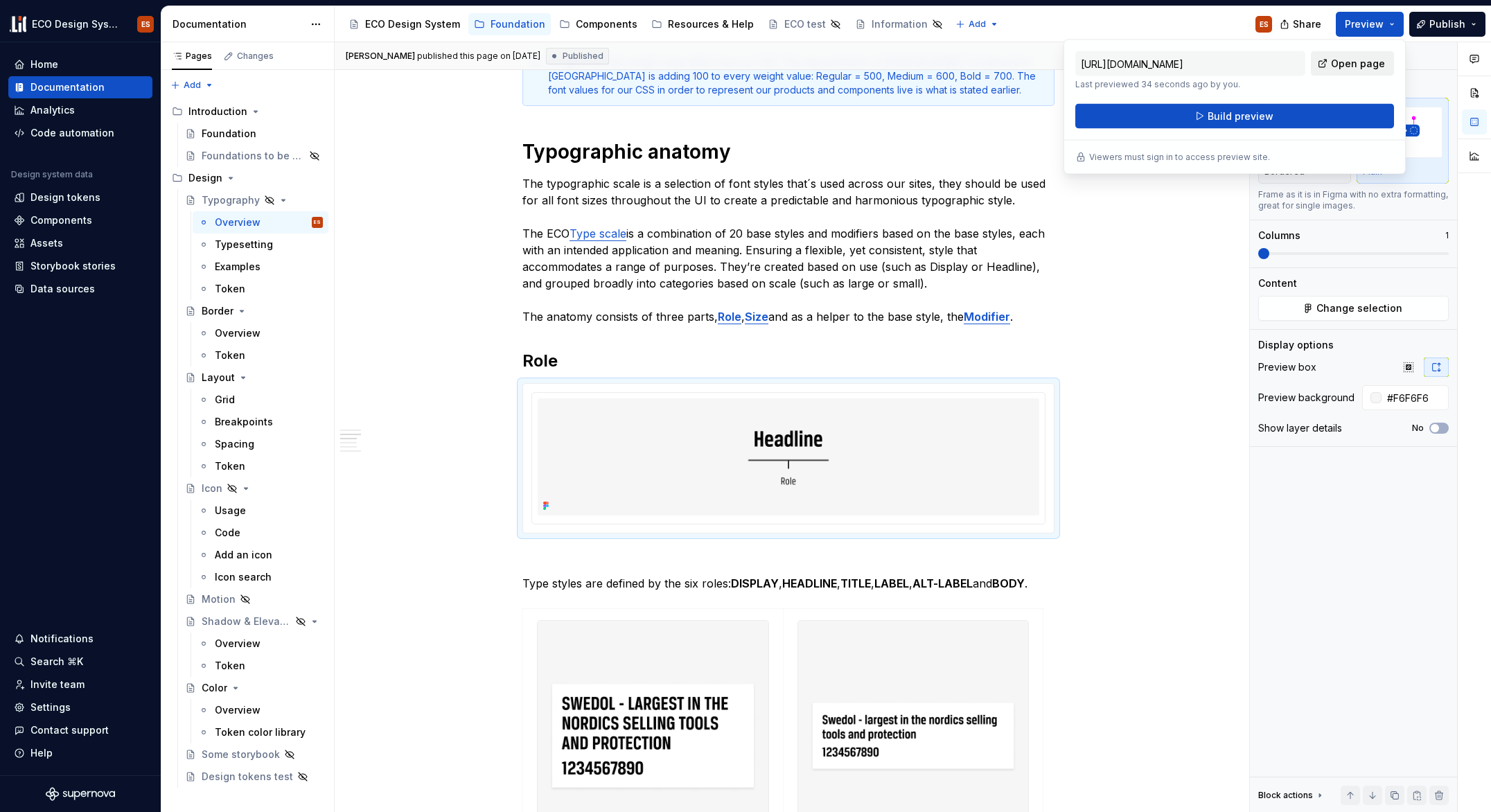
click at [1374, 59] on span "Open page" at bounding box center [1357, 64] width 54 height 14
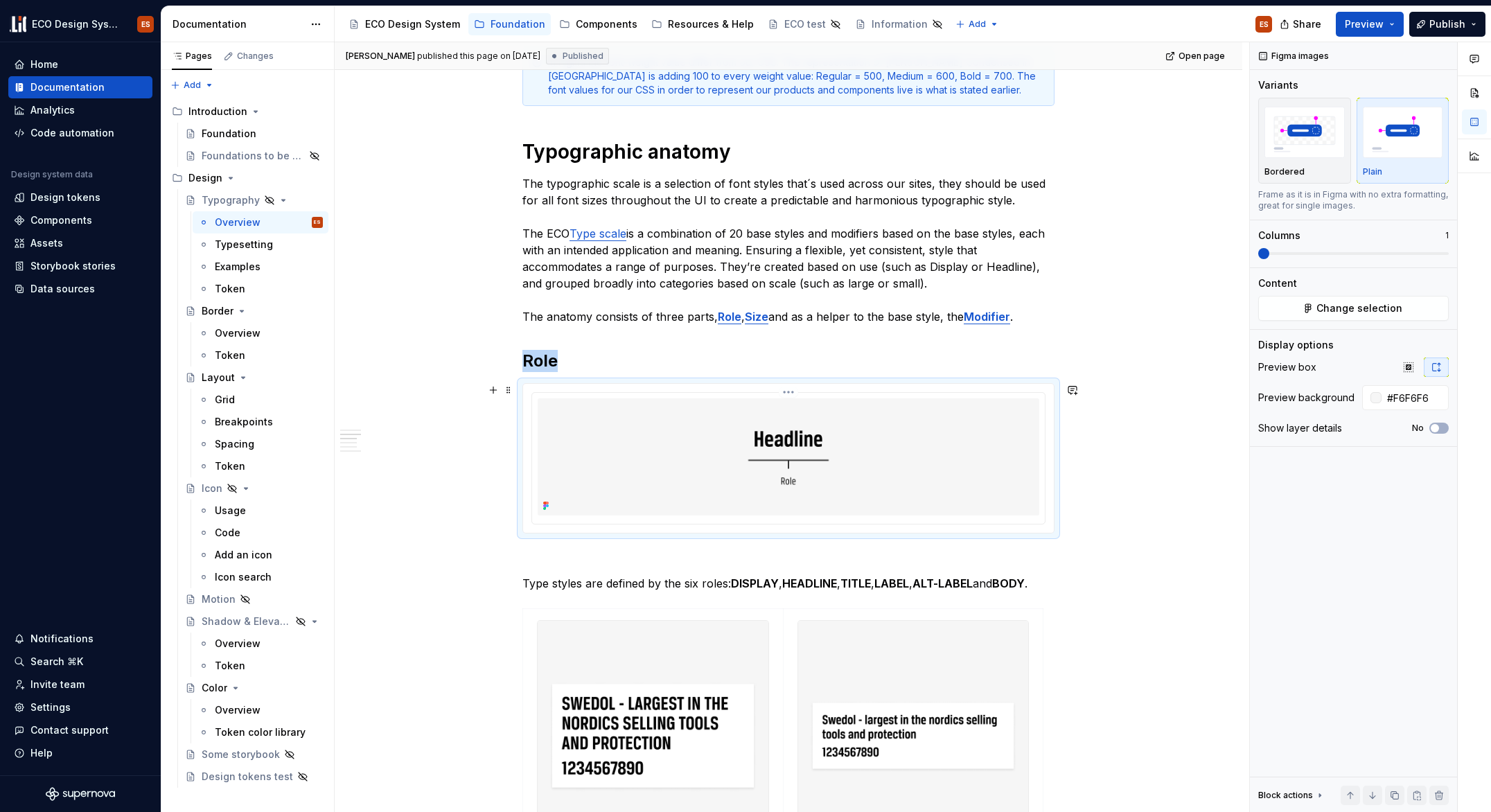
click at [695, 457] on img at bounding box center [789, 457] width 502 height 117
click at [1437, 396] on input "#F6F6F6" at bounding box center [1416, 397] width 67 height 25
click at [507, 387] on span at bounding box center [509, 390] width 11 height 19
click at [1403, 396] on input "#F6F6F6" at bounding box center [1416, 397] width 67 height 25
click at [1415, 396] on input "#F6F6F6" at bounding box center [1416, 397] width 67 height 25
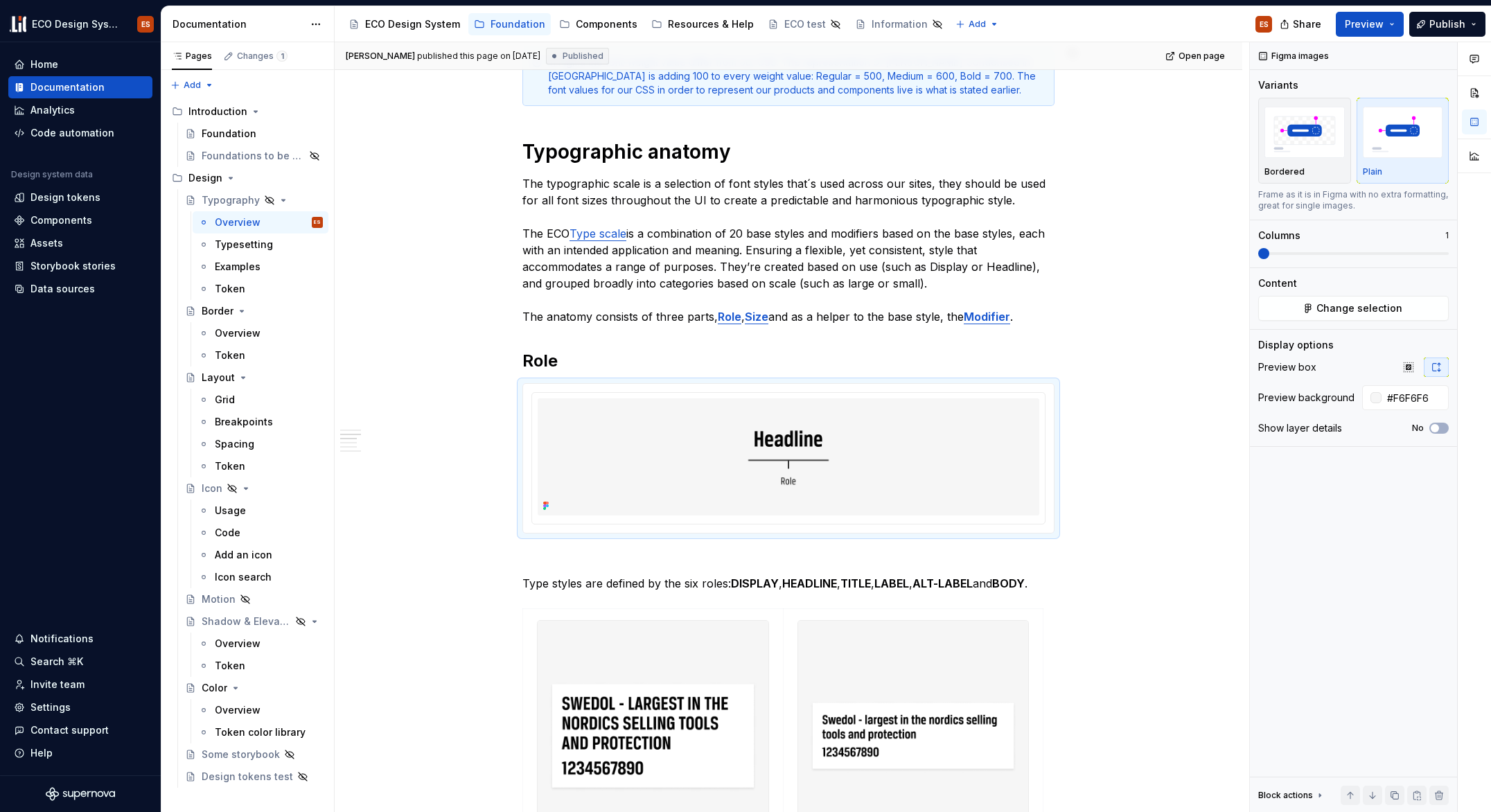
type textarea "*"
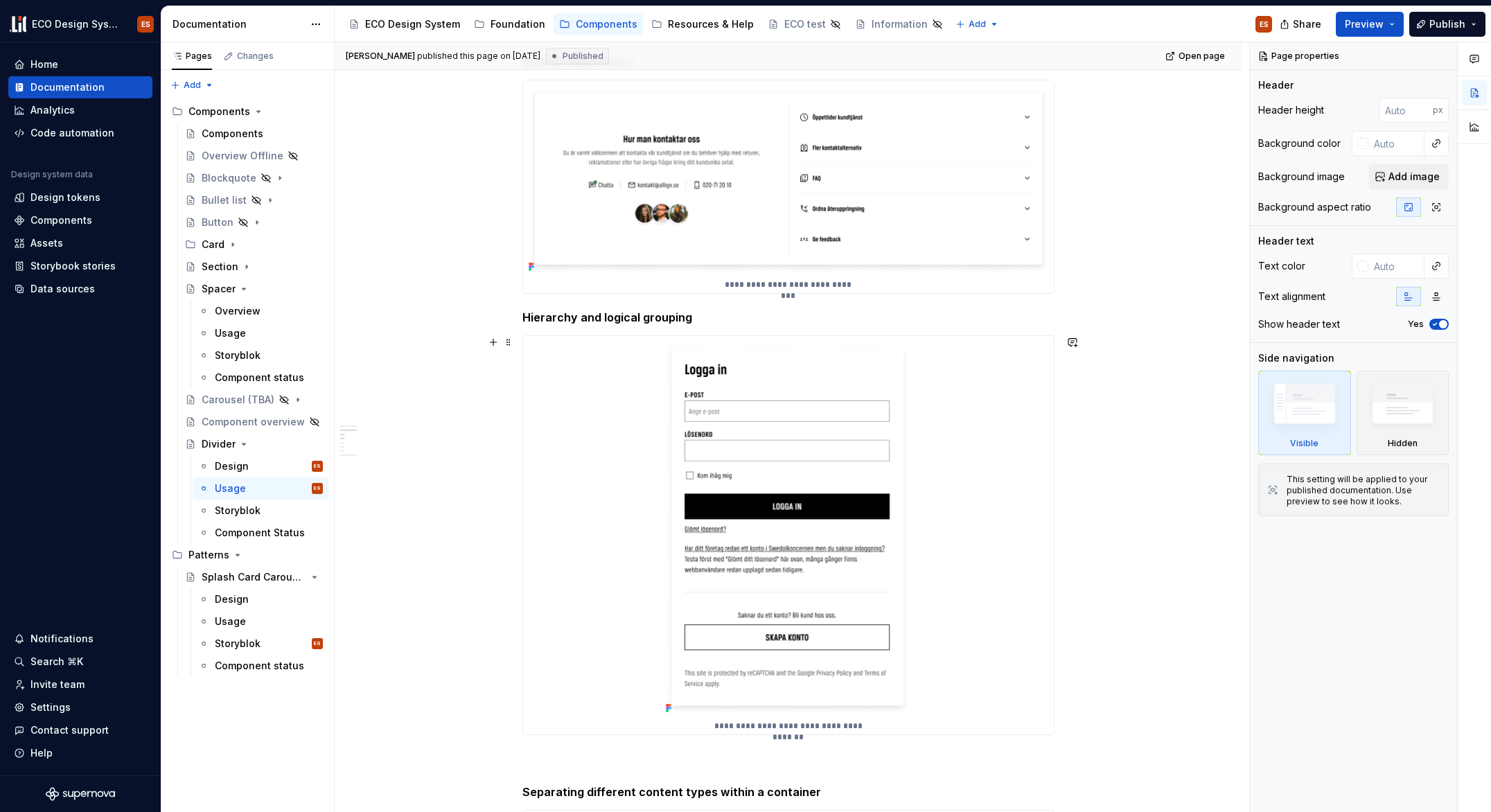
scroll to position [528, 0]
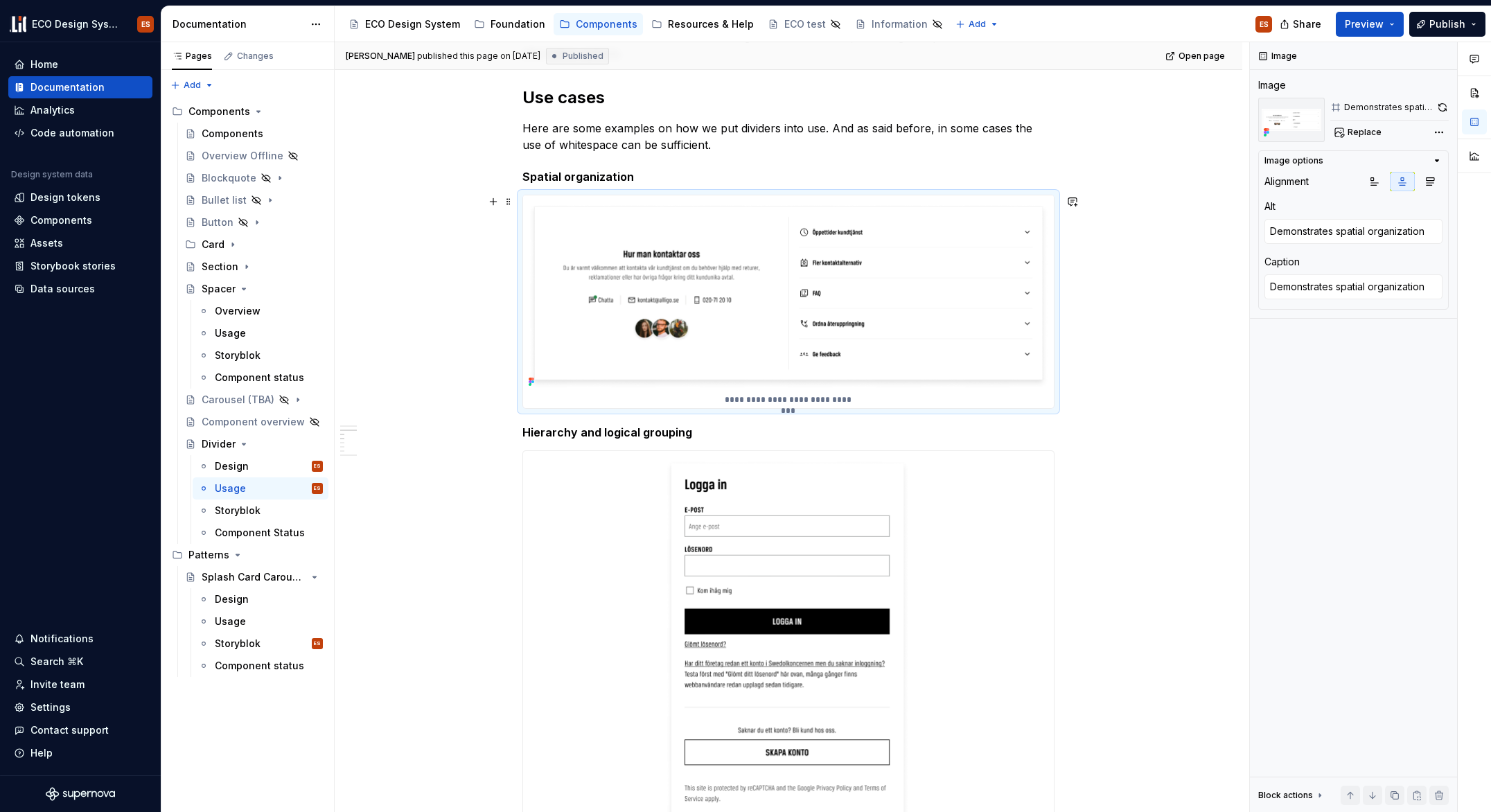
click at [582, 200] on img at bounding box center [789, 293] width 531 height 196
click at [1374, 180] on icon "button" at bounding box center [1375, 182] width 11 height 11
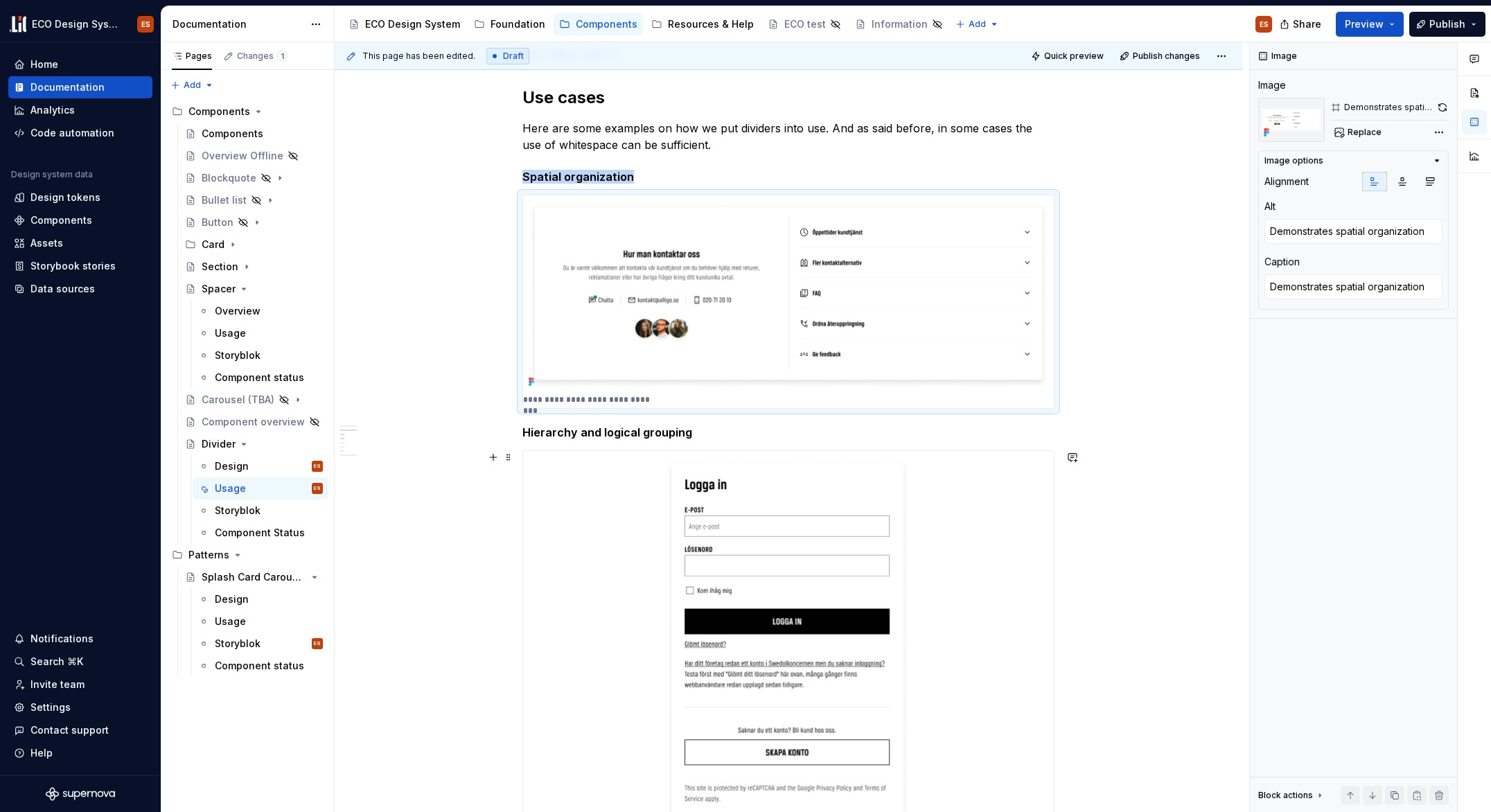
scroll to position [691, 0]
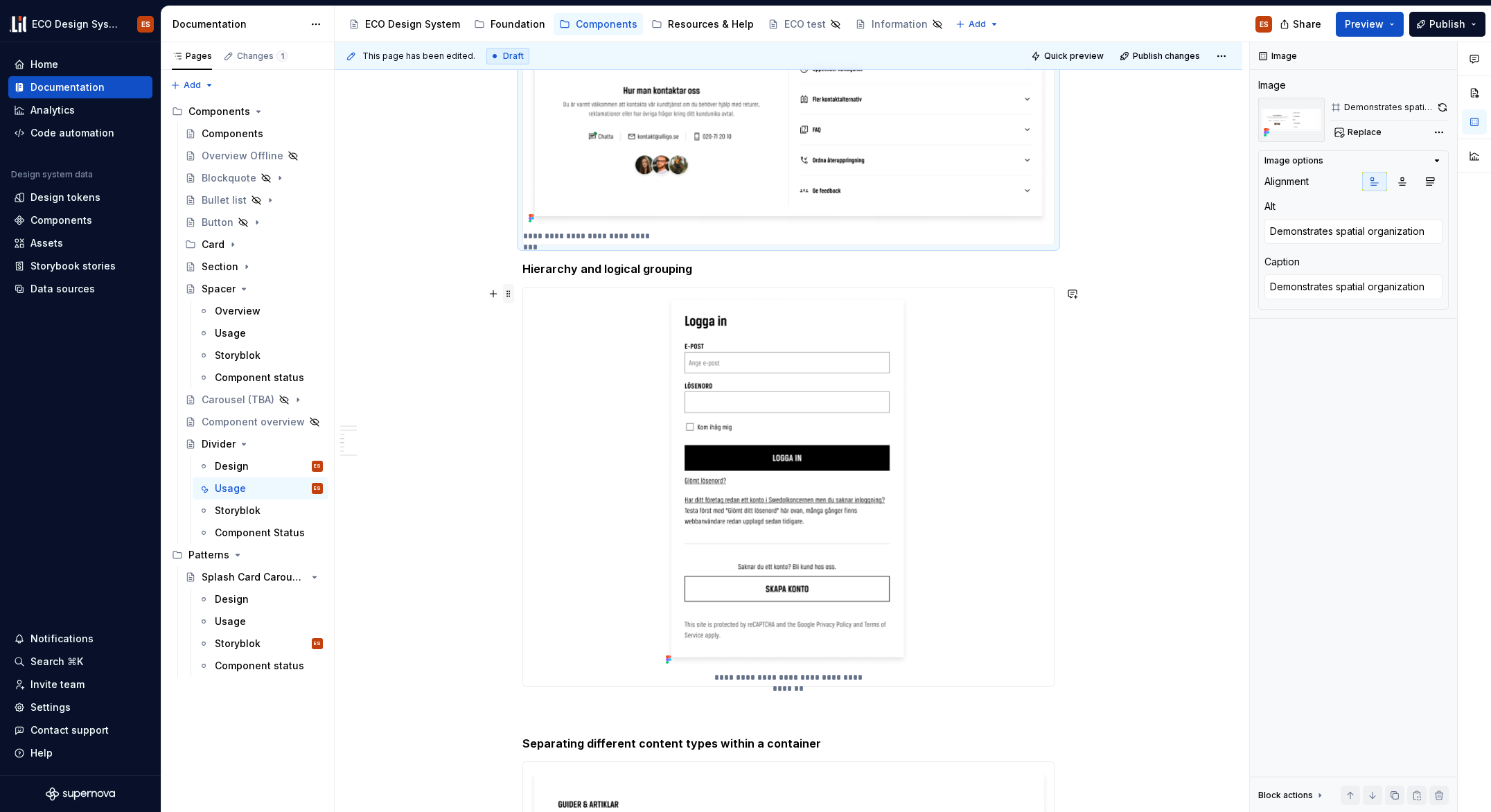
click at [508, 290] on span at bounding box center [509, 293] width 11 height 19
type textarea "*"
type textarea "Illustrates hierarchy and logical grouping"
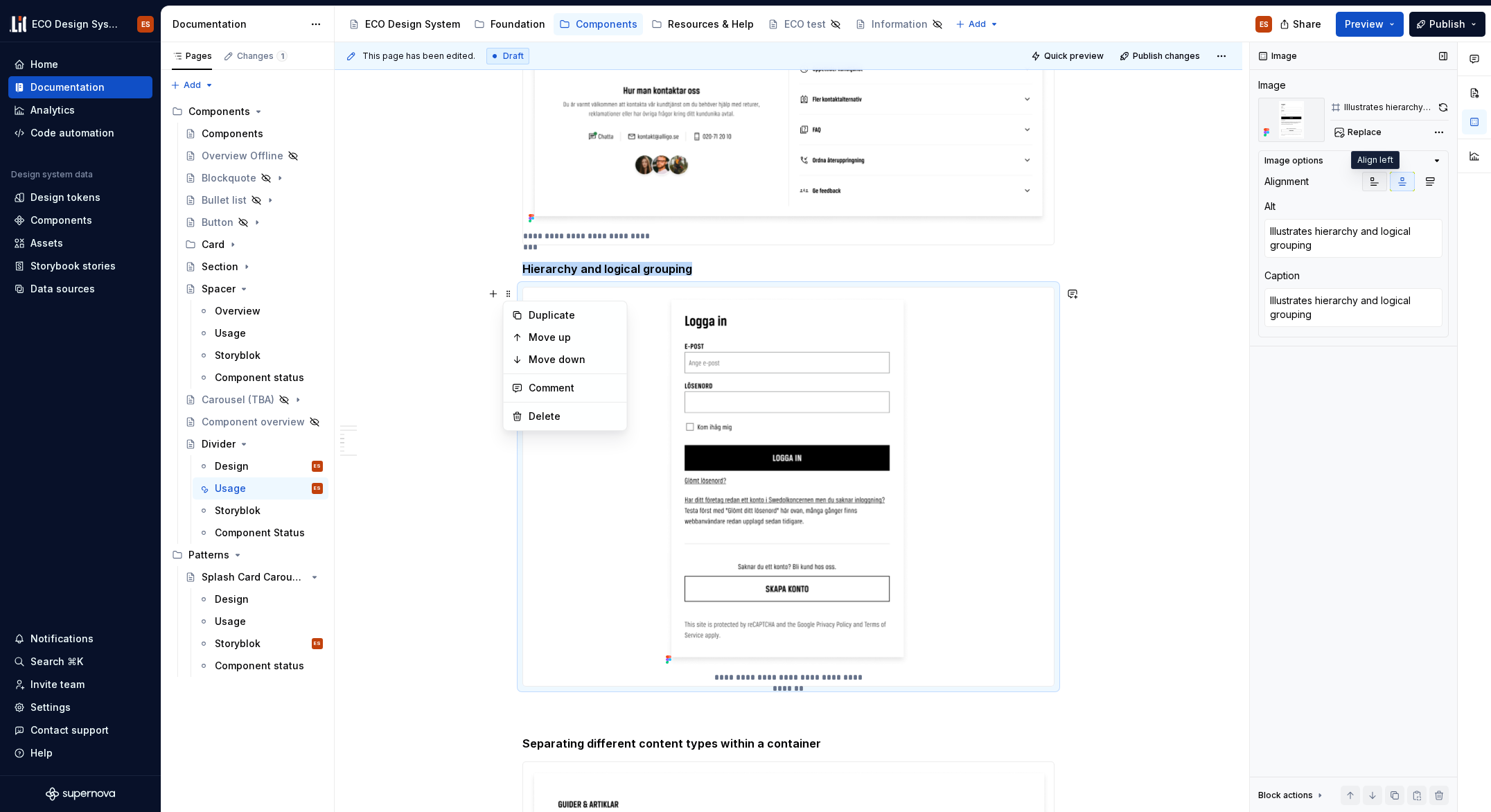
click at [1383, 185] on button "button" at bounding box center [1374, 181] width 25 height 19
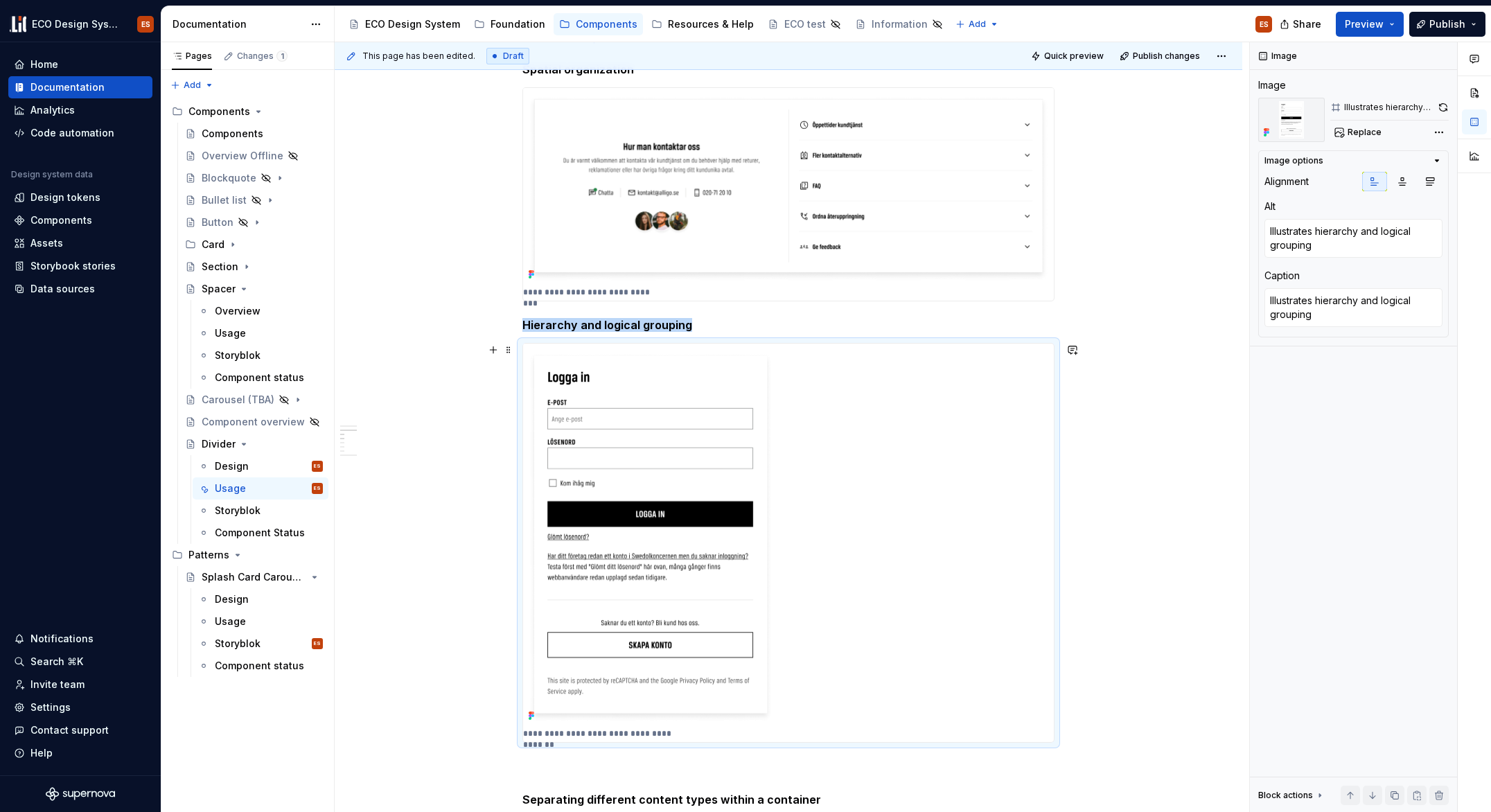
scroll to position [554, 0]
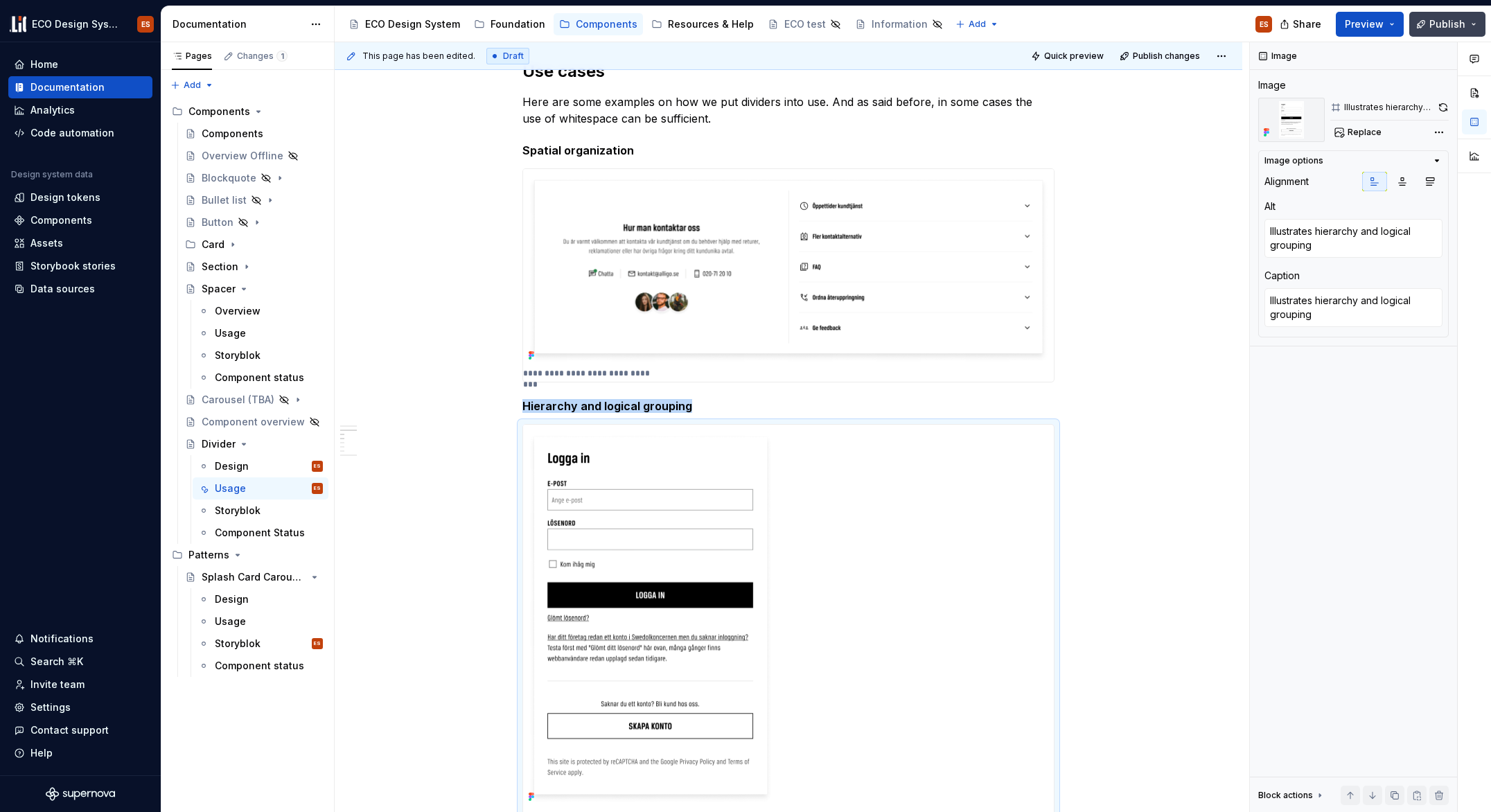
click at [1433, 24] on span "Publish" at bounding box center [1447, 24] width 36 height 14
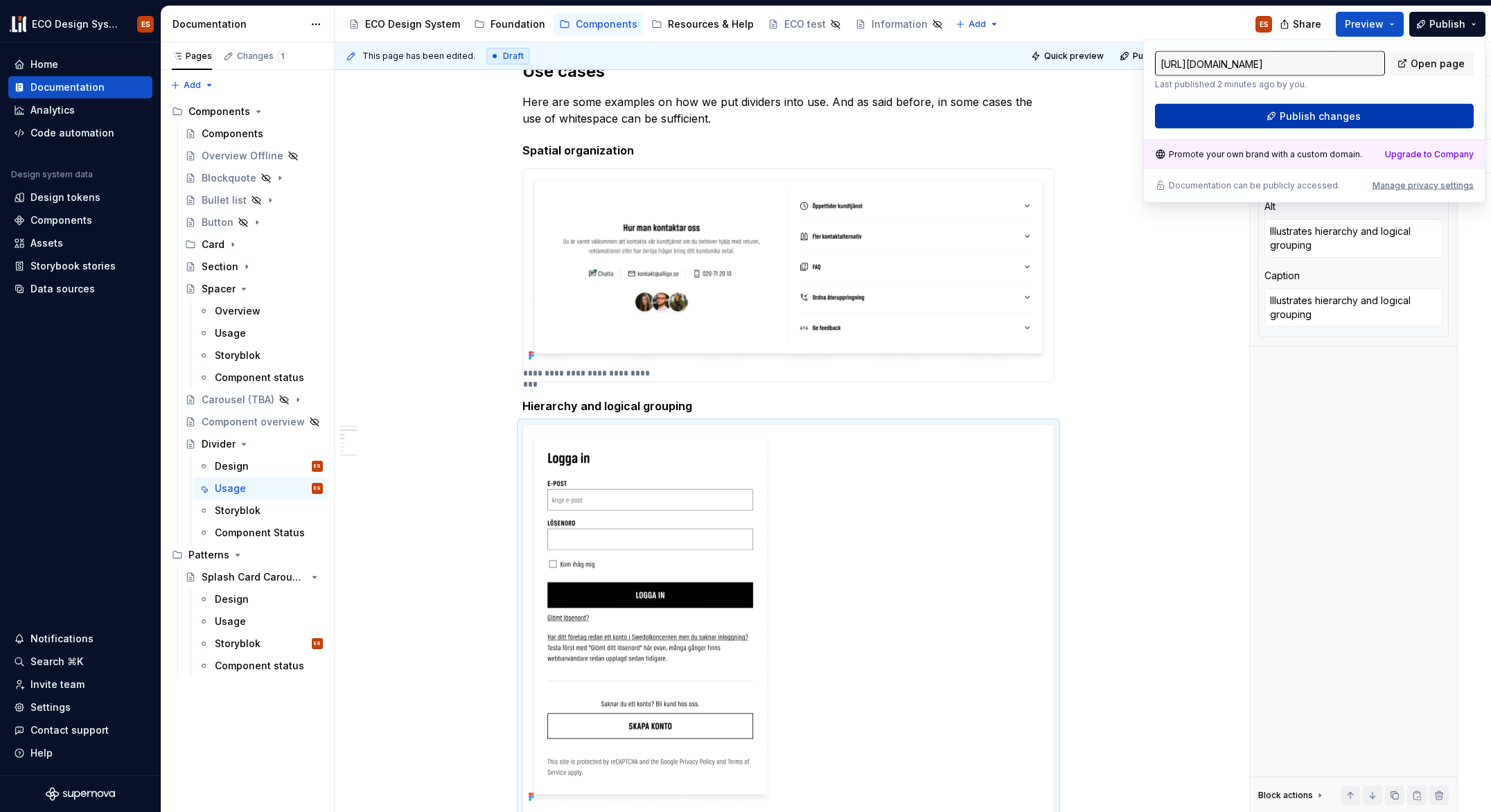
click at [1362, 106] on button "Publish changes" at bounding box center [1314, 115] width 319 height 25
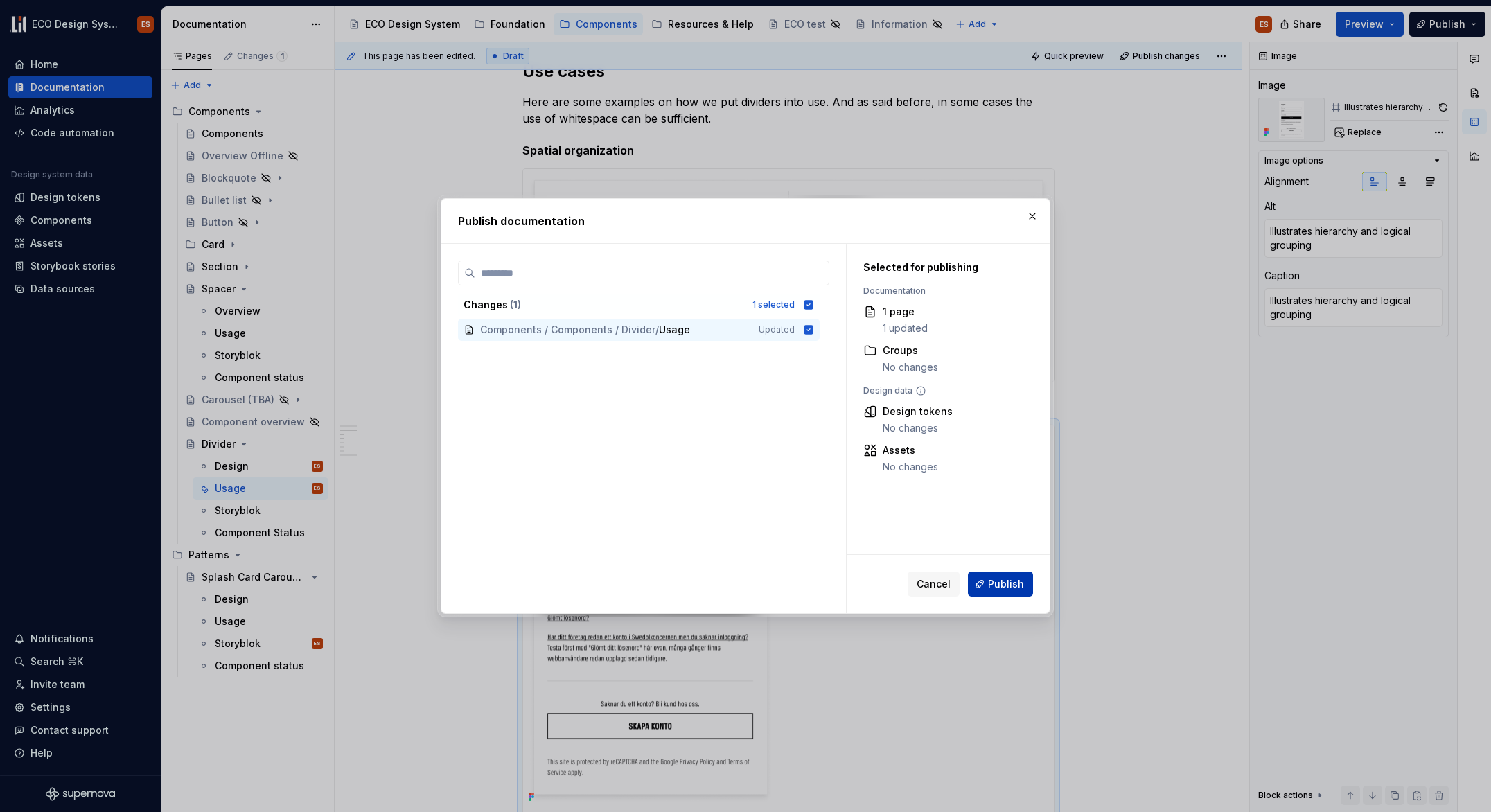
click at [998, 587] on span "Publish" at bounding box center [1007, 583] width 36 height 14
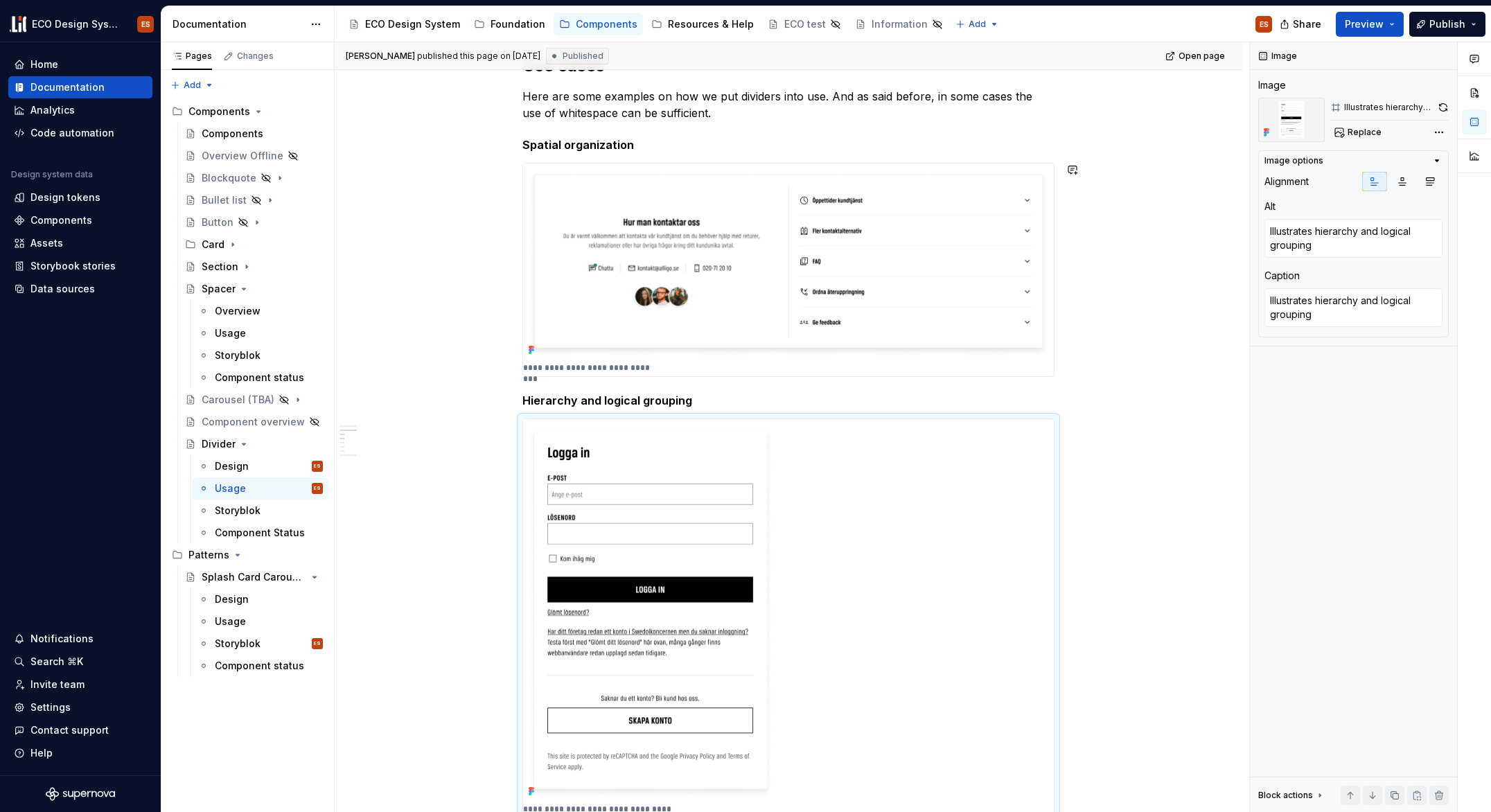
scroll to position [822, 0]
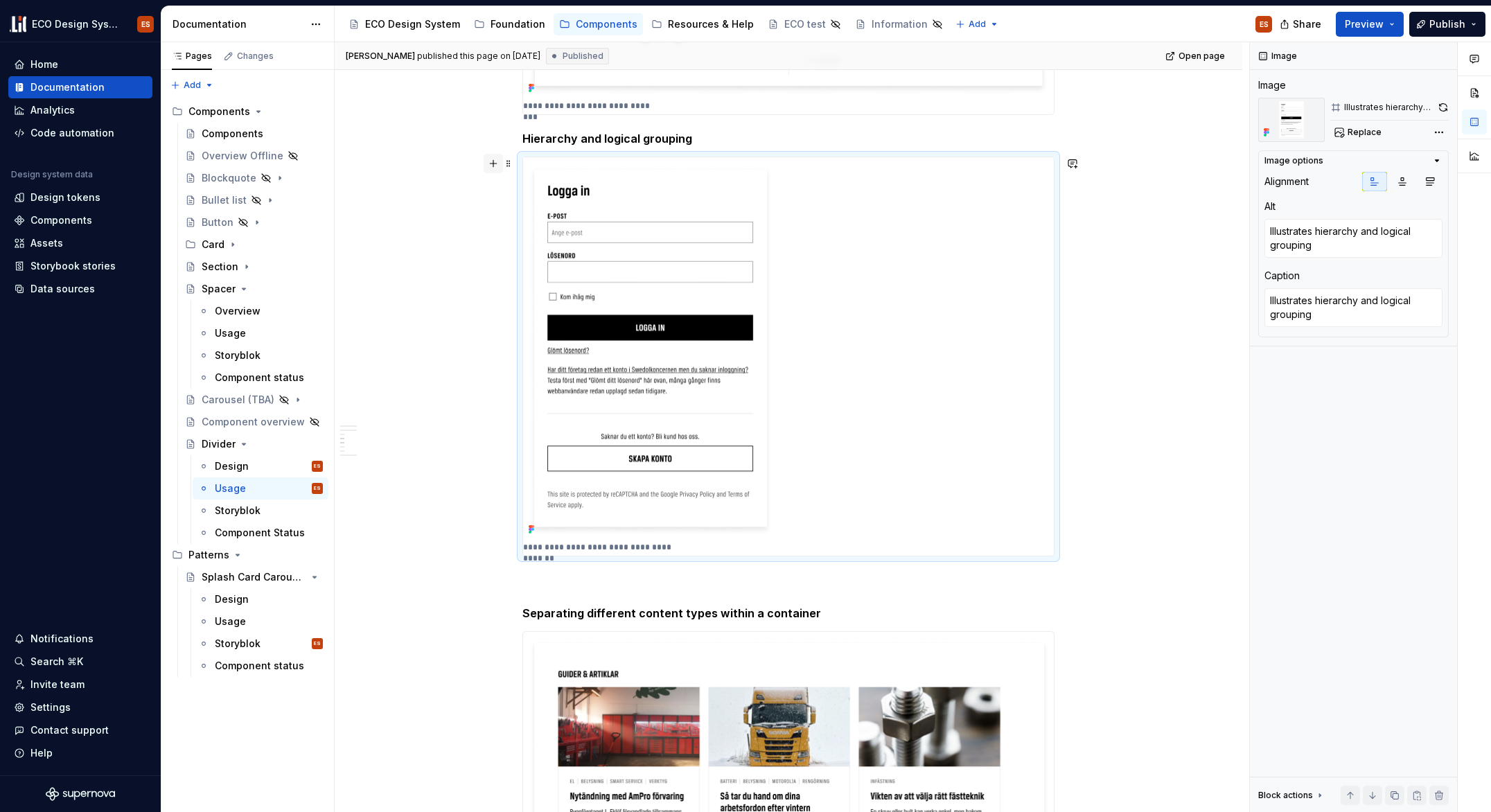
click at [495, 164] on button "button" at bounding box center [492, 163] width 19 height 19
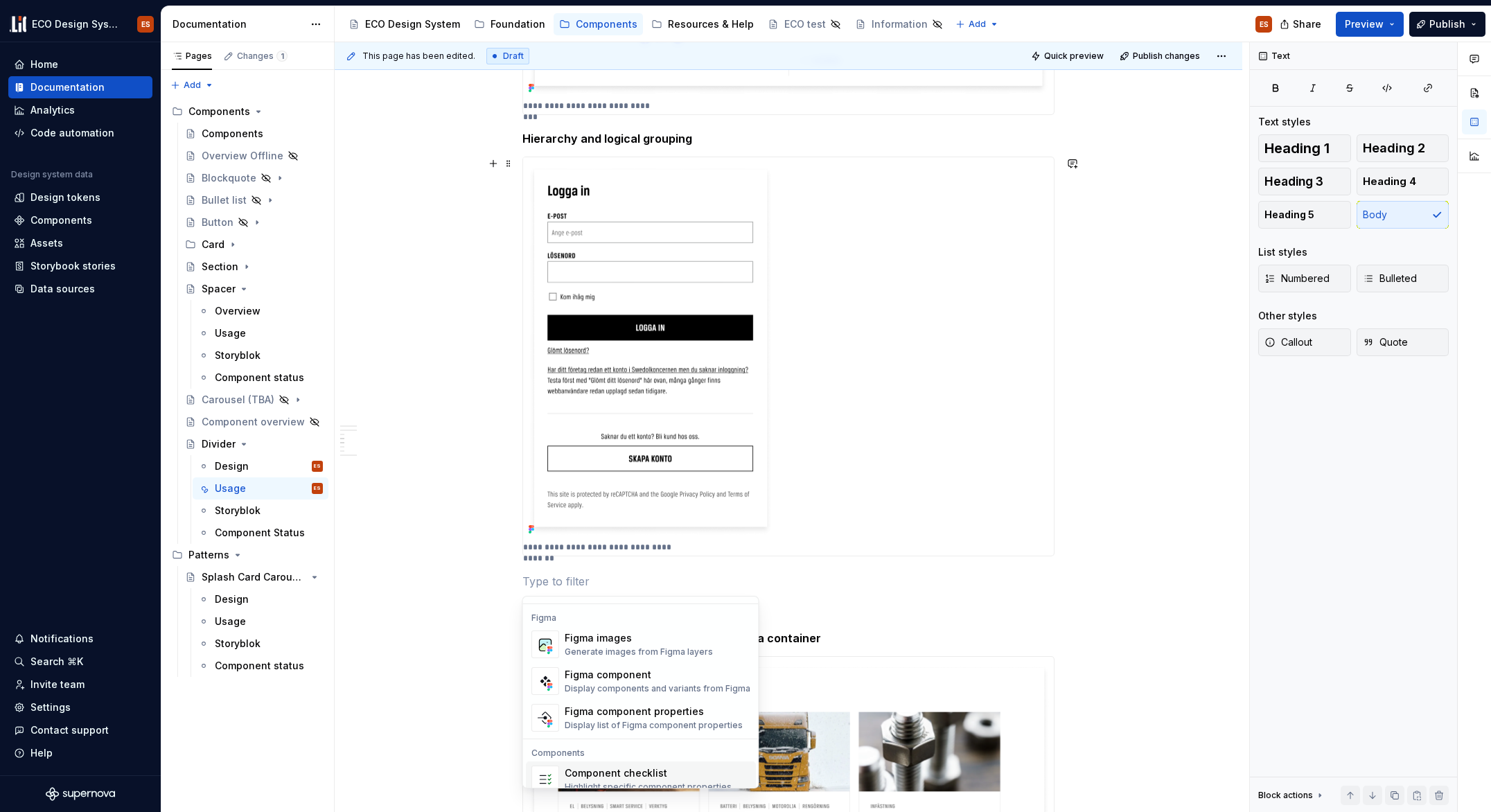
scroll to position [1293, 0]
click at [665, 652] on div "Generate images from Figma layers" at bounding box center [639, 652] width 148 height 11
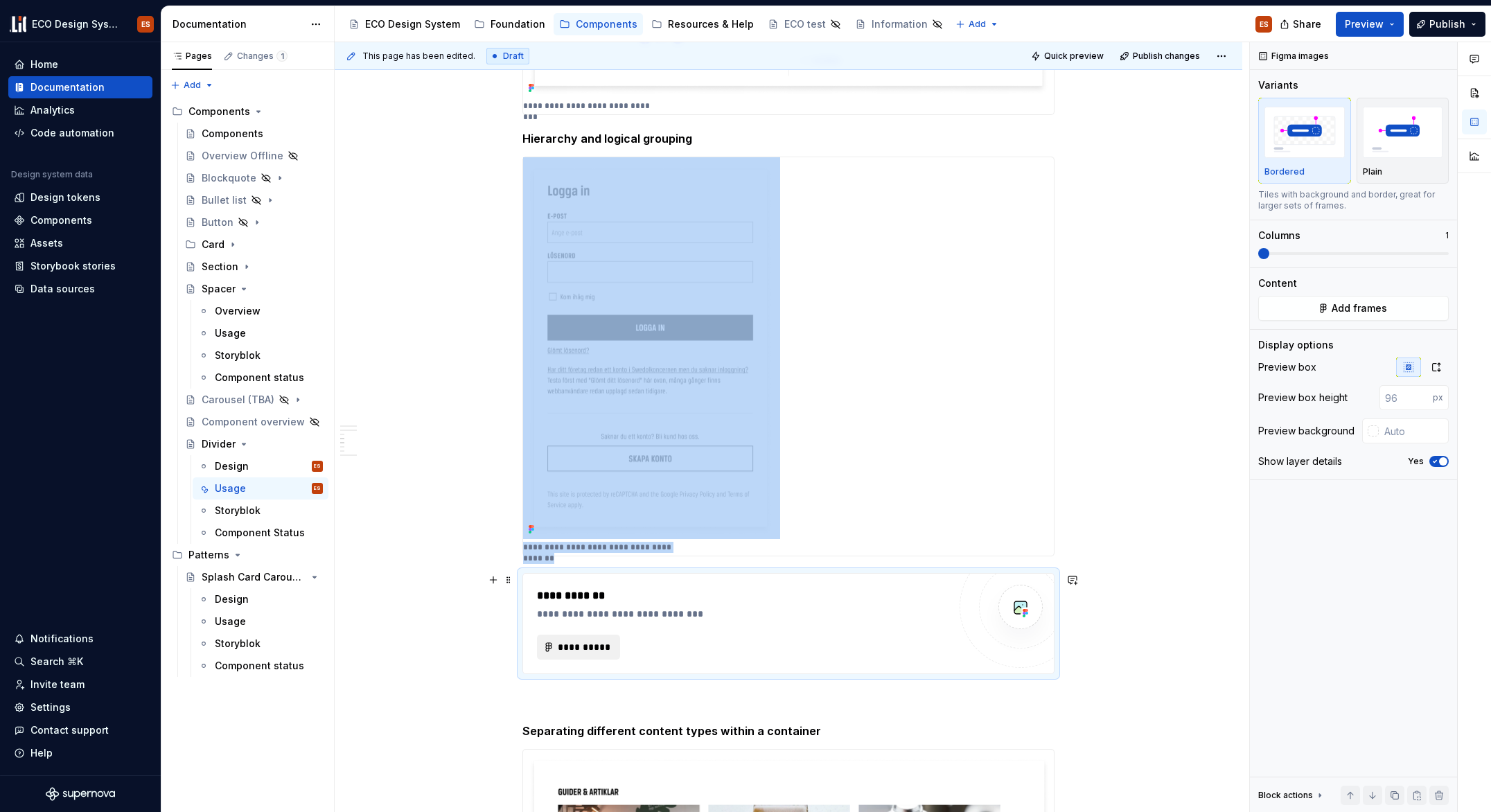
click at [606, 650] on span "**********" at bounding box center [583, 647] width 54 height 14
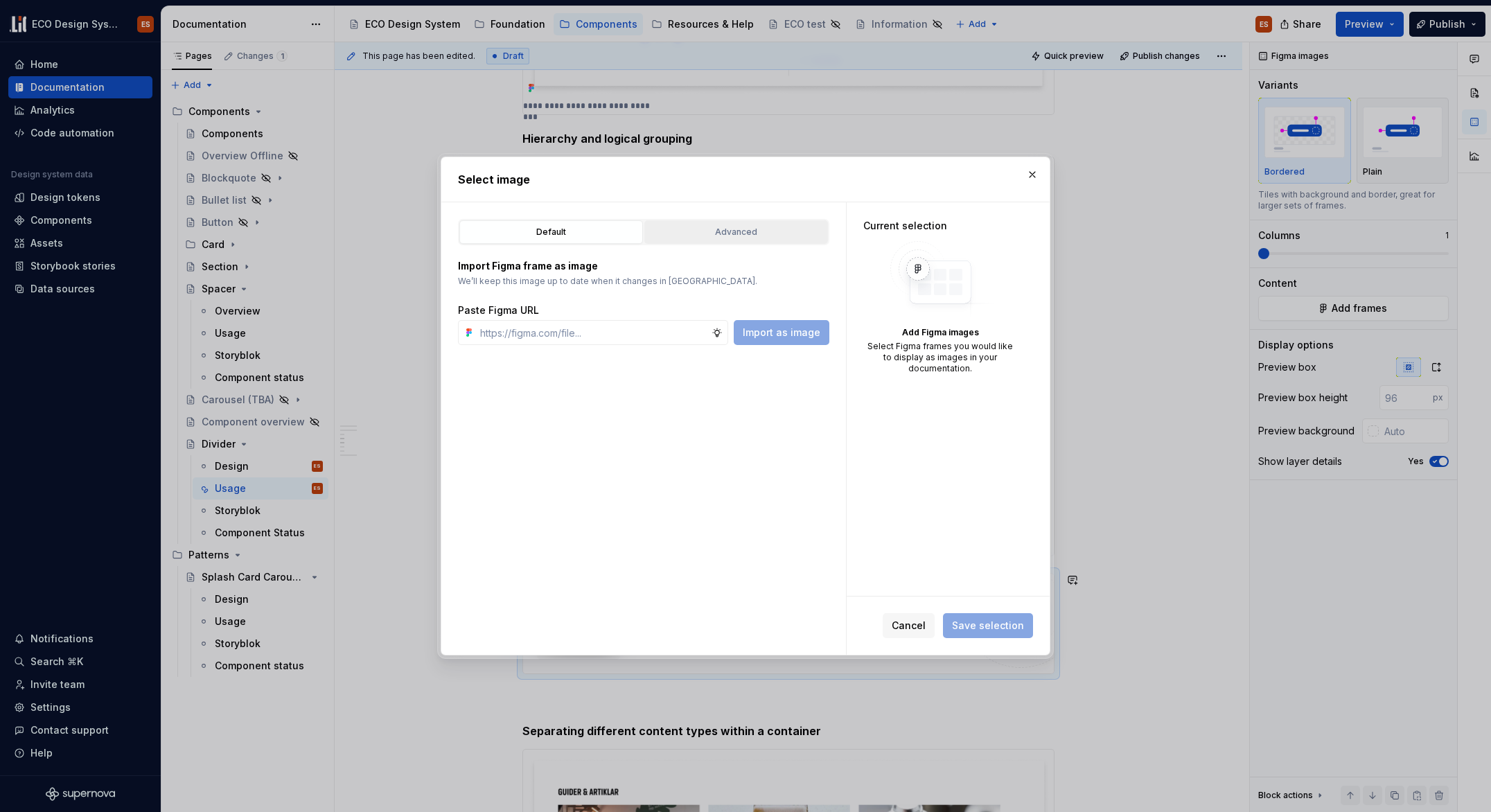
click at [725, 235] on div "Advanced" at bounding box center [736, 232] width 174 height 14
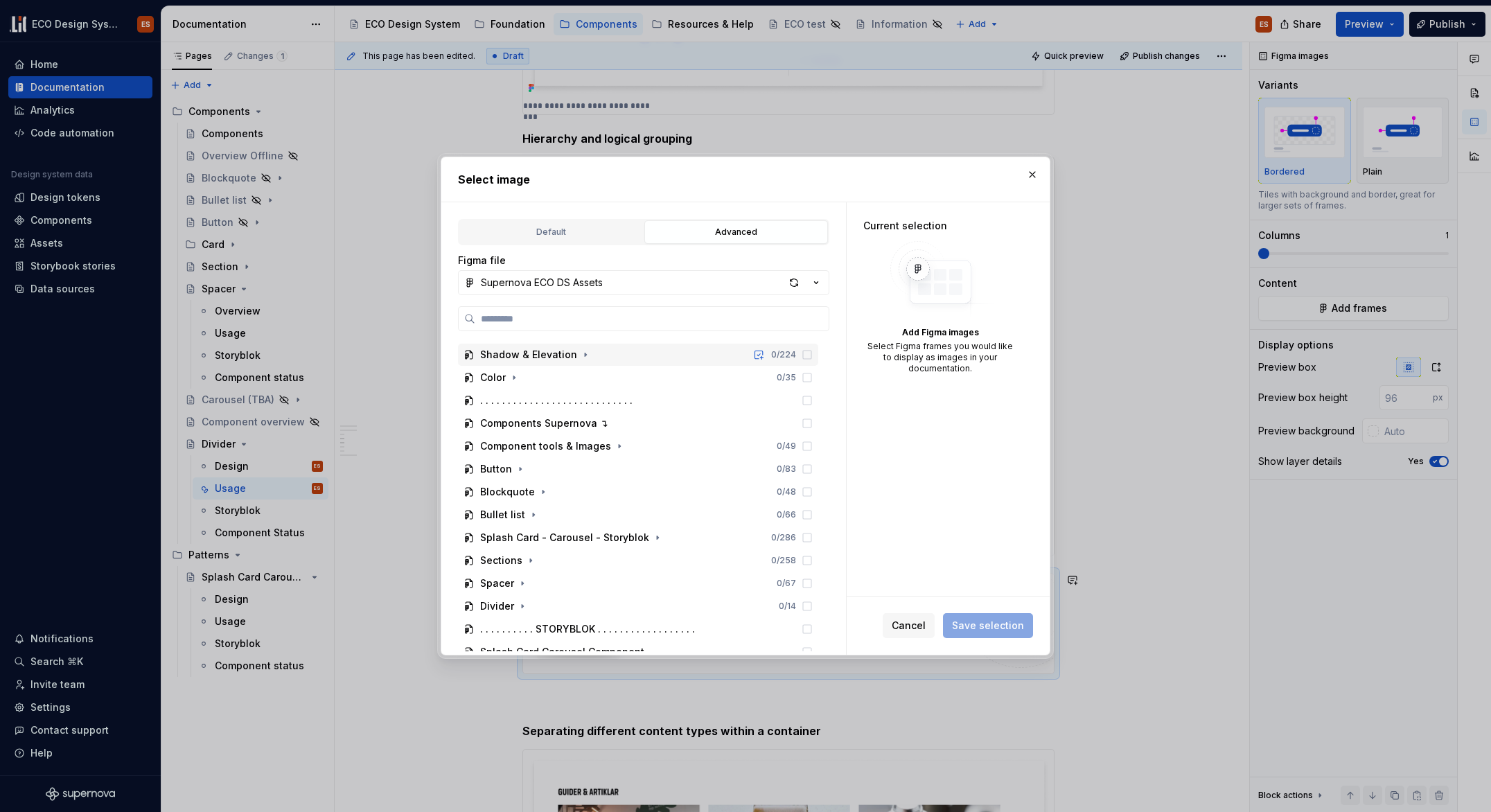
scroll to position [329, 0]
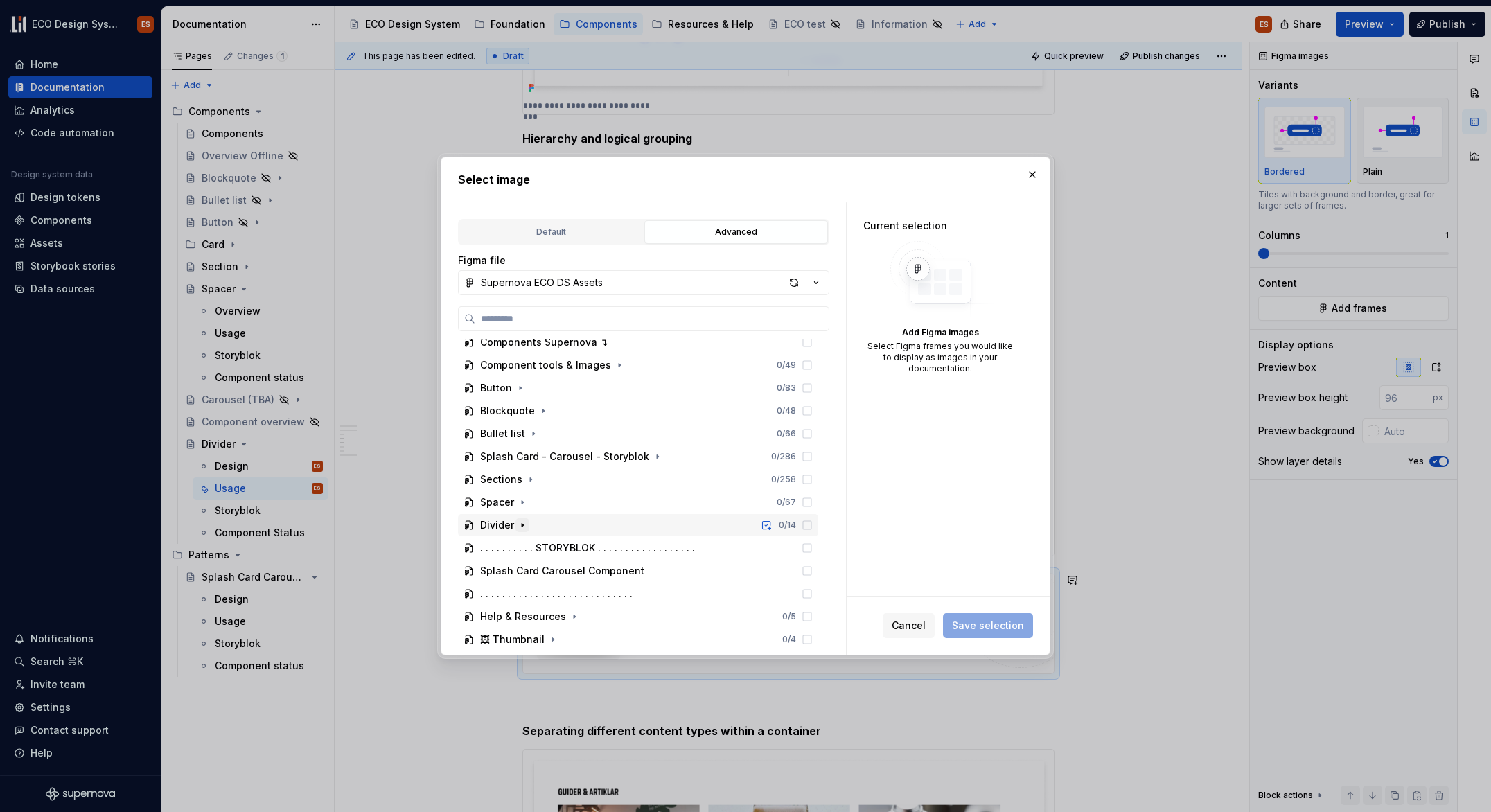
click at [524, 526] on icon "button" at bounding box center [522, 525] width 11 height 11
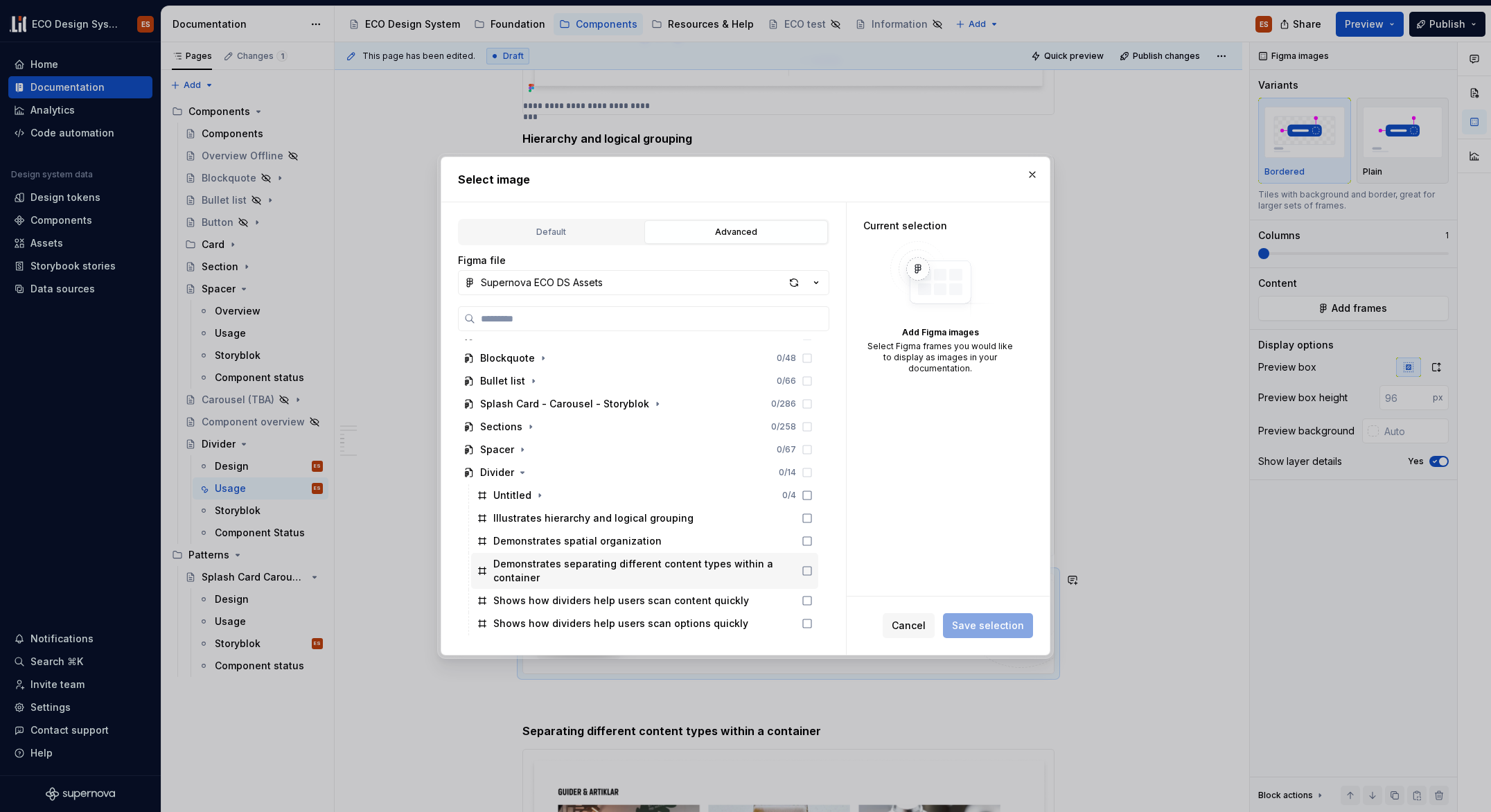
scroll to position [393, 0]
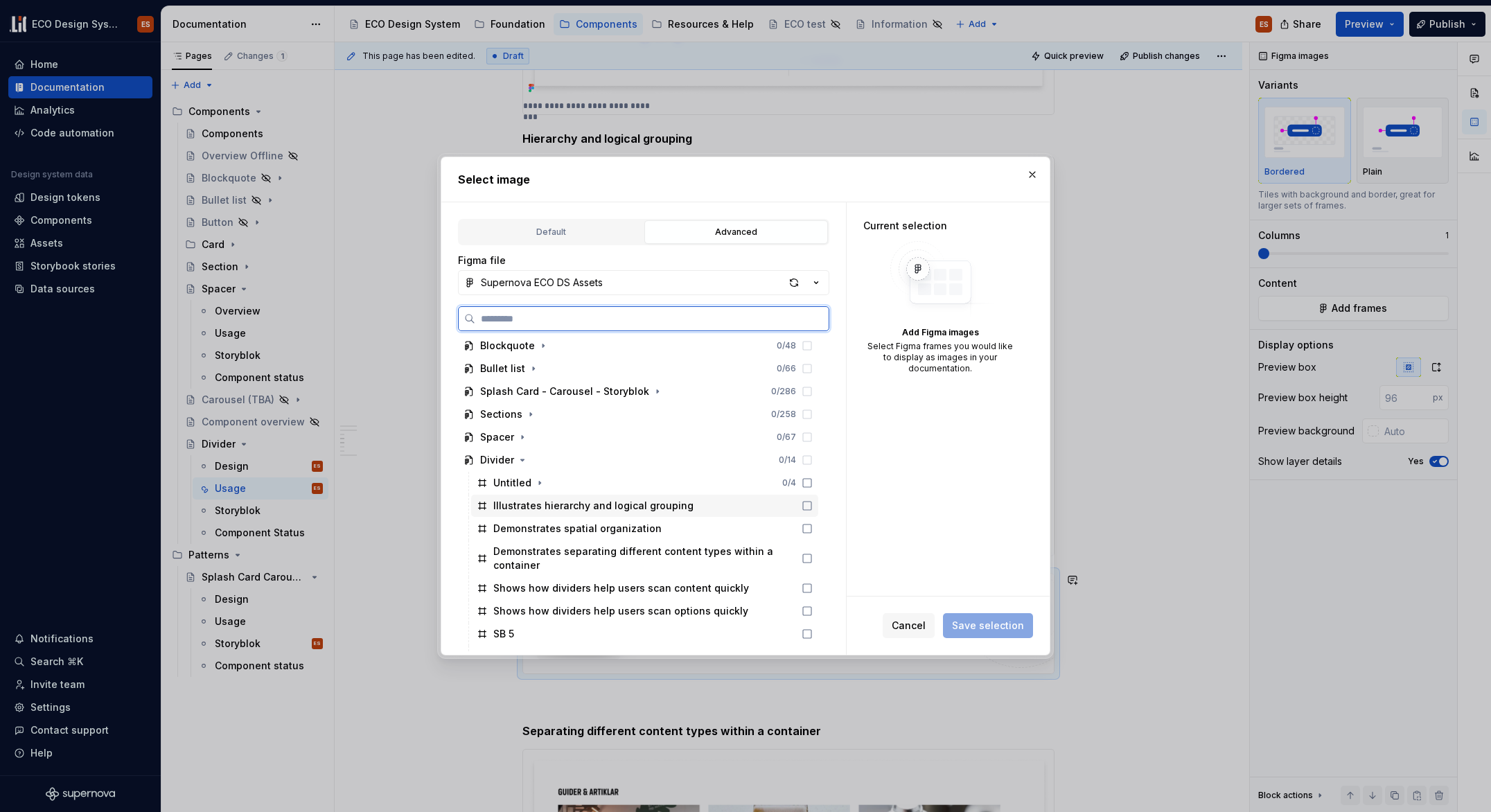
click at [660, 510] on div "Illustrates hierarchy and logical grouping" at bounding box center [593, 505] width 200 height 14
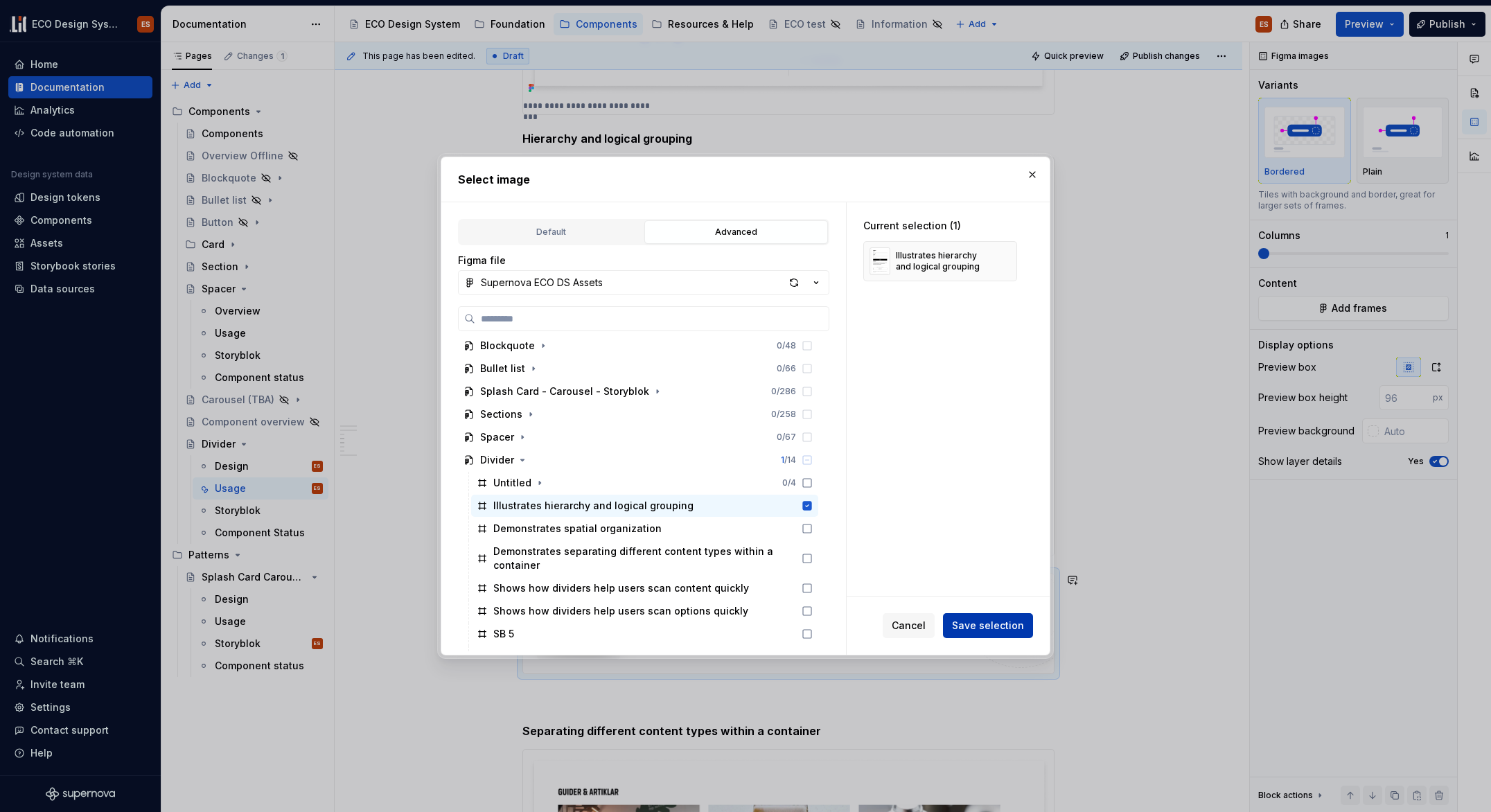
click at [979, 624] on span "Save selection" at bounding box center [988, 625] width 72 height 14
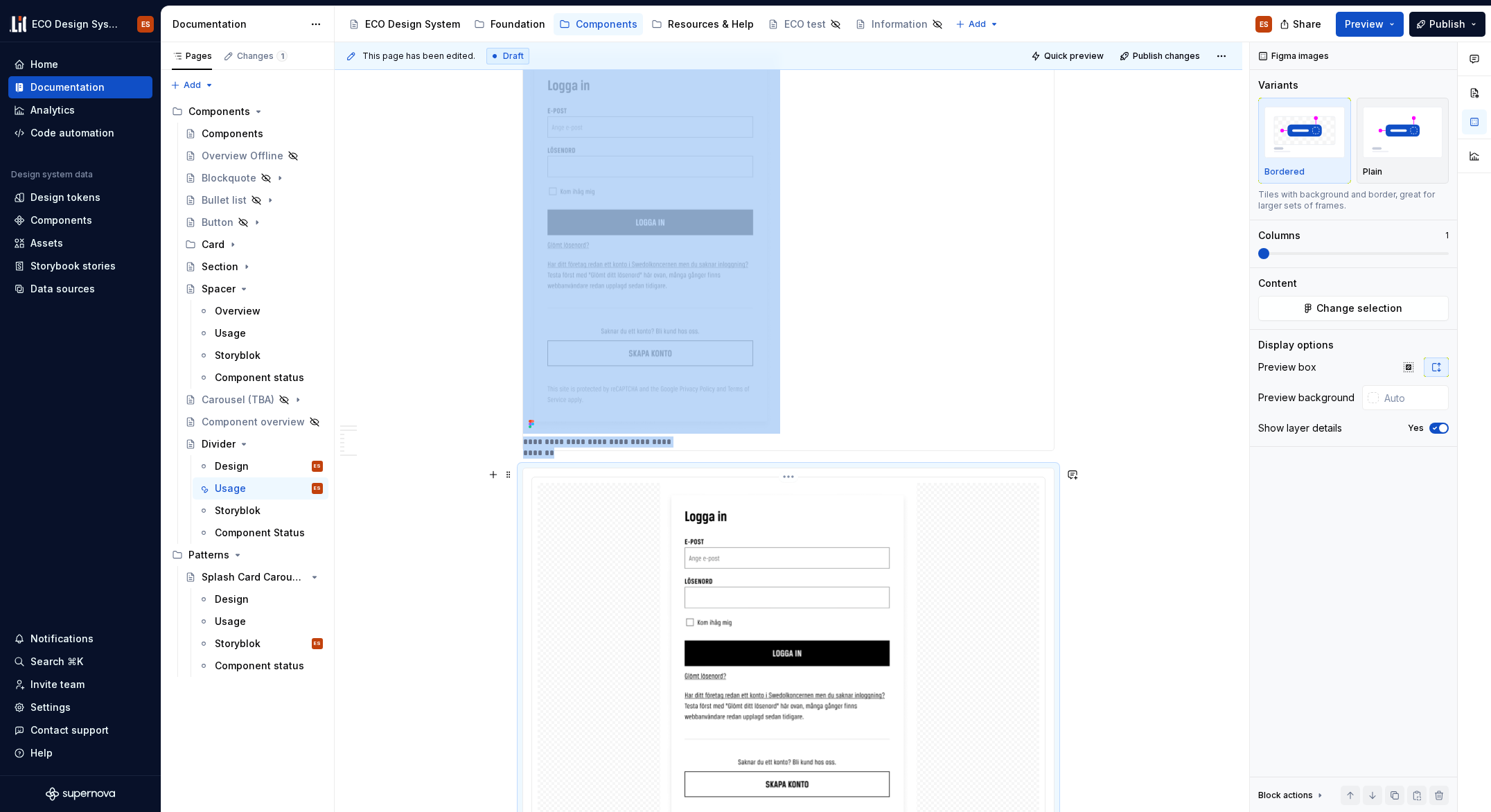
scroll to position [925, 0]
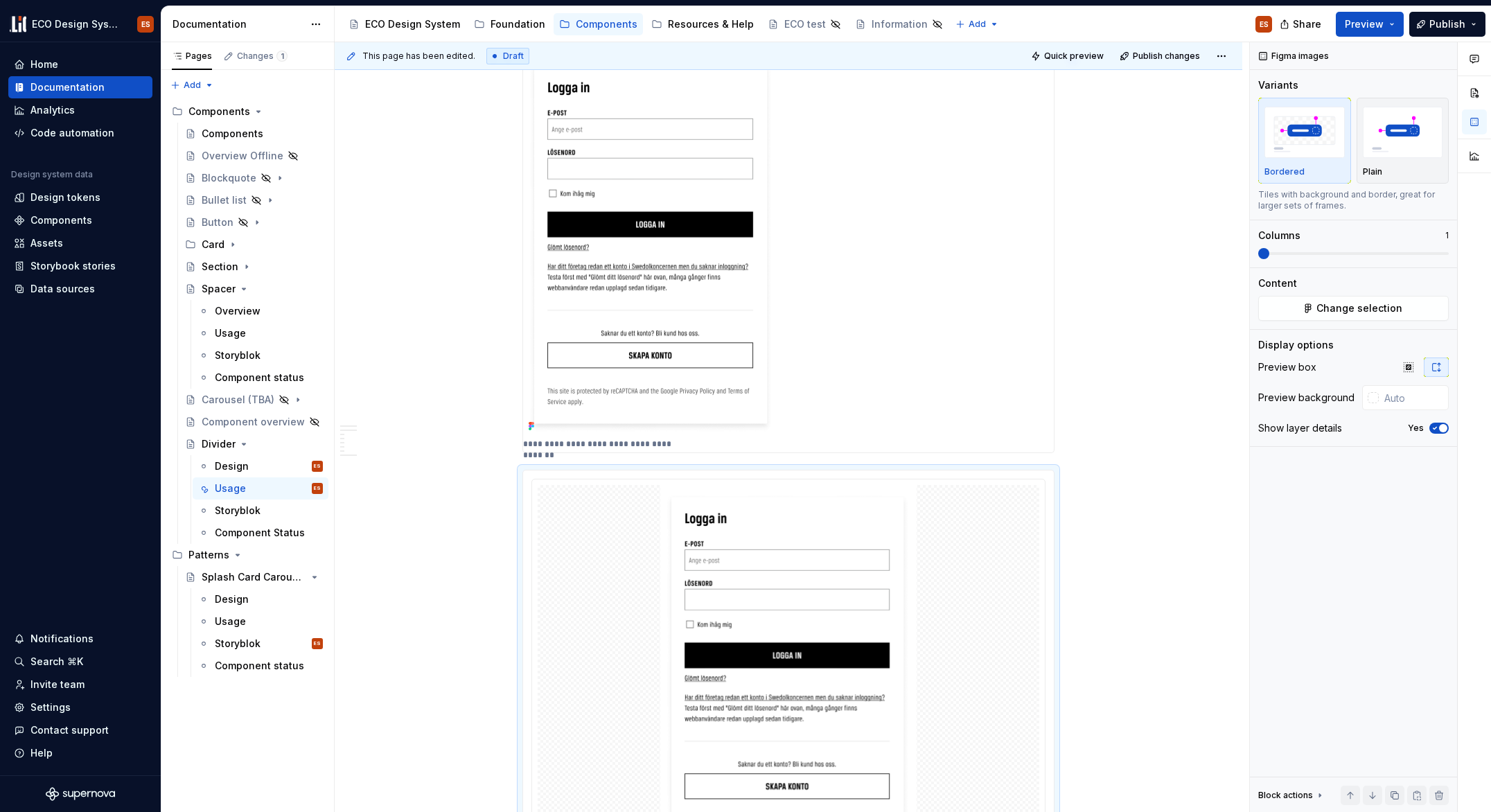
click at [635, 442] on p "**********" at bounding box center [602, 444] width 159 height 11
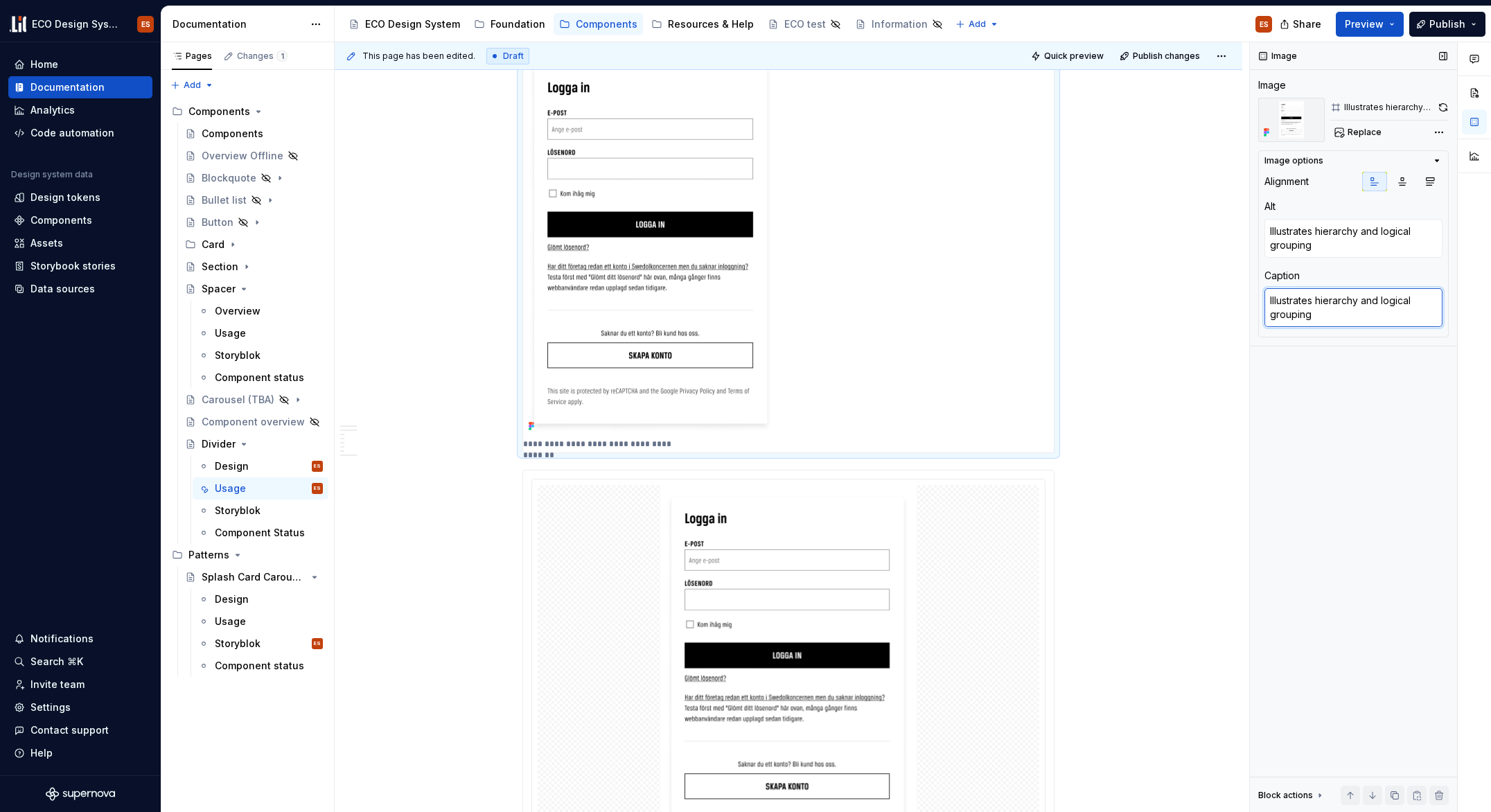
drag, startPoint x: 1327, startPoint y: 318, endPoint x: 1263, endPoint y: 295, distance: 68.0
click at [1263, 295] on div "Image options Alignment Alt Illustrates hierarchy and logical grouping Caption …" at bounding box center [1354, 243] width 191 height 187
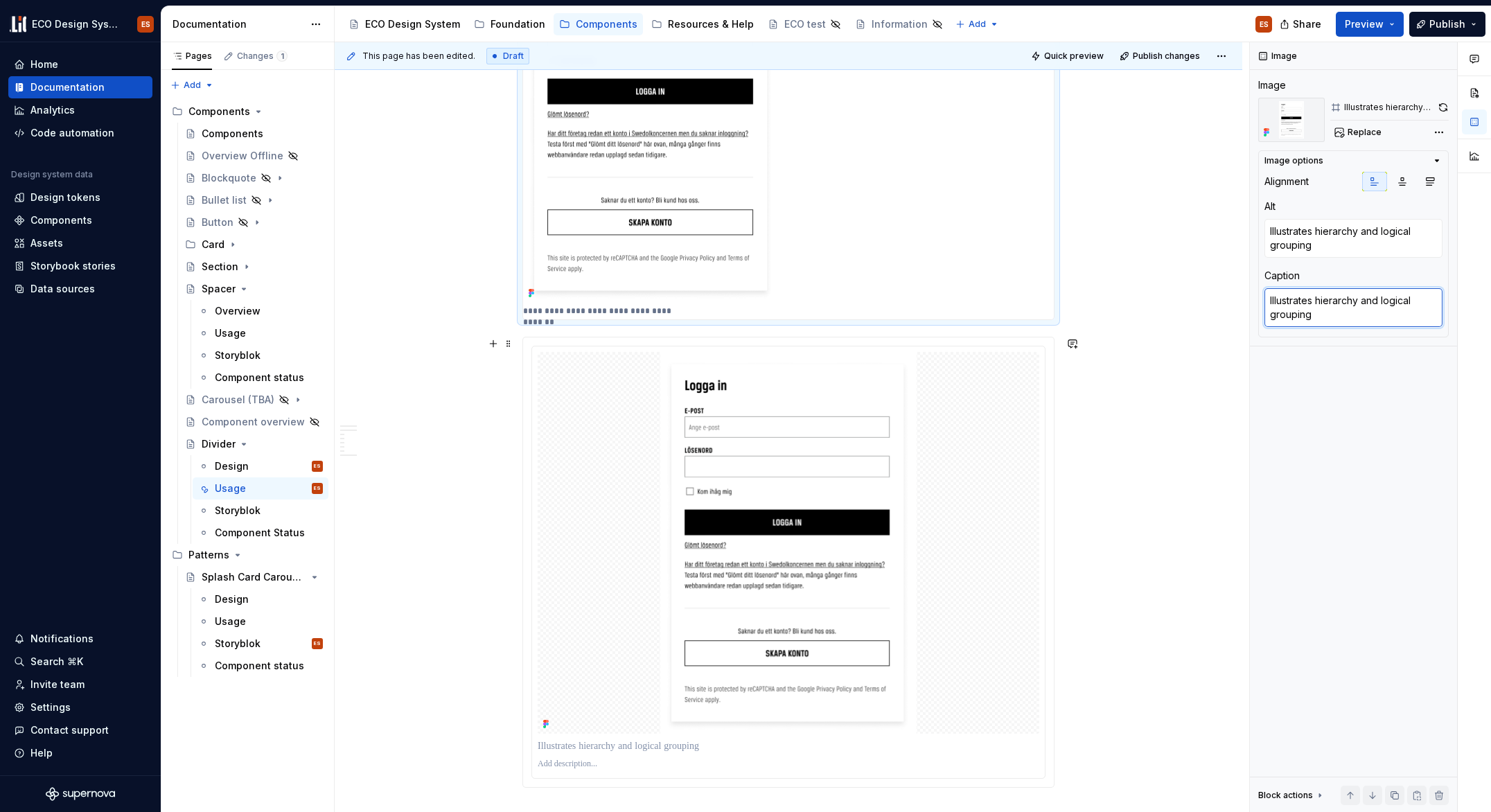
scroll to position [1190, 0]
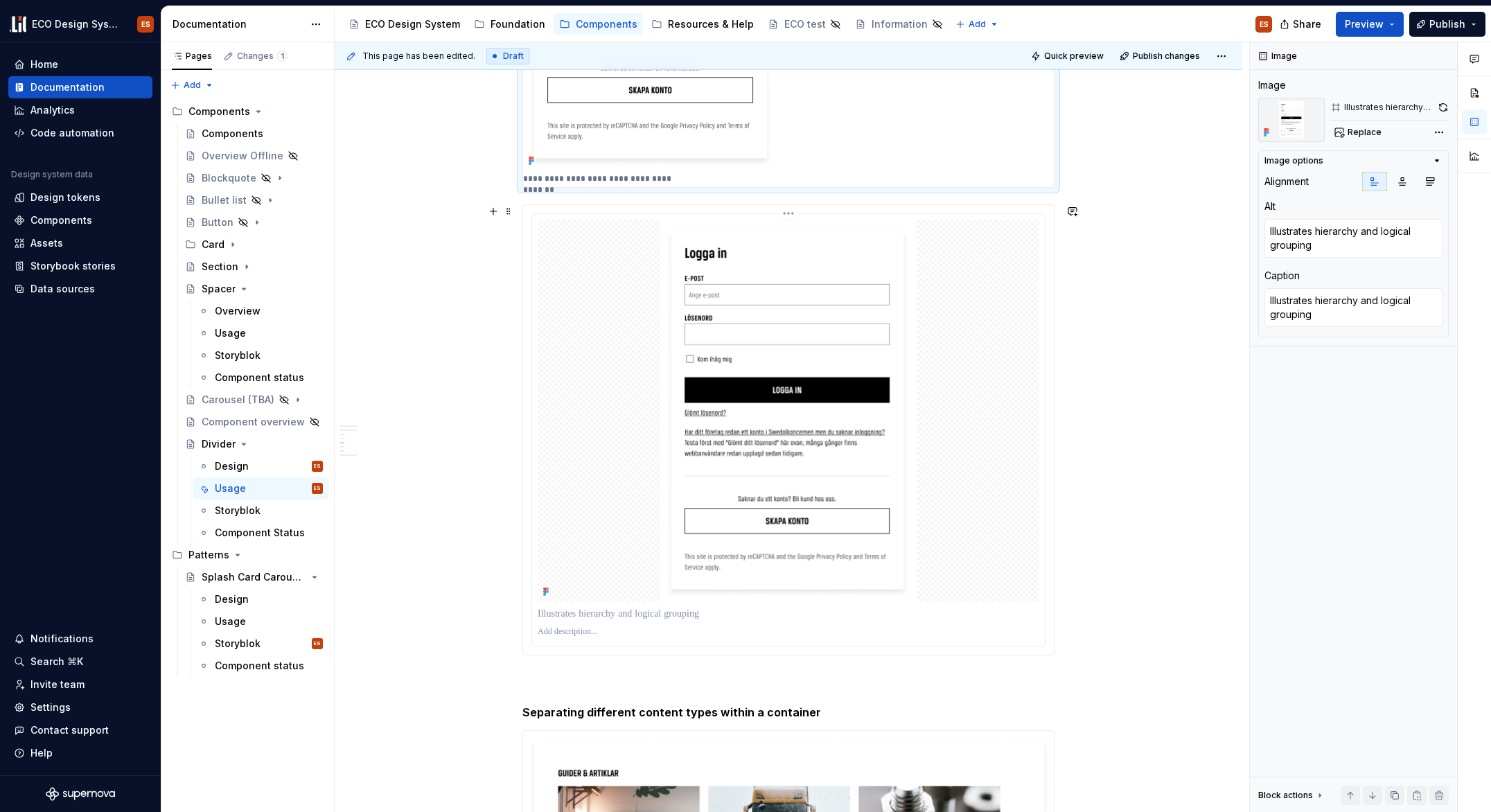
click at [843, 606] on div at bounding box center [789, 613] width 502 height 19
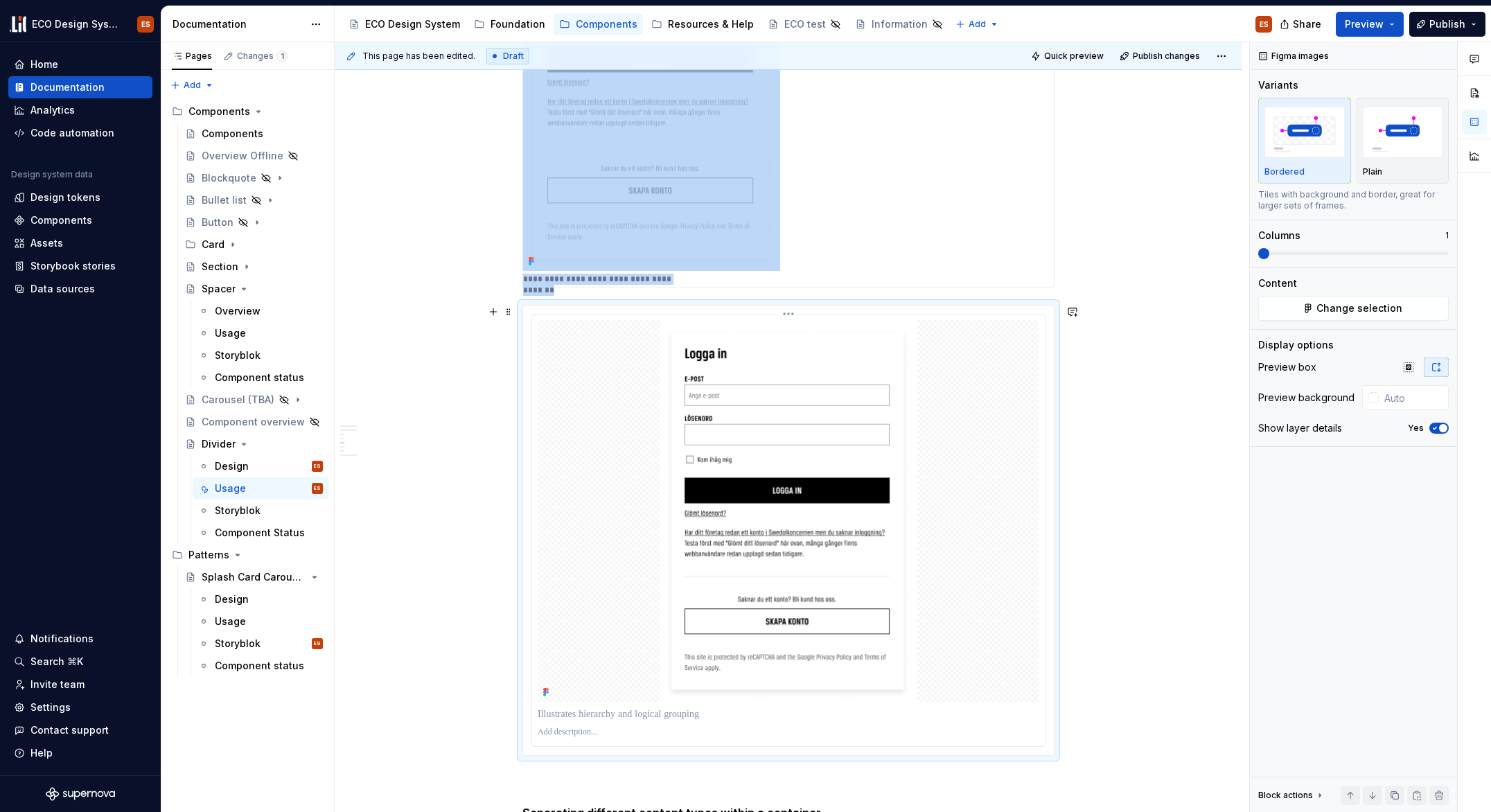
scroll to position [1085, 0]
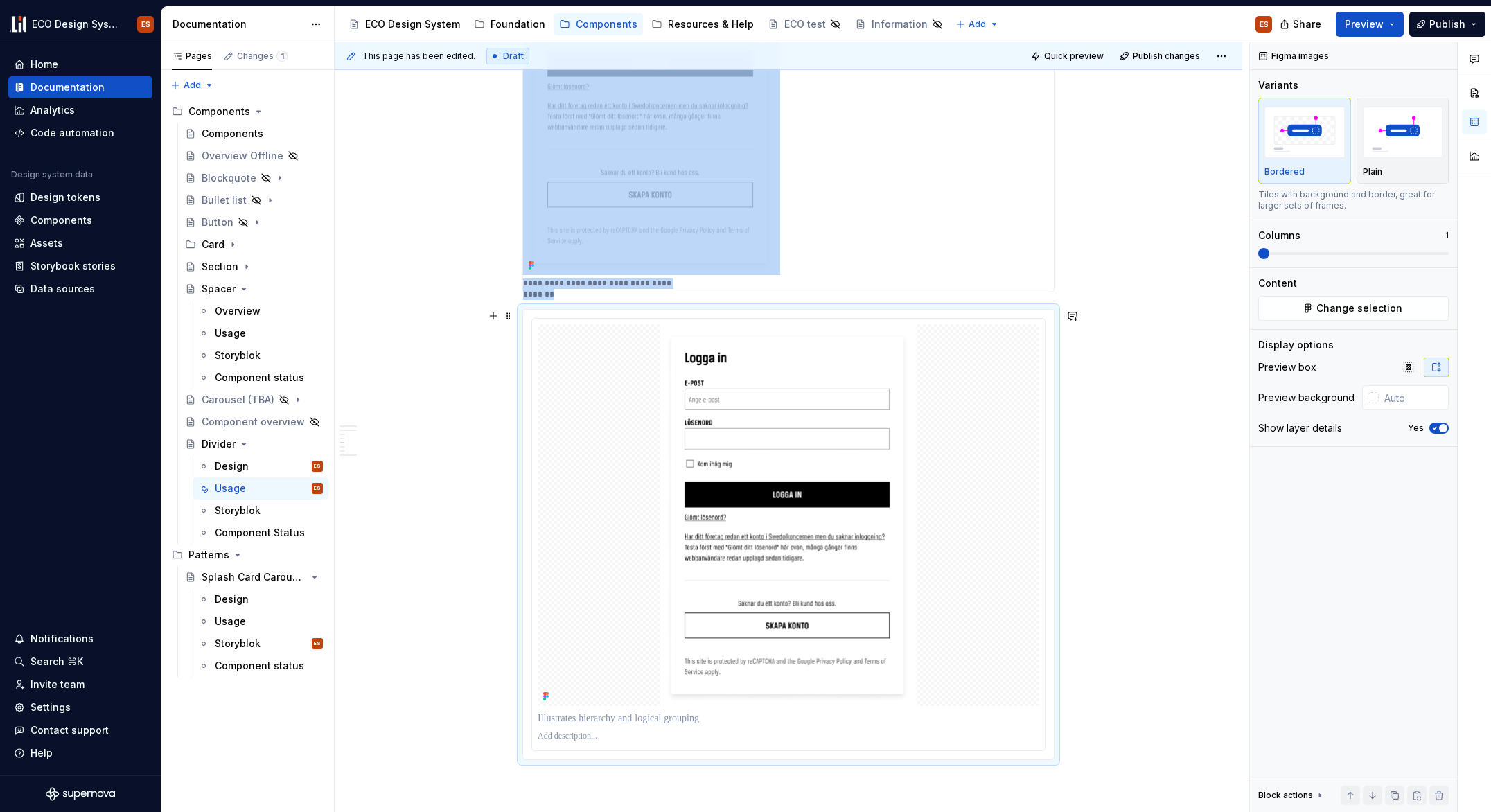
click at [1433, 25] on span "Publish" at bounding box center [1447, 24] width 36 height 14
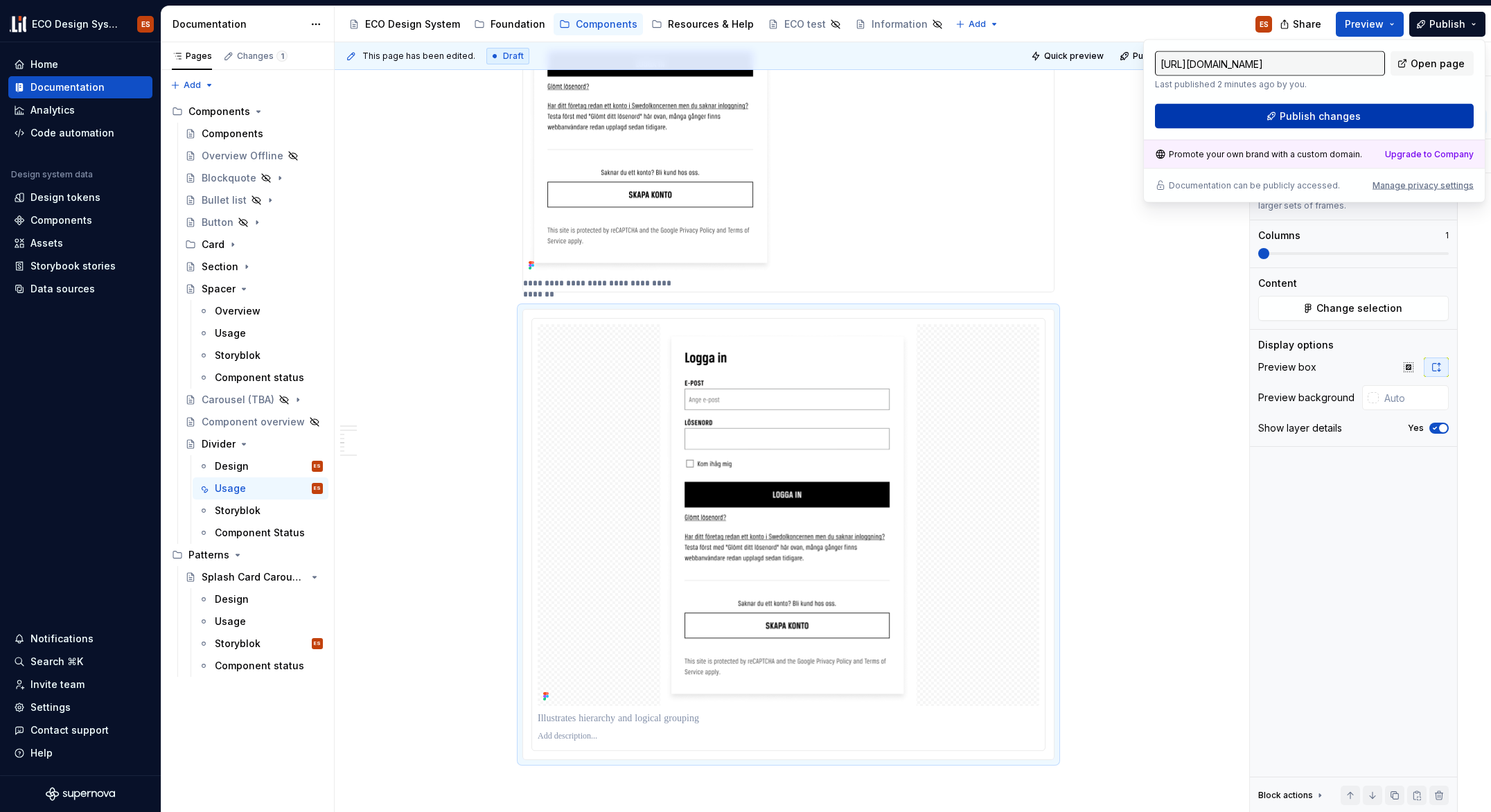
click at [1318, 111] on span "Publish changes" at bounding box center [1320, 116] width 81 height 14
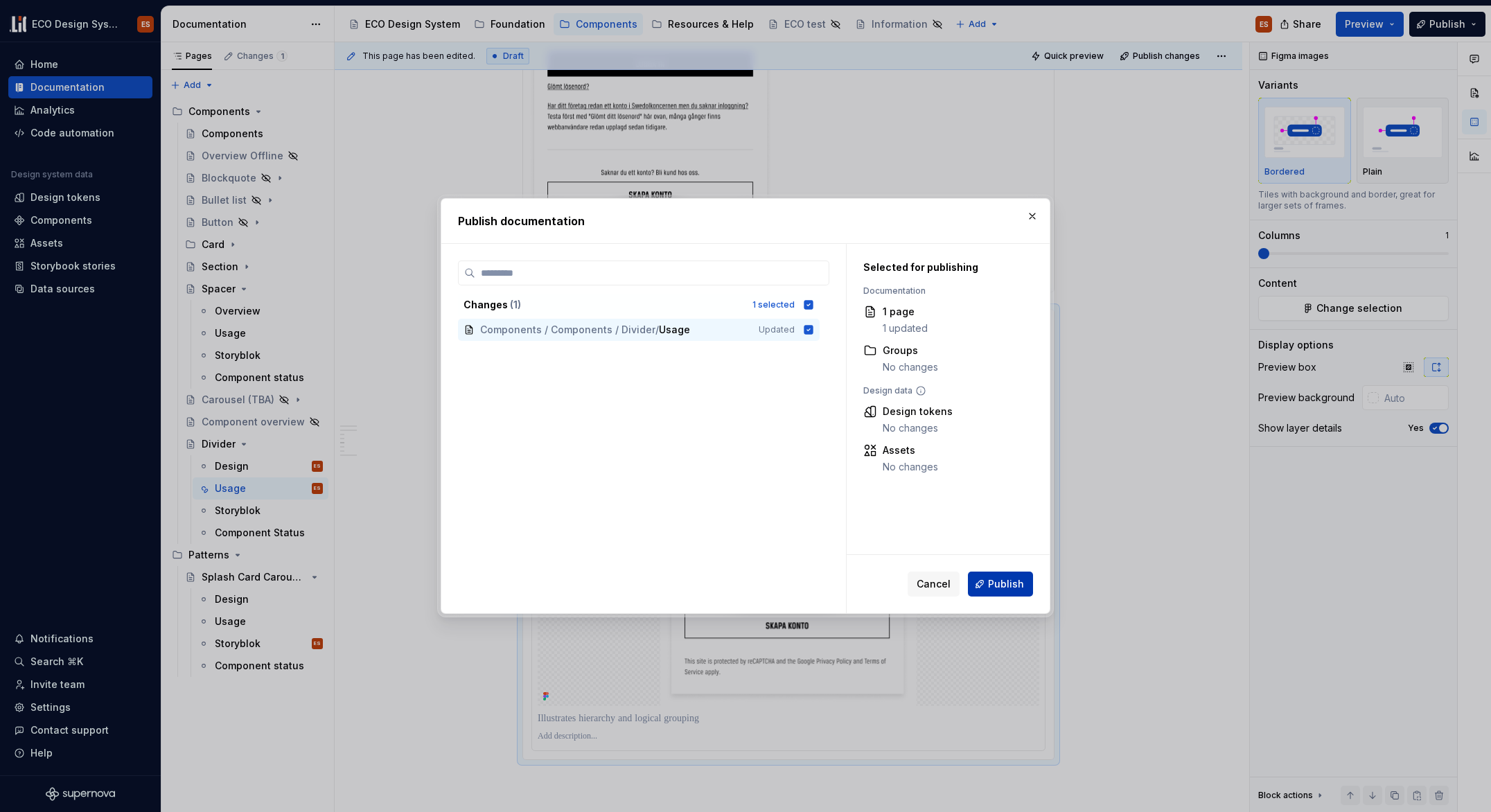
click at [973, 592] on button "Publish" at bounding box center [1000, 583] width 65 height 25
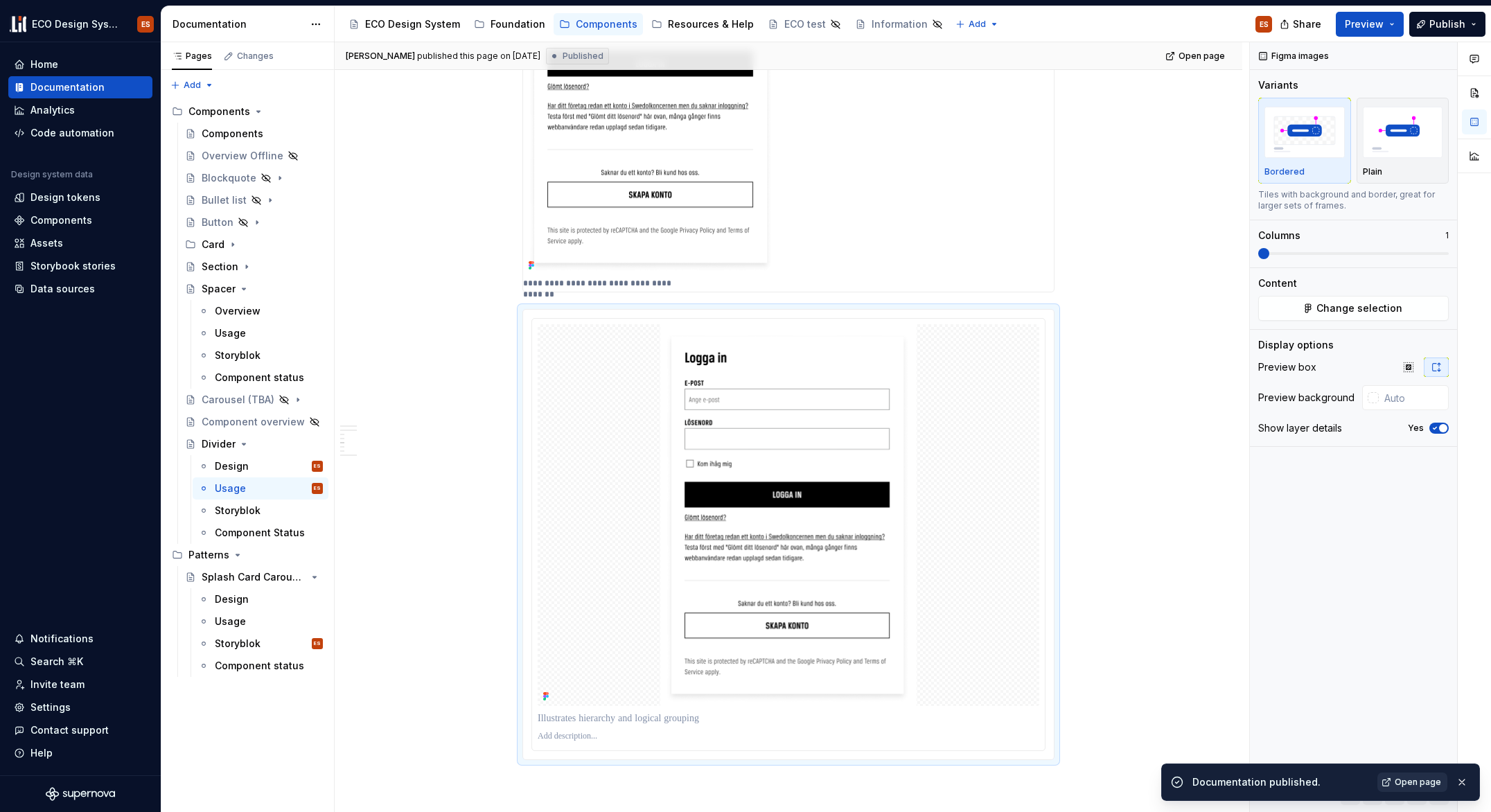
click at [1425, 787] on link "Open page" at bounding box center [1412, 781] width 70 height 19
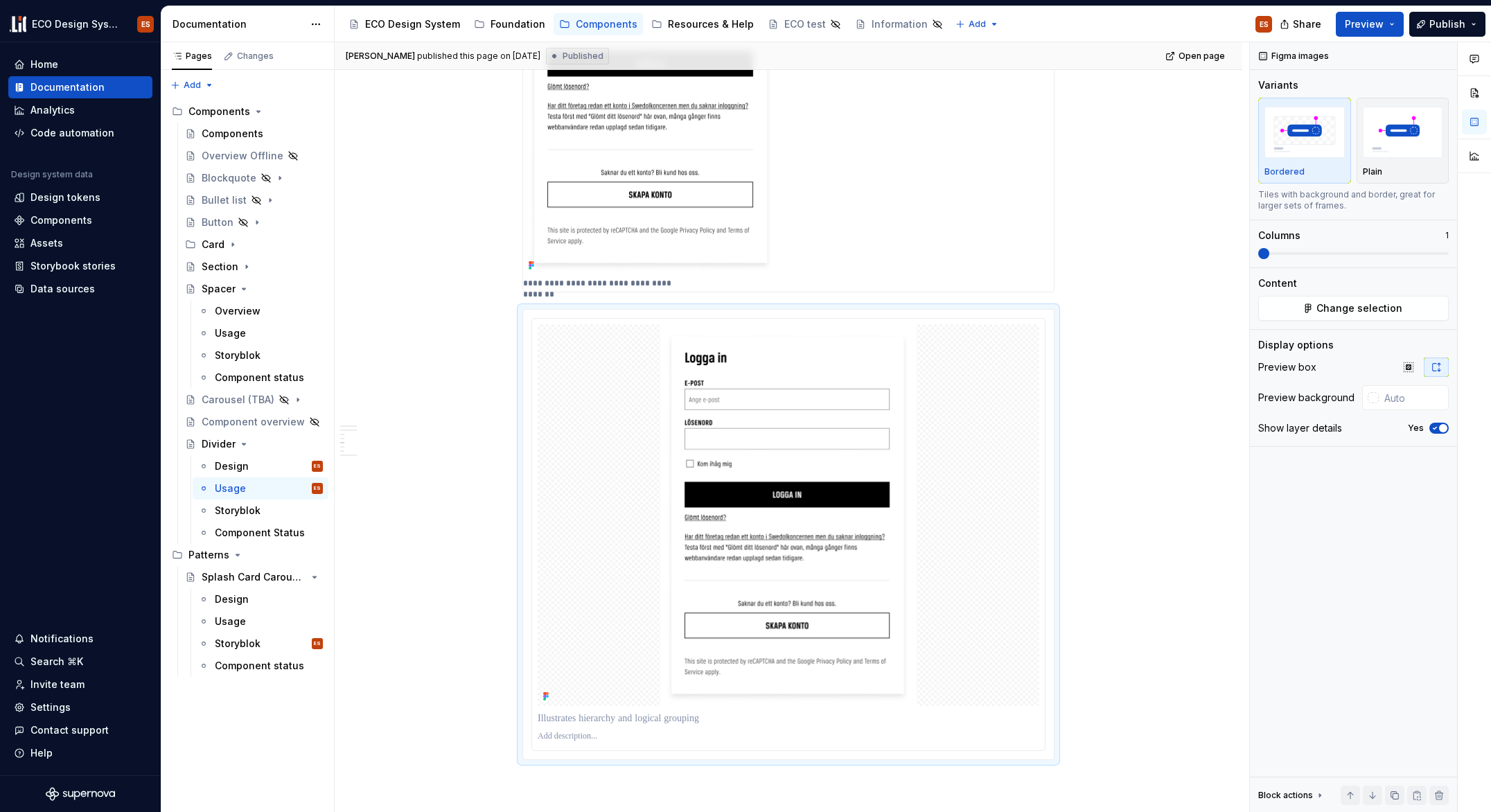
type textarea "*"
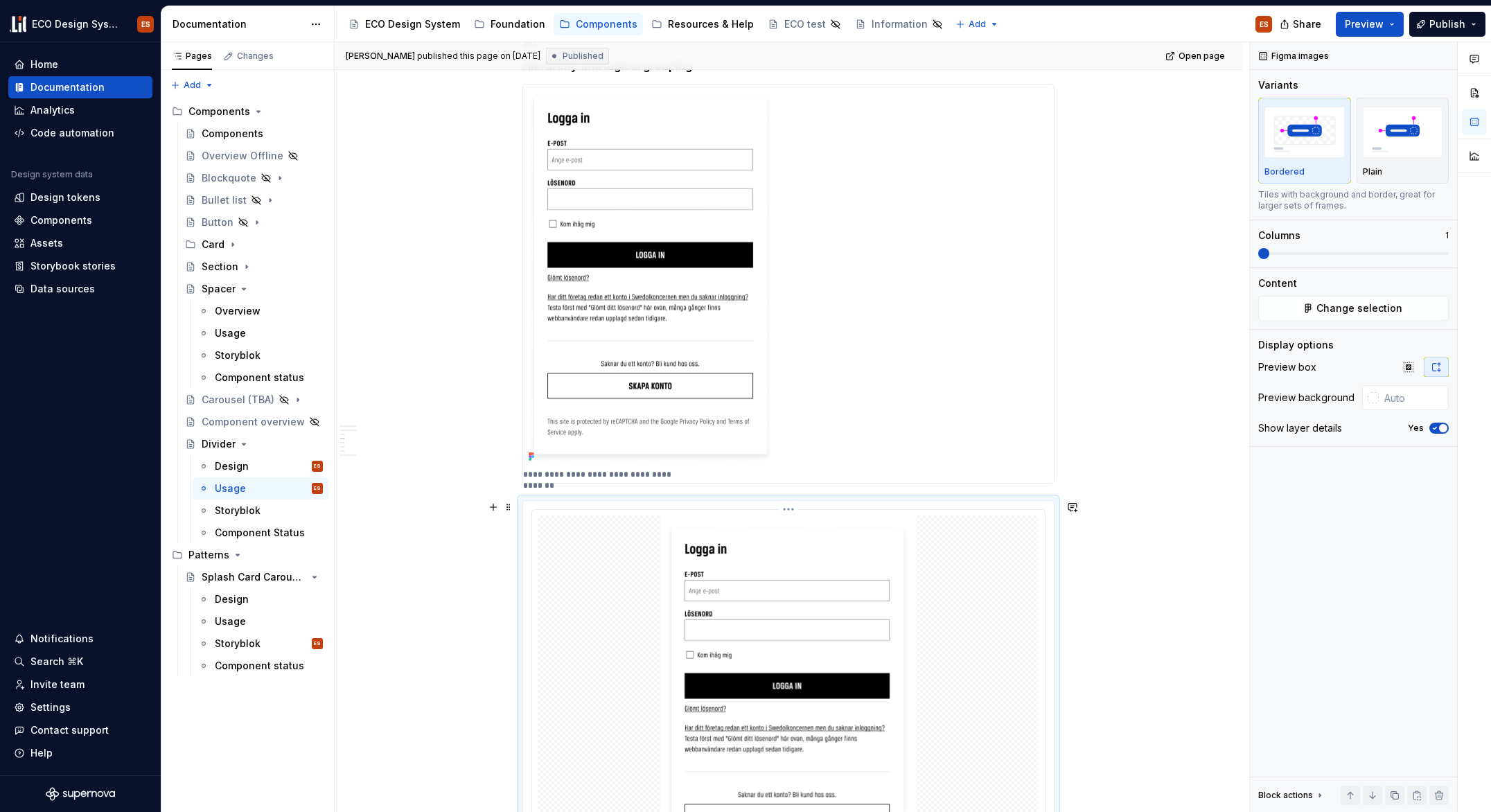
scroll to position [751, 0]
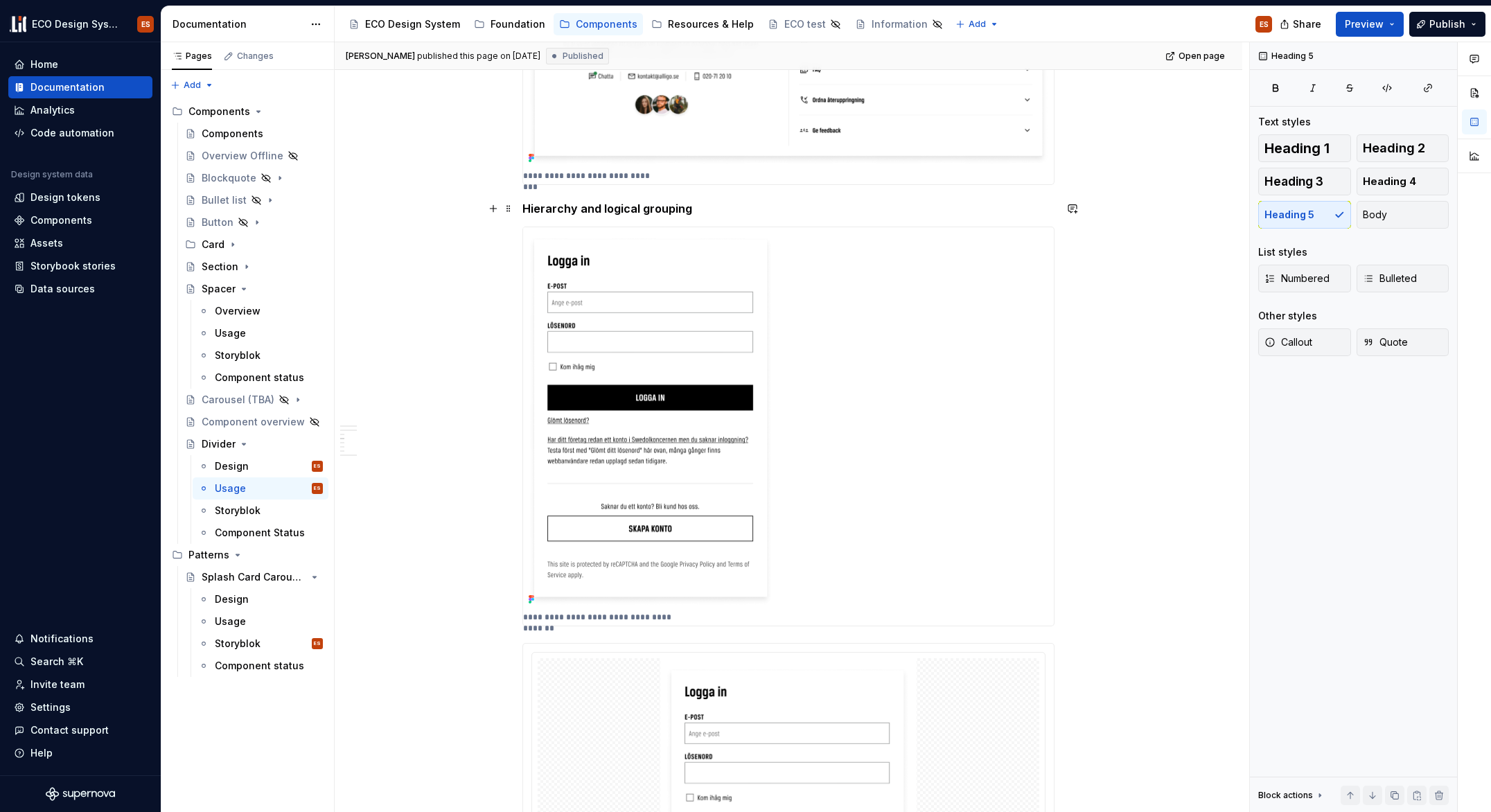
click at [641, 209] on h5 "Hierarchy and logical grouping" at bounding box center [789, 208] width 532 height 14
click at [511, 203] on span at bounding box center [509, 208] width 11 height 19
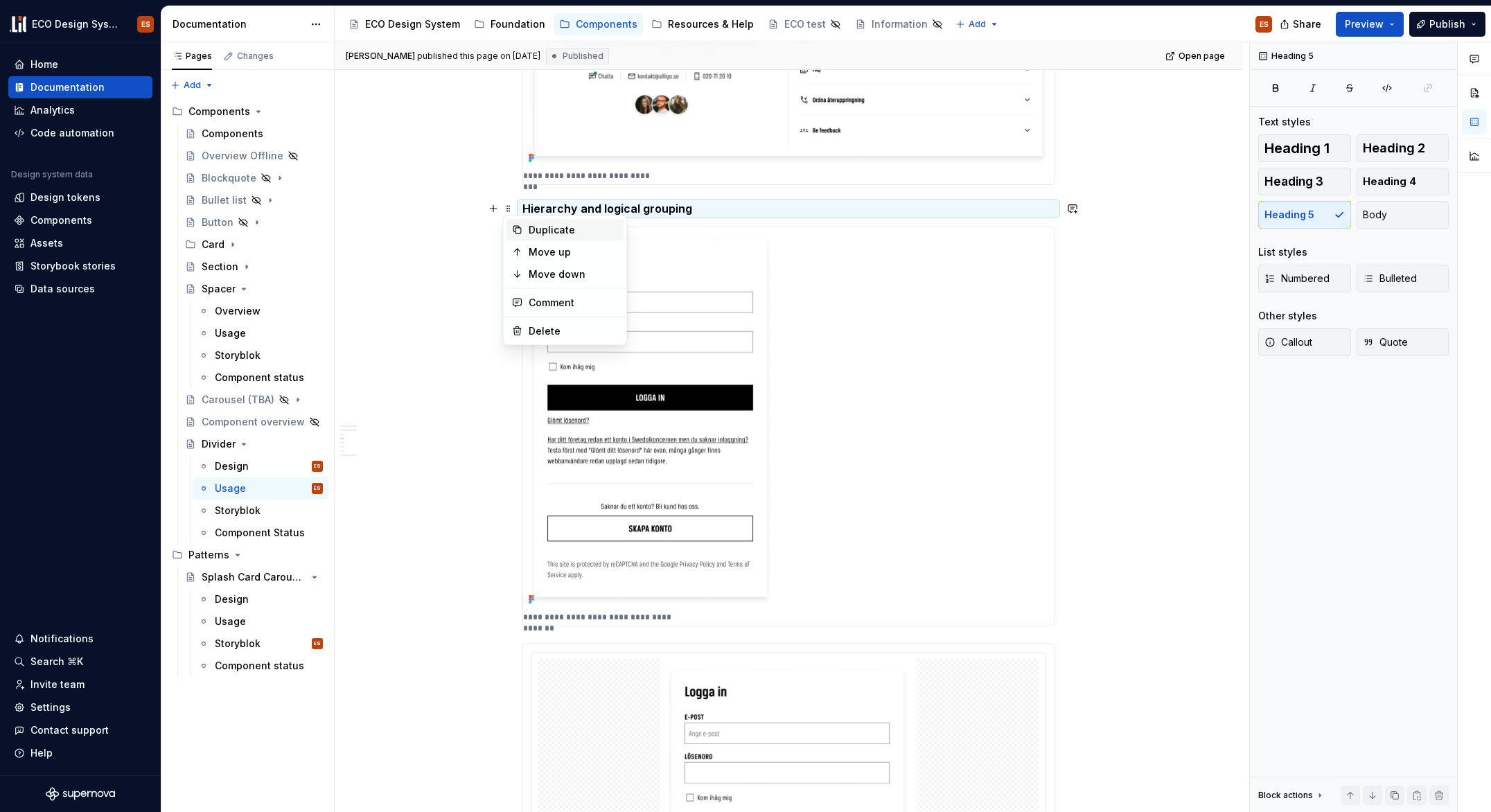
click at [533, 232] on div "Duplicate" at bounding box center [573, 230] width 90 height 14
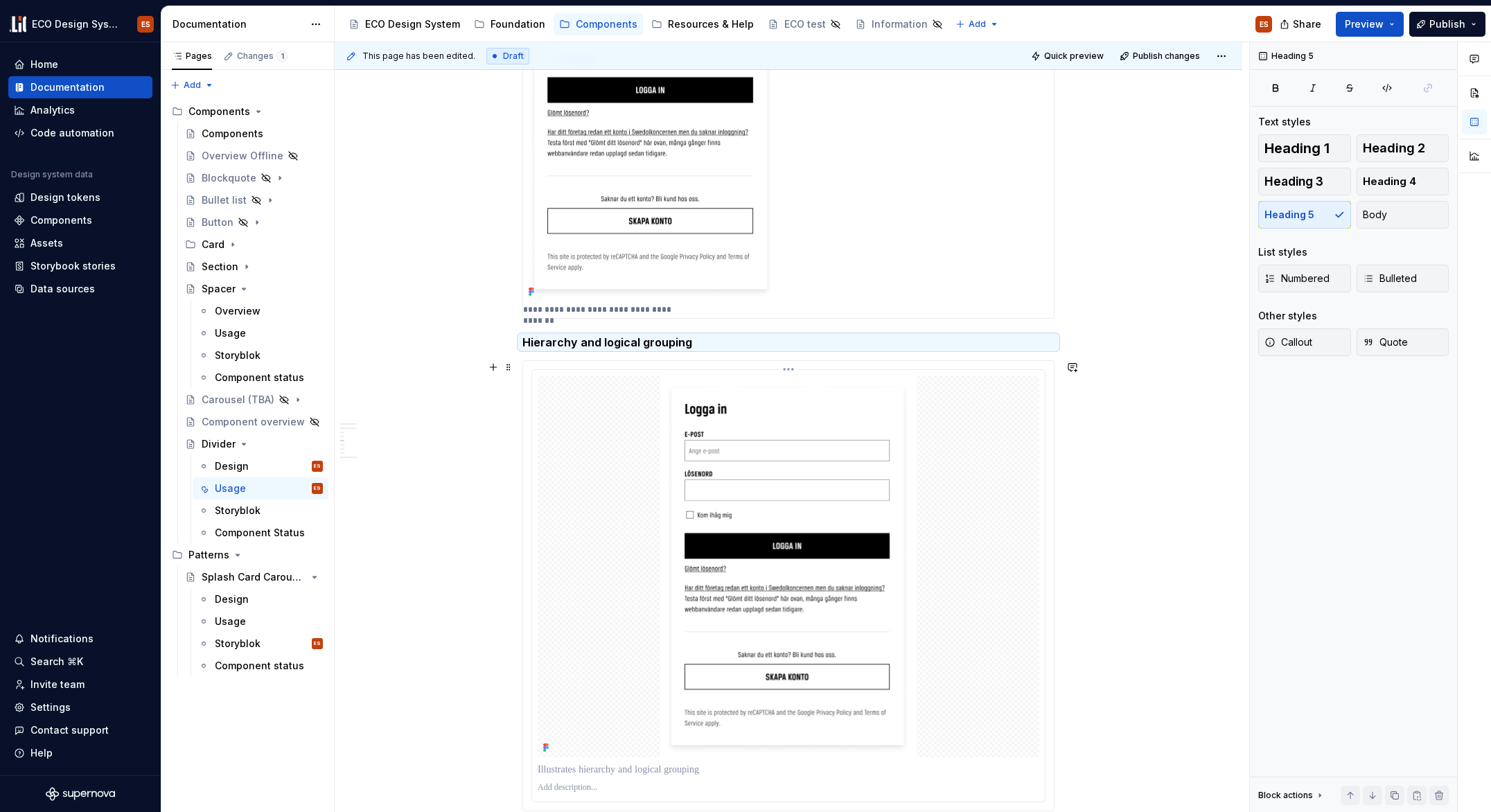
scroll to position [1094, 0]
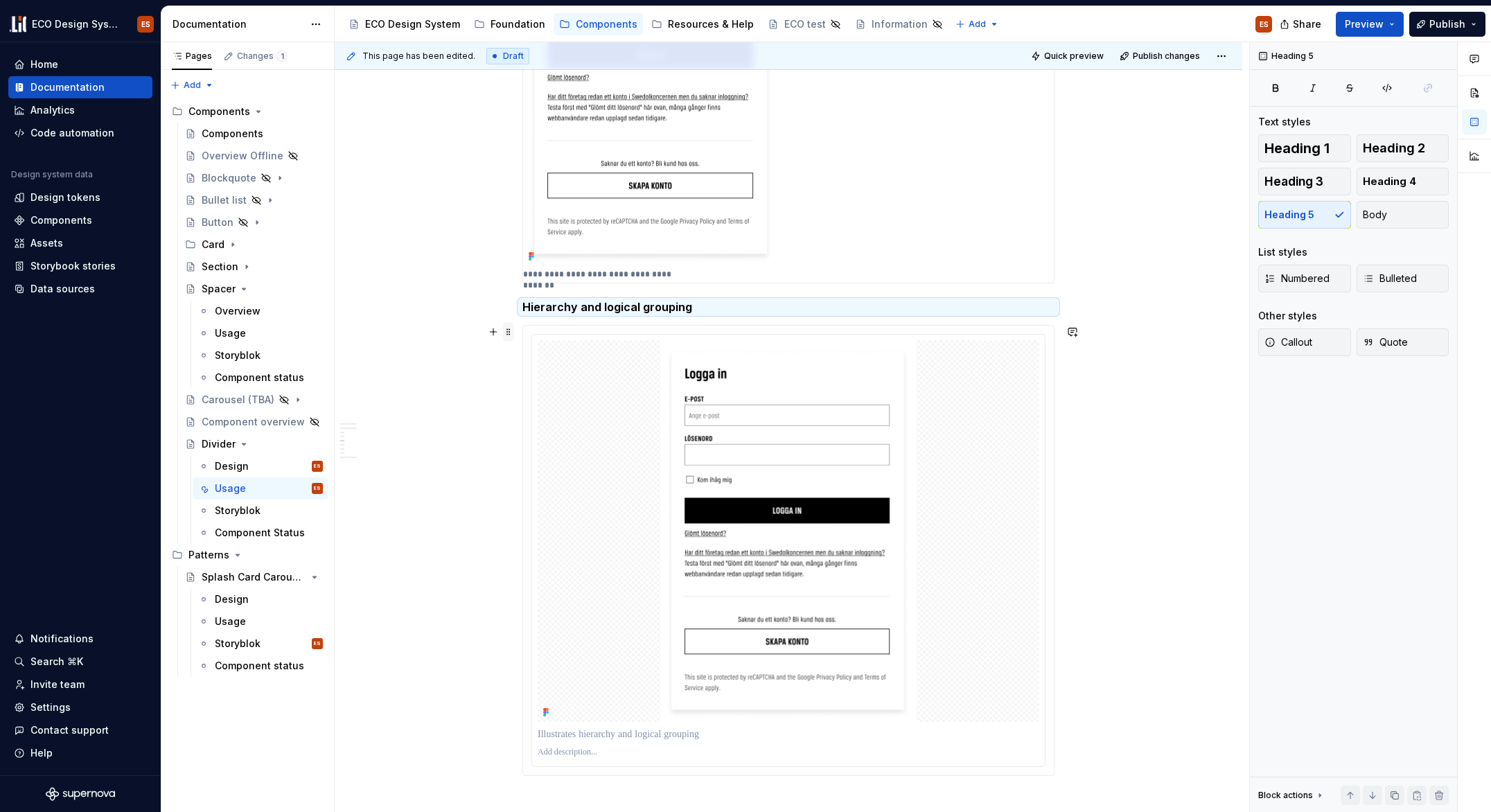
click at [507, 333] on span at bounding box center [509, 332] width 11 height 19
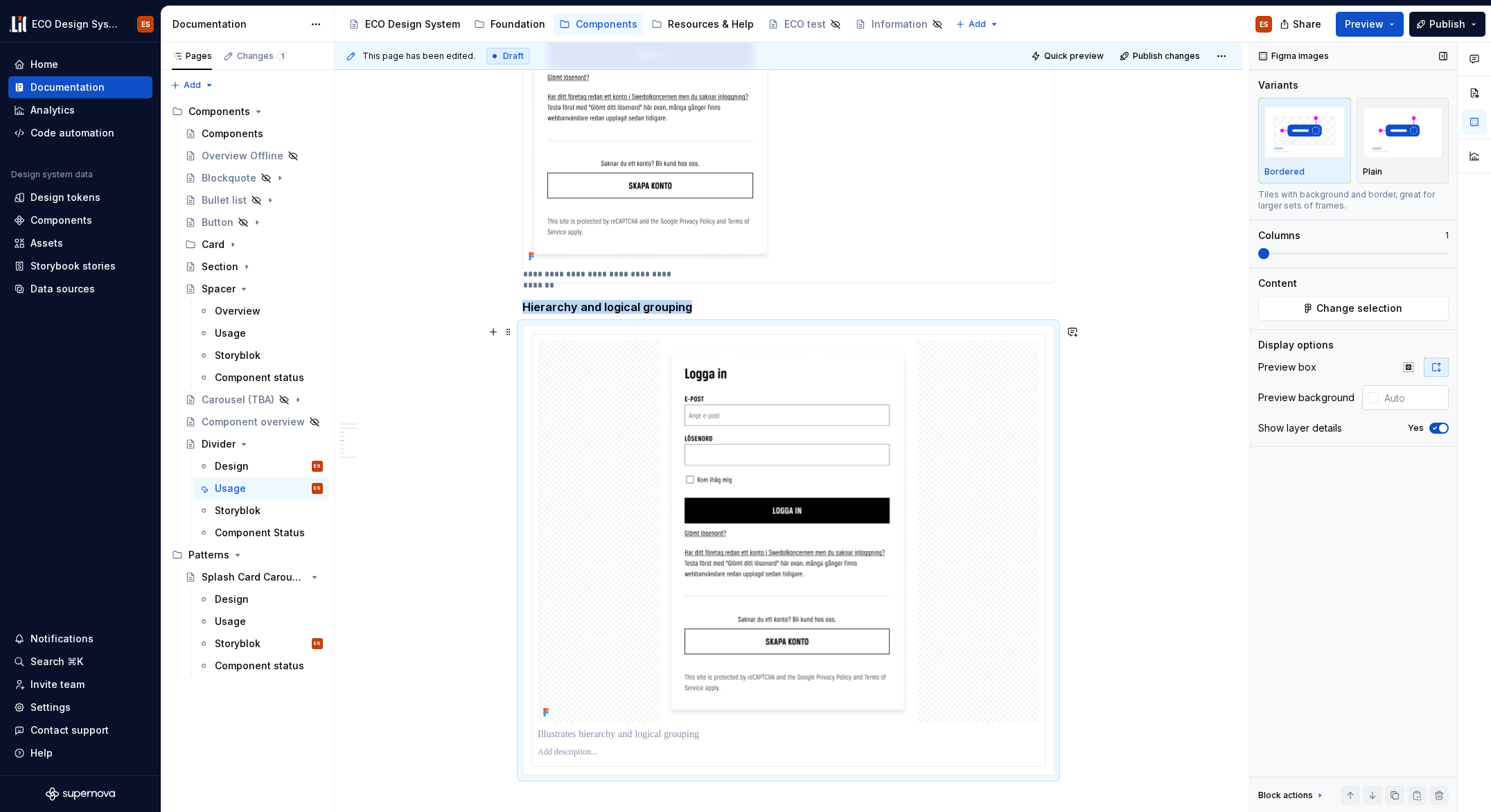
click at [1402, 396] on input "text" at bounding box center [1414, 397] width 70 height 25
click at [1368, 397] on div at bounding box center [1373, 398] width 11 height 11
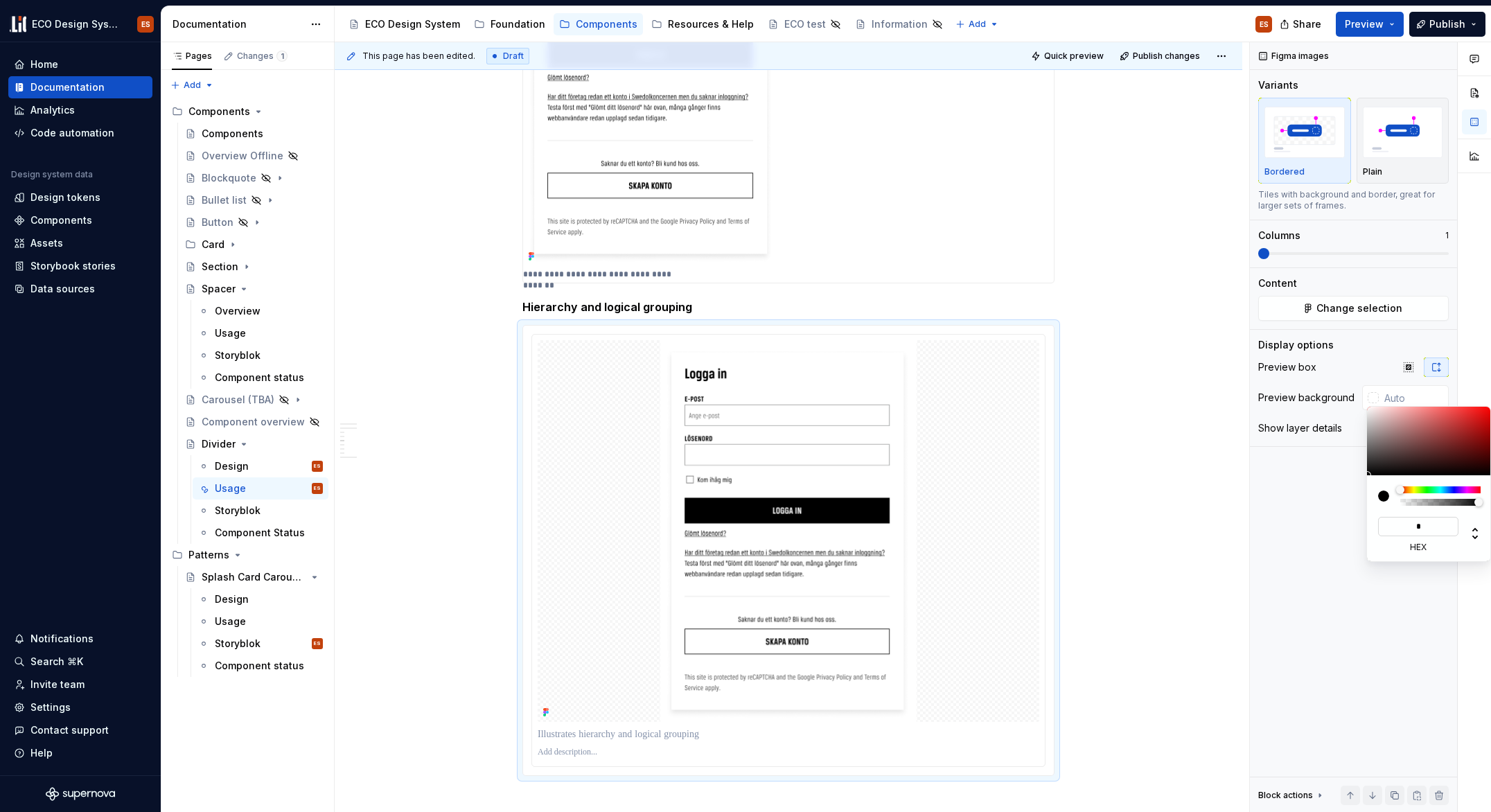
type input "**"
type input "#FFFFFF"
type input "******"
click at [1108, 578] on html "ECO Design System ES Home Documentation Analytics Code automation Design system…" at bounding box center [745, 406] width 1491 height 812
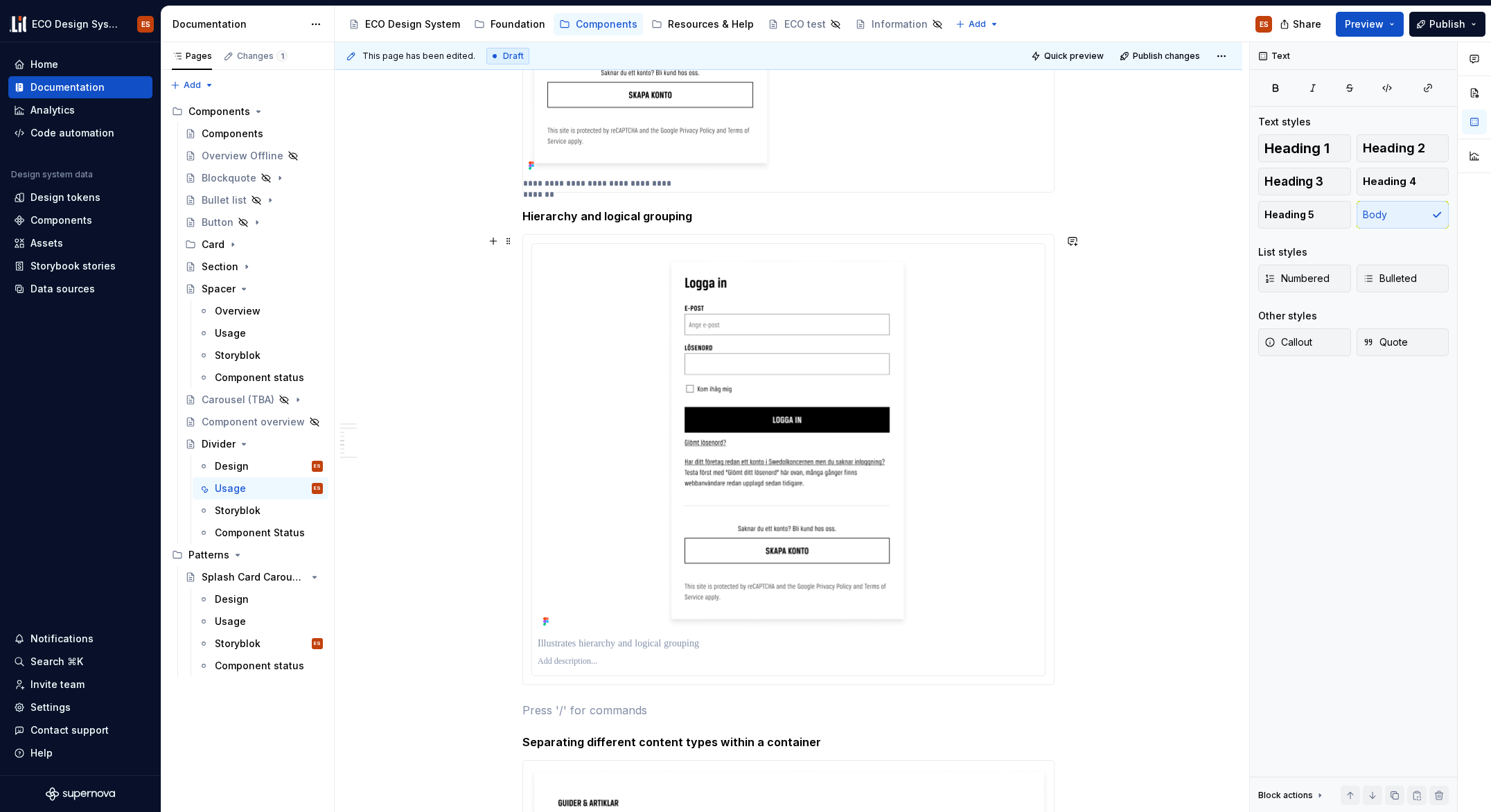
scroll to position [1254, 0]
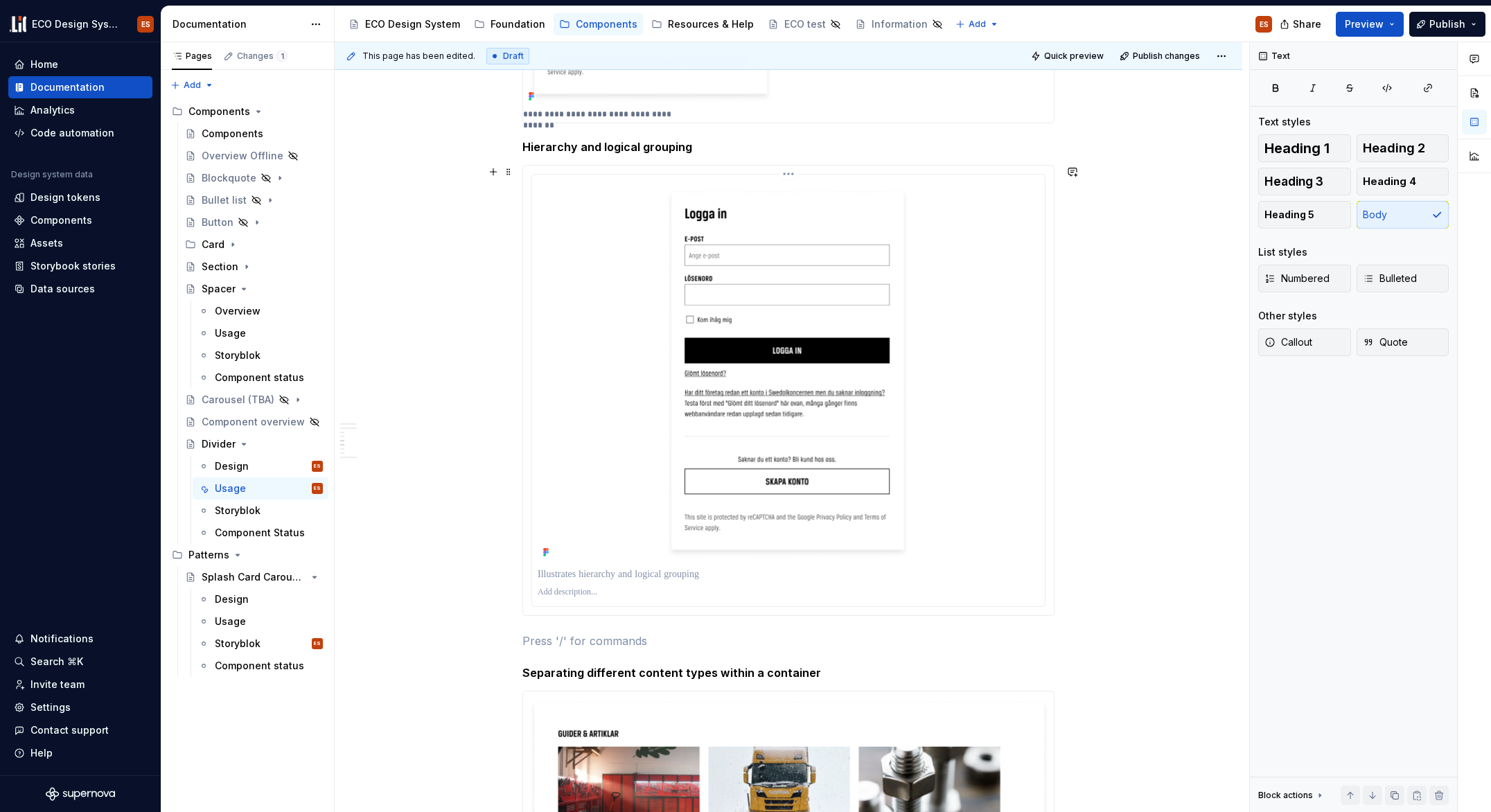
click at [601, 591] on p at bounding box center [789, 592] width 502 height 11
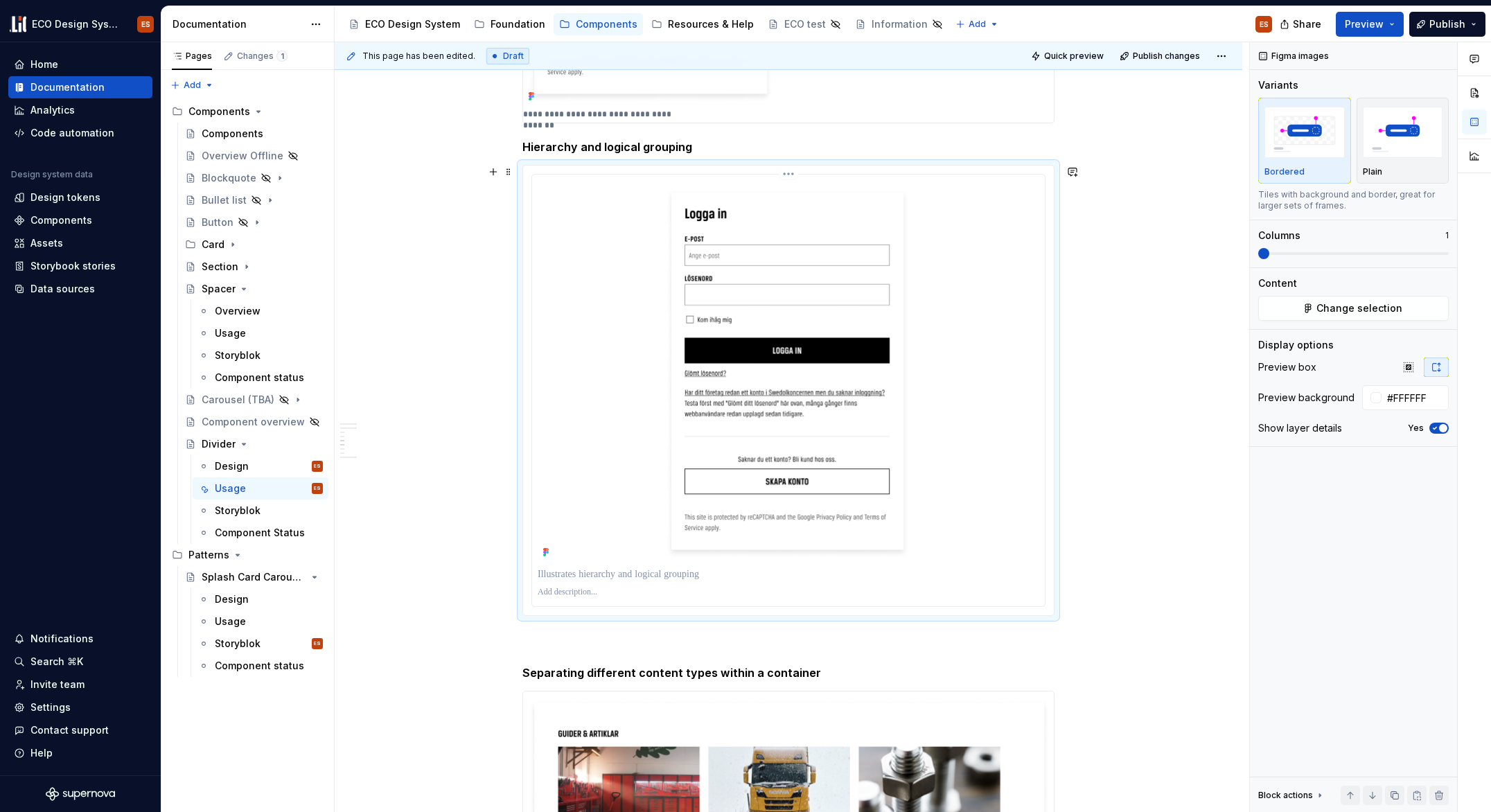
click at [605, 577] on p at bounding box center [789, 574] width 502 height 14
drag, startPoint x: 723, startPoint y: 575, endPoint x: 559, endPoint y: 571, distance: 164.0
click at [559, 571] on p at bounding box center [789, 574] width 502 height 14
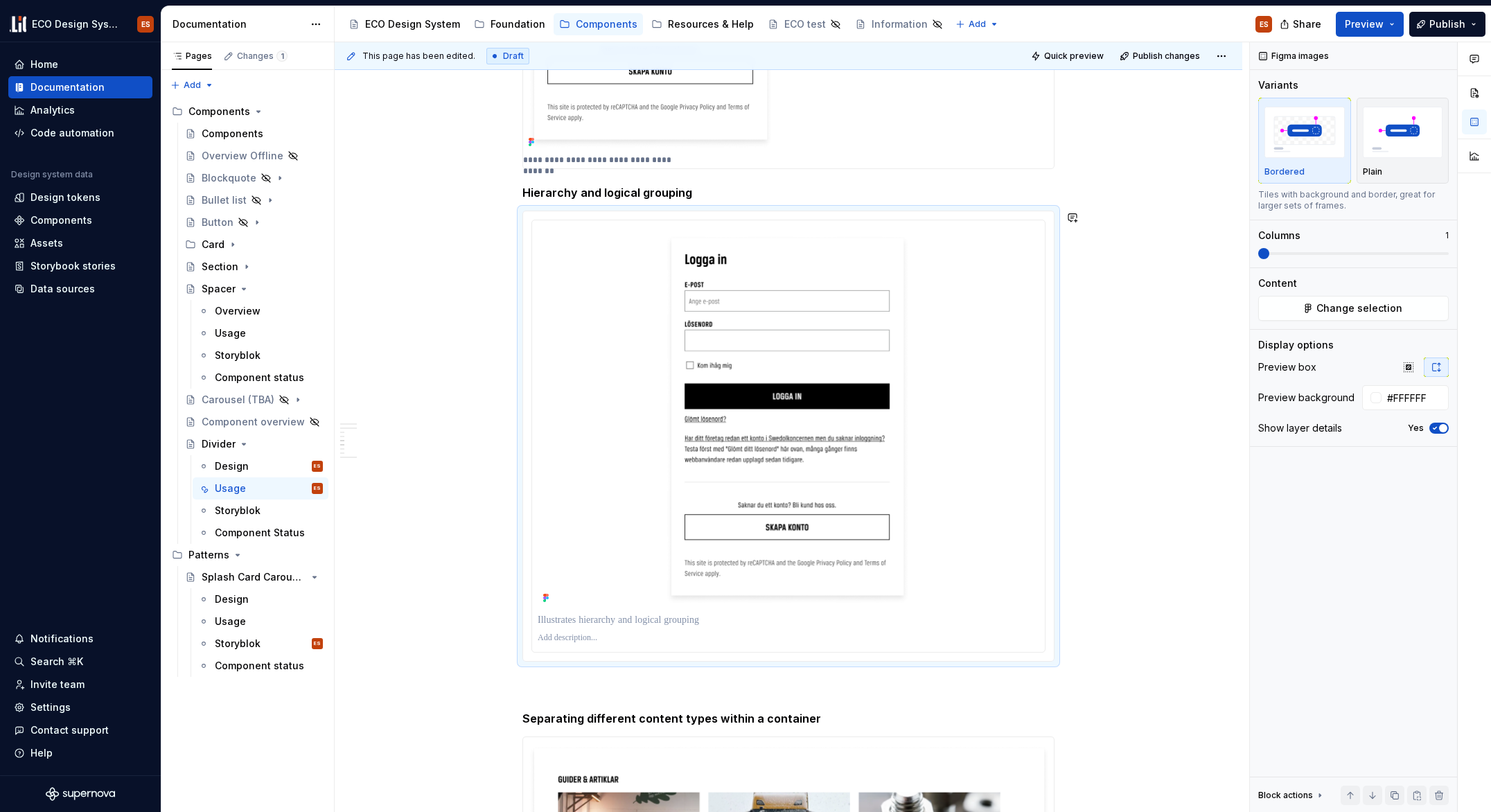
scroll to position [1207, 0]
click at [587, 161] on p "**********" at bounding box center [602, 162] width 159 height 11
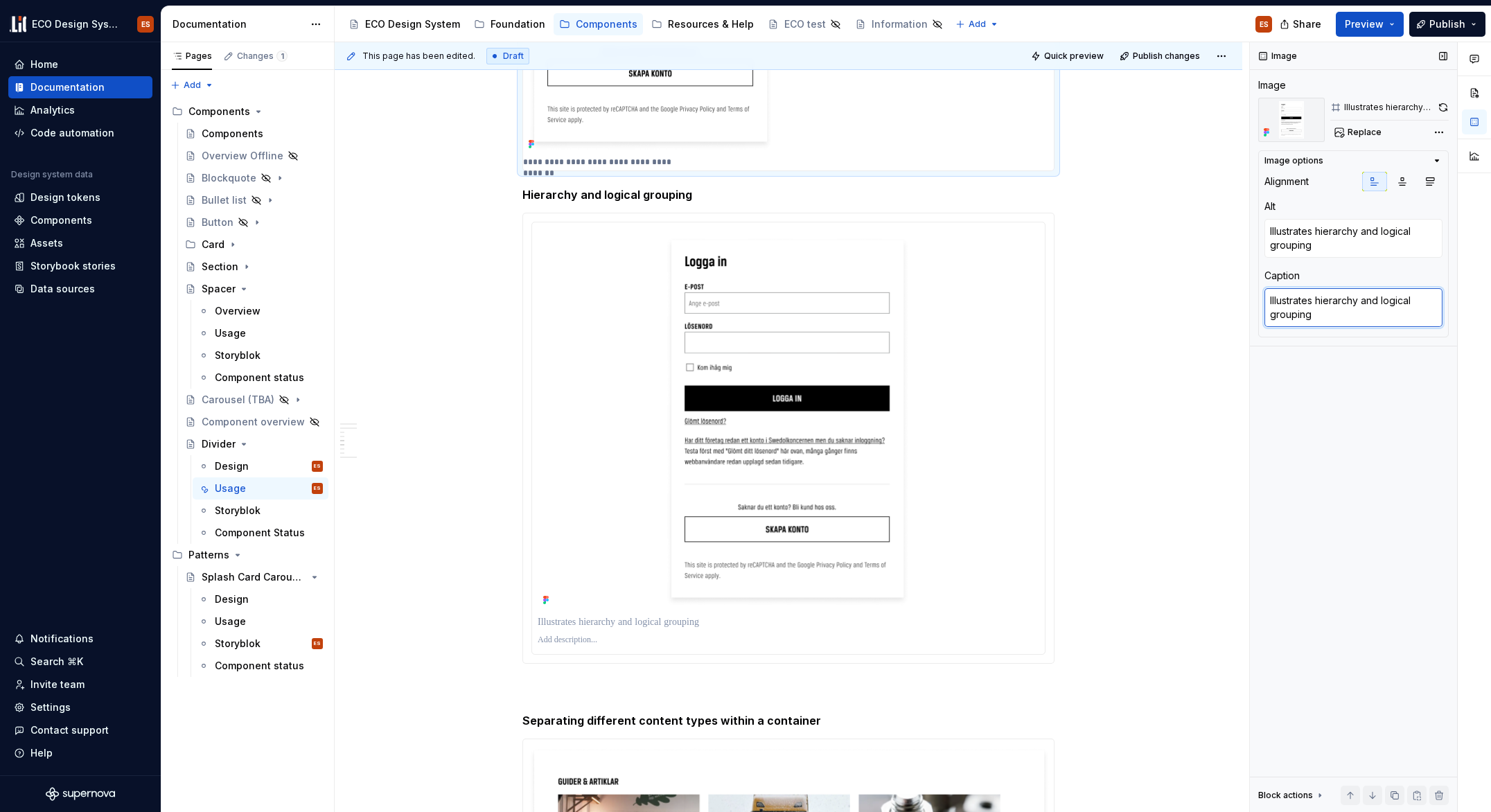
drag, startPoint x: 1329, startPoint y: 315, endPoint x: 1336, endPoint y: 312, distance: 7.6
click at [1336, 312] on textarea "Illustrates hierarchy and logical grouping" at bounding box center [1354, 307] width 178 height 39
click at [579, 640] on p at bounding box center [789, 640] width 502 height 11
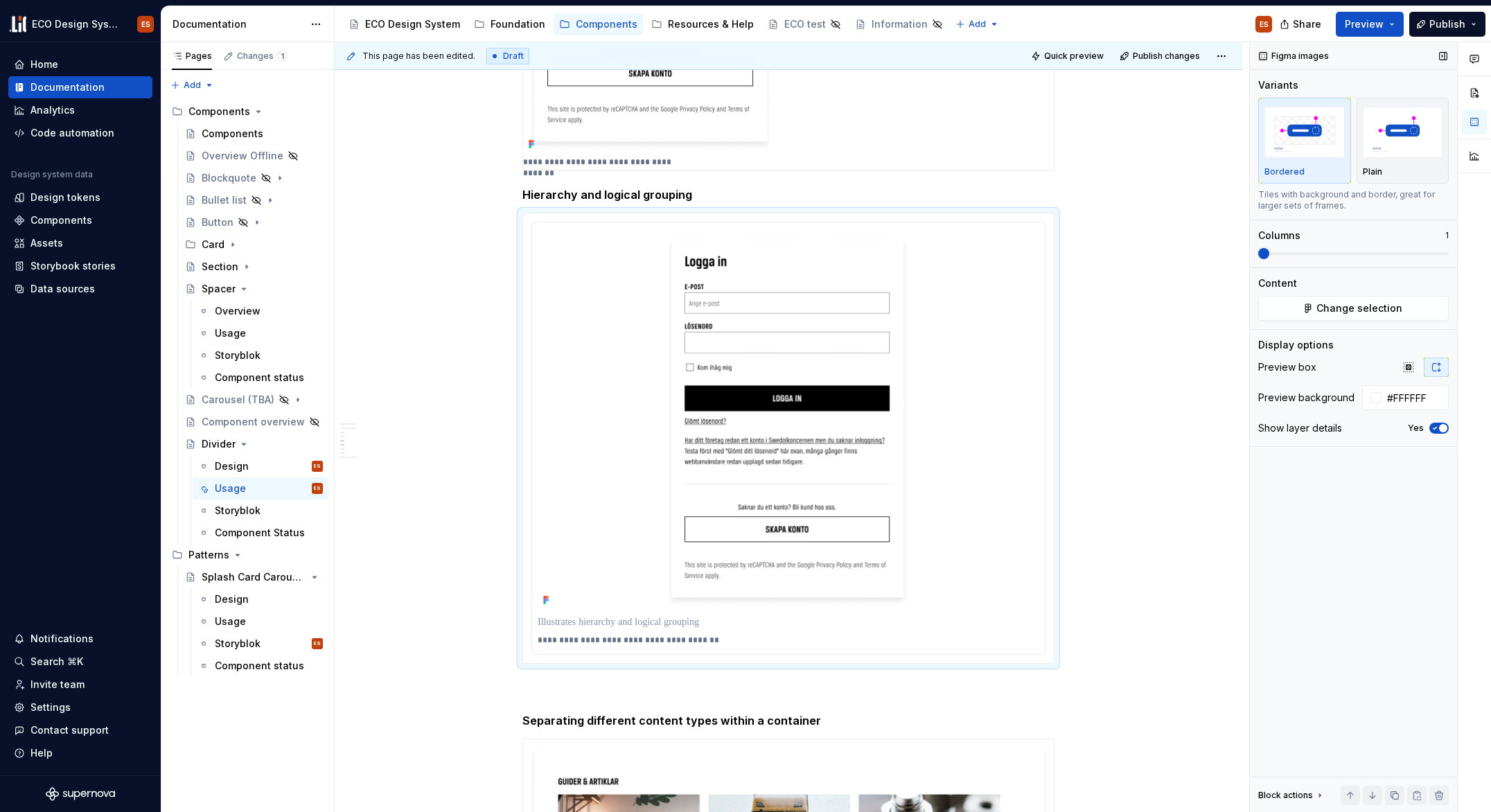
click at [1443, 425] on span "button" at bounding box center [1443, 428] width 8 height 8
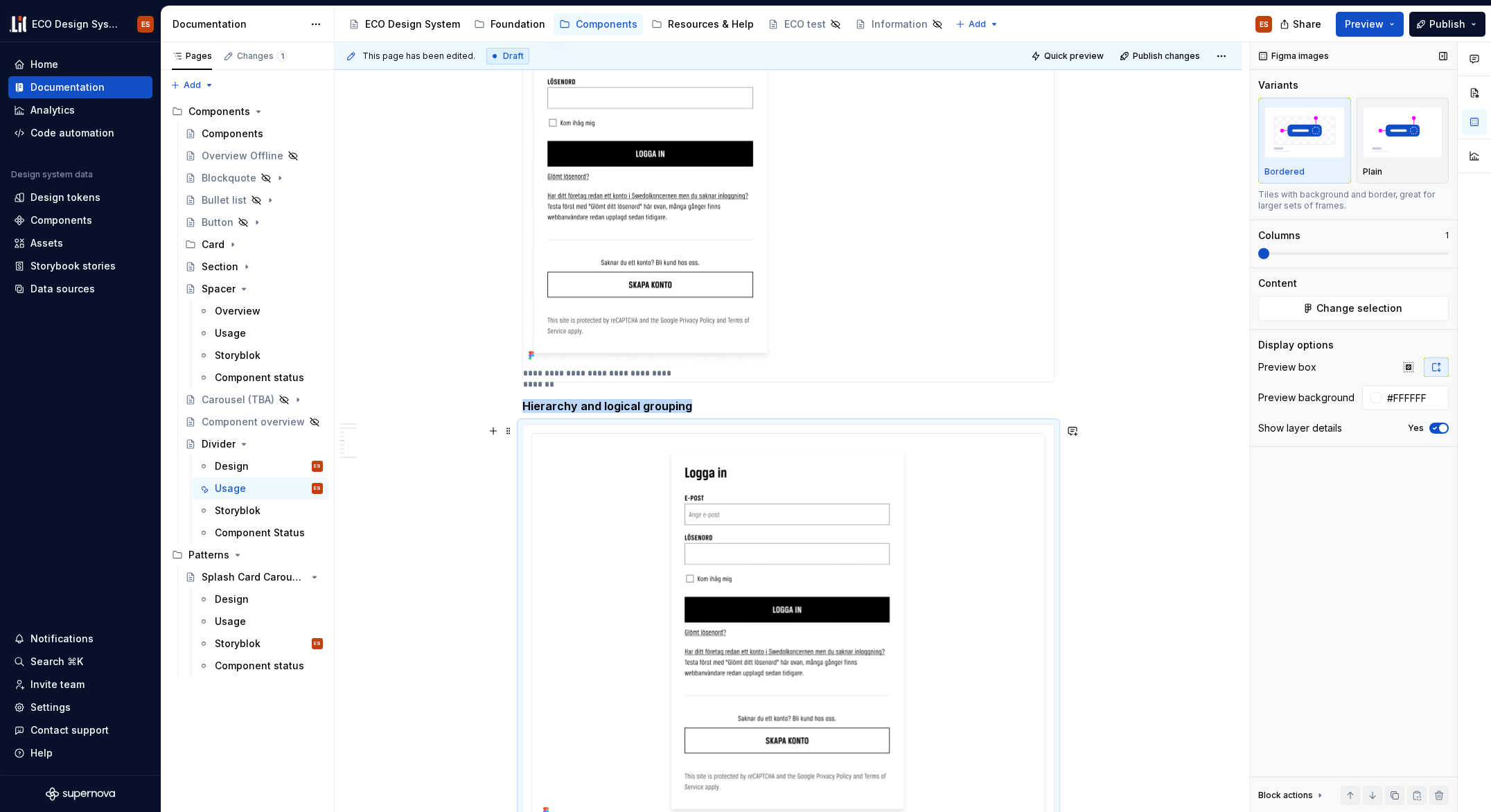
scroll to position [981, 0]
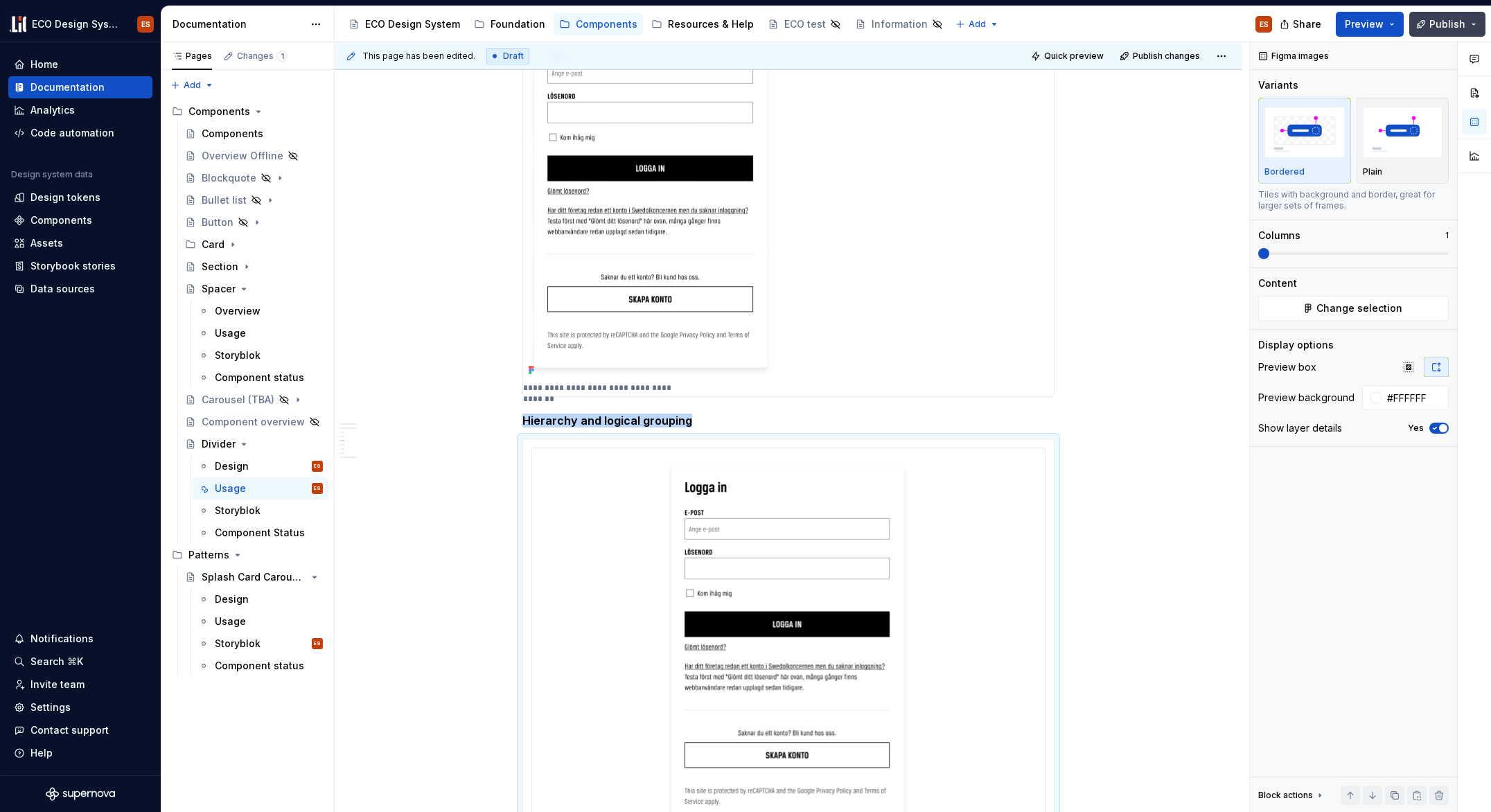
click at [1445, 31] on button "Publish" at bounding box center [1447, 24] width 76 height 25
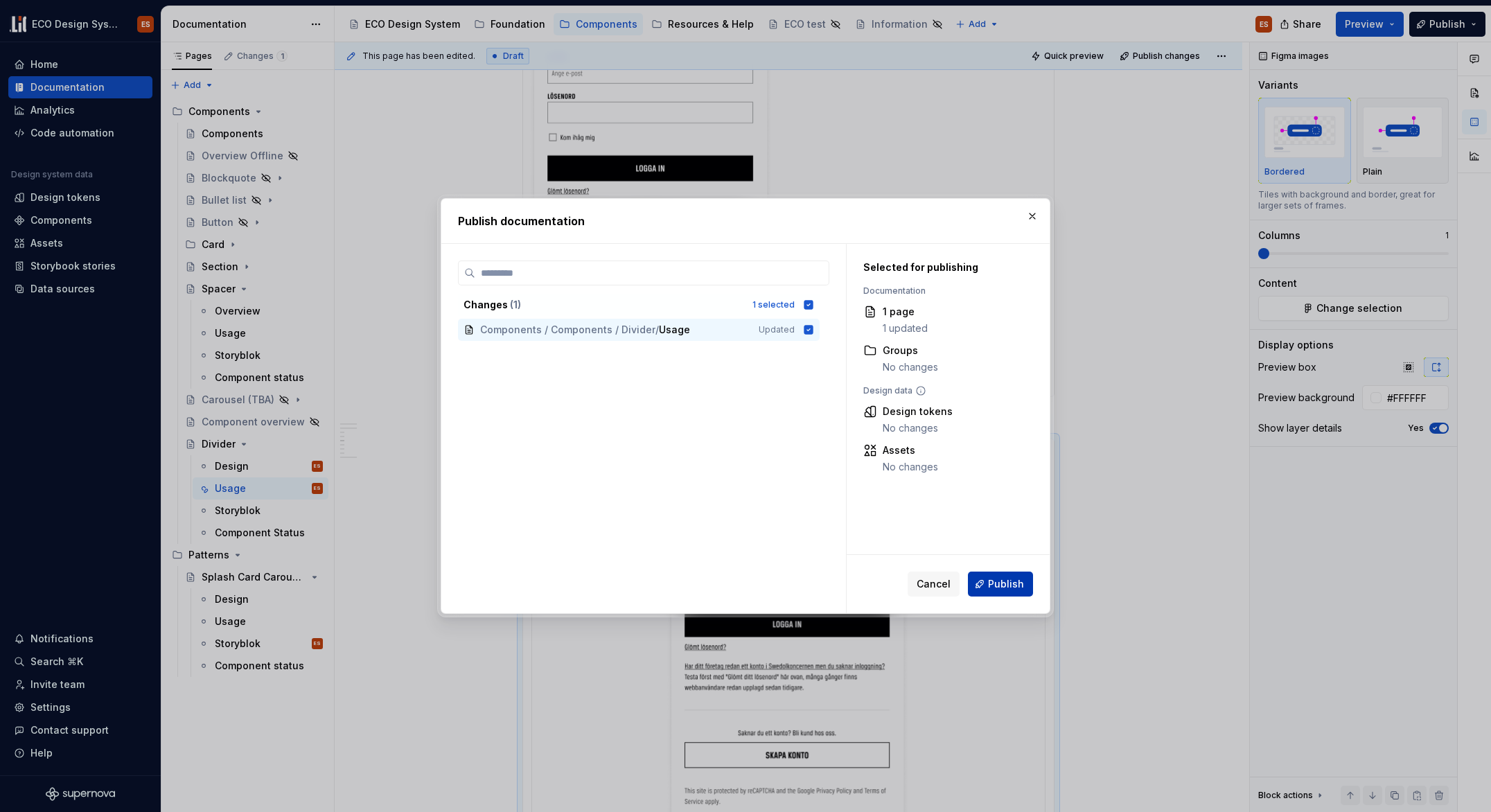
click at [1001, 579] on span "Publish" at bounding box center [1007, 583] width 36 height 14
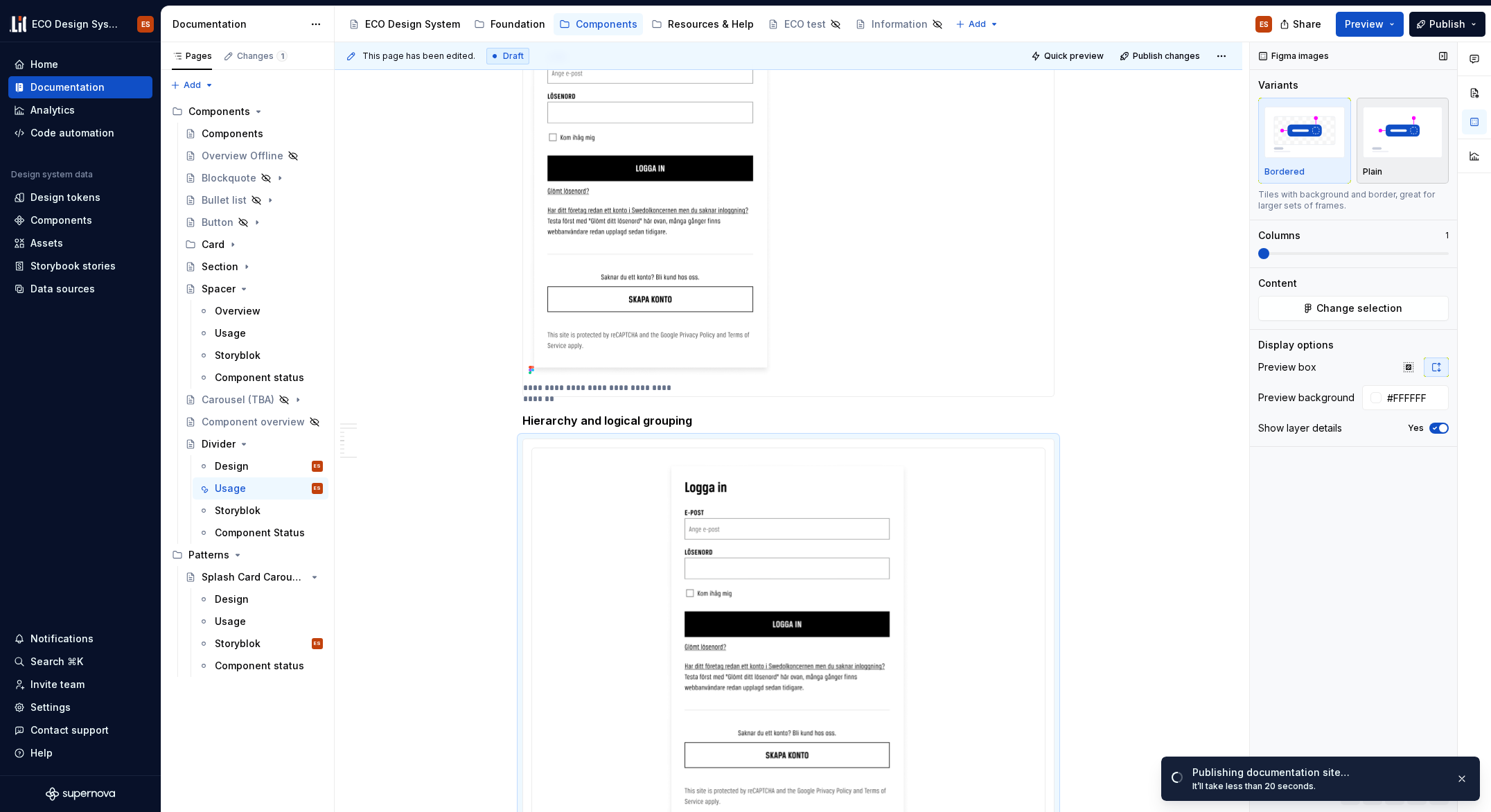
click at [1389, 157] on img "button" at bounding box center [1403, 132] width 80 height 51
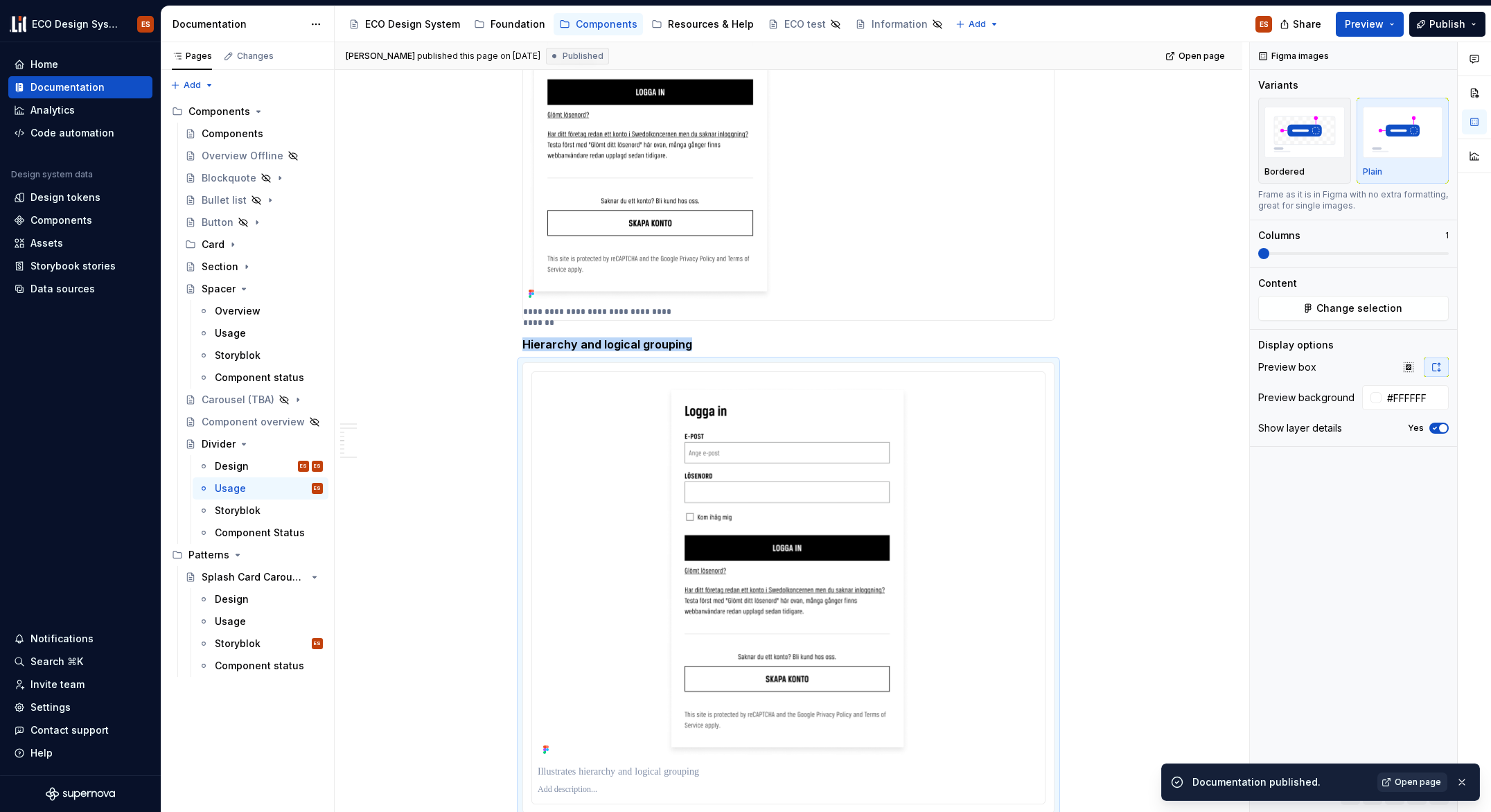
click at [1400, 784] on span "Open page" at bounding box center [1417, 782] width 46 height 11
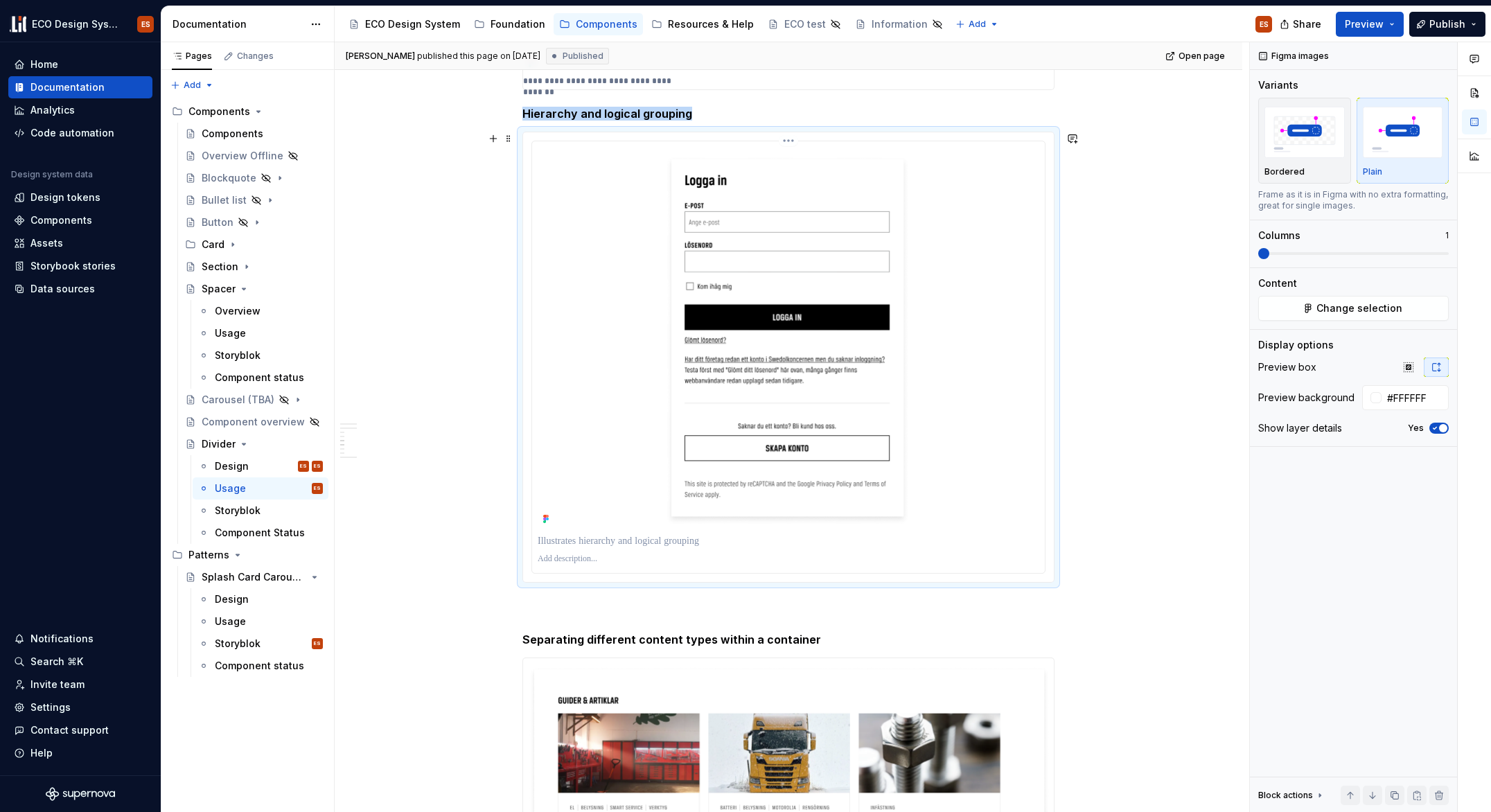
scroll to position [1301, 0]
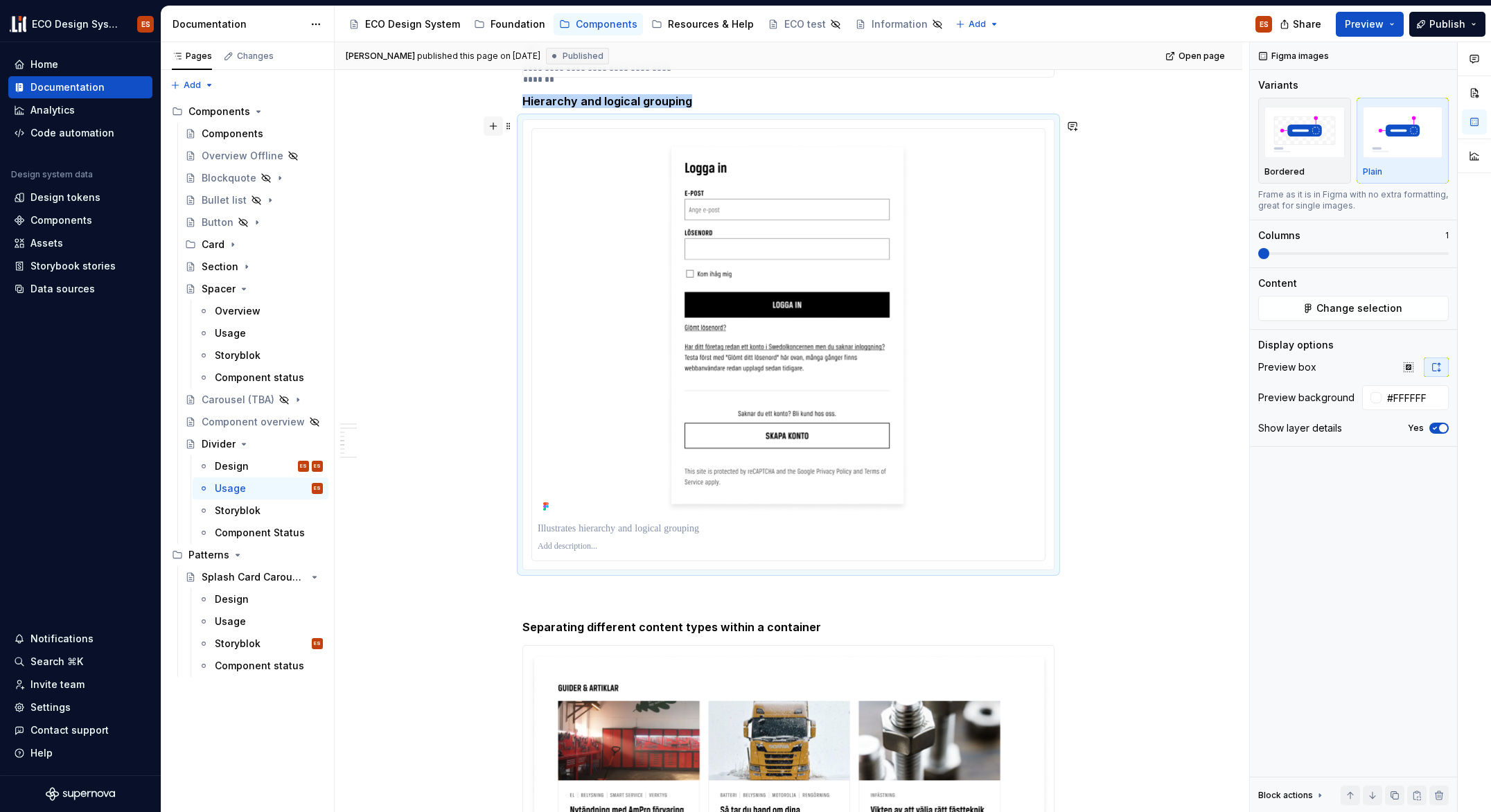
click at [498, 126] on button "button" at bounding box center [492, 125] width 19 height 19
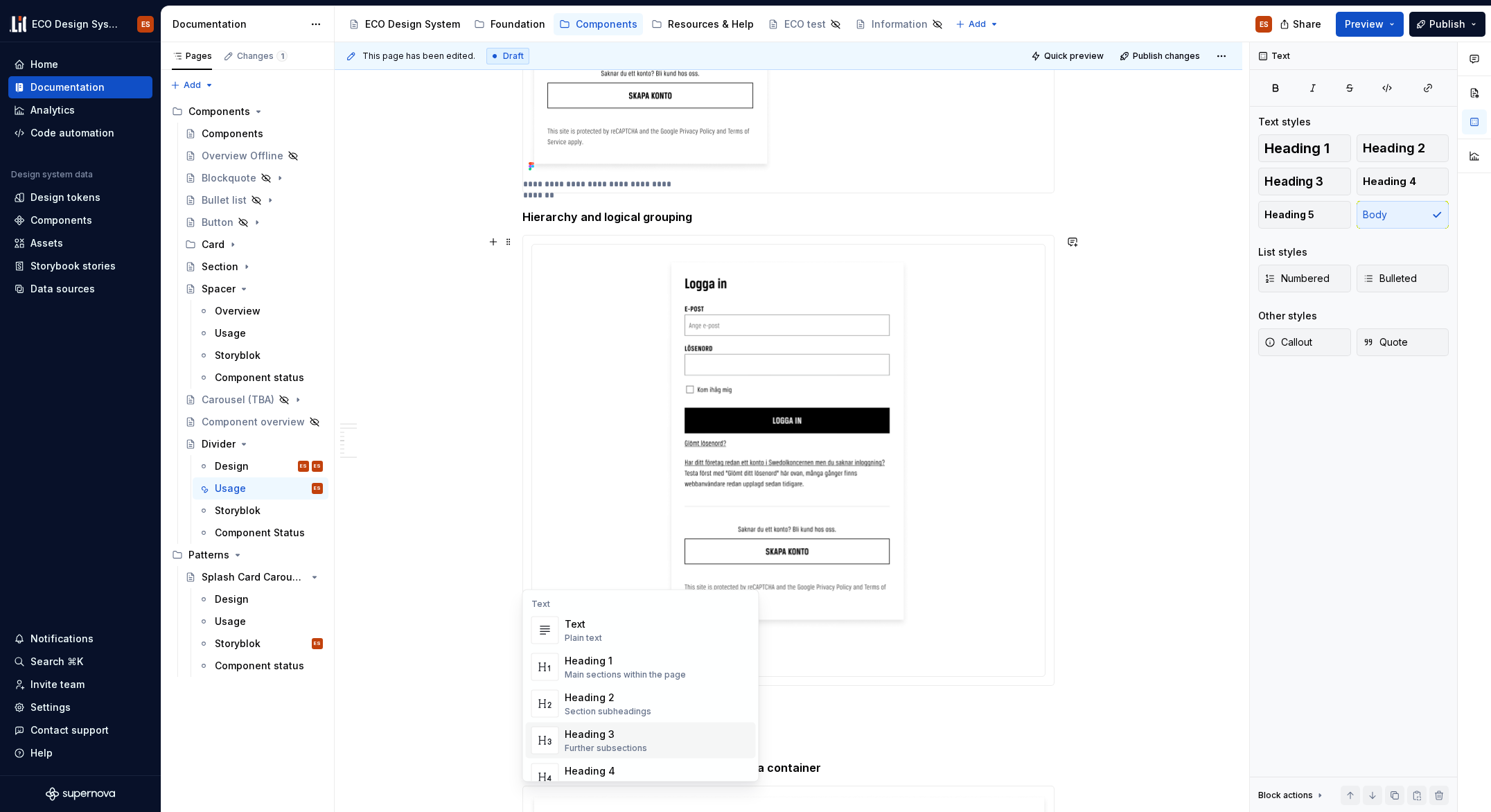
scroll to position [1098, 0]
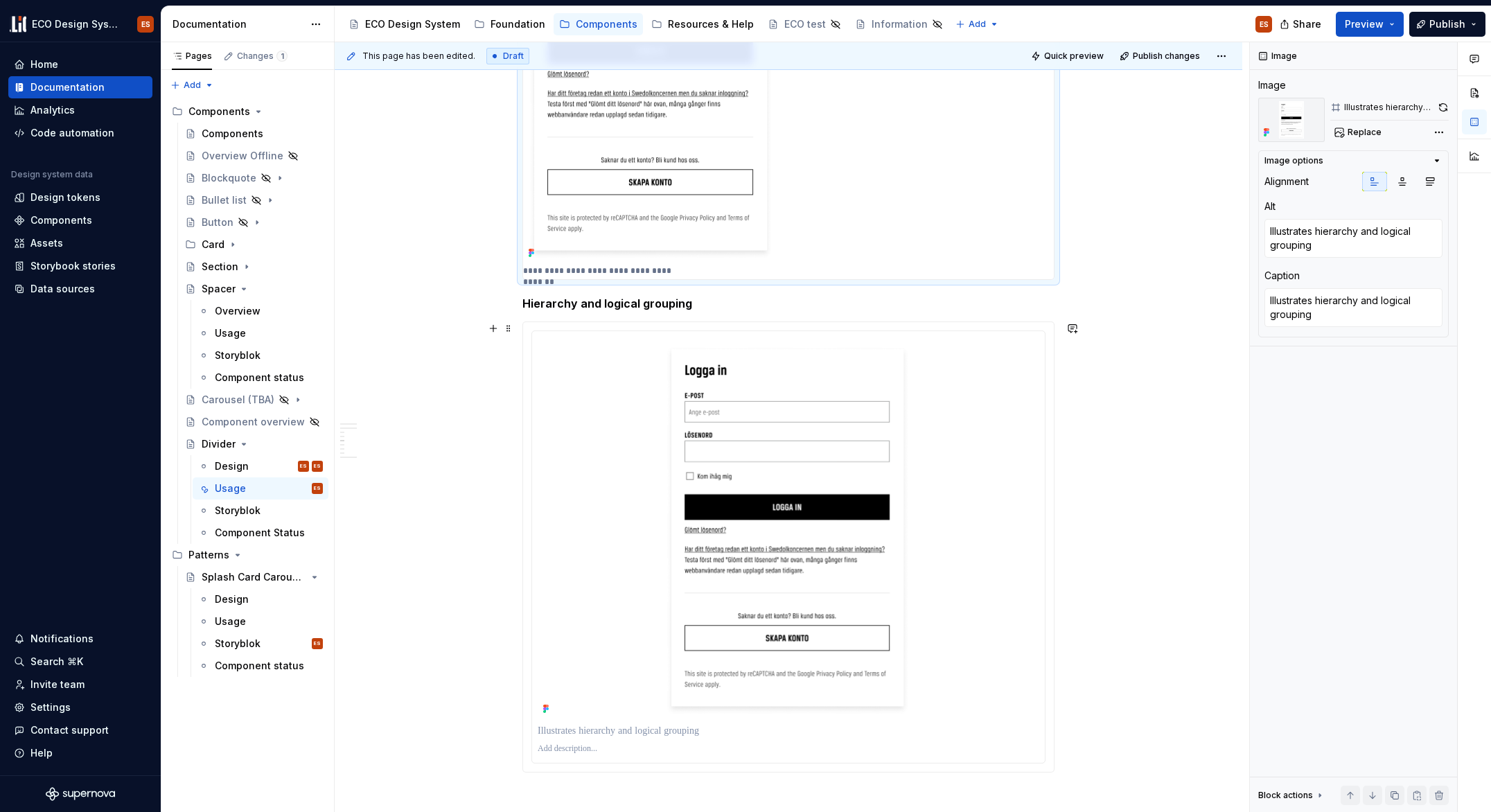
click at [652, 272] on p "**********" at bounding box center [602, 271] width 159 height 11
drag, startPoint x: 1347, startPoint y: 322, endPoint x: 1343, endPoint y: 315, distance: 8.1
click at [1343, 315] on textarea "Illustrates hierarchy and logical grouping" at bounding box center [1354, 307] width 178 height 39
click at [505, 327] on span at bounding box center [509, 328] width 11 height 19
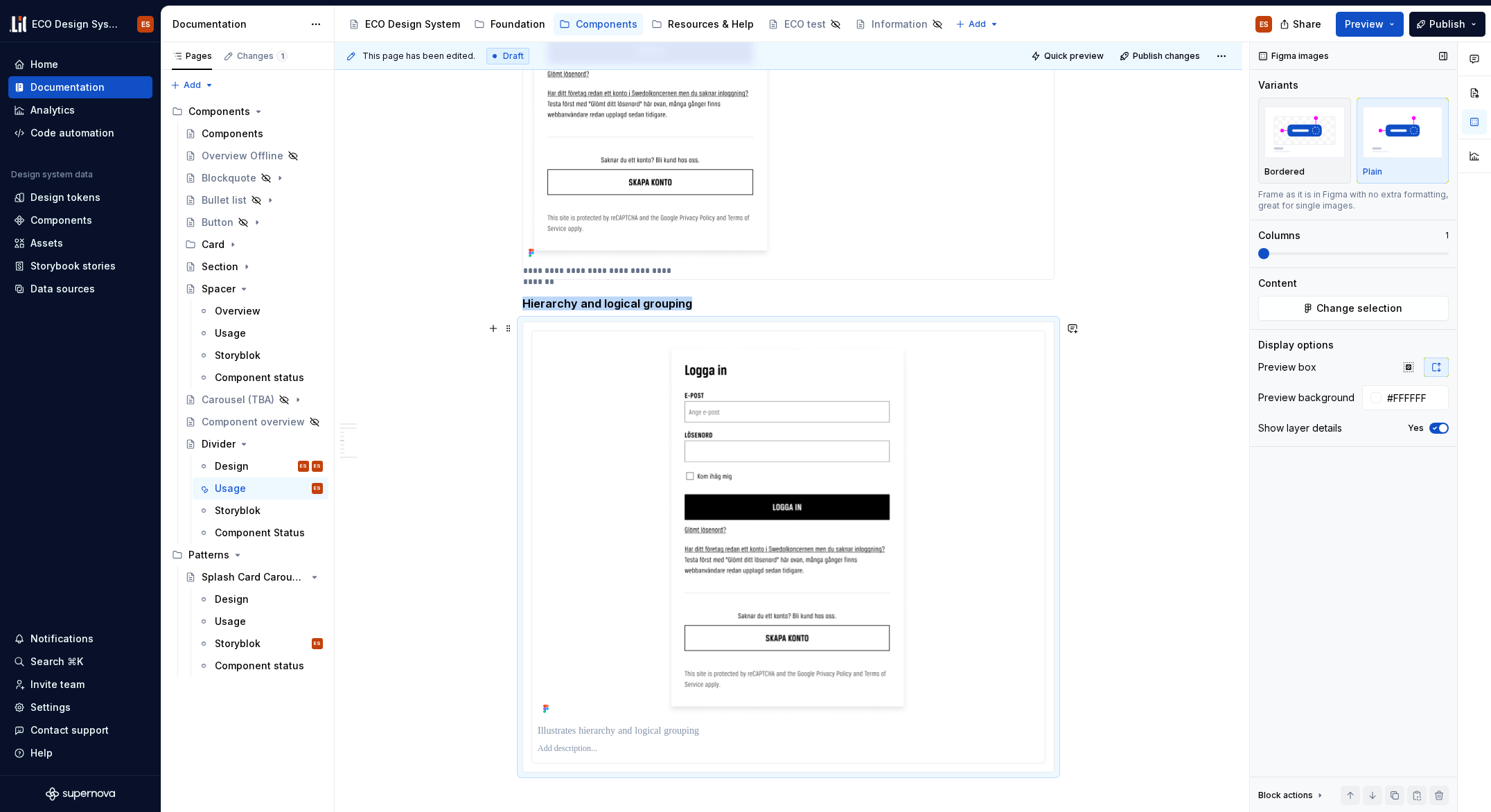
click at [1446, 431] on button "Yes" at bounding box center [1438, 428] width 19 height 11
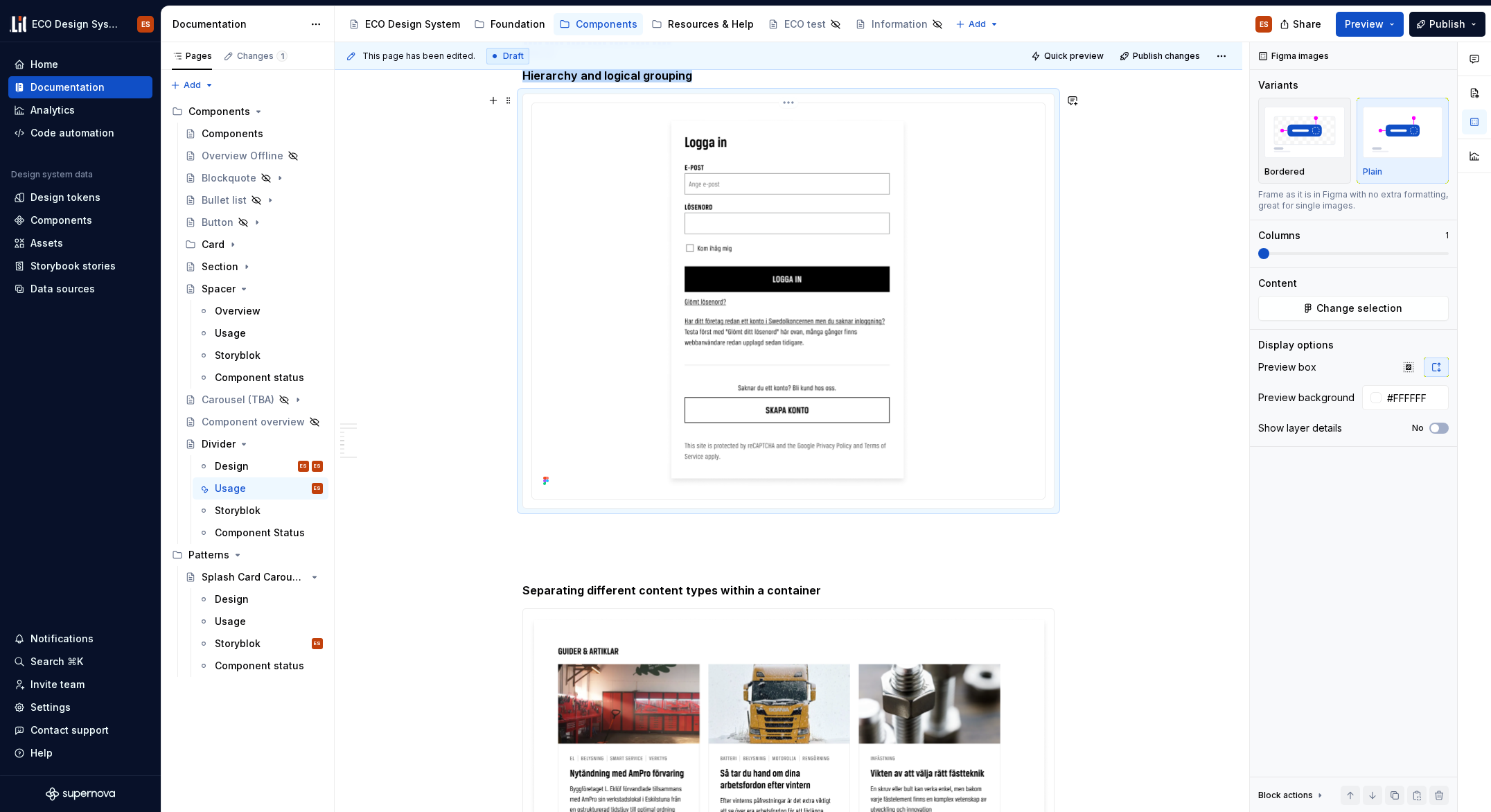
scroll to position [1332, 0]
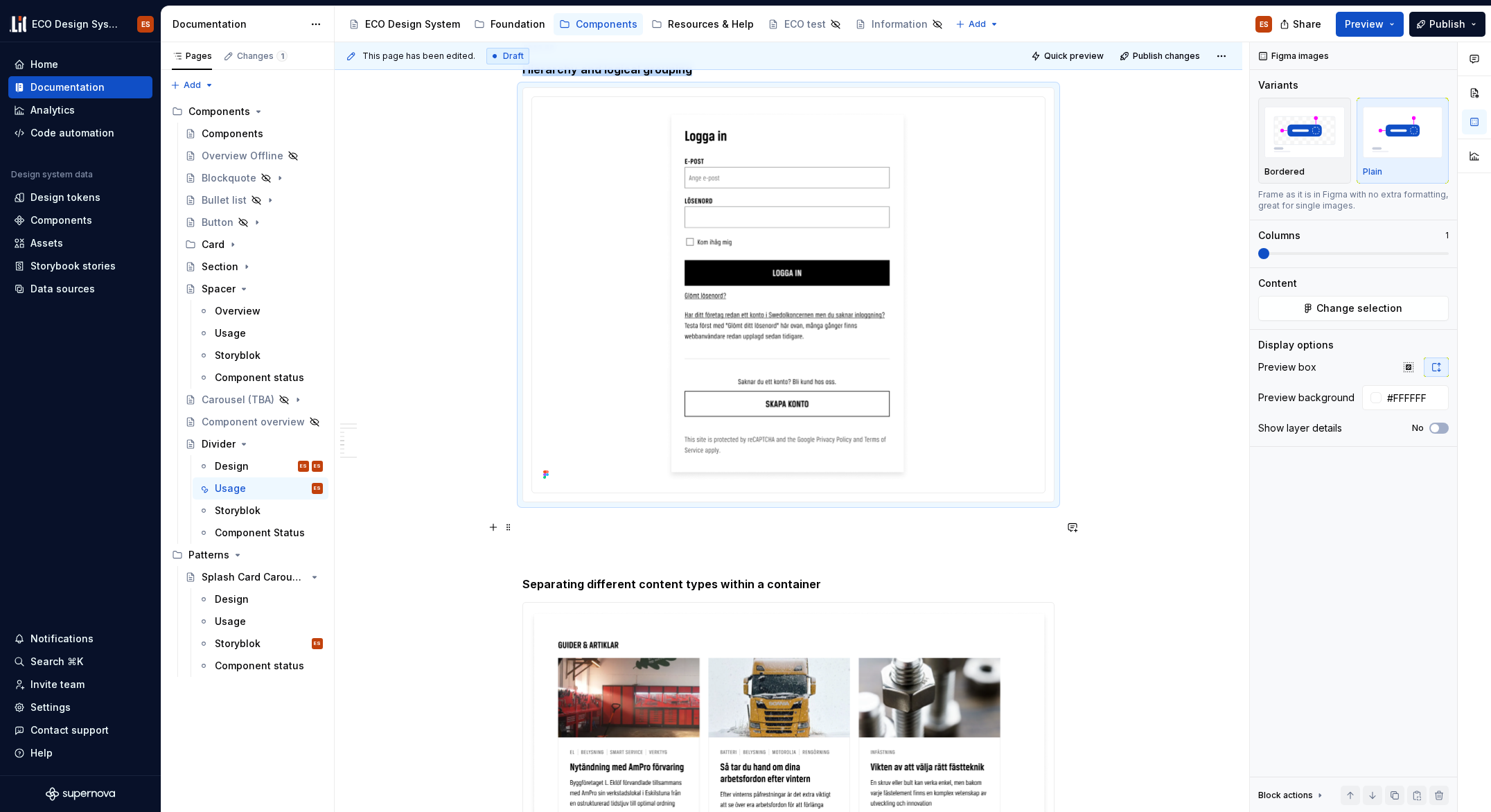
click at [586, 524] on p at bounding box center [789, 527] width 532 height 16
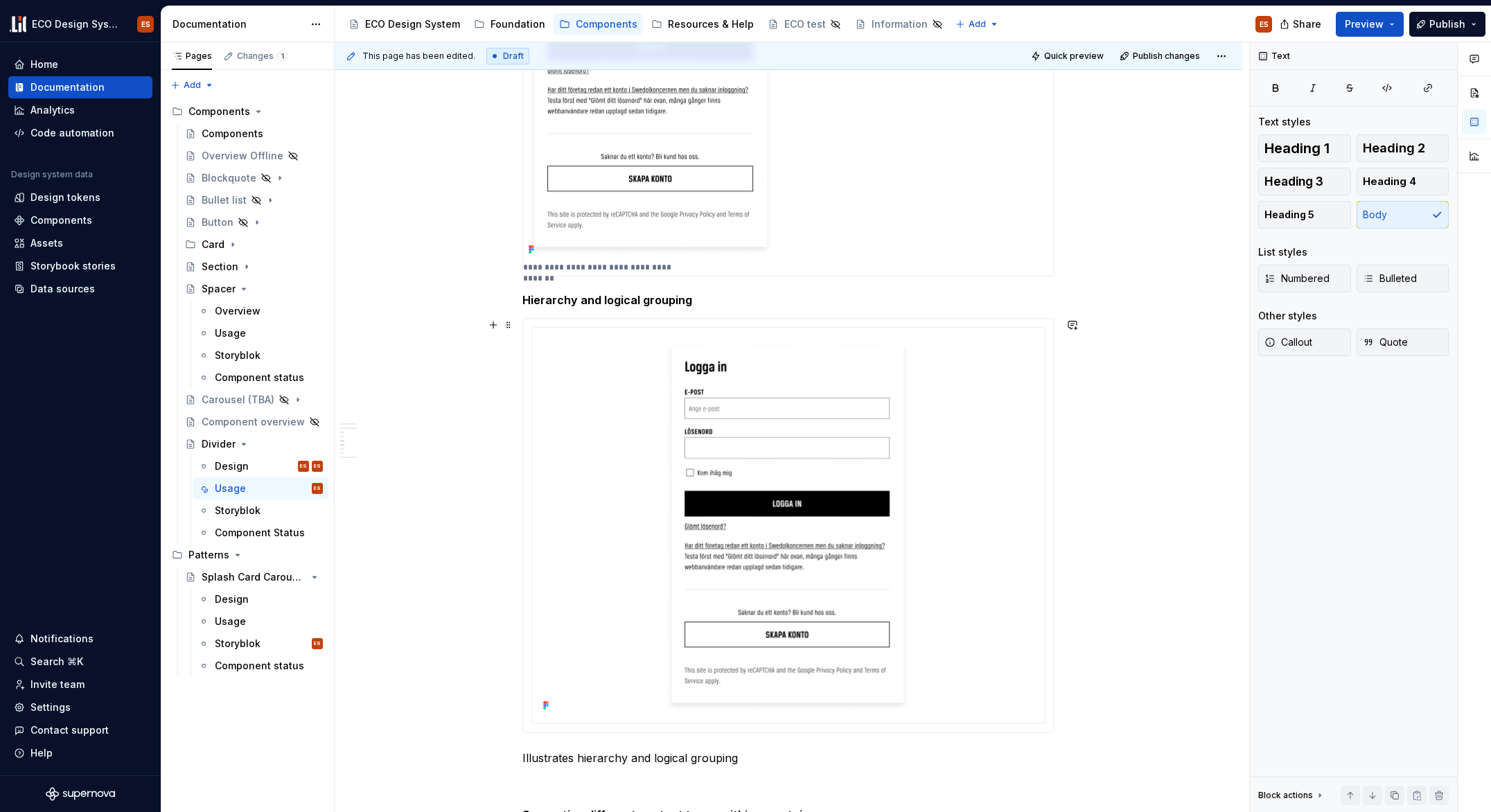
scroll to position [1101, 0]
click at [1434, 21] on span "Publish" at bounding box center [1447, 24] width 36 height 14
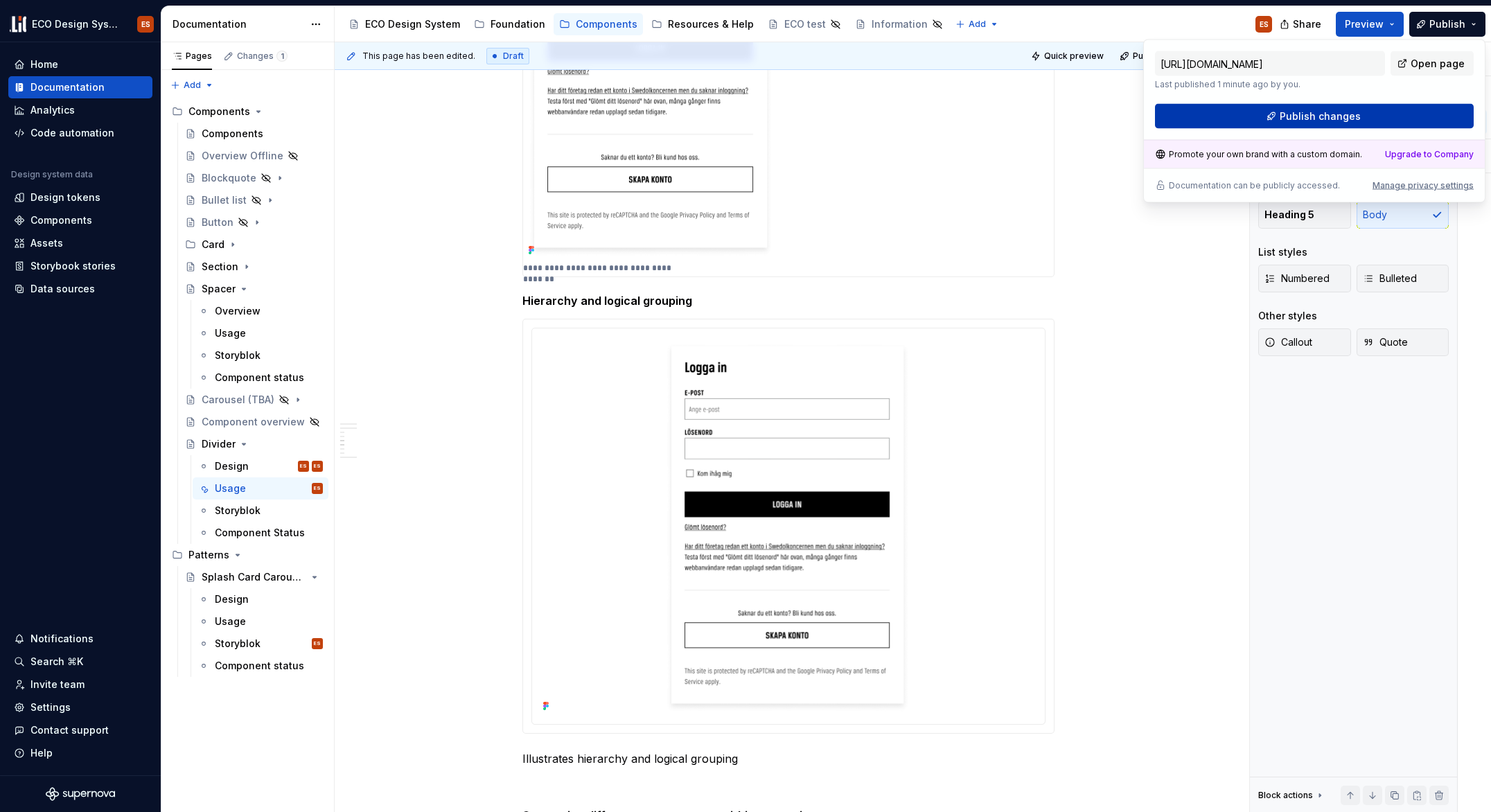
click at [1345, 115] on span "Publish changes" at bounding box center [1320, 116] width 81 height 14
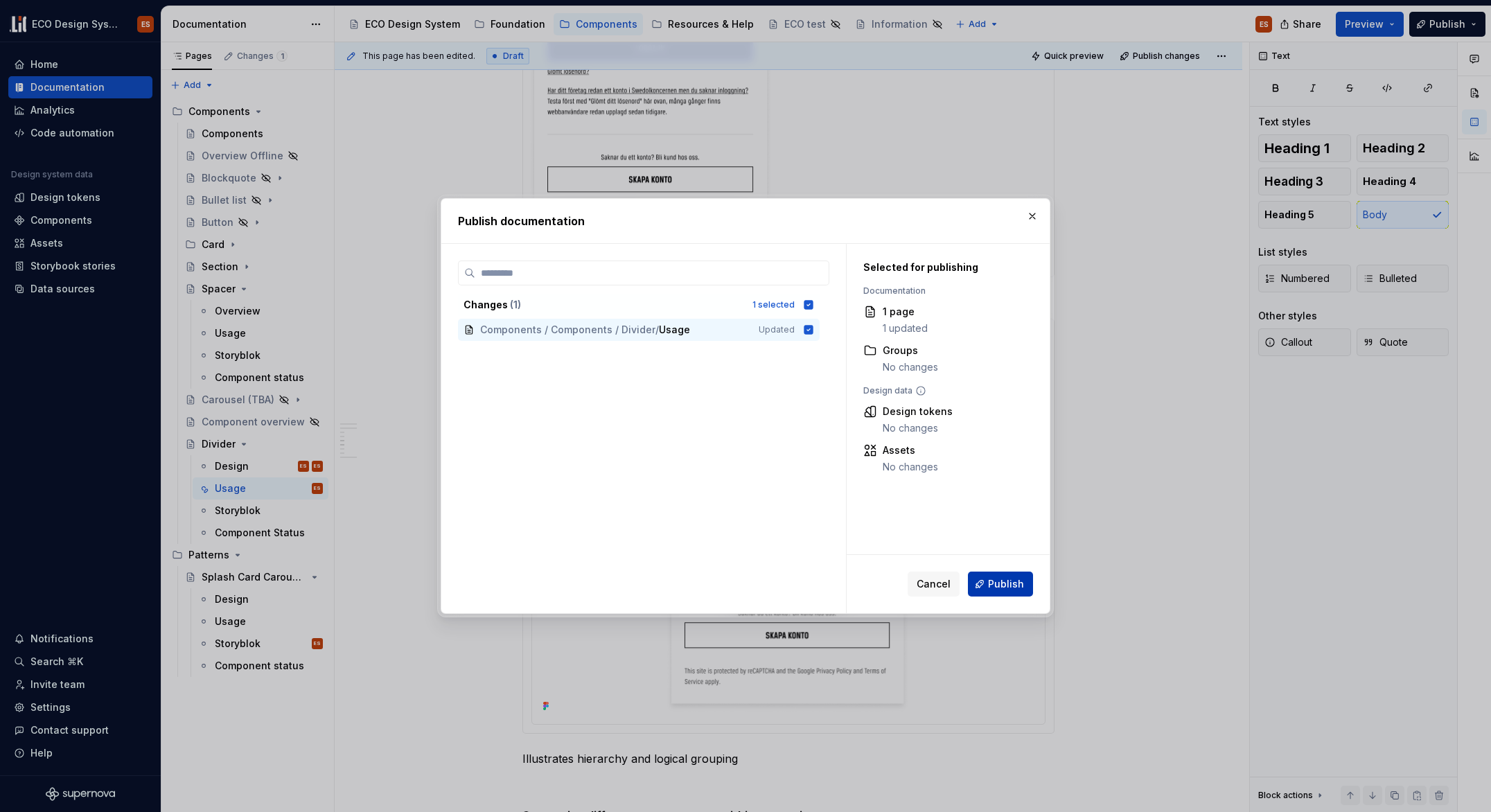
click at [989, 589] on span "Publish" at bounding box center [1007, 583] width 36 height 14
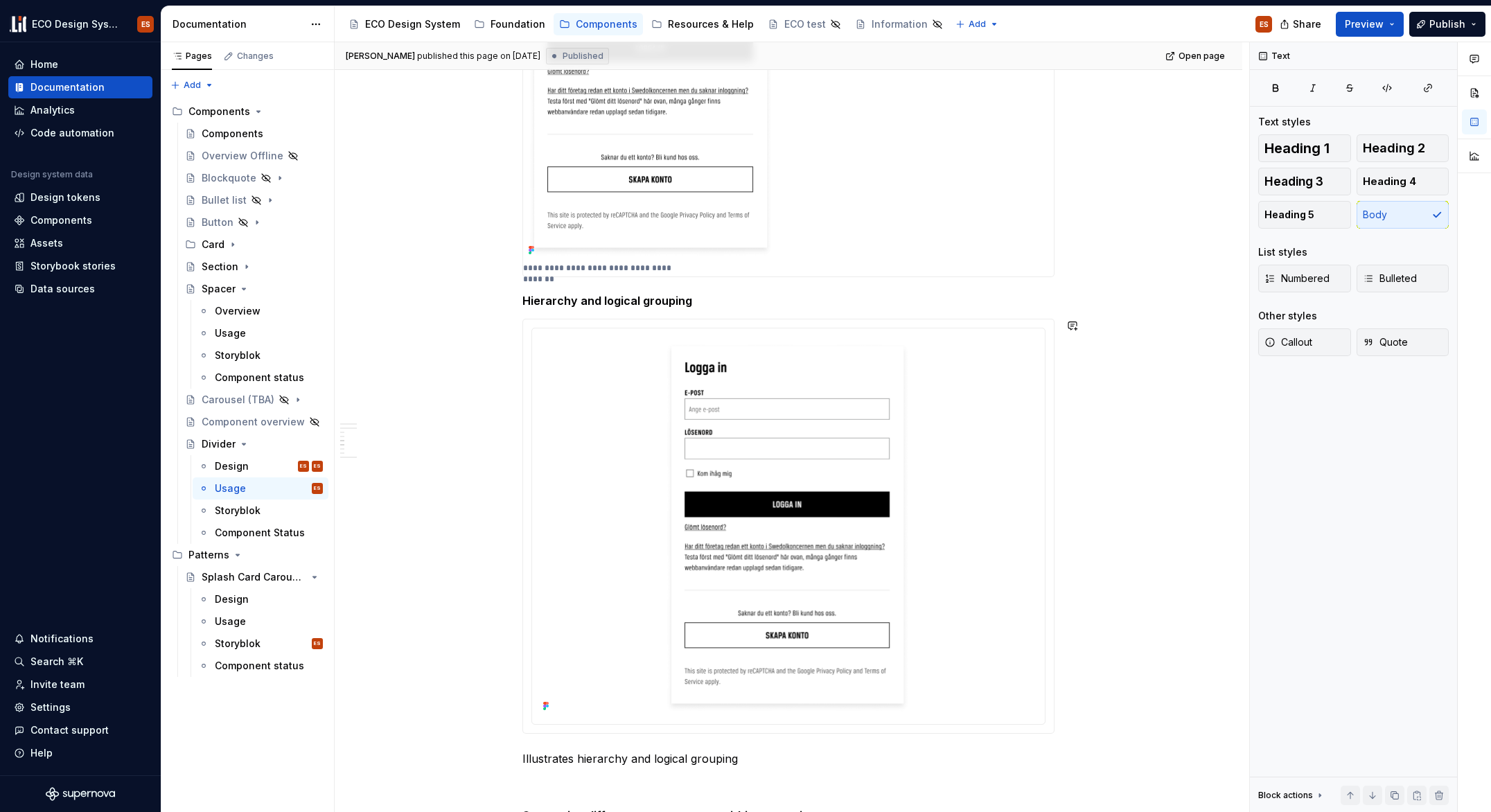
scroll to position [1226, 0]
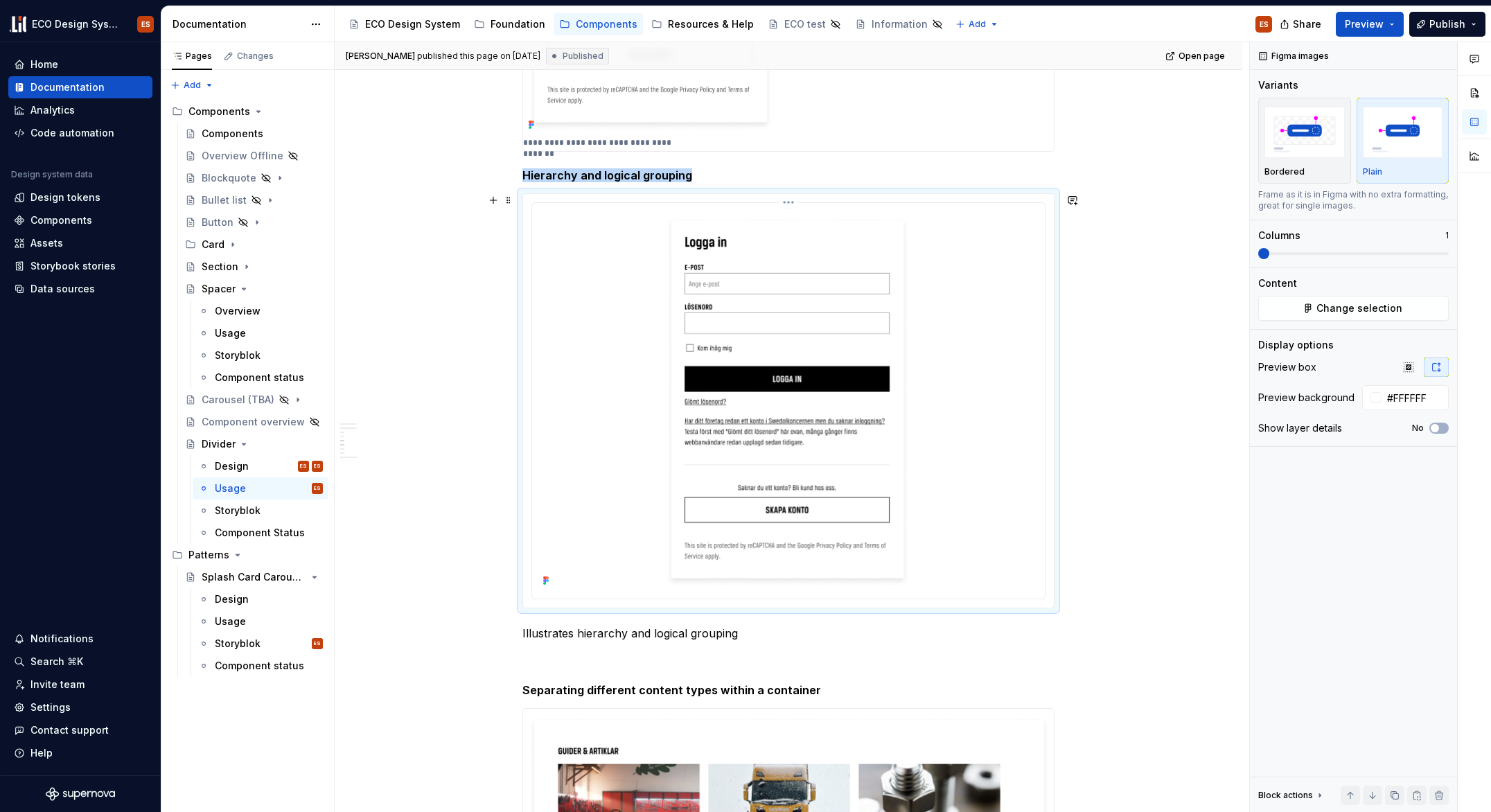
click at [585, 259] on div at bounding box center [789, 400] width 502 height 381
click at [1439, 426] on icon "button" at bounding box center [1435, 428] width 11 height 8
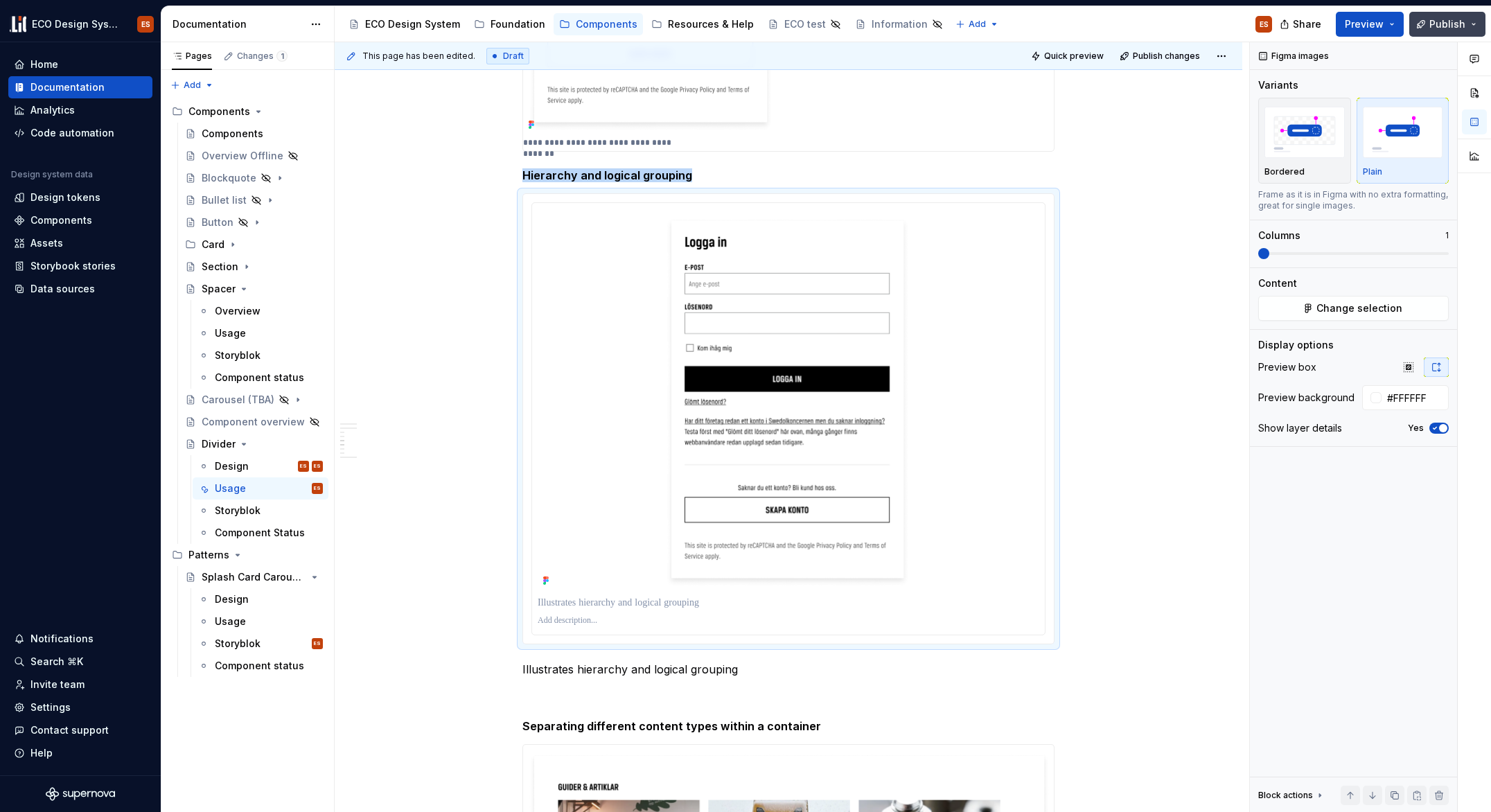
click at [1426, 28] on button "Publish" at bounding box center [1447, 24] width 76 height 25
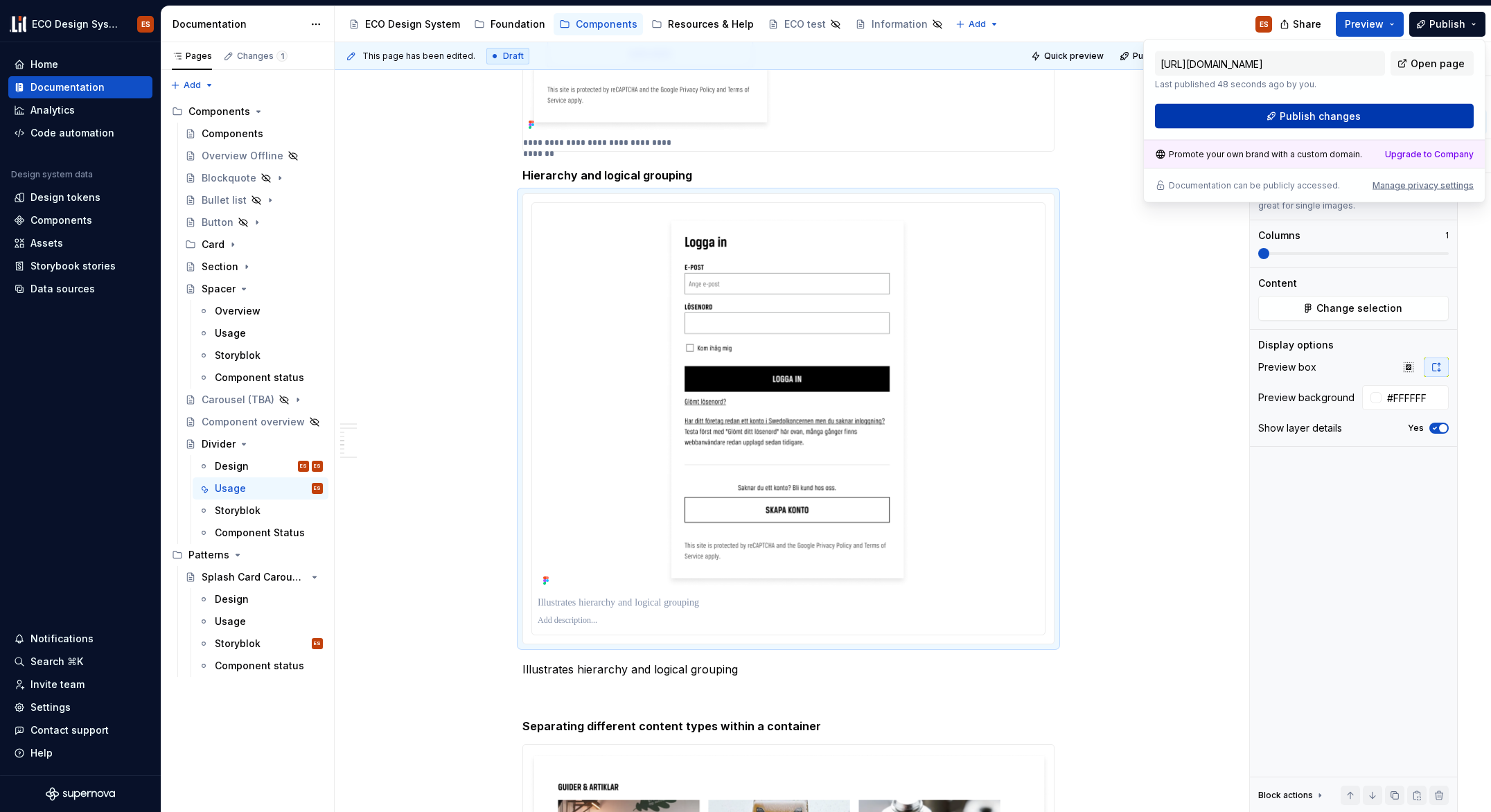
click at [1366, 117] on button "Publish changes" at bounding box center [1314, 115] width 319 height 25
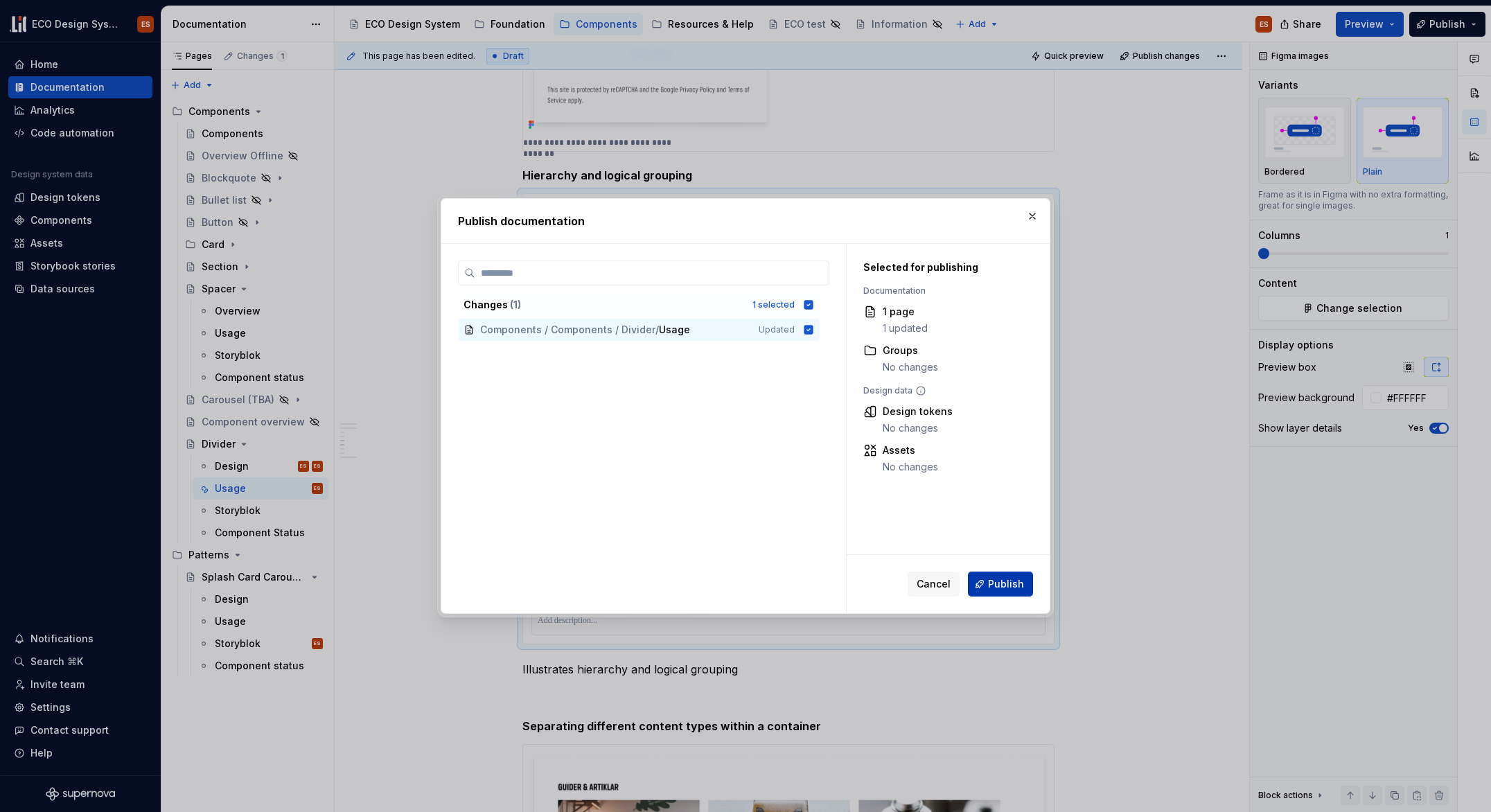
click at [1008, 585] on span "Publish" at bounding box center [1007, 583] width 36 height 14
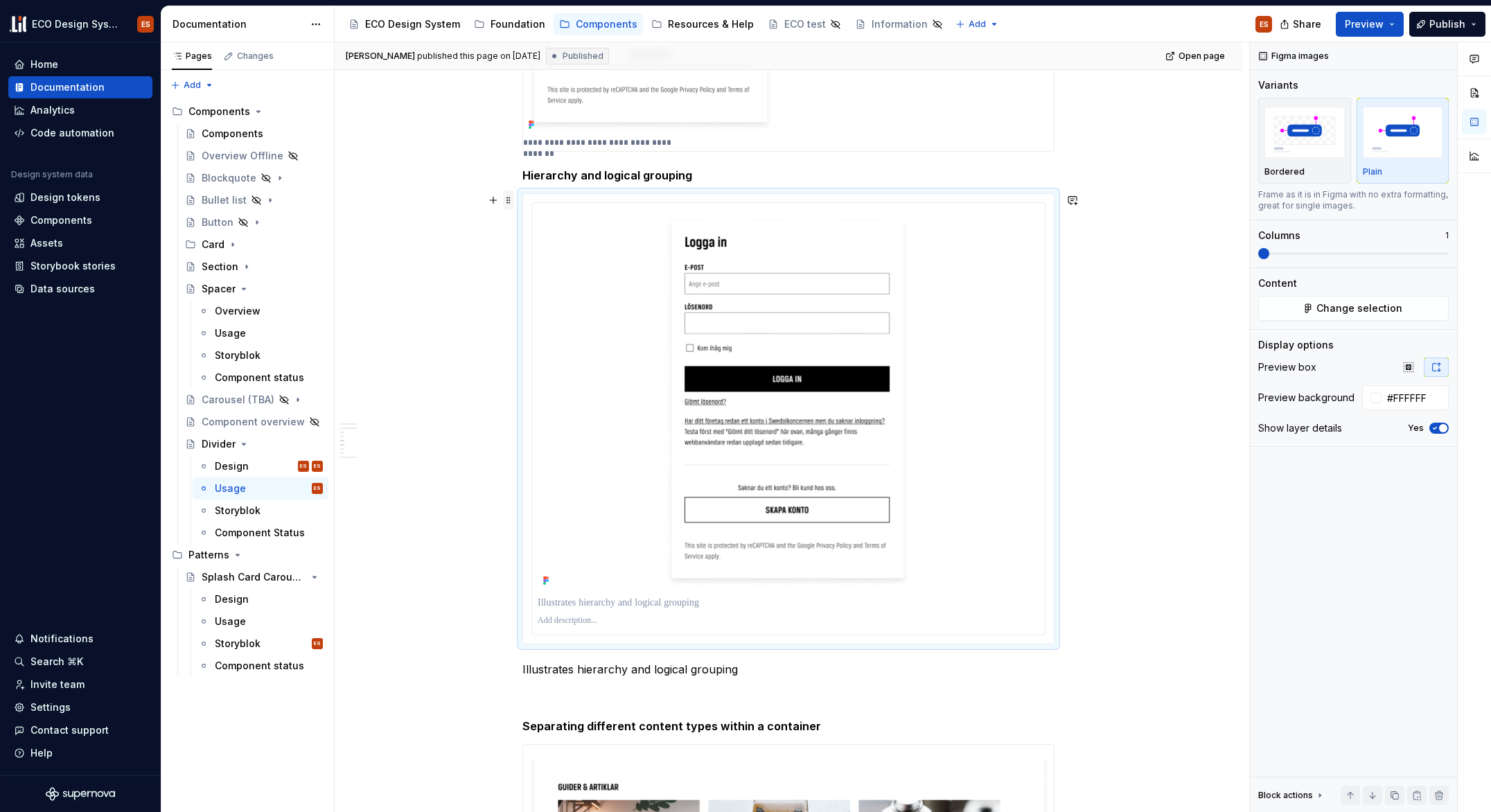
click at [510, 197] on span at bounding box center [509, 200] width 11 height 19
click at [1291, 152] on img "button" at bounding box center [1305, 132] width 80 height 51
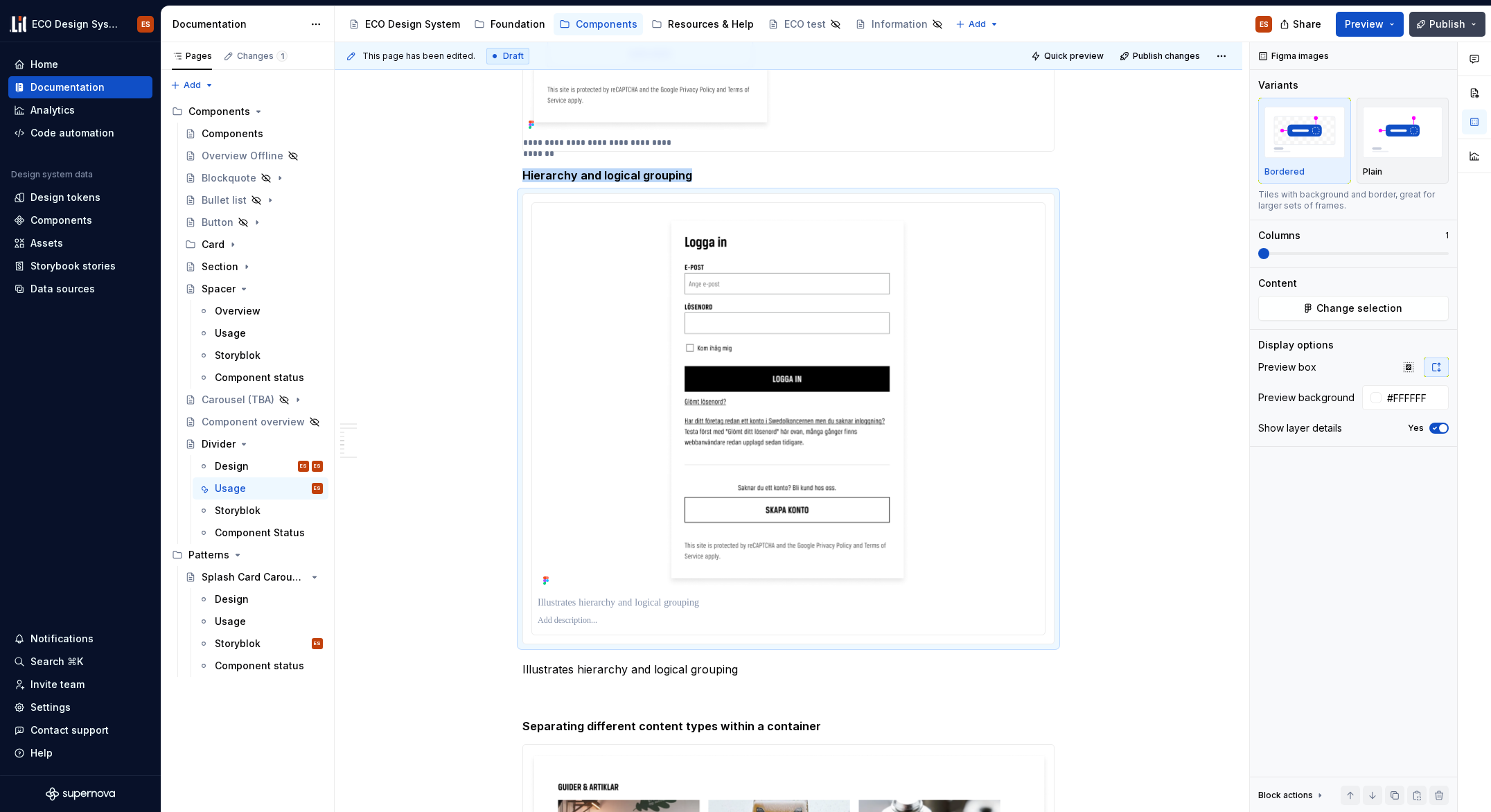
click at [1446, 23] on span "Publish" at bounding box center [1447, 24] width 36 height 14
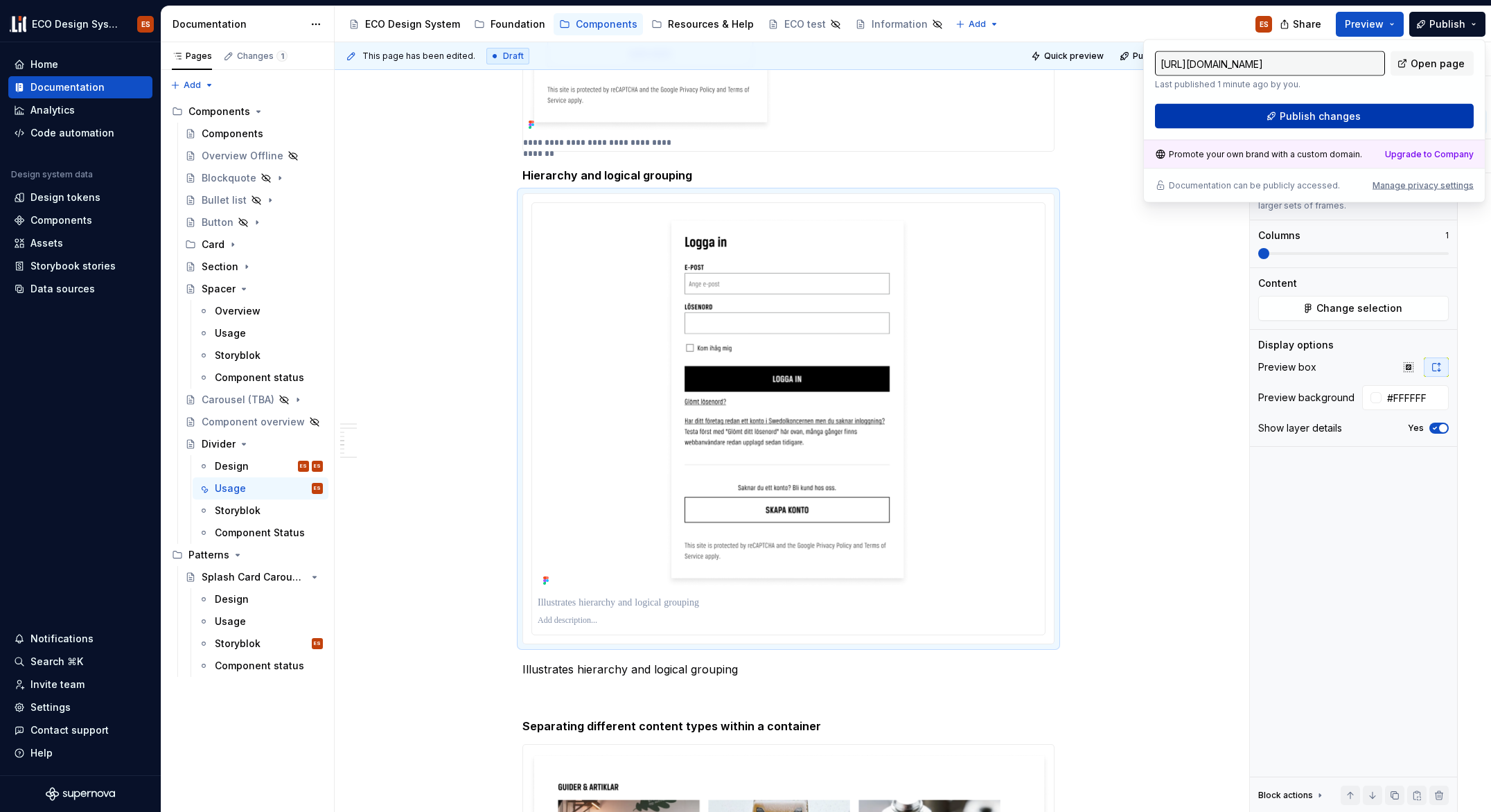
click at [1371, 121] on button "Publish changes" at bounding box center [1314, 115] width 319 height 25
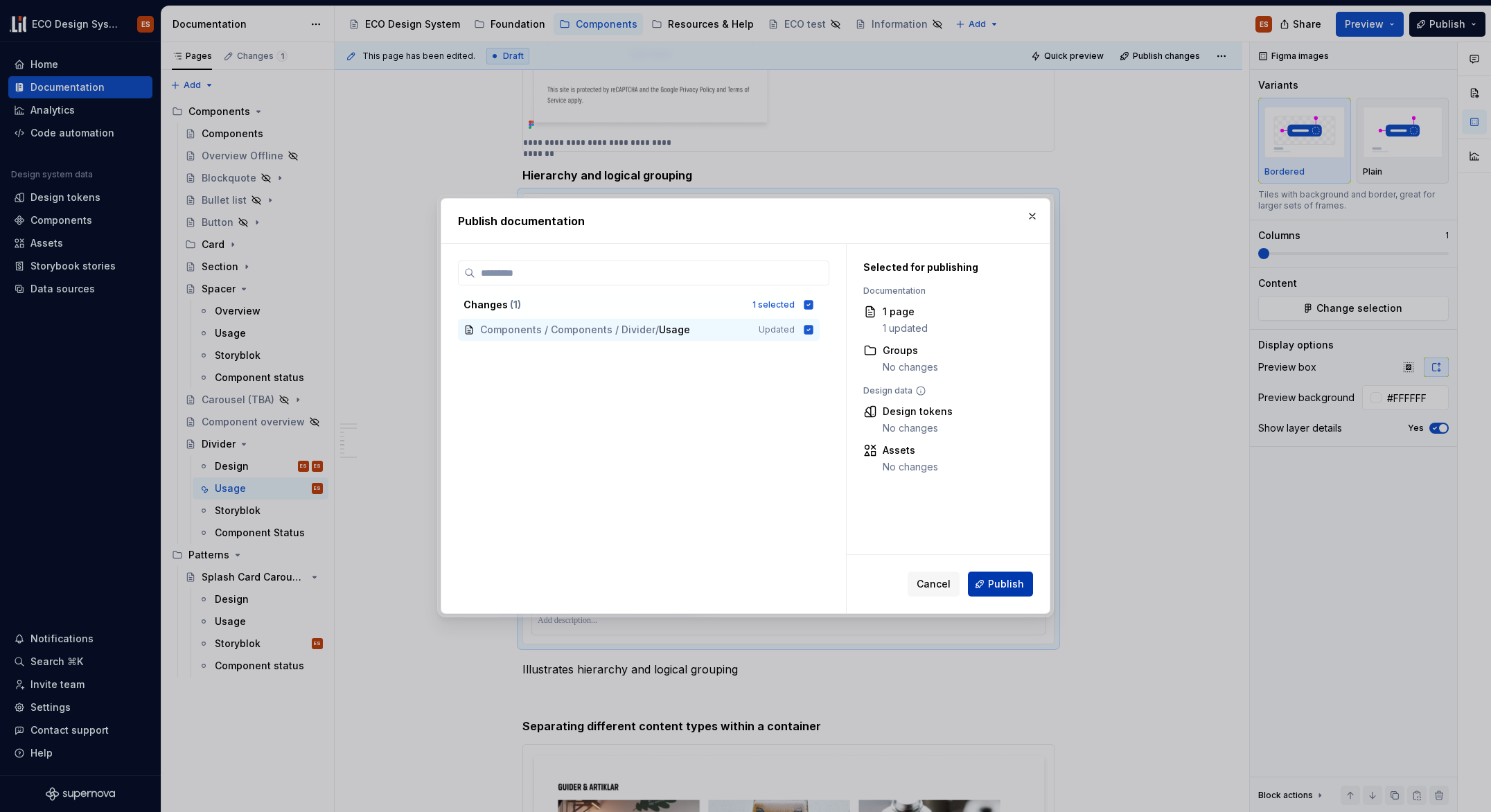
click at [1004, 582] on span "Publish" at bounding box center [1007, 583] width 36 height 14
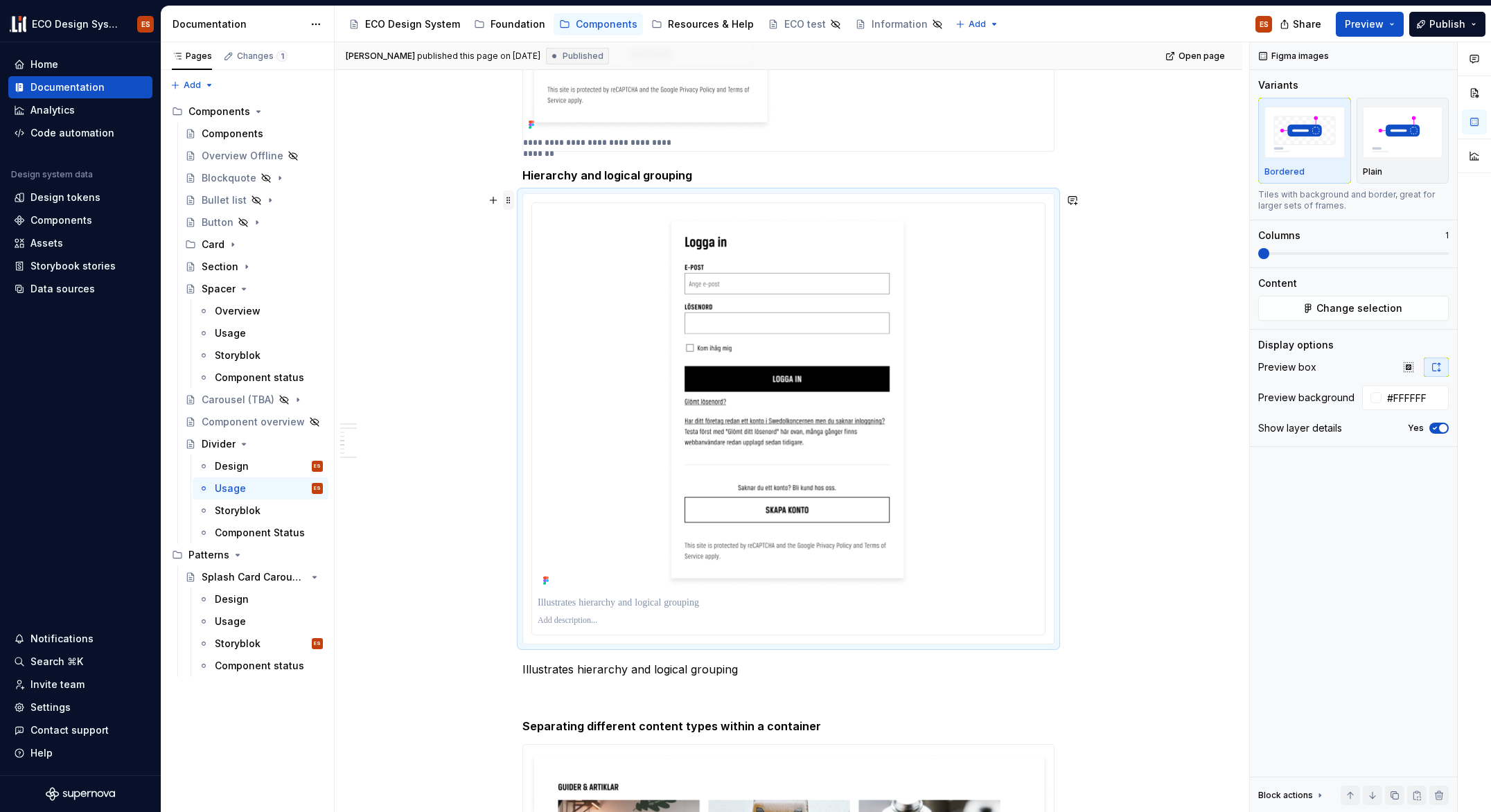
click at [509, 200] on span at bounding box center [509, 200] width 11 height 19
click at [1432, 397] on input "#FFFFFF" at bounding box center [1416, 397] width 67 height 25
type textarea "*"
paste input "6F6F6"
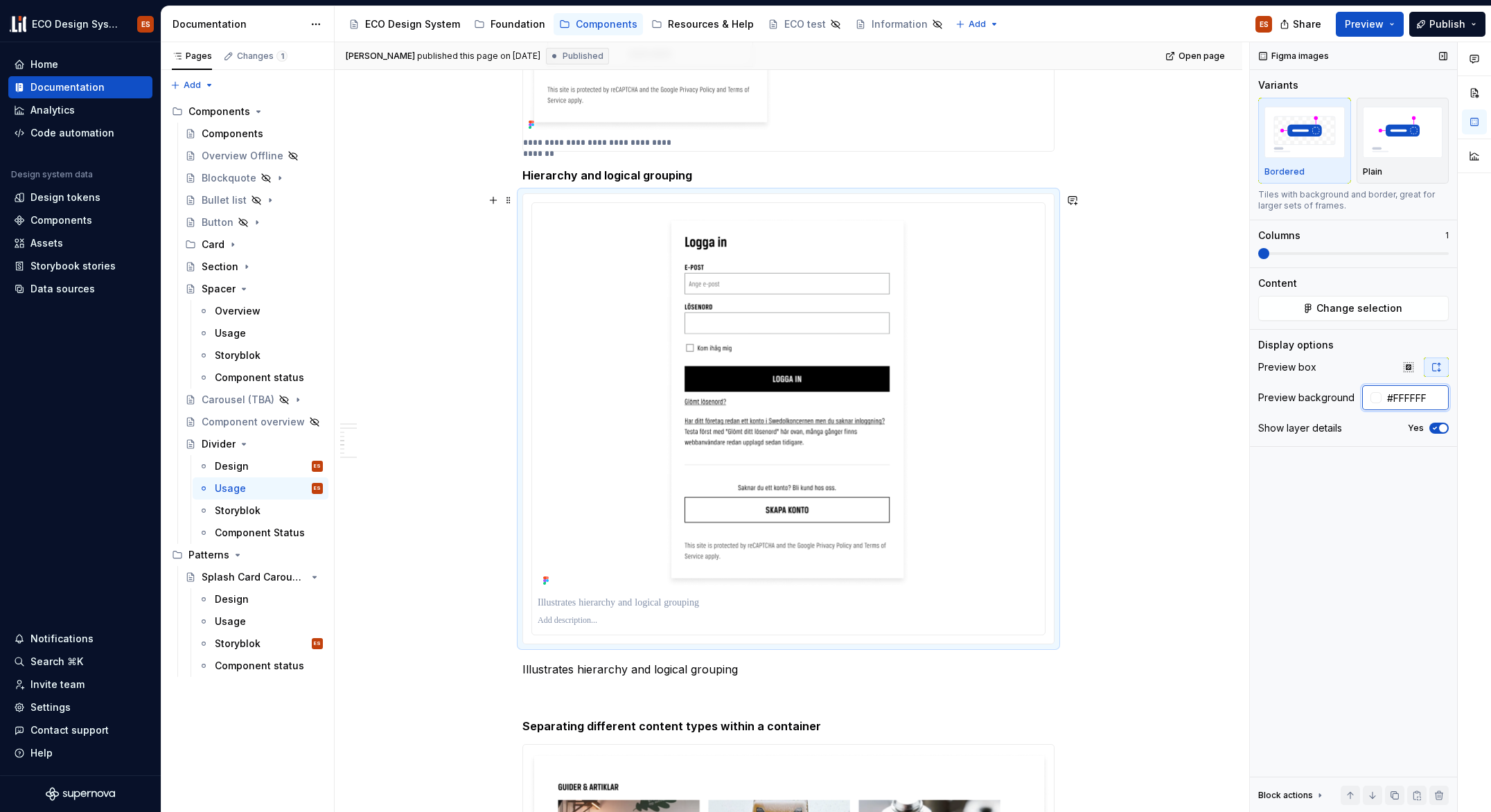
type input "#F6F6F6"
type textarea "*"
type input "#F6F6F6"
click at [1397, 525] on div "Figma images Variants Bordered Plain Tiles with background and border, great fo…" at bounding box center [1354, 428] width 207 height 770
click at [1178, 507] on div "**********" at bounding box center [788, 794] width 908 height 3526
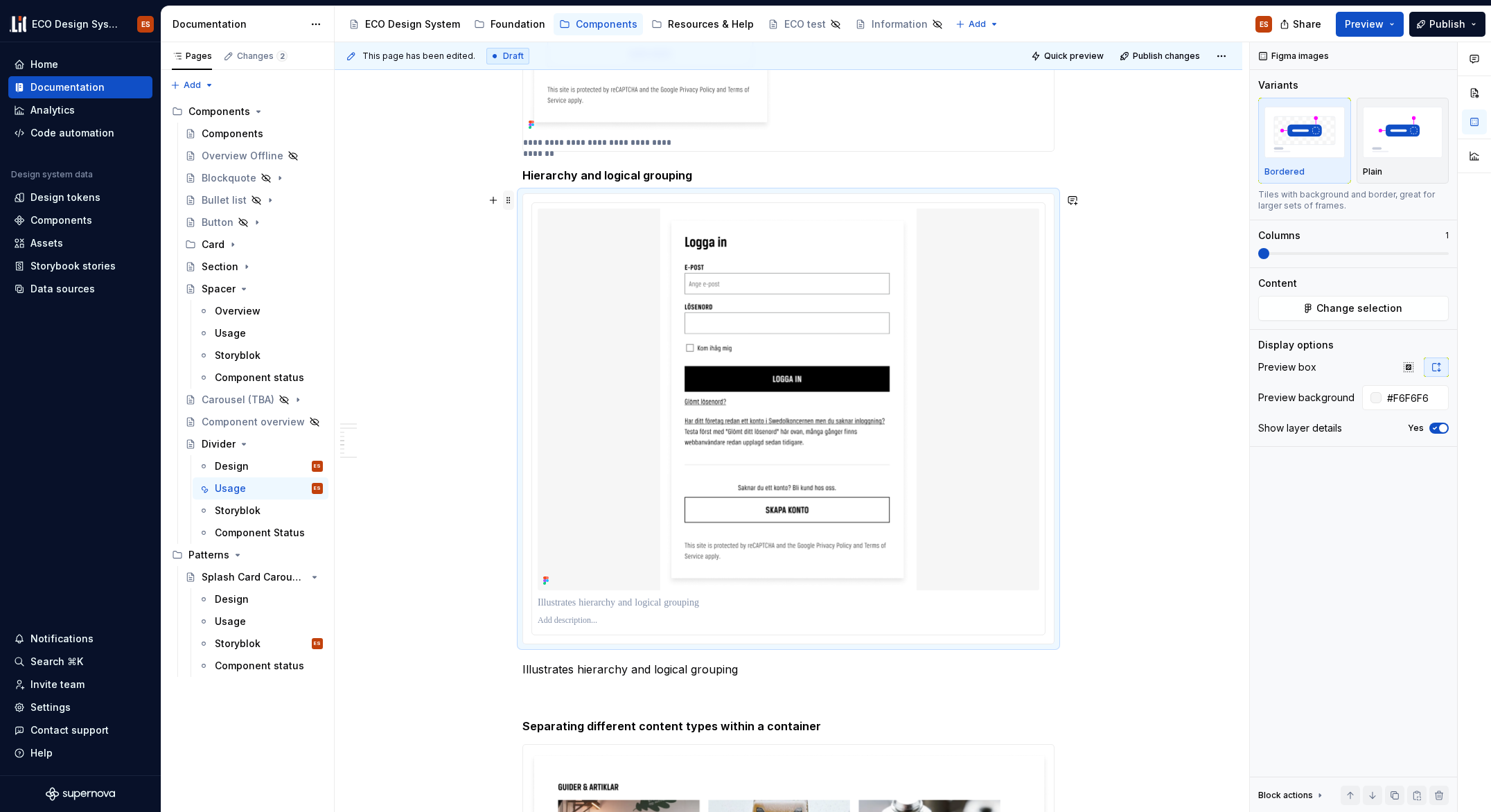
click at [505, 200] on span at bounding box center [509, 200] width 11 height 19
click at [1403, 153] on img "button" at bounding box center [1403, 132] width 80 height 51
click at [1407, 168] on div "Plain" at bounding box center [1403, 172] width 80 height 11
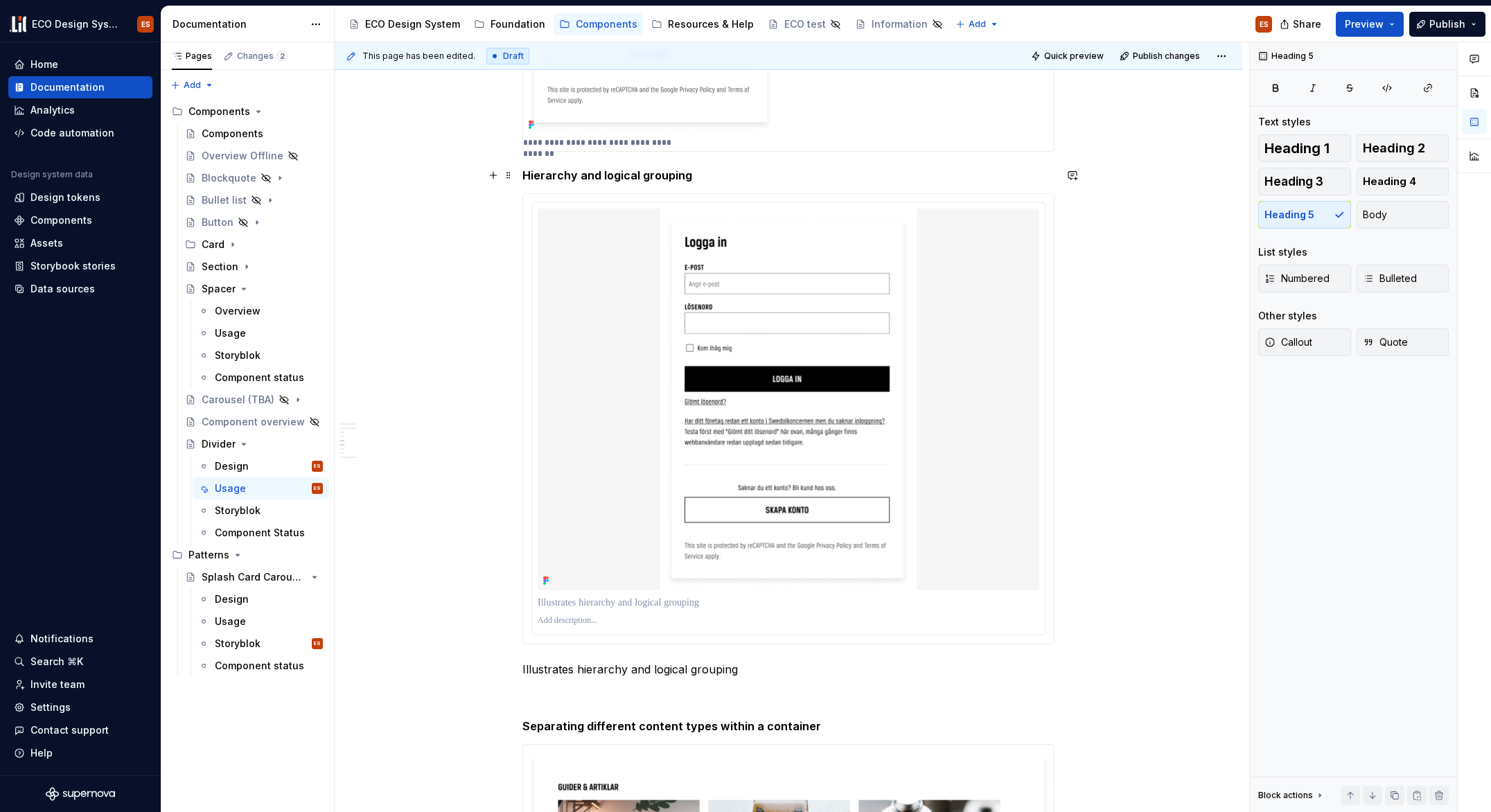
click at [559, 179] on h5 "Hierarchy and logical grouping" at bounding box center [789, 174] width 532 height 14
click at [508, 202] on span at bounding box center [509, 200] width 11 height 19
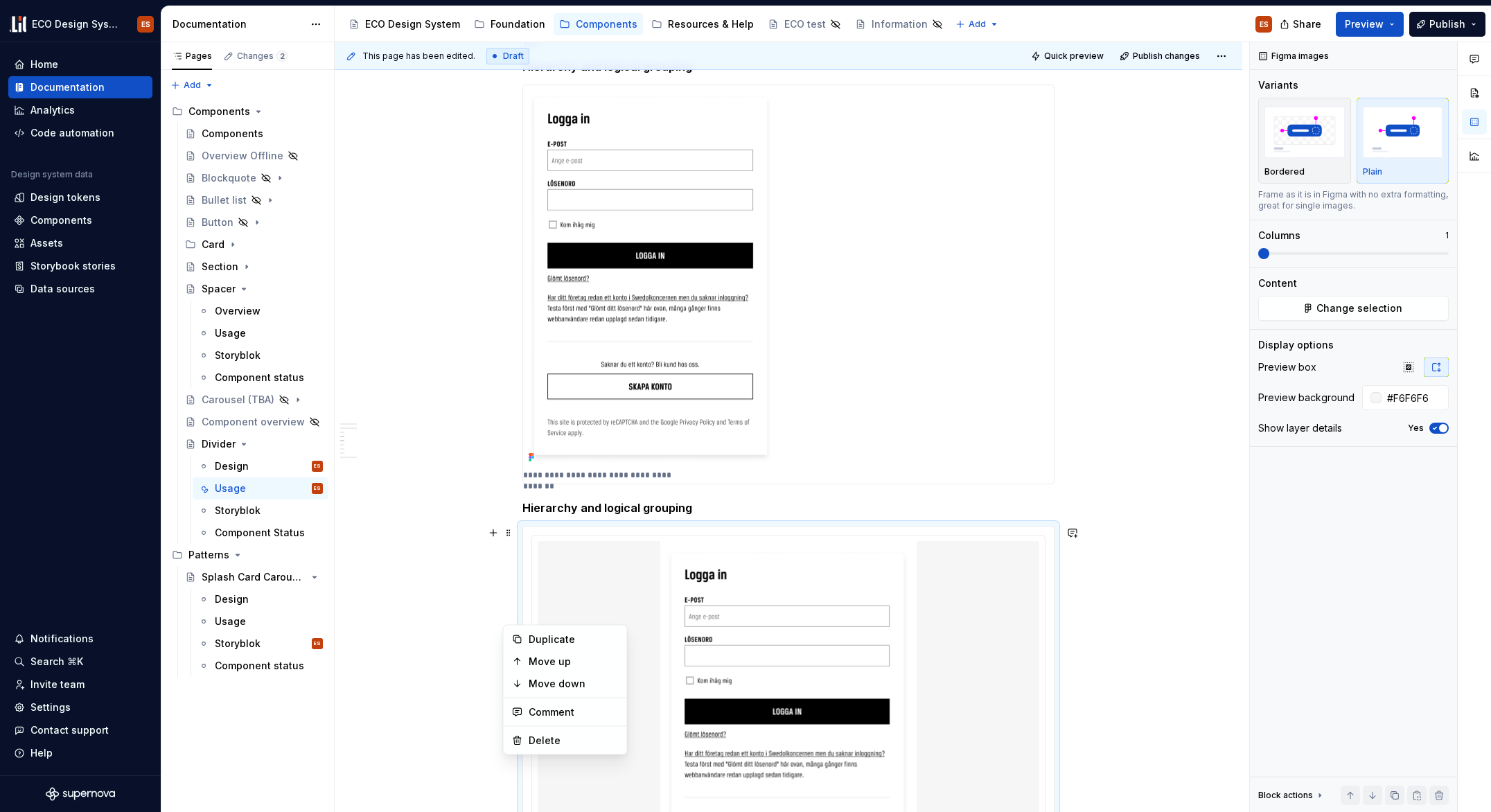
scroll to position [800, 0]
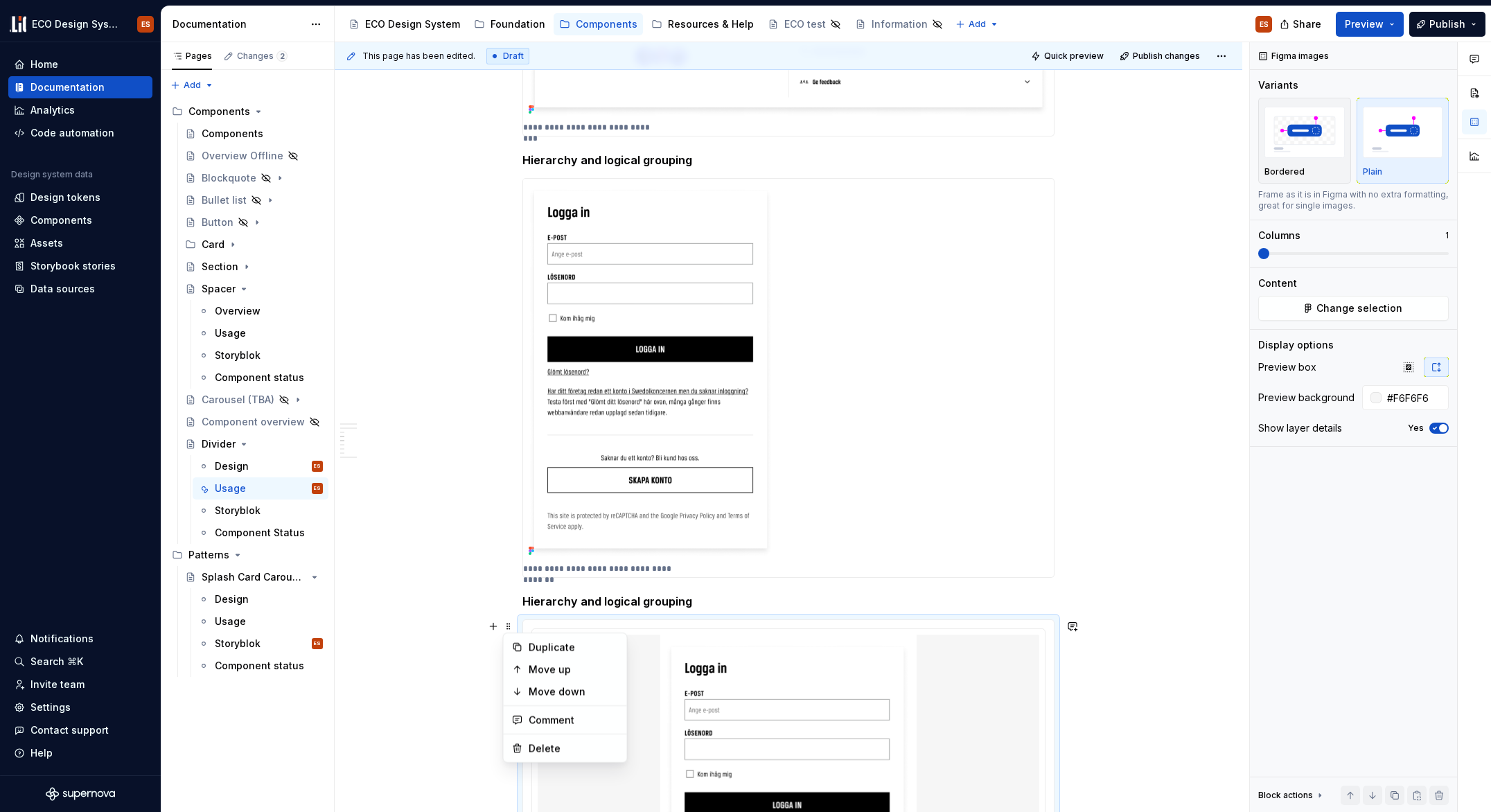
click at [577, 163] on h5 "Hierarchy and logical grouping" at bounding box center [789, 160] width 532 height 14
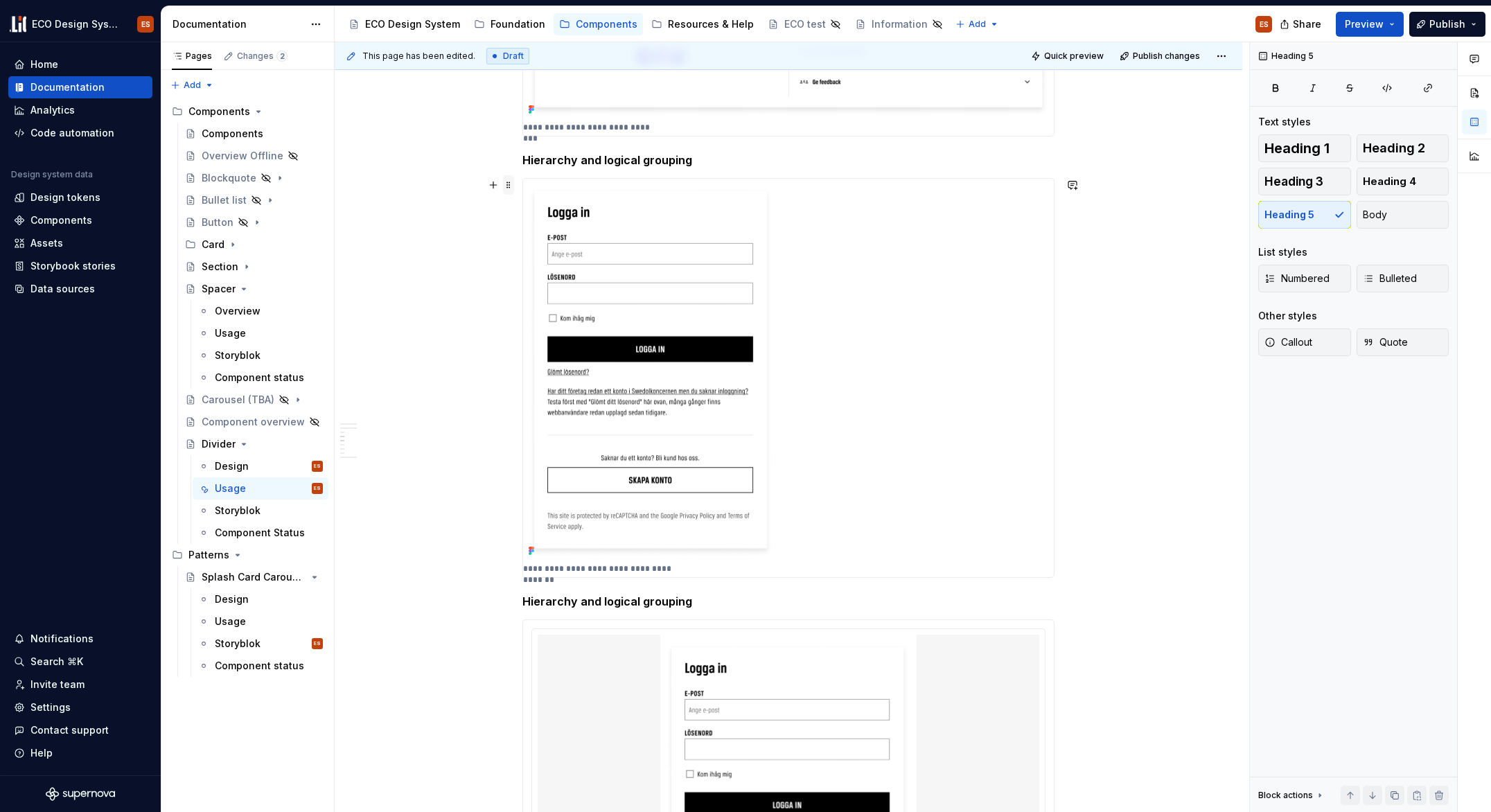
click at [512, 186] on span at bounding box center [509, 184] width 11 height 19
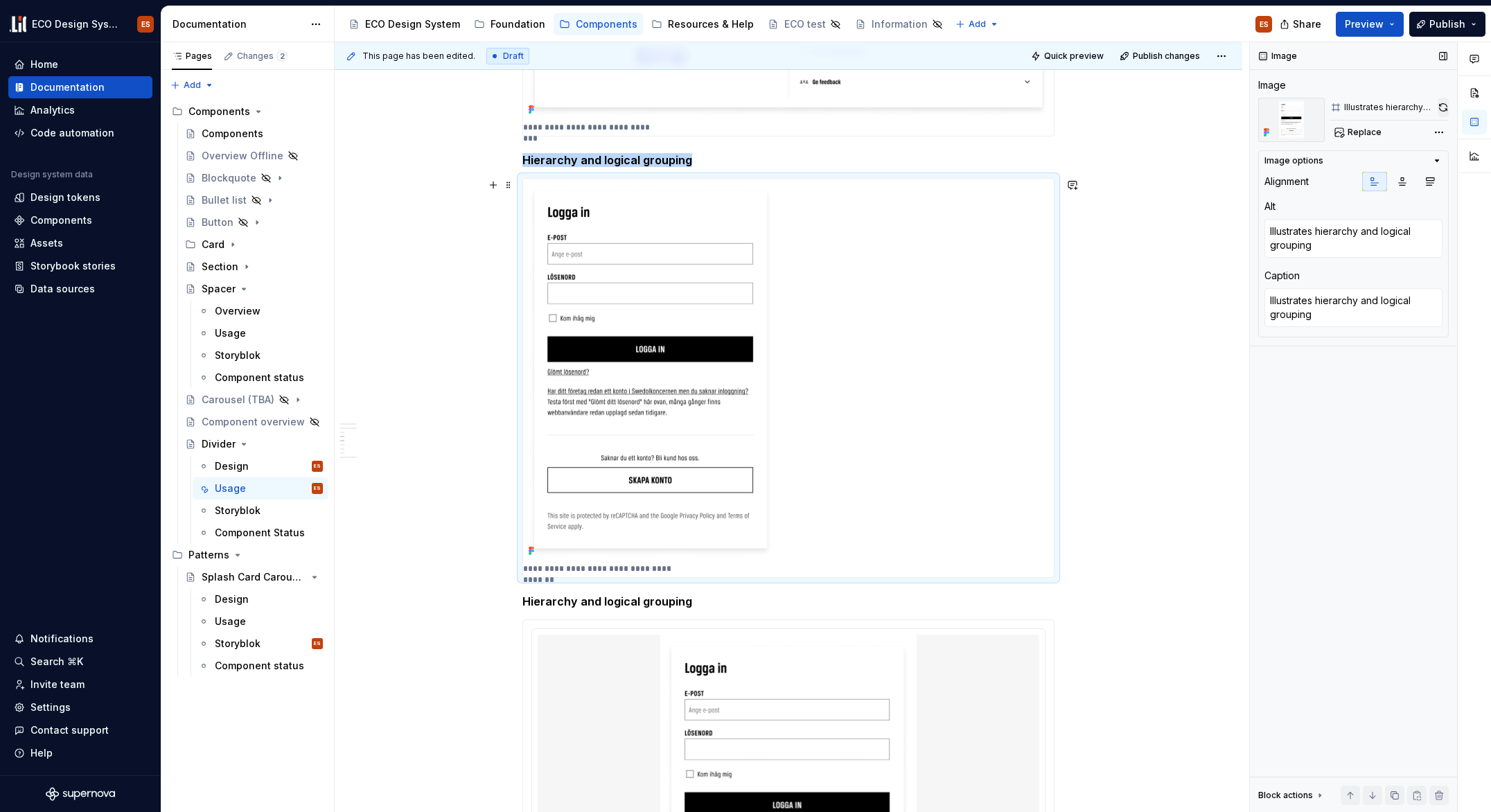
click at [1445, 104] on button "button" at bounding box center [1444, 107] width 11 height 19
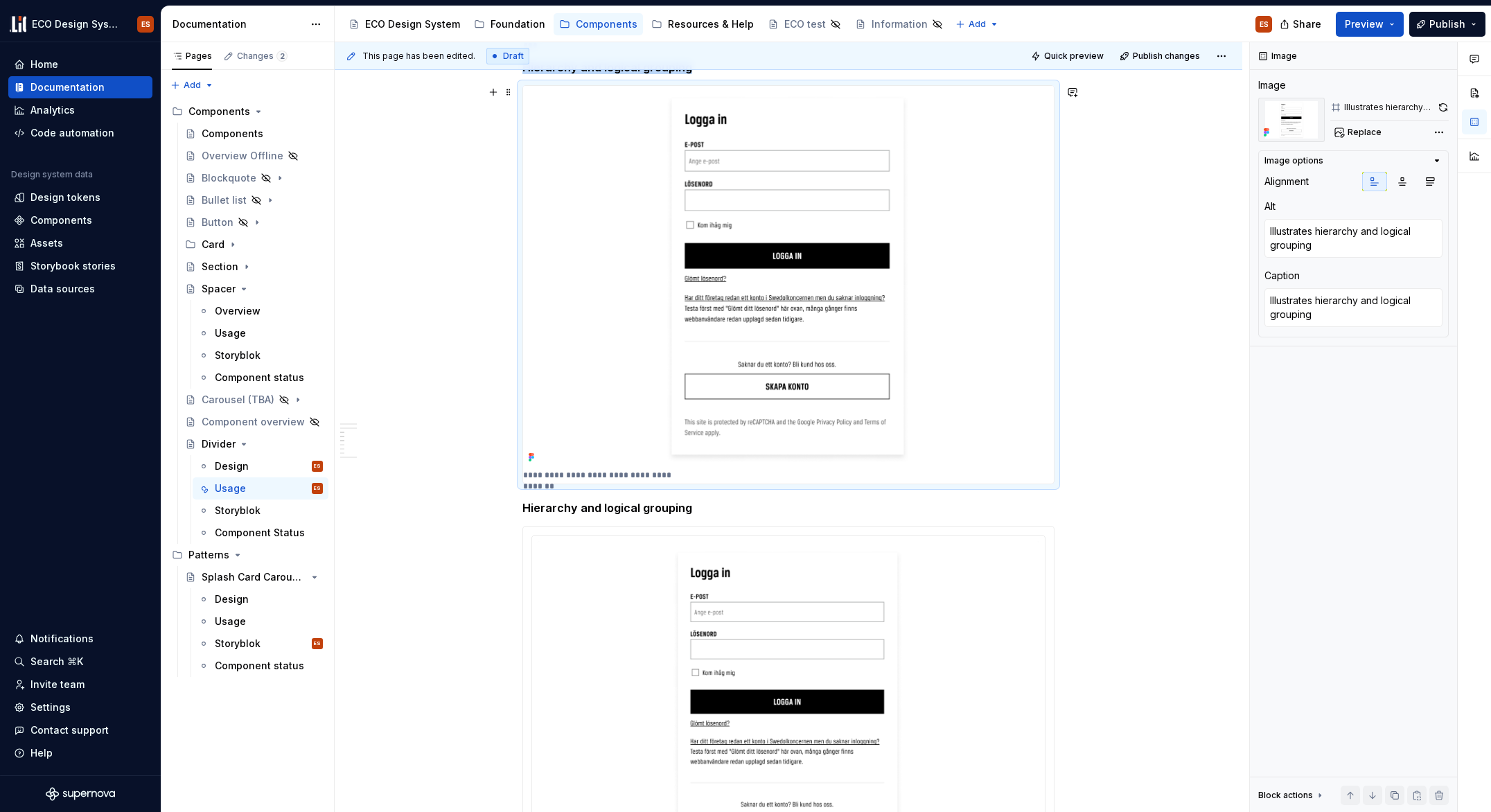
scroll to position [974, 0]
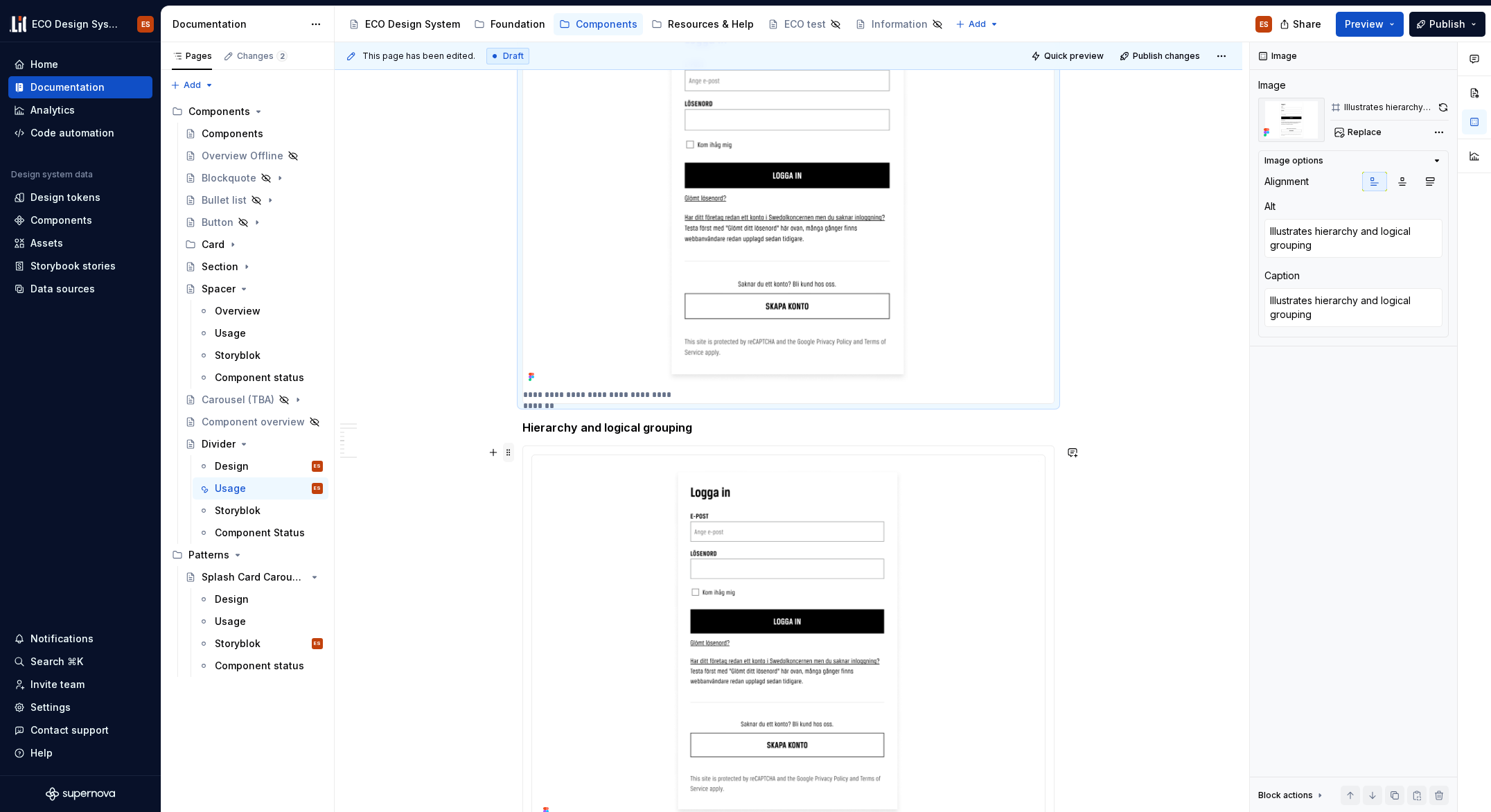
click at [506, 453] on span at bounding box center [509, 451] width 11 height 19
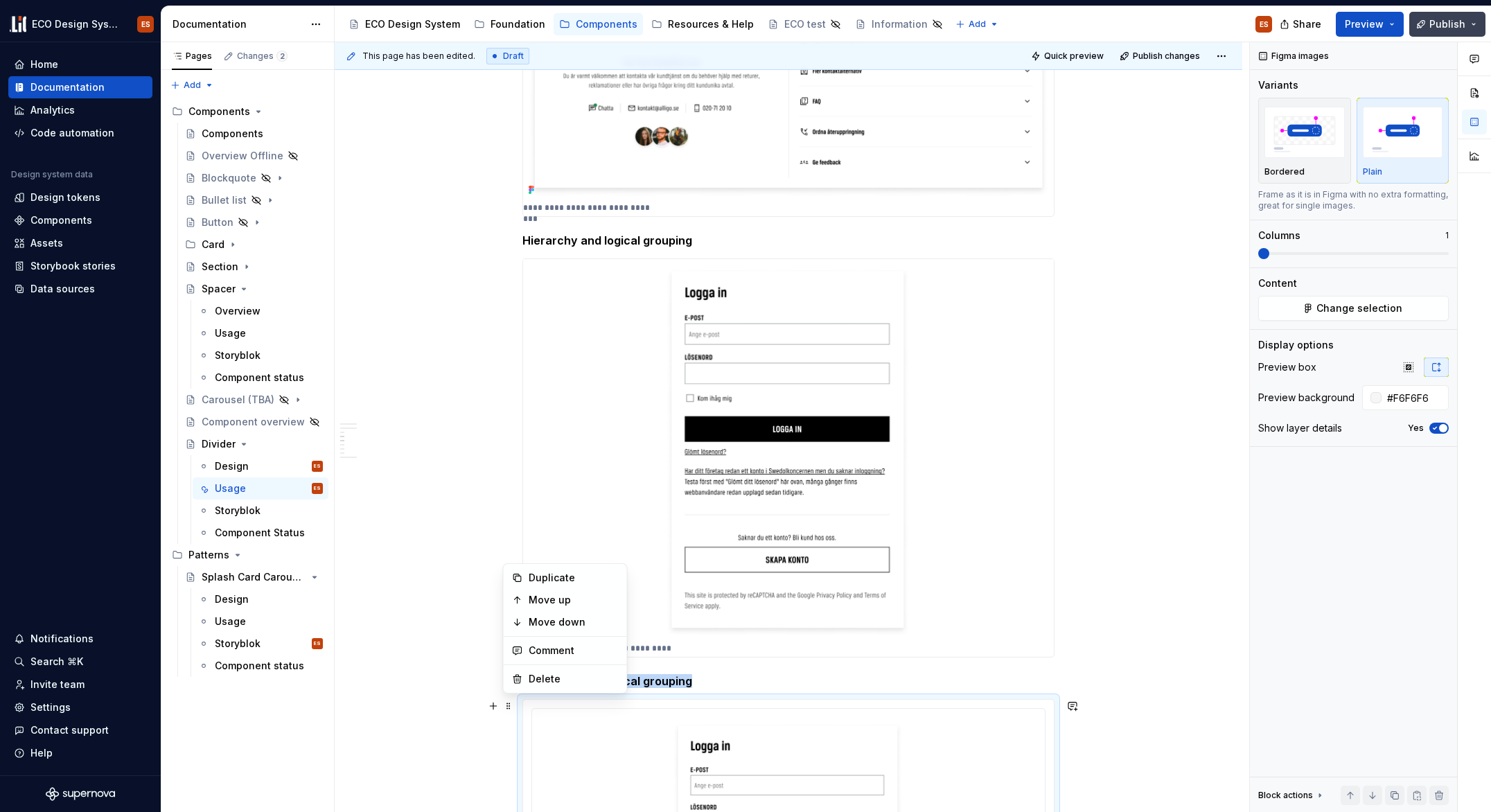
scroll to position [1035, 0]
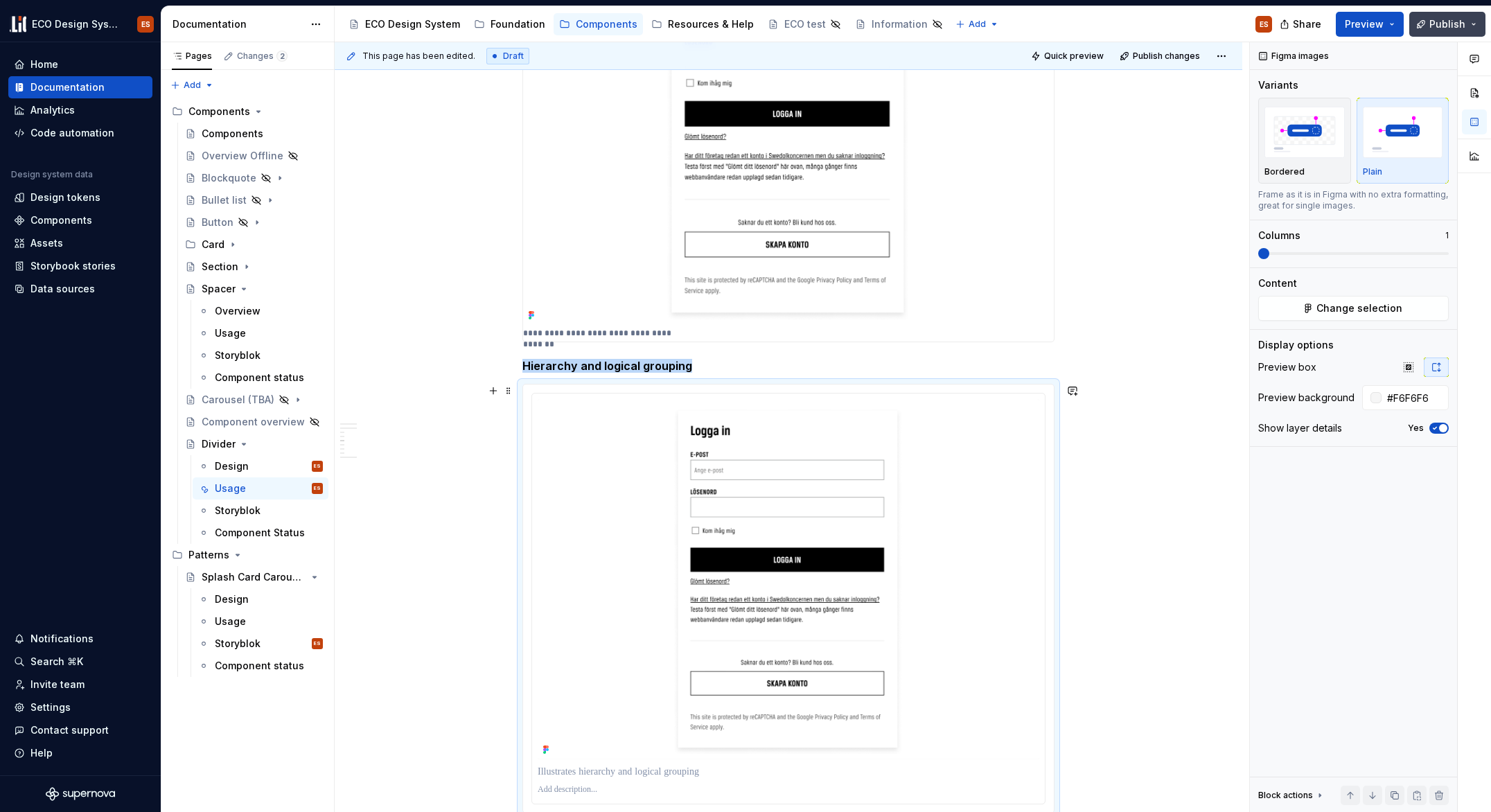
click at [1437, 25] on span "Publish" at bounding box center [1447, 24] width 36 height 14
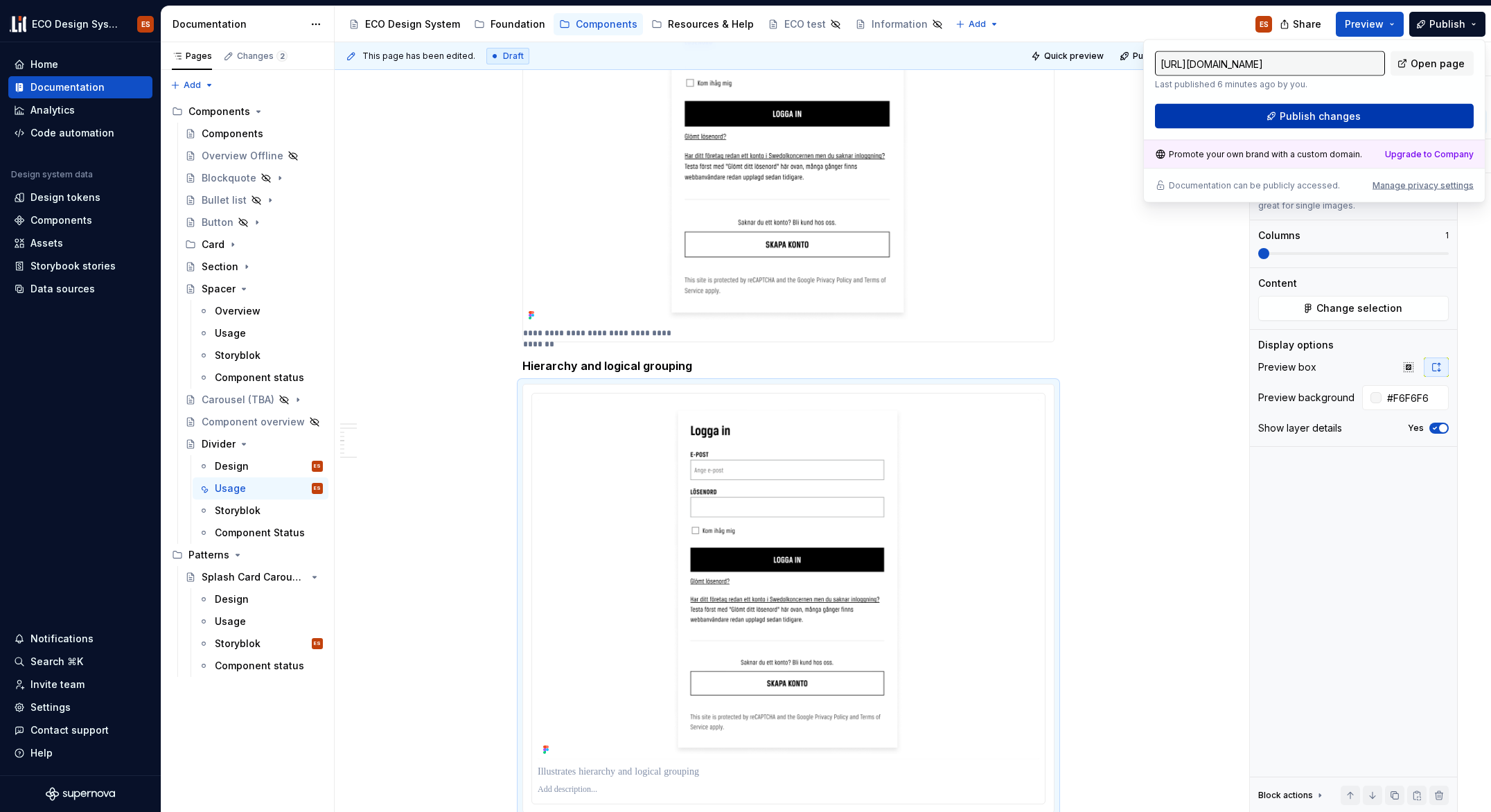
click at [1374, 114] on button "Publish changes" at bounding box center [1314, 115] width 319 height 25
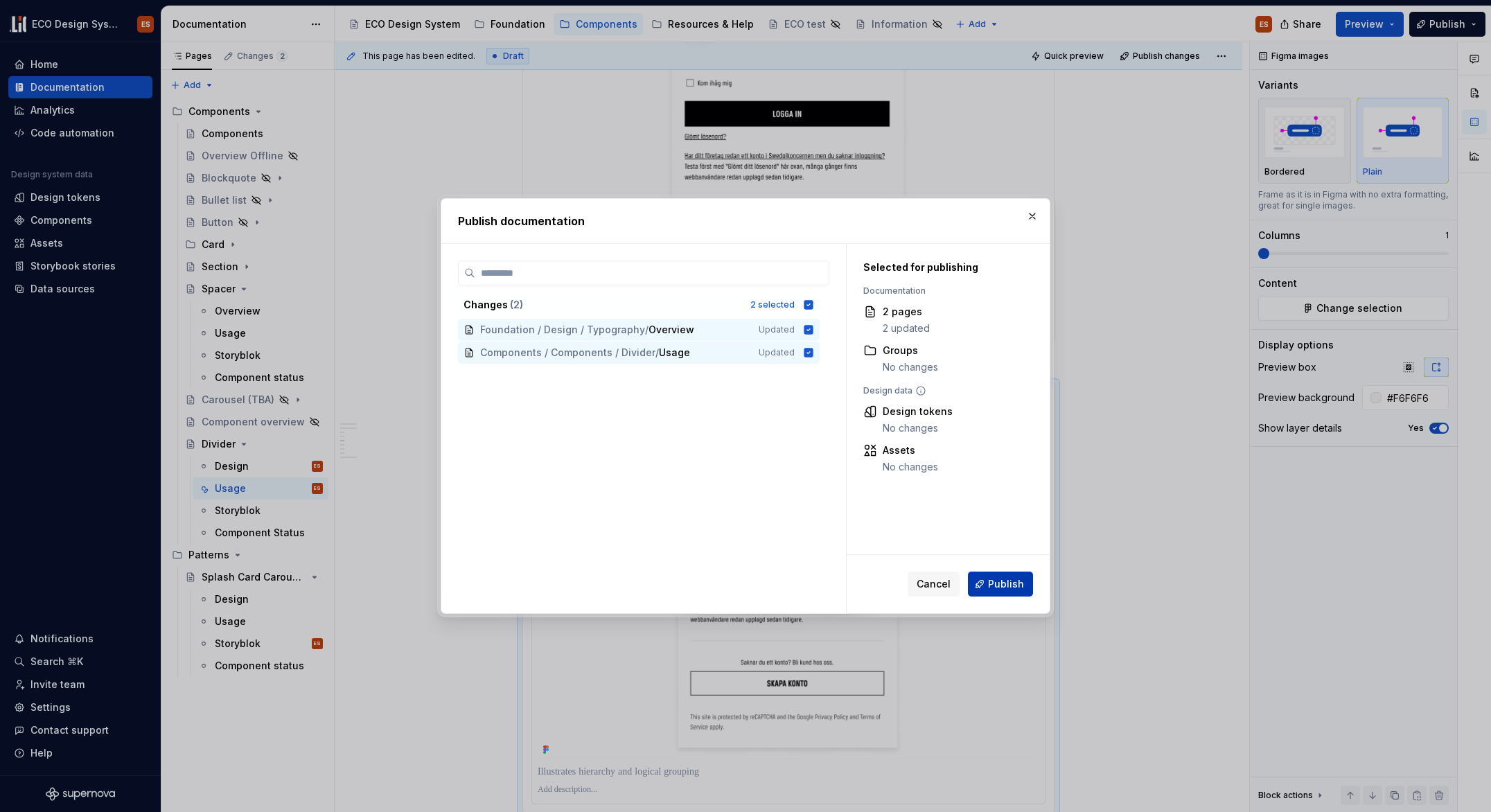
click at [1019, 587] on span "Publish" at bounding box center [1007, 583] width 36 height 14
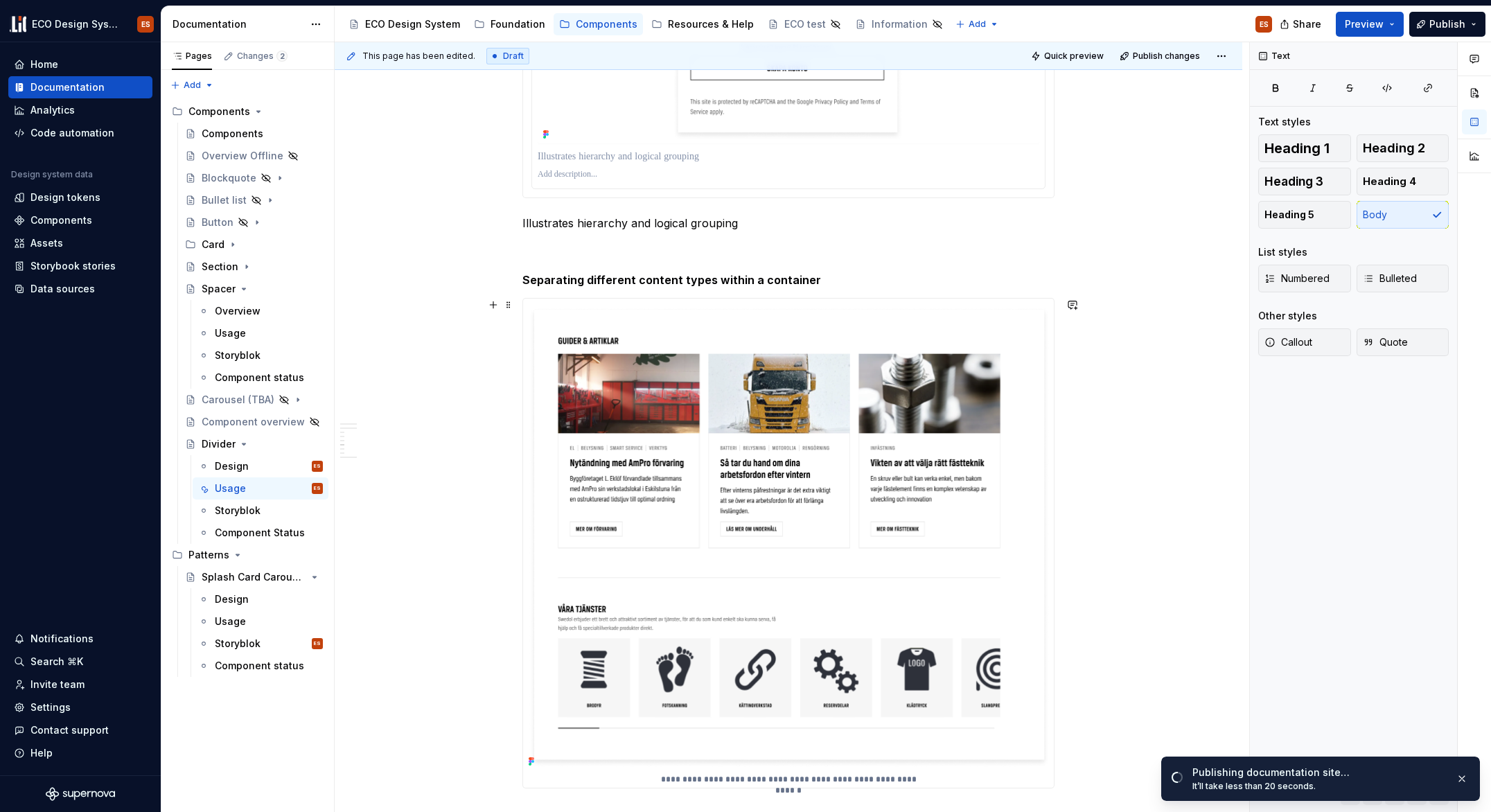
scroll to position [1657, 0]
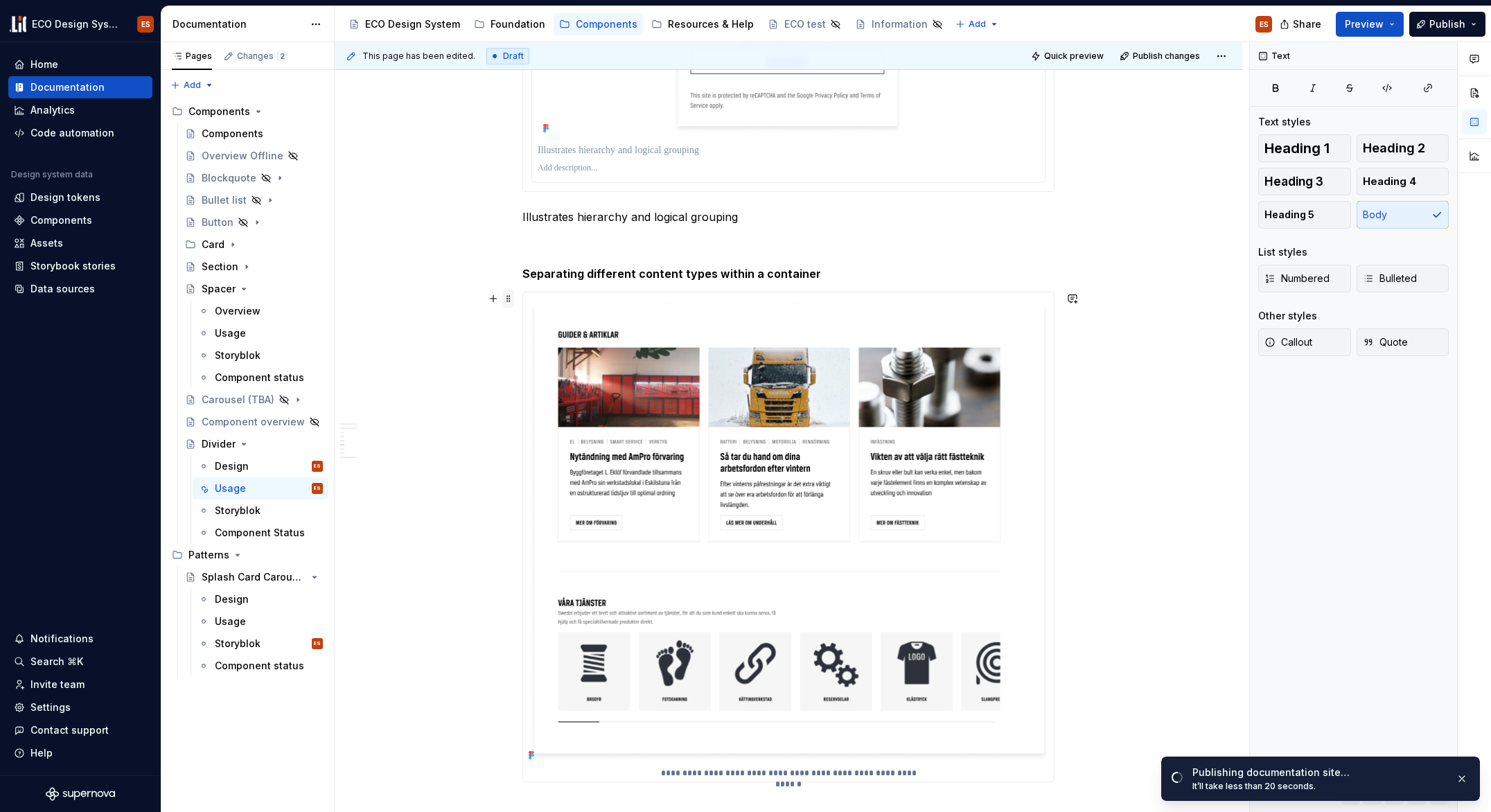
click at [508, 291] on span at bounding box center [509, 298] width 11 height 19
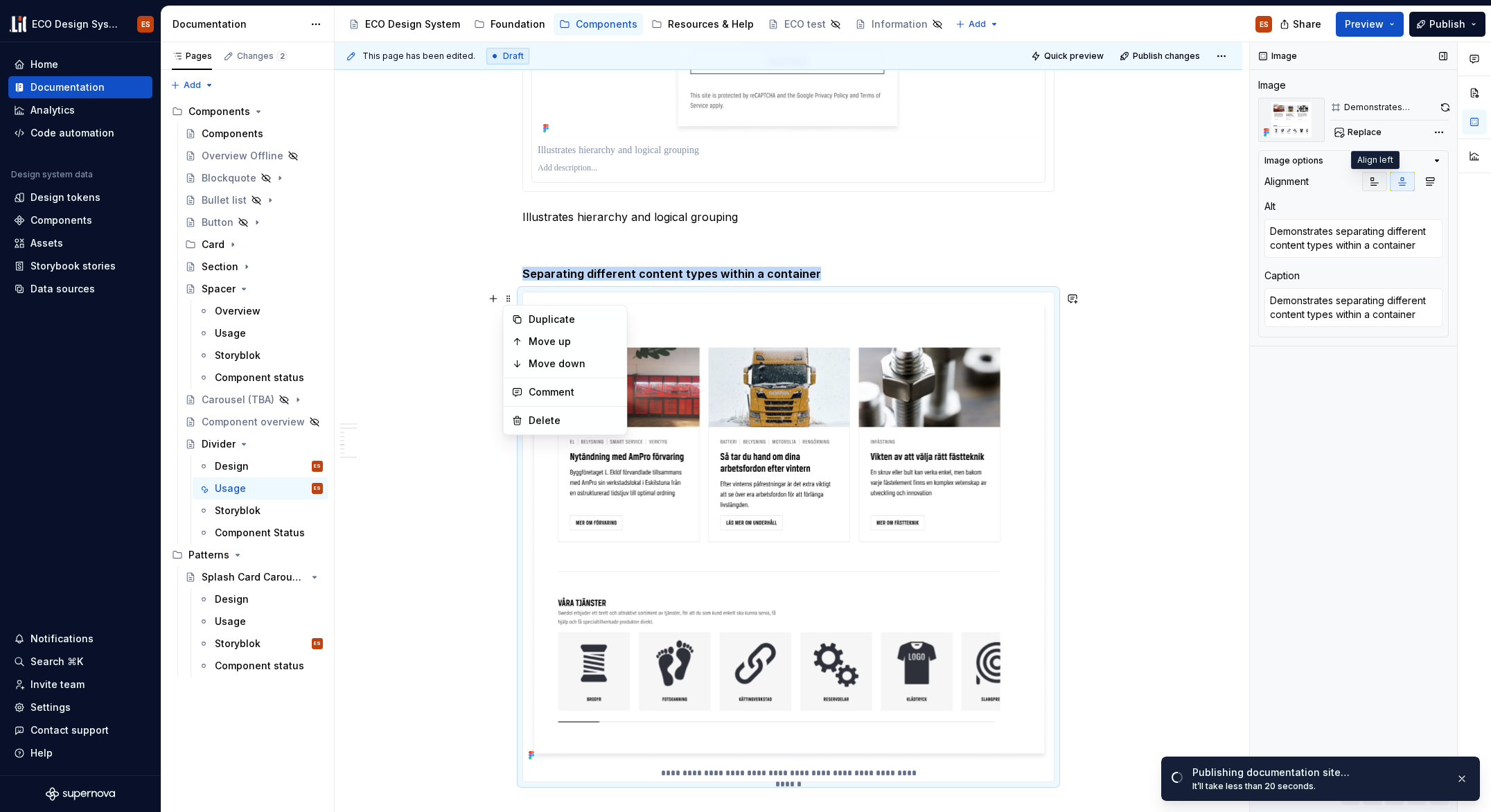
click at [1379, 183] on icon "button" at bounding box center [1375, 182] width 11 height 11
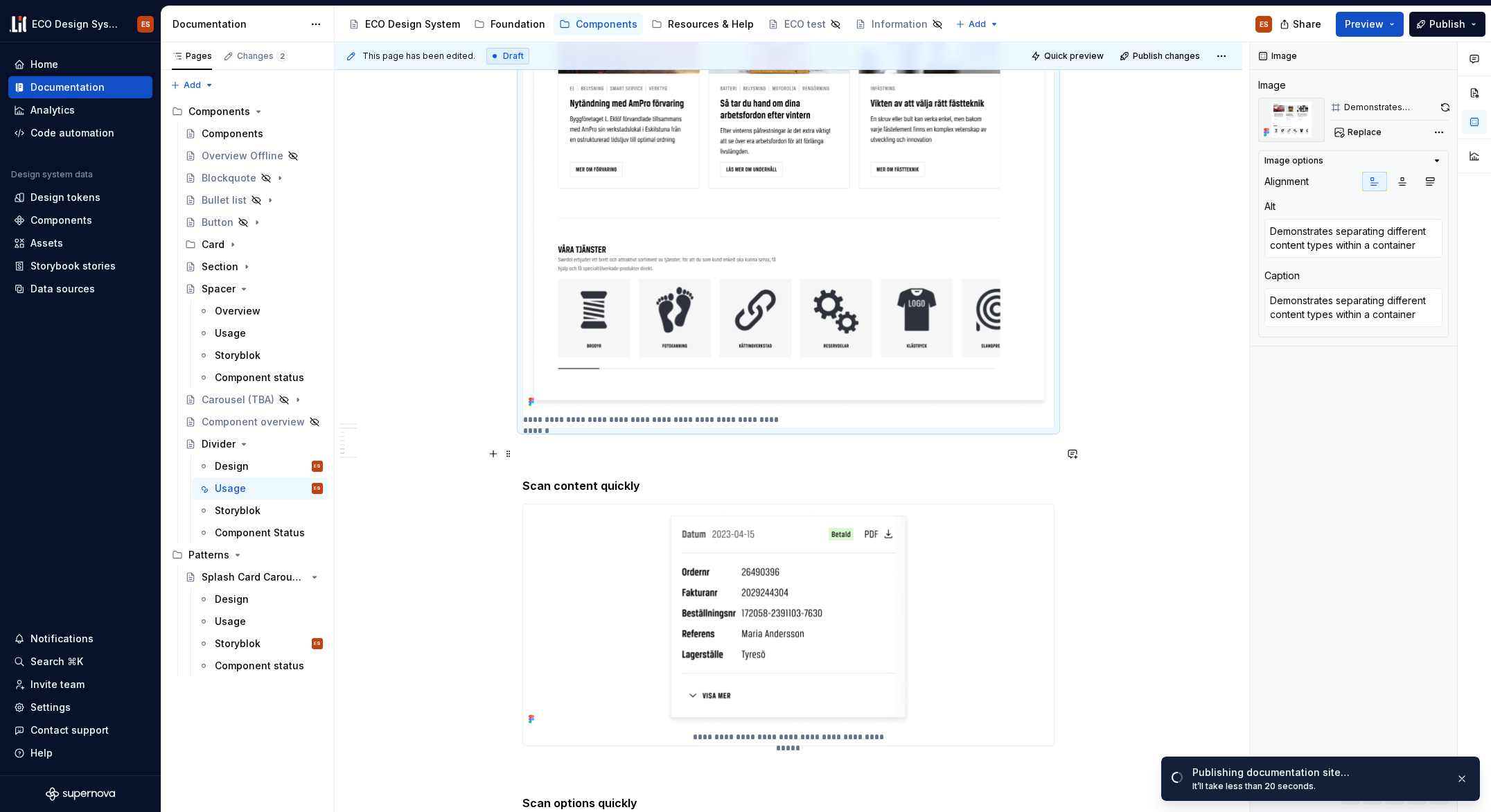
scroll to position [2164, 0]
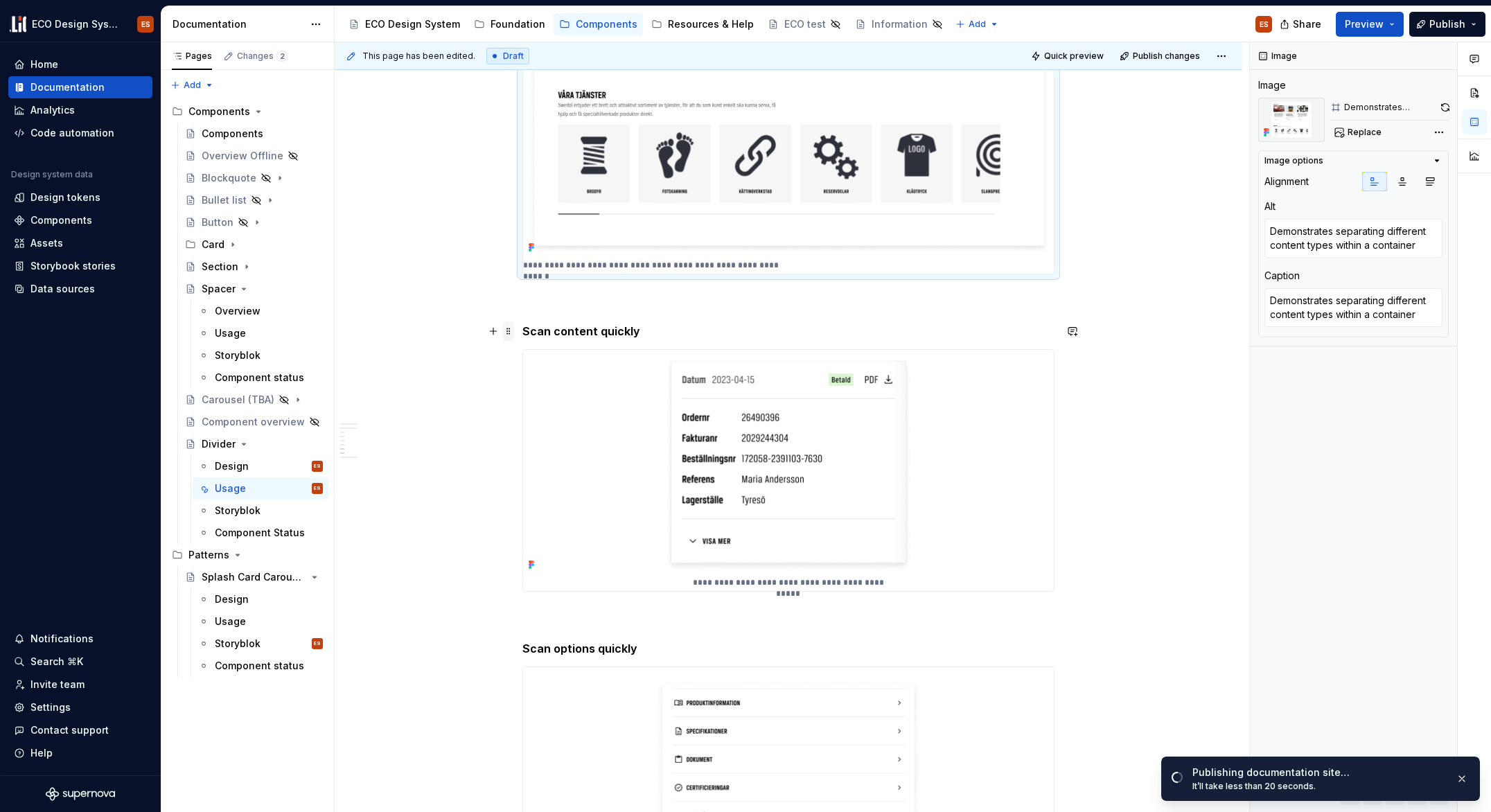
click at [510, 328] on span at bounding box center [509, 331] width 11 height 19
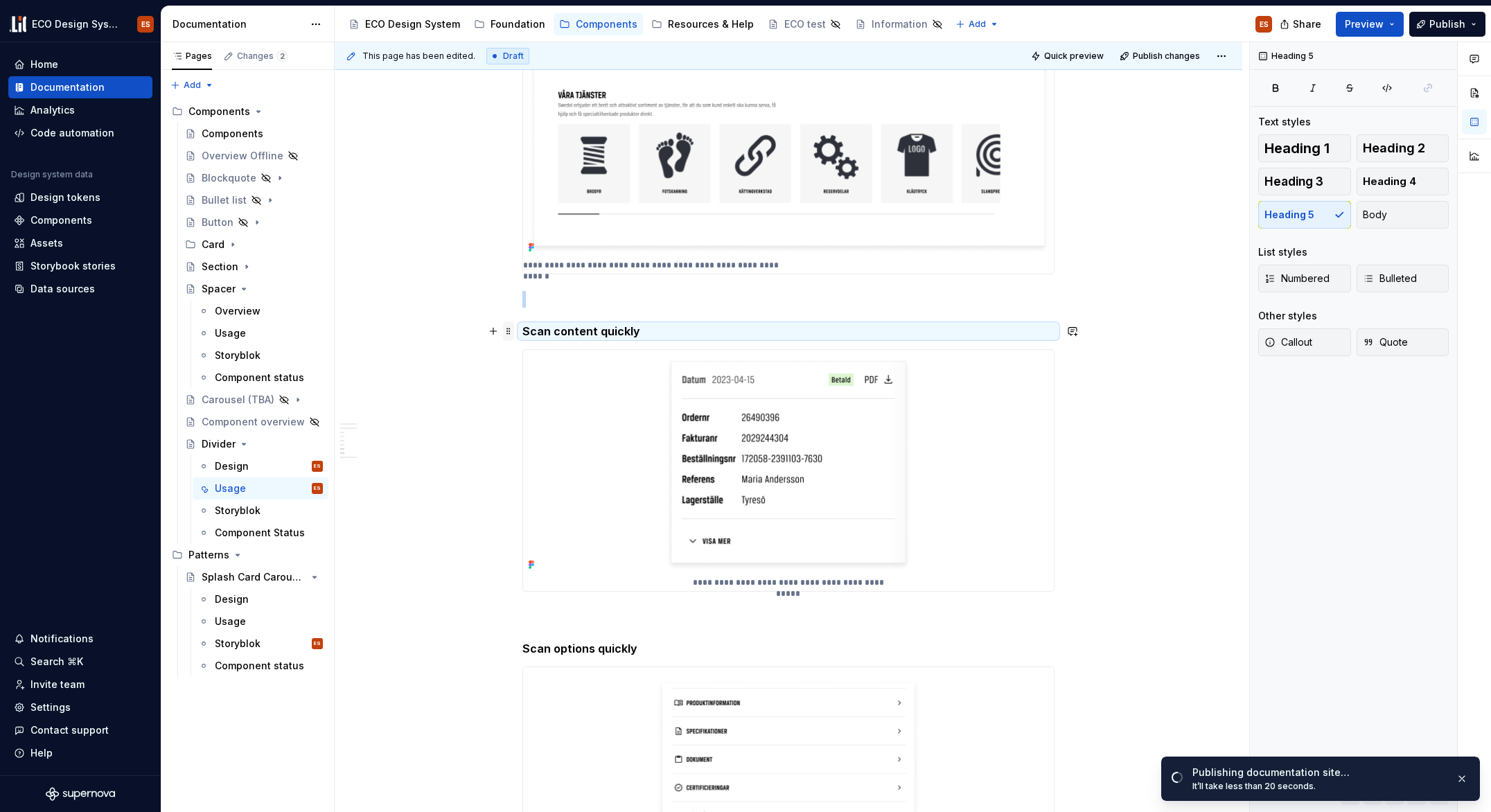
click at [506, 332] on span at bounding box center [509, 331] width 11 height 19
click at [505, 358] on span at bounding box center [509, 355] width 11 height 19
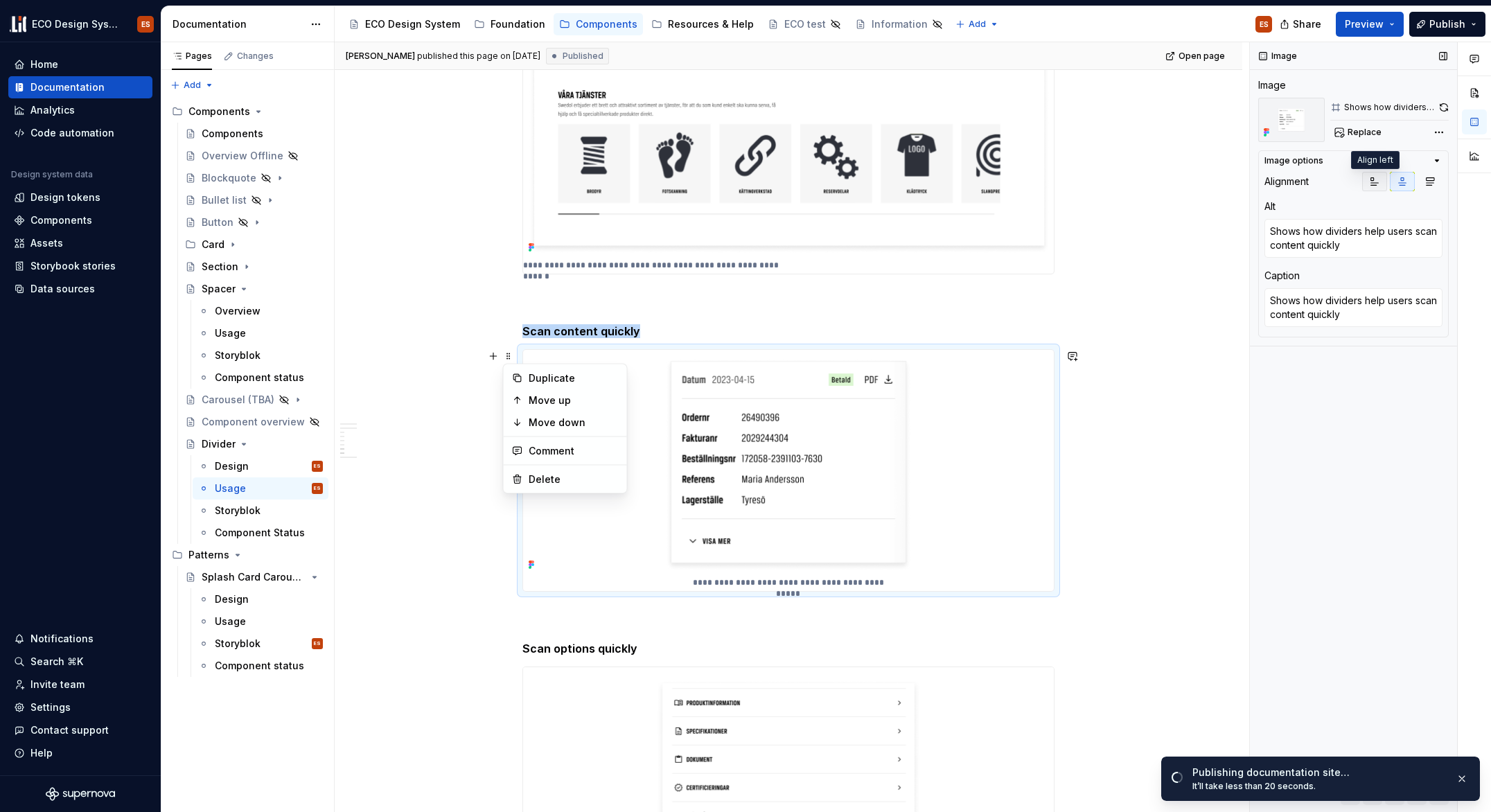
click at [1377, 184] on icon "button" at bounding box center [1375, 182] width 11 height 11
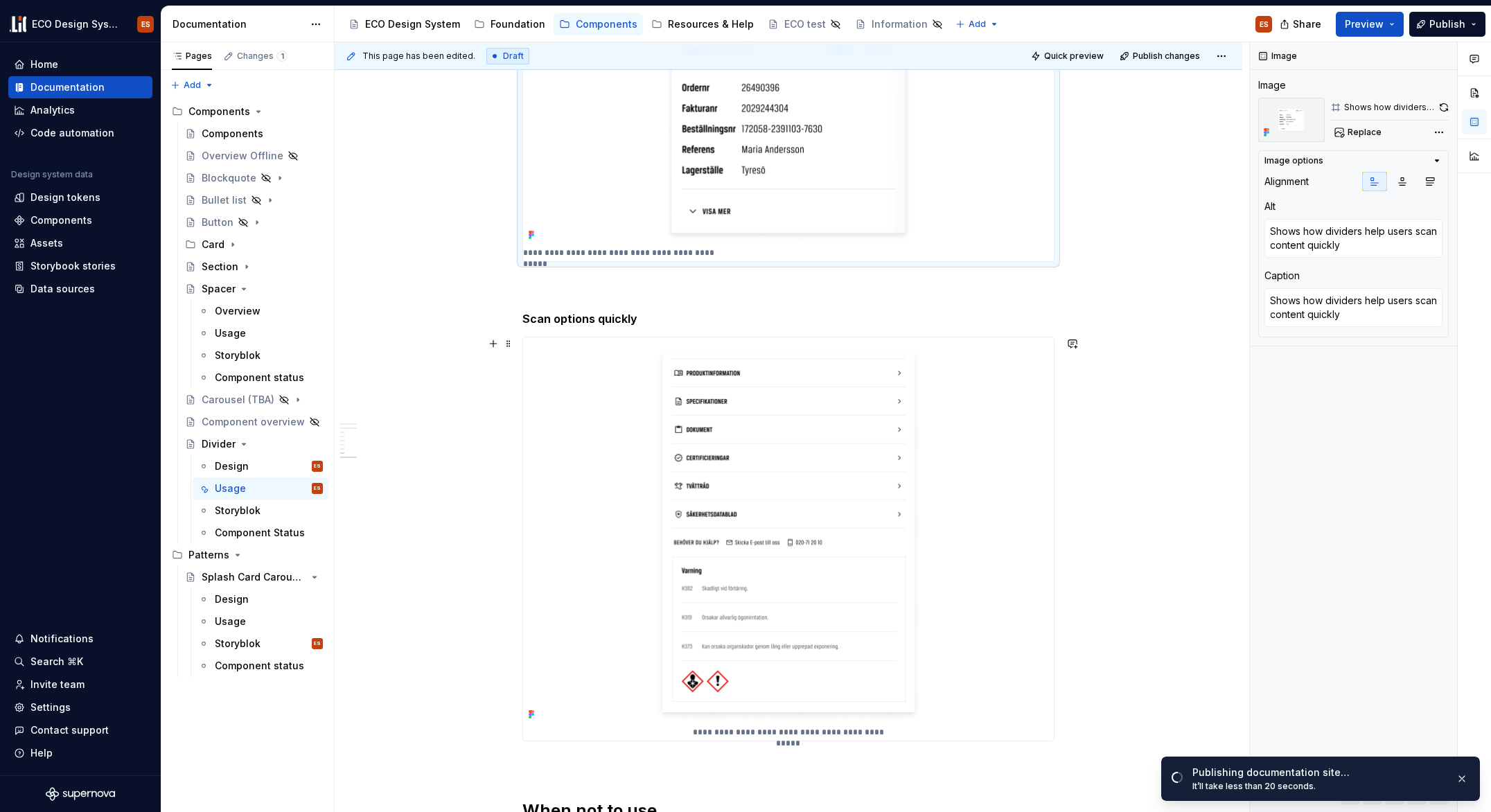
scroll to position [2524, 0]
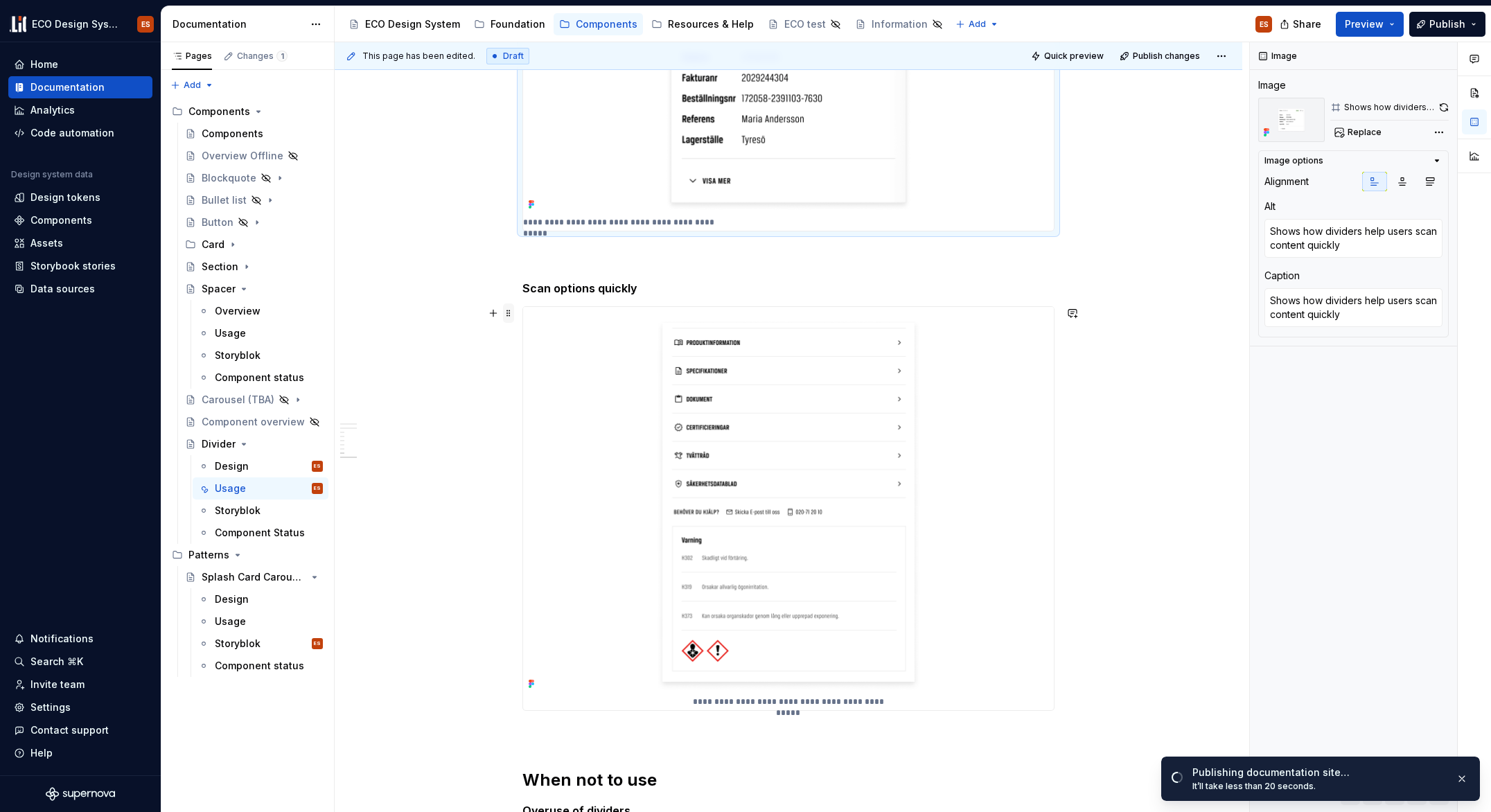
click at [503, 310] on span at bounding box center [509, 312] width 11 height 19
type textarea "*"
type textarea "Shows how dividers help users scan options quickly"
click at [1383, 186] on button "button" at bounding box center [1374, 181] width 25 height 19
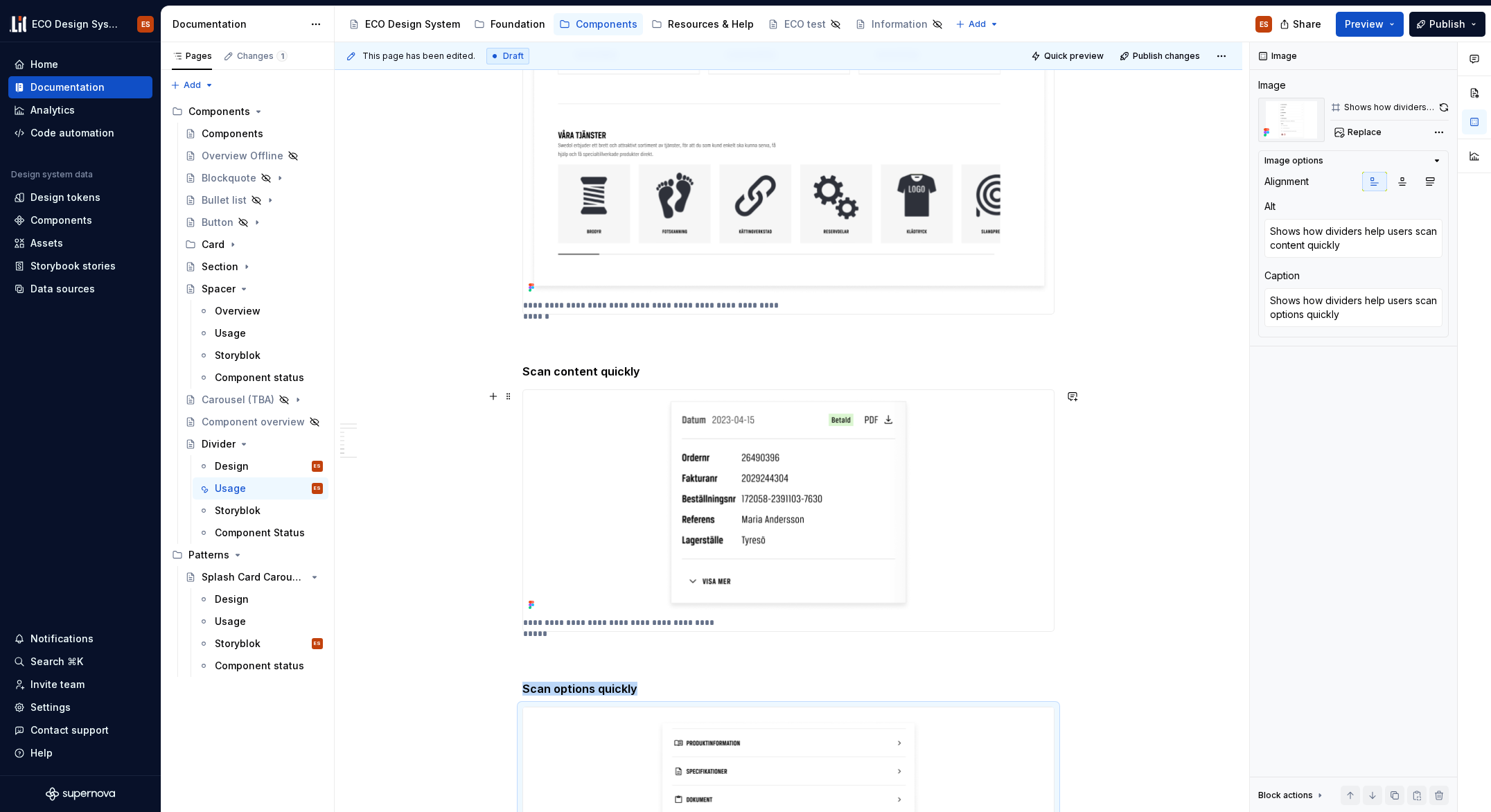
scroll to position [2124, 0]
click at [509, 375] on span at bounding box center [509, 371] width 11 height 19
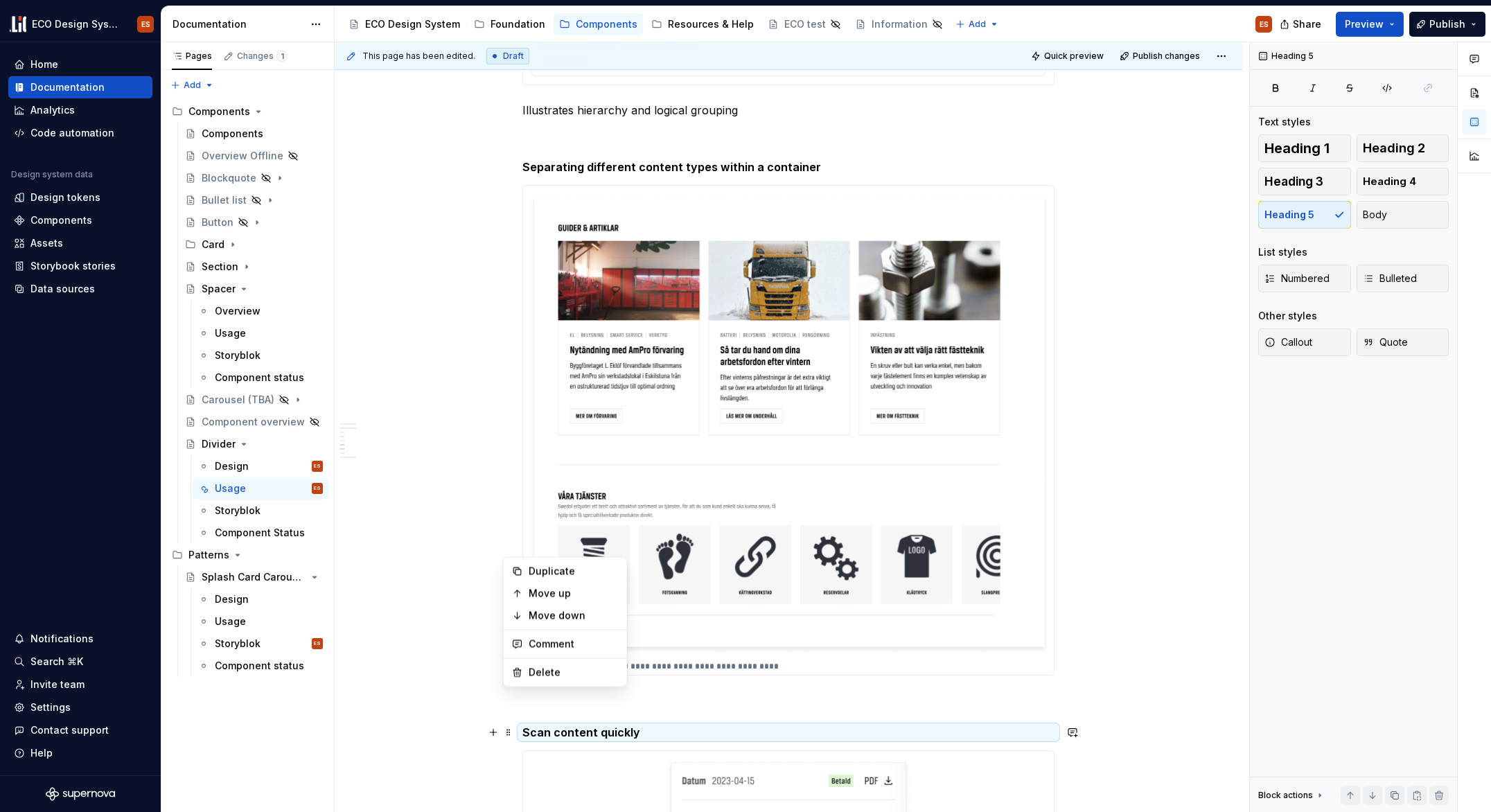
scroll to position [1669, 0]
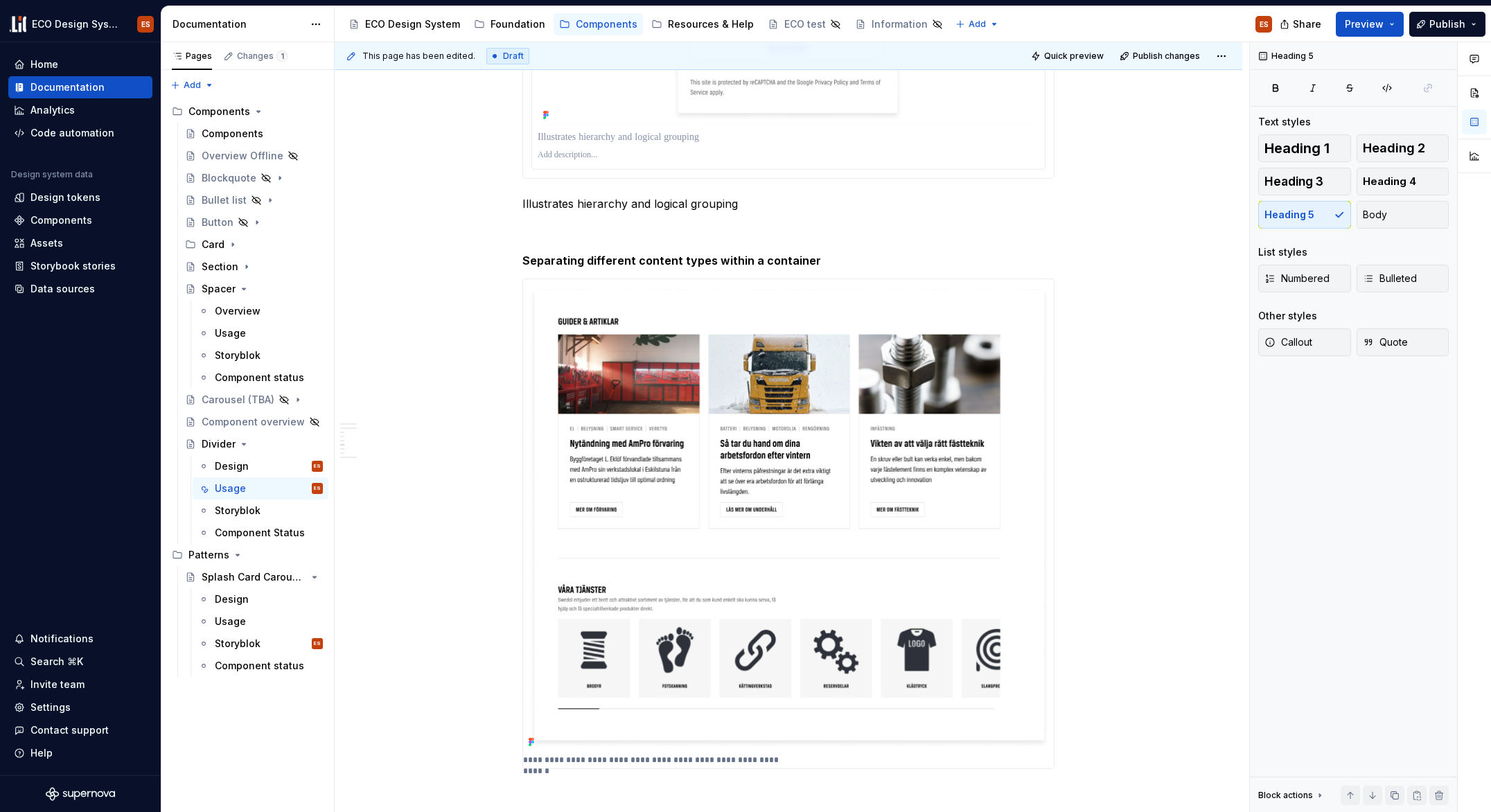
click at [544, 279] on div "**********" at bounding box center [789, 524] width 532 height 491
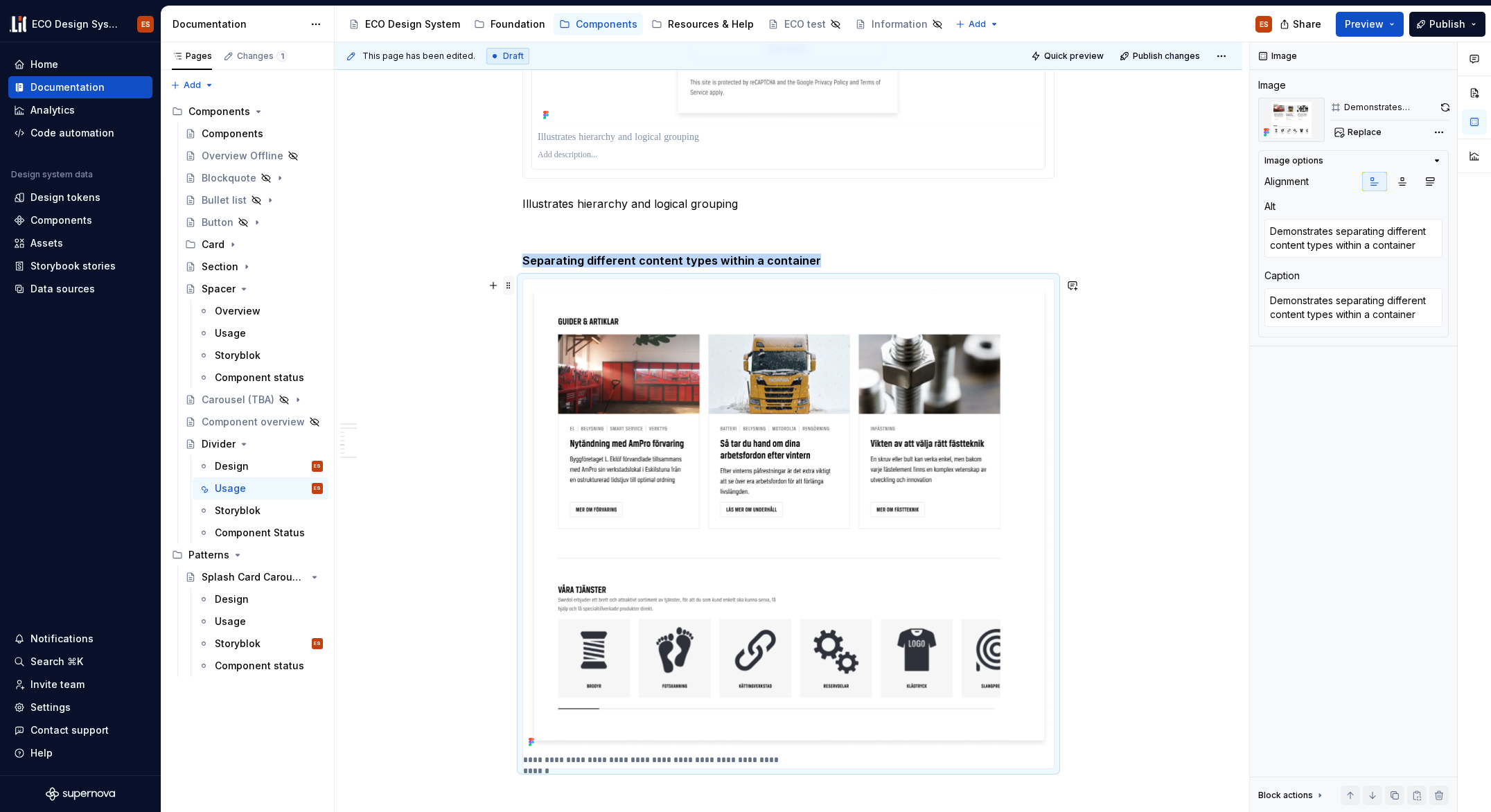
click at [510, 287] on span at bounding box center [509, 285] width 11 height 19
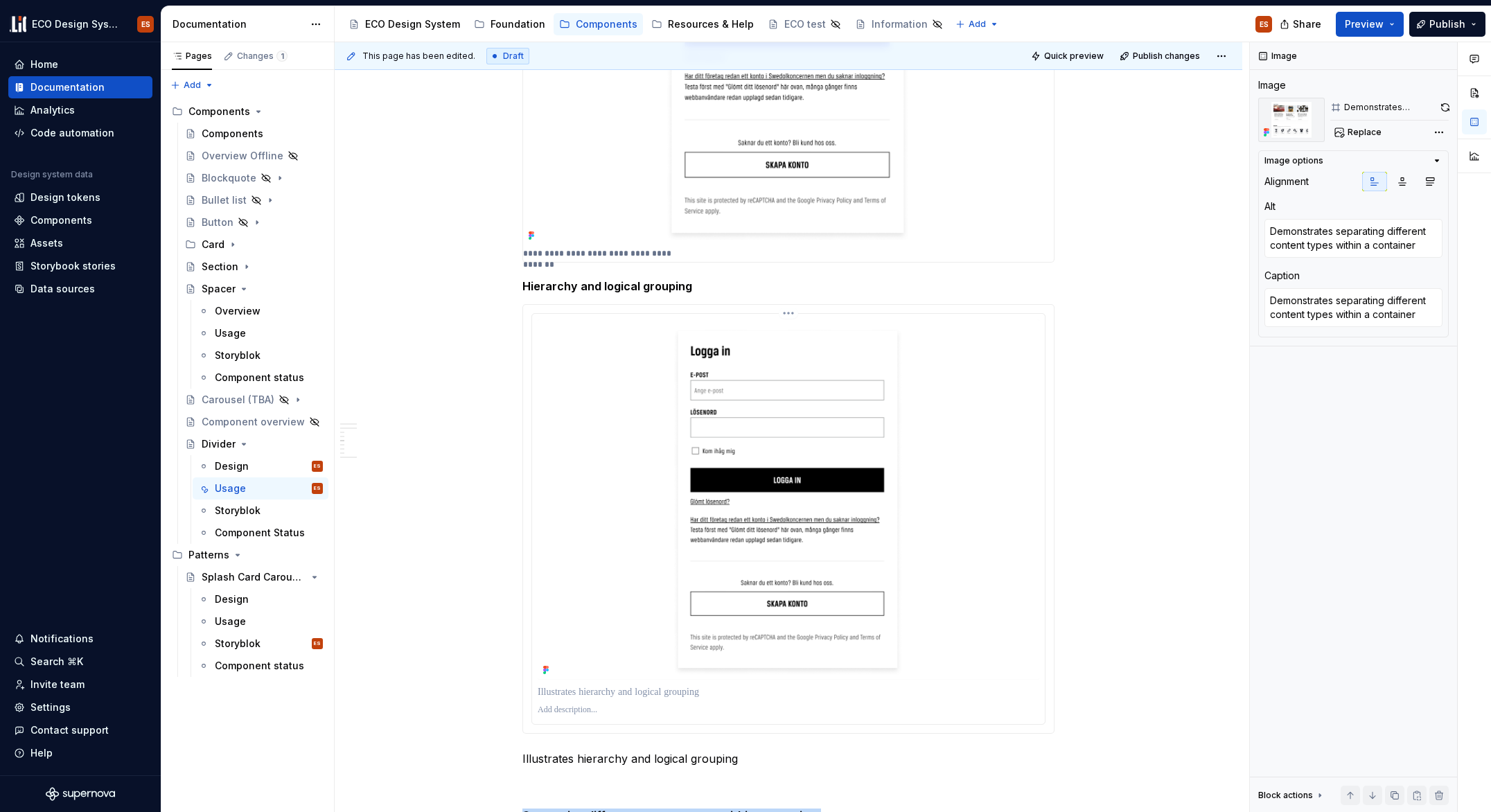
scroll to position [1104, 0]
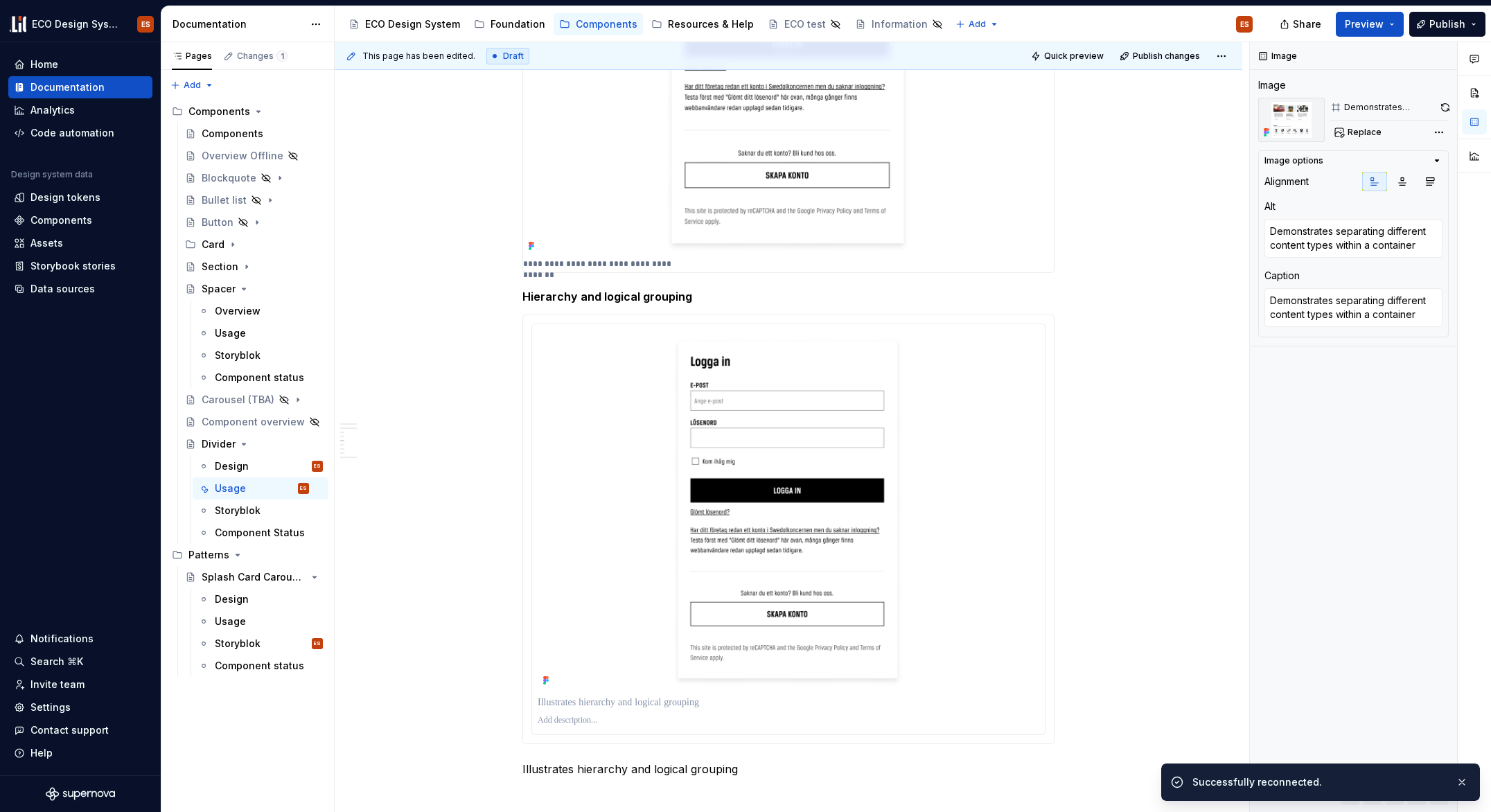
type textarea "*"
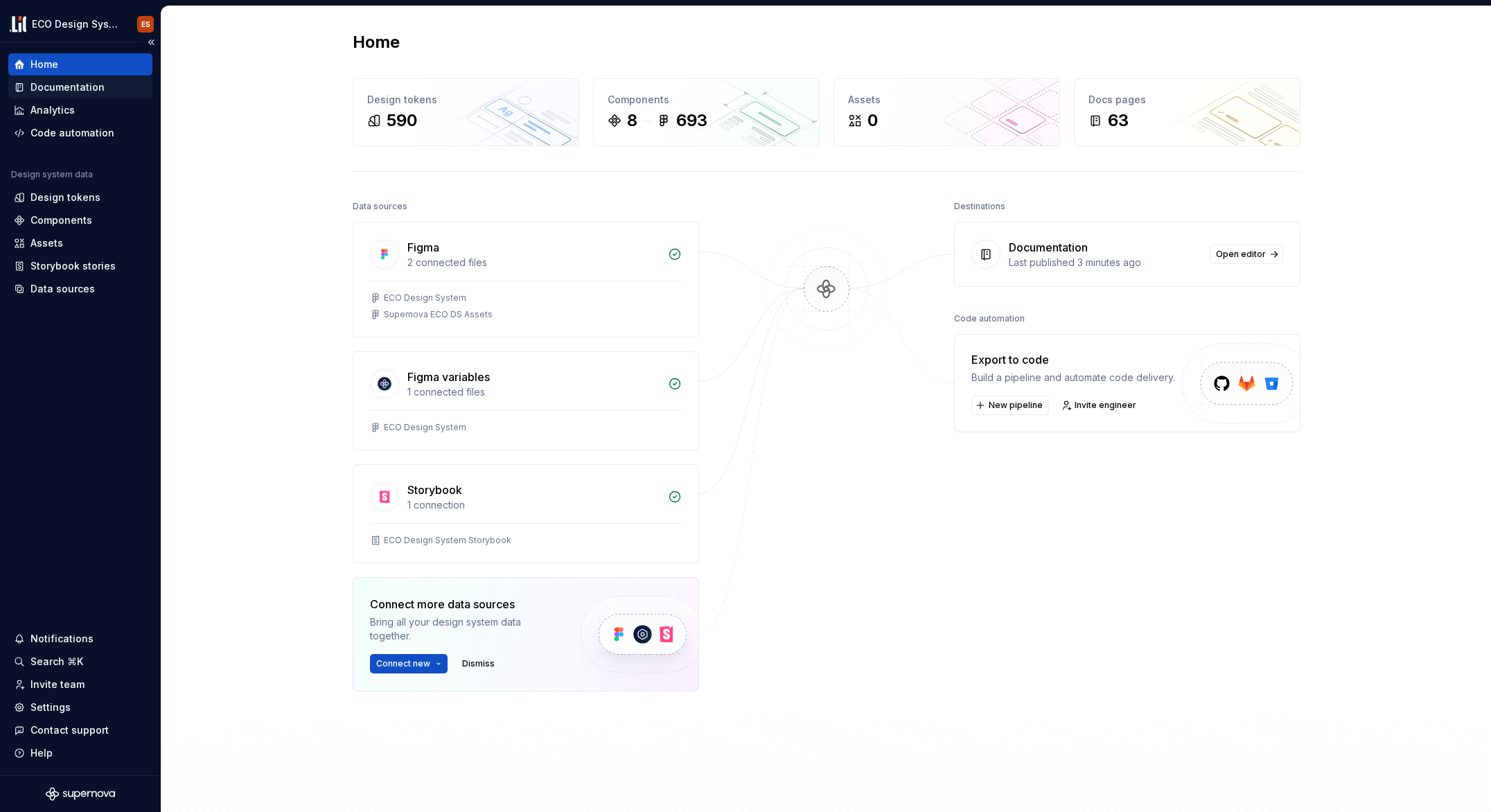
click at [80, 87] on div "Documentation" at bounding box center [68, 86] width 75 height 14
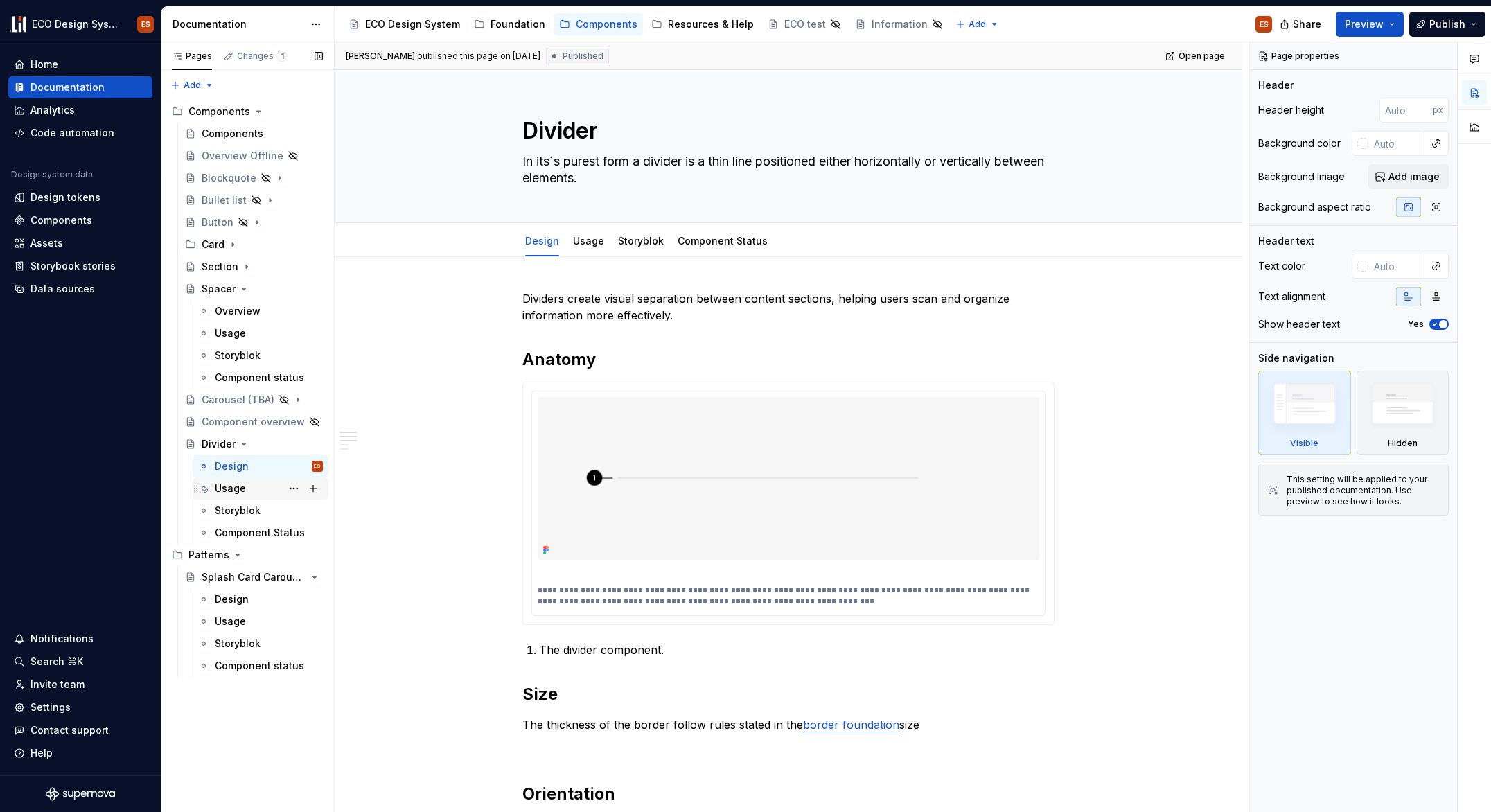
click at [231, 486] on div "Usage" at bounding box center [230, 488] width 31 height 14
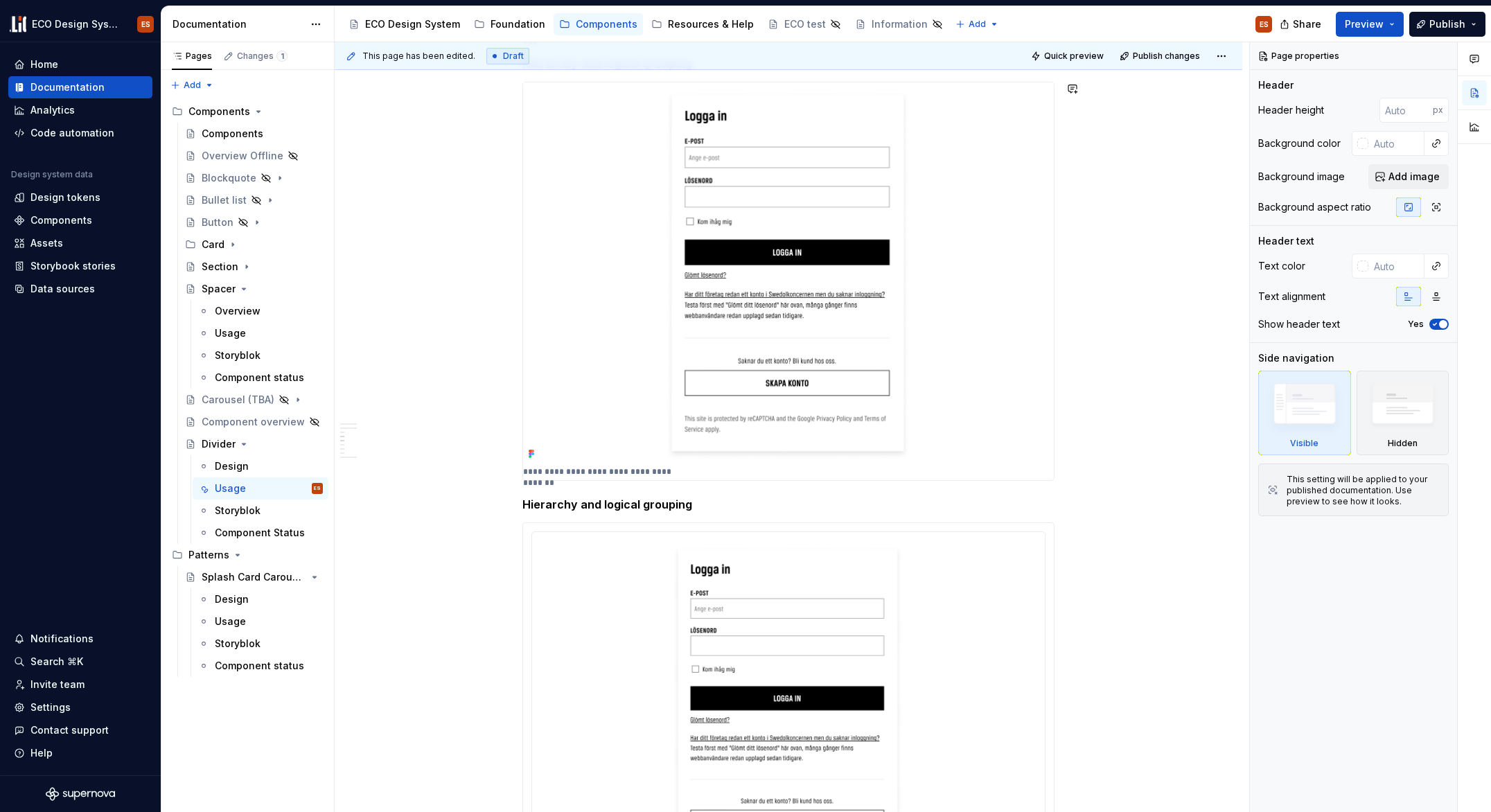
scroll to position [559, 0]
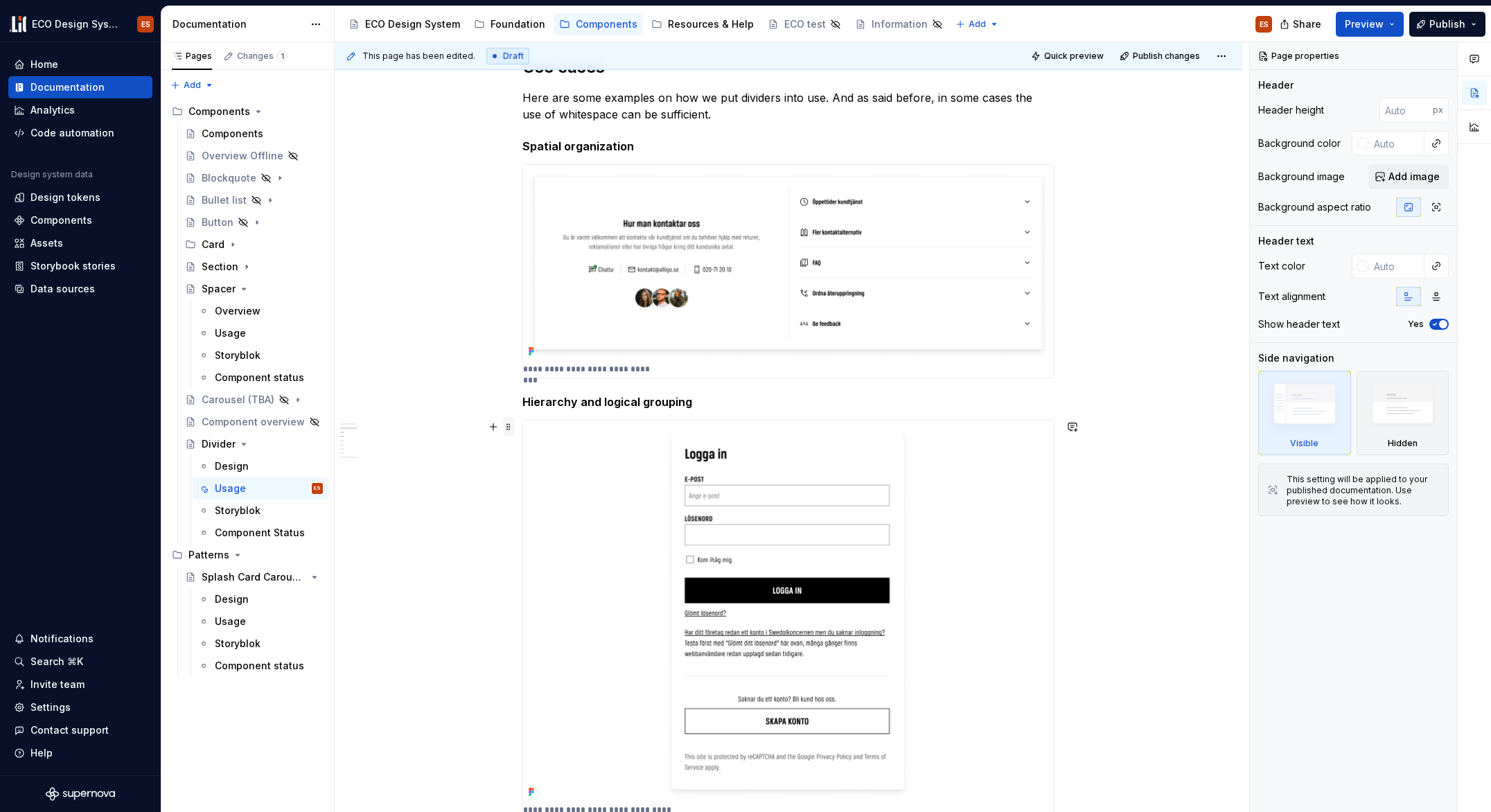
click at [507, 425] on span at bounding box center [509, 426] width 11 height 19
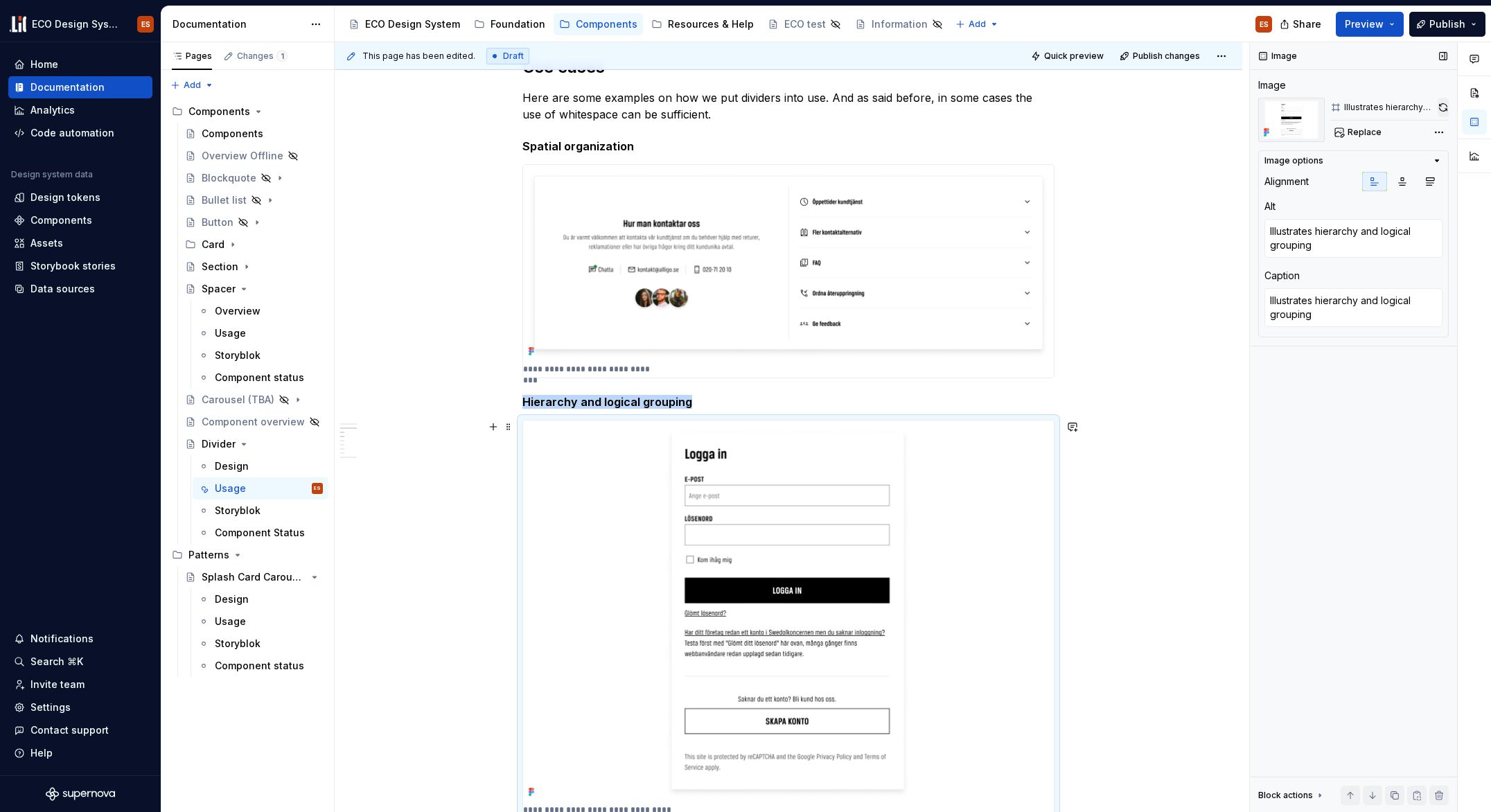
scroll to position [565, 0]
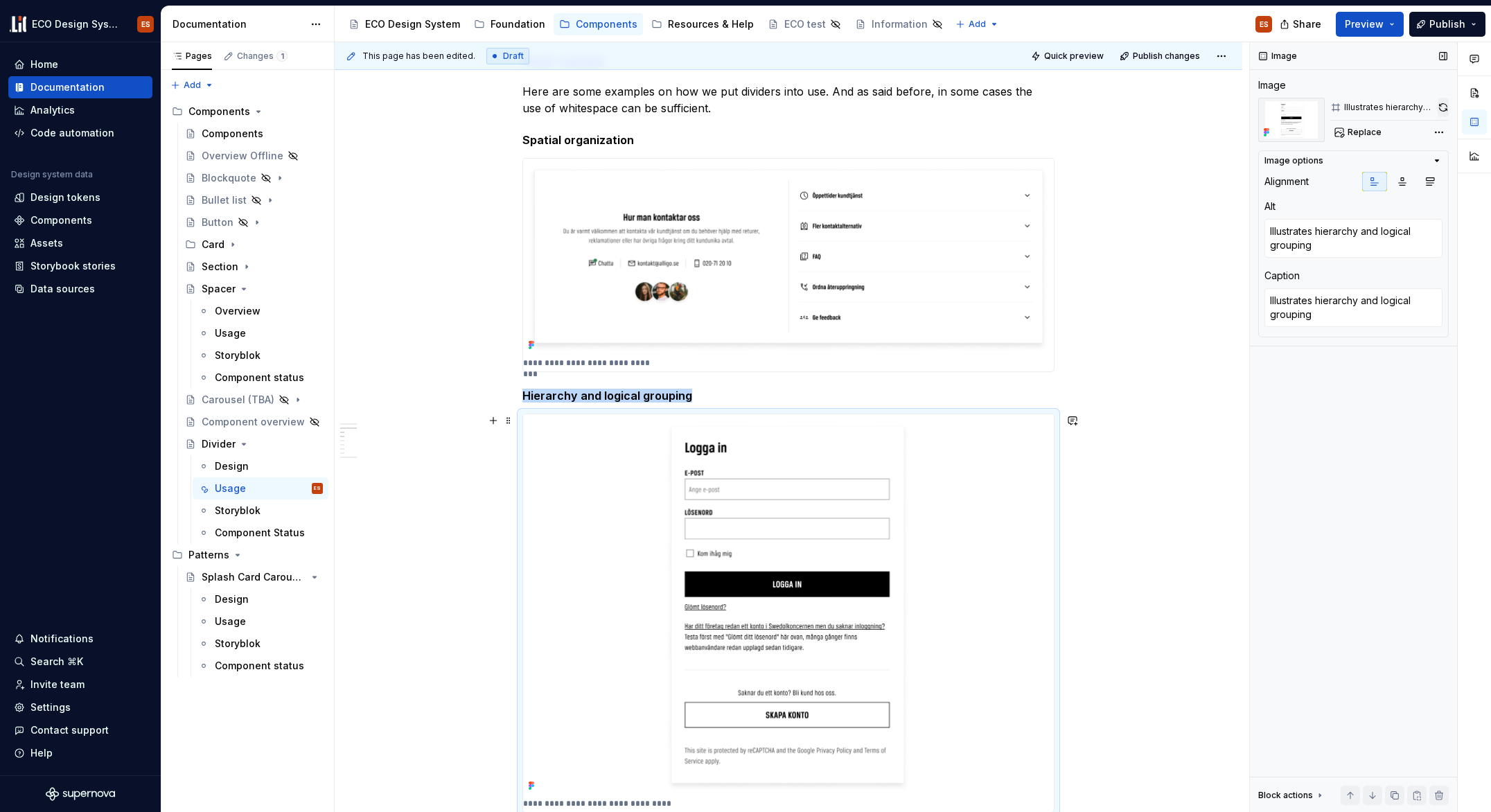
click at [1443, 106] on button "button" at bounding box center [1444, 107] width 11 height 19
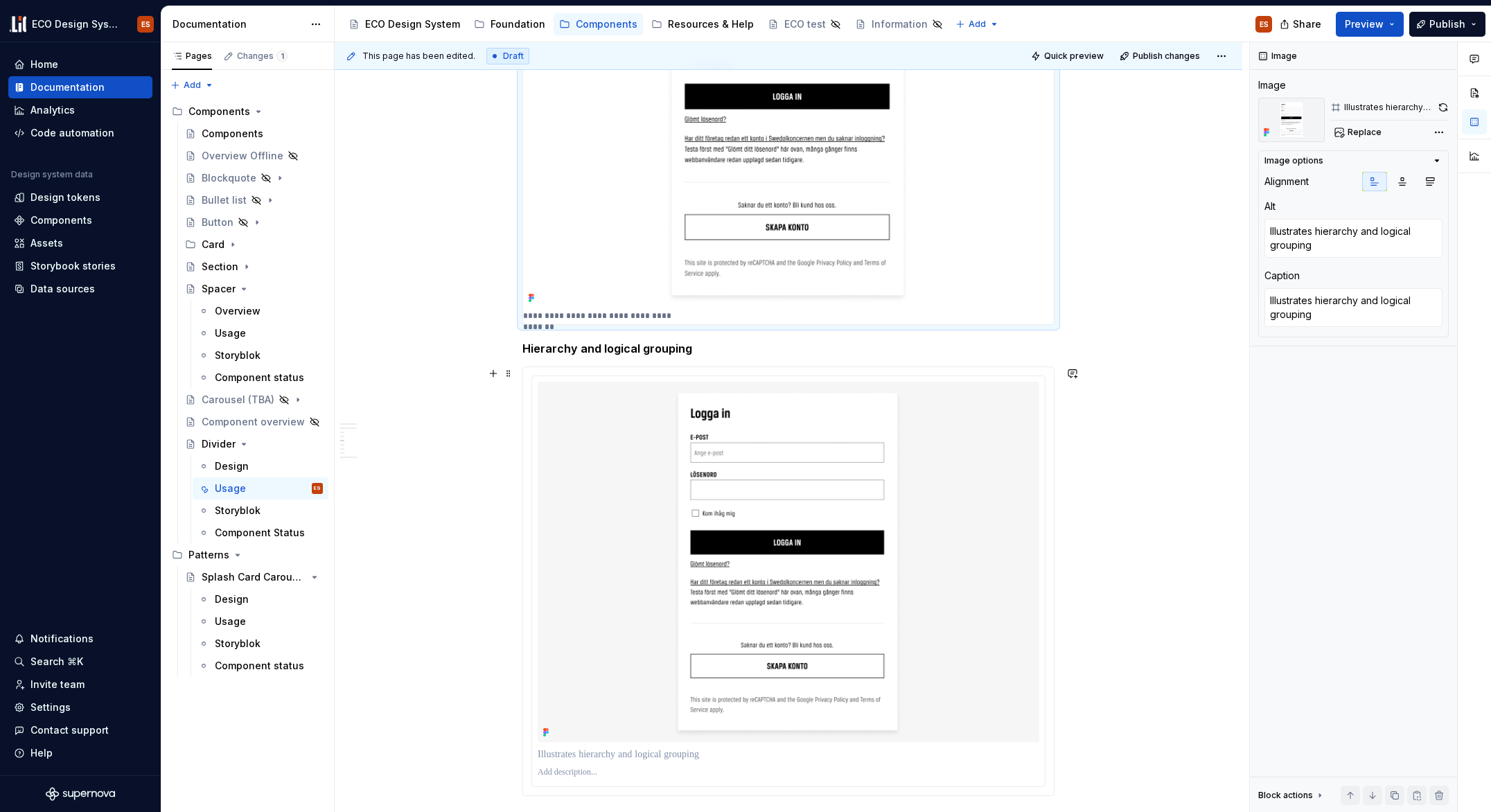
scroll to position [1160, 0]
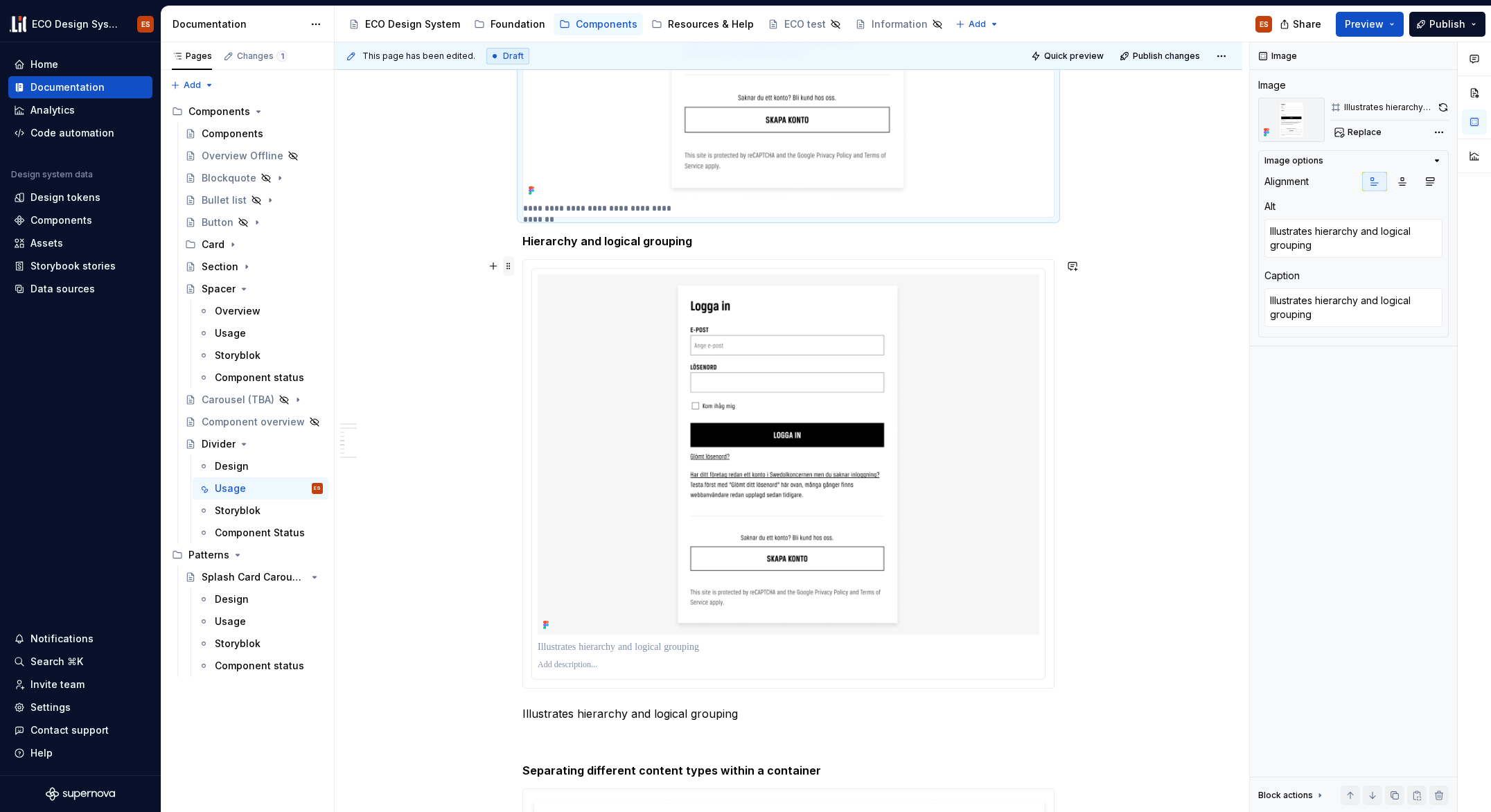
click at [505, 262] on span at bounding box center [509, 265] width 11 height 19
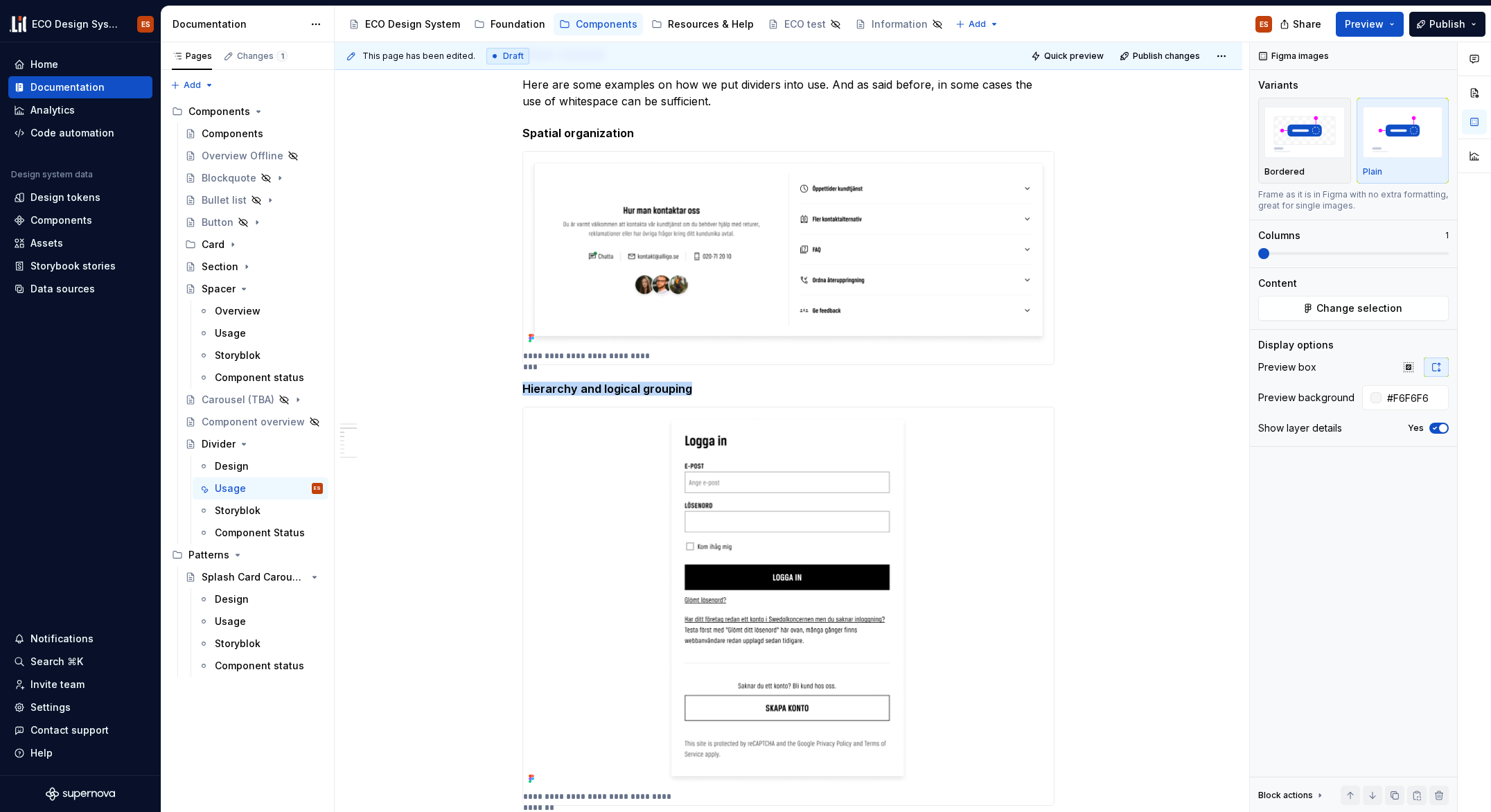
scroll to position [568, 0]
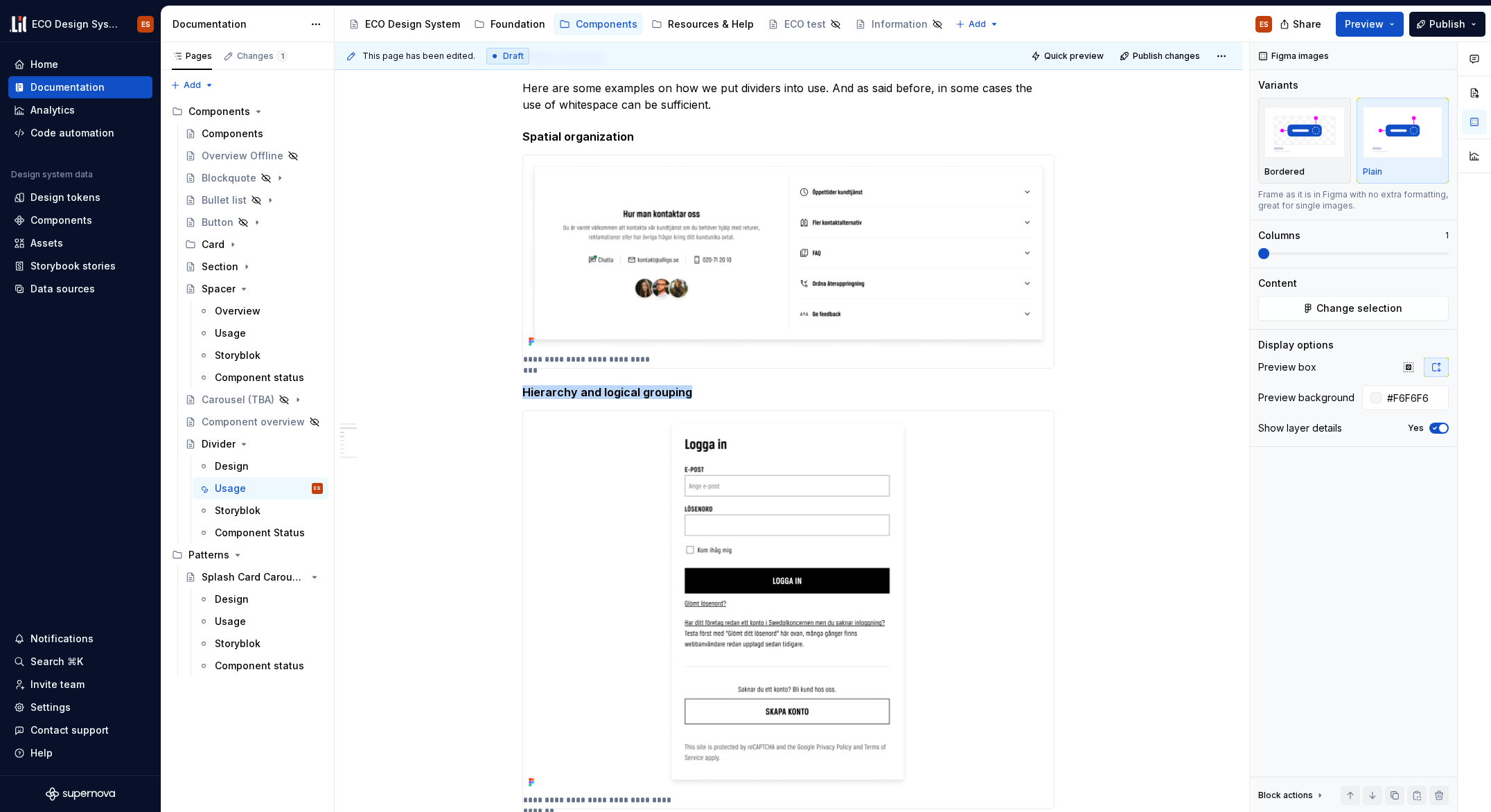
click at [522, 415] on div "**********" at bounding box center [789, 609] width 532 height 399
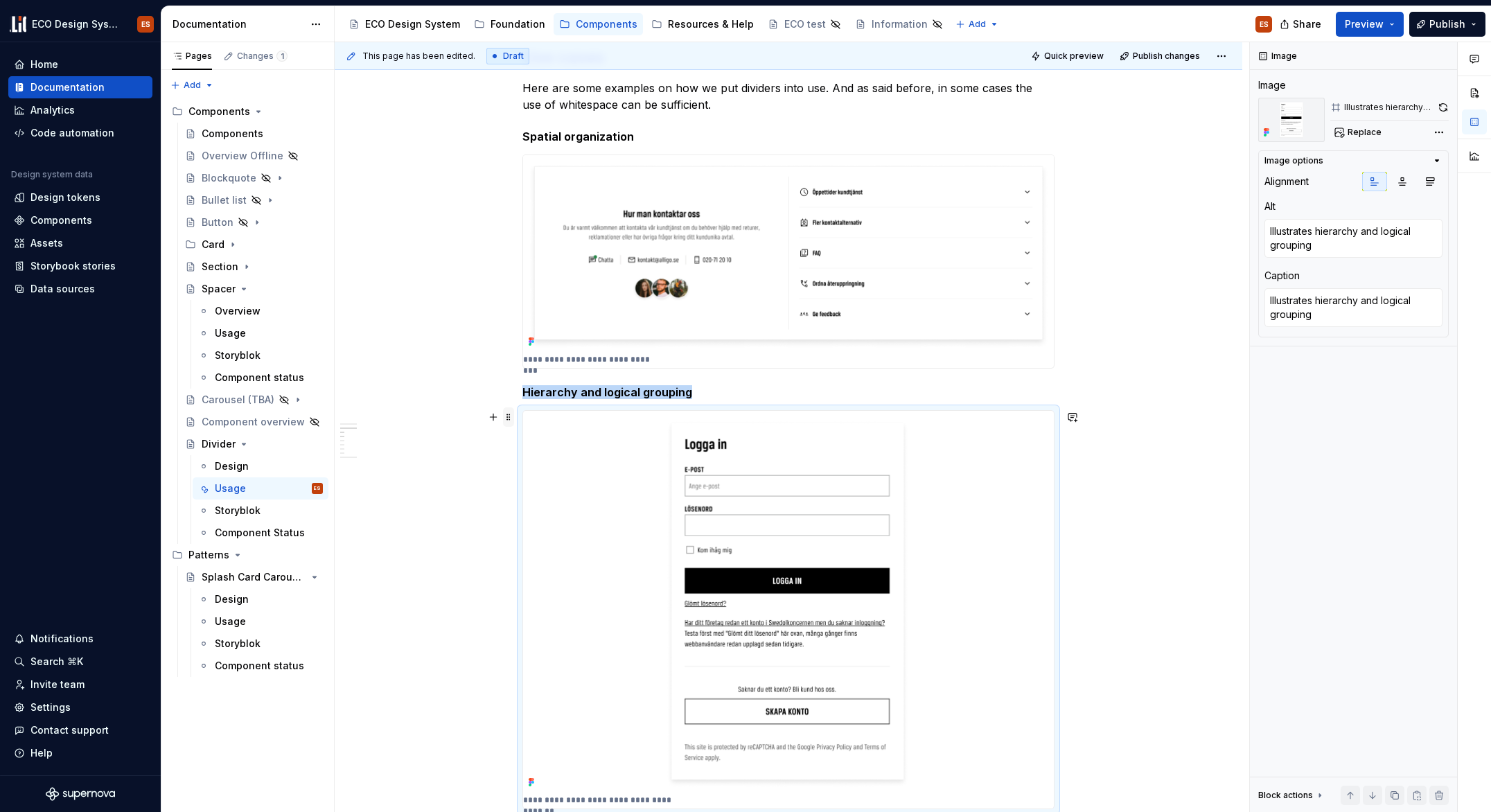
click at [505, 413] on span at bounding box center [509, 416] width 11 height 19
click at [1439, 101] on button "button" at bounding box center [1444, 107] width 11 height 19
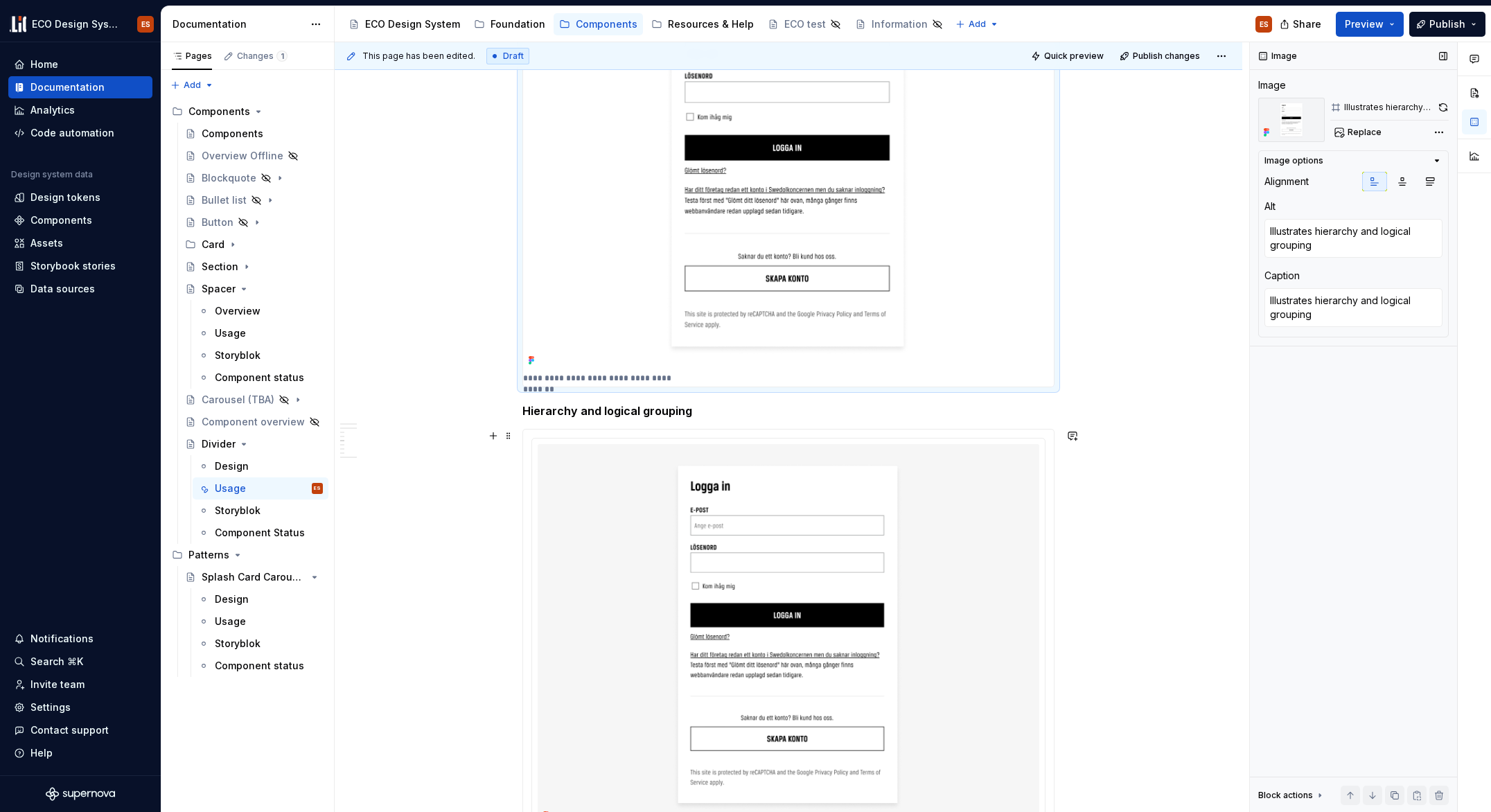
scroll to position [1023, 0]
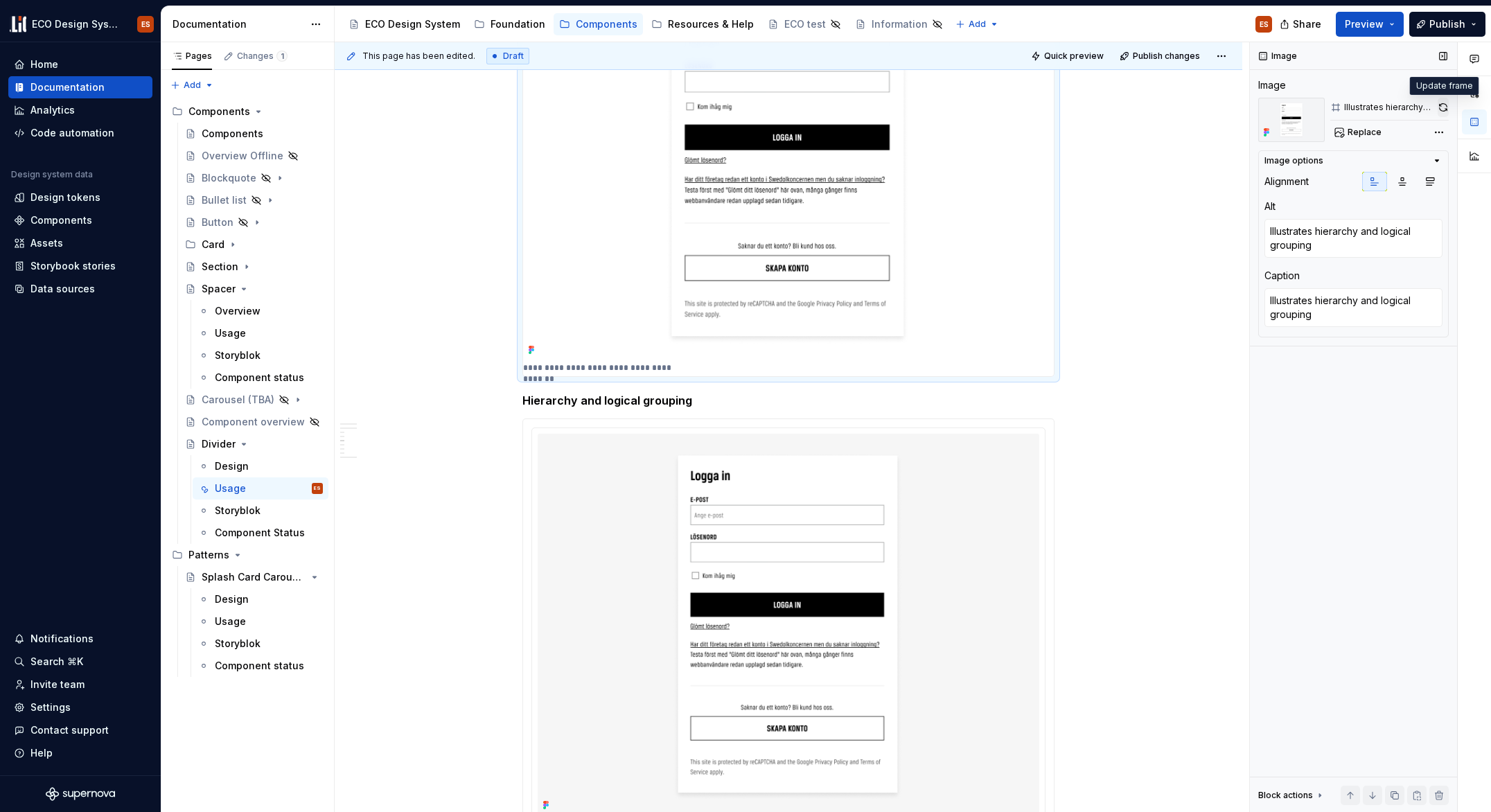
click at [1444, 112] on button "button" at bounding box center [1444, 107] width 11 height 19
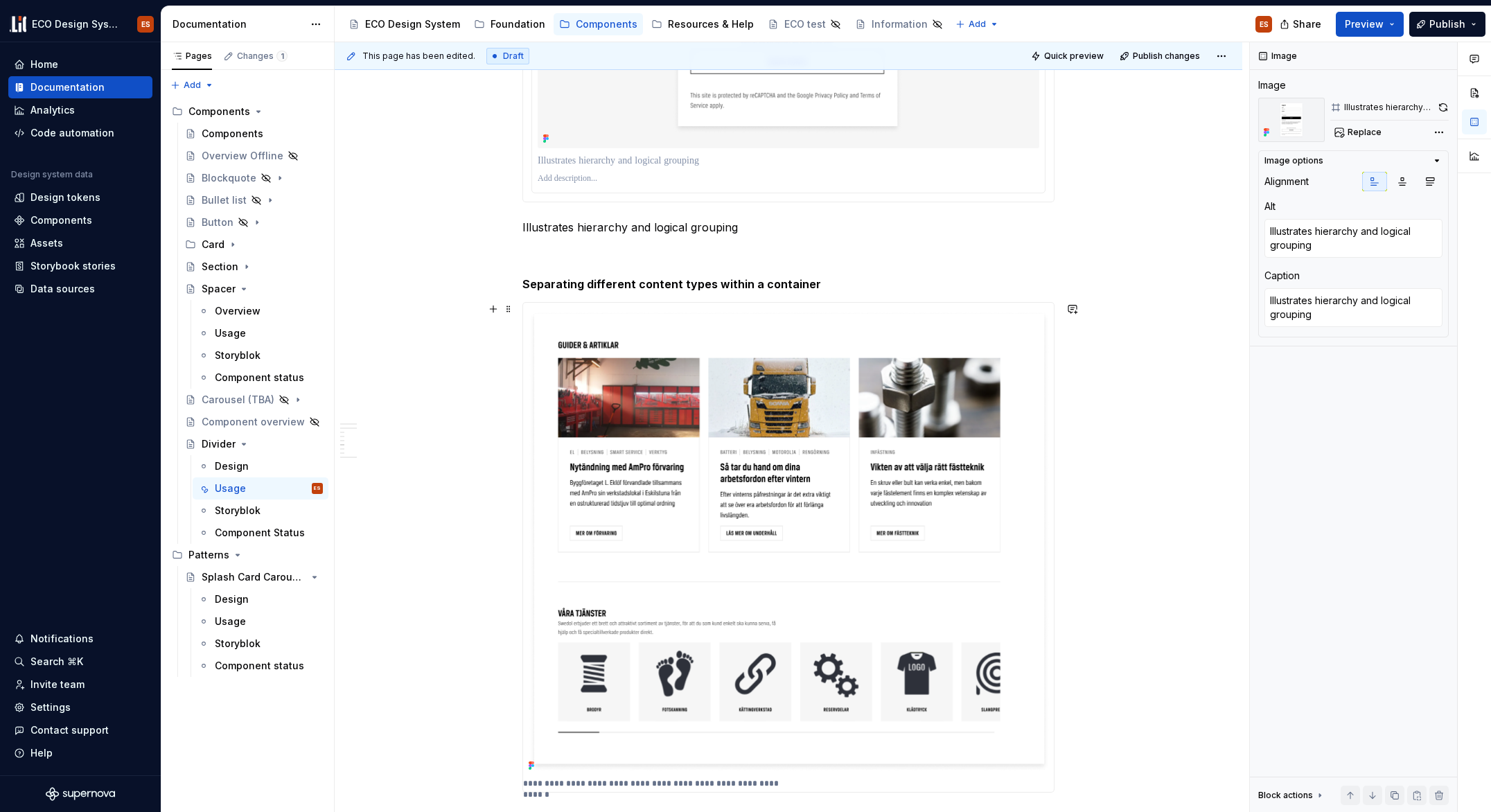
scroll to position [1689, 0]
click at [508, 308] on span at bounding box center [509, 308] width 11 height 19
type textarea "*"
type textarea "Demonstrates separating different content types within a container"
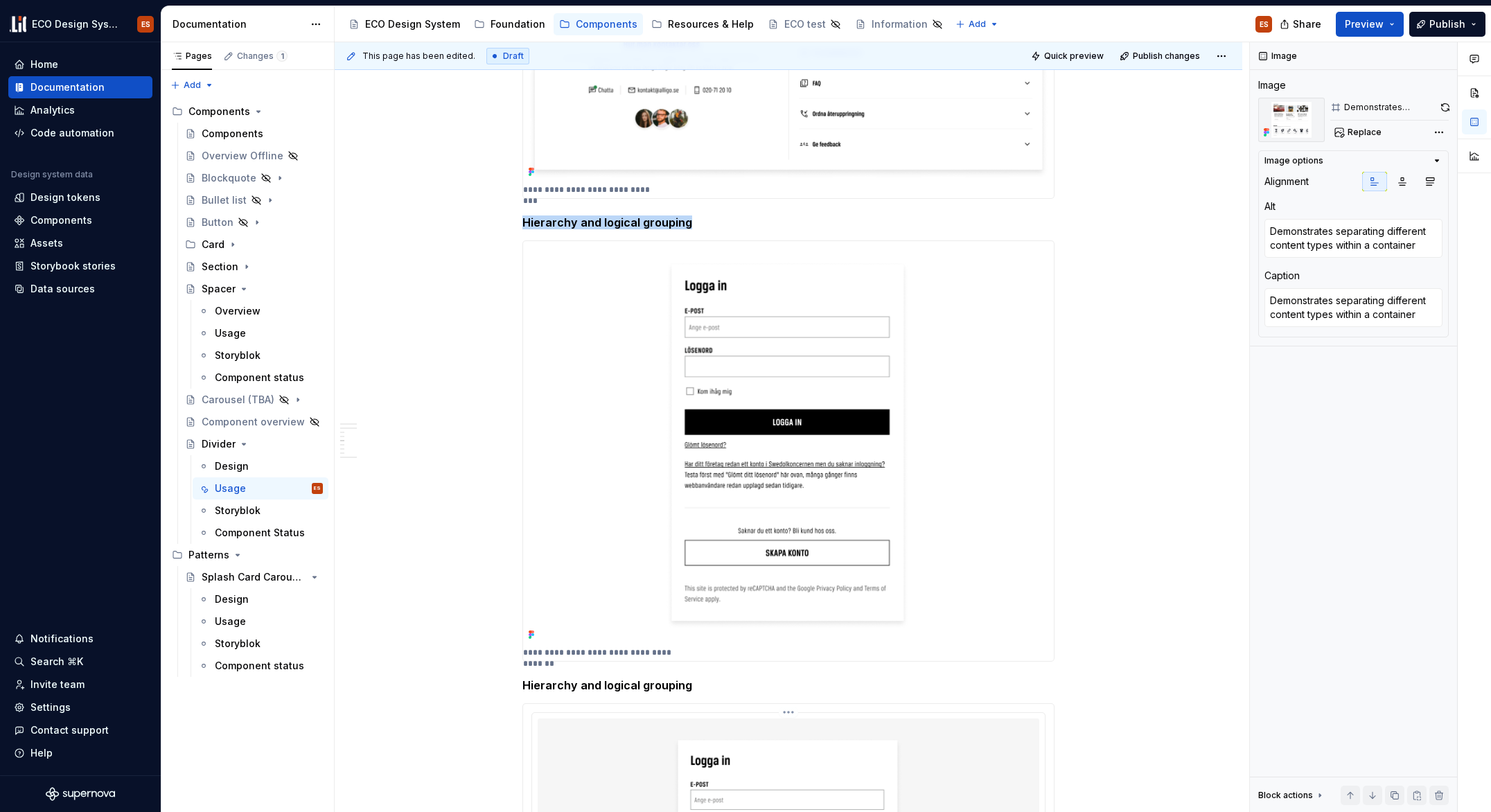
scroll to position [979, 0]
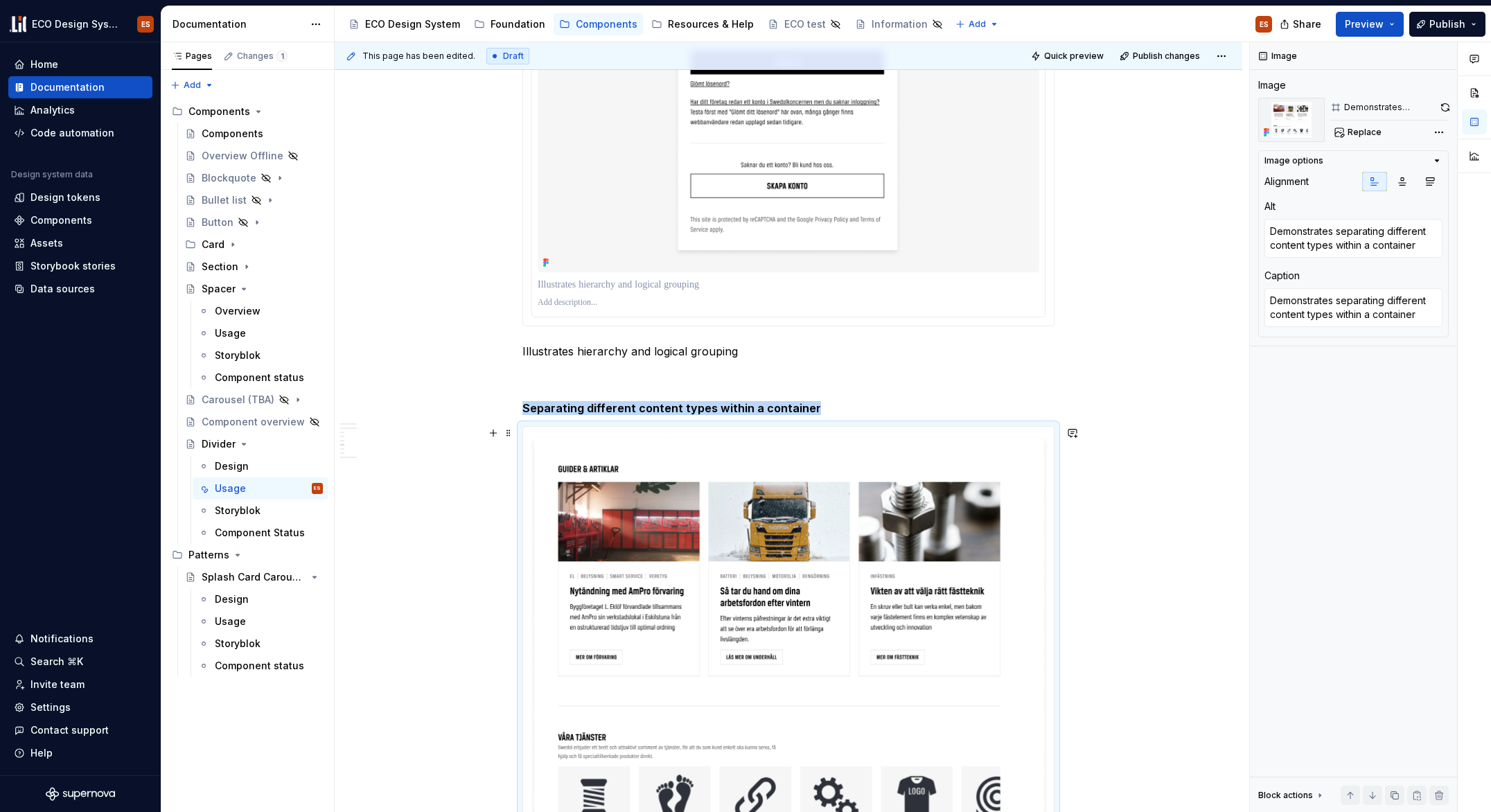
scroll to position [1317, 0]
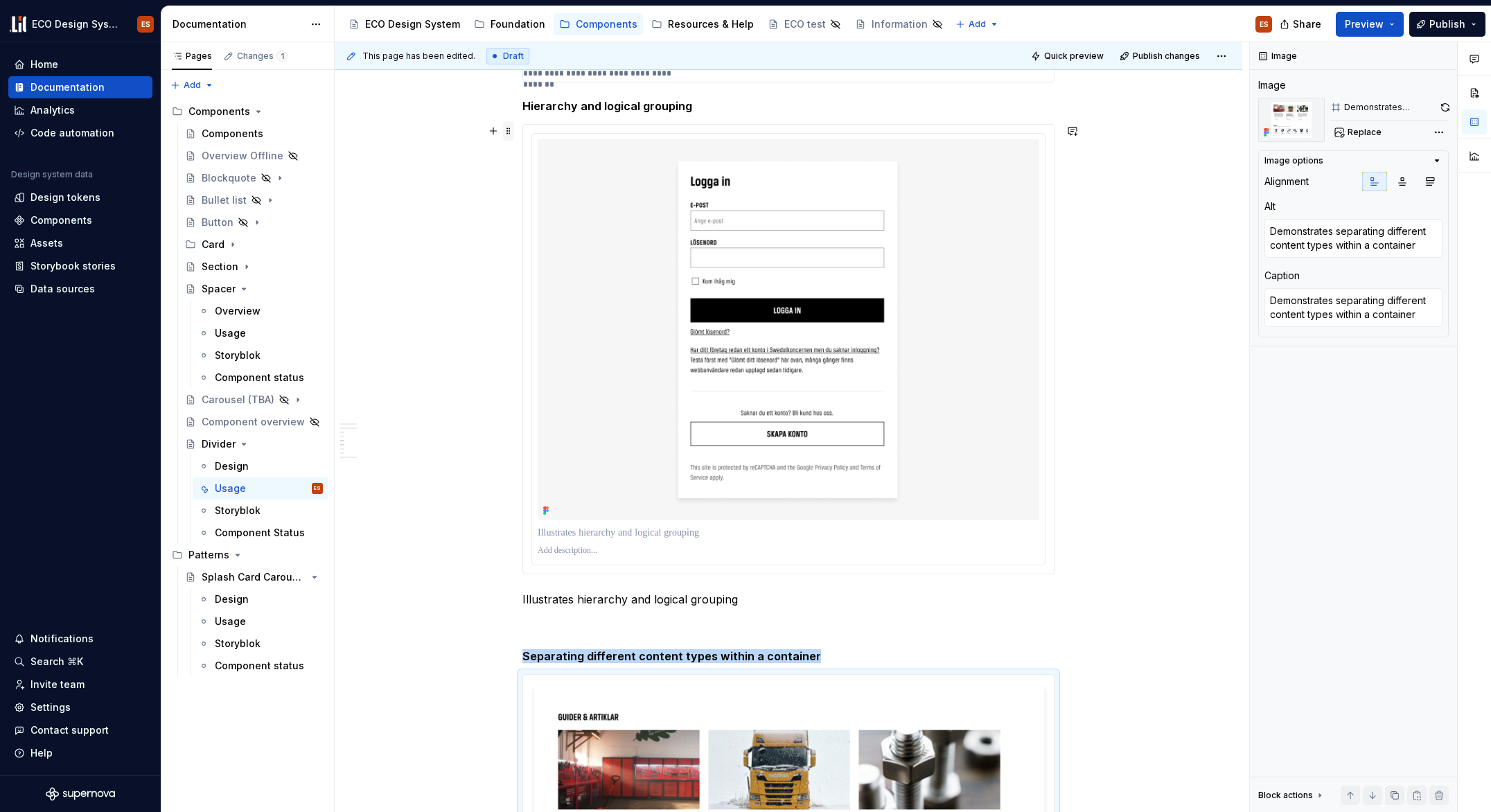
click at [509, 130] on span at bounding box center [509, 130] width 11 height 19
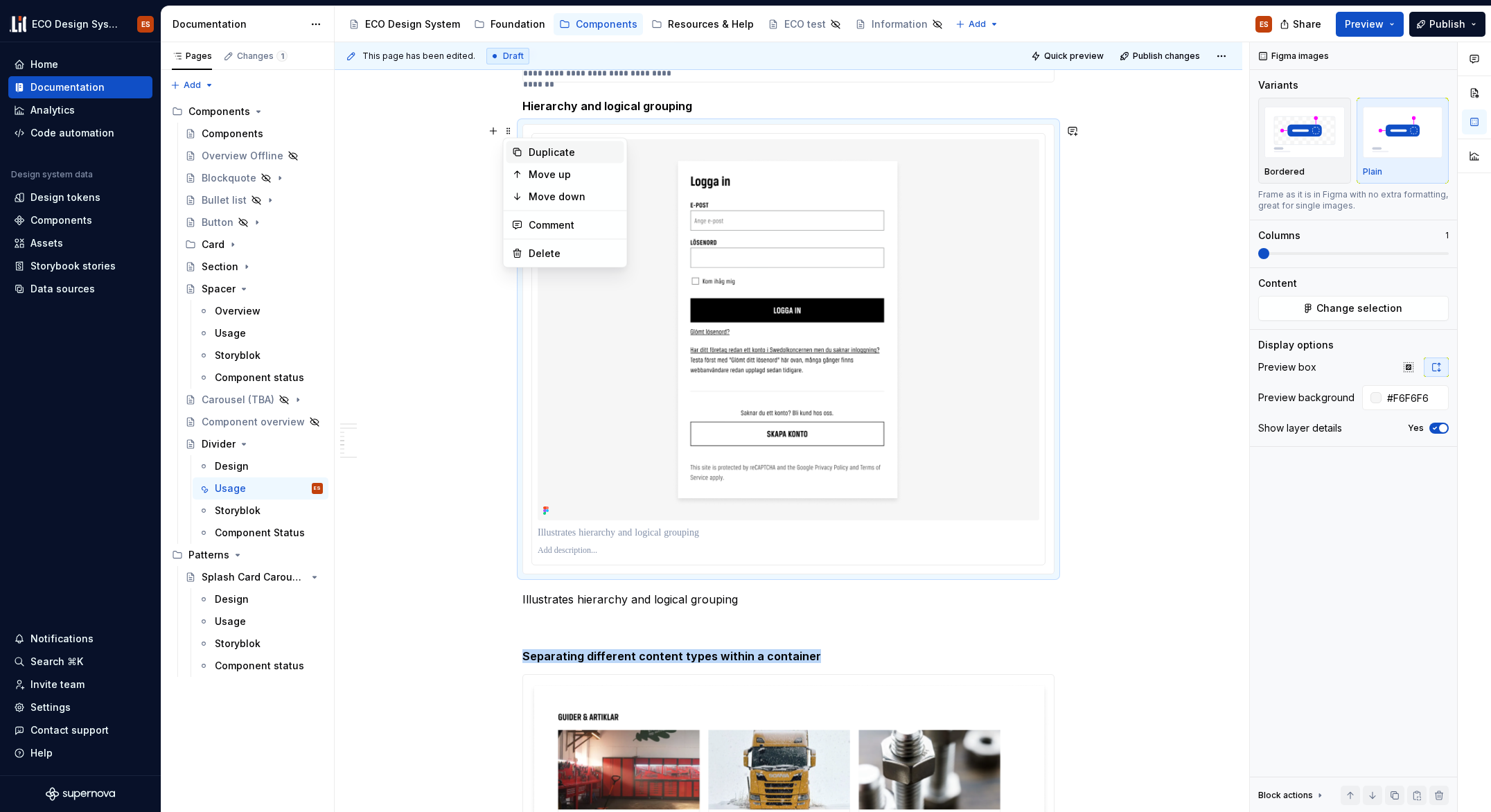
click at [546, 151] on div "Duplicate" at bounding box center [573, 152] width 90 height 14
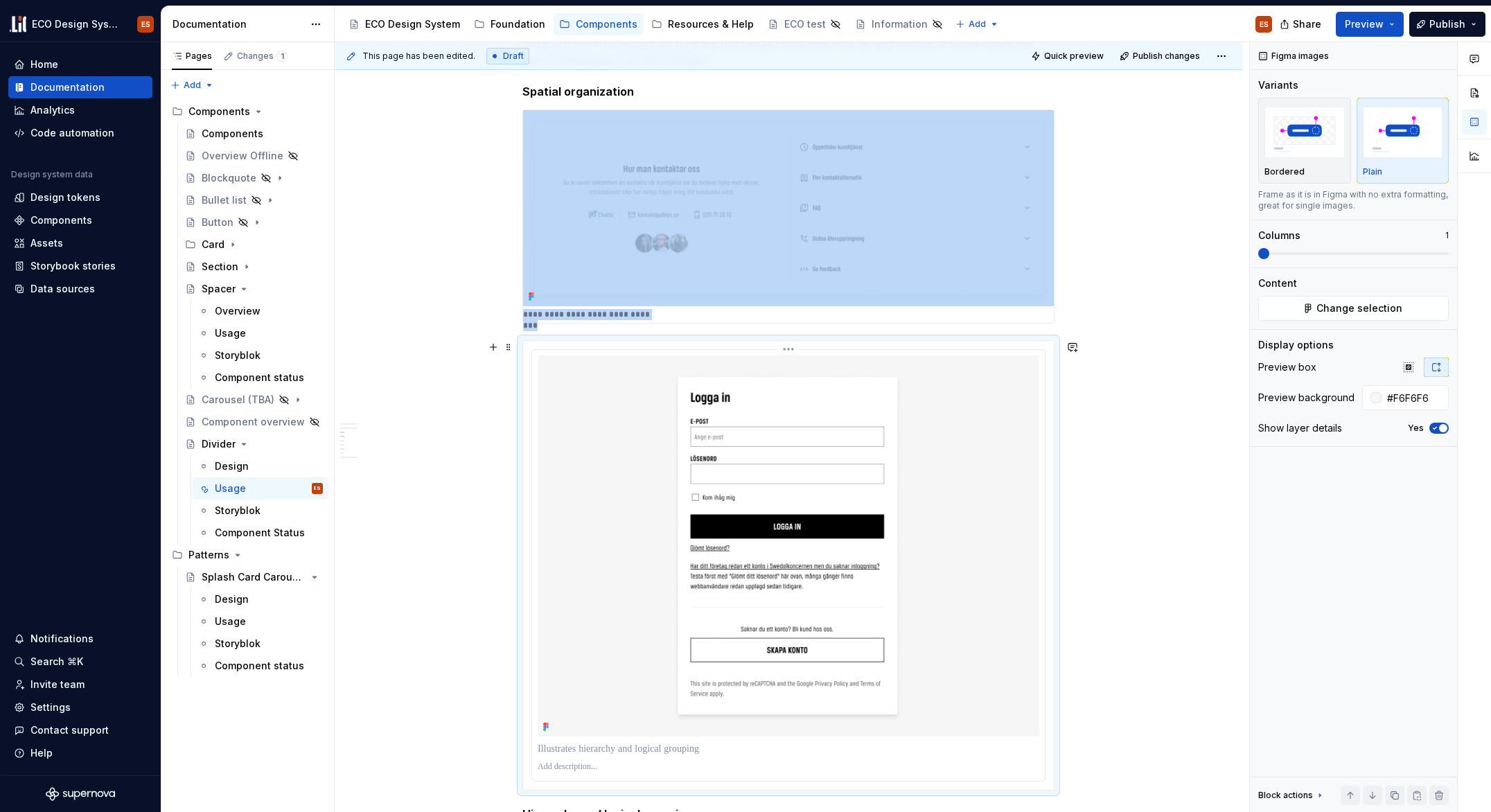
scroll to position [612, 0]
click at [1003, 420] on img at bounding box center [789, 546] width 502 height 381
click at [1367, 310] on span "Change selection" at bounding box center [1359, 308] width 86 height 14
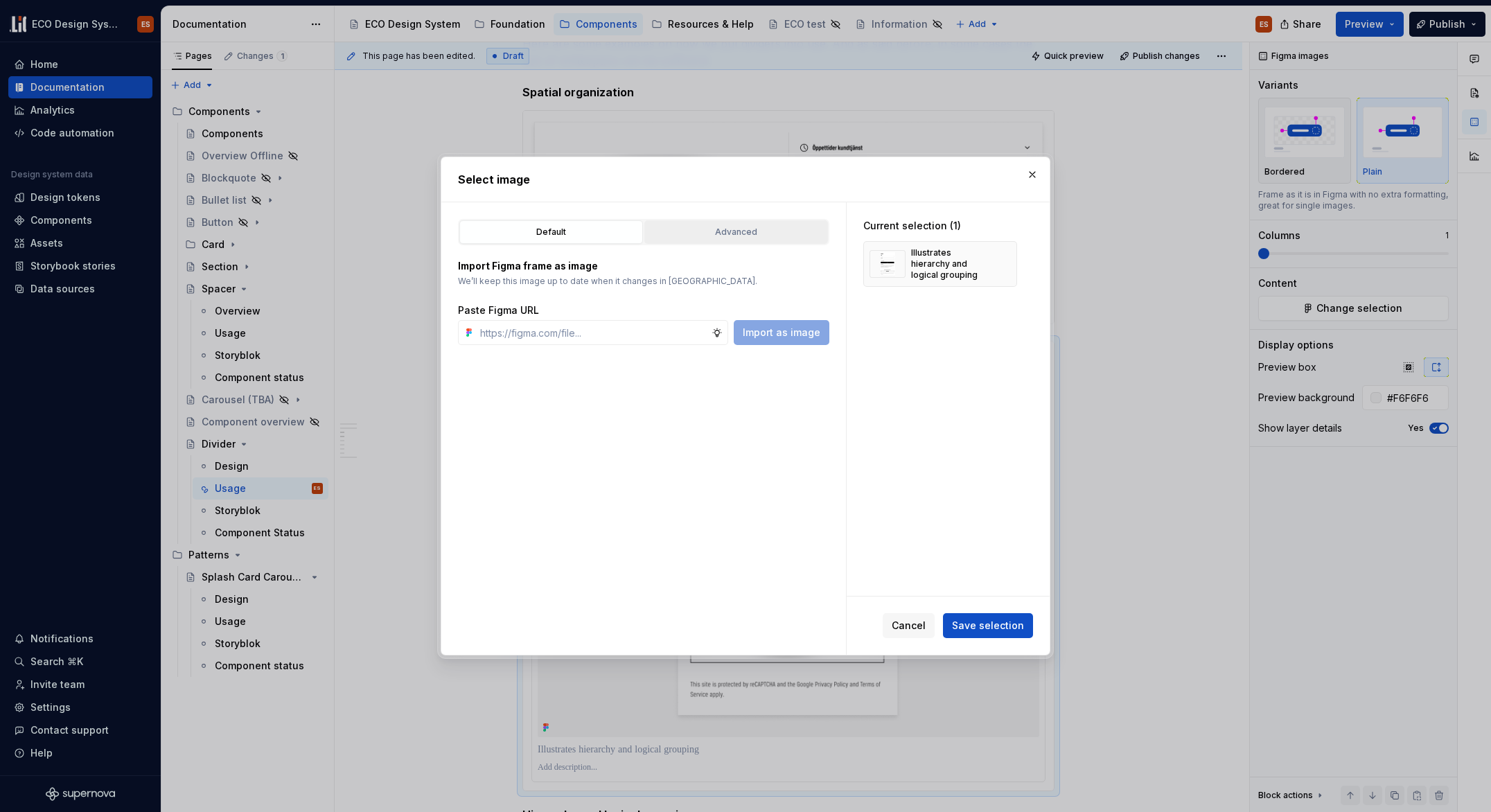
click at [742, 238] on div "Advanced" at bounding box center [736, 232] width 174 height 14
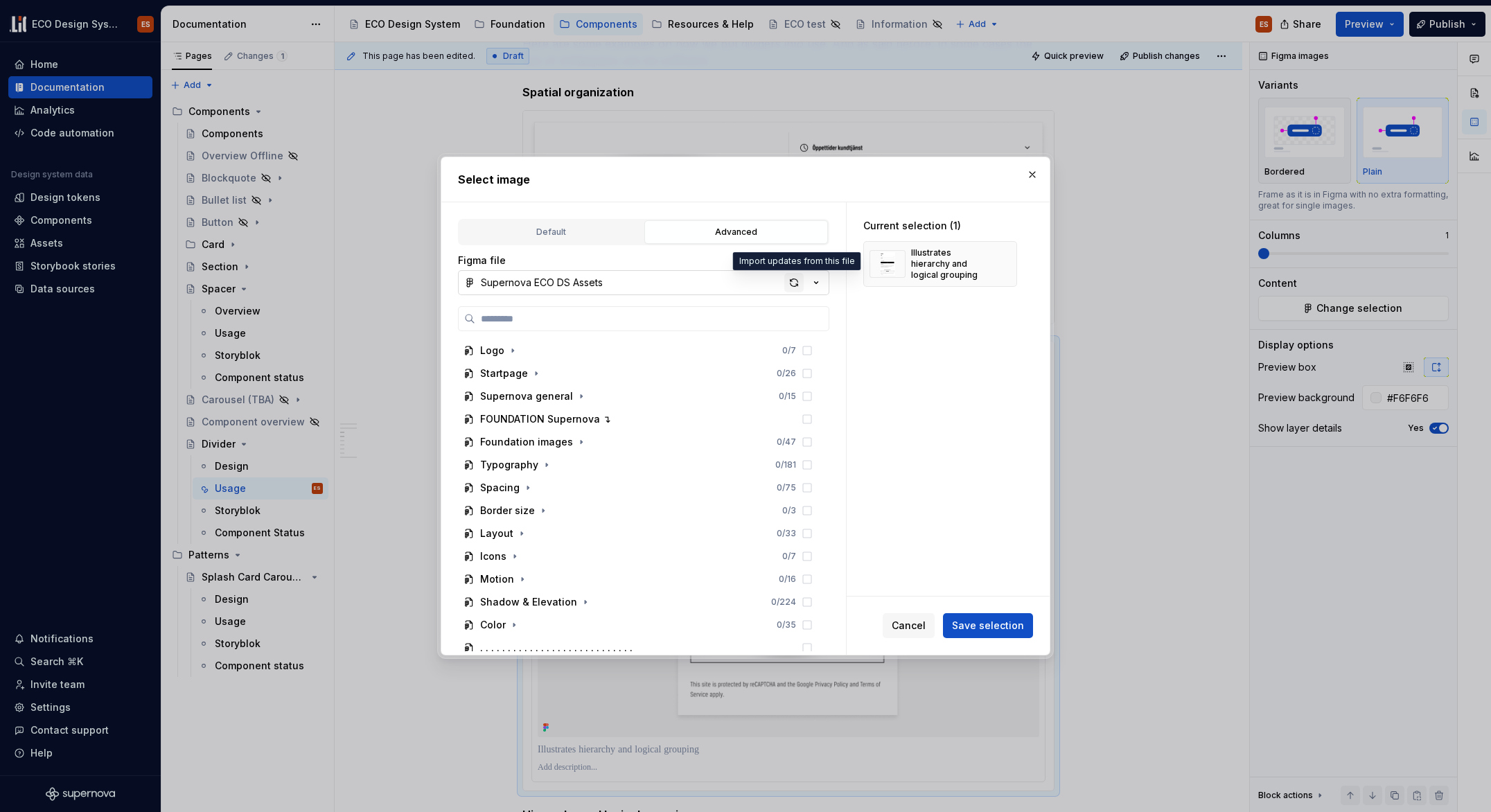
click at [792, 276] on div "button" at bounding box center [793, 282] width 19 height 19
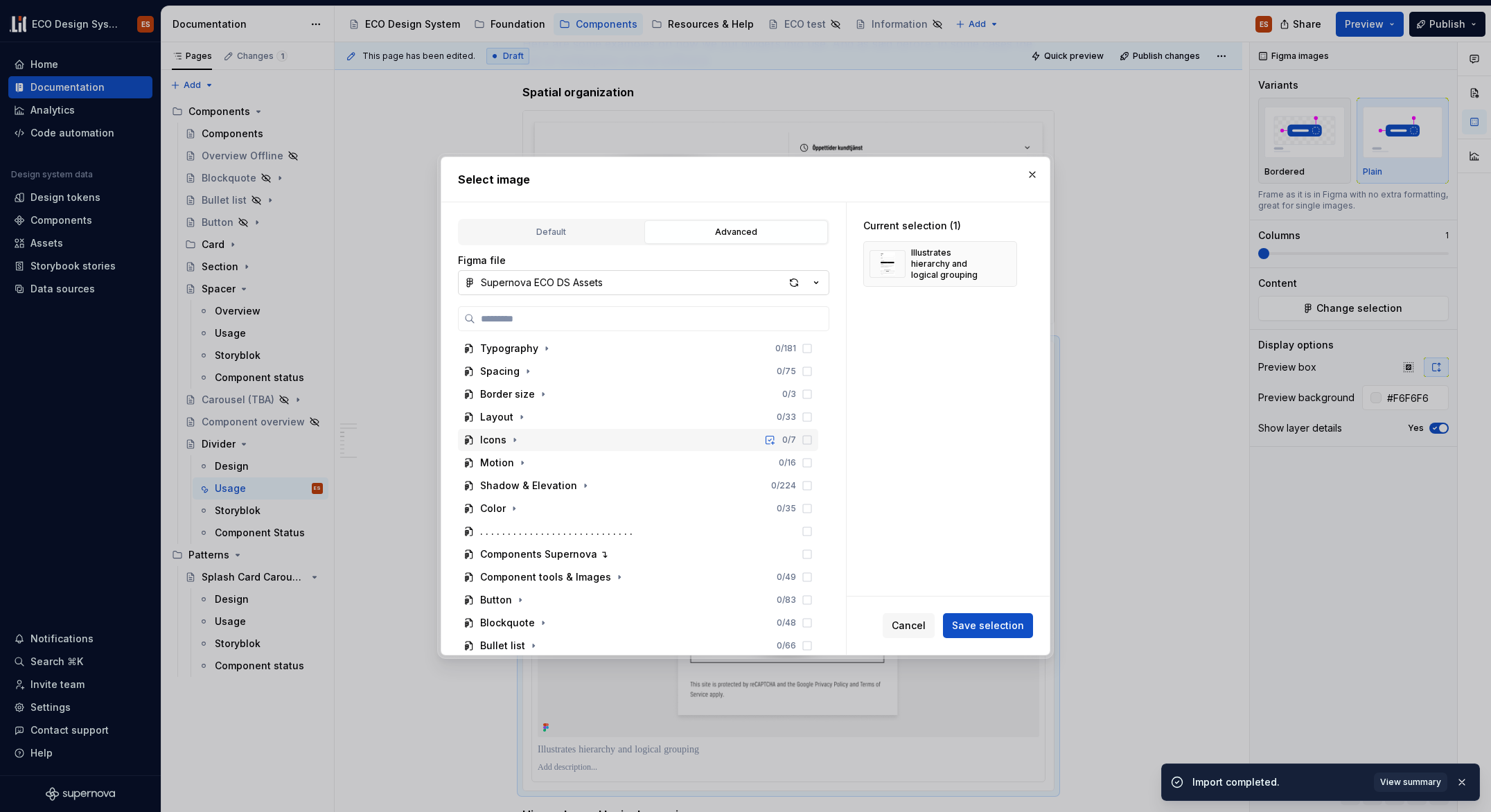
scroll to position [329, 0]
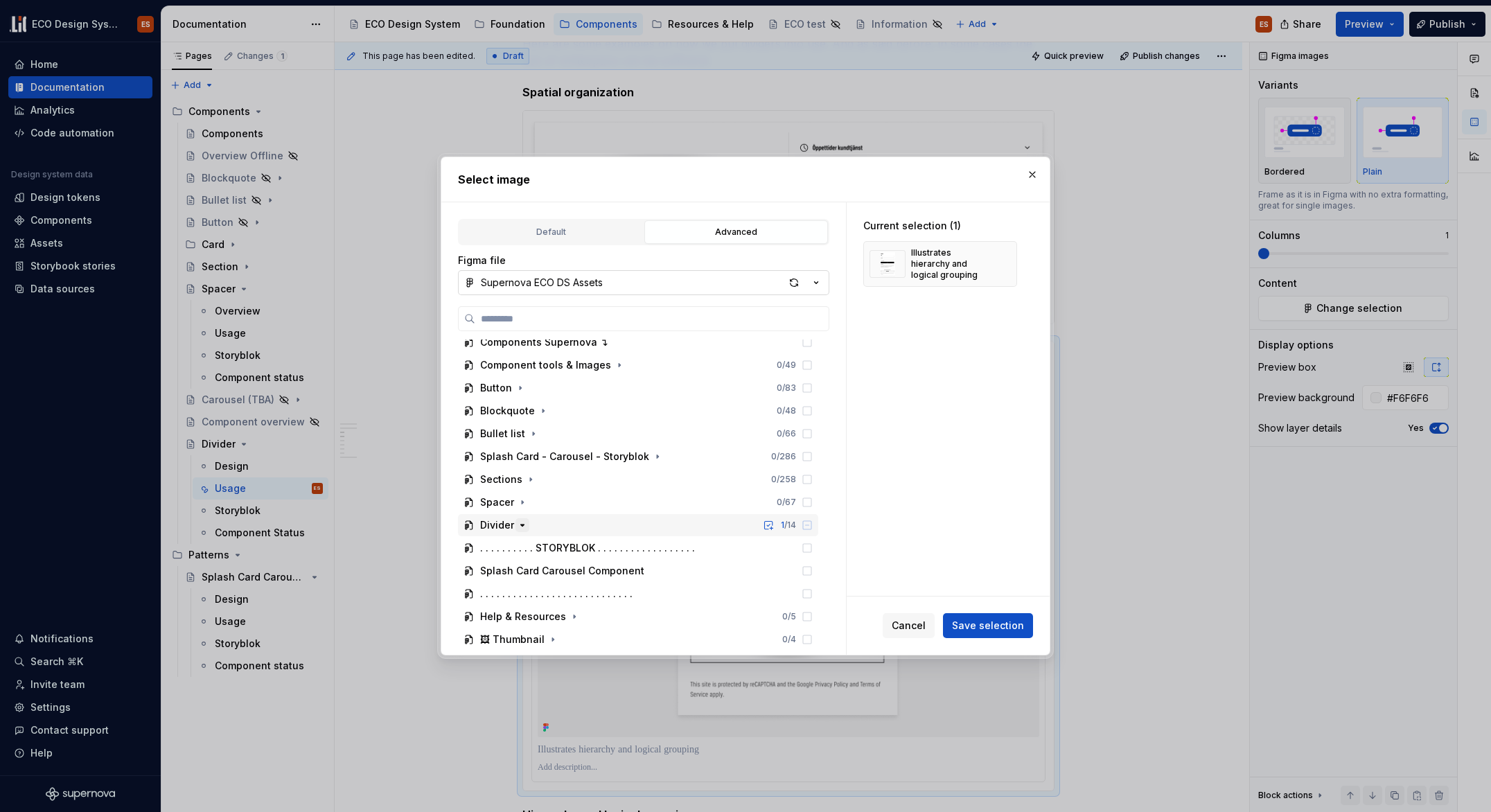
click at [525, 524] on icon "button" at bounding box center [522, 525] width 11 height 11
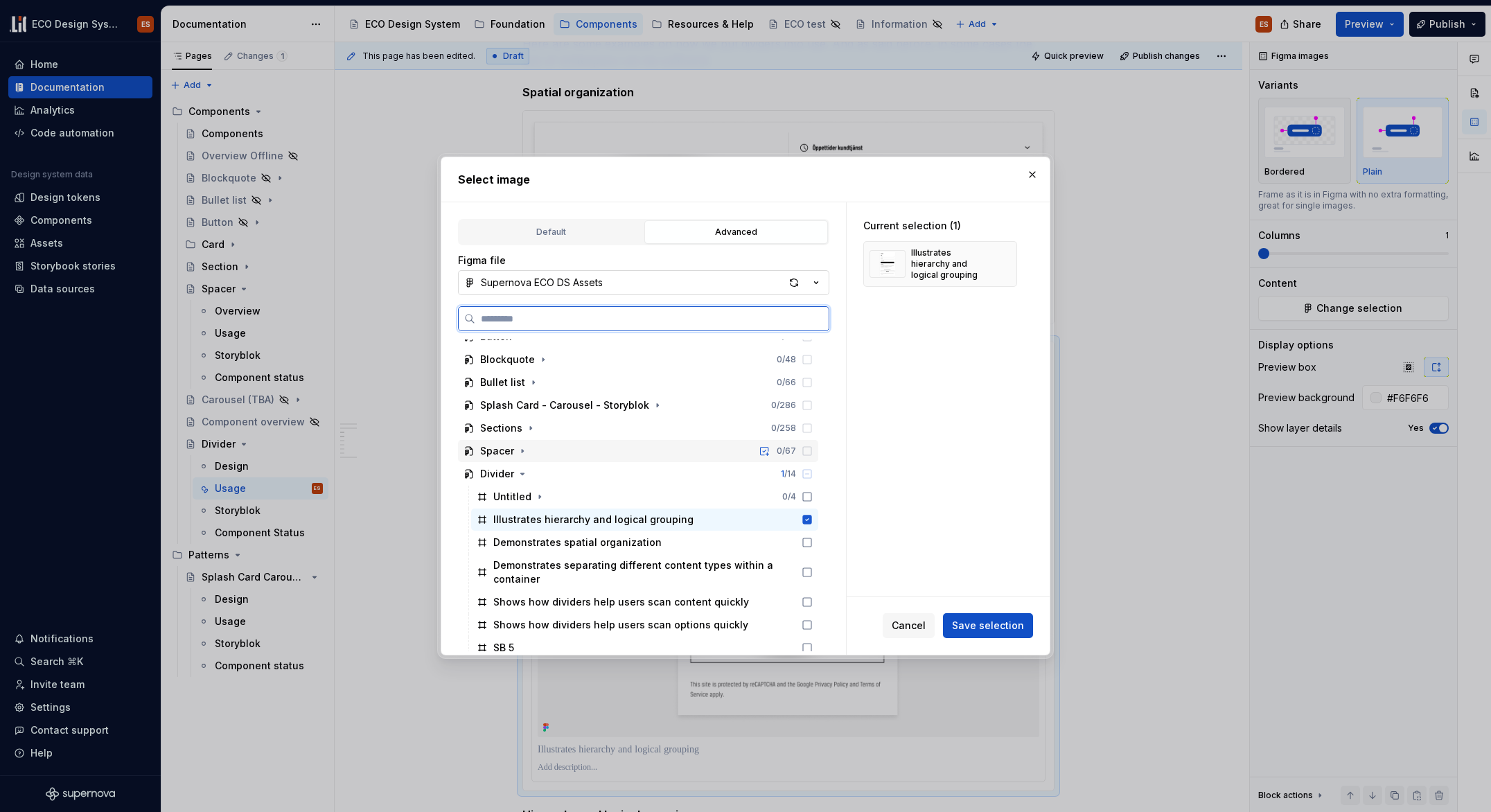
scroll to position [577, 0]
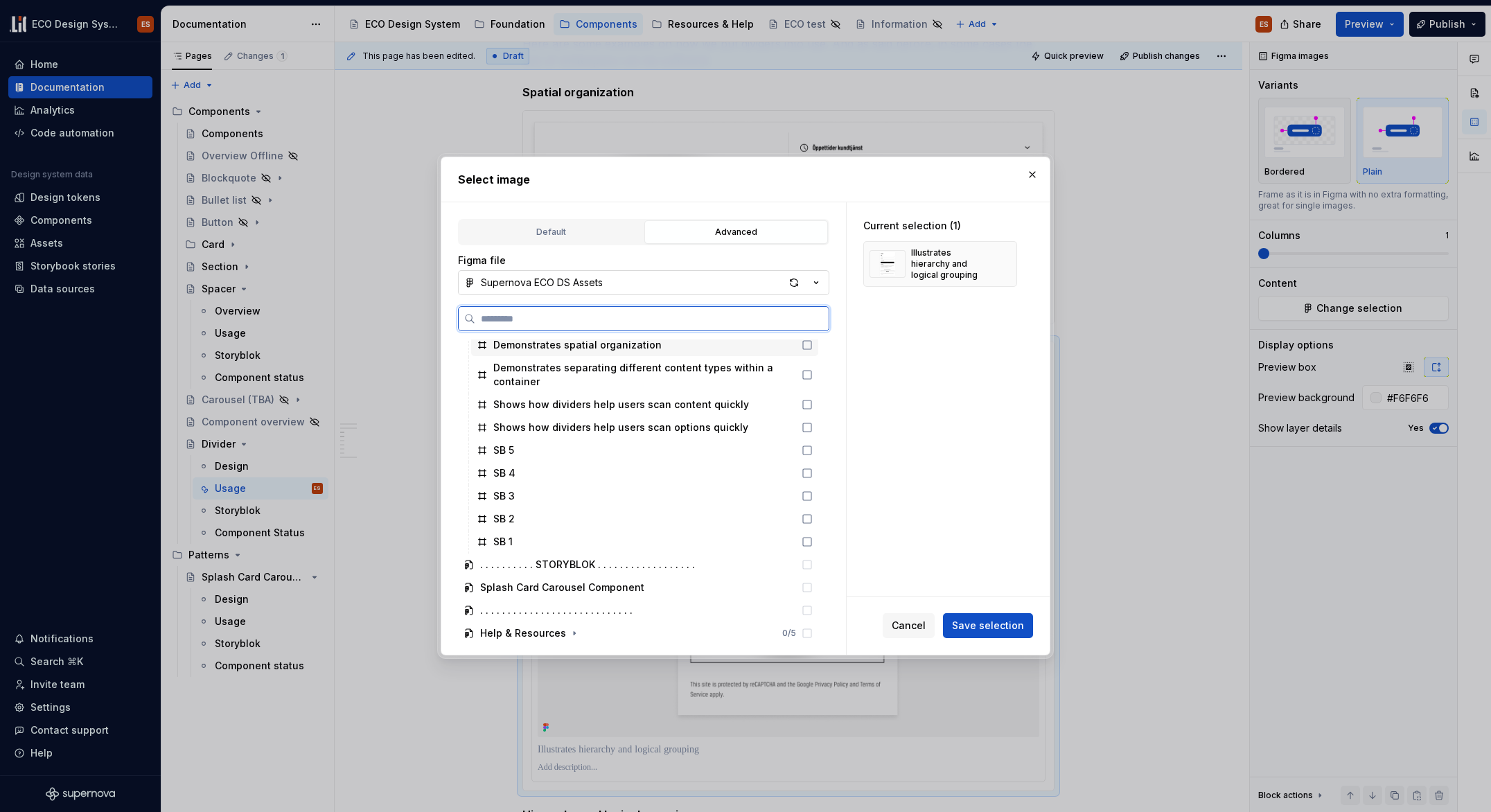
click at [613, 346] on div "Demonstrates spatial organization" at bounding box center [577, 344] width 168 height 14
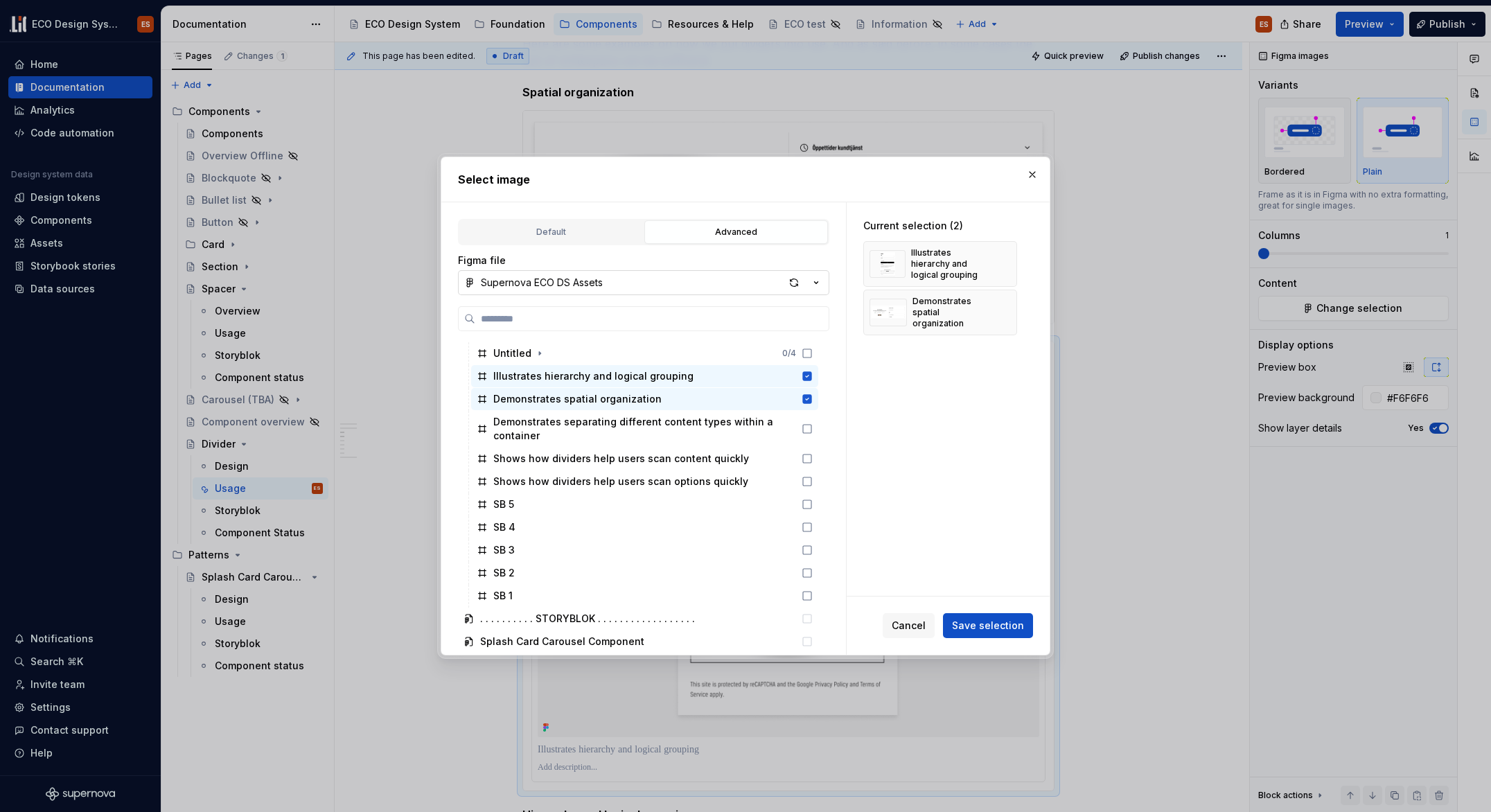
scroll to position [451, 0]
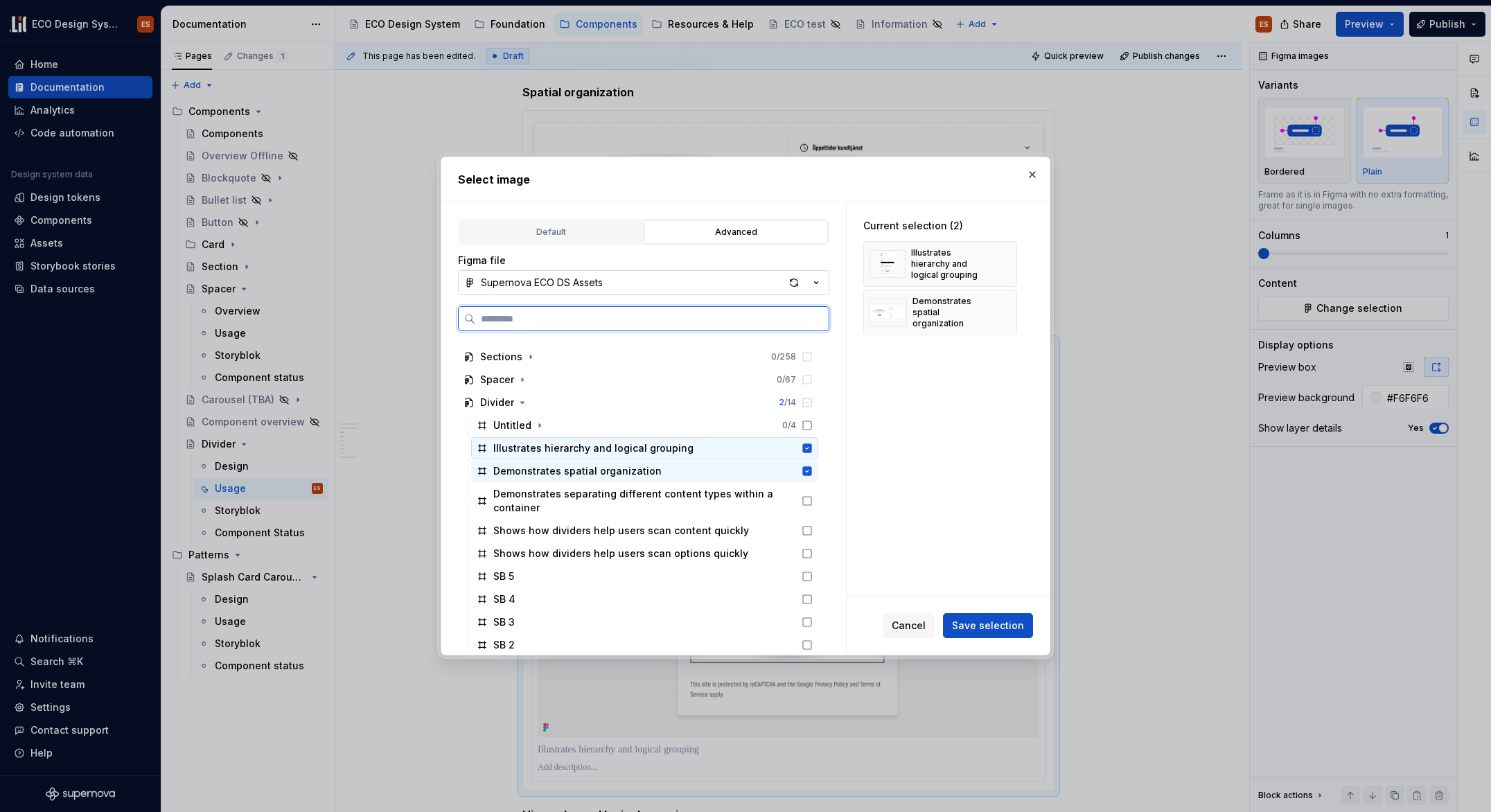
click at [806, 448] on icon at bounding box center [808, 448] width 9 height 9
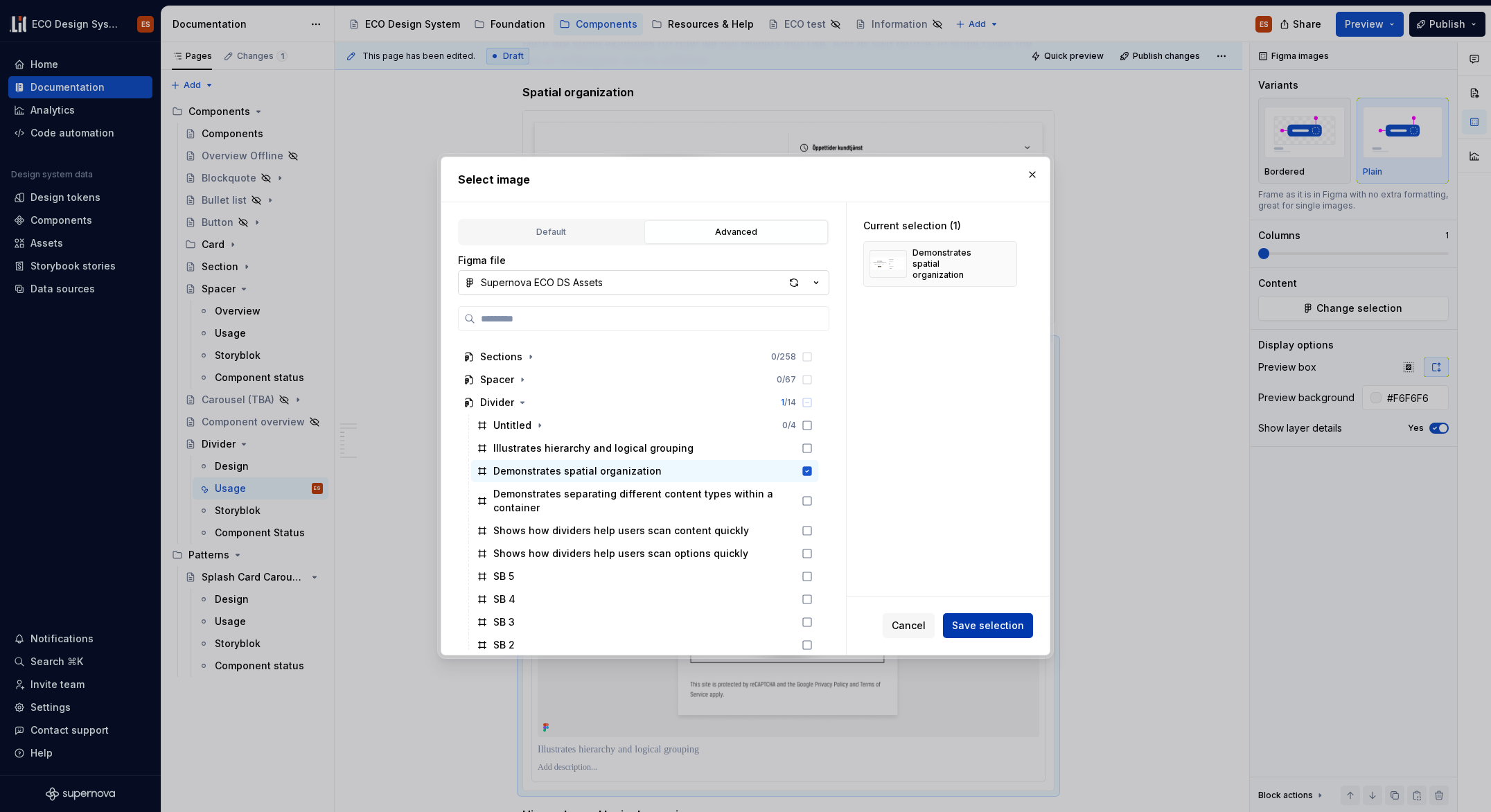
click at [972, 629] on span "Save selection" at bounding box center [988, 625] width 72 height 14
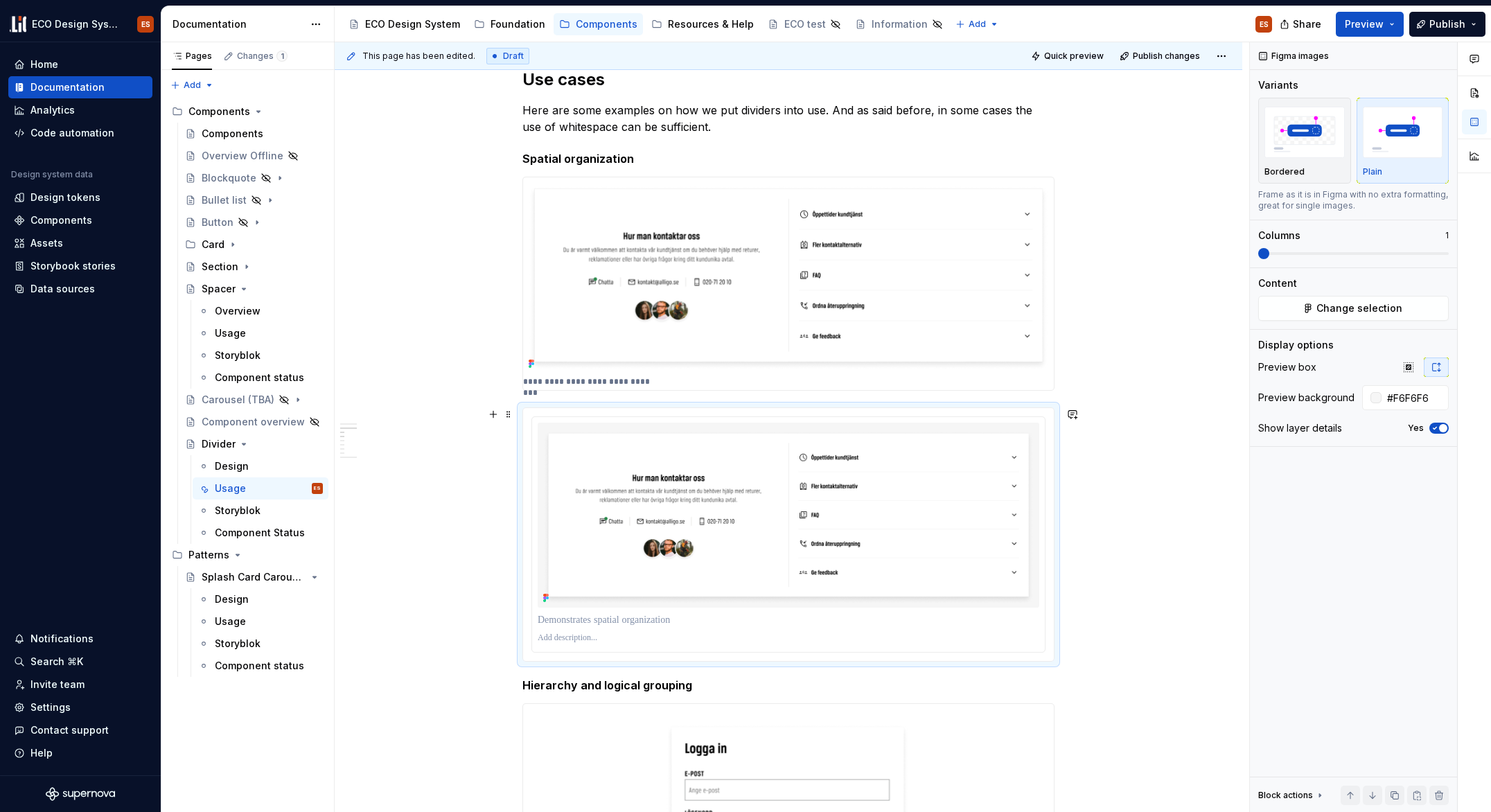
scroll to position [361, 0]
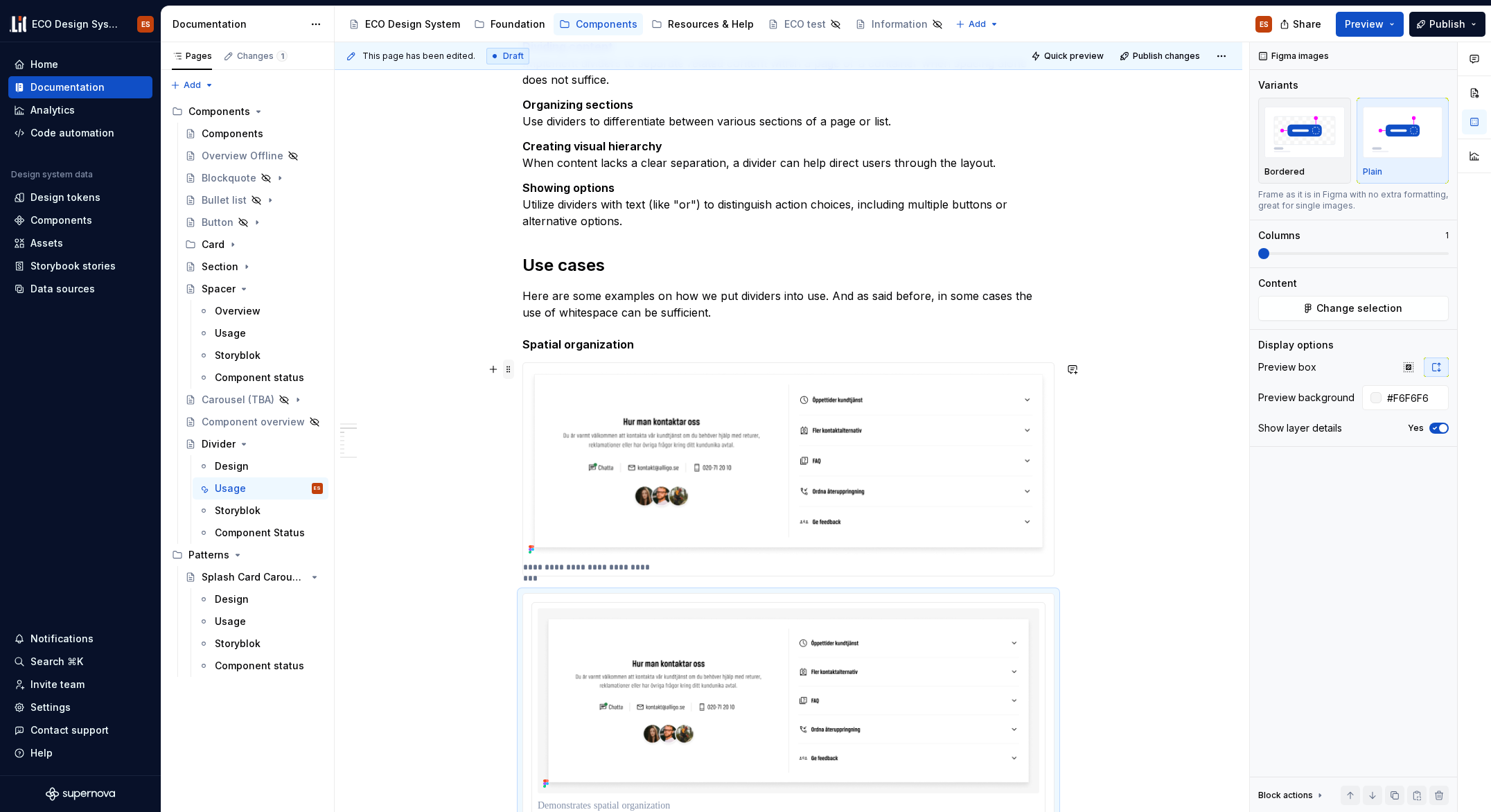
click at [509, 370] on span at bounding box center [509, 369] width 11 height 19
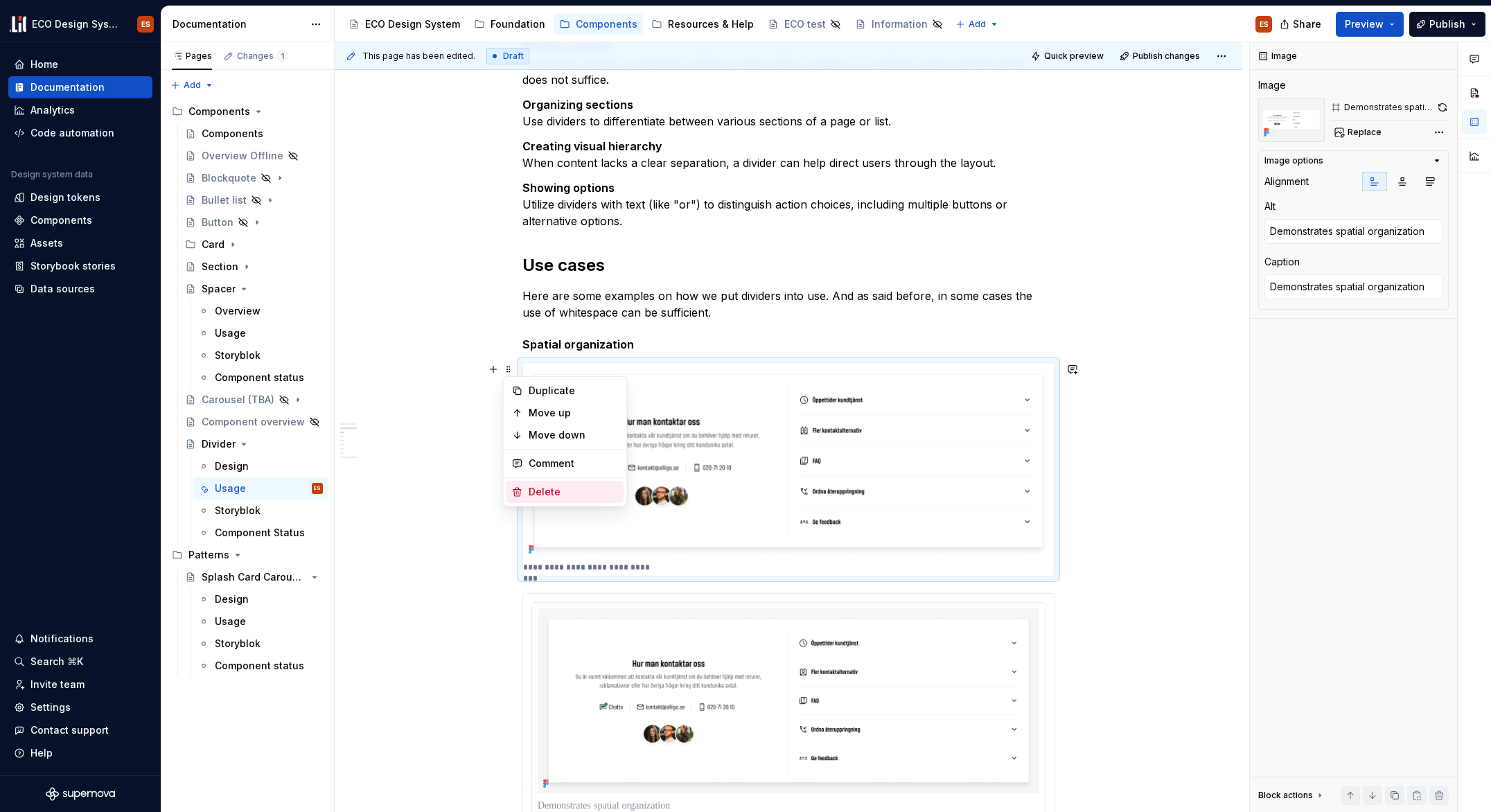
click at [553, 494] on div "Delete" at bounding box center [573, 491] width 90 height 14
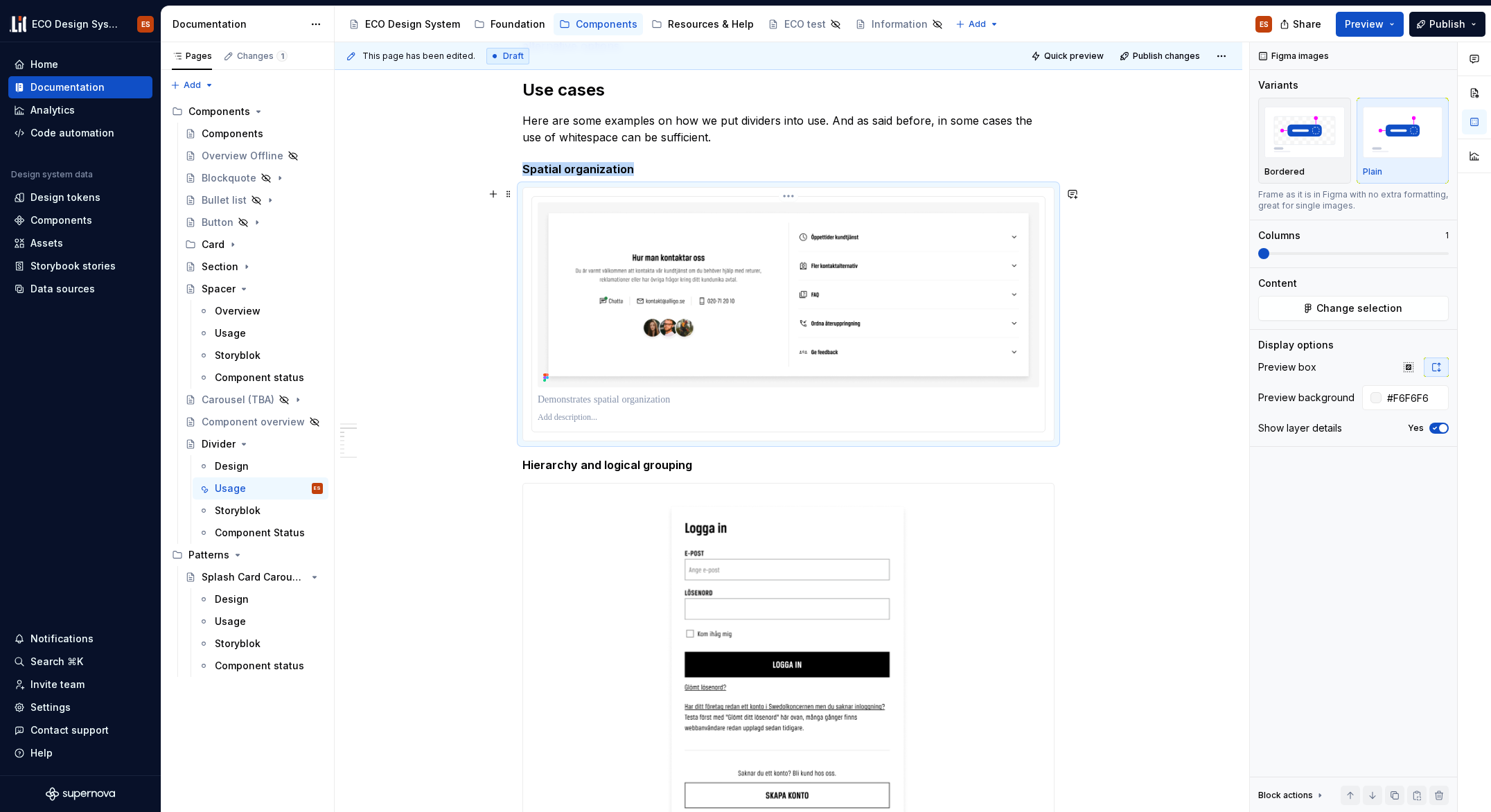
scroll to position [559, 0]
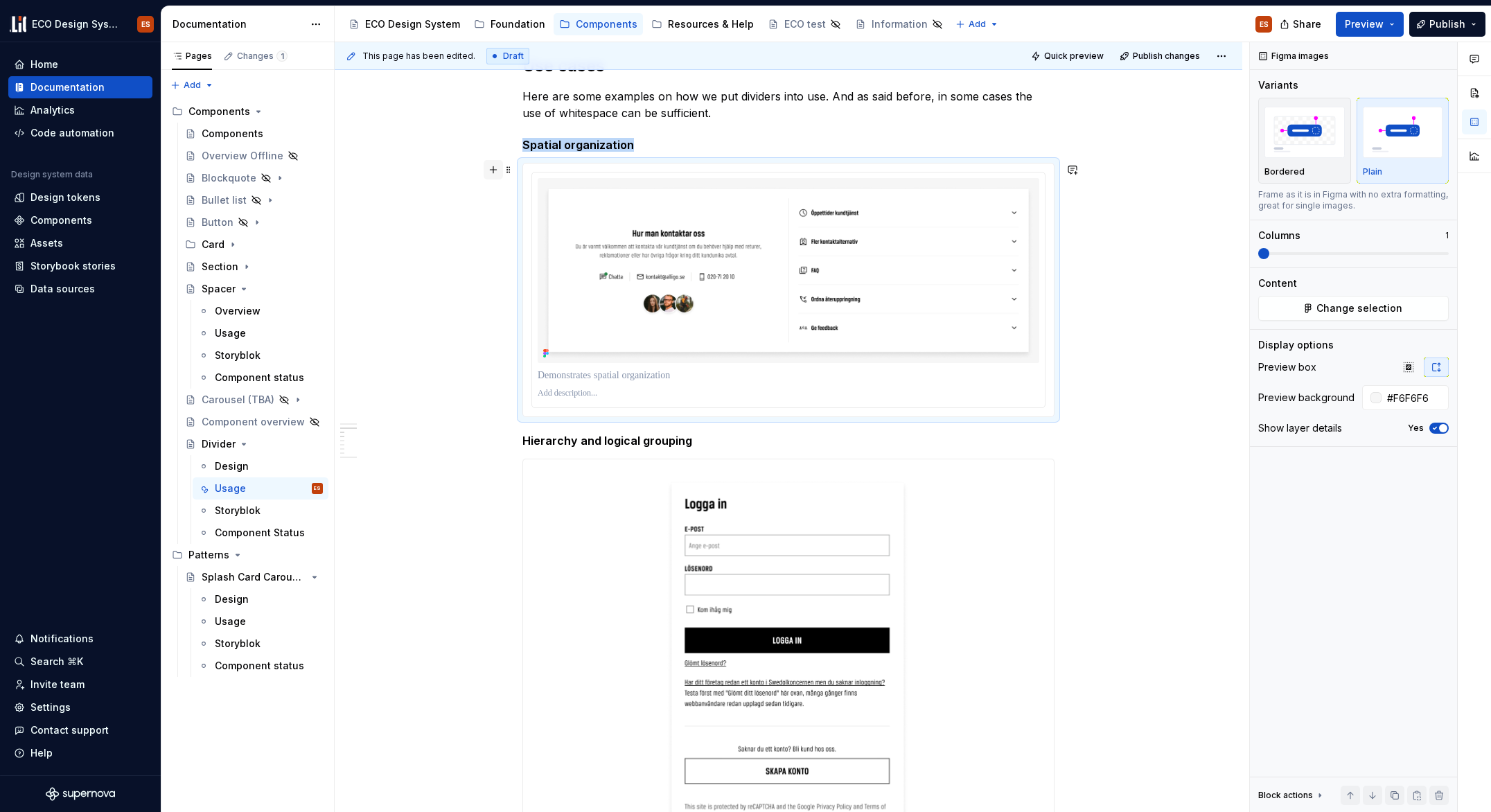
click at [489, 169] on button "button" at bounding box center [492, 169] width 19 height 19
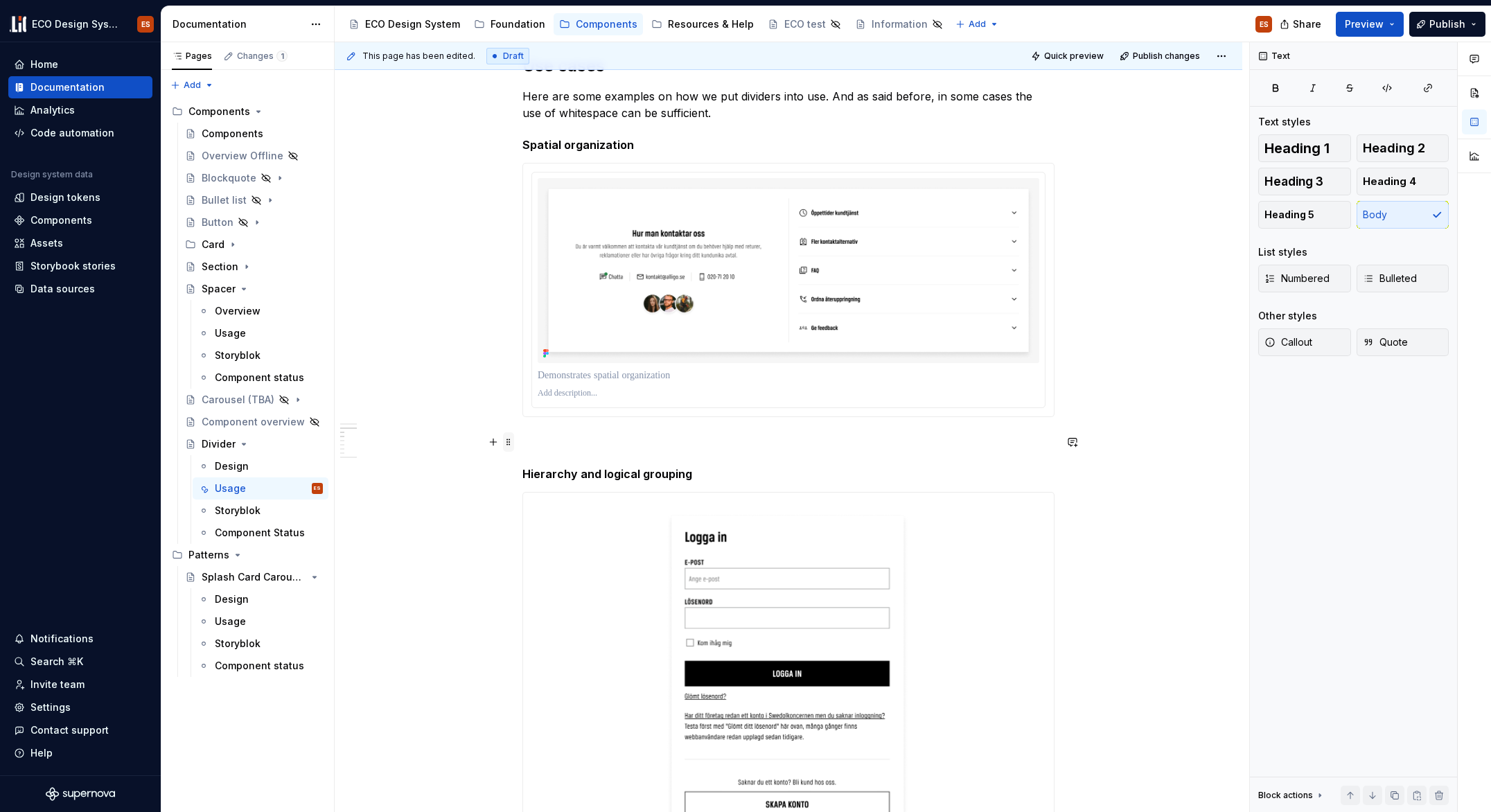
click at [507, 441] on span at bounding box center [509, 441] width 11 height 19
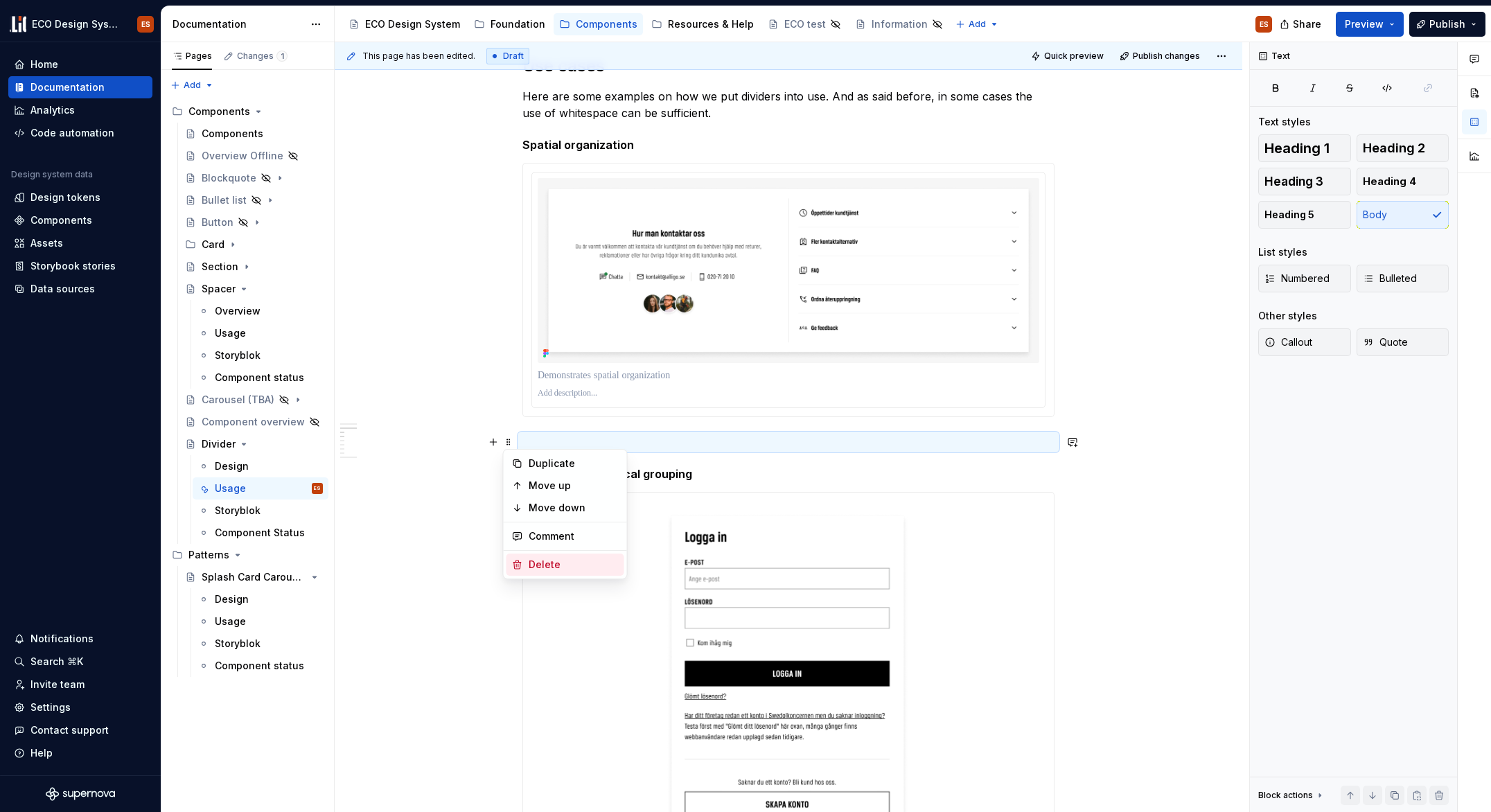
click at [540, 562] on div "Delete" at bounding box center [573, 564] width 90 height 14
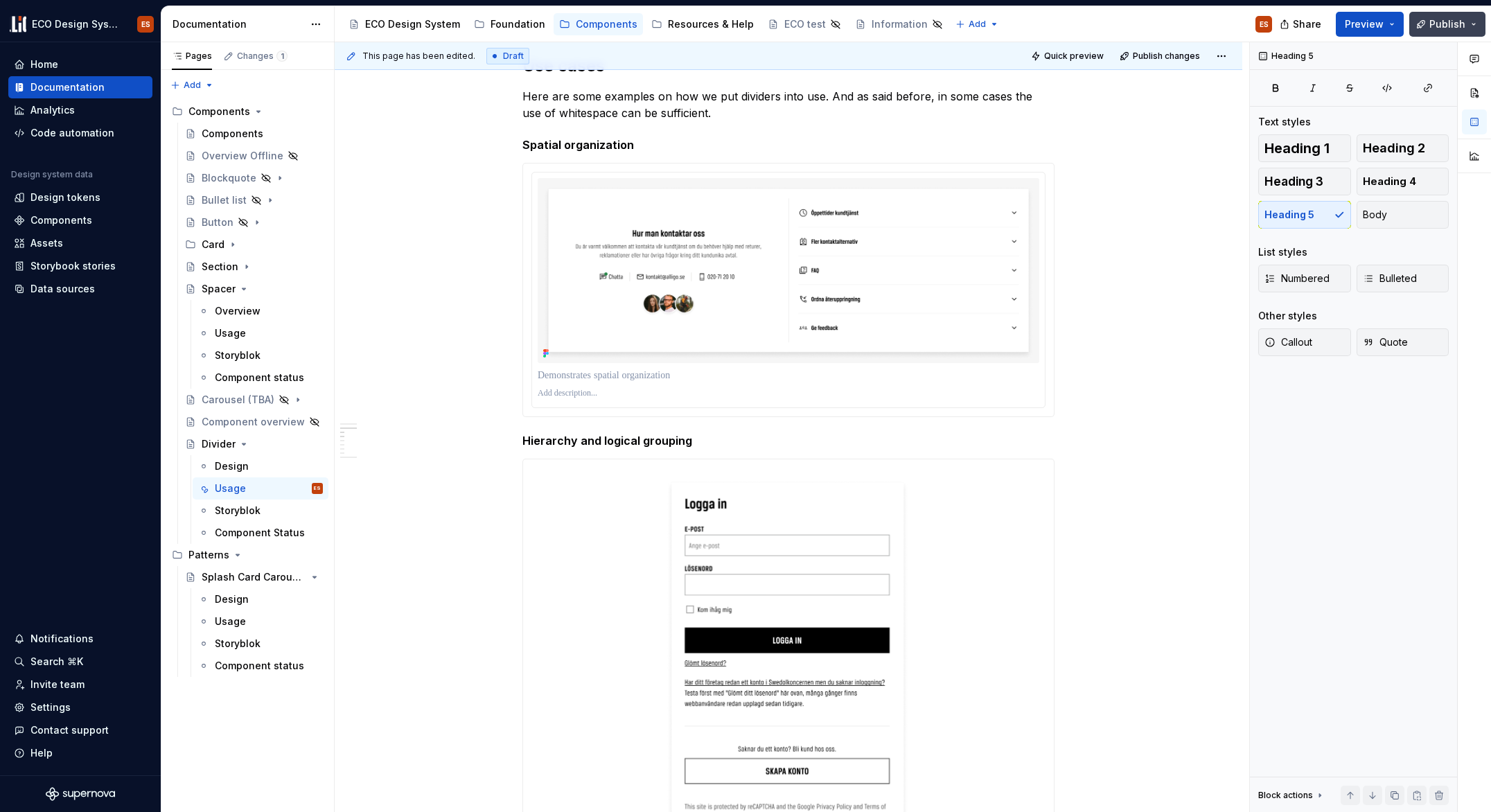
click at [1435, 26] on span "Publish" at bounding box center [1447, 24] width 36 height 14
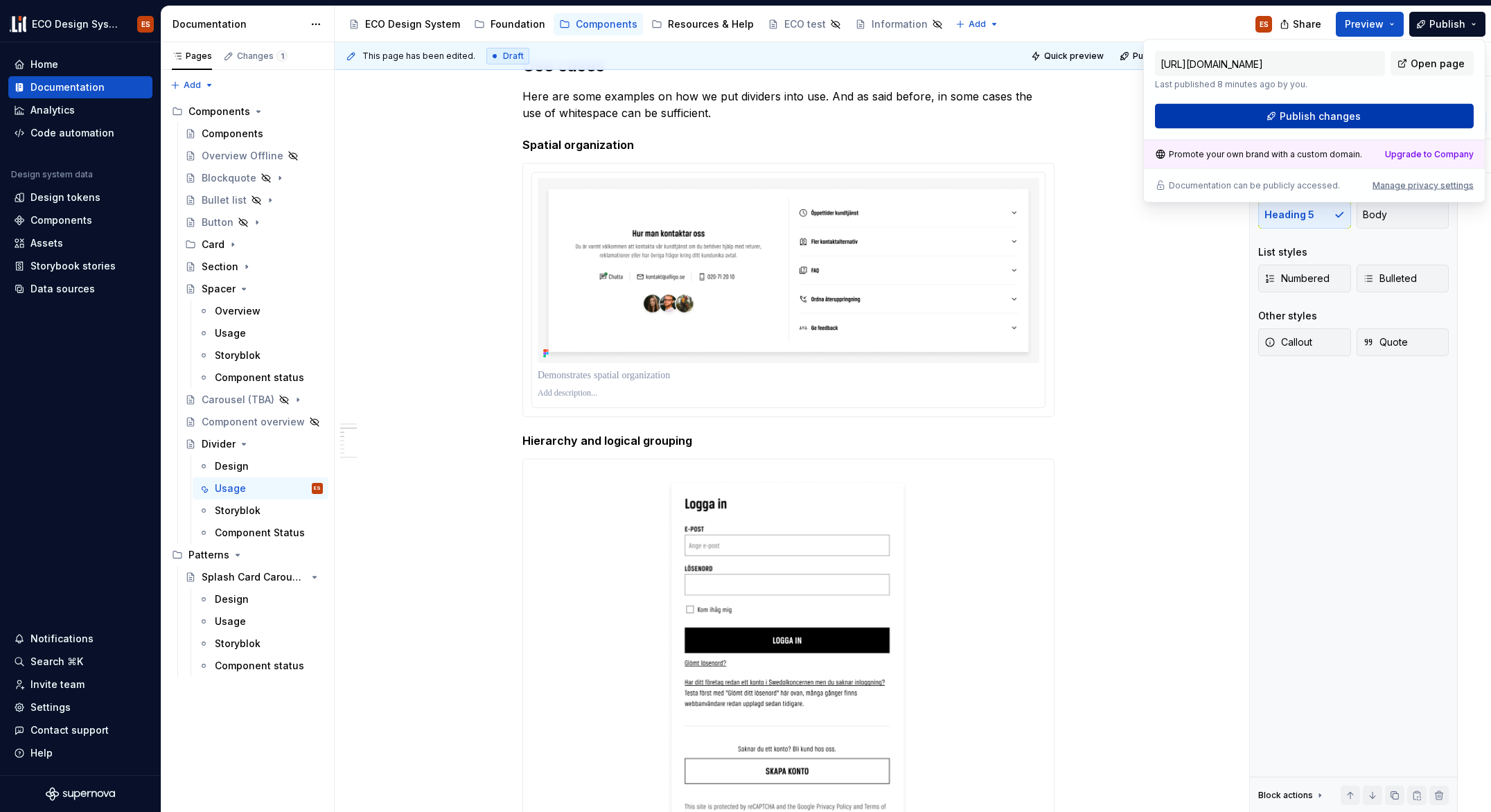
click at [1348, 115] on span "Publish changes" at bounding box center [1320, 116] width 81 height 14
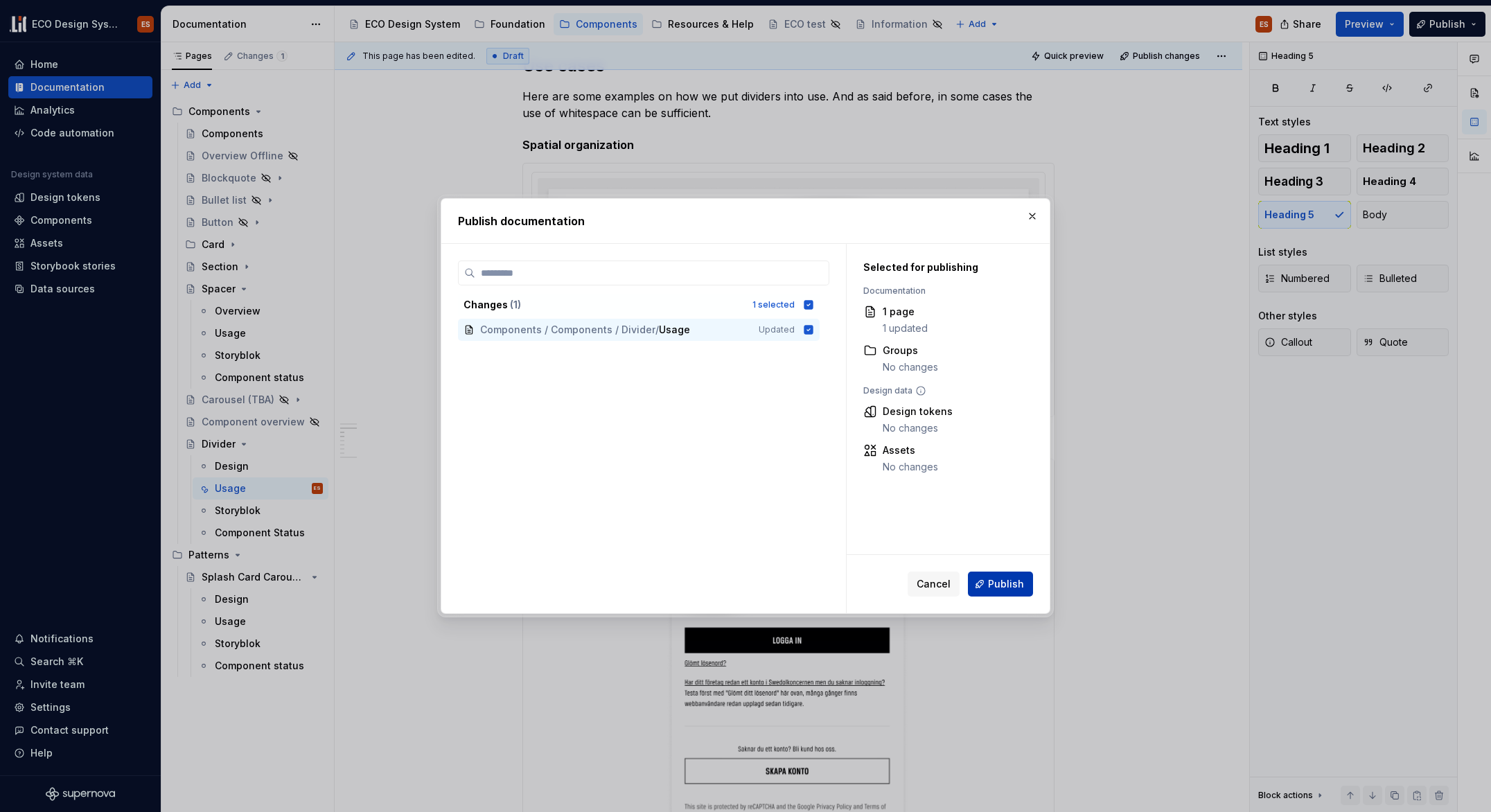
click at [1014, 588] on span "Publish" at bounding box center [1007, 583] width 36 height 14
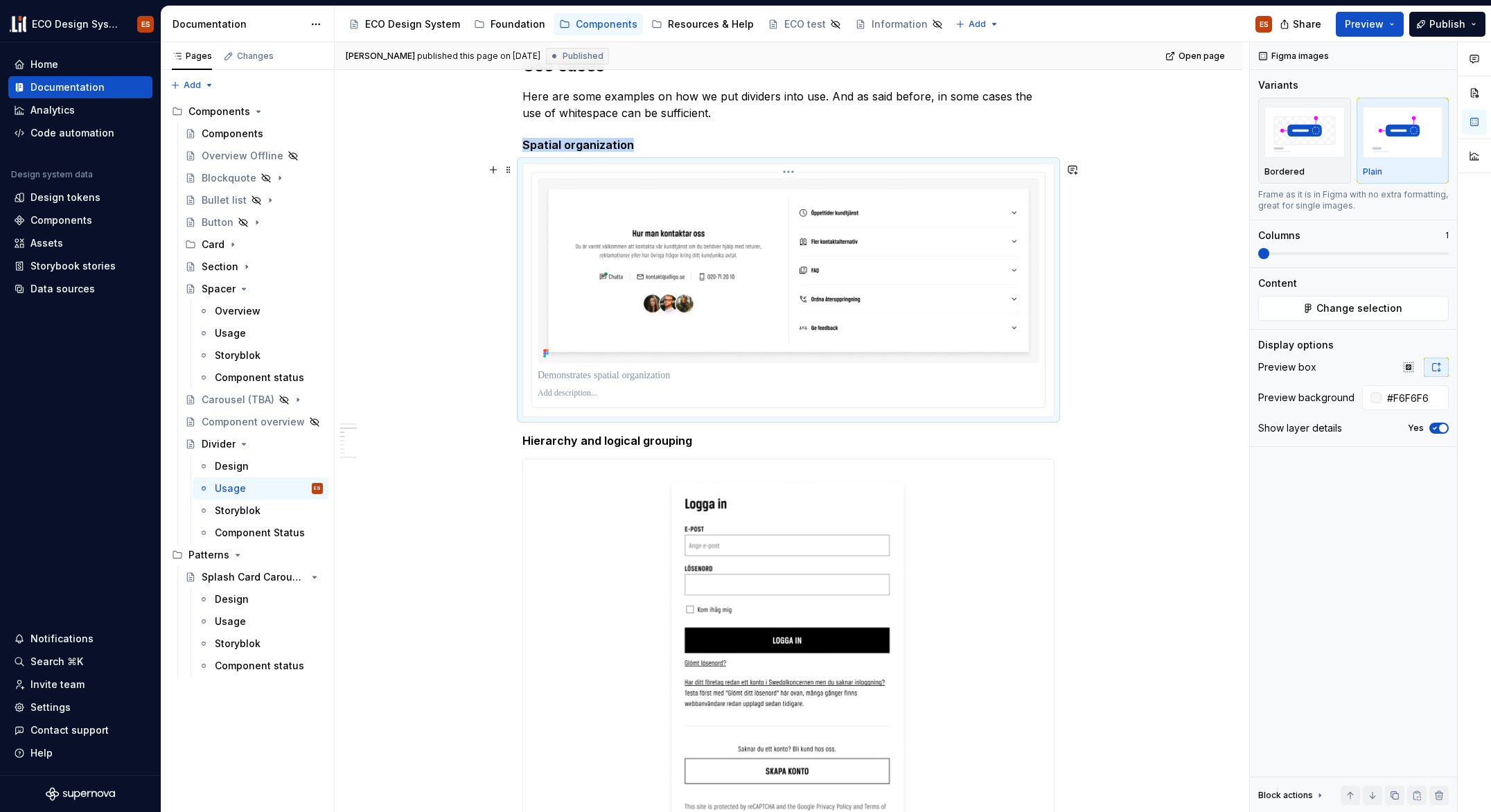
click at [622, 180] on img at bounding box center [789, 271] width 502 height 185
click at [509, 168] on span at bounding box center [509, 169] width 11 height 19
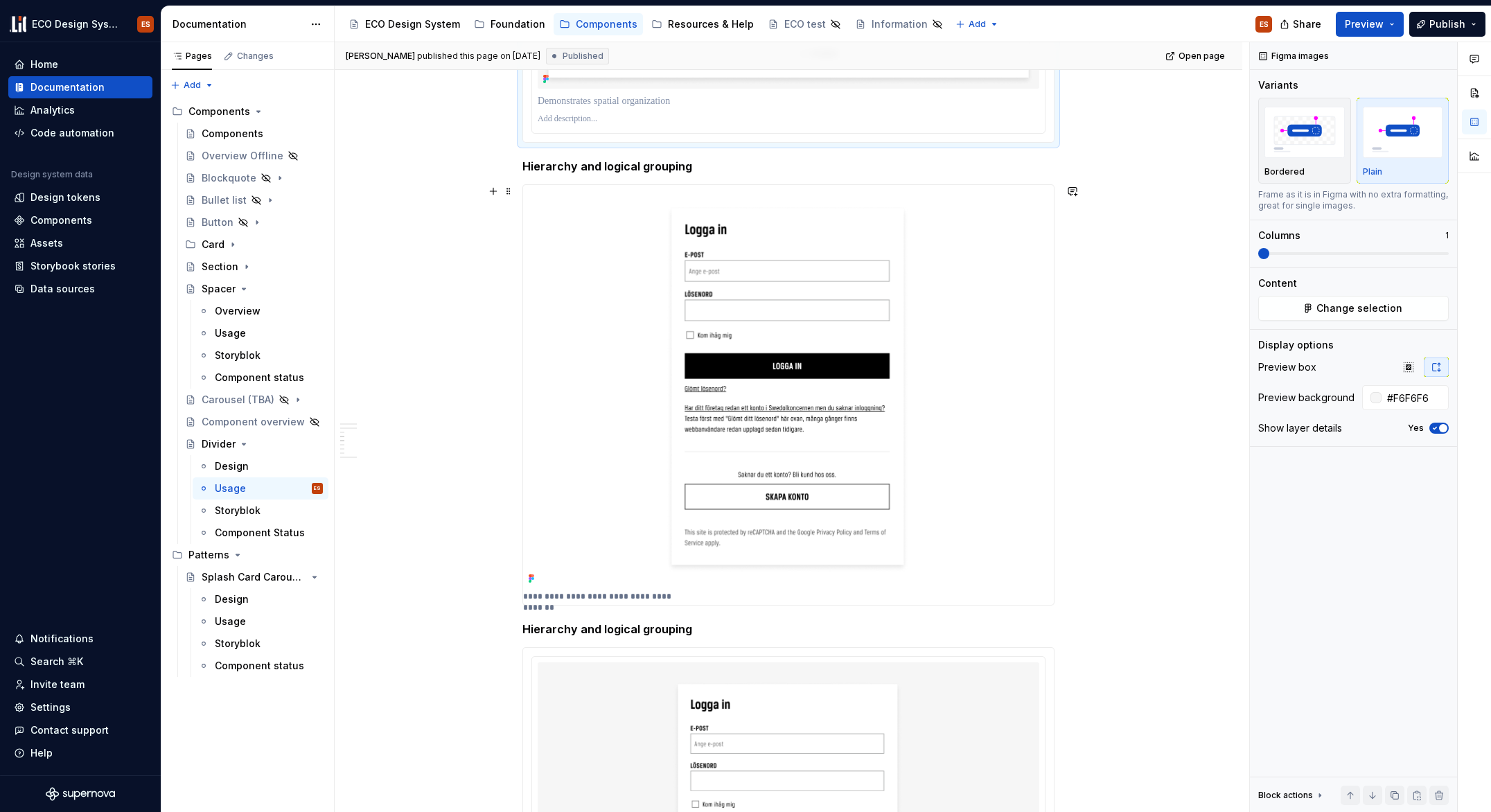
scroll to position [910, 0]
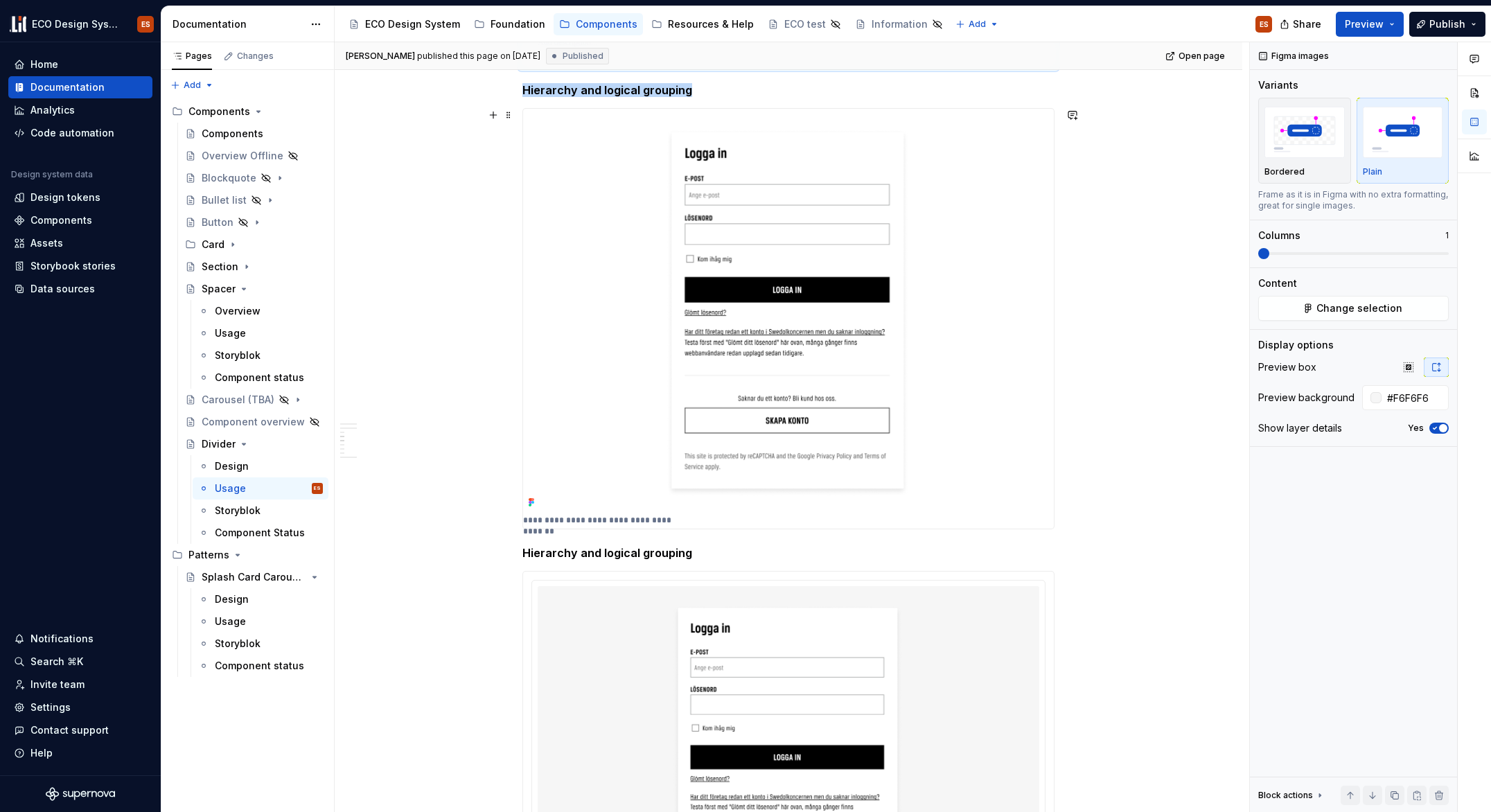
click at [711, 151] on img at bounding box center [789, 311] width 531 height 403
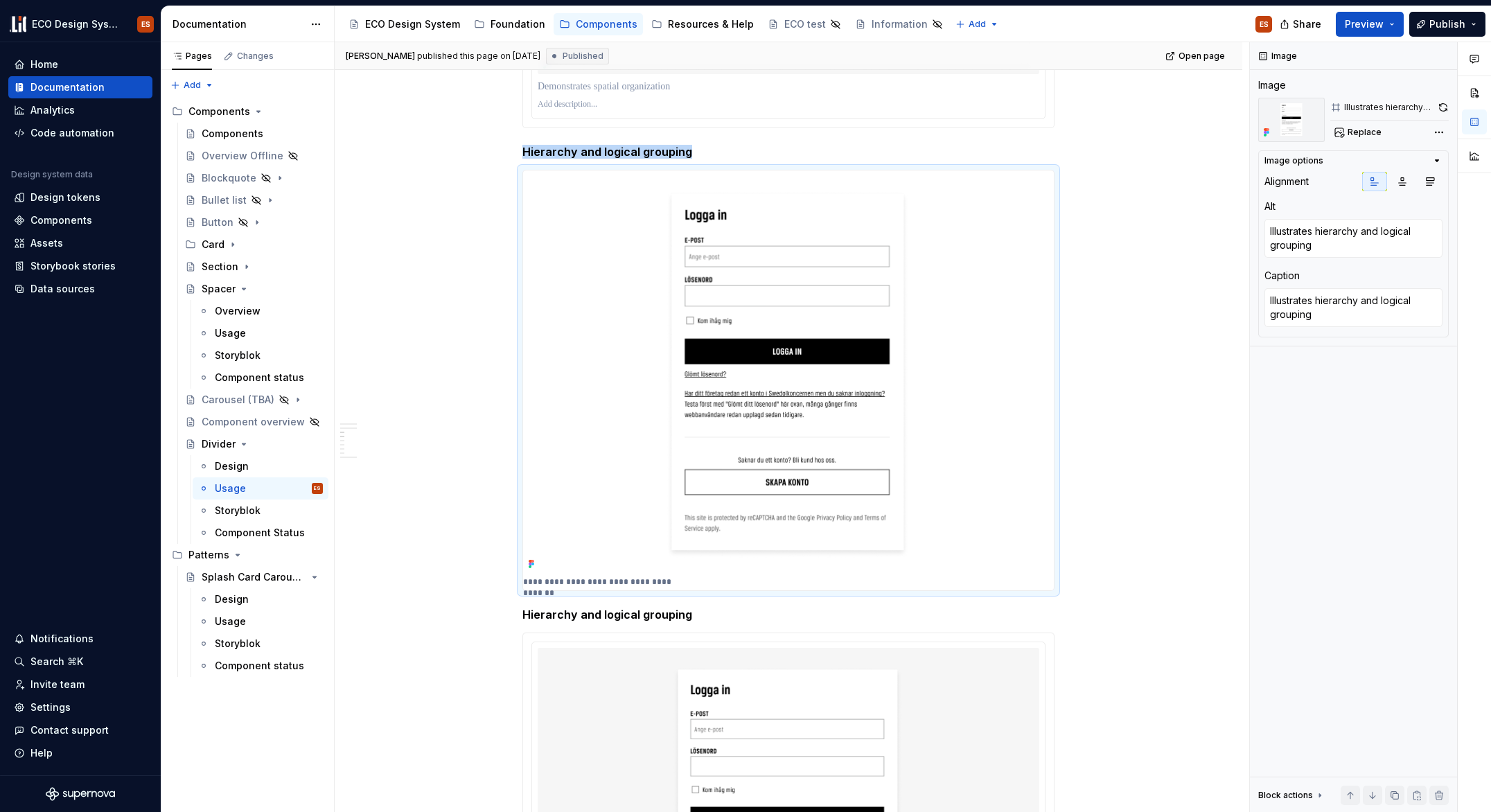
scroll to position [606, 0]
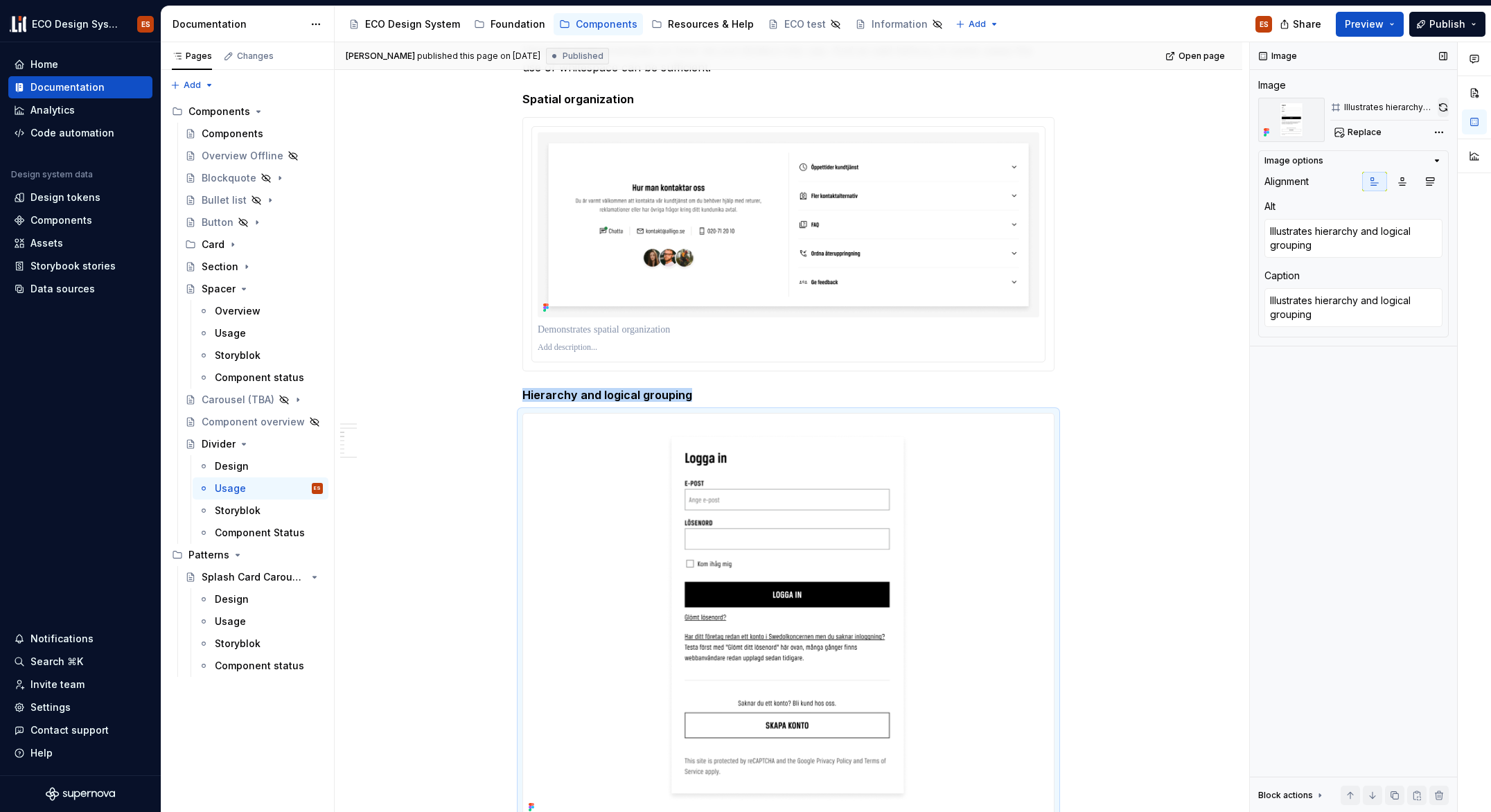
click at [1439, 101] on button "button" at bounding box center [1444, 107] width 11 height 19
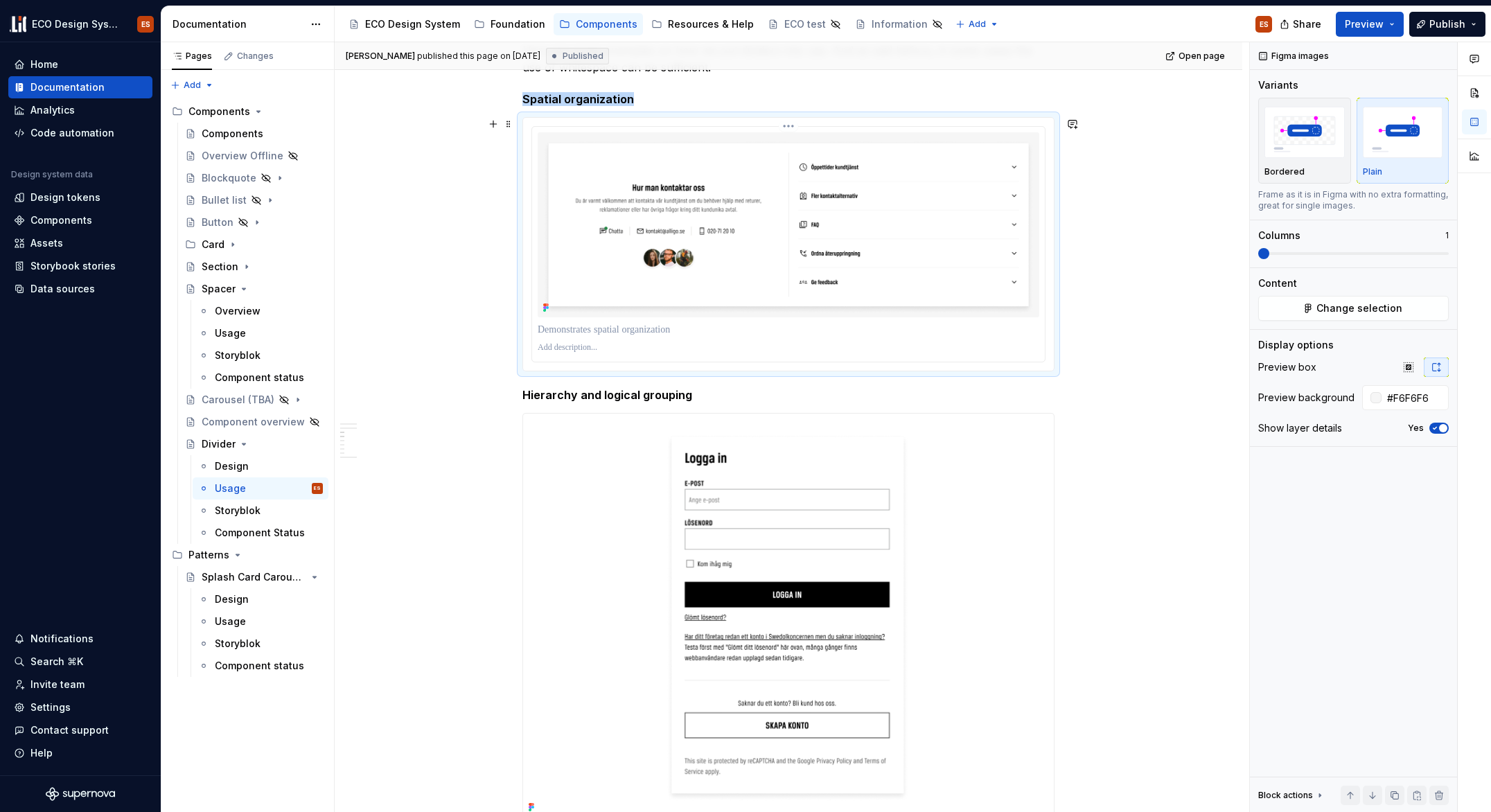
click at [858, 171] on img at bounding box center [789, 225] width 502 height 185
click at [1367, 312] on span "Change selection" at bounding box center [1359, 308] width 86 height 14
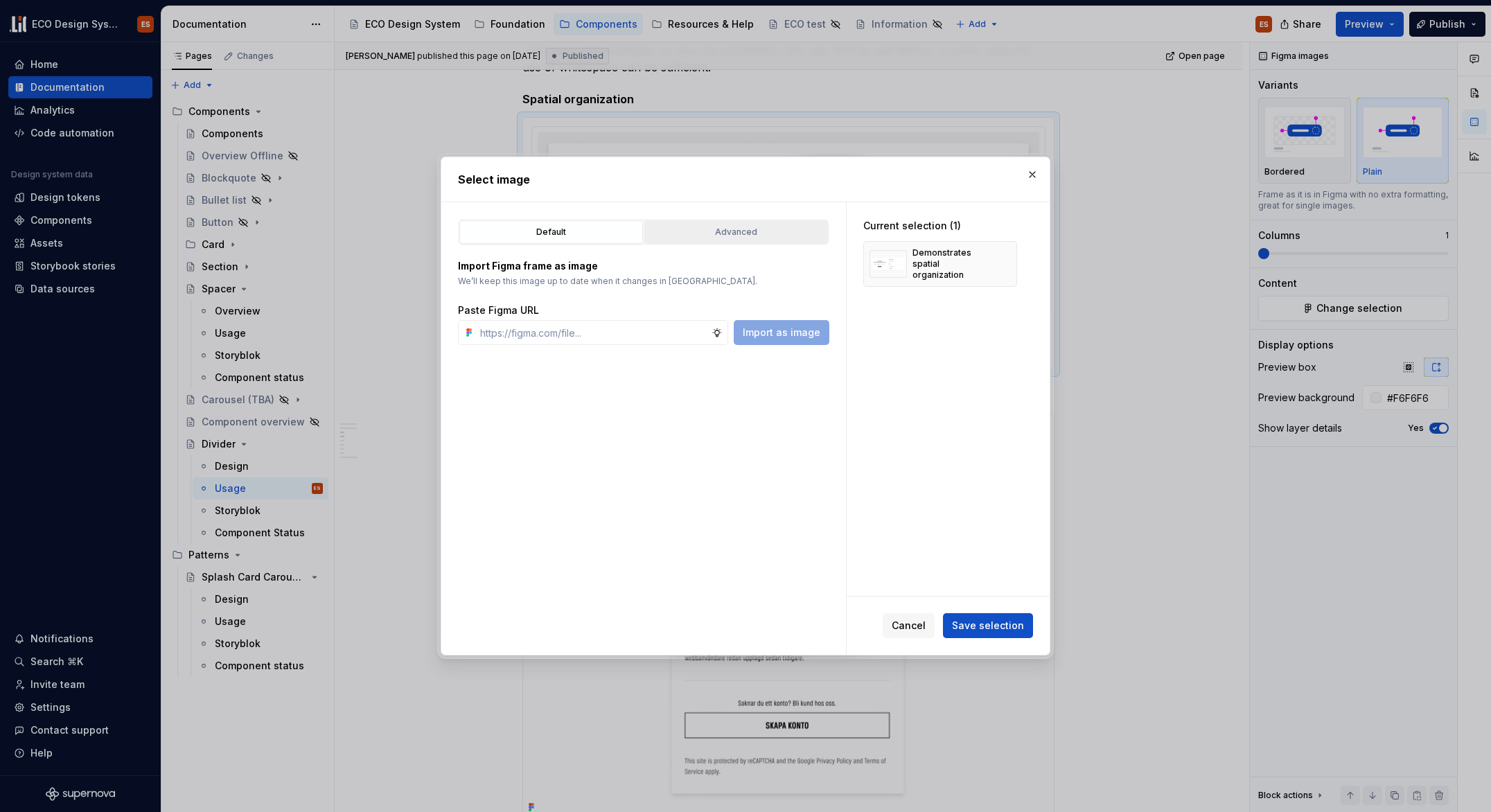
click at [761, 233] on div "Advanced" at bounding box center [736, 232] width 174 height 14
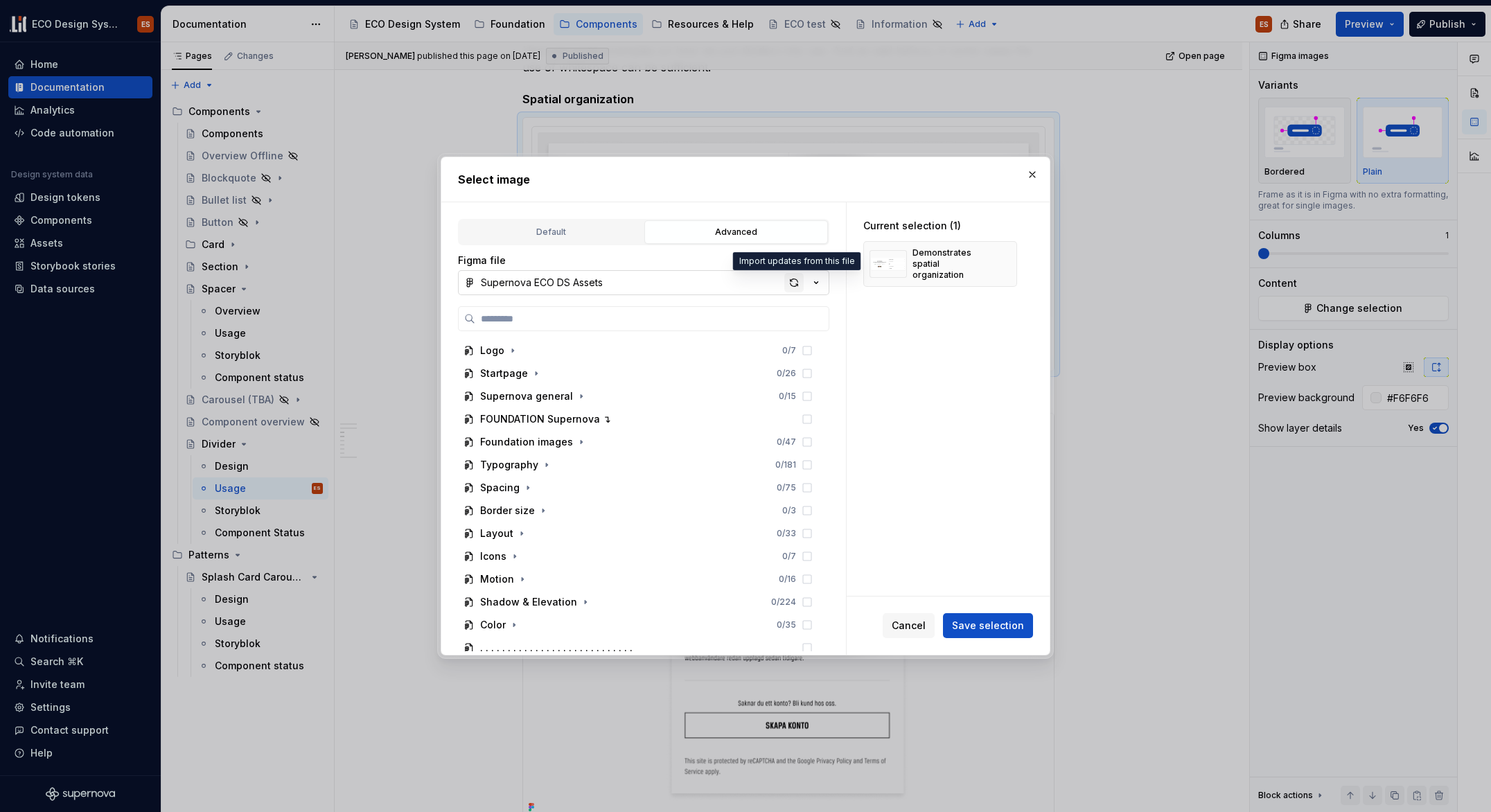
click at [790, 284] on div "button" at bounding box center [793, 282] width 19 height 19
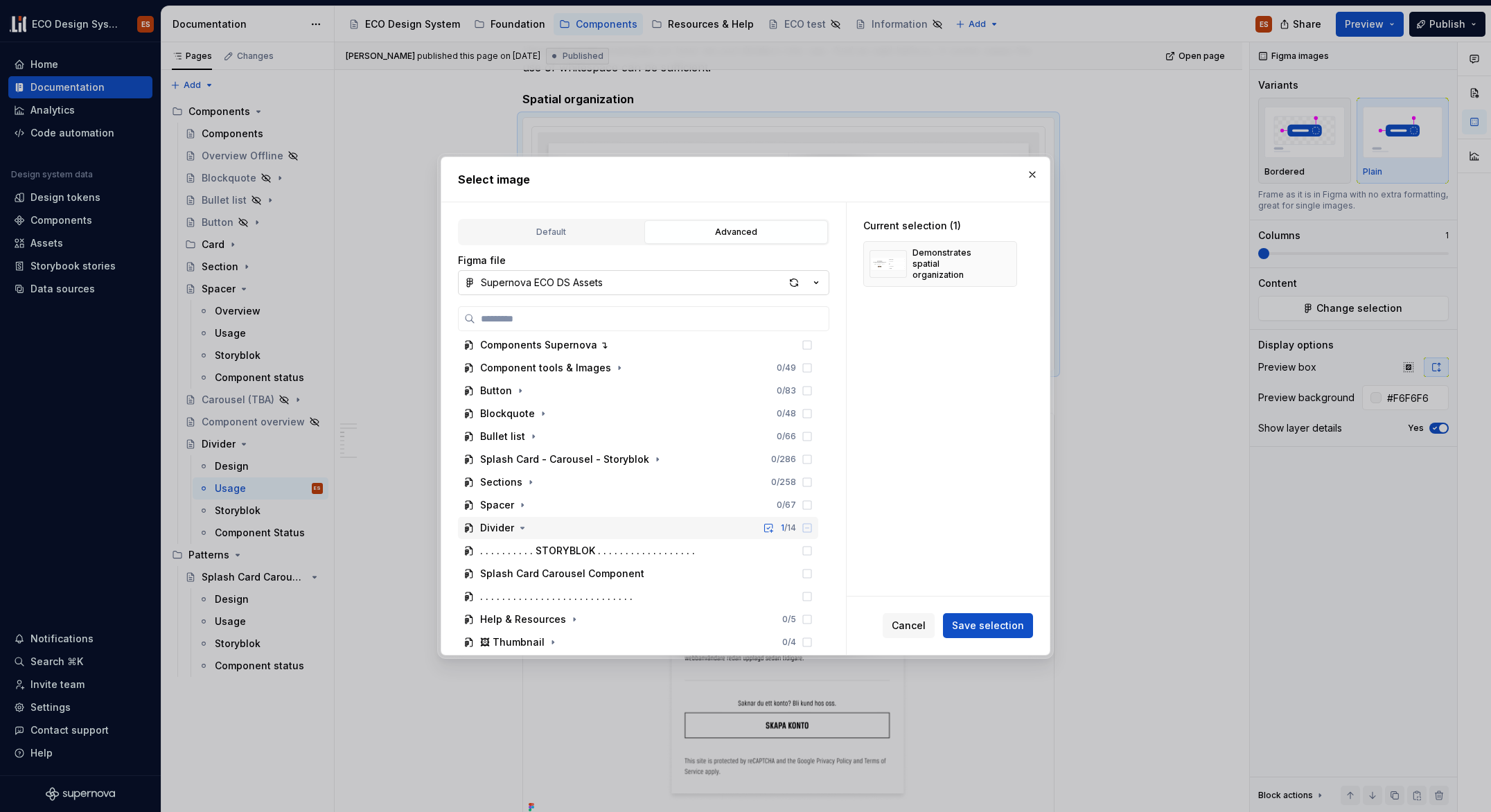
scroll to position [325, 0]
click at [523, 530] on icon "button" at bounding box center [522, 528] width 11 height 11
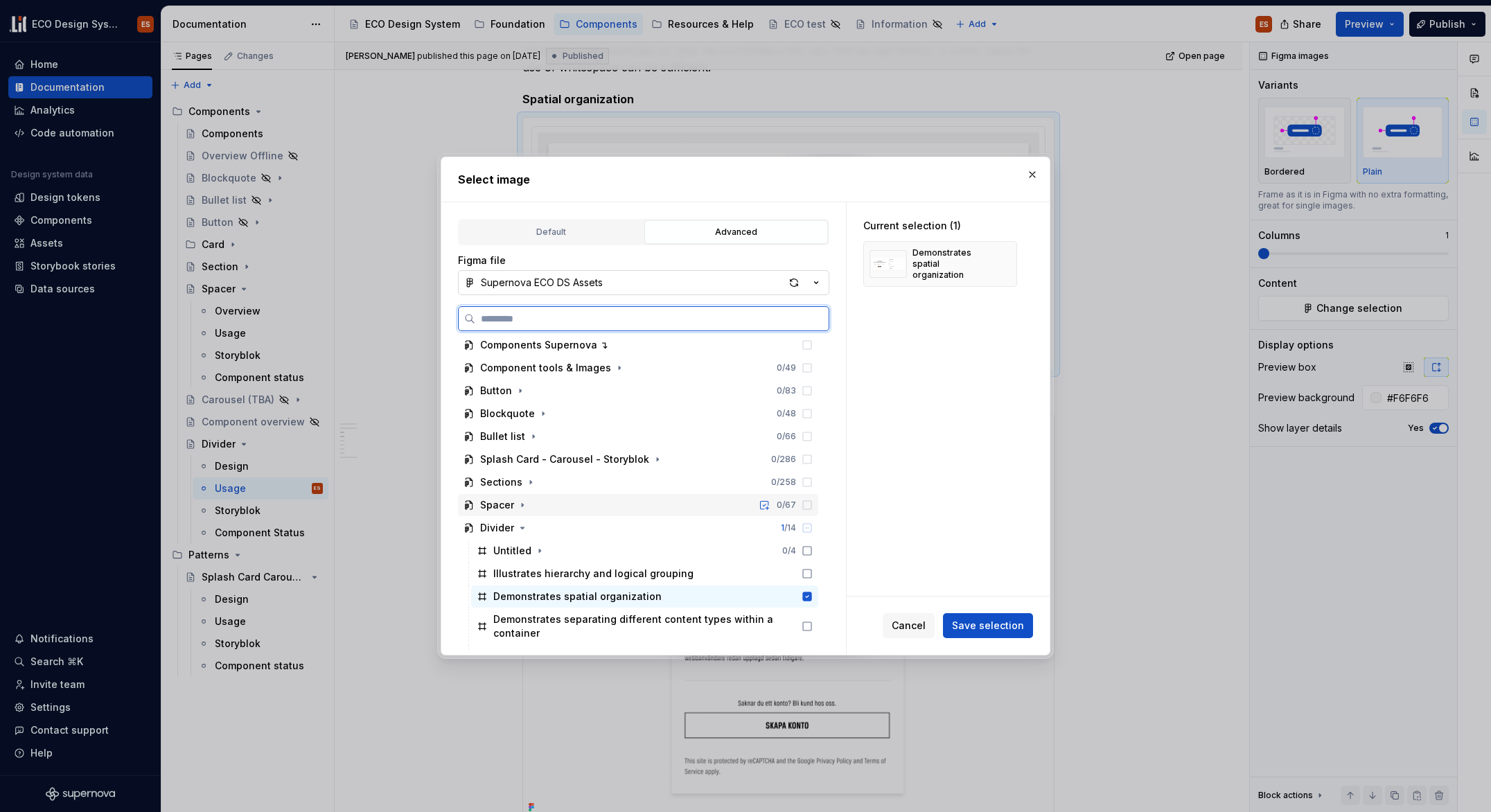
scroll to position [443, 0]
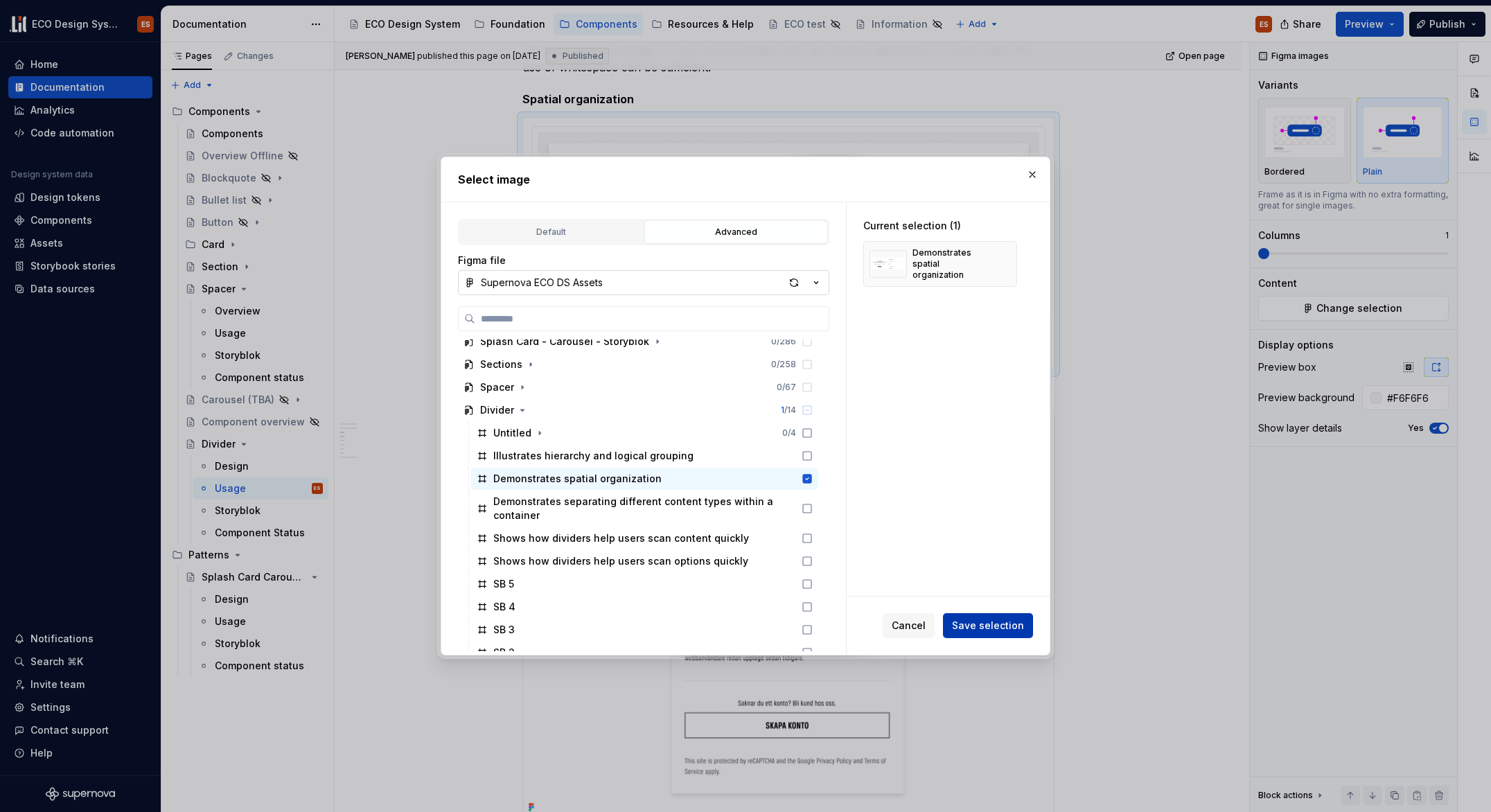
click at [989, 626] on span "Save selection" at bounding box center [988, 625] width 72 height 14
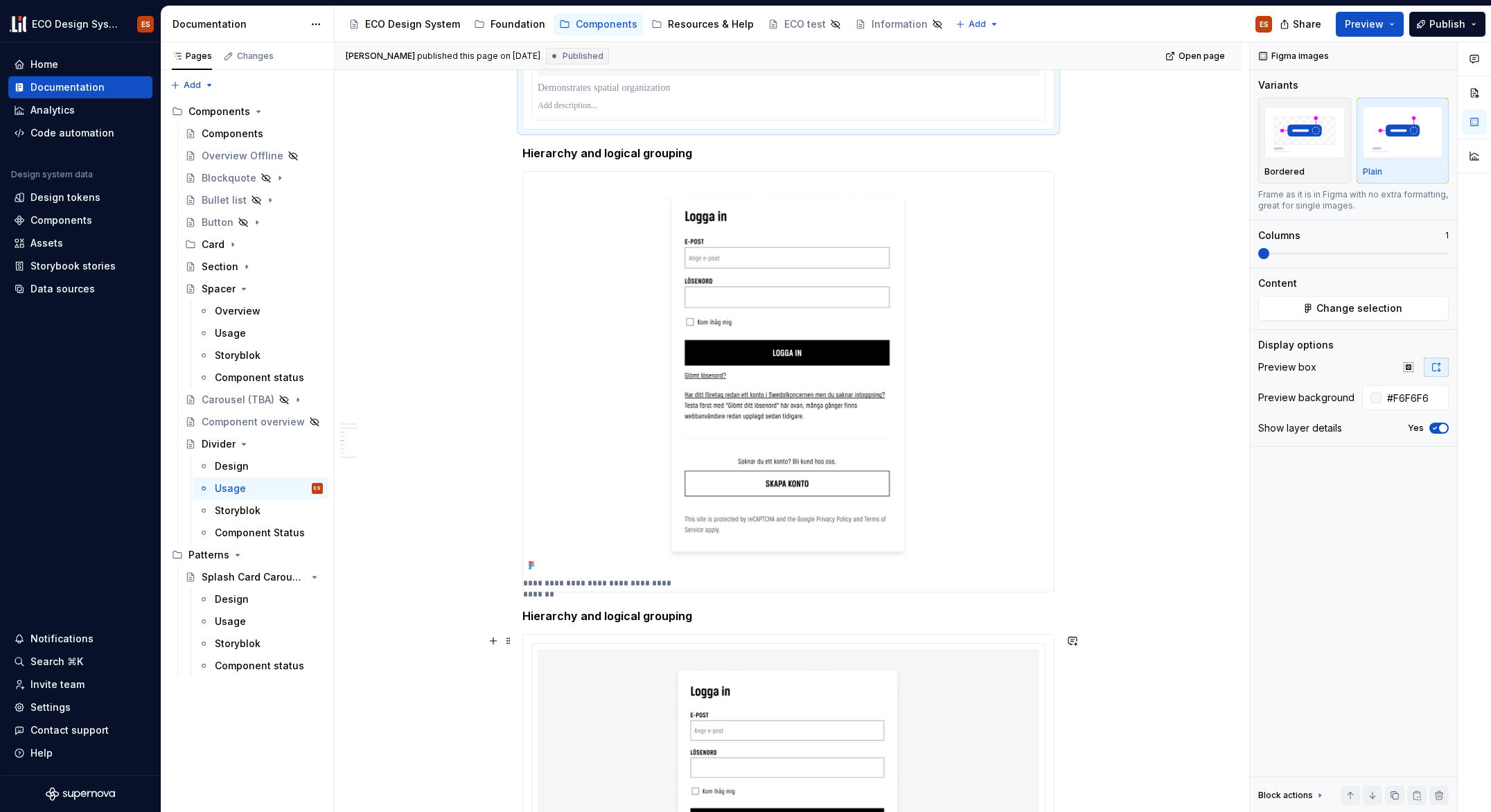
scroll to position [536, 0]
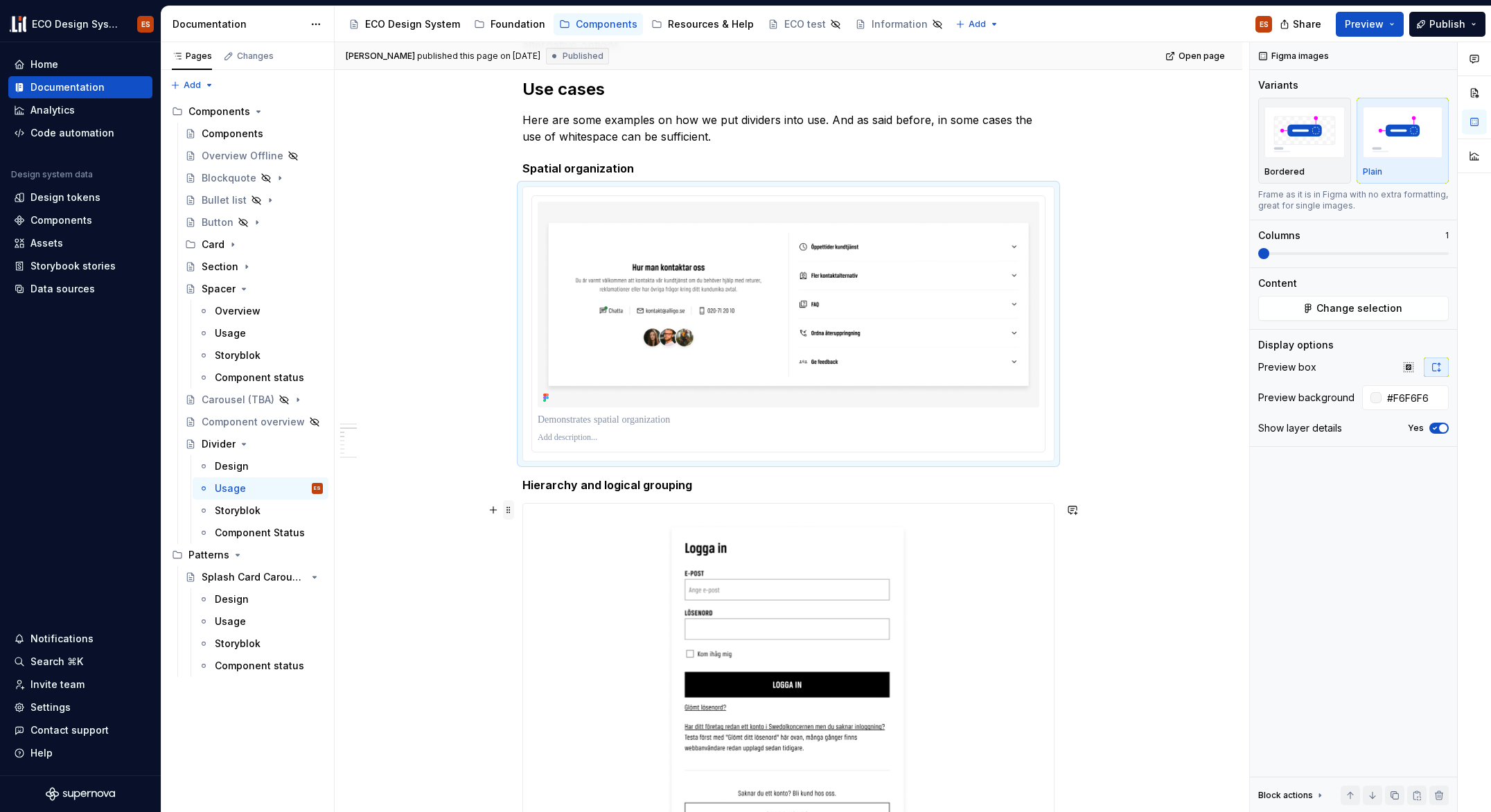
click at [507, 509] on span at bounding box center [509, 510] width 11 height 19
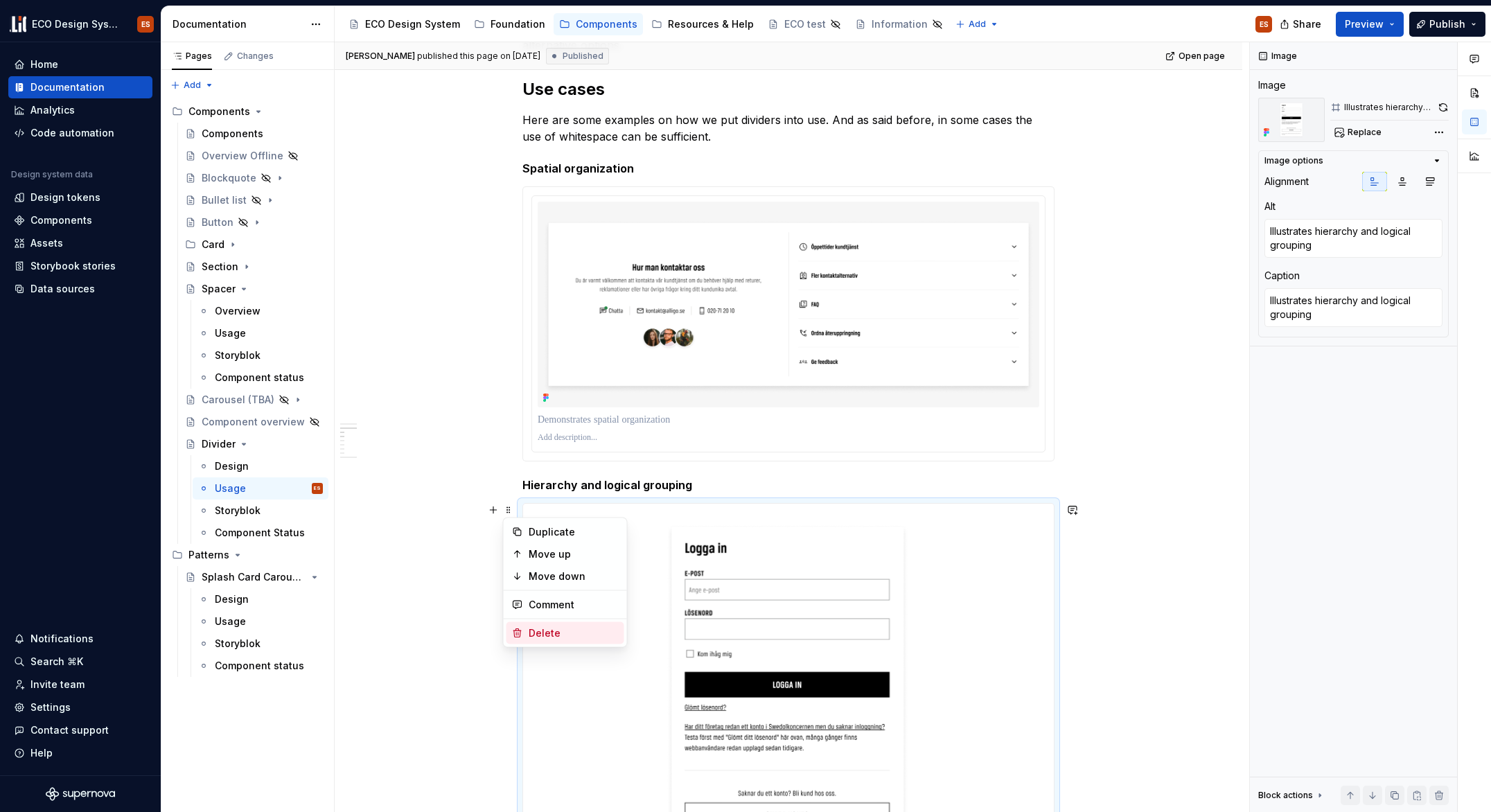
click at [538, 633] on div "Delete" at bounding box center [573, 632] width 90 height 14
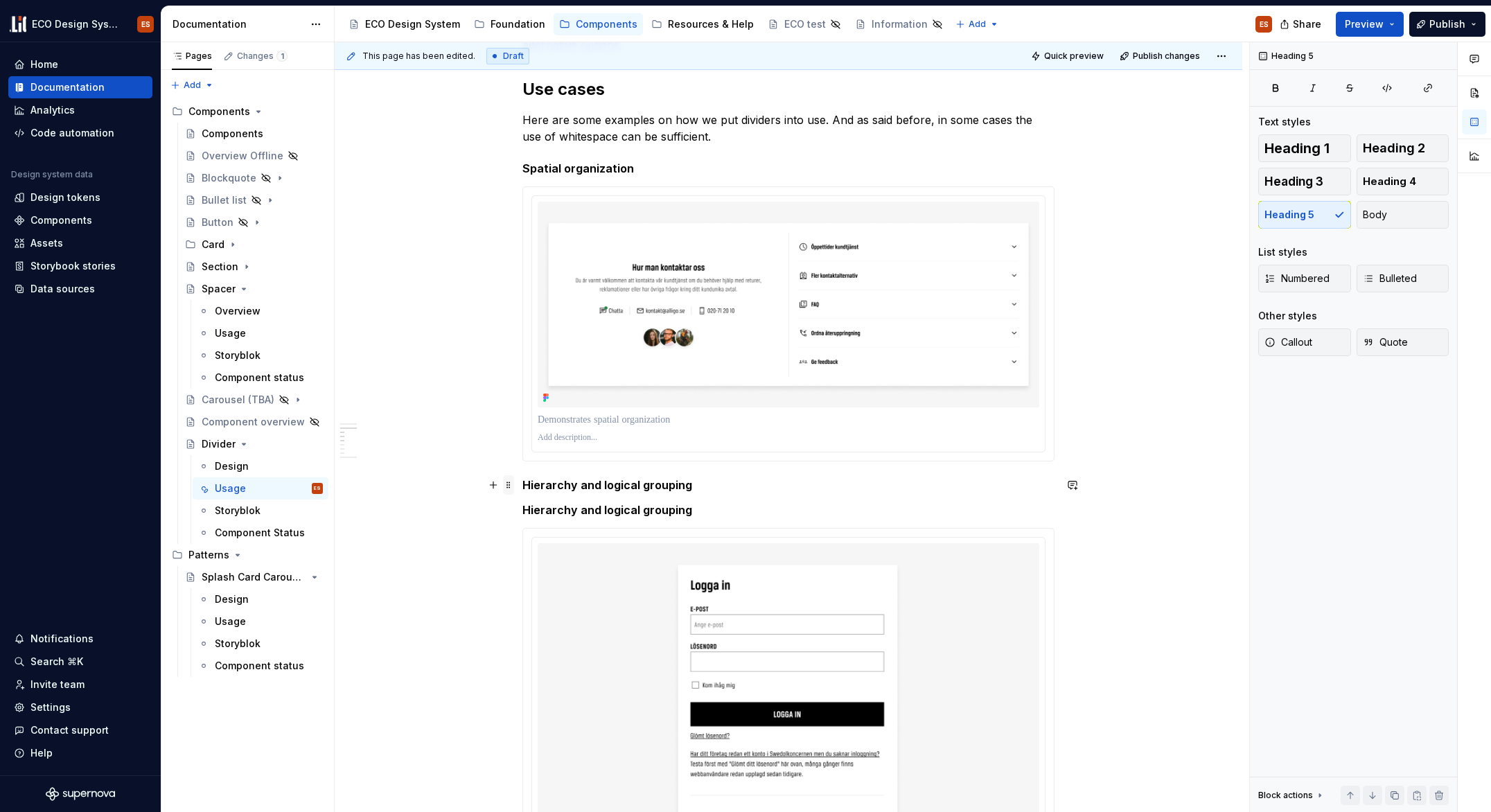
click at [511, 486] on span at bounding box center [509, 484] width 11 height 19
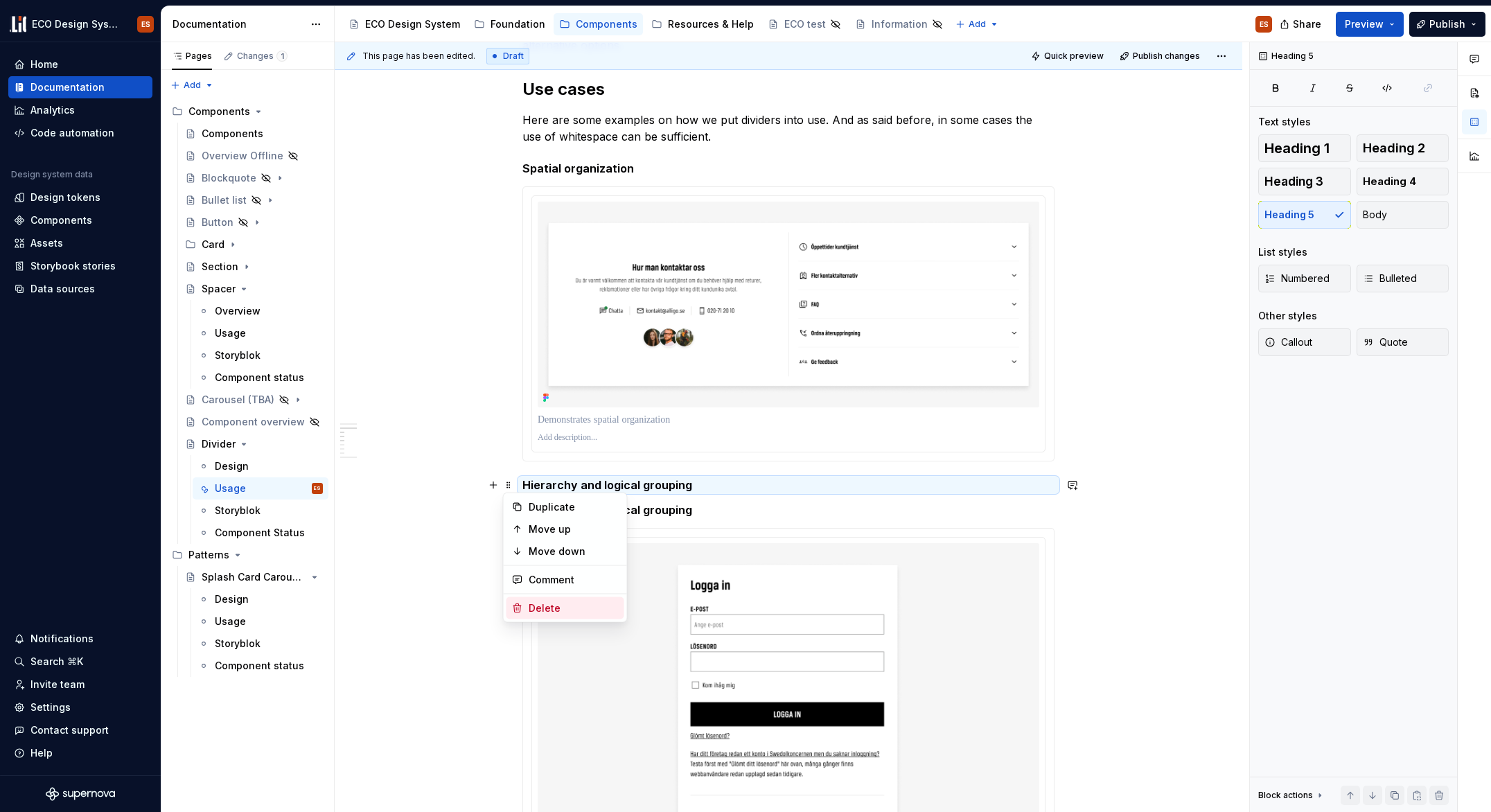
click at [543, 609] on div "Delete" at bounding box center [573, 608] width 90 height 14
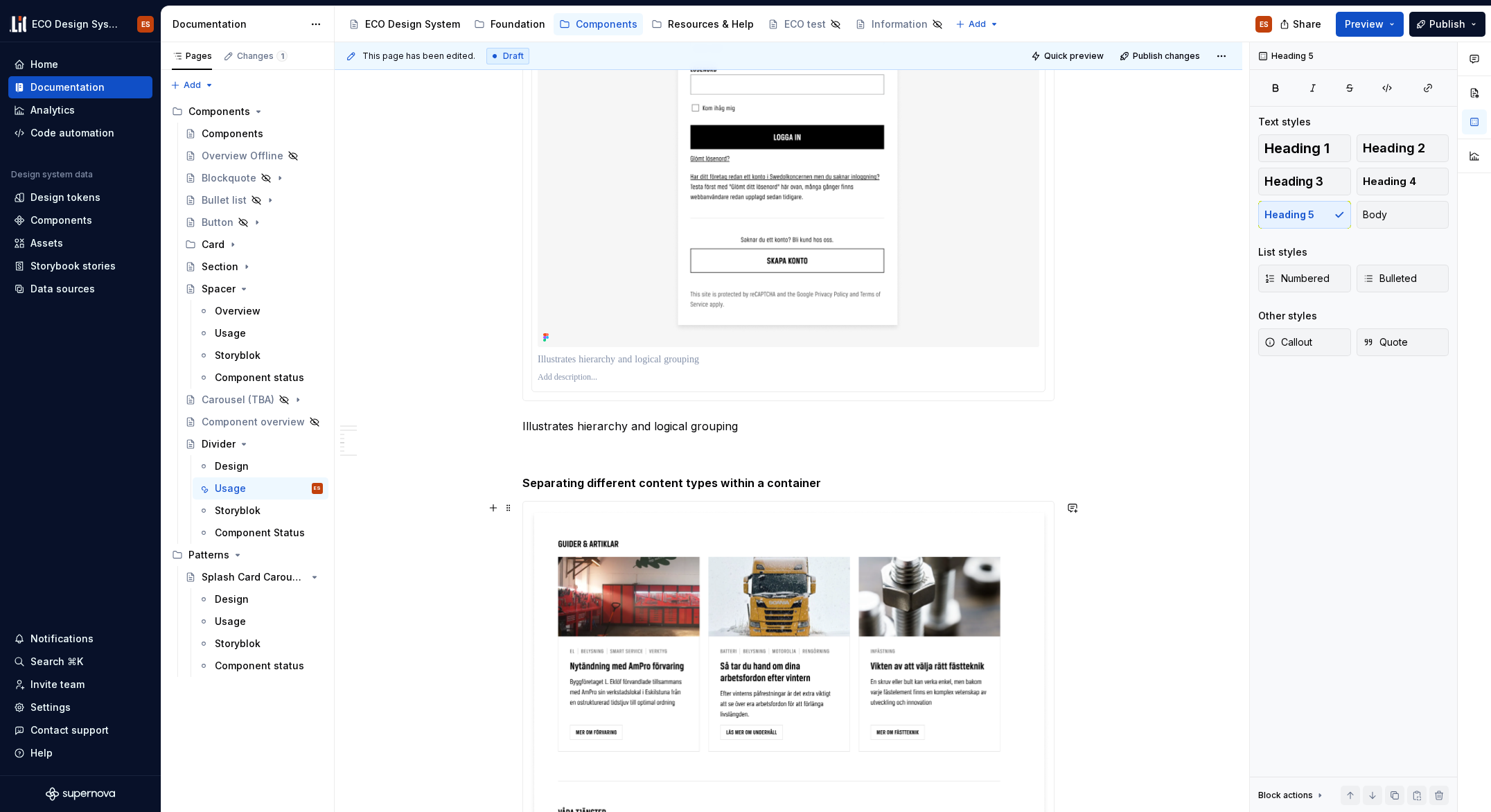
scroll to position [1087, 0]
click at [512, 433] on span at bounding box center [509, 426] width 11 height 19
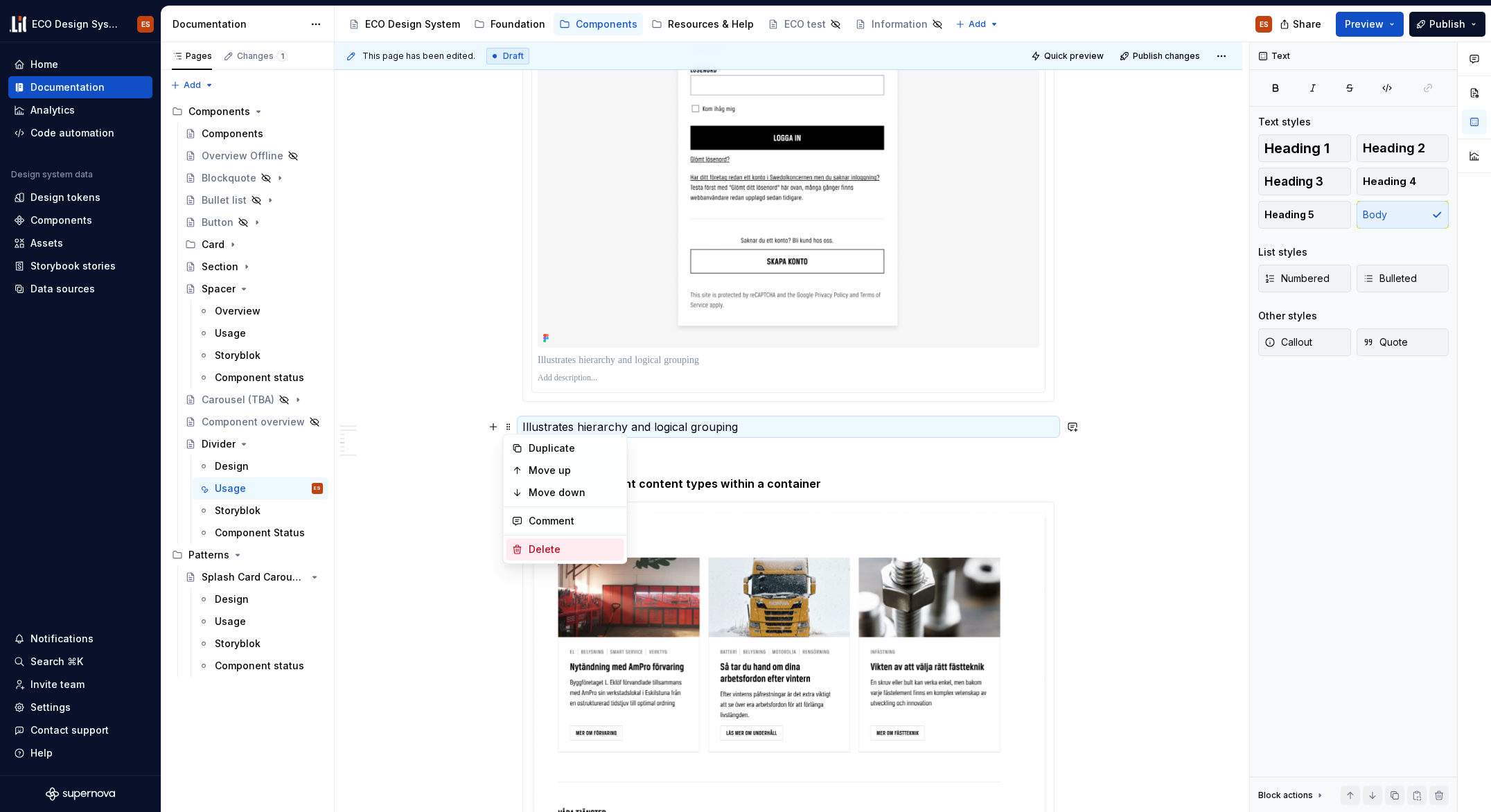
click at [539, 544] on div "Delete" at bounding box center [573, 549] width 90 height 14
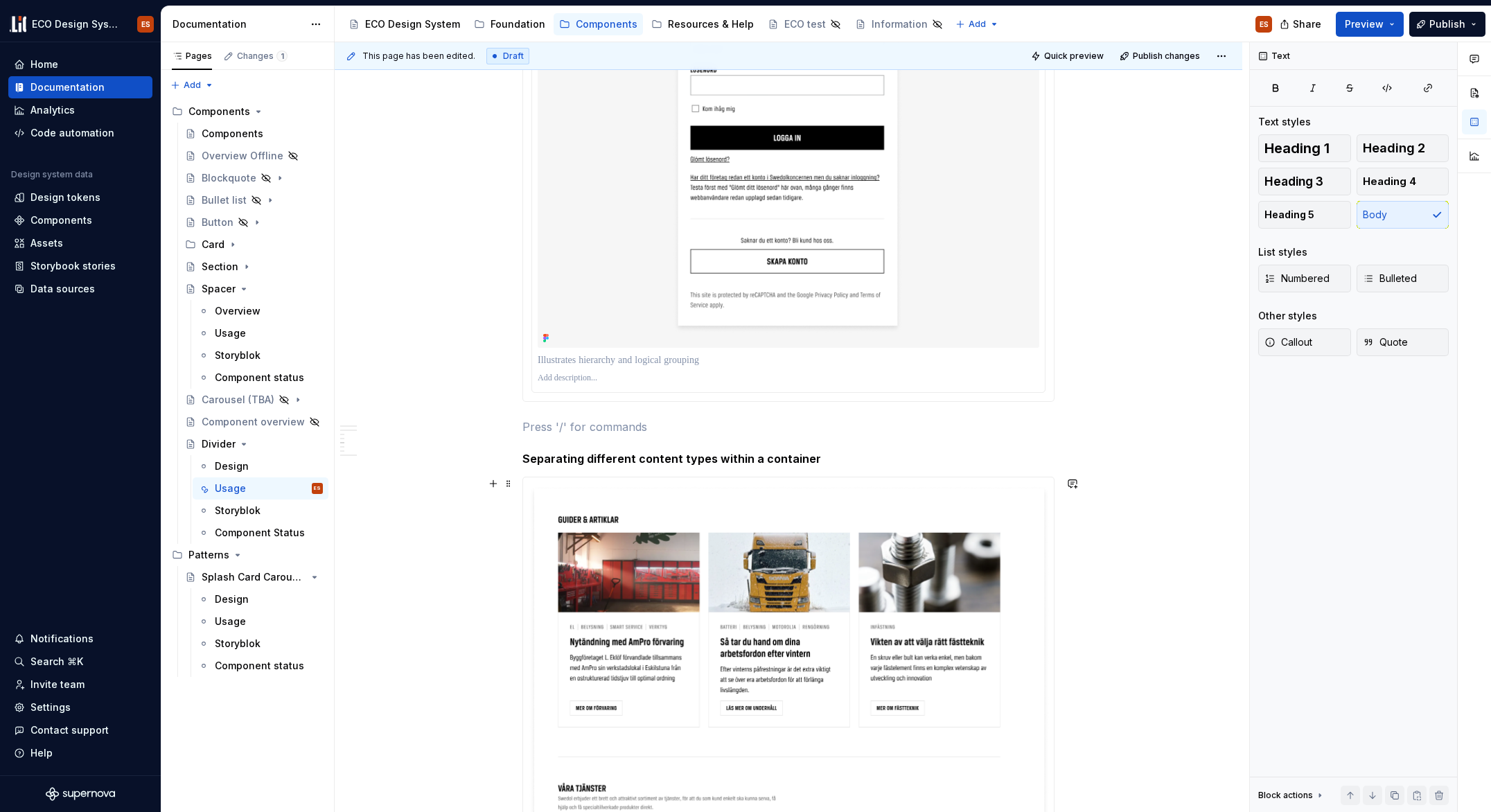
click at [1123, 475] on div "Dividers serve as a discreet method to categorize content into groups, sections…" at bounding box center [788, 730] width 908 height 3121
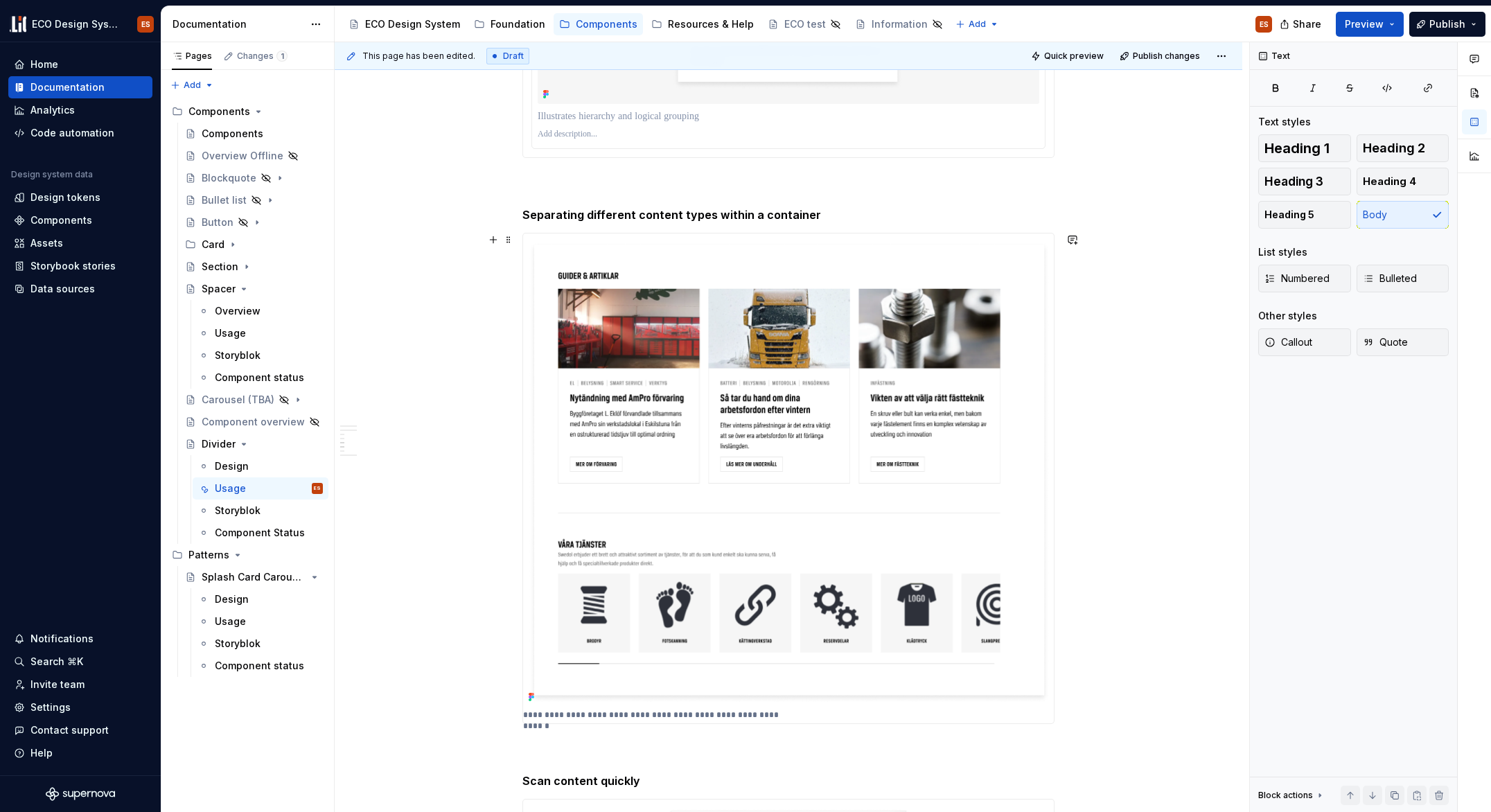
scroll to position [1330, 0]
click at [492, 243] on button "button" at bounding box center [492, 241] width 19 height 19
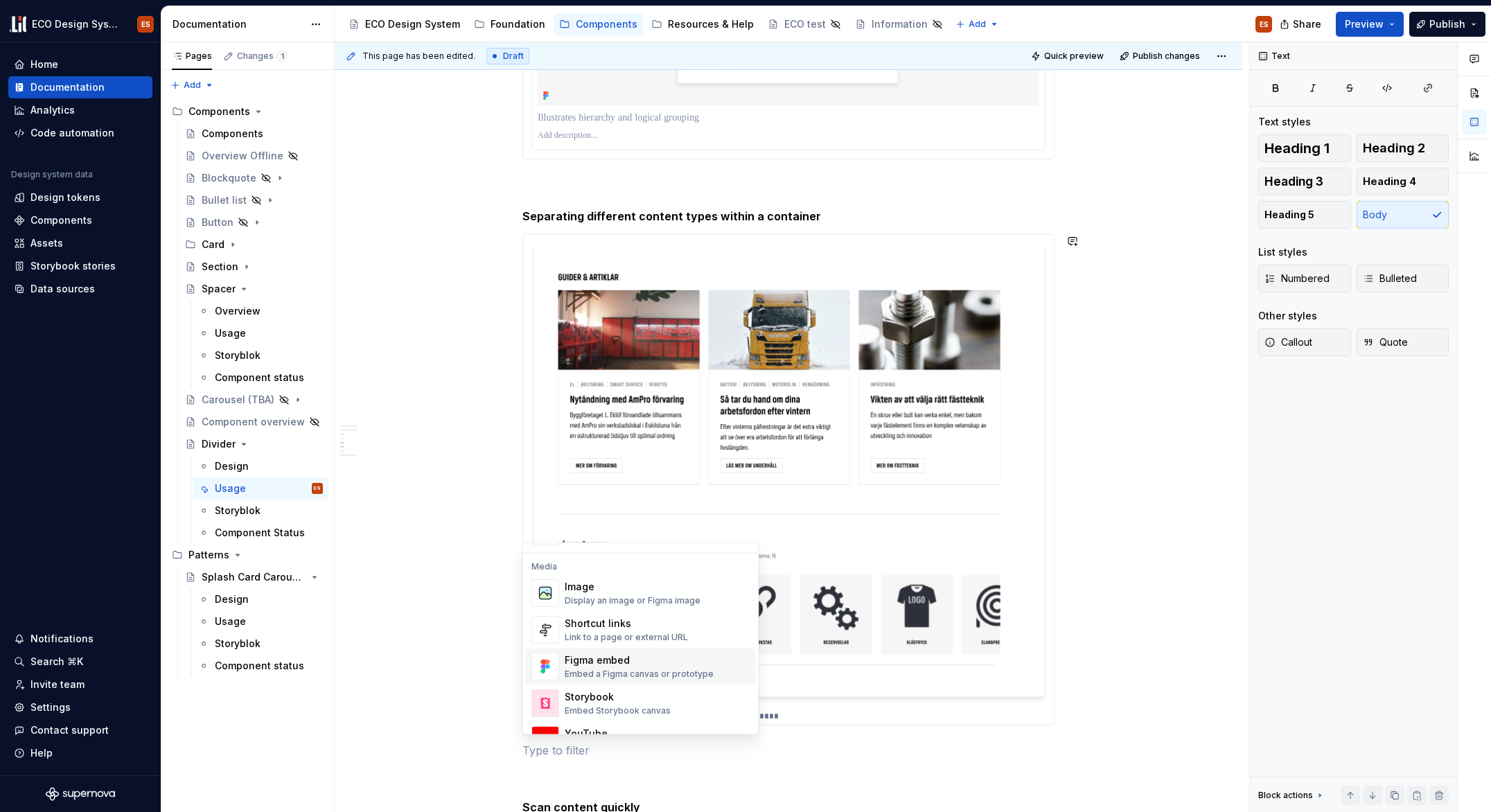
scroll to position [533, 0]
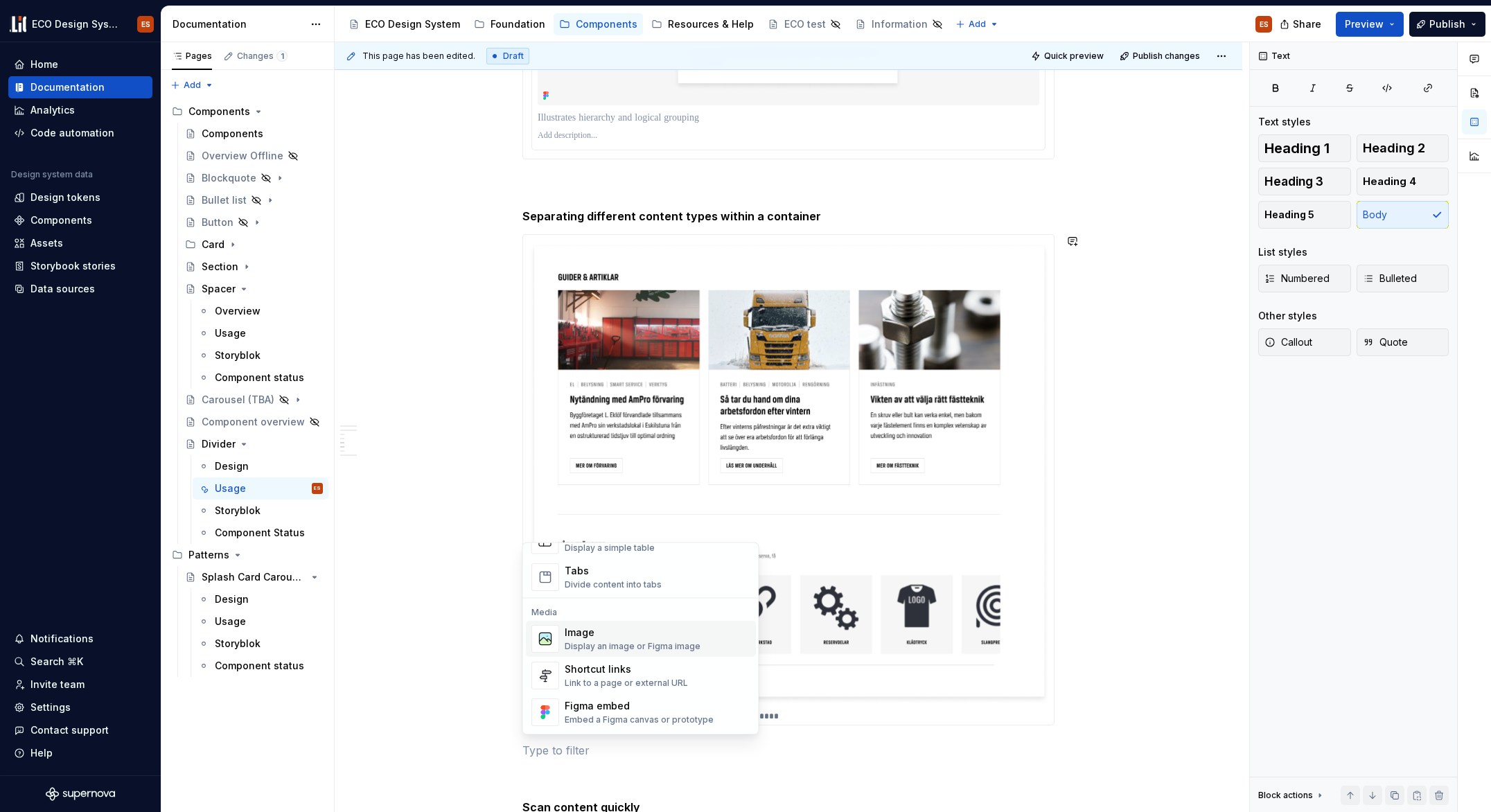
click at [705, 629] on div "Image Display an image or Figma image" at bounding box center [658, 639] width 185 height 28
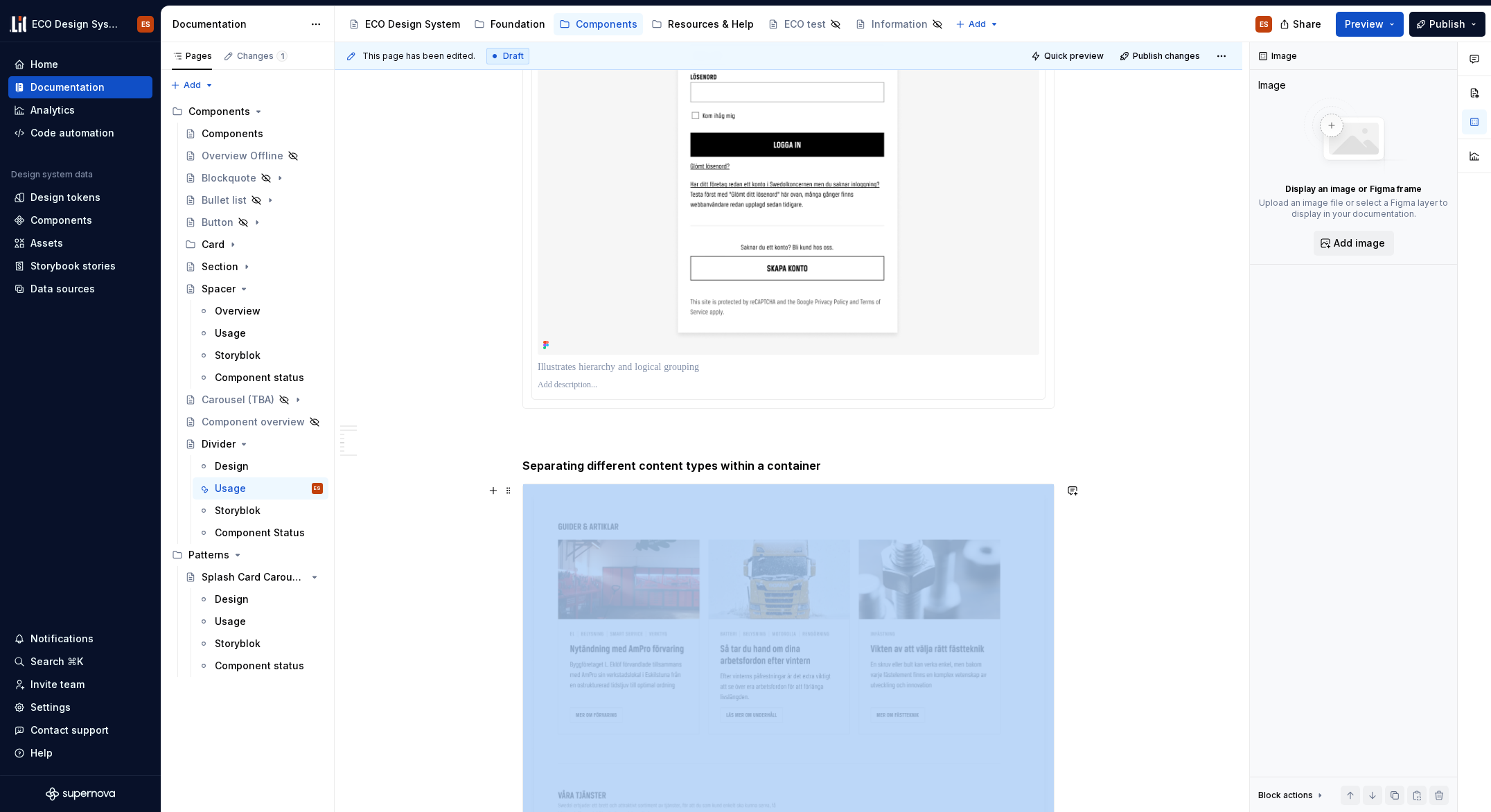
scroll to position [923, 0]
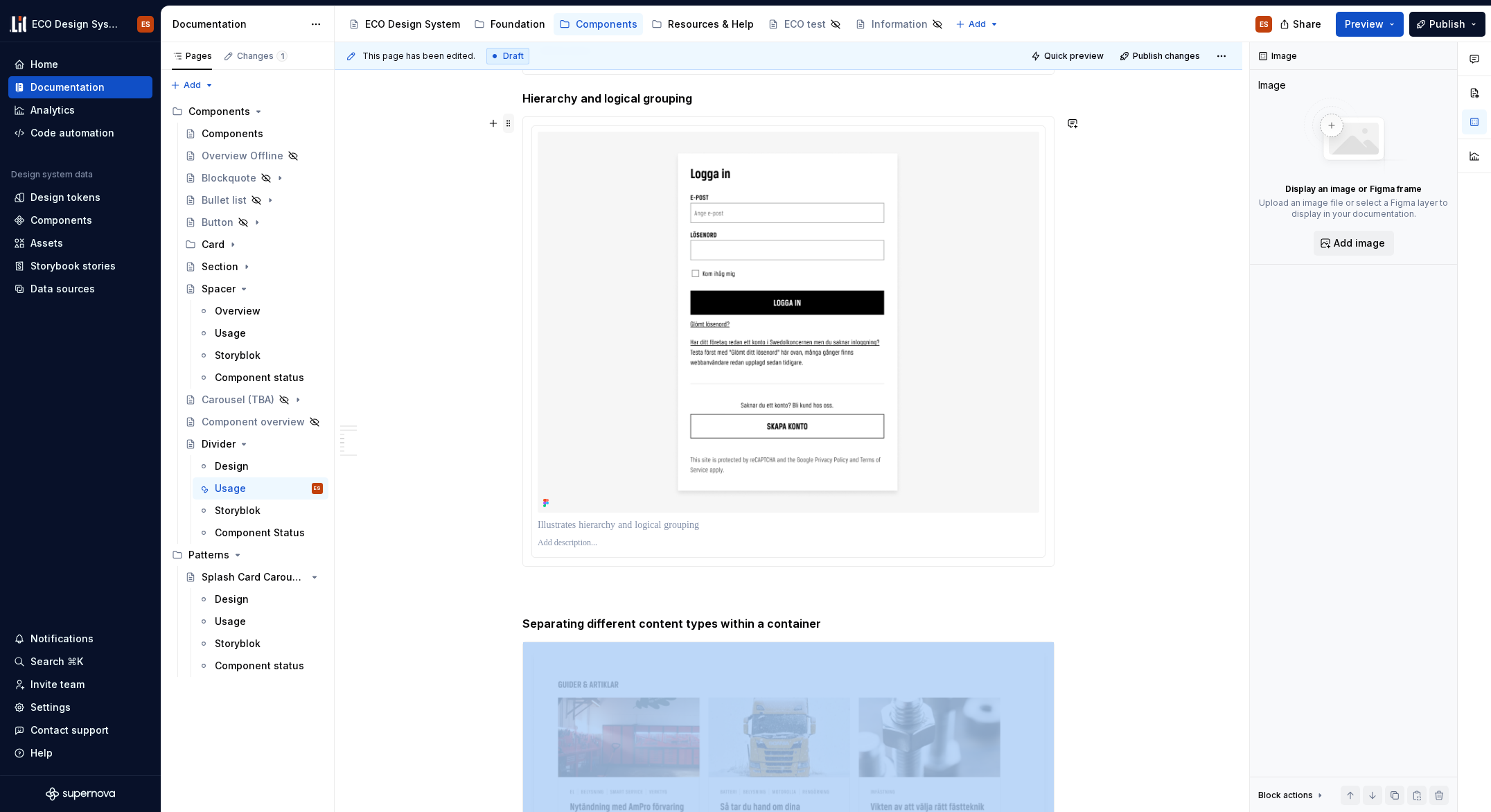
click at [511, 124] on span at bounding box center [509, 123] width 11 height 19
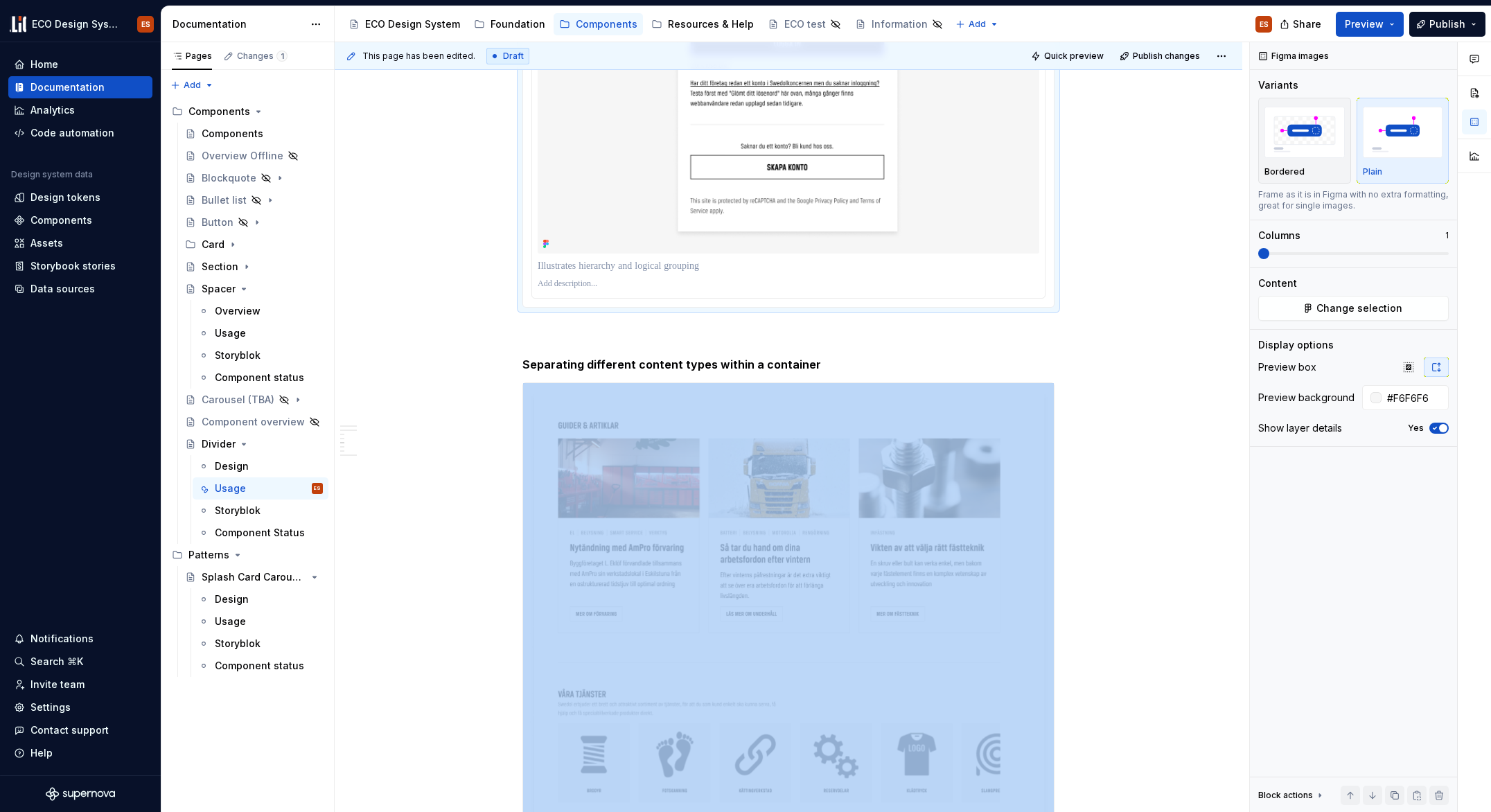
scroll to position [1530, 0]
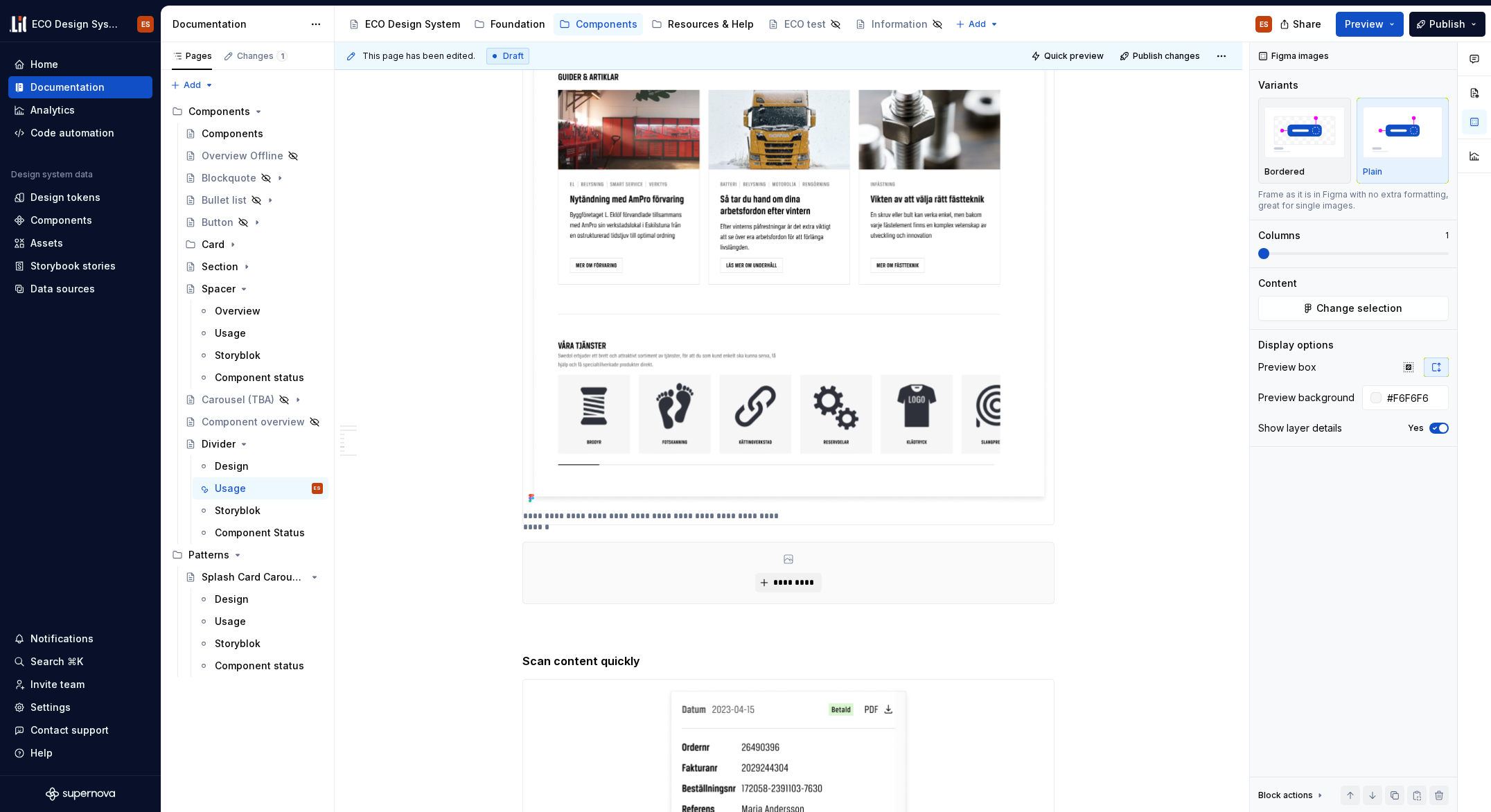
click at [522, 544] on div "*********" at bounding box center [789, 572] width 532 height 63
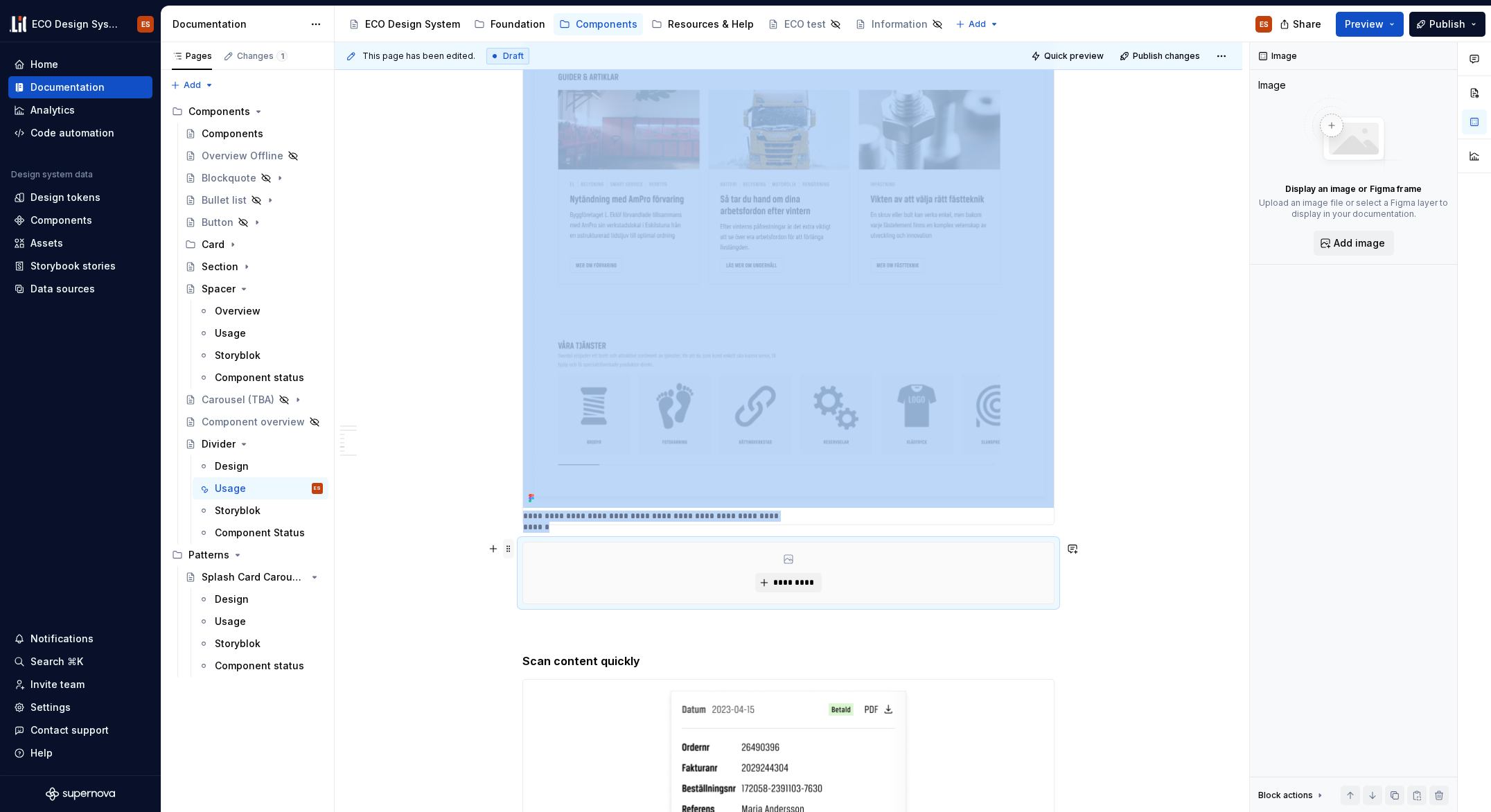
click at [510, 549] on span at bounding box center [509, 548] width 11 height 19
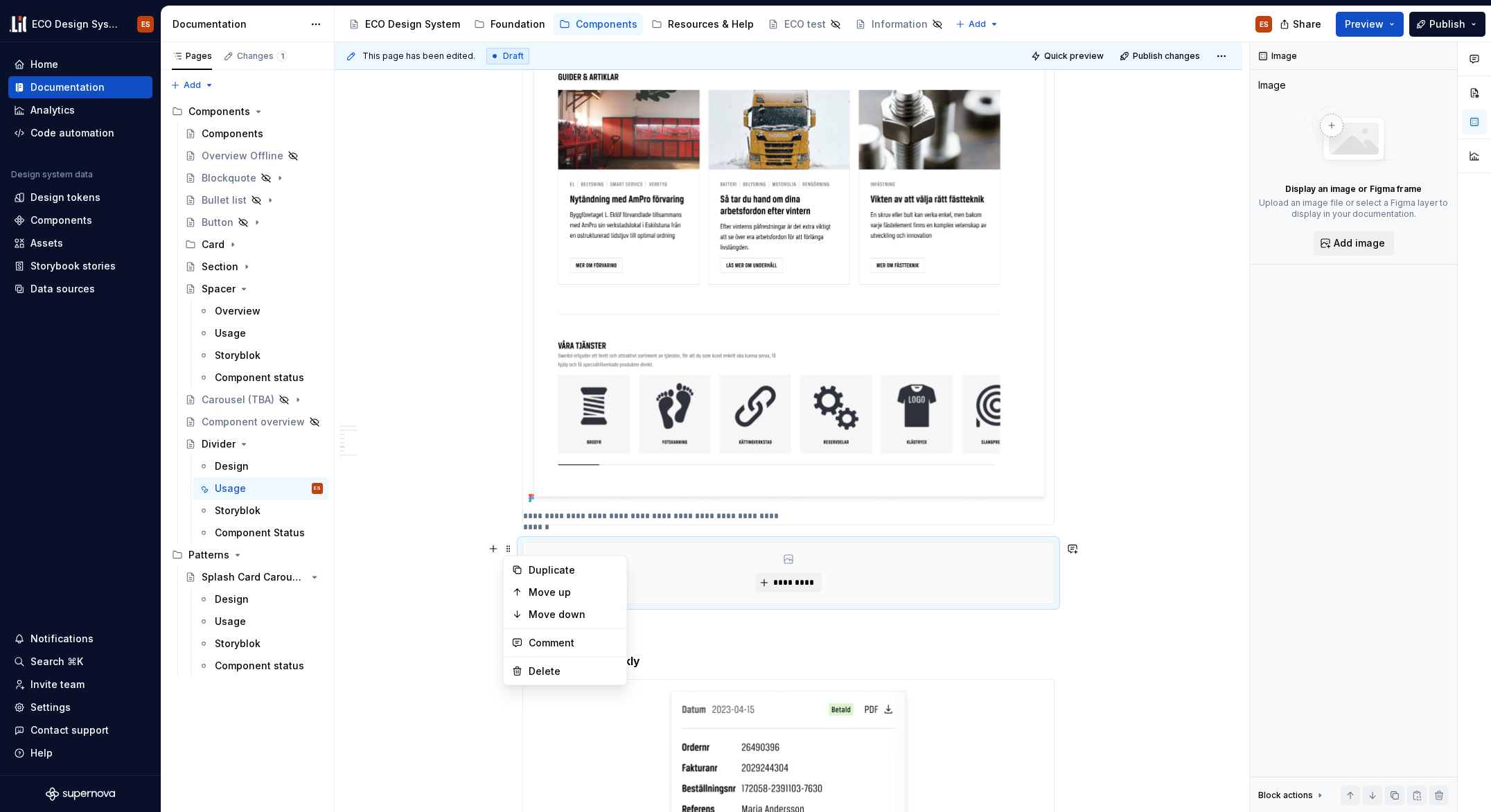
drag, startPoint x: 651, startPoint y: 568, endPoint x: 631, endPoint y: 568, distance: 20.0
click at [651, 568] on div "*********" at bounding box center [789, 572] width 531 height 61
click at [507, 547] on span at bounding box center [509, 548] width 11 height 19
click at [540, 672] on div "Delete" at bounding box center [573, 670] width 90 height 14
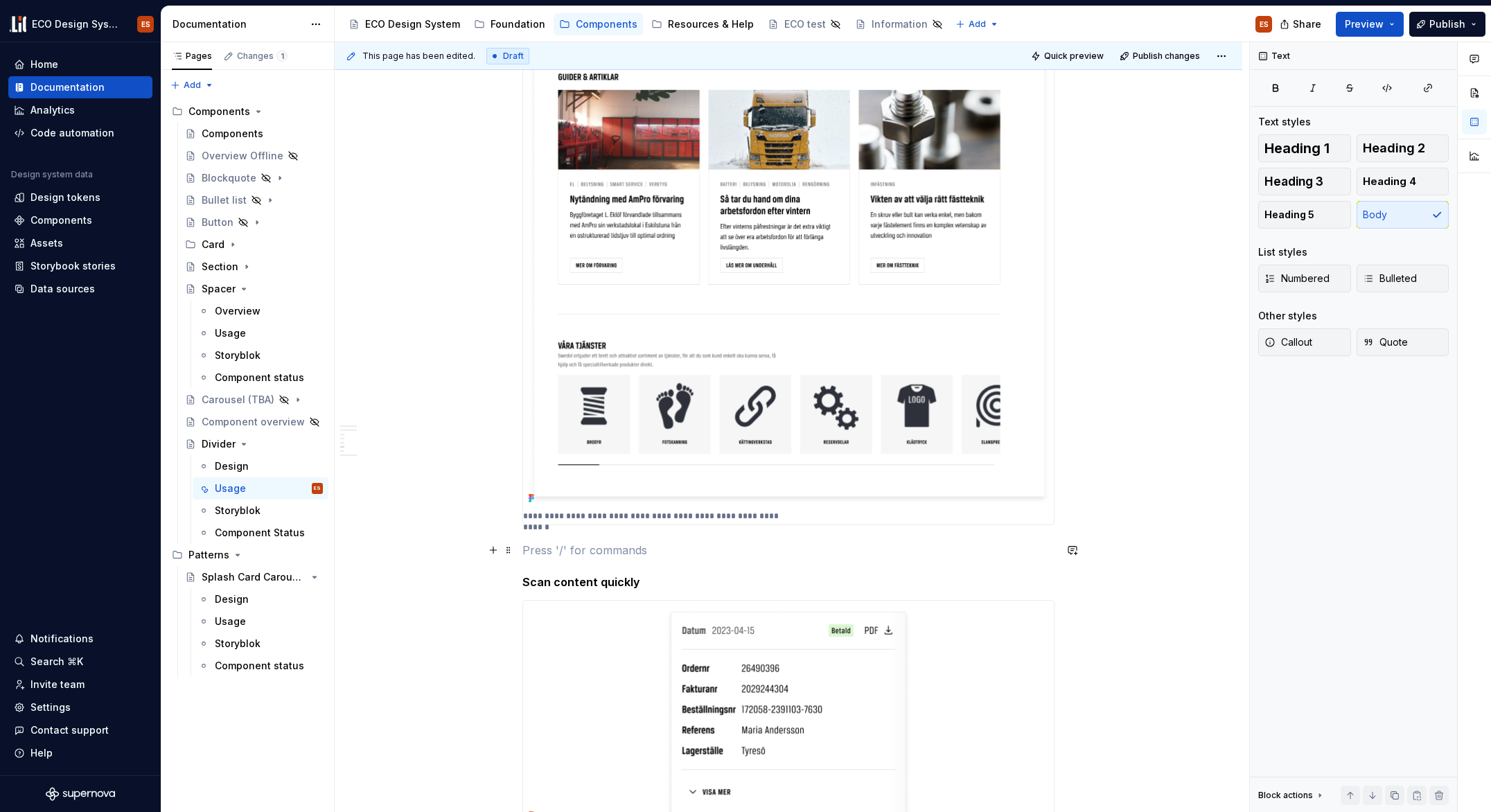
click at [524, 550] on p at bounding box center [789, 550] width 532 height 16
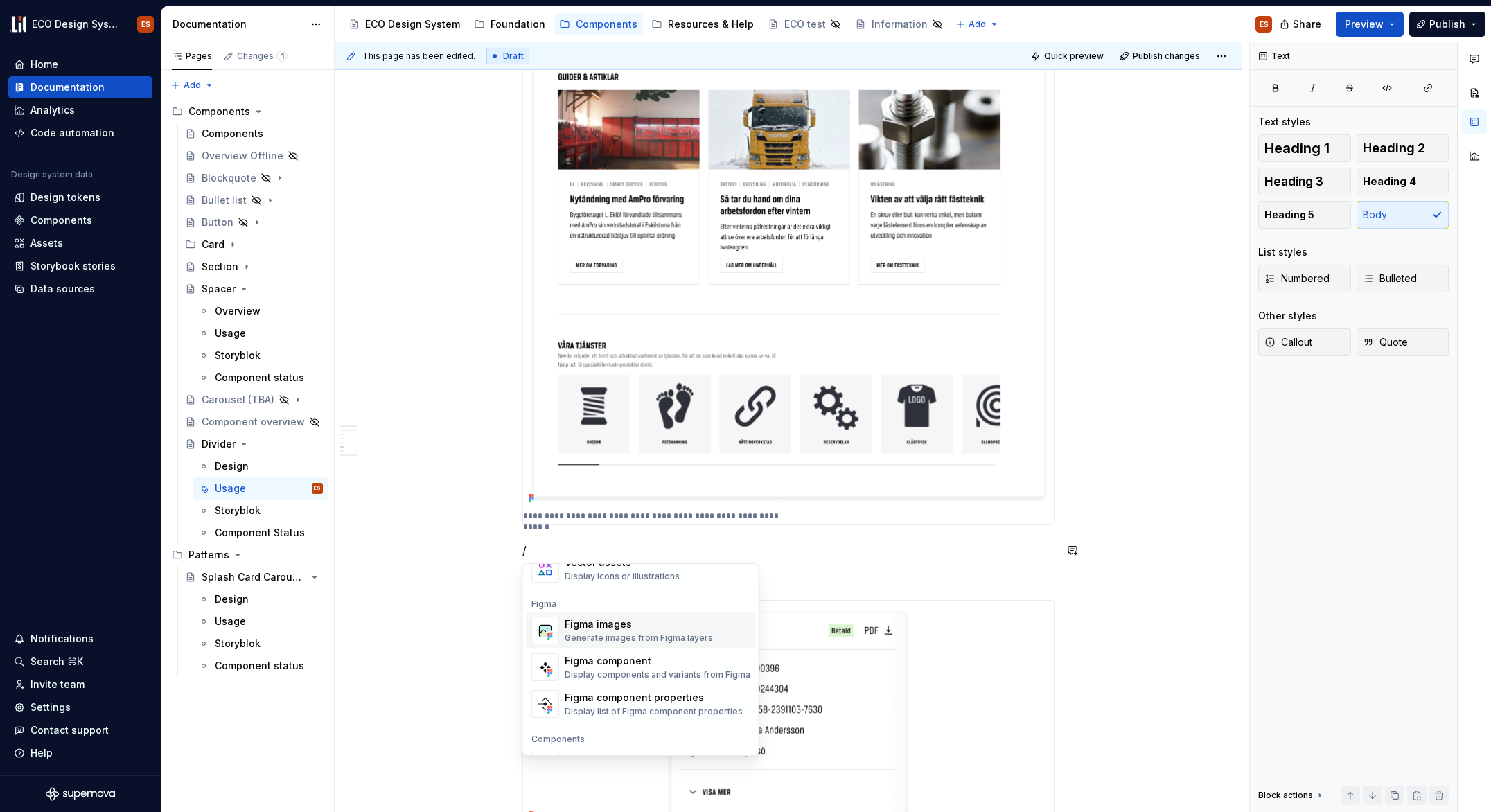
scroll to position [1288, 0]
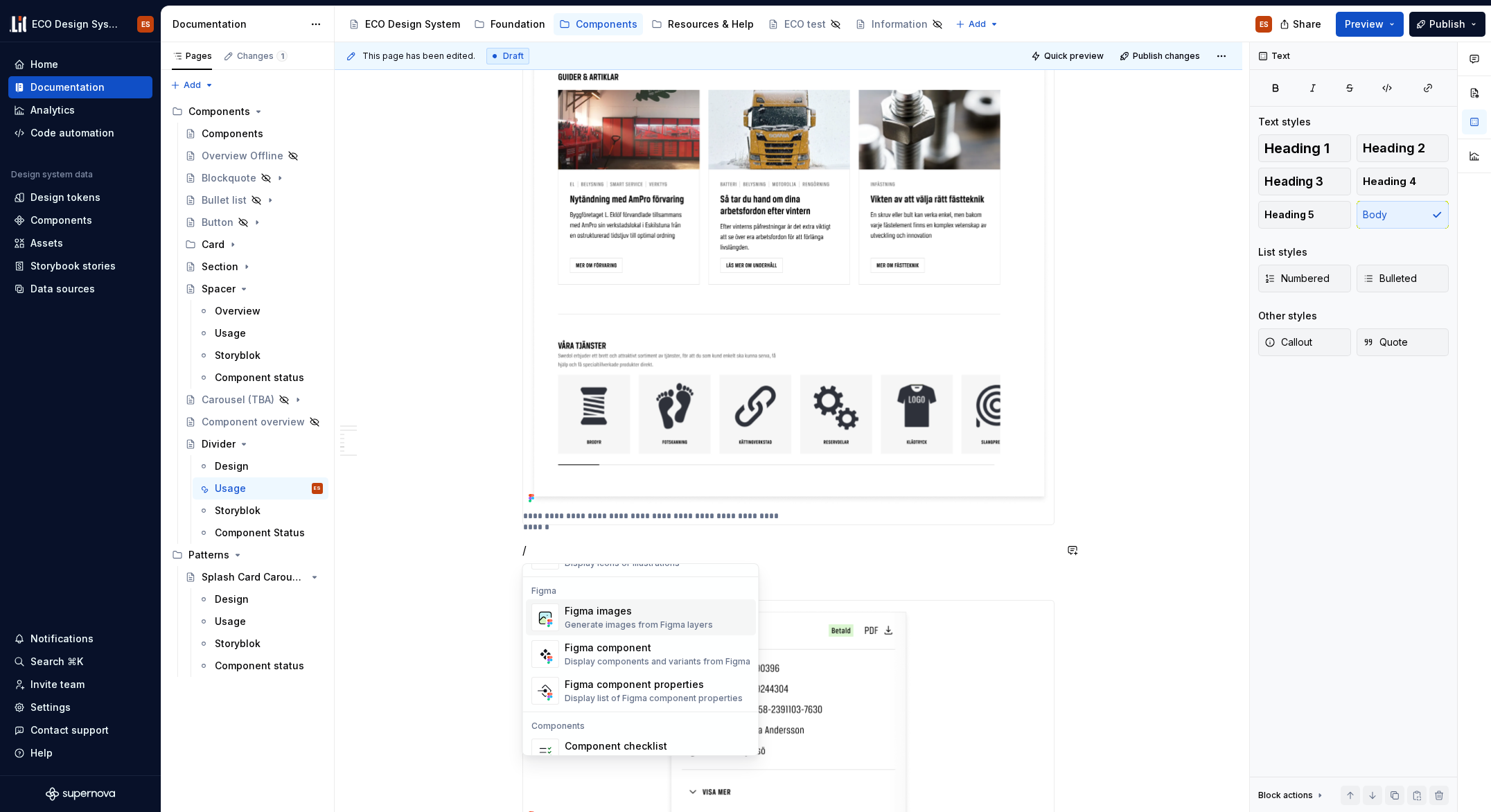
click at [688, 629] on div "Generate images from Figma layers" at bounding box center [639, 625] width 148 height 11
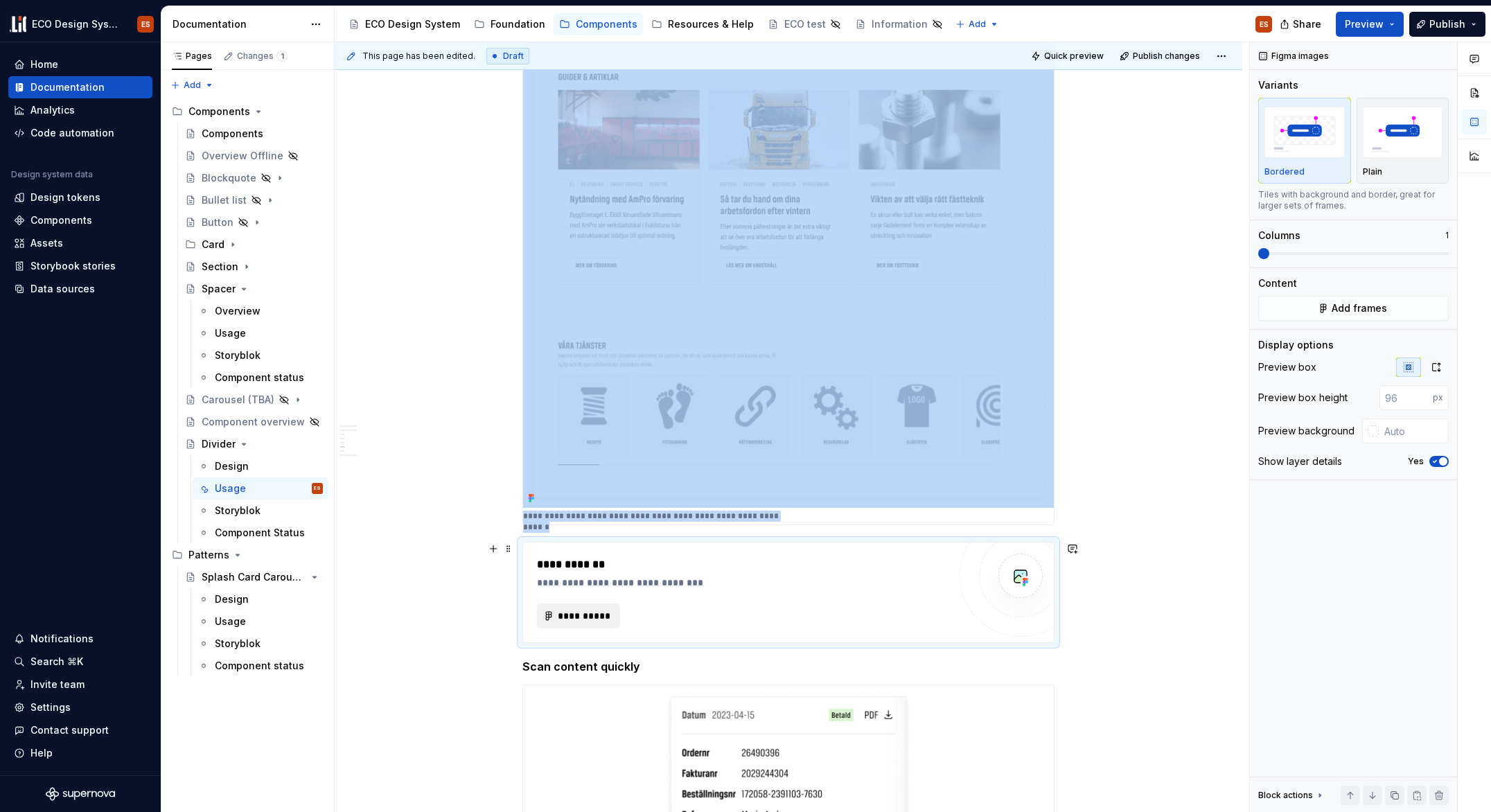
click at [602, 619] on span "**********" at bounding box center [583, 615] width 54 height 14
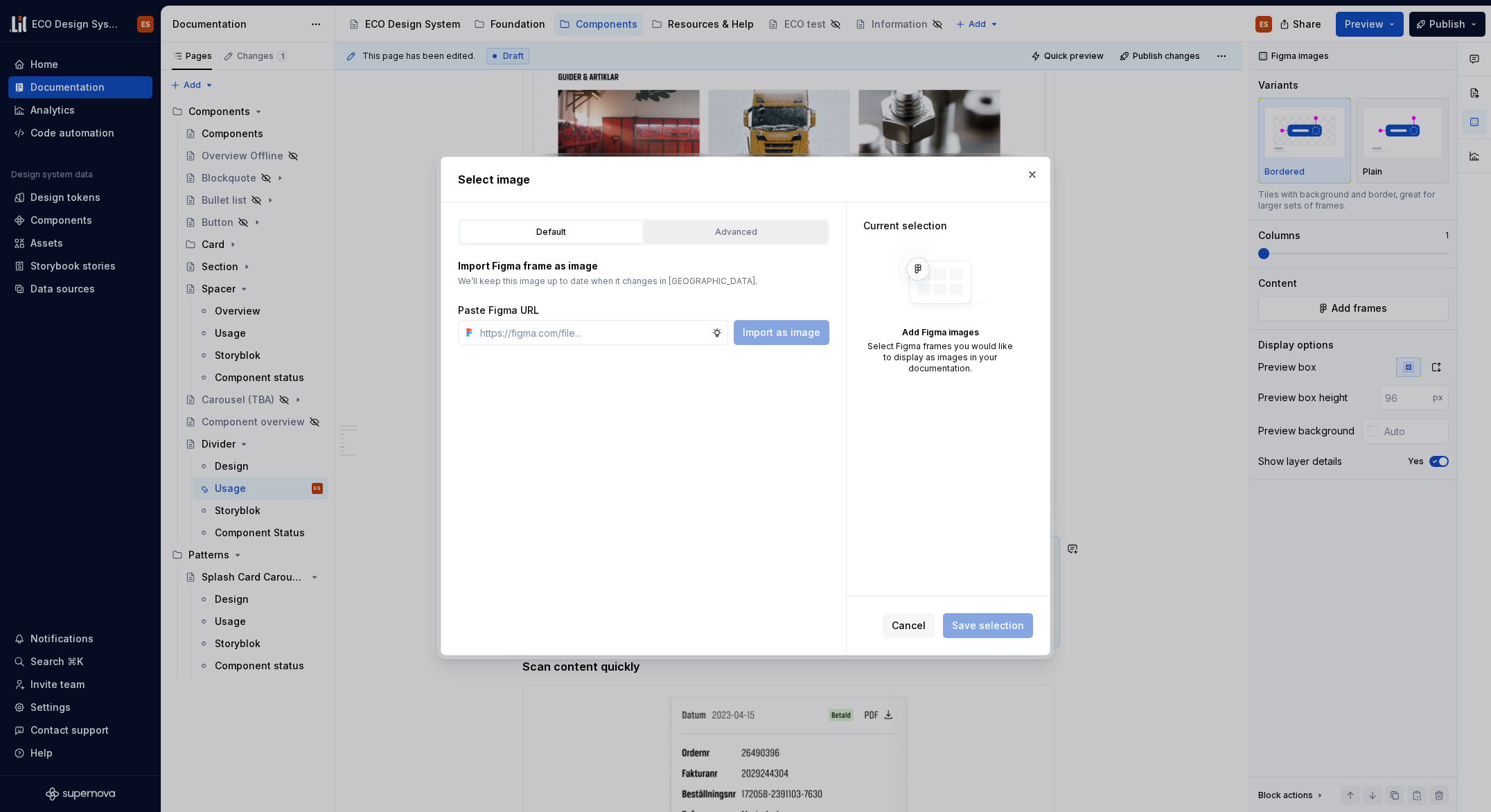
click at [731, 226] on div "Advanced" at bounding box center [736, 232] width 174 height 14
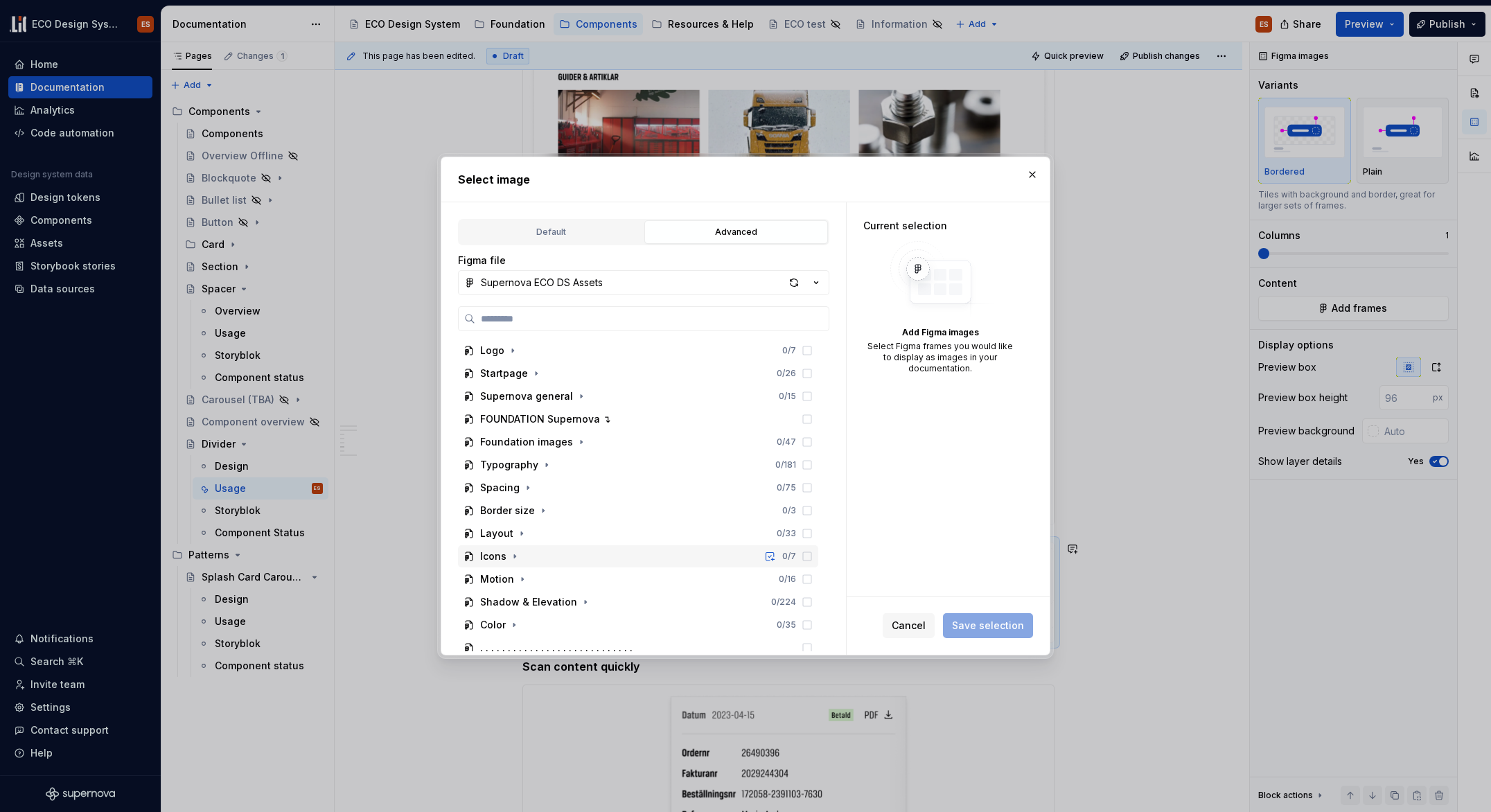
scroll to position [329, 0]
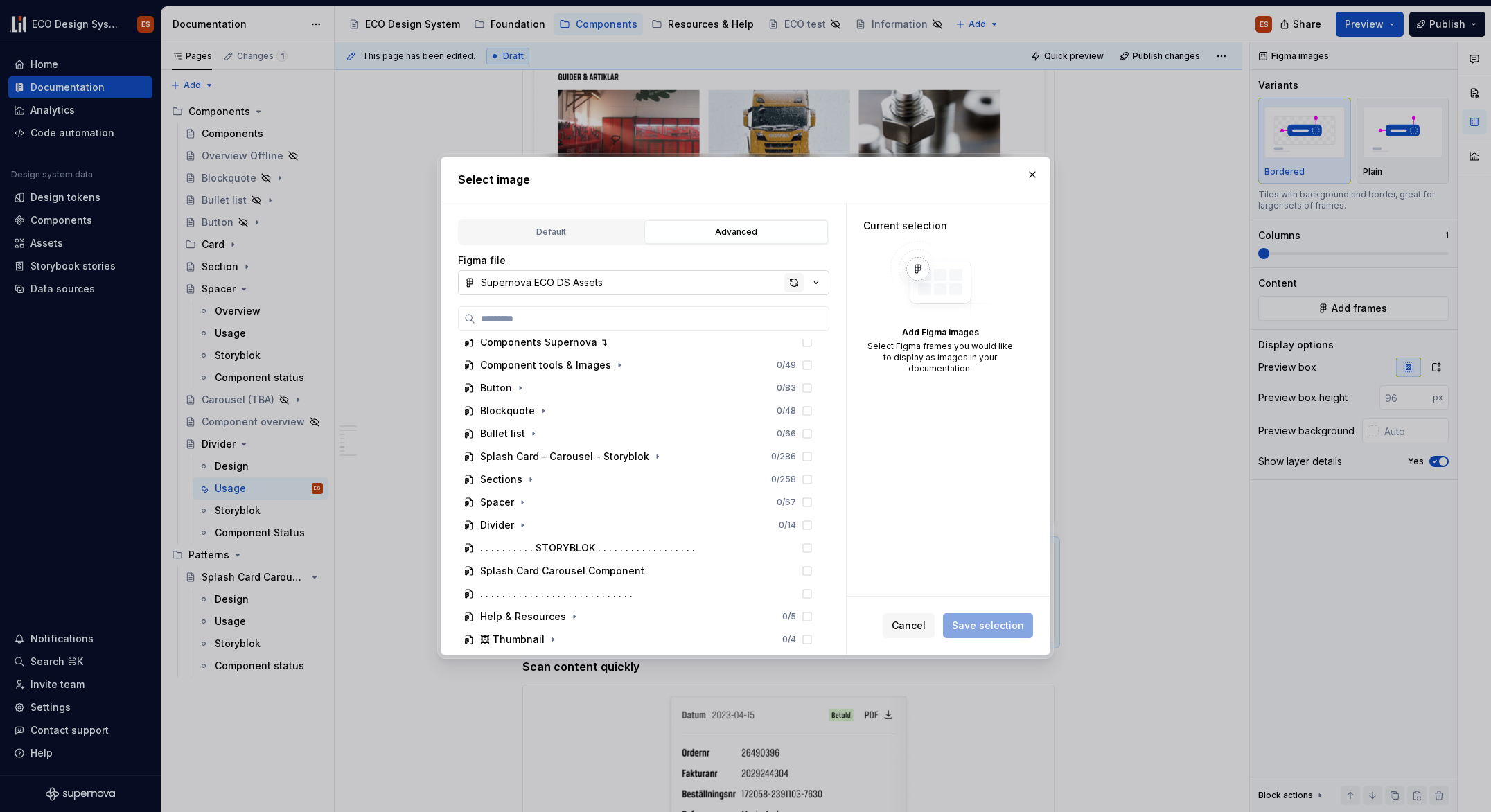
click at [790, 282] on div "button" at bounding box center [793, 282] width 19 height 19
click at [523, 524] on icon "button" at bounding box center [522, 525] width 11 height 11
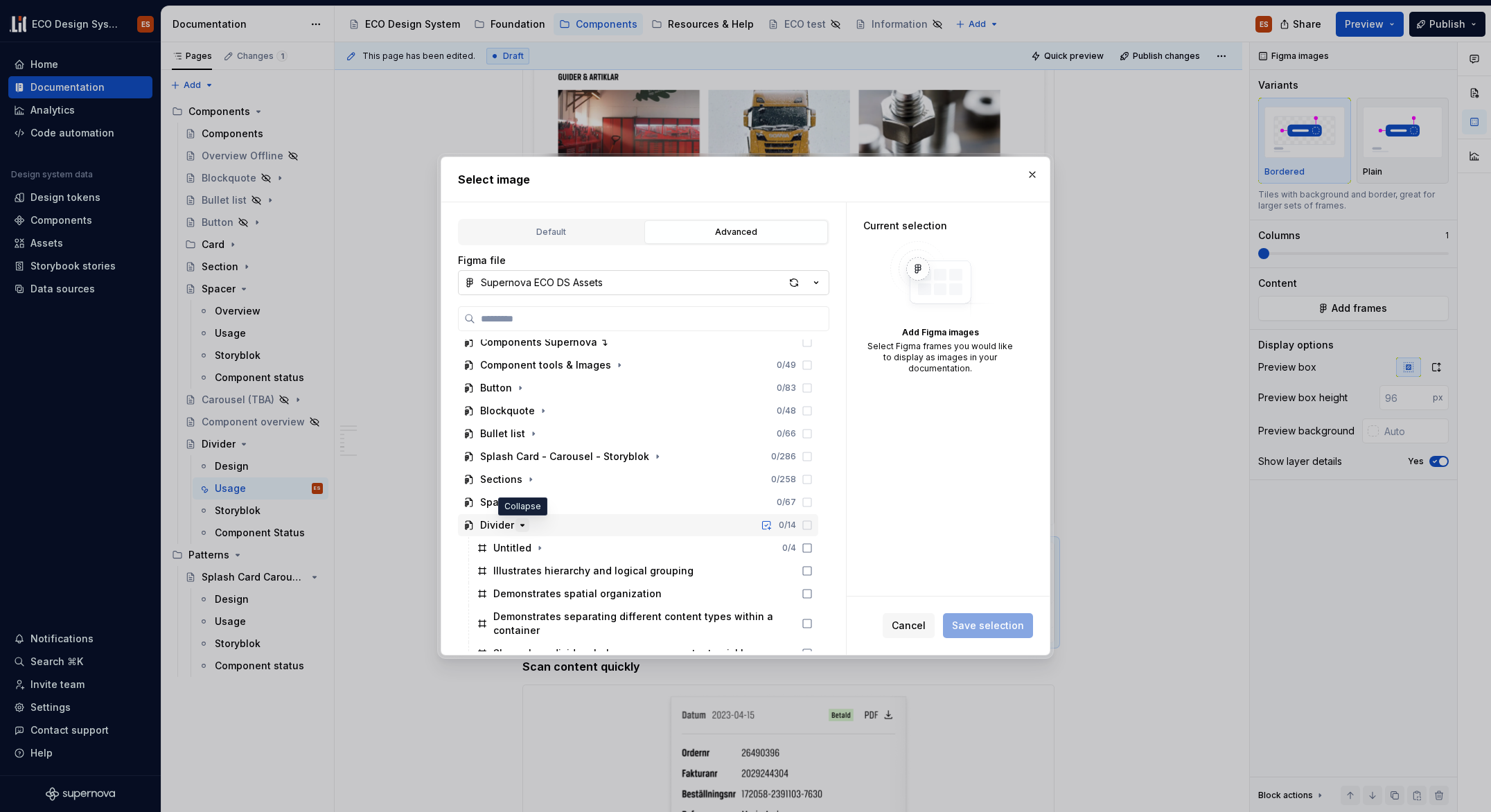
type textarea "*"
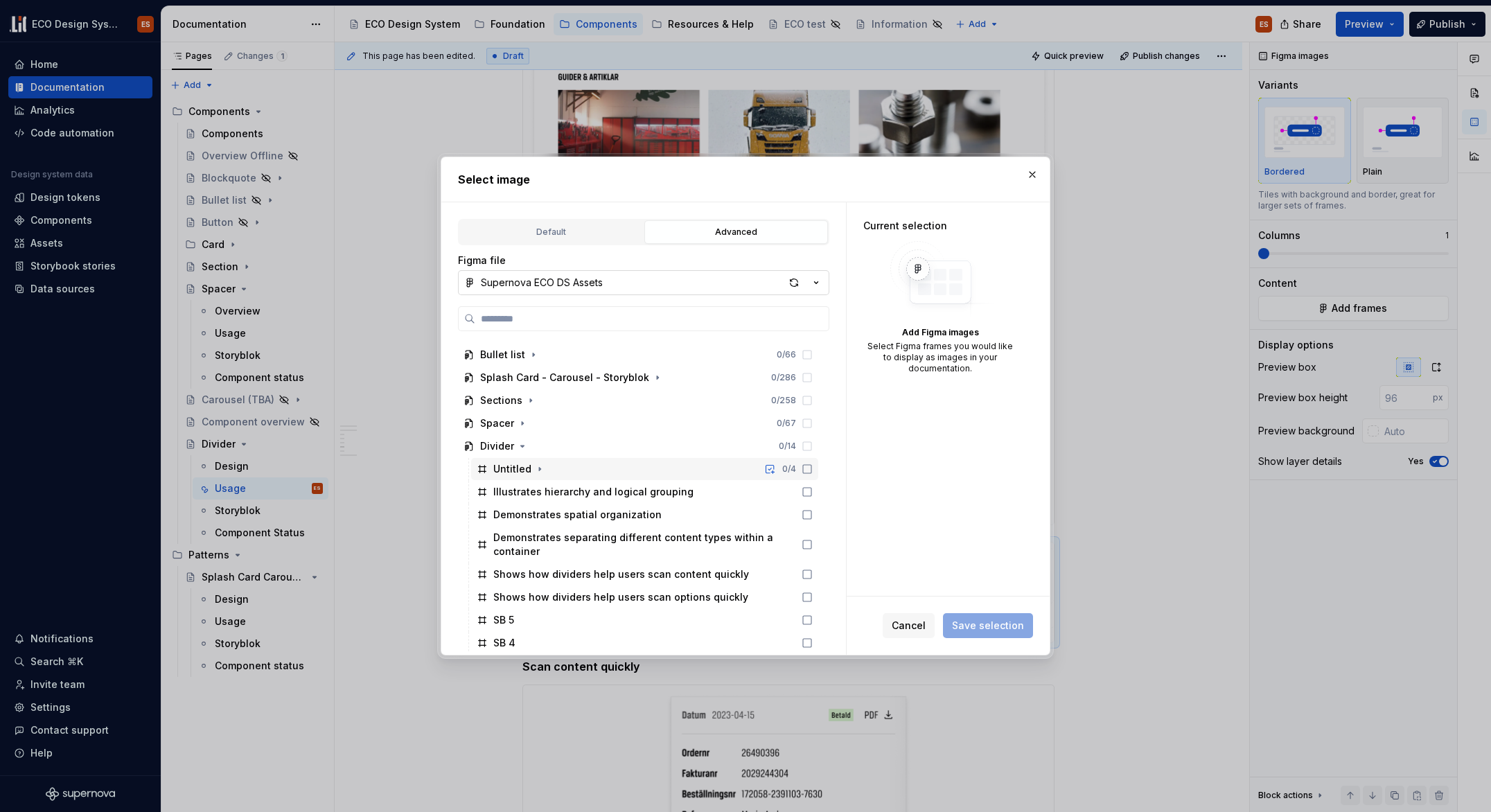
scroll to position [462, 0]
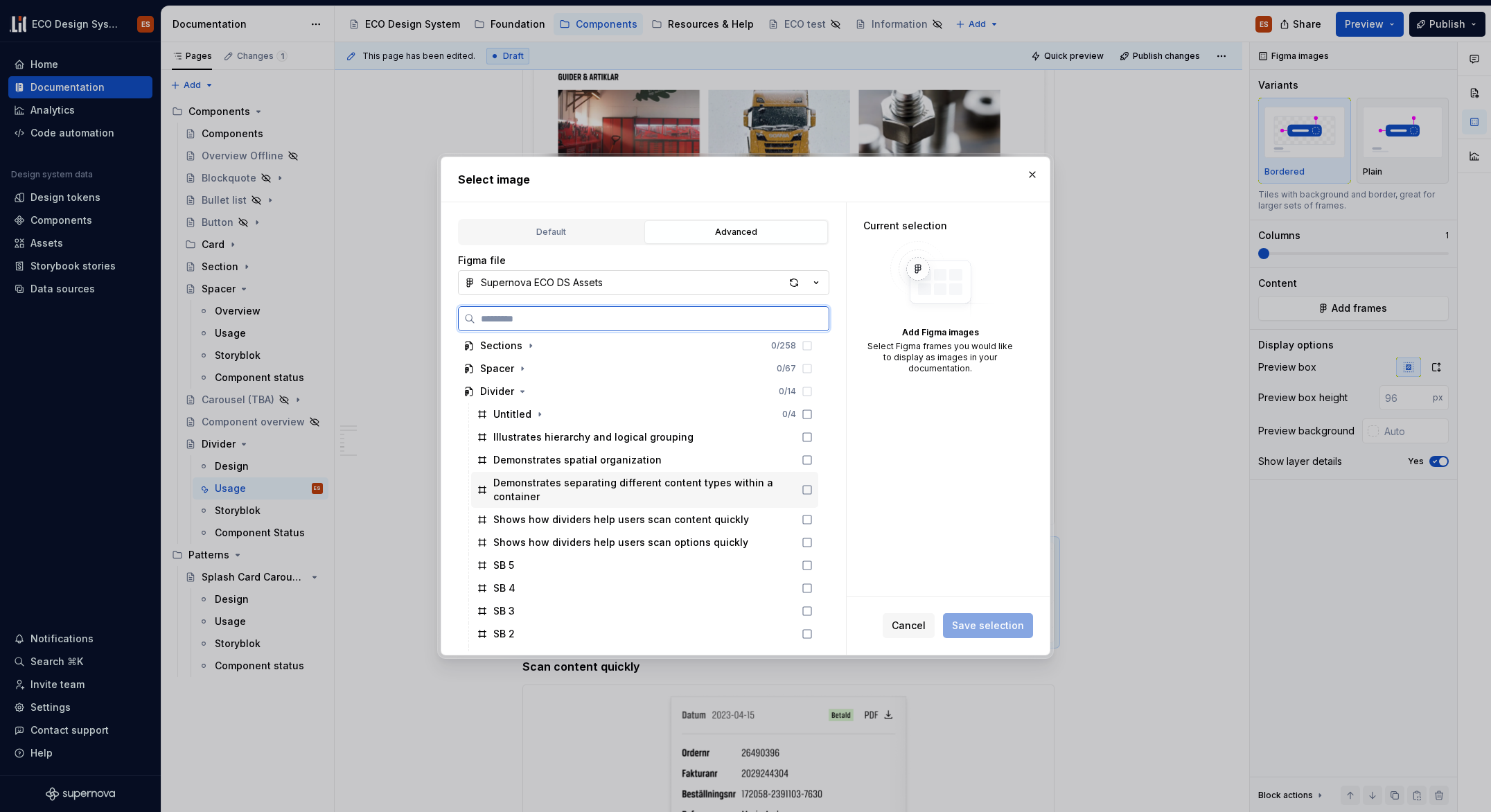
click at [806, 490] on icon at bounding box center [807, 490] width 11 height 11
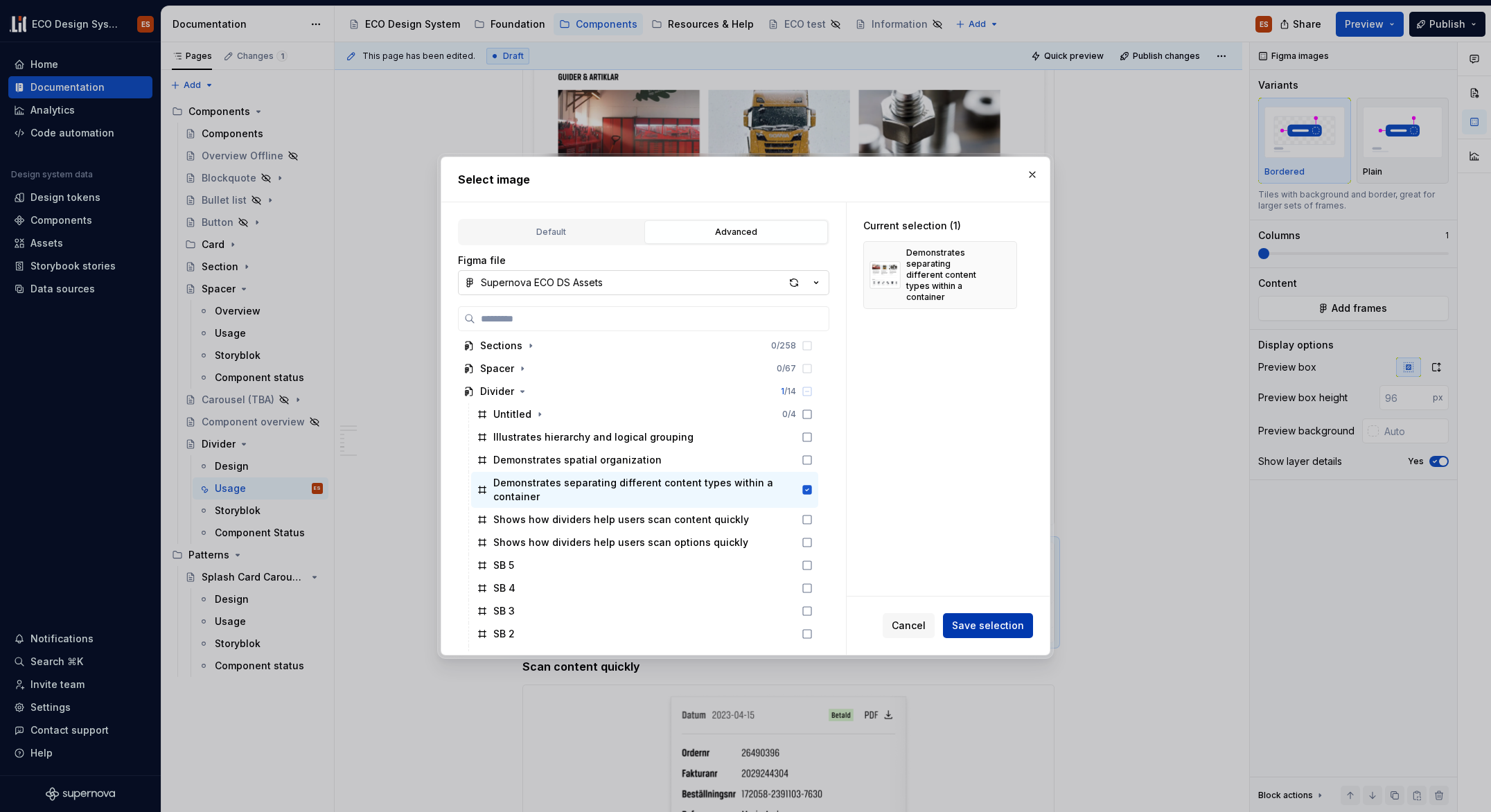
click at [968, 616] on button "Save selection" at bounding box center [988, 625] width 90 height 25
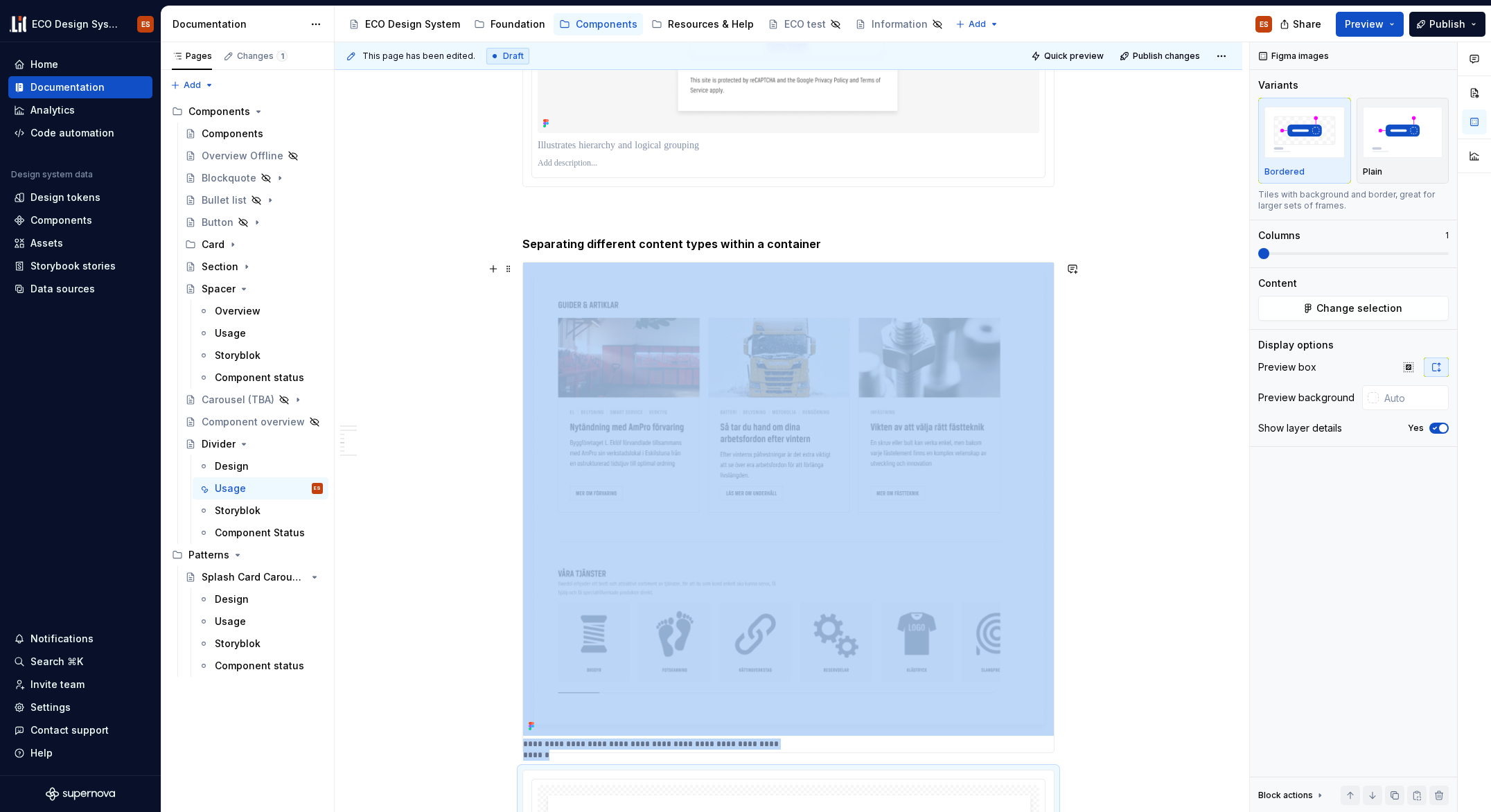
scroll to position [1172, 0]
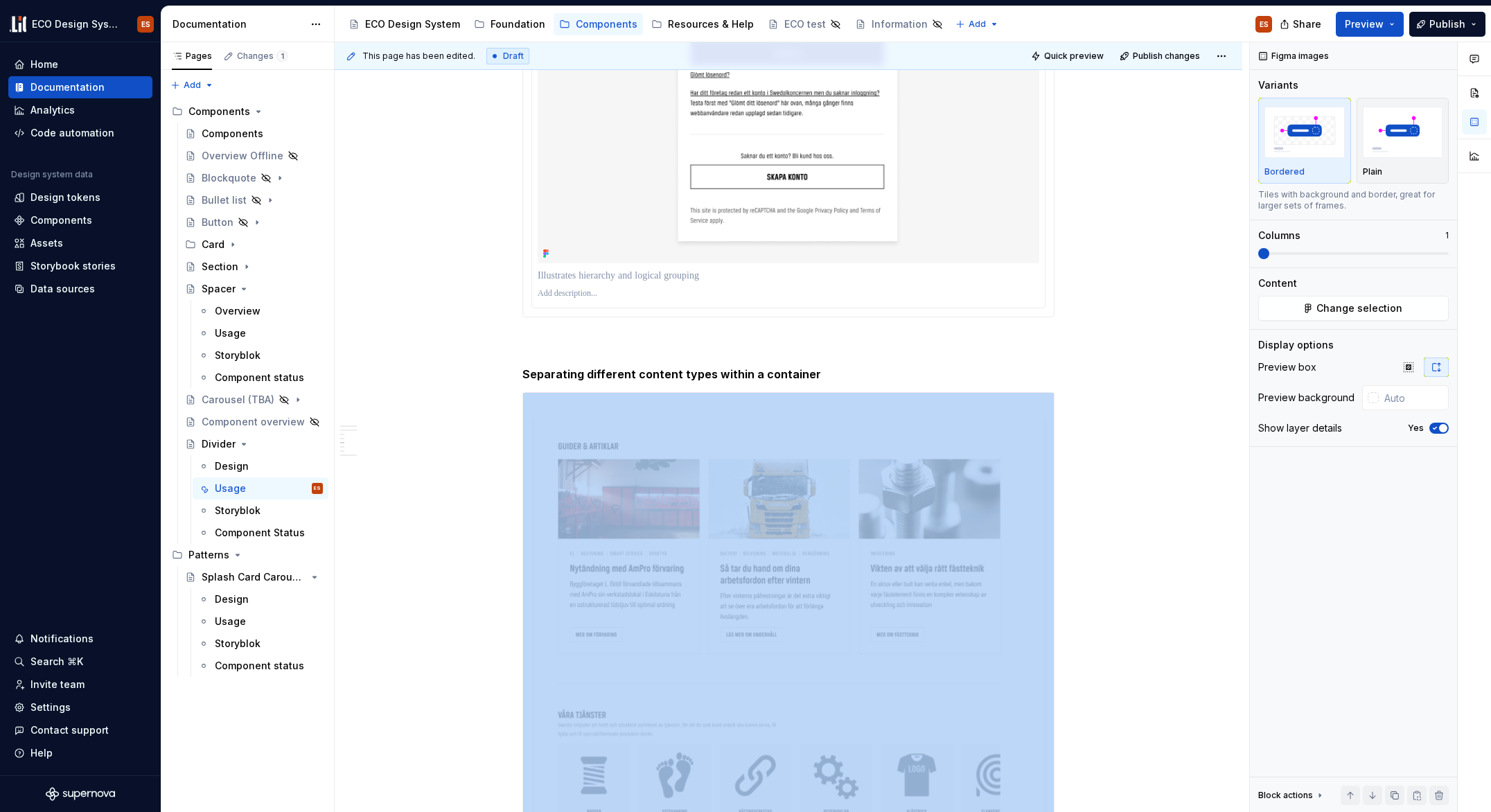
type input "#F6F6F6"
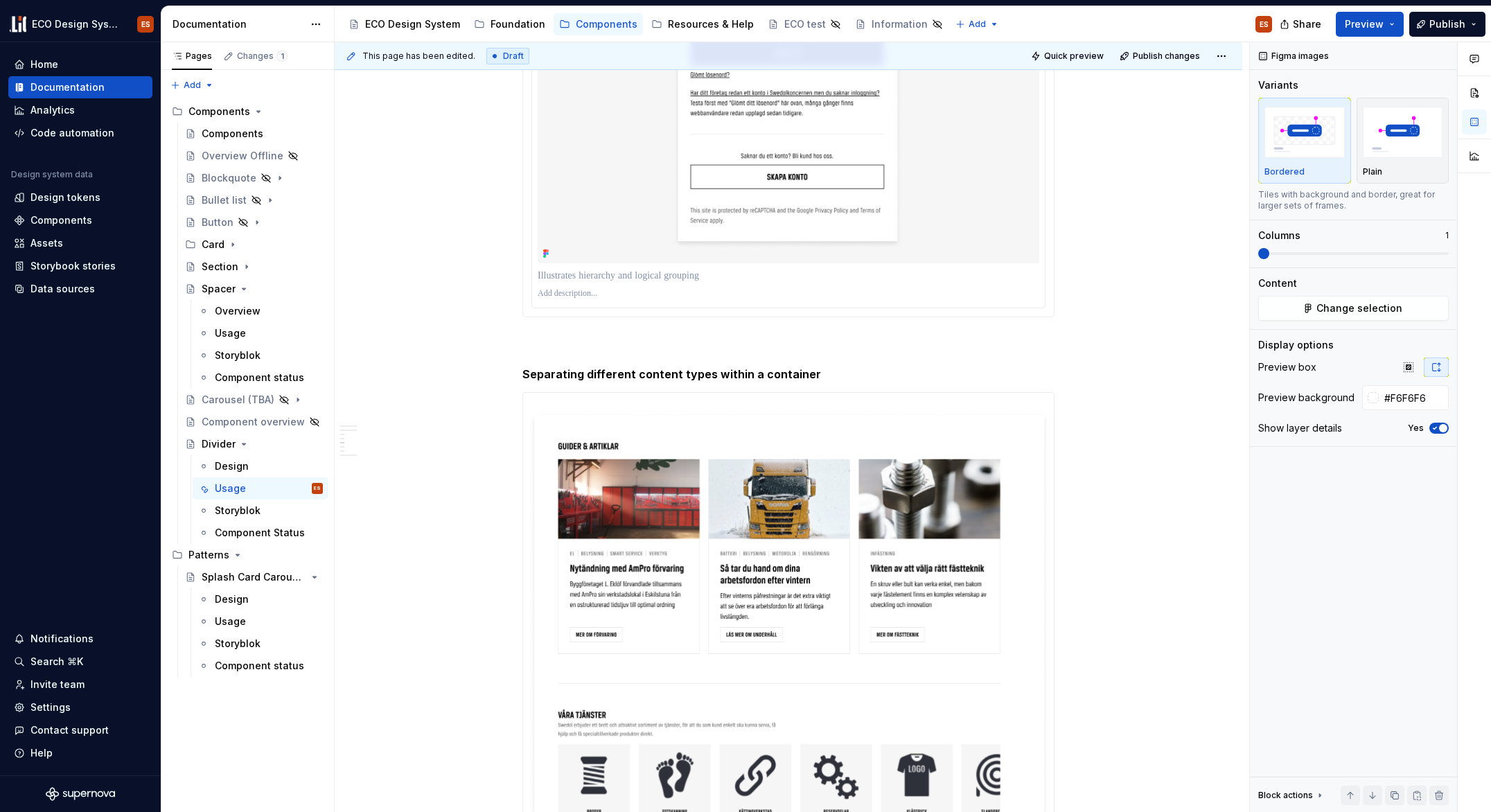
click at [934, 215] on img at bounding box center [789, 72] width 502 height 381
click at [1425, 393] on input "#F6F6F6" at bounding box center [1416, 397] width 67 height 25
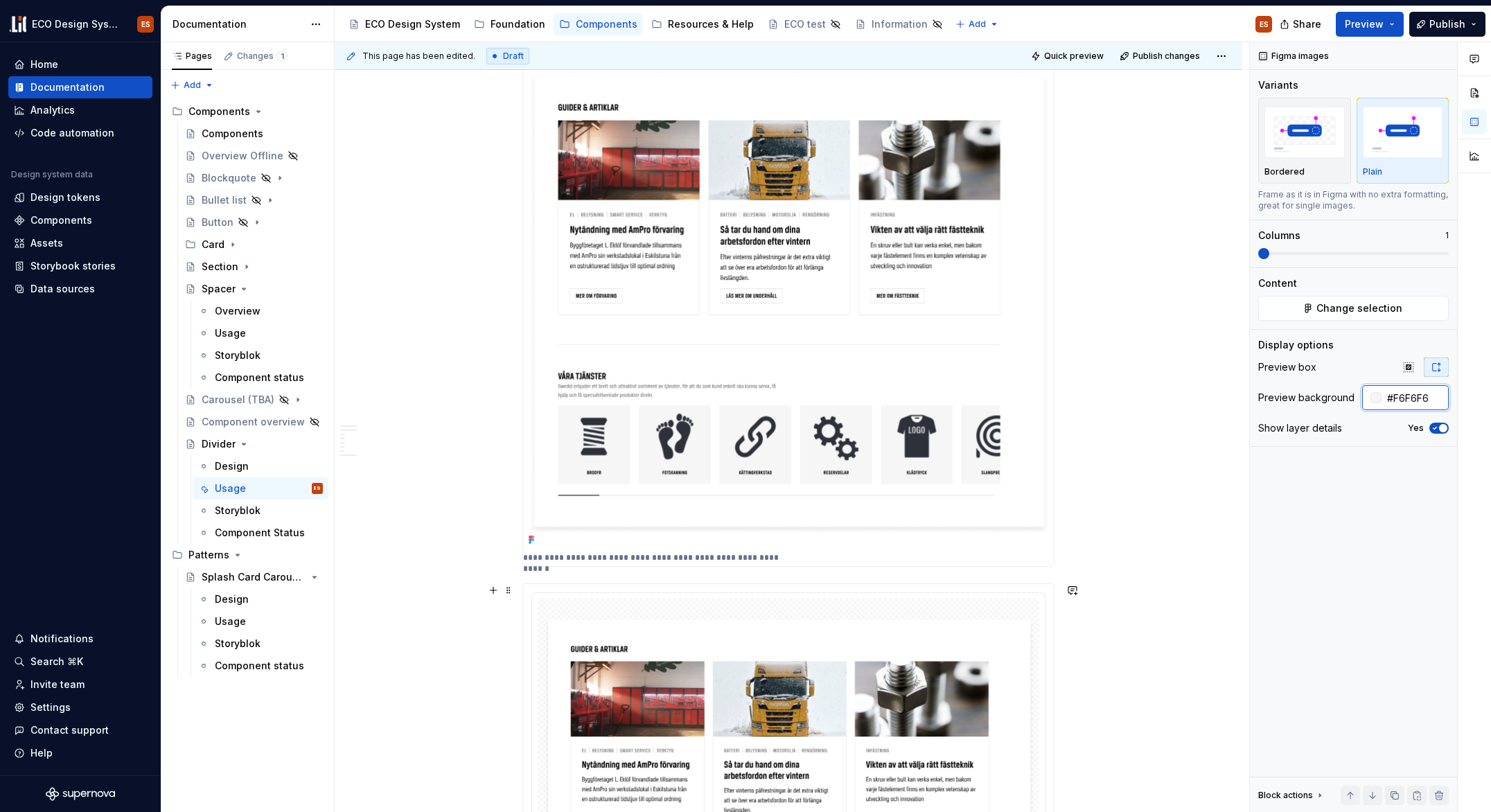
scroll to position [1838, 0]
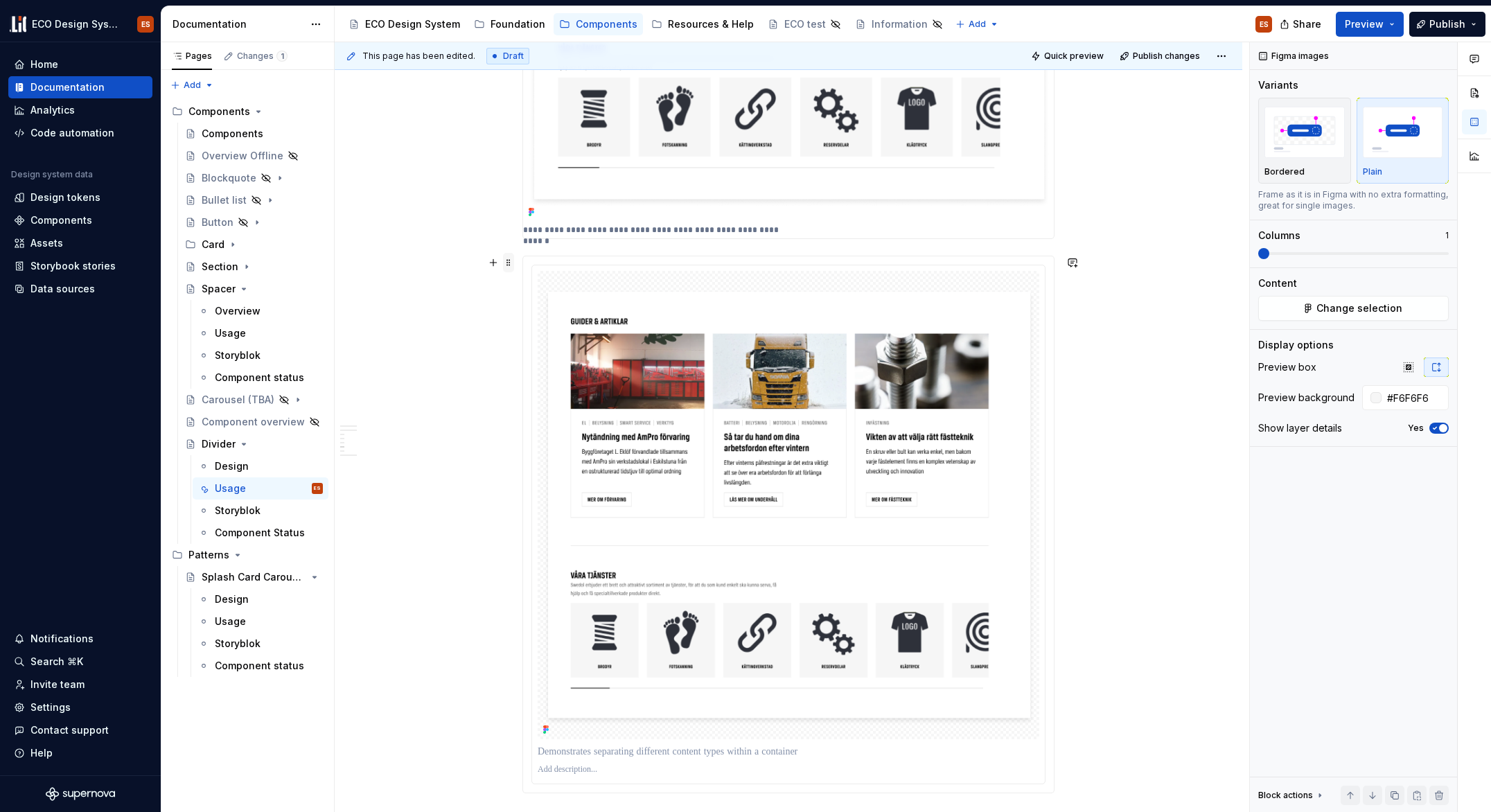
click at [512, 264] on span at bounding box center [509, 262] width 11 height 19
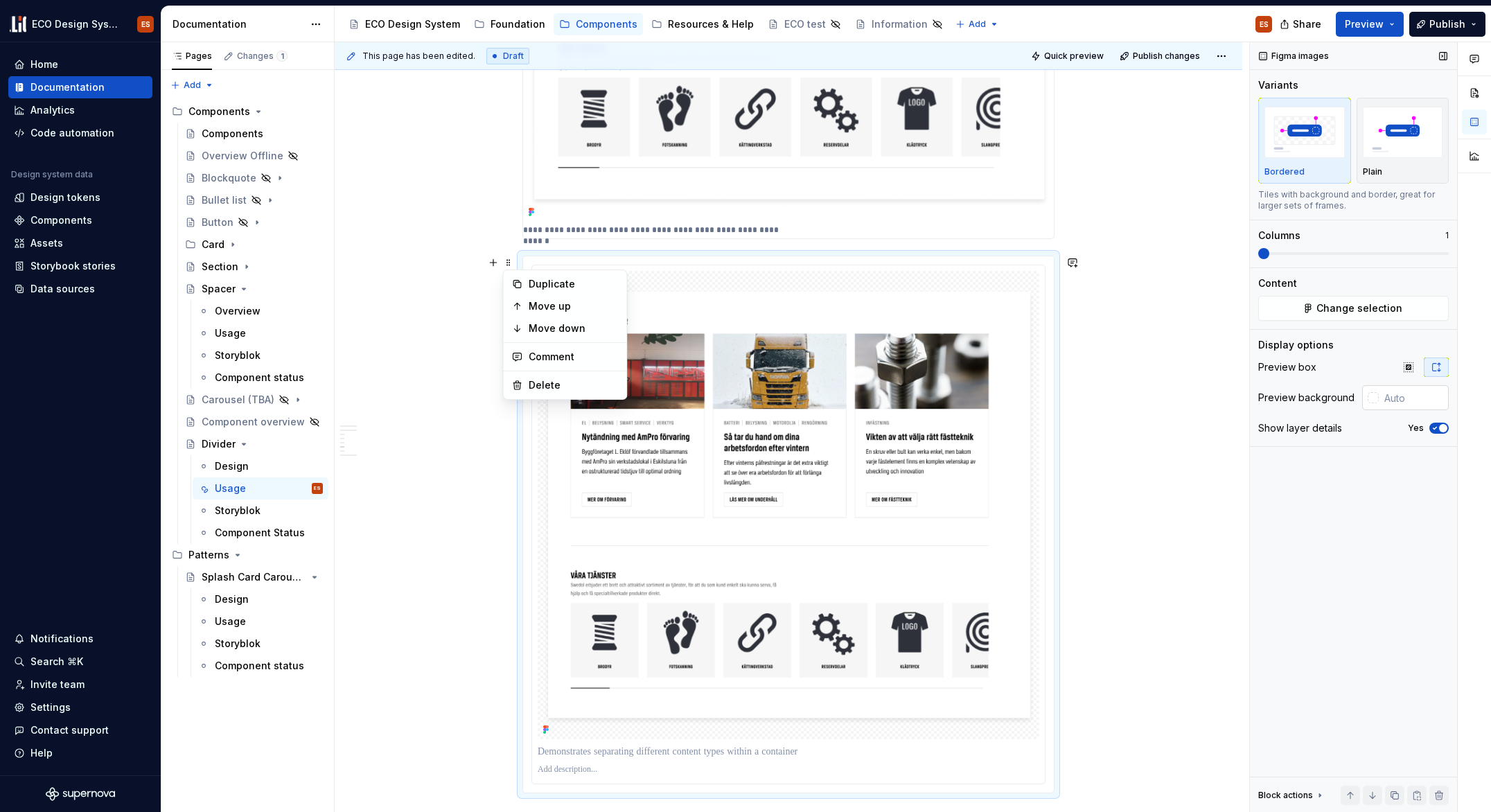
click at [1417, 403] on input "text" at bounding box center [1414, 397] width 70 height 25
click at [1417, 401] on input "text" at bounding box center [1414, 397] width 70 height 25
paste input "#F6F6F6"
type input "#F6F6F6"
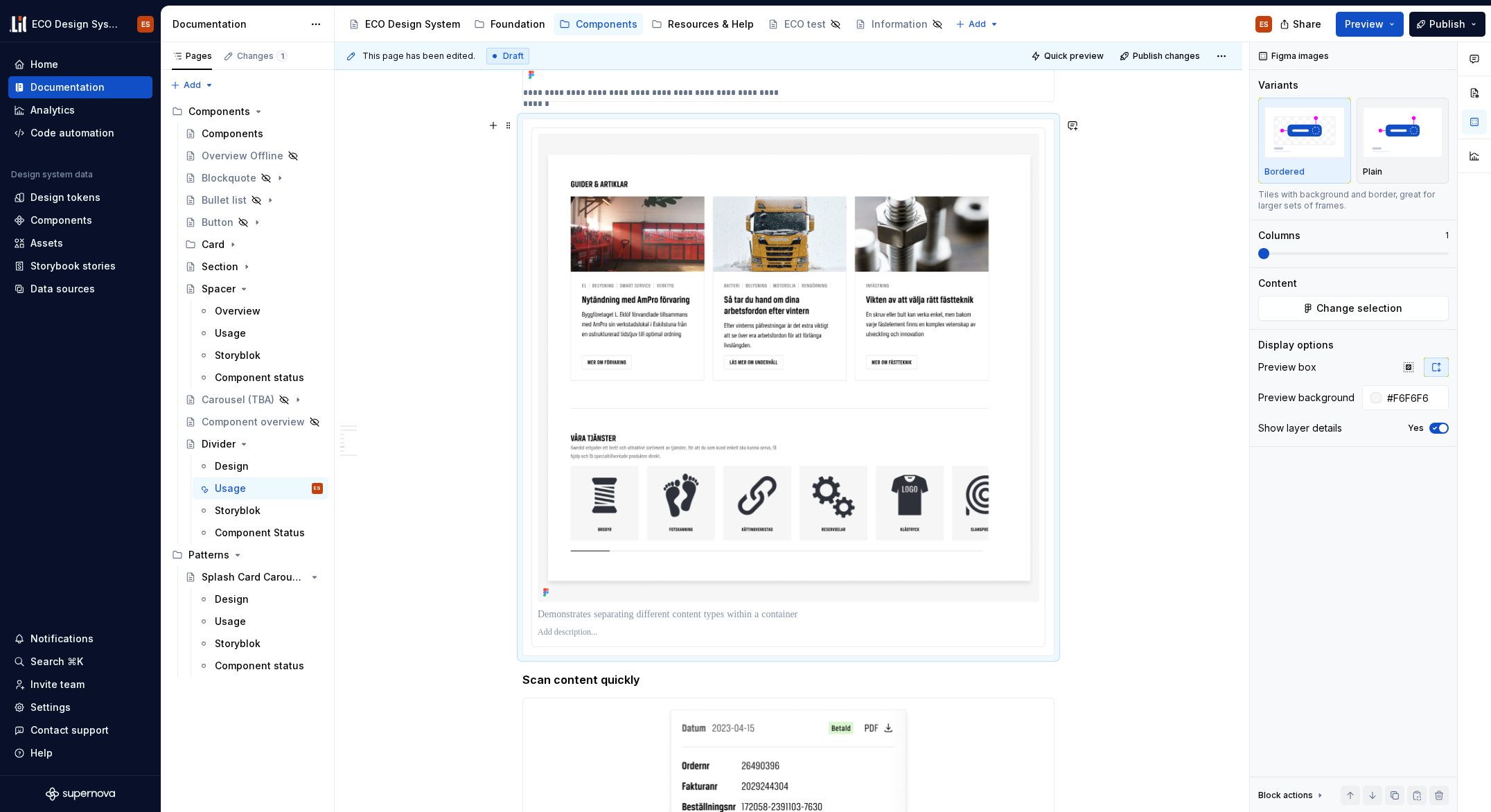
scroll to position [1863, 0]
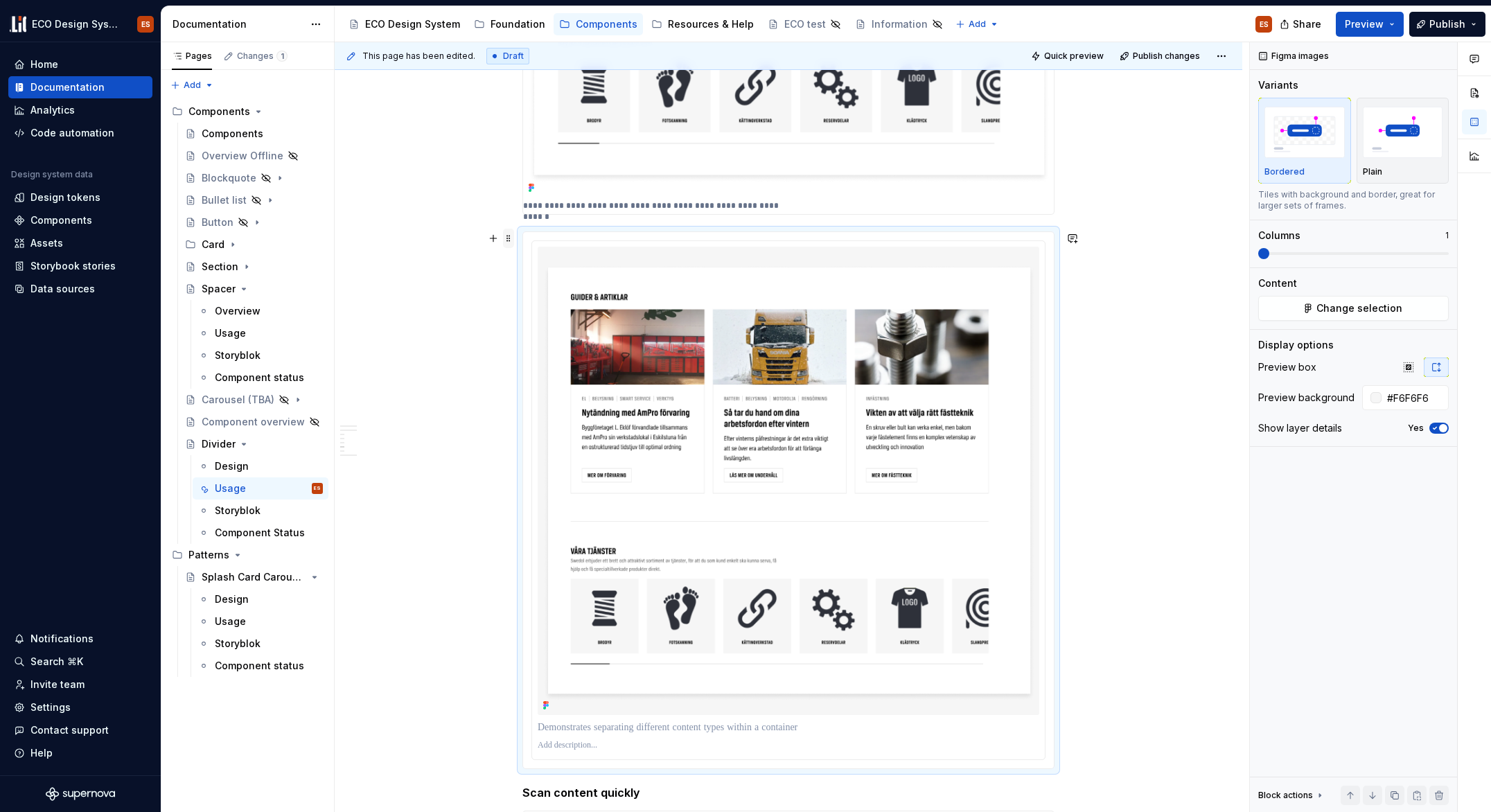
click at [510, 235] on span at bounding box center [509, 238] width 11 height 19
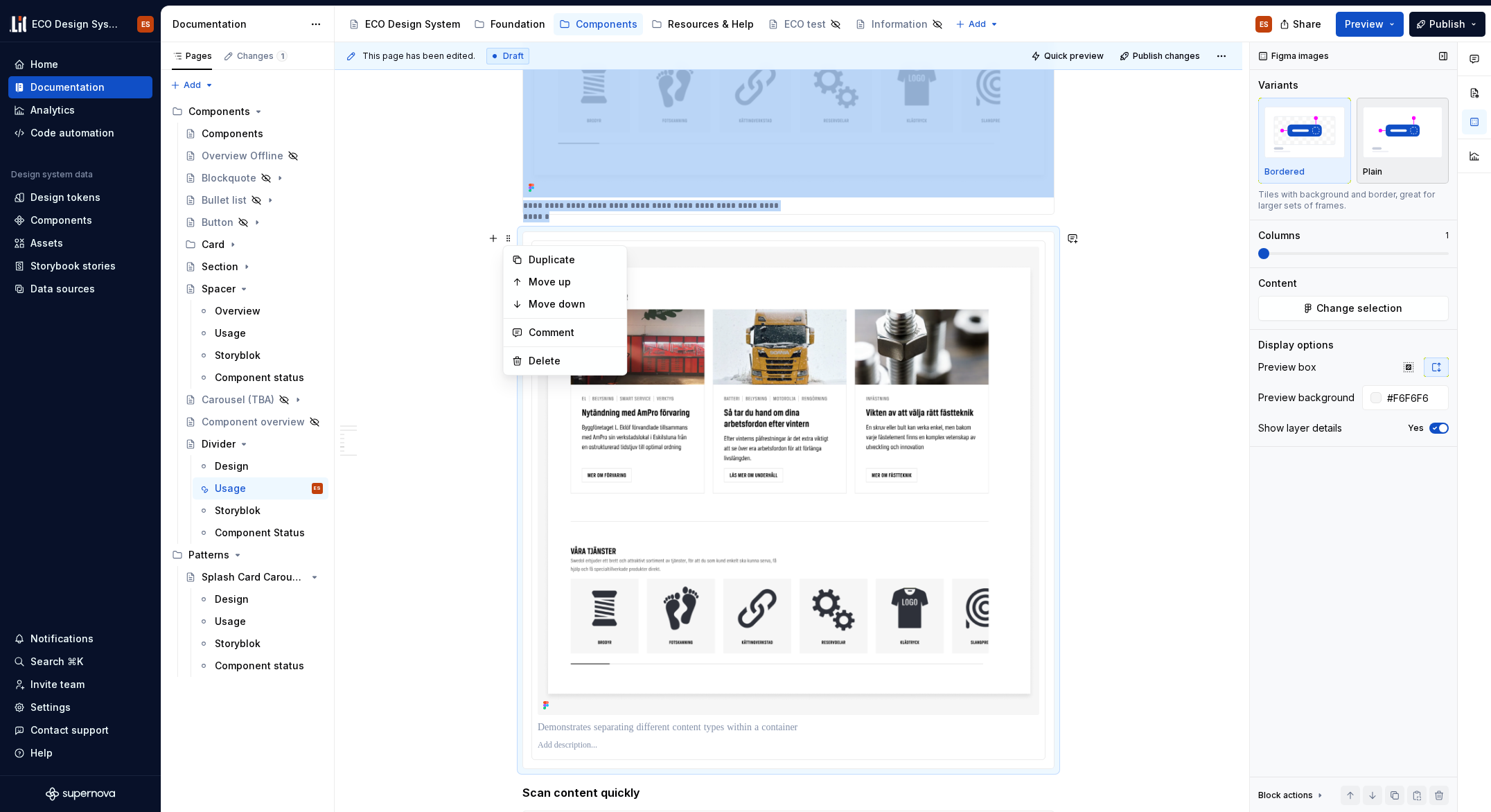
click at [1379, 134] on img "button" at bounding box center [1403, 132] width 80 height 51
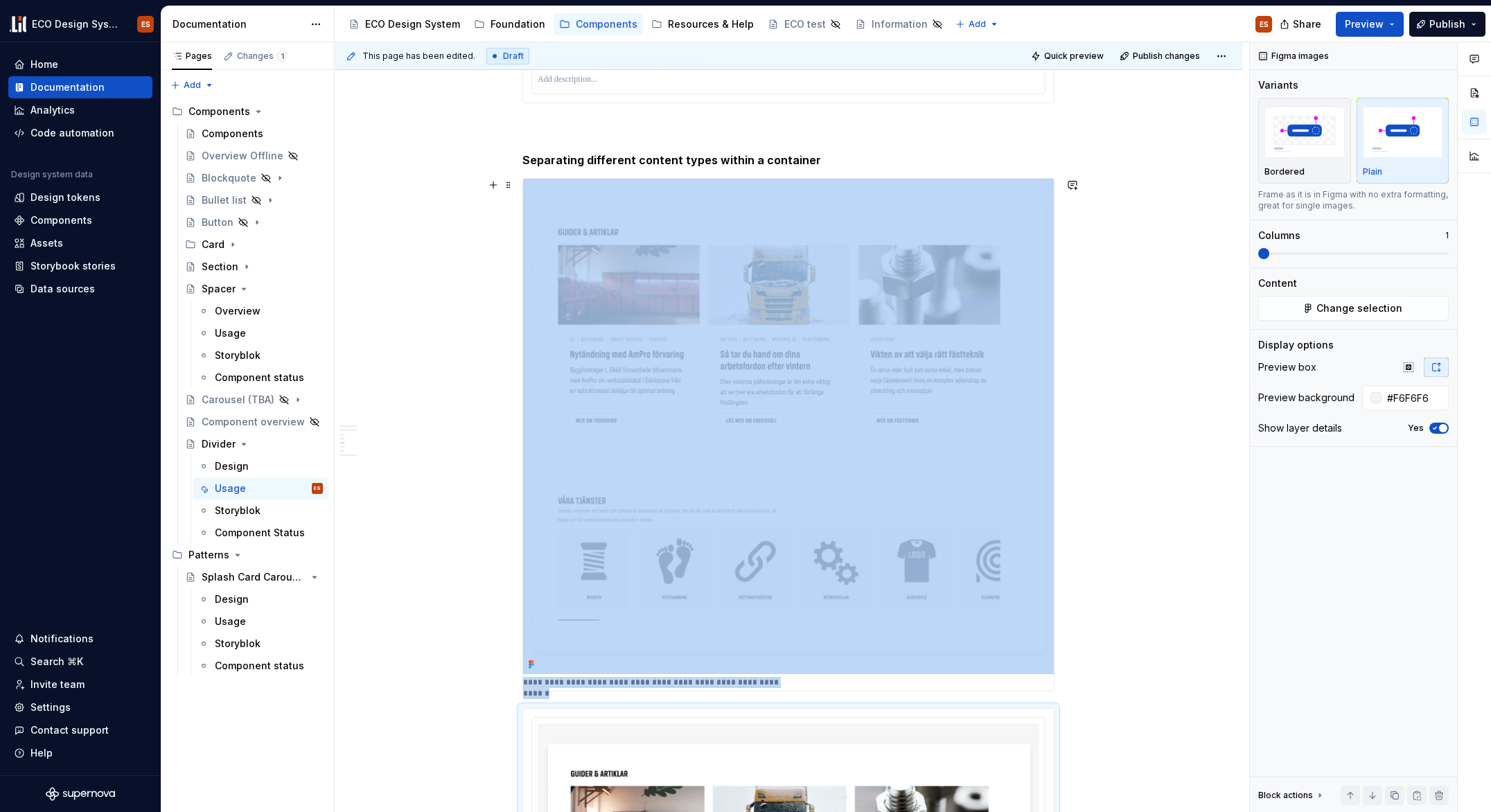
scroll to position [1299, 0]
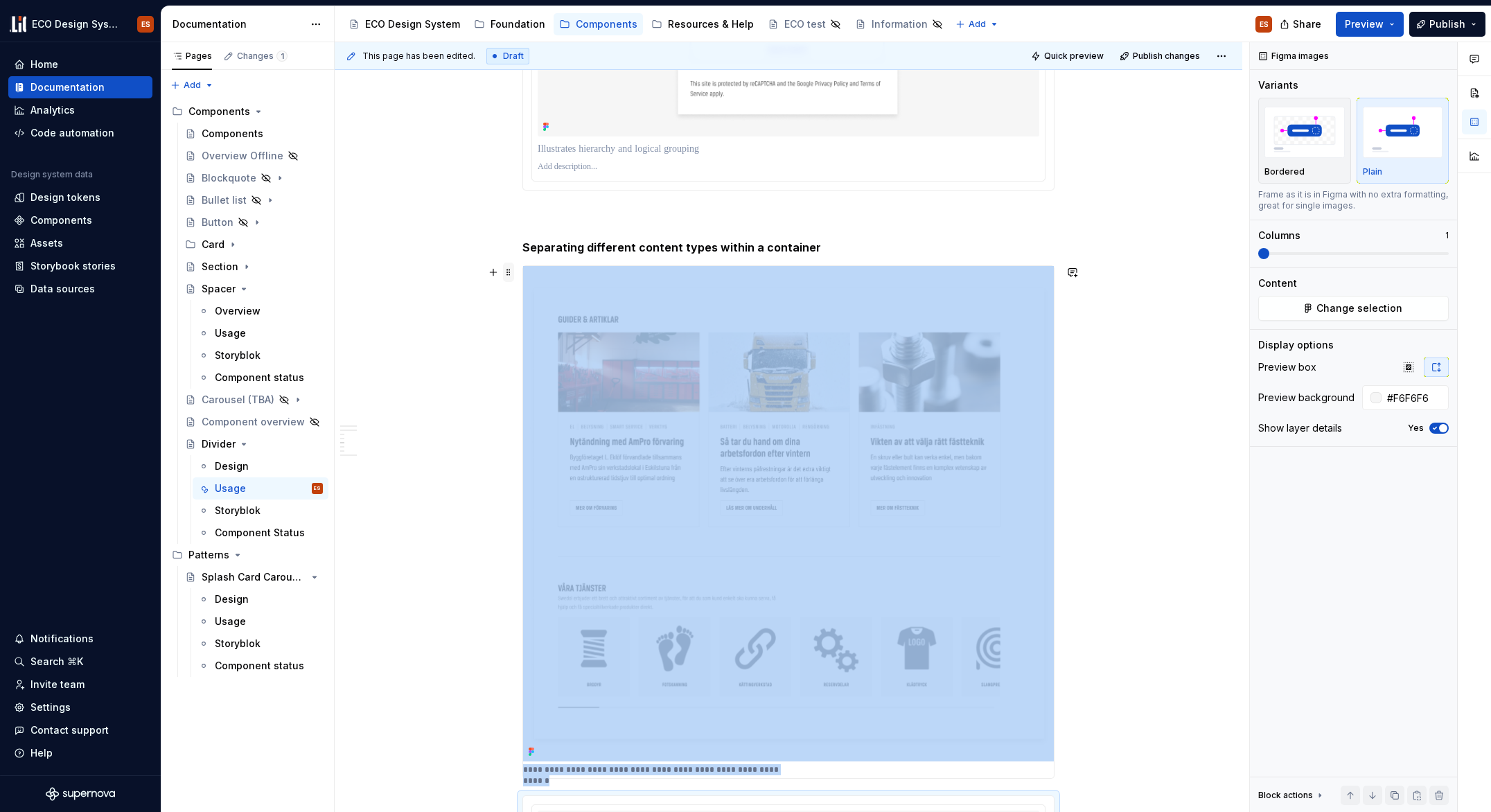
click at [504, 272] on span at bounding box center [509, 272] width 11 height 19
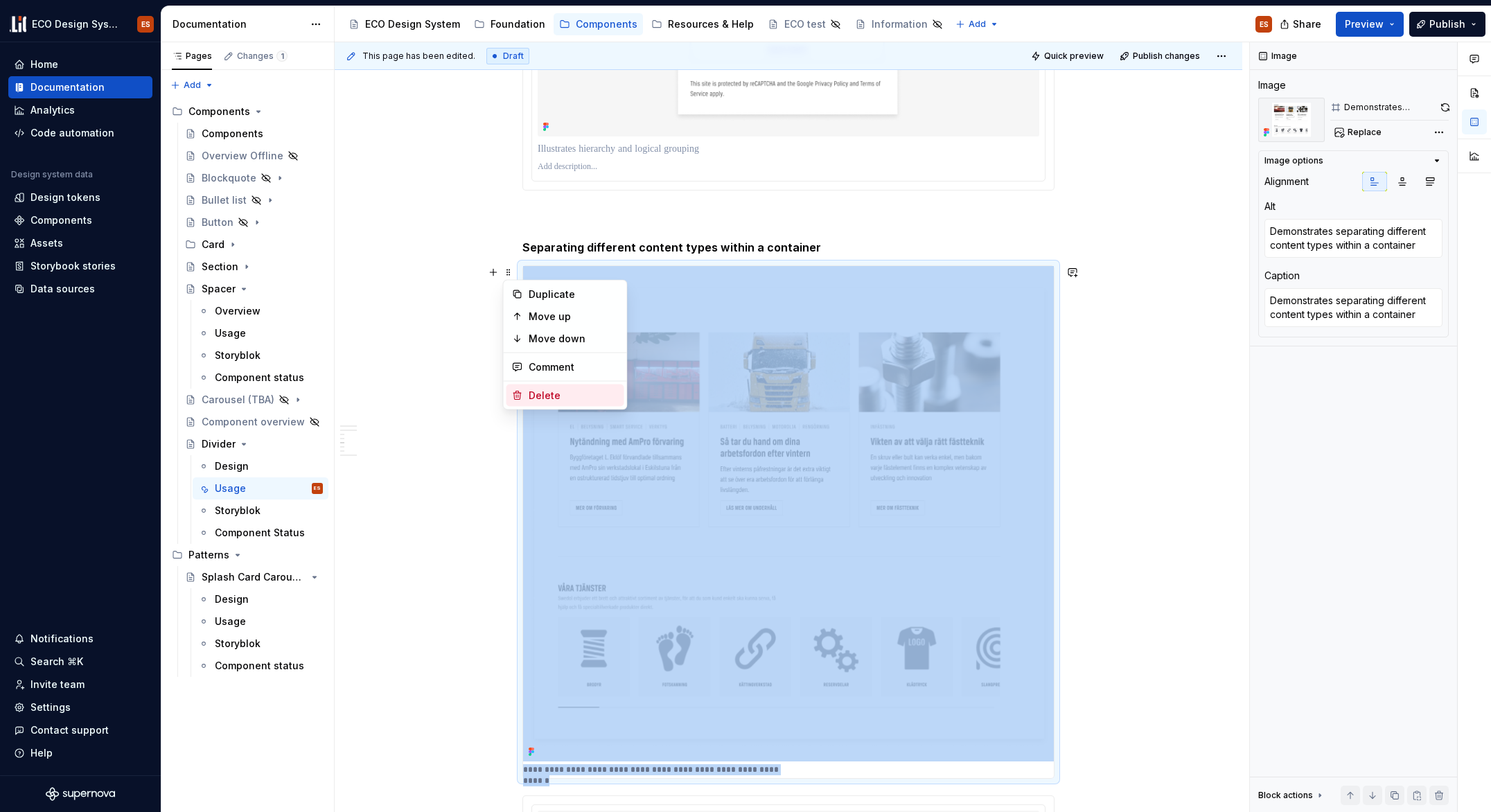
type textarea "*"
click at [550, 397] on div "Delete" at bounding box center [573, 395] width 90 height 14
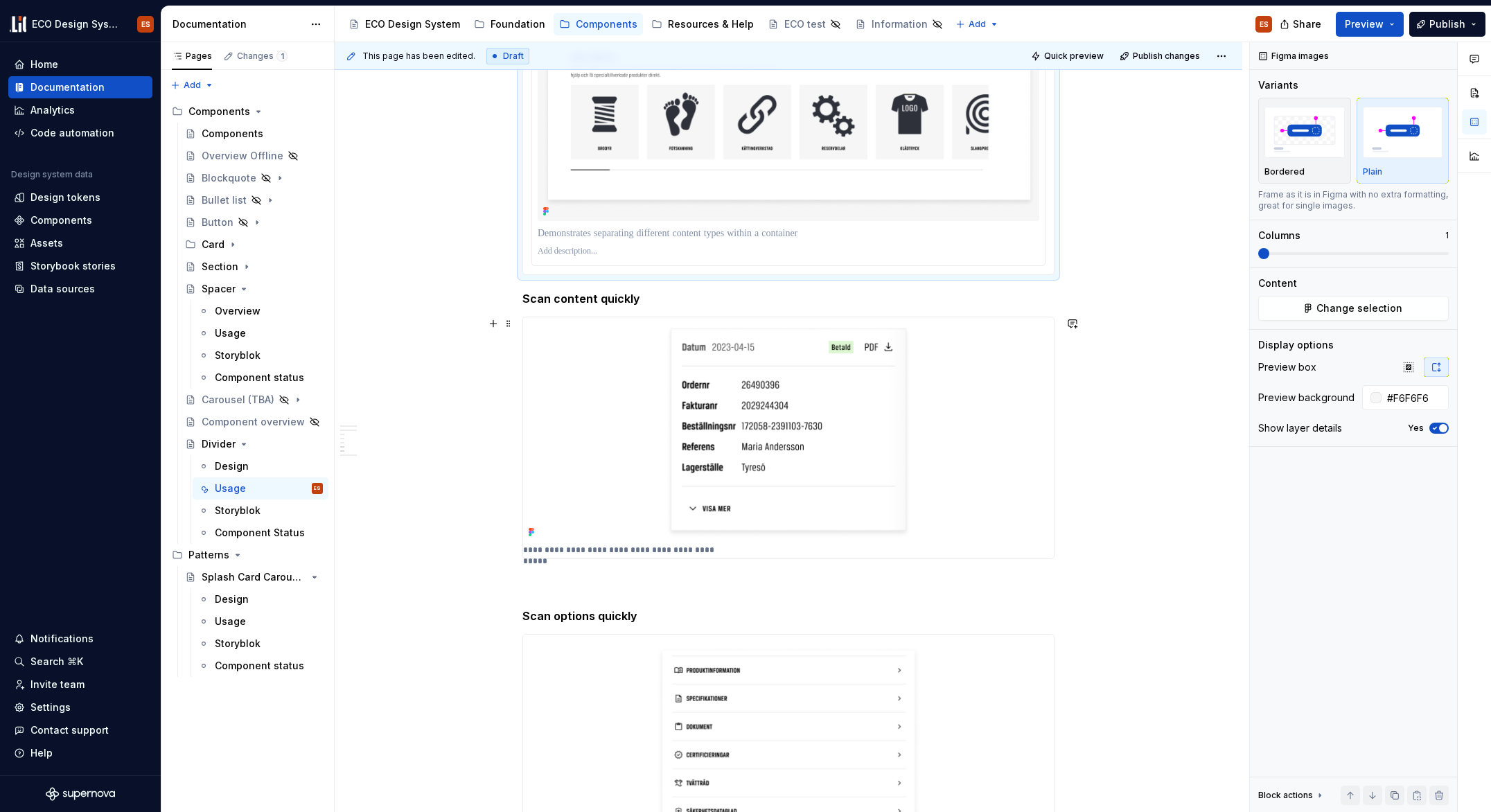
scroll to position [1859, 0]
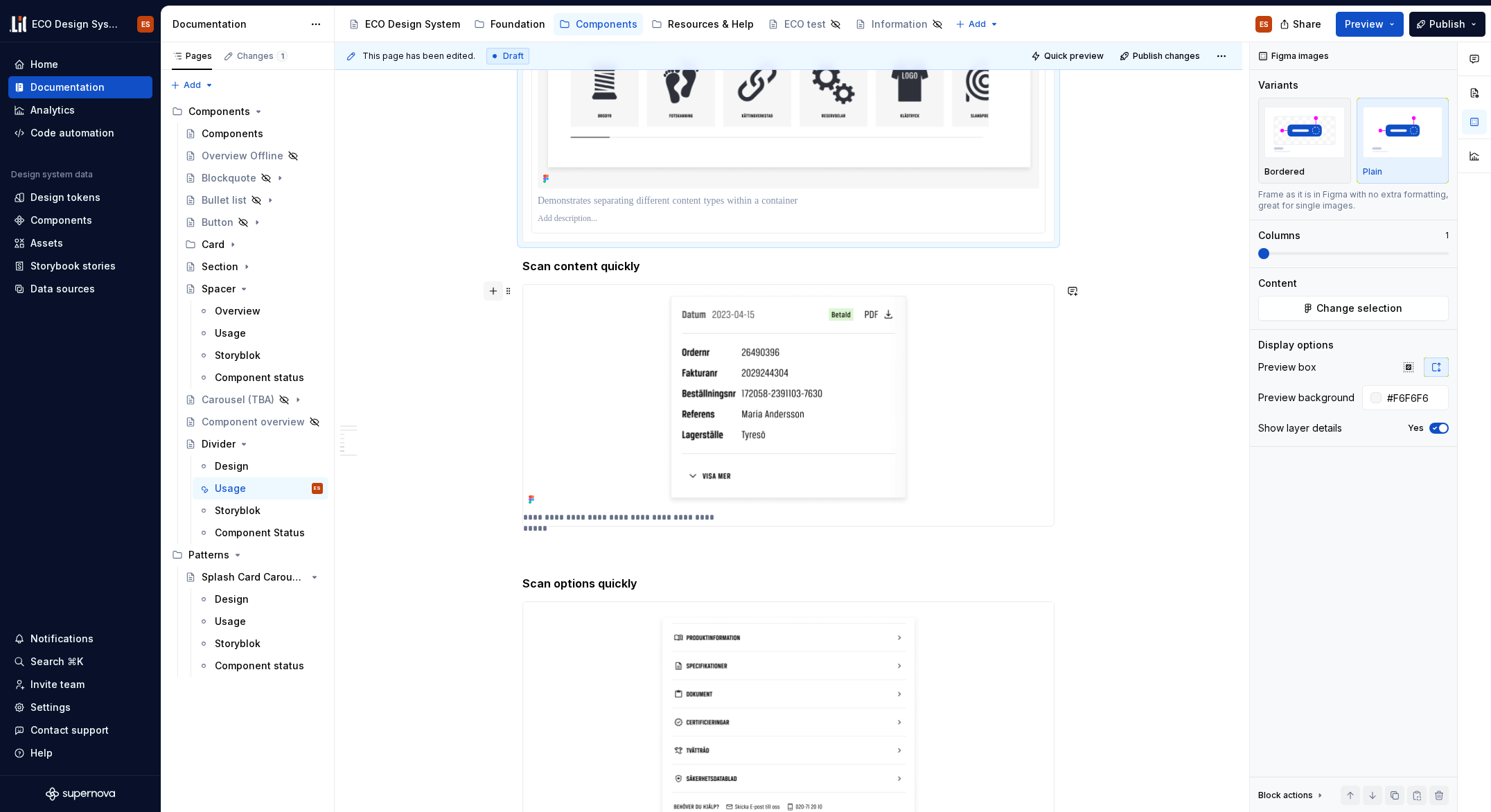
click at [491, 295] on button "button" at bounding box center [492, 291] width 19 height 19
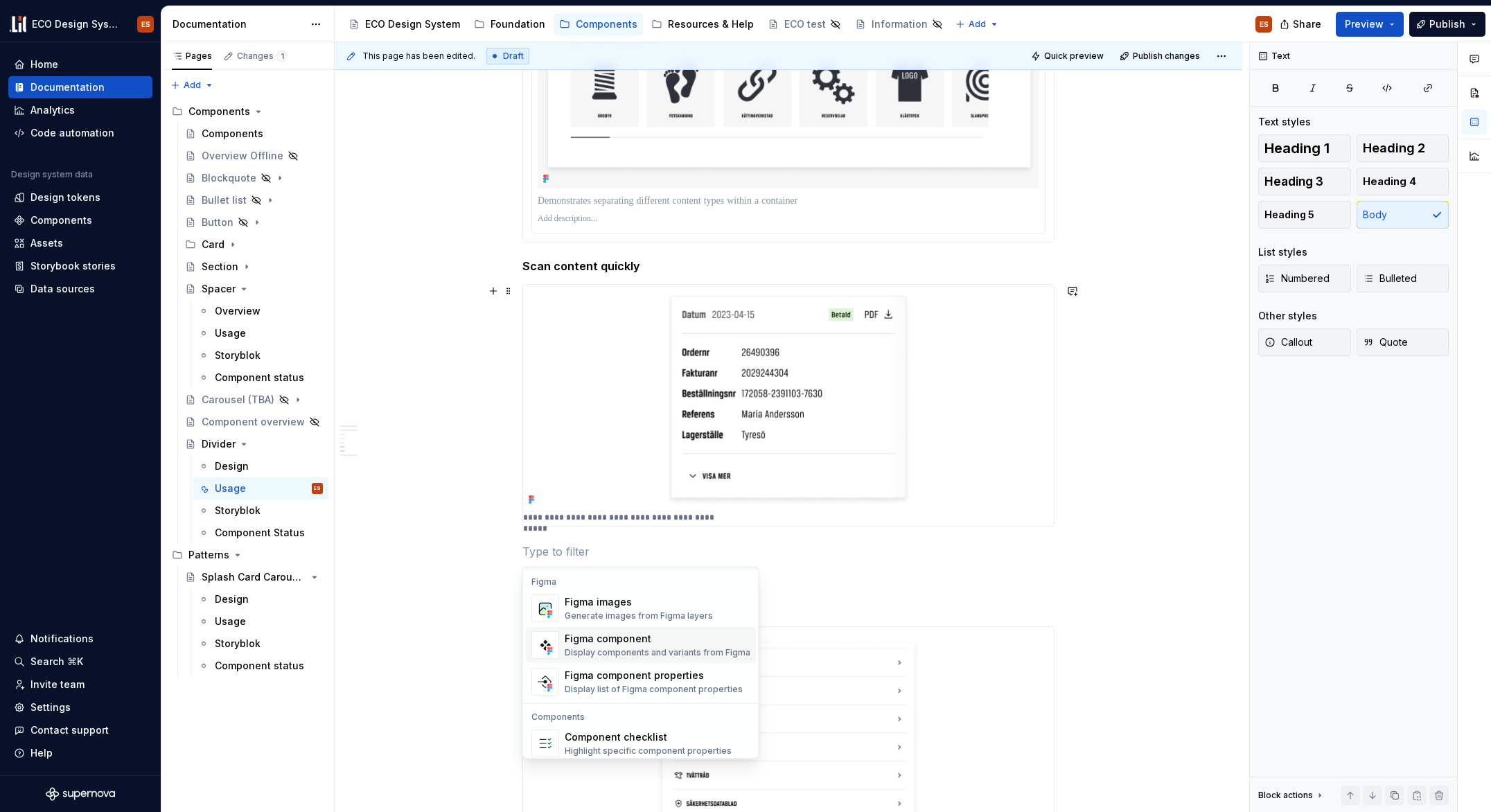
scroll to position [1300, 0]
click at [627, 609] on div "Figma images Generate images from Figma layers" at bounding box center [639, 609] width 148 height 26
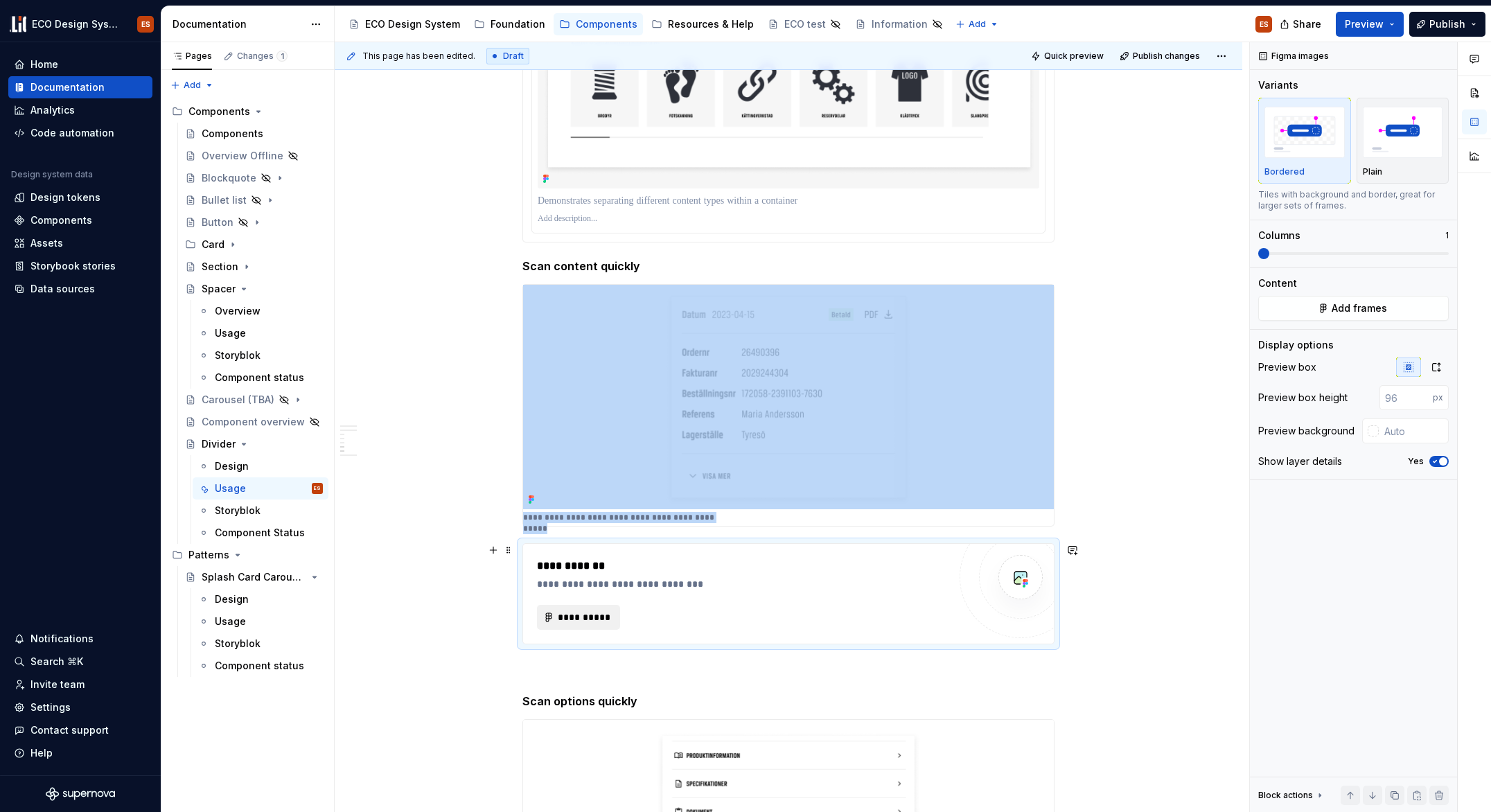
click at [609, 614] on span "**********" at bounding box center [583, 617] width 54 height 14
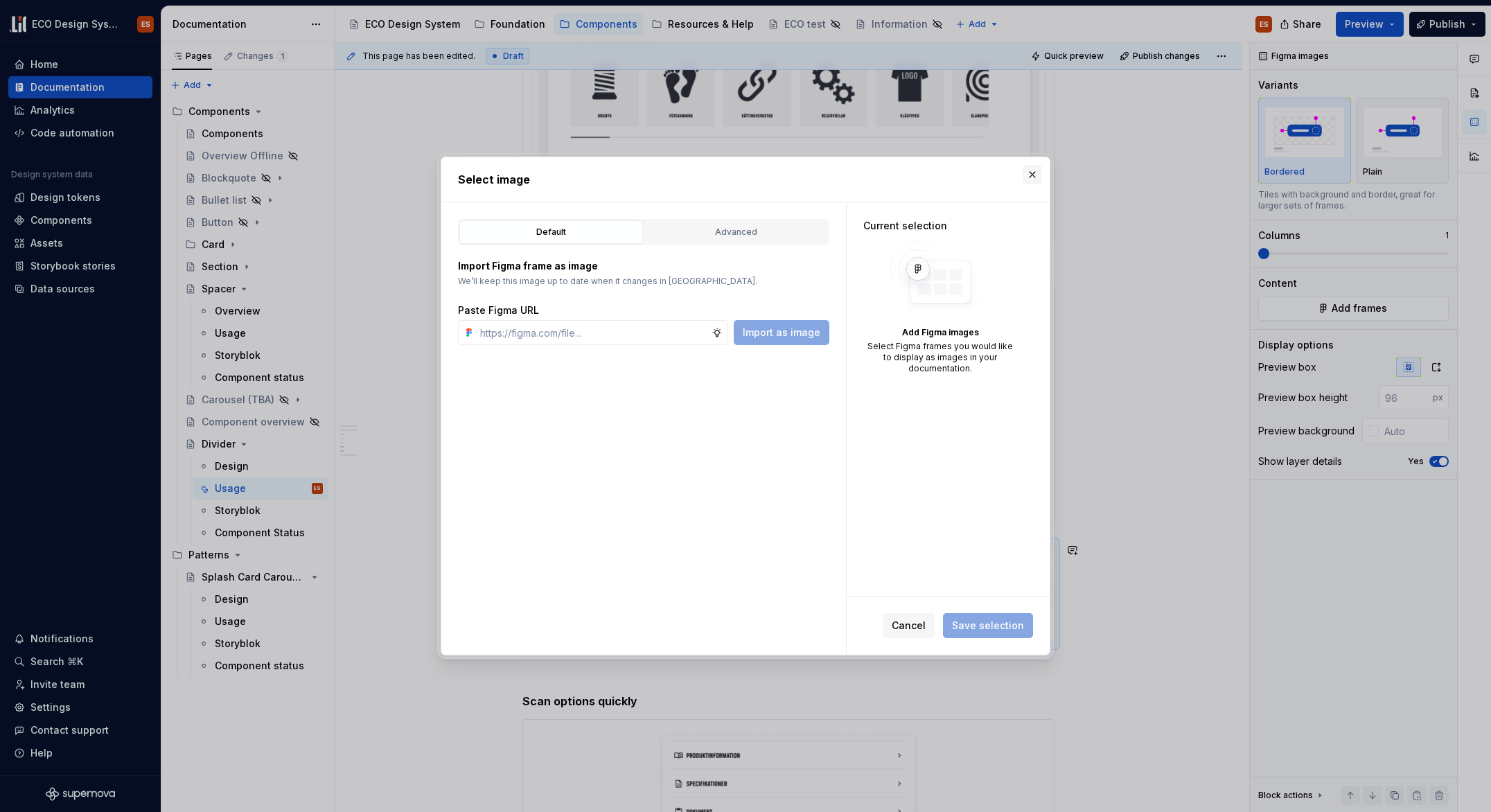
click at [1030, 173] on button "button" at bounding box center [1032, 174] width 19 height 19
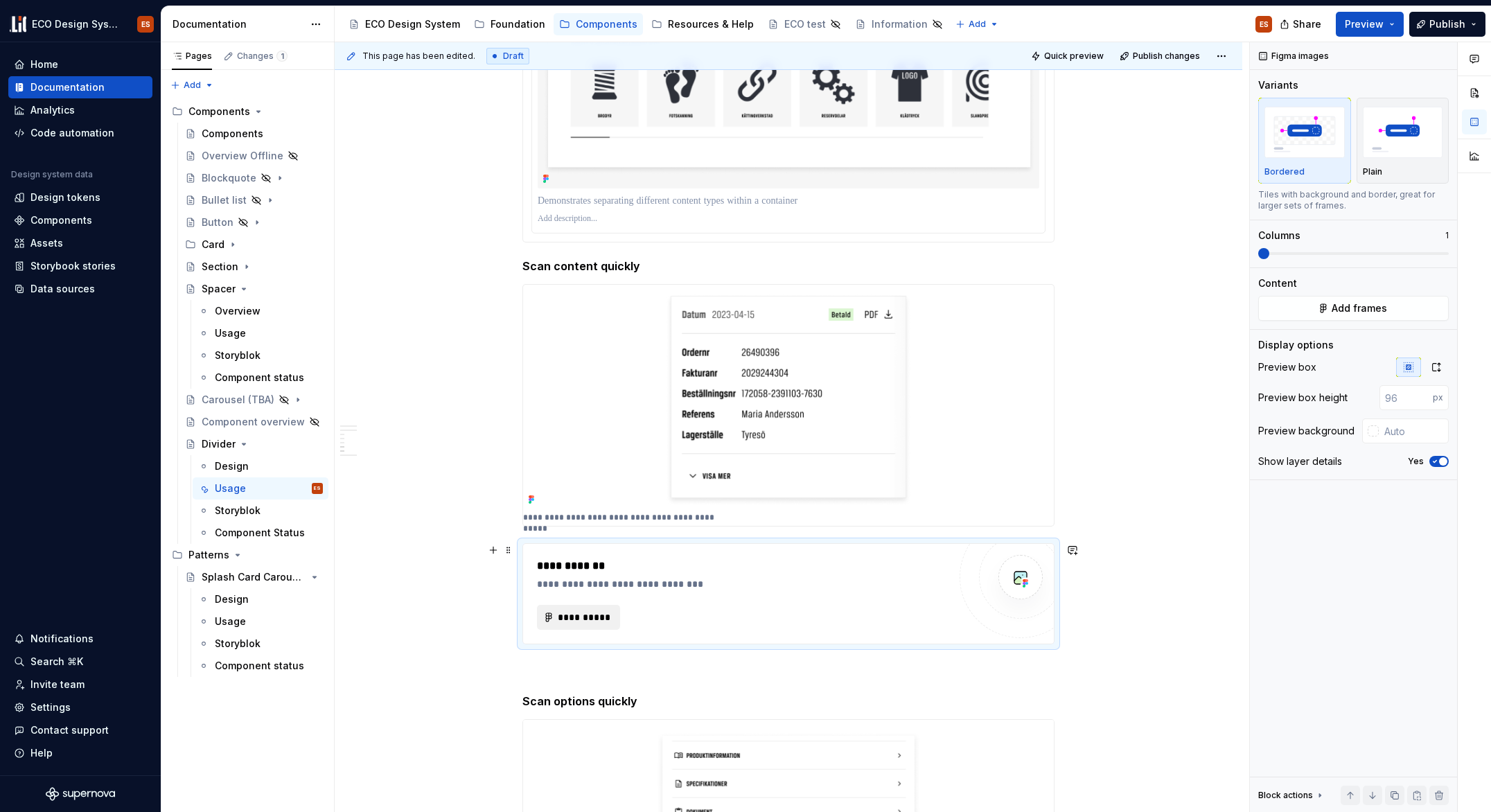
click at [600, 623] on span "**********" at bounding box center [583, 617] width 54 height 14
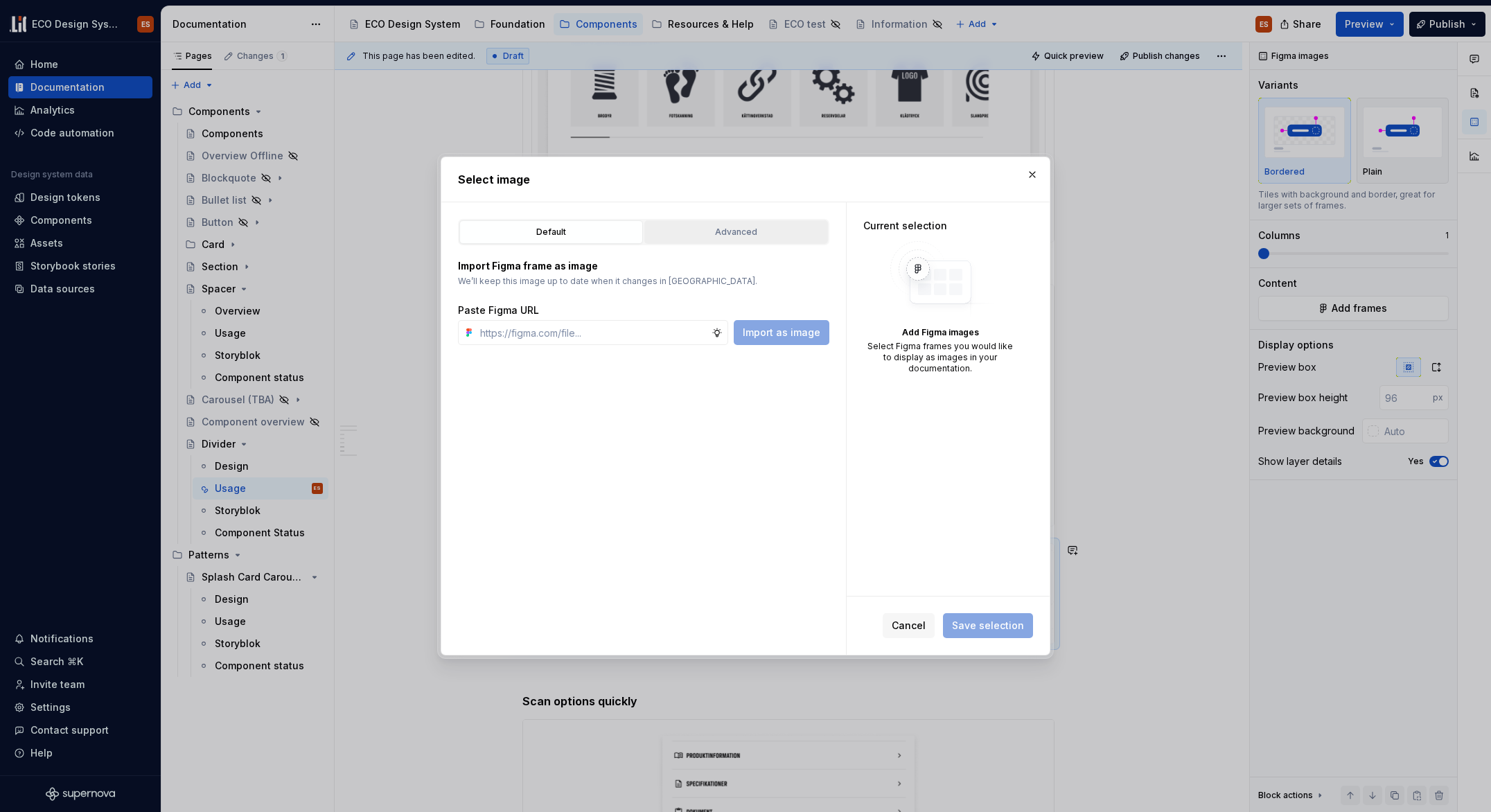
click at [729, 235] on div "Advanced" at bounding box center [736, 232] width 174 height 14
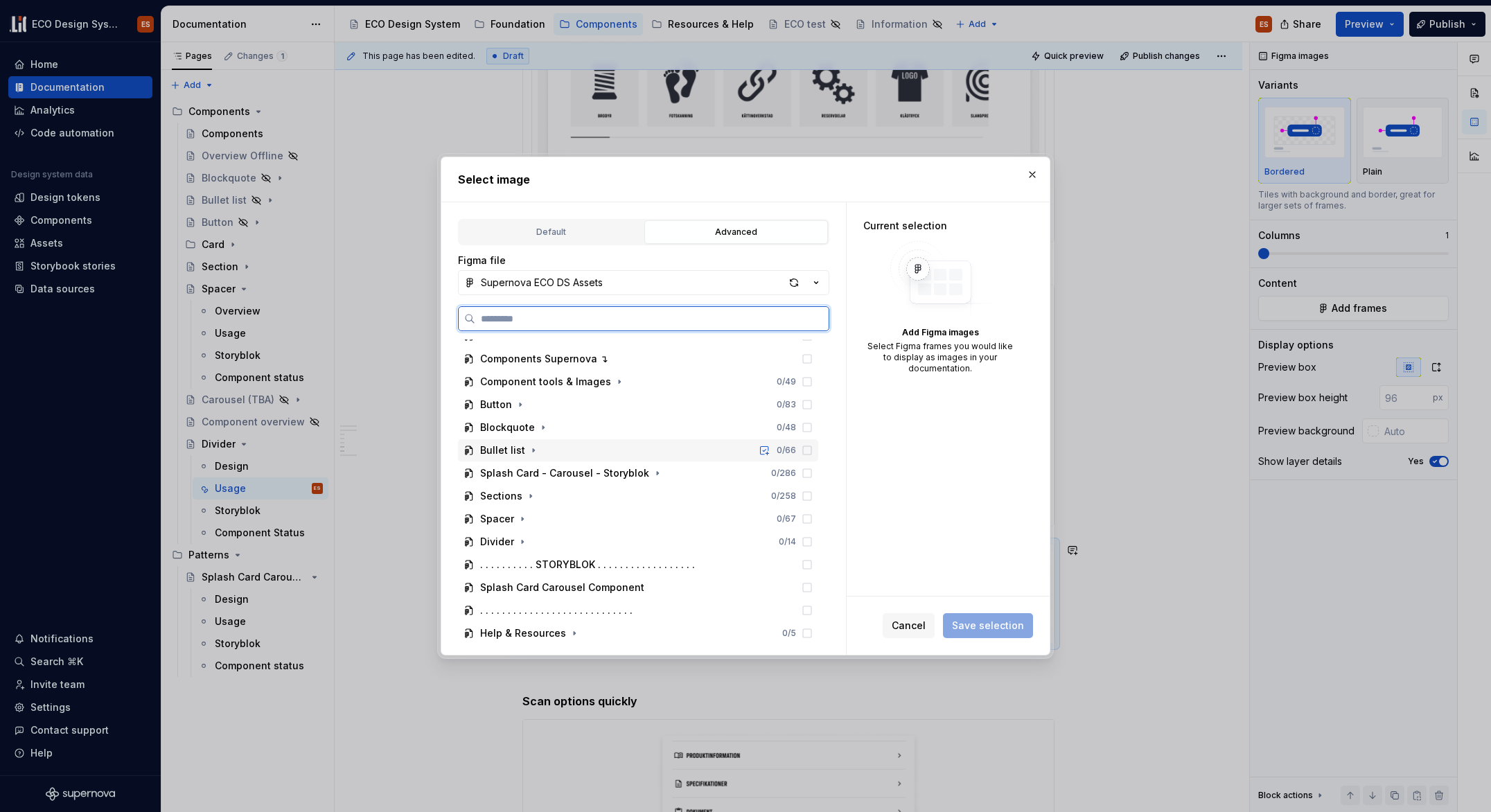
scroll to position [329, 0]
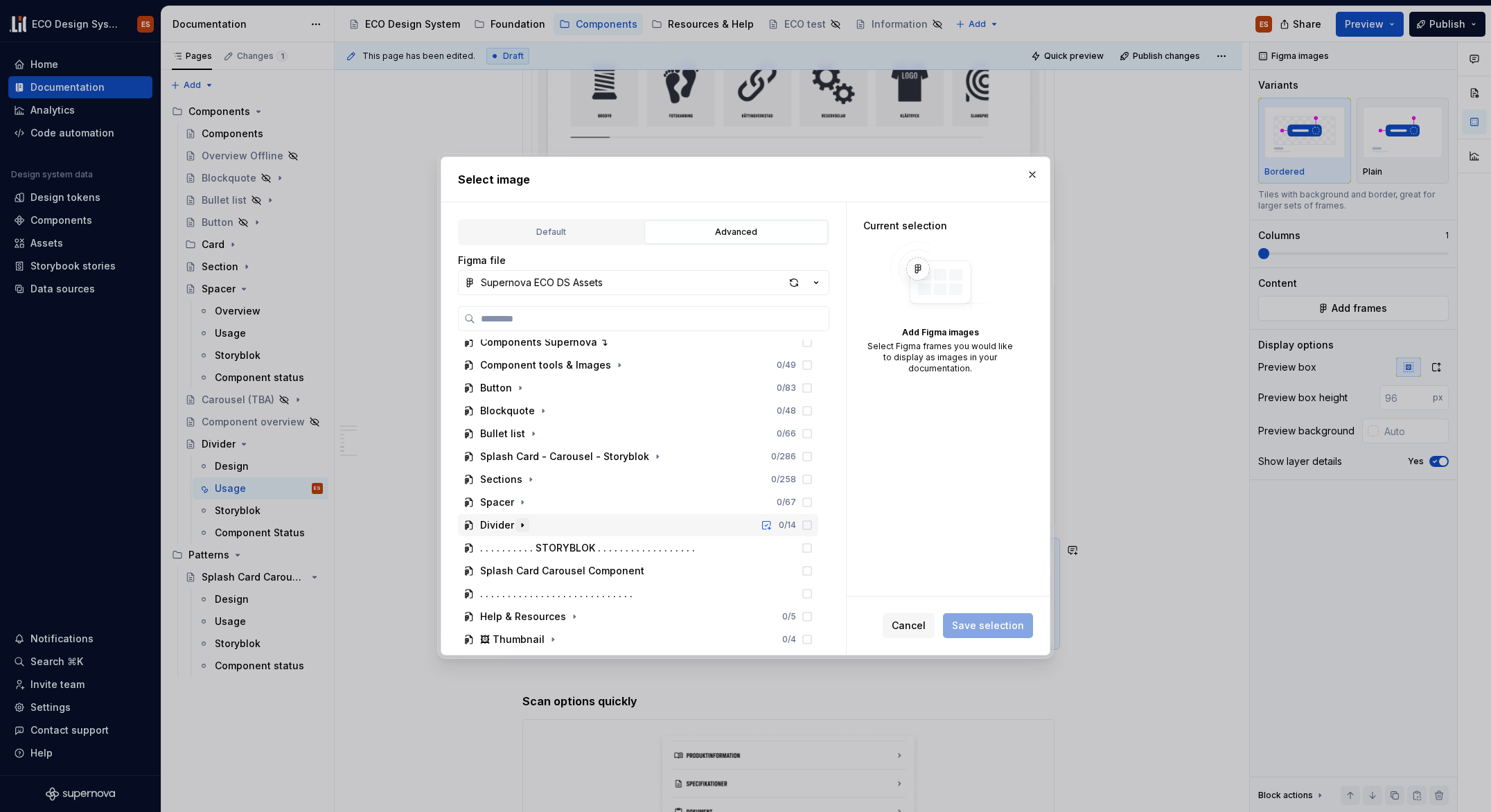
click at [524, 525] on icon "button" at bounding box center [522, 525] width 11 height 11
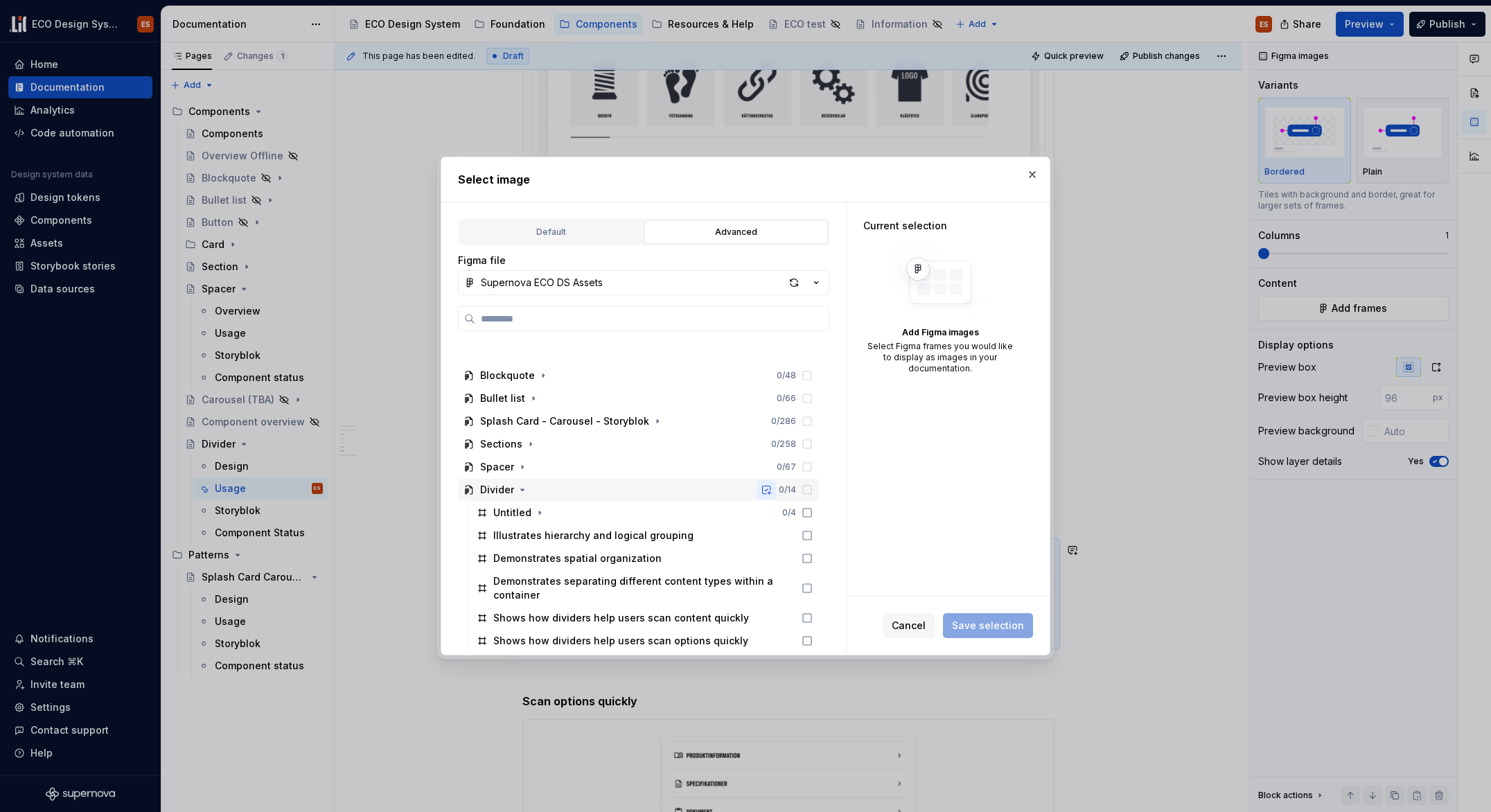
scroll to position [589, 0]
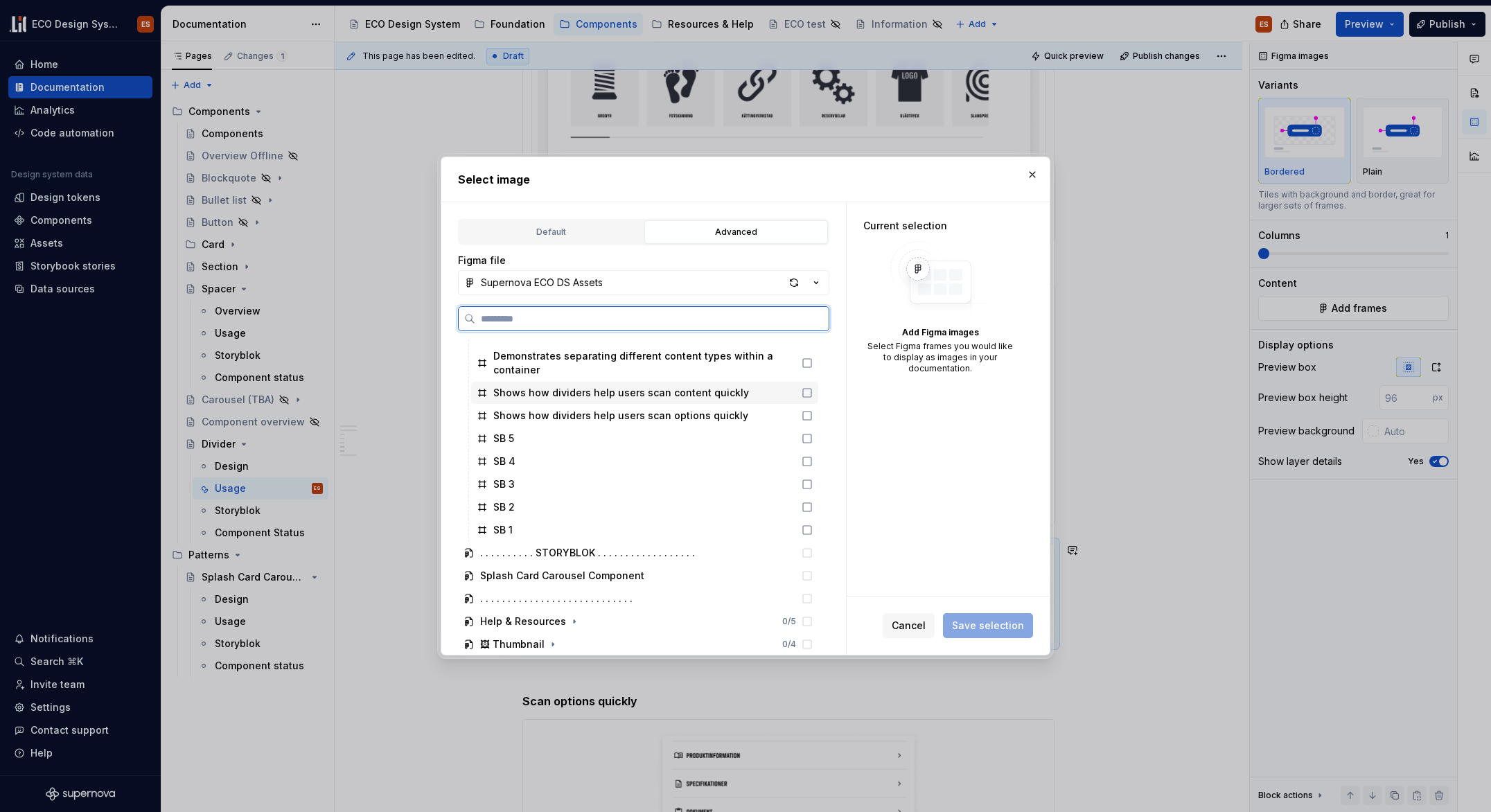
click at [659, 390] on div "Shows how dividers help users scan content quickly" at bounding box center [621, 392] width 255 height 14
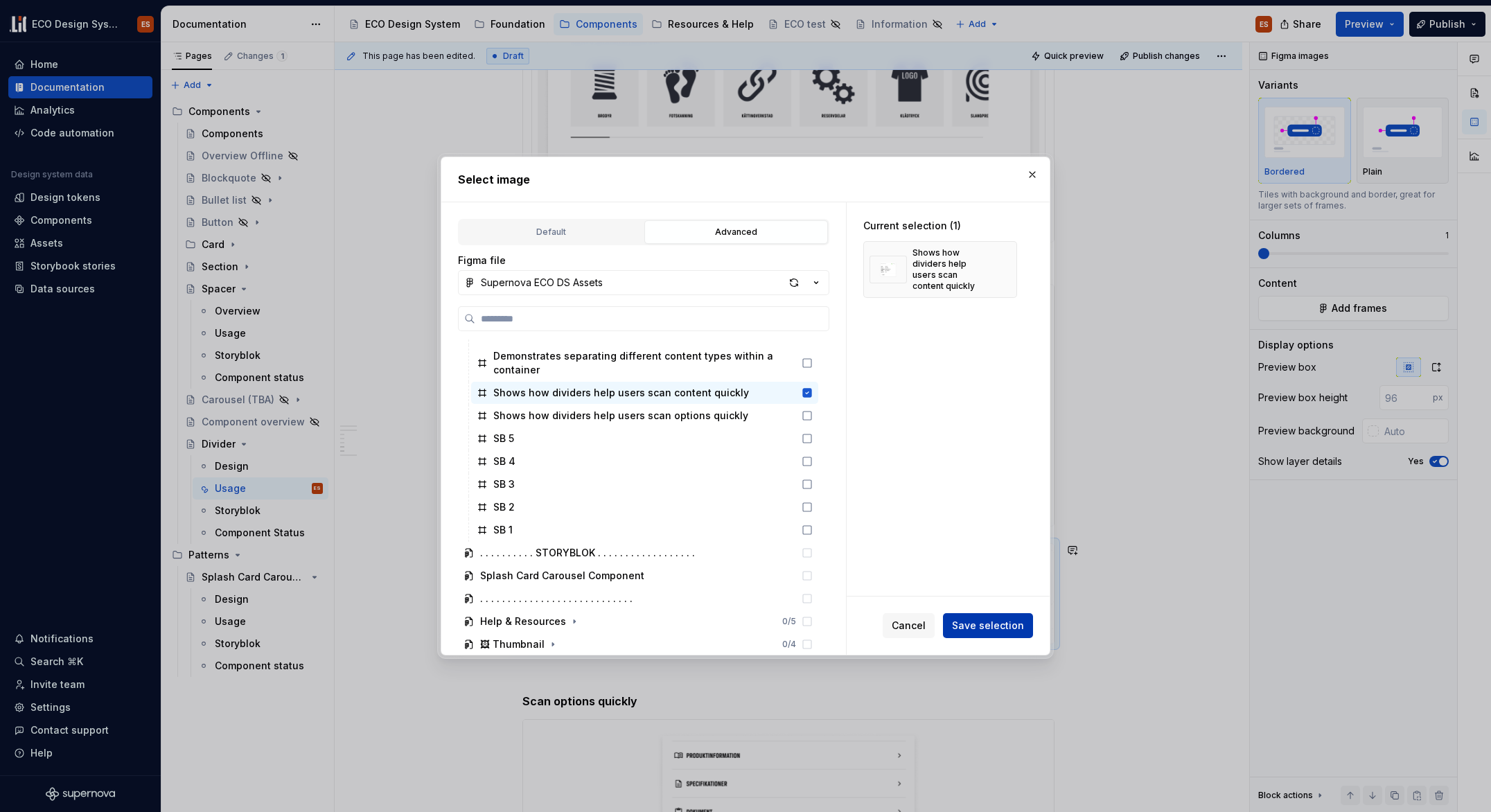
click at [970, 621] on span "Save selection" at bounding box center [988, 625] width 72 height 14
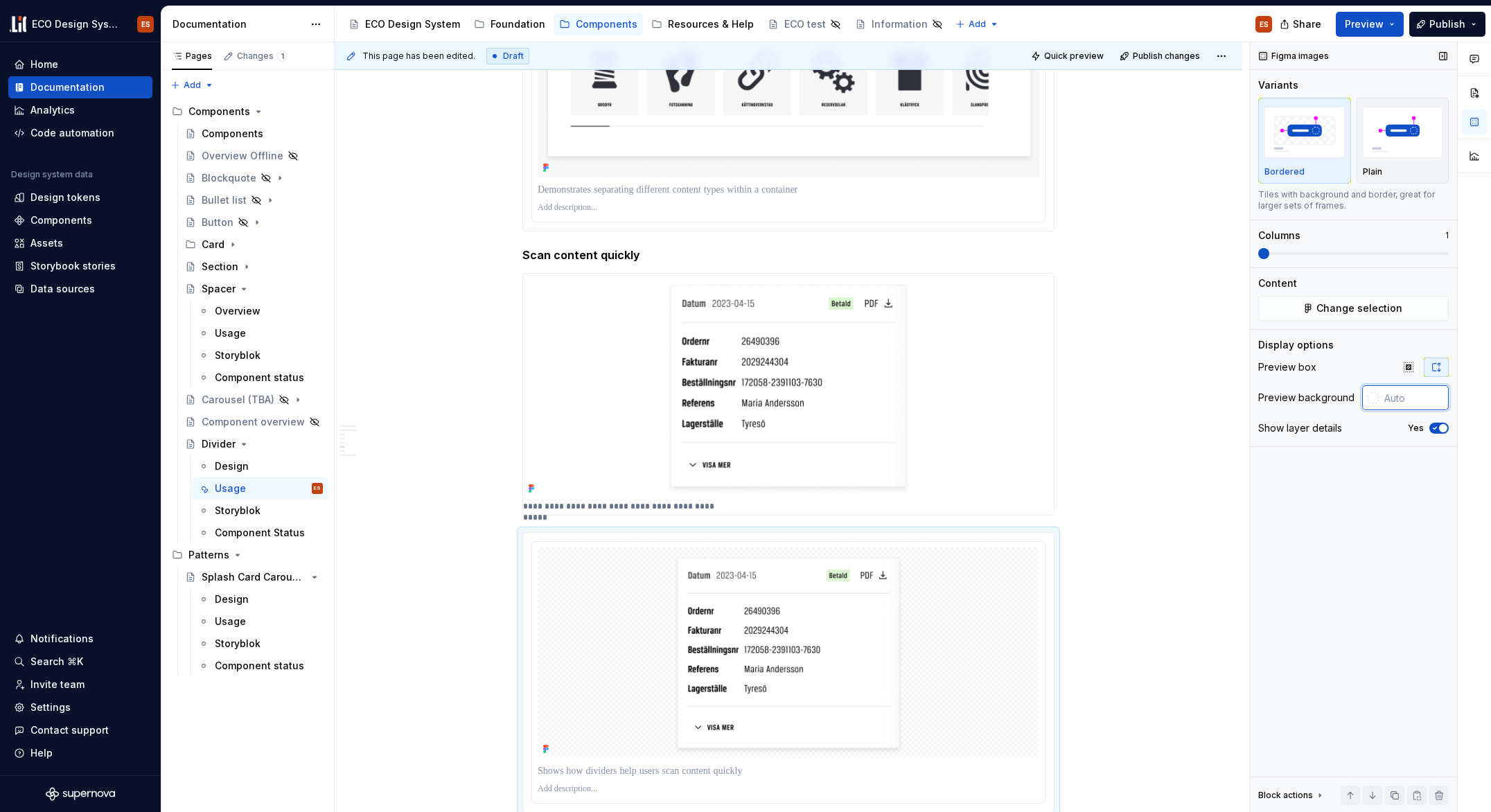
click at [1396, 406] on input "text" at bounding box center [1414, 397] width 70 height 25
paste input "#F6F6F6"
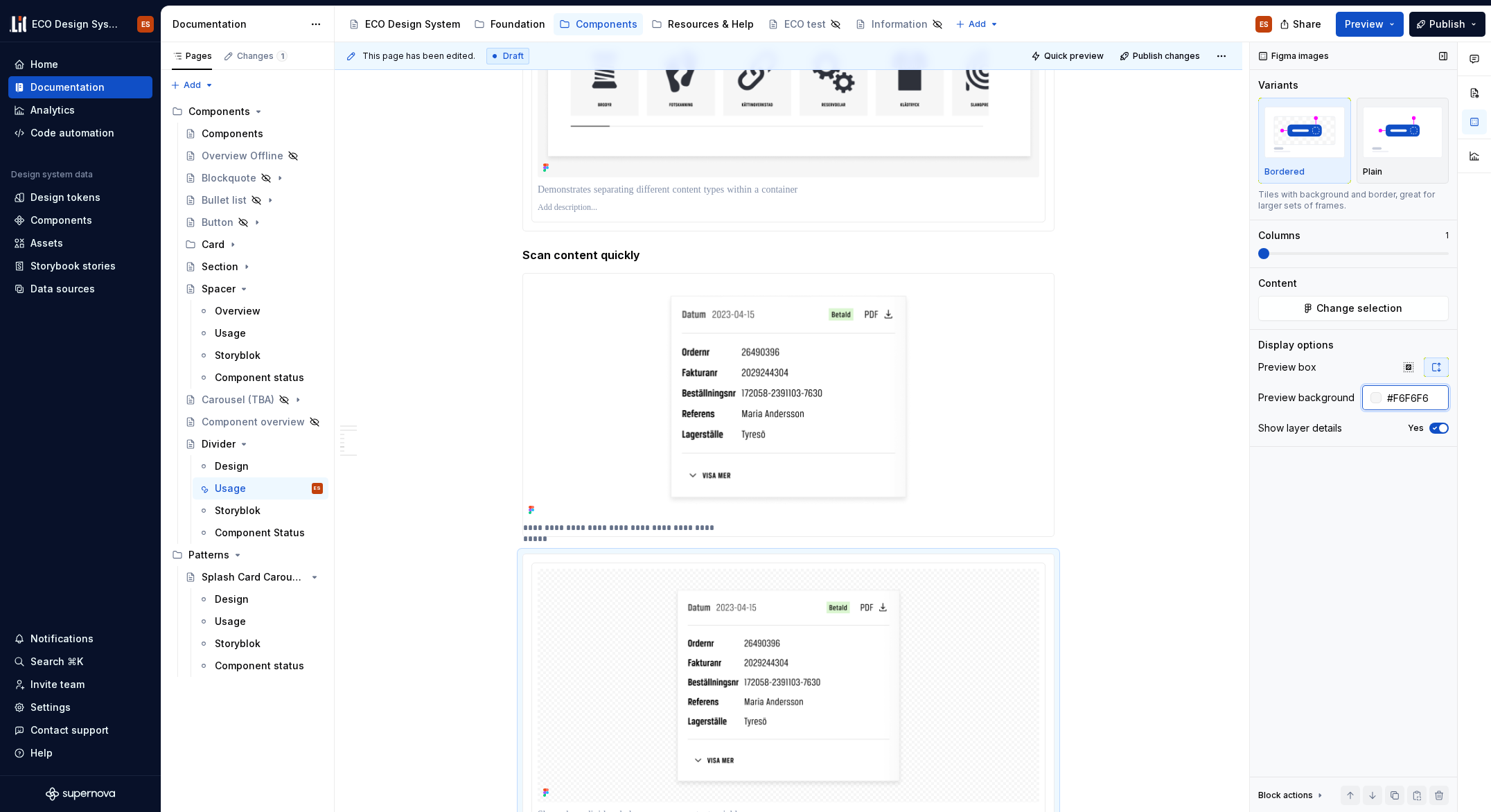
type input "#F6F6F6"
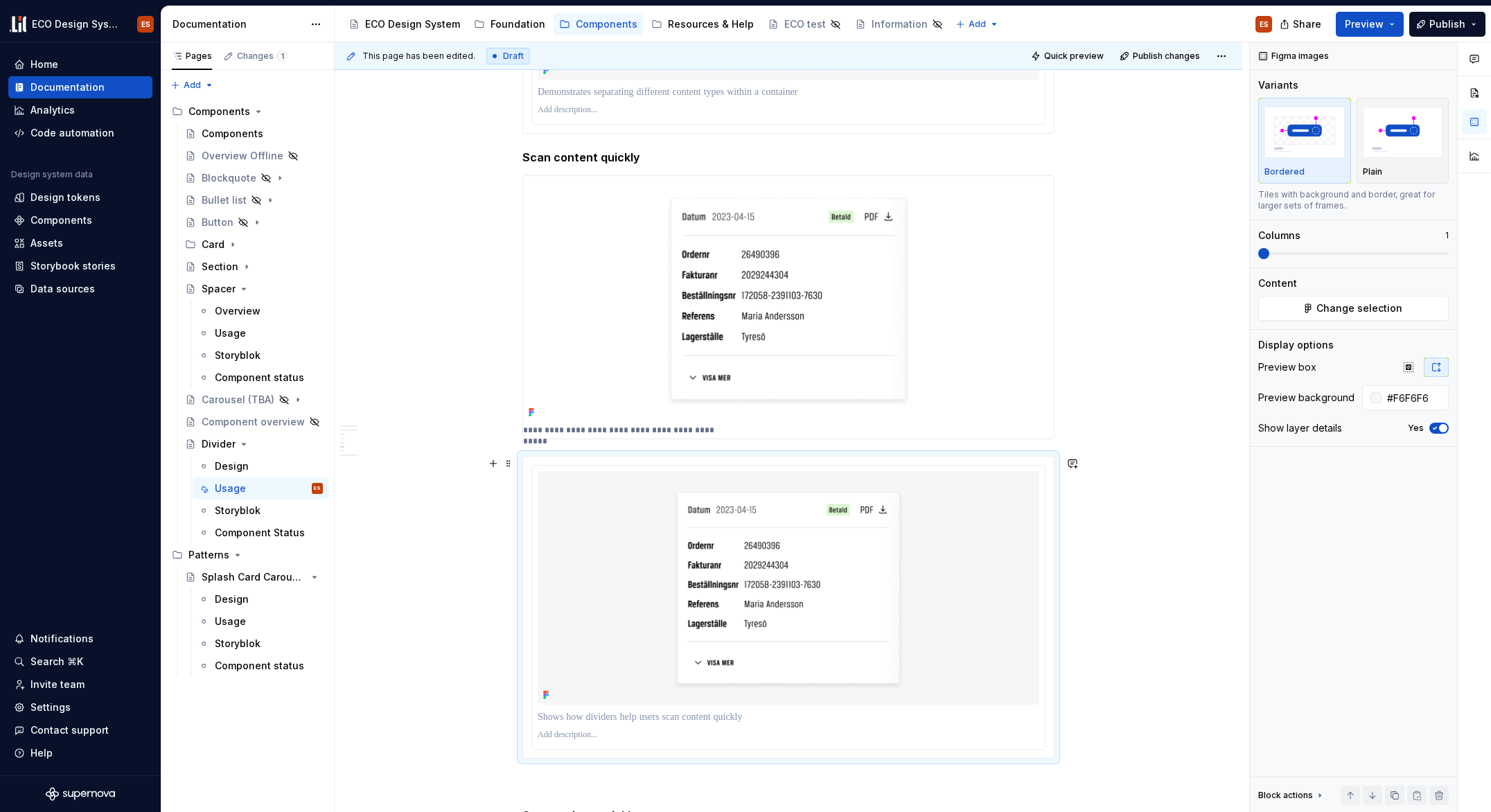
scroll to position [1970, 0]
click at [507, 176] on span at bounding box center [509, 180] width 11 height 19
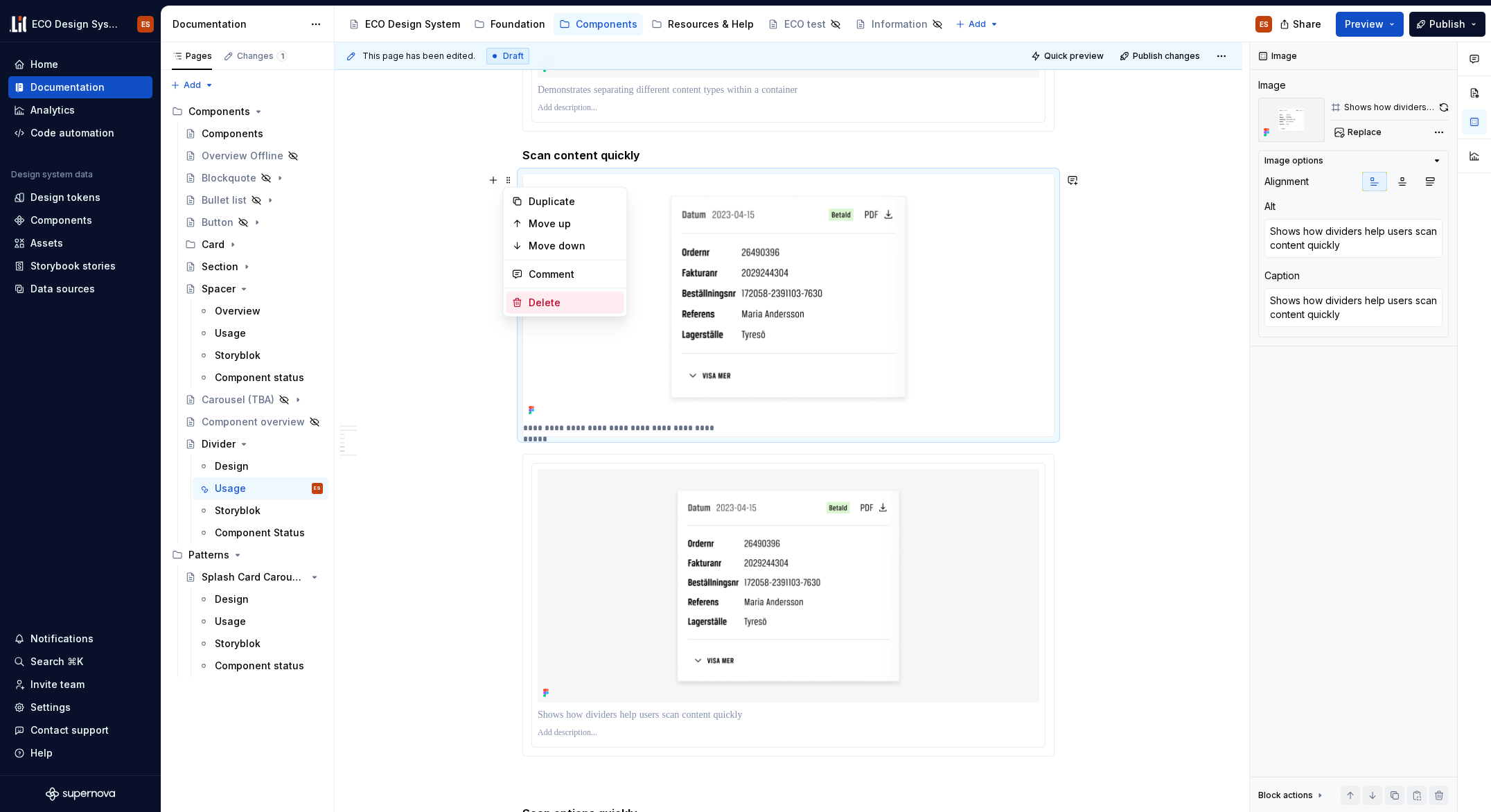
click at [547, 297] on div "Delete" at bounding box center [573, 302] width 90 height 14
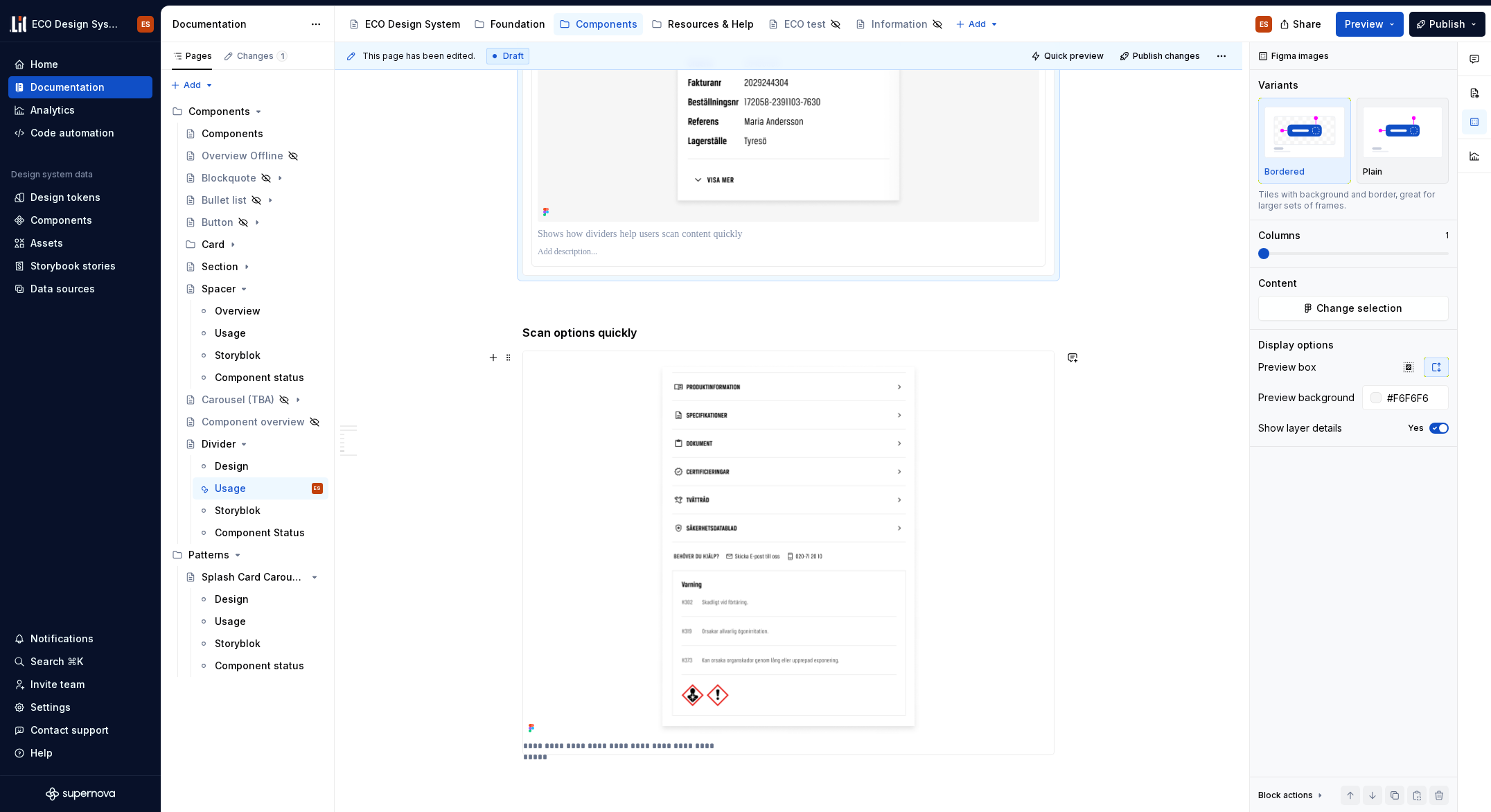
scroll to position [2249, 0]
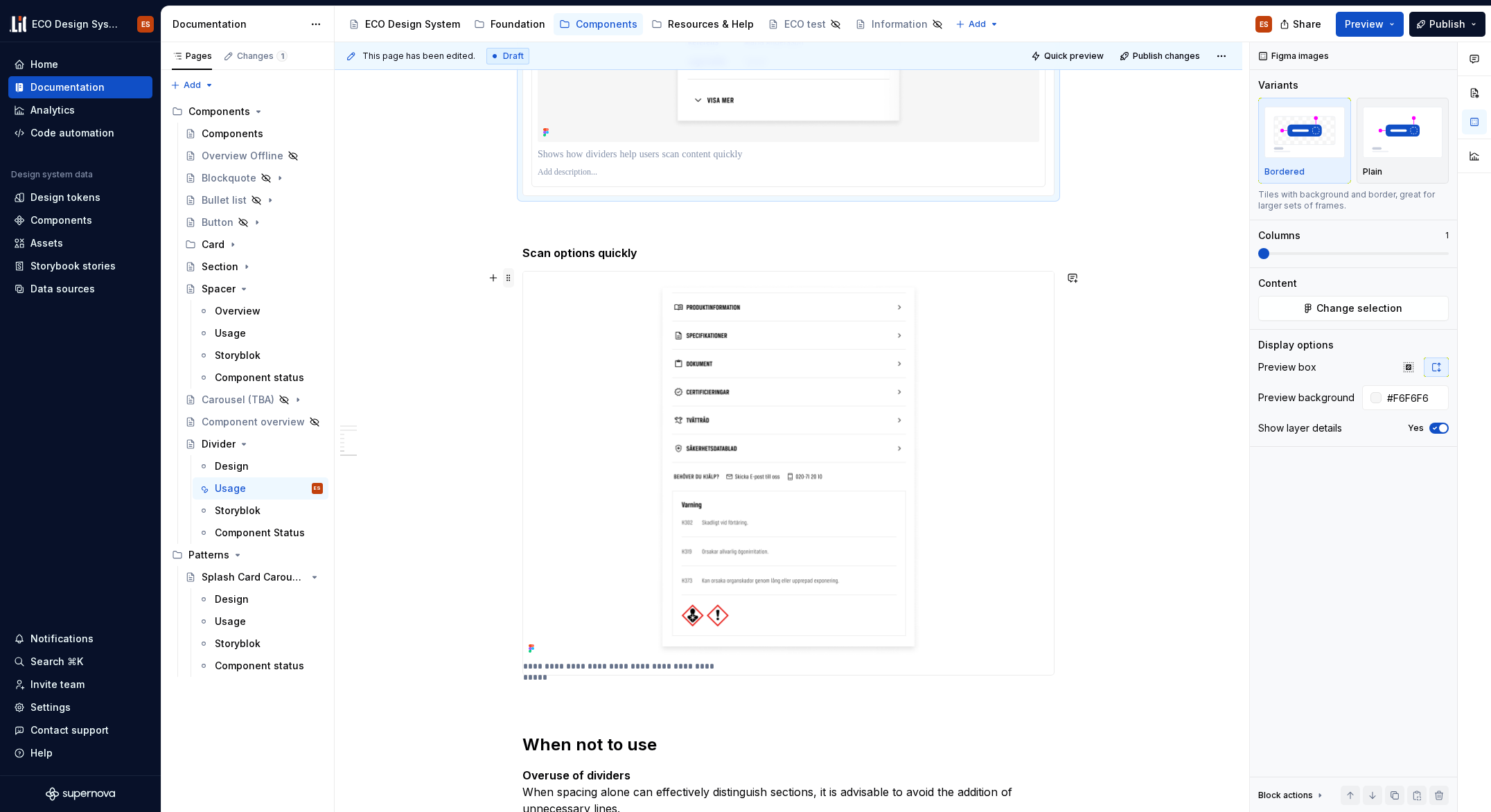
click at [507, 281] on span at bounding box center [509, 277] width 11 height 19
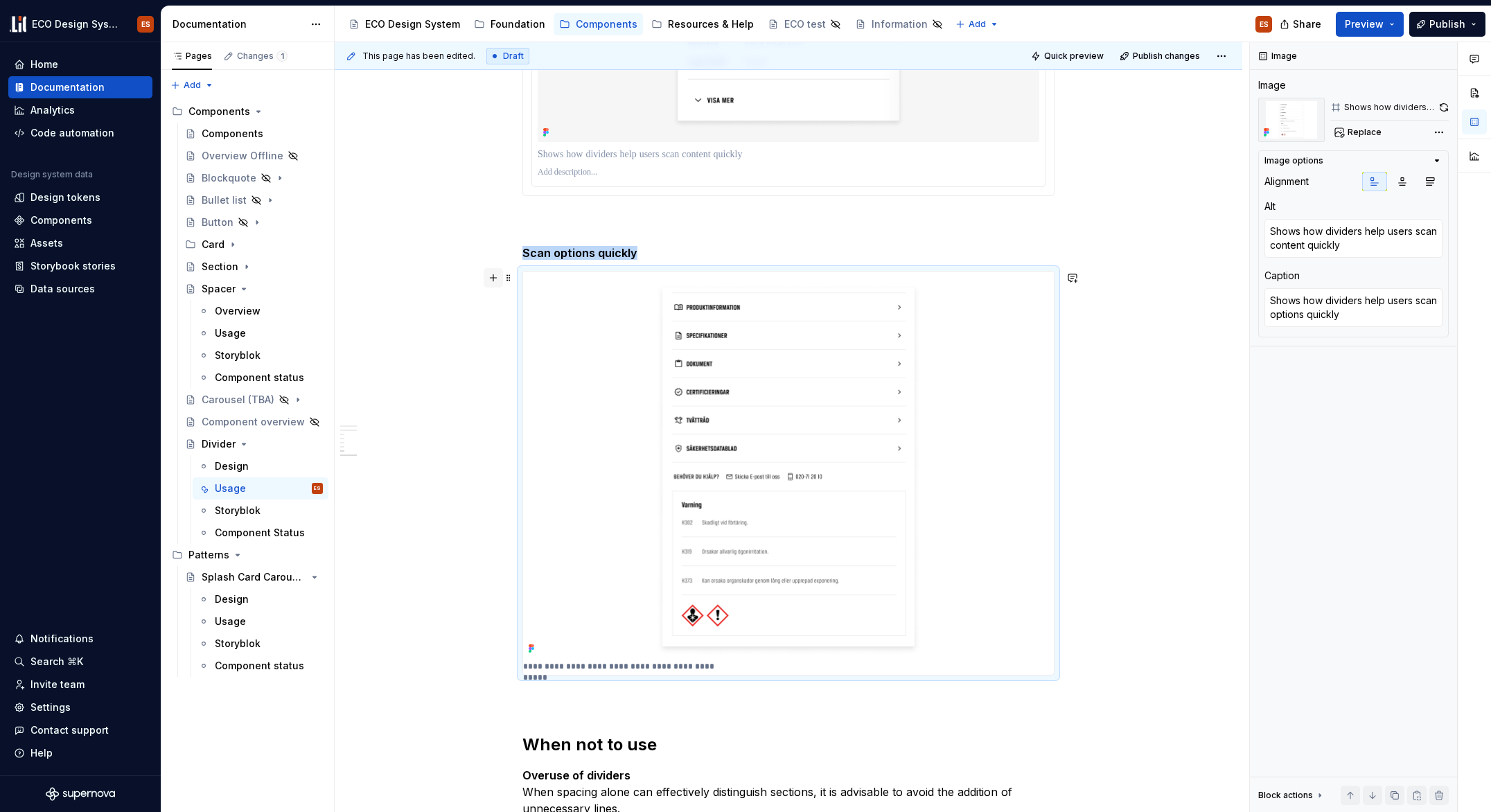
click at [496, 277] on button "button" at bounding box center [492, 277] width 19 height 19
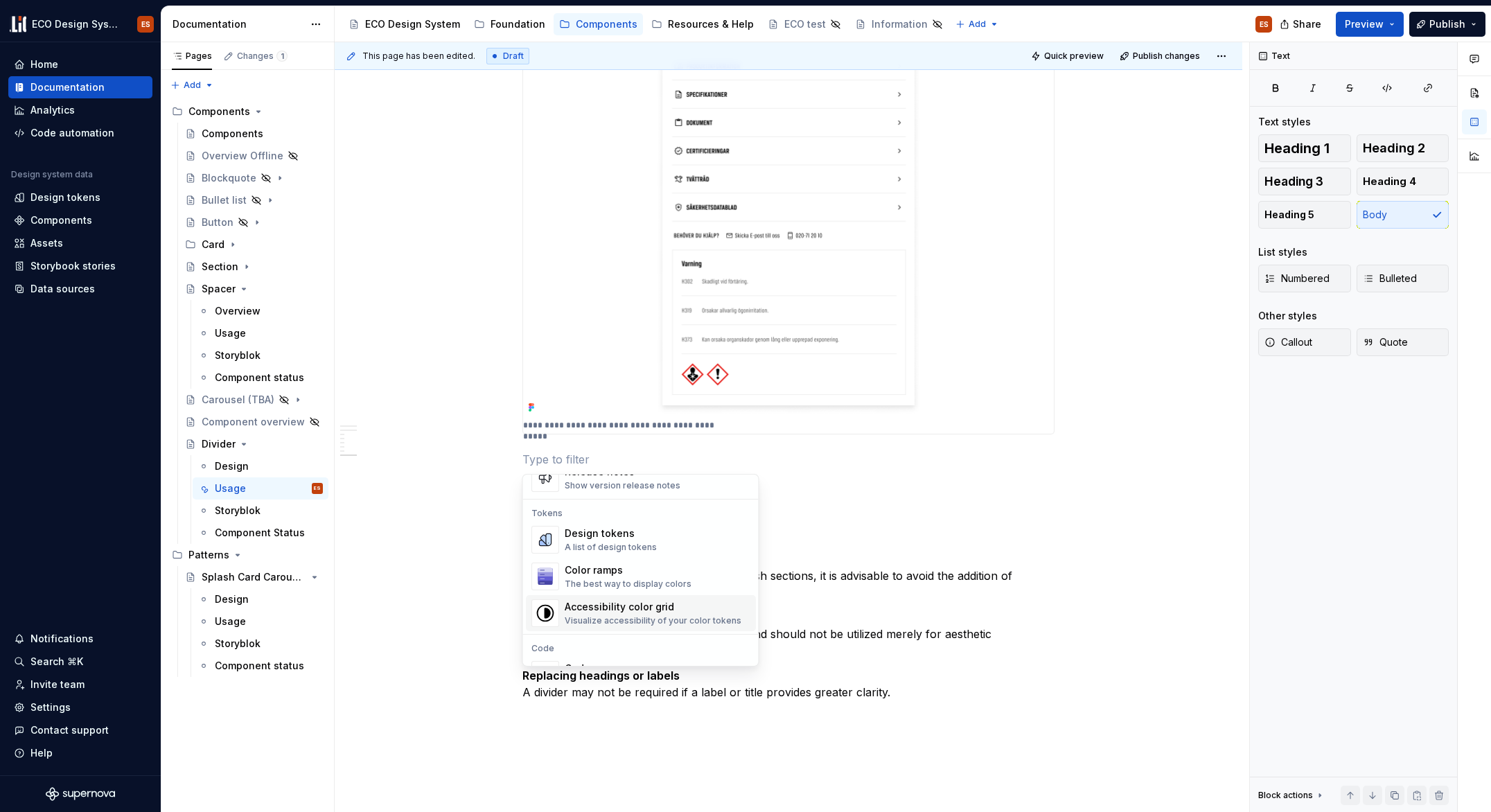
scroll to position [1256, 0]
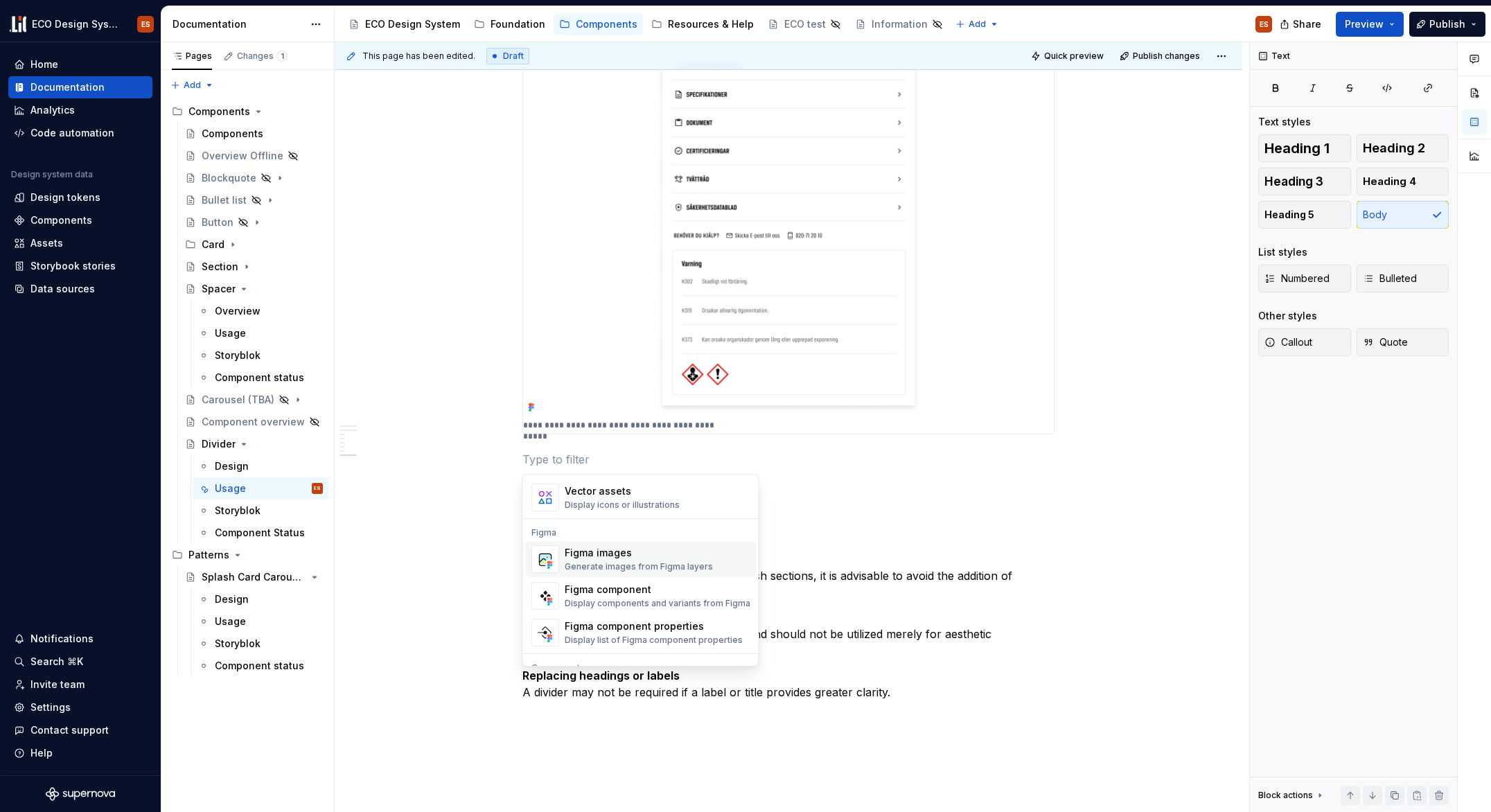
click at [644, 552] on div "Figma images" at bounding box center [639, 552] width 148 height 14
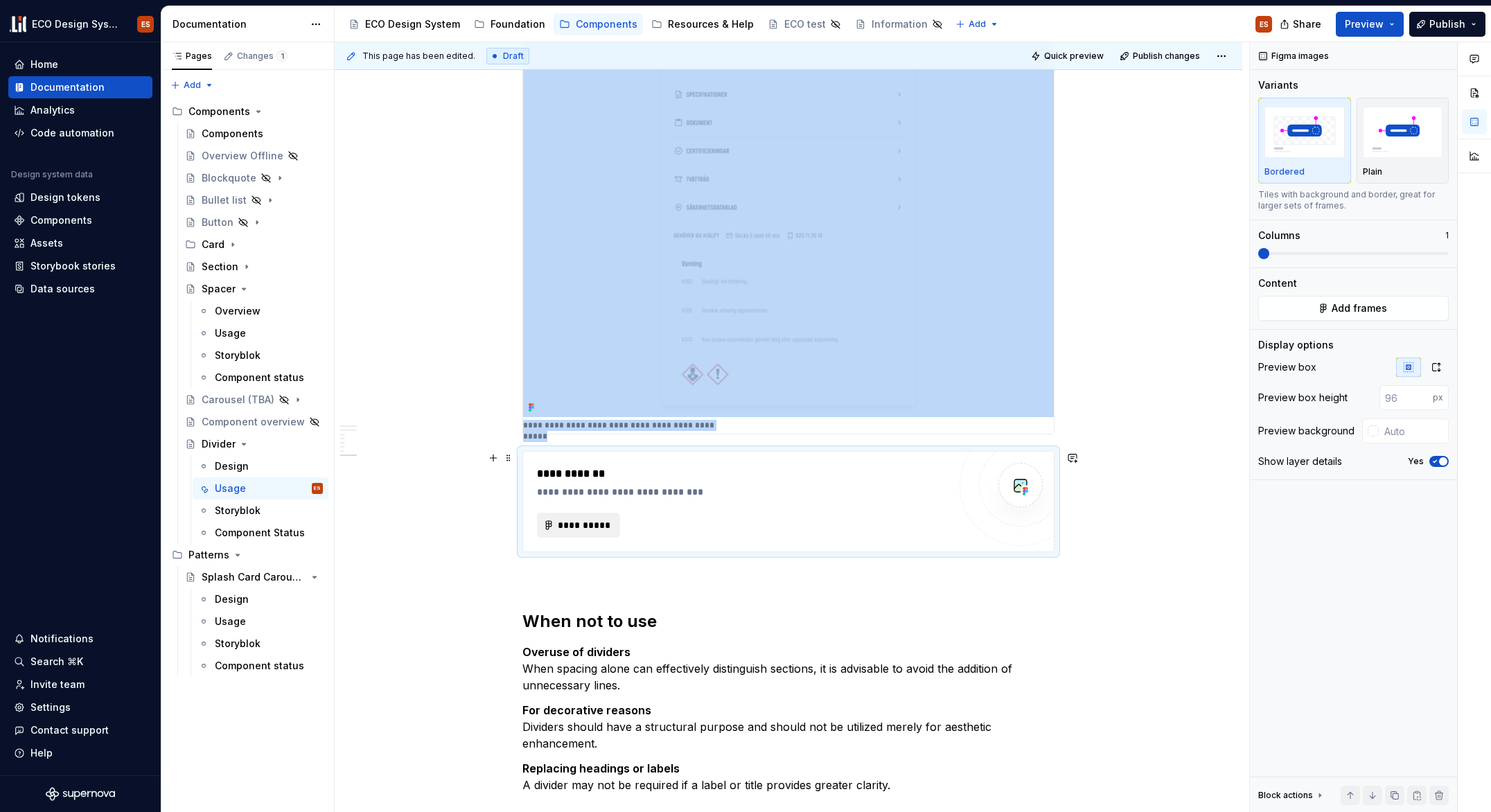
click at [609, 527] on span "**********" at bounding box center [583, 524] width 54 height 14
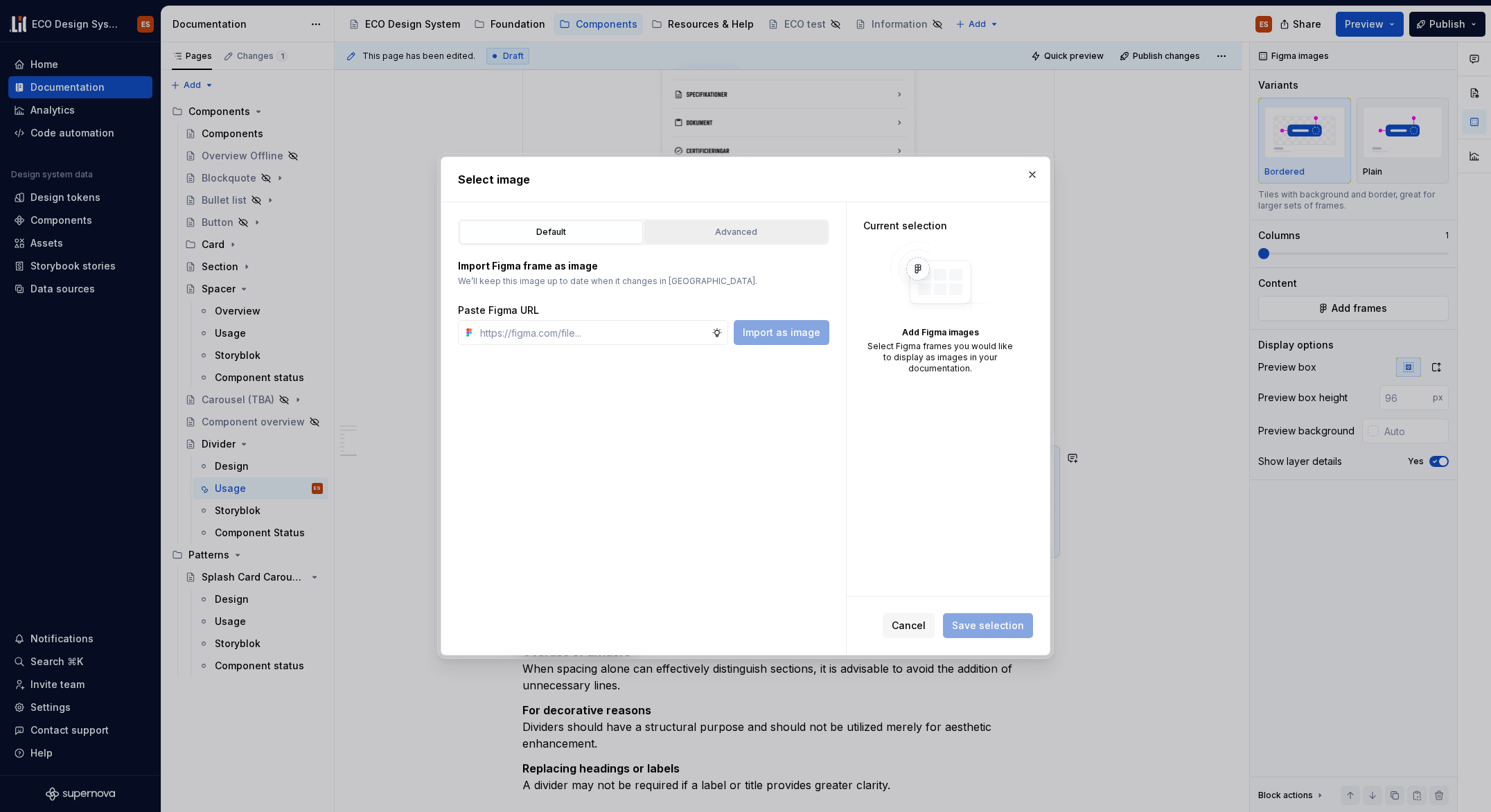
click at [768, 237] on div "Advanced" at bounding box center [736, 232] width 174 height 14
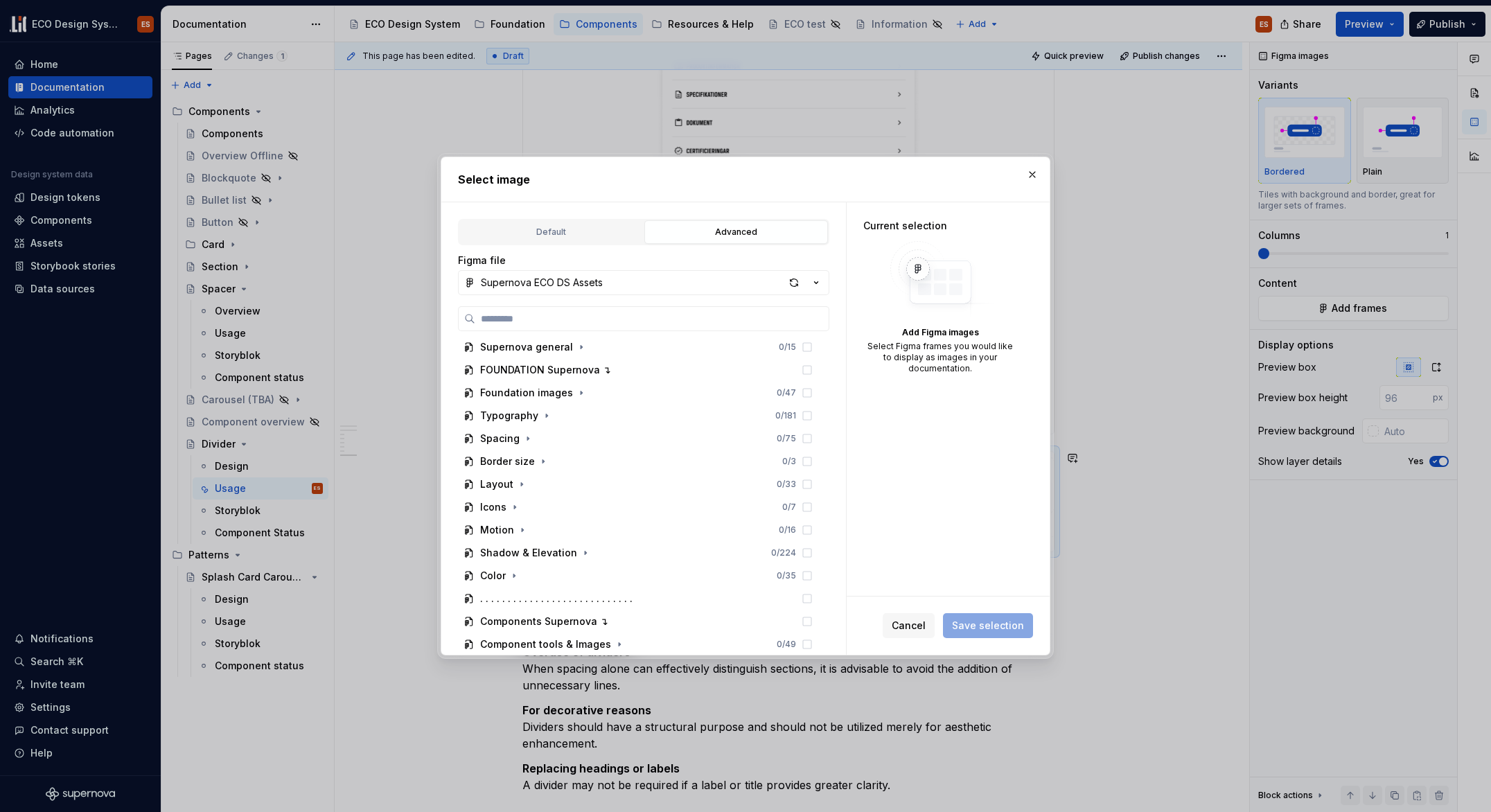
scroll to position [329, 0]
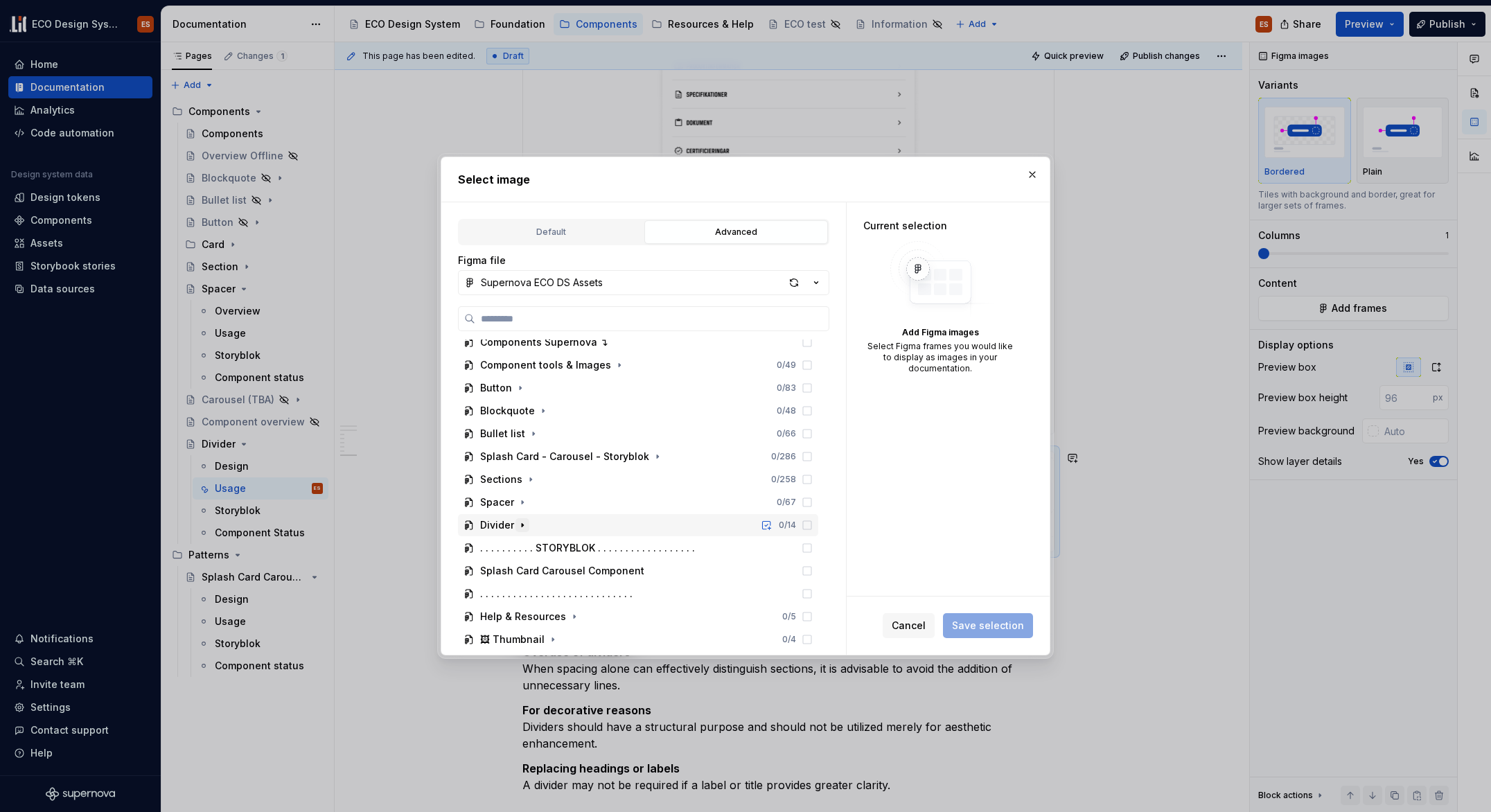
click at [525, 527] on icon "button" at bounding box center [522, 525] width 11 height 11
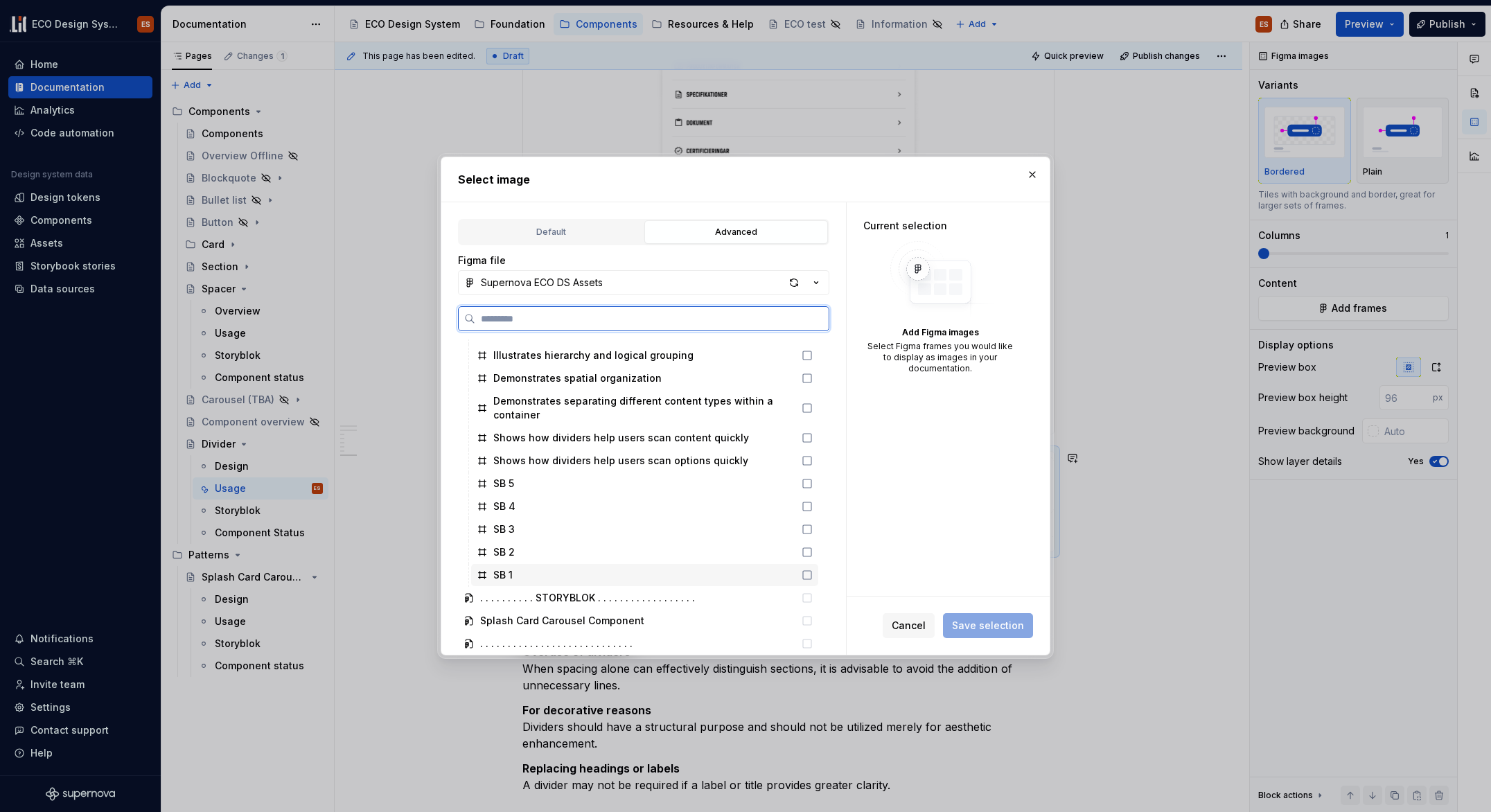
scroll to position [544, 0]
click at [689, 459] on div "Shows how dividers help users scan options quickly" at bounding box center [621, 460] width 255 height 14
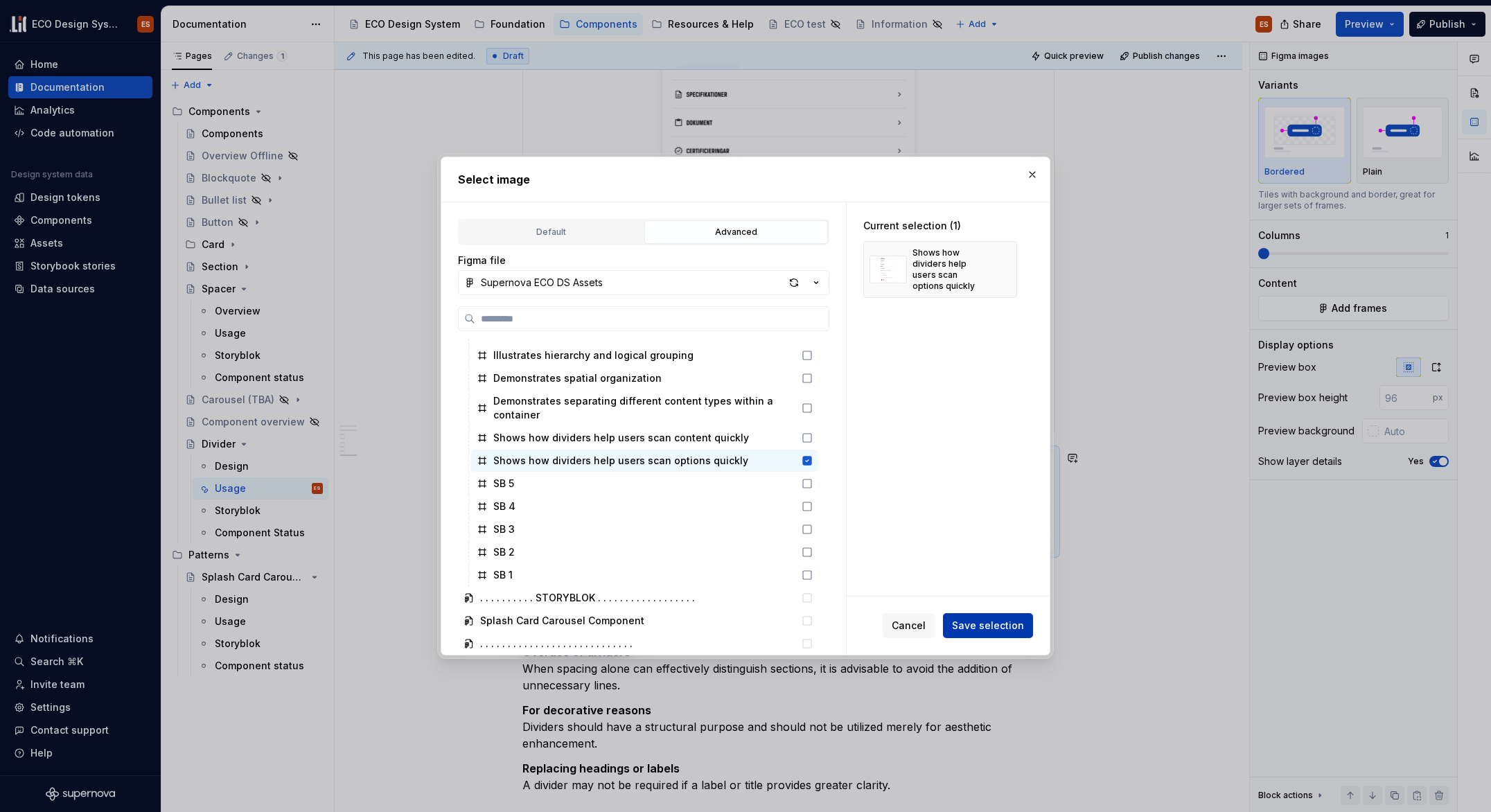
click at [975, 629] on span "Save selection" at bounding box center [988, 625] width 72 height 14
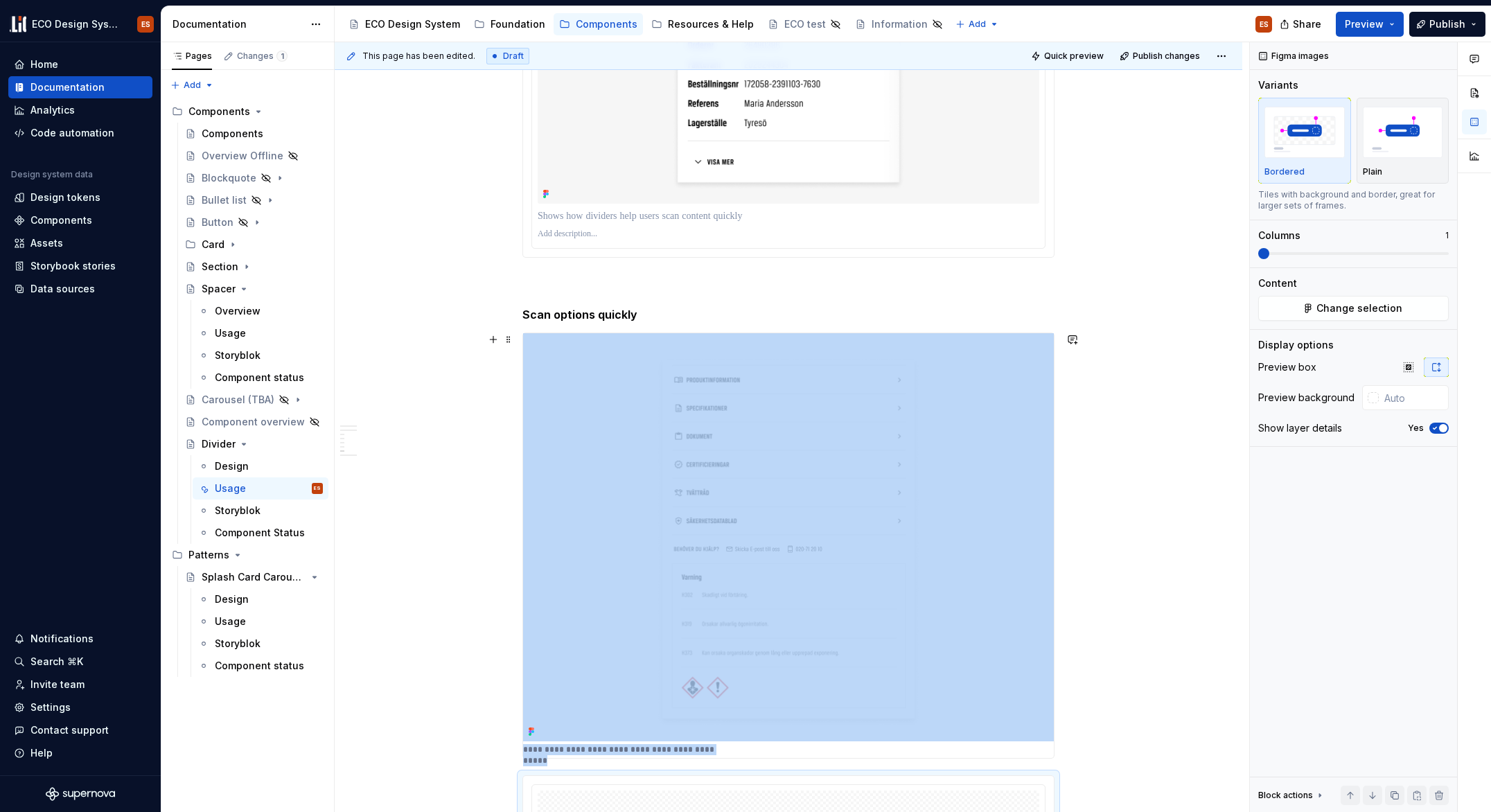
scroll to position [2178, 0]
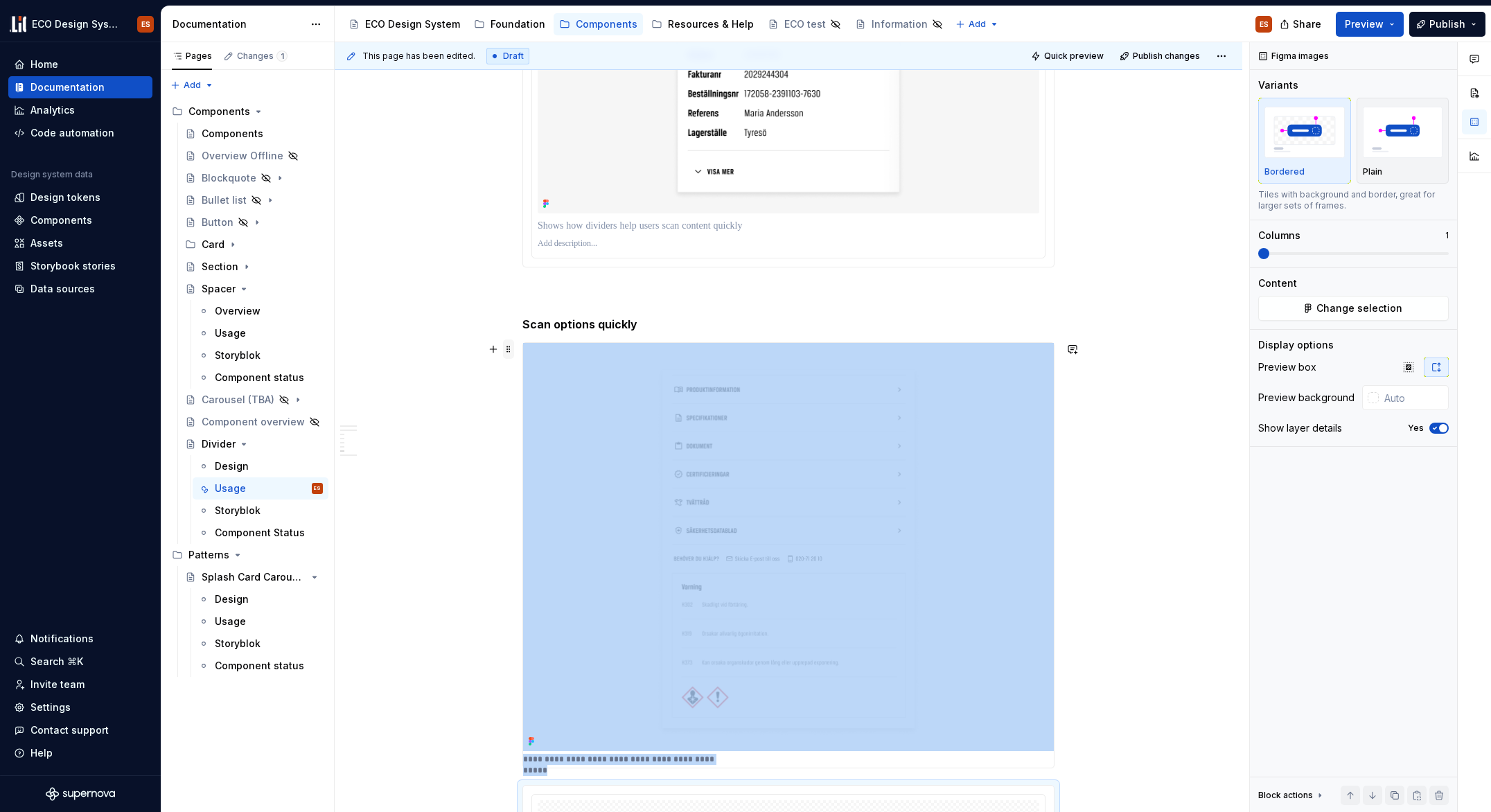
click at [510, 352] on span at bounding box center [509, 349] width 11 height 19
type textarea "*"
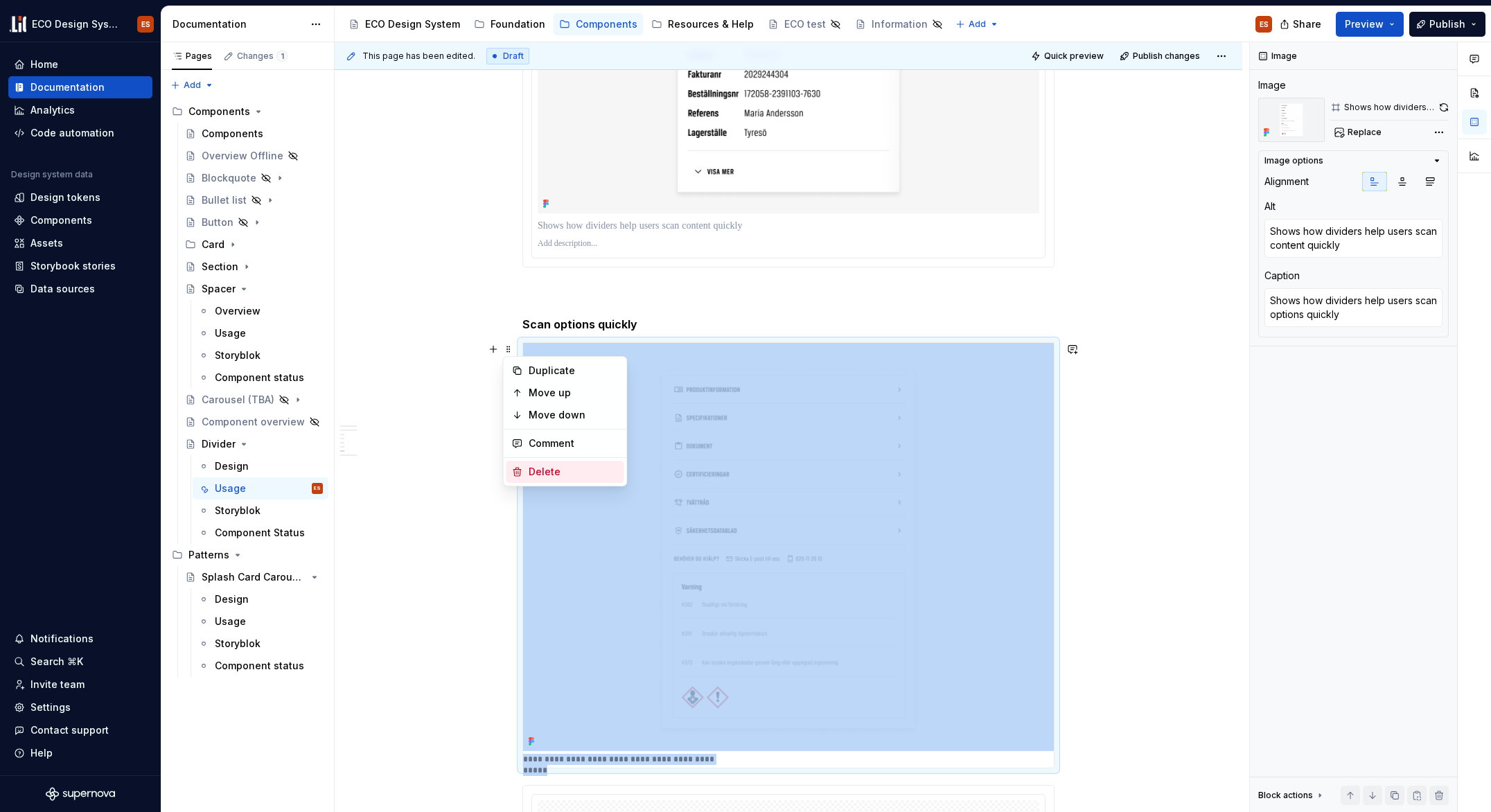
click at [553, 466] on div "Delete" at bounding box center [573, 471] width 90 height 14
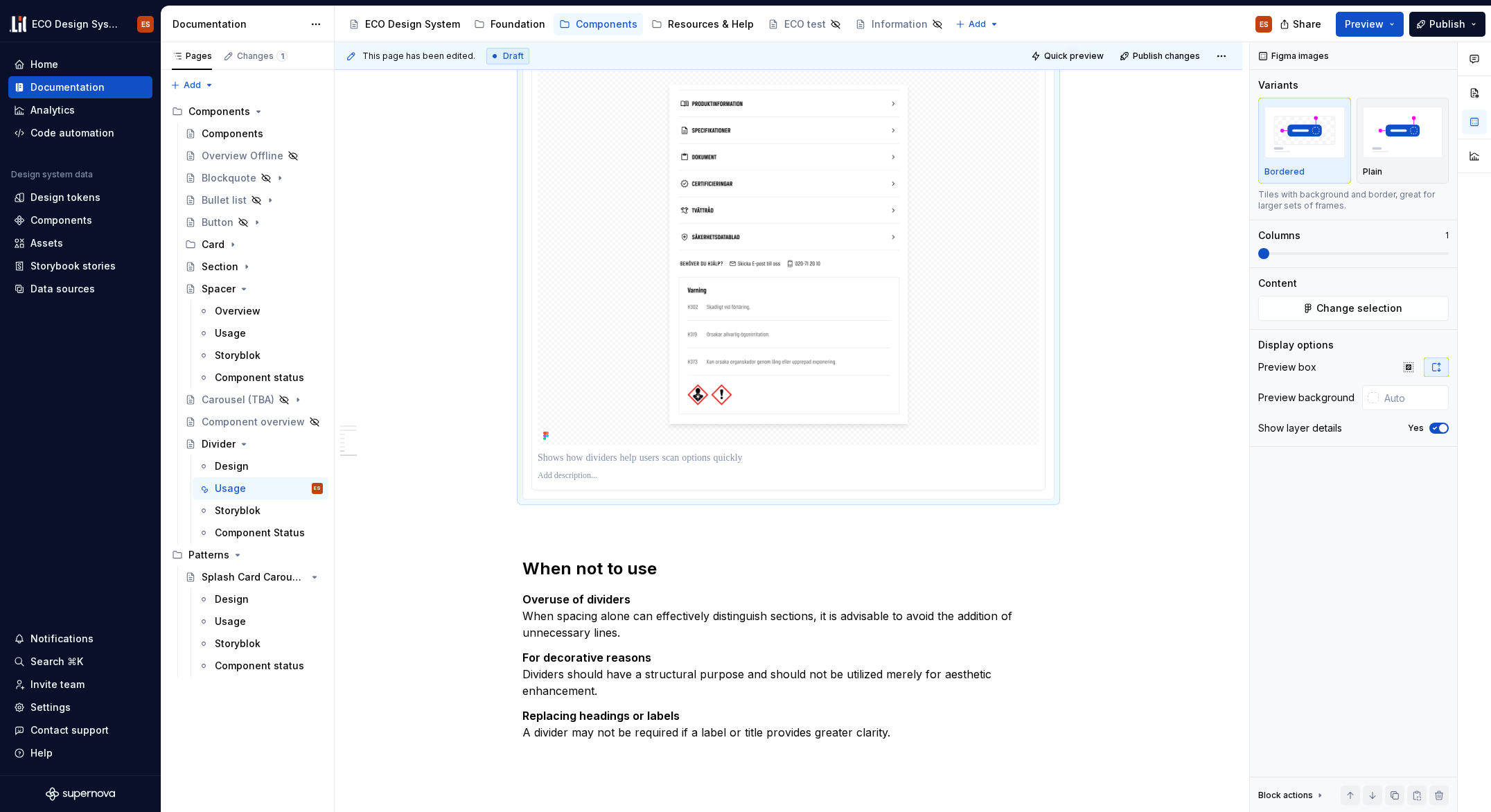
scroll to position [2689, 0]
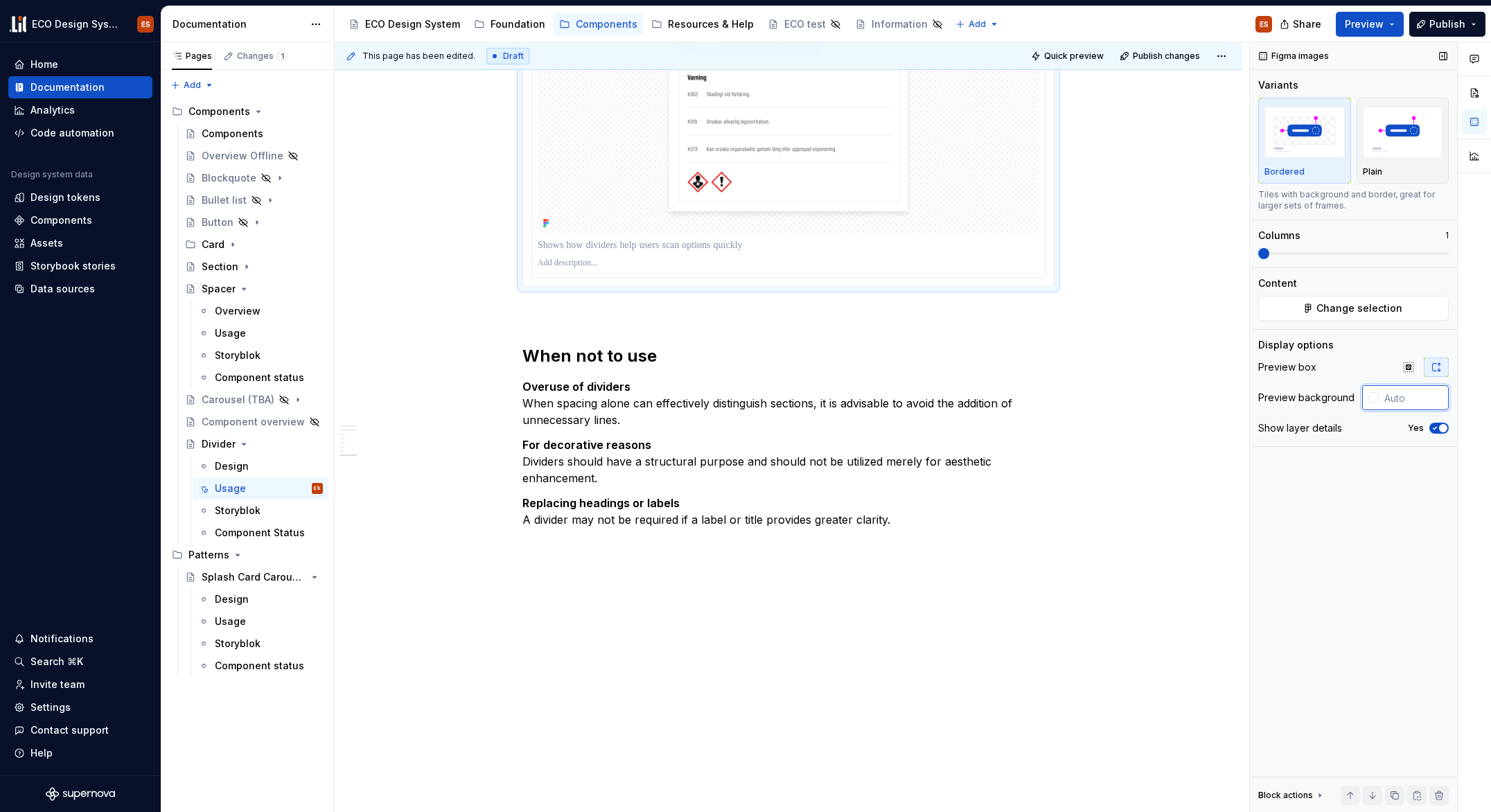
click at [1408, 401] on input "text" at bounding box center [1414, 397] width 70 height 25
paste input "#F6F6F6"
type input "#F6F6F6"
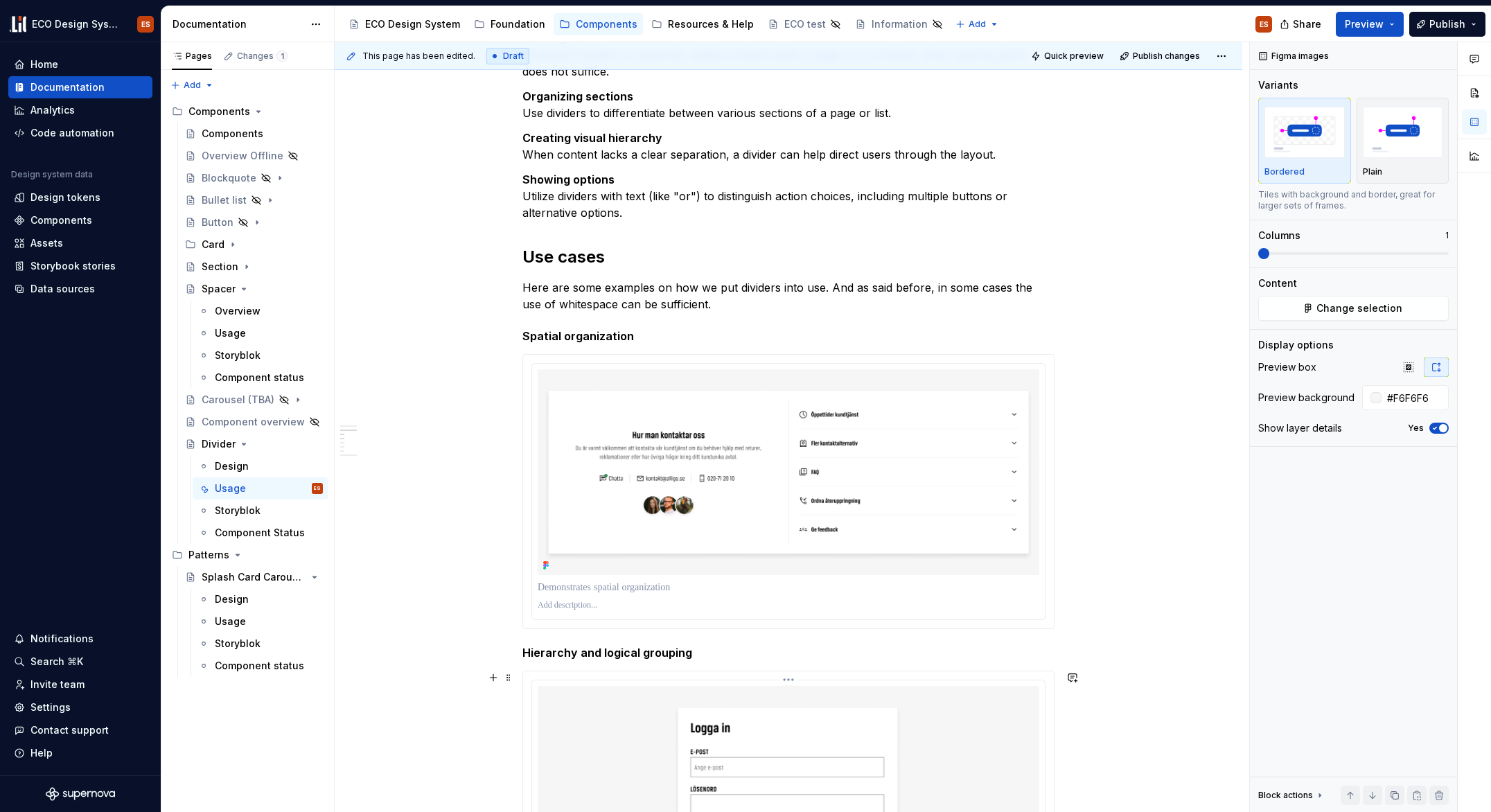
scroll to position [232, 0]
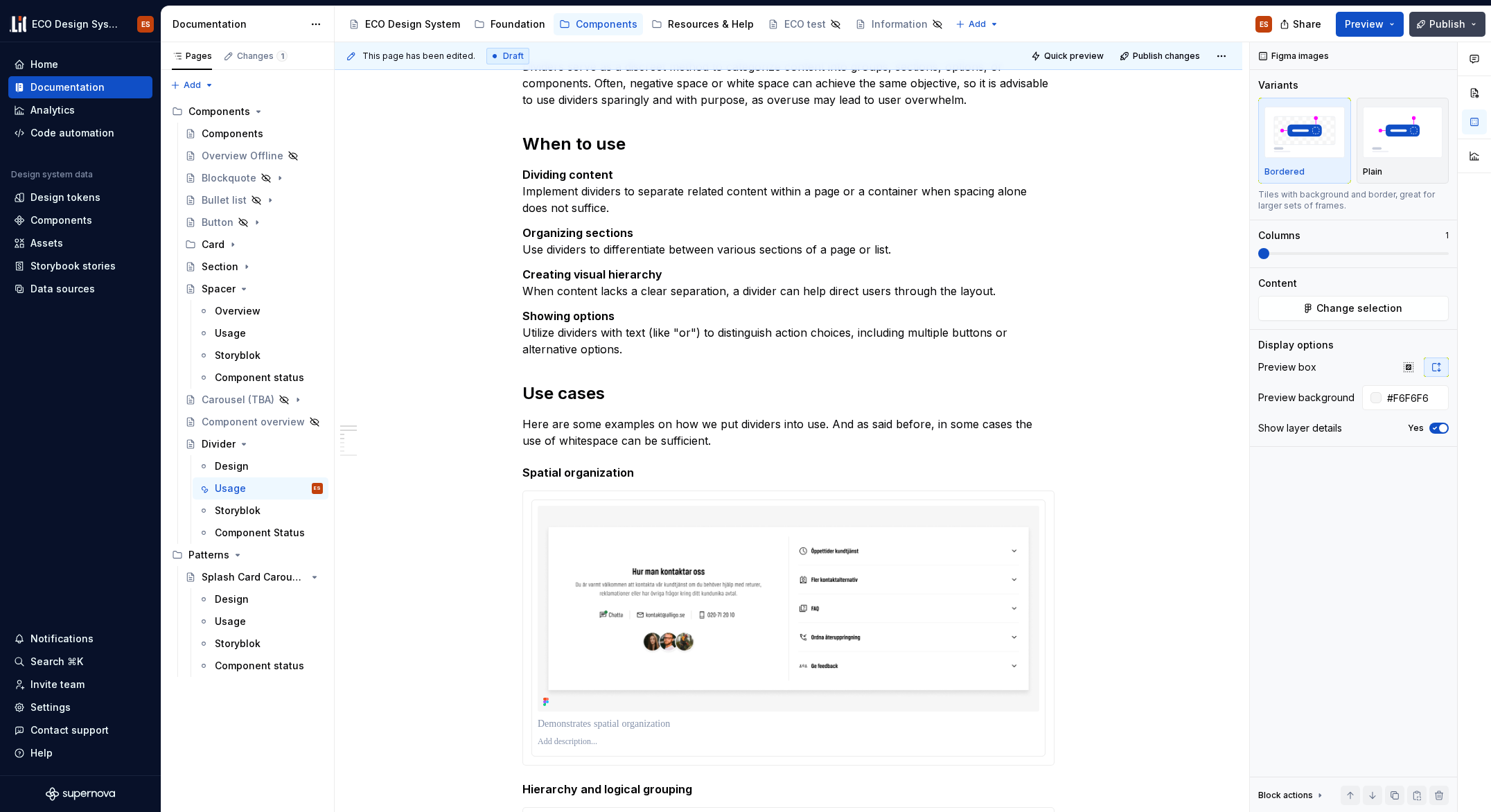
click at [1448, 17] on span "Publish" at bounding box center [1447, 24] width 36 height 14
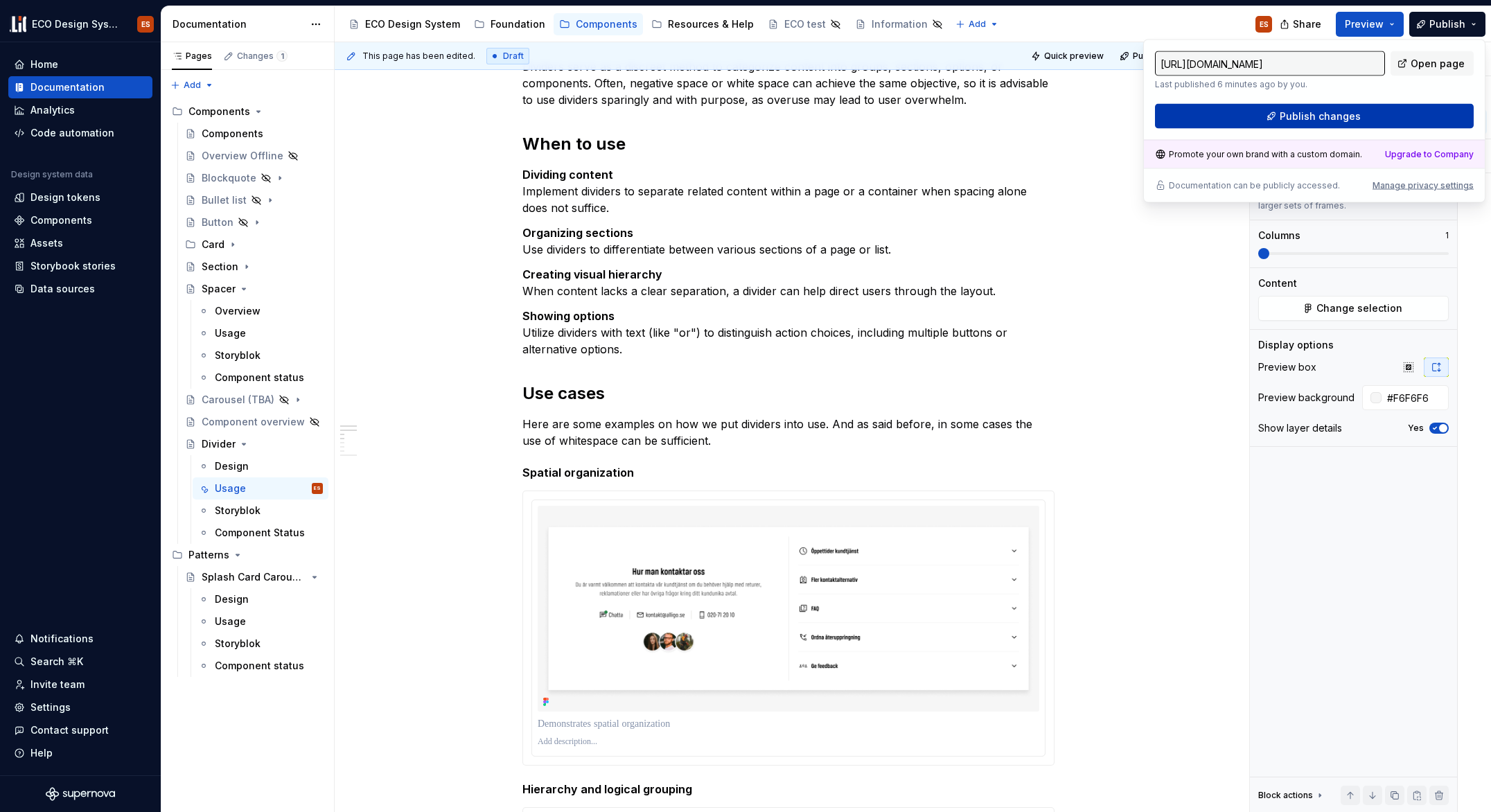
click at [1254, 109] on button "Publish changes" at bounding box center [1314, 115] width 319 height 25
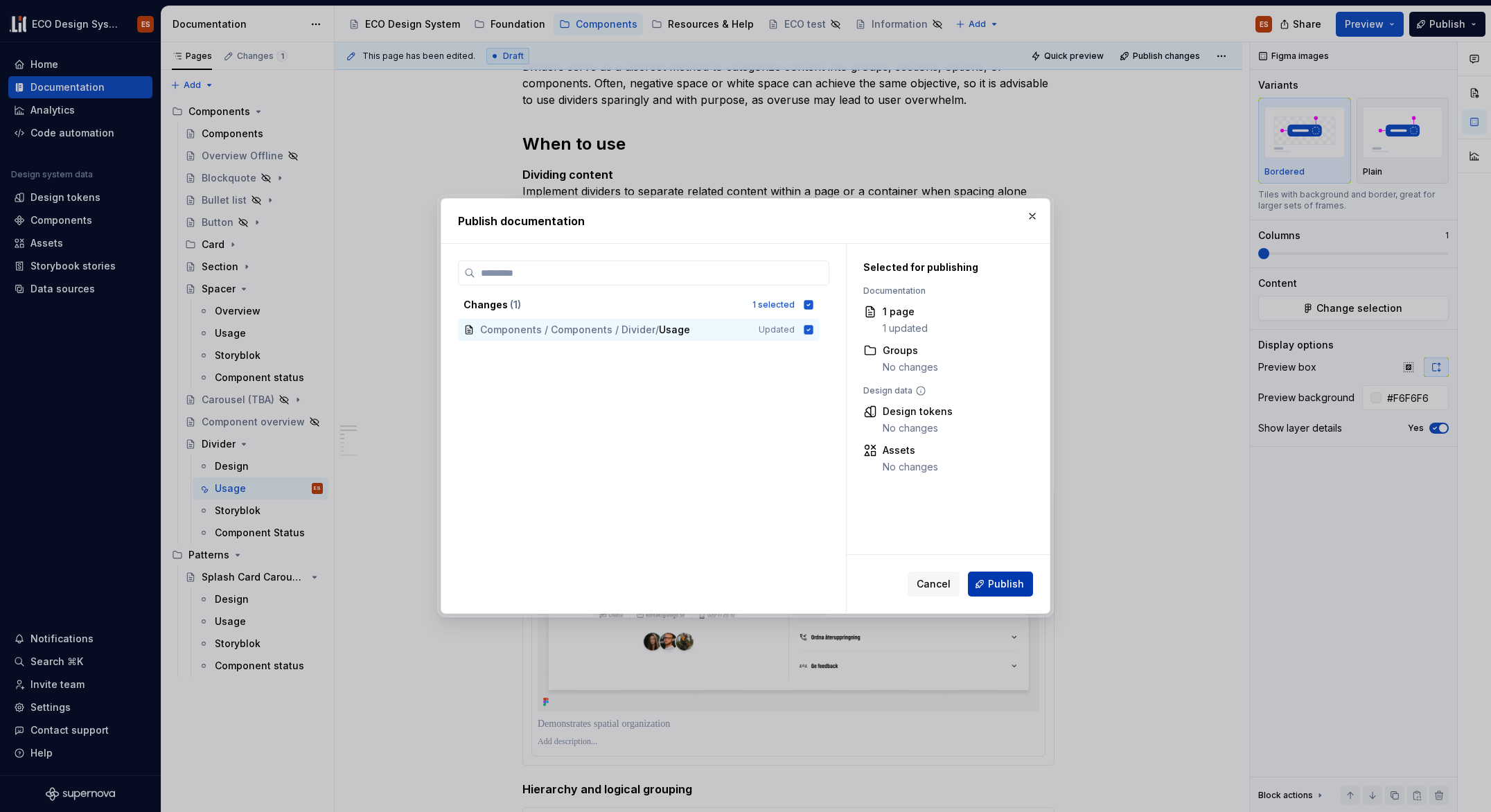
click at [991, 586] on span "Publish" at bounding box center [1007, 583] width 36 height 14
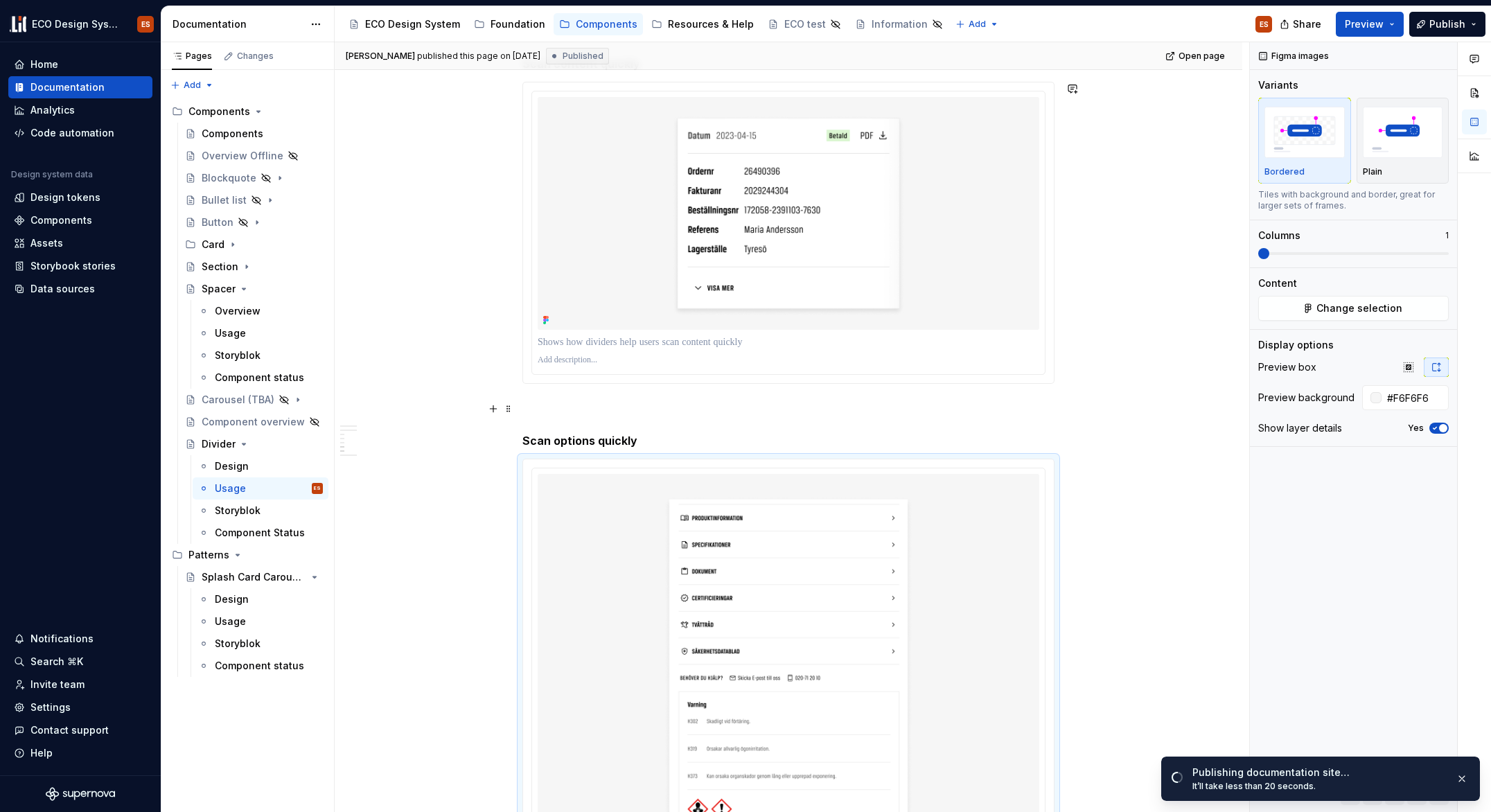
scroll to position [2073, 0]
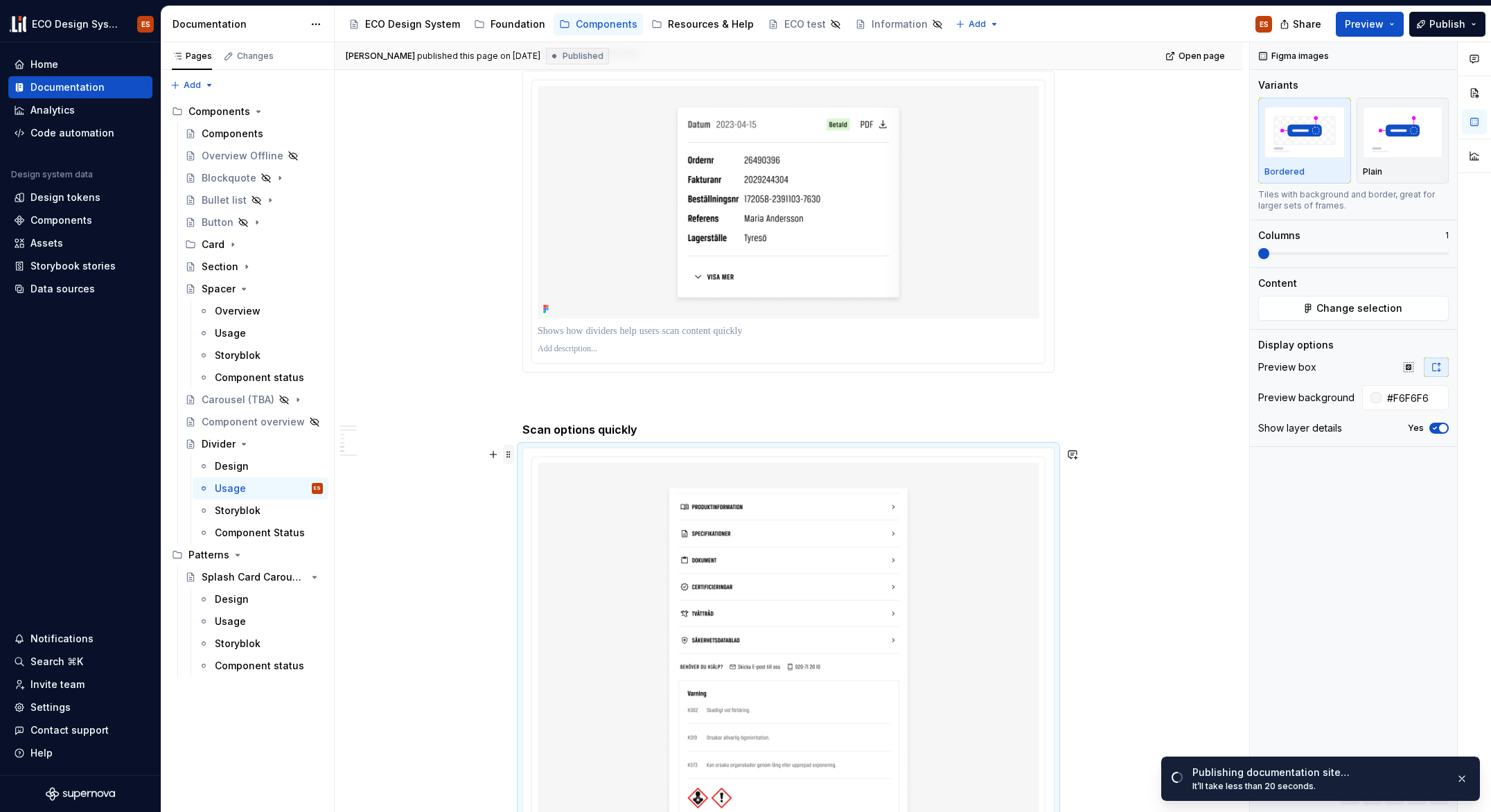
click at [504, 451] on span at bounding box center [509, 454] width 11 height 19
click at [1402, 146] on img "button" at bounding box center [1403, 132] width 80 height 51
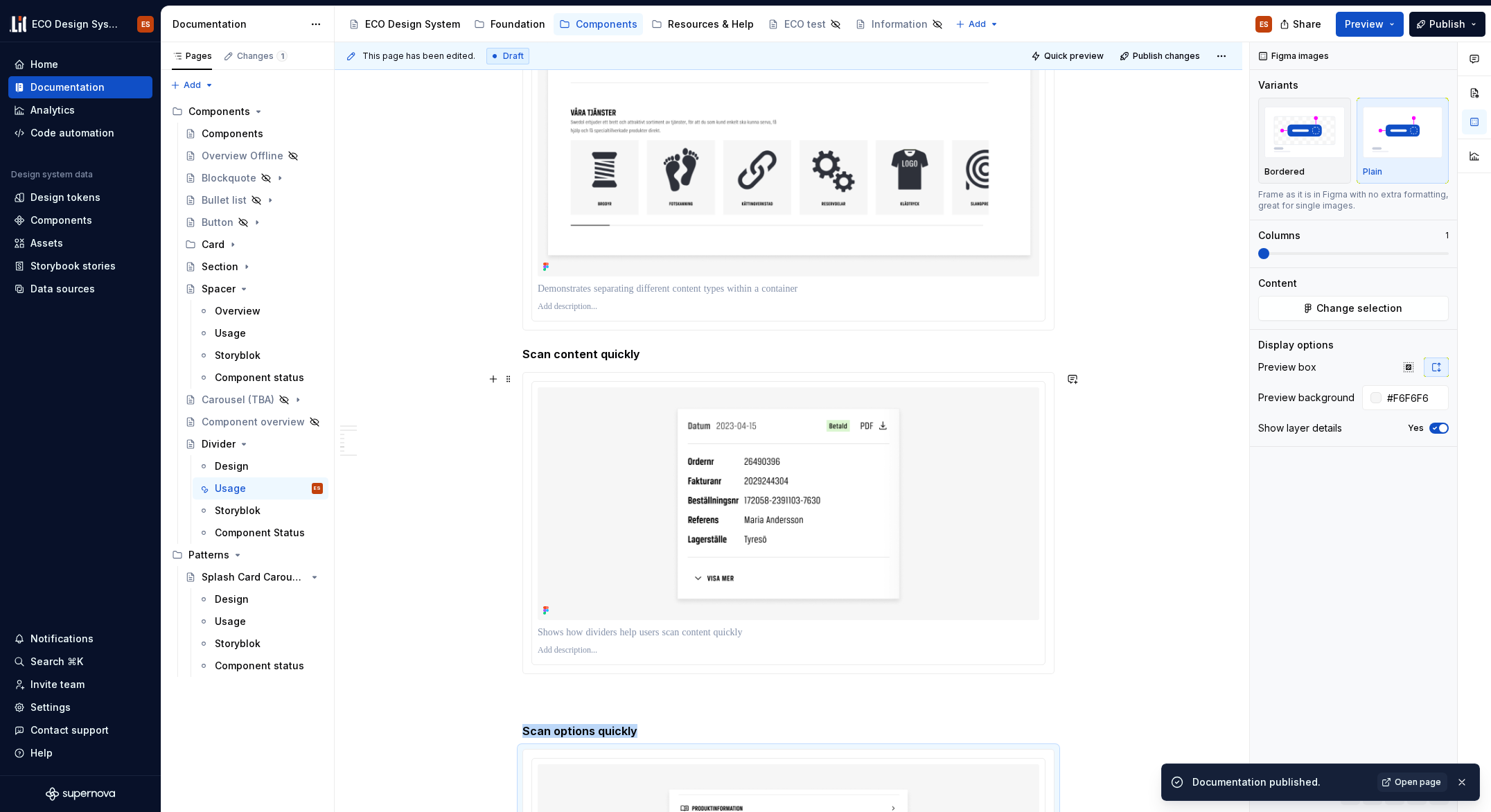
scroll to position [1540, 0]
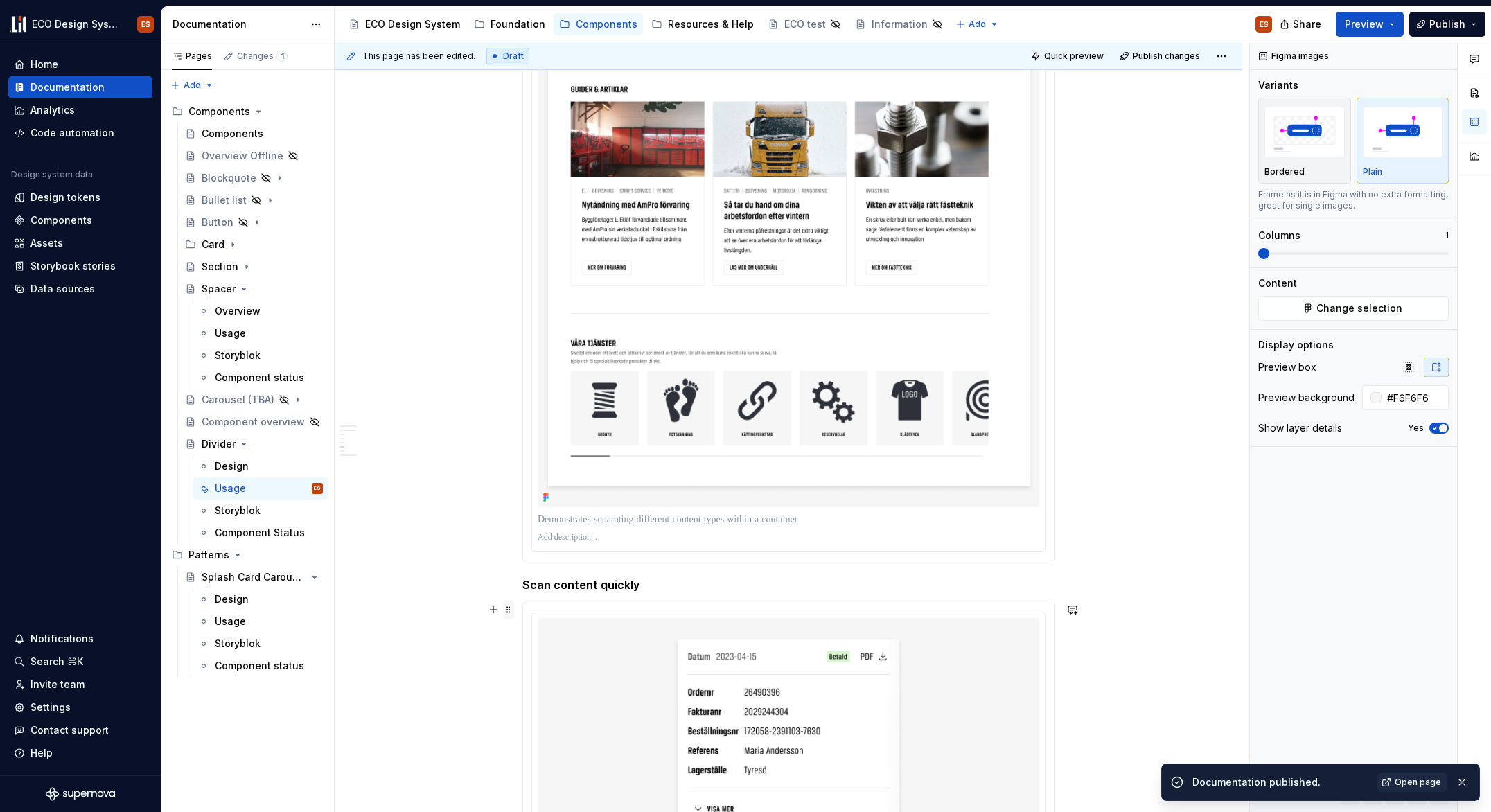
click at [508, 606] on span at bounding box center [509, 609] width 11 height 19
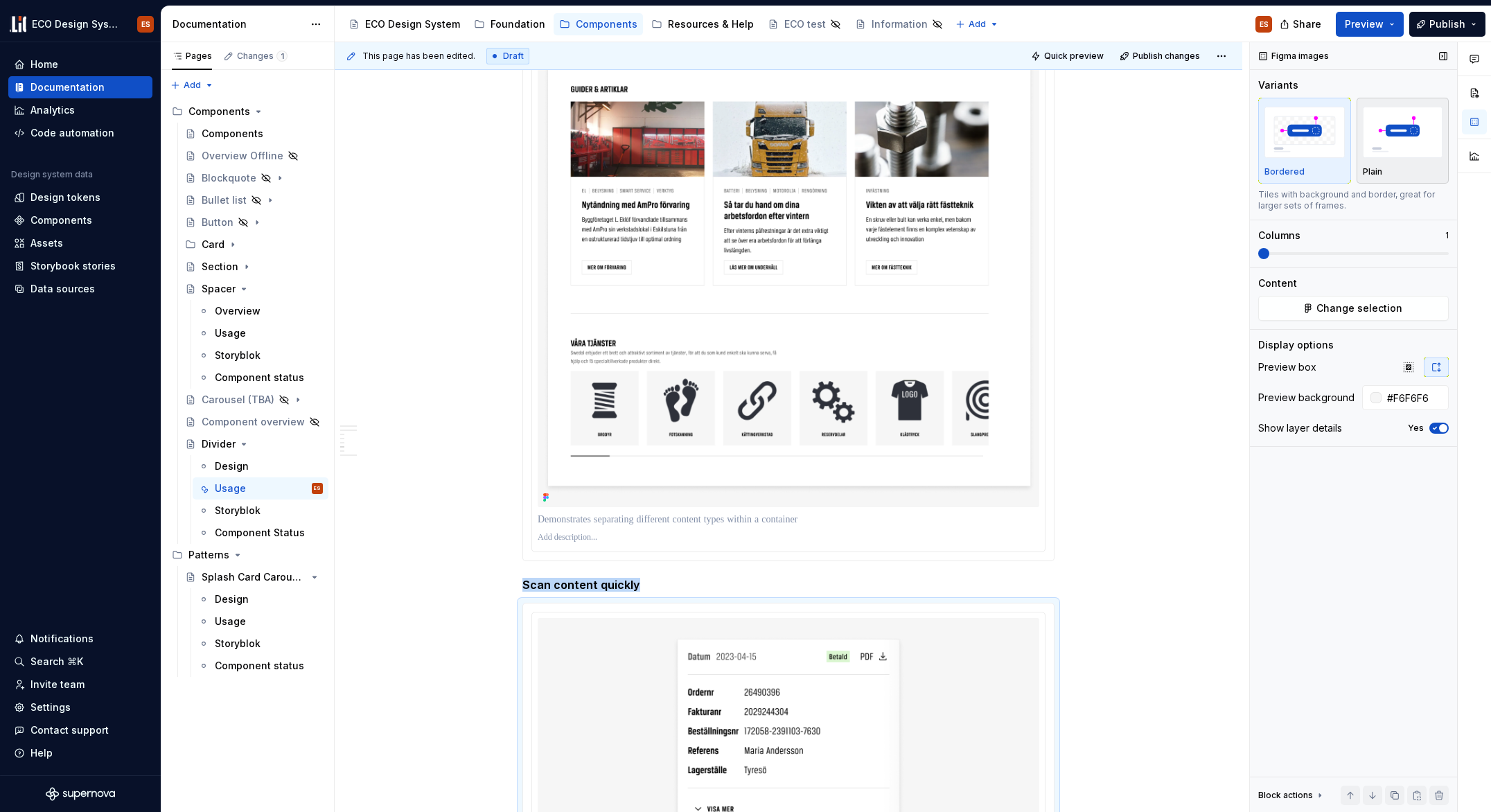
scroll to position [1633, 0]
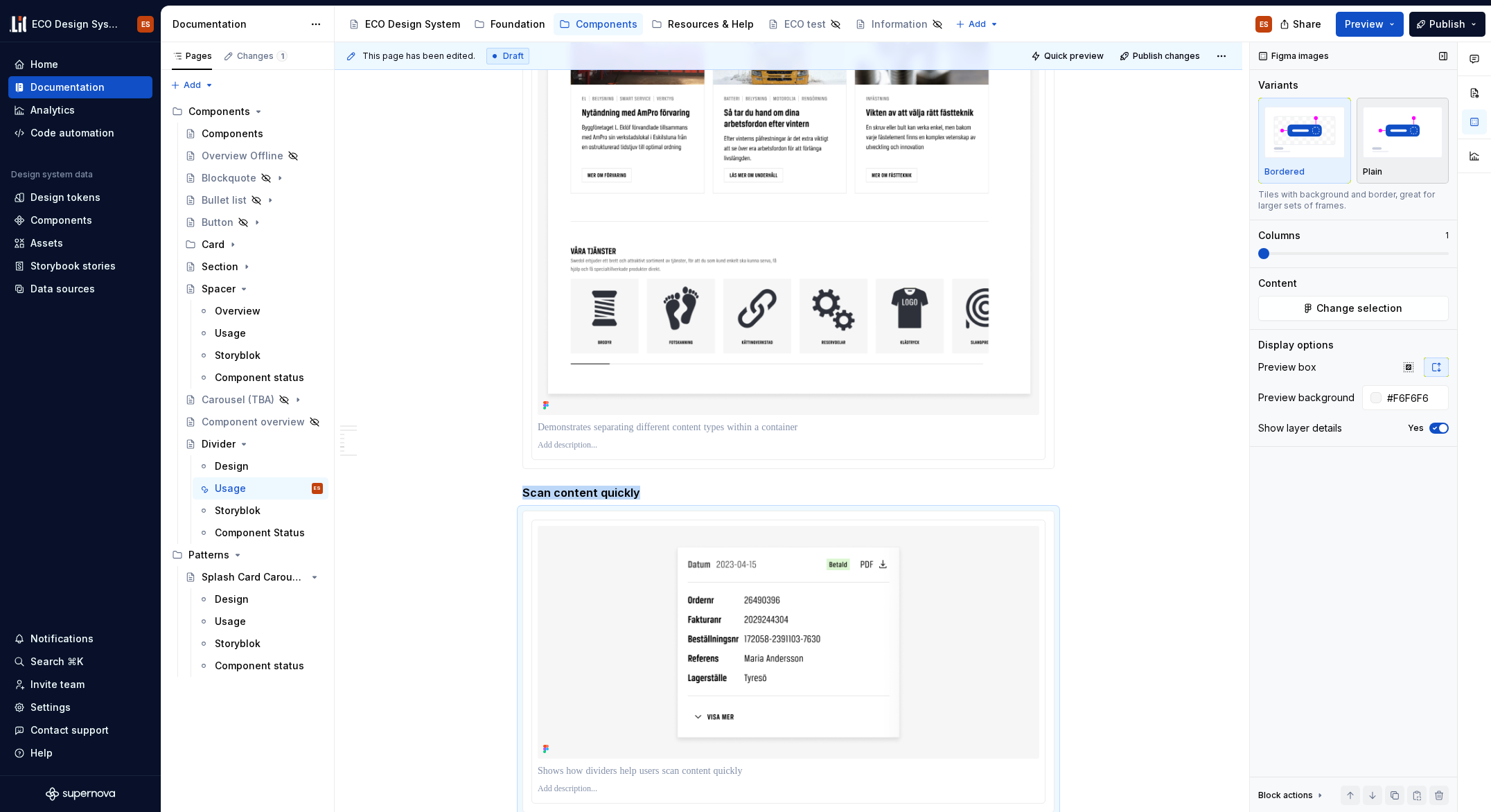
click at [1414, 151] on img "button" at bounding box center [1403, 132] width 80 height 51
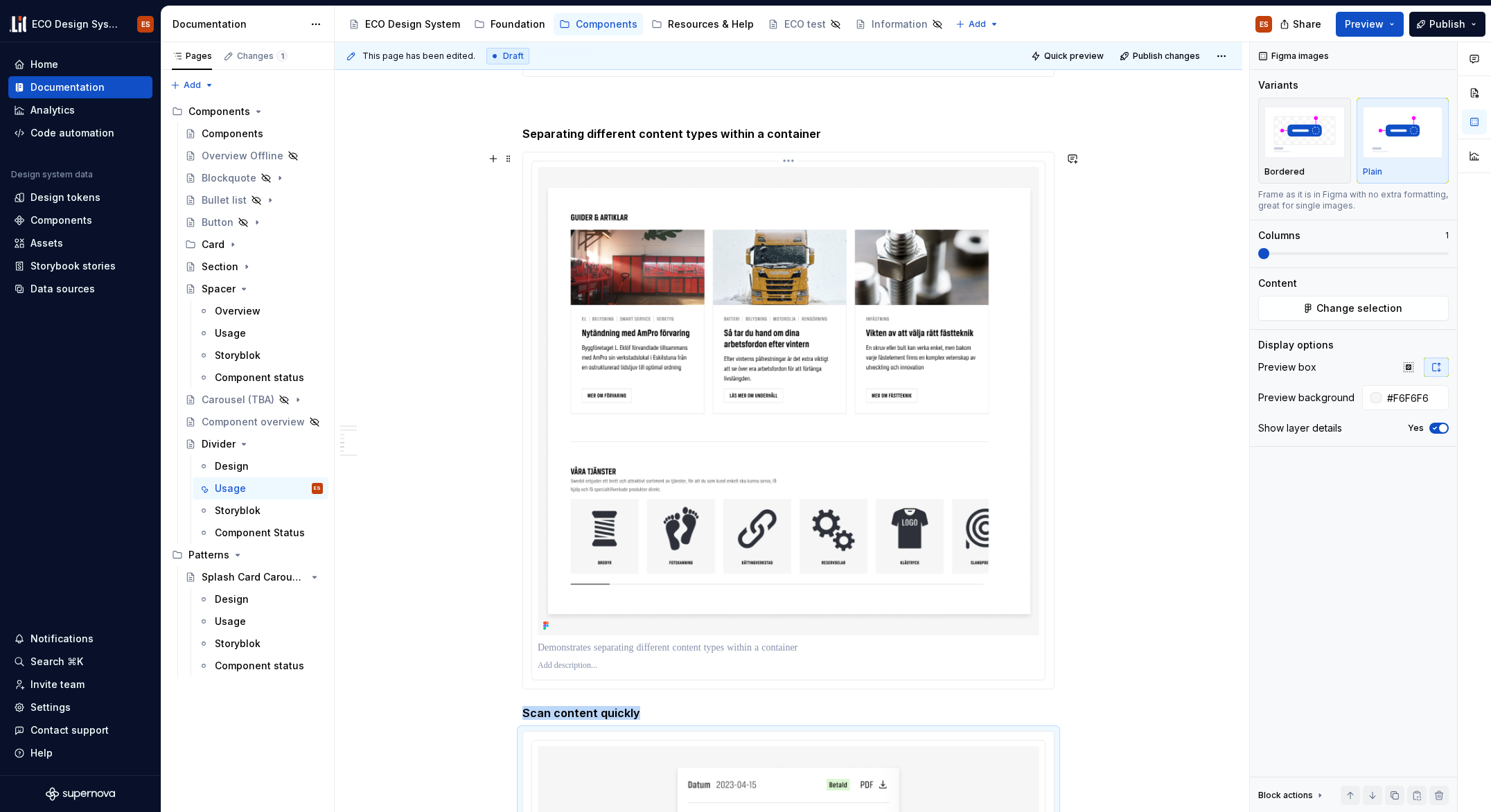
scroll to position [1384, 0]
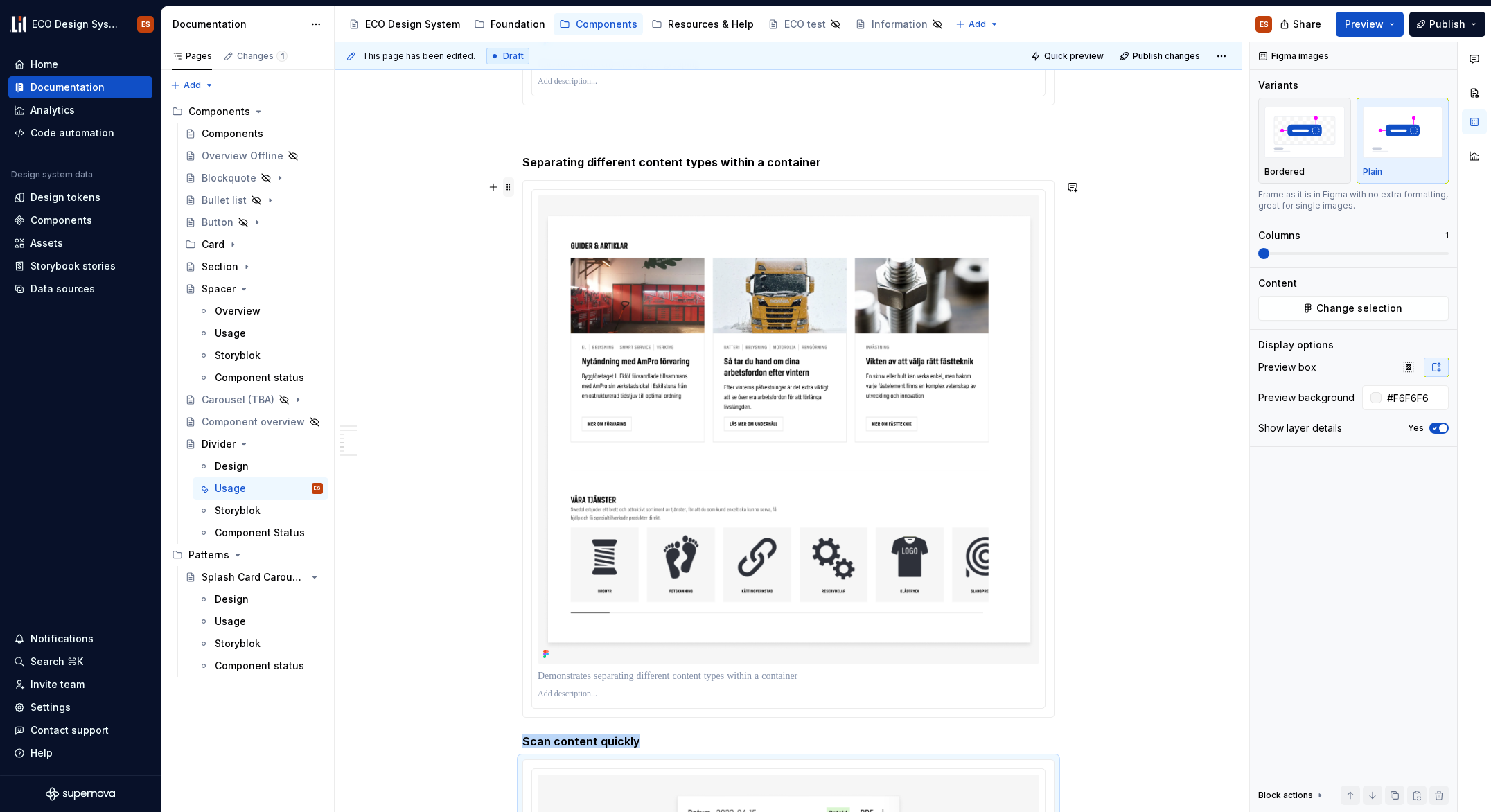
click at [507, 185] on span at bounding box center [509, 186] width 11 height 19
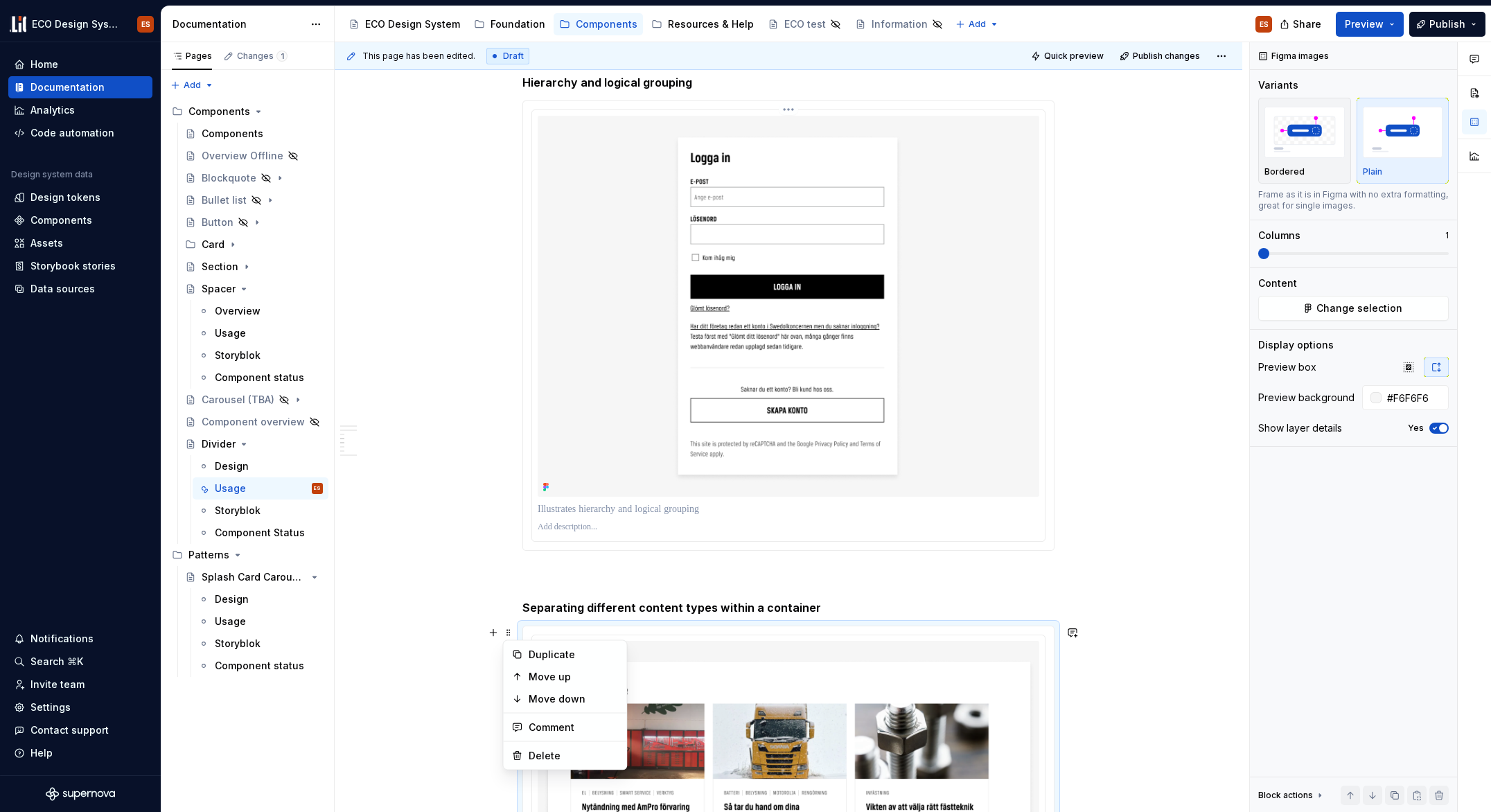
scroll to position [847, 0]
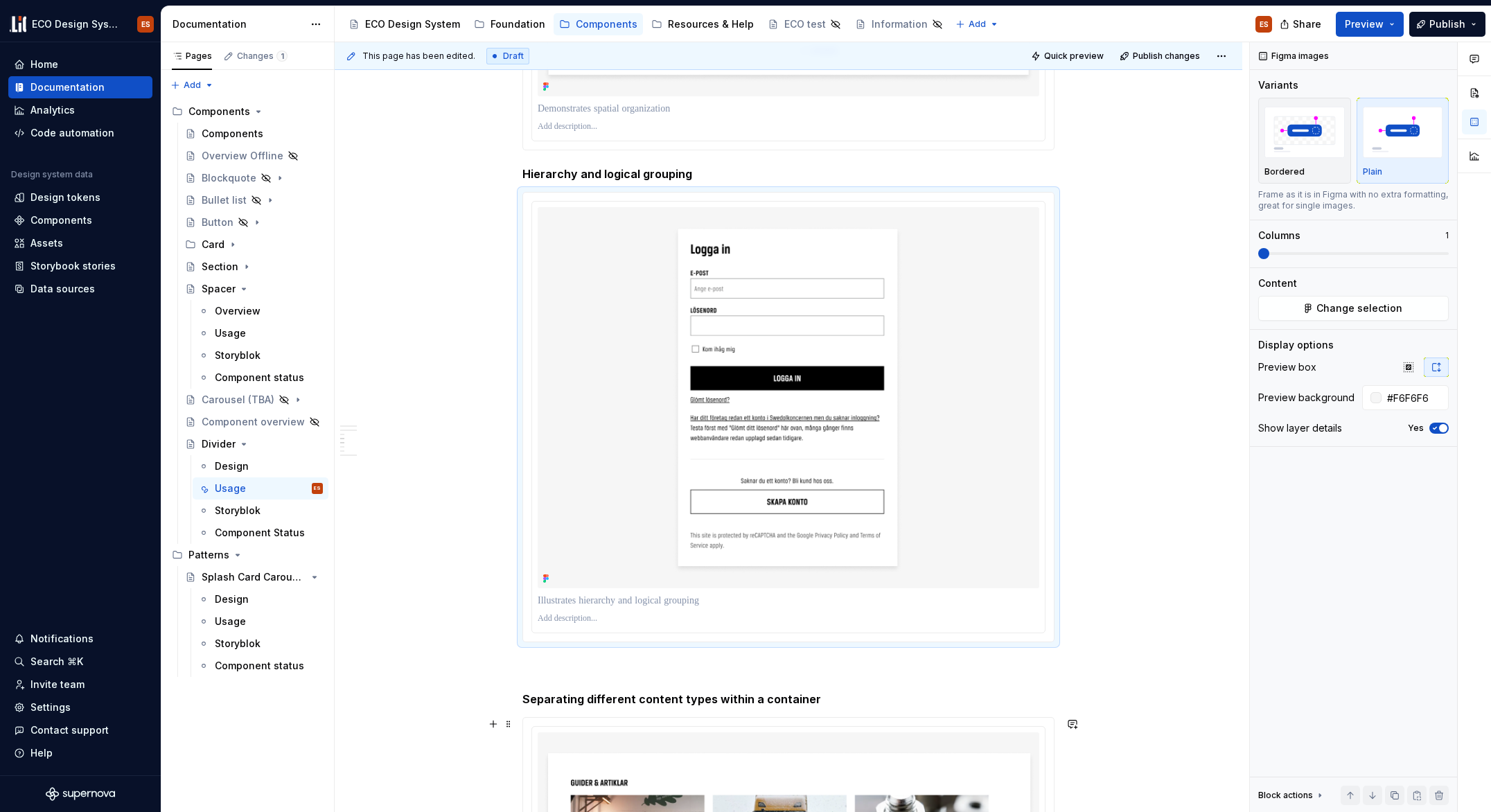
click at [530, 203] on div at bounding box center [789, 417] width 531 height 449
click at [512, 200] on span at bounding box center [509, 198] width 11 height 19
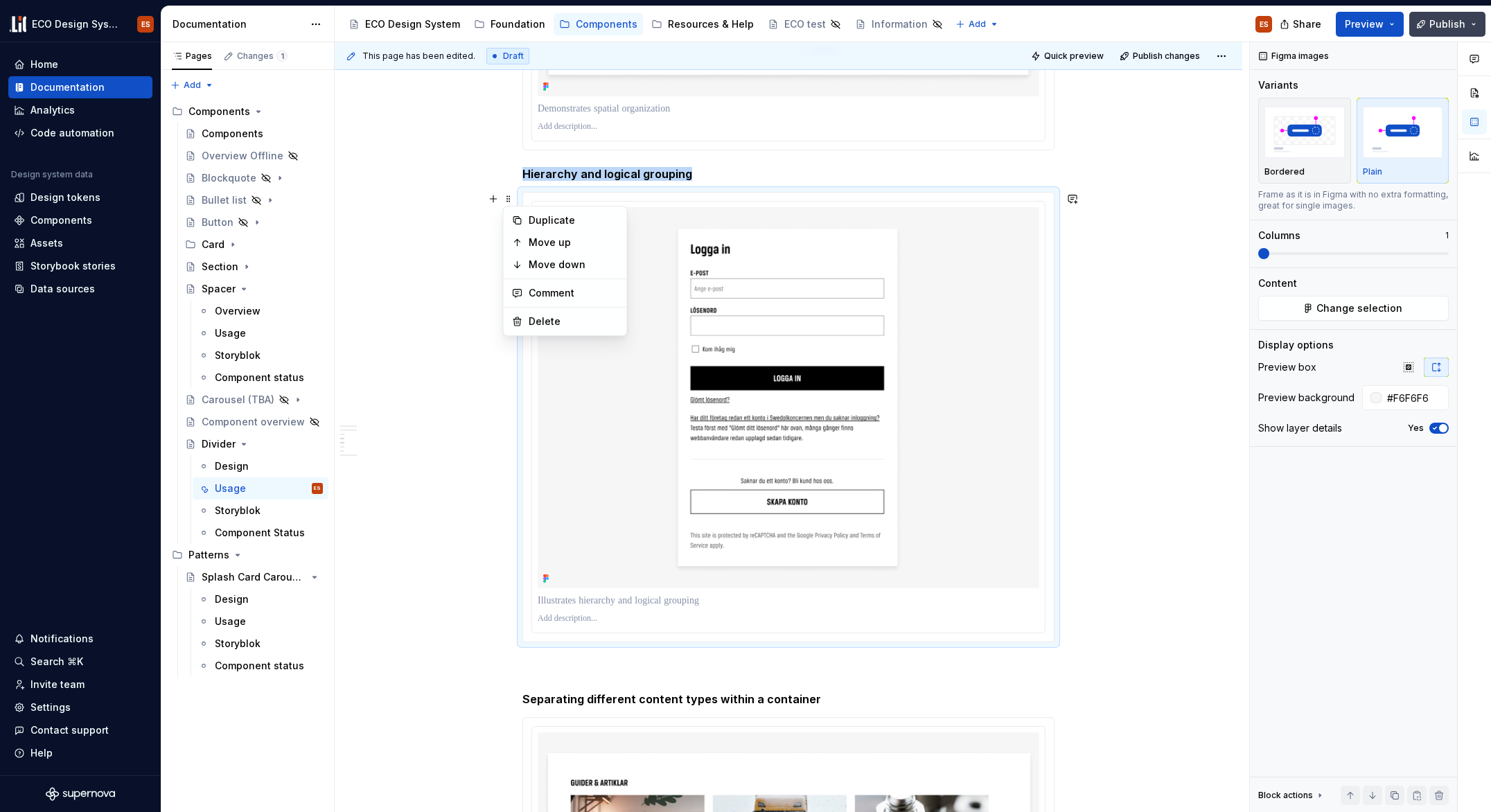
click at [1439, 24] on span "Publish" at bounding box center [1447, 24] width 36 height 14
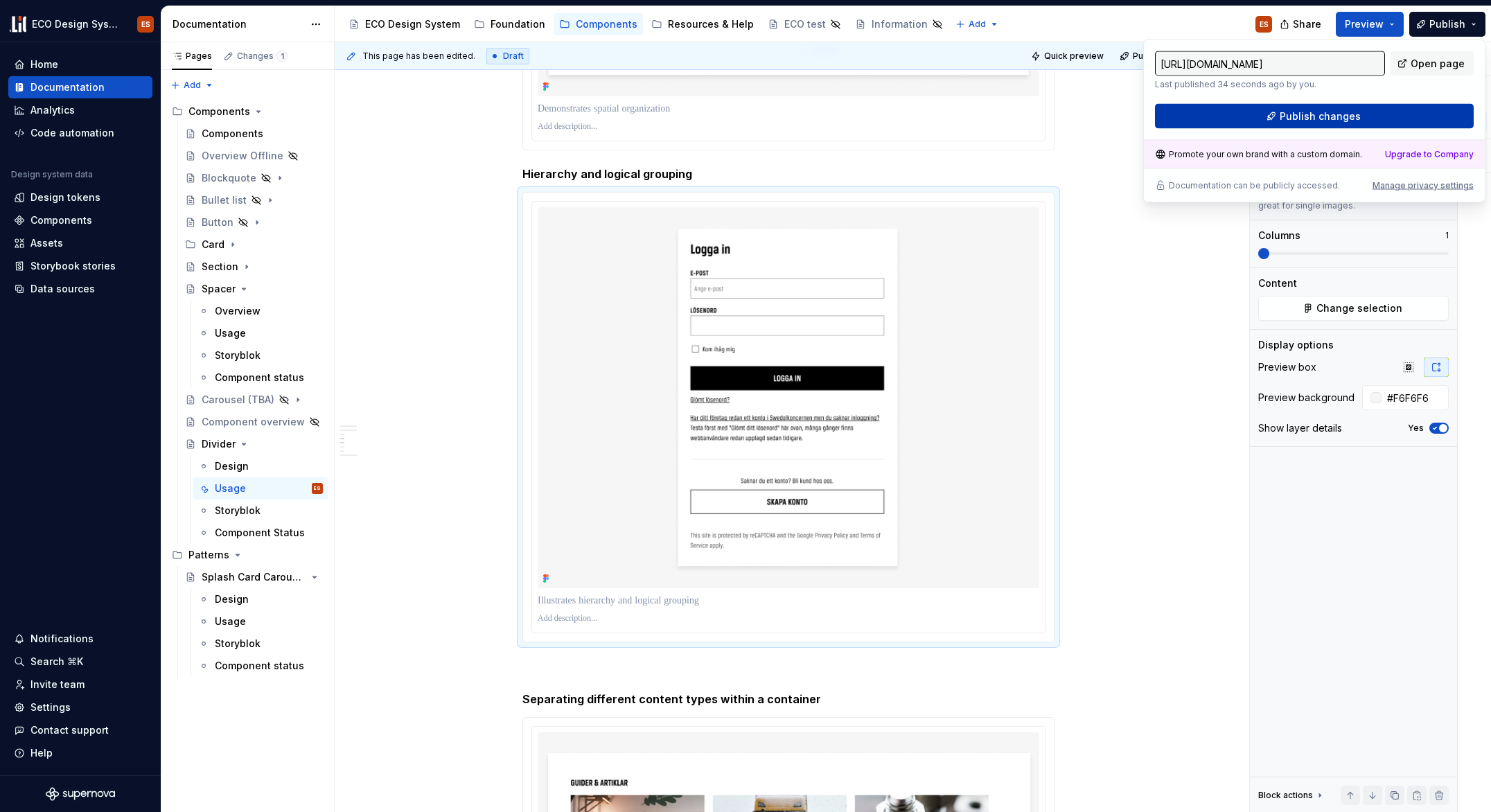
click at [1391, 114] on button "Publish changes" at bounding box center [1314, 115] width 319 height 25
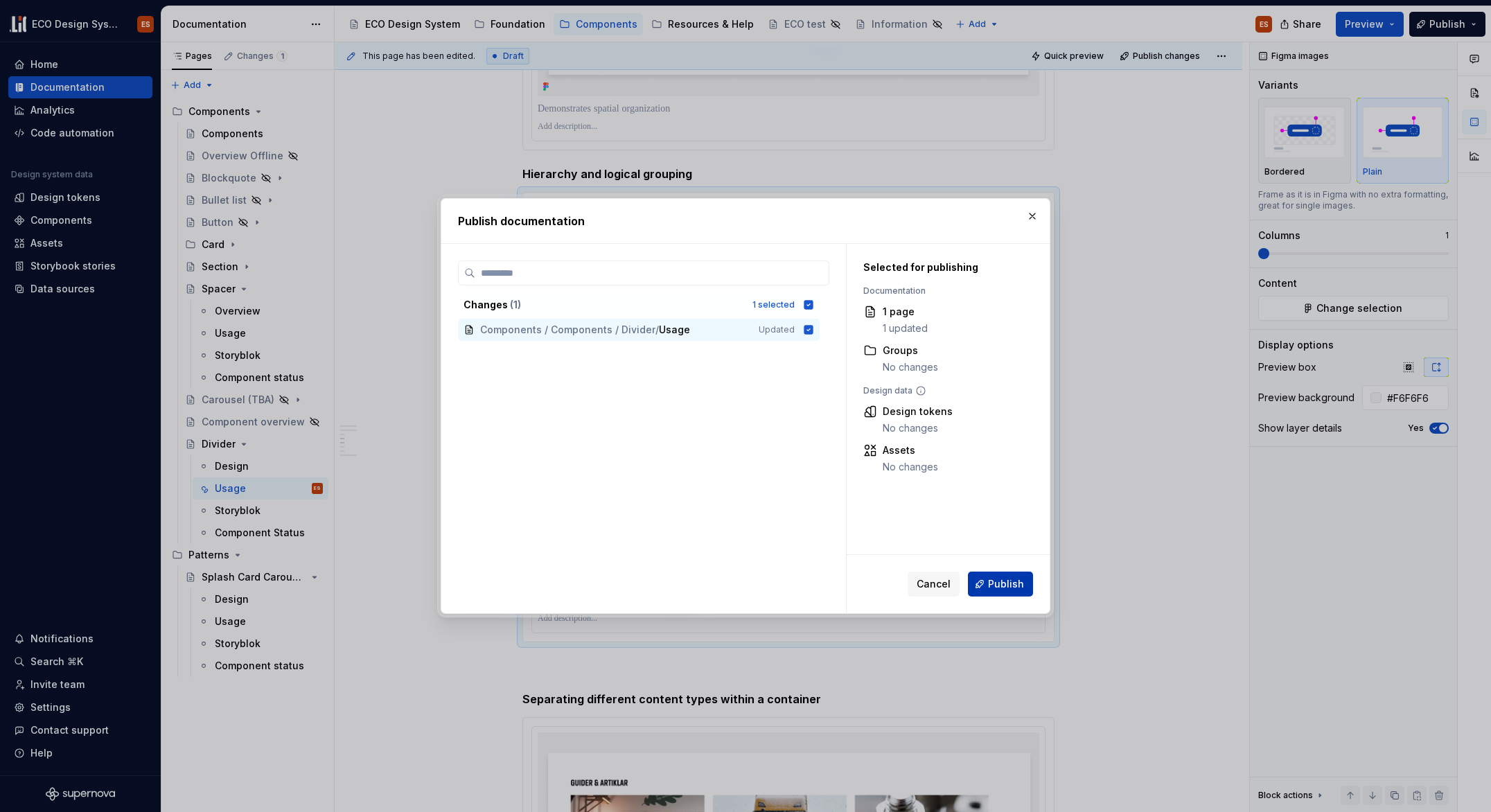
click at [1019, 586] on span "Publish" at bounding box center [1007, 583] width 36 height 14
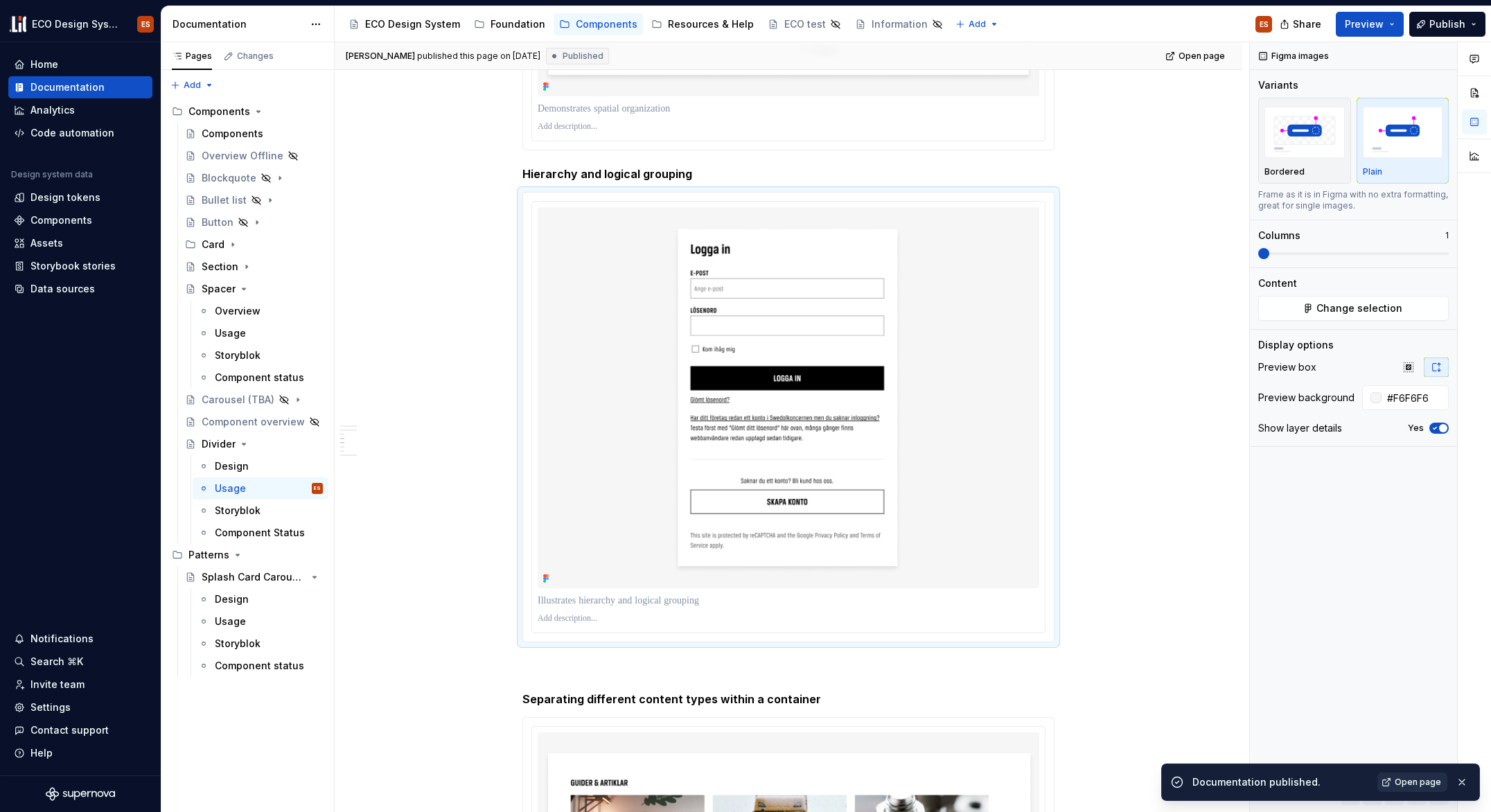
click at [1409, 782] on span "Open page" at bounding box center [1417, 782] width 46 height 11
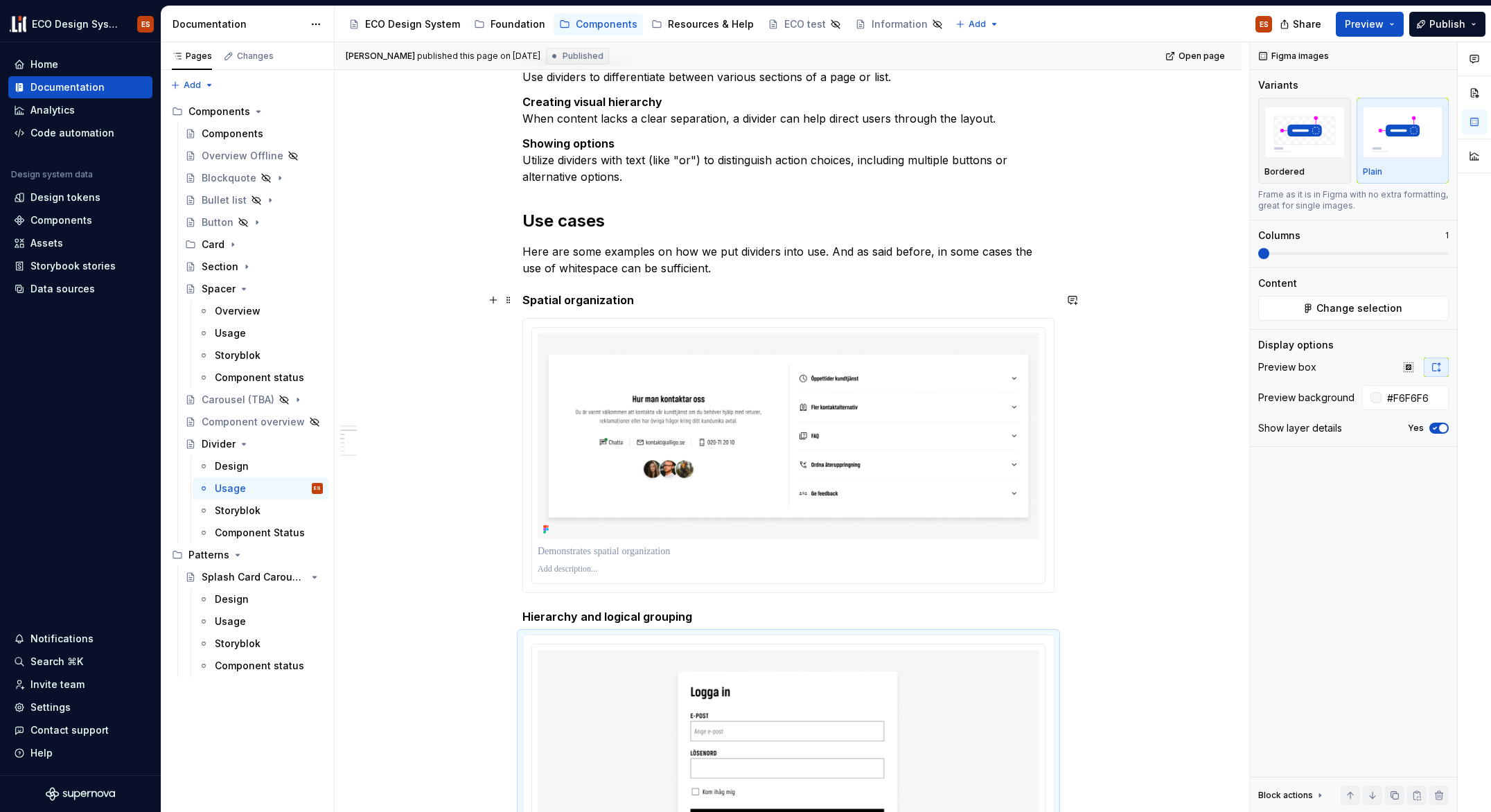
scroll to position [372, 0]
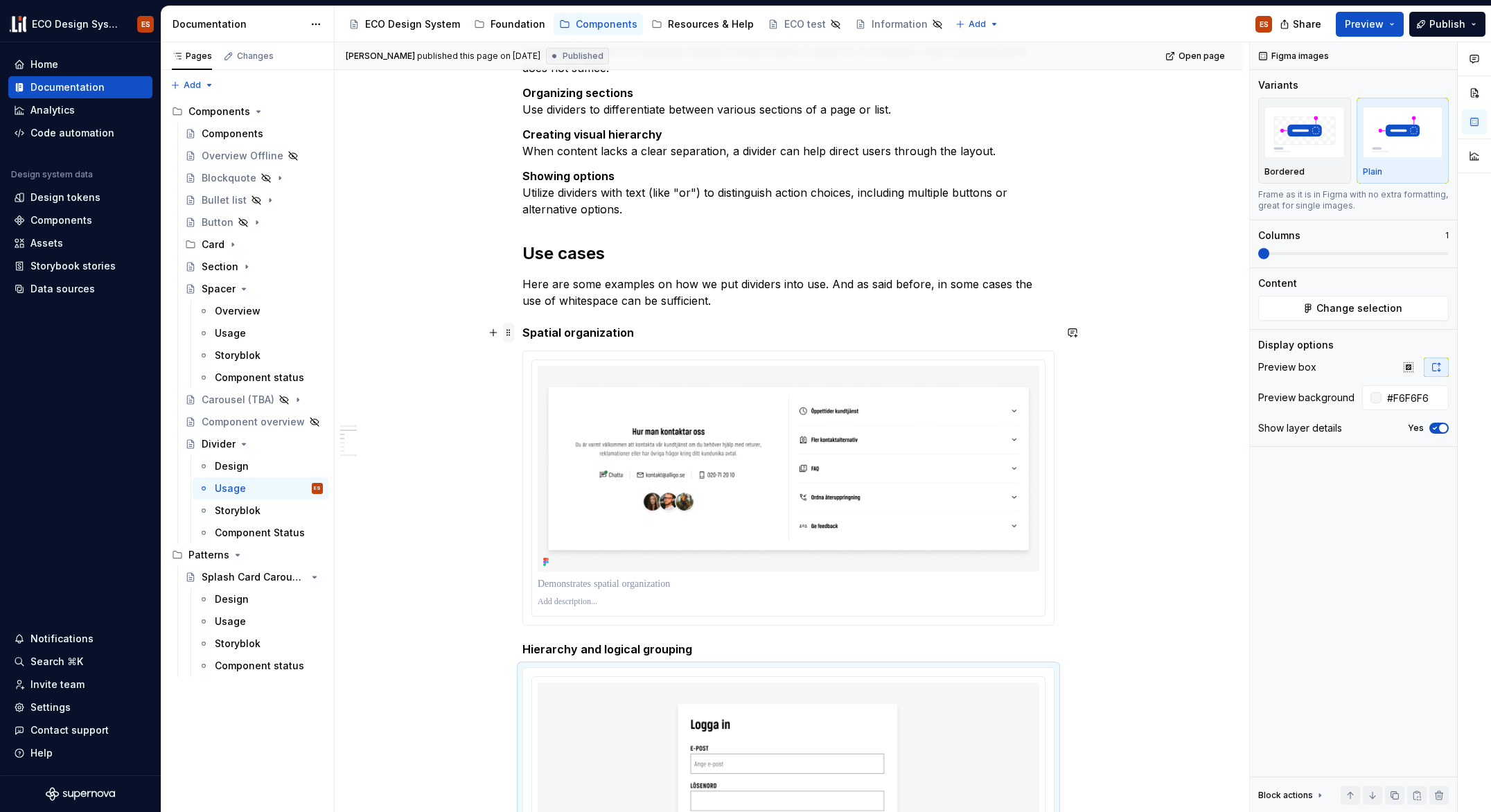
click at [507, 334] on span at bounding box center [509, 332] width 11 height 19
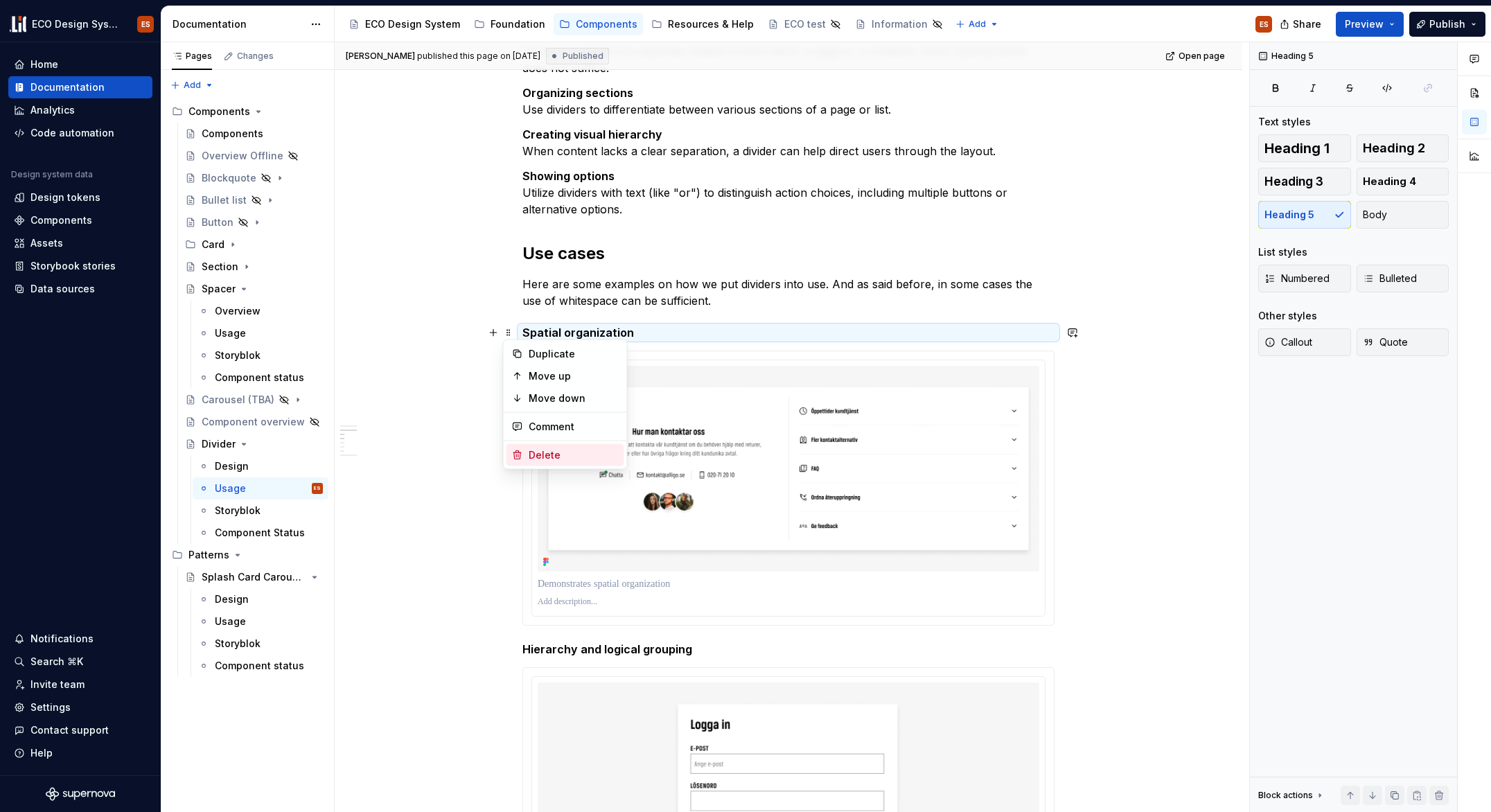
click at [531, 455] on div "Delete" at bounding box center [573, 454] width 90 height 14
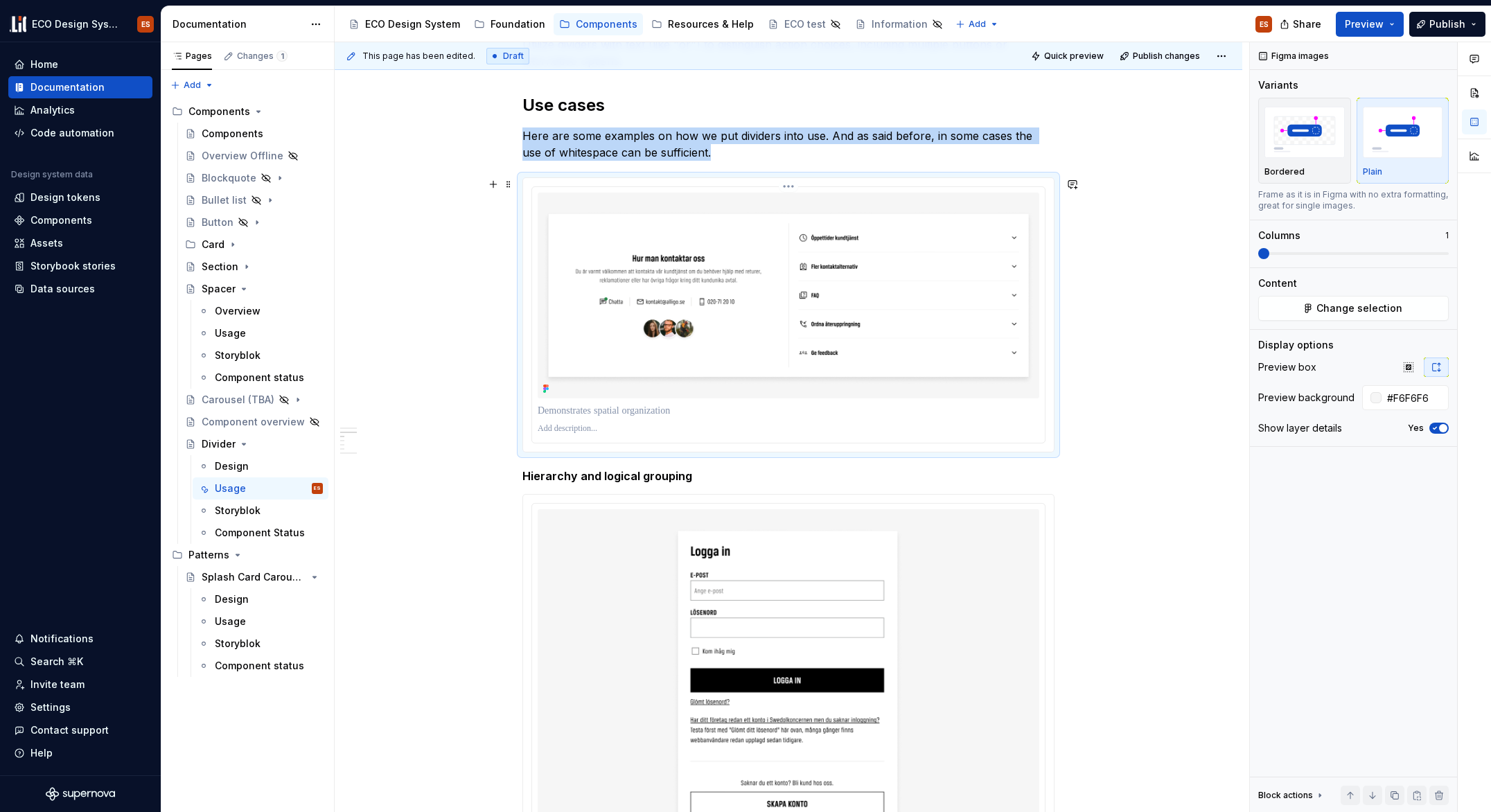
scroll to position [559, 0]
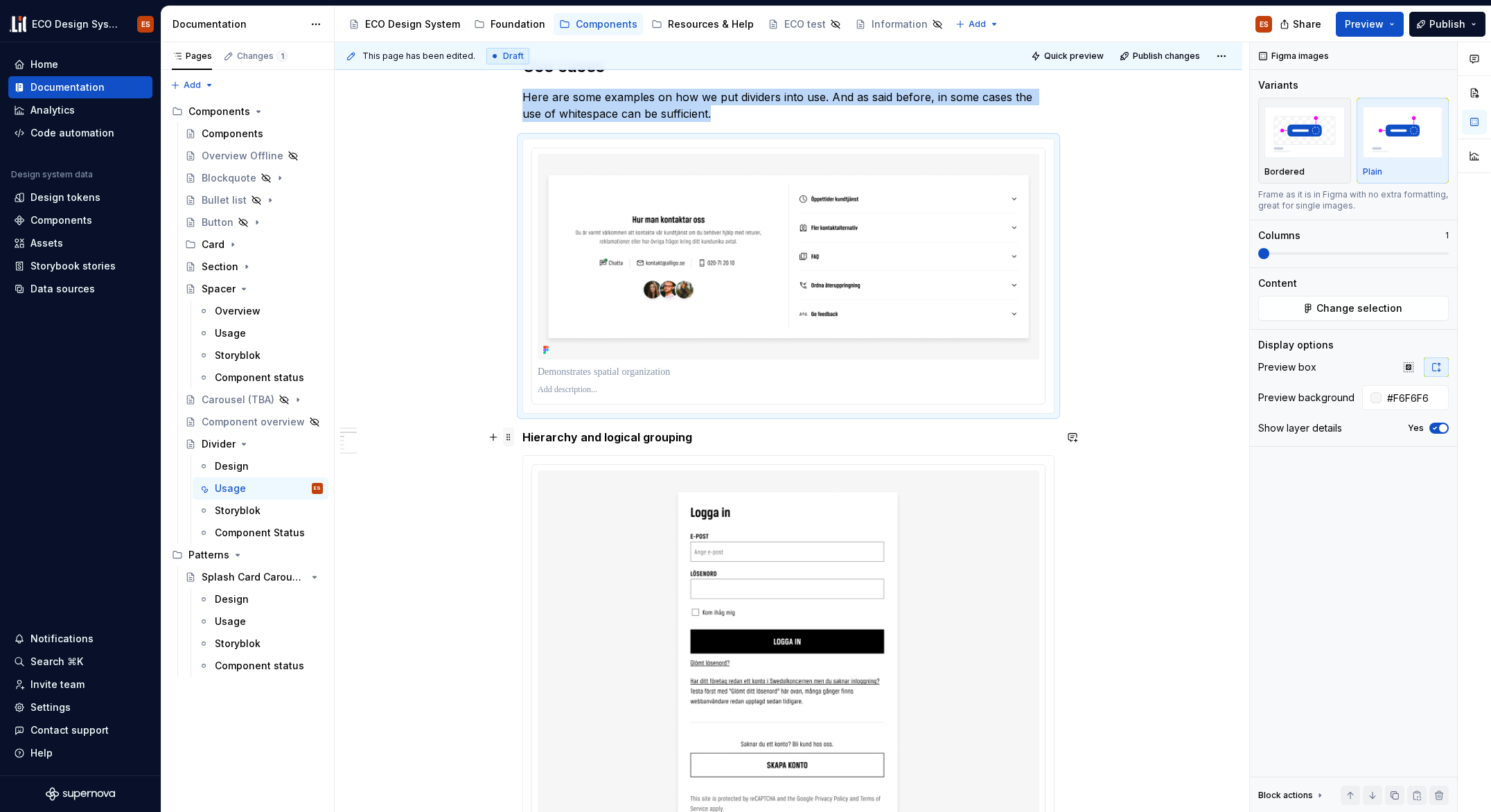
click at [505, 437] on span at bounding box center [509, 437] width 11 height 19
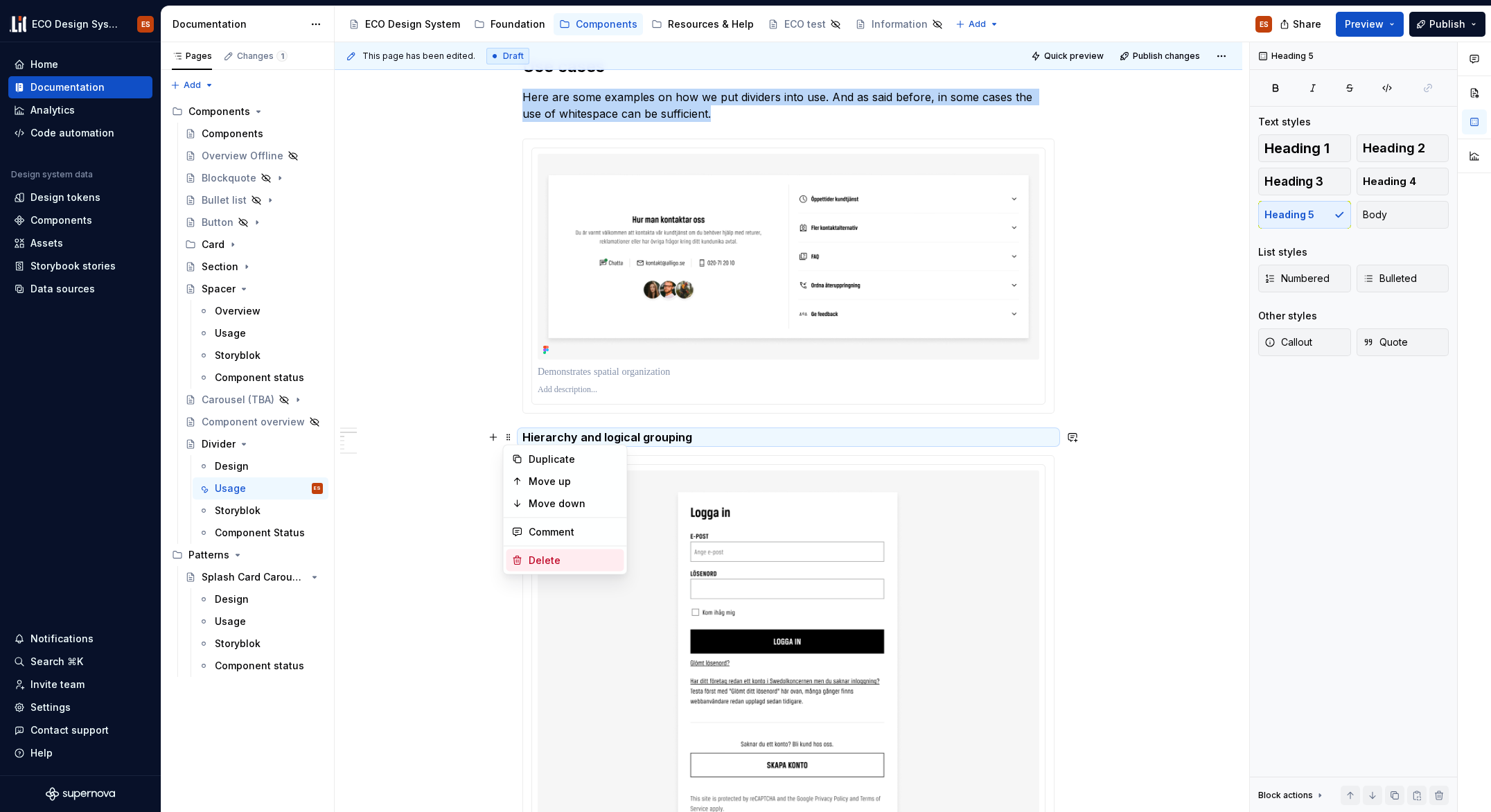
click at [536, 553] on div "Delete" at bounding box center [573, 559] width 90 height 14
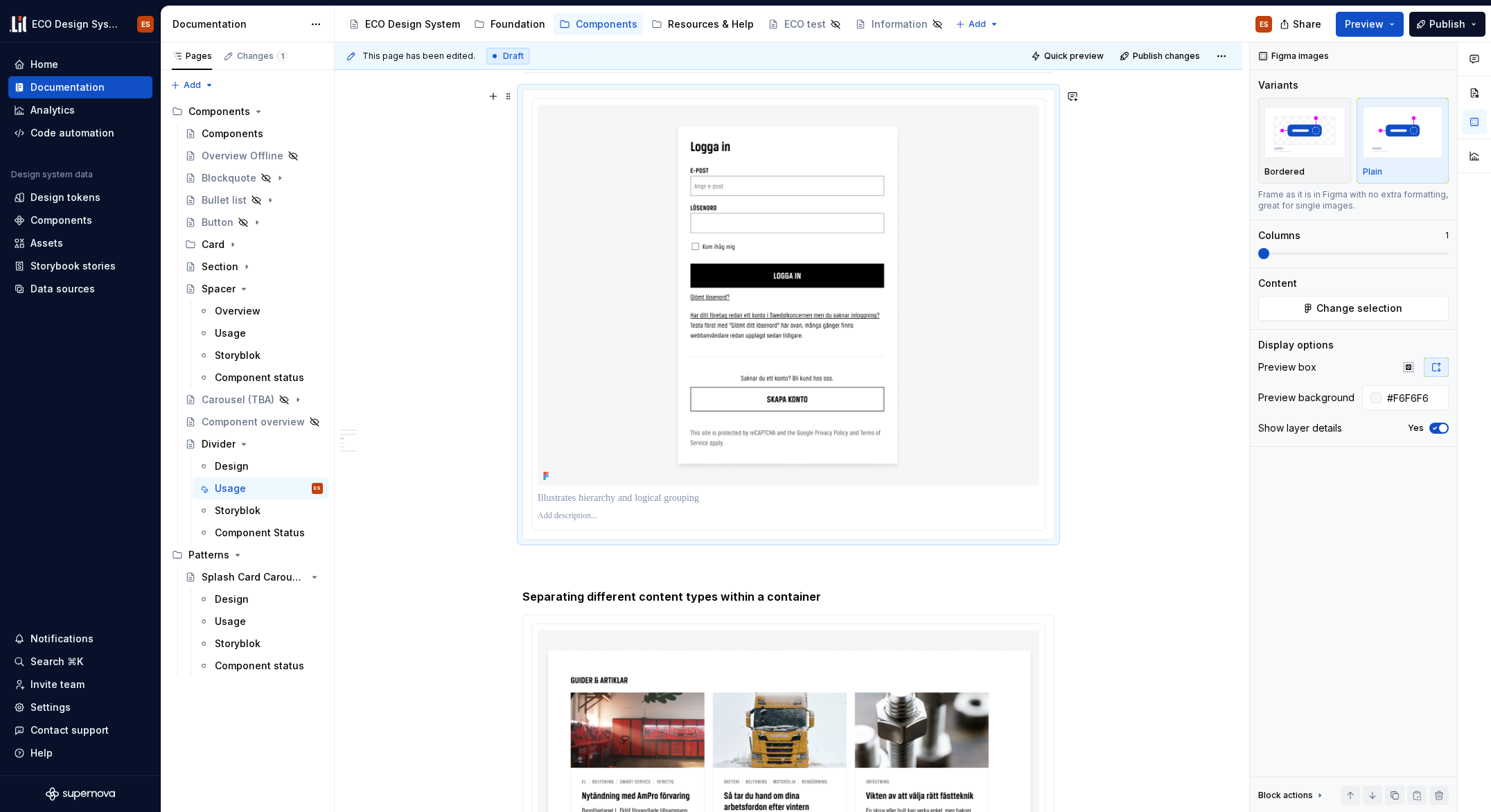
scroll to position [900, 0]
click at [508, 598] on span at bounding box center [509, 595] width 11 height 19
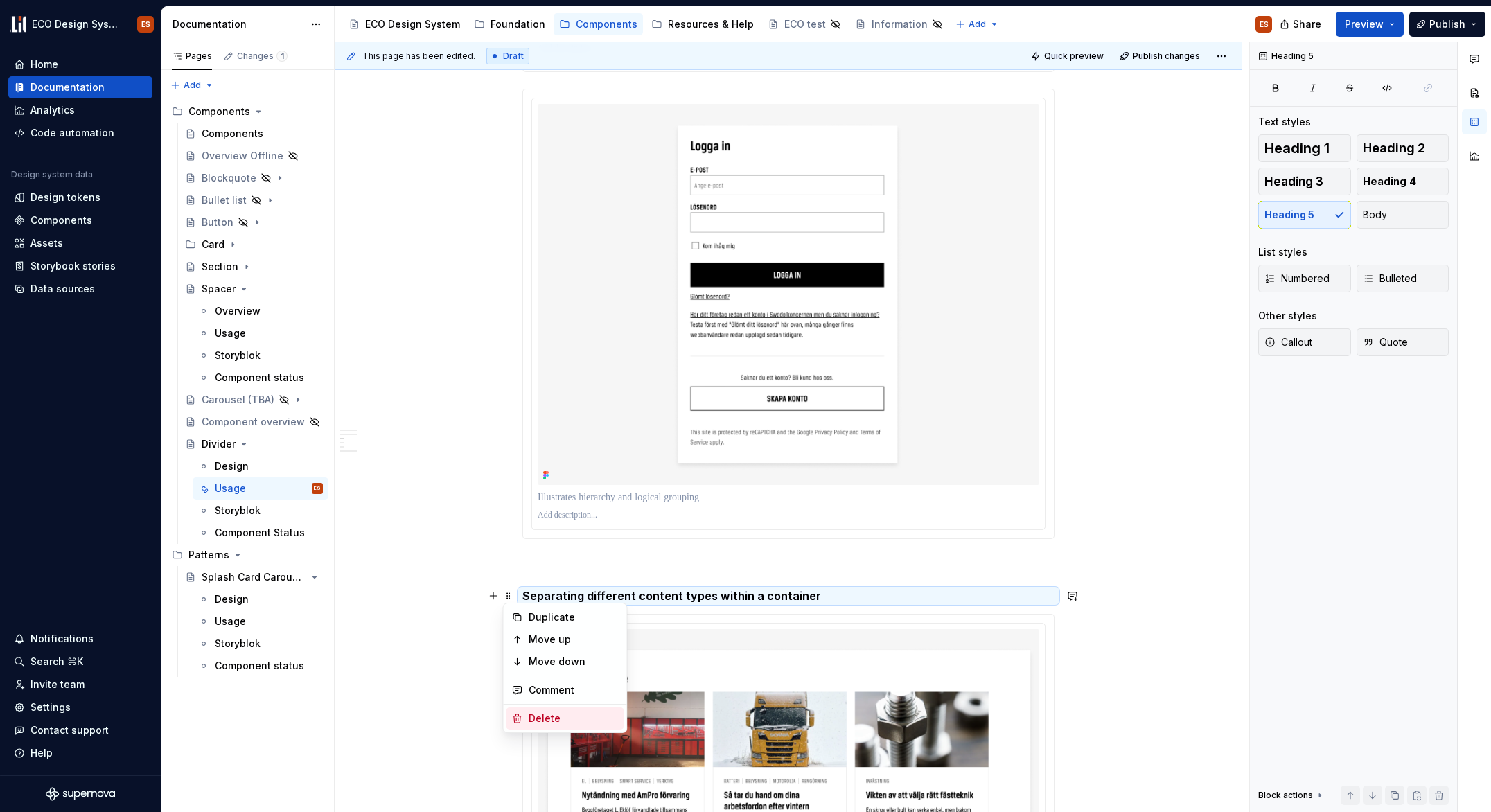
click at [542, 714] on div "Delete" at bounding box center [573, 718] width 90 height 14
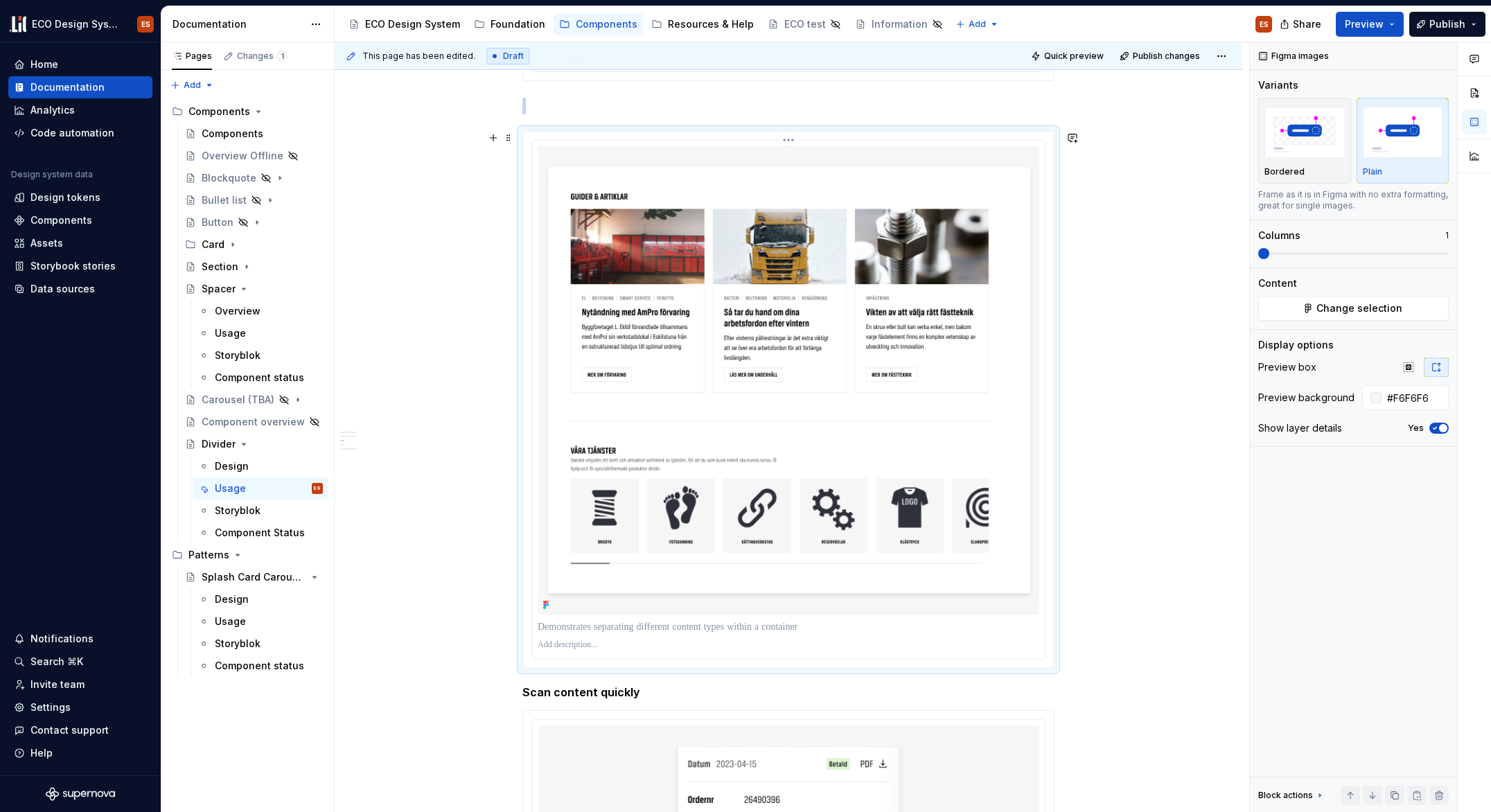
scroll to position [1379, 0]
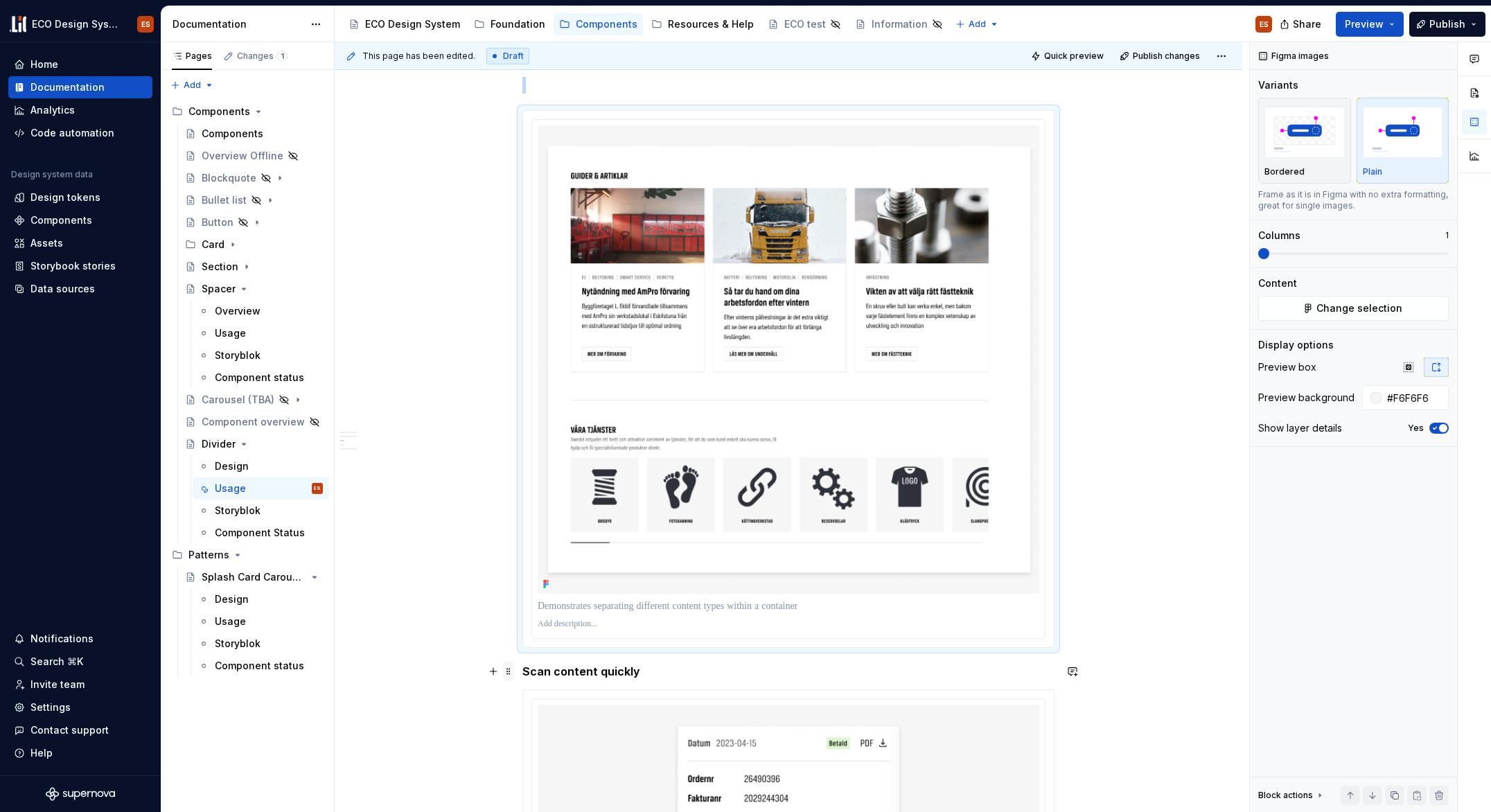
click at [510, 670] on span at bounding box center [509, 670] width 11 height 19
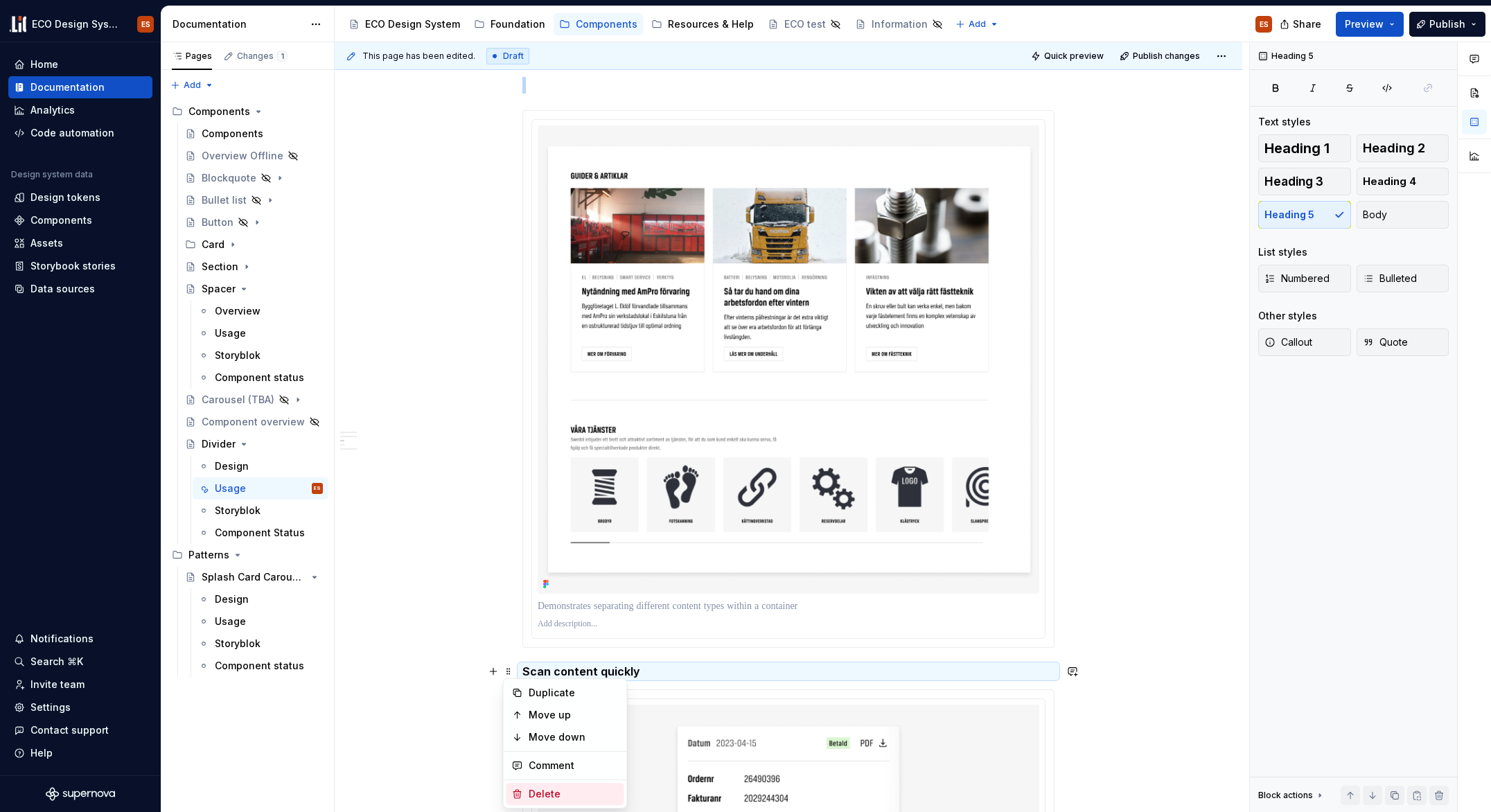
click at [539, 797] on div "Delete" at bounding box center [573, 793] width 90 height 14
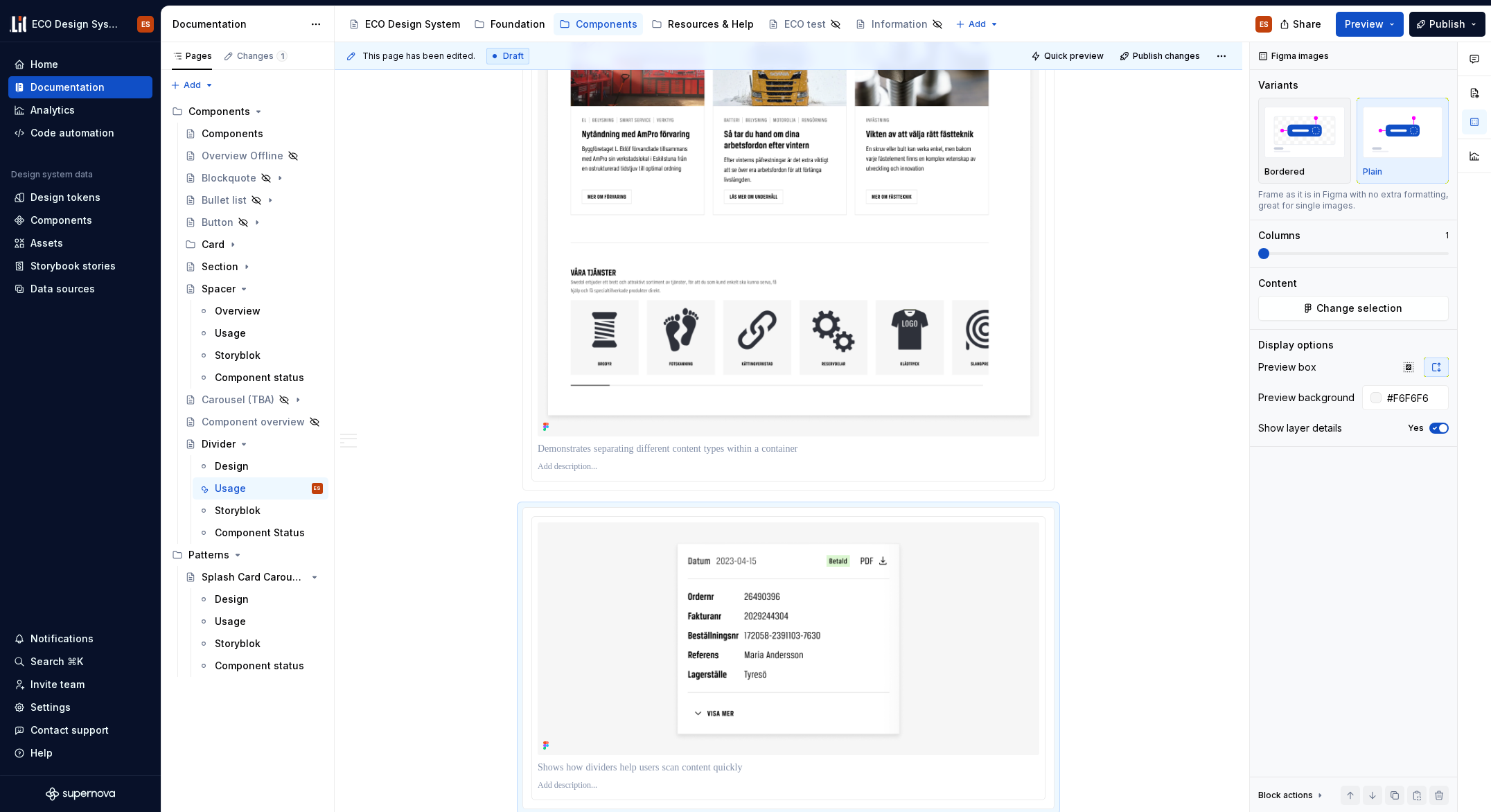
scroll to position [1539, 0]
click at [584, 448] on p at bounding box center [789, 446] width 502 height 14
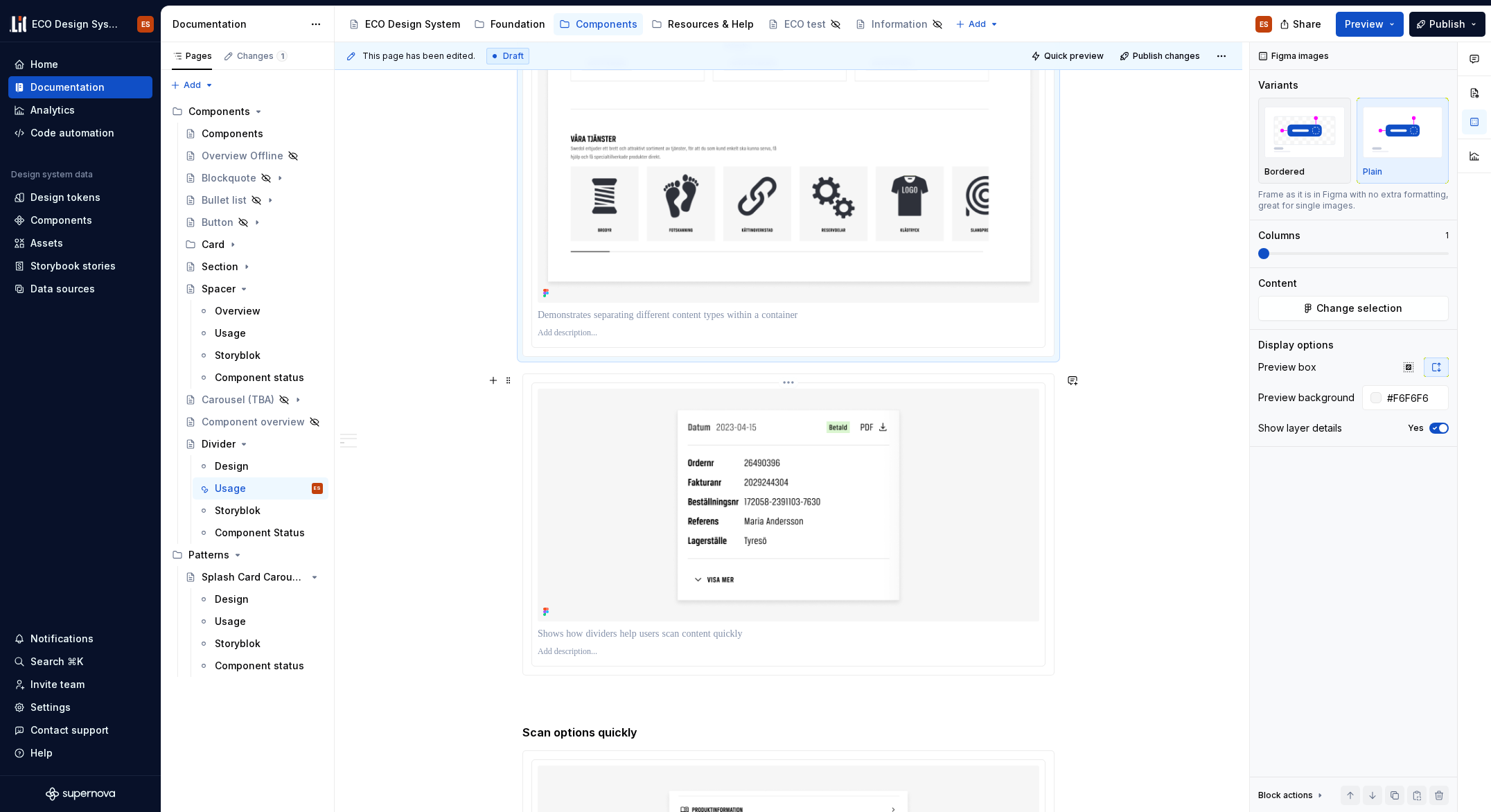
scroll to position [1724, 0]
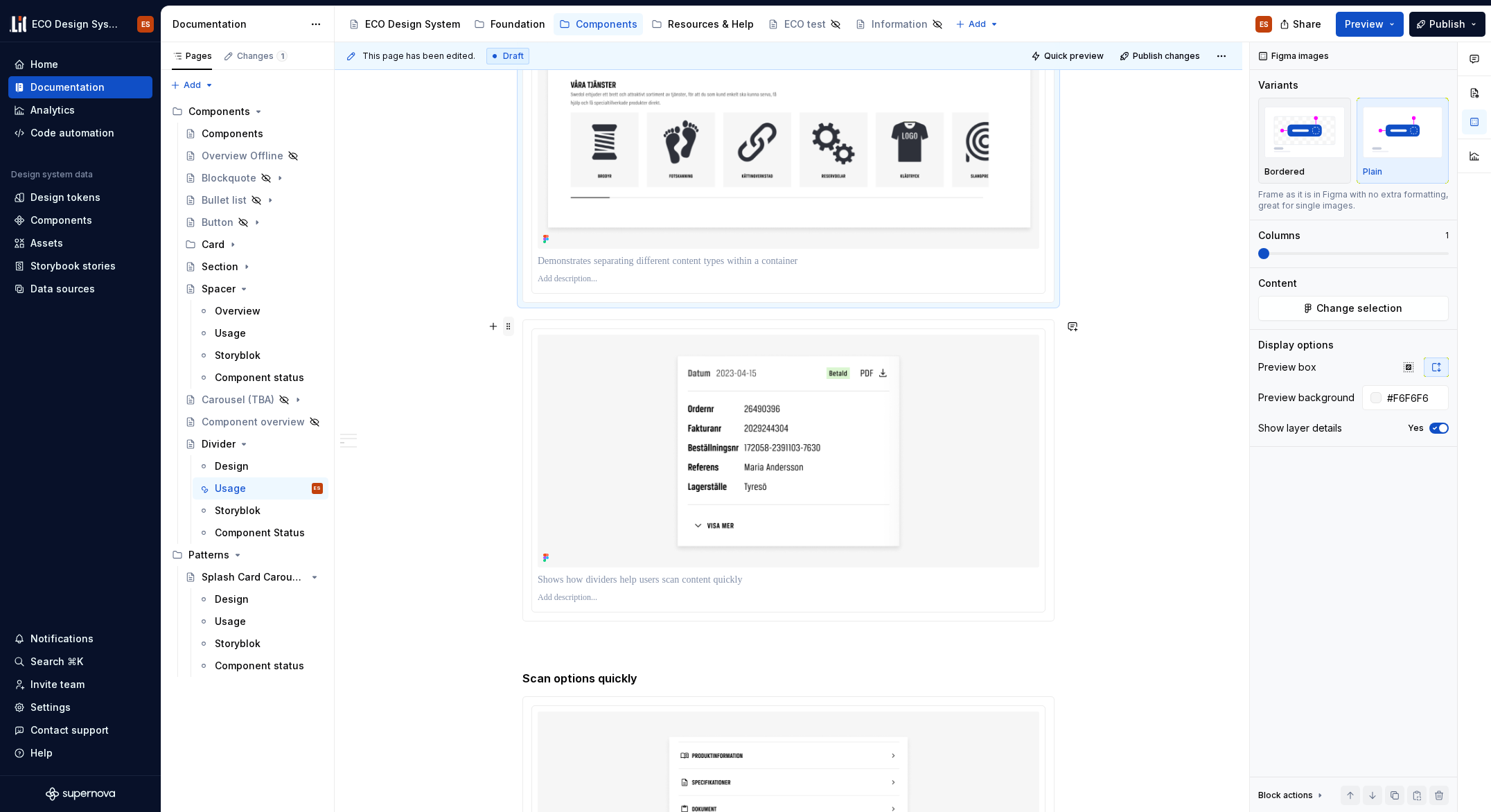
click at [507, 327] on span at bounding box center [509, 326] width 11 height 19
click at [477, 518] on div "Dividers serve as a discreet method to categorize content into groups, sections…" at bounding box center [788, 105] width 908 height 3144
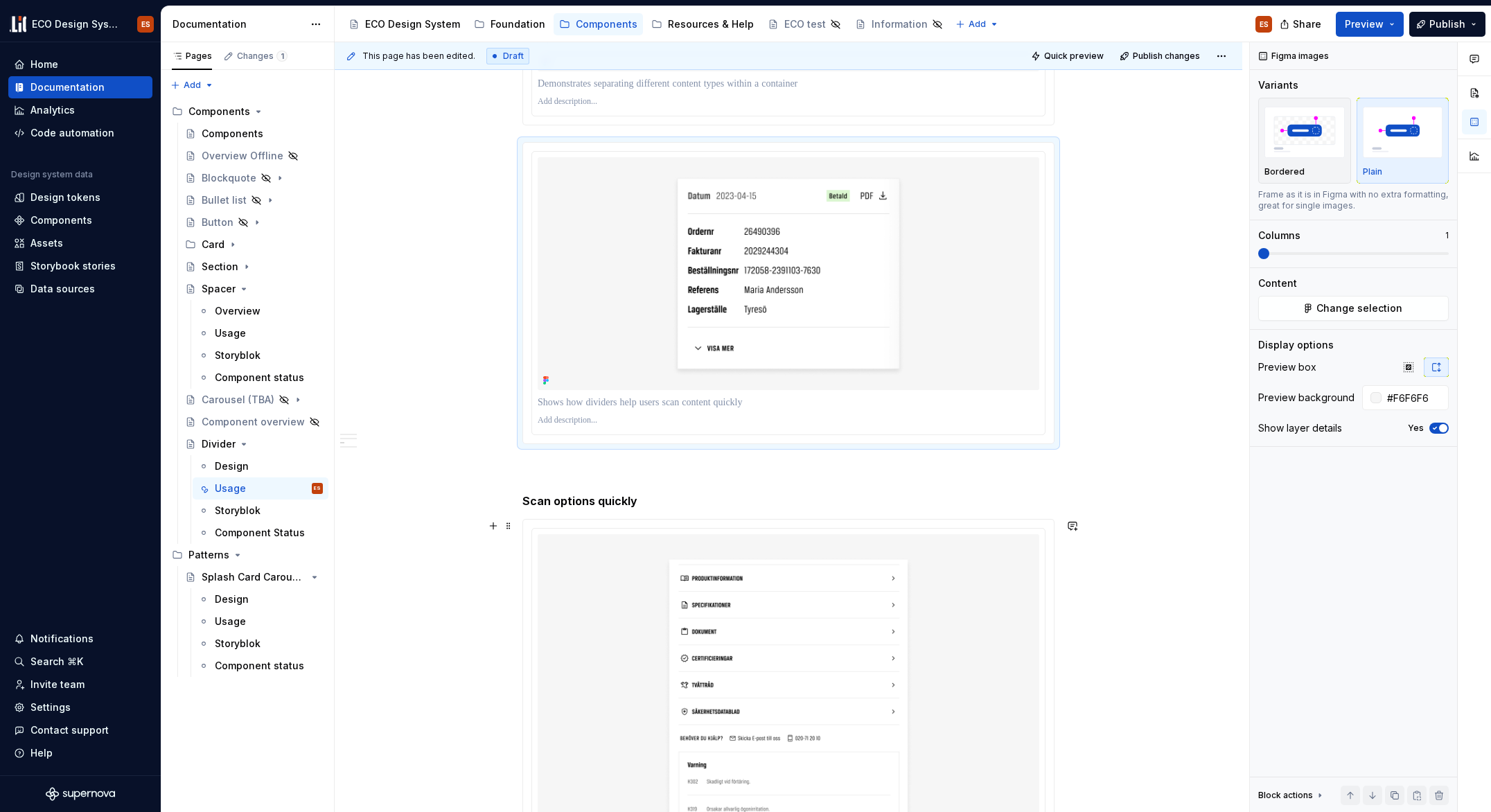
scroll to position [1953, 0]
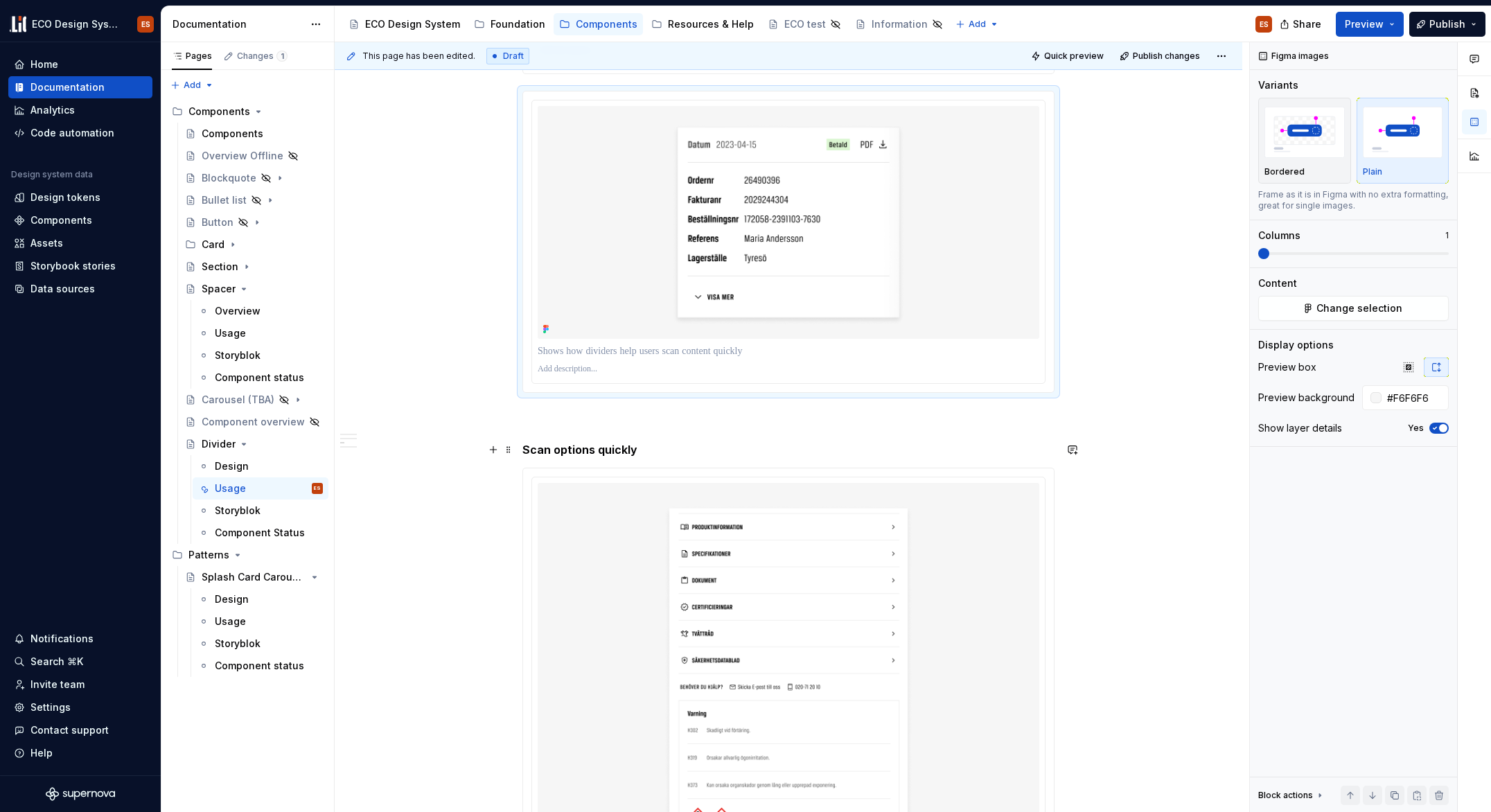
click at [504, 455] on span at bounding box center [509, 449] width 11 height 19
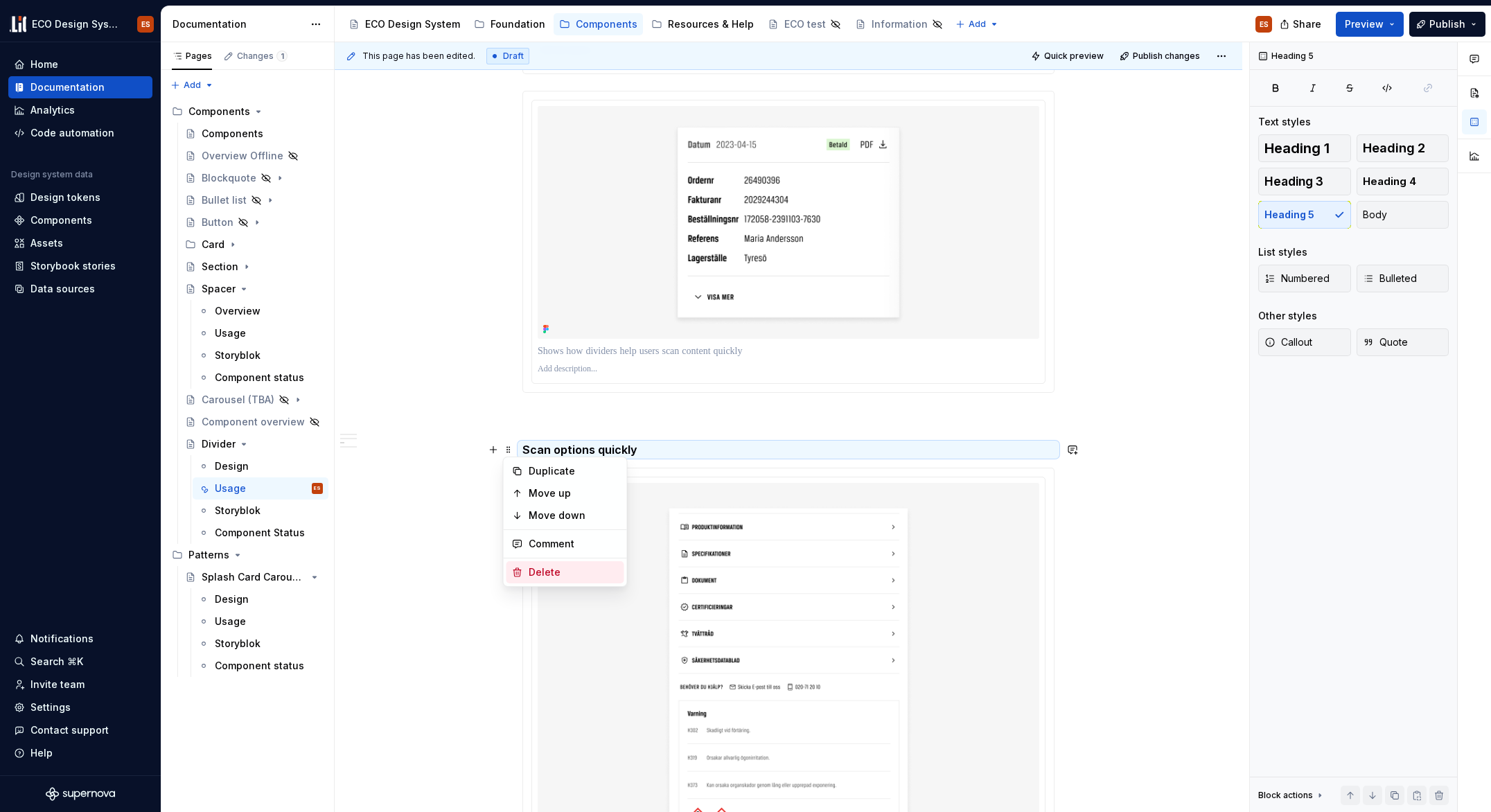
click at [533, 577] on div "Delete" at bounding box center [573, 571] width 90 height 14
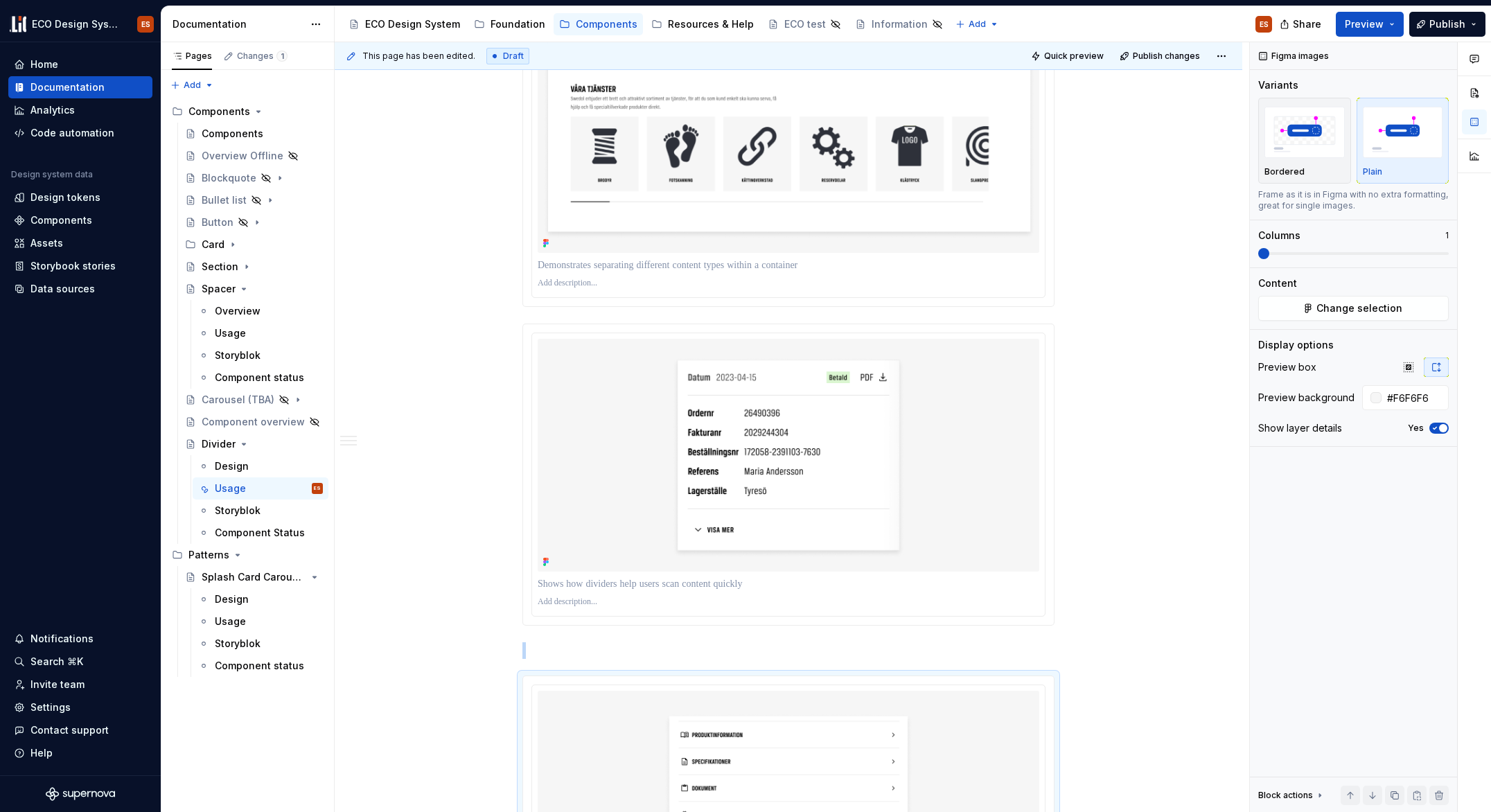
scroll to position [1649, 0]
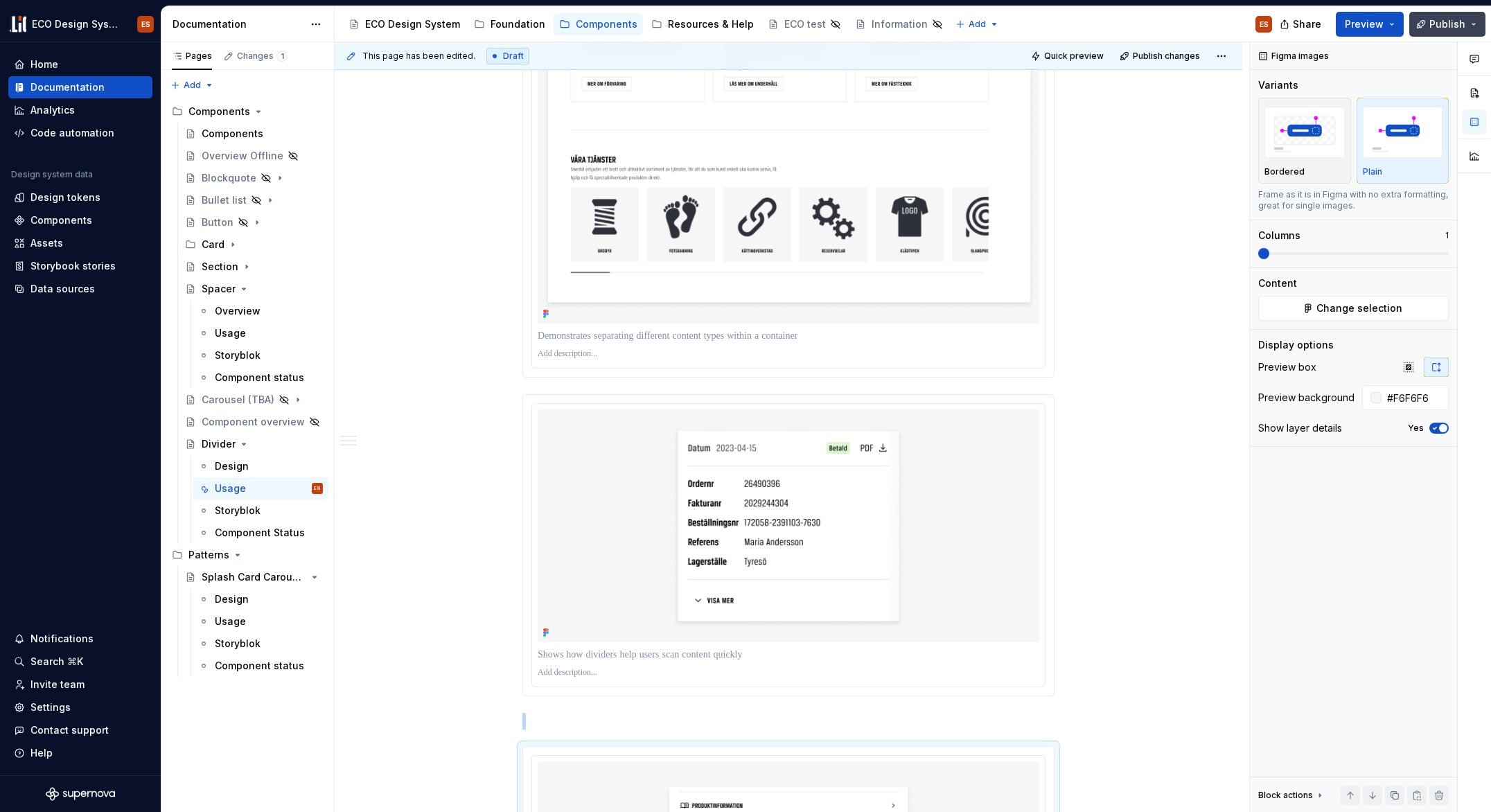
click at [1446, 25] on span "Publish" at bounding box center [1447, 24] width 36 height 14
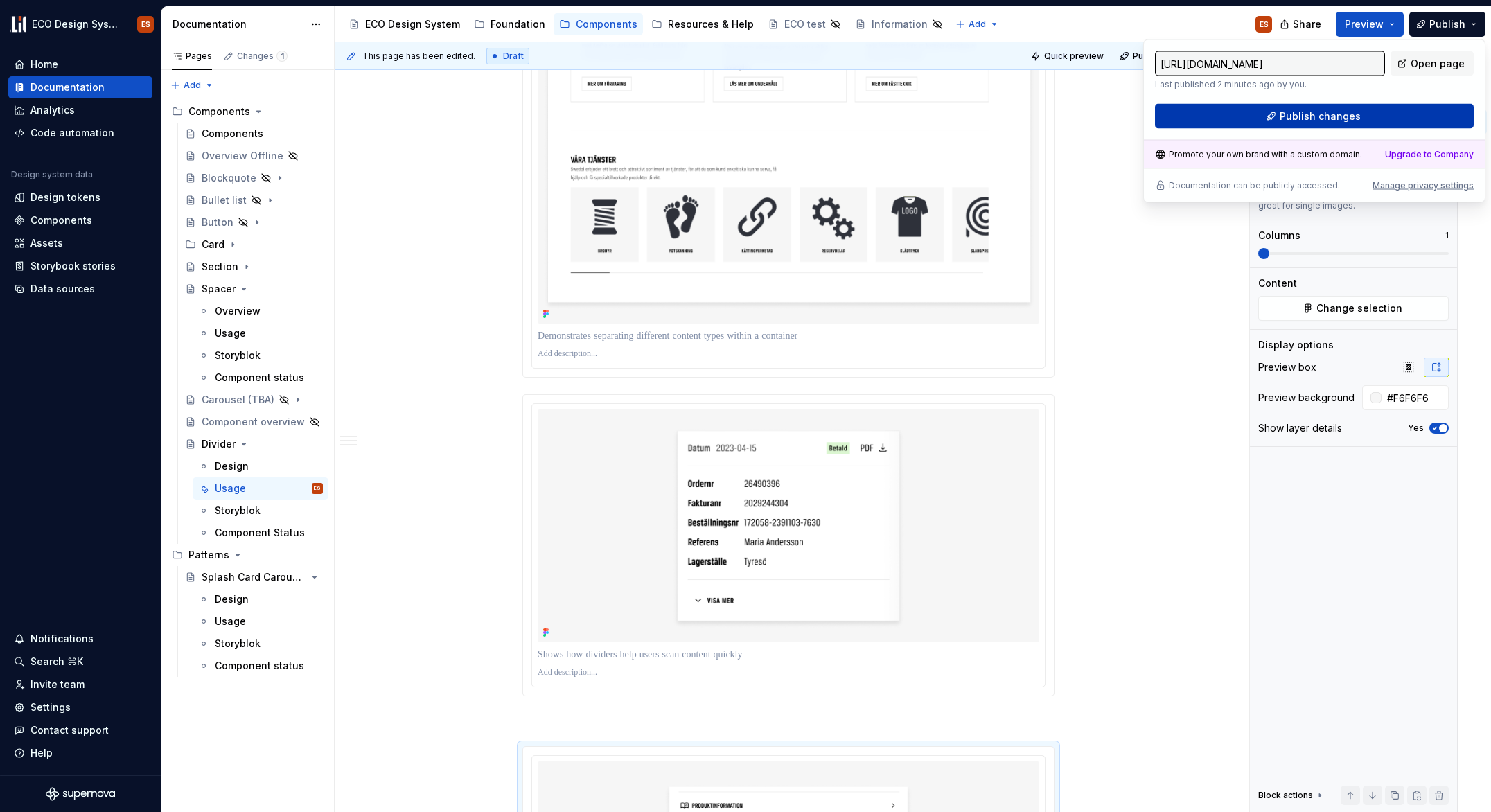
click at [1259, 108] on button "Publish changes" at bounding box center [1314, 115] width 319 height 25
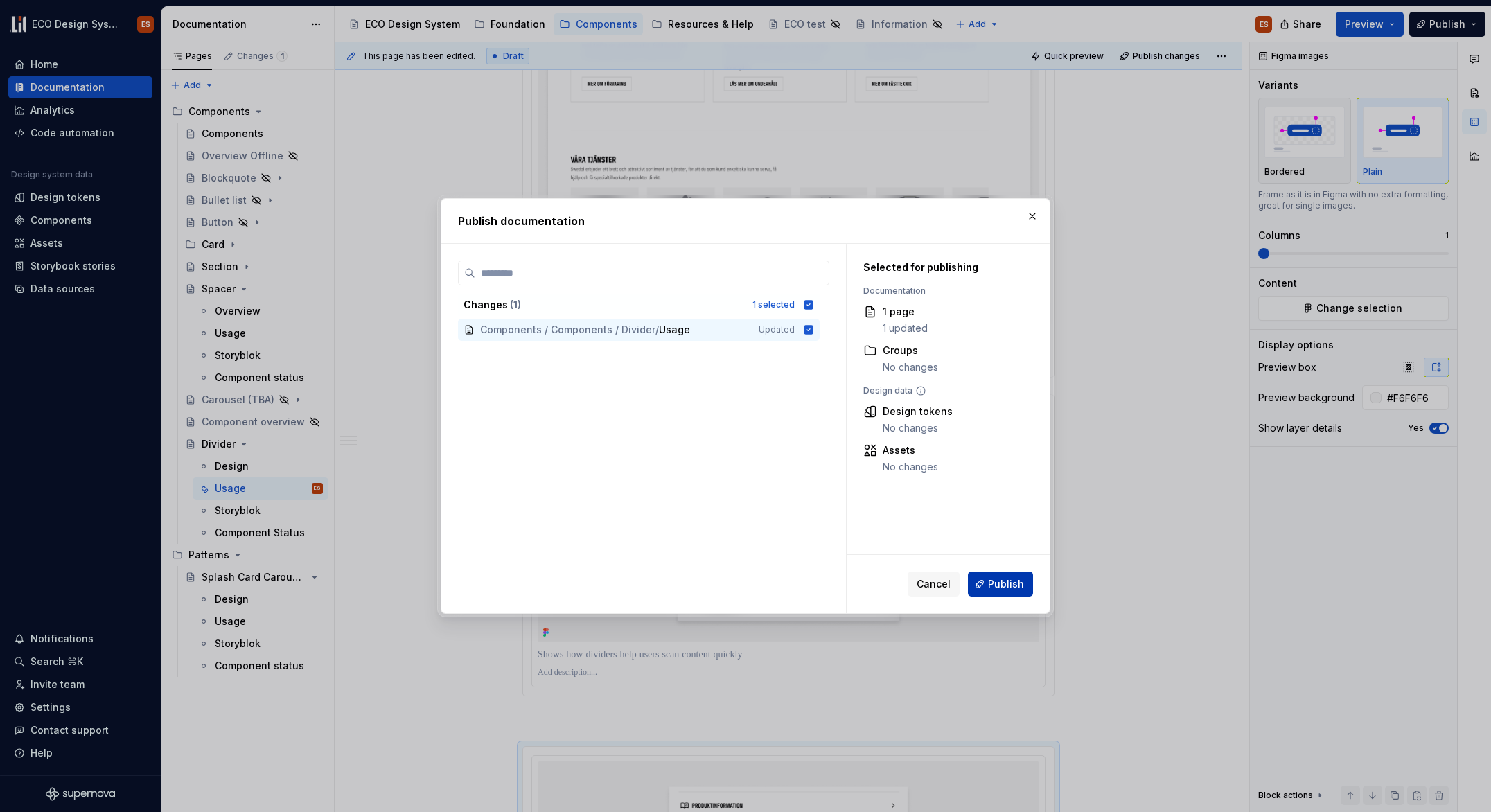
click at [1025, 582] on button "Publish" at bounding box center [1000, 583] width 65 height 25
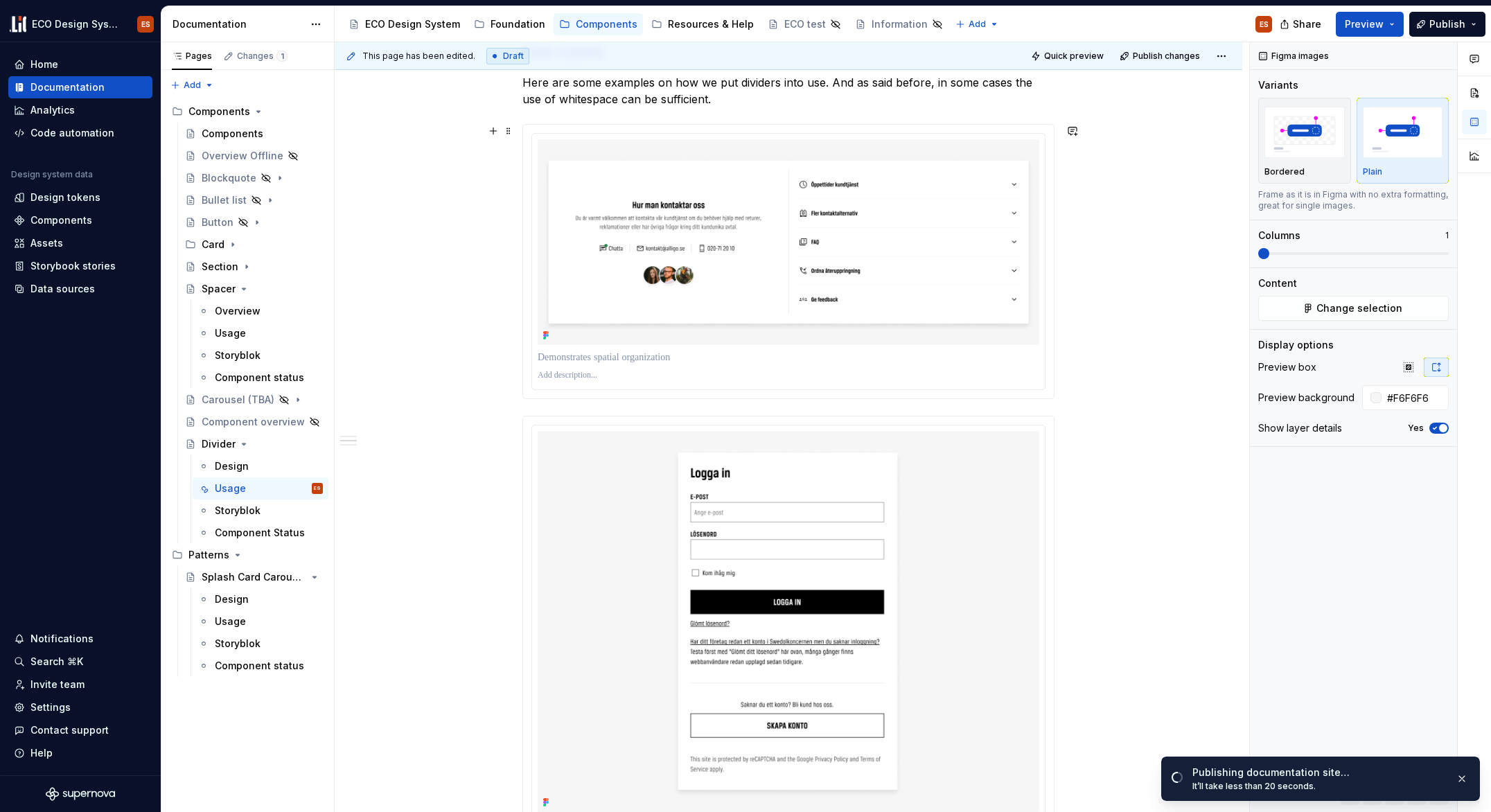
scroll to position [425, 0]
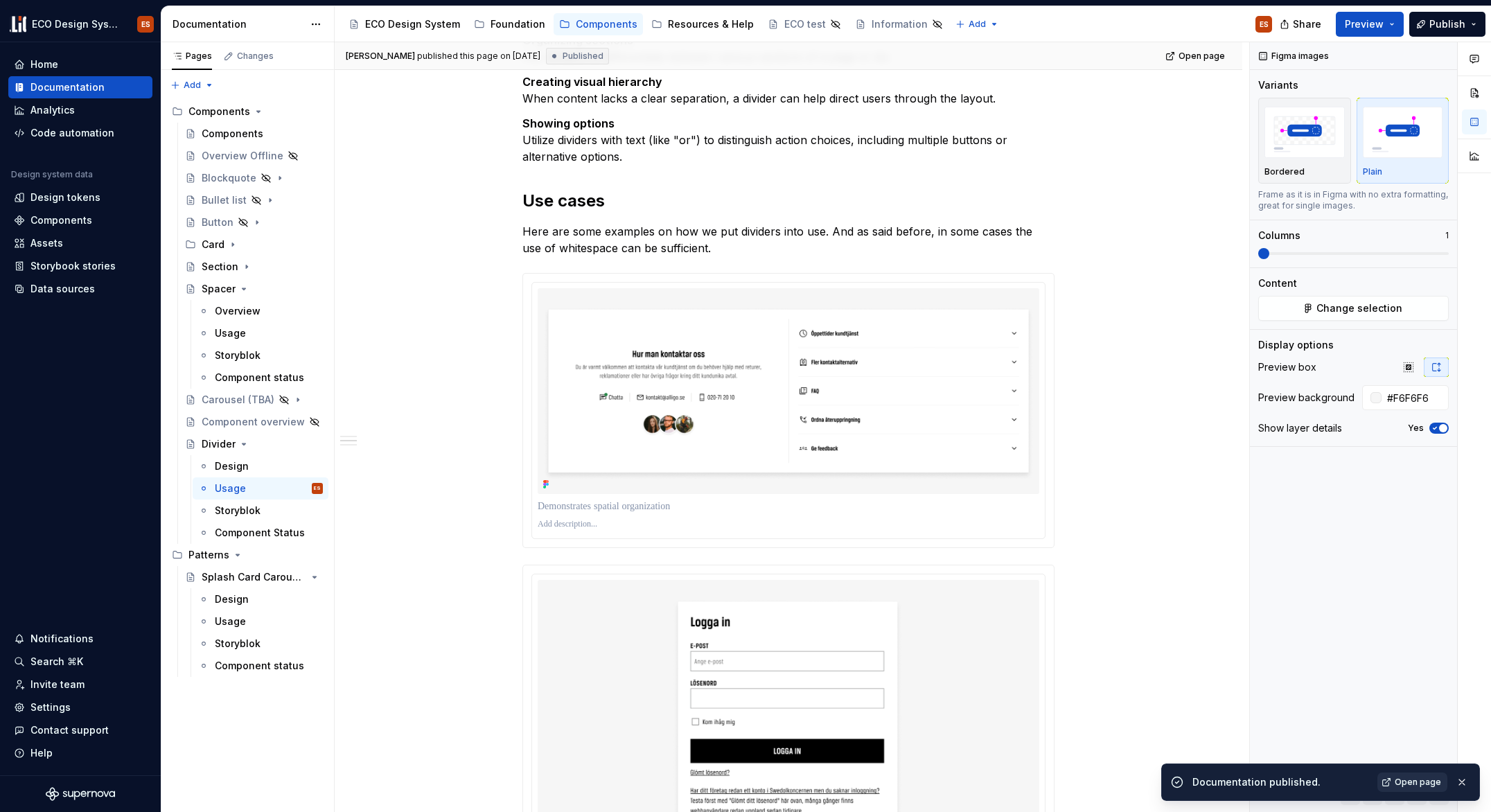
click at [1413, 783] on span "Open page" at bounding box center [1417, 782] width 46 height 11
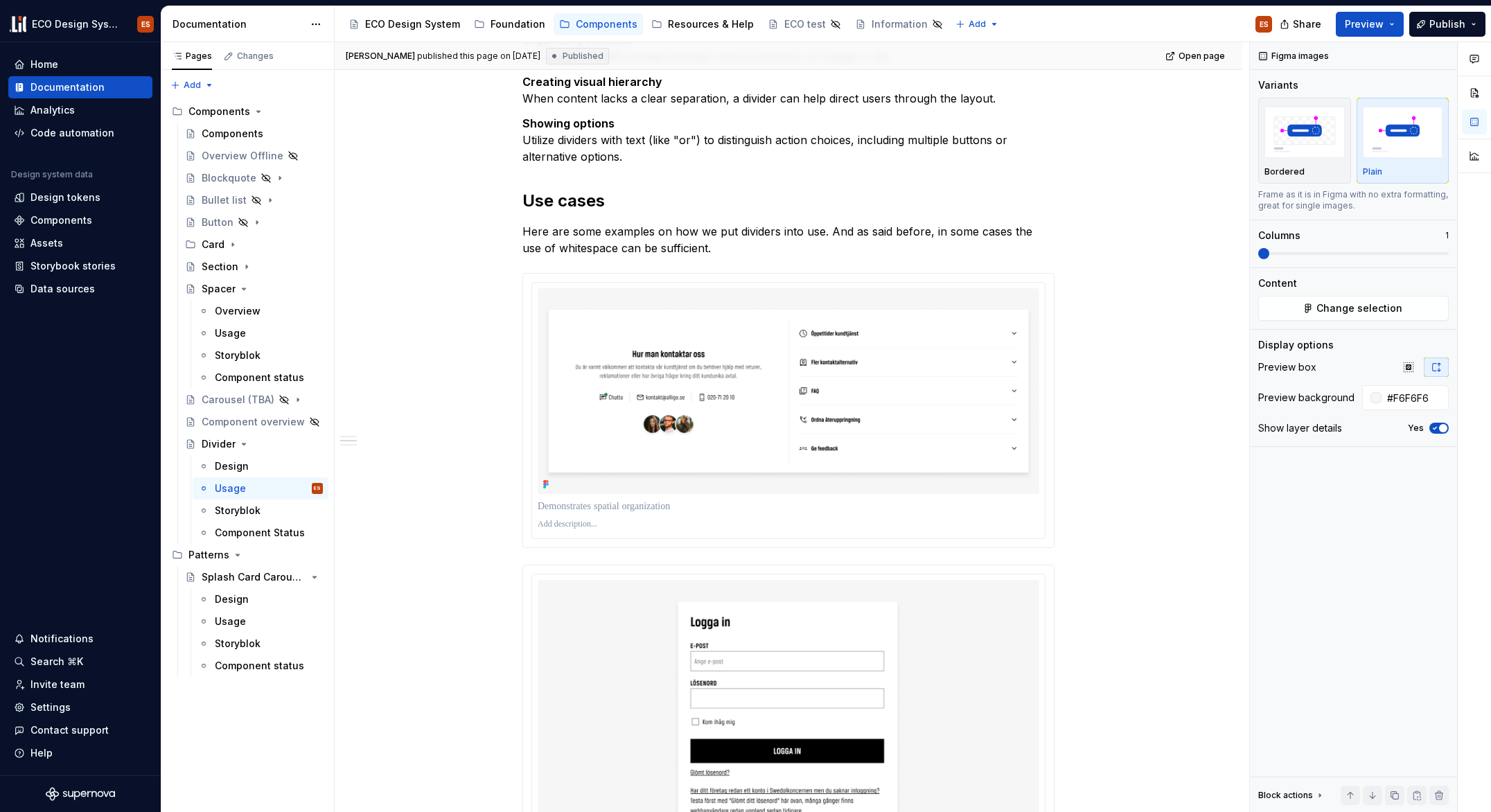
type textarea "*"
click at [512, 280] on span at bounding box center [509, 279] width 11 height 19
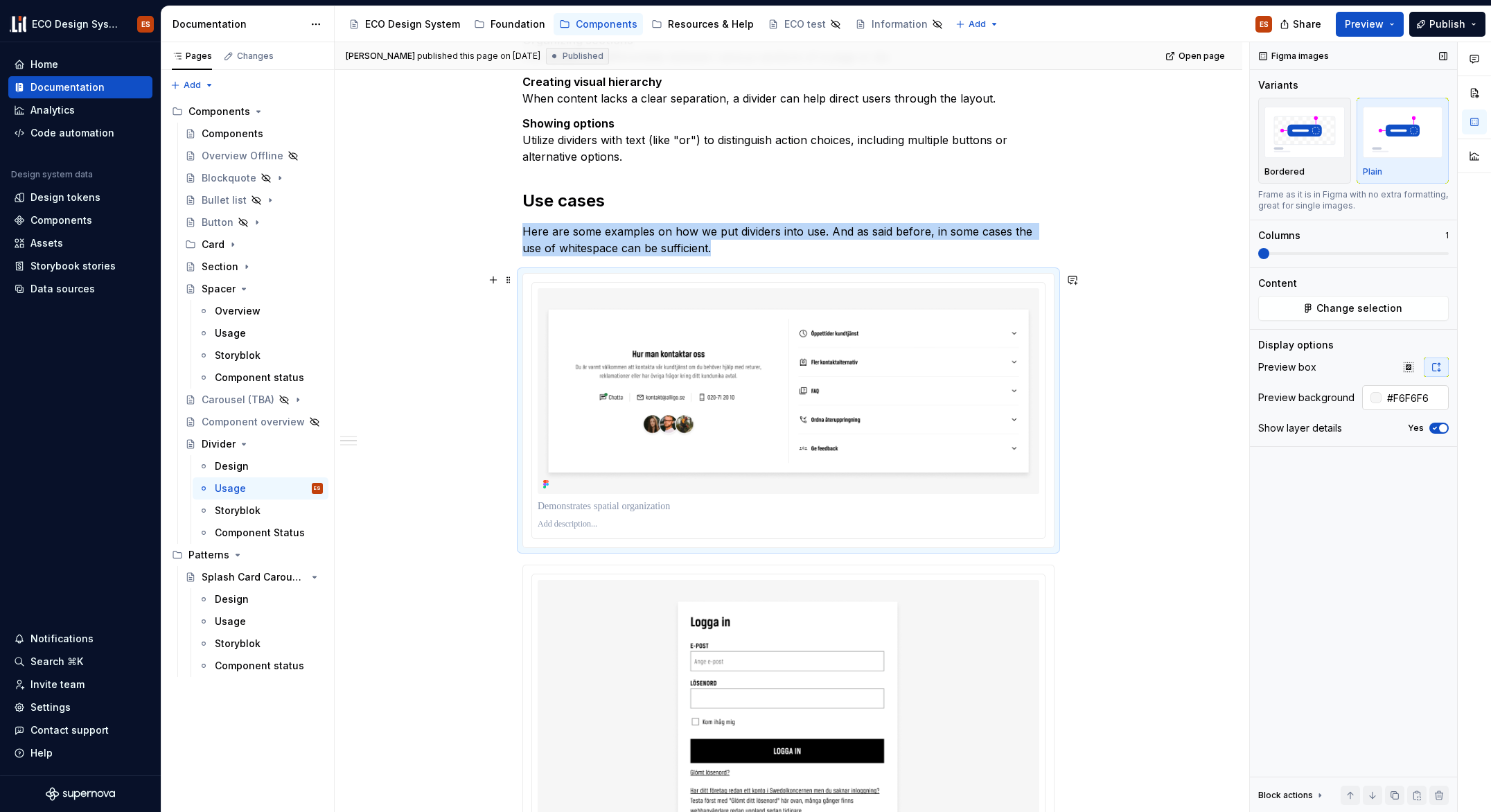
click at [1425, 401] on input "#F6F6F6" at bounding box center [1416, 397] width 67 height 25
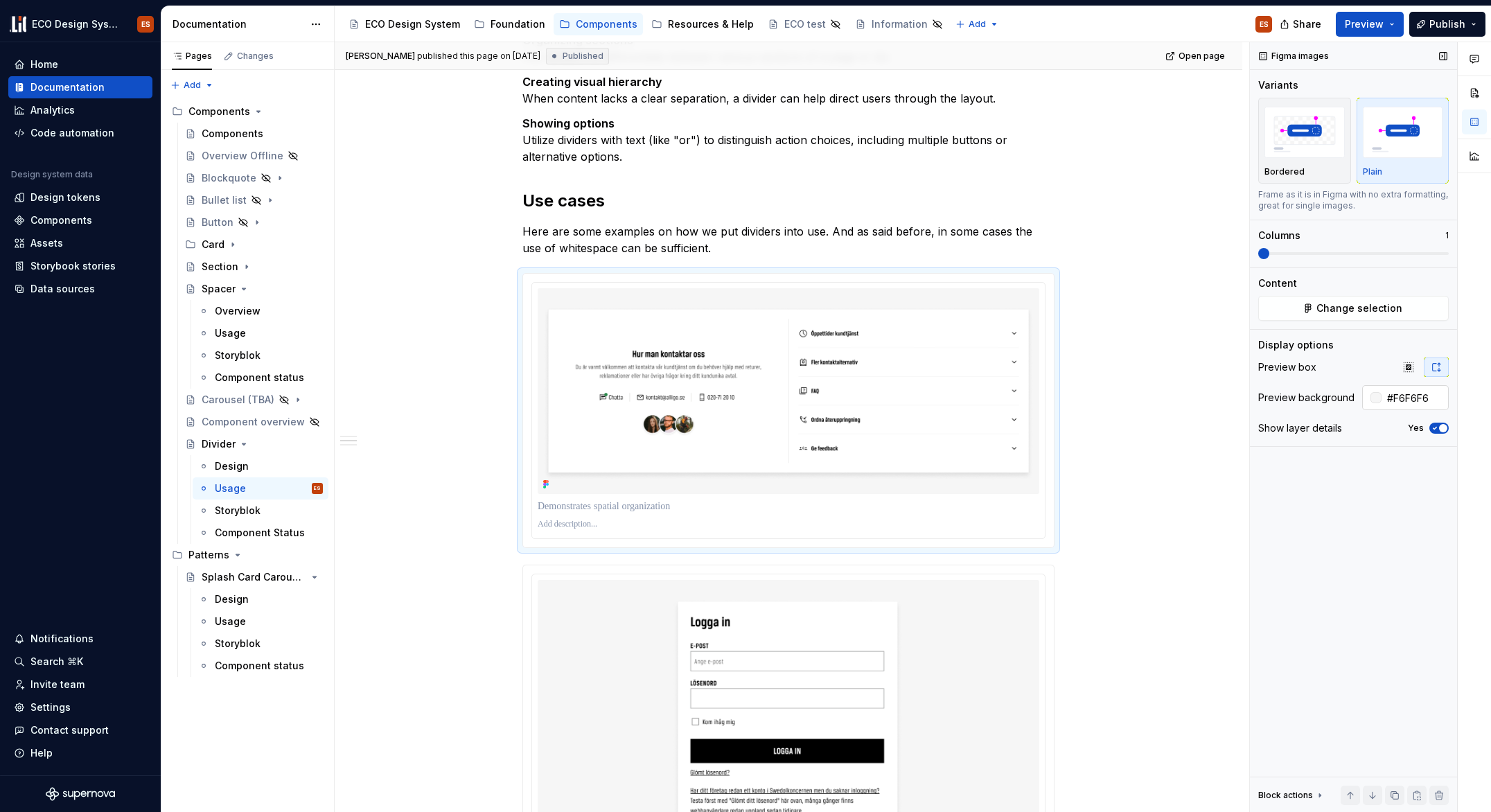
click at [1375, 395] on div at bounding box center [1377, 398] width 11 height 11
type input "**"
type input "#FFFFFF"
type input "***"
type textarea "*"
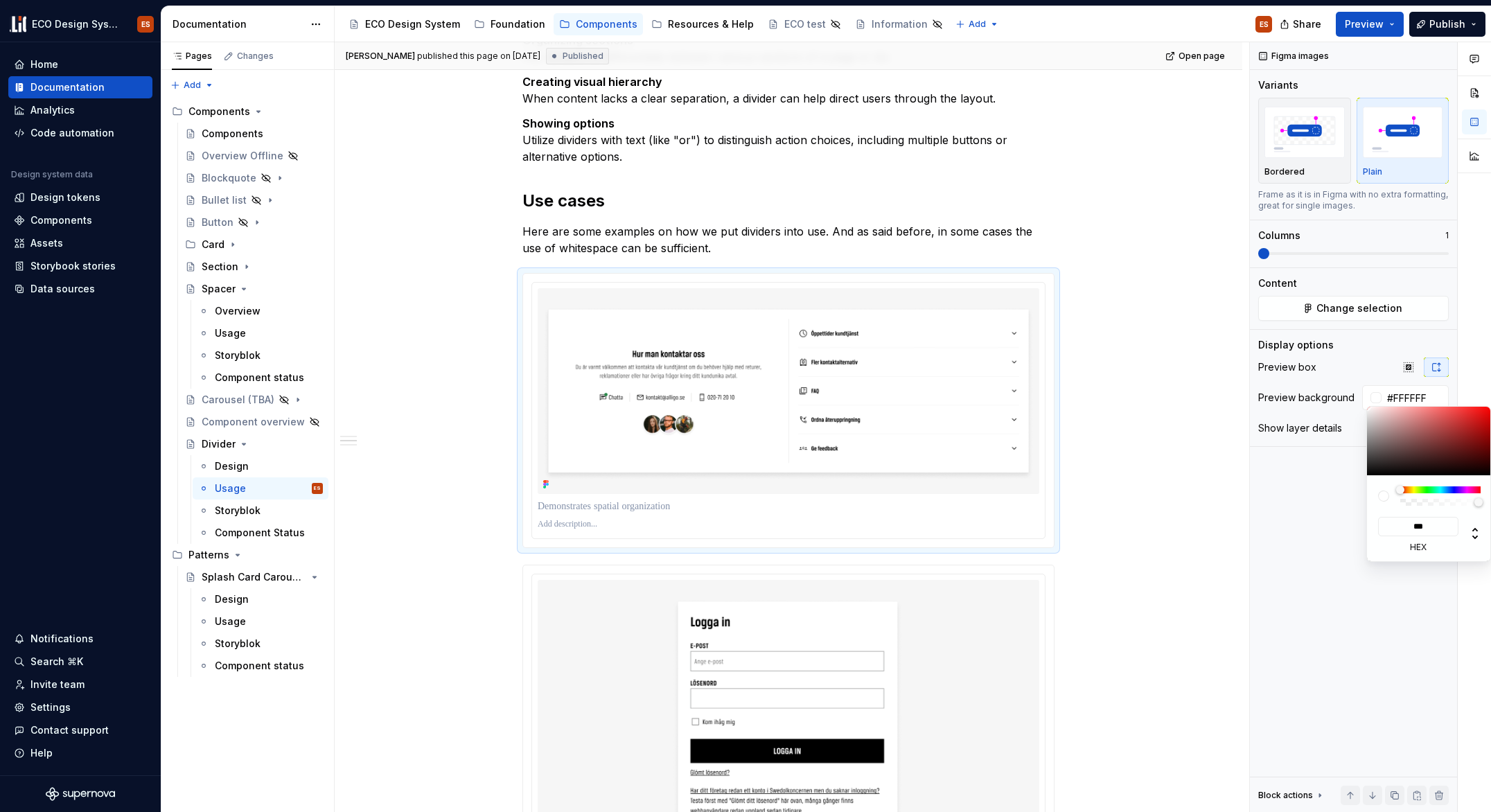
type input "****"
type textarea "*"
type input "*****"
type textarea "*"
type input "******"
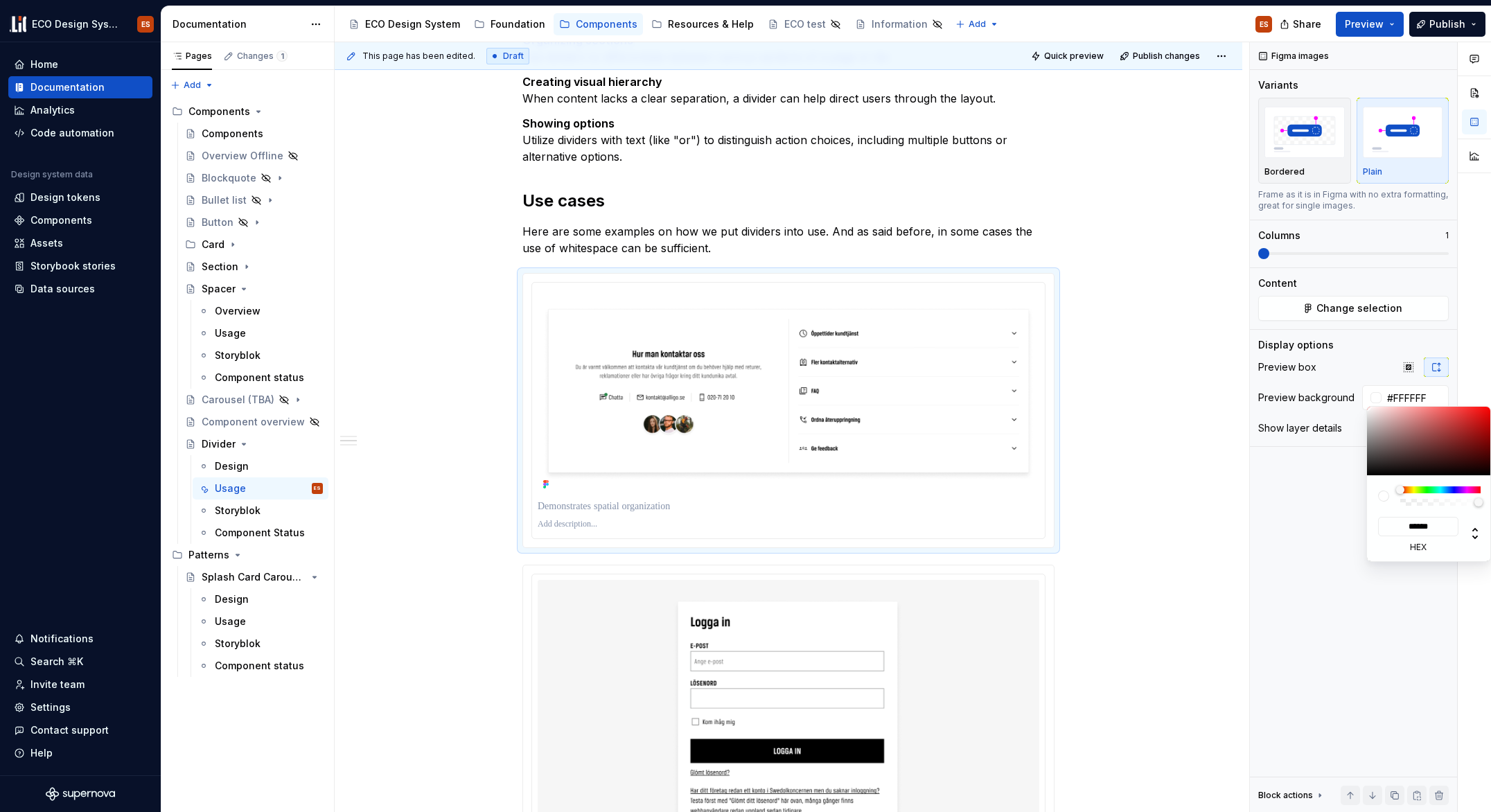
click at [1281, 514] on div "Comments Open comments No comments yet Select ‘Comment’ from the block context …" at bounding box center [1370, 428] width 241 height 770
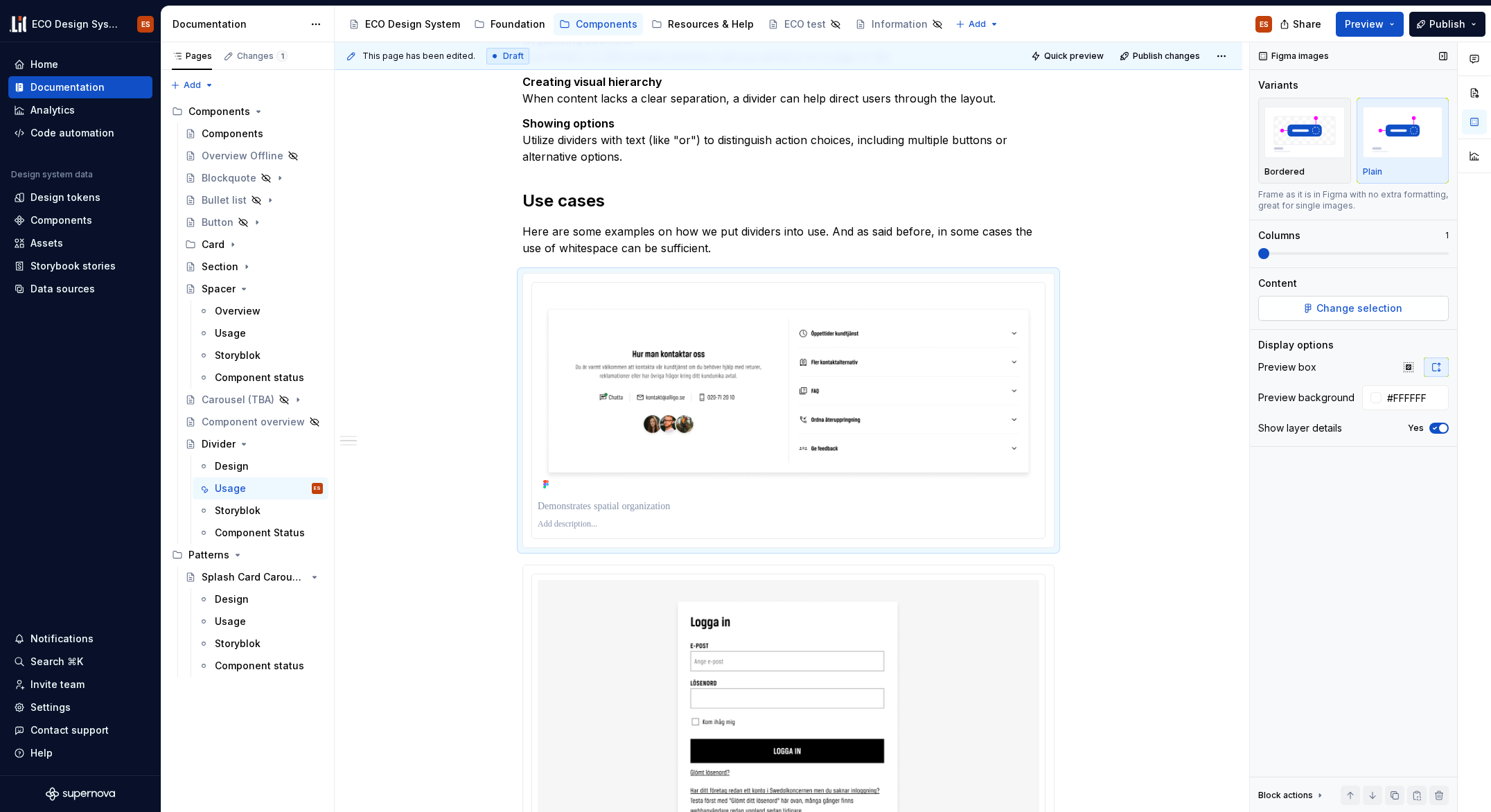
click at [1327, 311] on span "Change selection" at bounding box center [1359, 308] width 86 height 14
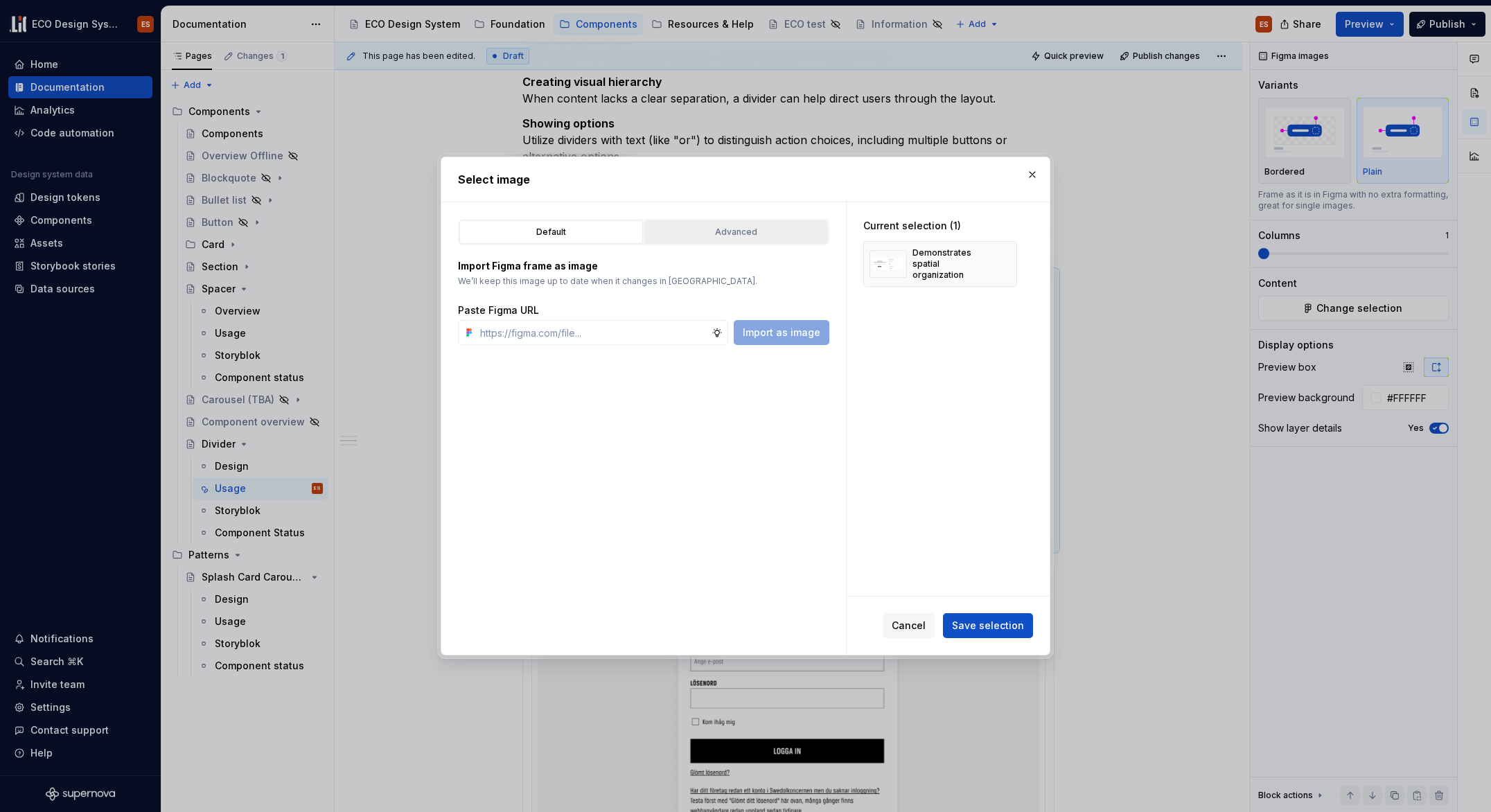
click at [758, 232] on div "Advanced" at bounding box center [736, 232] width 174 height 14
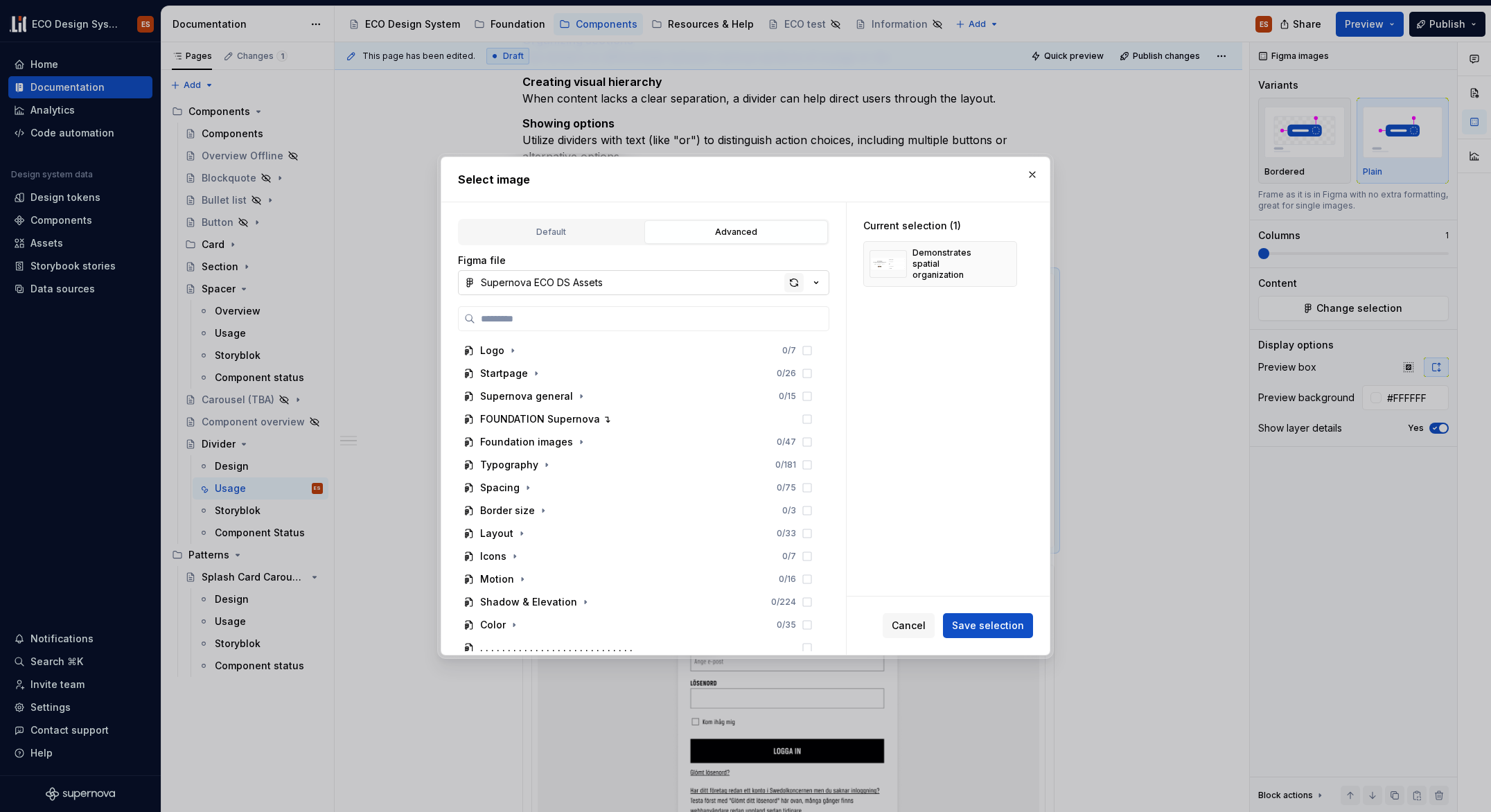
click at [800, 279] on div "button" at bounding box center [793, 282] width 19 height 19
click at [1020, 626] on span "Save selection" at bounding box center [988, 625] width 72 height 14
type textarea "*"
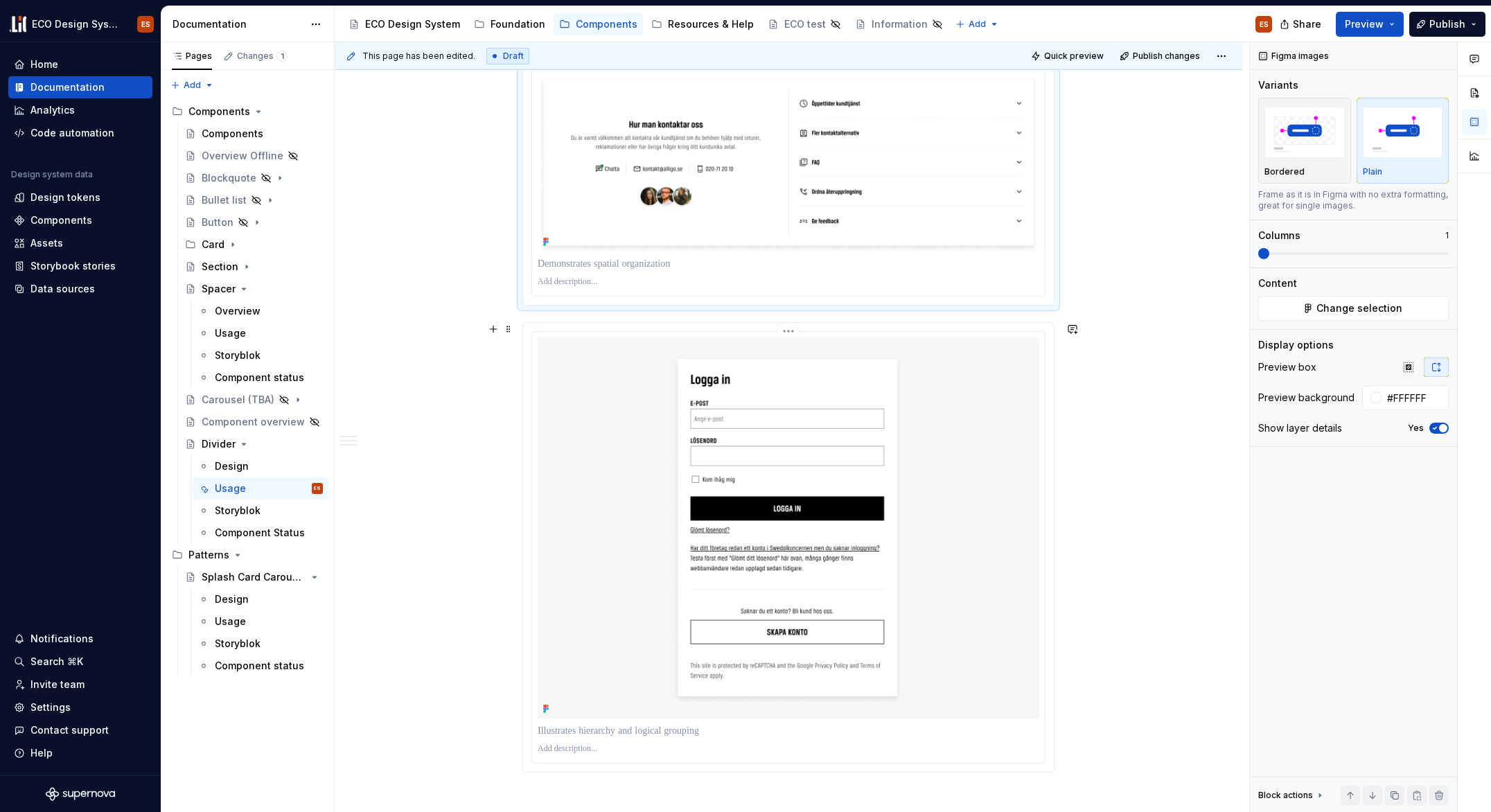
scroll to position [660, 0]
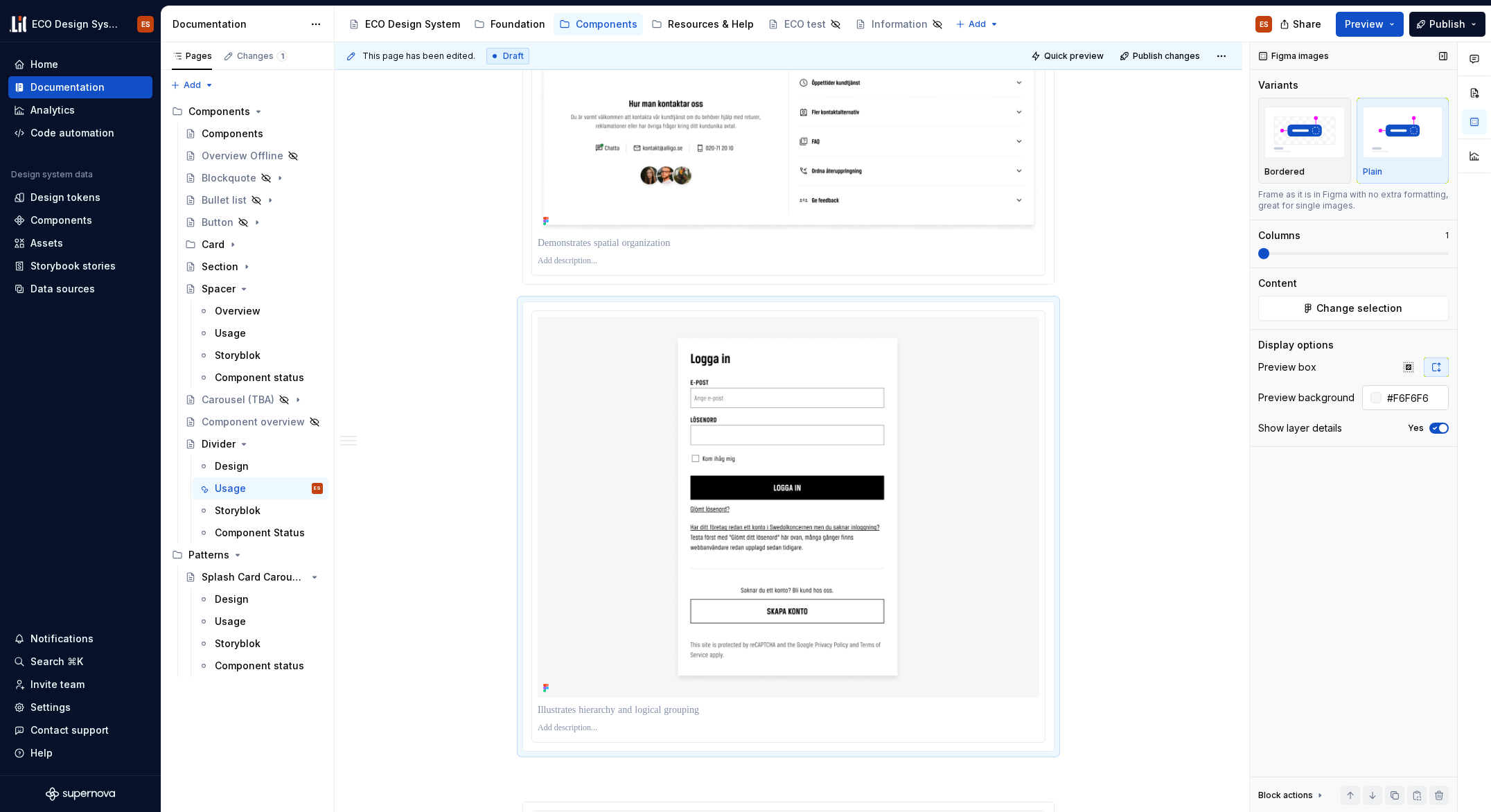
click at [1420, 399] on input "#F6F6F6" at bounding box center [1416, 397] width 67 height 25
type input "#FFFFFF"
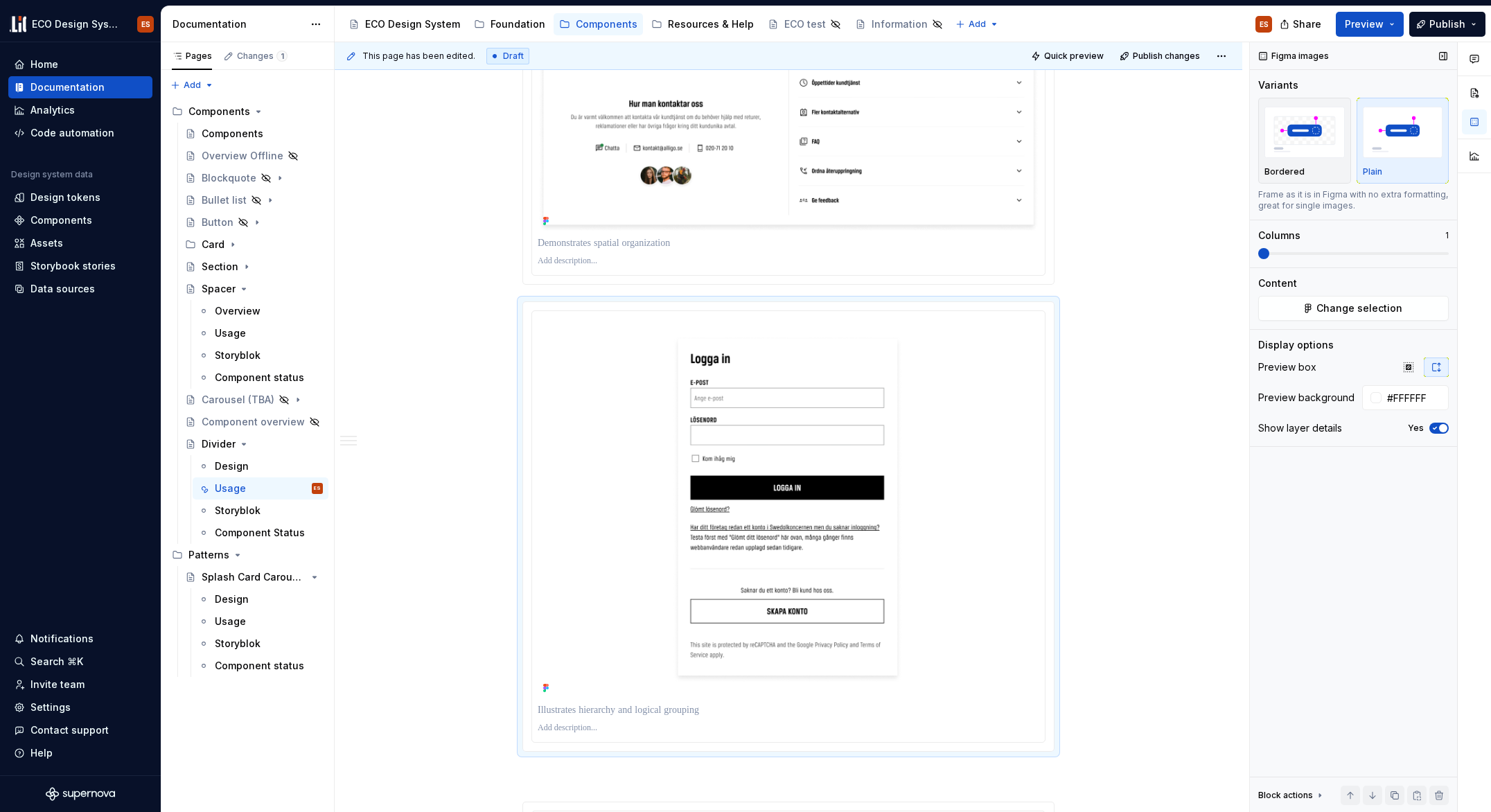
click at [1403, 122] on img "button" at bounding box center [1403, 132] width 80 height 51
click at [1327, 311] on span "Change selection" at bounding box center [1359, 308] width 86 height 14
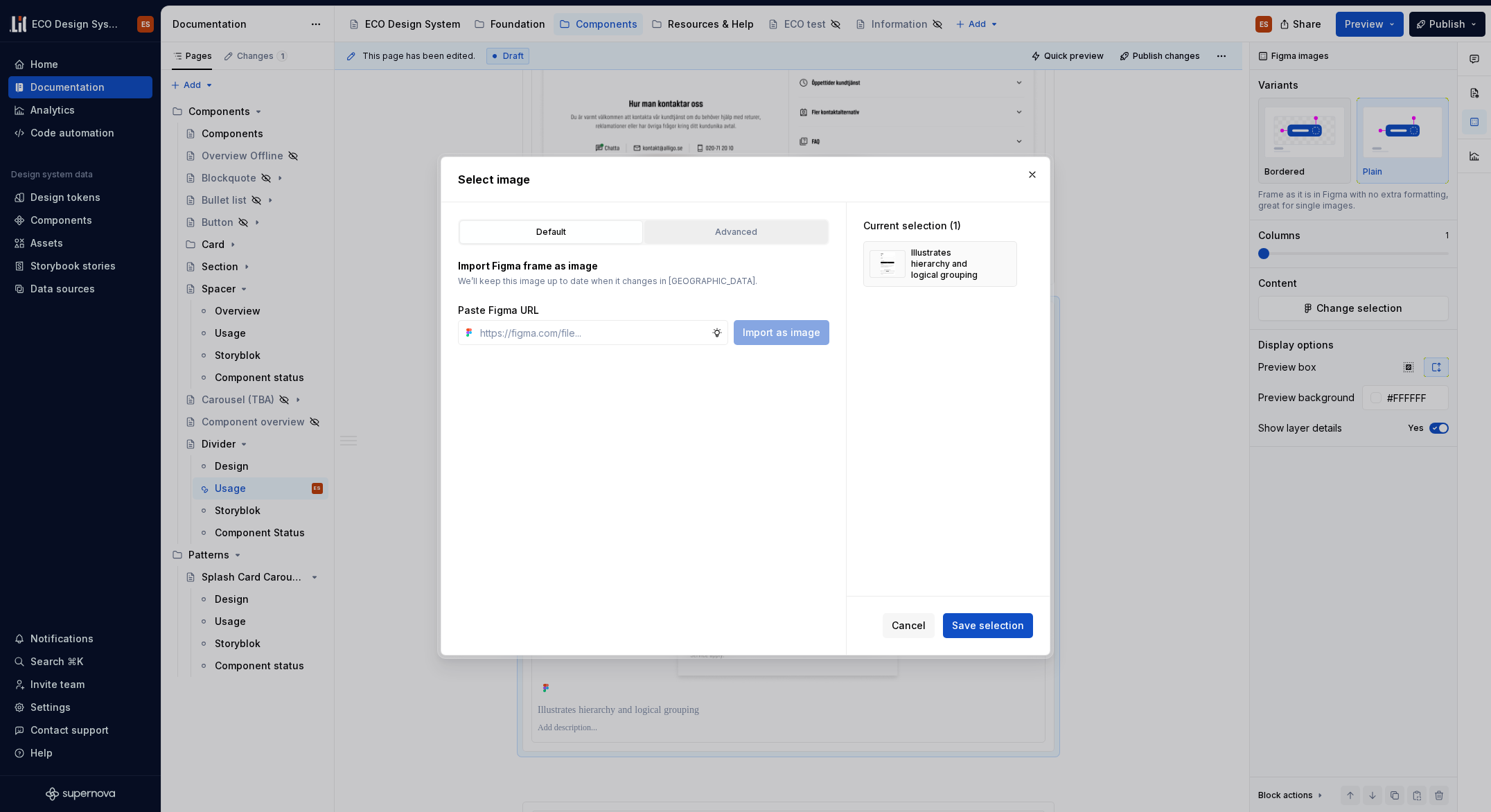
click at [752, 238] on div "Advanced" at bounding box center [736, 232] width 174 height 14
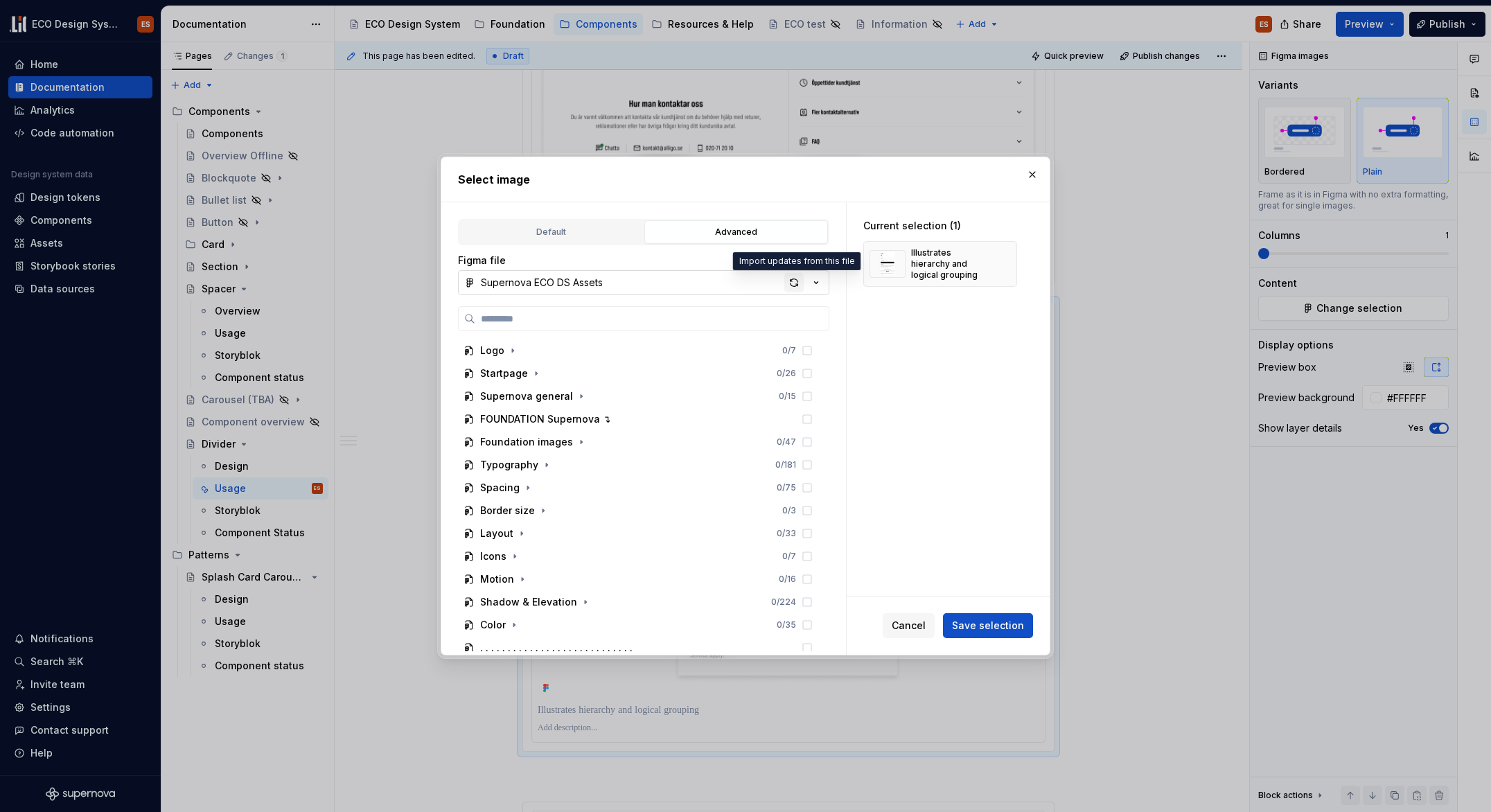
click at [796, 282] on div "button" at bounding box center [793, 282] width 19 height 19
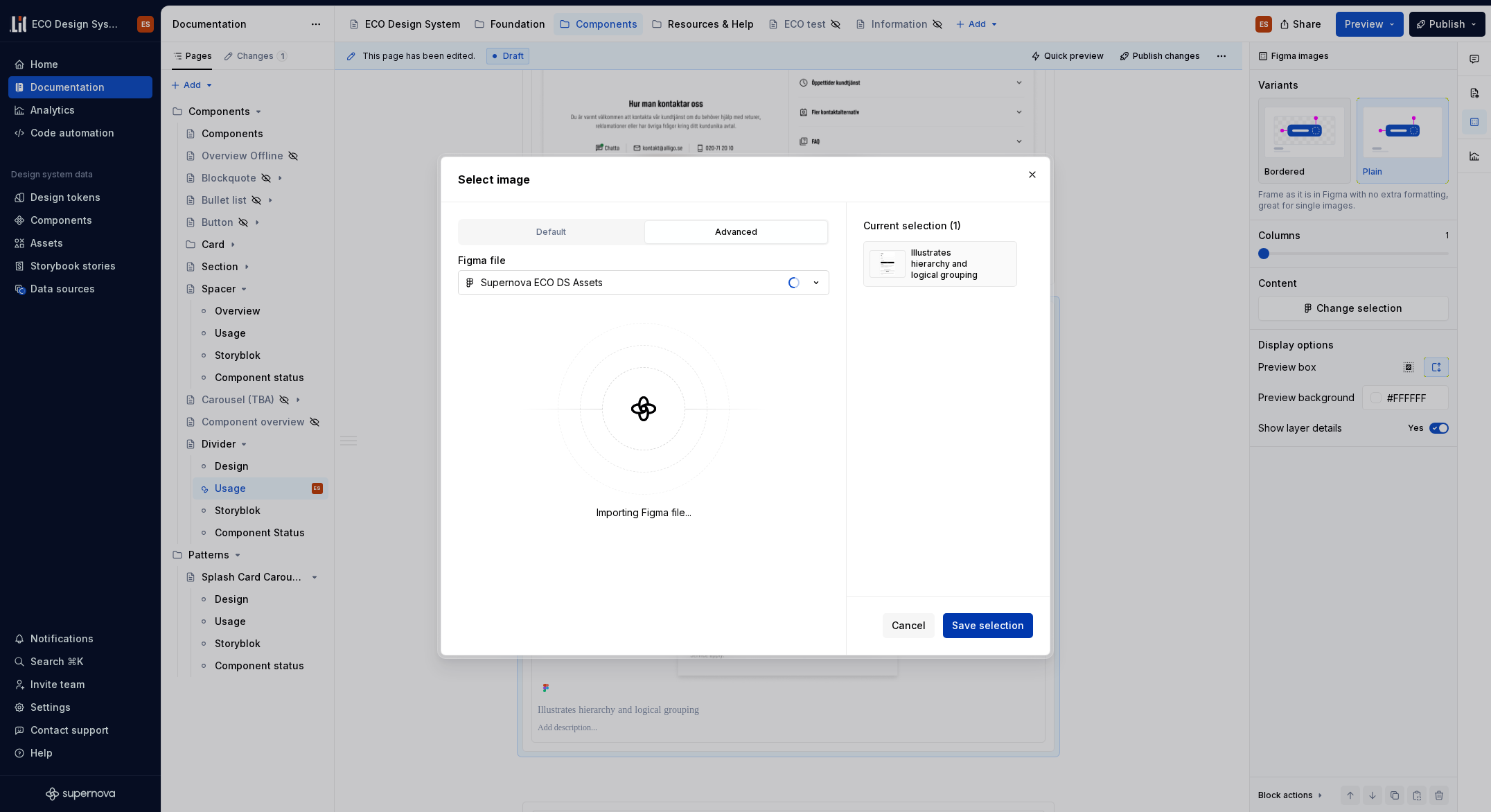
type textarea "*"
click at [995, 630] on span "Save selection" at bounding box center [988, 625] width 72 height 14
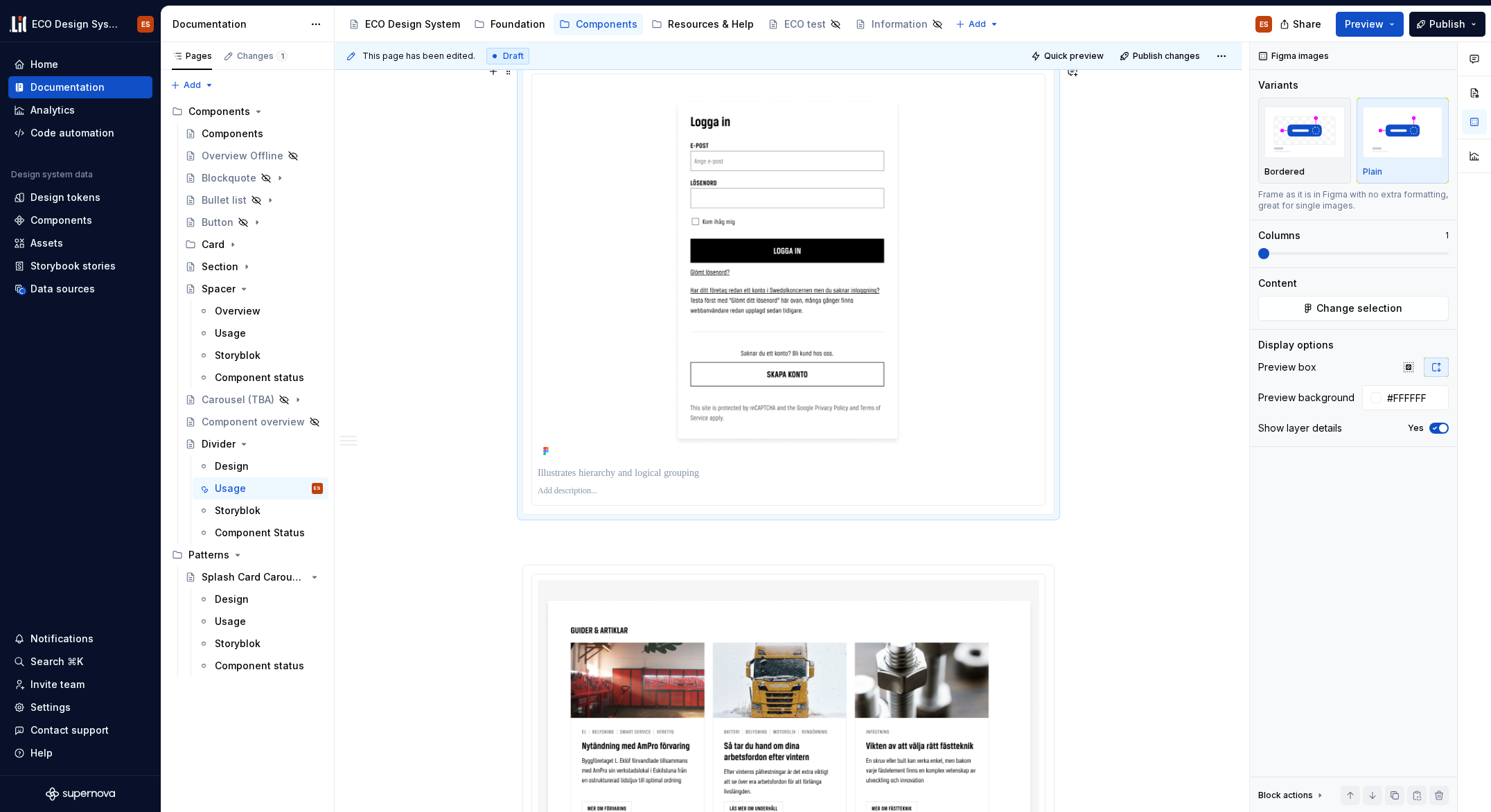
scroll to position [996, 0]
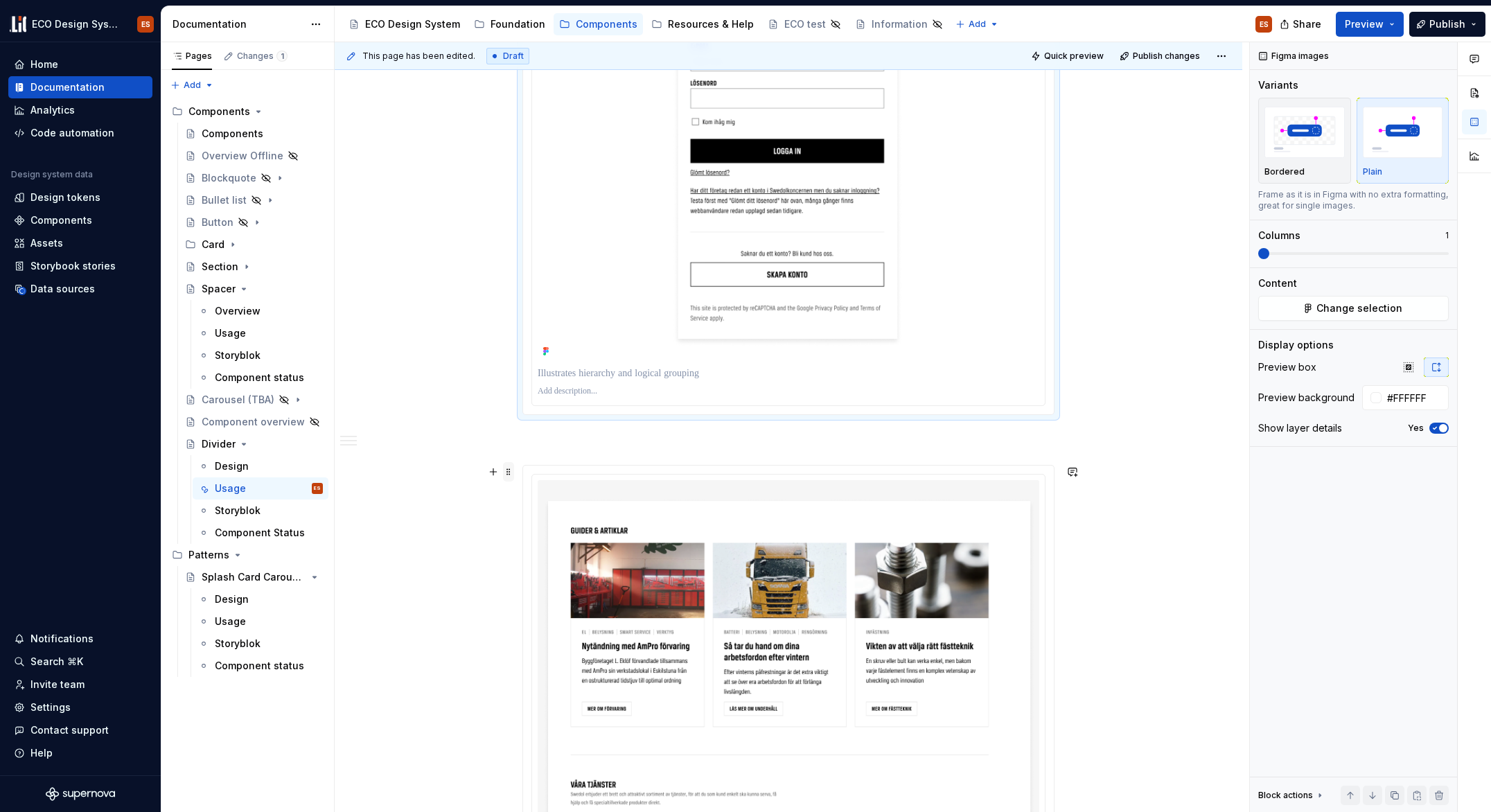
click at [507, 471] on span at bounding box center [509, 471] width 11 height 19
type input "#F6F6F6"
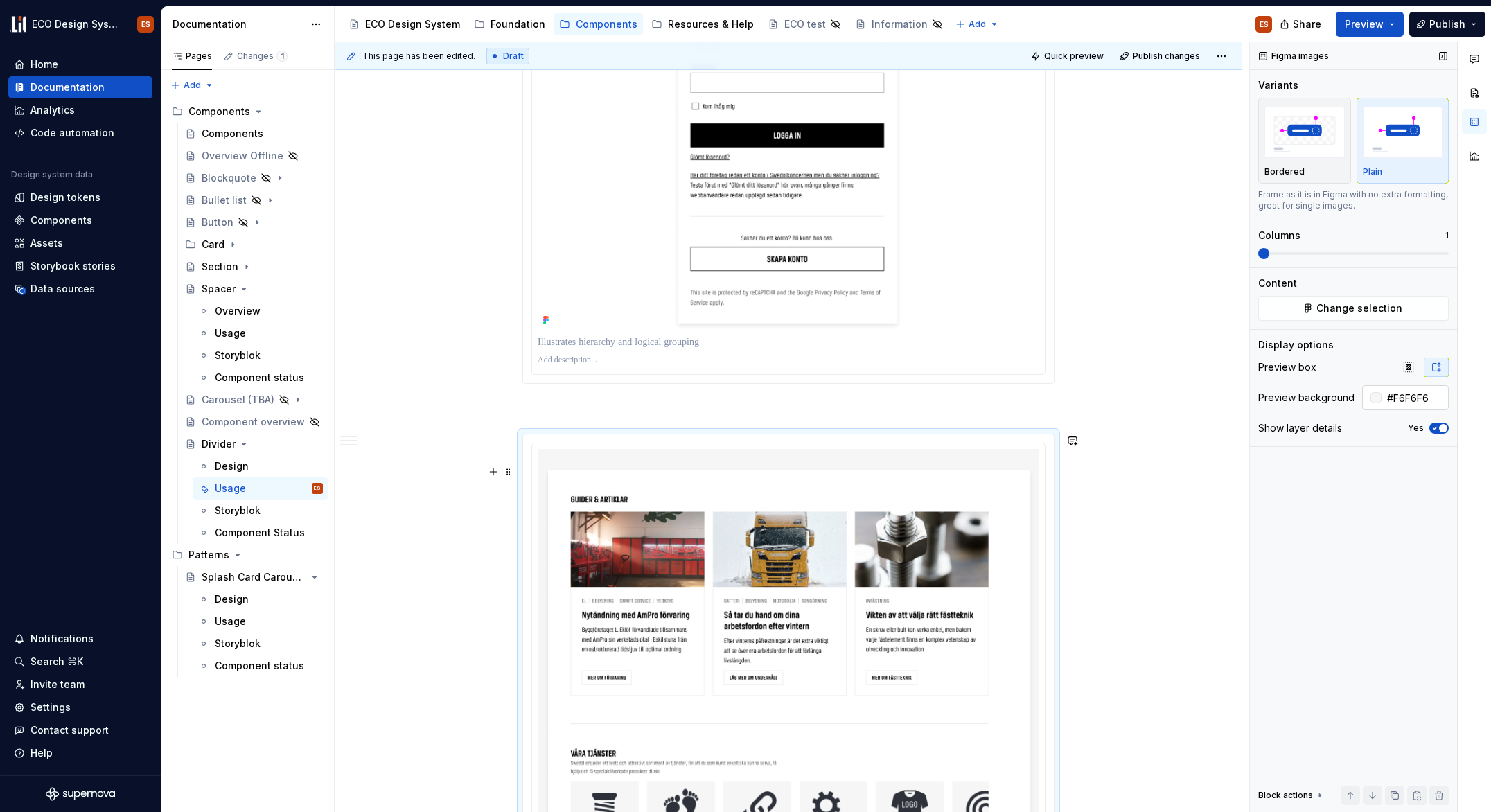
click at [1419, 397] on input "#F6F6F6" at bounding box center [1416, 397] width 67 height 25
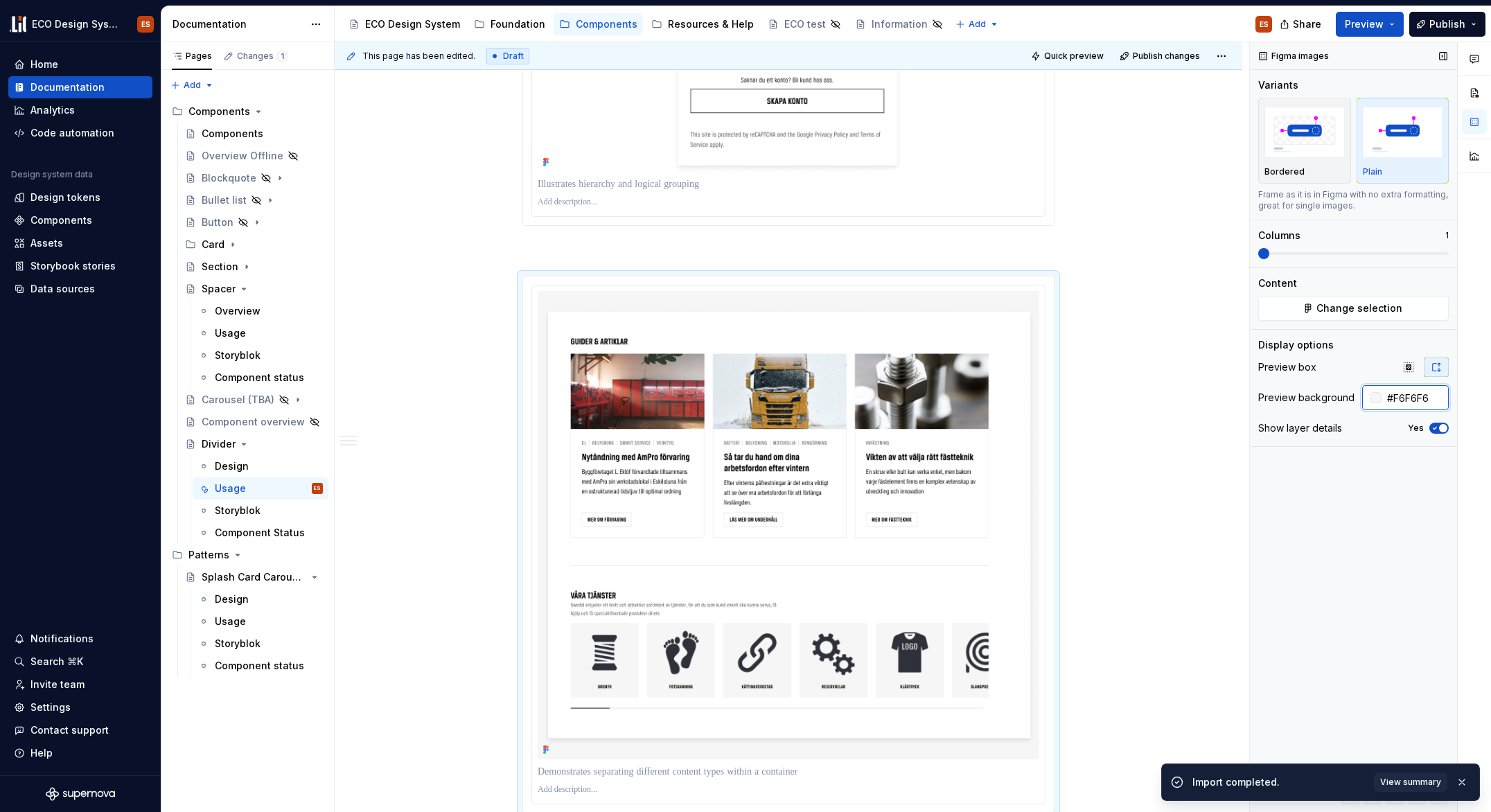
click at [1432, 396] on input "#F6F6F6" at bounding box center [1416, 397] width 67 height 25
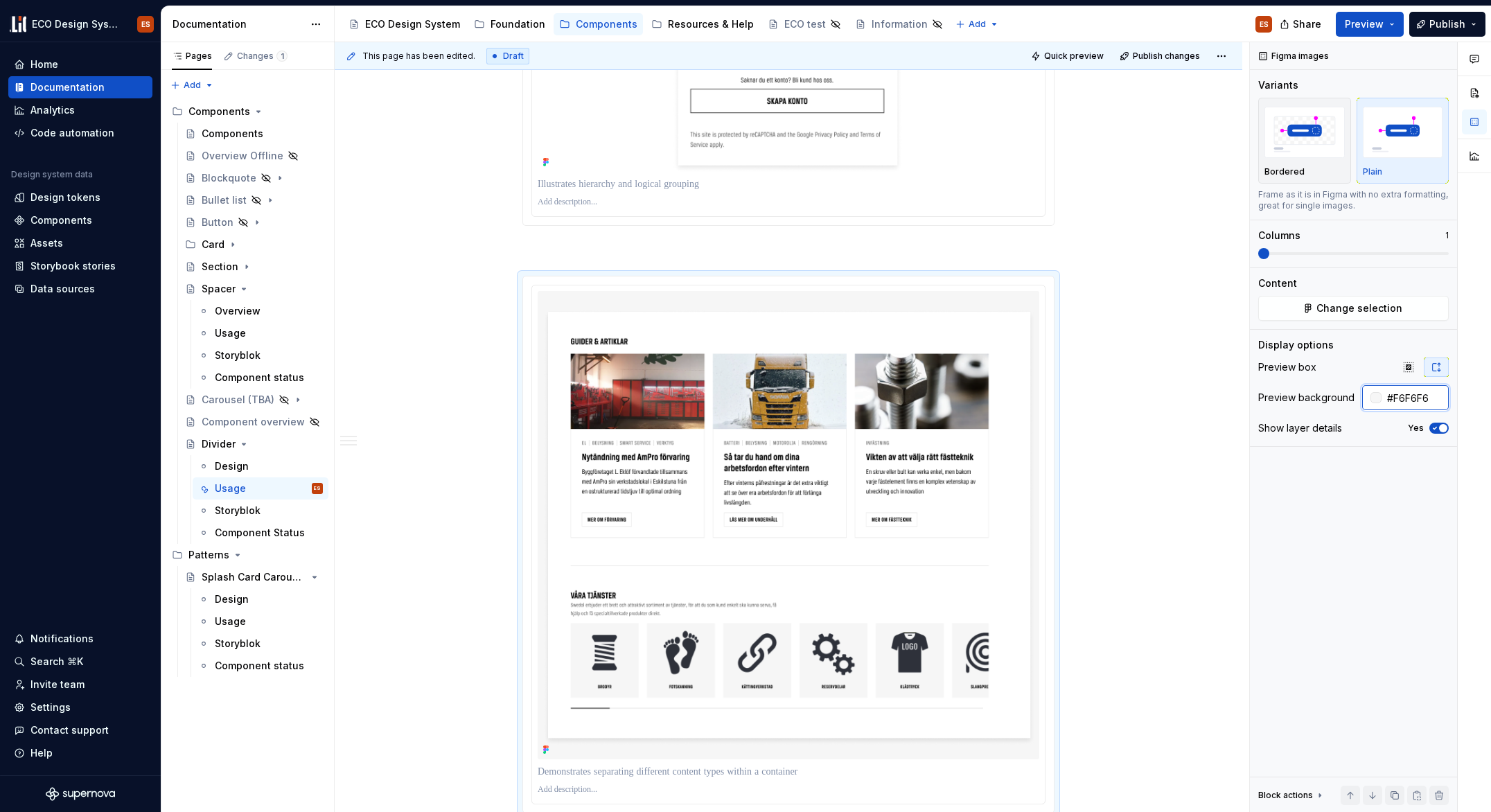
type textarea "*"
type input "#FFFFFF"
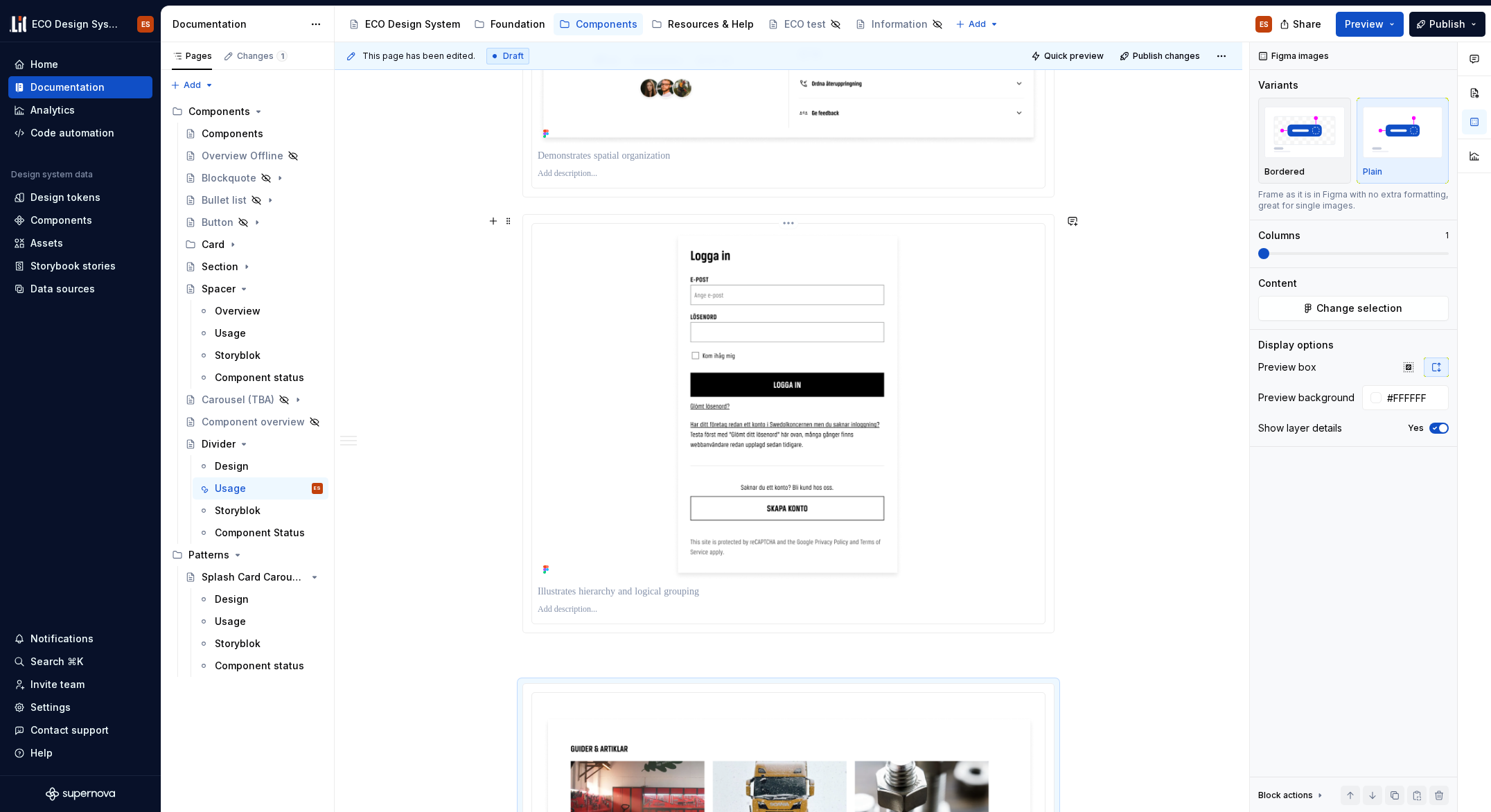
scroll to position [649, 0]
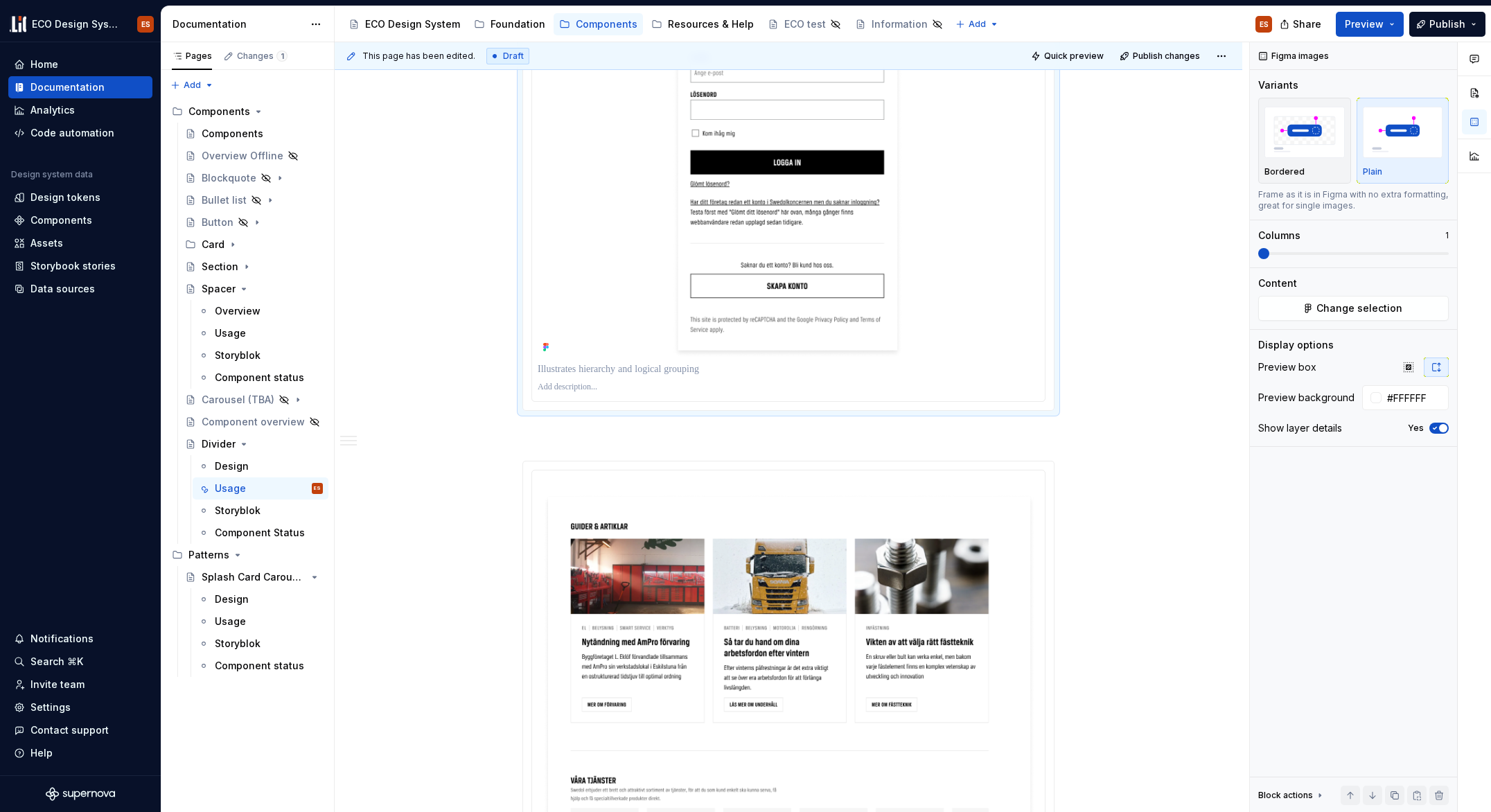
scroll to position [1031, 0]
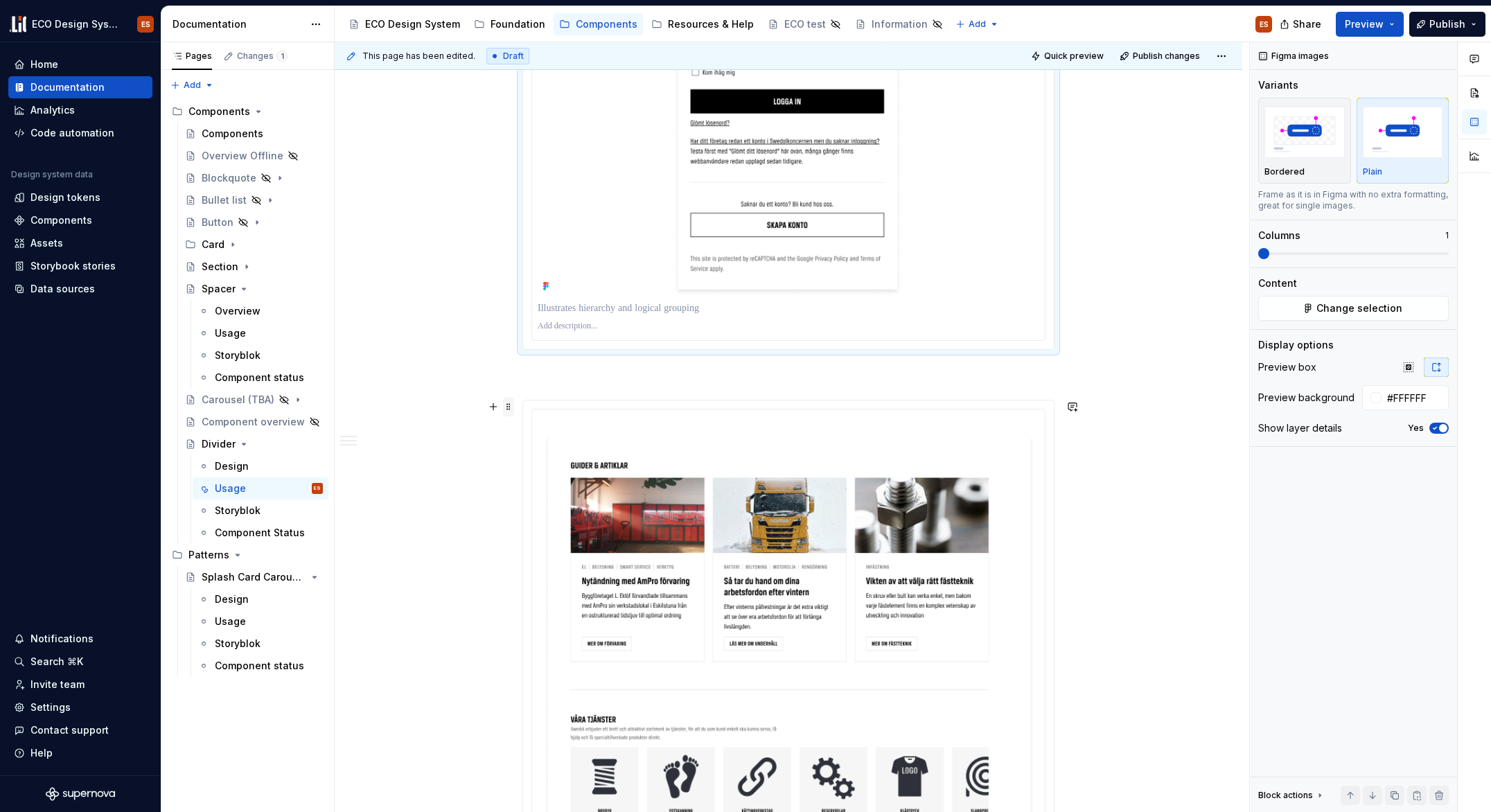
click at [510, 402] on span at bounding box center [509, 406] width 11 height 19
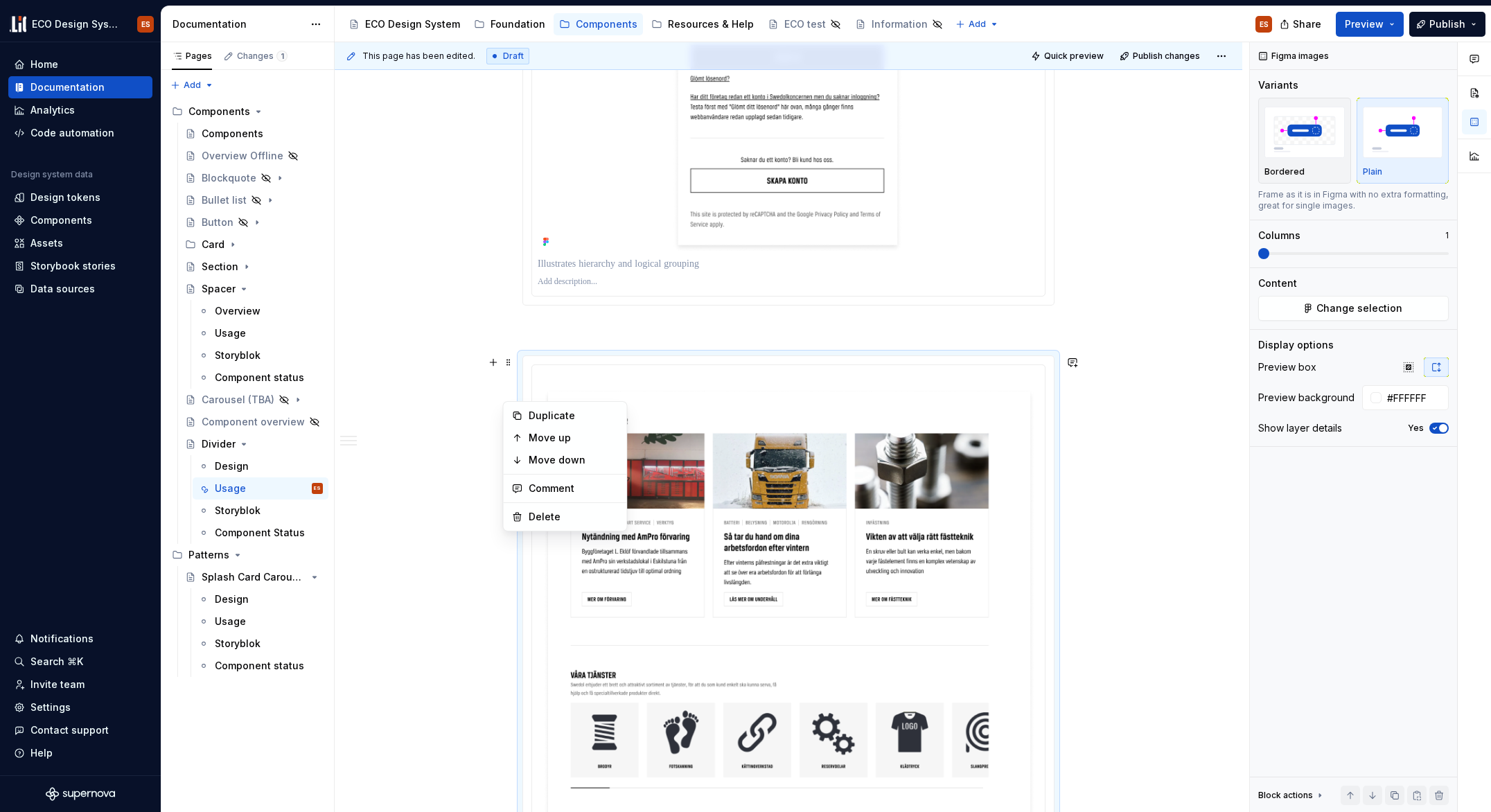
scroll to position [1208, 0]
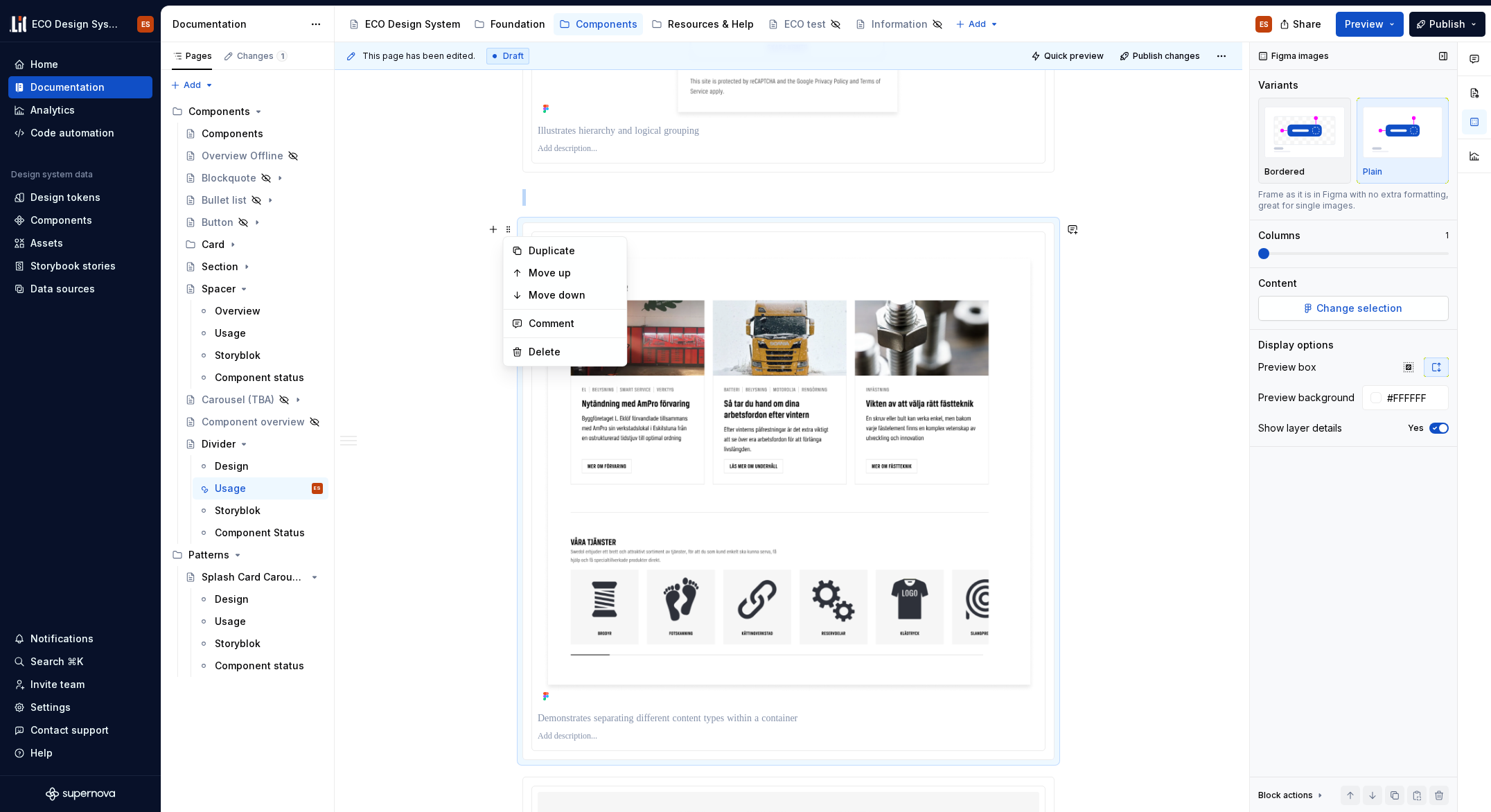
click at [1352, 307] on span "Change selection" at bounding box center [1359, 308] width 86 height 14
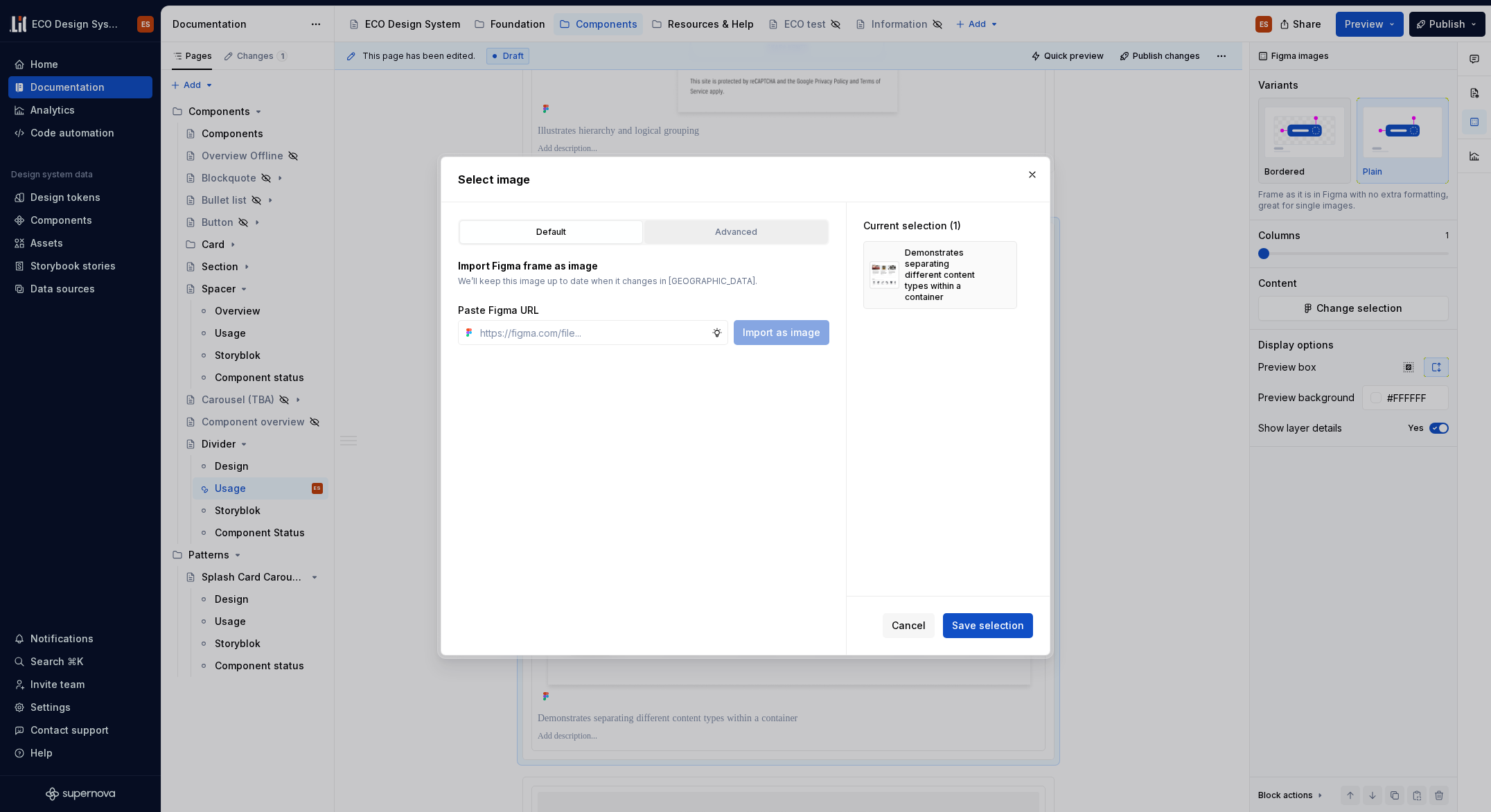
click at [765, 236] on div "Advanced" at bounding box center [736, 232] width 174 height 14
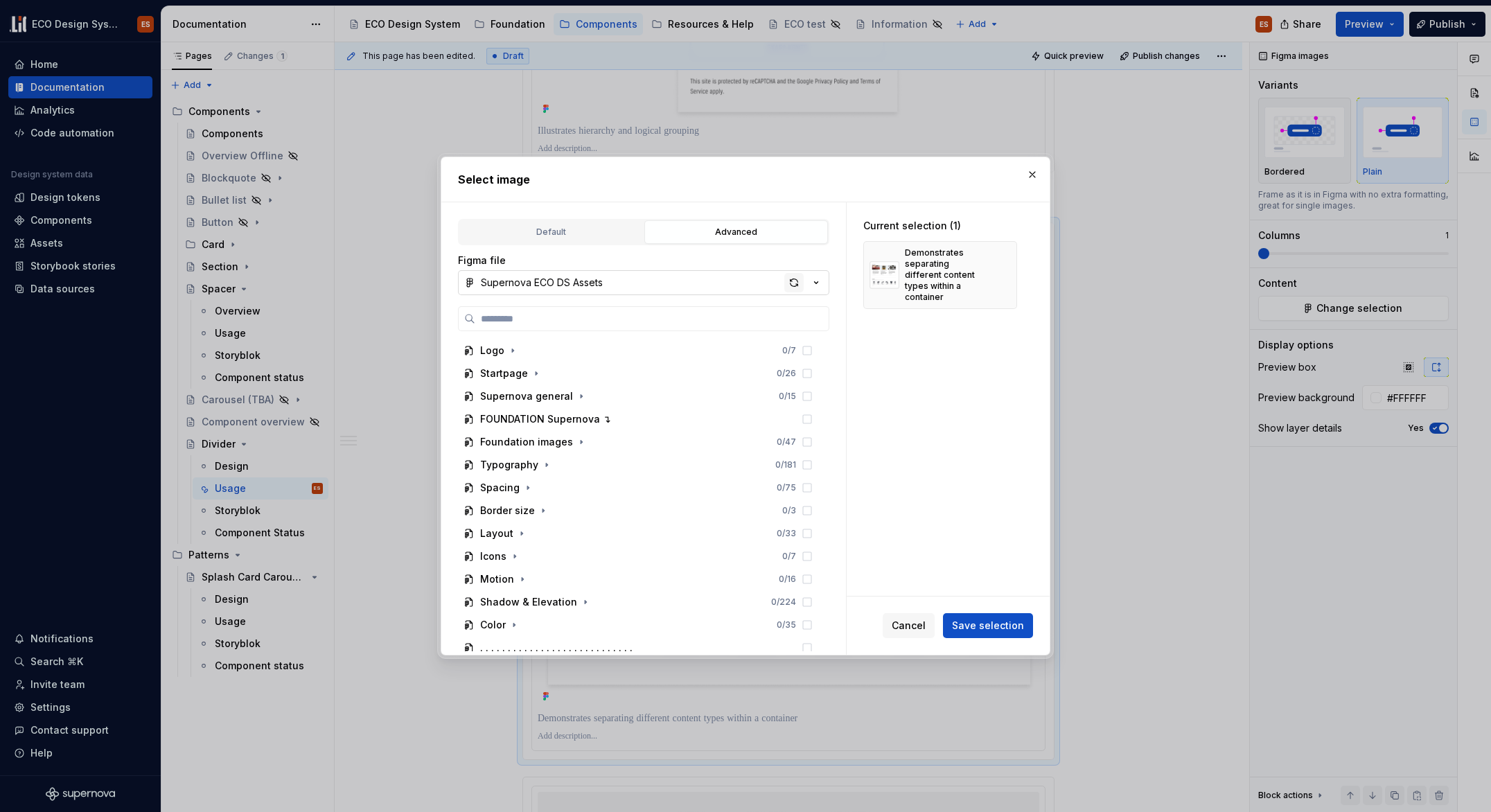
click at [794, 282] on div "button" at bounding box center [793, 282] width 19 height 19
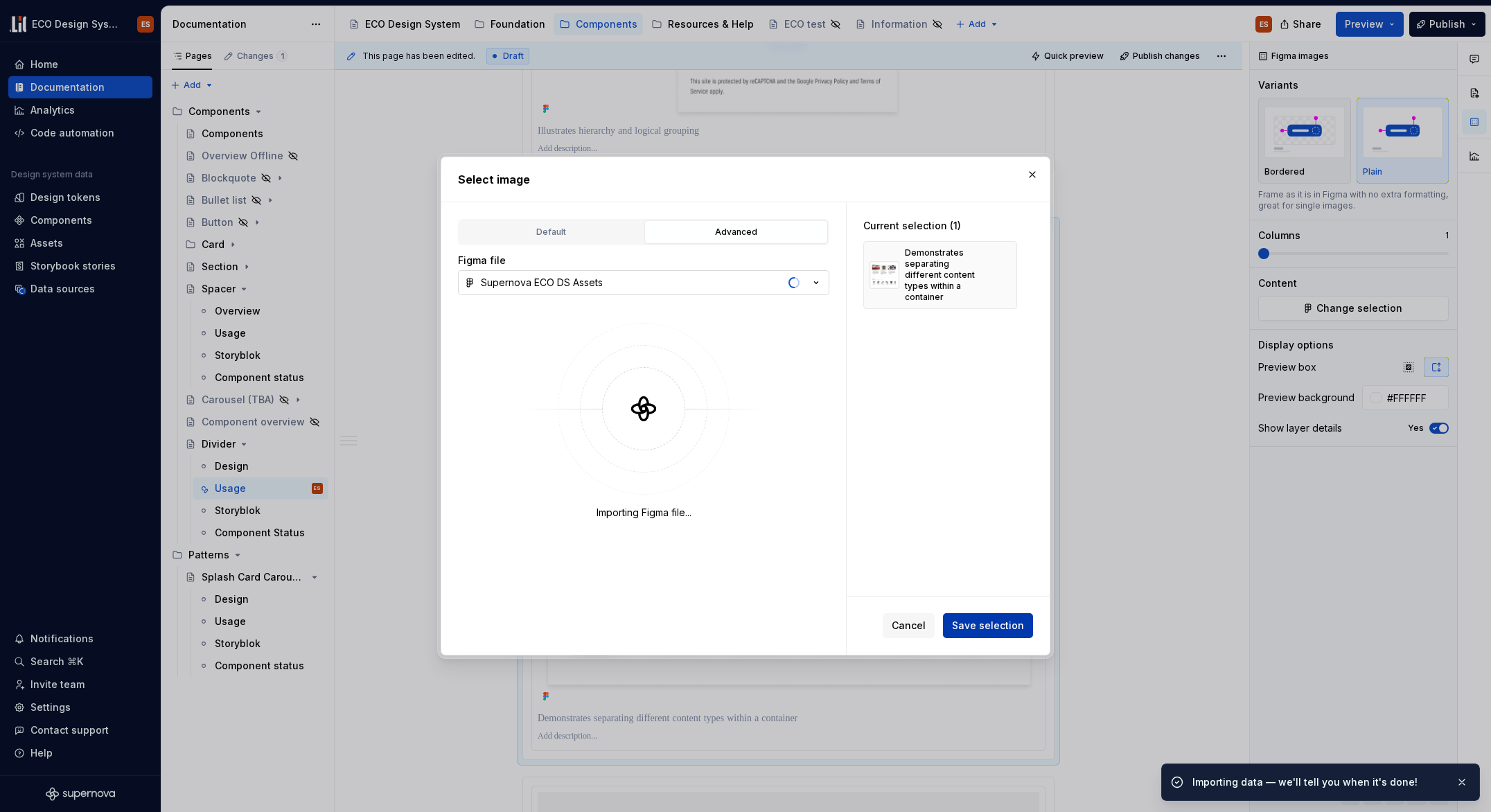
click at [1015, 626] on span "Save selection" at bounding box center [988, 625] width 72 height 14
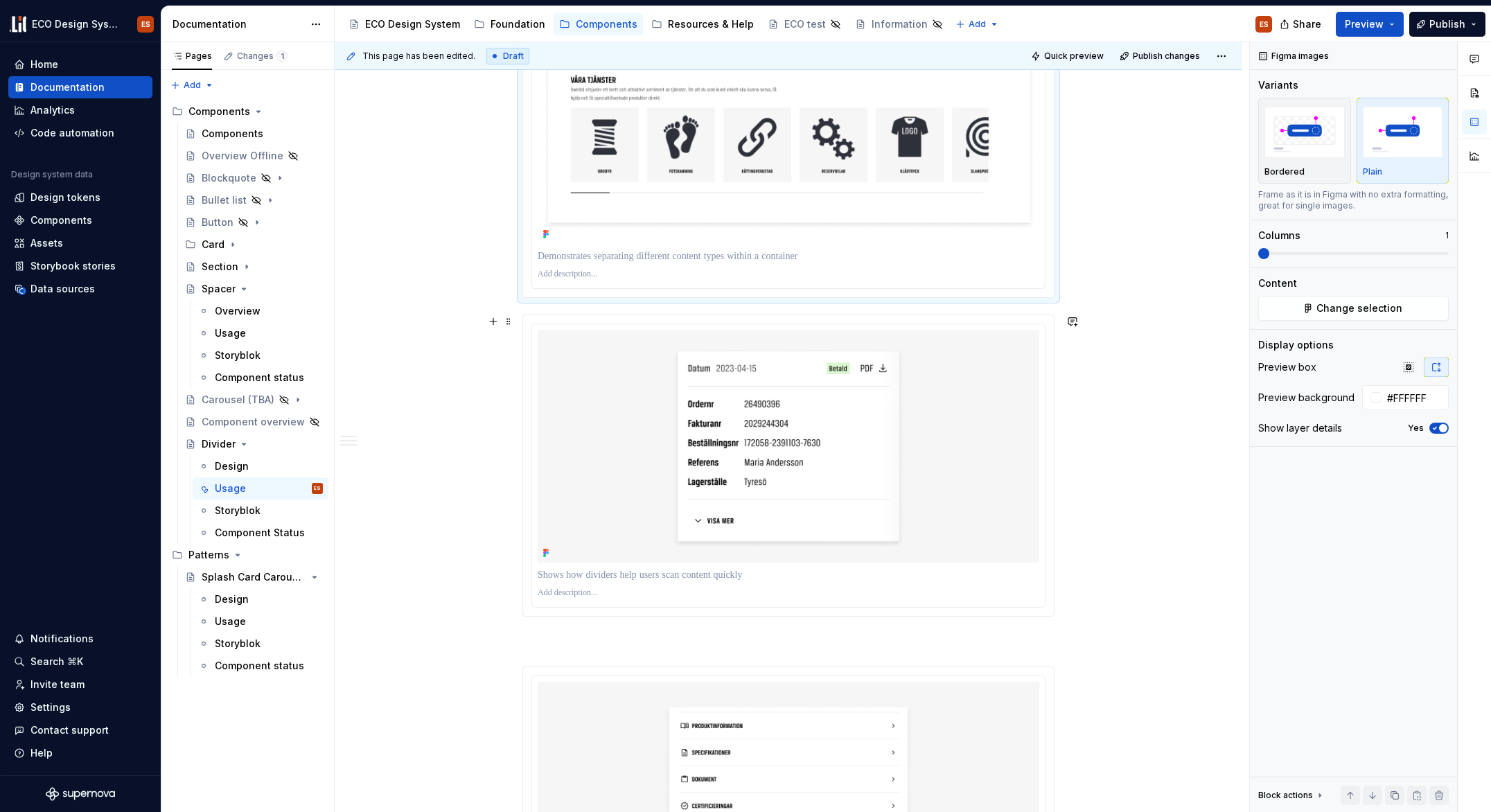
scroll to position [1698, 0]
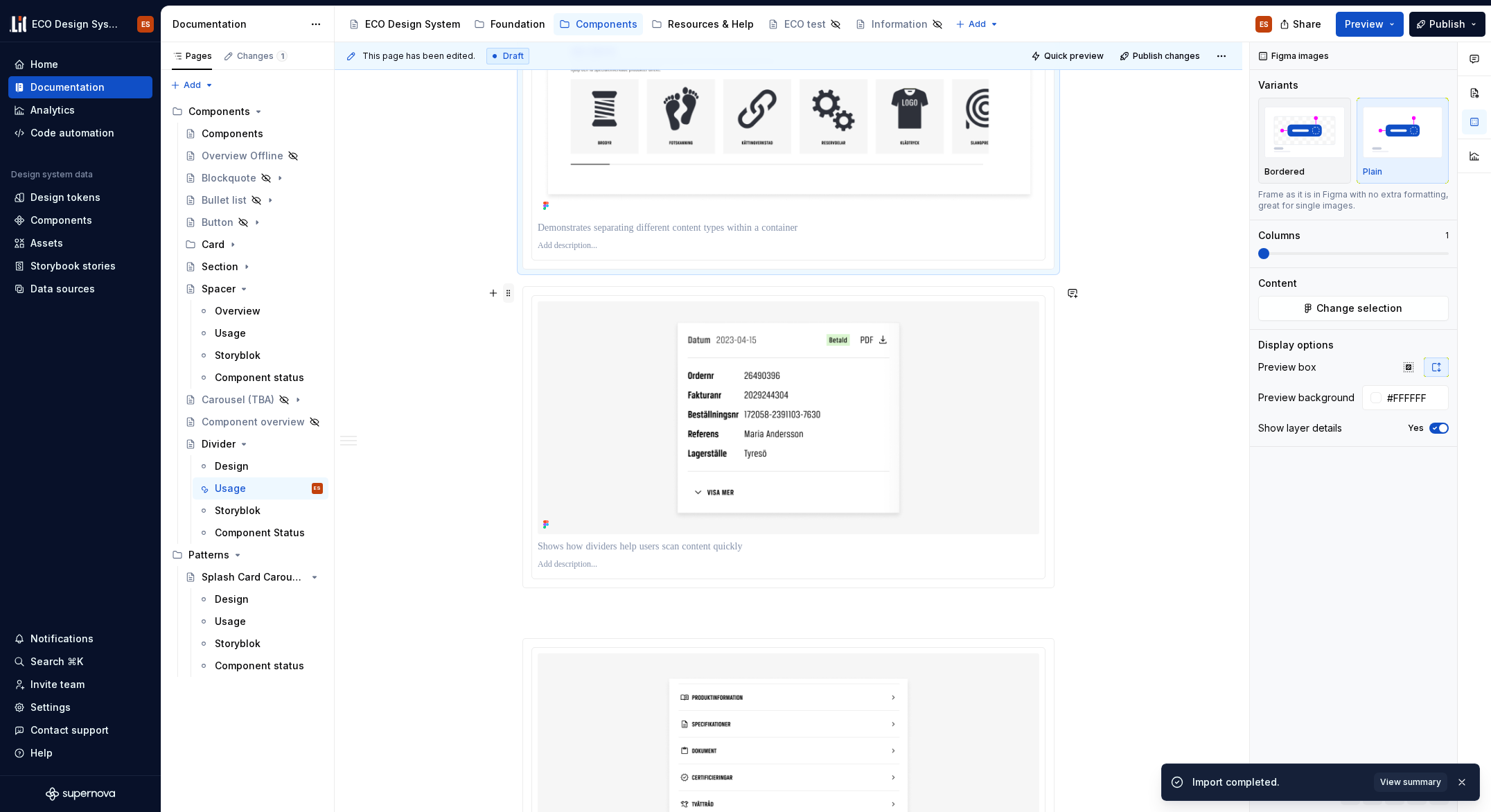
type textarea "*"
click at [510, 295] on span at bounding box center [509, 292] width 11 height 19
type input "#F6F6F6"
click at [1400, 394] on input "#F6F6F6" at bounding box center [1416, 397] width 67 height 25
click at [1406, 395] on input "#F6F6F6" at bounding box center [1416, 397] width 67 height 25
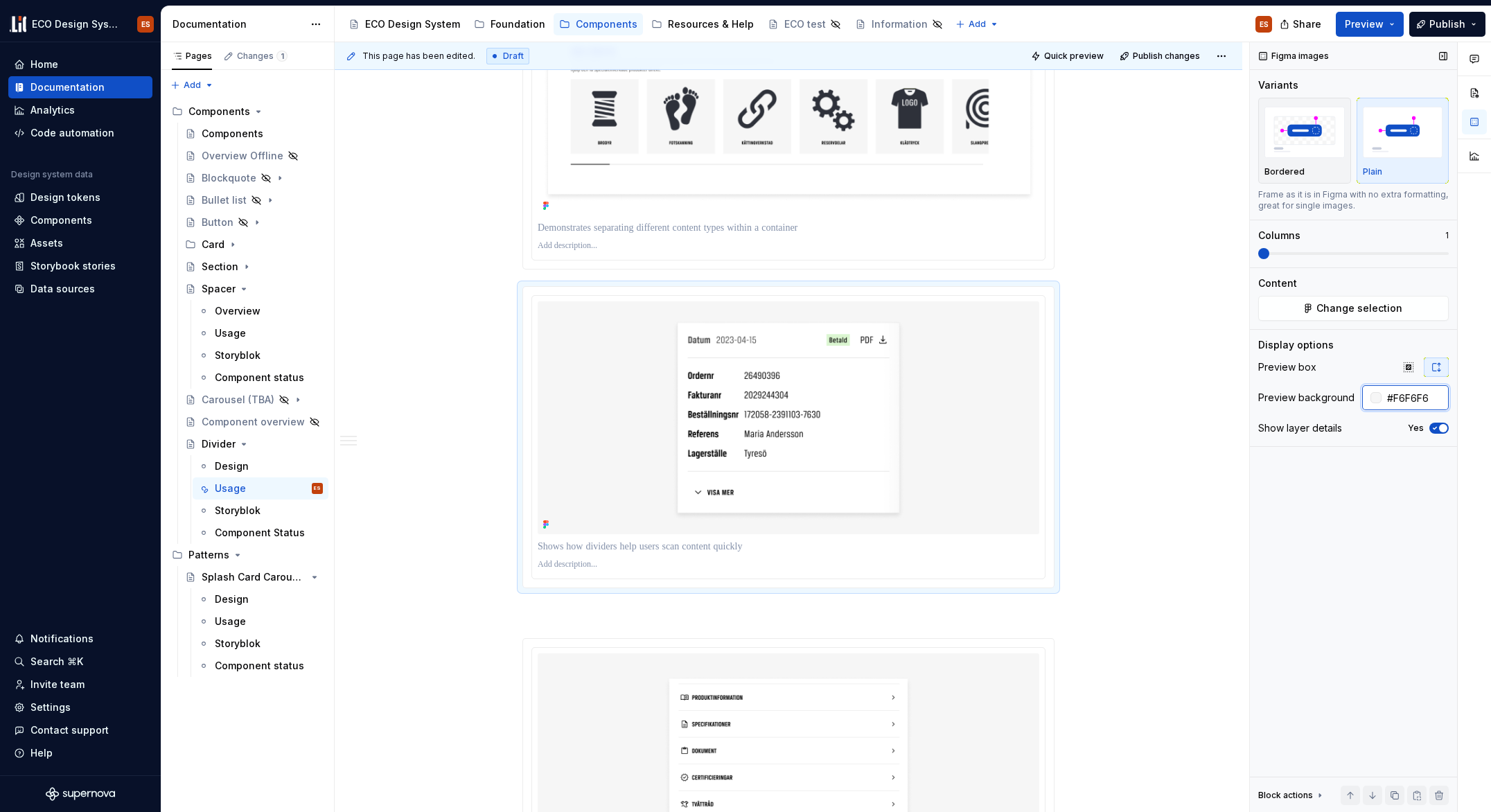
type textarea "*"
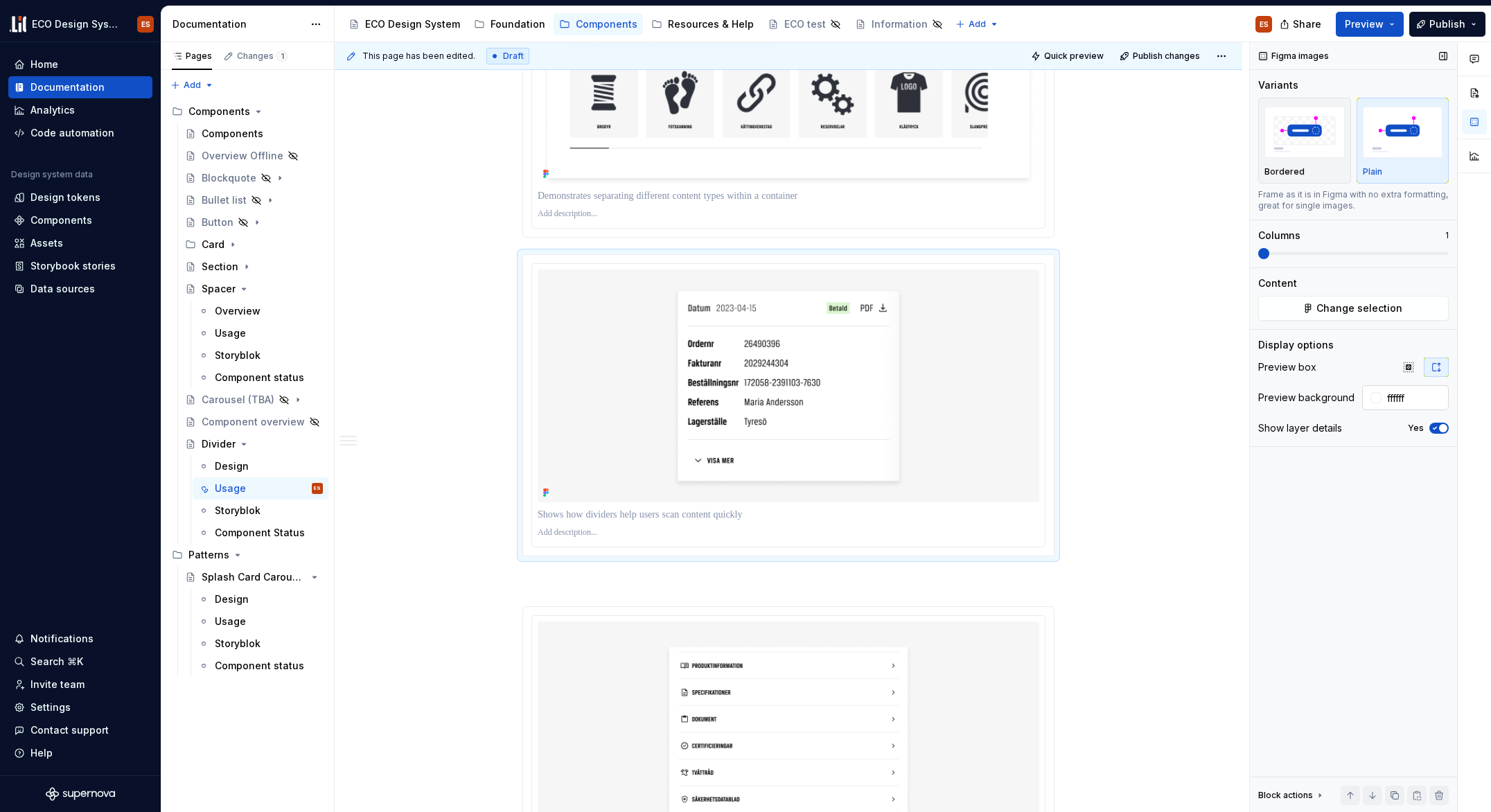
type input "#FFFFFF"
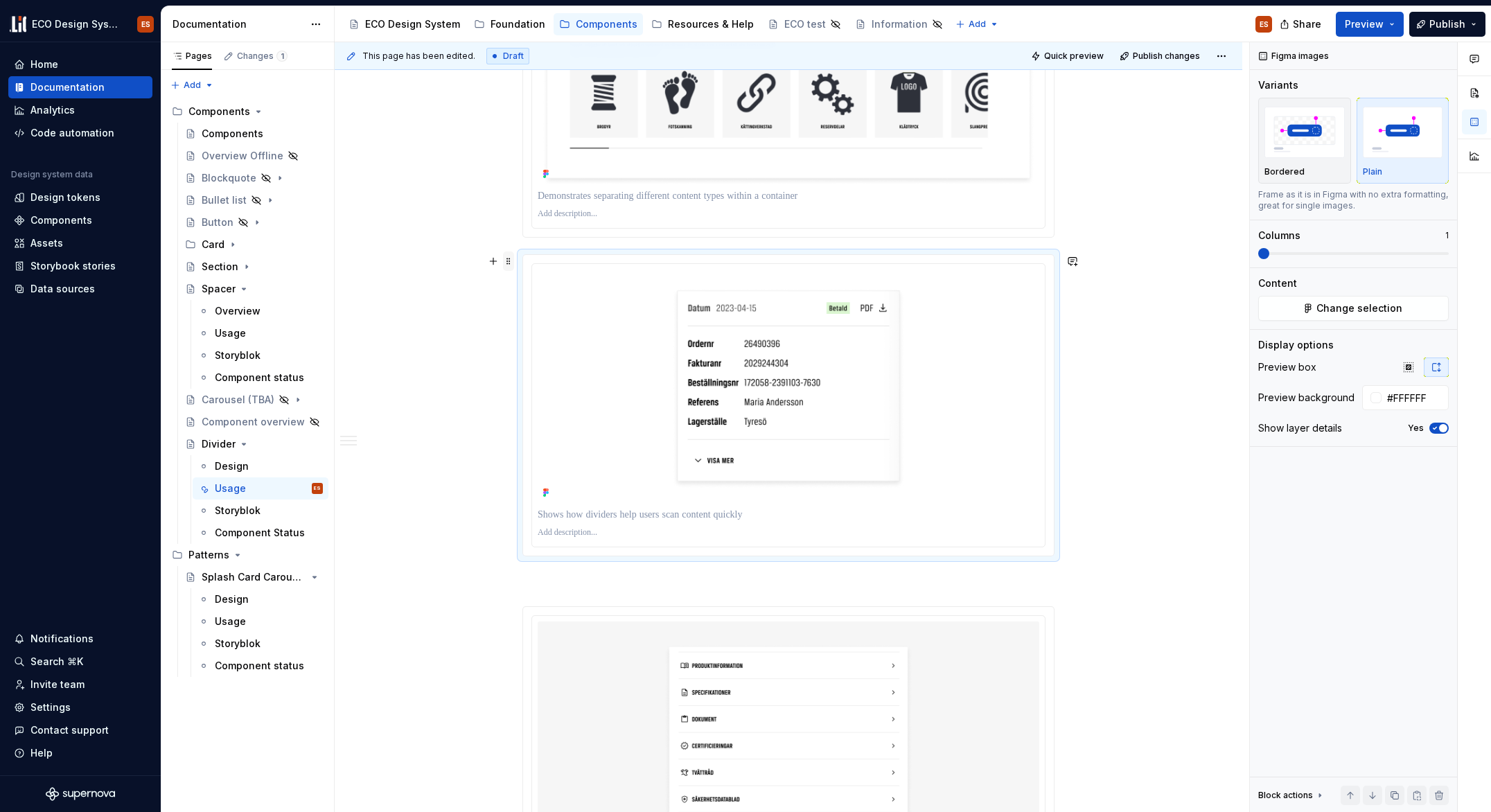
click at [509, 262] on span at bounding box center [509, 261] width 11 height 19
click at [1345, 305] on span "Change selection" at bounding box center [1359, 308] width 86 height 14
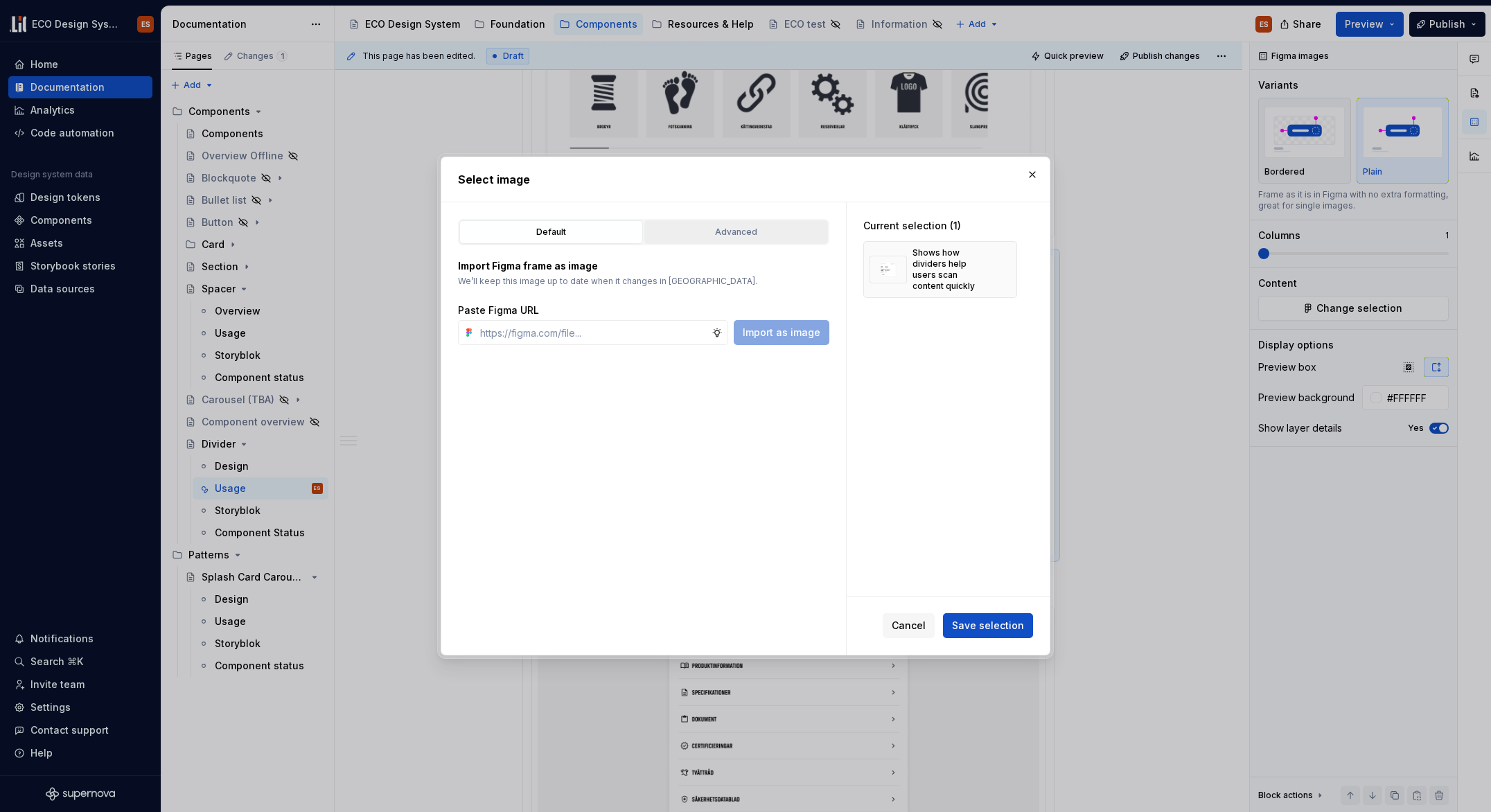
click at [772, 235] on div "Advanced" at bounding box center [736, 232] width 174 height 14
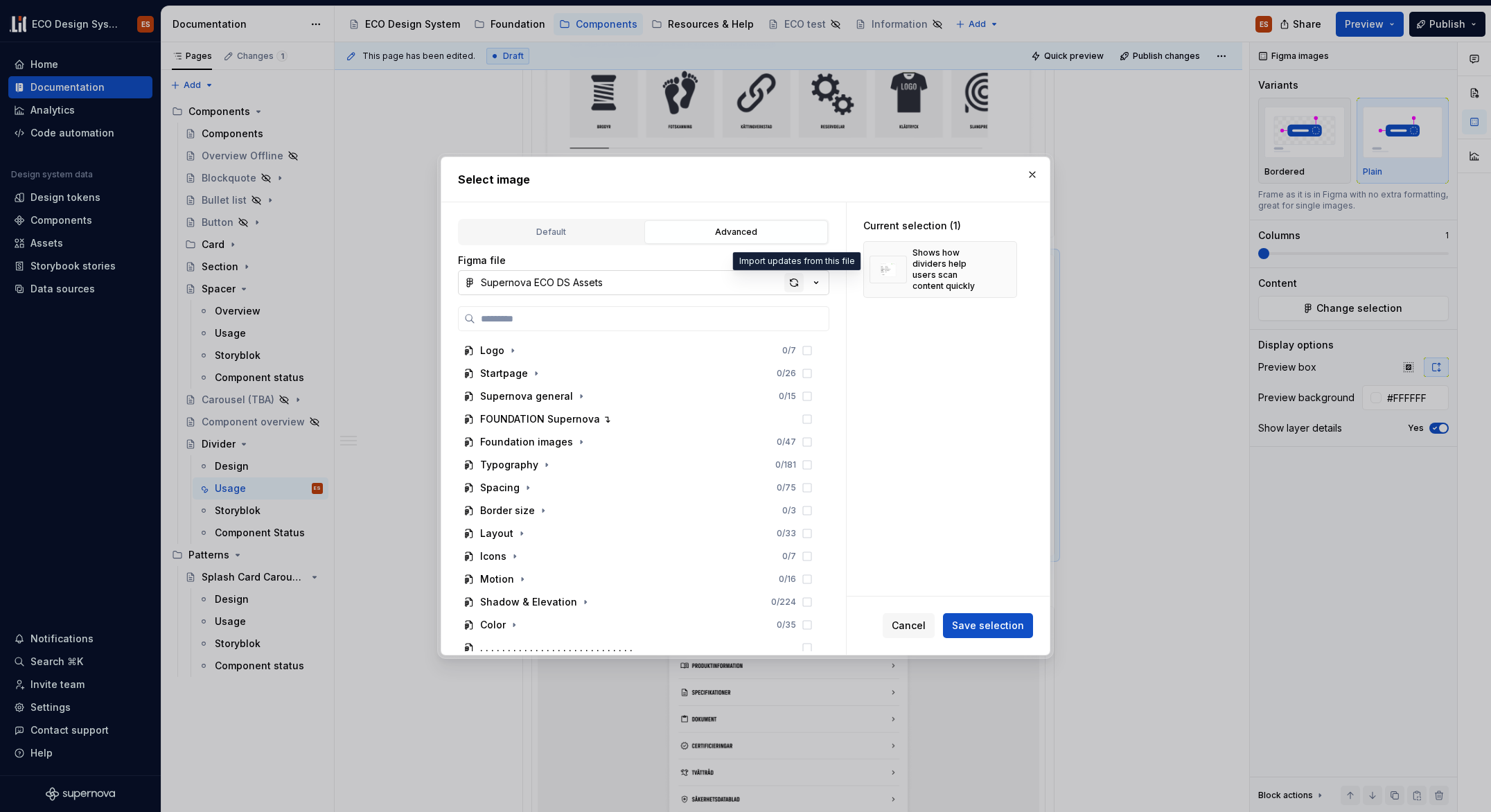
click at [799, 284] on div "button" at bounding box center [793, 282] width 19 height 19
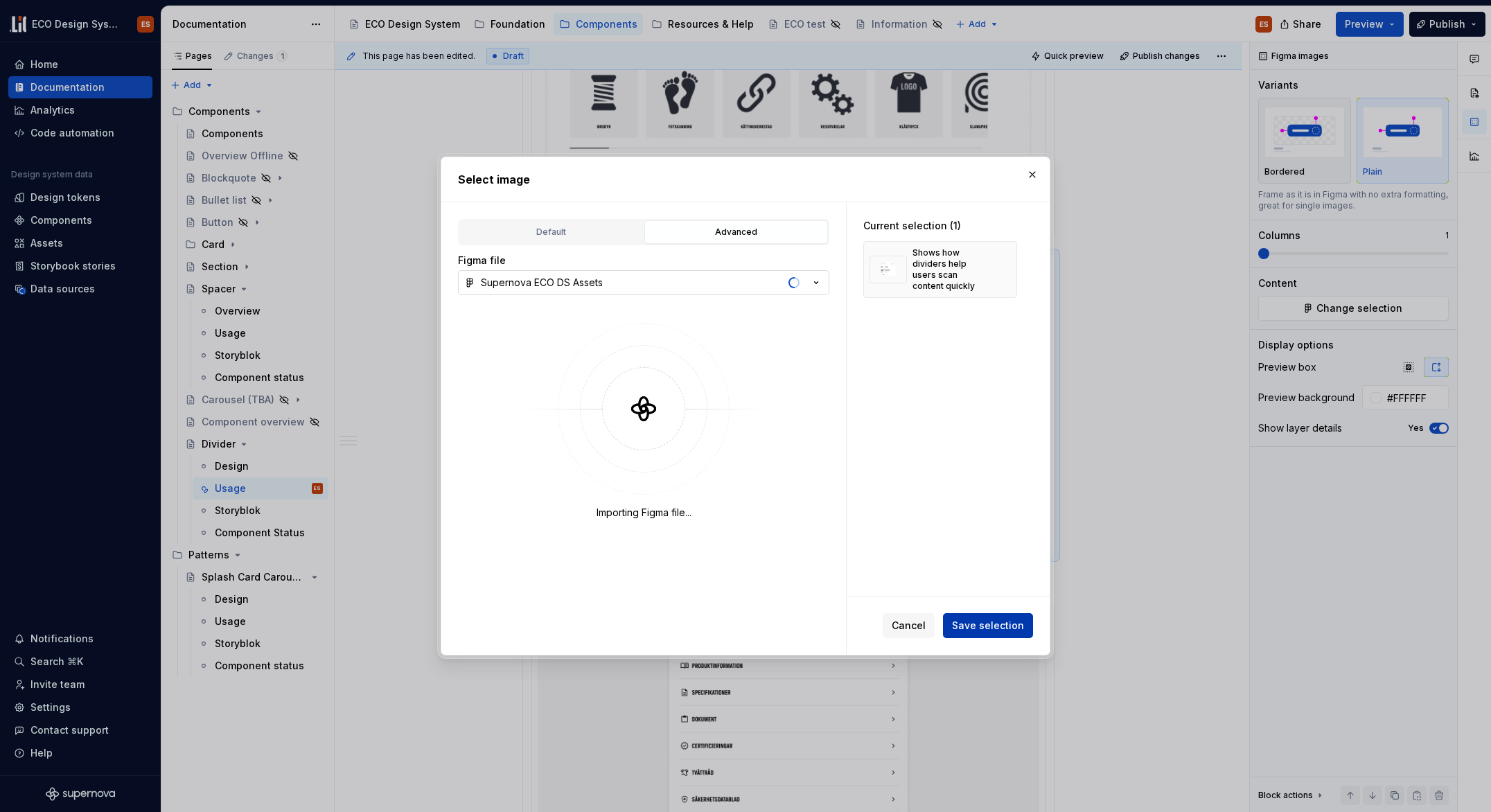
click at [1008, 626] on span "Save selection" at bounding box center [988, 625] width 72 height 14
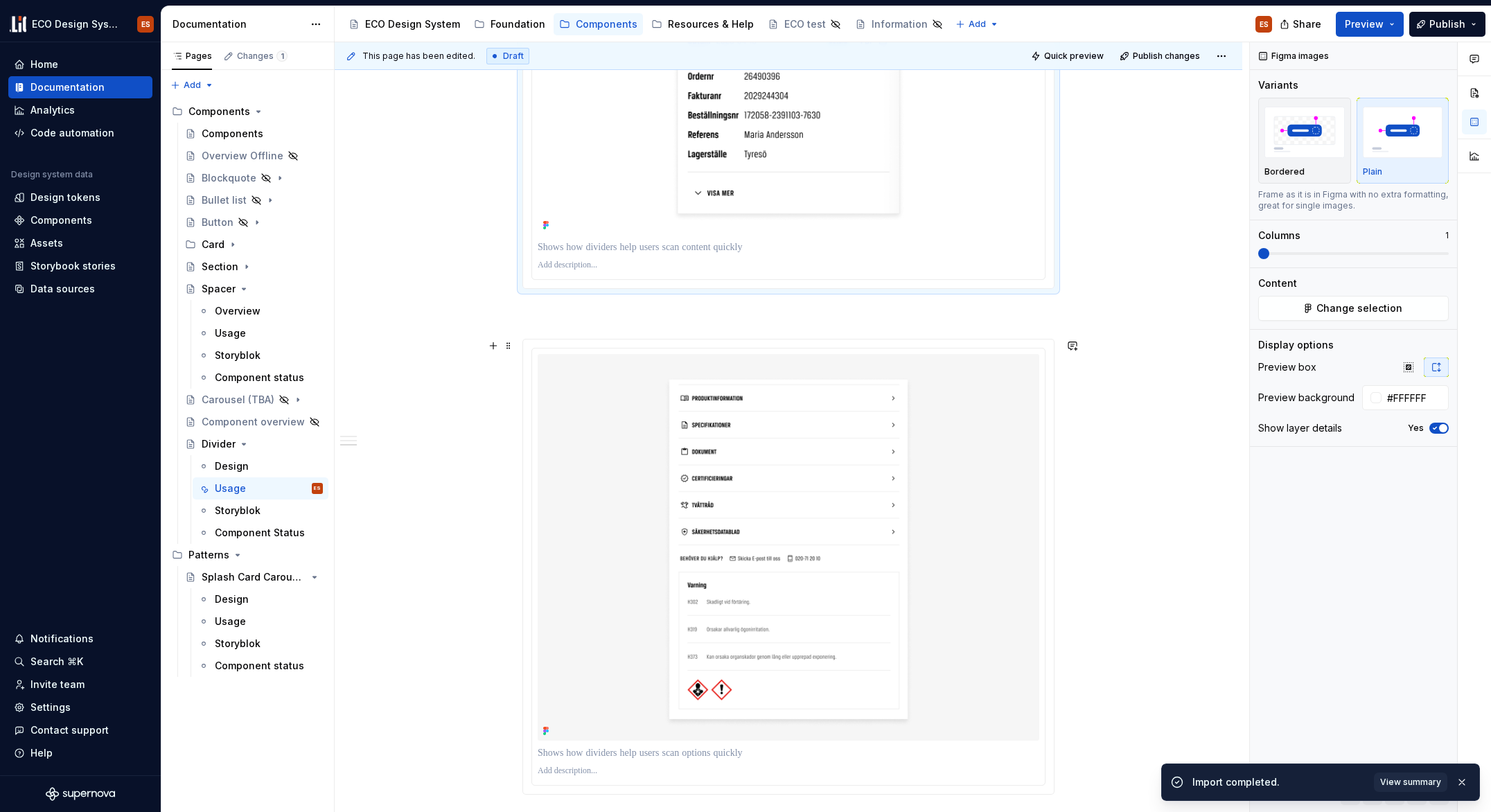
scroll to position [2063, 0]
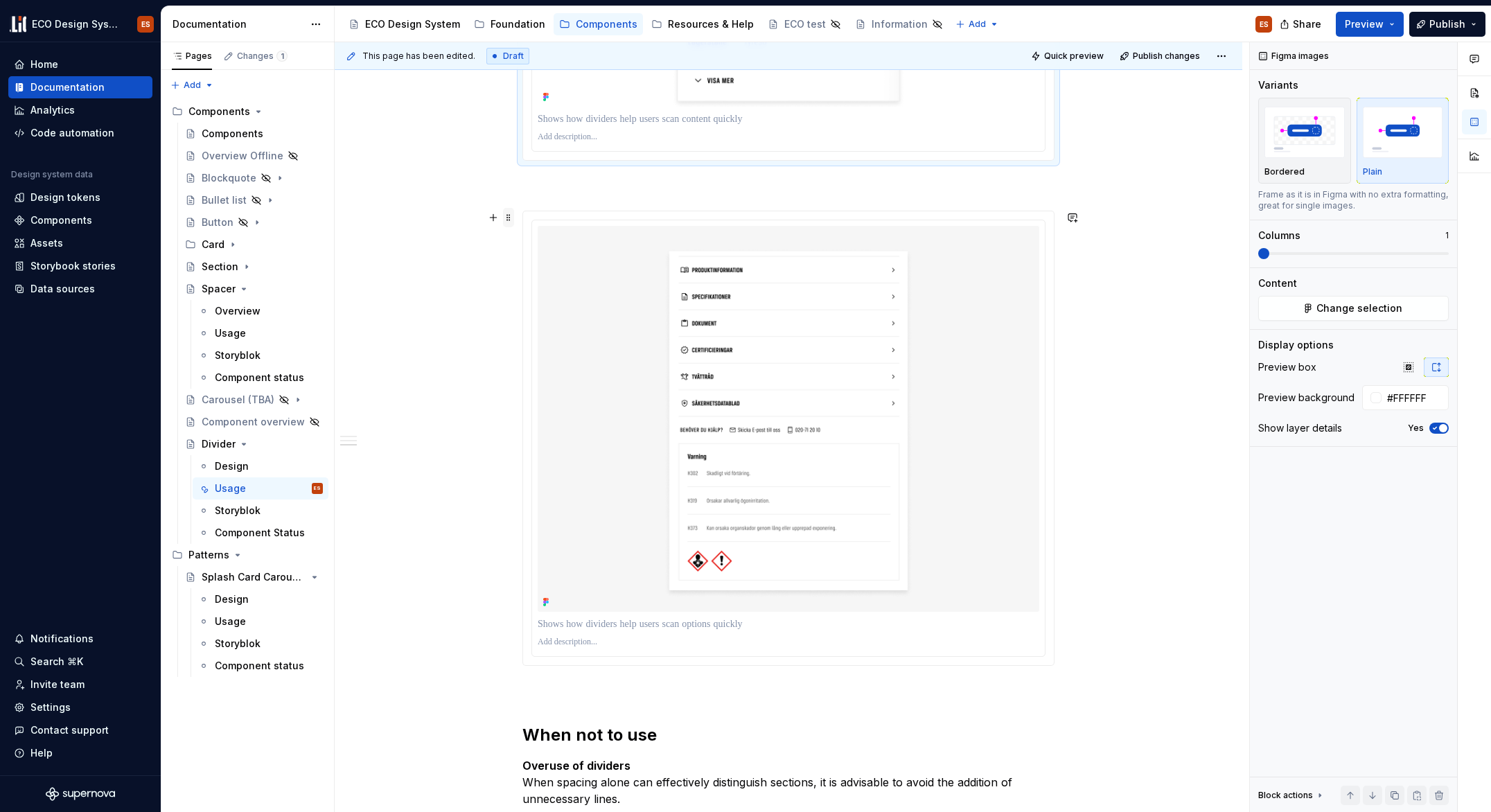
type textarea "*"
click at [507, 216] on span at bounding box center [509, 217] width 11 height 19
click at [1407, 392] on input "#F6F6F6" at bounding box center [1416, 397] width 67 height 25
click at [1407, 397] on input "#F6F6F6" at bounding box center [1416, 397] width 67 height 25
type input "#FFFFFF"
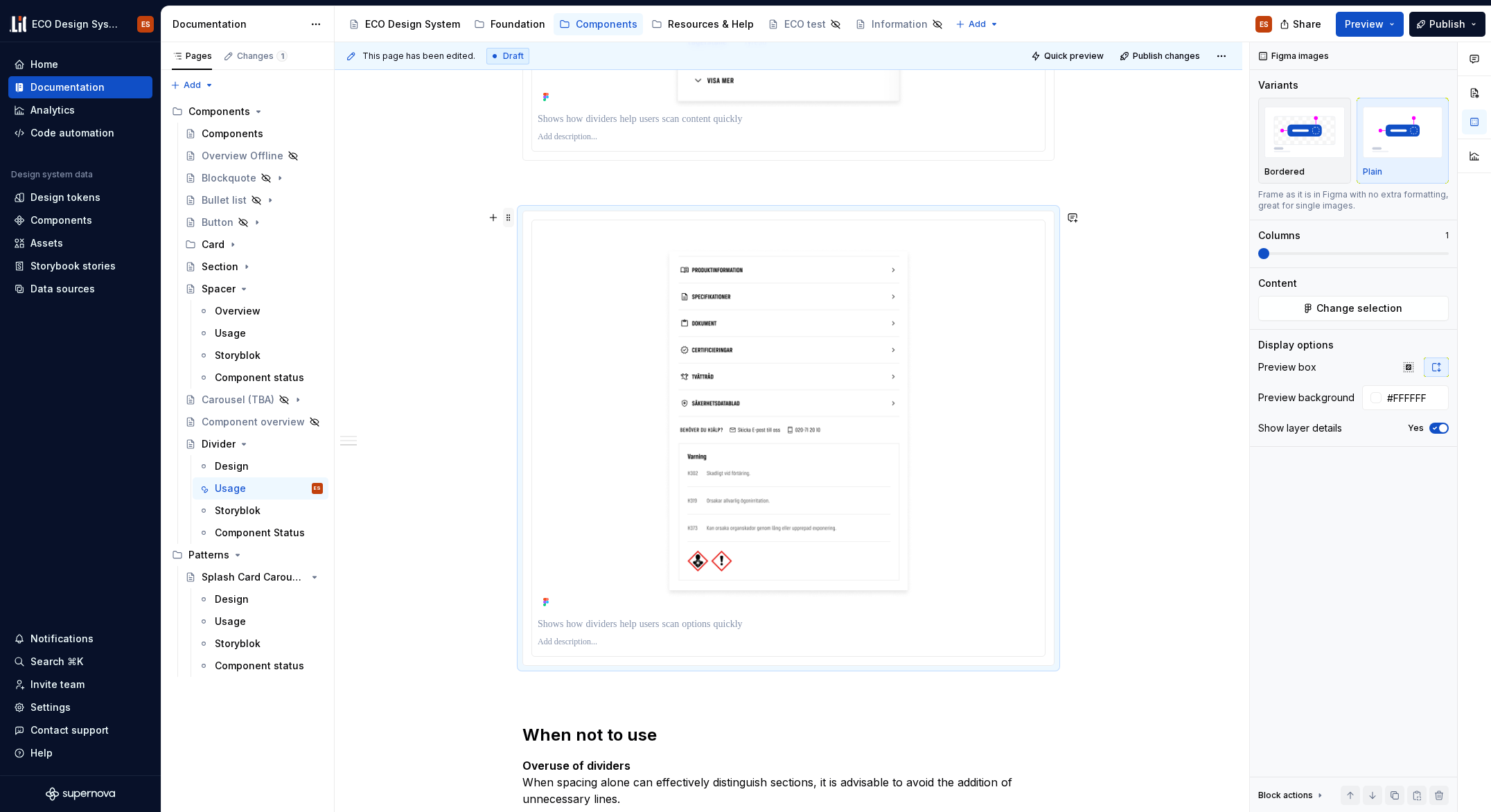
click at [507, 215] on span at bounding box center [509, 217] width 11 height 19
click at [1348, 310] on span "Change selection" at bounding box center [1359, 308] width 86 height 14
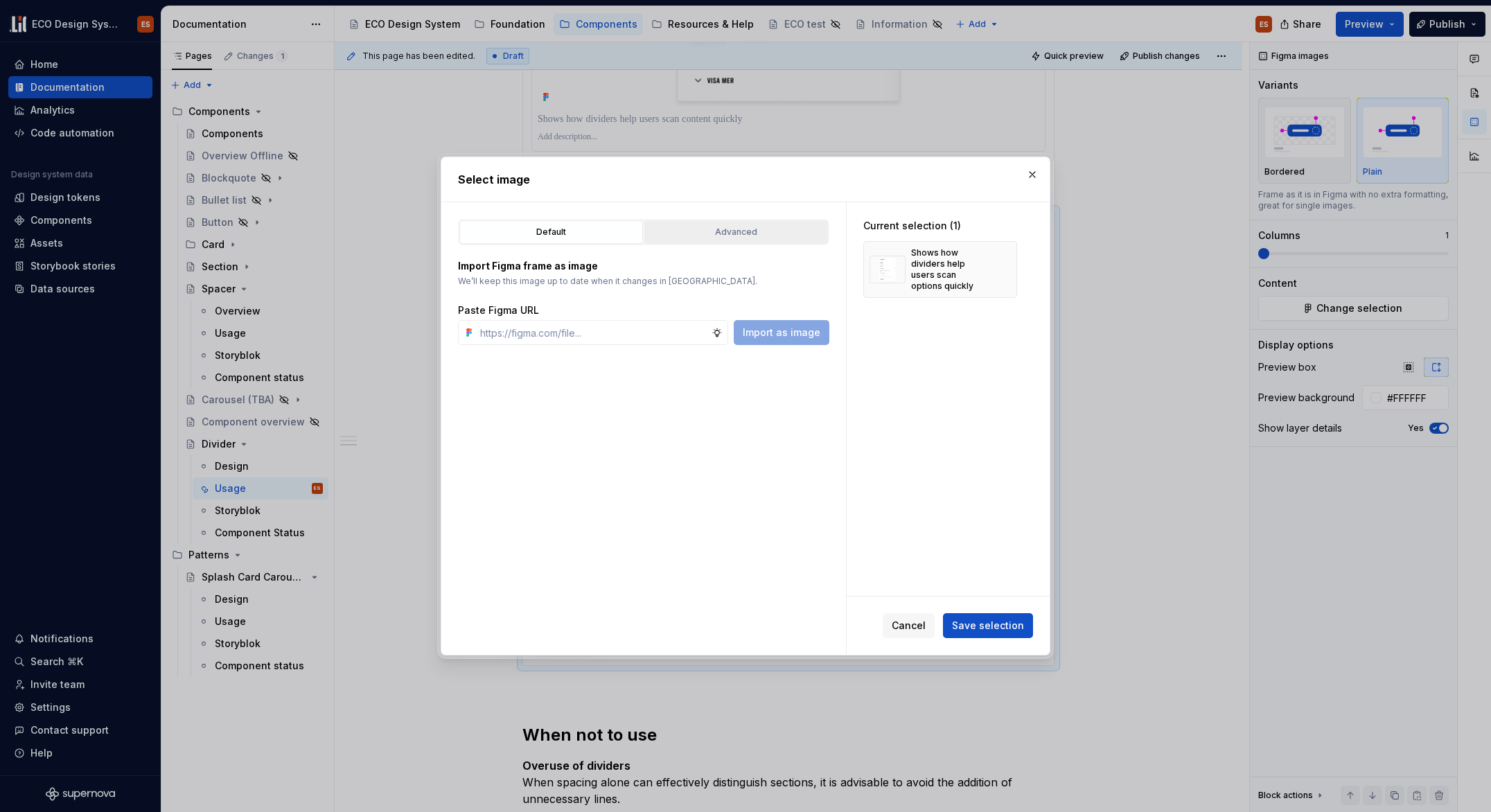
click at [754, 243] on button "Advanced" at bounding box center [736, 233] width 184 height 24
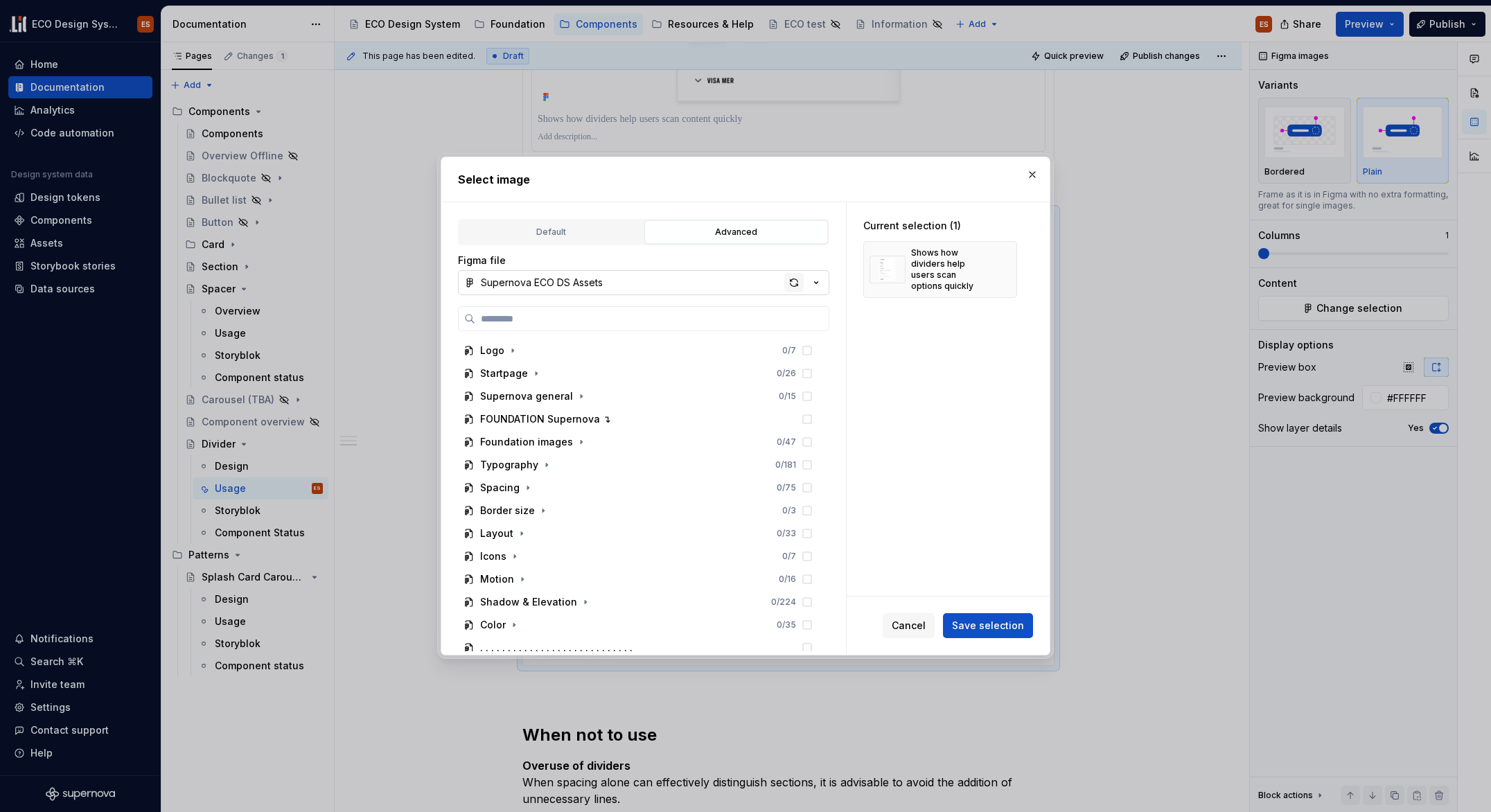
click at [801, 283] on div "button" at bounding box center [793, 282] width 19 height 19
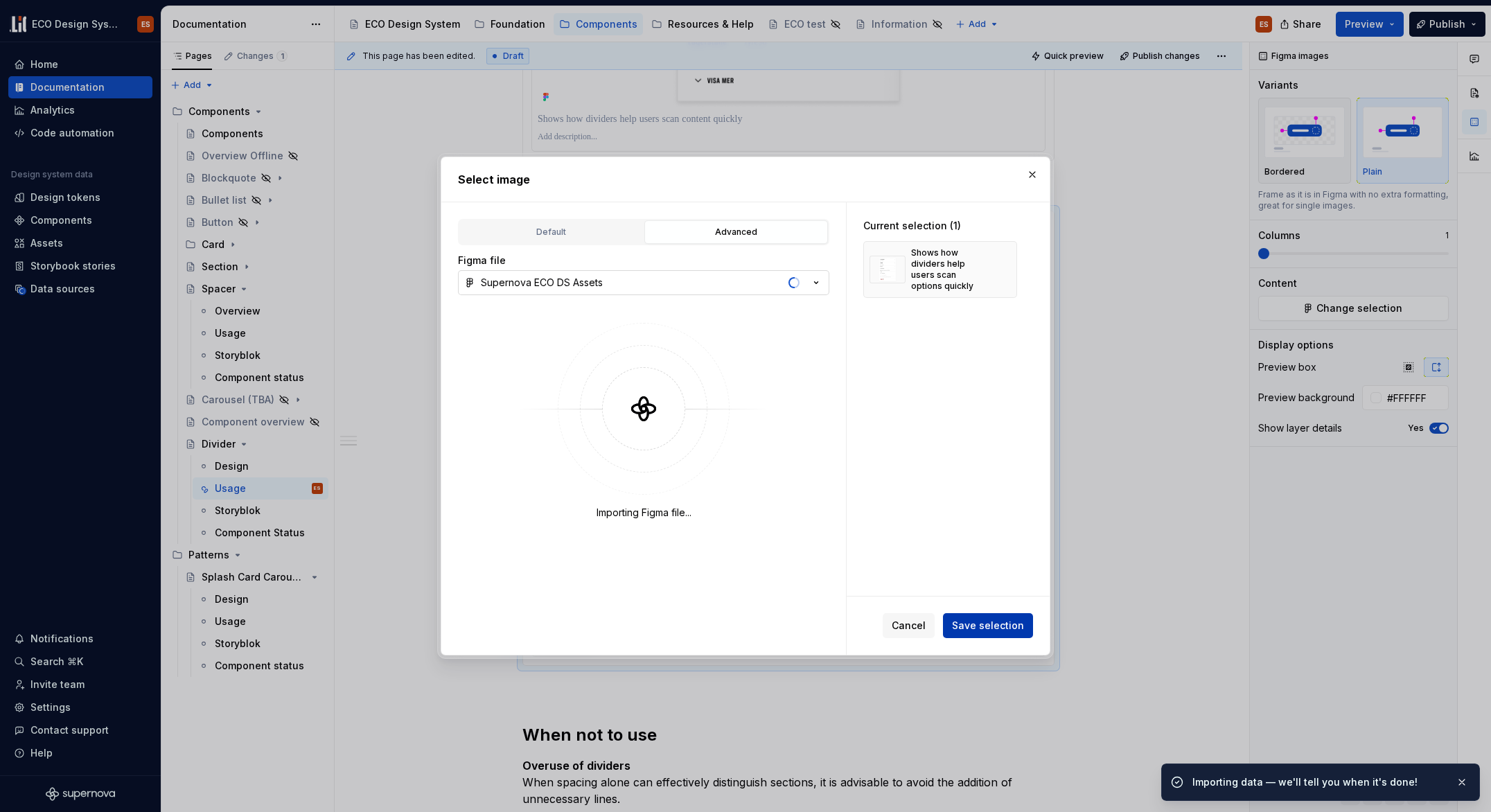
click at [1009, 626] on span "Save selection" at bounding box center [988, 625] width 72 height 14
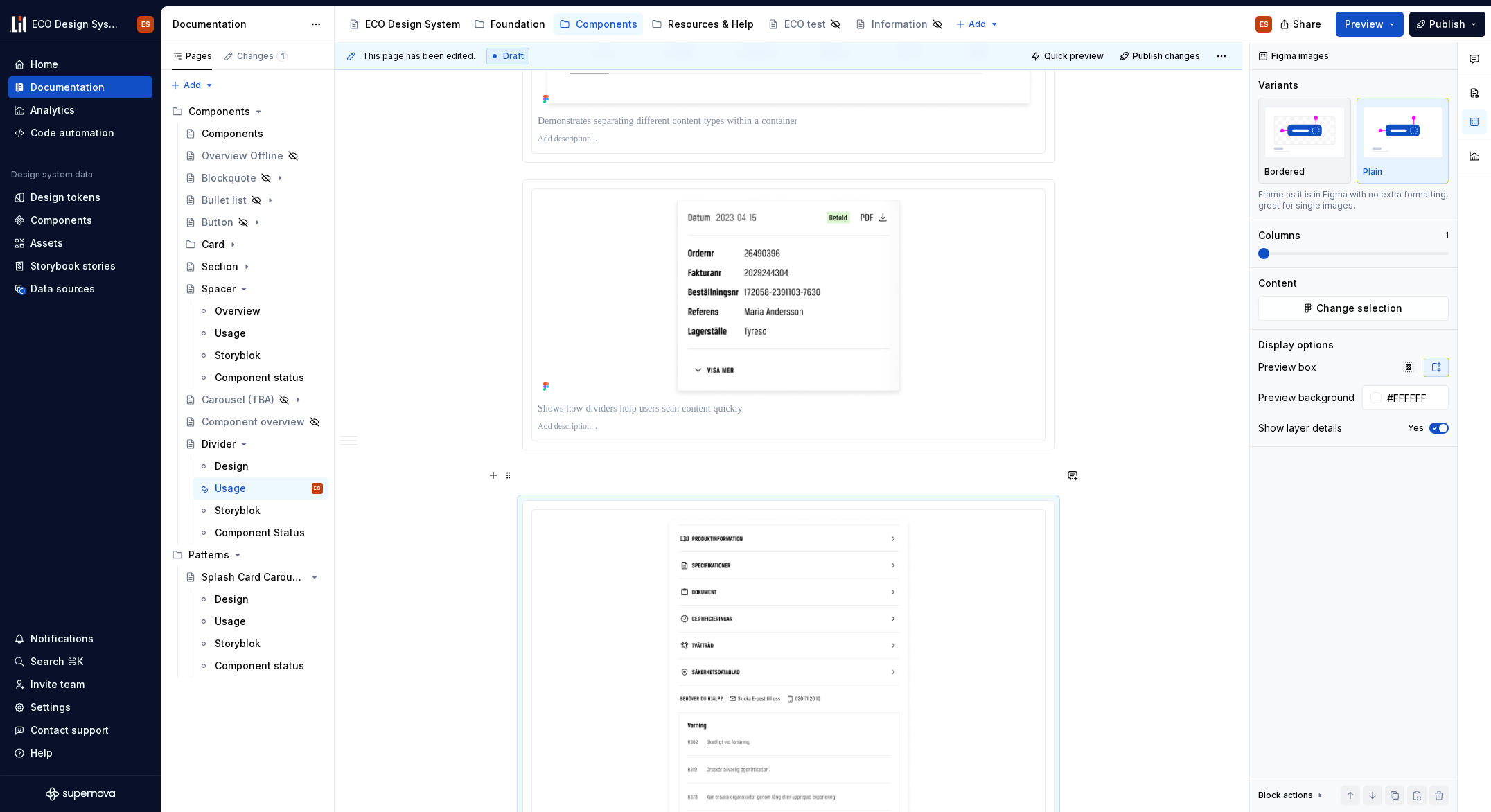
scroll to position [1630, 0]
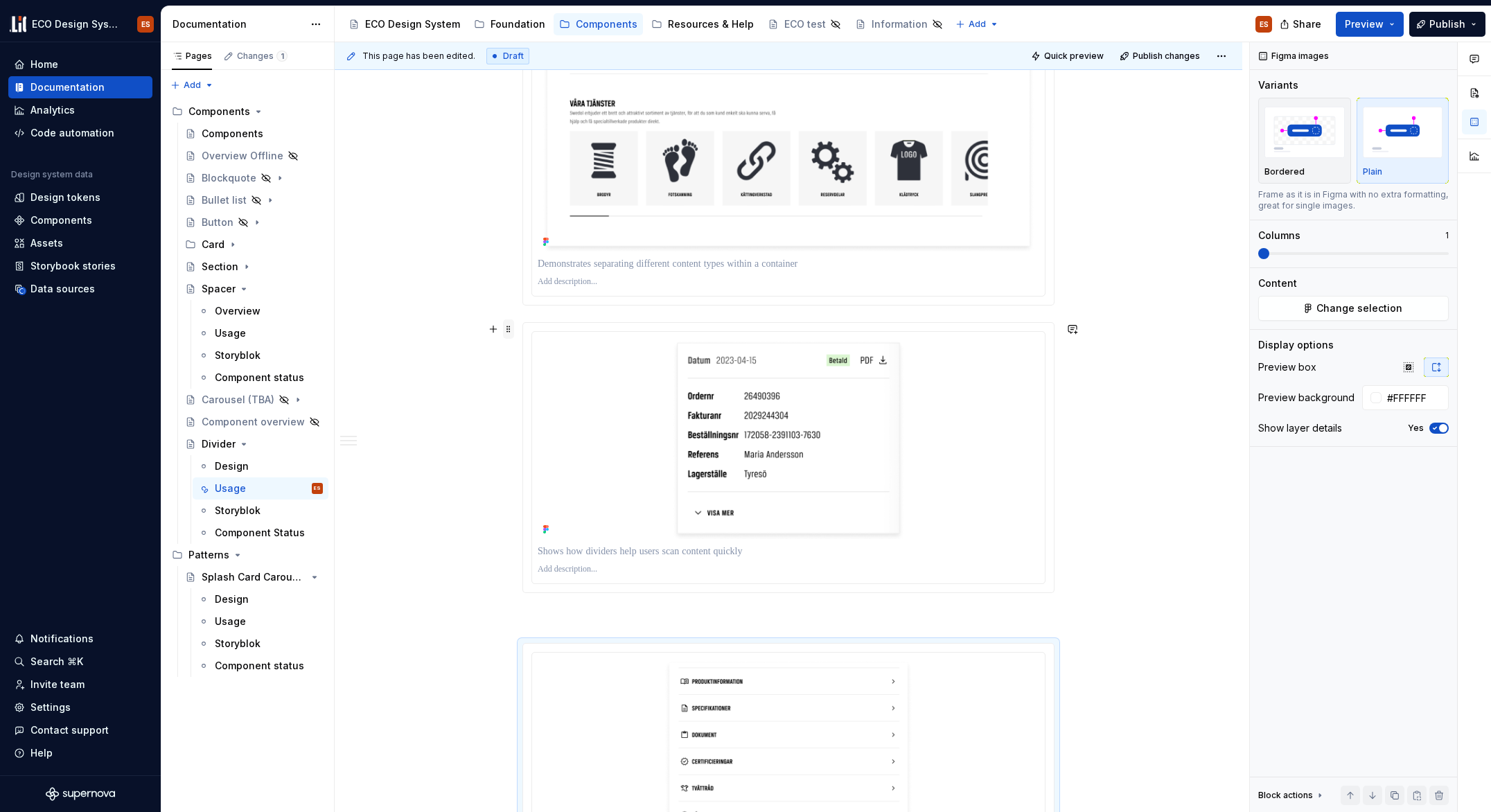
click at [506, 329] on span at bounding box center [509, 329] width 11 height 19
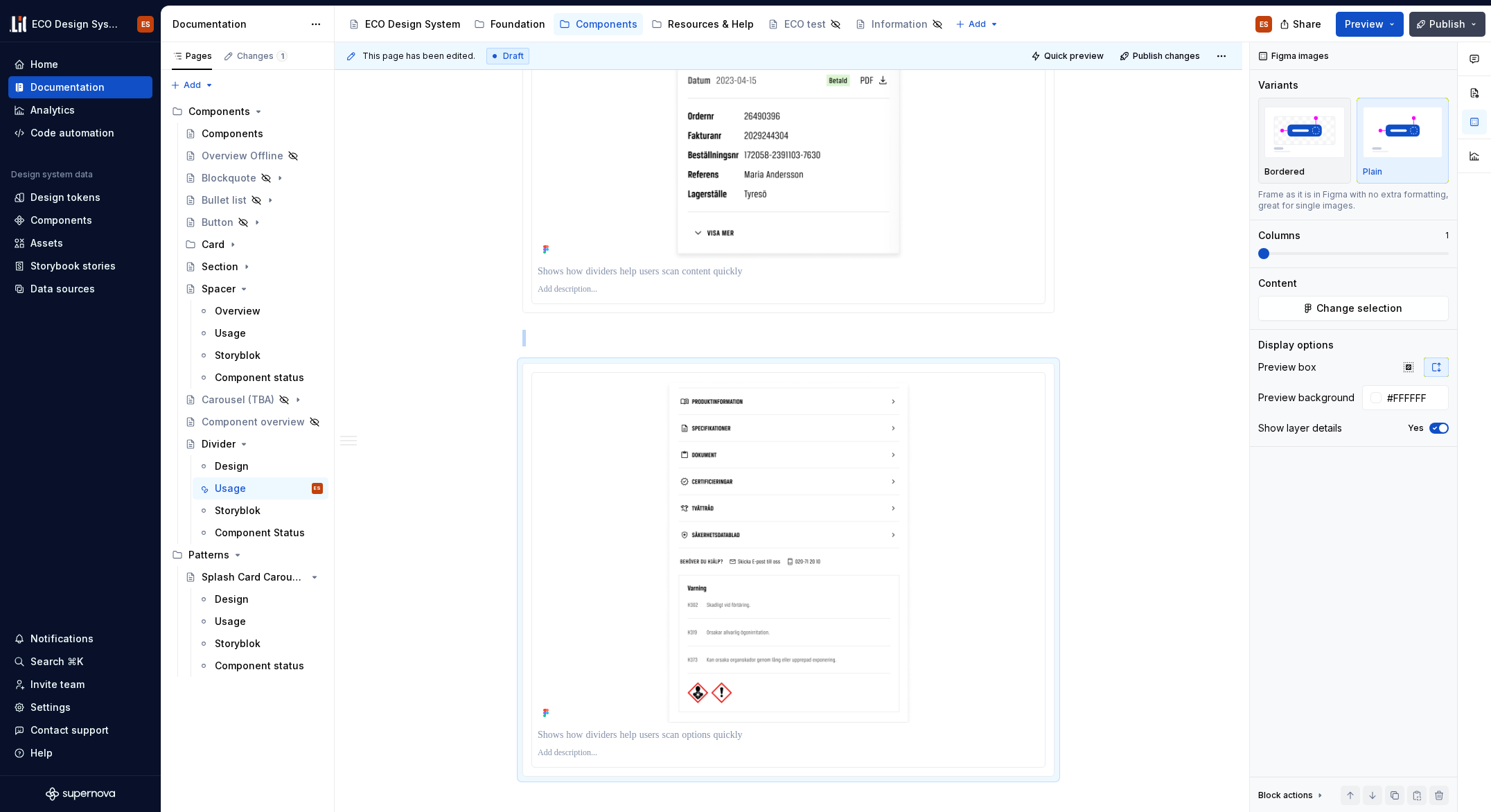
click at [1439, 17] on span "Publish" at bounding box center [1447, 24] width 36 height 14
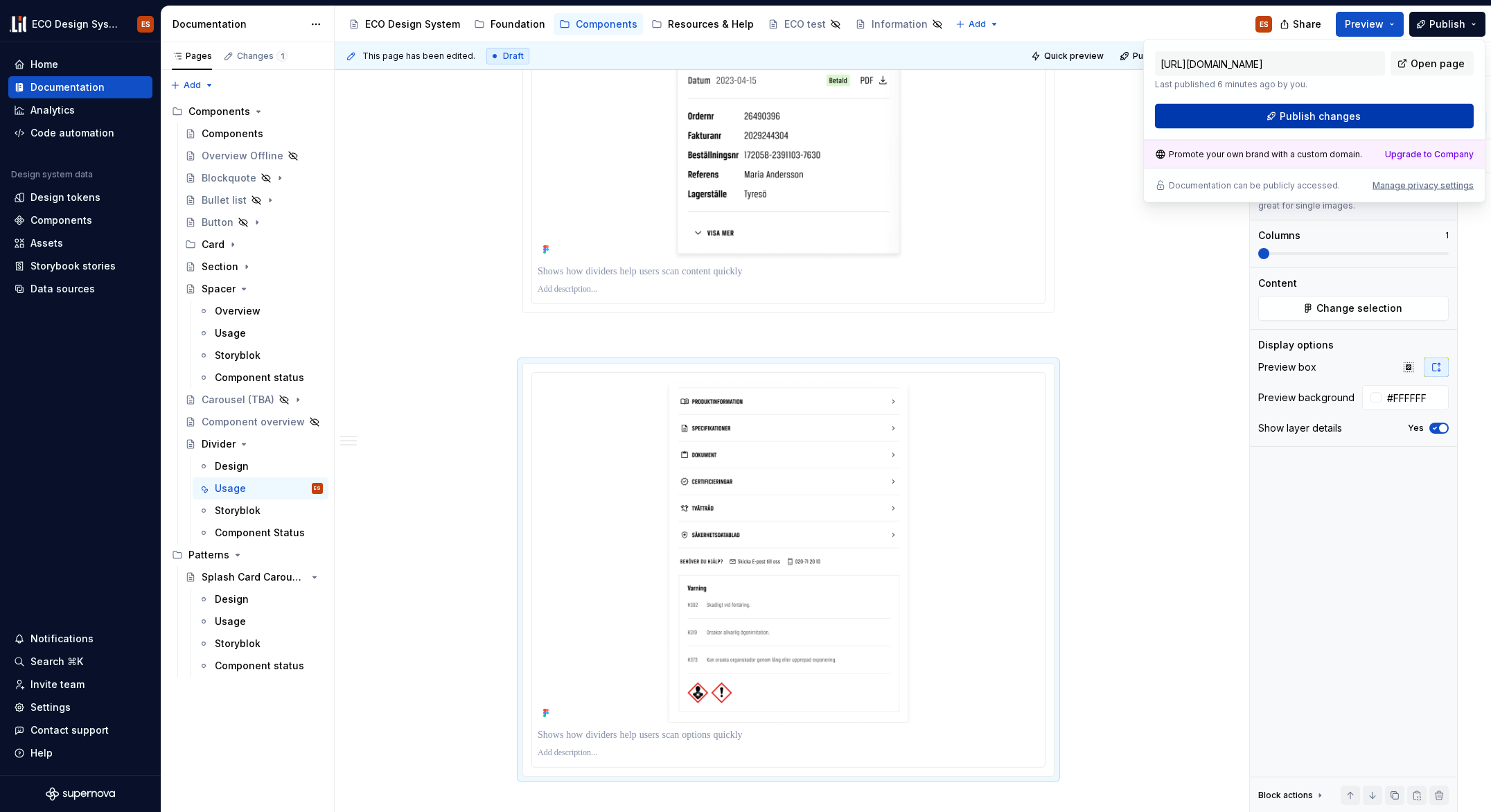
click at [1347, 114] on span "Publish changes" at bounding box center [1320, 116] width 81 height 14
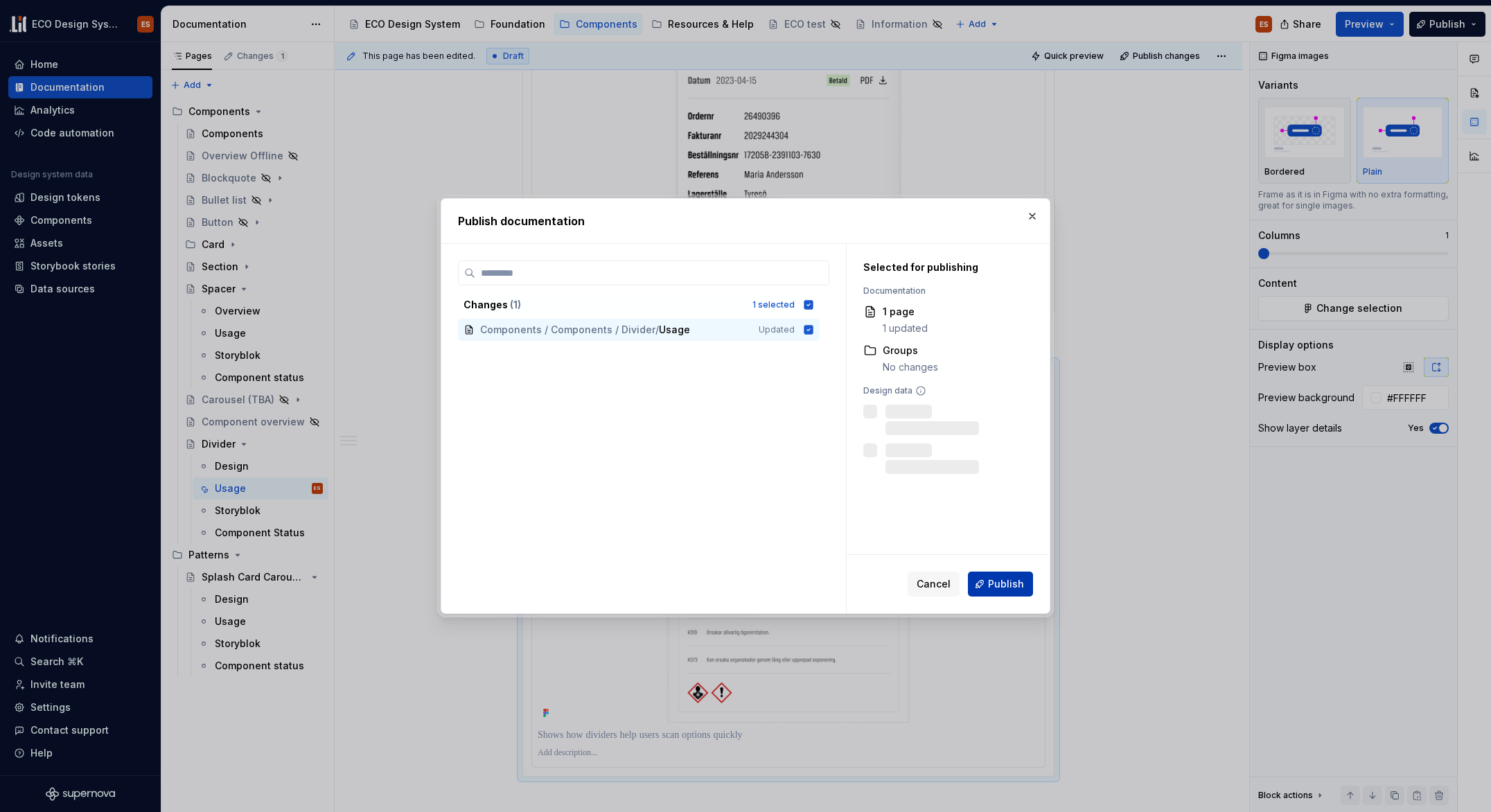
click at [1009, 585] on span "Publish" at bounding box center [1007, 583] width 36 height 14
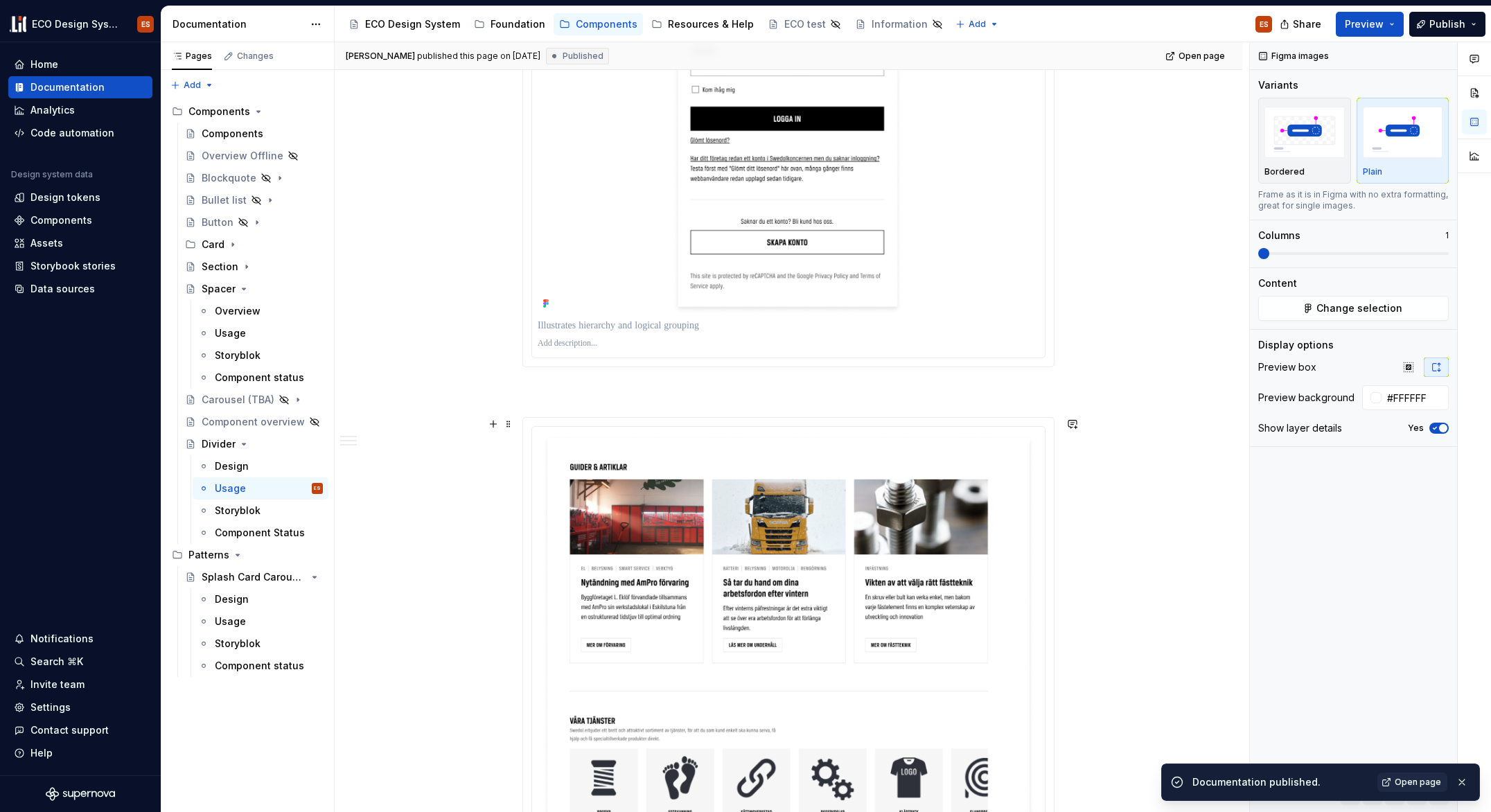
scroll to position [1018, 0]
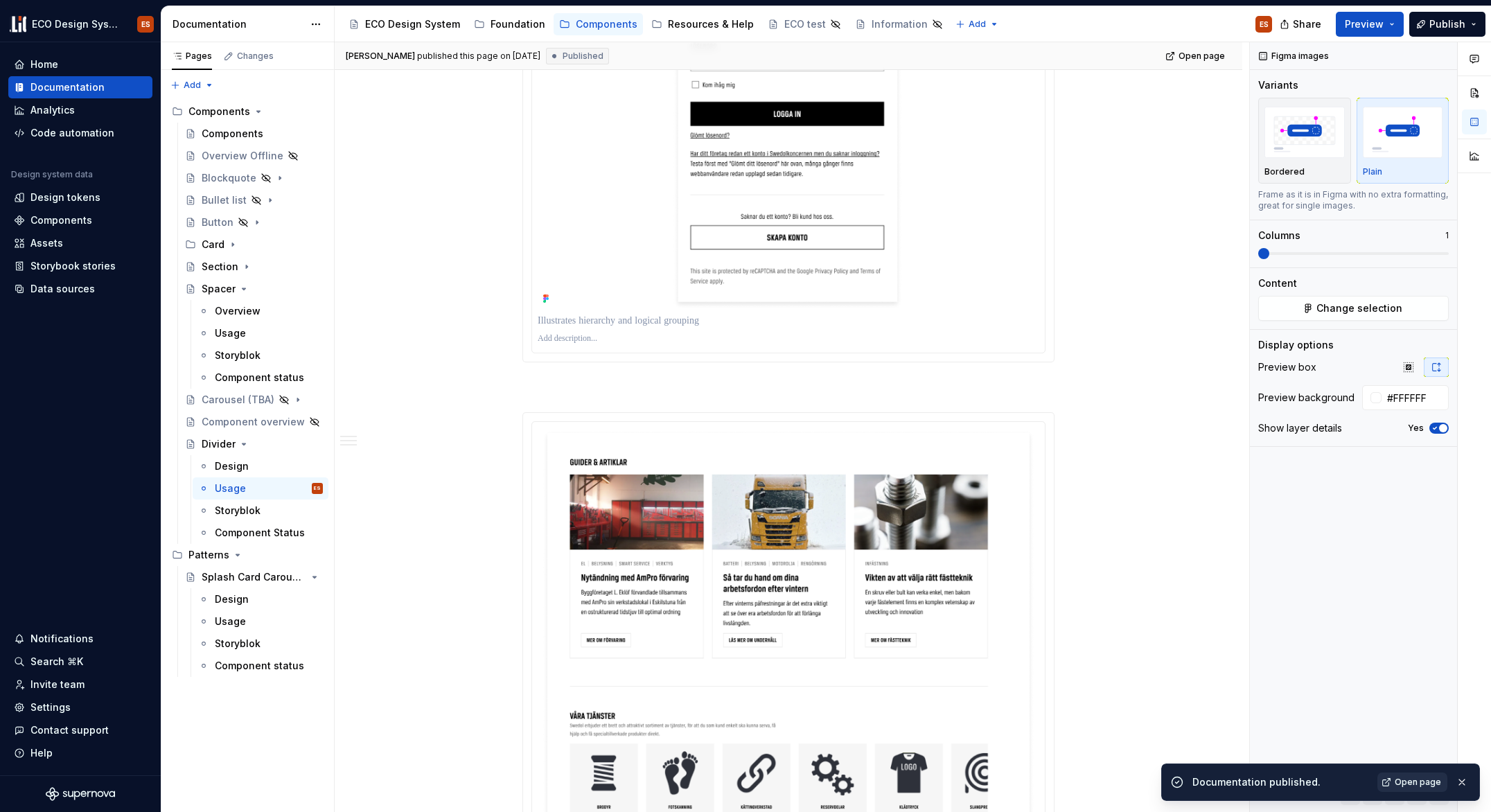
click at [1412, 778] on span "Open page" at bounding box center [1417, 782] width 46 height 11
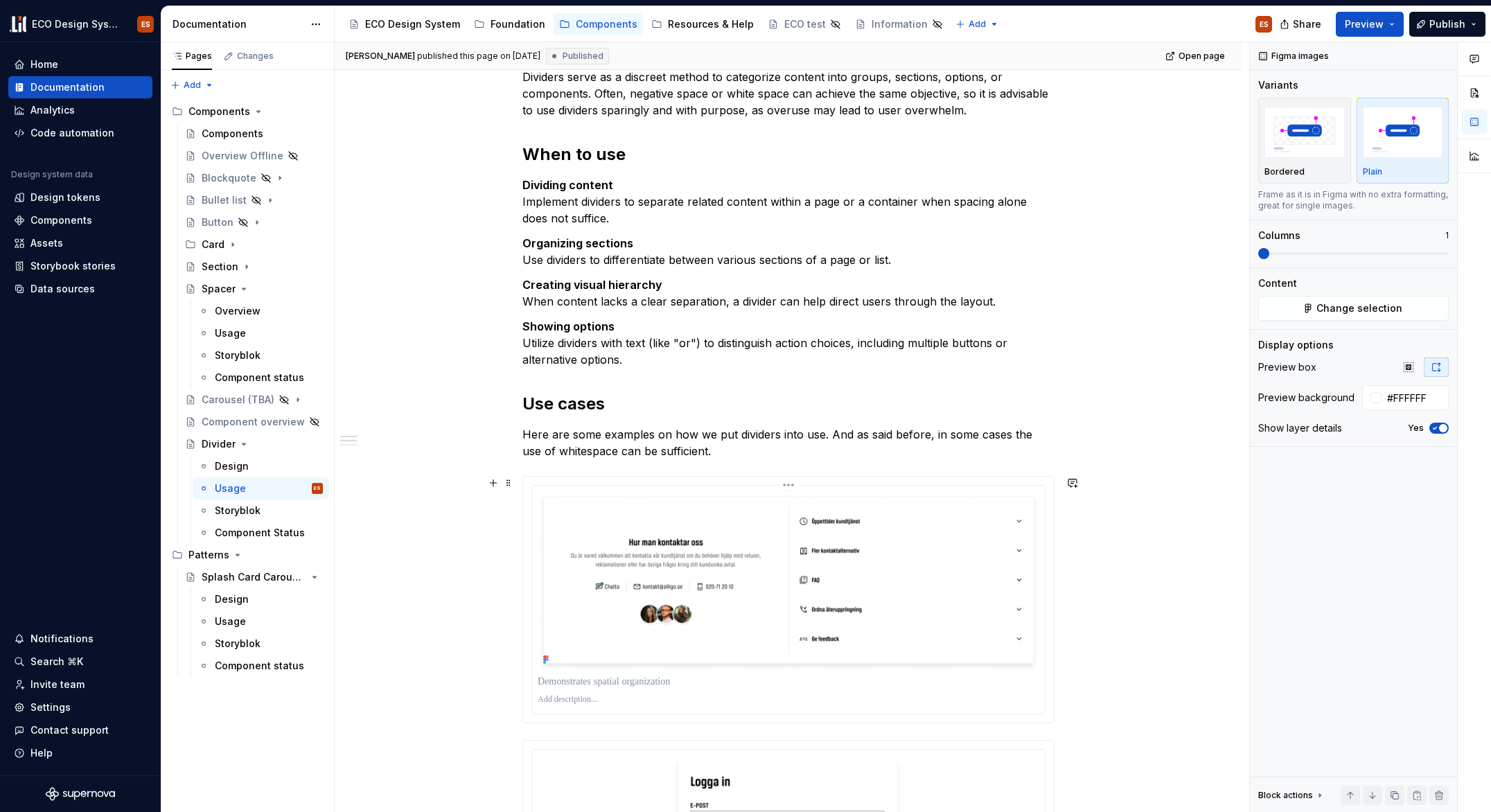
scroll to position [214, 0]
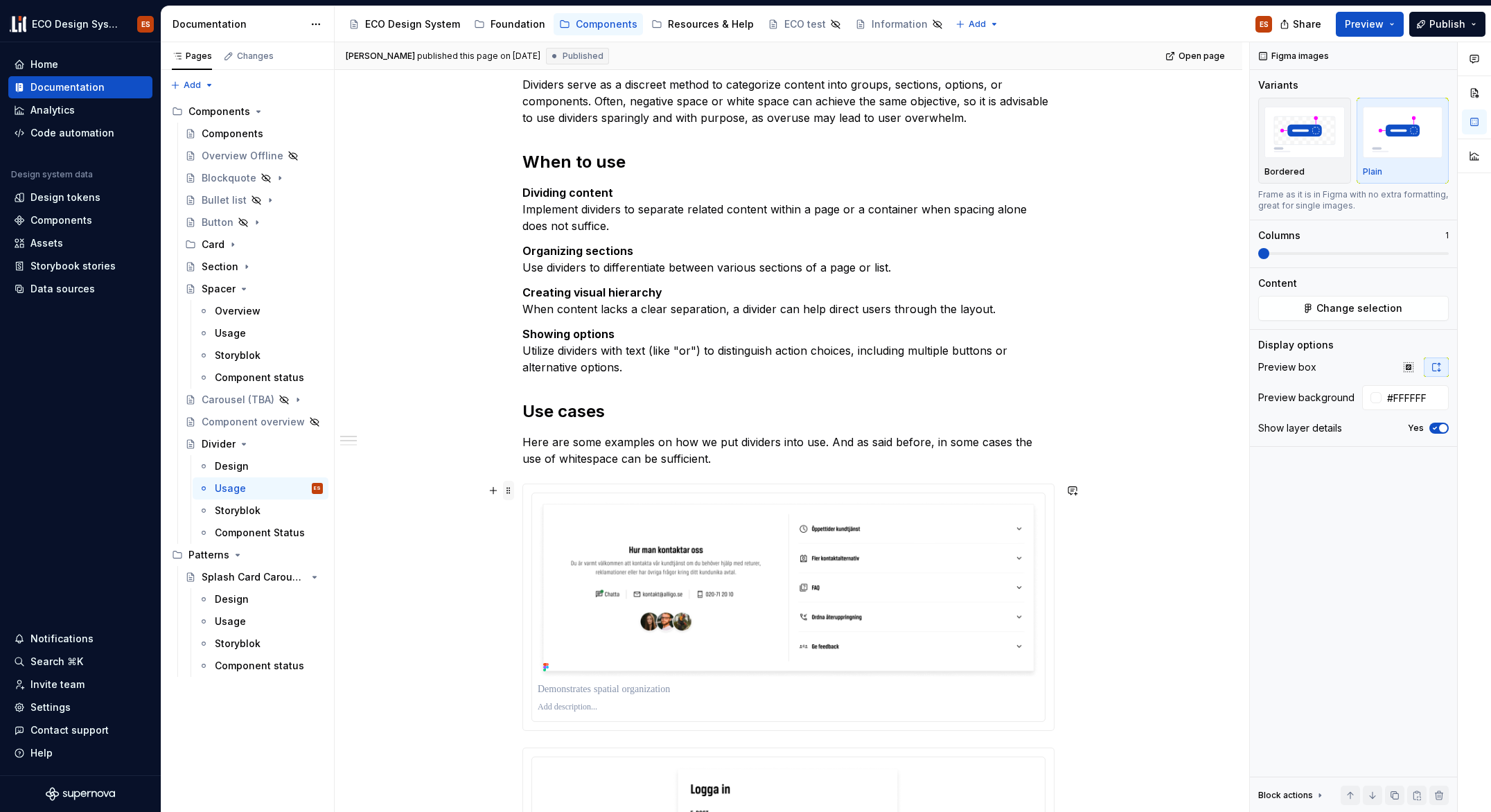
click at [503, 490] on span at bounding box center [509, 490] width 11 height 19
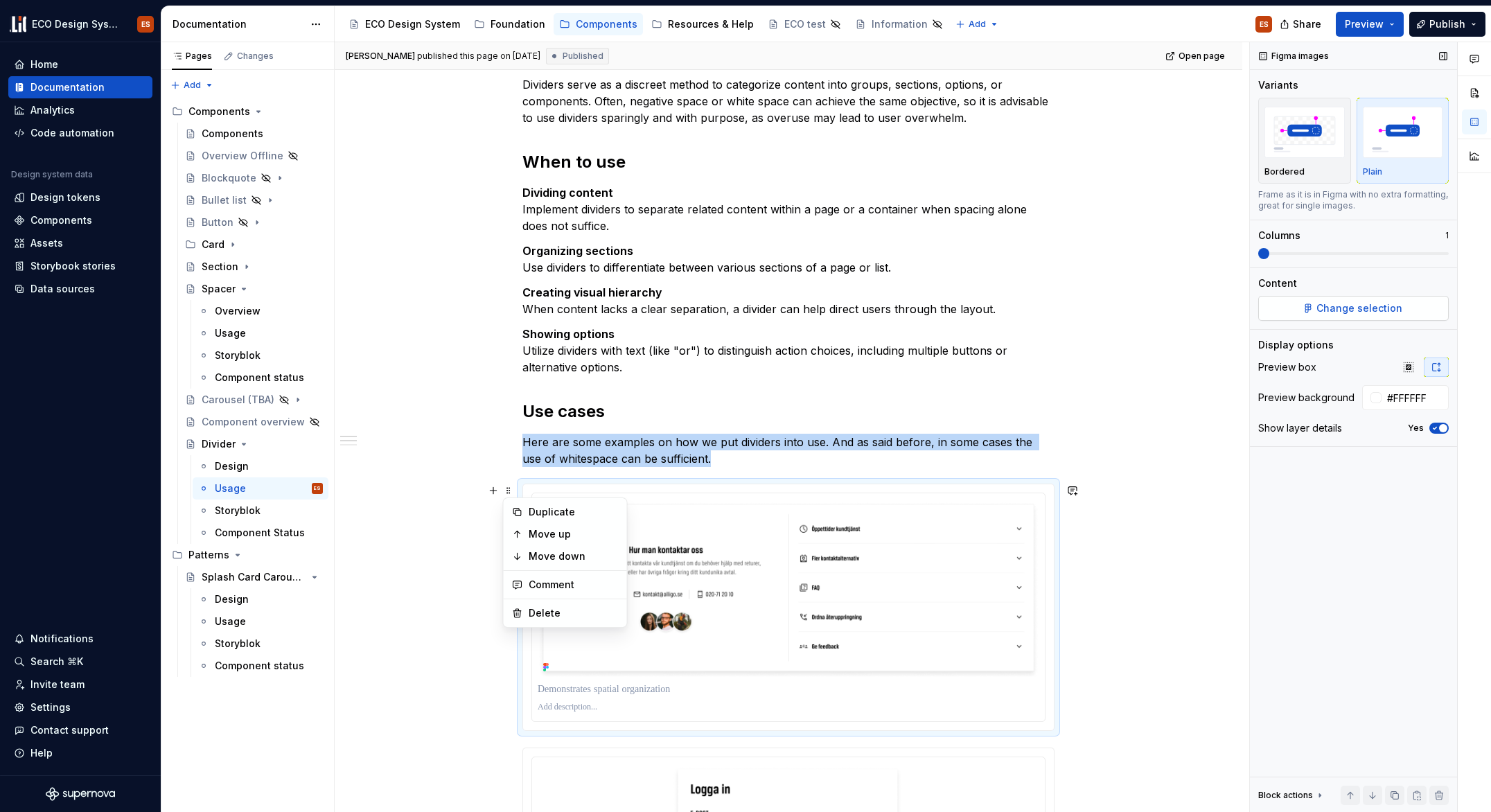
click at [1371, 306] on span "Change selection" at bounding box center [1359, 308] width 86 height 14
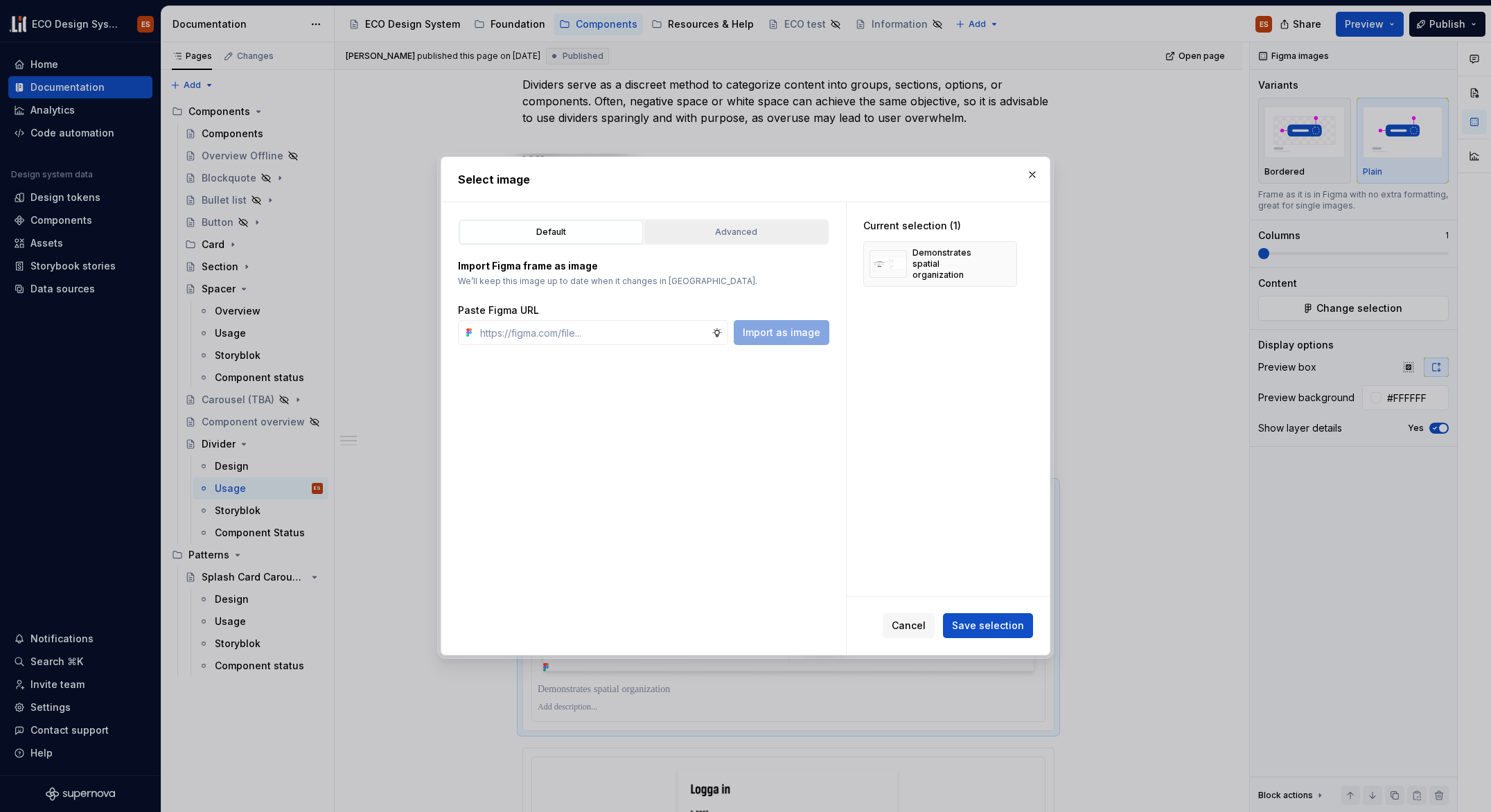
click at [713, 232] on div "Advanced" at bounding box center [736, 232] width 174 height 14
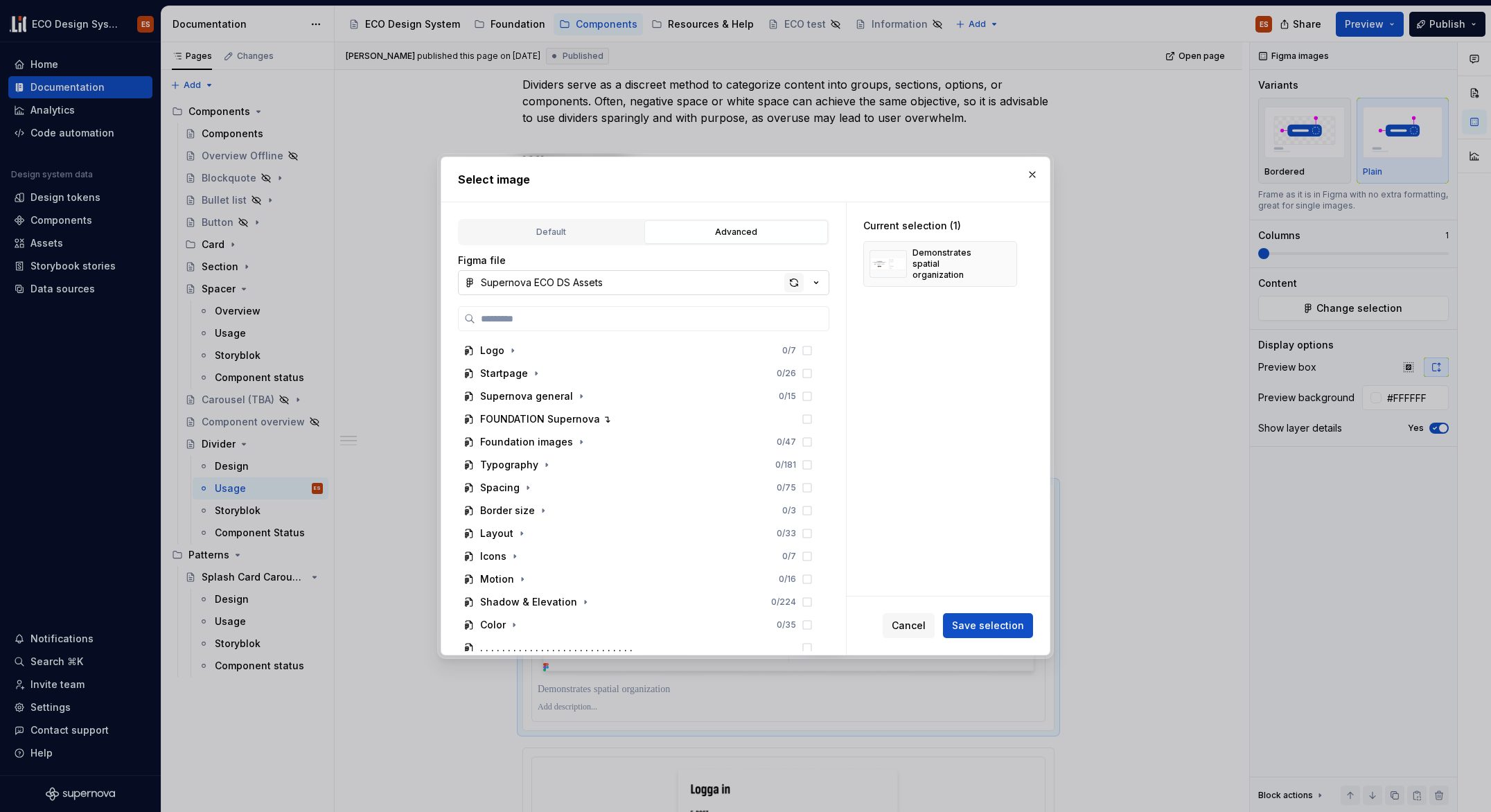
click at [793, 280] on div "button" at bounding box center [793, 282] width 19 height 19
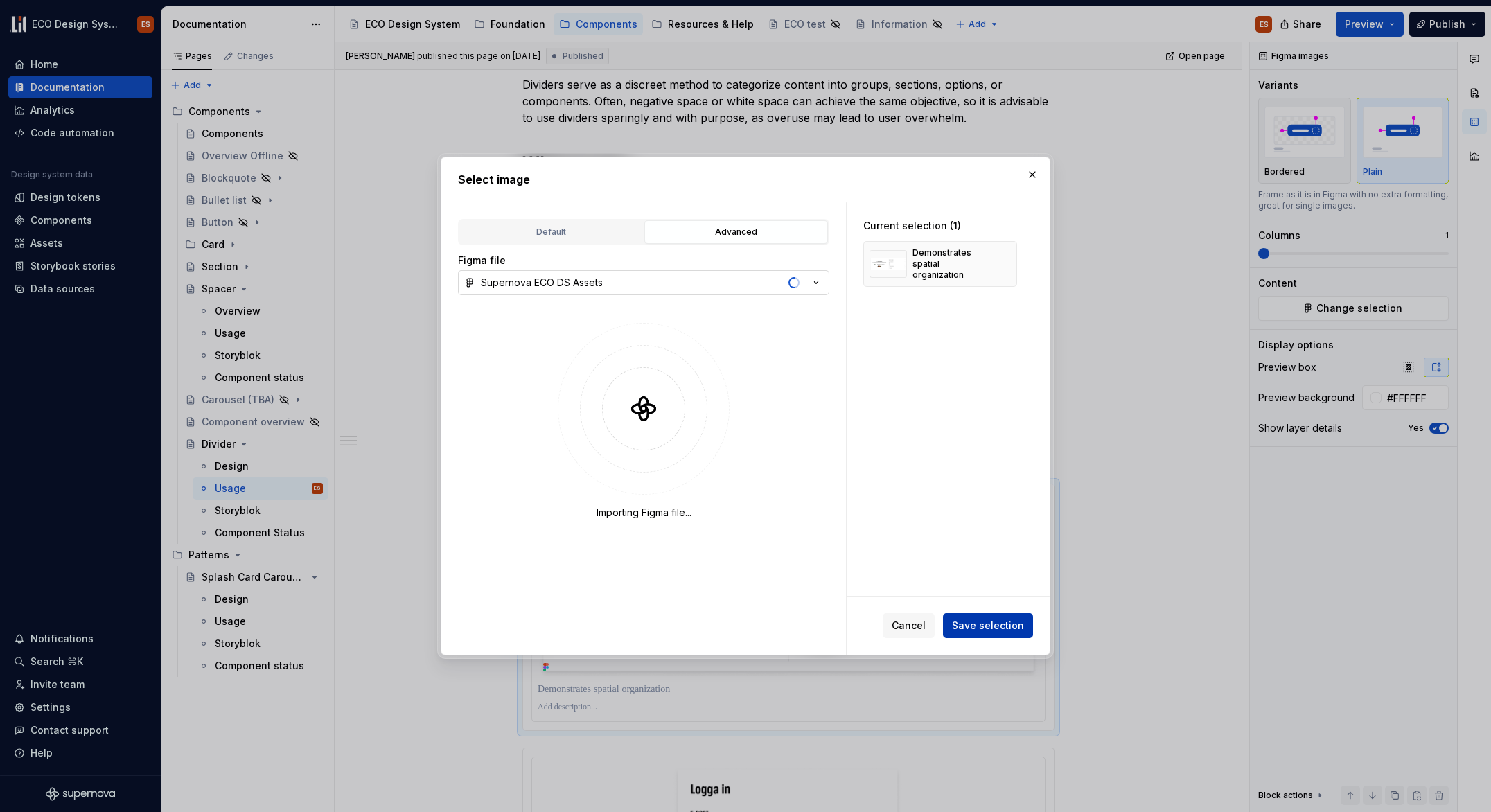
click at [1008, 619] on span "Save selection" at bounding box center [988, 625] width 72 height 14
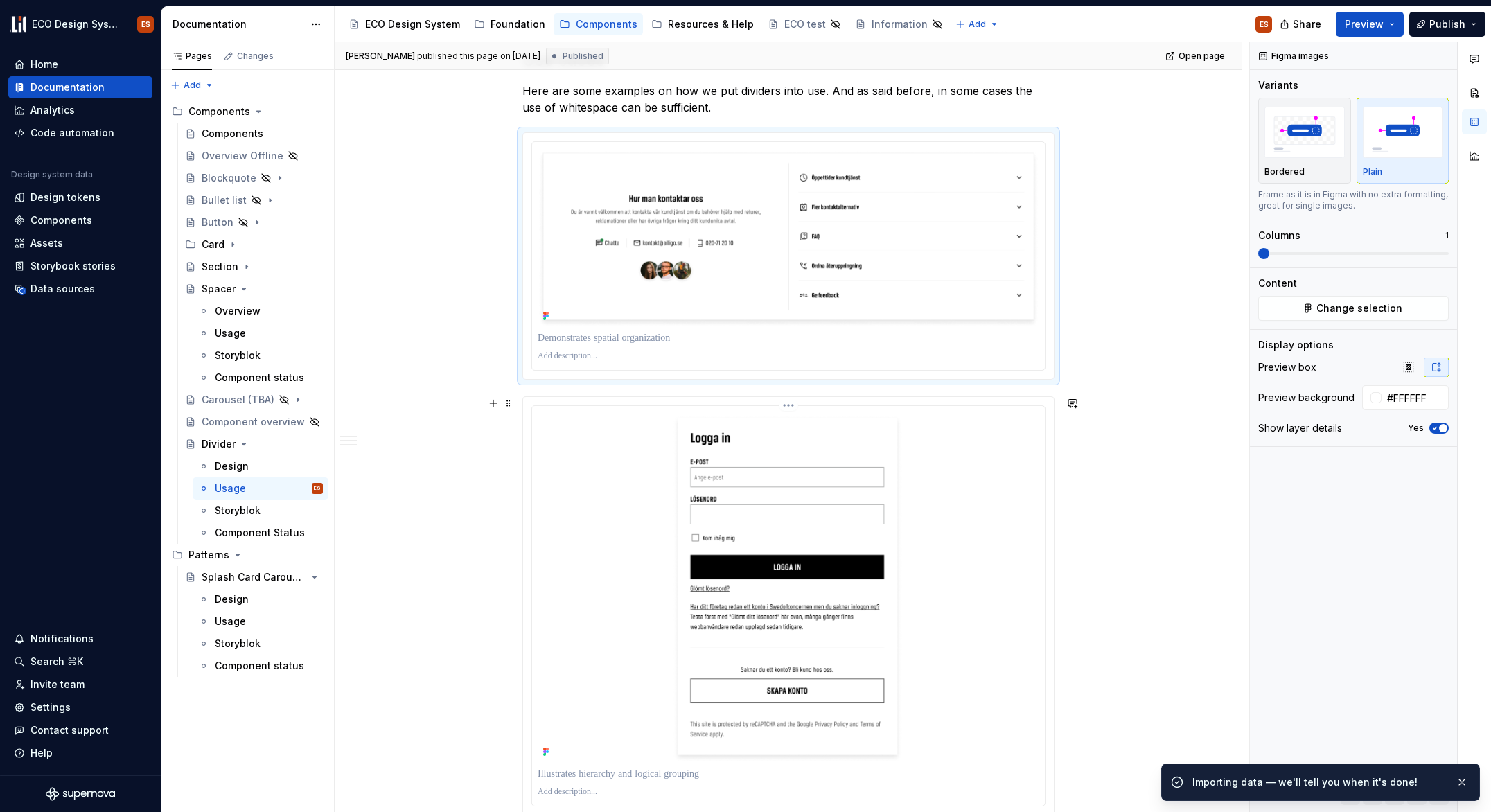
scroll to position [592, 0]
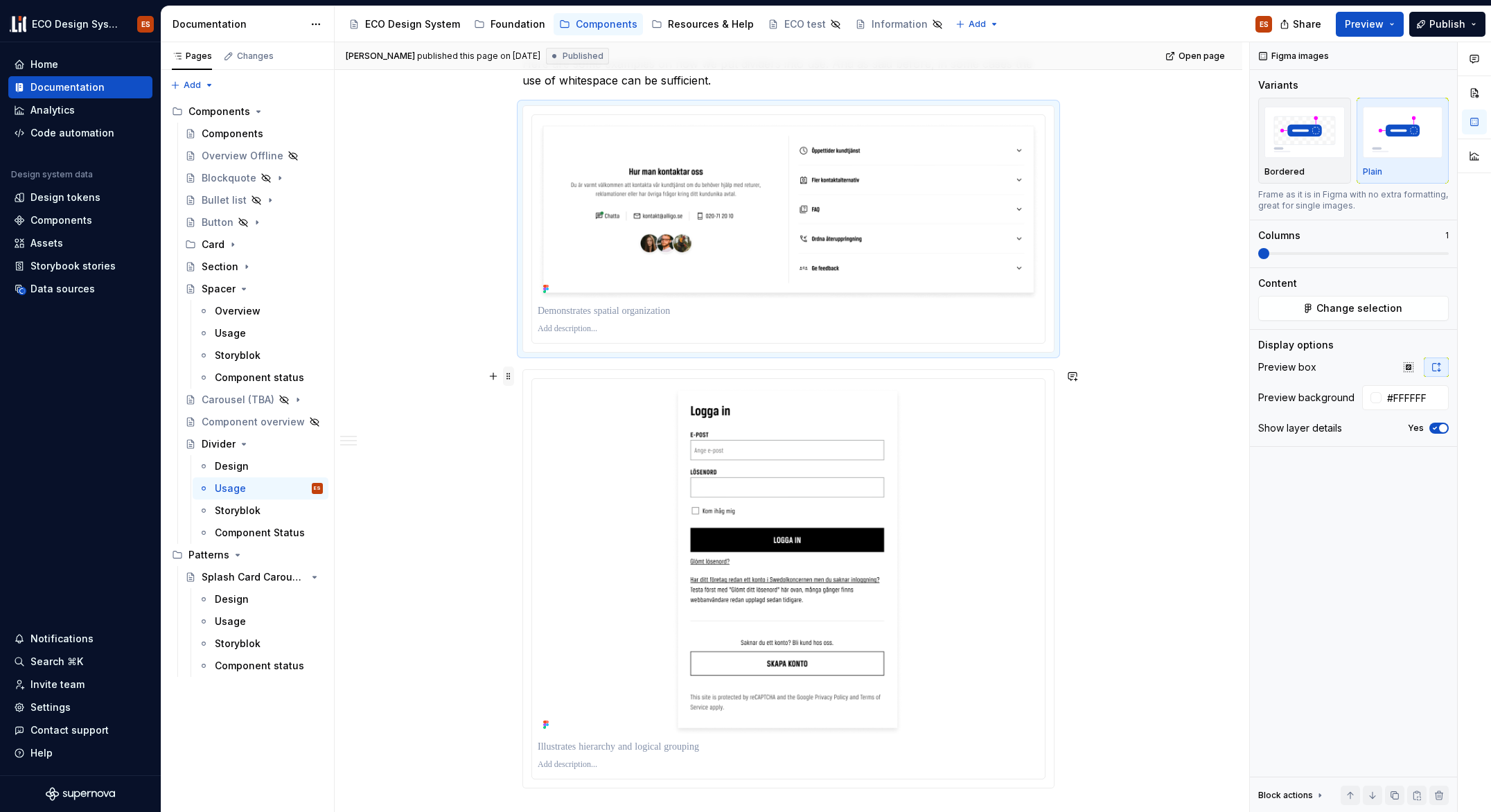
click at [508, 376] on span at bounding box center [509, 375] width 11 height 19
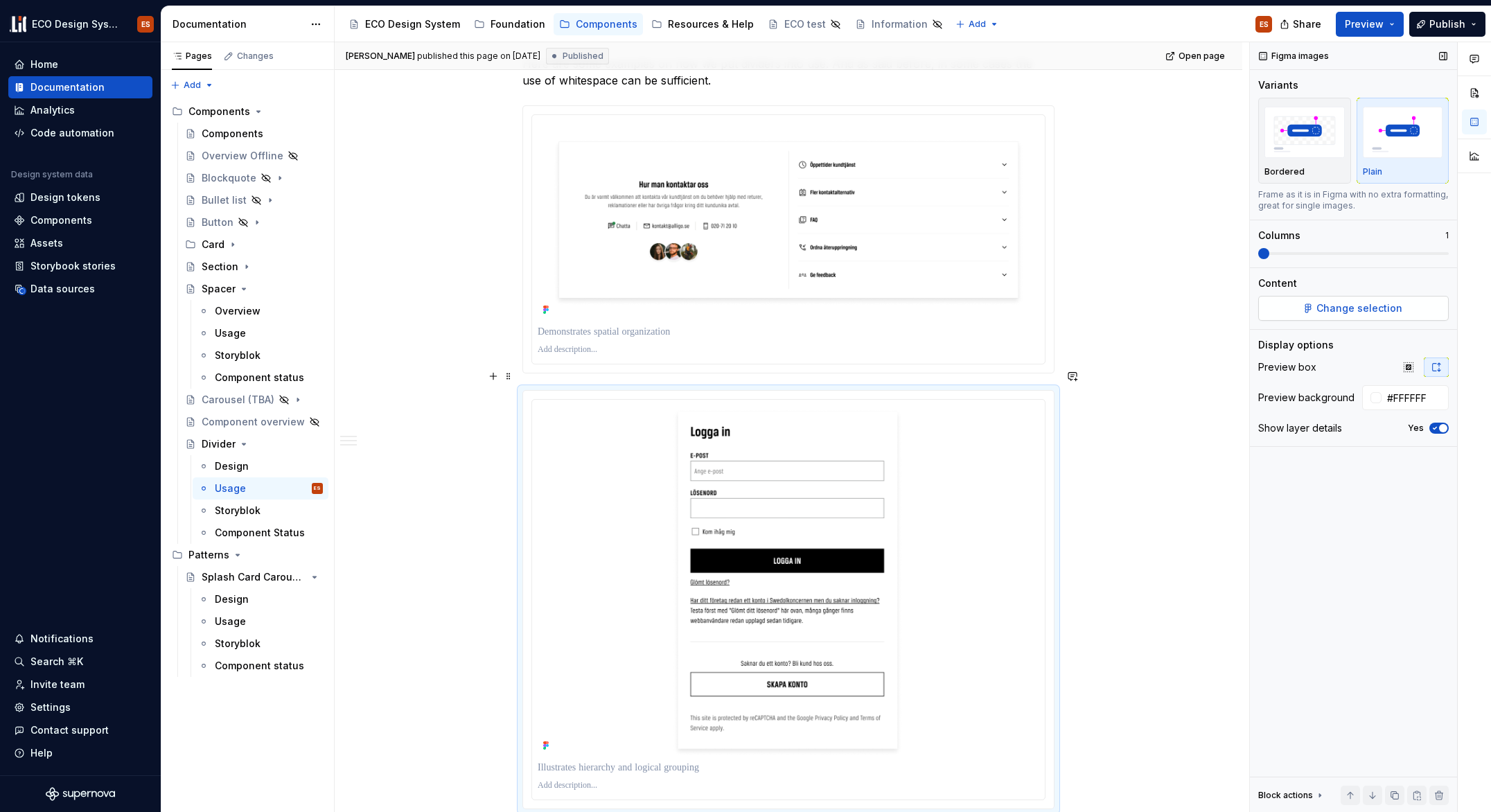
click at [1400, 311] on button "Change selection" at bounding box center [1354, 308] width 191 height 25
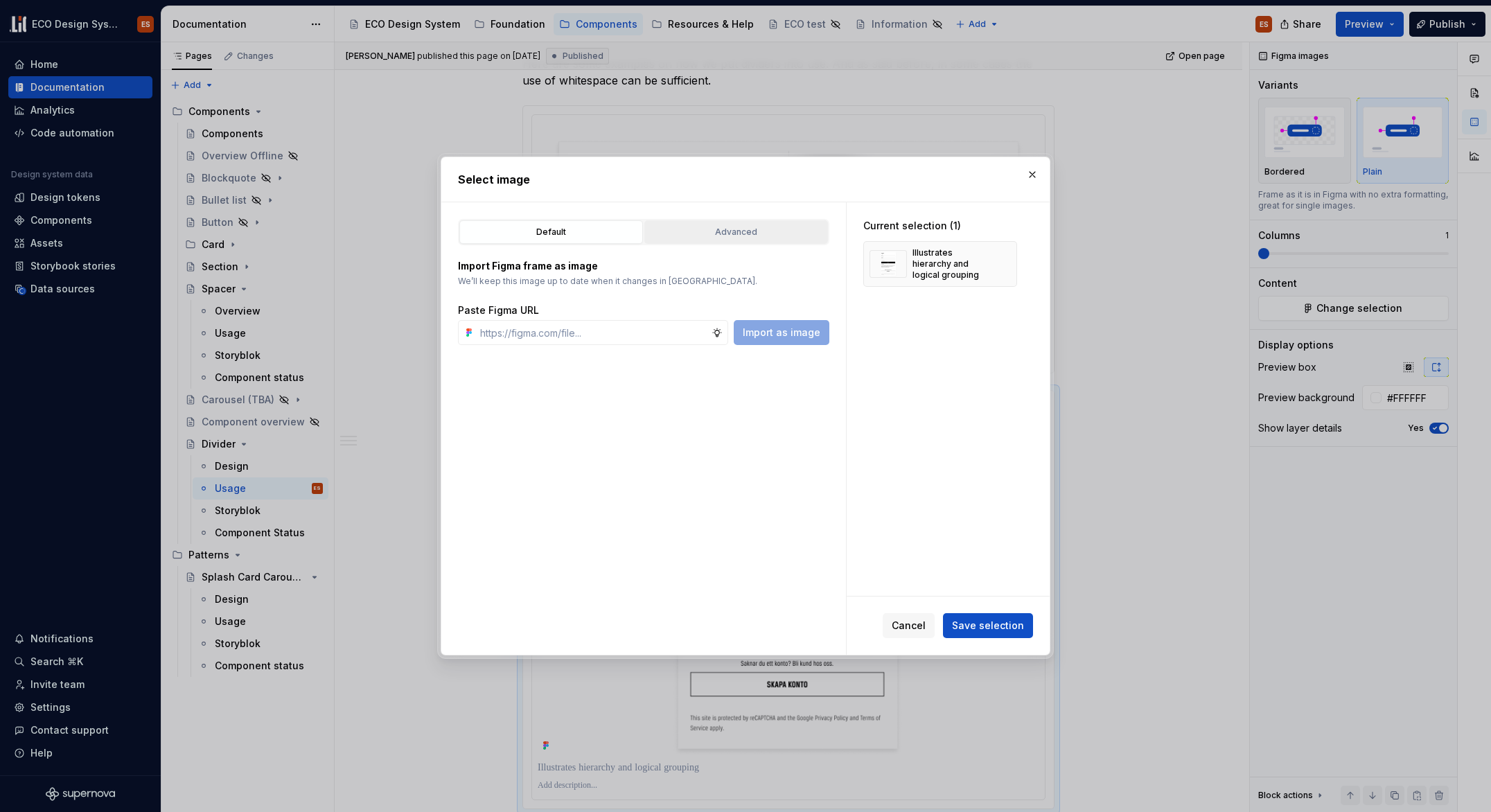
click at [768, 229] on div "Advanced" at bounding box center [736, 232] width 174 height 14
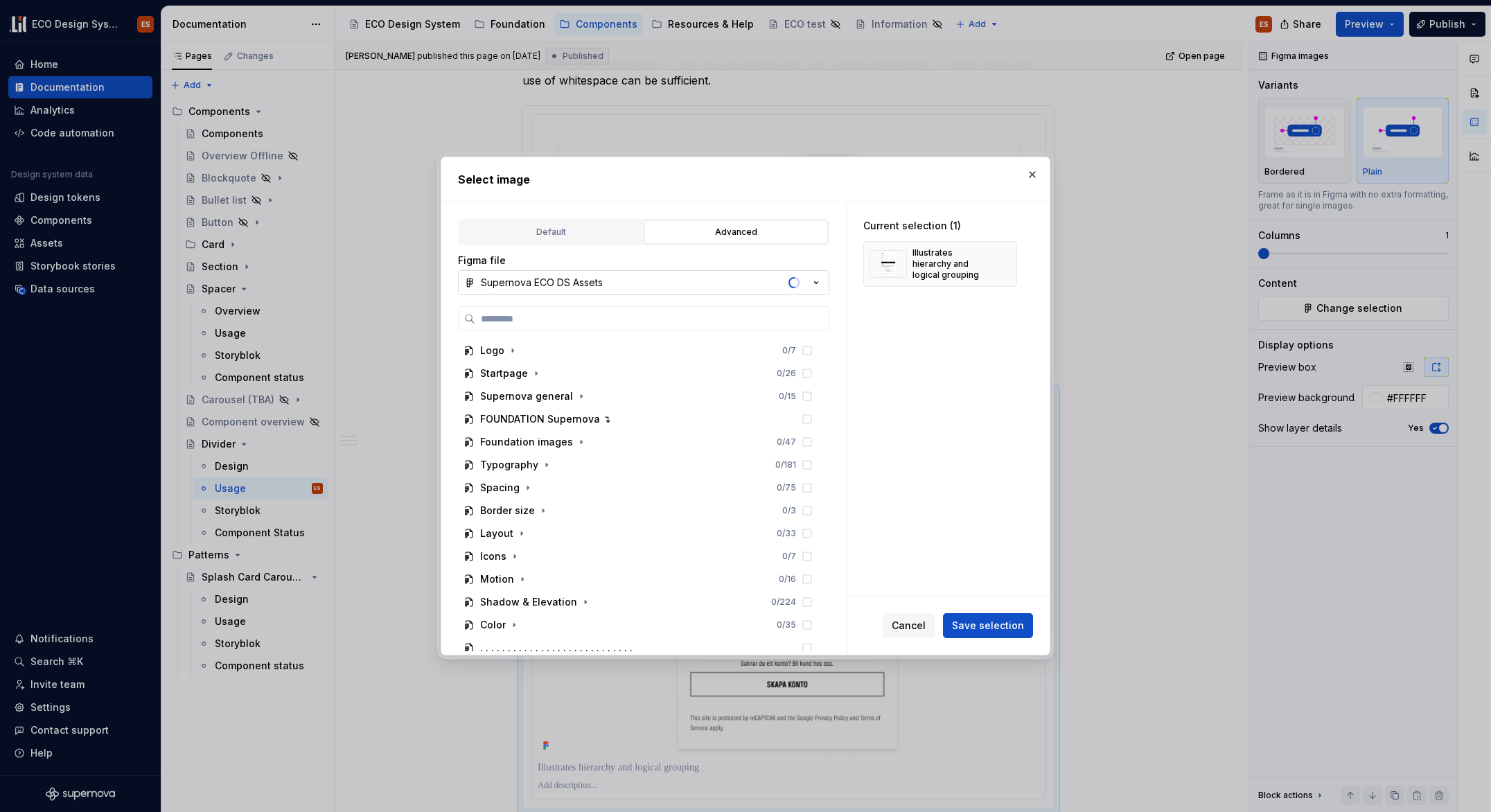
click at [794, 283] on span "button" at bounding box center [797, 282] width 7 height 12
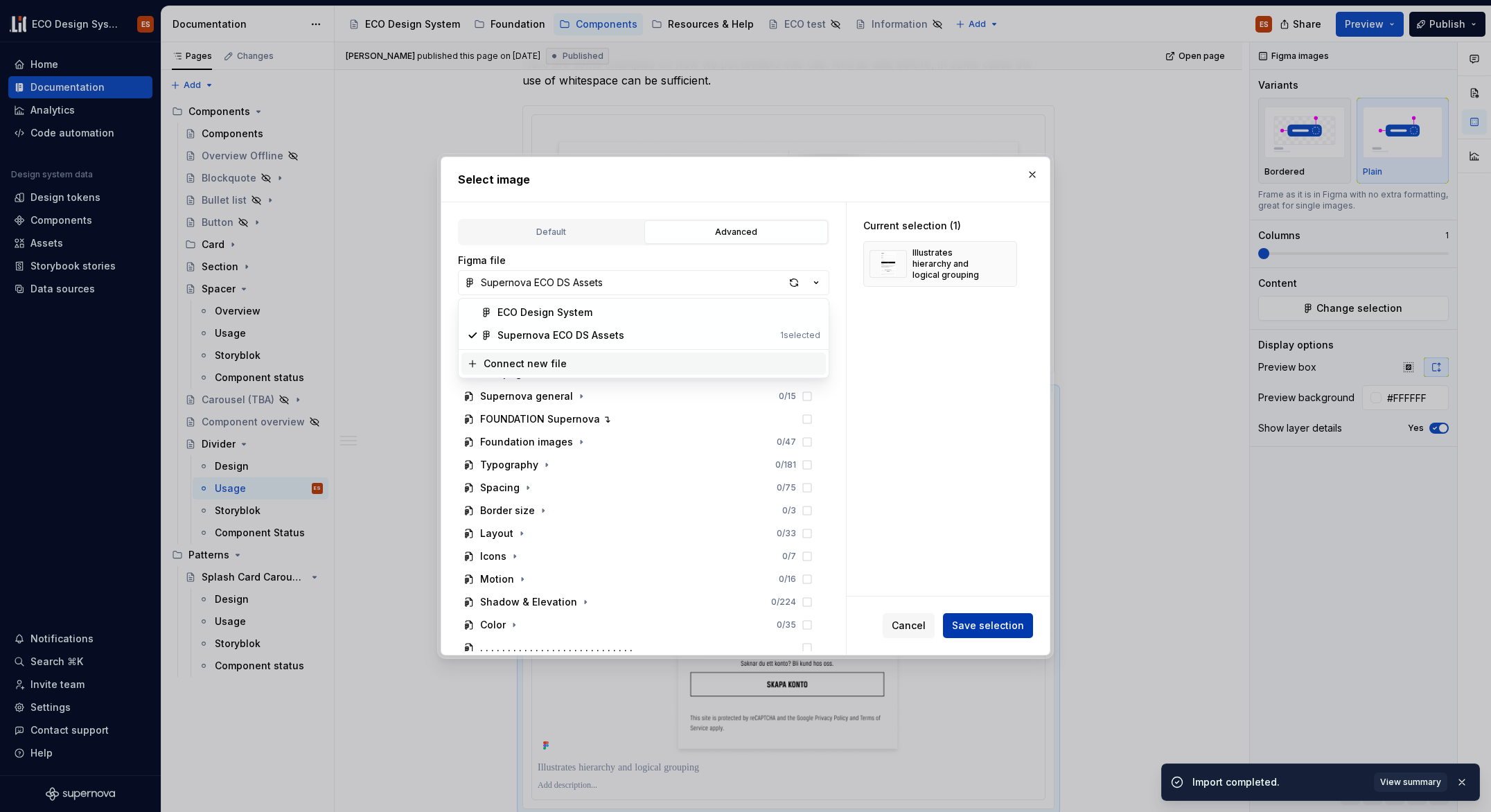
click at [967, 628] on div "Select image Default Advanced Import Figma frame as image We’ll keep this image…" at bounding box center [745, 406] width 1491 height 812
click at [977, 626] on span "Save selection" at bounding box center [988, 625] width 72 height 14
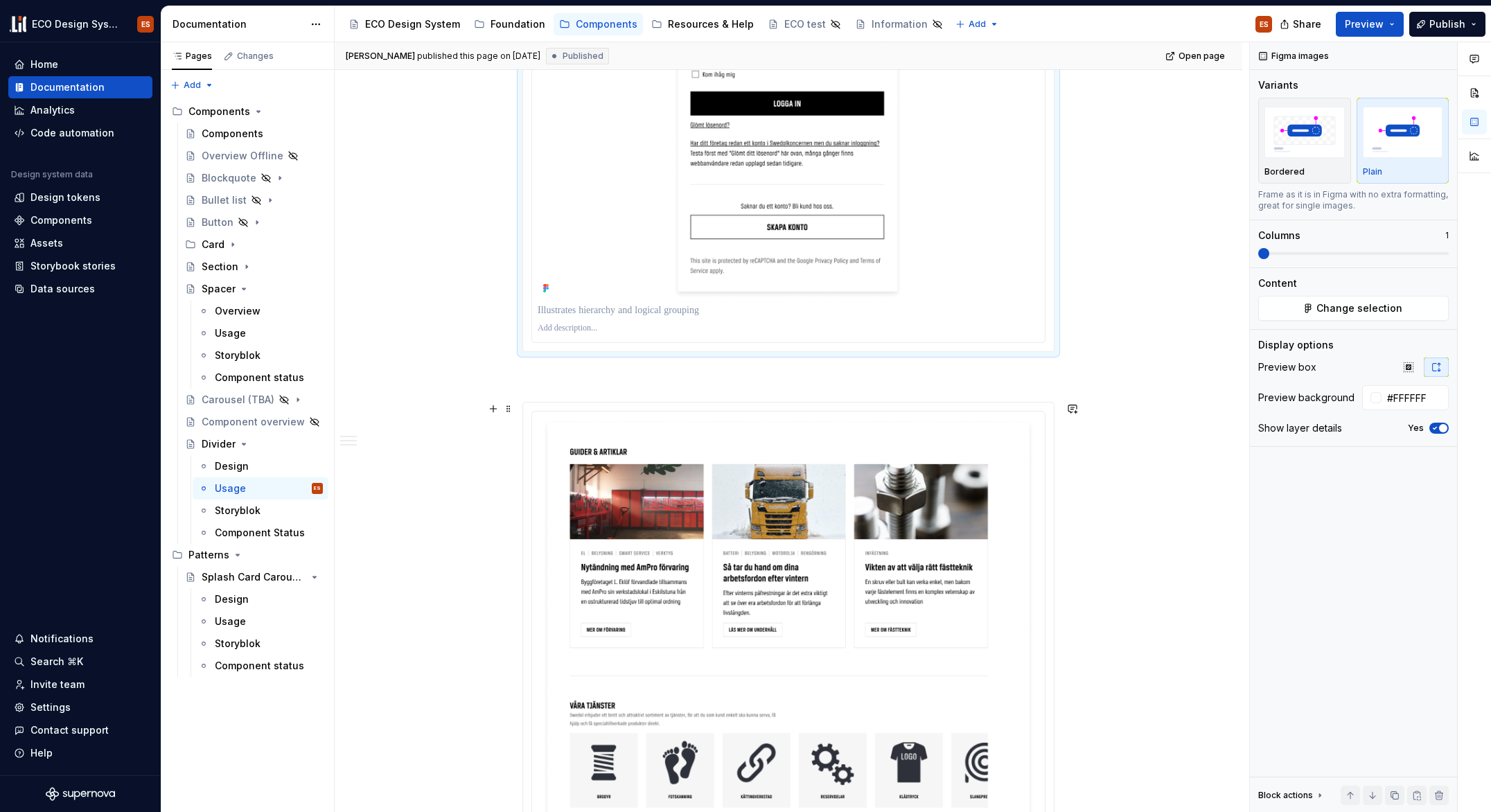
scroll to position [1062, 0]
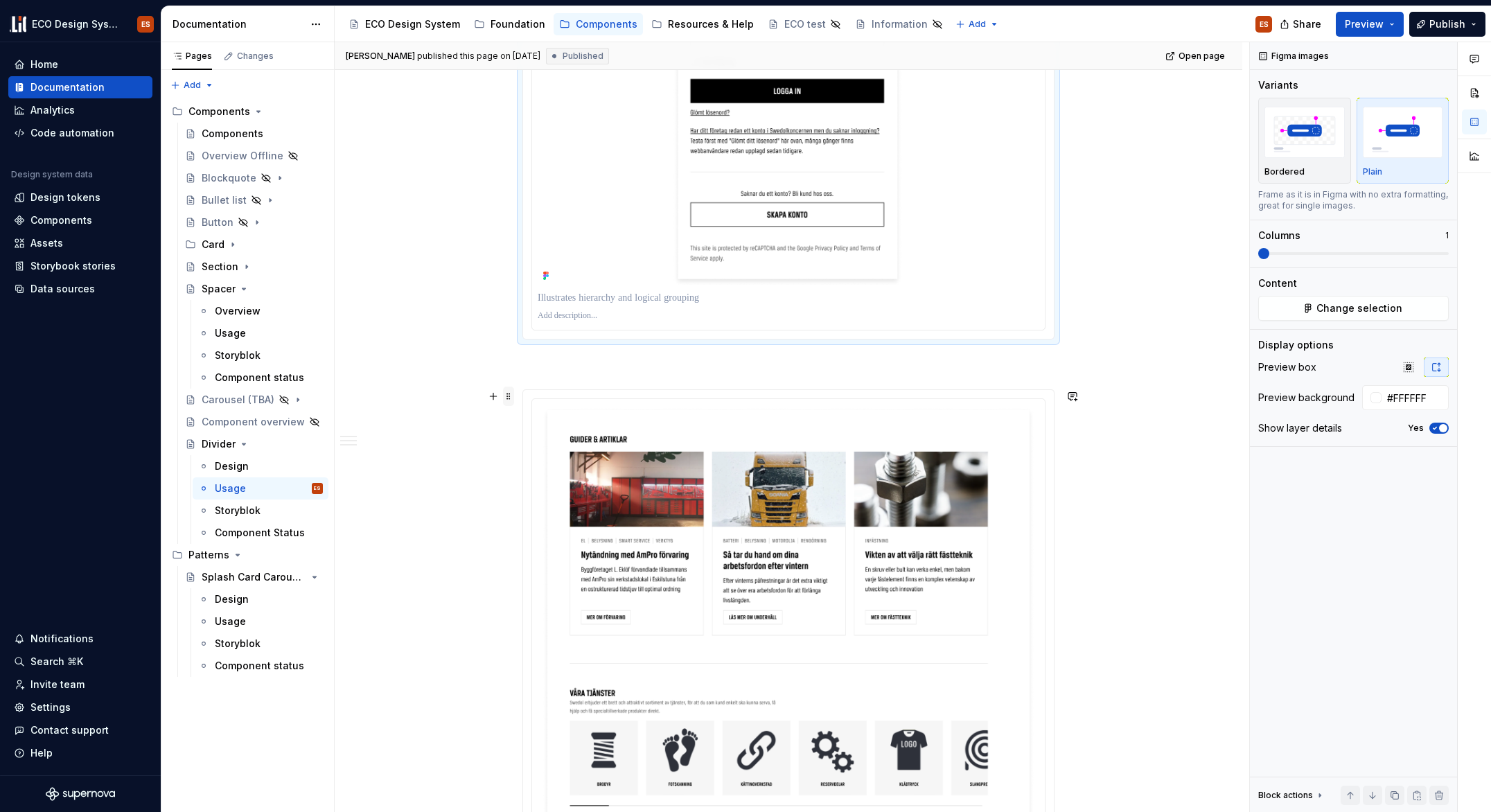
click at [505, 394] on span at bounding box center [509, 396] width 11 height 19
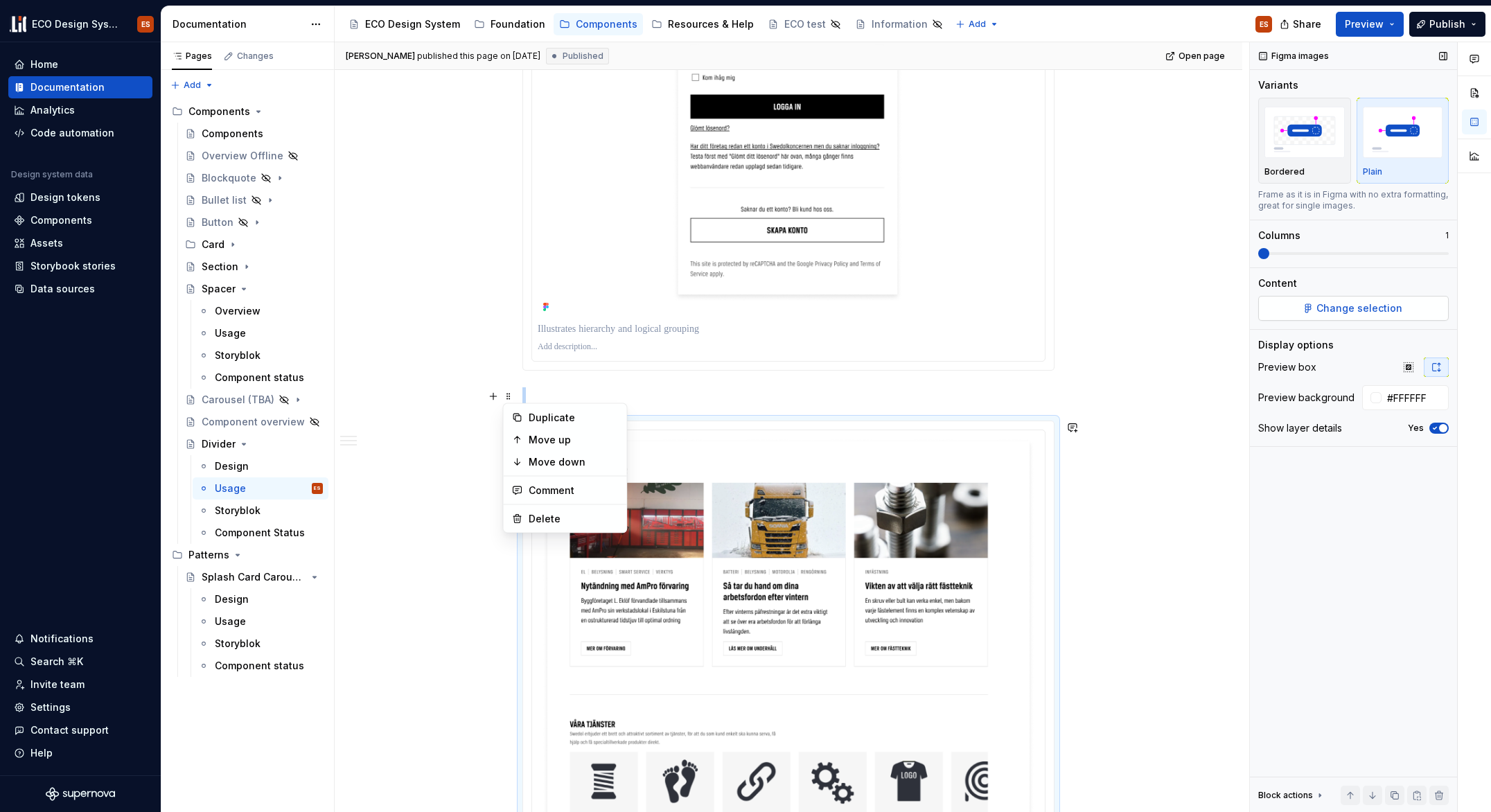
scroll to position [1175, 0]
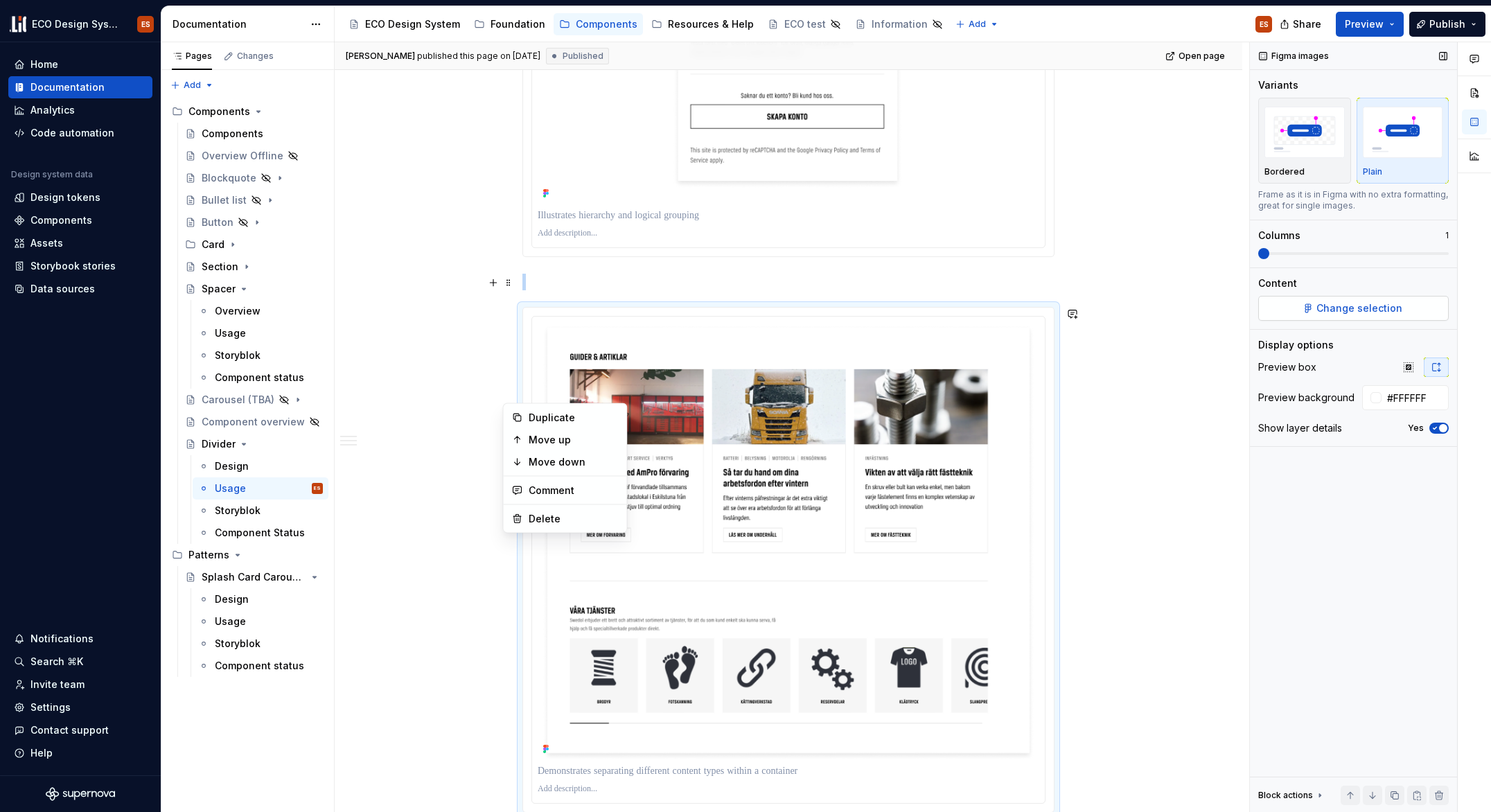
click at [1387, 308] on span "Change selection" at bounding box center [1359, 308] width 86 height 14
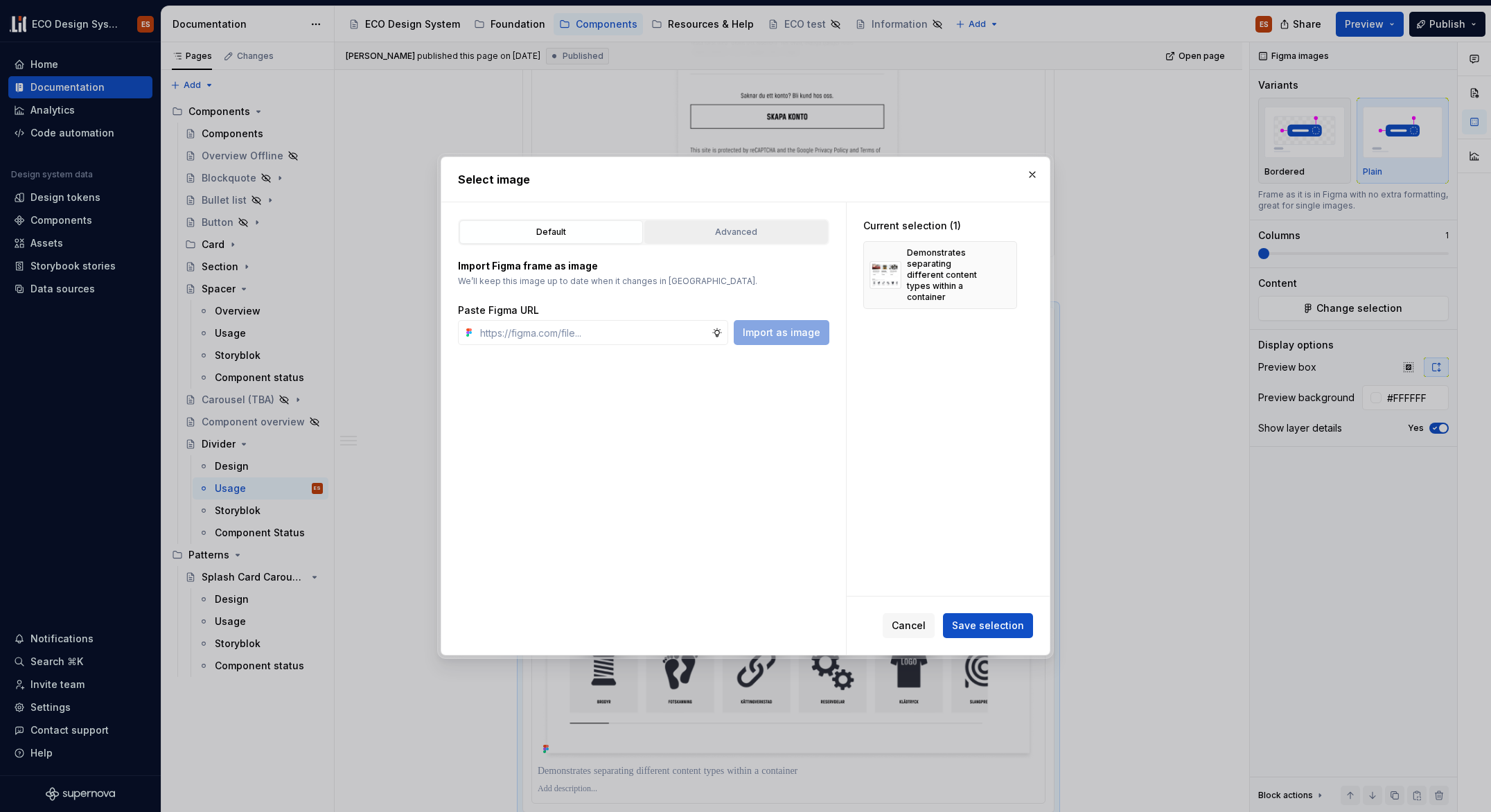
click at [768, 240] on button "Advanced" at bounding box center [736, 233] width 184 height 24
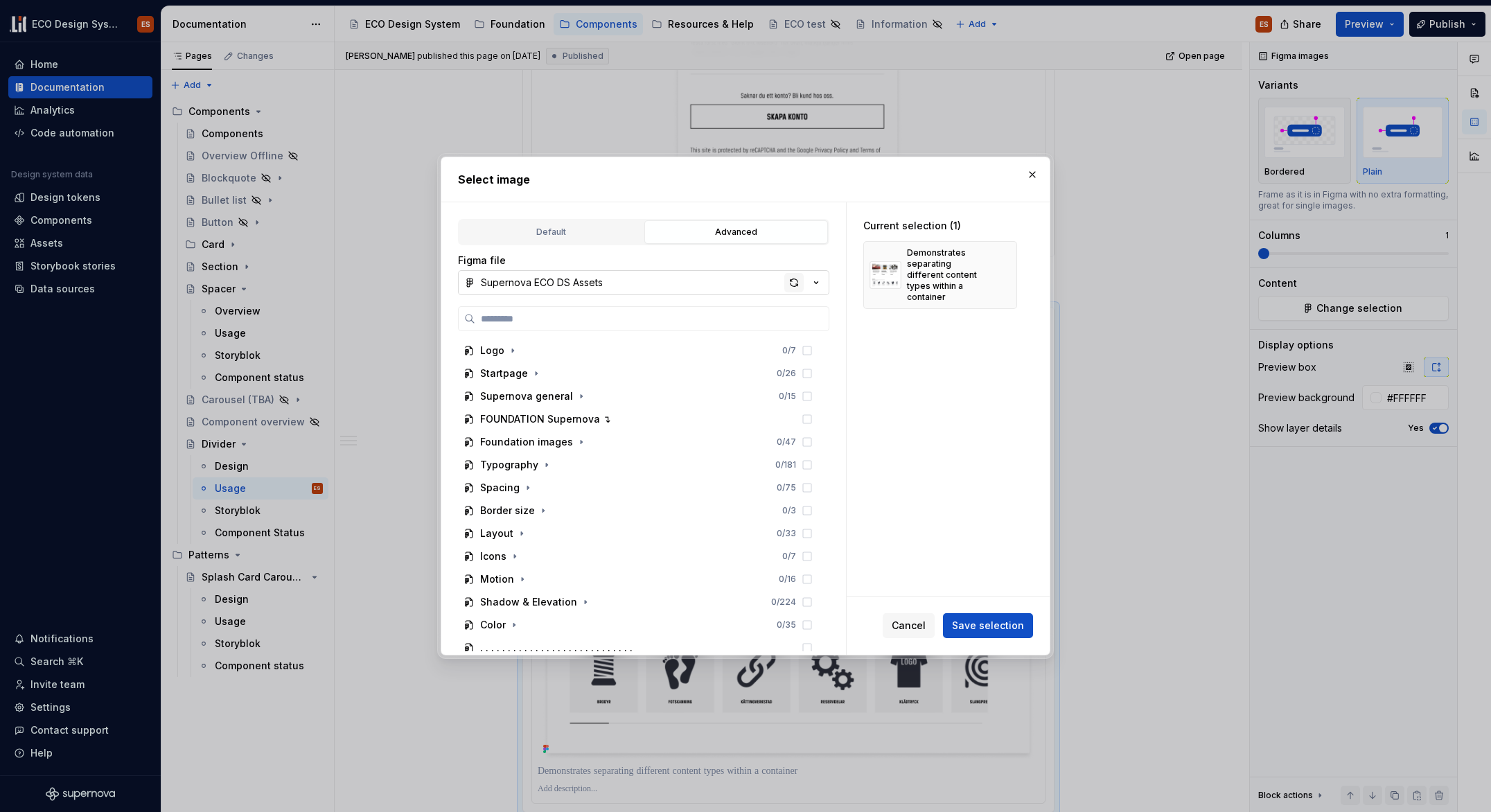
click at [796, 284] on div "button" at bounding box center [793, 282] width 19 height 19
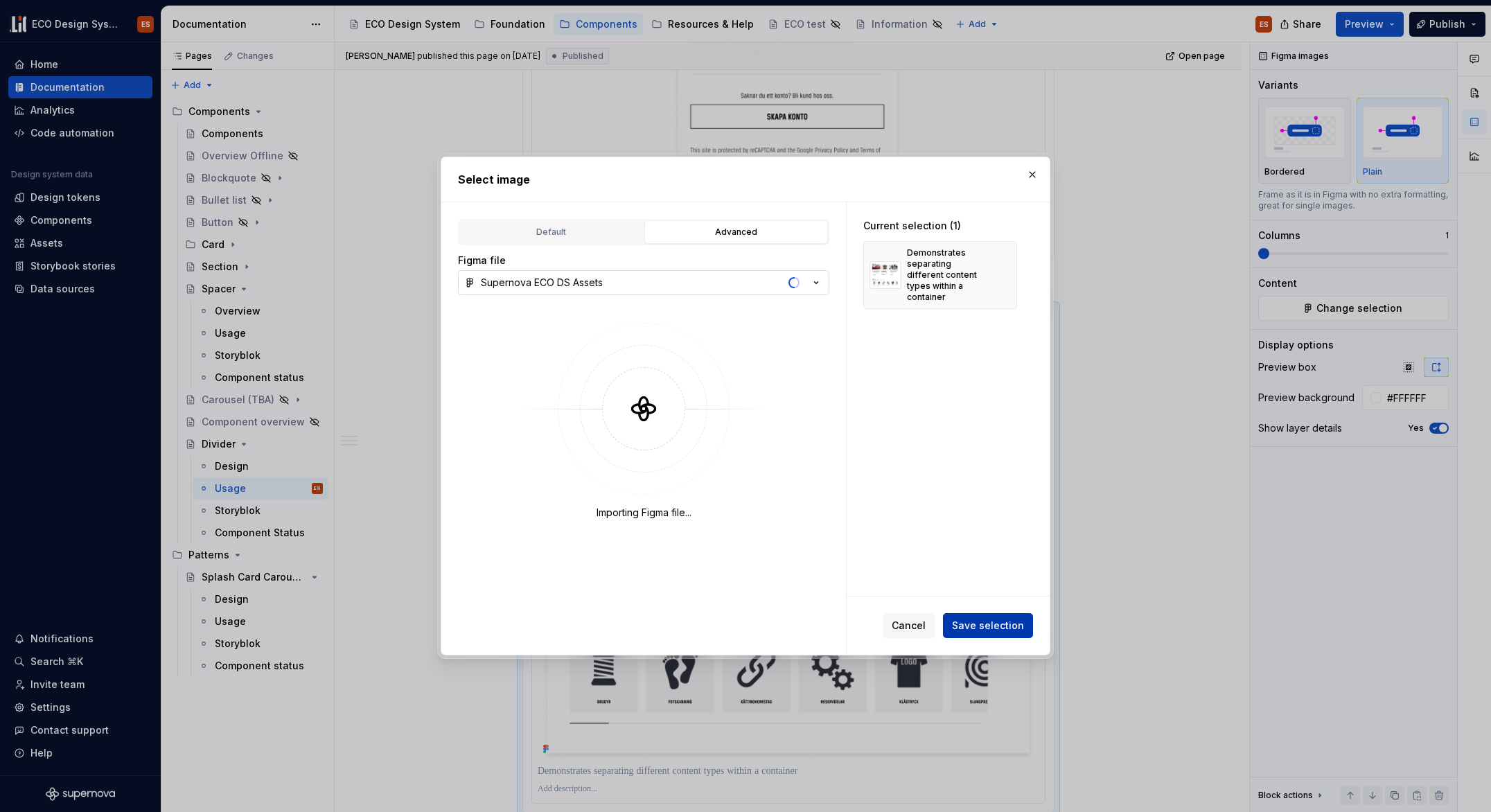
click at [988, 629] on span "Save selection" at bounding box center [988, 625] width 72 height 14
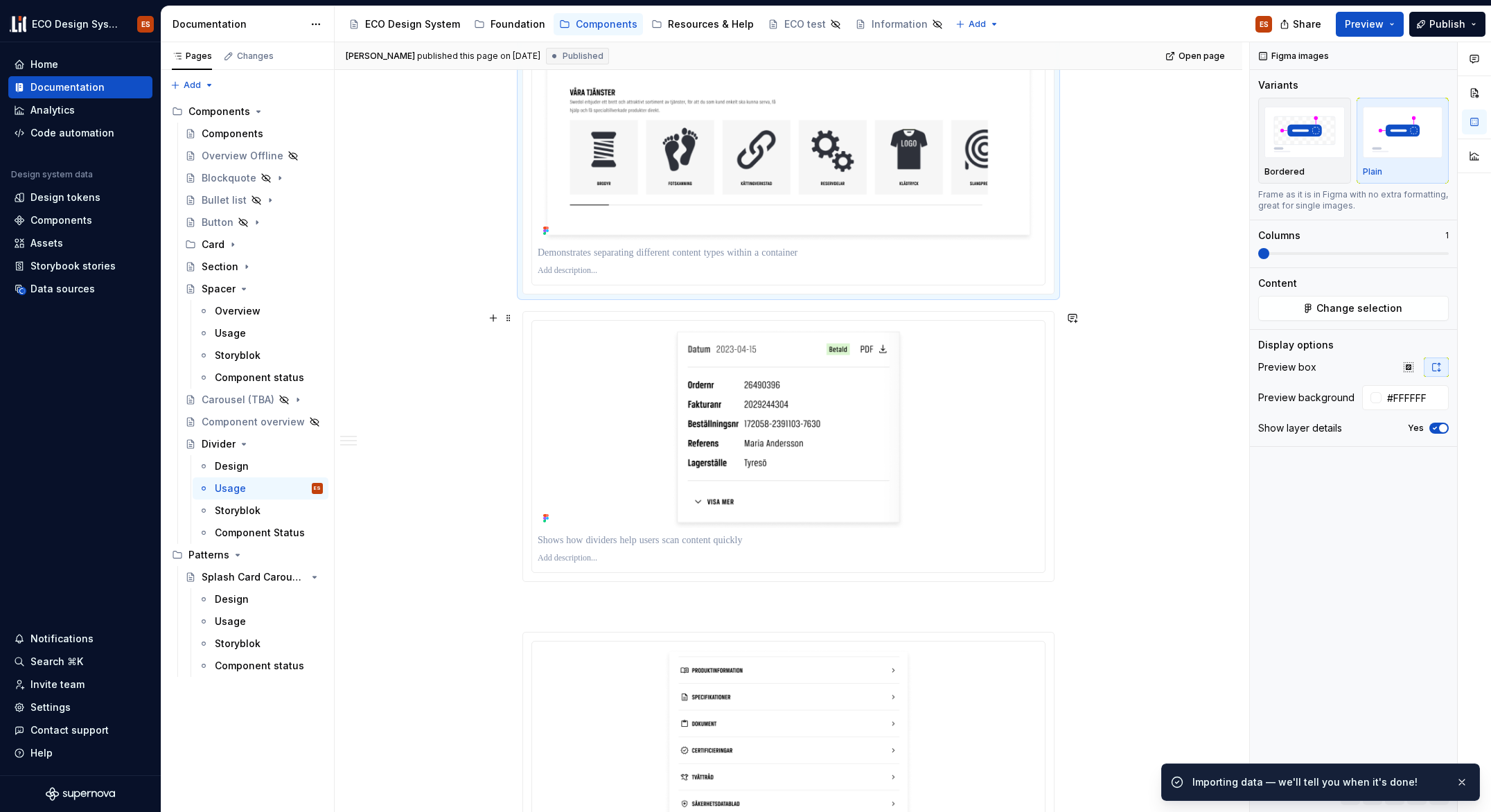
scroll to position [1706, 0]
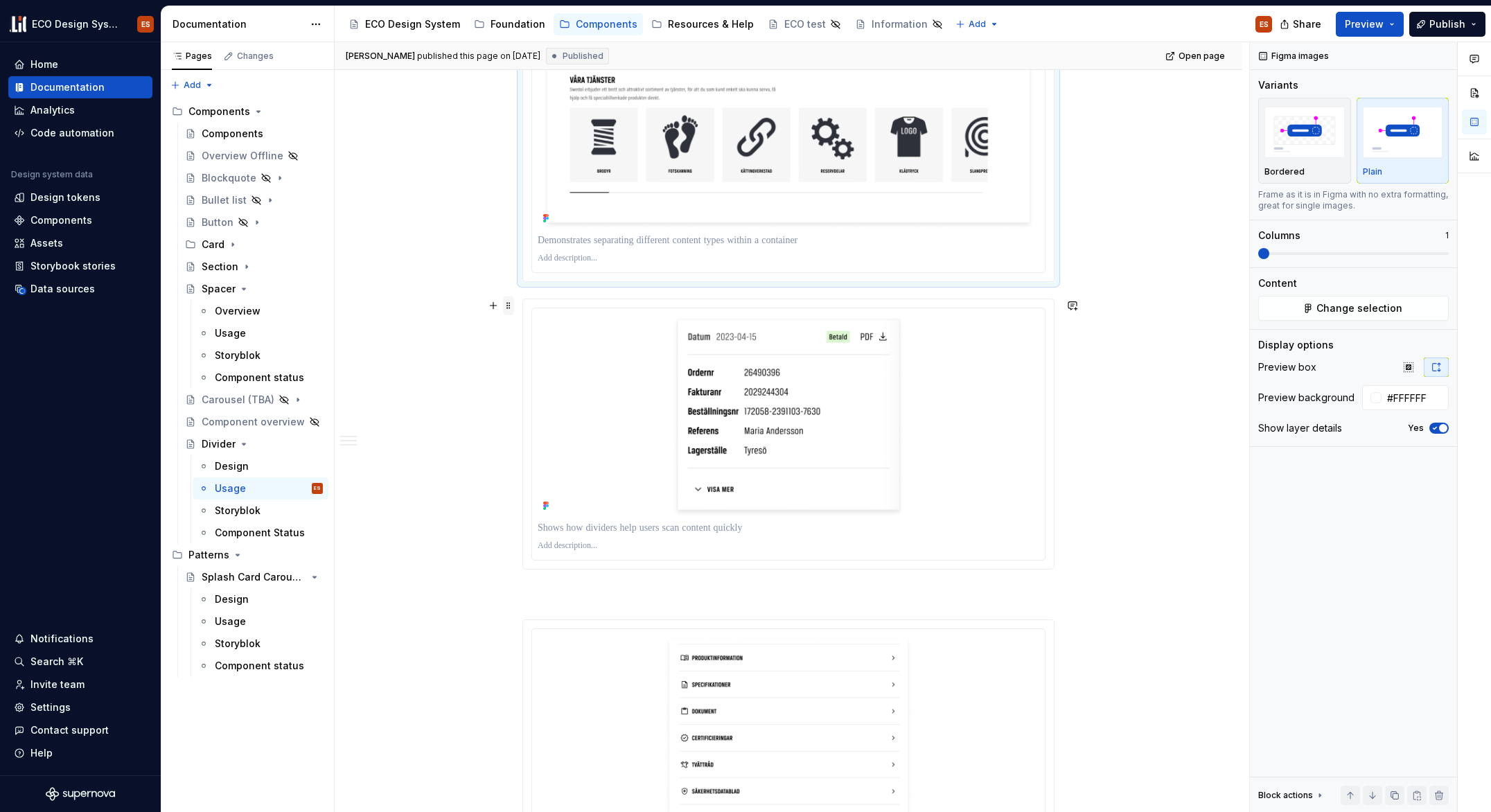
click at [509, 305] on span at bounding box center [509, 305] width 11 height 19
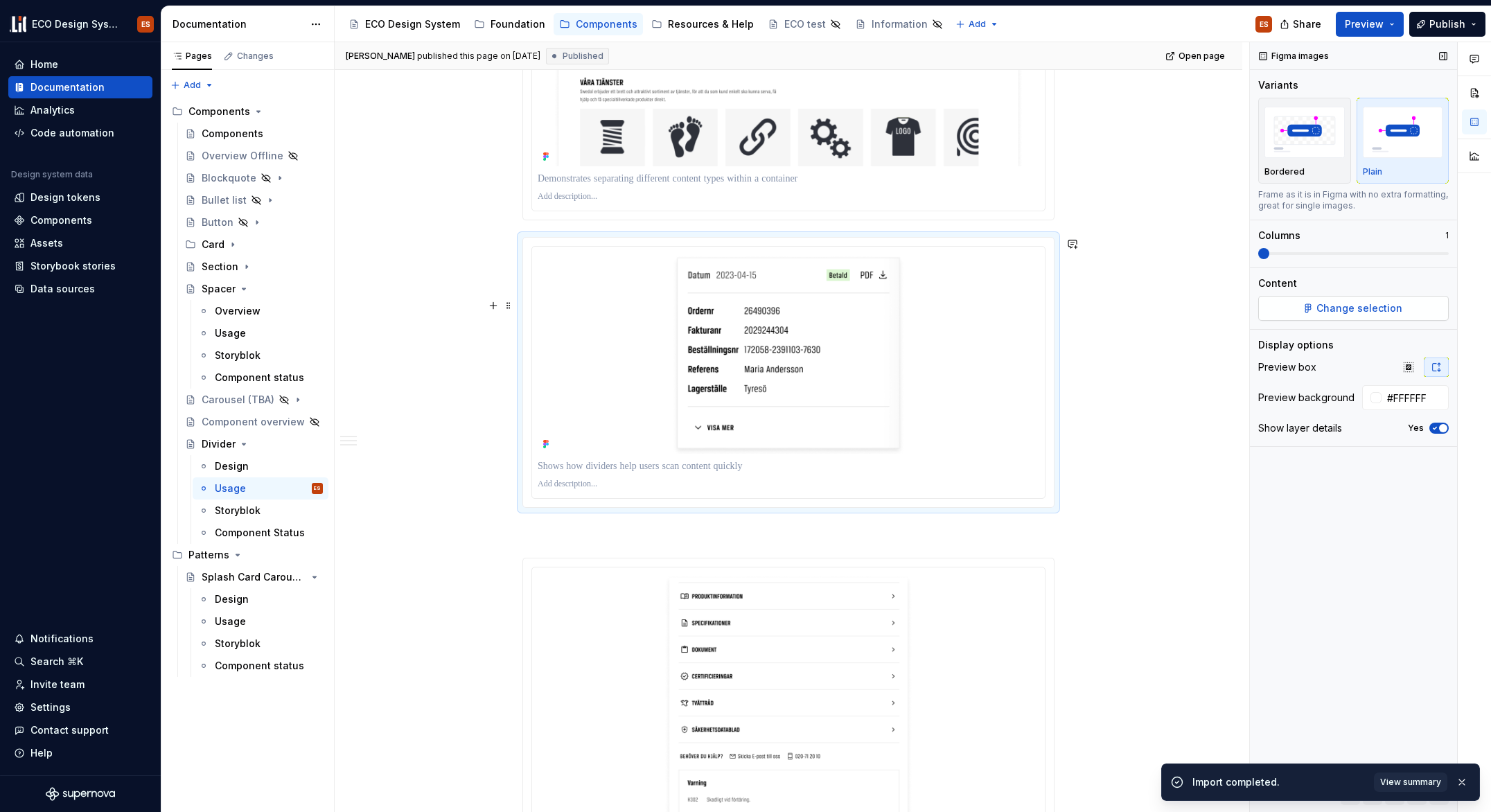
click at [1362, 301] on button "Change selection" at bounding box center [1354, 308] width 191 height 25
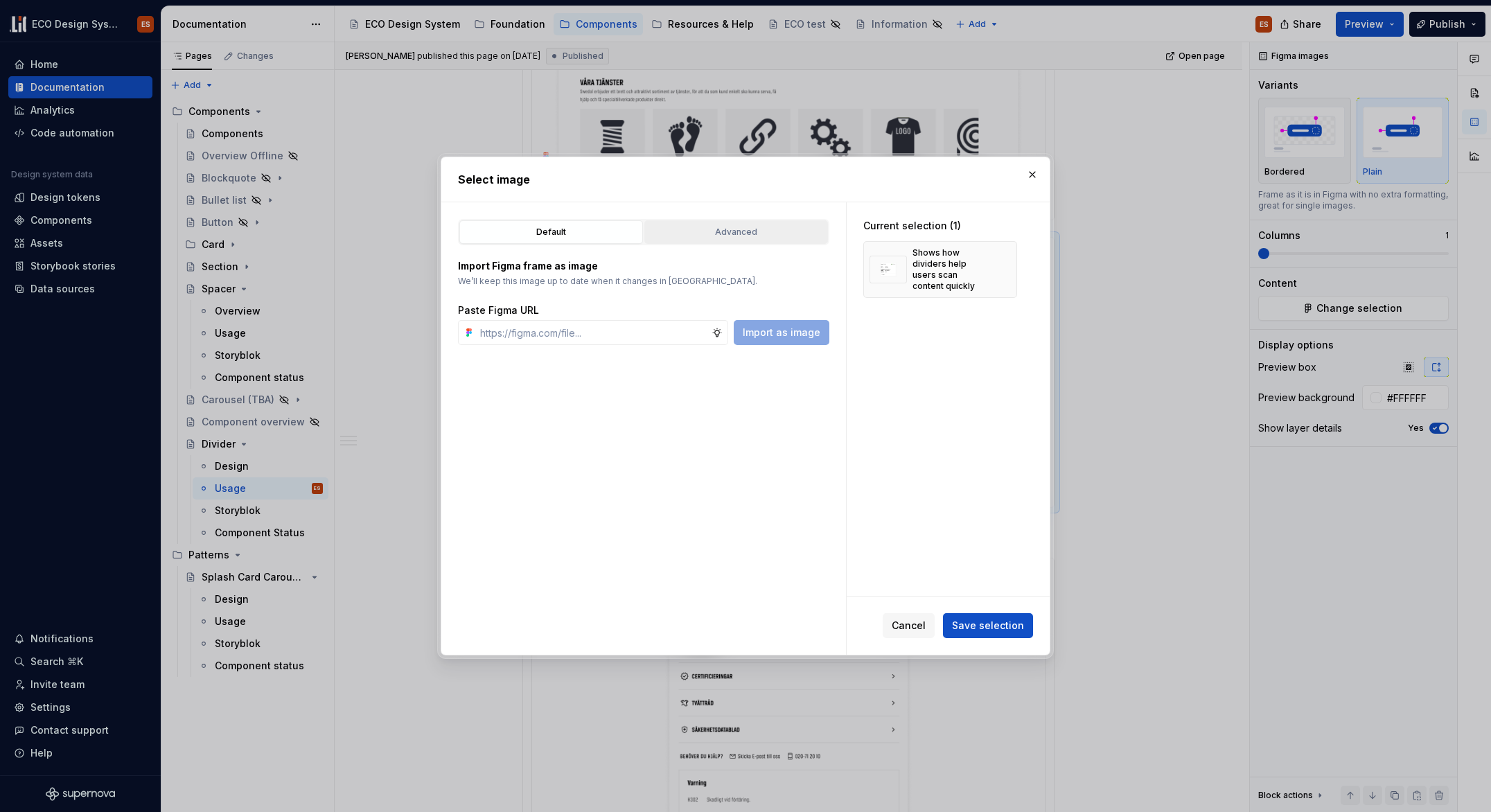
click at [756, 232] on div "Advanced" at bounding box center [736, 232] width 174 height 14
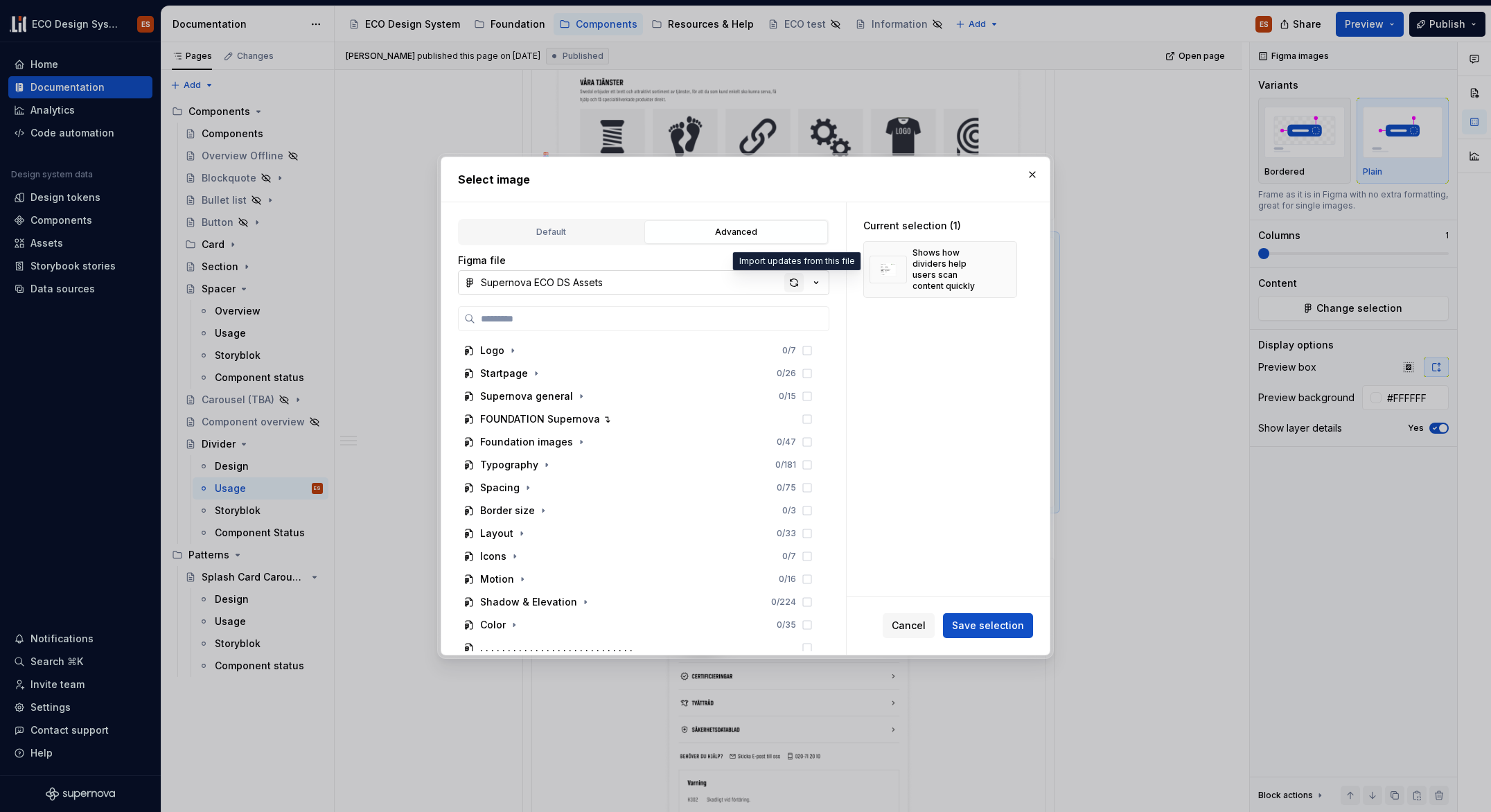
click at [796, 283] on div "button" at bounding box center [793, 282] width 19 height 19
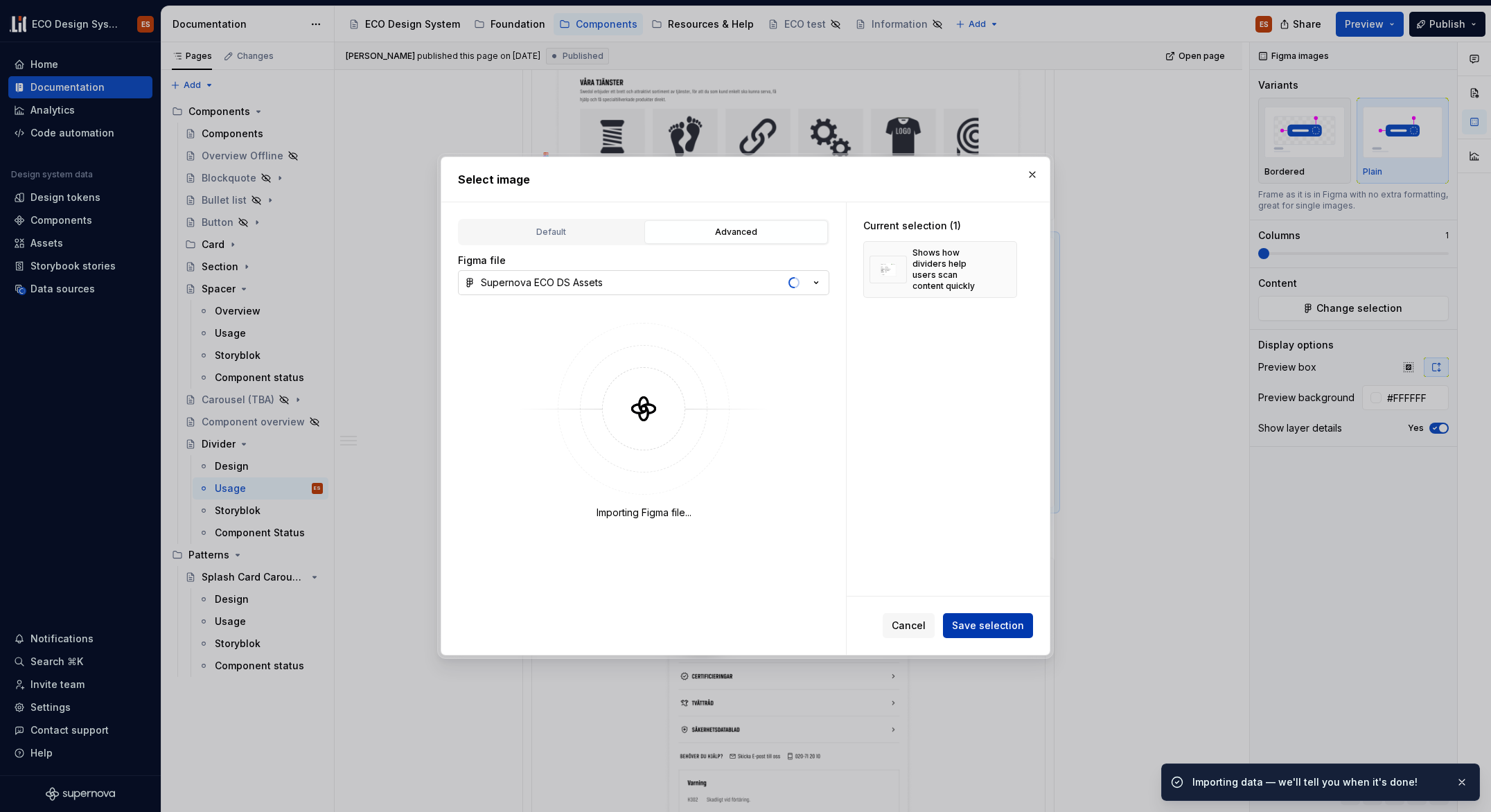
click at [977, 629] on span "Save selection" at bounding box center [988, 625] width 72 height 14
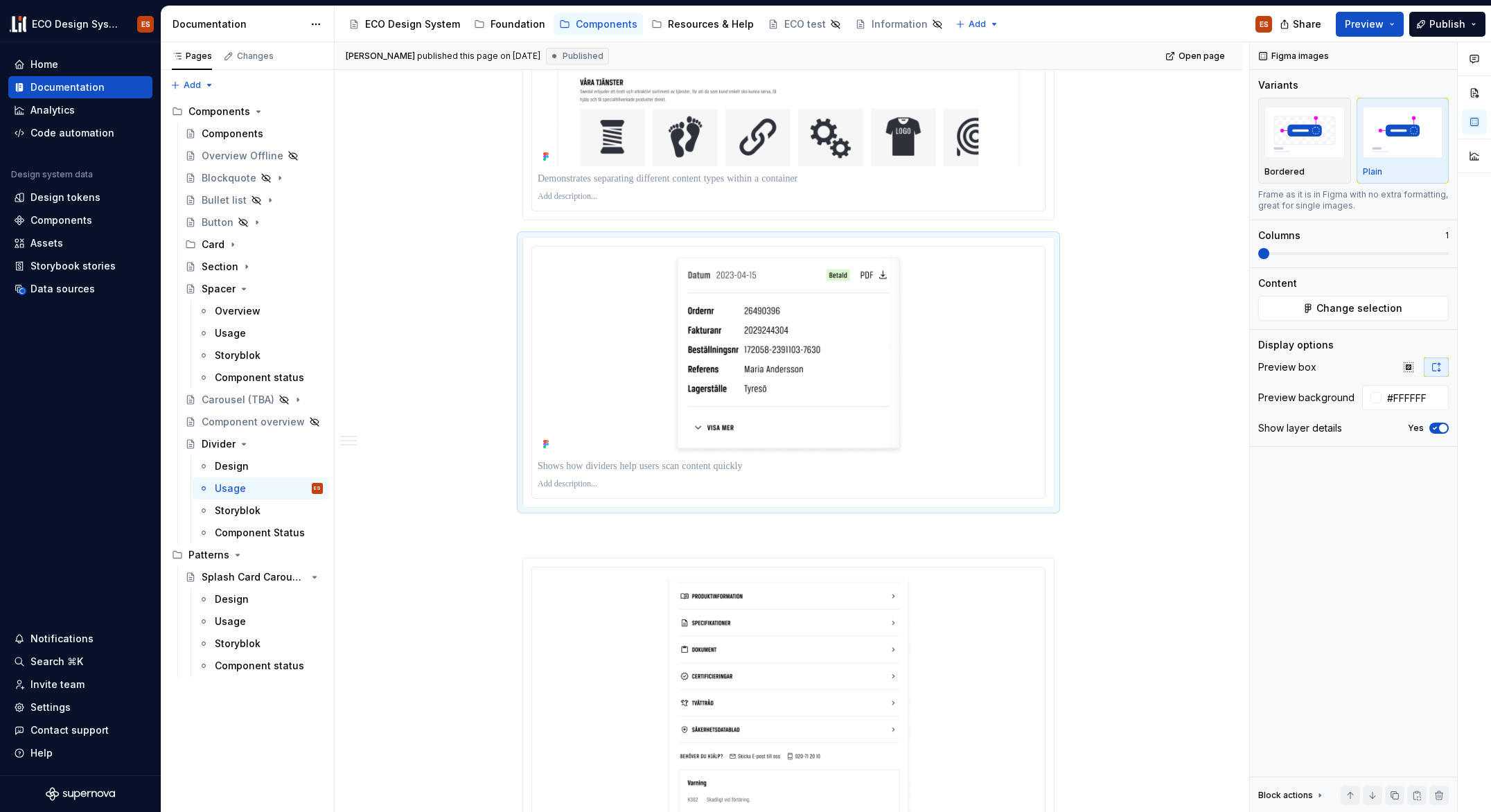
click at [1156, 599] on div "Dividers serve as a discreet method to categorize content into groups, sections…" at bounding box center [788, 25] width 908 height 2946
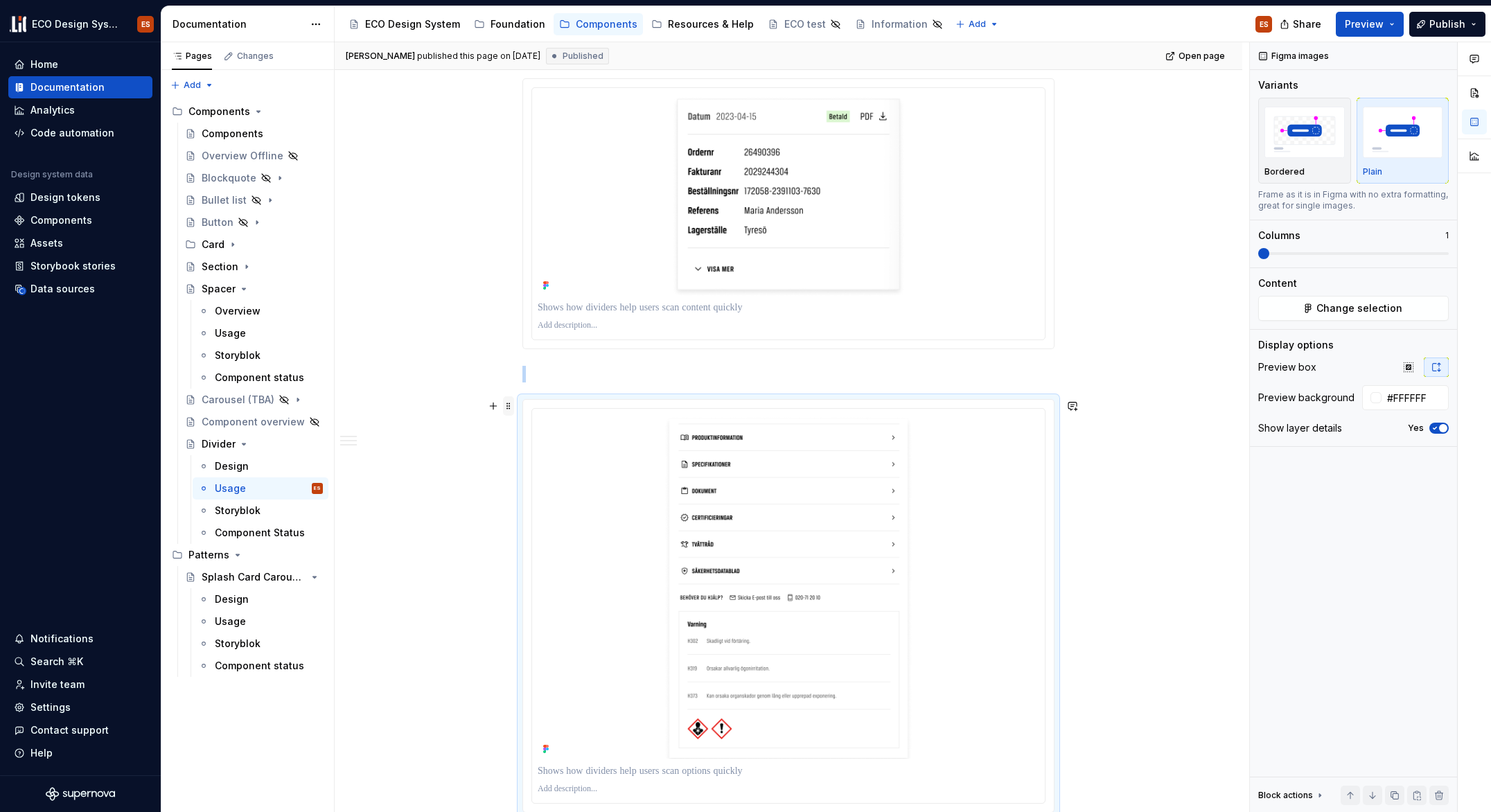
click at [511, 404] on span at bounding box center [509, 405] width 11 height 19
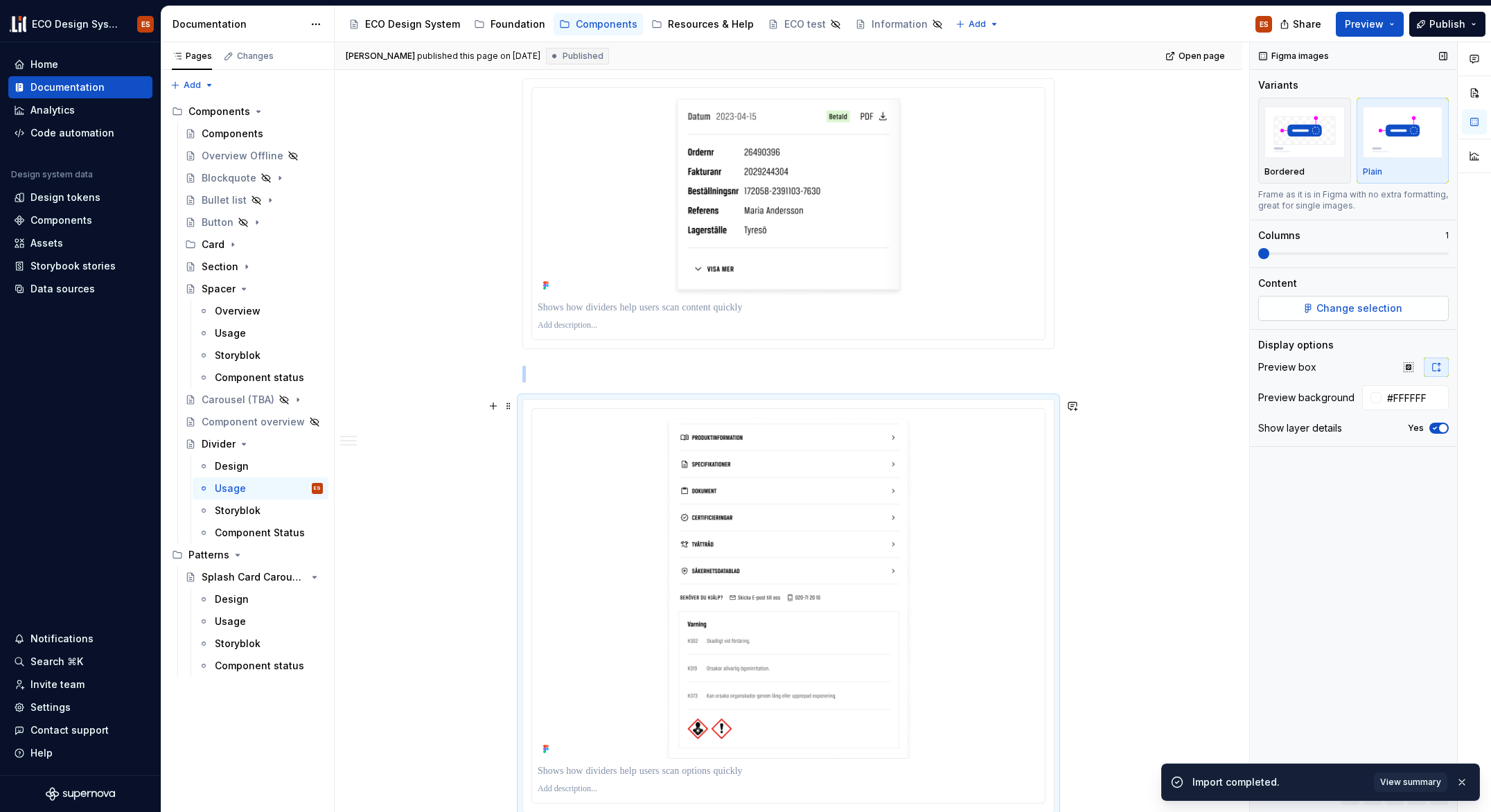
click at [1330, 303] on span "Change selection" at bounding box center [1359, 308] width 86 height 14
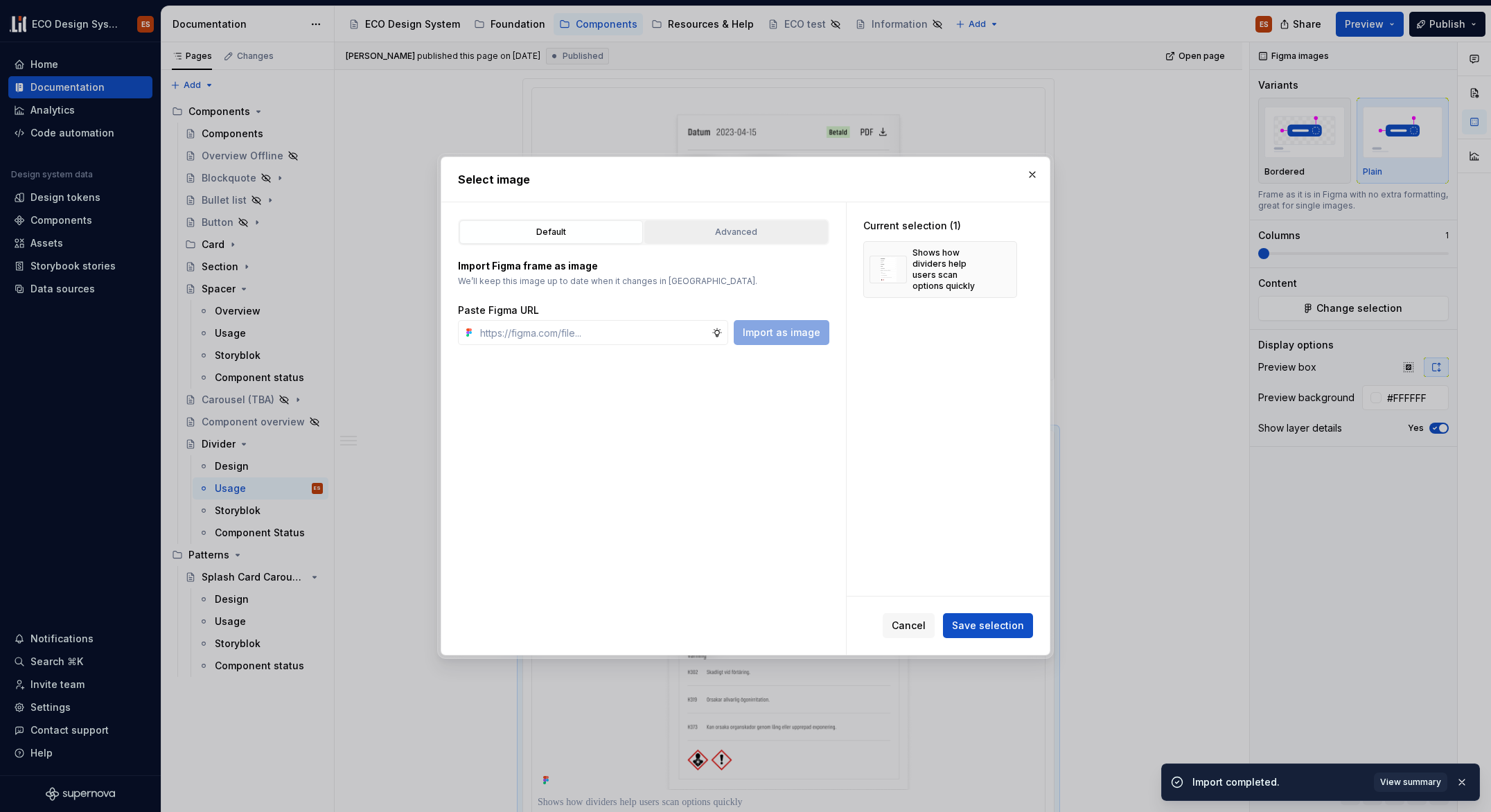
click at [766, 226] on div "Advanced" at bounding box center [736, 232] width 174 height 14
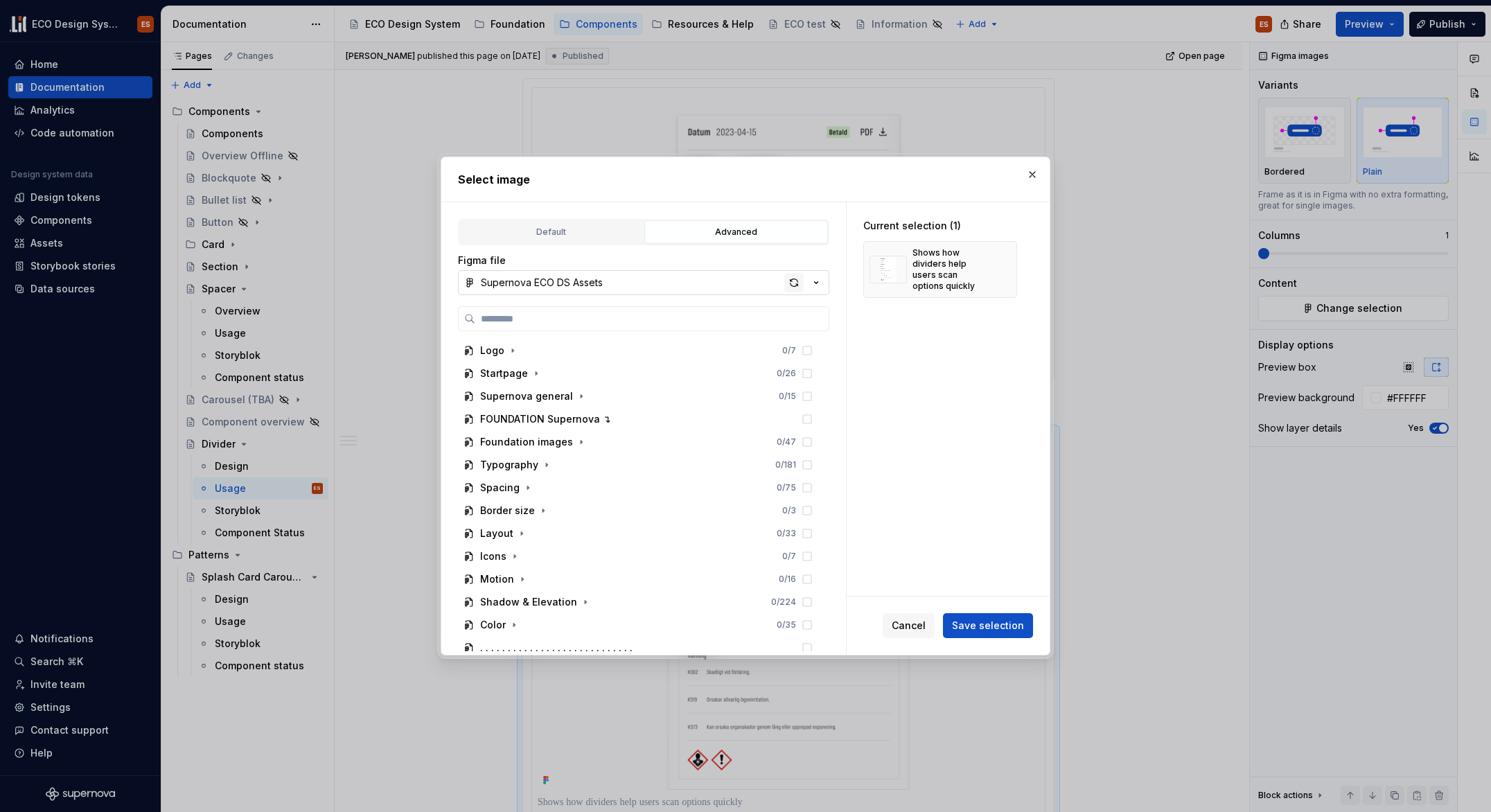
click at [796, 279] on div "button" at bounding box center [793, 282] width 19 height 19
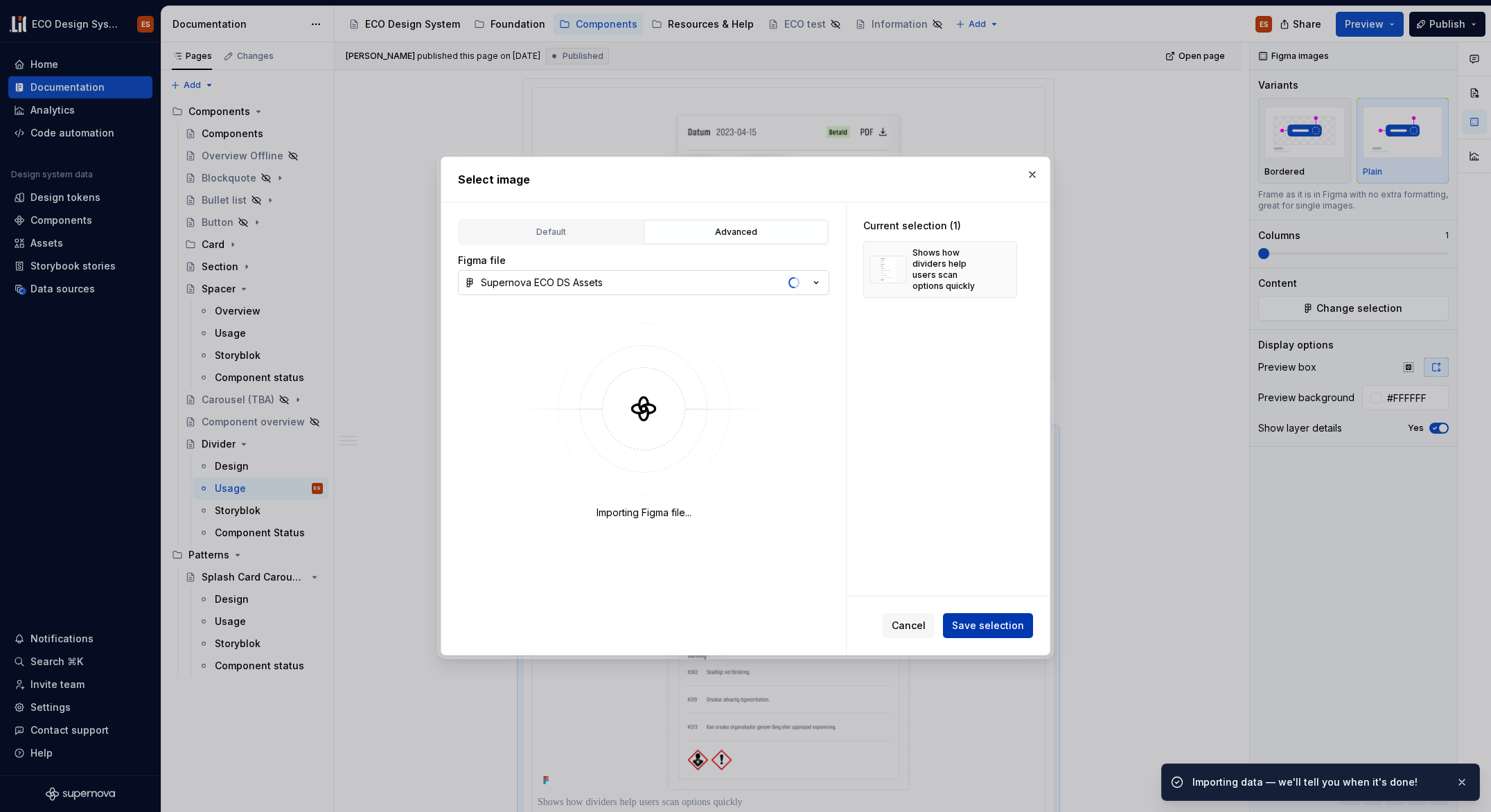
click at [977, 620] on span "Save selection" at bounding box center [988, 625] width 72 height 14
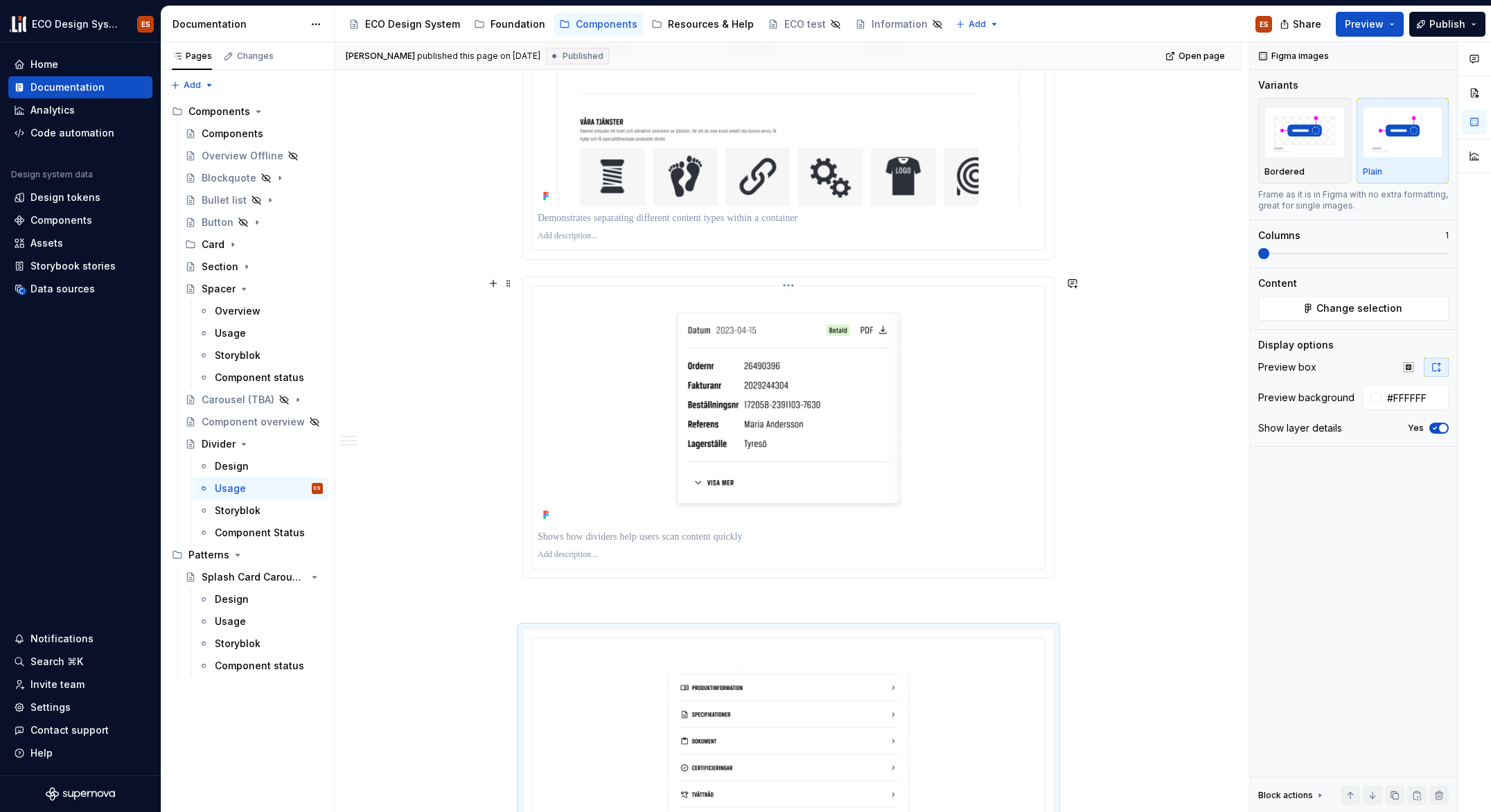
scroll to position [1653, 0]
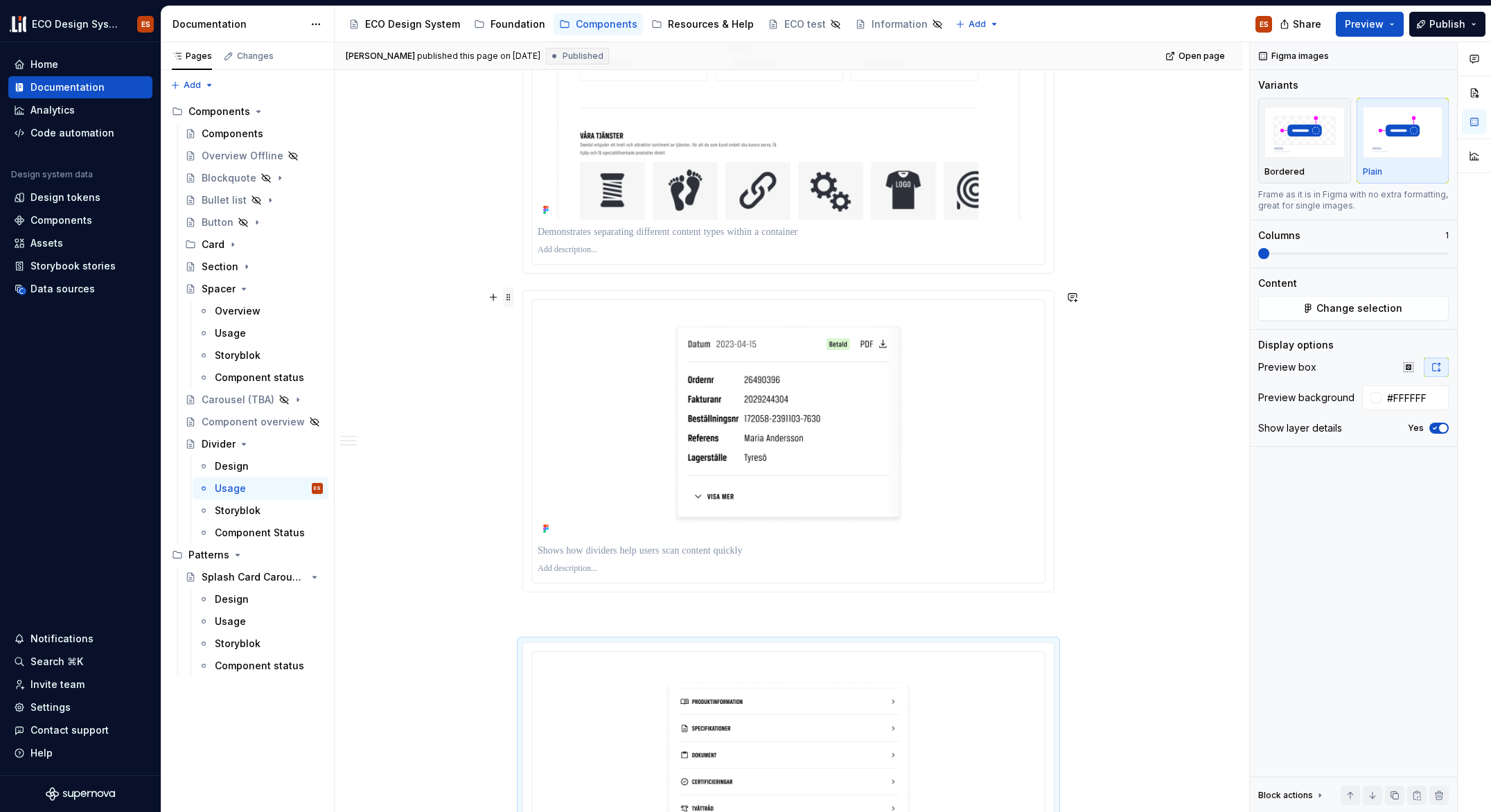
click at [505, 294] on span at bounding box center [509, 297] width 11 height 19
type textarea "*"
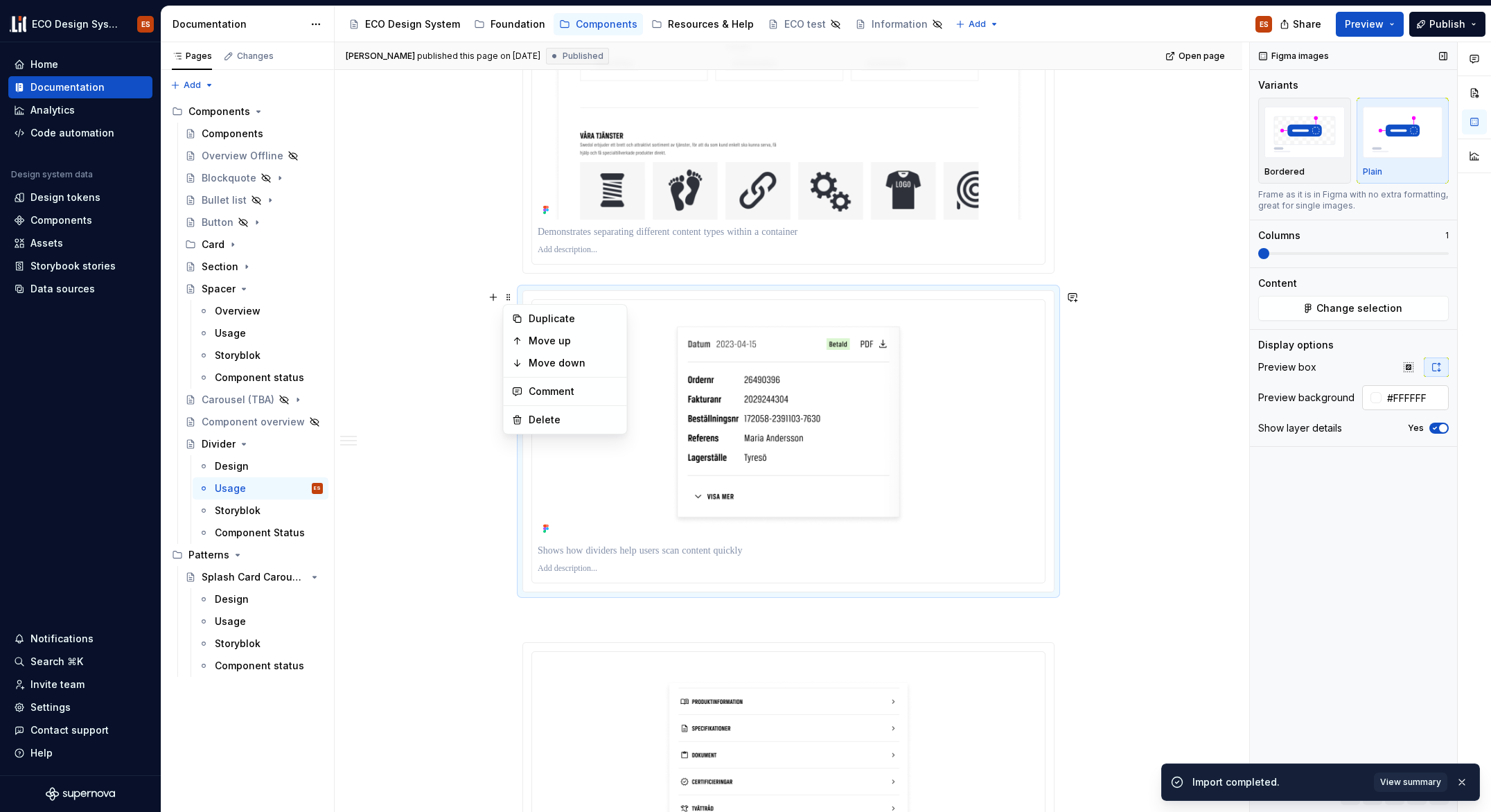
click at [1426, 397] on input "#FFFFFF" at bounding box center [1416, 397] width 67 height 25
click at [1430, 398] on input "#FFFFFF" at bounding box center [1416, 397] width 67 height 25
paste input "6F6F6"
type input "#F6F6F6"
type textarea "*"
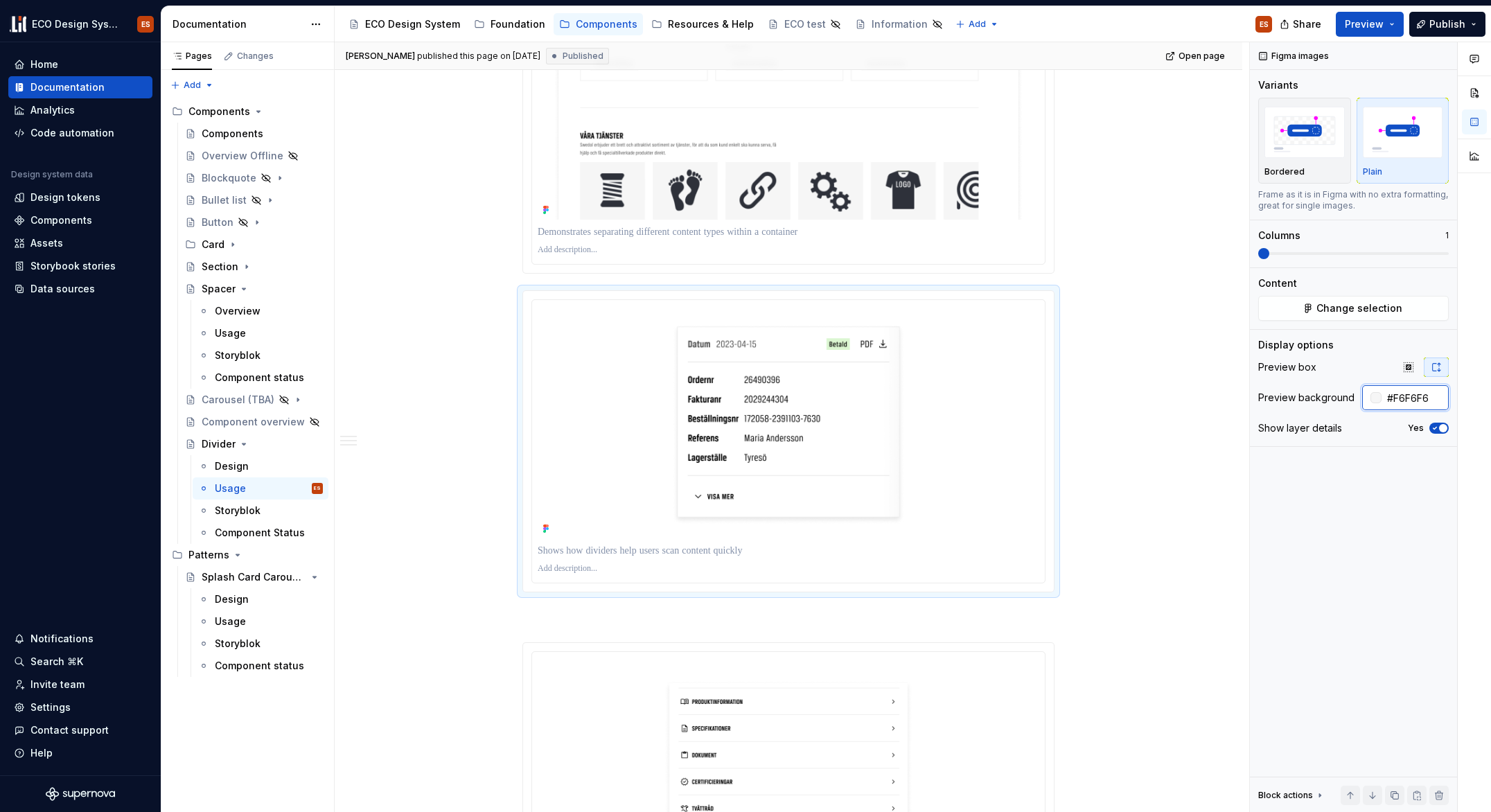
type input "#F6F6F6"
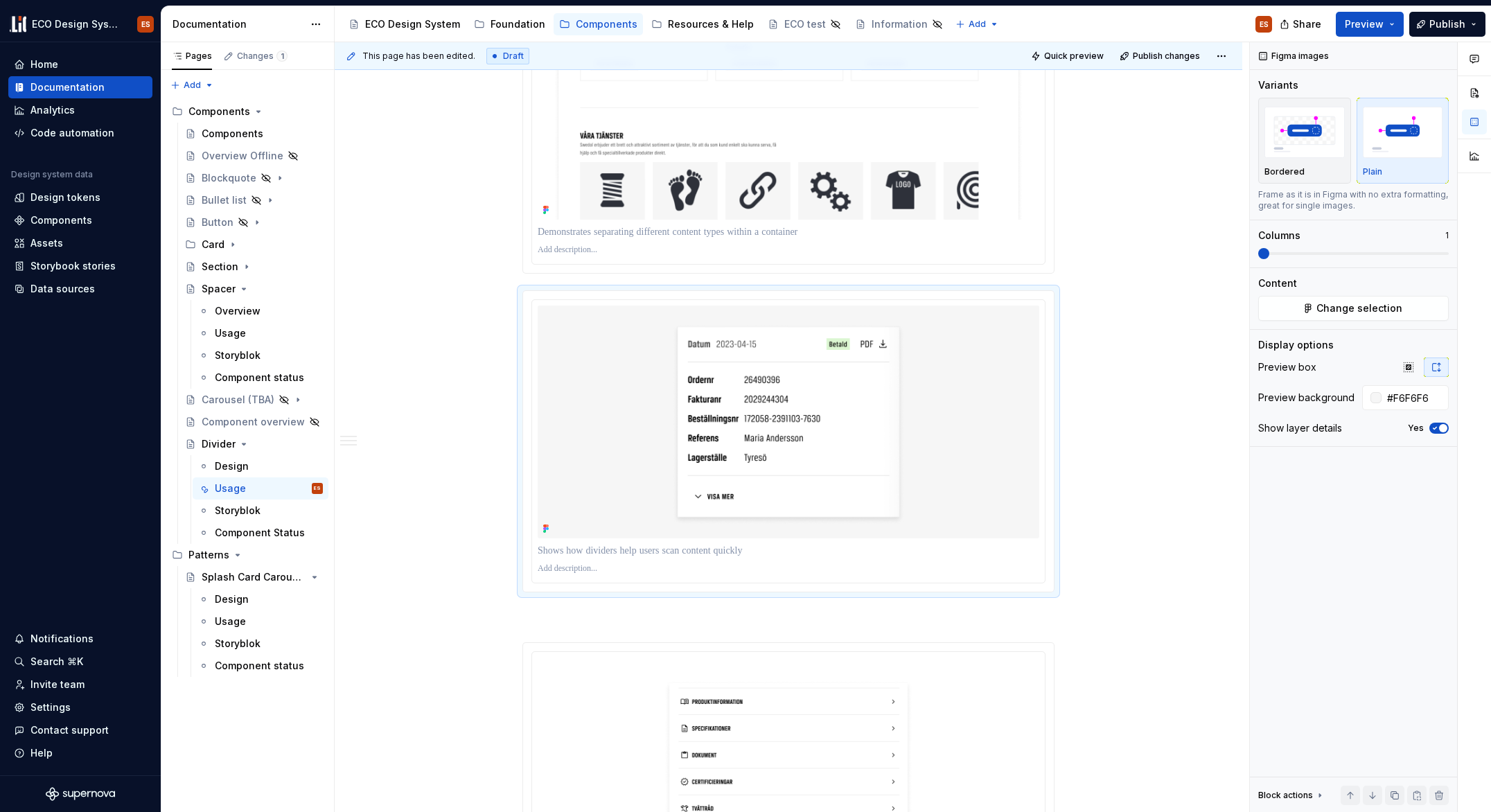
type textarea "*"
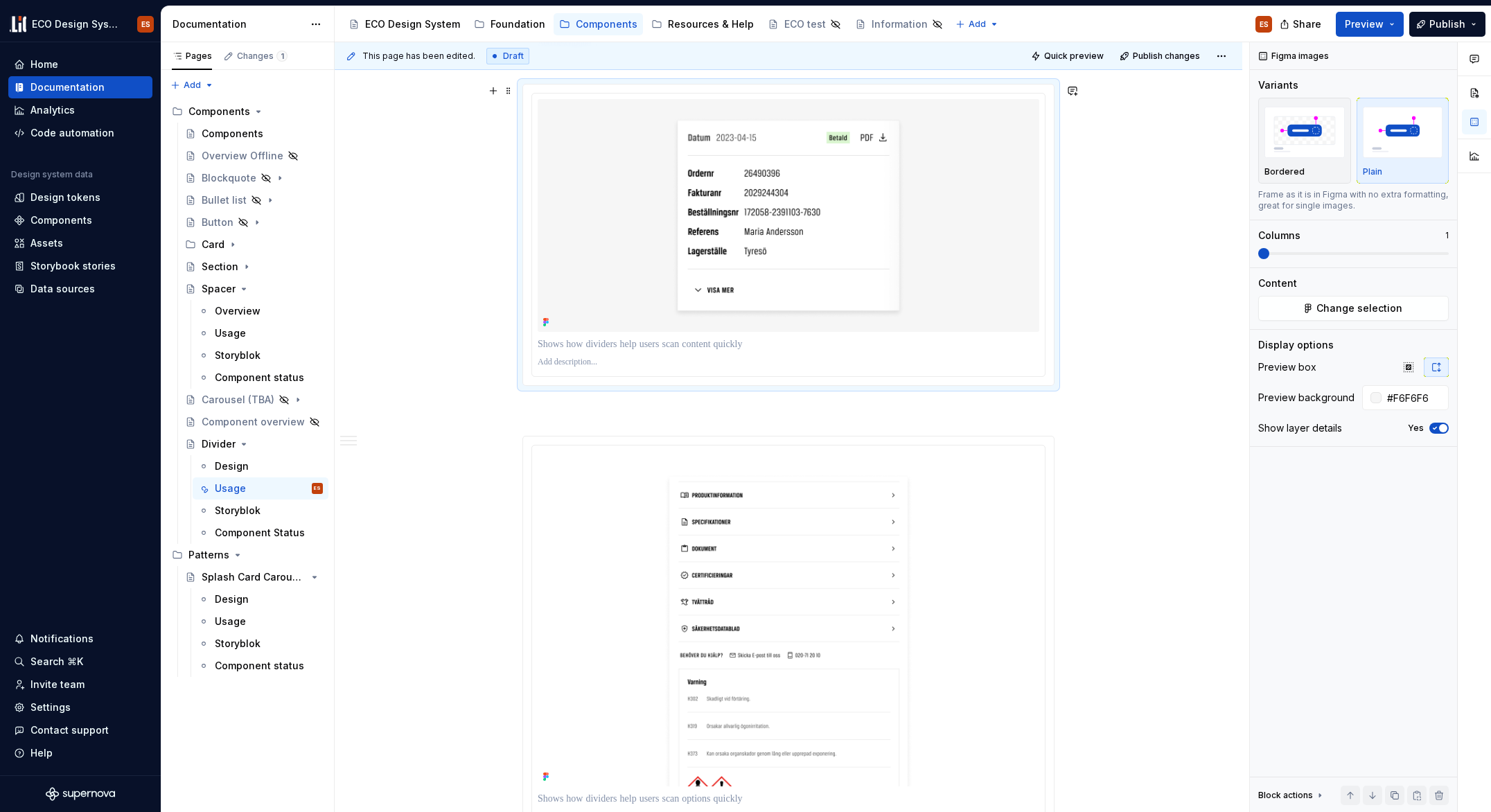
scroll to position [1864, 0]
click at [506, 435] on span at bounding box center [509, 438] width 11 height 19
click at [1418, 395] on input "#FFFFFF" at bounding box center [1416, 397] width 67 height 25
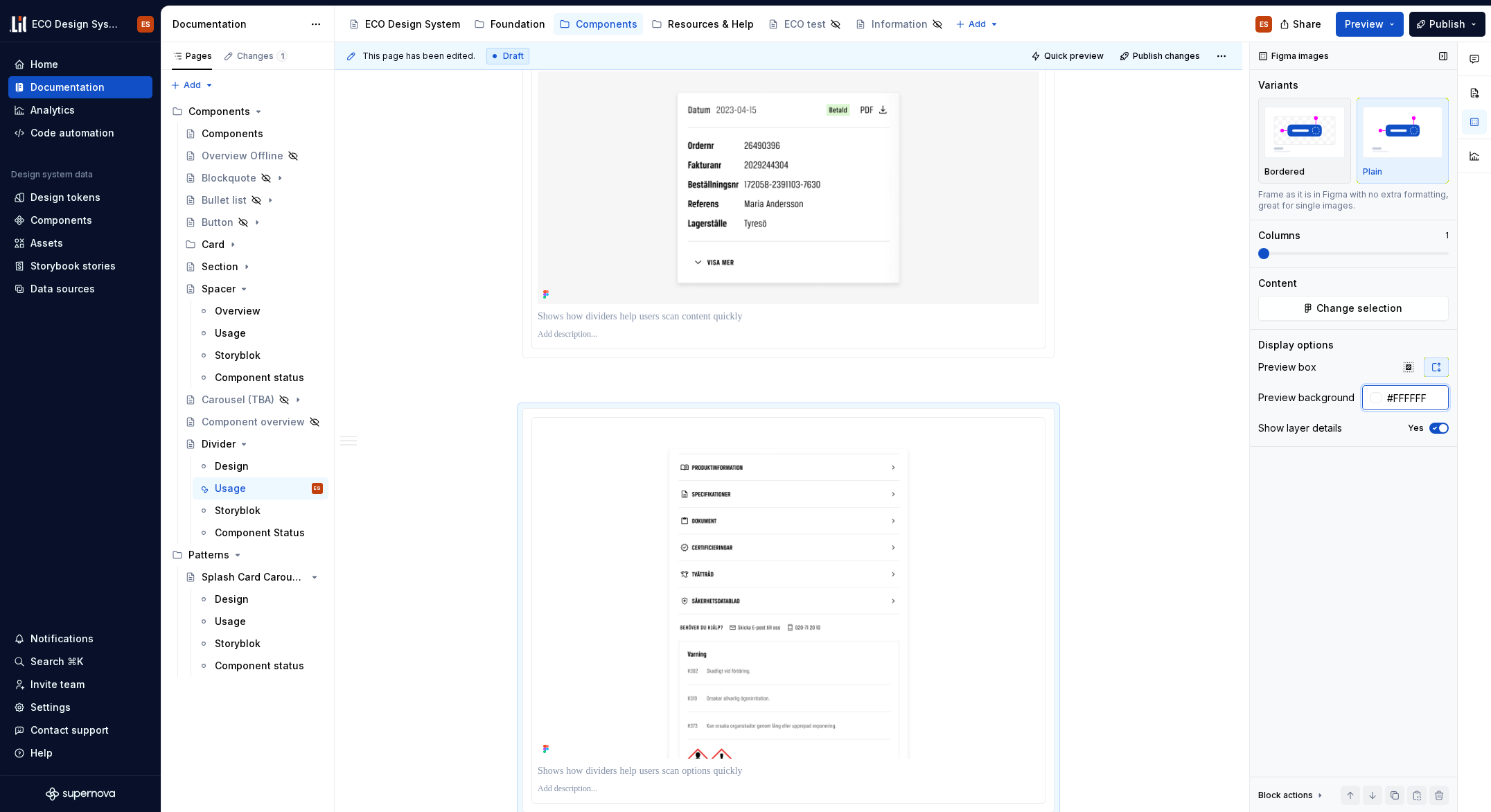
click at [1416, 397] on input "#FFFFFF" at bounding box center [1416, 397] width 67 height 25
paste input "6F6F6"
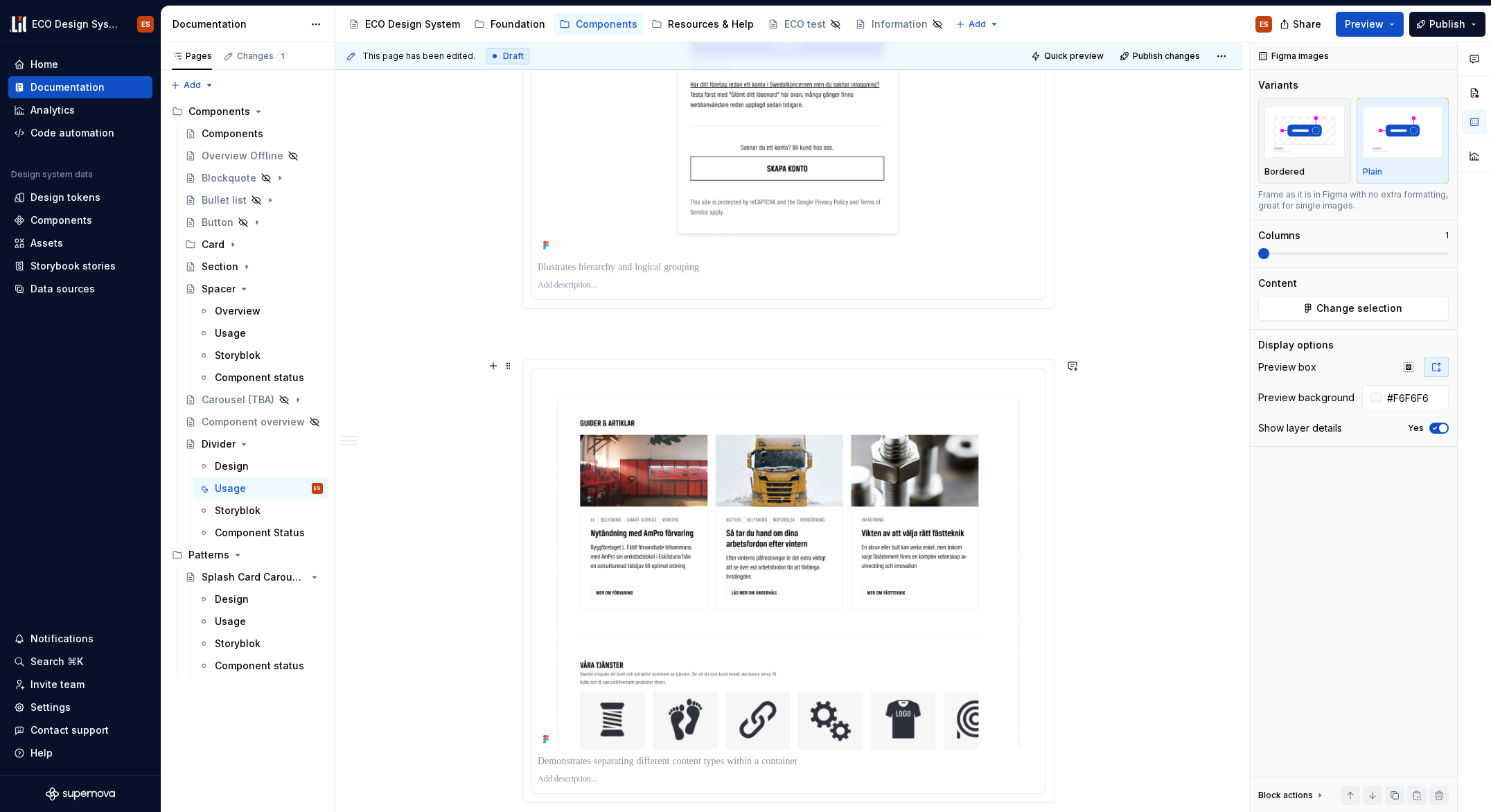
scroll to position [1114, 0]
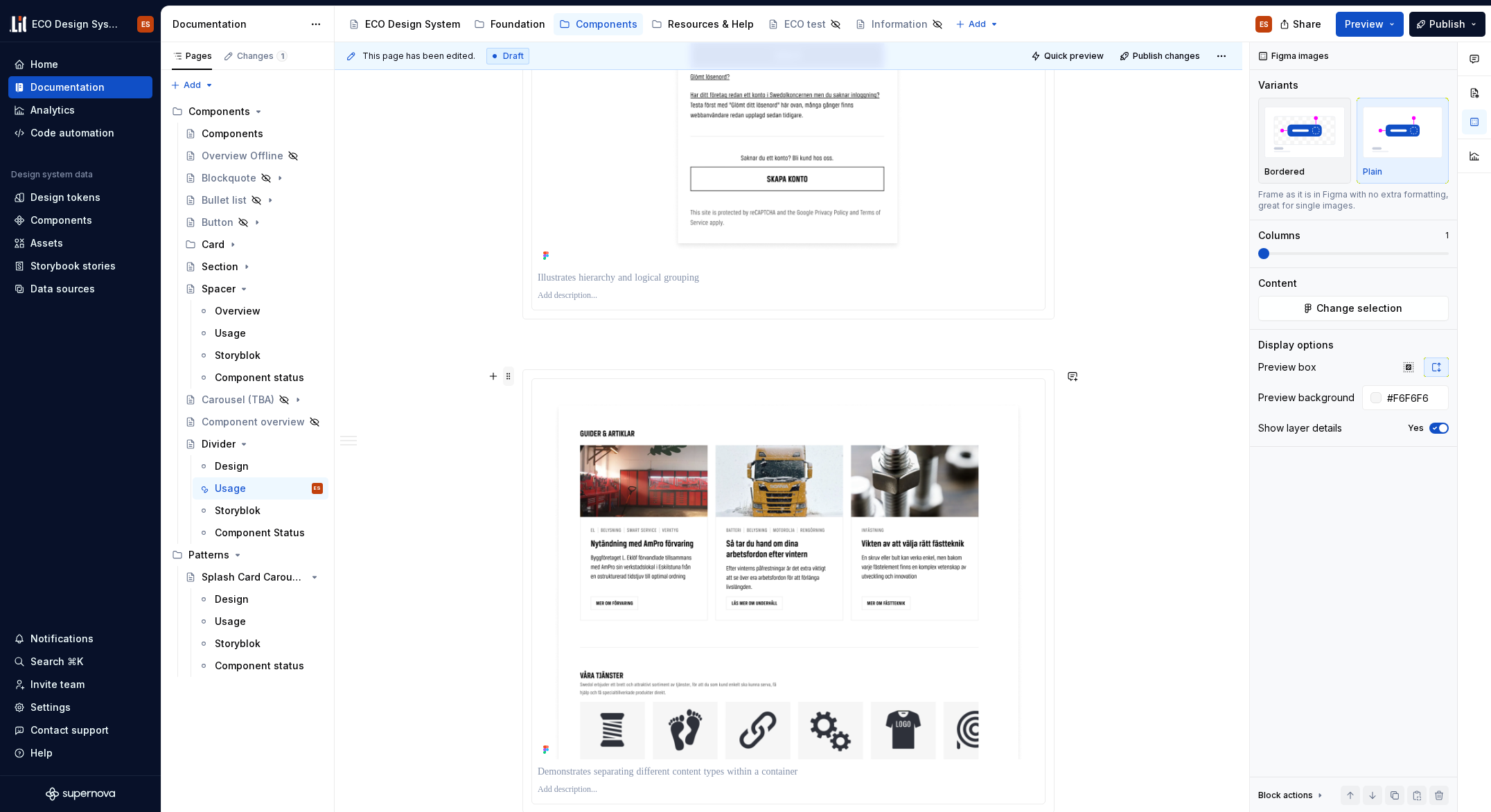
click at [510, 373] on span at bounding box center [509, 375] width 11 height 19
click at [1413, 394] on input "#FFFFFF" at bounding box center [1416, 397] width 67 height 25
click at [1412, 395] on input "#FFFFFF" at bounding box center [1416, 397] width 67 height 25
paste input "6F6F6"
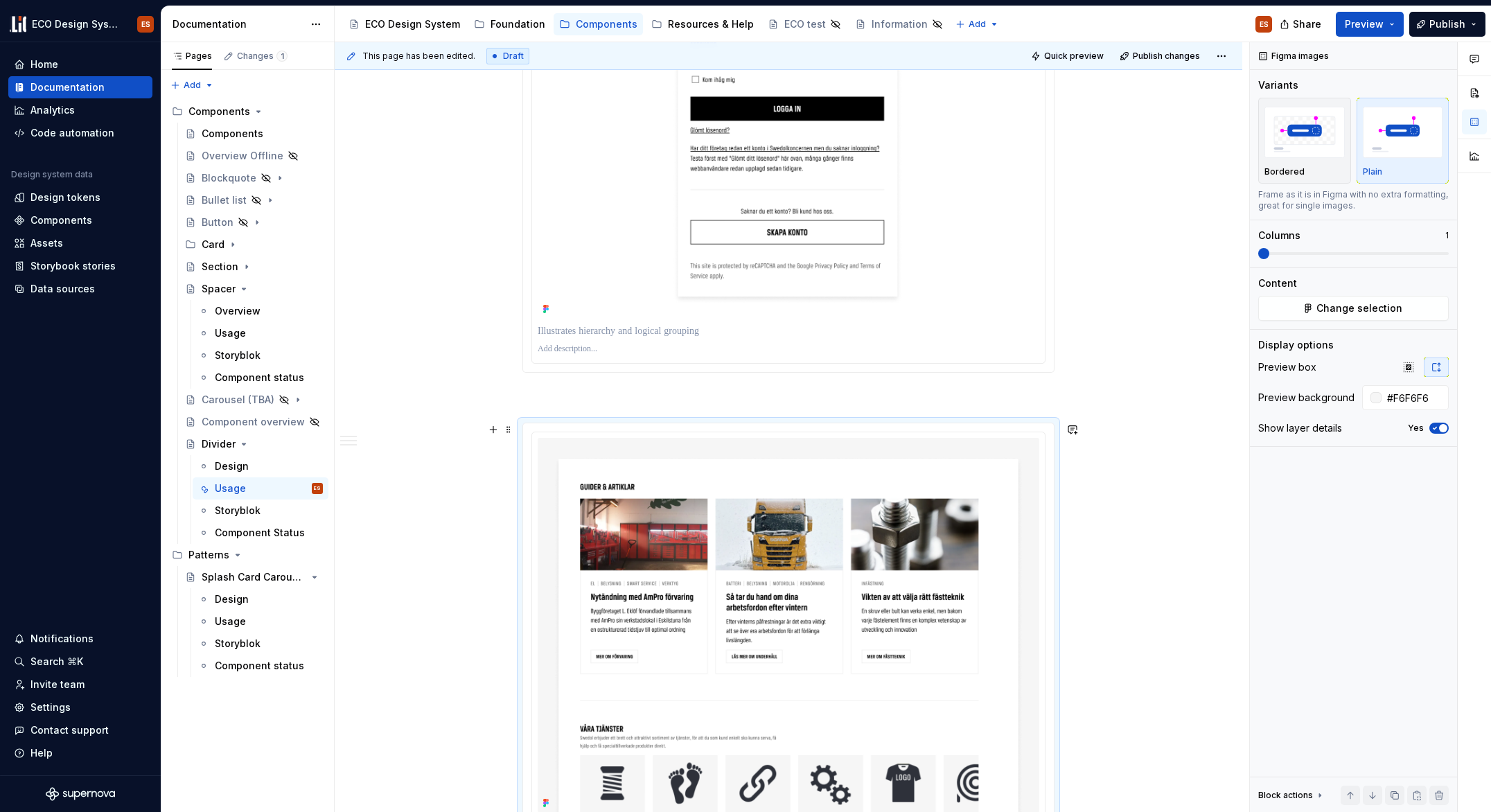
scroll to position [777, 0]
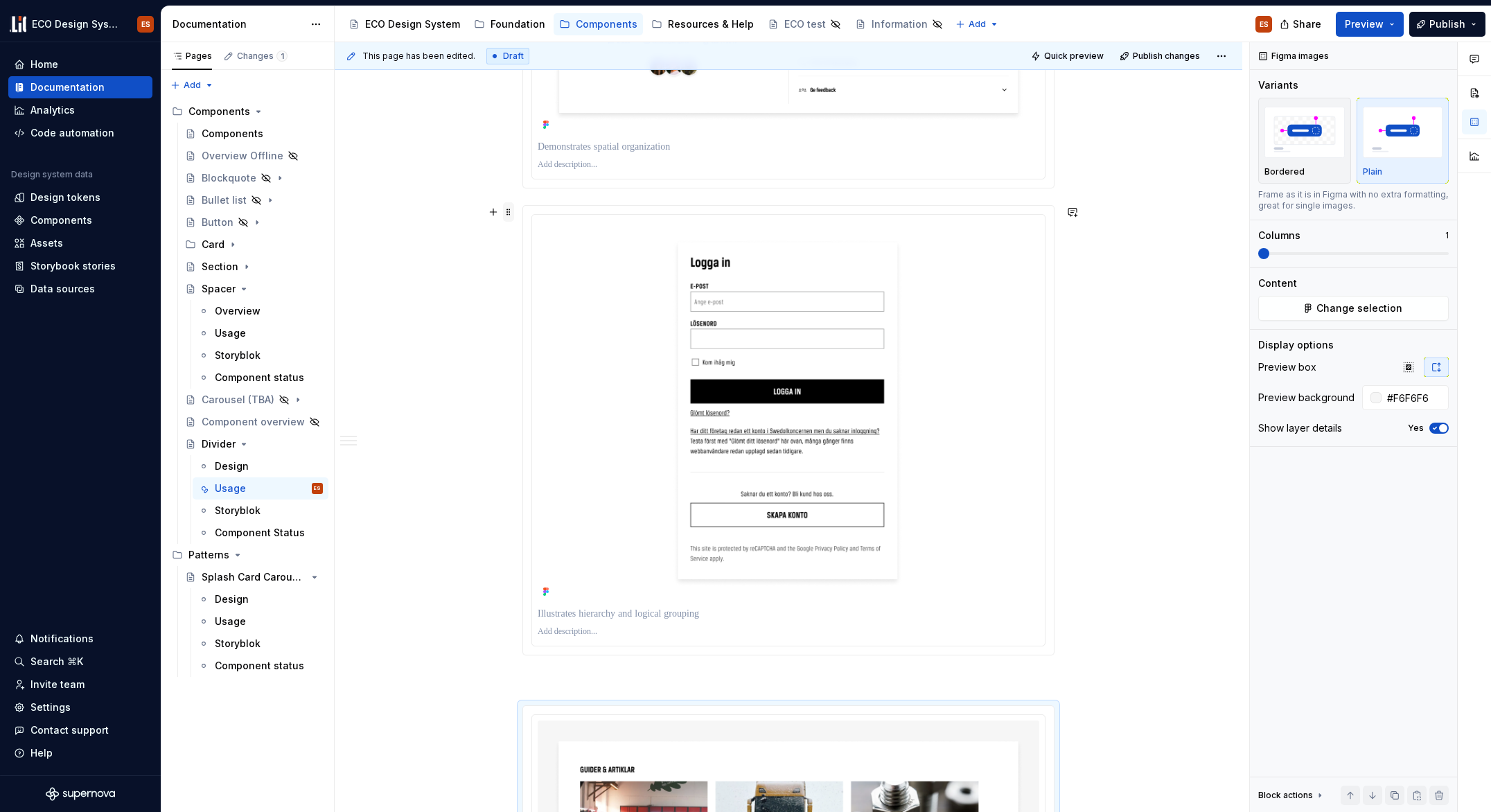
click at [510, 211] on span at bounding box center [509, 212] width 11 height 19
click at [1403, 401] on input "#FFFFFF" at bounding box center [1416, 397] width 67 height 25
paste input "6F6F6"
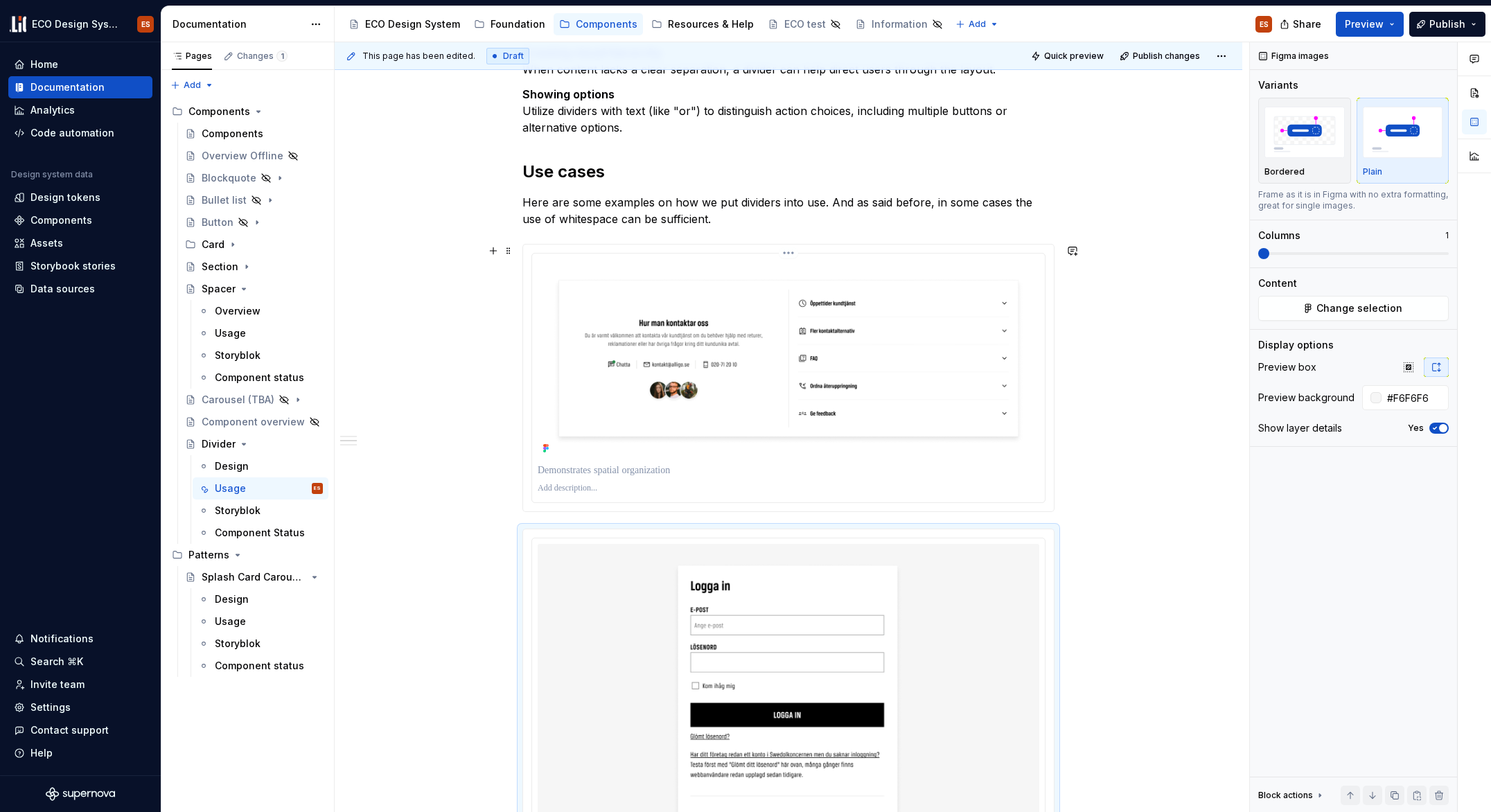
scroll to position [453, 0]
click at [510, 250] on span at bounding box center [509, 251] width 11 height 19
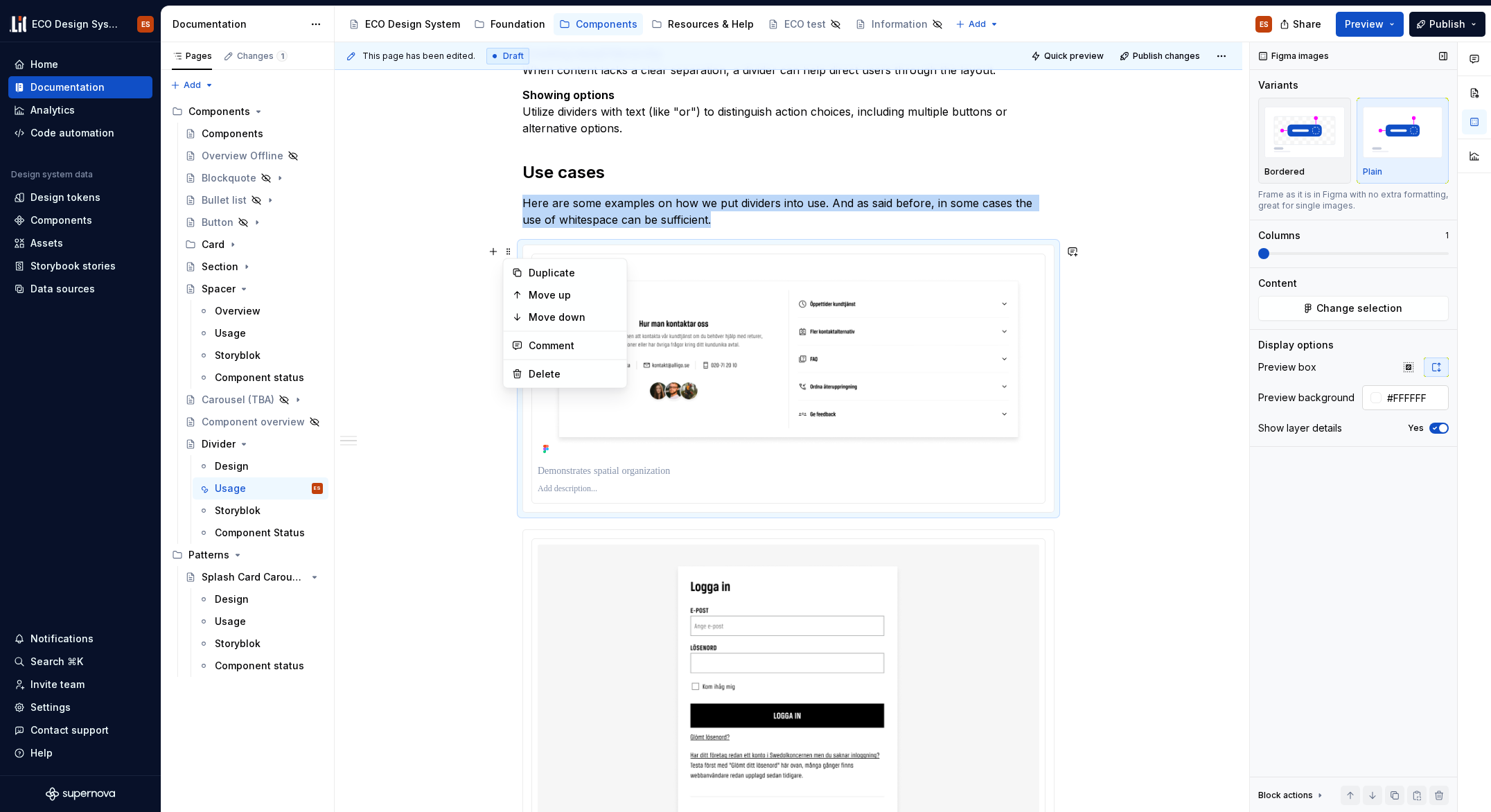
click at [1424, 397] on input "#FFFFFF" at bounding box center [1416, 397] width 67 height 25
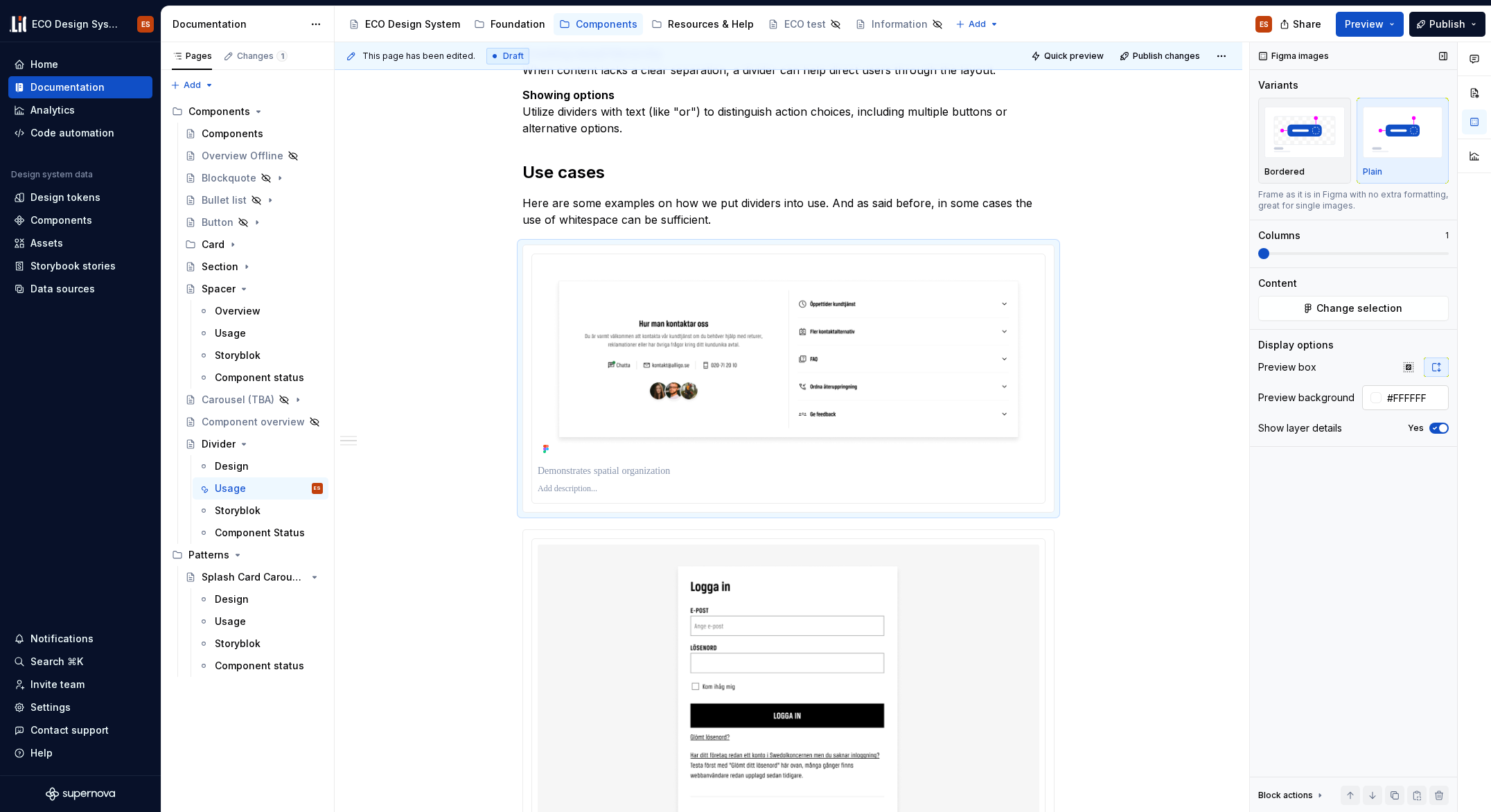
click at [1420, 399] on input "#FFFFFF" at bounding box center [1416, 397] width 67 height 25
paste input "6F6F6"
type input "#F6F6F6"
click at [1442, 22] on span "Publish" at bounding box center [1447, 24] width 36 height 14
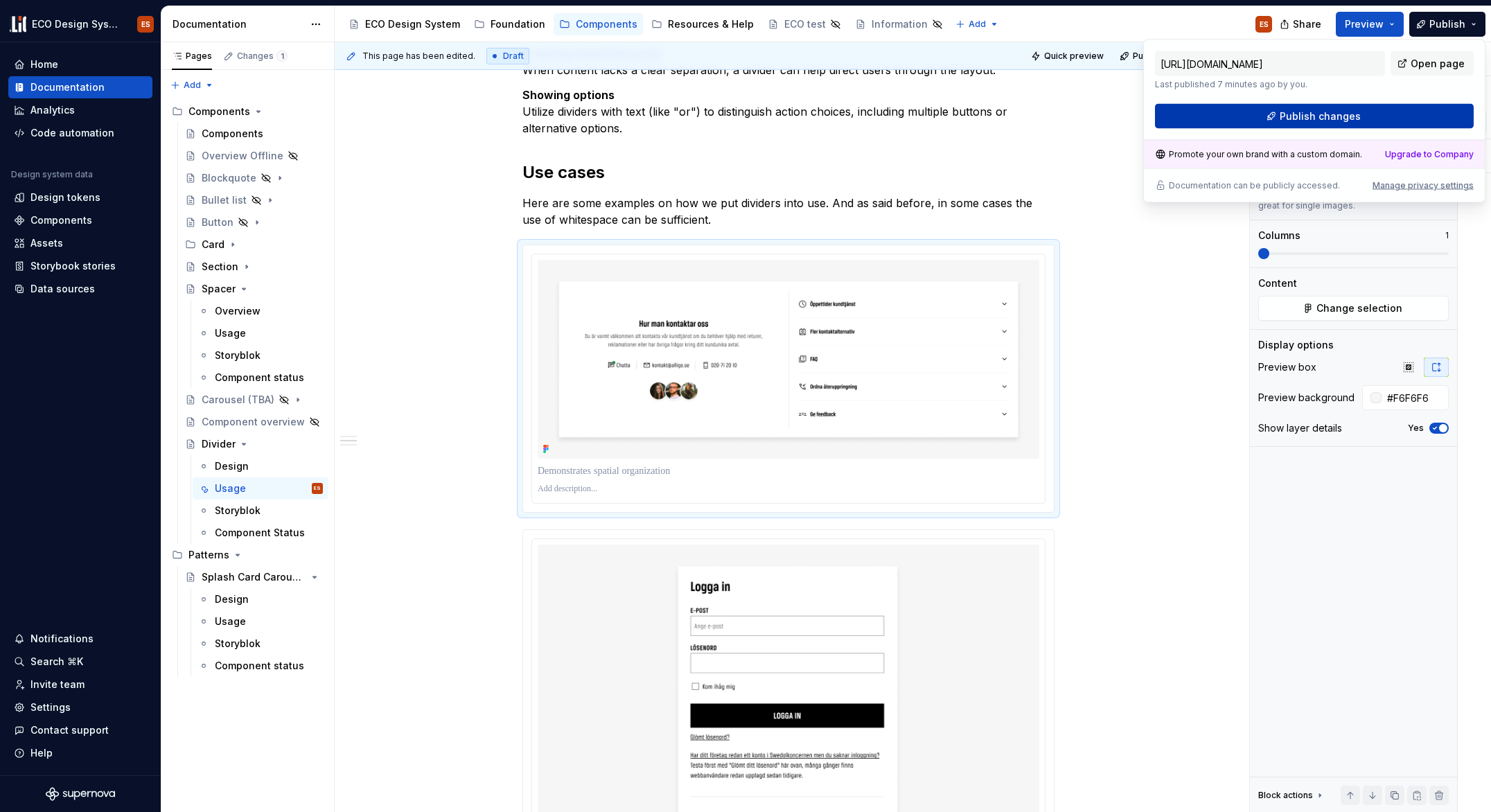
click at [1324, 114] on span "Publish changes" at bounding box center [1320, 116] width 81 height 14
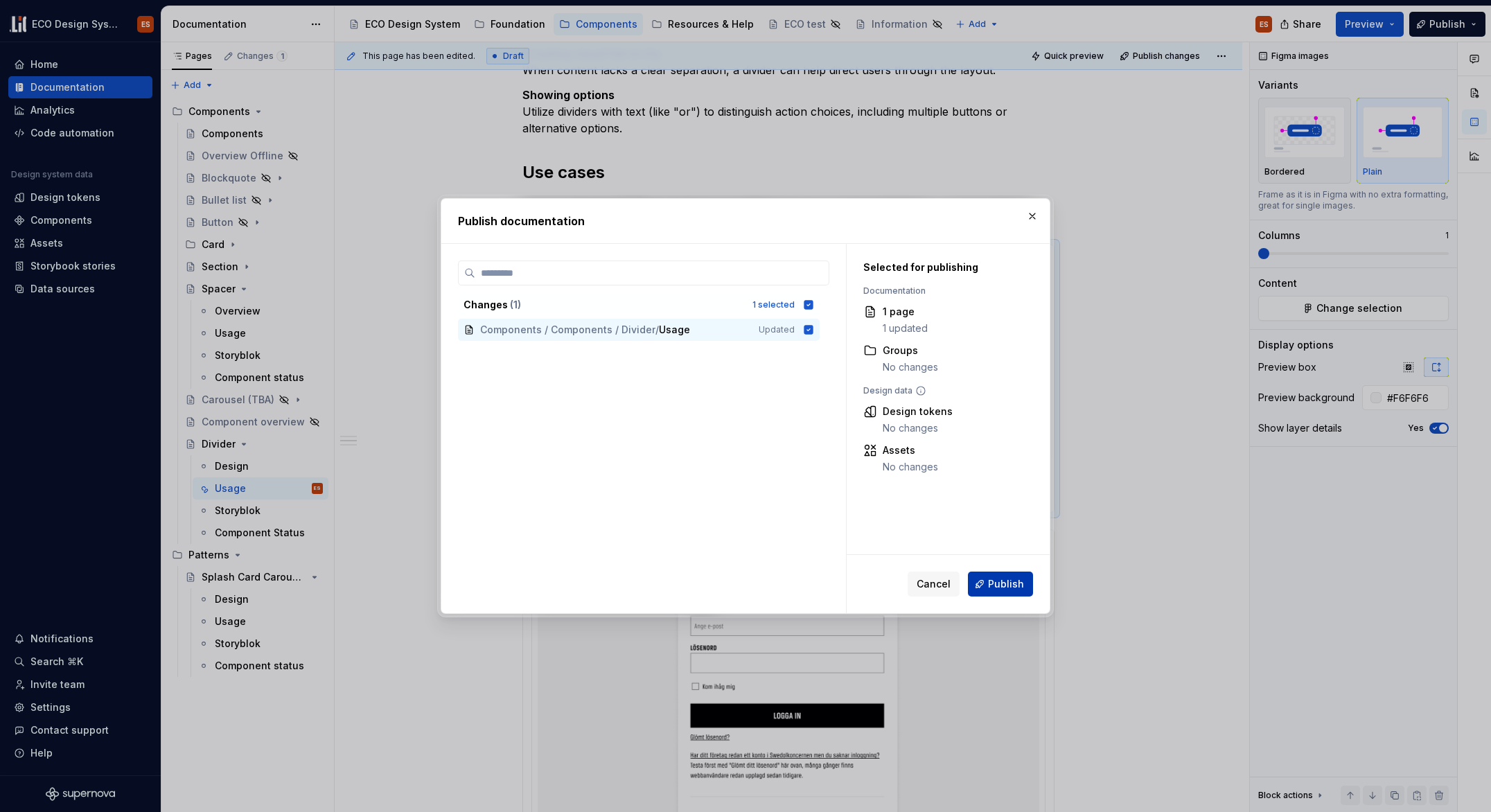
click at [999, 582] on span "Publish" at bounding box center [1007, 583] width 36 height 14
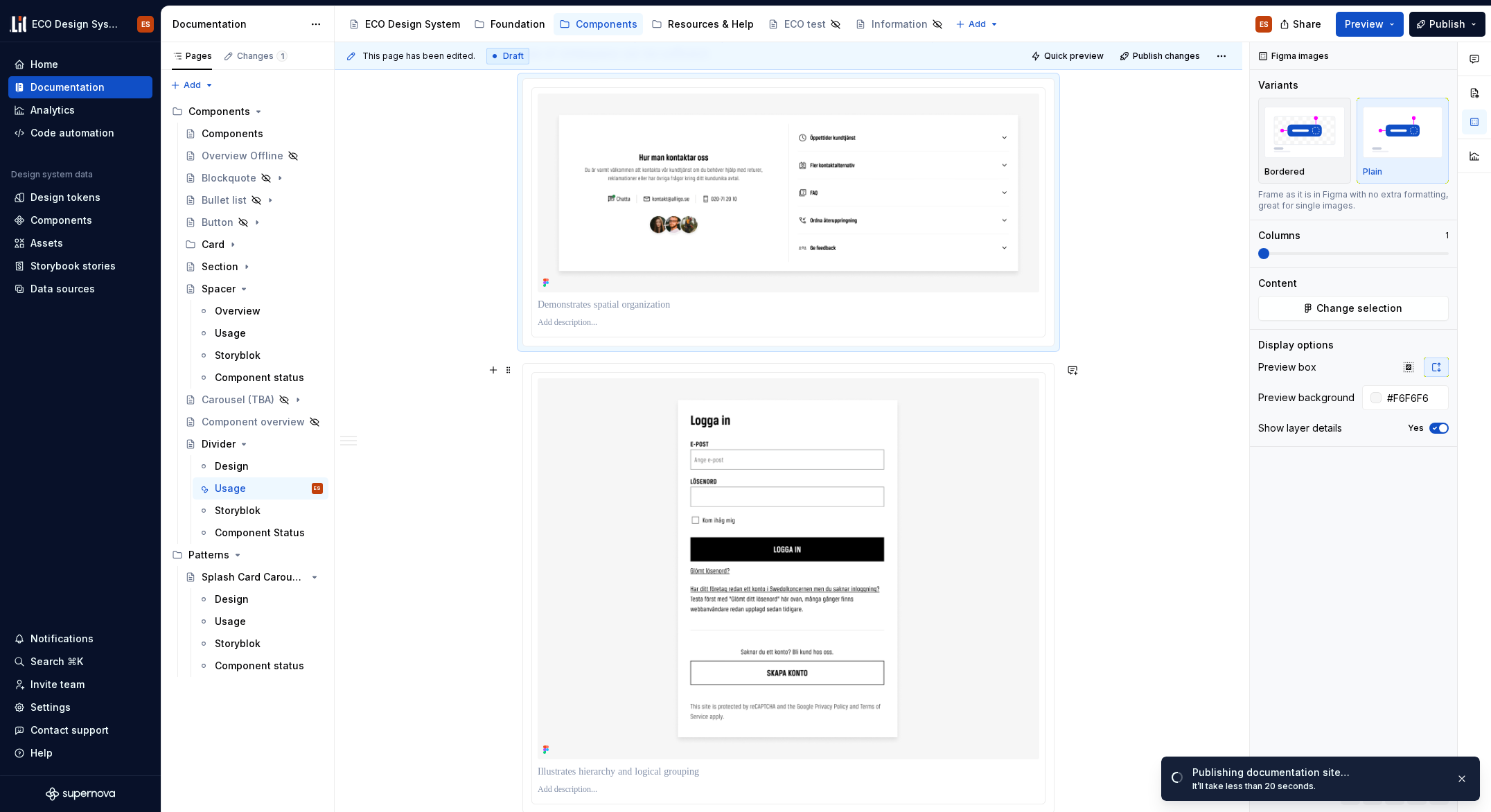
scroll to position [748, 0]
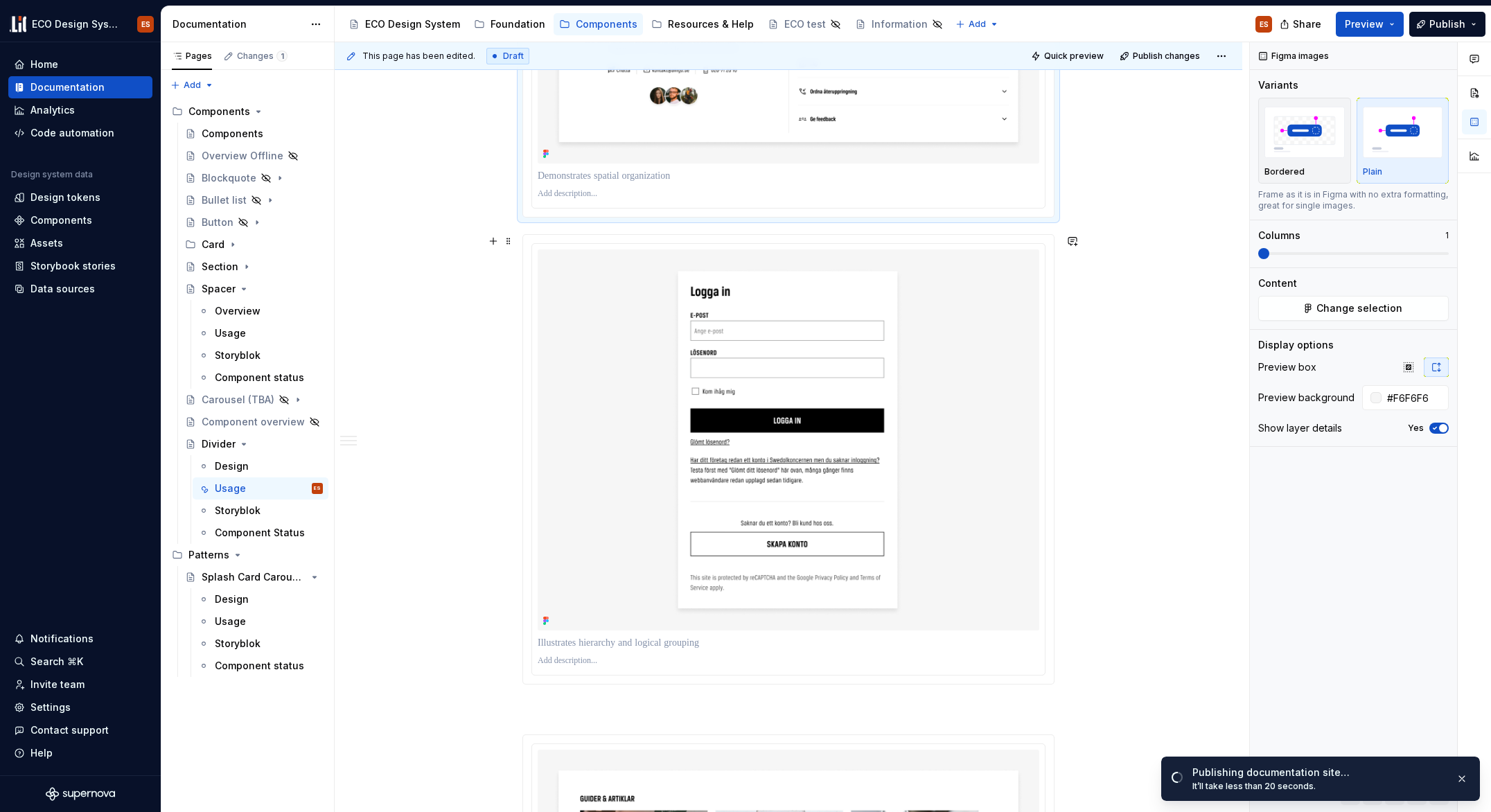
click at [1076, 349] on div "This page has been edited. Draft Quick preview Publish changes Divider In its´s…" at bounding box center [791, 428] width 915 height 770
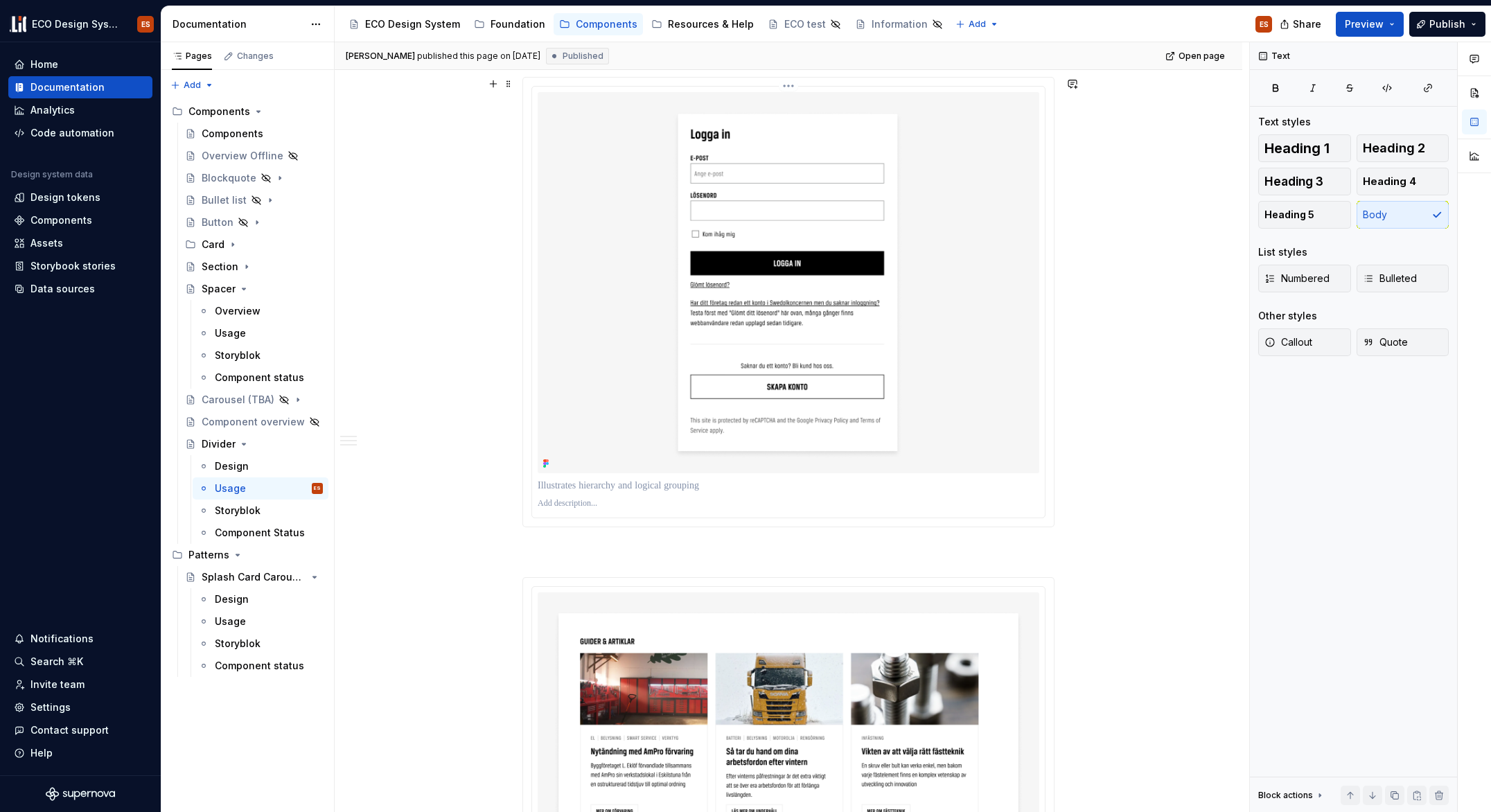
scroll to position [909, 0]
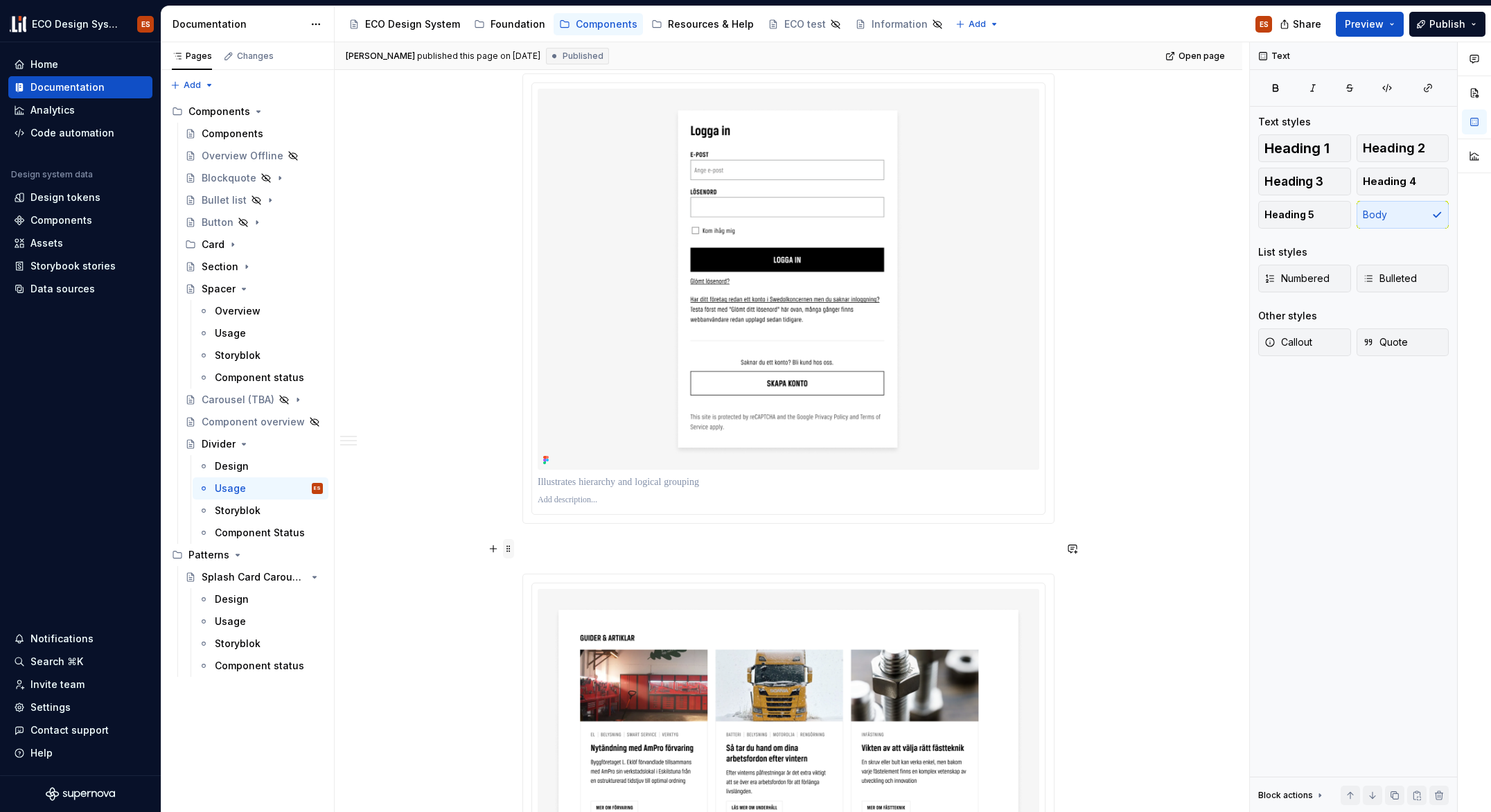
click at [512, 549] on span at bounding box center [509, 548] width 11 height 19
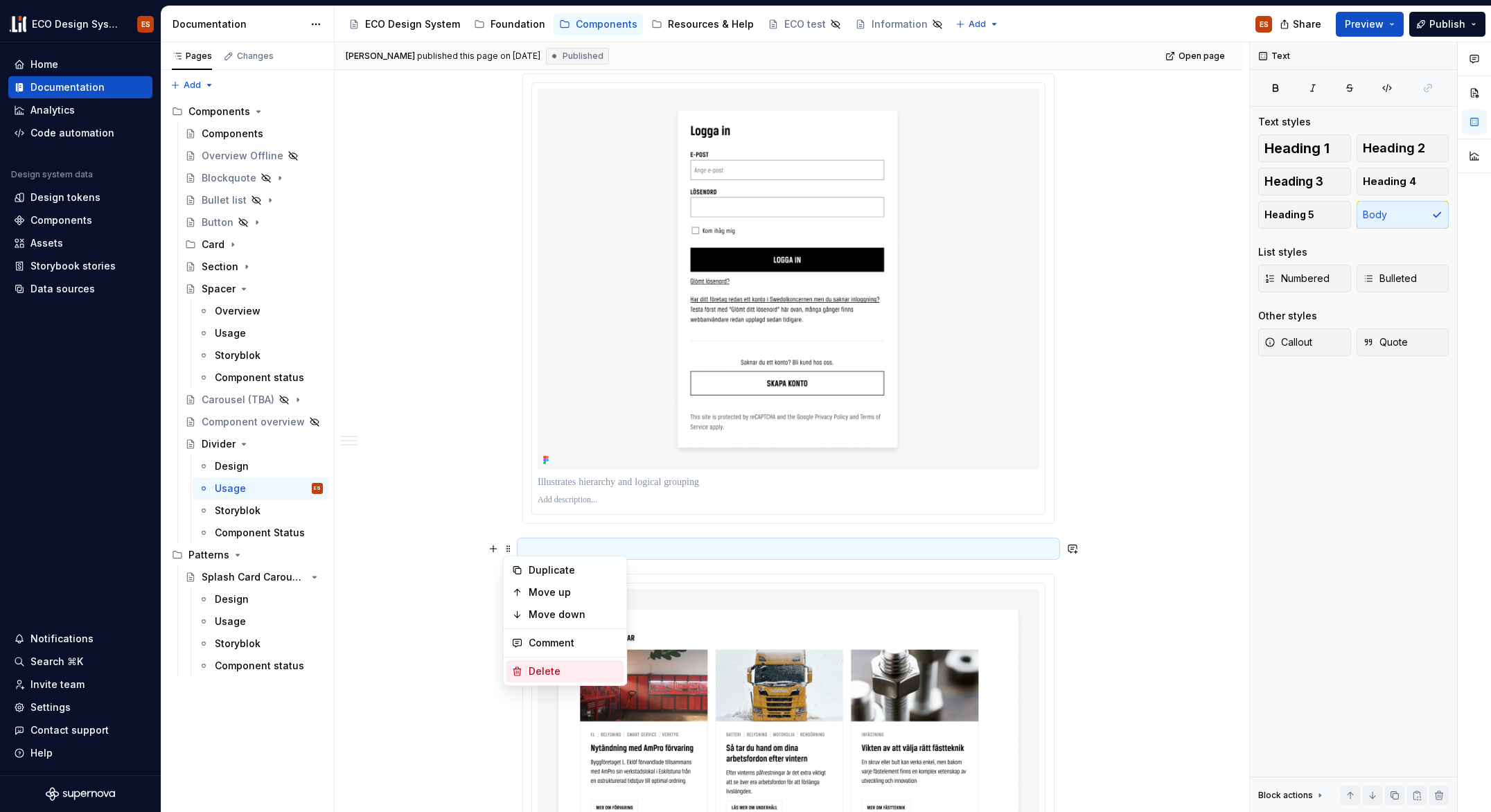
click at [535, 667] on div "Delete" at bounding box center [573, 670] width 90 height 14
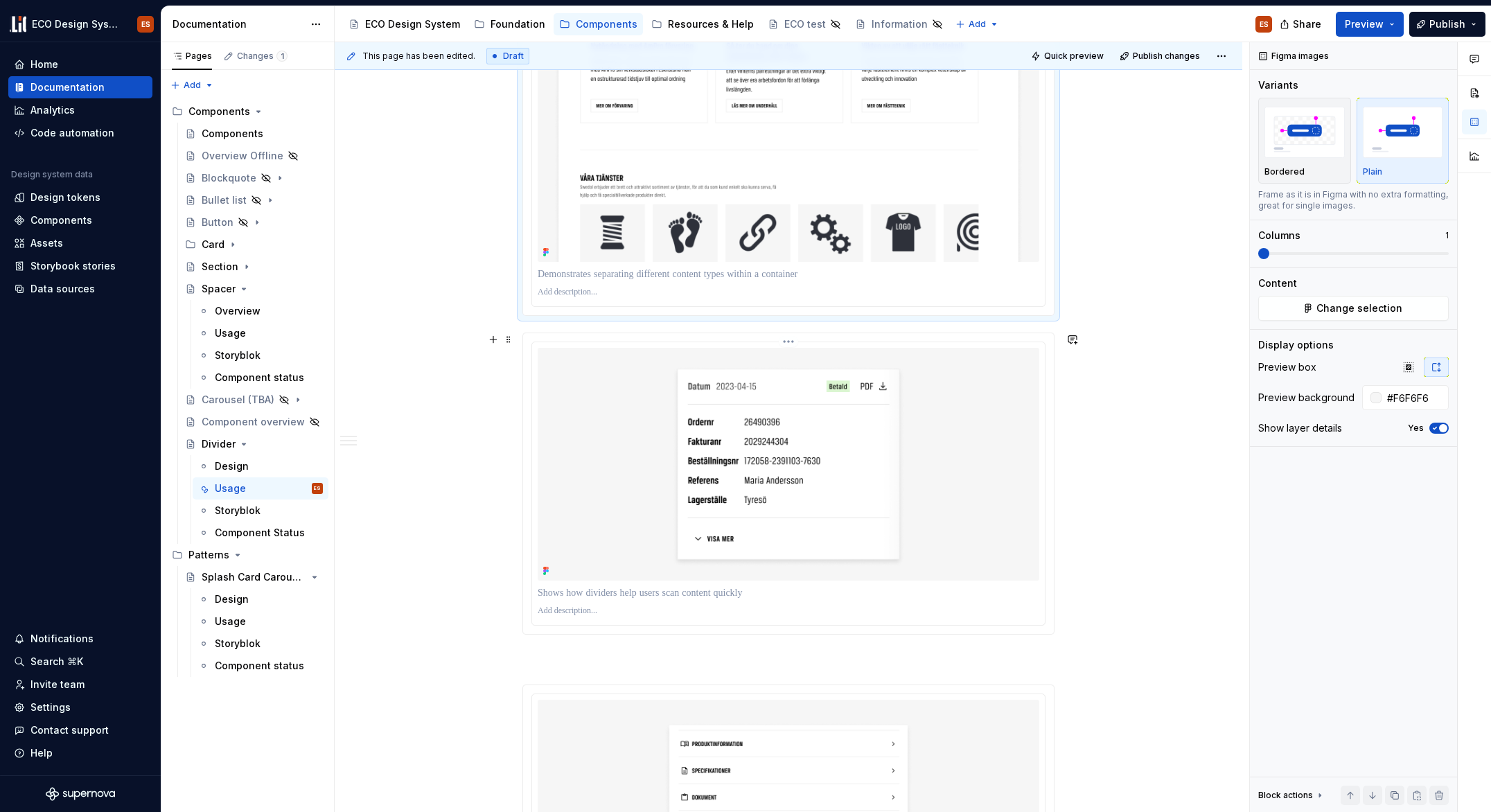
scroll to position [1578, 0]
click at [509, 659] on span at bounding box center [509, 659] width 11 height 19
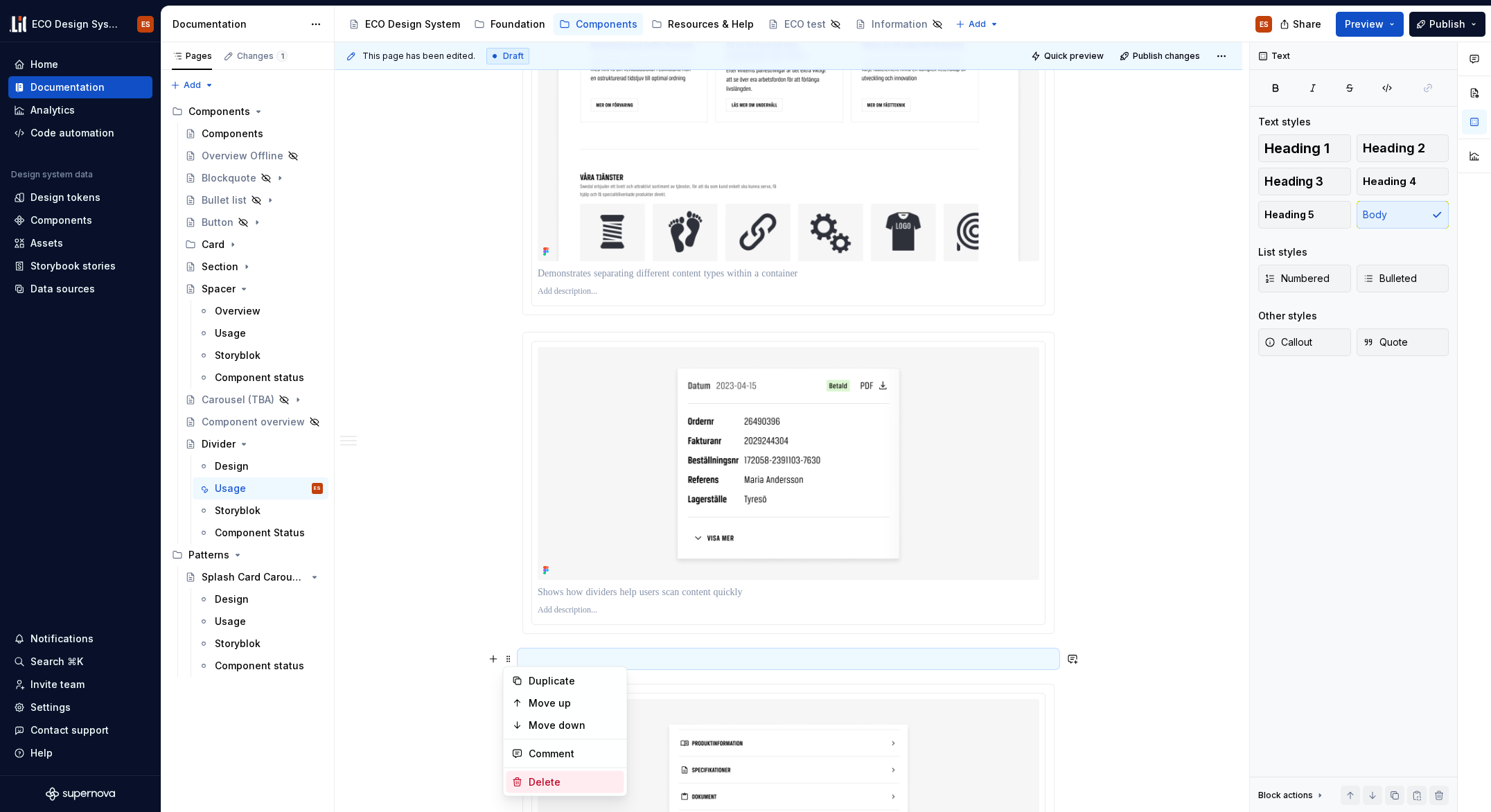
click at [542, 783] on div "Delete" at bounding box center [573, 781] width 90 height 14
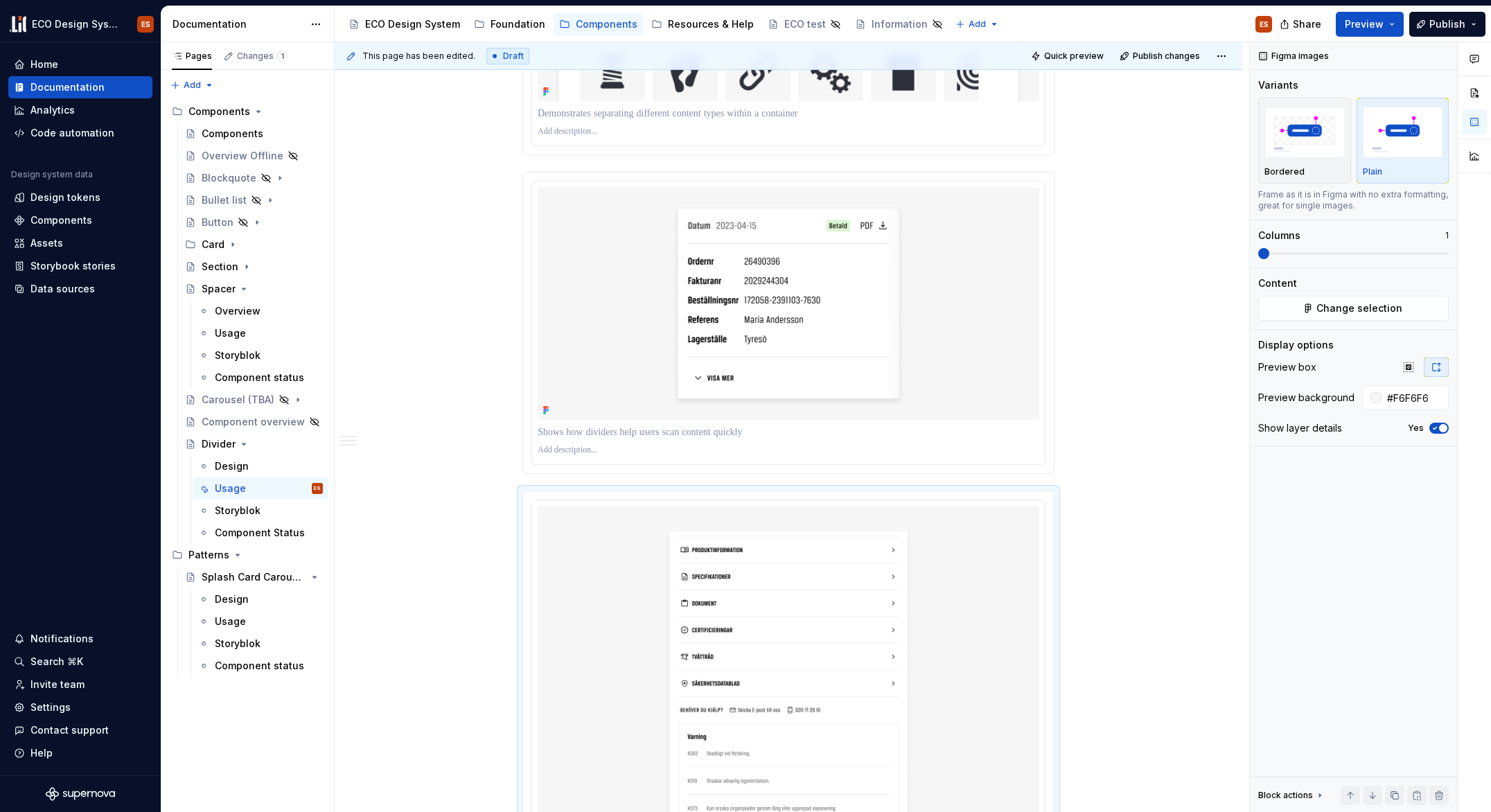
scroll to position [1048, 0]
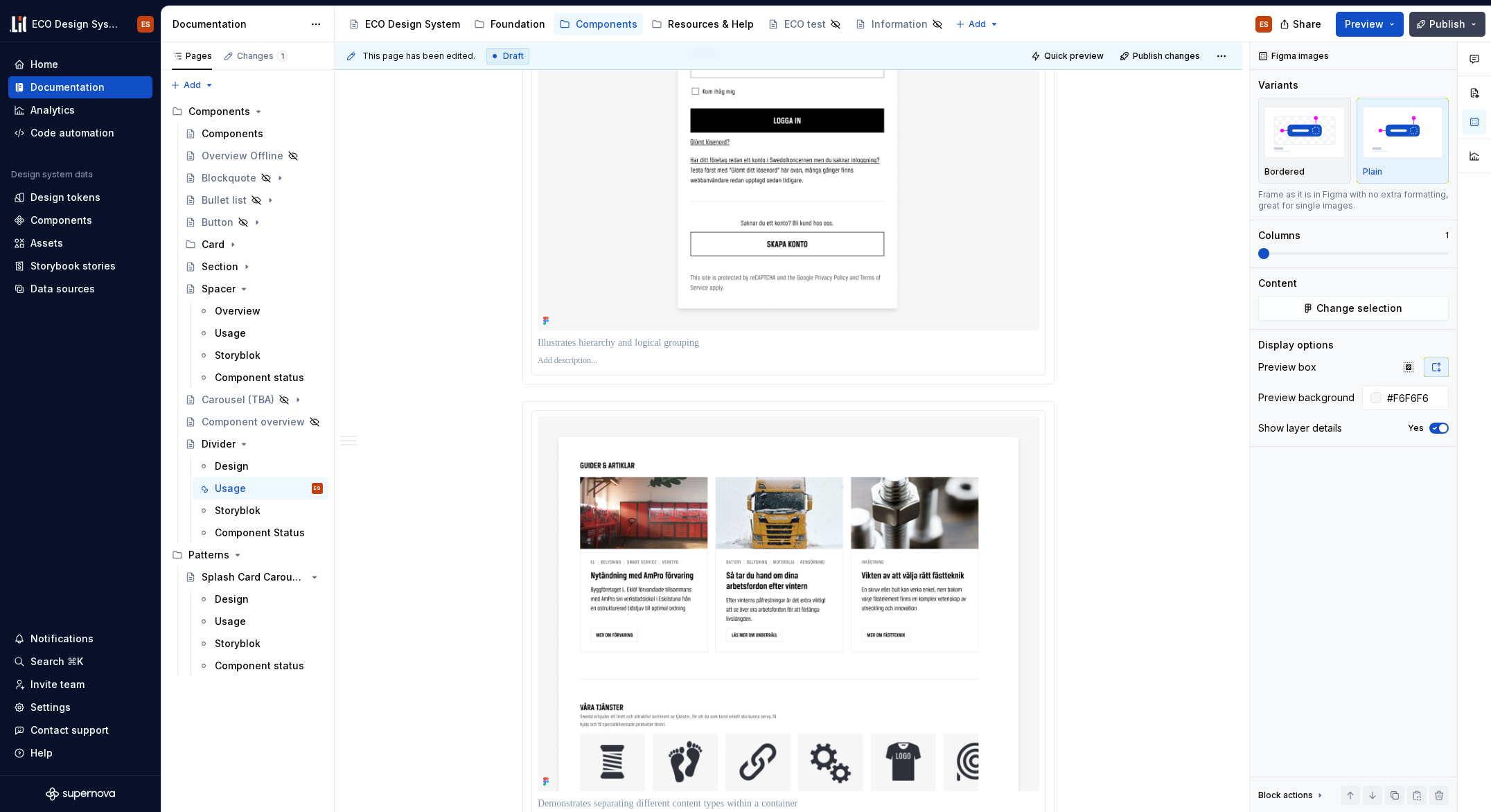
click at [1445, 27] on span "Publish" at bounding box center [1447, 24] width 36 height 14
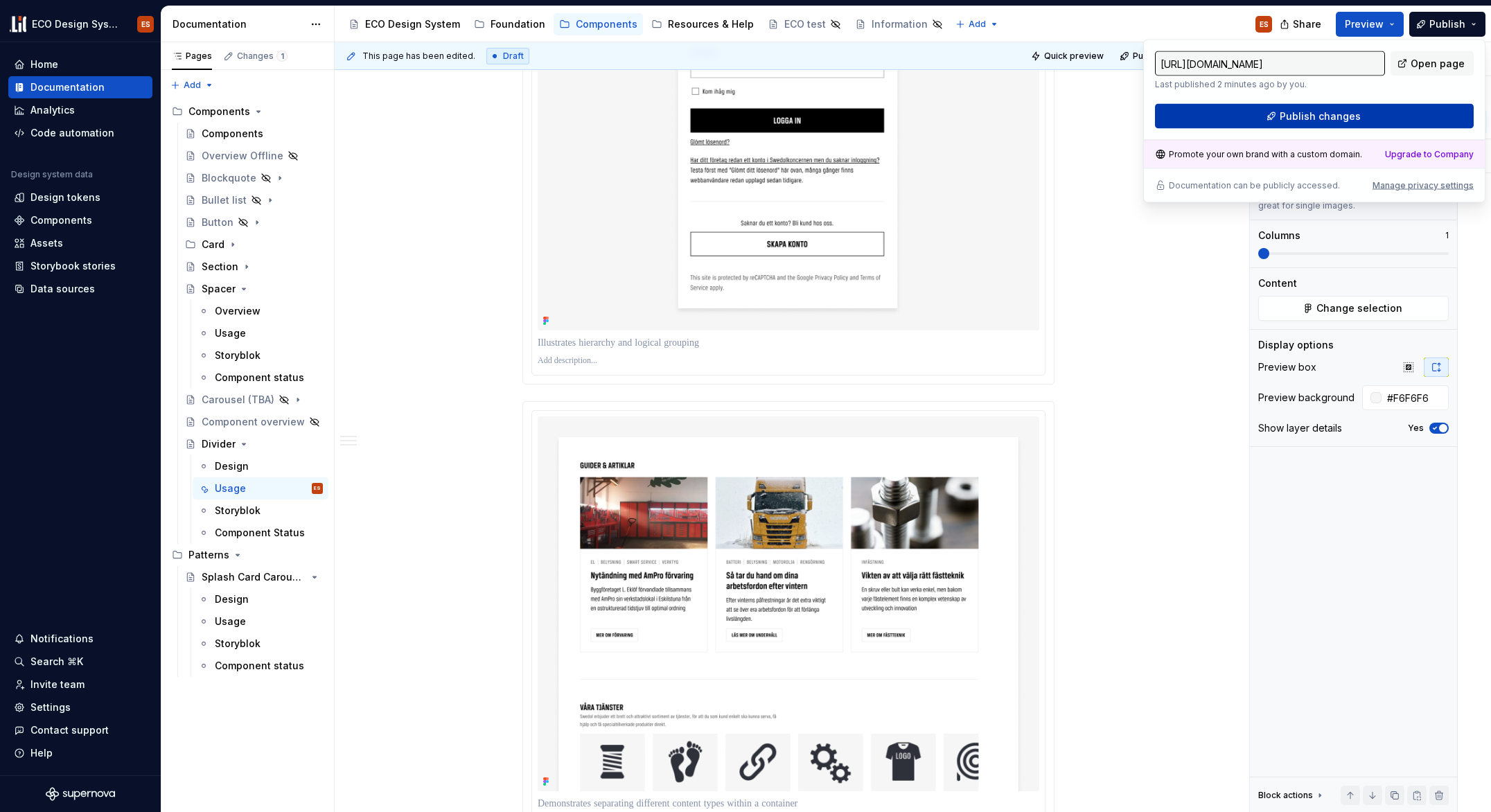
click at [1409, 118] on button "Publish changes" at bounding box center [1314, 115] width 319 height 25
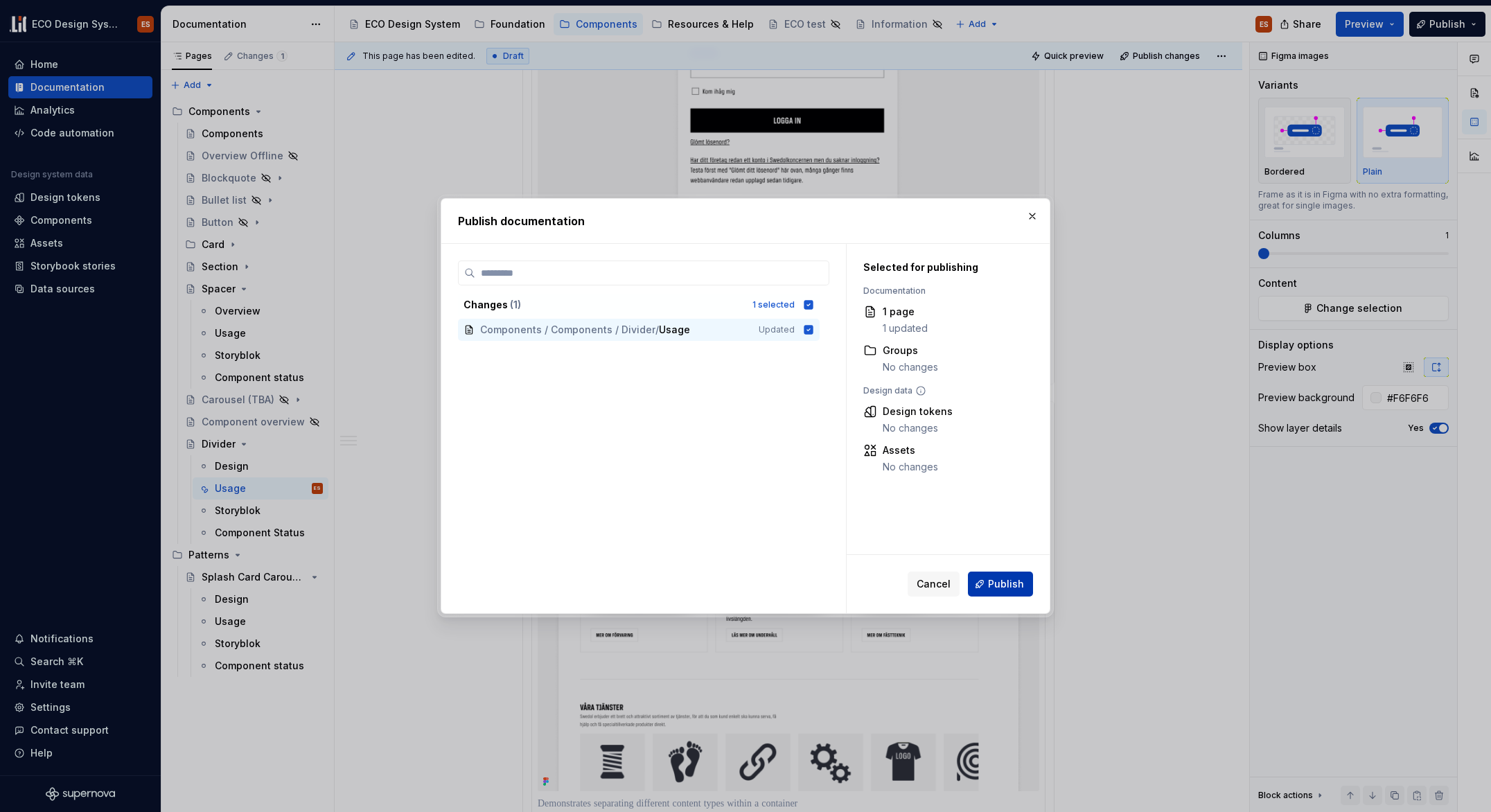
click at [989, 588] on button "Publish" at bounding box center [1000, 583] width 65 height 25
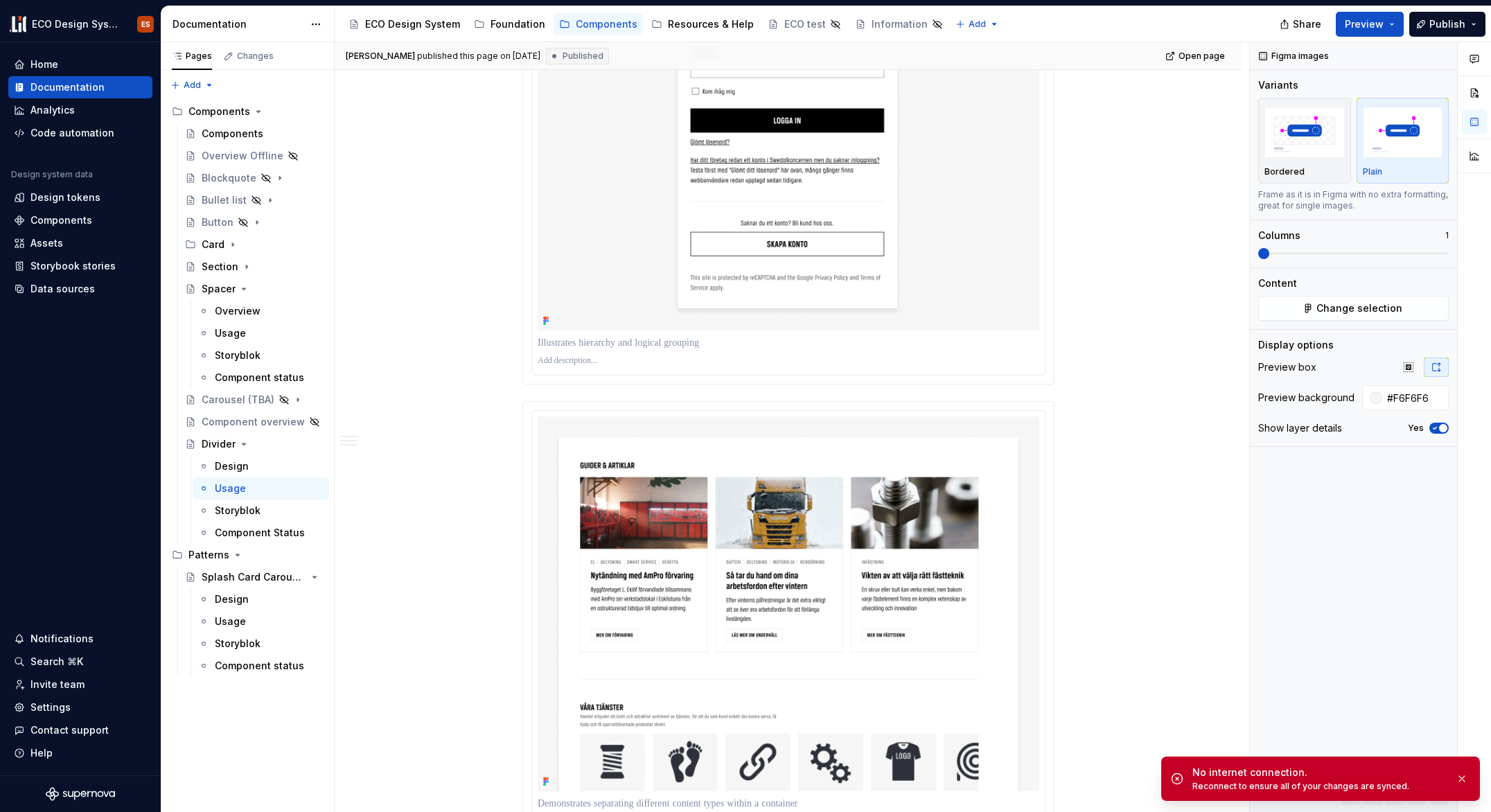
type textarea "*"
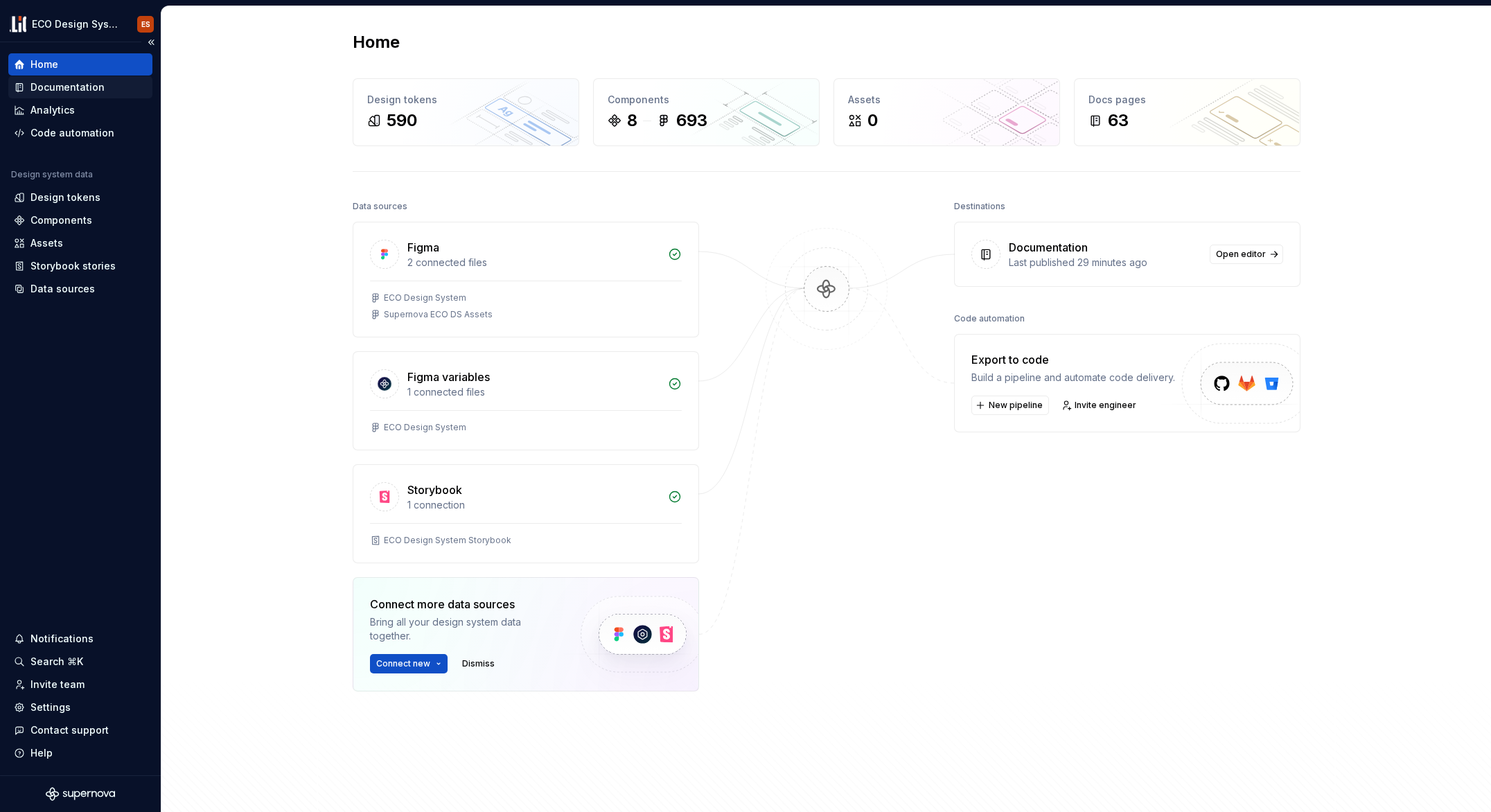
click at [59, 89] on div "Documentation" at bounding box center [68, 86] width 75 height 14
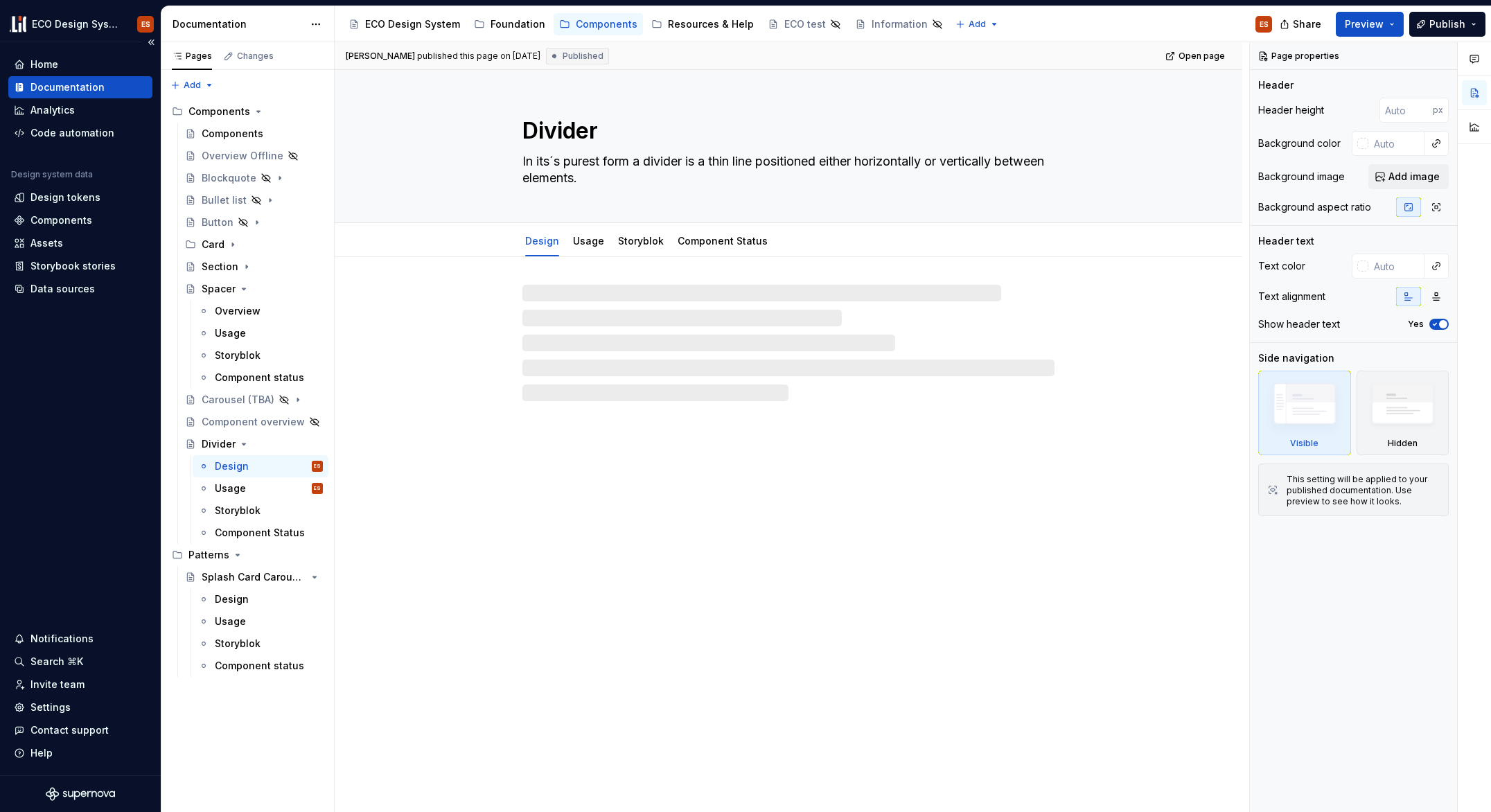
click at [59, 89] on div "Documentation" at bounding box center [68, 86] width 75 height 14
click at [496, 27] on div "Foundation" at bounding box center [518, 24] width 55 height 14
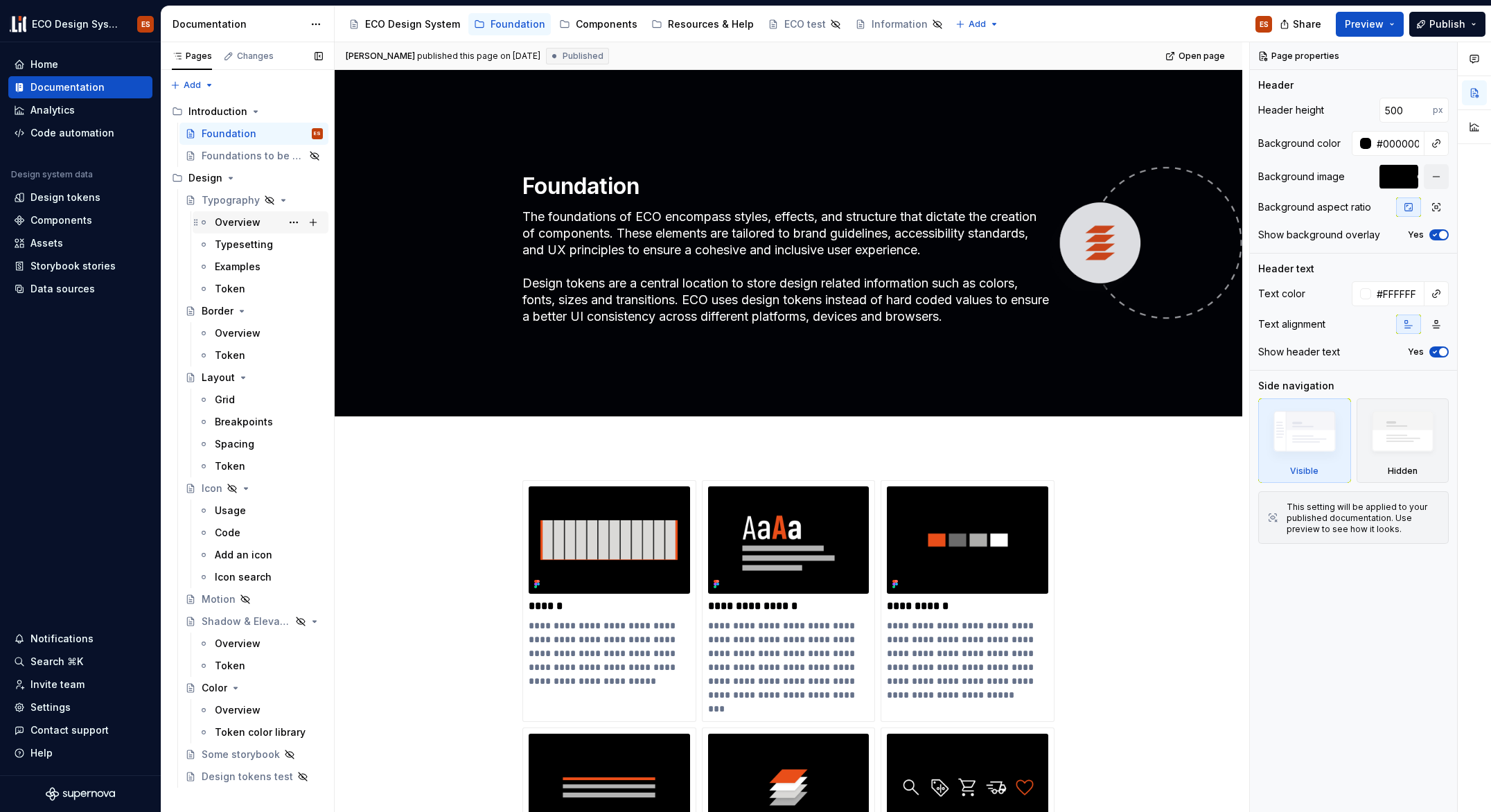
click at [229, 218] on div "Overview" at bounding box center [237, 222] width 45 height 14
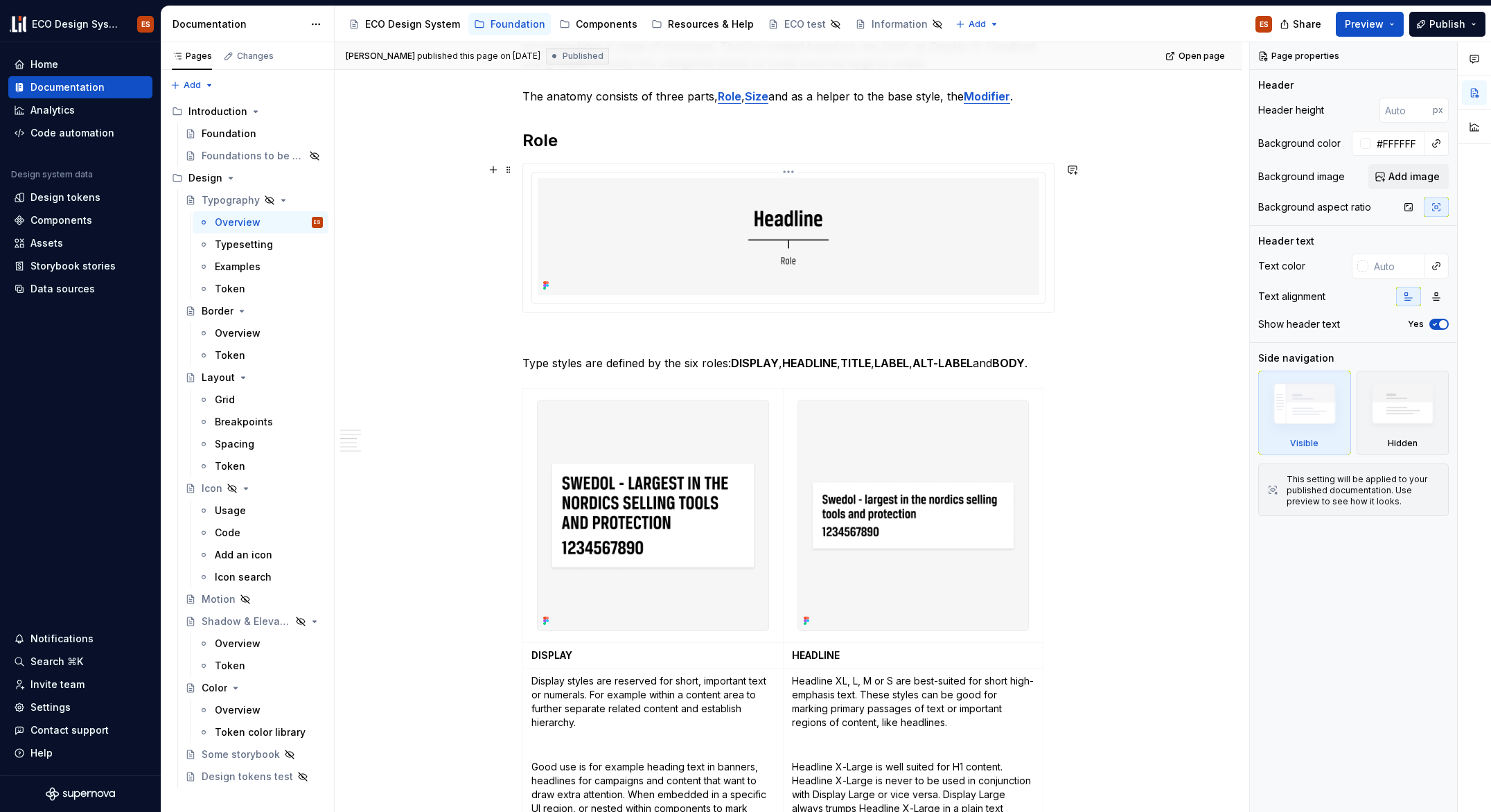
scroll to position [823, 0]
click at [511, 171] on span at bounding box center [509, 171] width 11 height 19
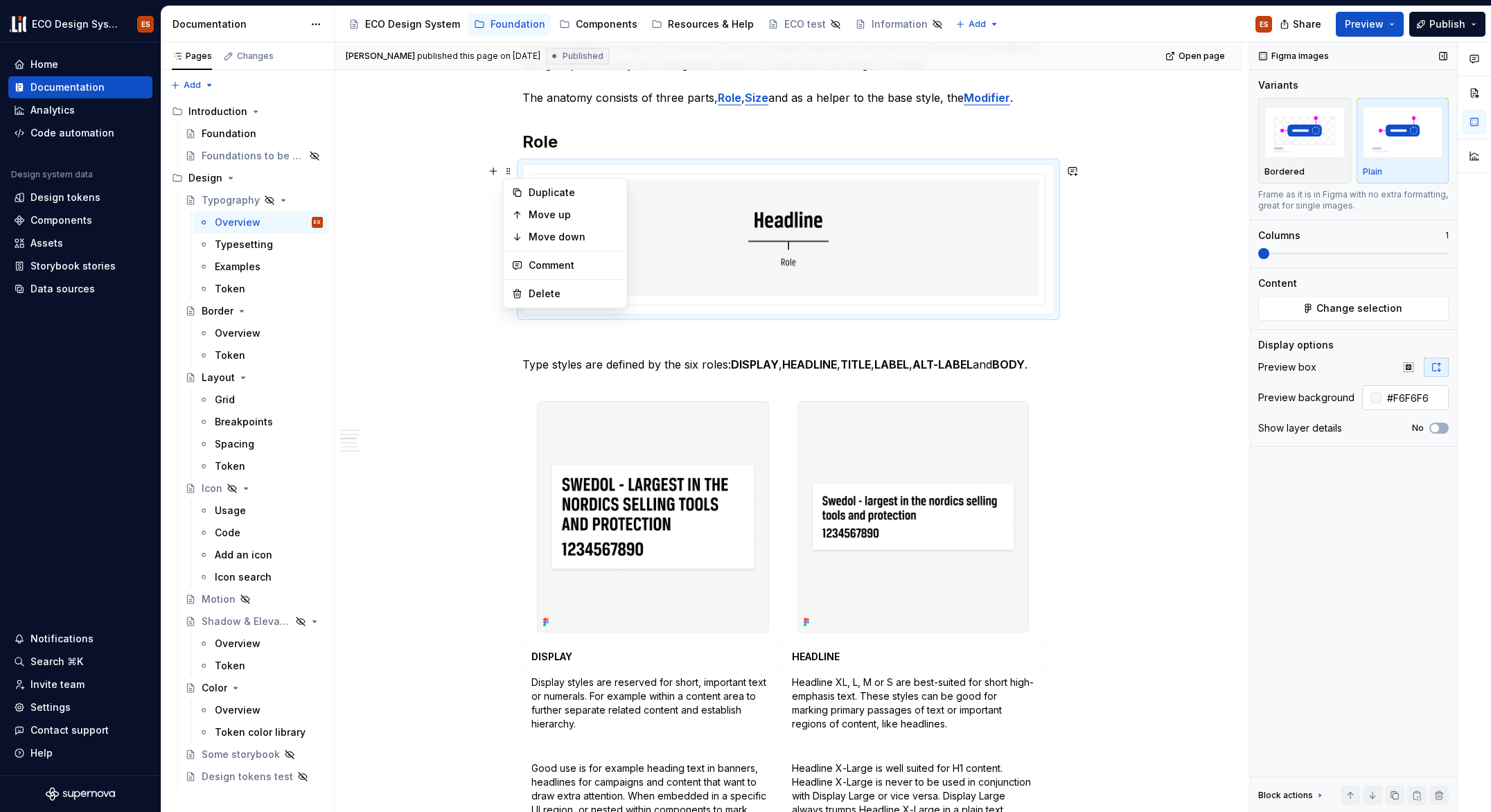
click at [1406, 401] on input "#F6F6F6" at bounding box center [1416, 397] width 67 height 25
click at [1408, 399] on input "#F6F6F6" at bounding box center [1416, 397] width 67 height 25
type textarea "*"
